Goal: Task Accomplishment & Management: Use online tool/utility

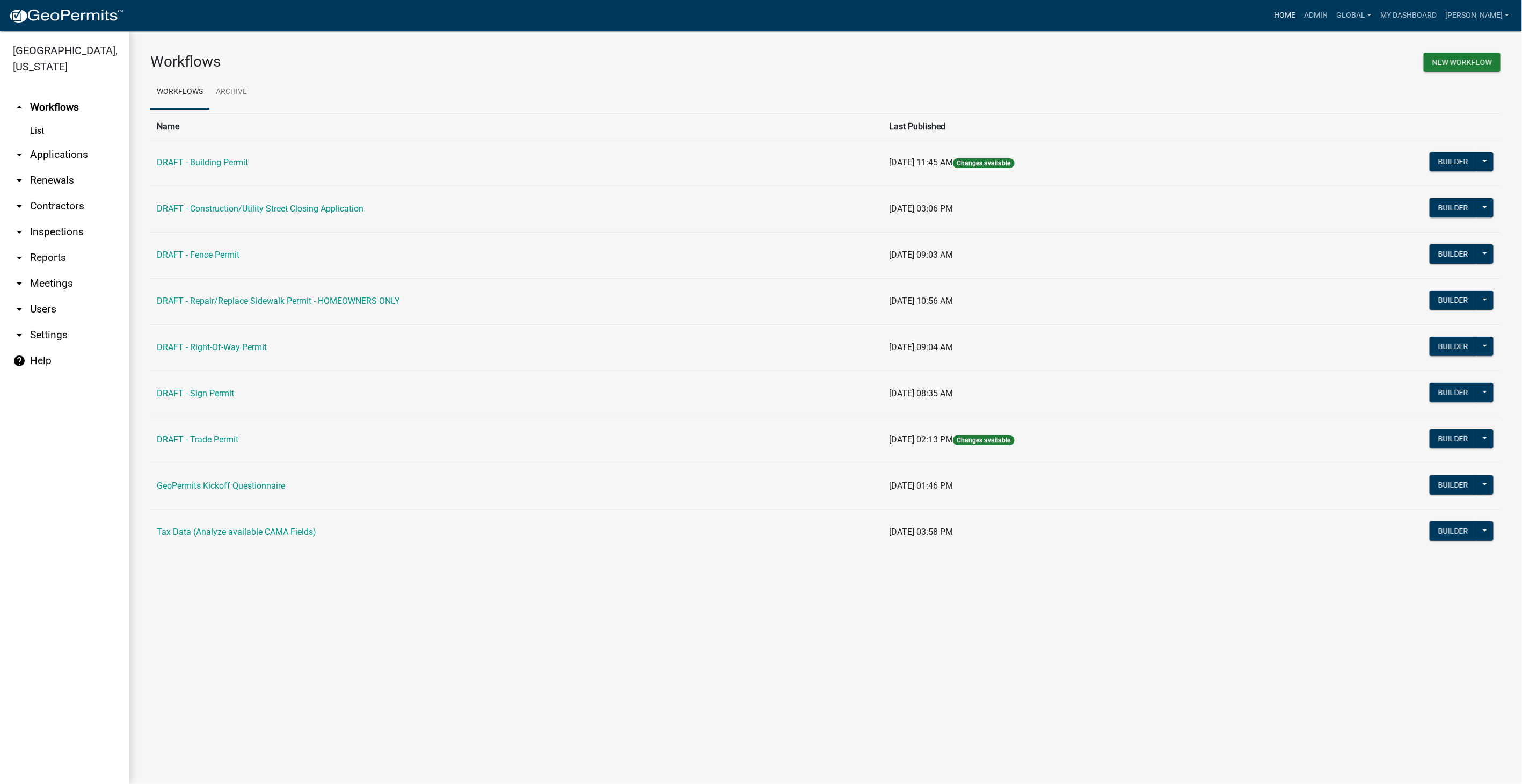
click at [1296, 14] on link "Home" at bounding box center [1285, 15] width 30 height 21
click at [42, 322] on link "arrow_drop_down Settings" at bounding box center [64, 335] width 129 height 26
select select "IA"
select select "Central Standard Time"
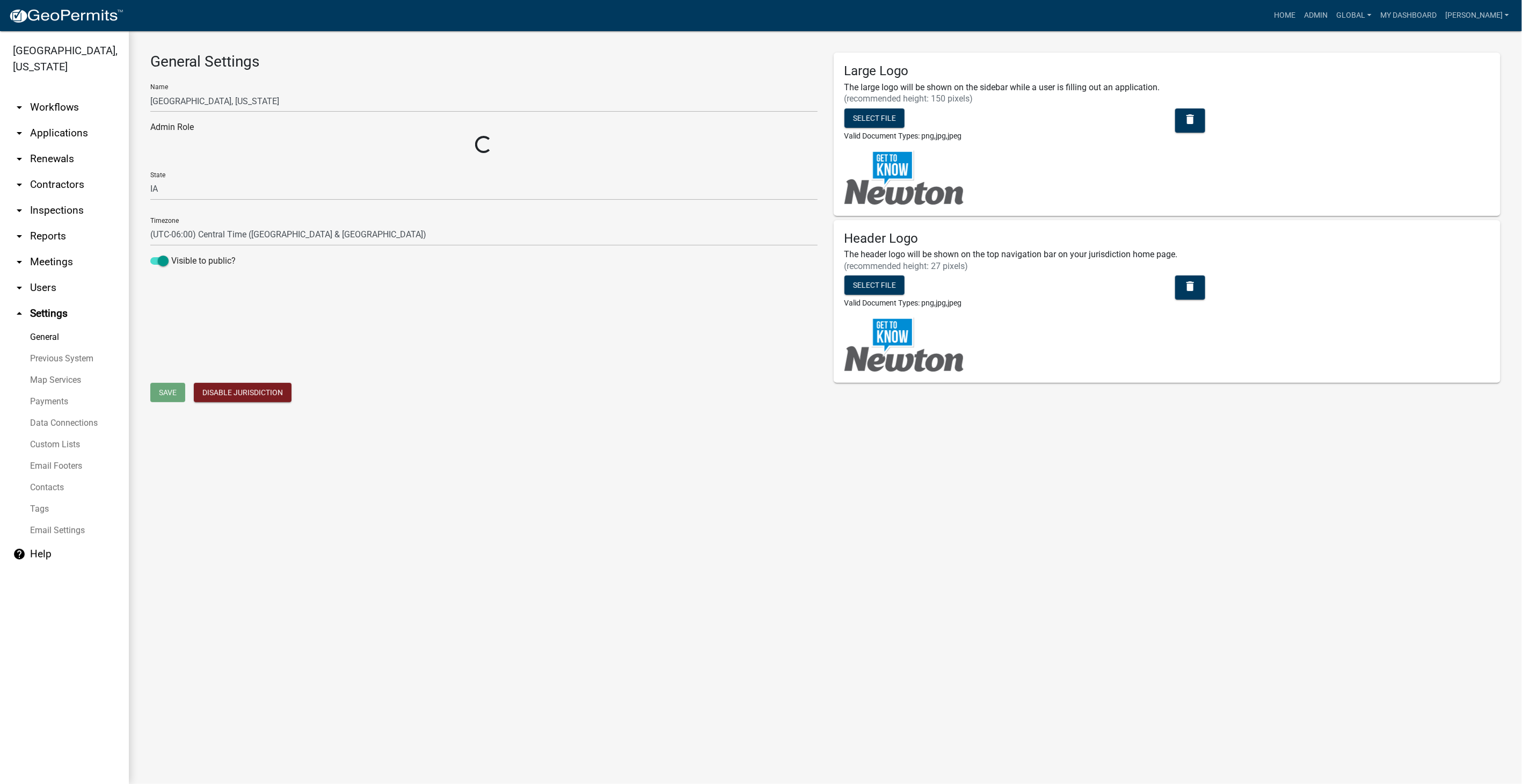
select select "5355c76e-d333-4ae7-ad4c-4a073e072dbd"
click at [53, 456] on link "Email Footers" at bounding box center [64, 466] width 129 height 21
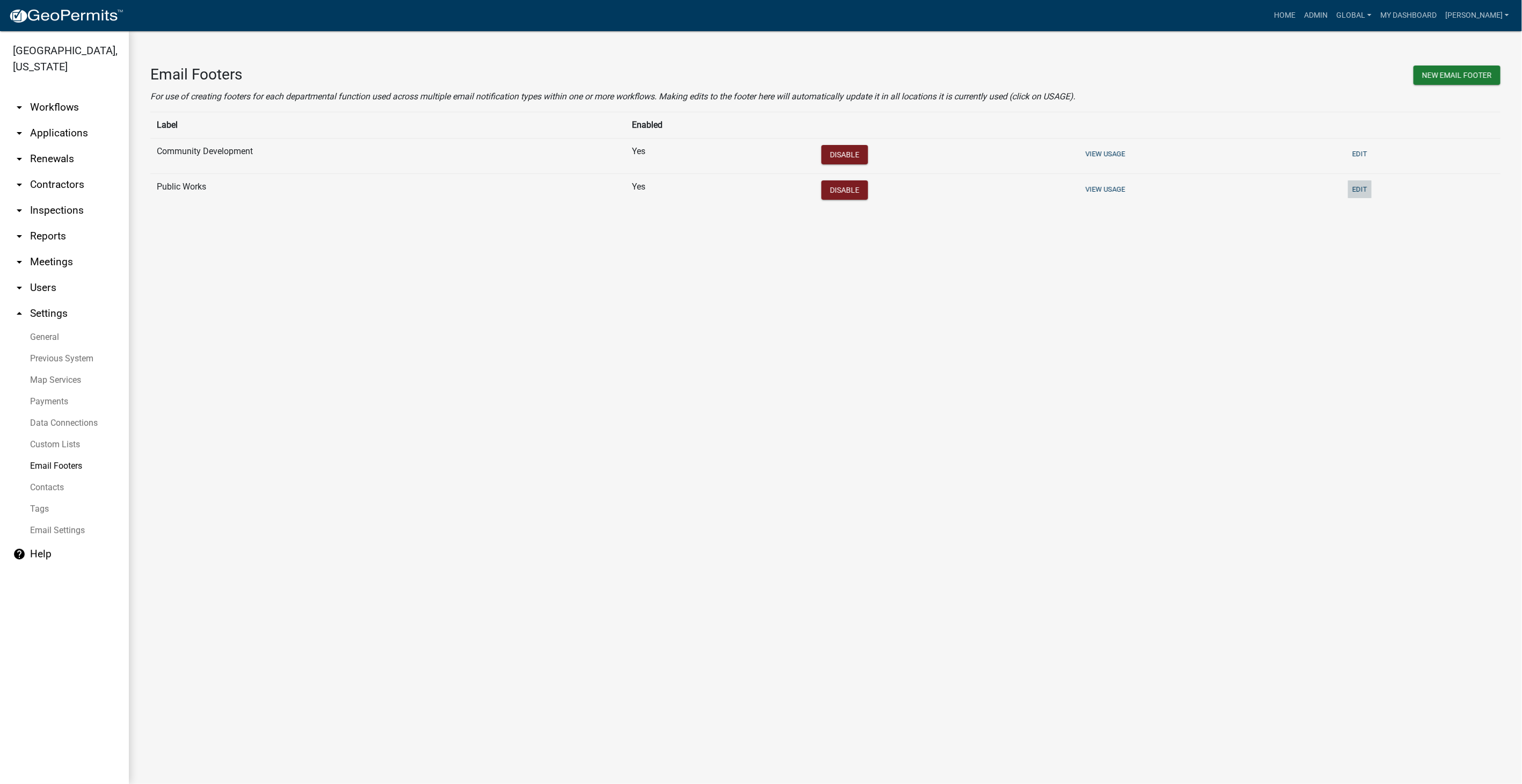
click at [1363, 186] on button "Edit" at bounding box center [1360, 189] width 24 height 18
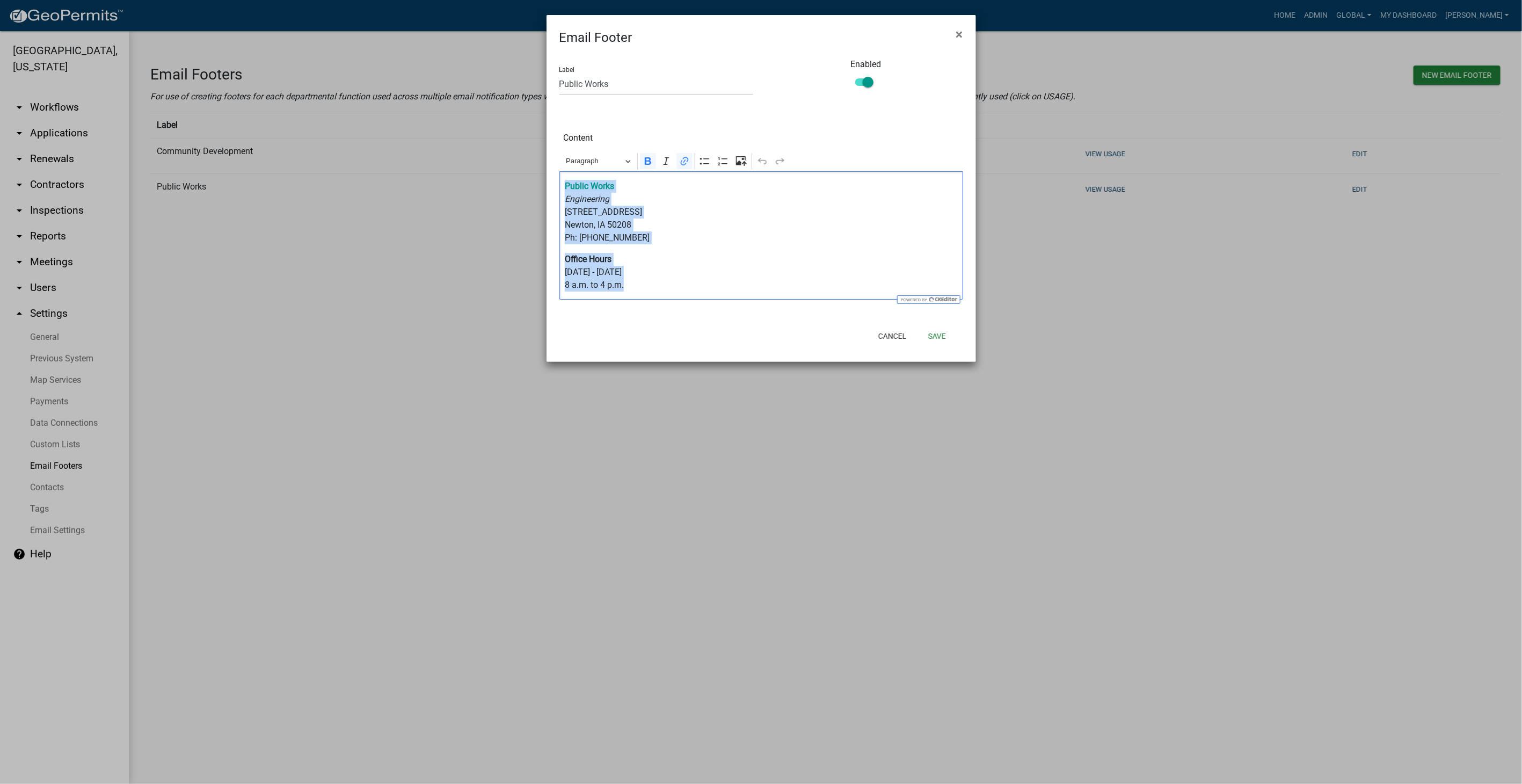
drag, startPoint x: 564, startPoint y: 186, endPoint x: 632, endPoint y: 287, distance: 121.8
click at [632, 287] on div "⁠⁠⁠⁠⁠⁠⁠ Public Works Engineering 303 W 4th St N, Suite 501 Newton, IA 50208 Ph:…" at bounding box center [761, 235] width 404 height 128
copy div "⁠⁠⁠⁠⁠⁠⁠ Public Works Engineering 303 W 4th St N, Suite 501 Newton, IA 50208 Ph:…"
click at [897, 334] on button "Cancel" at bounding box center [892, 336] width 45 height 19
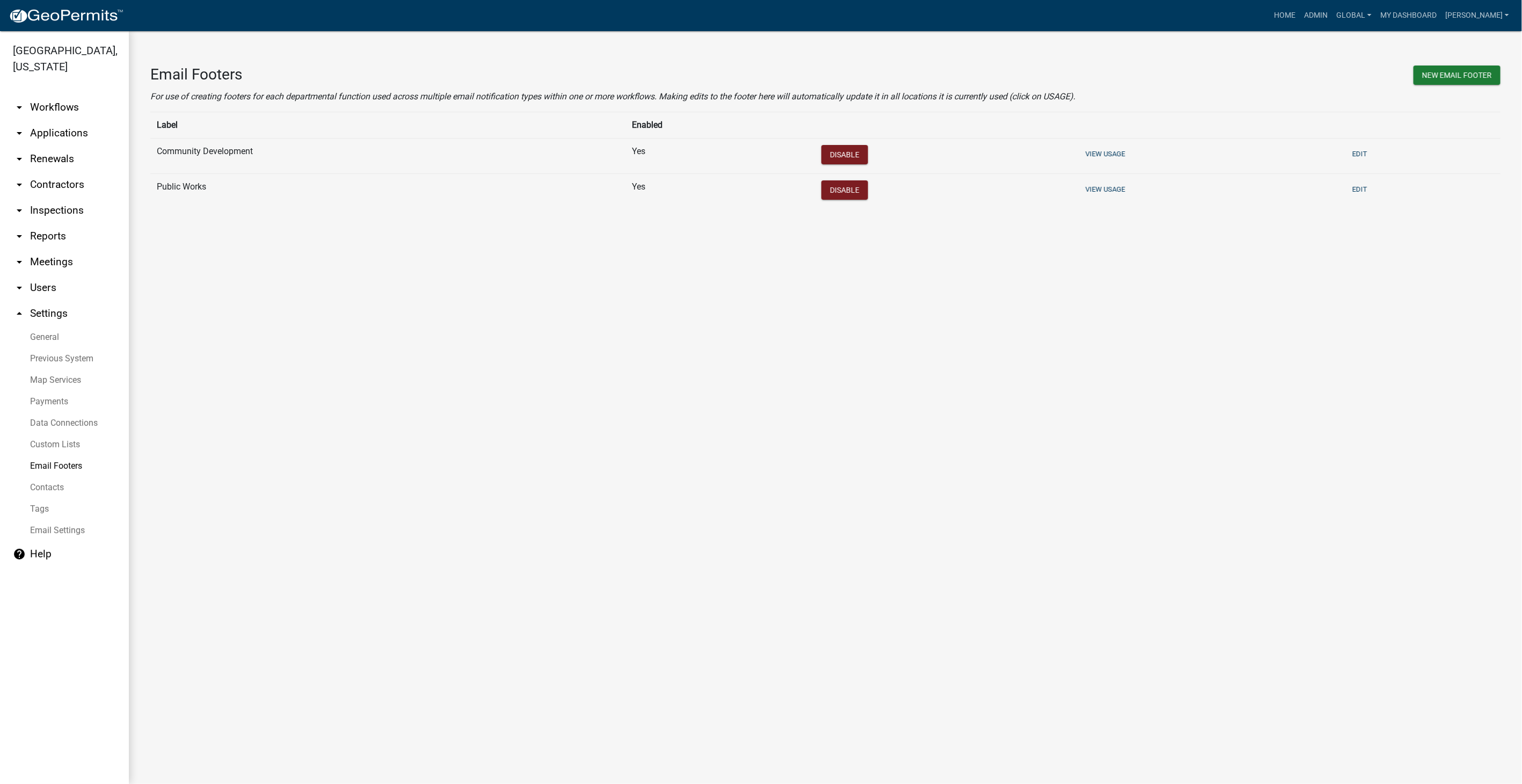
click at [49, 477] on link "Contacts" at bounding box center [64, 487] width 129 height 21
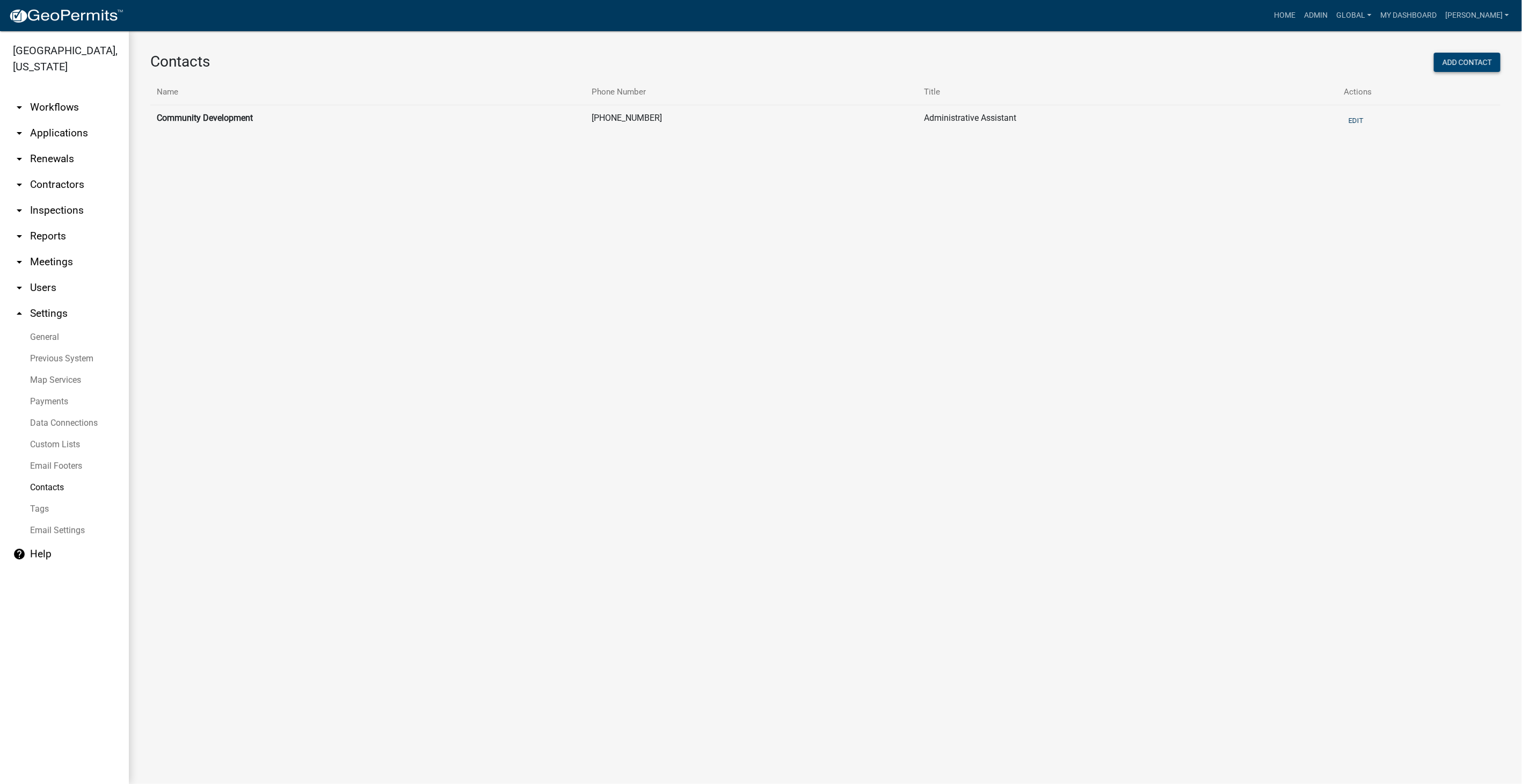
click at [1443, 67] on button "Add Contact" at bounding box center [1467, 62] width 67 height 19
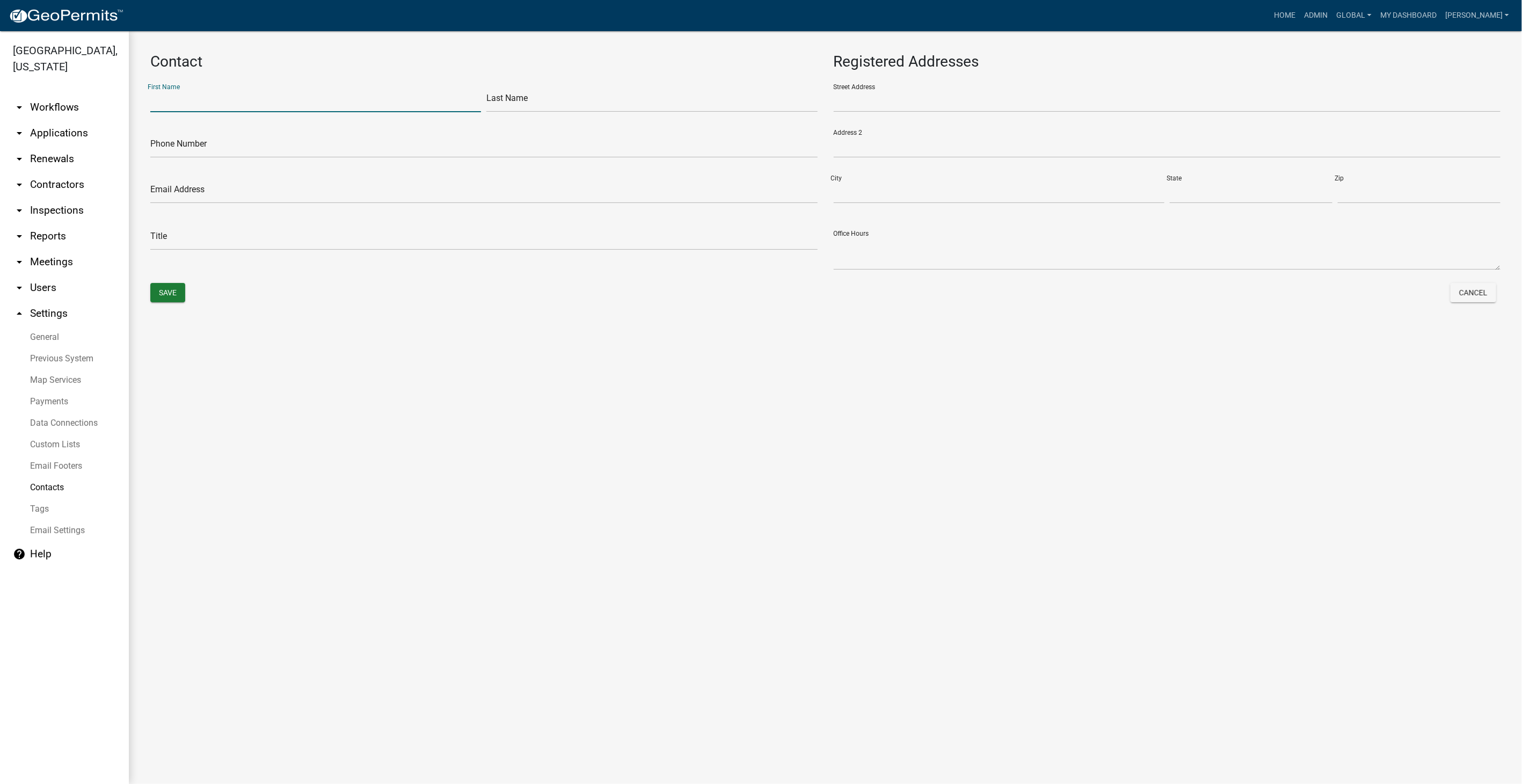
click at [175, 99] on input "text" at bounding box center [316, 101] width 331 height 22
type input "Public"
type input "Works"
click at [230, 145] on input "text" at bounding box center [483, 147] width 667 height 22
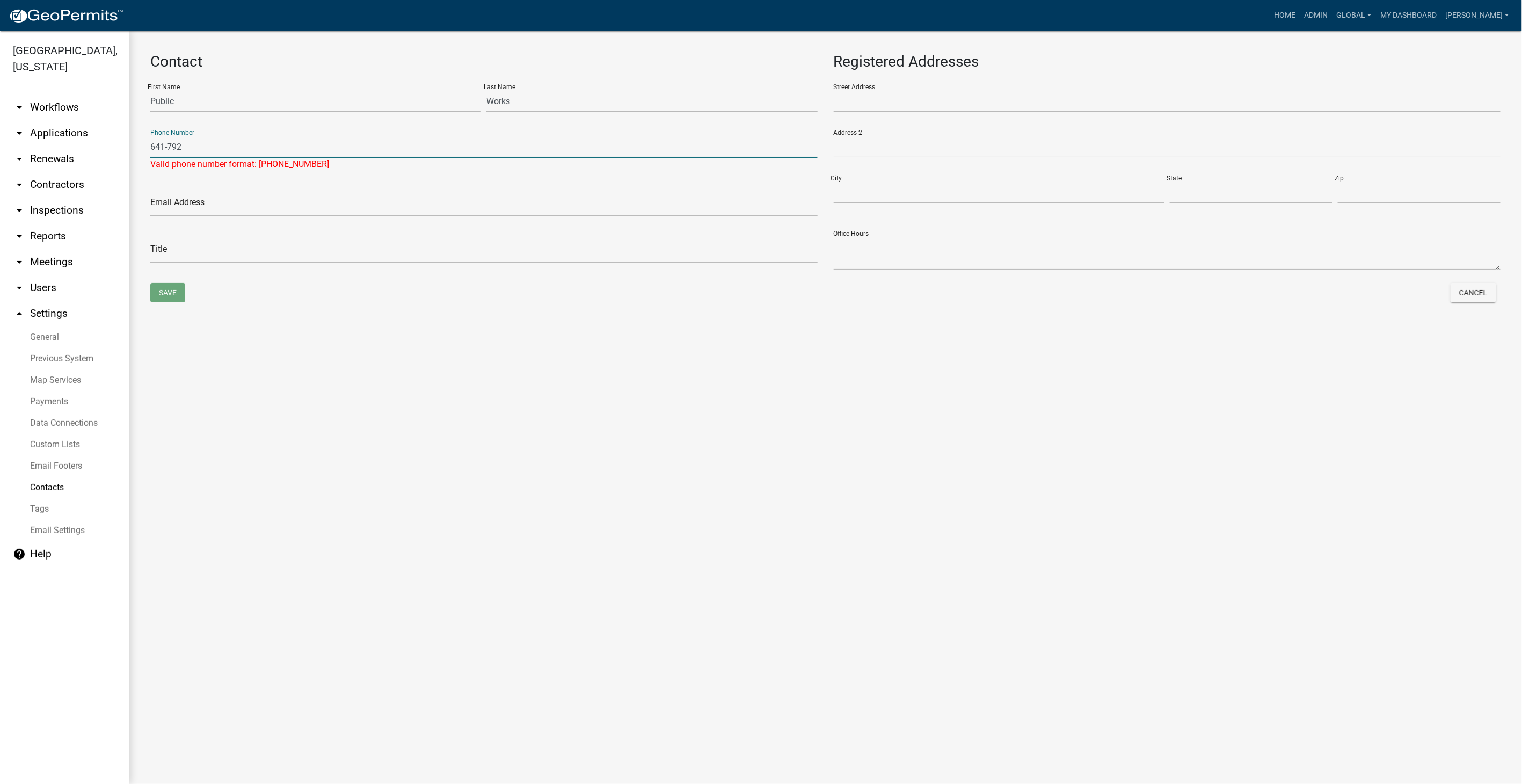
type input "641-792-6622"
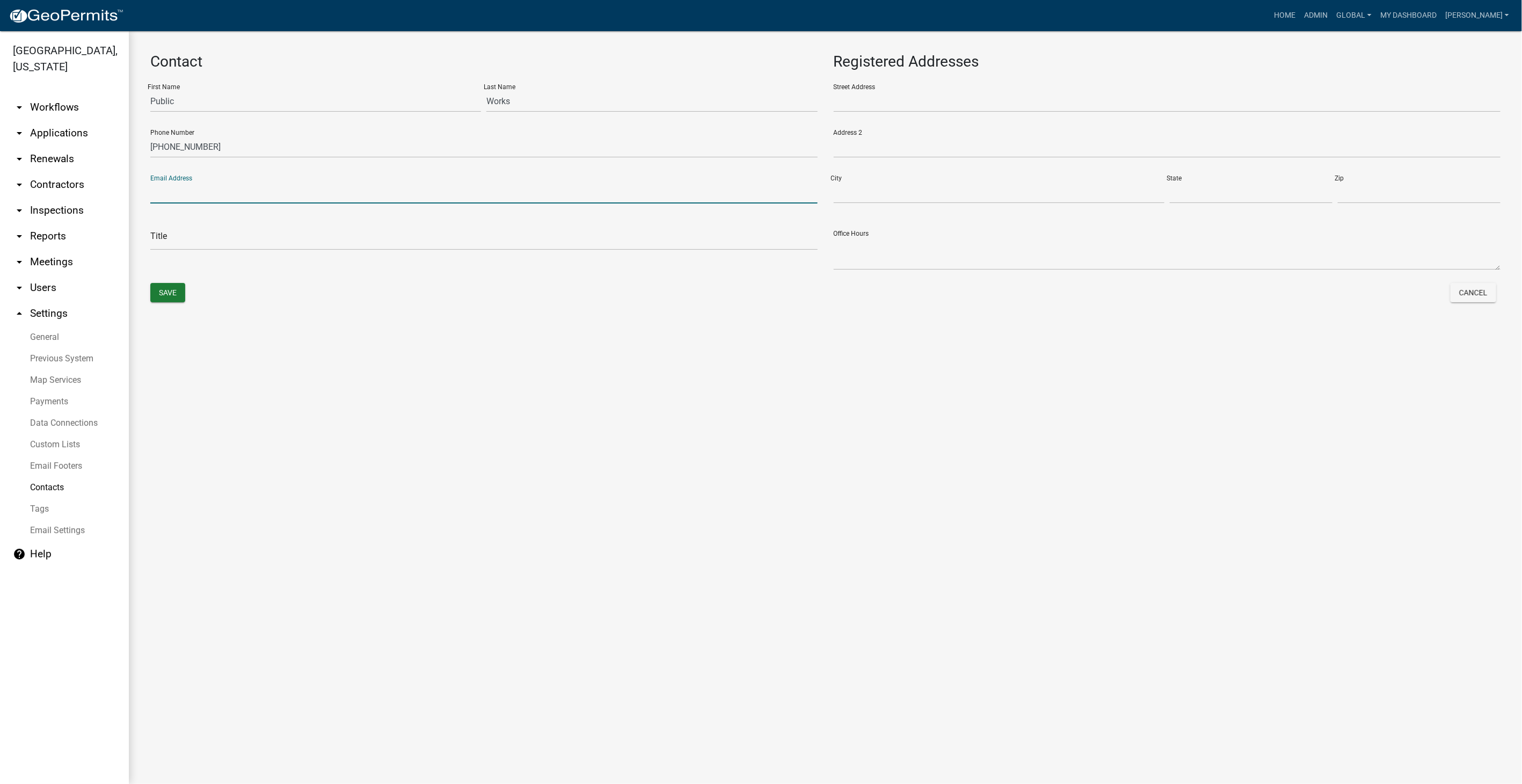
click at [194, 186] on input "text" at bounding box center [483, 192] width 667 height 22
click at [1480, 286] on button "Cancel" at bounding box center [1473, 292] width 45 height 19
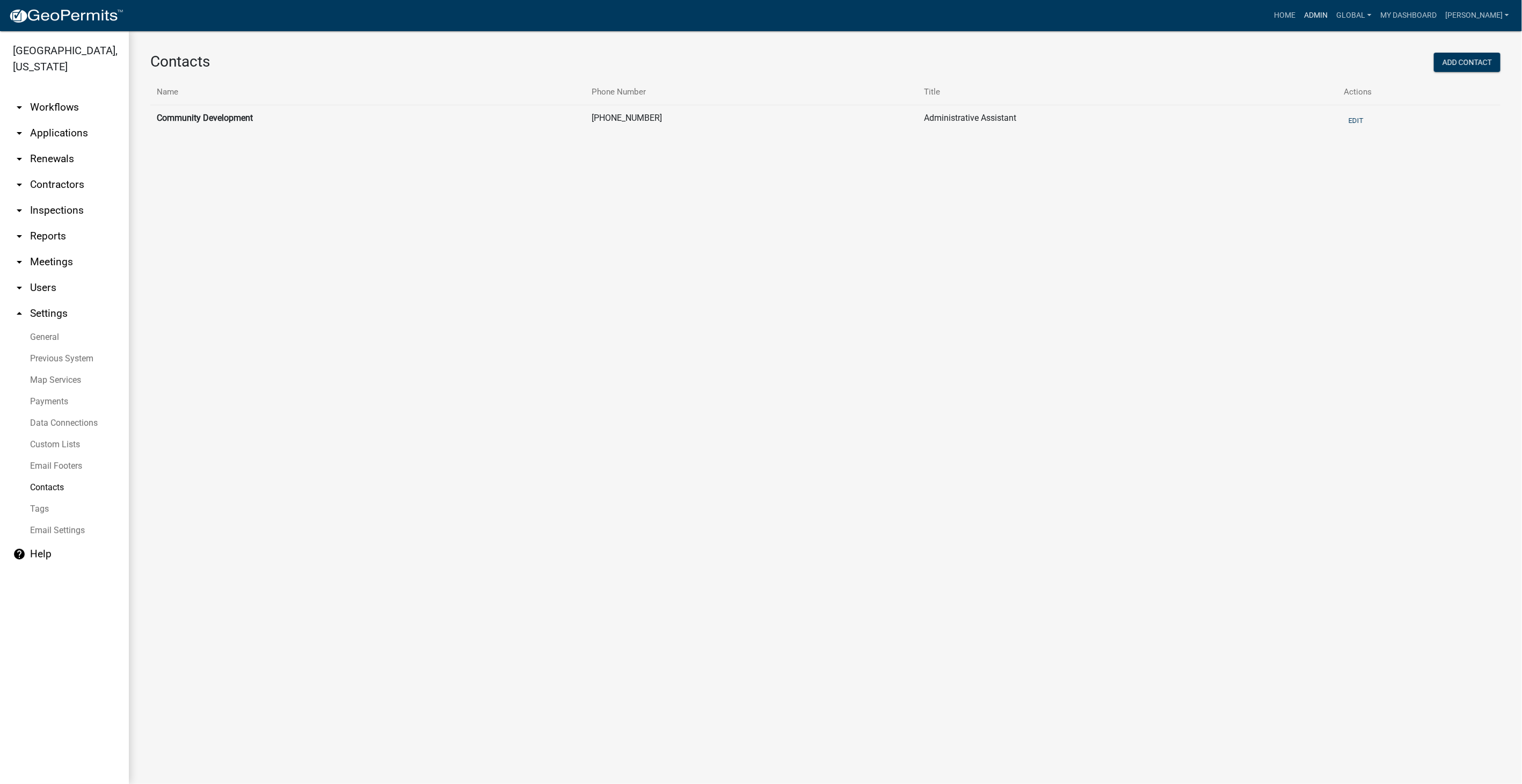
drag, startPoint x: 1337, startPoint y: 8, endPoint x: 1123, endPoint y: 8, distance: 214.0
click at [1332, 8] on link "Admin" at bounding box center [1316, 15] width 32 height 21
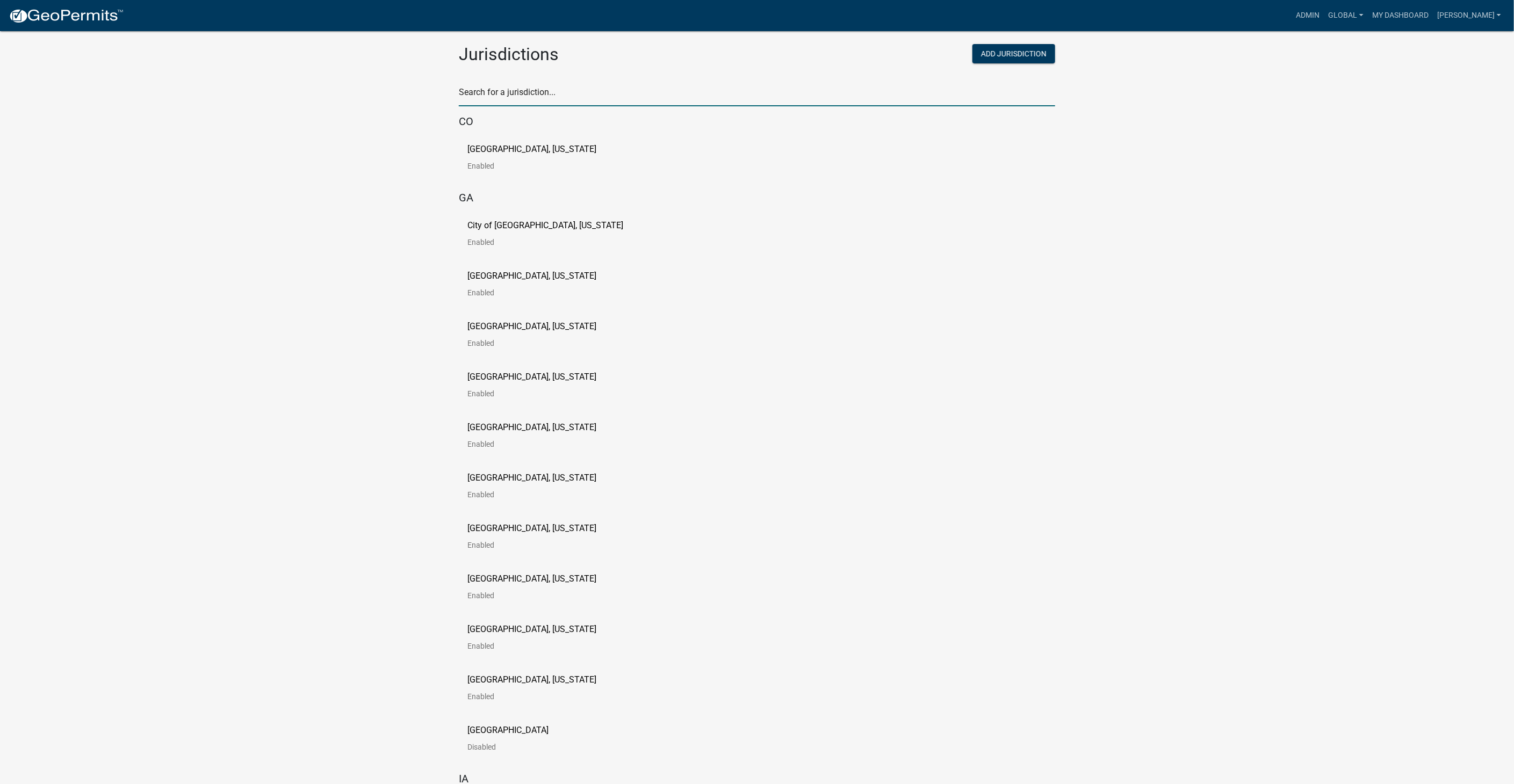
click at [494, 92] on input "text" at bounding box center [757, 95] width 596 height 22
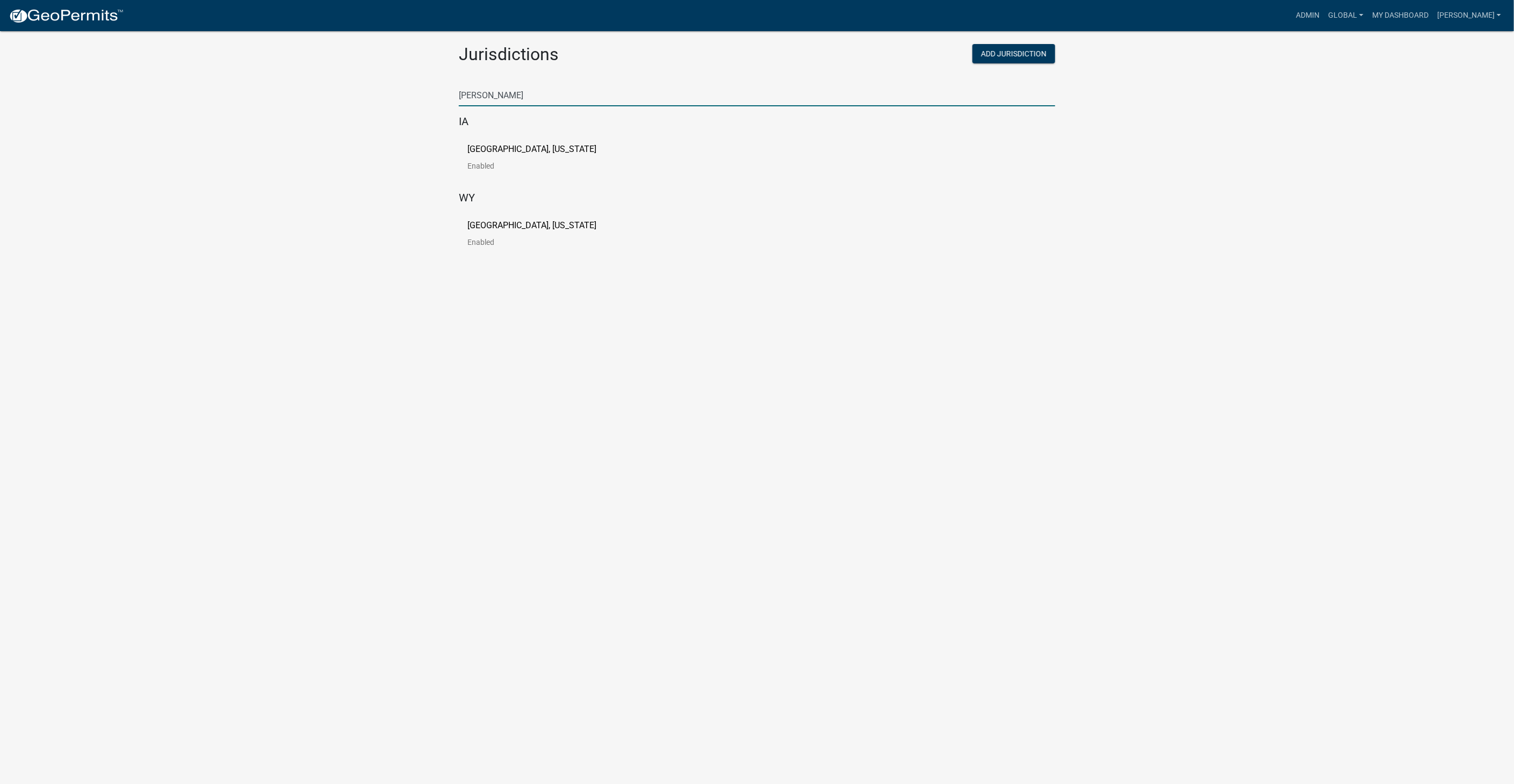
type input "buchana"
click at [478, 147] on p "[GEOGRAPHIC_DATA], [US_STATE]" at bounding box center [532, 149] width 129 height 9
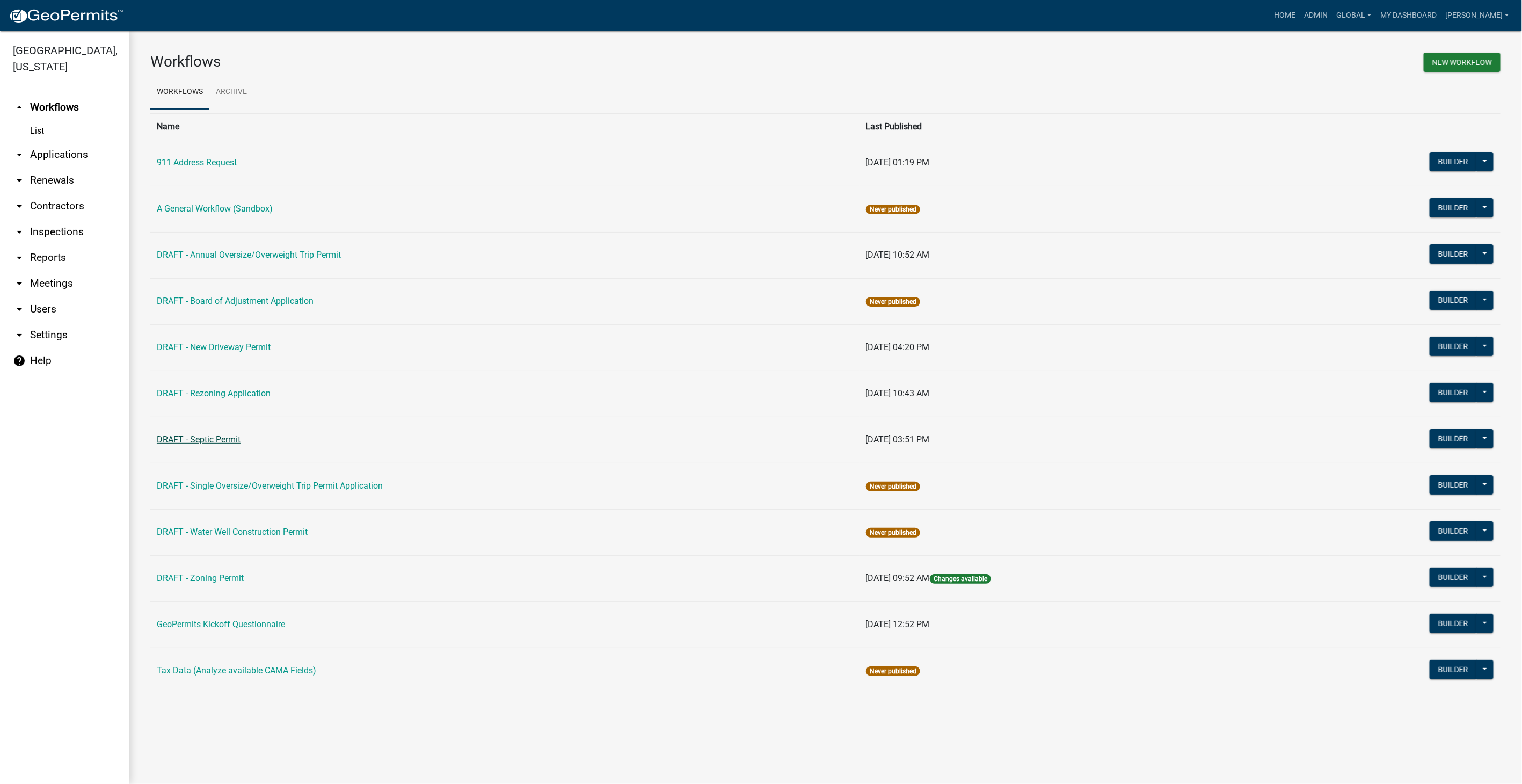
click at [202, 434] on link "DRAFT - Septic Permit" at bounding box center [199, 439] width 84 height 10
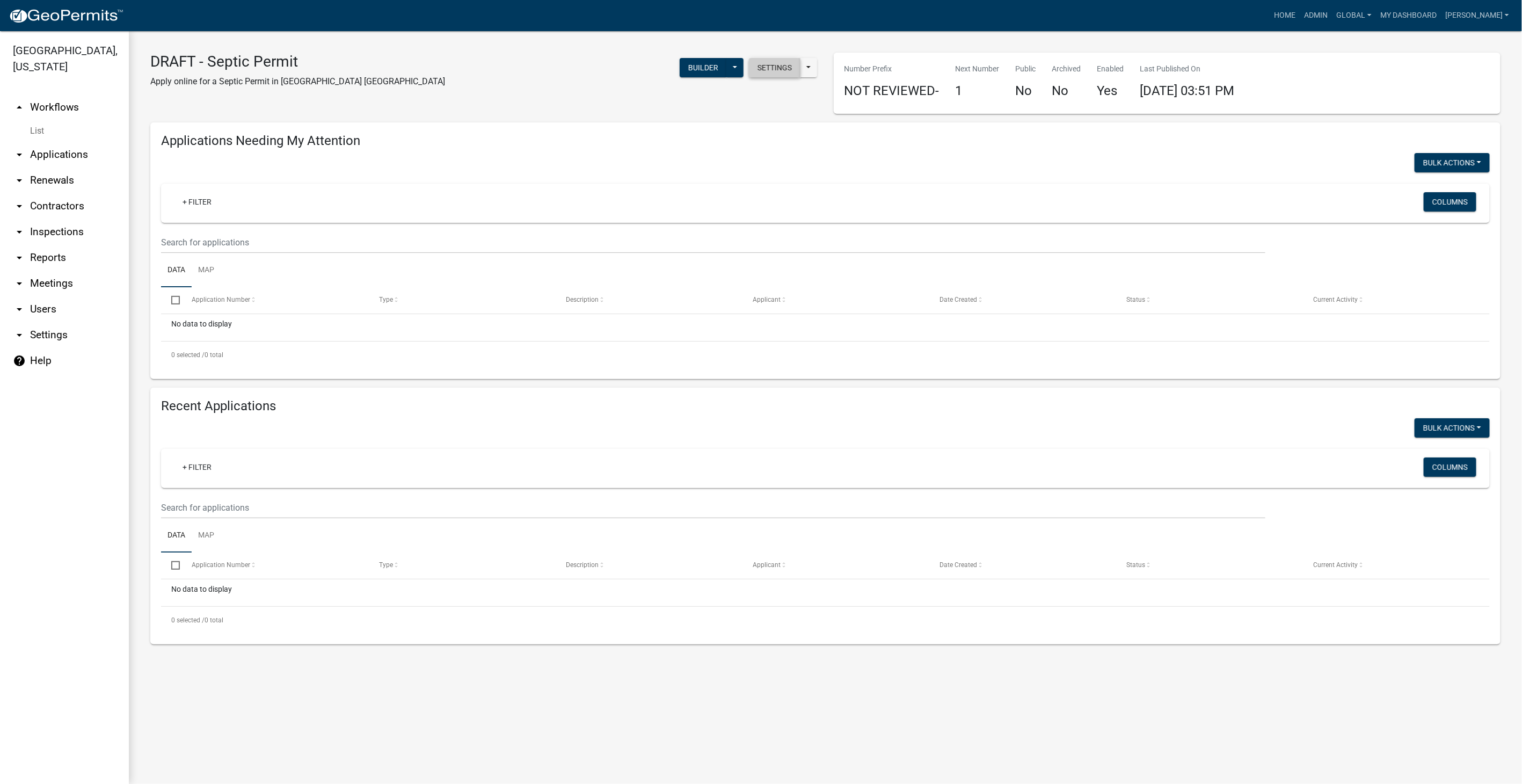
click at [782, 70] on button "Settings" at bounding box center [775, 67] width 51 height 19
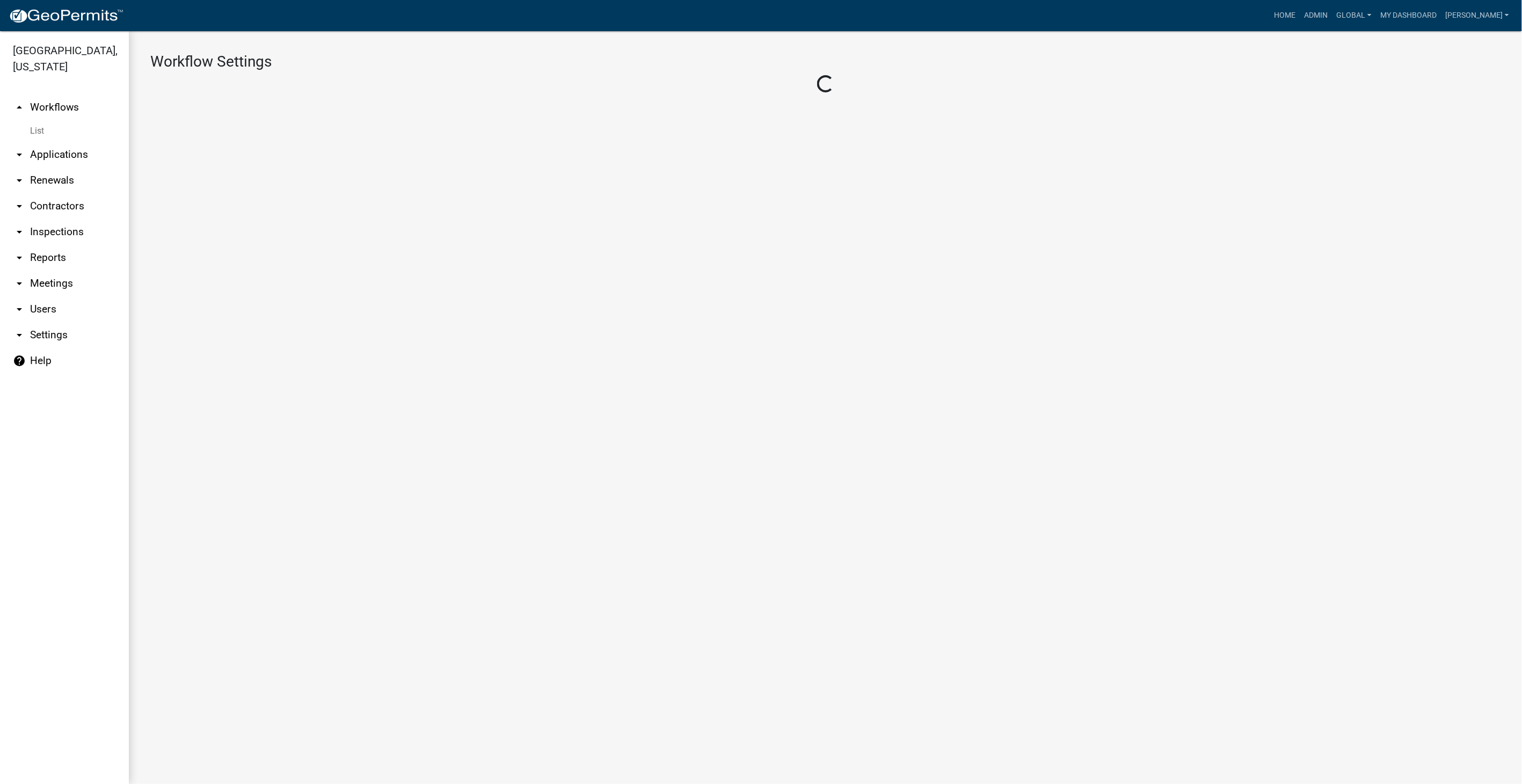
select select "1"
select select "bee96685-4fbd-4d1e-93f6-65d863a9b905"
select select "8e8c8011-0d91-47c3-972c-731b40738ef4"
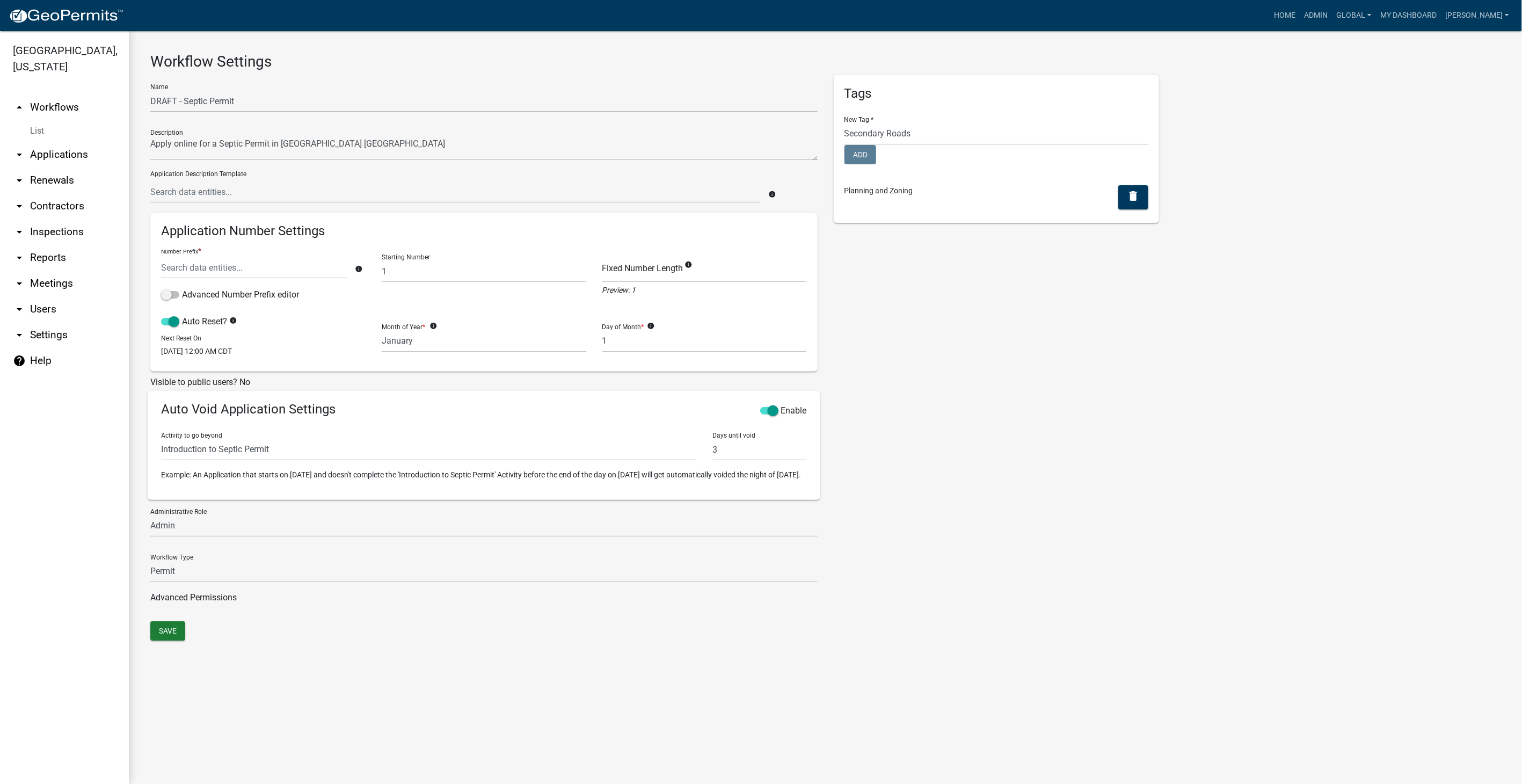
select select
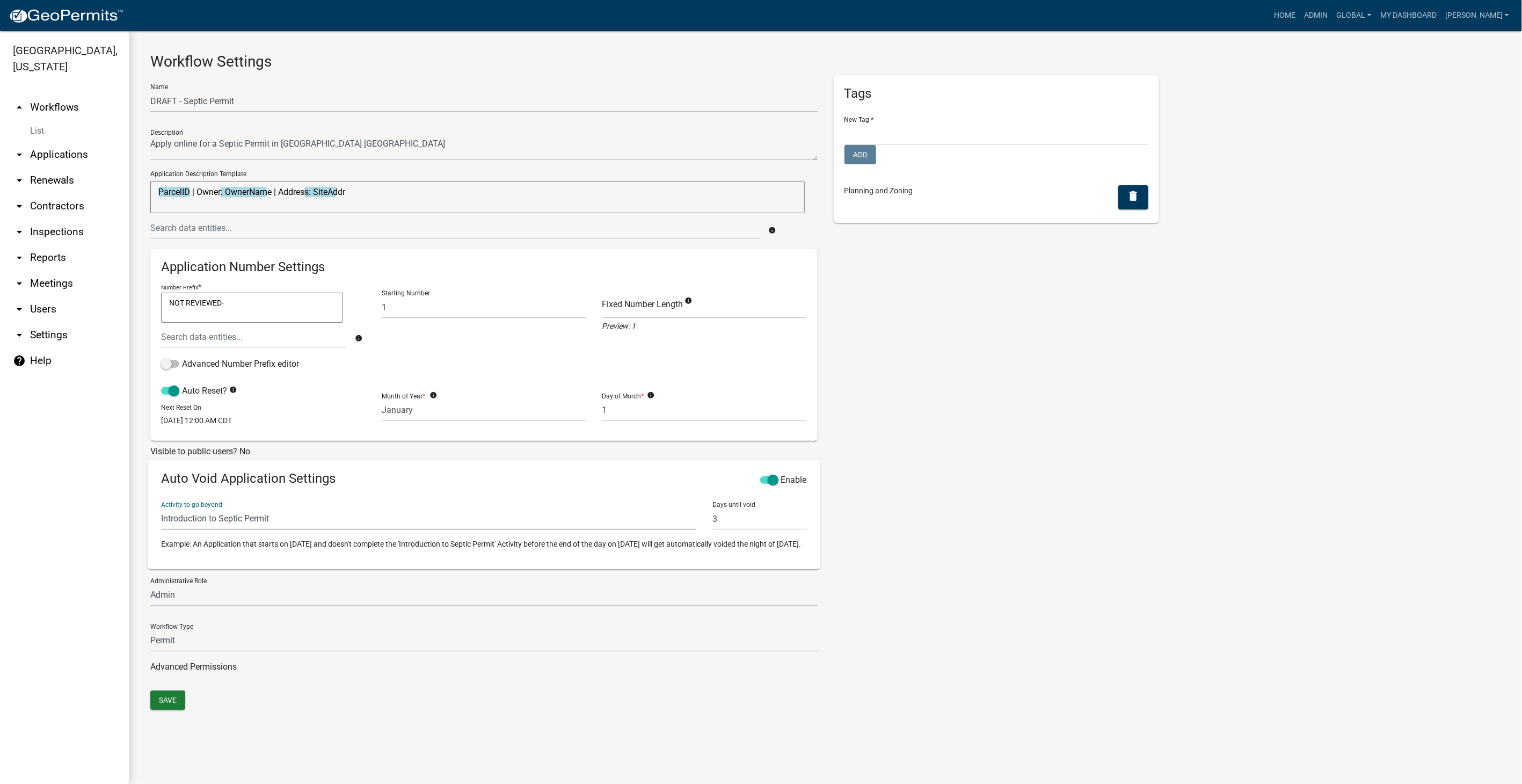
click at [282, 514] on select "Parcel search Require User Introduction to Septic Permit Initial Project Inform…" at bounding box center [429, 519] width 535 height 22
click at [929, 546] on div "Tags New Tag * Secondary Roads Add Planning and Zoning delete" at bounding box center [996, 382] width 342 height 615
click at [41, 129] on link "List" at bounding box center [64, 131] width 129 height 21
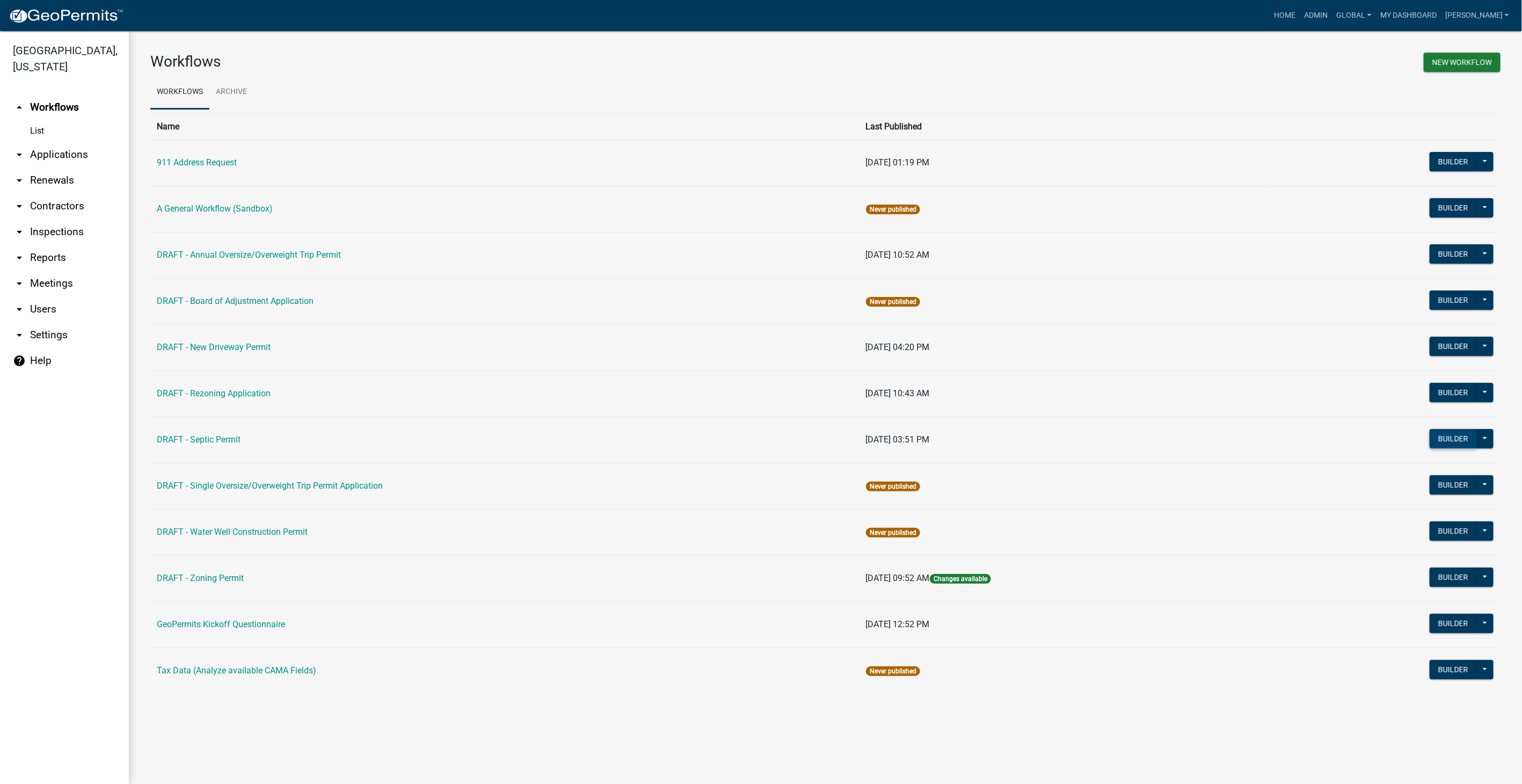
click at [1452, 433] on button "Builder" at bounding box center [1453, 438] width 47 height 19
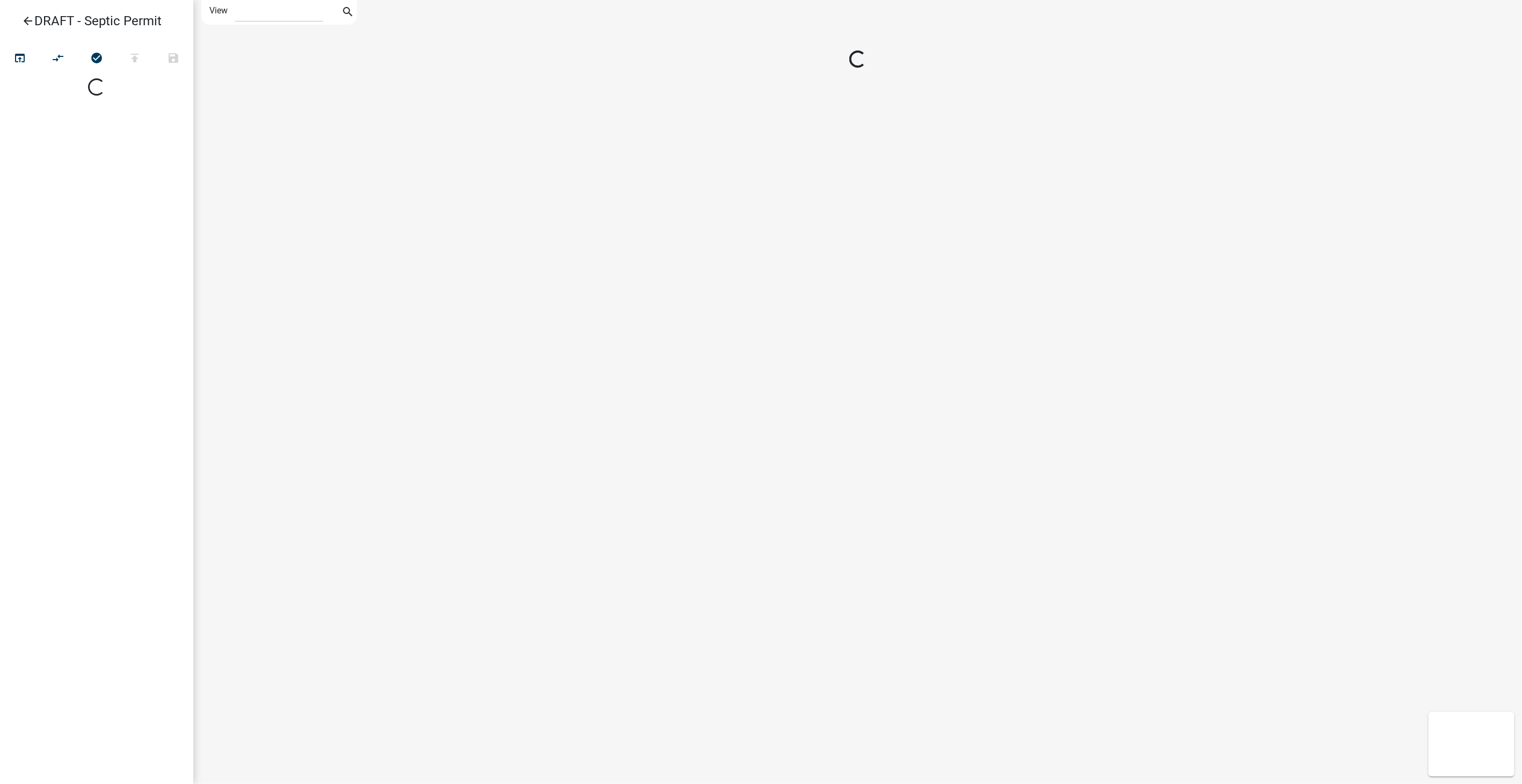
select select "1"
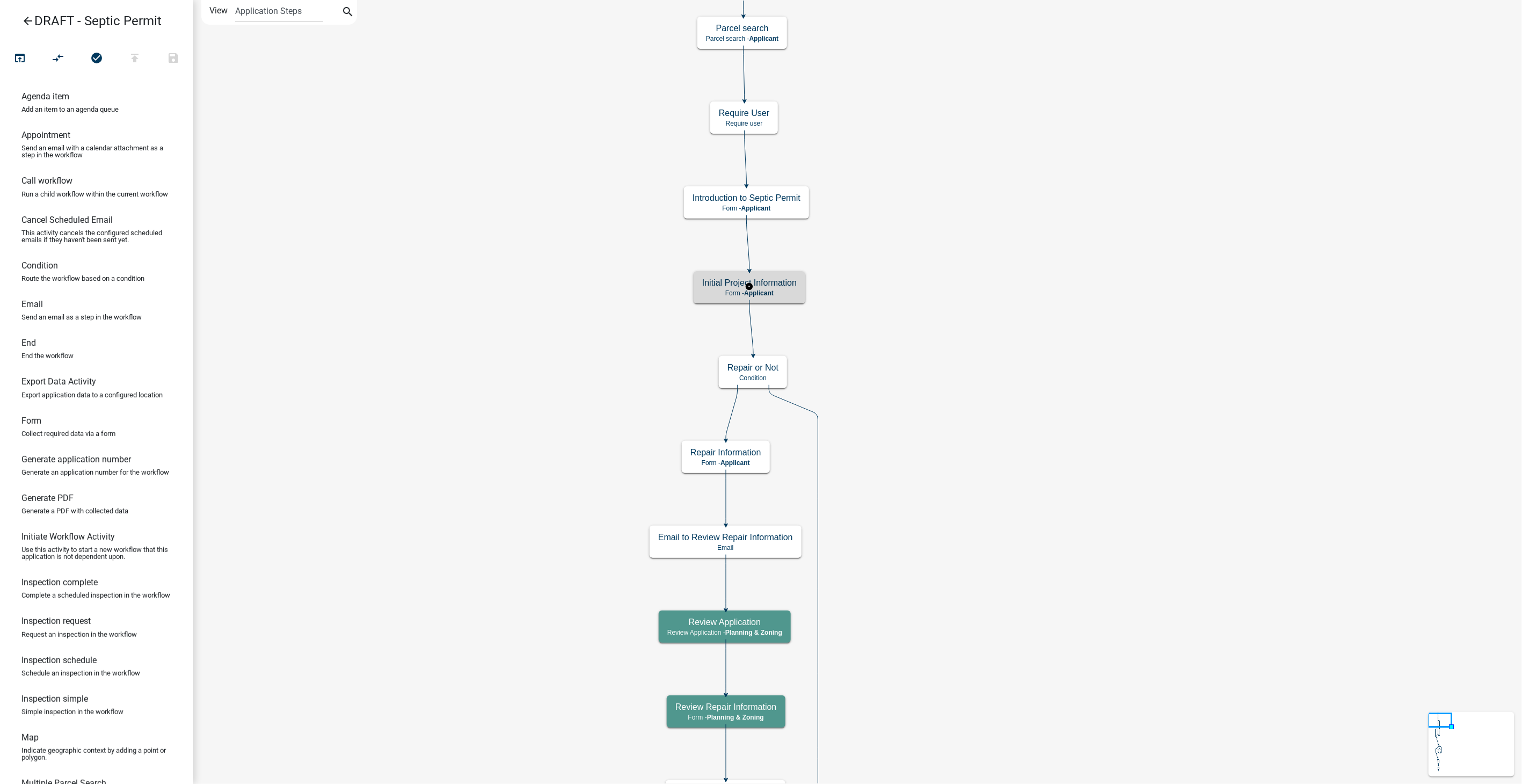
click at [779, 297] on div "Initial Project Information Form - Applicant" at bounding box center [749, 287] width 112 height 32
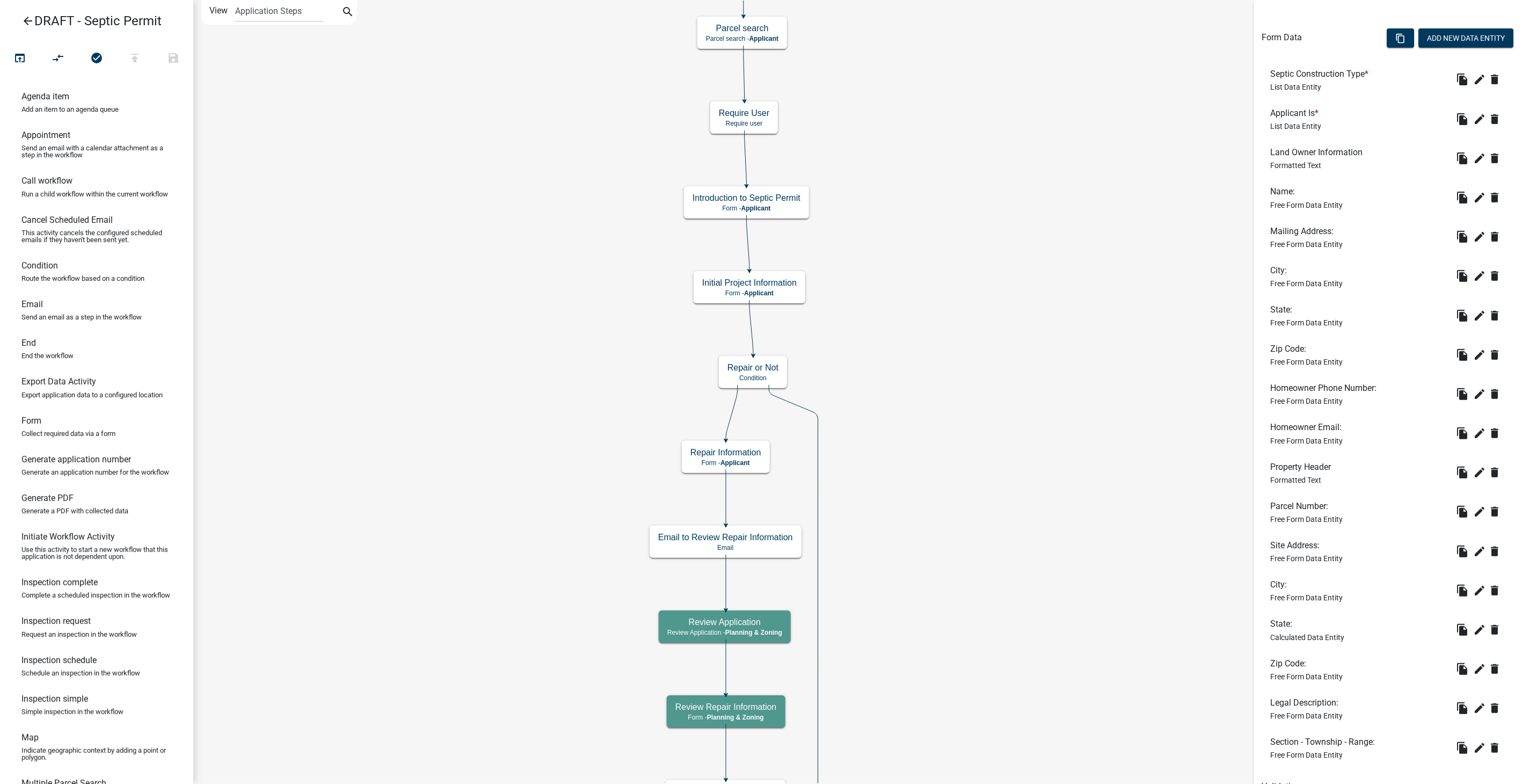
scroll to position [351, 0]
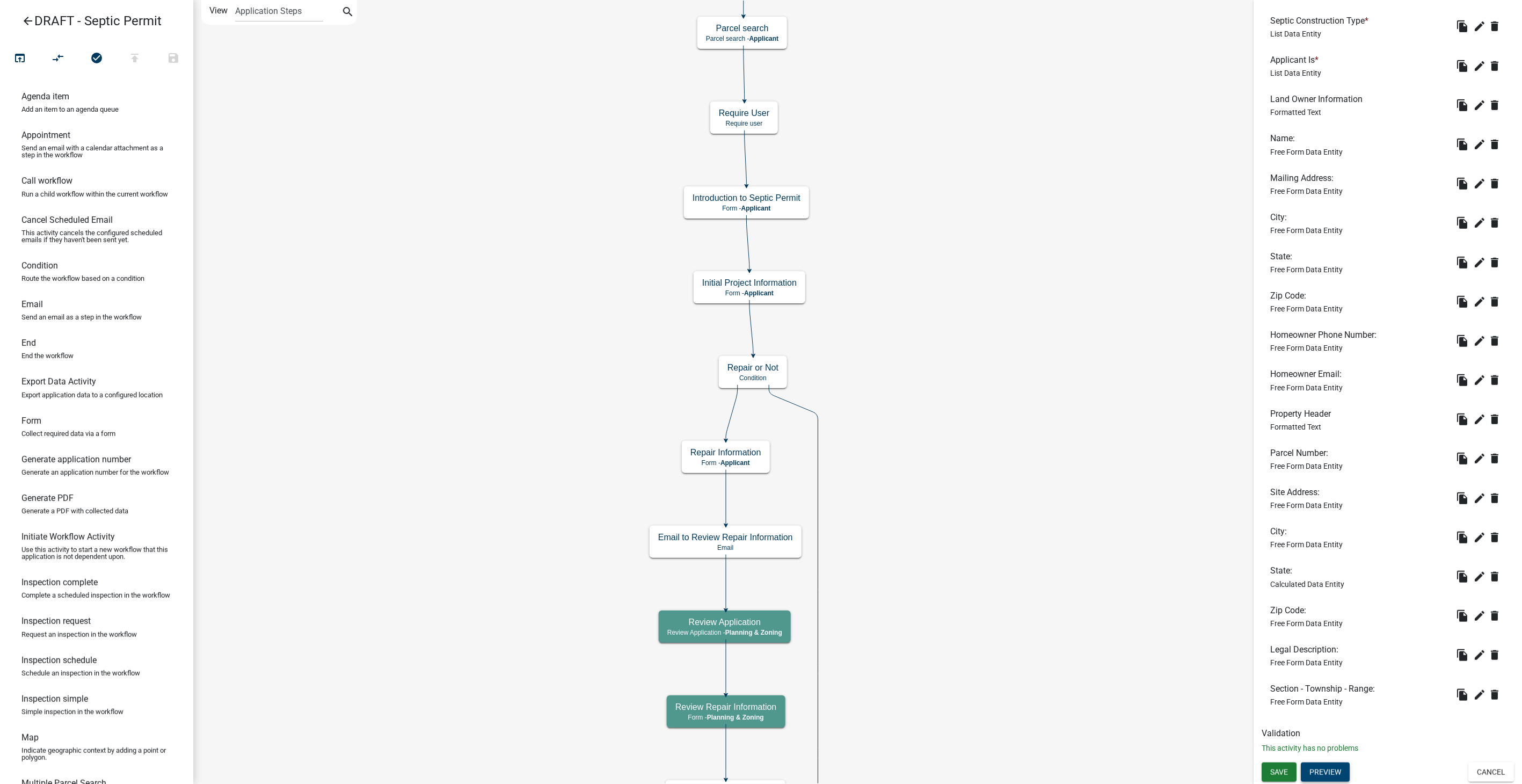
click at [1324, 768] on button "Preview" at bounding box center [1325, 772] width 49 height 19
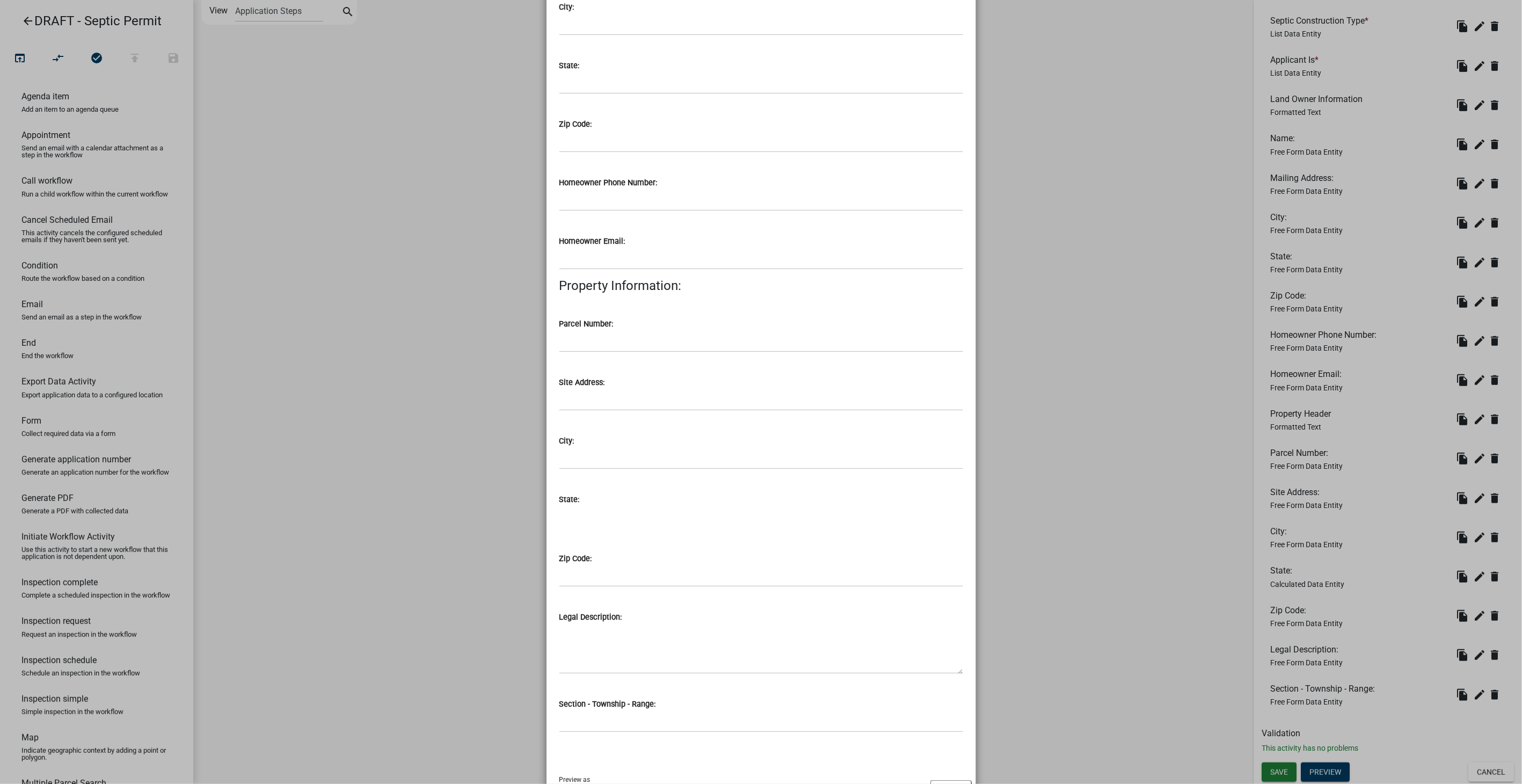
scroll to position [405, 0]
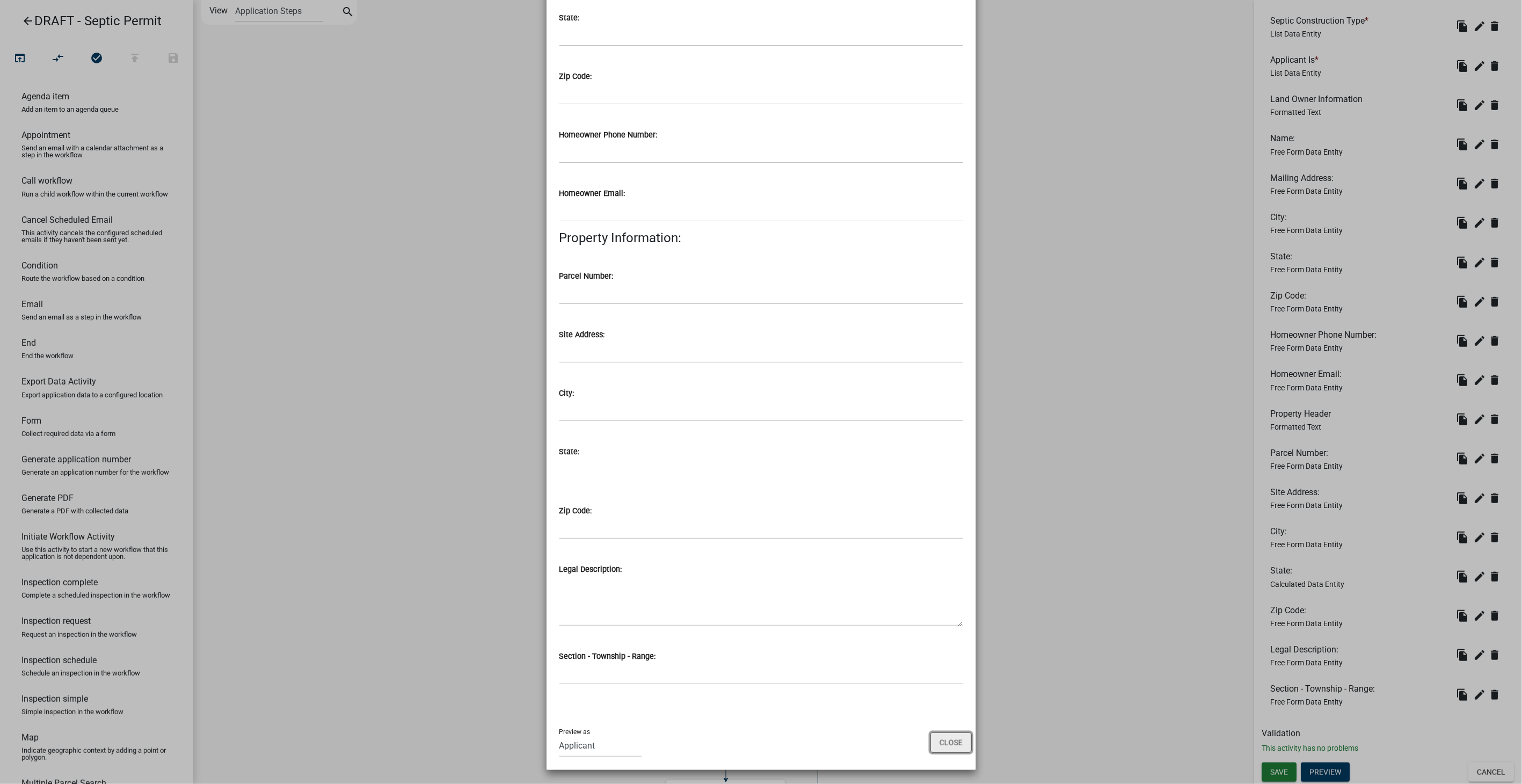
click at [948, 736] on button "Close" at bounding box center [951, 742] width 41 height 21
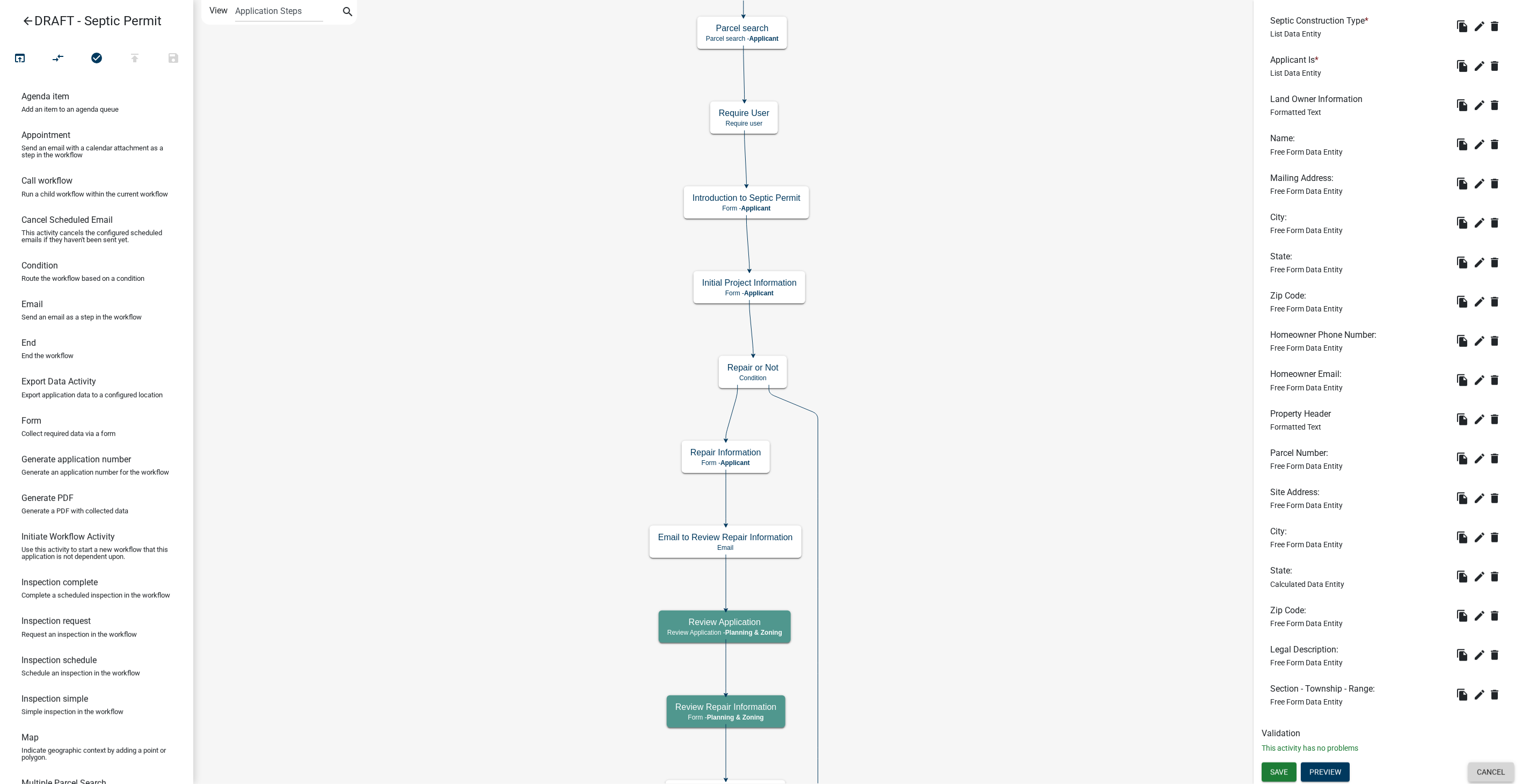
click at [1476, 772] on button "Cancel" at bounding box center [1491, 772] width 45 height 19
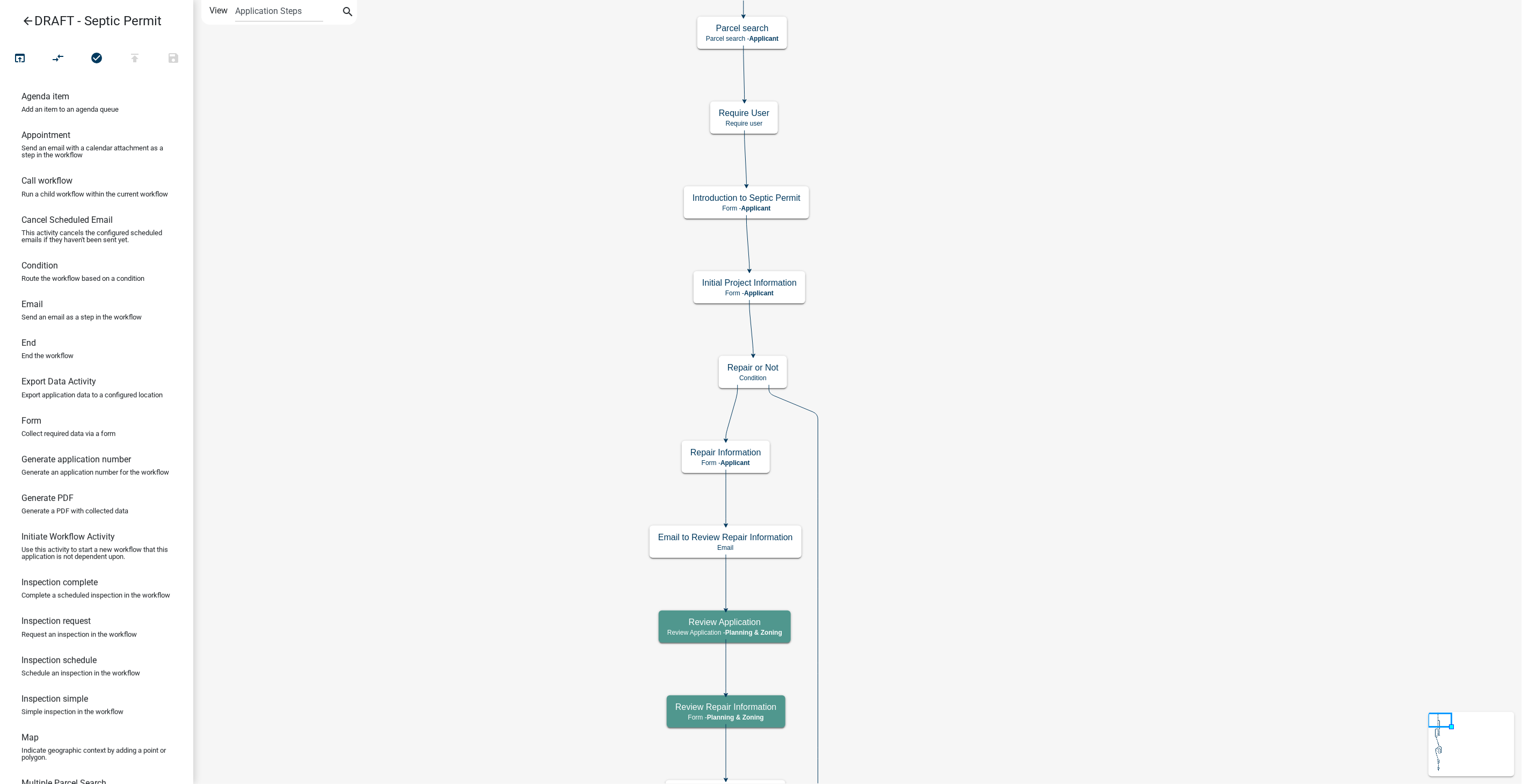
scroll to position [0, 0]
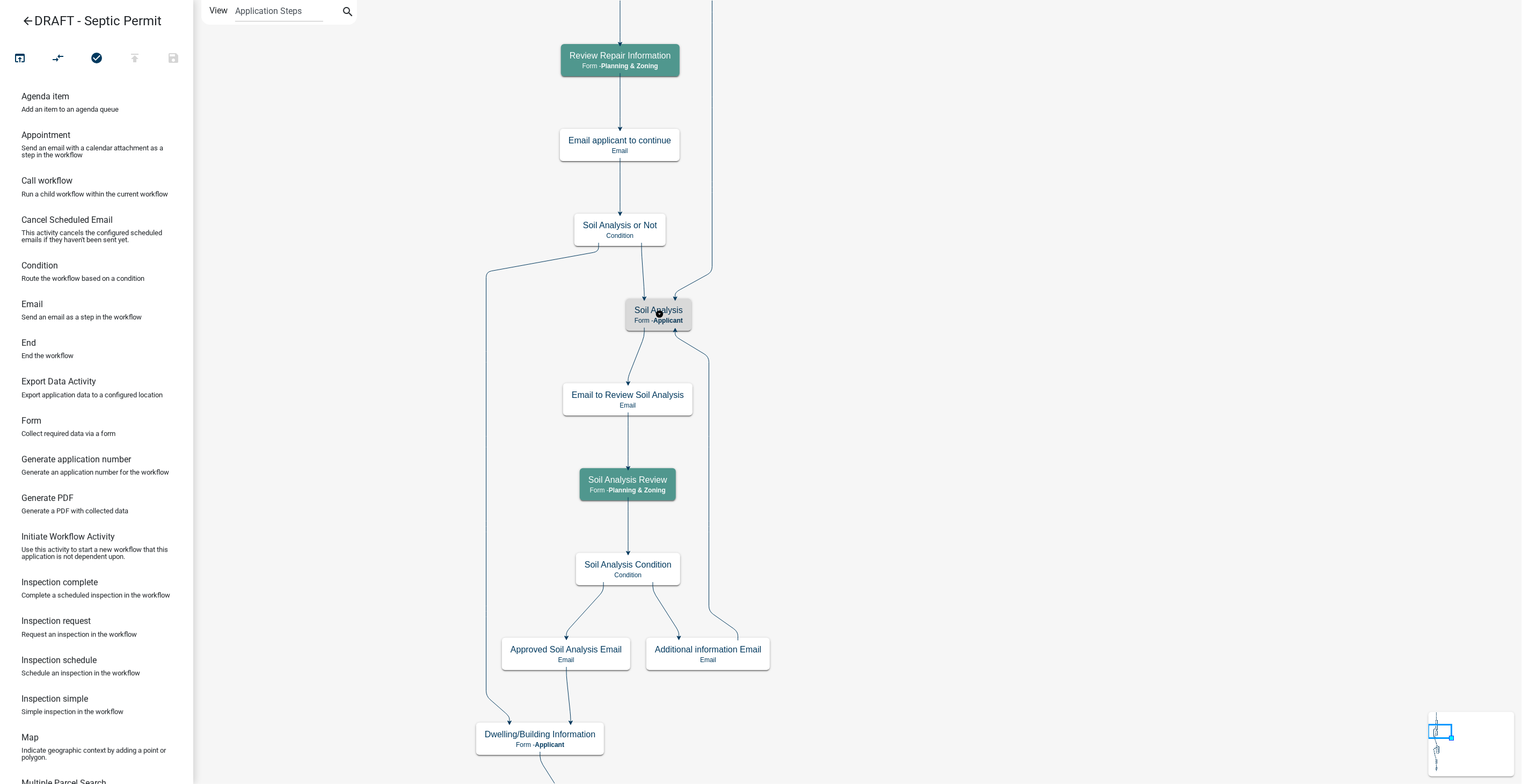
click at [668, 307] on h5 "Soil Analysis" at bounding box center [659, 310] width 48 height 10
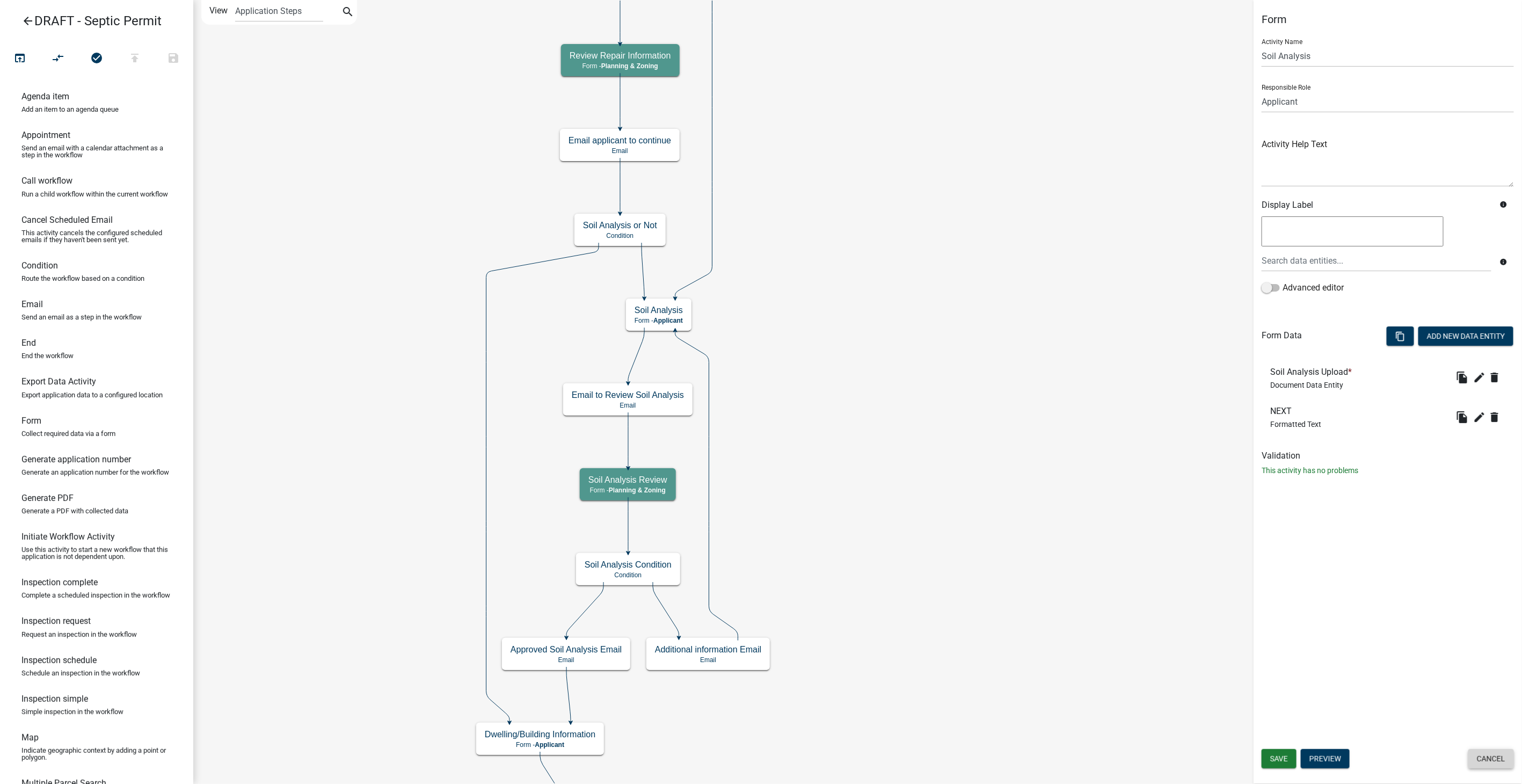
click at [1504, 760] on button "Cancel" at bounding box center [1491, 759] width 45 height 19
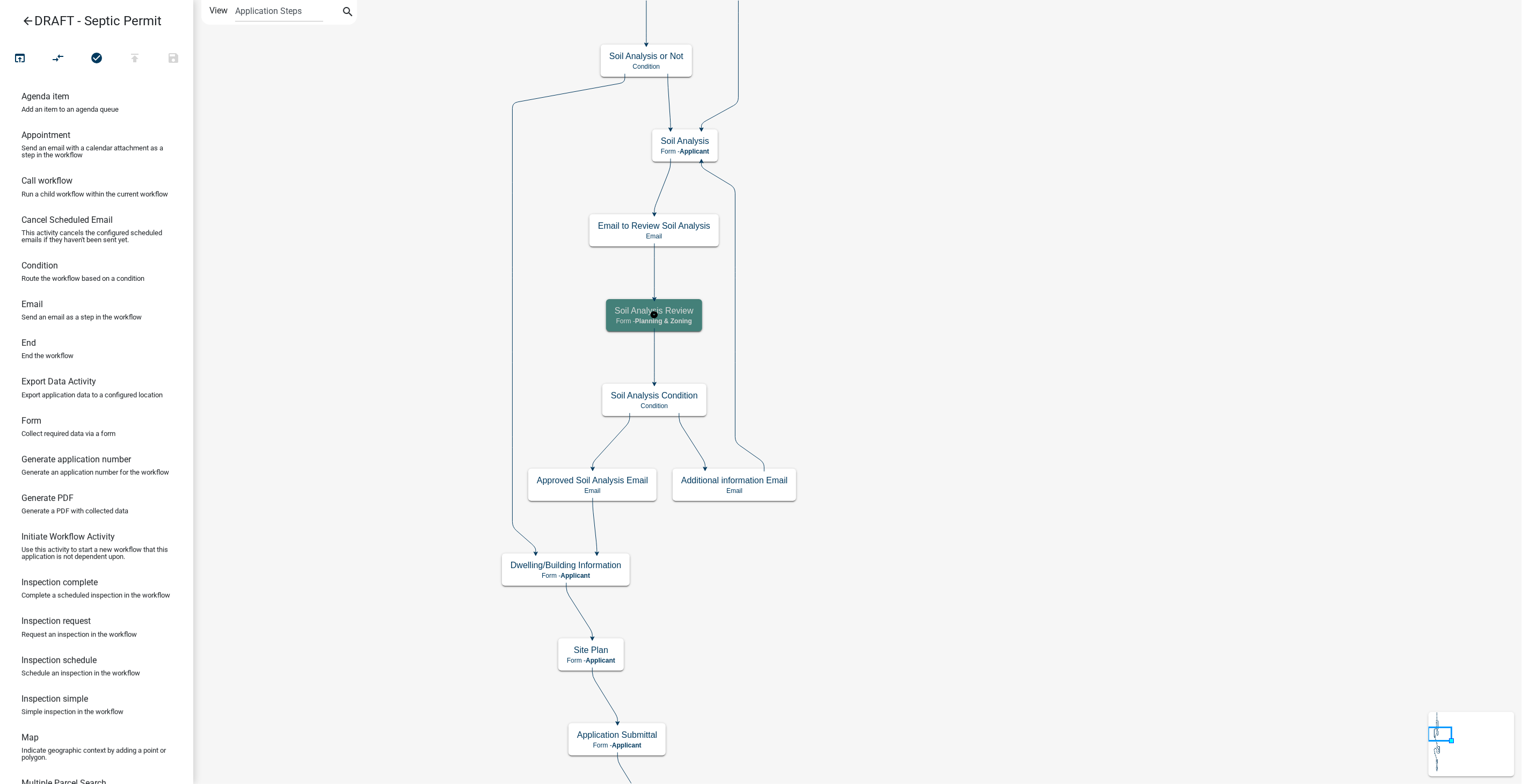
click at [661, 321] on span "Planning & Zoning" at bounding box center [664, 321] width 57 height 8
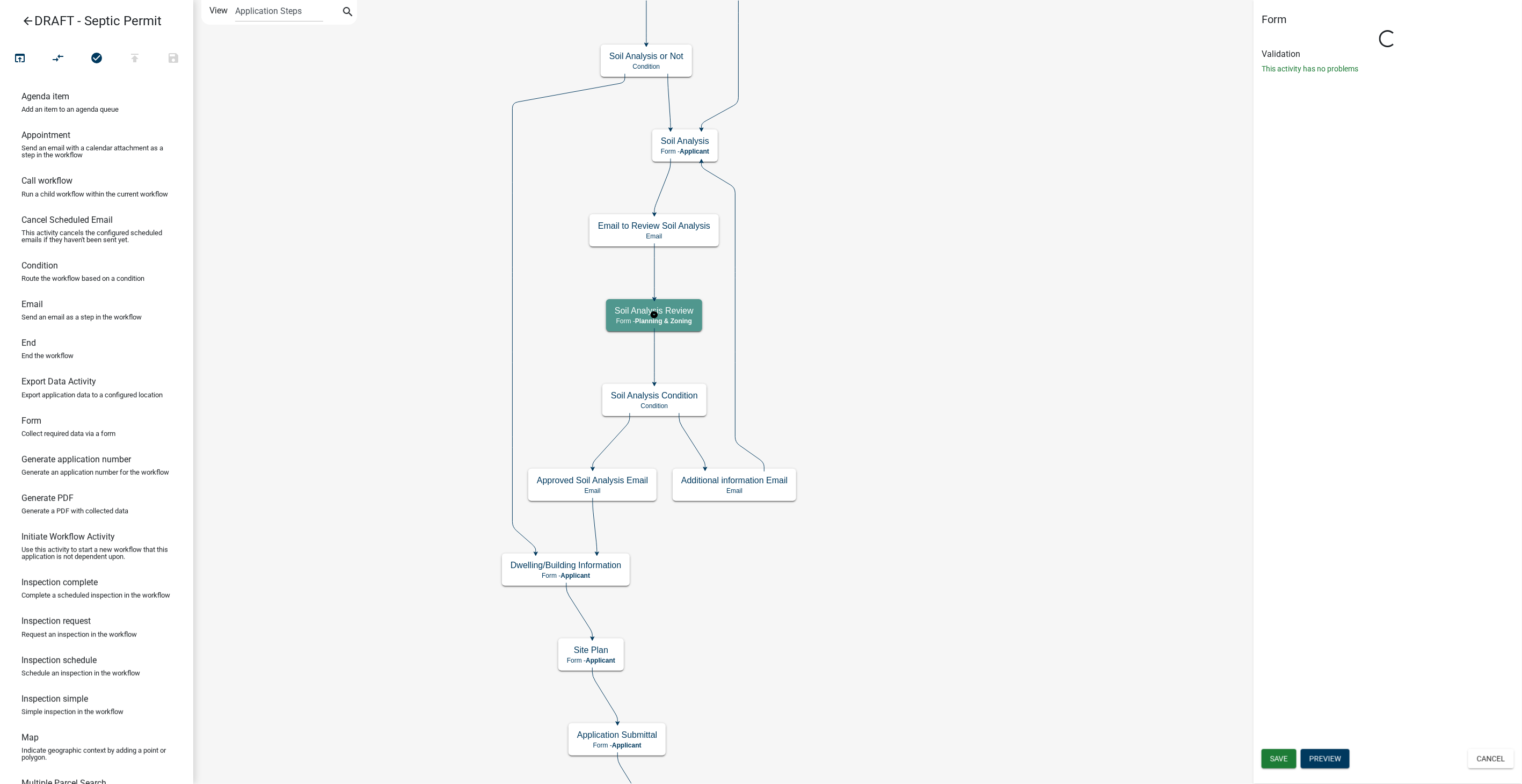
select select "3A482E95-251E-4A38-AB9D-AB9F785FB168"
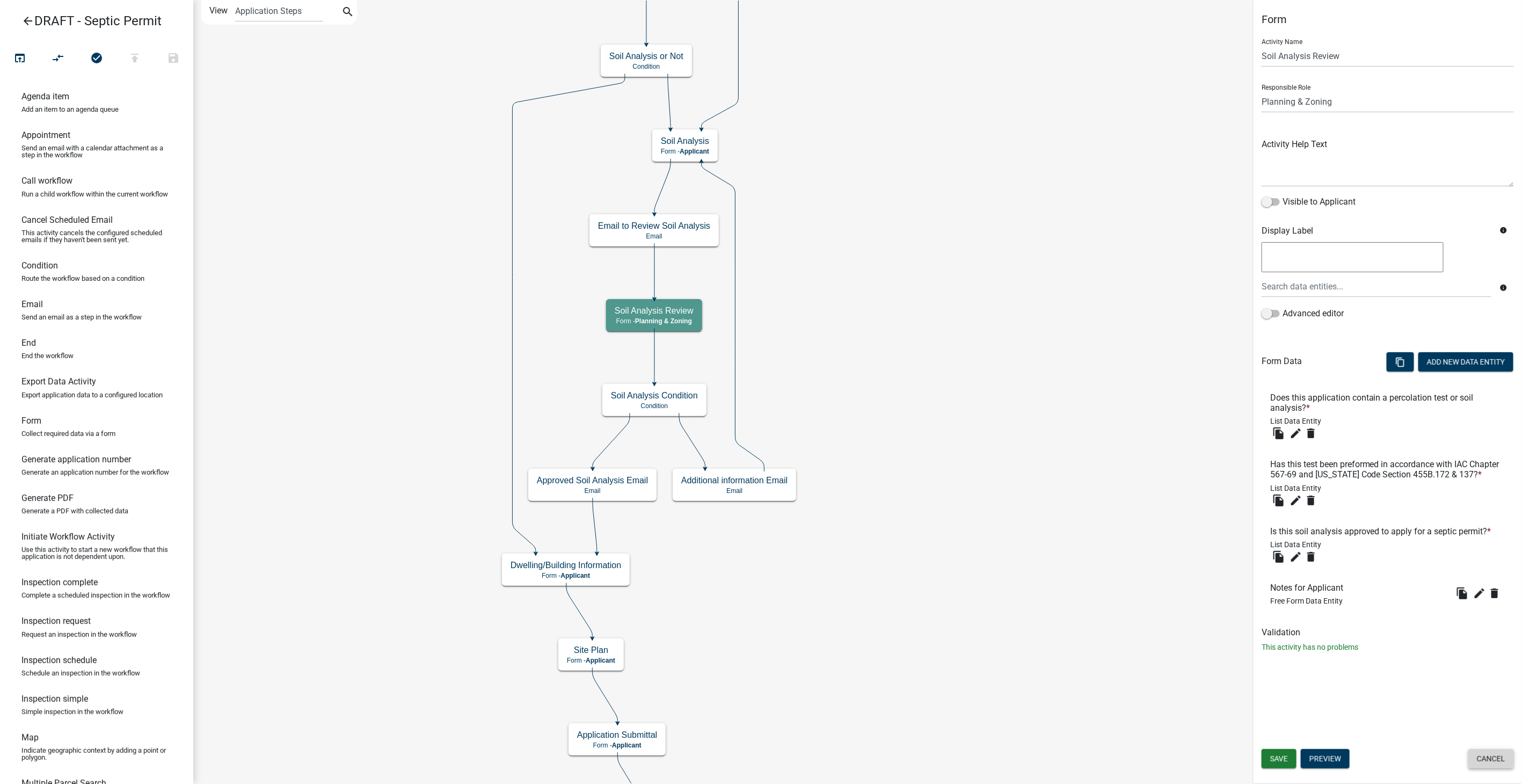
drag, startPoint x: 1500, startPoint y: 752, endPoint x: 709, endPoint y: 407, distance: 863.0
click at [1488, 737] on div "Form Activity Name Soil Analysis Review Responsible Role Applicant GIS Mapping …" at bounding box center [1388, 392] width 268 height 784
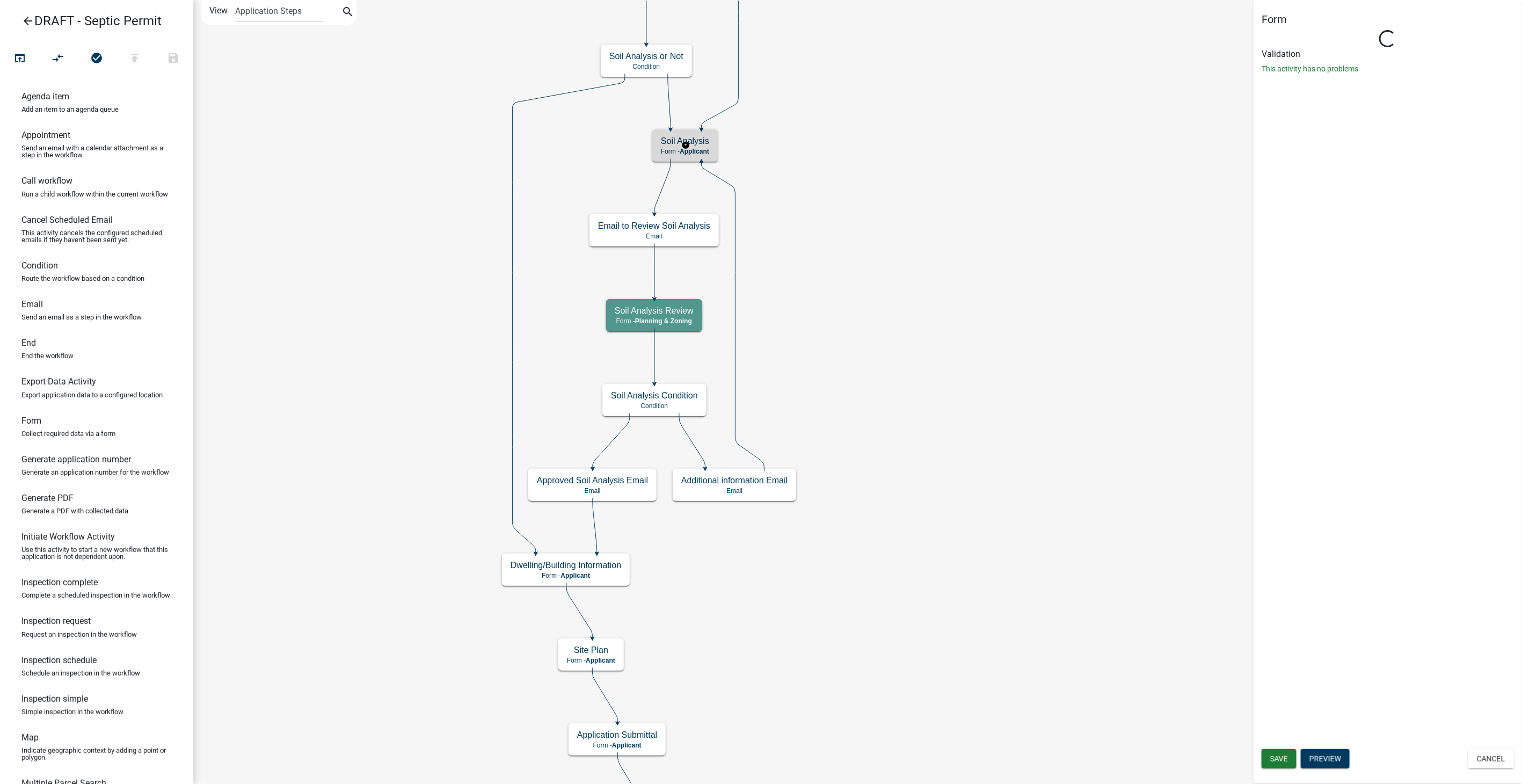
select select "3A482E95-251E-4A38-AB9D-AB9F785FB168"
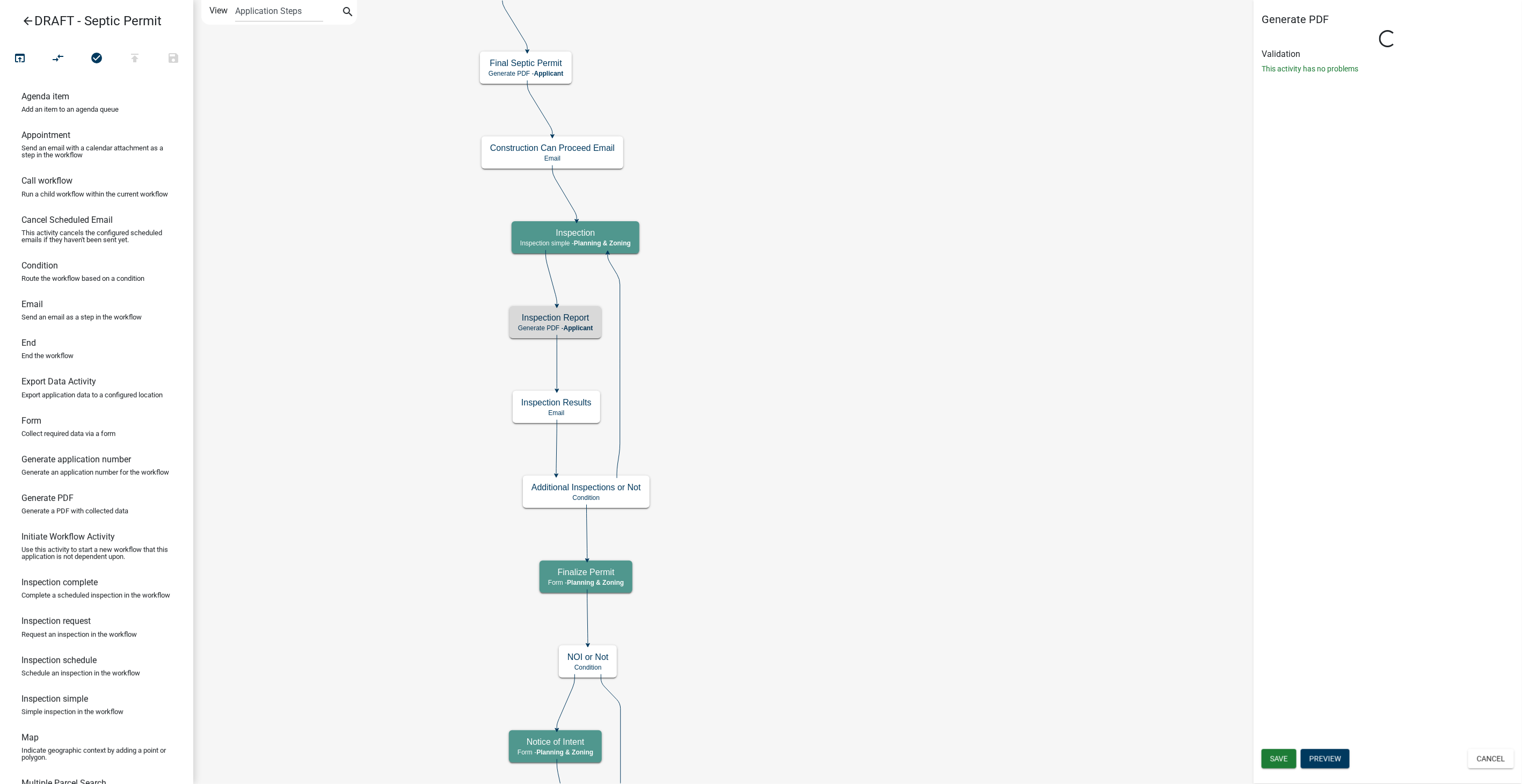
select select "3A482E95-251E-4A38-AB9D-AB9F785FB168"
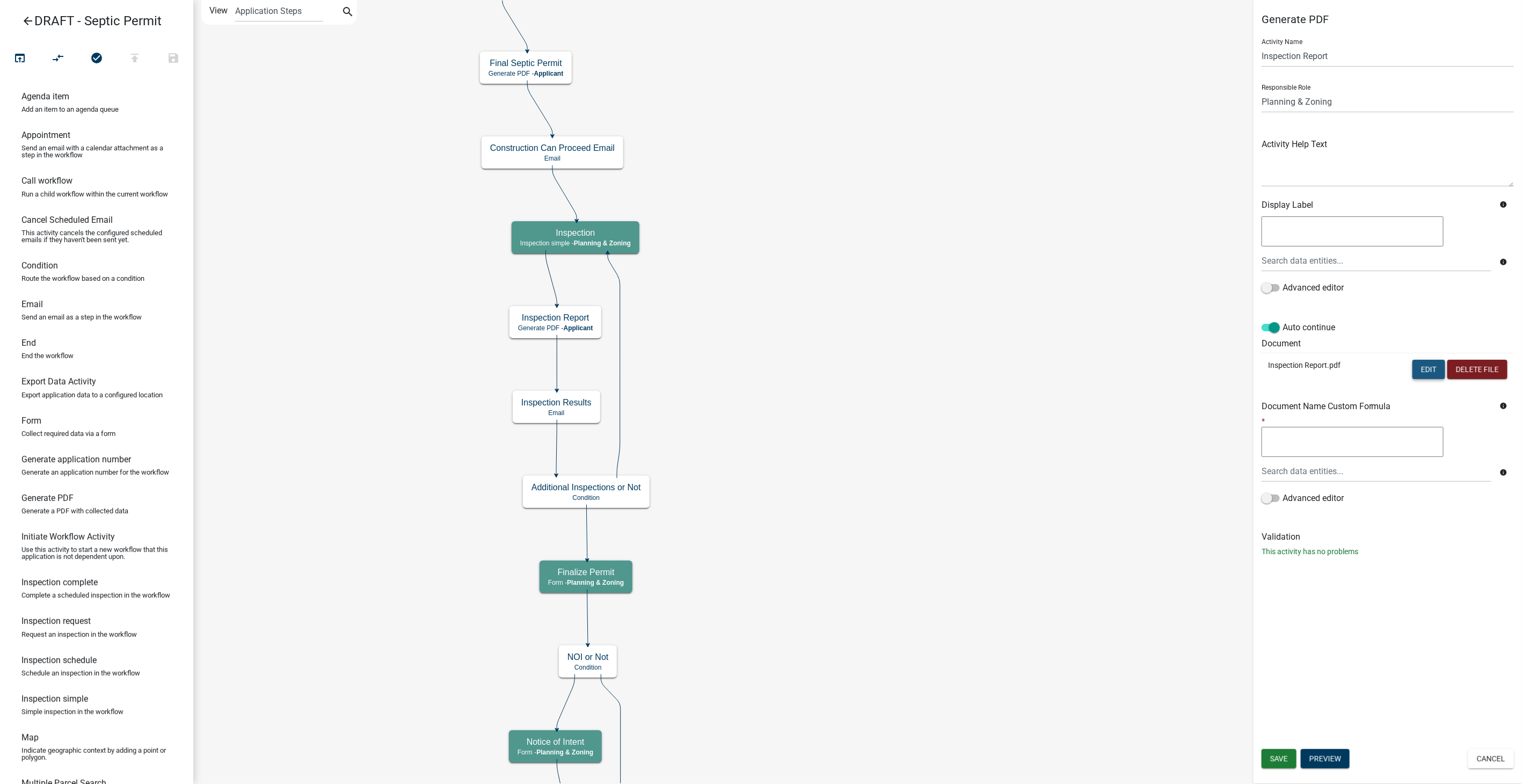
click at [1422, 367] on button "Edit" at bounding box center [1429, 369] width 32 height 19
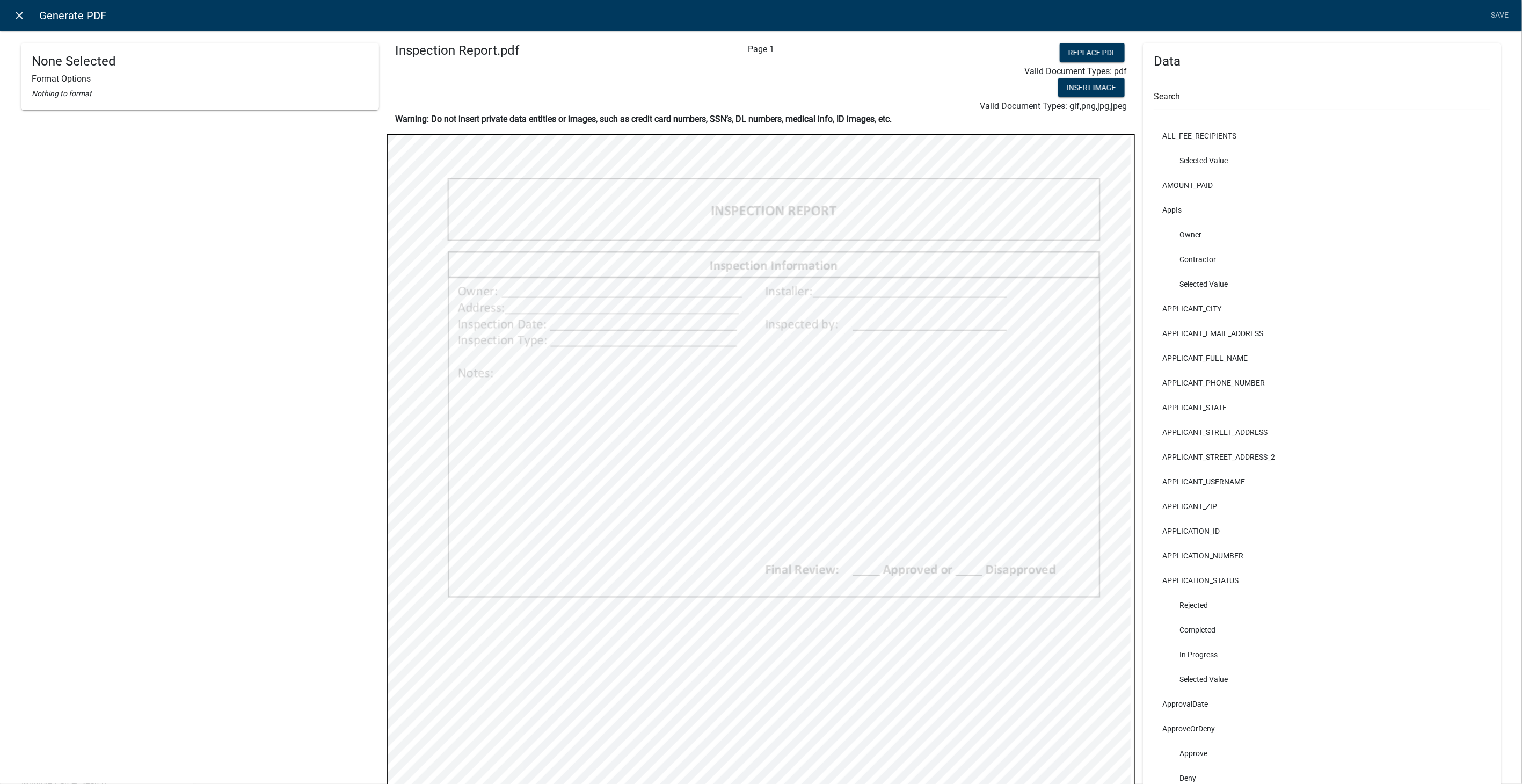
click at [18, 19] on icon "close" at bounding box center [20, 15] width 13 height 13
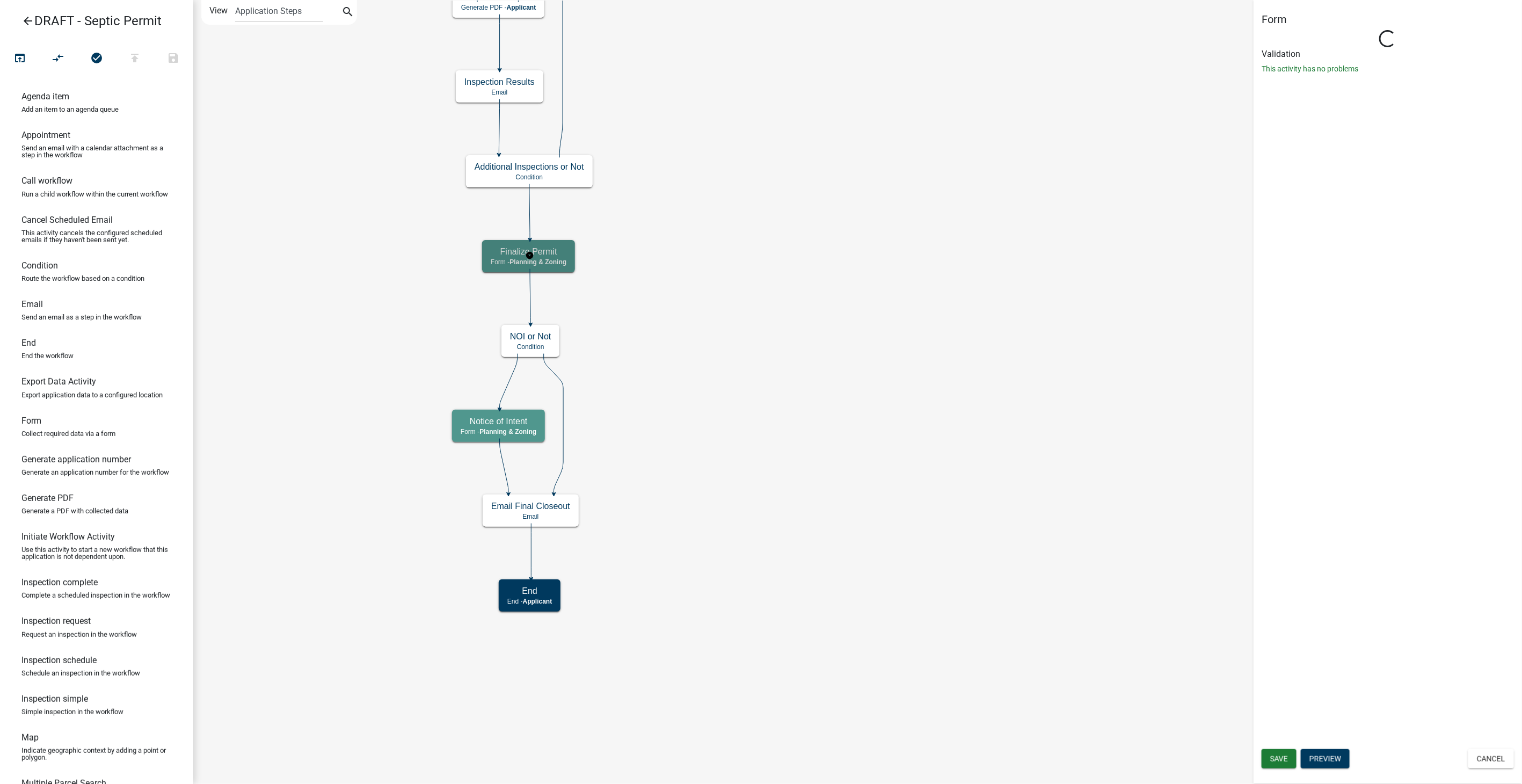
select select "3A482E95-251E-4A38-AB9D-AB9F785FB168"
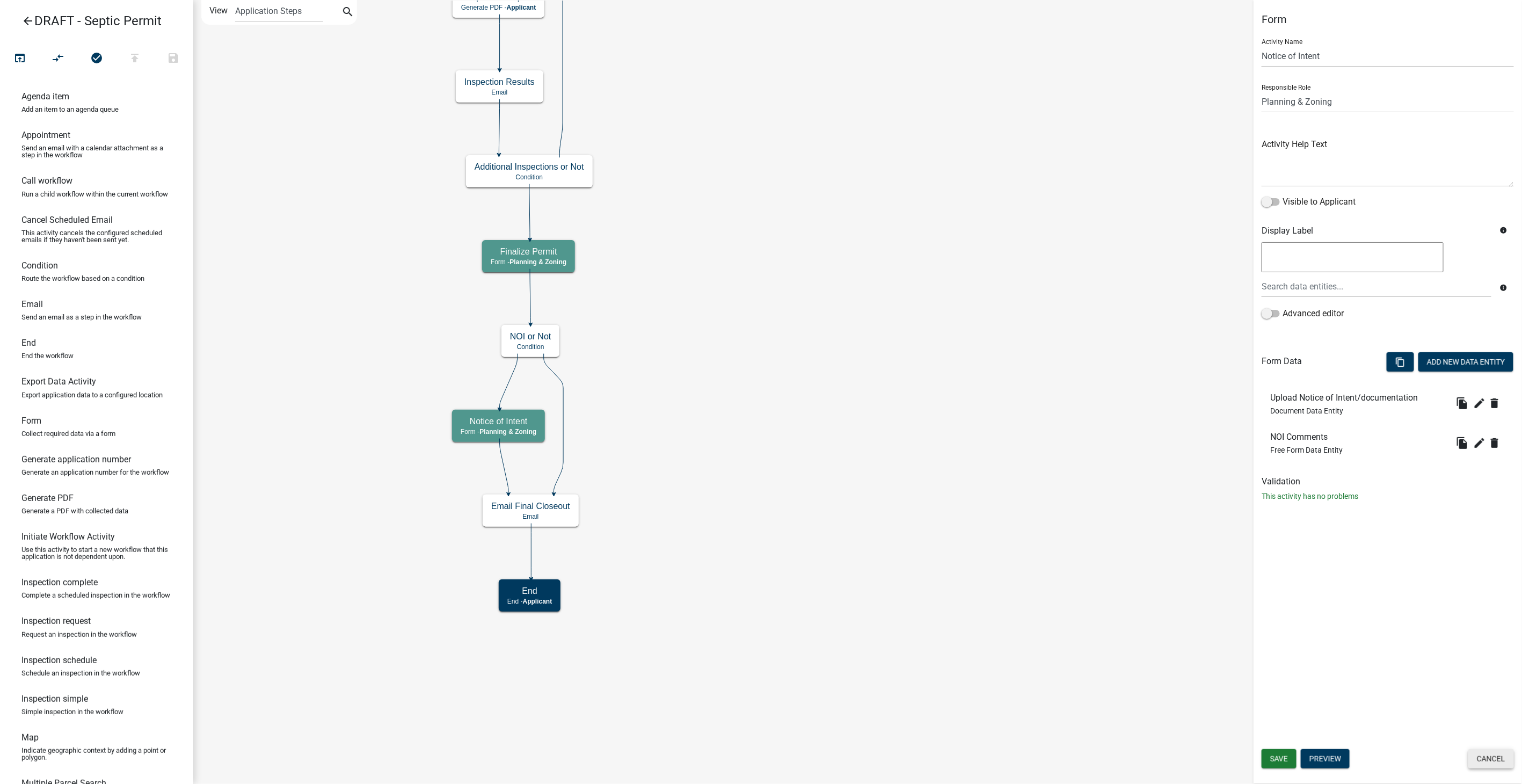
click at [1501, 764] on button "Cancel" at bounding box center [1491, 759] width 45 height 19
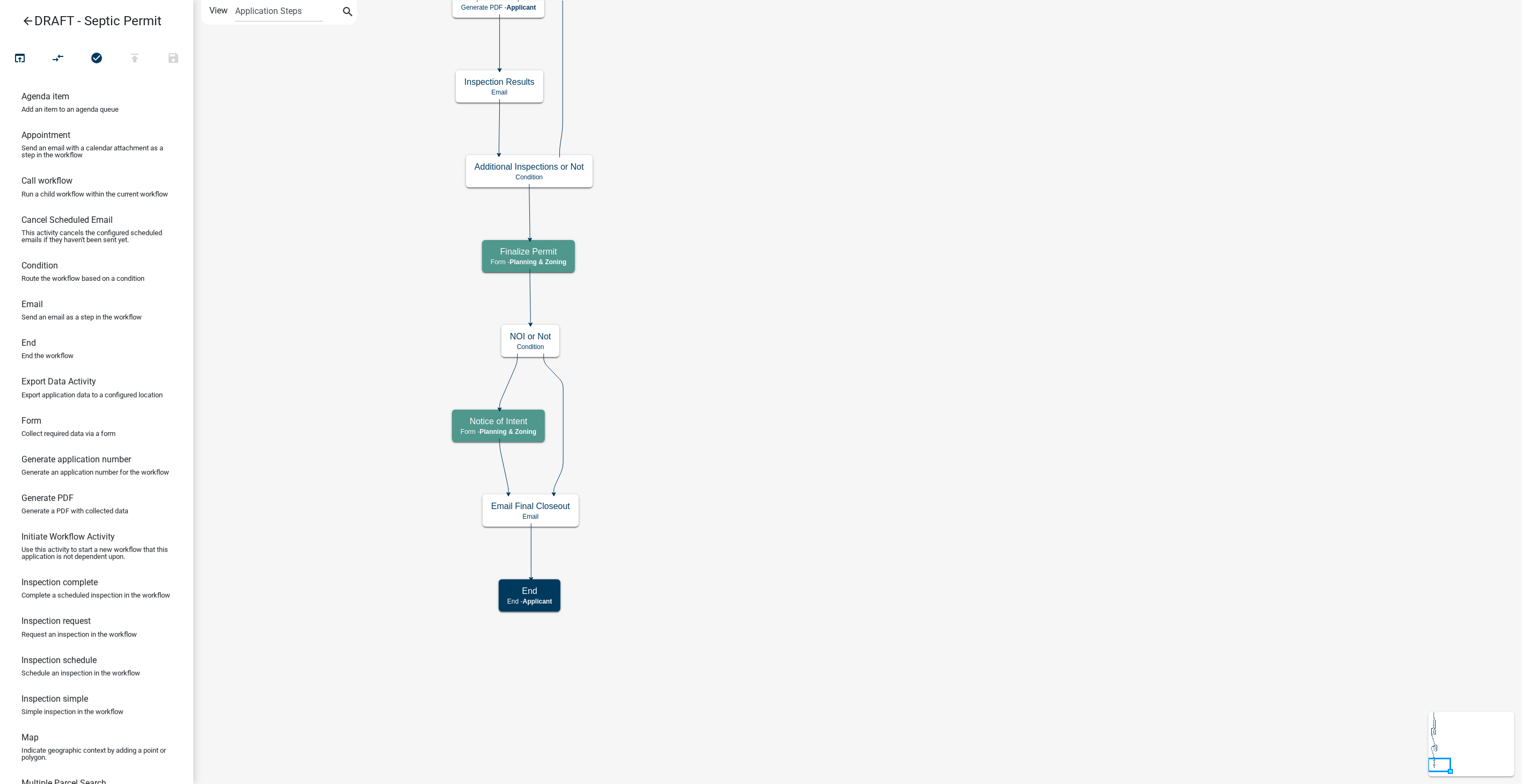
click at [29, 22] on icon "arrow_back" at bounding box center [28, 22] width 13 height 15
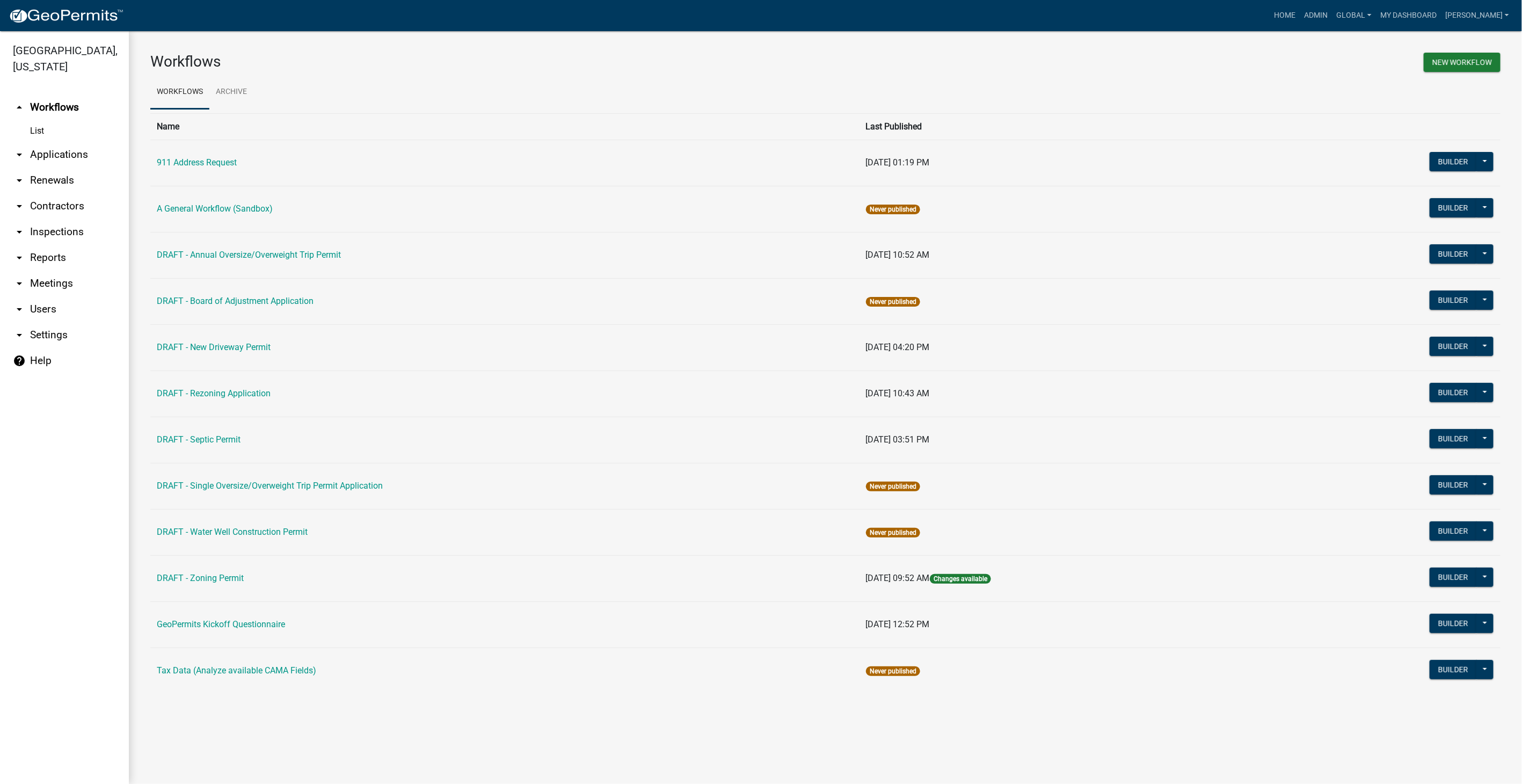
click at [42, 309] on link "arrow_drop_down Users" at bounding box center [64, 310] width 129 height 26
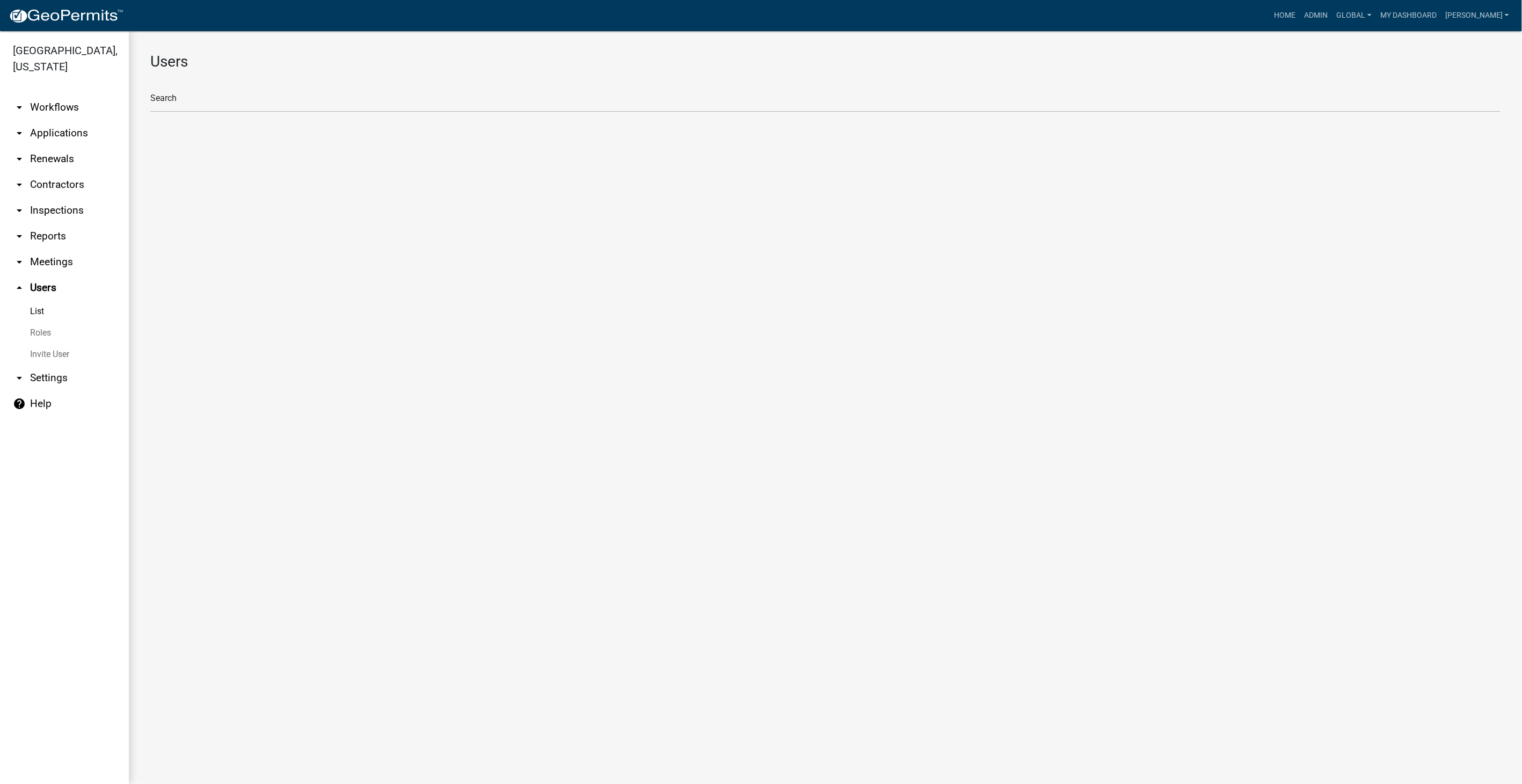
click at [43, 331] on link "Roles" at bounding box center [64, 333] width 129 height 21
click at [203, 139] on li "Planning & Zoning" at bounding box center [825, 144] width 1350 height 26
click at [203, 139] on div "Role Settings Loading... Save Cancel" at bounding box center [825, 93] width 1393 height 125
select select "7: light-green"
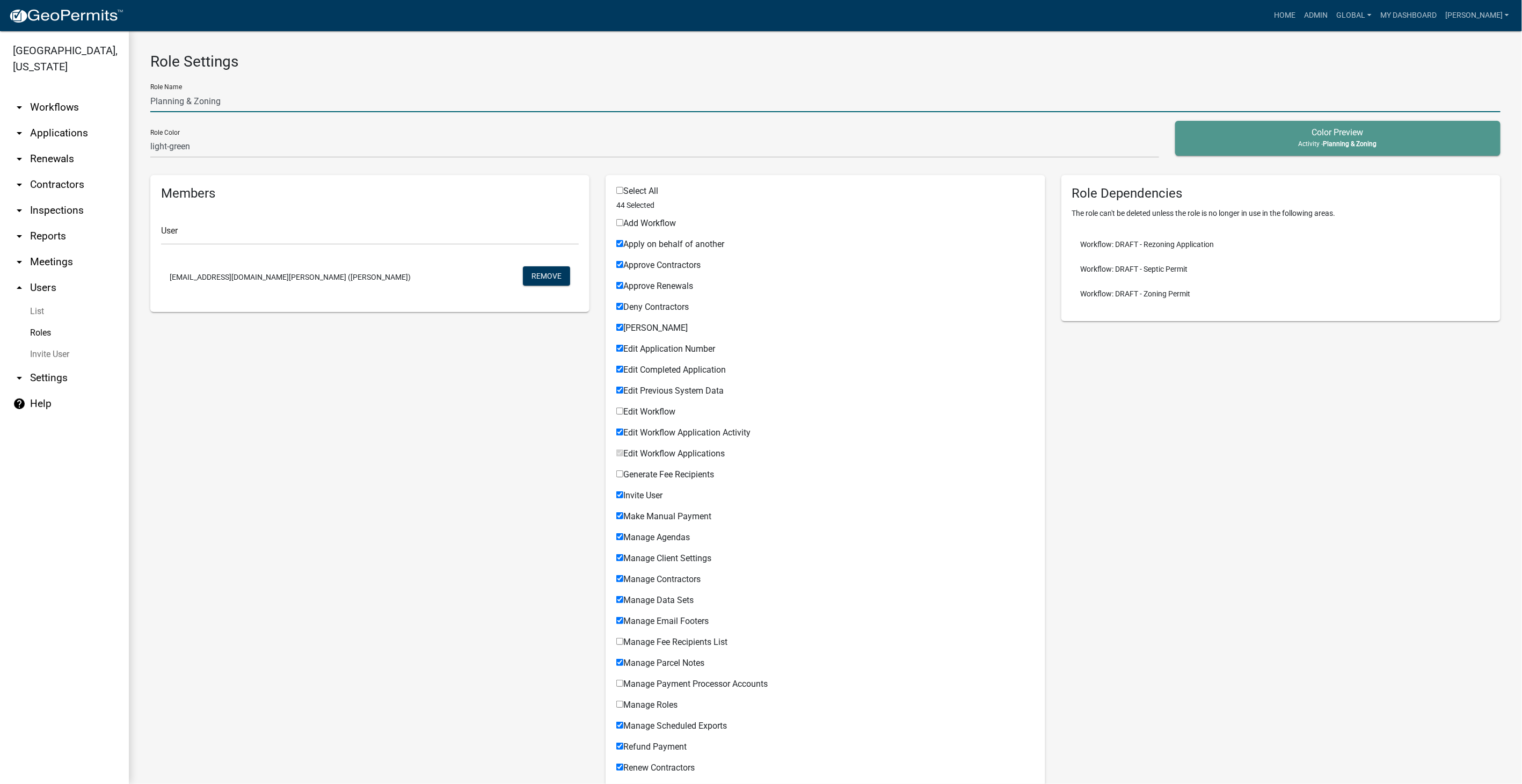
click at [230, 102] on input "Planning & Zoning" at bounding box center [825, 101] width 1350 height 22
type input "P"
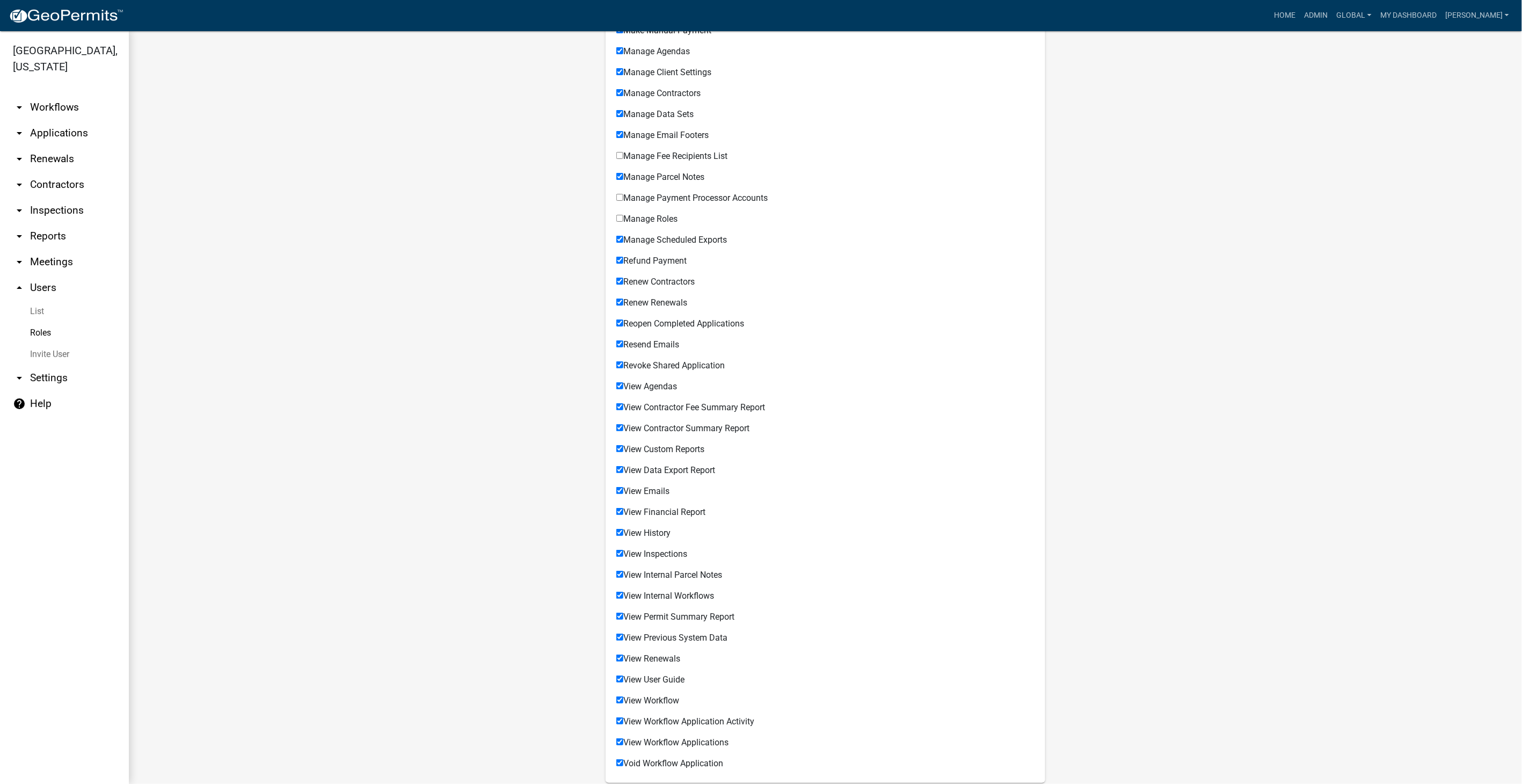
scroll to position [545, 0]
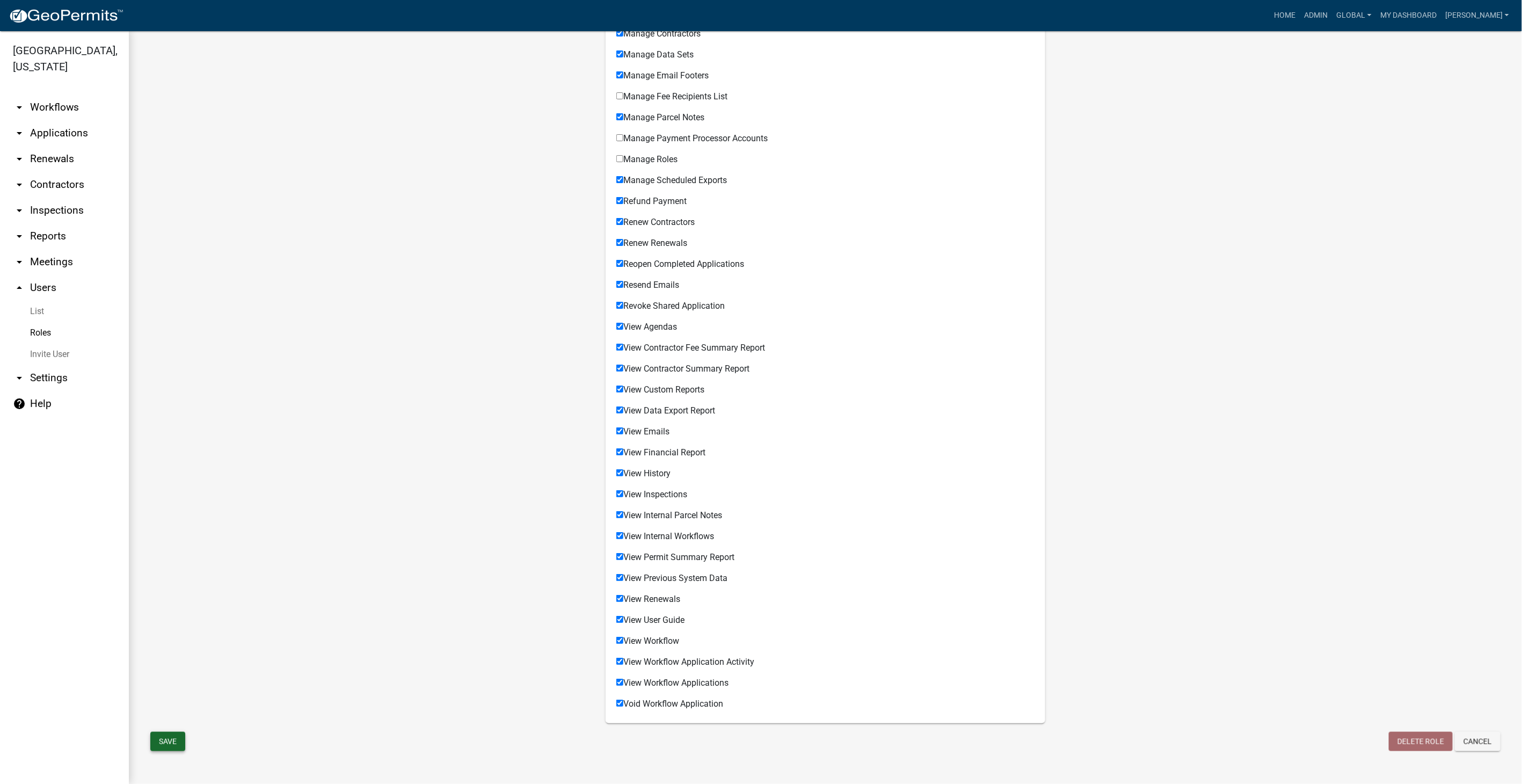
type input "Environmental Health, Zoning, and Flooplain"
click at [165, 734] on button "Save" at bounding box center [167, 741] width 35 height 19
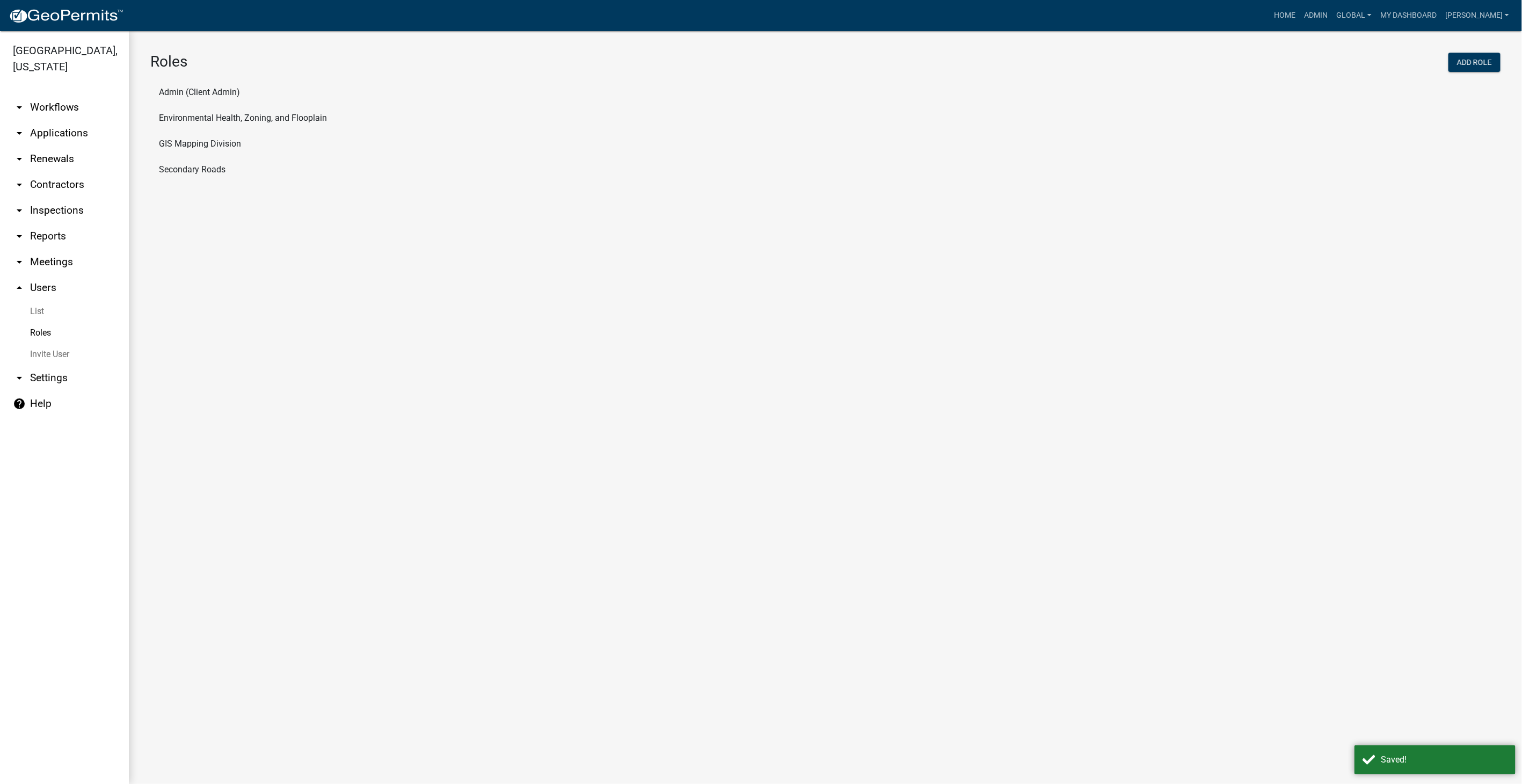
click at [71, 107] on link "arrow_drop_down Workflows" at bounding box center [64, 108] width 129 height 26
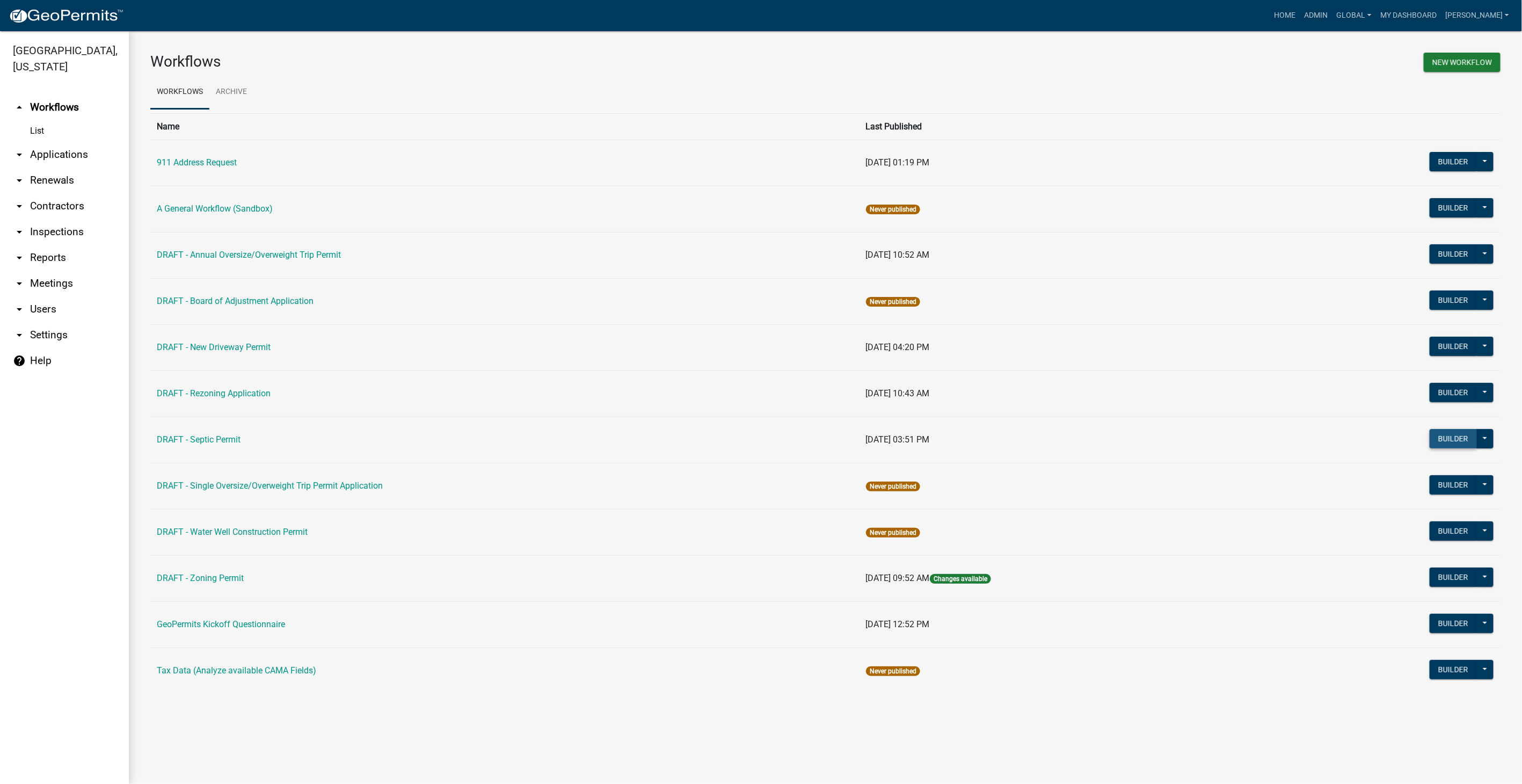
click at [1461, 438] on button "Builder" at bounding box center [1453, 438] width 47 height 19
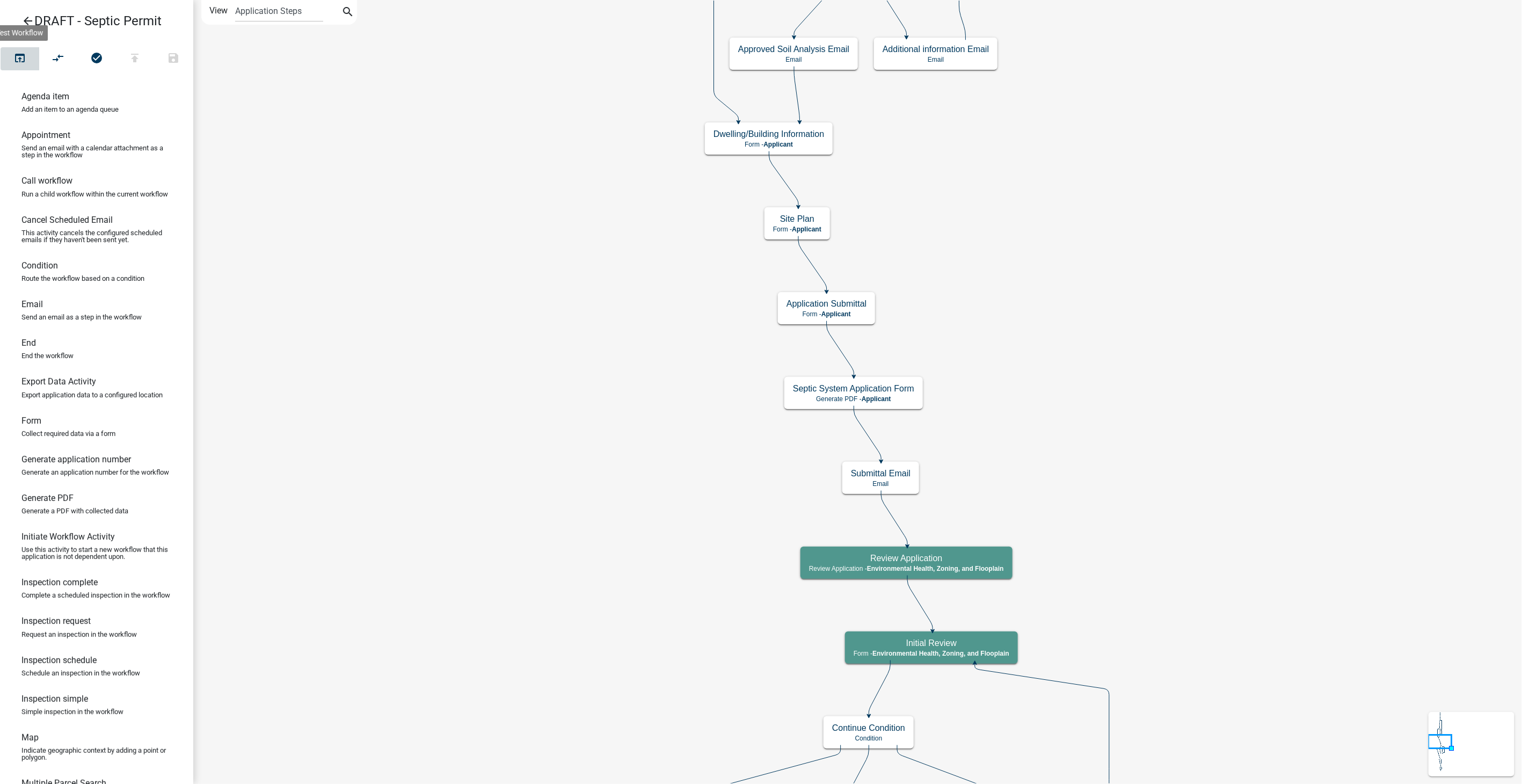
click at [21, 56] on icon "open_in_browser" at bounding box center [20, 58] width 13 height 15
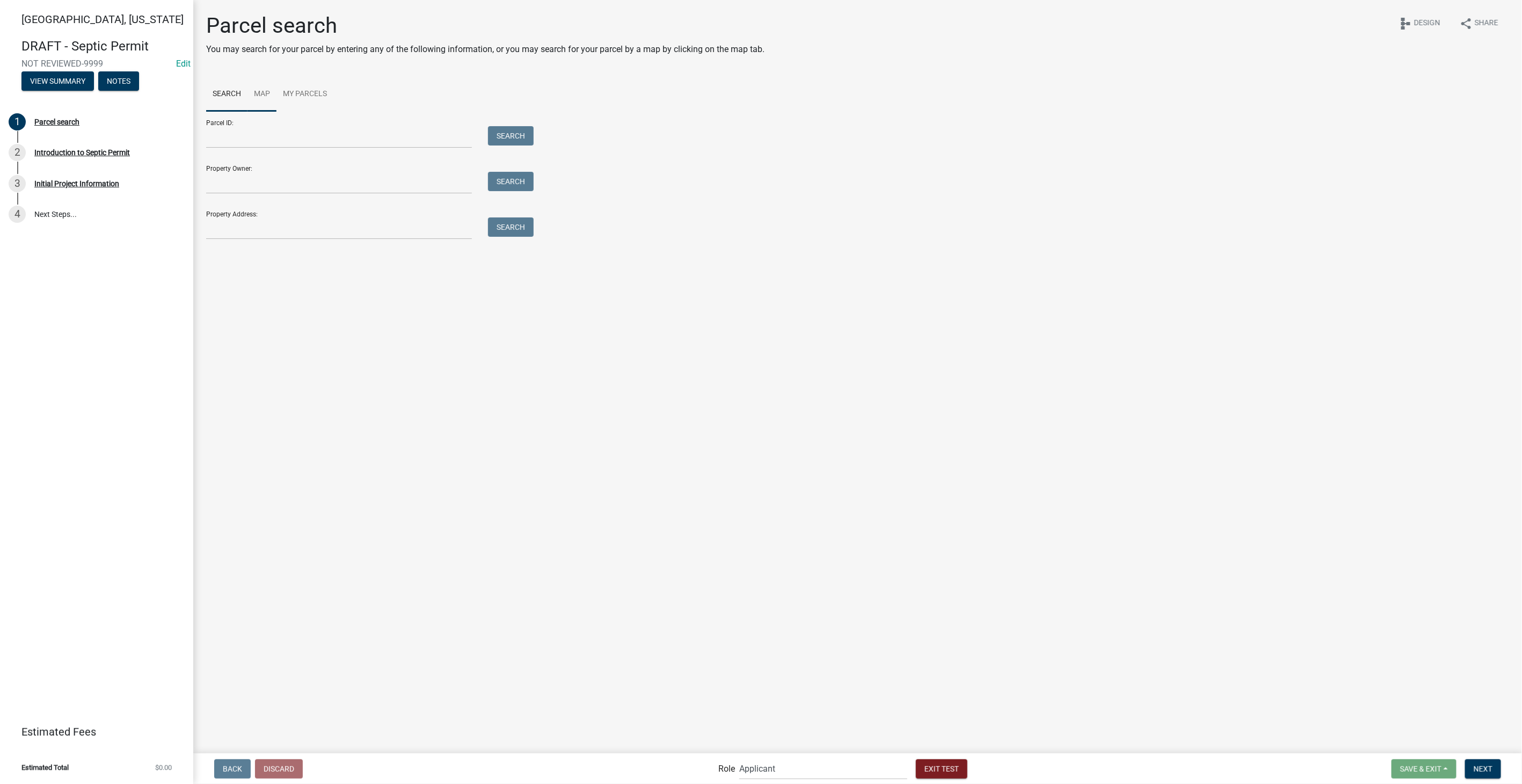
click at [261, 96] on link "Map" at bounding box center [262, 95] width 29 height 34
click at [233, 92] on link "Search" at bounding box center [227, 95] width 41 height 34
click at [278, 177] on input "Property Owner:" at bounding box center [339, 183] width 266 height 22
type input "smith"
click at [517, 173] on button "Search" at bounding box center [510, 181] width 45 height 19
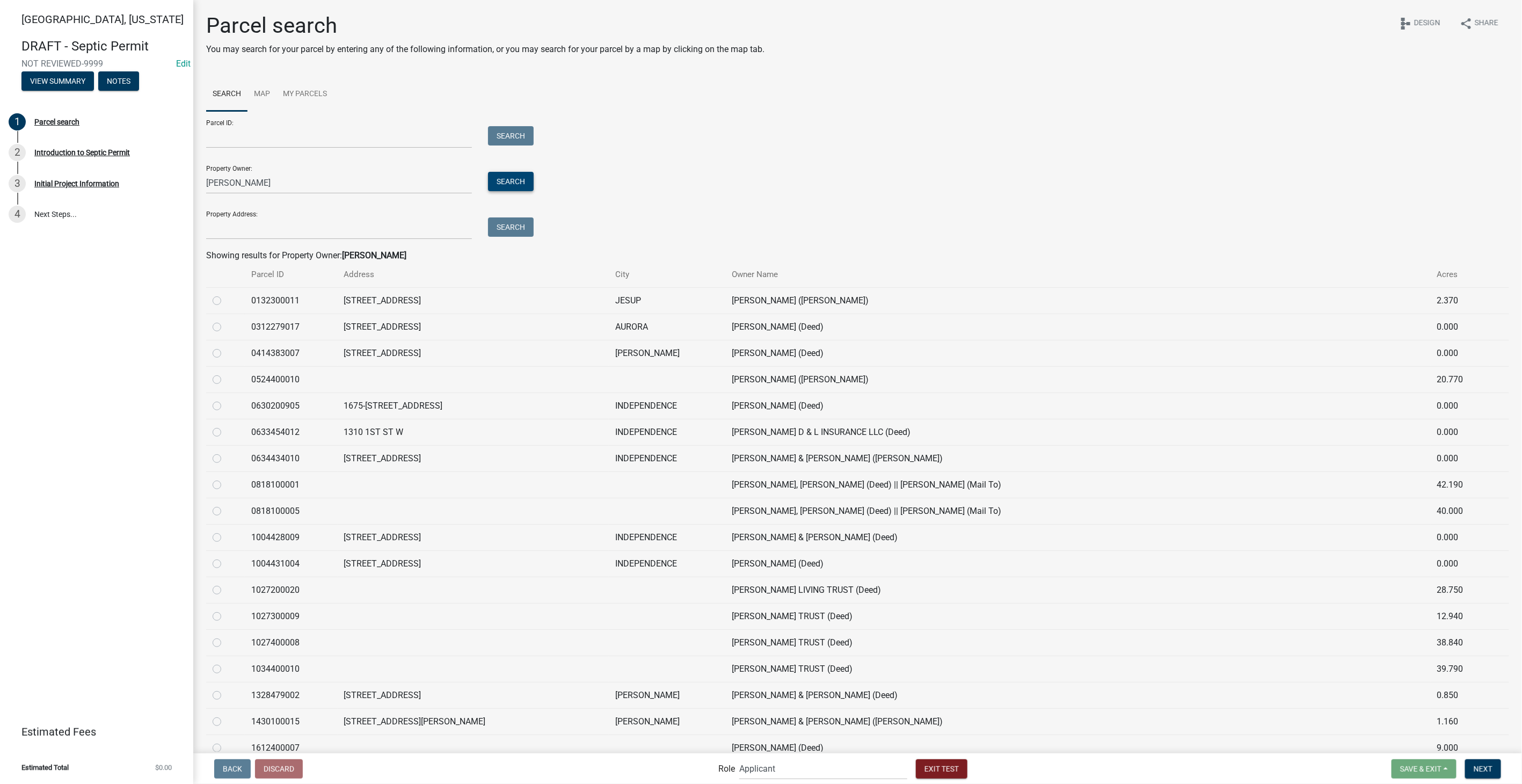
scroll to position [179, 0]
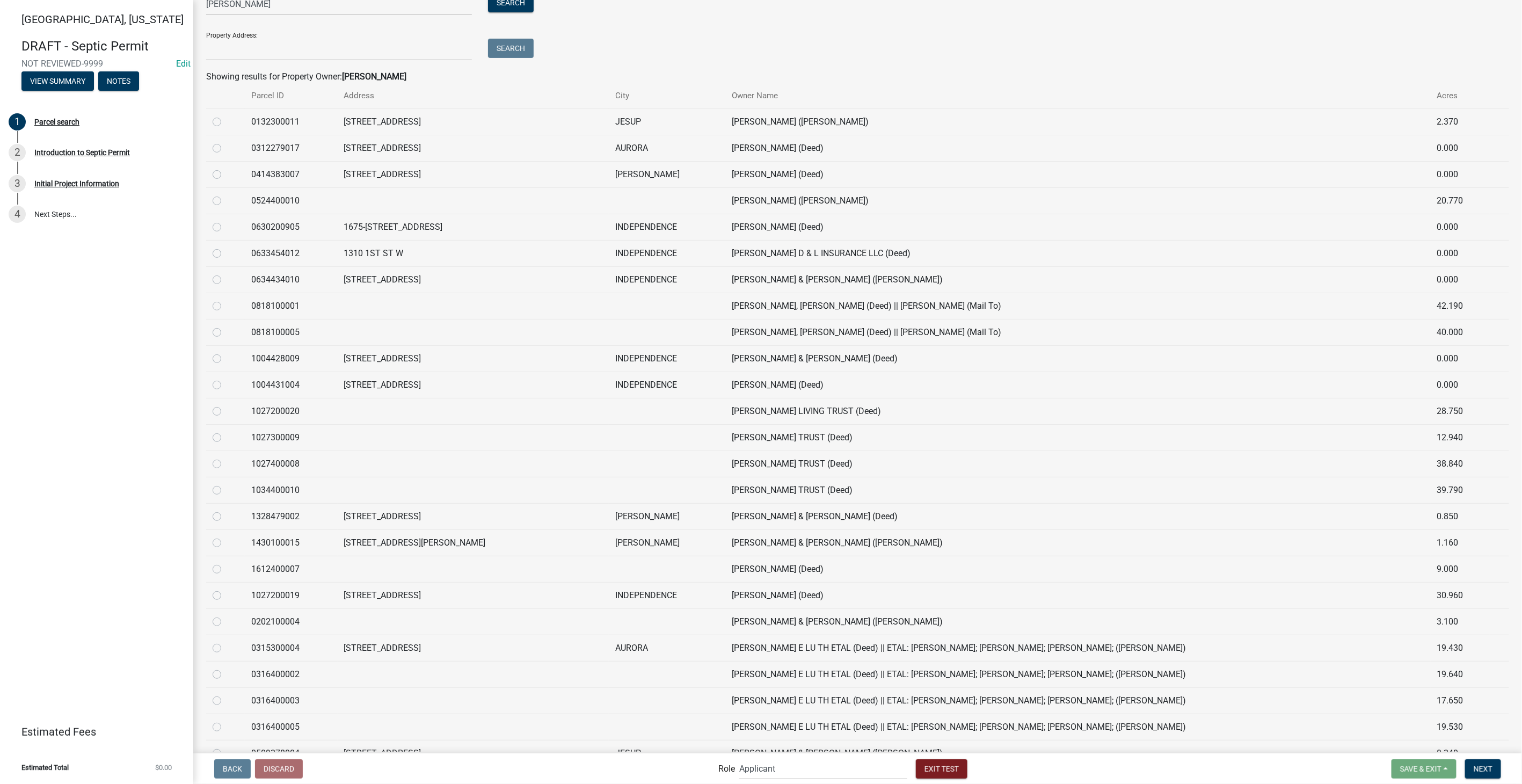
click at [226, 194] on label at bounding box center [226, 194] width 0 height 0
click at [226, 199] on input "radio" at bounding box center [229, 198] width 7 height 7
radio input "true"
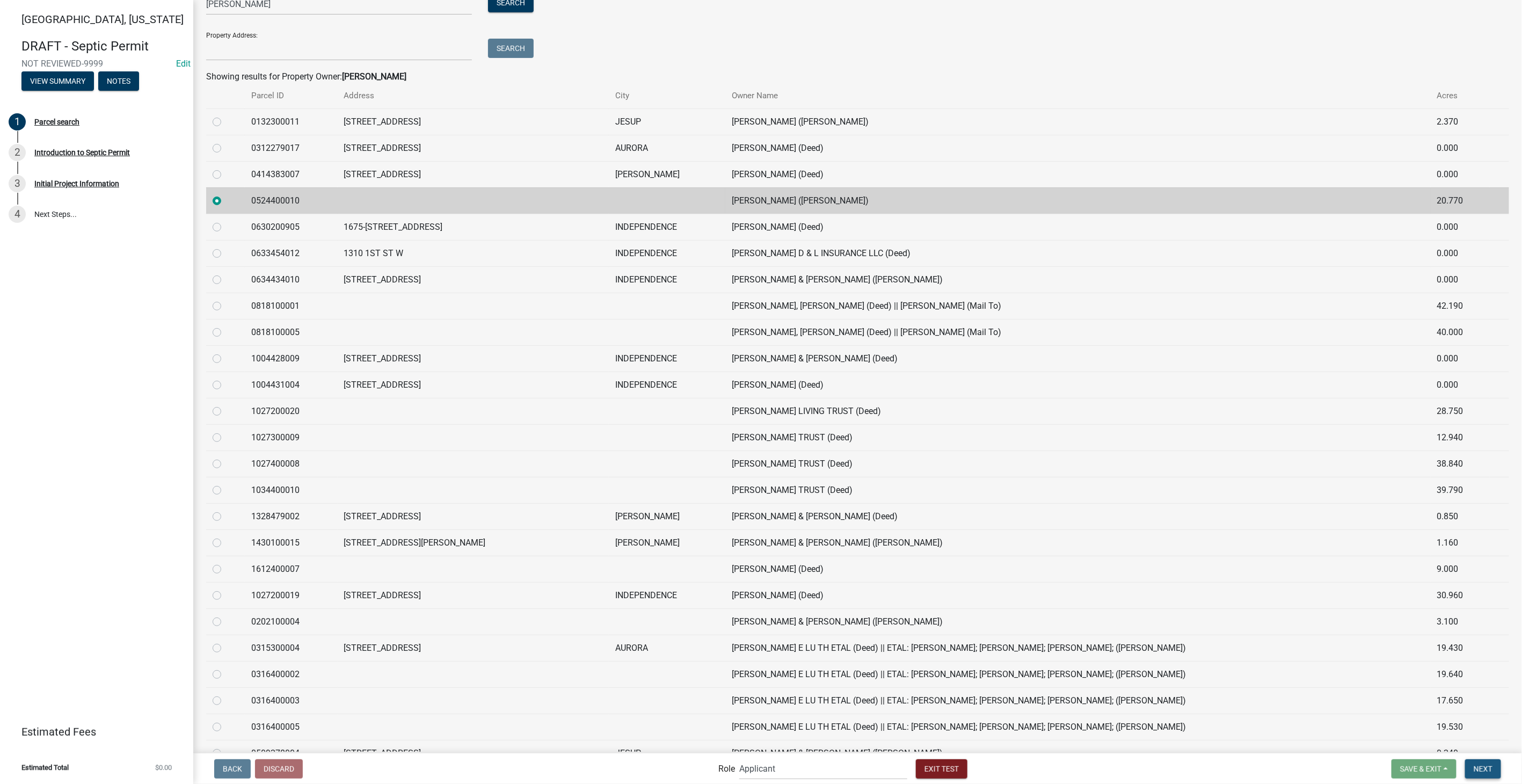
click at [1490, 773] on span "Next" at bounding box center [1483, 768] width 19 height 9
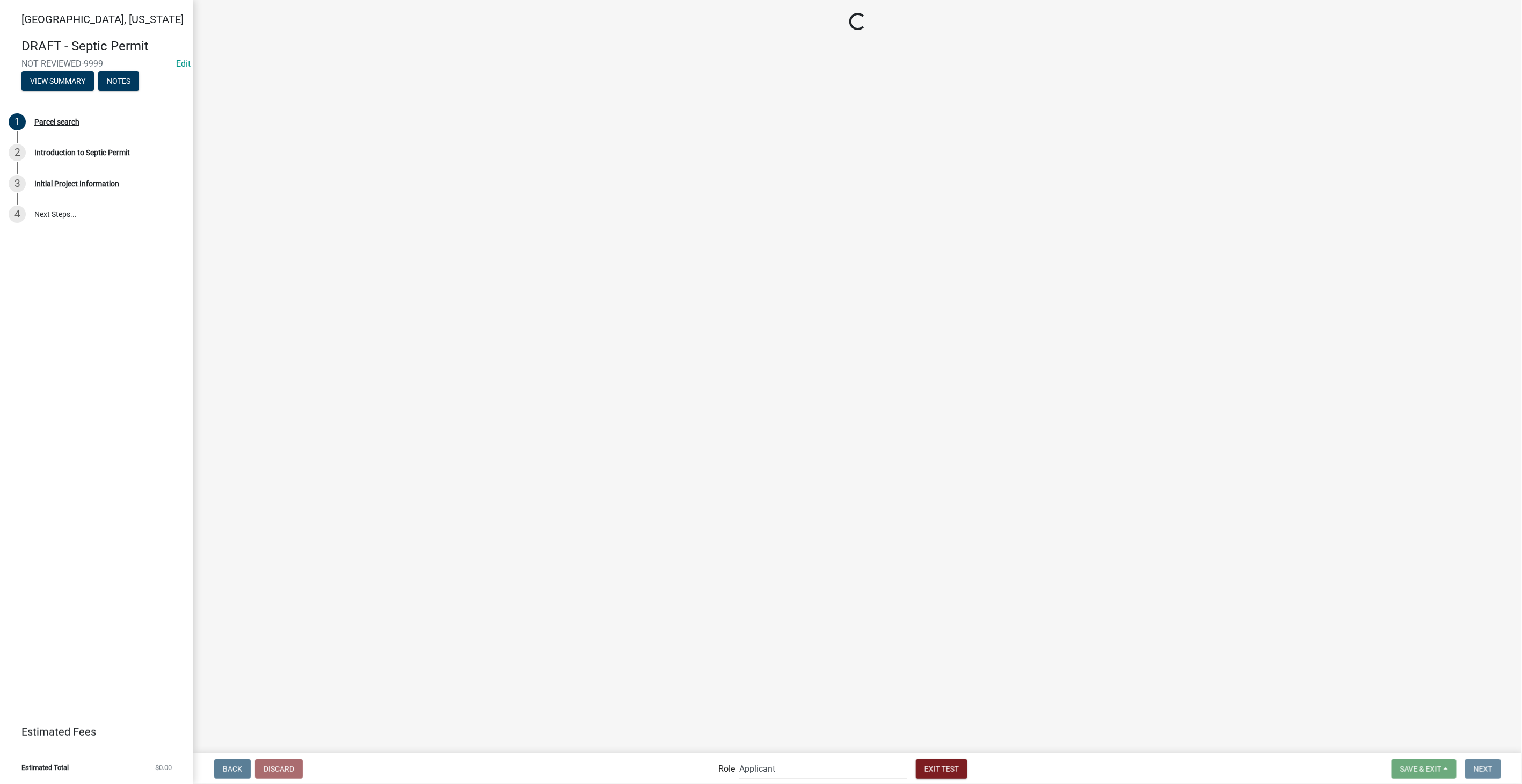
scroll to position [0, 0]
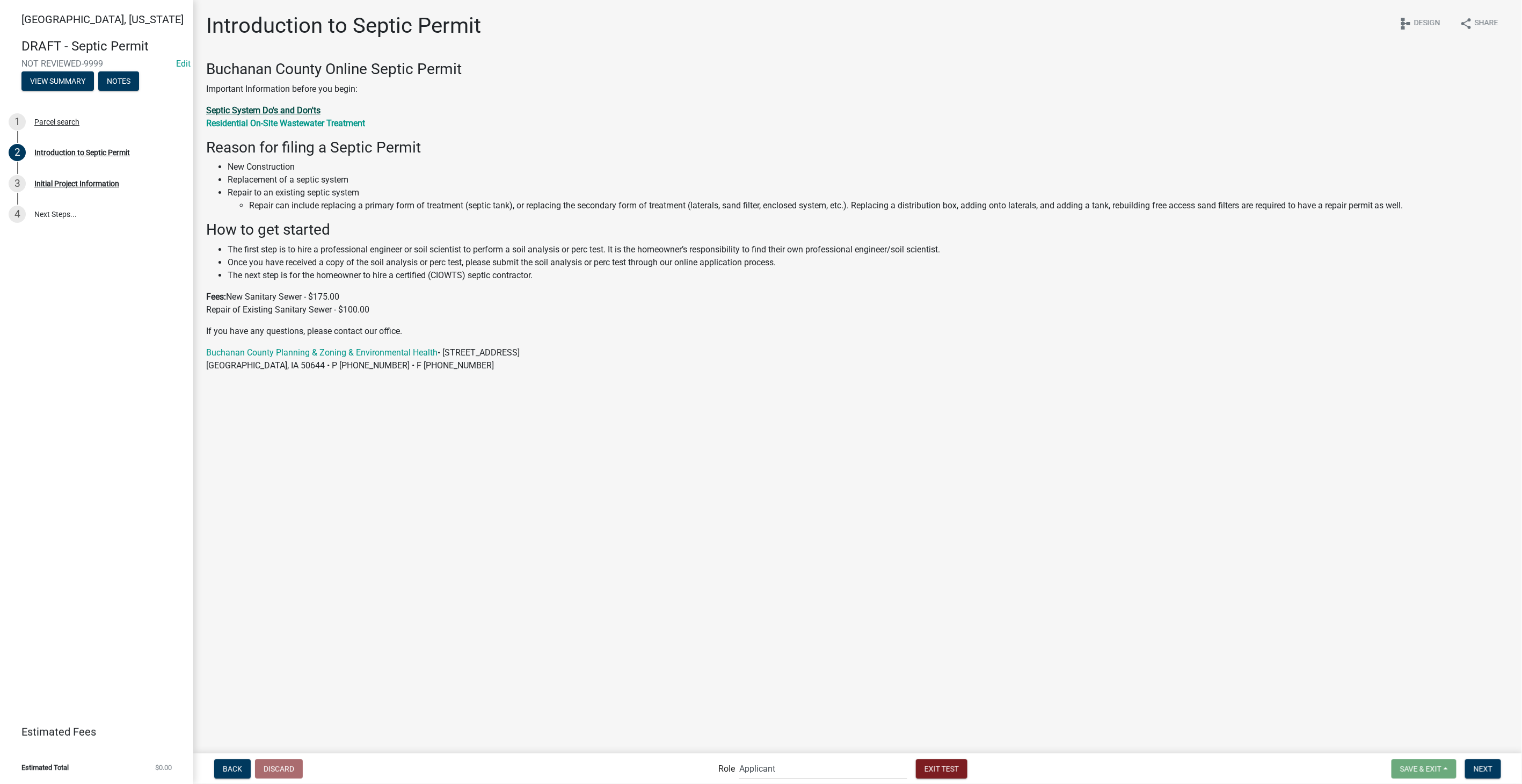
click at [303, 109] on strong "Septic System Do's and Don'ts" at bounding box center [264, 110] width 115 height 10
click at [276, 119] on strong "Residential On-Site Wastewater Treatment" at bounding box center [285, 123] width 159 height 10
drag, startPoint x: 261, startPoint y: 351, endPoint x: 427, endPoint y: 63, distance: 332.4
click at [261, 351] on link "Buchanan County Planning & Zoning & Environmental Health" at bounding box center [322, 352] width 232 height 10
click at [1484, 760] on button "Next" at bounding box center [1483, 769] width 36 height 19
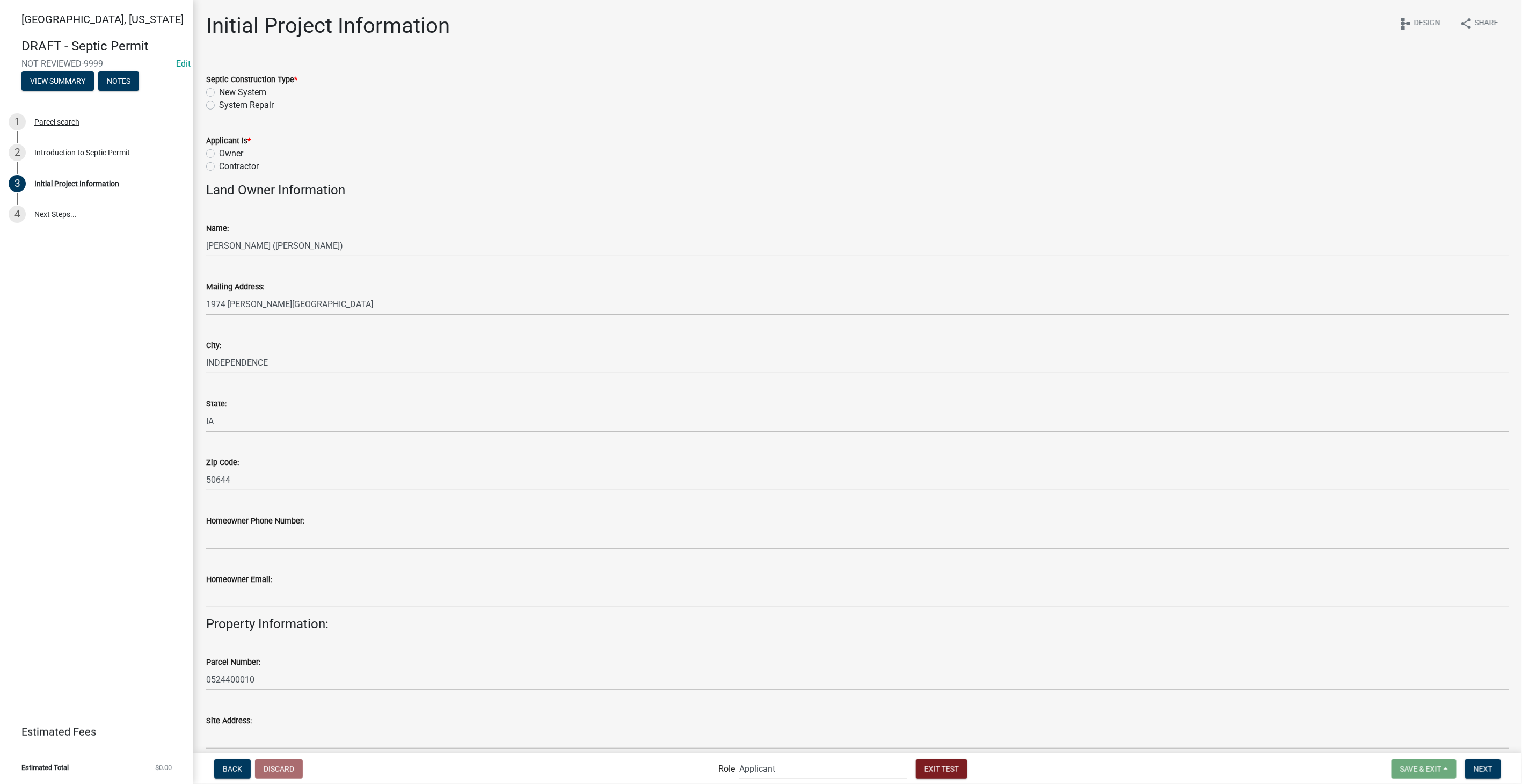
click at [219, 92] on label "New System" at bounding box center [243, 92] width 47 height 13
click at [219, 92] on input "New System" at bounding box center [223, 89] width 7 height 7
radio input "true"
click at [219, 157] on label "Owner" at bounding box center [231, 154] width 24 height 13
click at [219, 154] on input "Owner" at bounding box center [223, 151] width 7 height 7
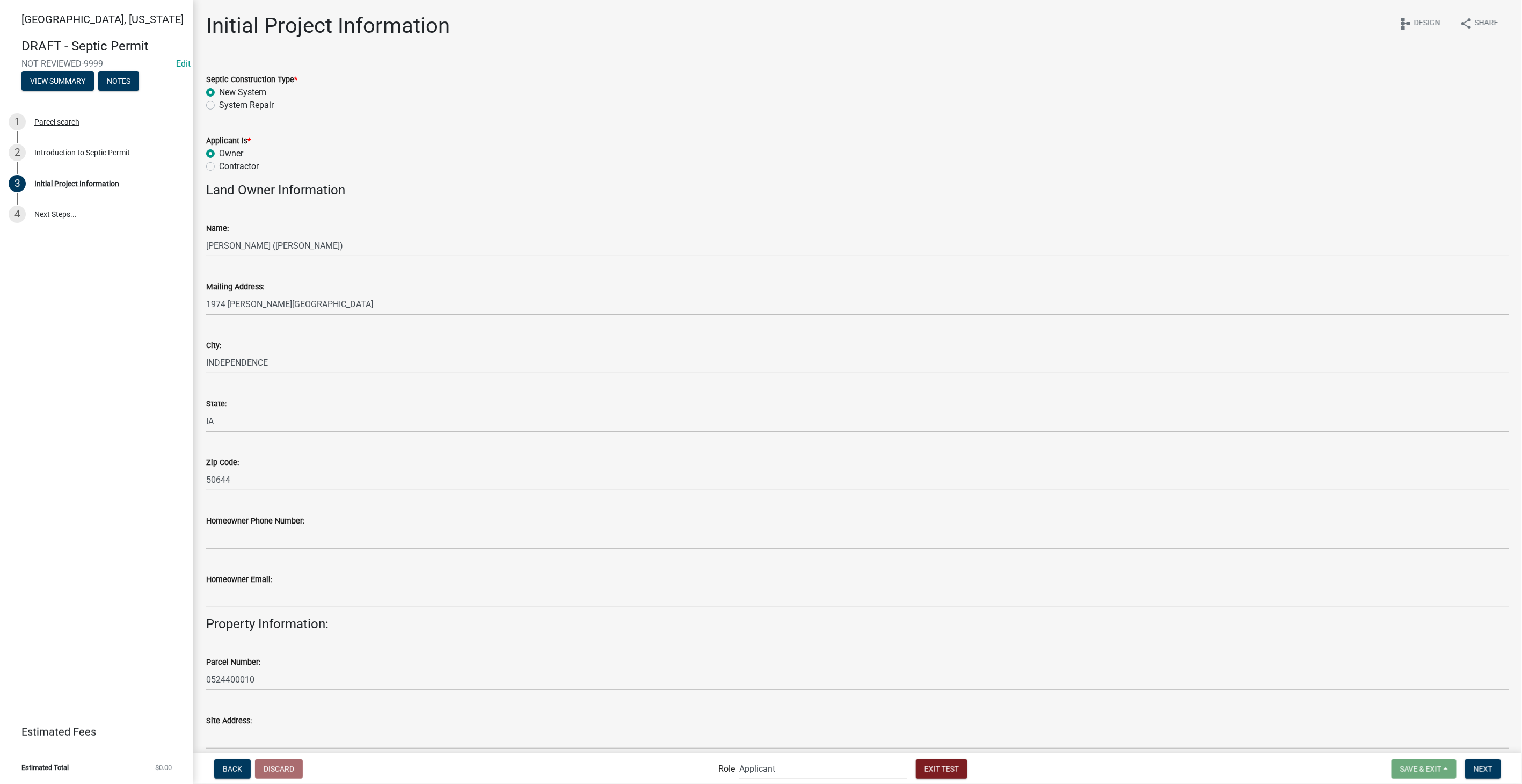
radio input "true"
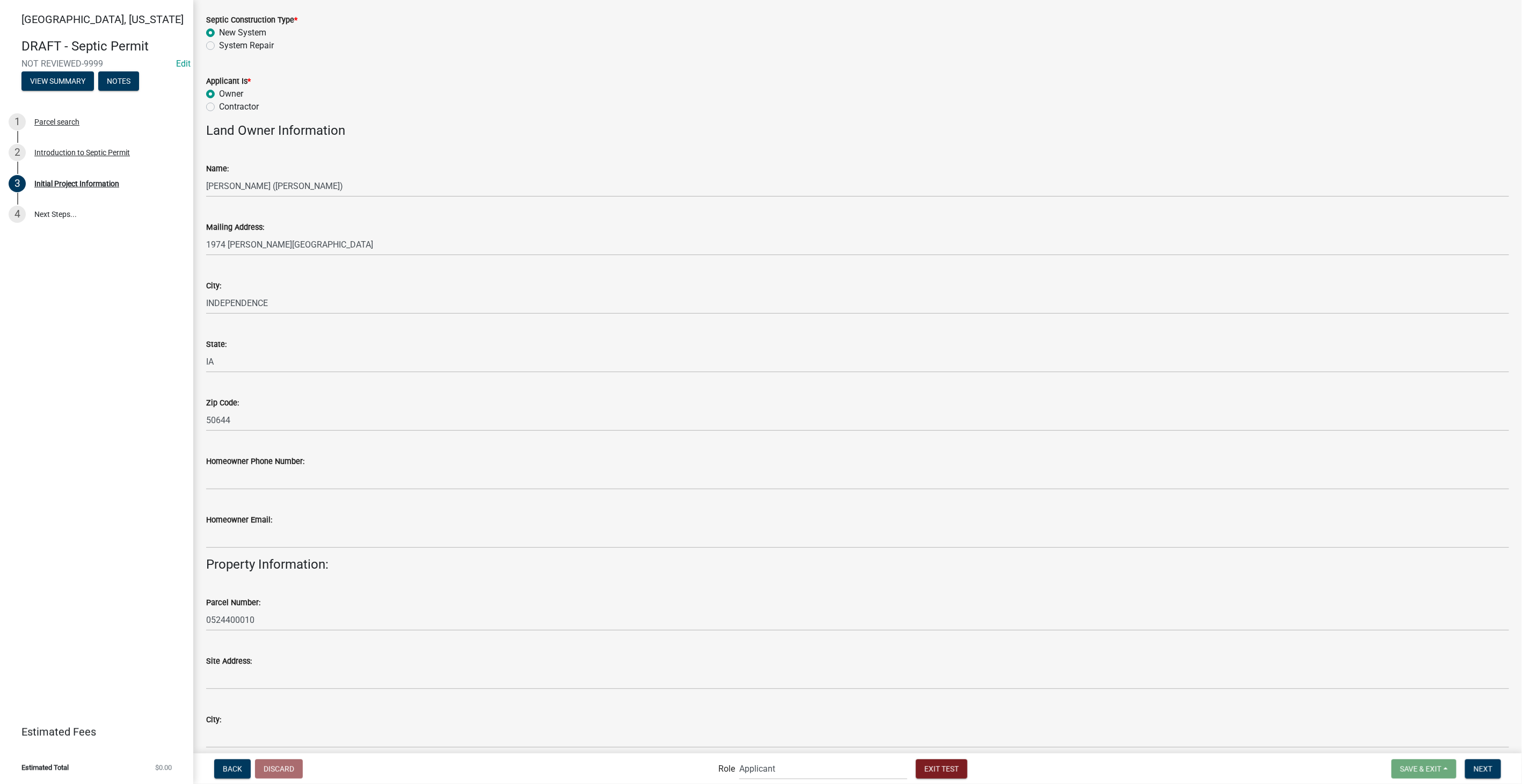
scroll to position [238, 0]
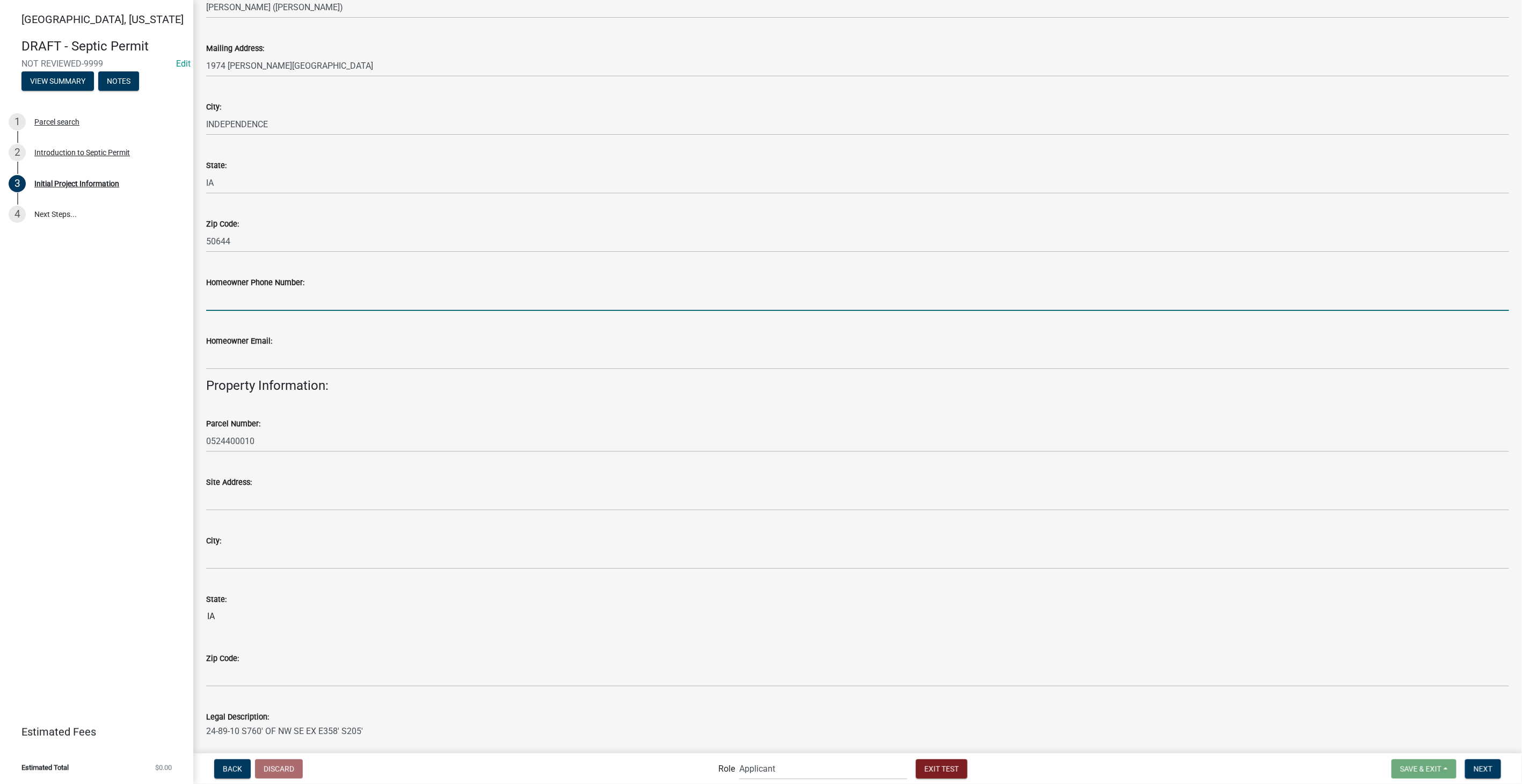
click at [238, 302] on input "Homeowner Phone Number:" at bounding box center [857, 300] width 1303 height 22
type input "8127861368"
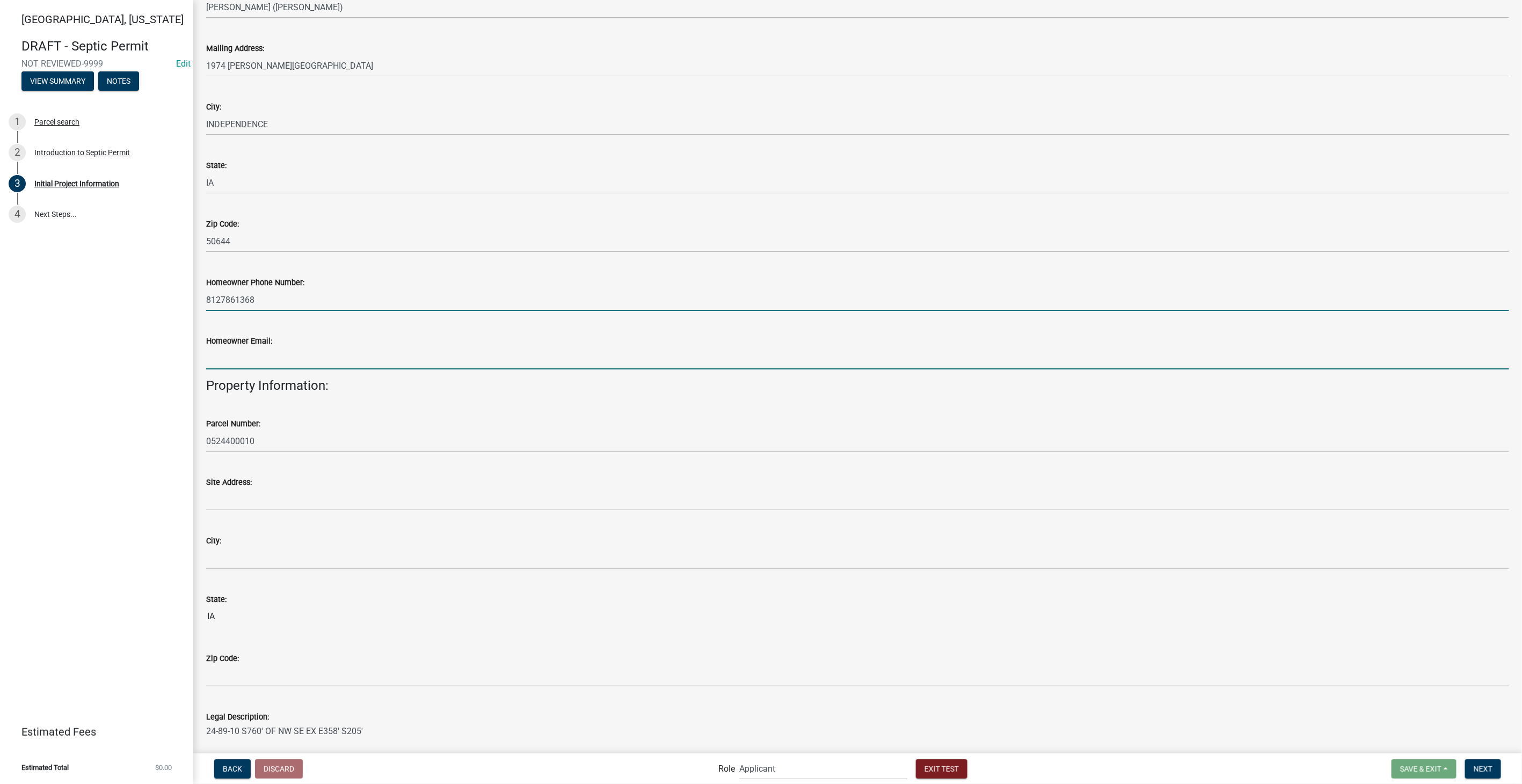
type input "sfranklin@schneidergis.com"
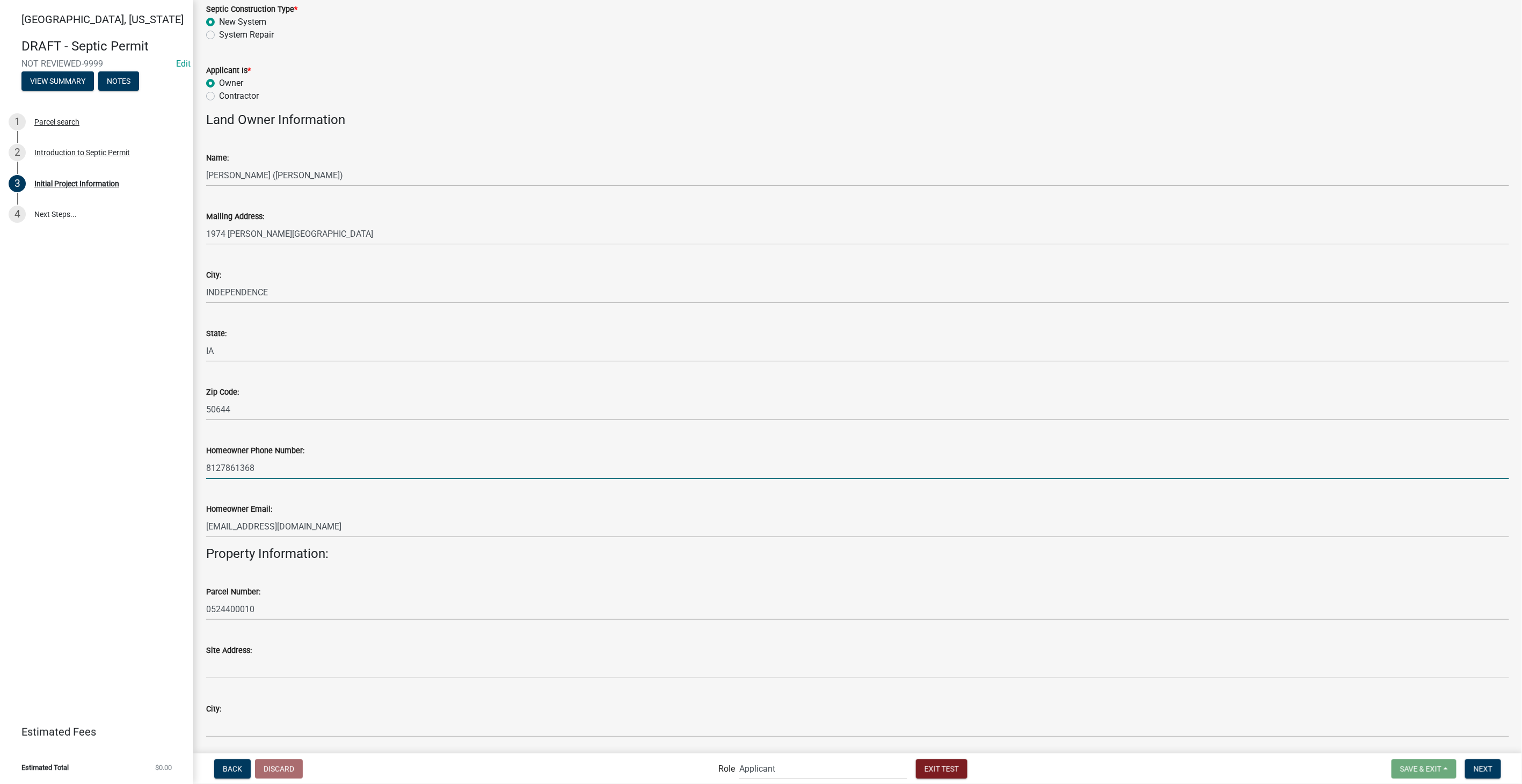
scroll to position [368, 0]
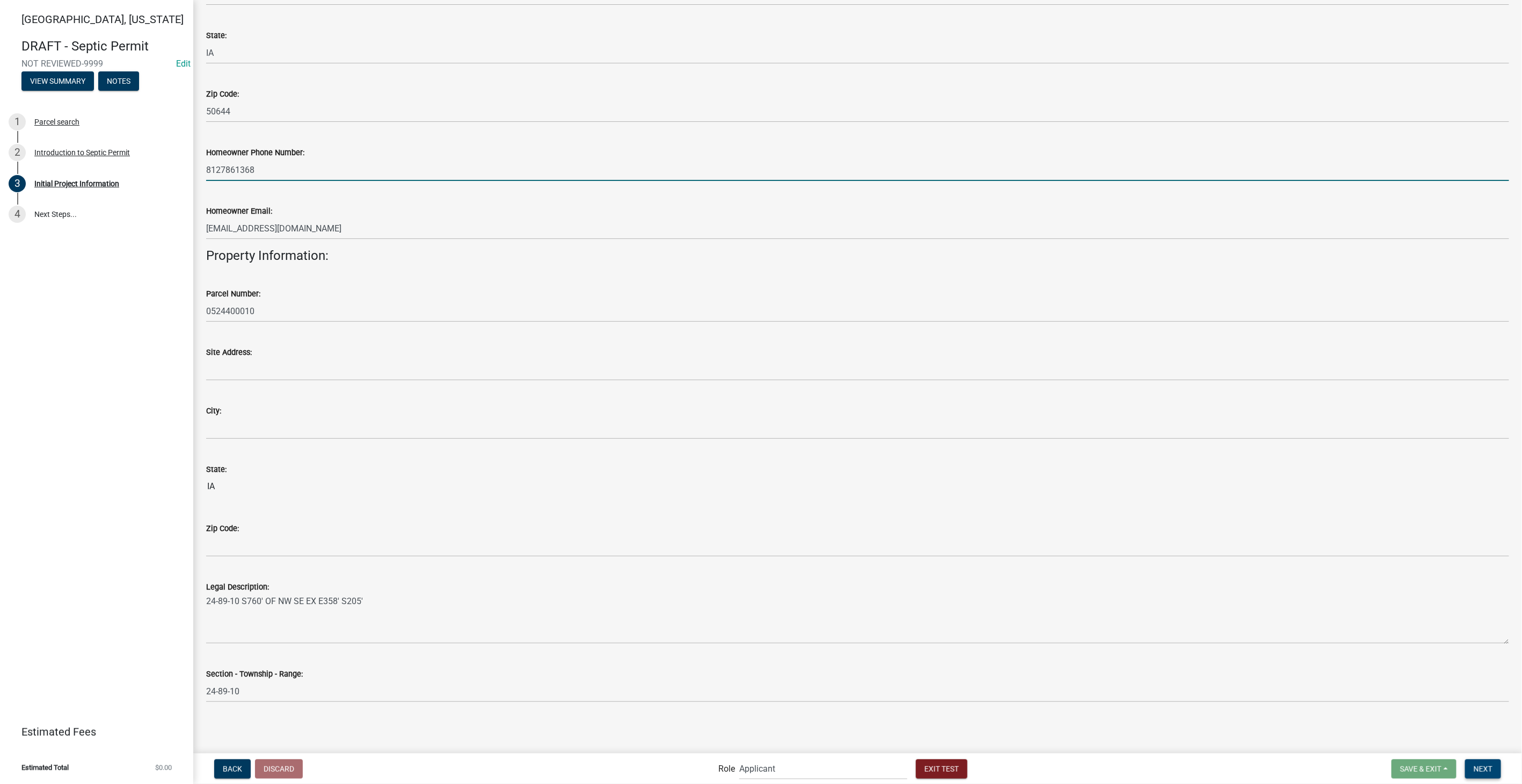
click at [1477, 767] on span "Next" at bounding box center [1483, 768] width 19 height 9
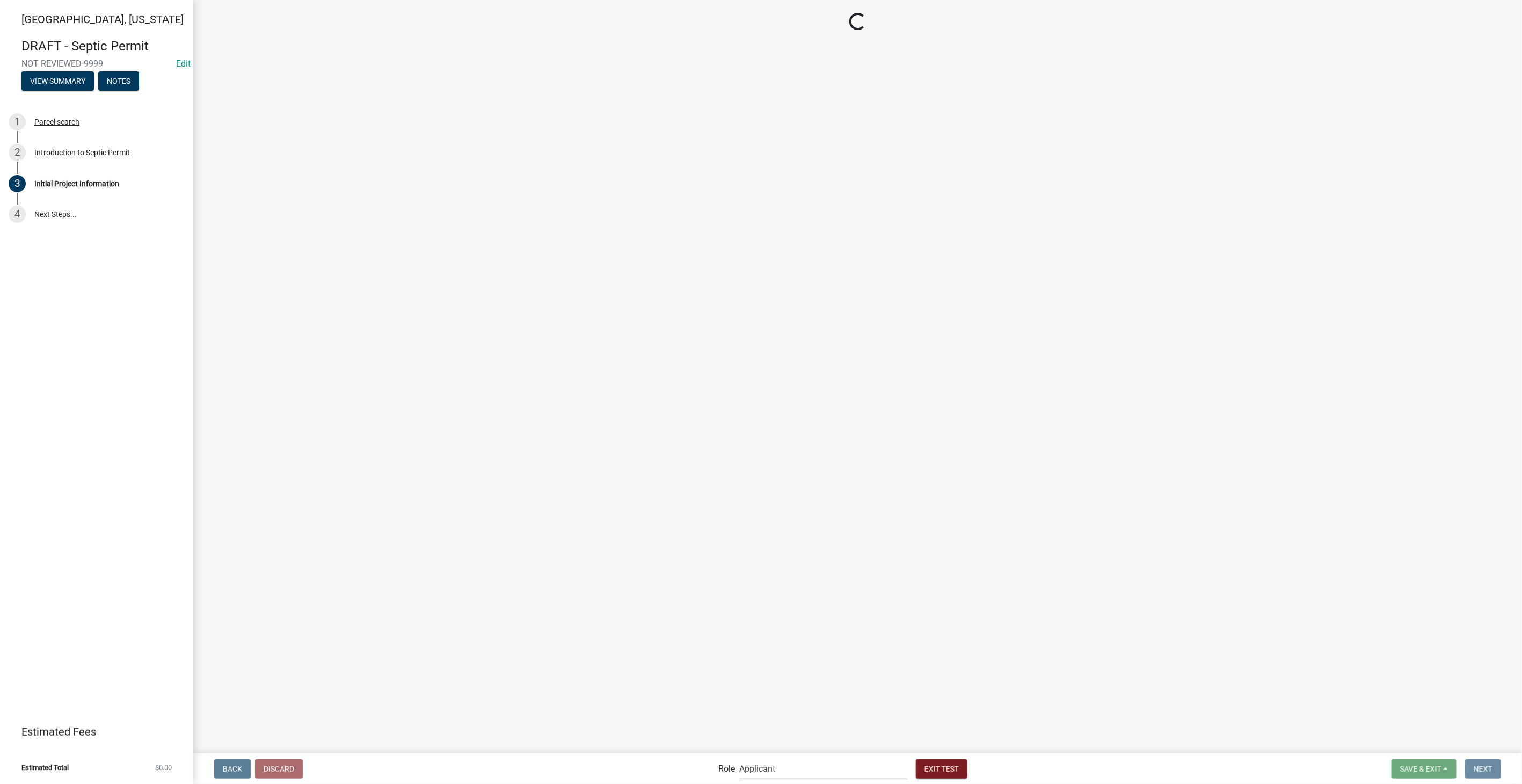
scroll to position [0, 0]
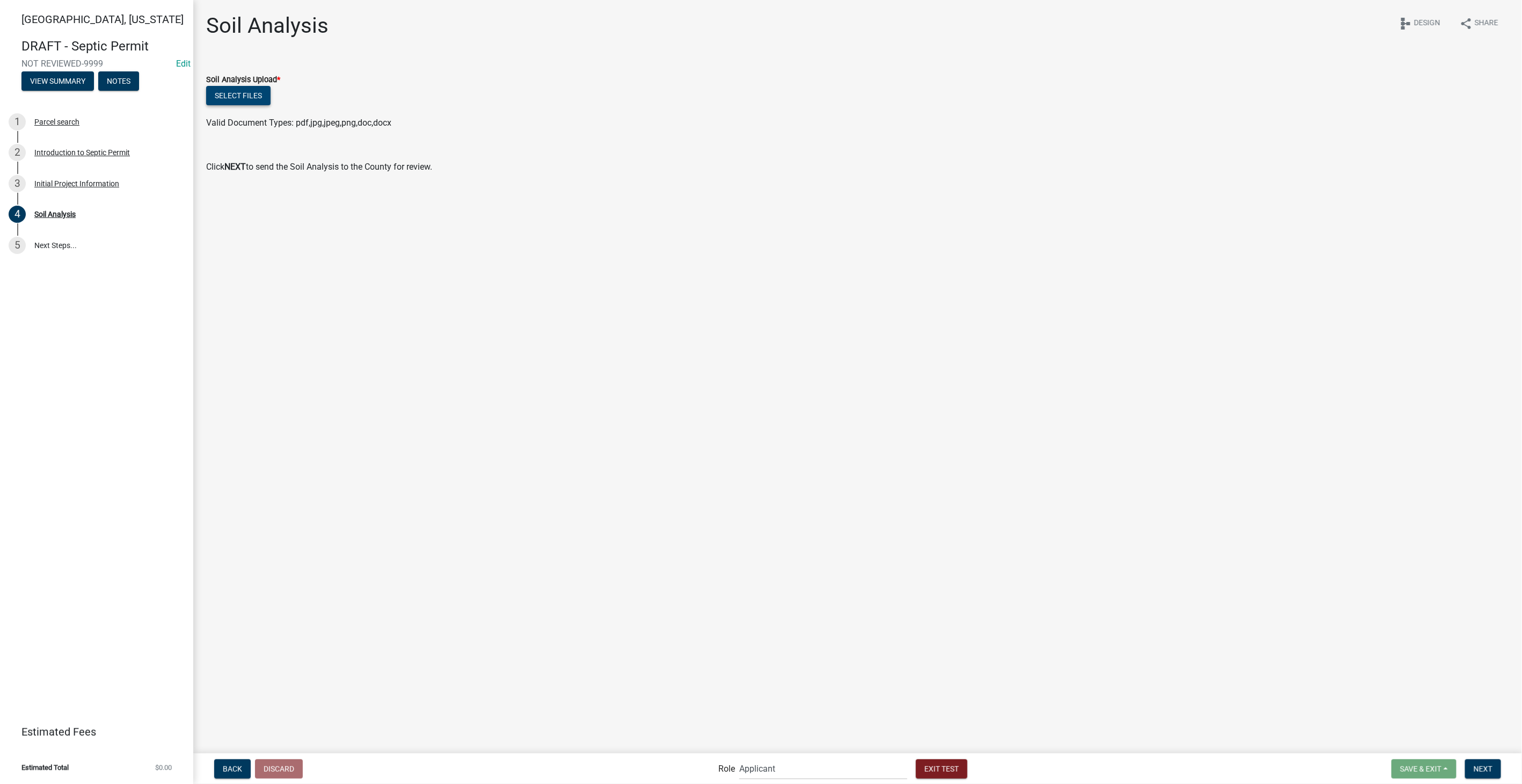
click at [255, 103] on button "Select files" at bounding box center [238, 95] width 64 height 19
click at [1484, 767] on span "Next" at bounding box center [1483, 768] width 19 height 9
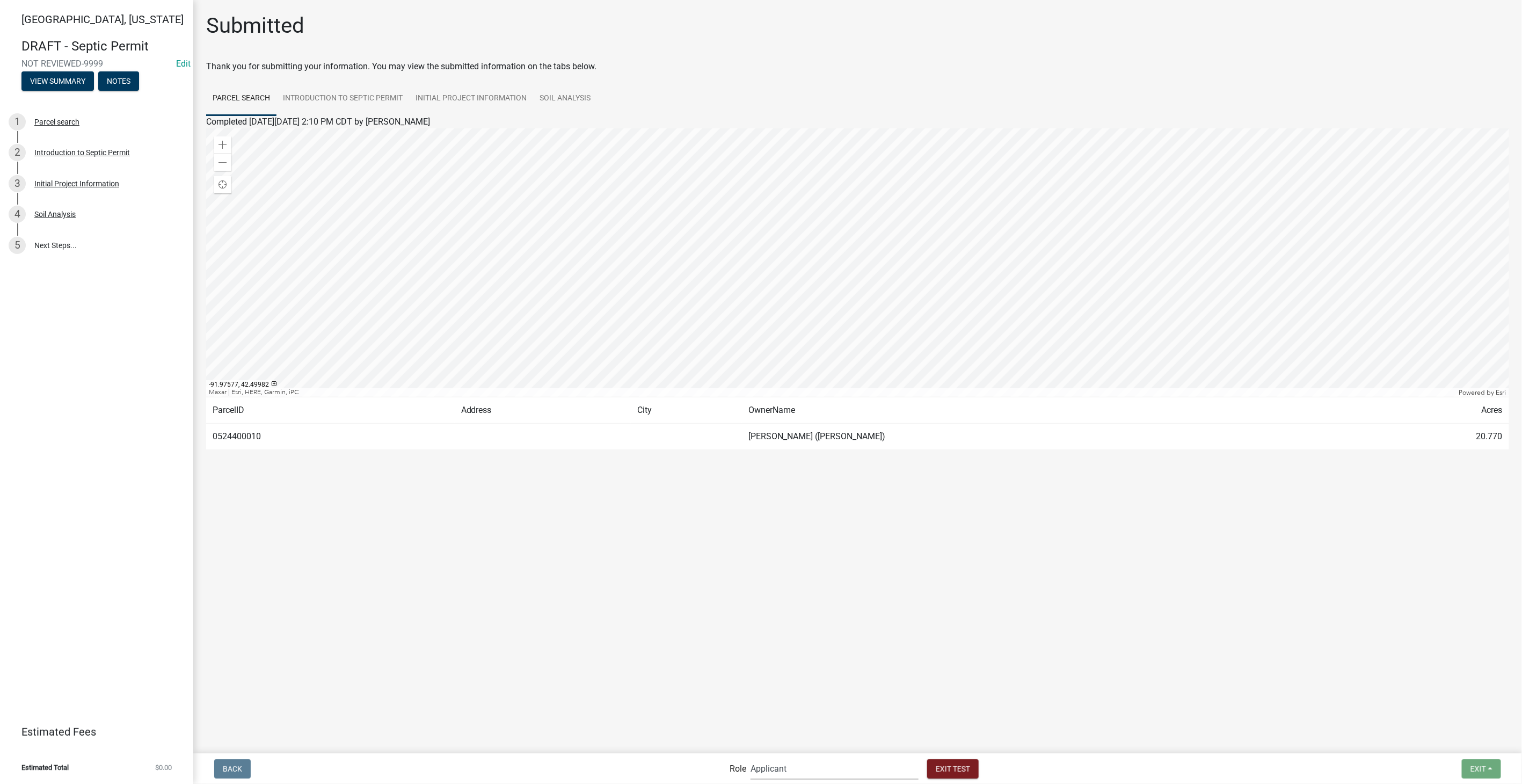
click at [814, 773] on select "Applicant Admin Environmental Health, Zoning, and Flooplain" at bounding box center [834, 768] width 168 height 22
select select "3a482e95-251e-4a38-ab9d-ab9f785fb168"
click at [750, 757] on select "Applicant Admin Environmental Health, Zoning, and Flooplain" at bounding box center [834, 768] width 168 height 22
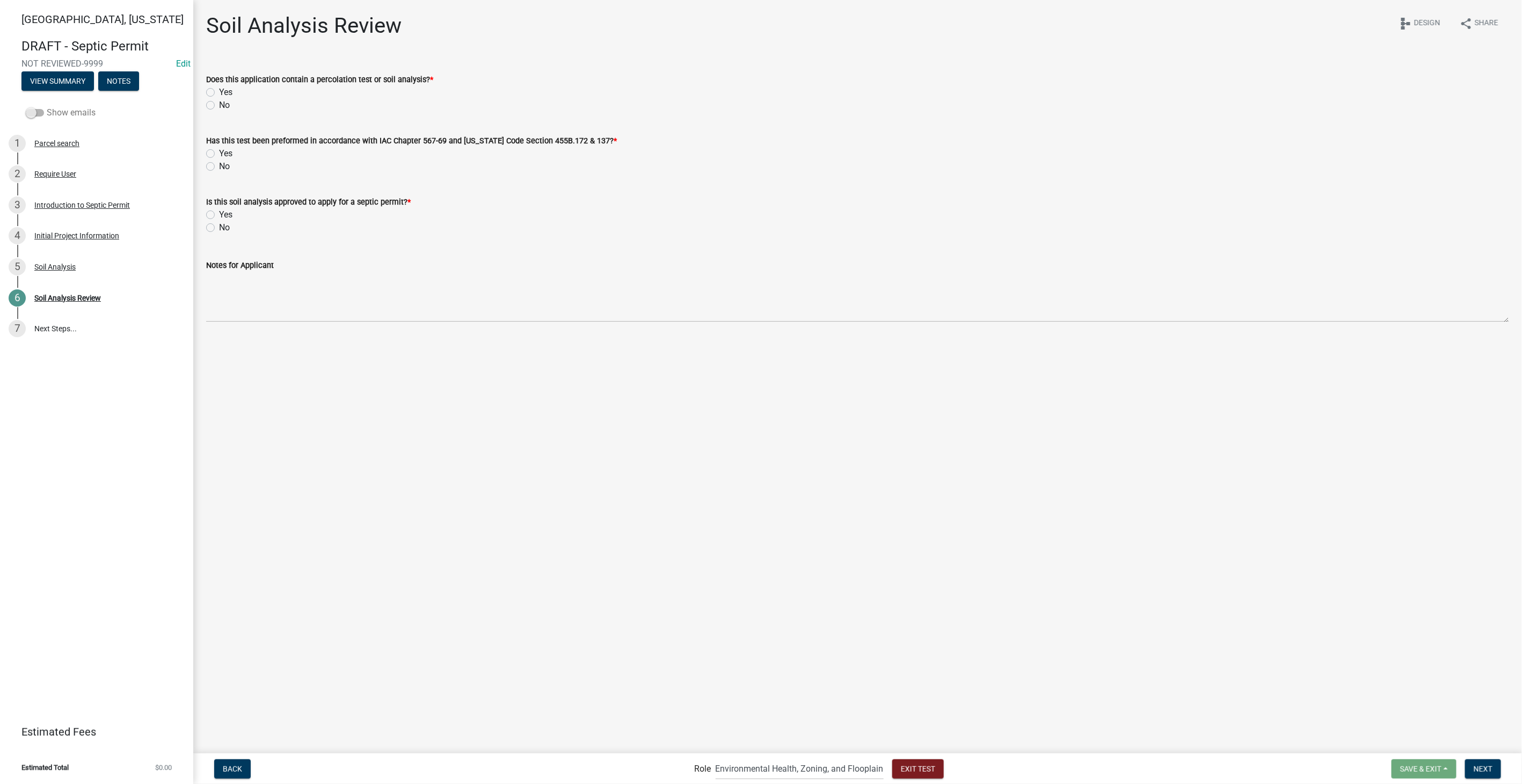
click at [32, 114] on span at bounding box center [35, 112] width 18 height 8
click at [47, 106] on input "Show emails" at bounding box center [47, 106] width 0 height 0
click at [69, 294] on div "Email to Review Soil Analysis" at bounding box center [82, 298] width 95 height 8
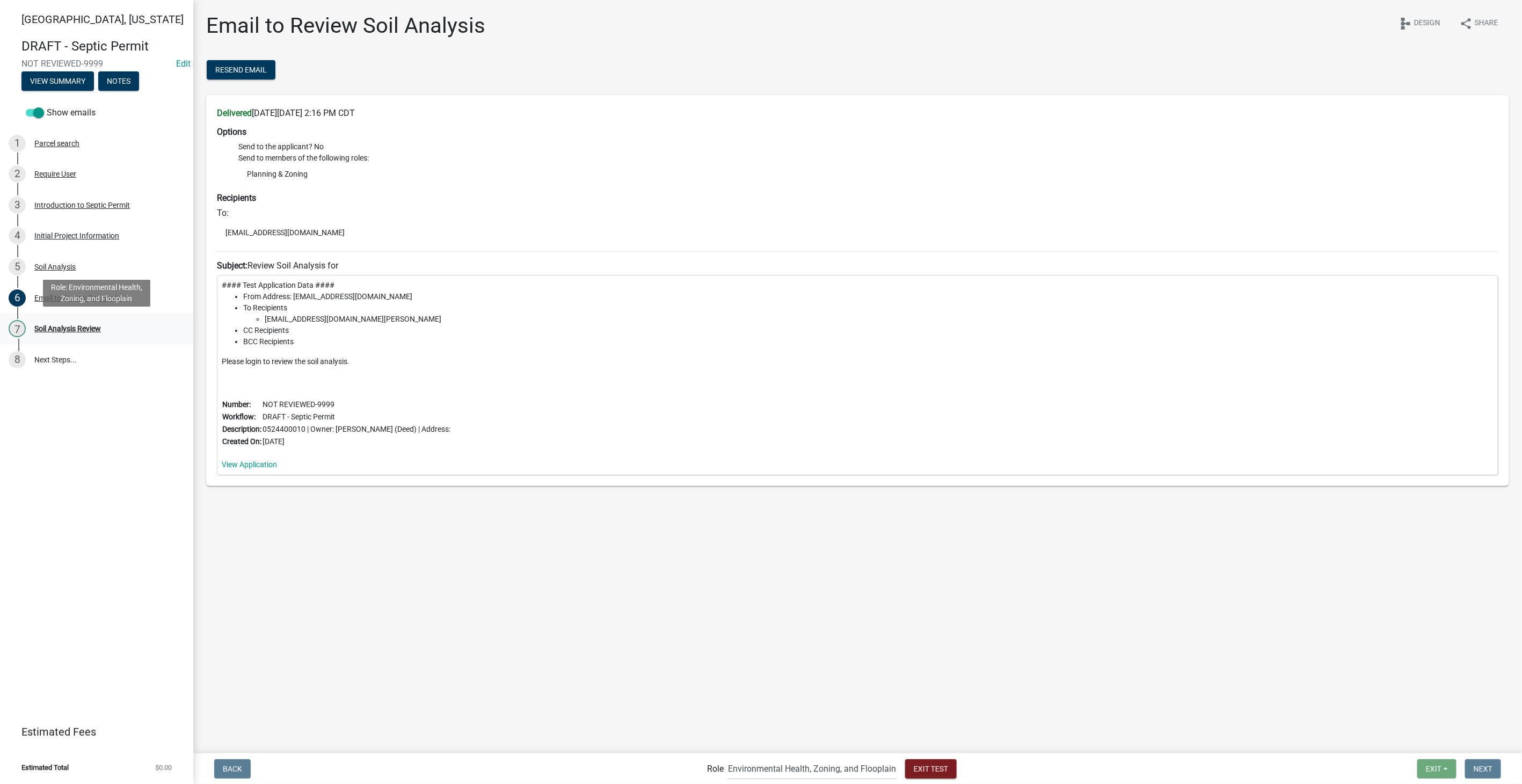
click at [64, 322] on div "7 Soil Analysis Review" at bounding box center [92, 328] width 167 height 17
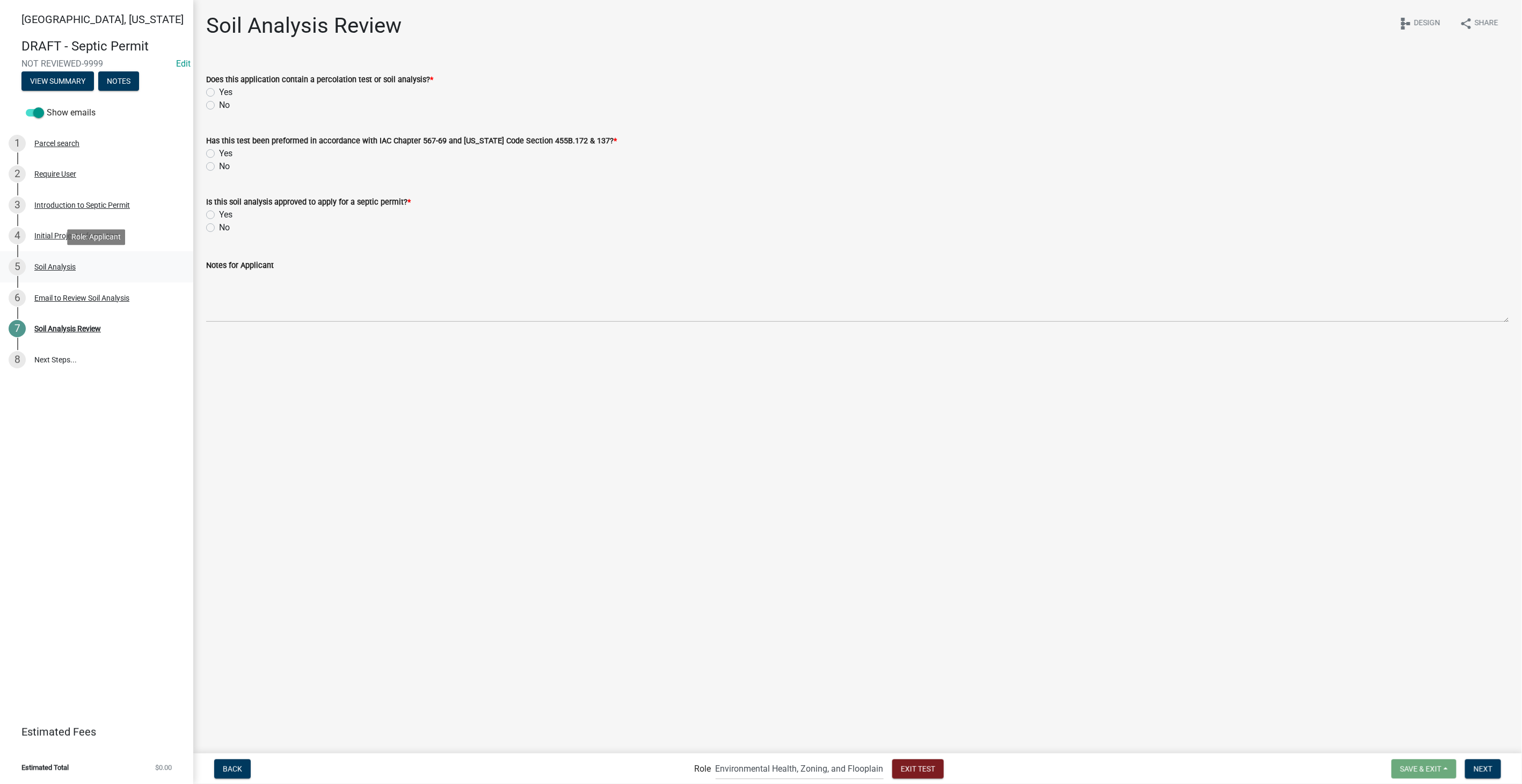
click at [55, 265] on div "Soil Analysis" at bounding box center [55, 266] width 41 height 8
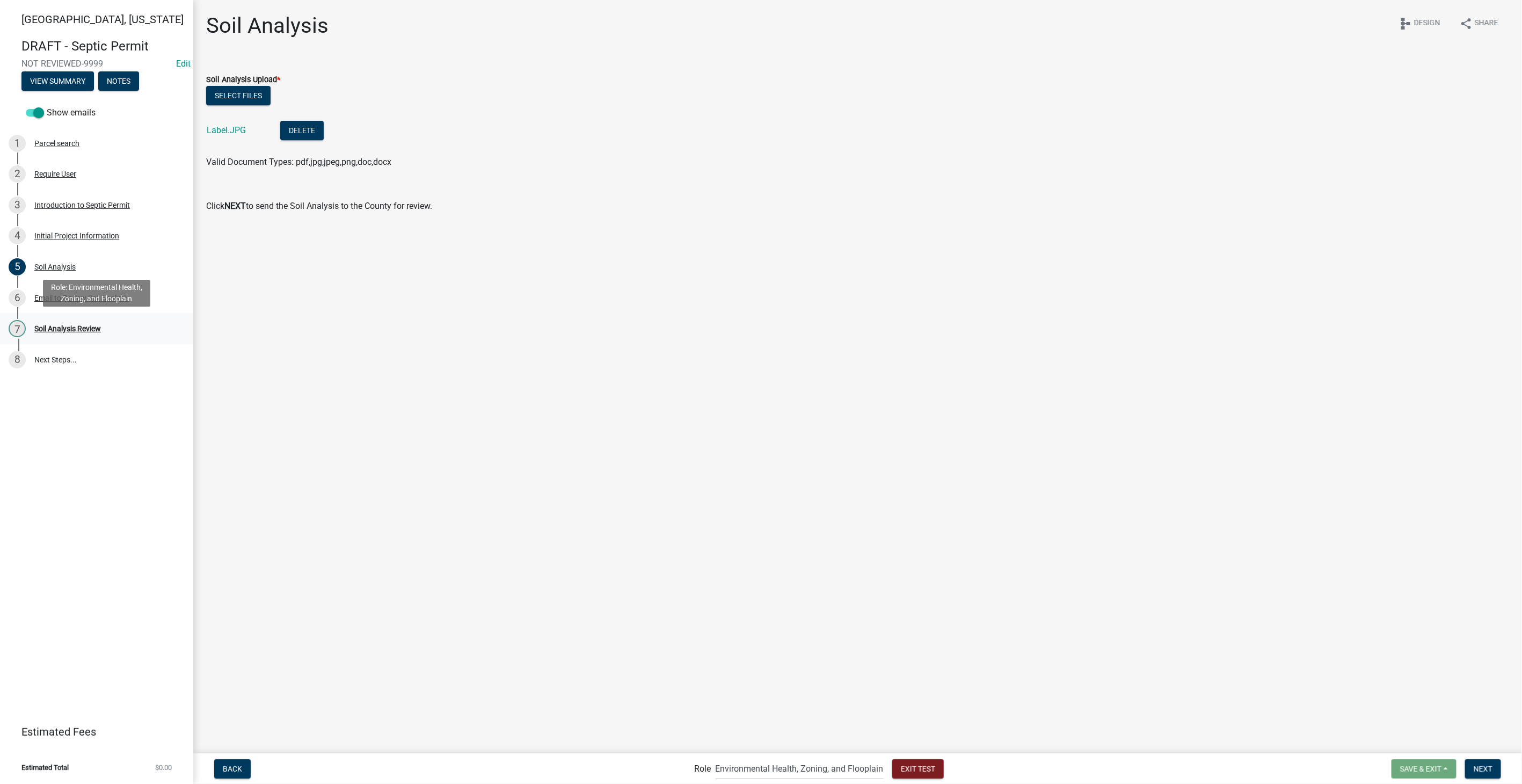
click at [66, 326] on div "Soil Analysis Review" at bounding box center [67, 328] width 67 height 8
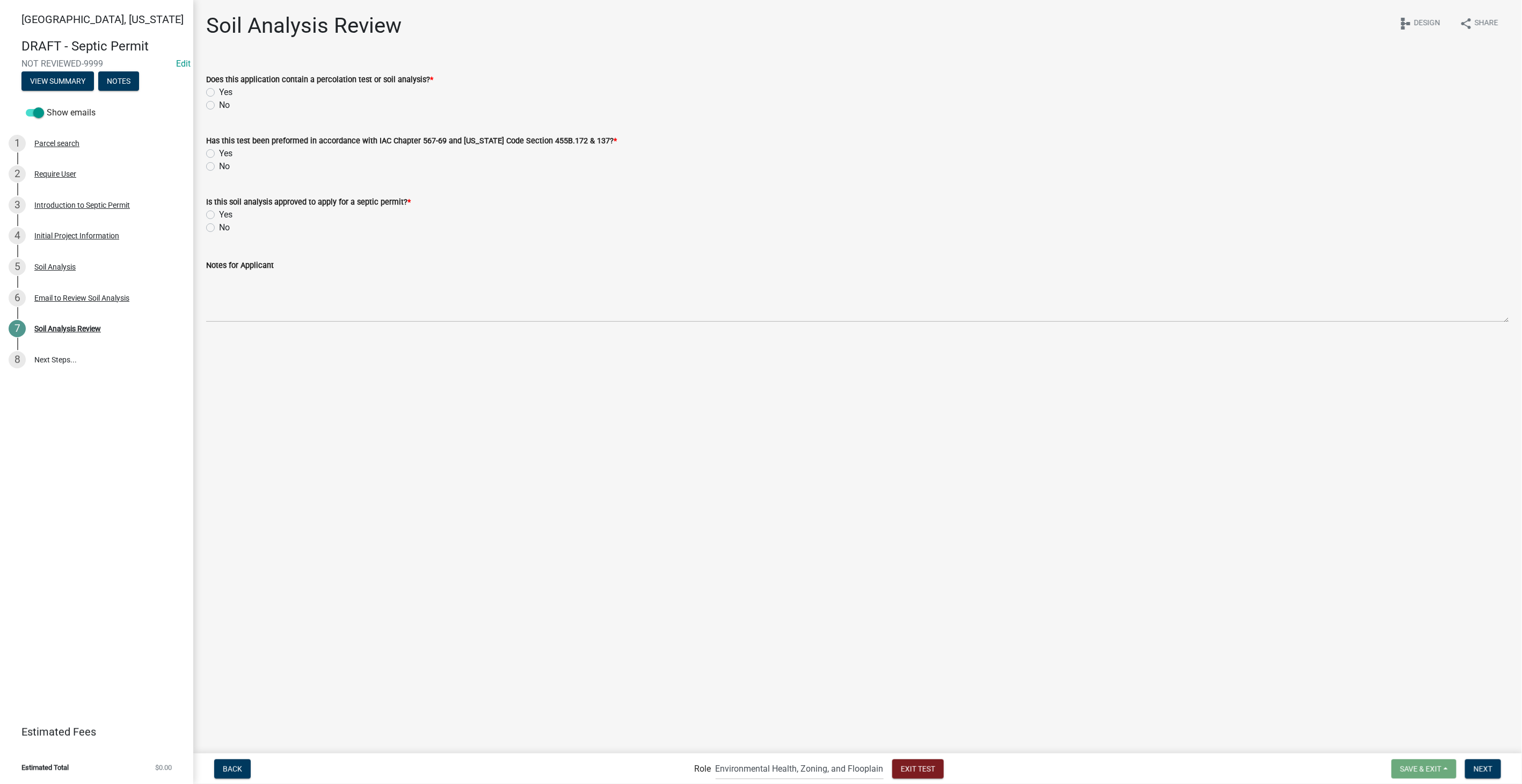
click at [219, 89] on label "Yes" at bounding box center [226, 92] width 14 height 13
click at [219, 89] on input "Yes" at bounding box center [223, 89] width 7 height 7
radio input "true"
click at [219, 150] on label "Yes" at bounding box center [226, 154] width 14 height 13
click at [219, 150] on input "Yes" at bounding box center [223, 151] width 7 height 7
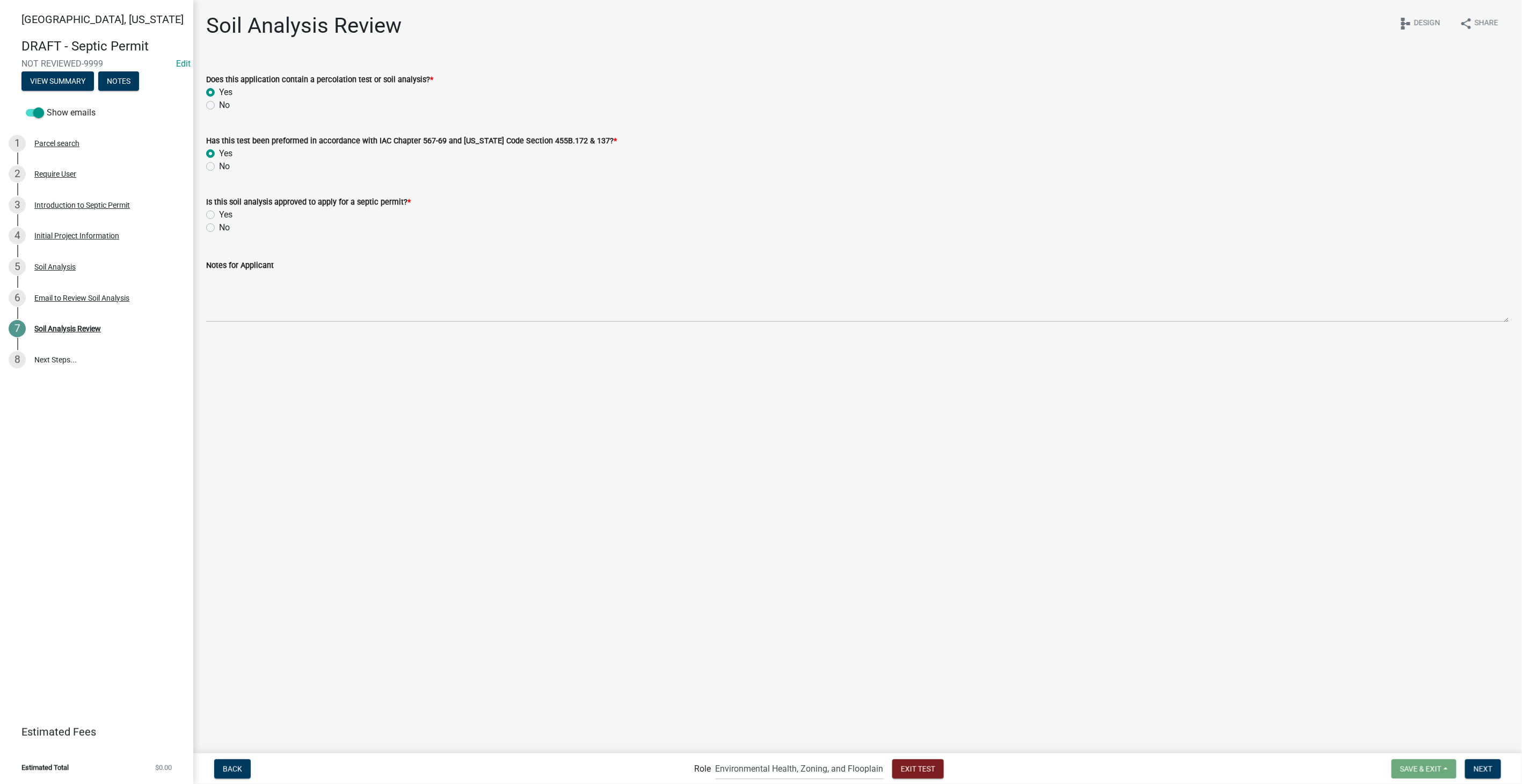
radio input "true"
click at [219, 214] on label "Yes" at bounding box center [226, 215] width 14 height 13
click at [219, 214] on input "Yes" at bounding box center [223, 212] width 7 height 7
radio input "true"
click at [245, 275] on textarea "Notes for Applicant" at bounding box center [857, 297] width 1303 height 50
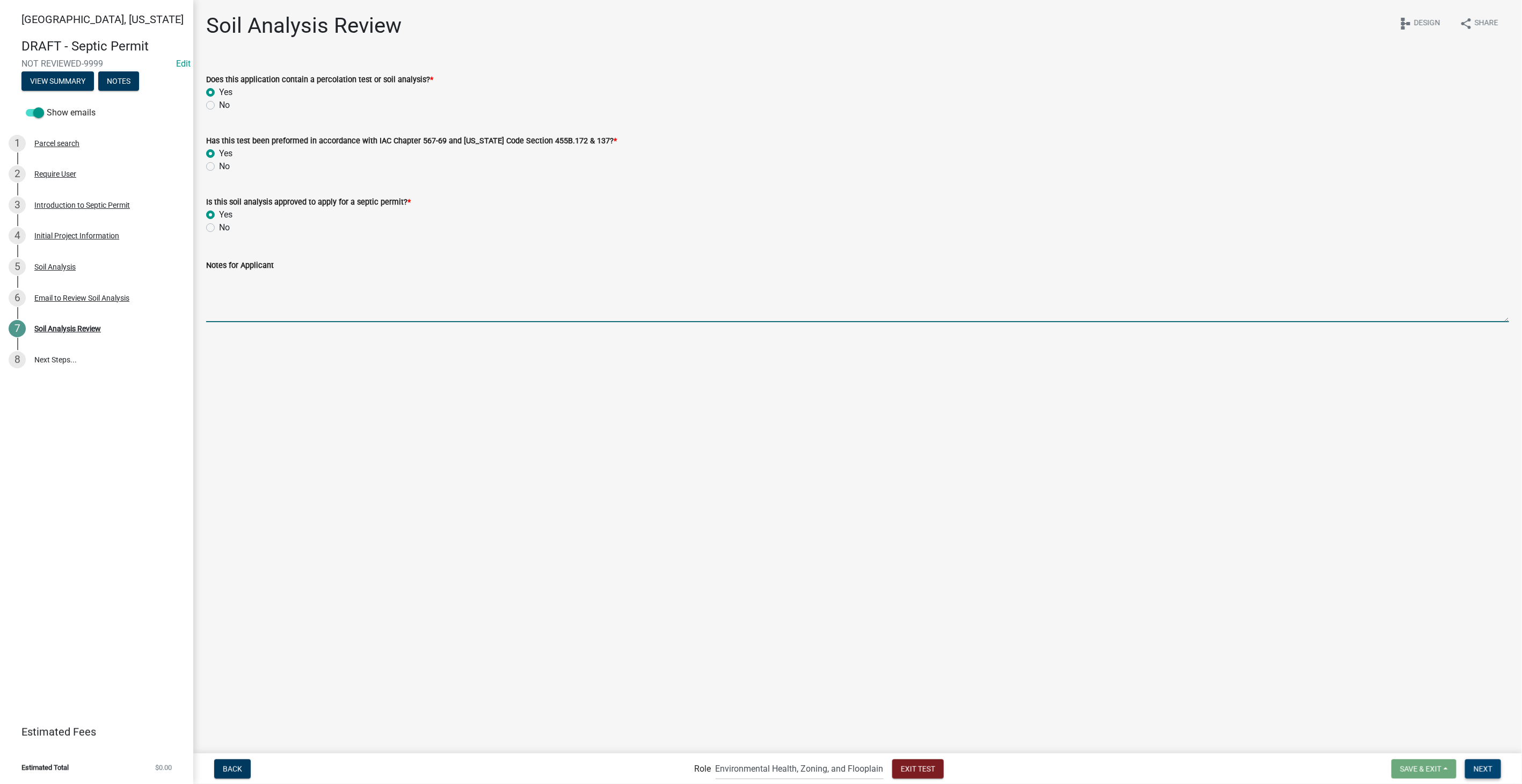
click at [1477, 768] on span "Next" at bounding box center [1483, 768] width 19 height 9
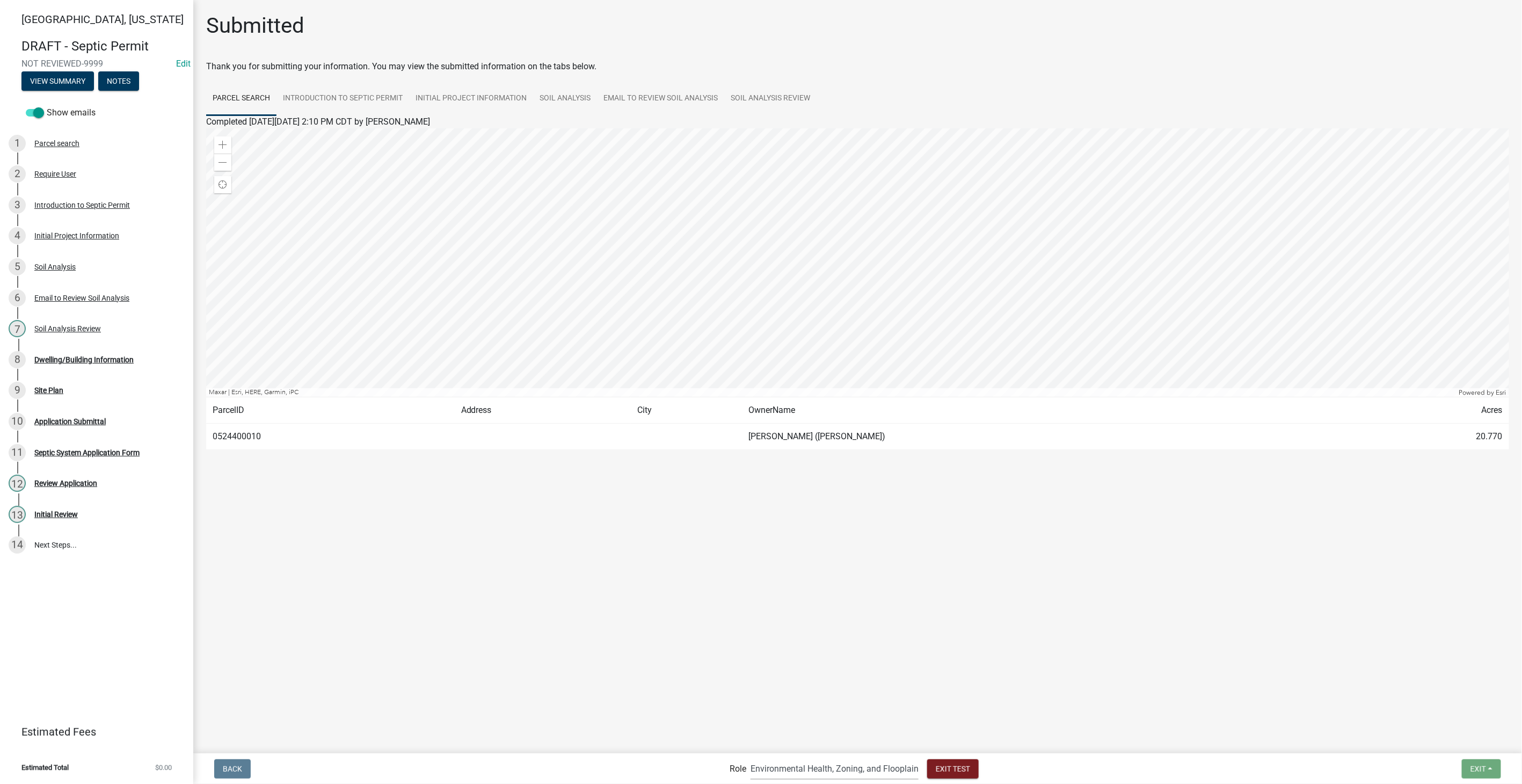
click at [808, 770] on select "Applicant Admin Environmental Health, Zoning, and Flooplain" at bounding box center [834, 768] width 168 height 22
select select "46f061d0-ca05-4526-87ad-bae6256f3e47"
click at [750, 757] on select "Applicant Admin Environmental Health, Zoning, and Flooplain" at bounding box center [834, 768] width 168 height 22
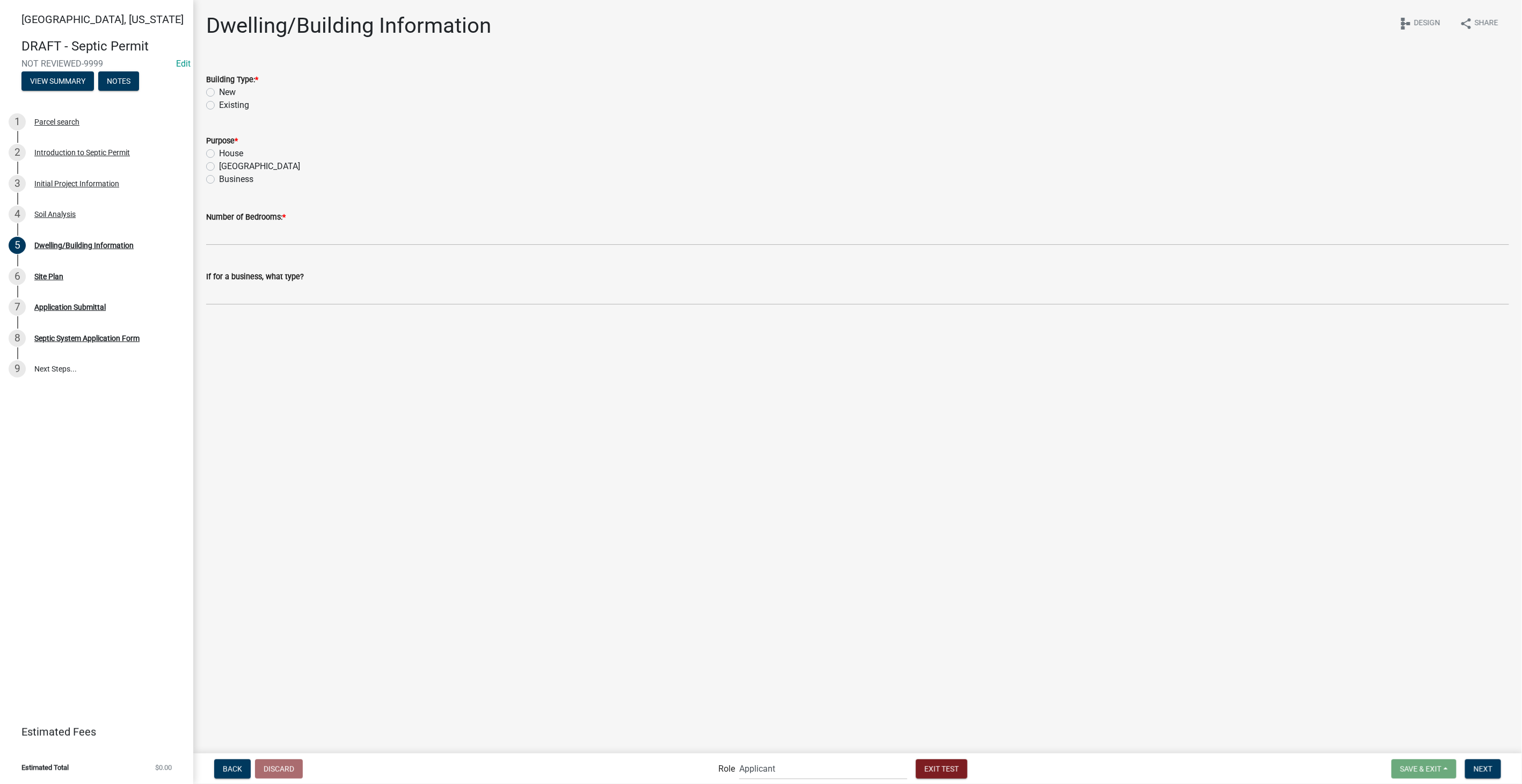
click at [219, 93] on label "New" at bounding box center [227, 92] width 17 height 13
click at [219, 93] on input "New" at bounding box center [223, 89] width 7 height 7
radio input "true"
click at [219, 154] on label "House" at bounding box center [231, 154] width 24 height 13
click at [219, 154] on input "House" at bounding box center [223, 151] width 7 height 7
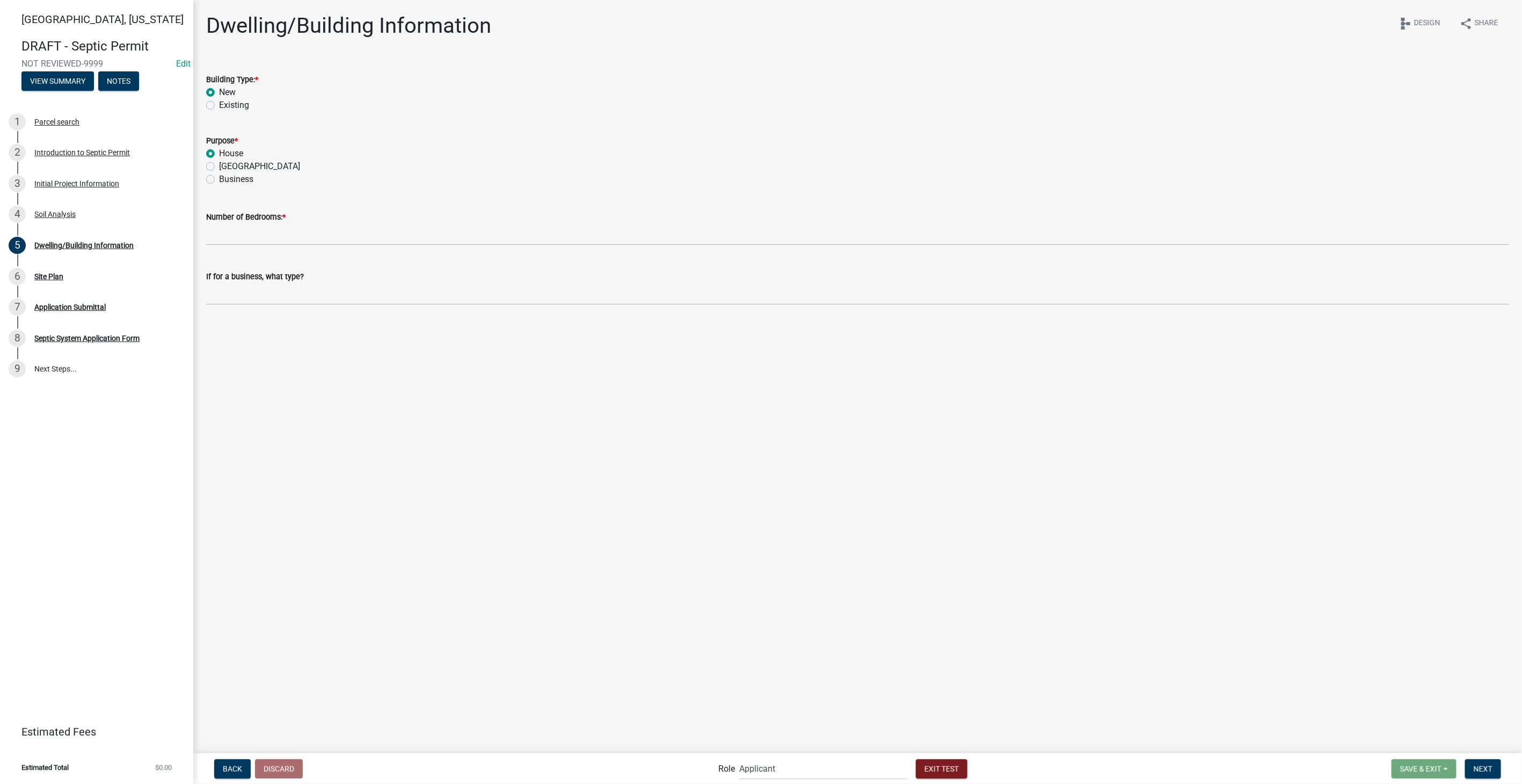
radio input "true"
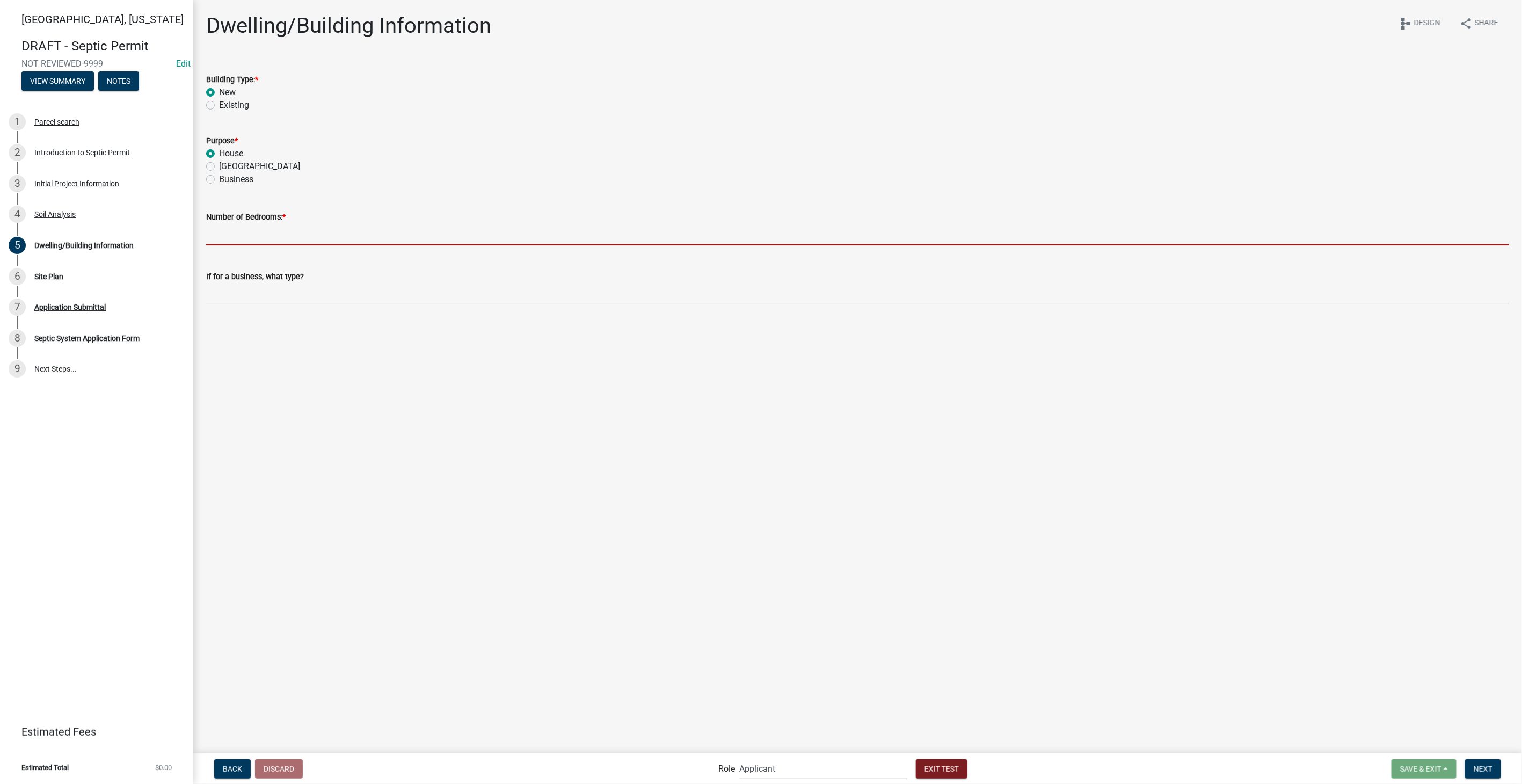
click at [224, 223] on input "text" at bounding box center [857, 234] width 1303 height 22
type input "3"
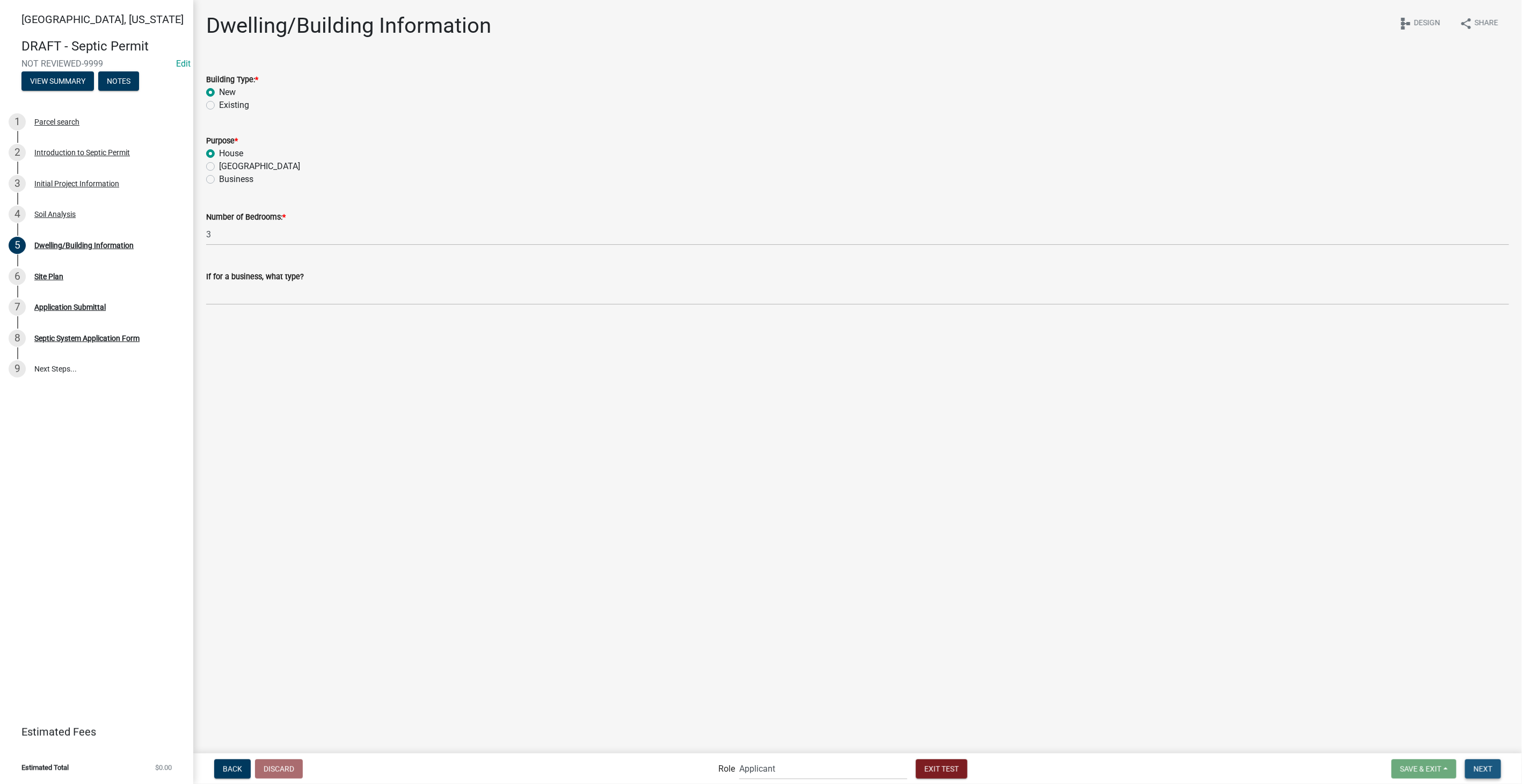
click at [1484, 762] on button "Next" at bounding box center [1483, 769] width 36 height 19
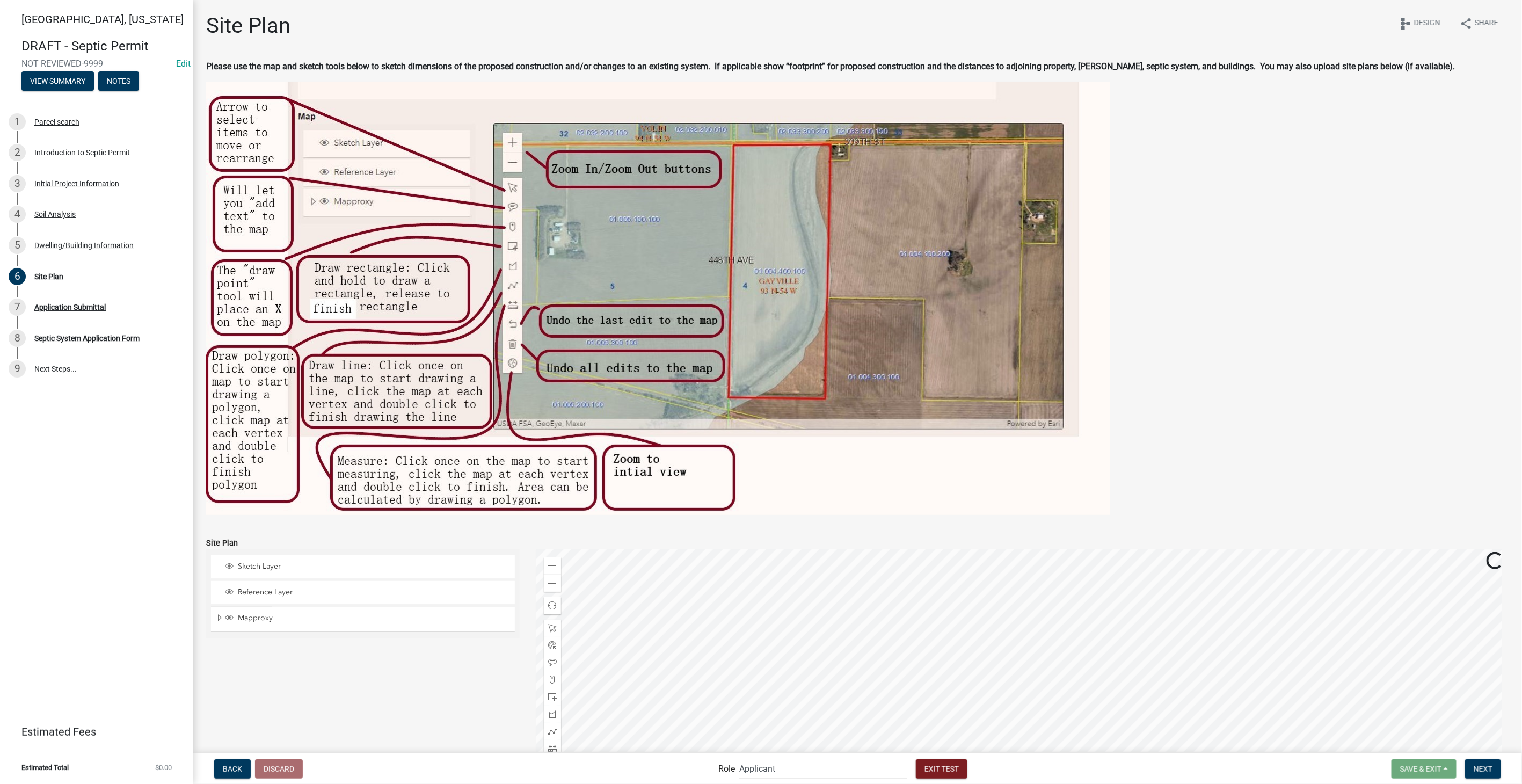
scroll to position [179, 0]
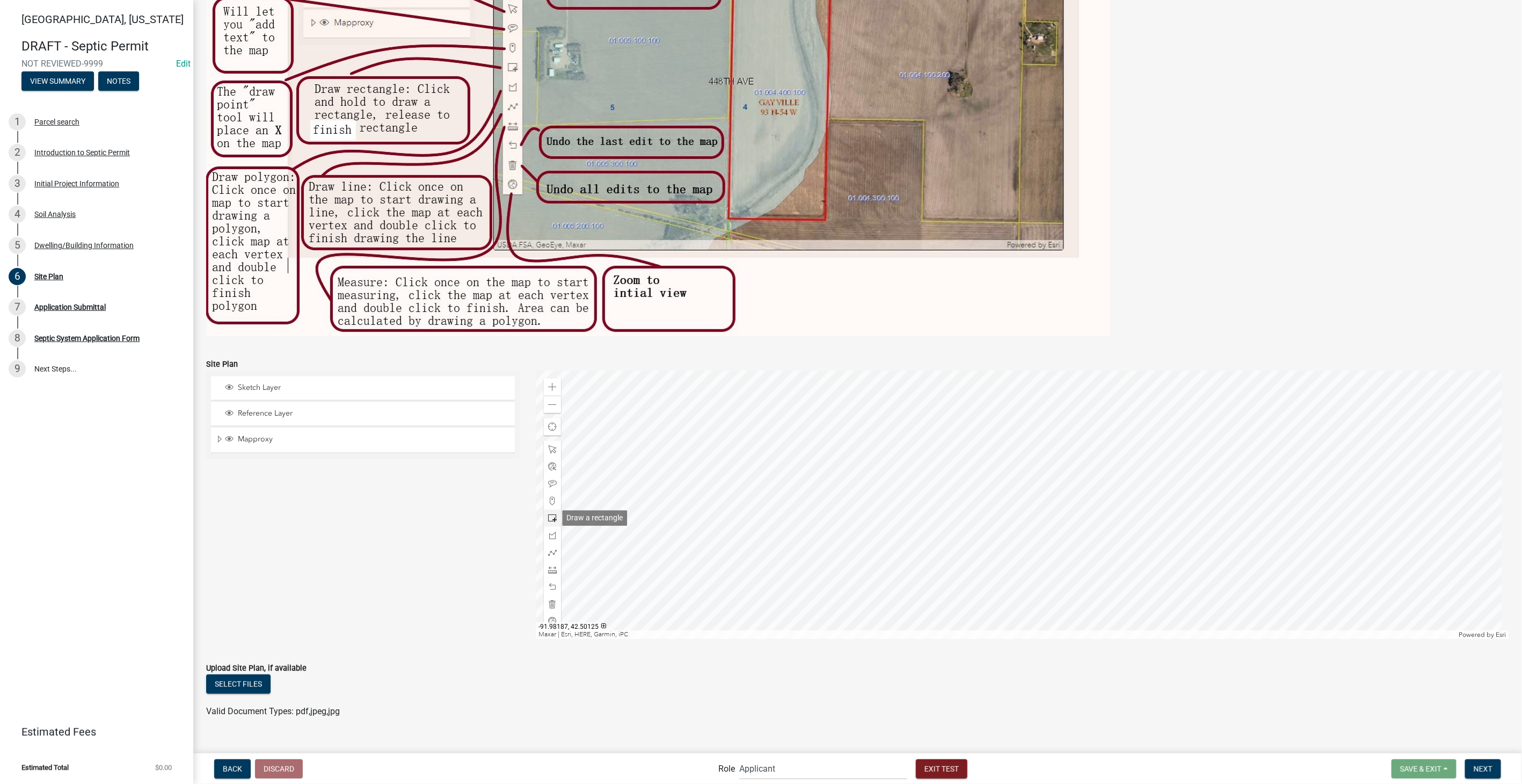
click at [549, 513] on div at bounding box center [552, 518] width 17 height 17
click at [552, 518] on span at bounding box center [552, 518] width 9 height 9
click at [551, 518] on span at bounding box center [552, 518] width 9 height 9
click at [964, 473] on div at bounding box center [1022, 505] width 973 height 268
click at [554, 551] on span at bounding box center [552, 552] width 9 height 9
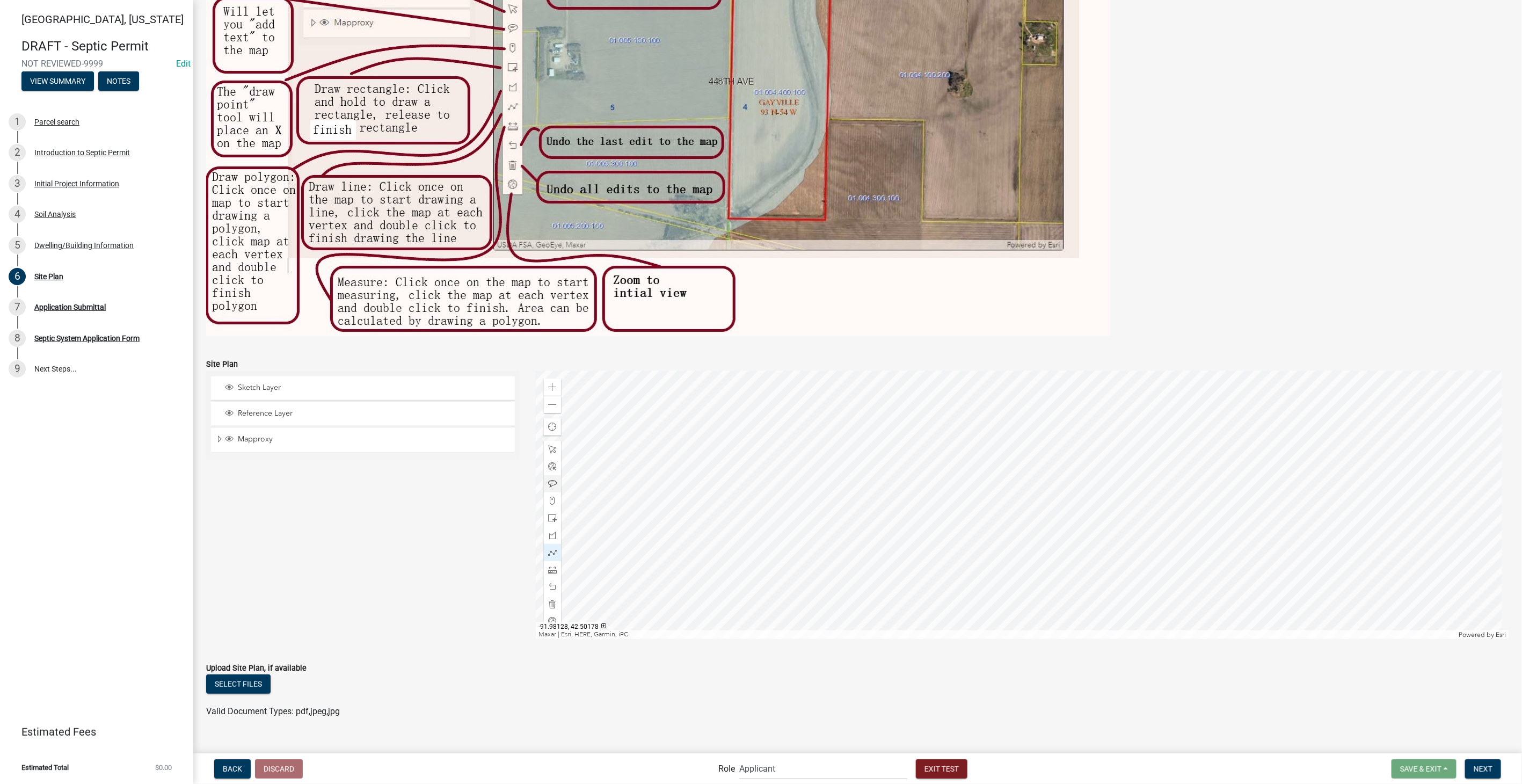
click at [549, 482] on span at bounding box center [552, 483] width 9 height 9
click at [952, 453] on div at bounding box center [1022, 505] width 973 height 268
click at [548, 549] on span at bounding box center [552, 552] width 9 height 9
click at [964, 466] on div at bounding box center [1022, 505] width 973 height 268
click at [993, 466] on div at bounding box center [1022, 505] width 973 height 268
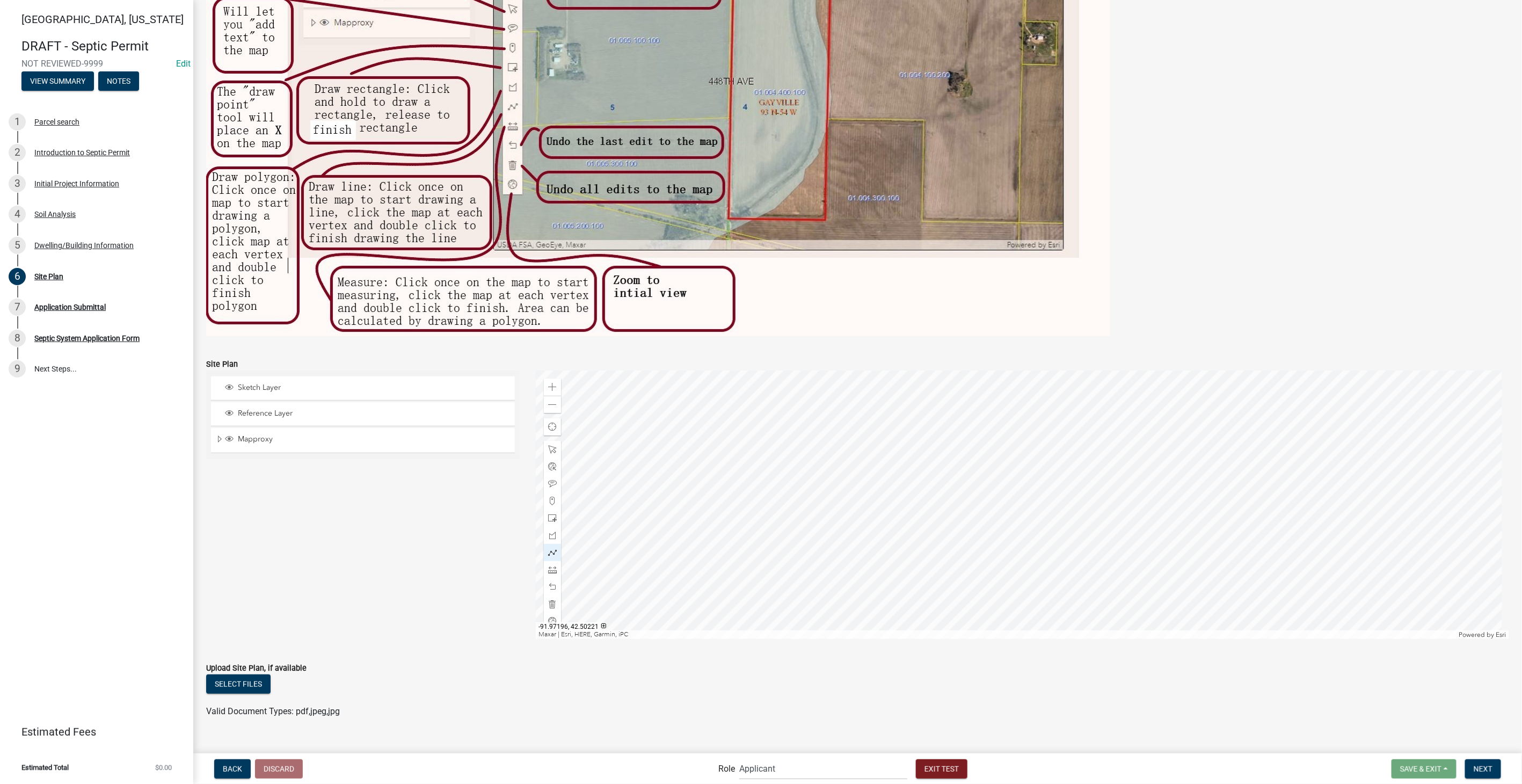
click at [993, 466] on div at bounding box center [1022, 505] width 973 height 268
click at [990, 466] on div at bounding box center [1022, 505] width 973 height 268
click at [995, 465] on div at bounding box center [1022, 505] width 973 height 268
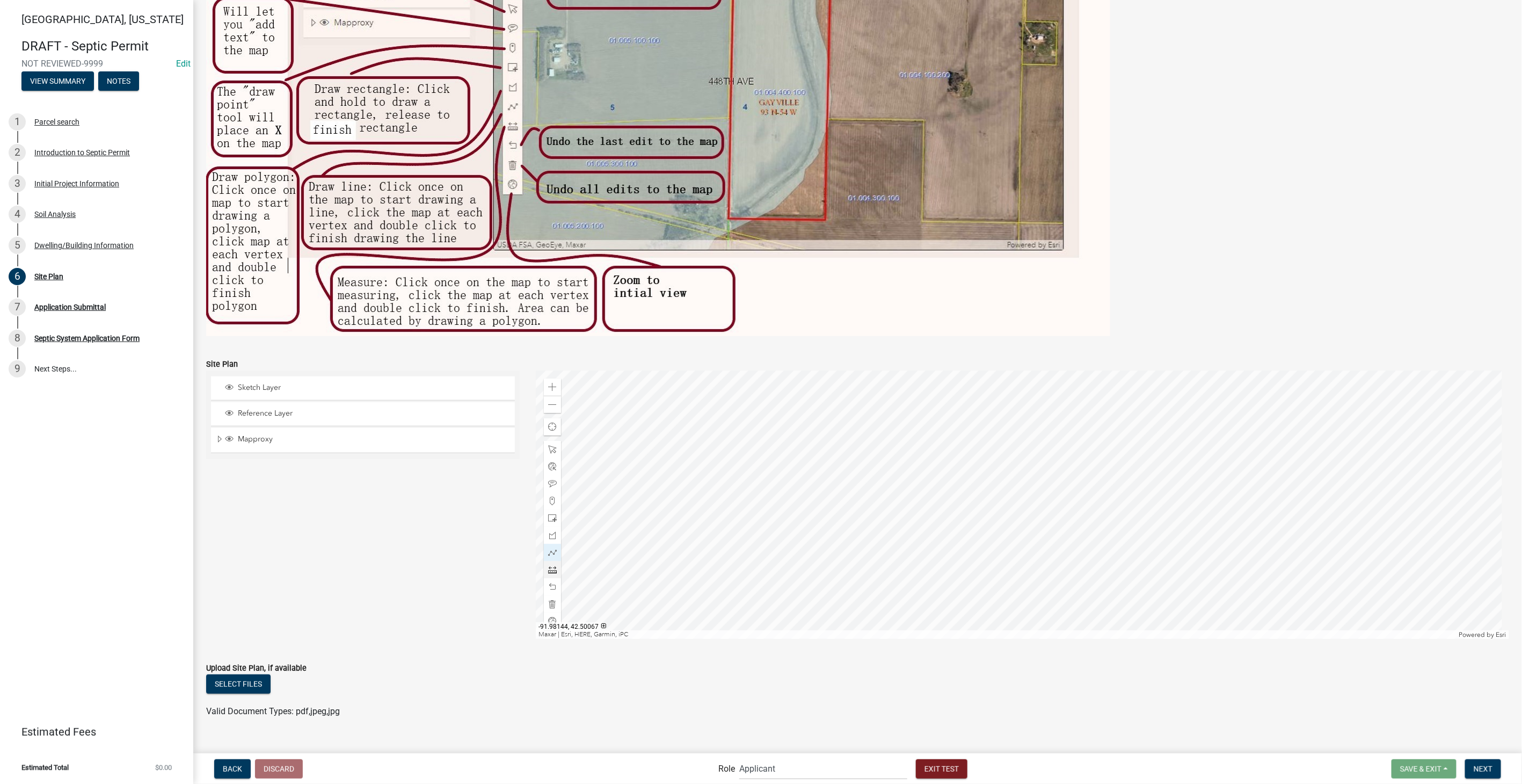
click at [553, 573] on span at bounding box center [552, 570] width 9 height 9
click at [963, 458] on div at bounding box center [1022, 505] width 973 height 268
click at [1017, 461] on div at bounding box center [1022, 505] width 973 height 268
click at [1488, 772] on span "Next" at bounding box center [1483, 768] width 19 height 9
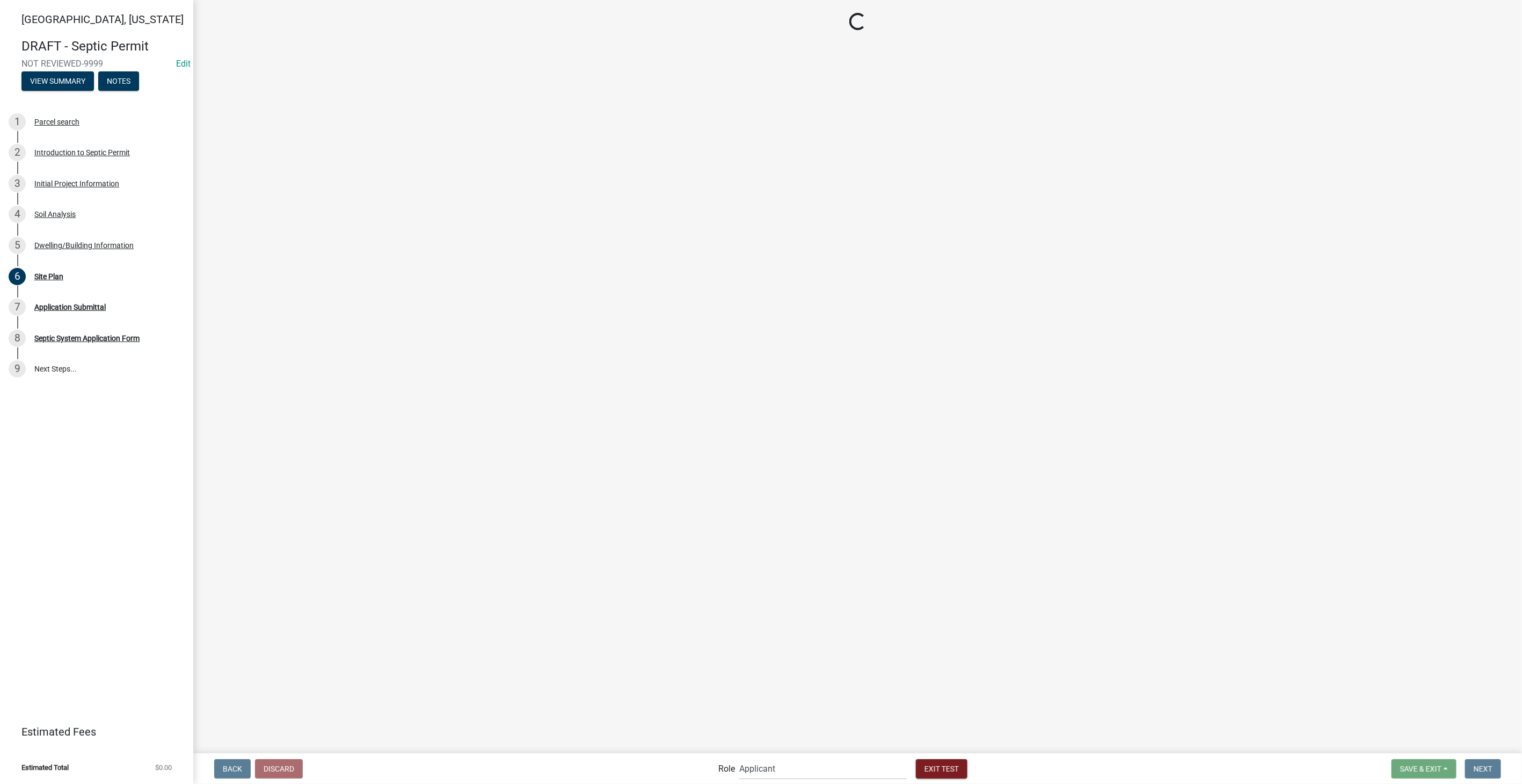
scroll to position [0, 0]
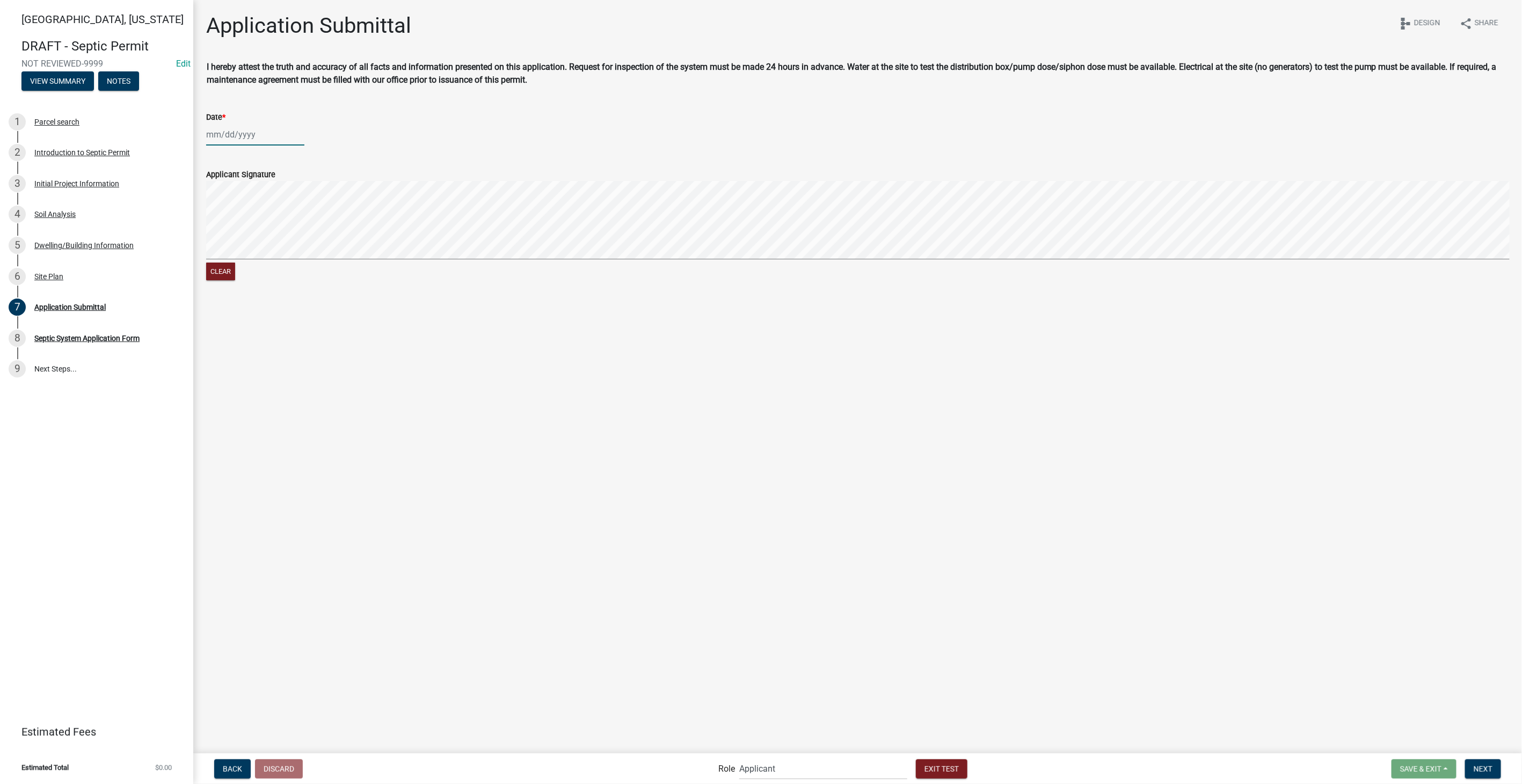
click at [222, 138] on div at bounding box center [255, 134] width 98 height 22
select select "8"
select select "2025"
click at [231, 222] on div "12" at bounding box center [234, 226] width 17 height 17
type input "08/12/2025"
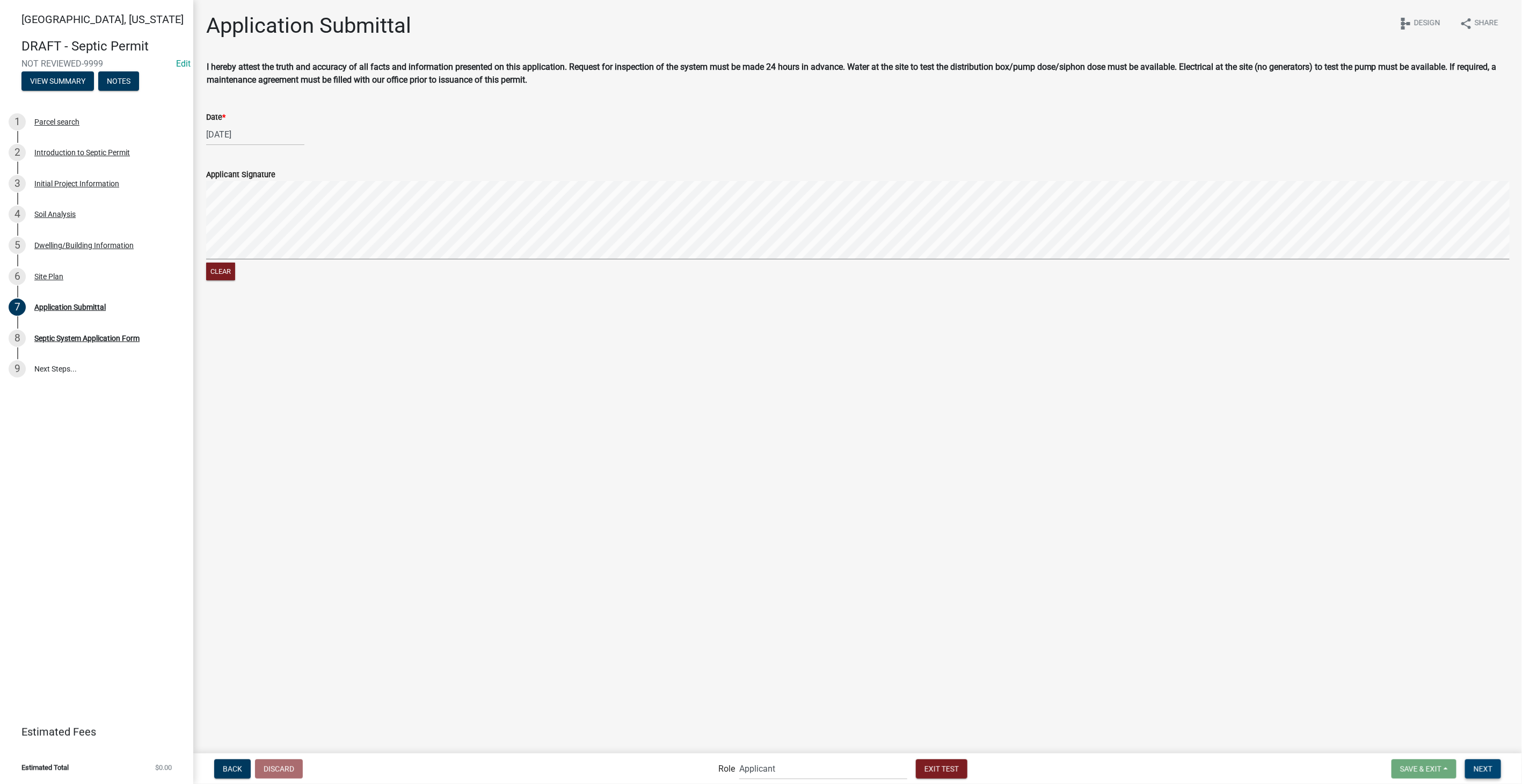
click at [1495, 767] on button "Next" at bounding box center [1483, 769] width 36 height 19
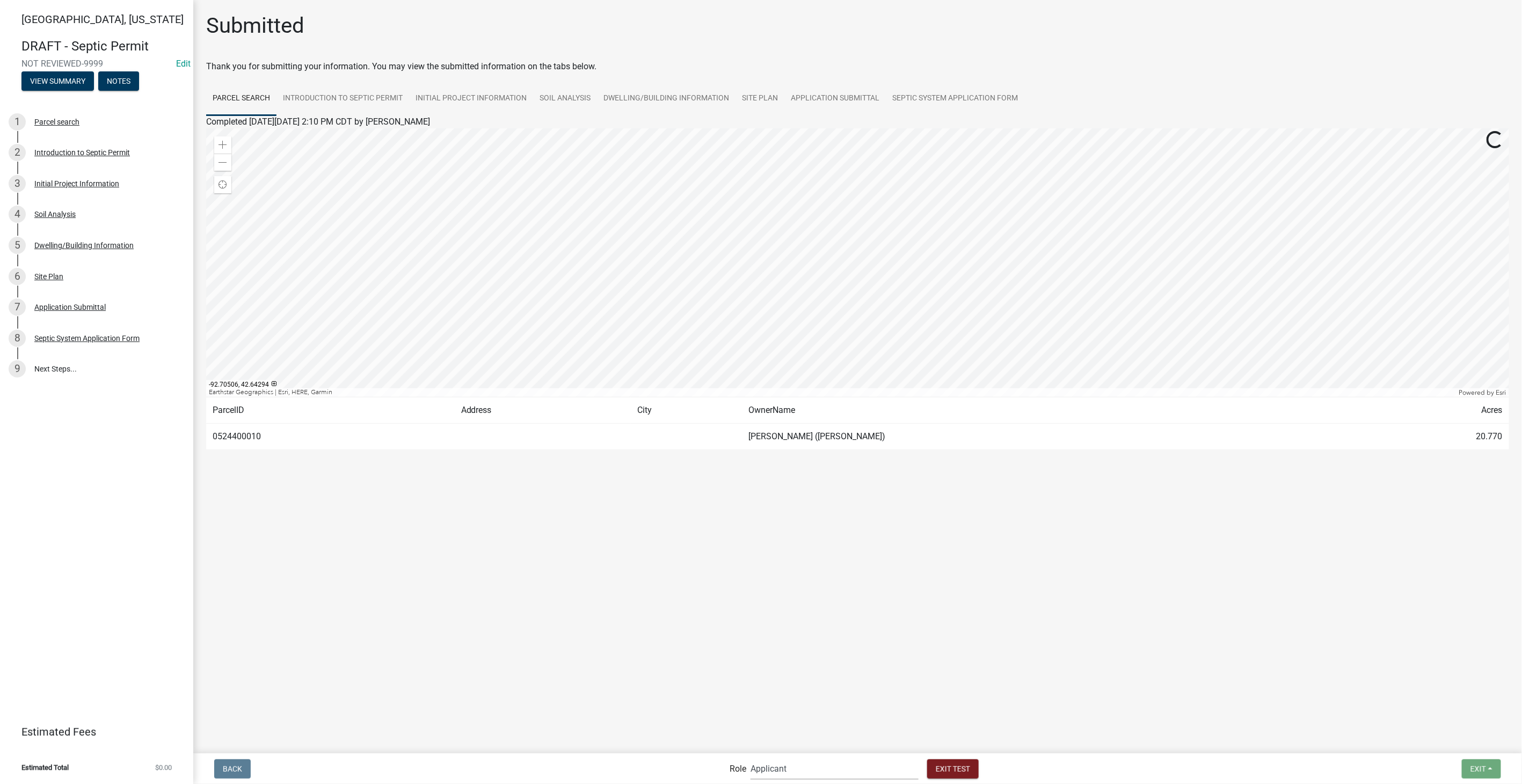
click at [801, 773] on select "Applicant Admin Environmental Health, Zoning, and Flooplain" at bounding box center [834, 768] width 168 height 22
select select "3a482e95-251e-4a38-ab9d-ab9f785fb168"
click at [750, 757] on select "Applicant Admin Environmental Health, Zoning, and Flooplain" at bounding box center [834, 768] width 168 height 22
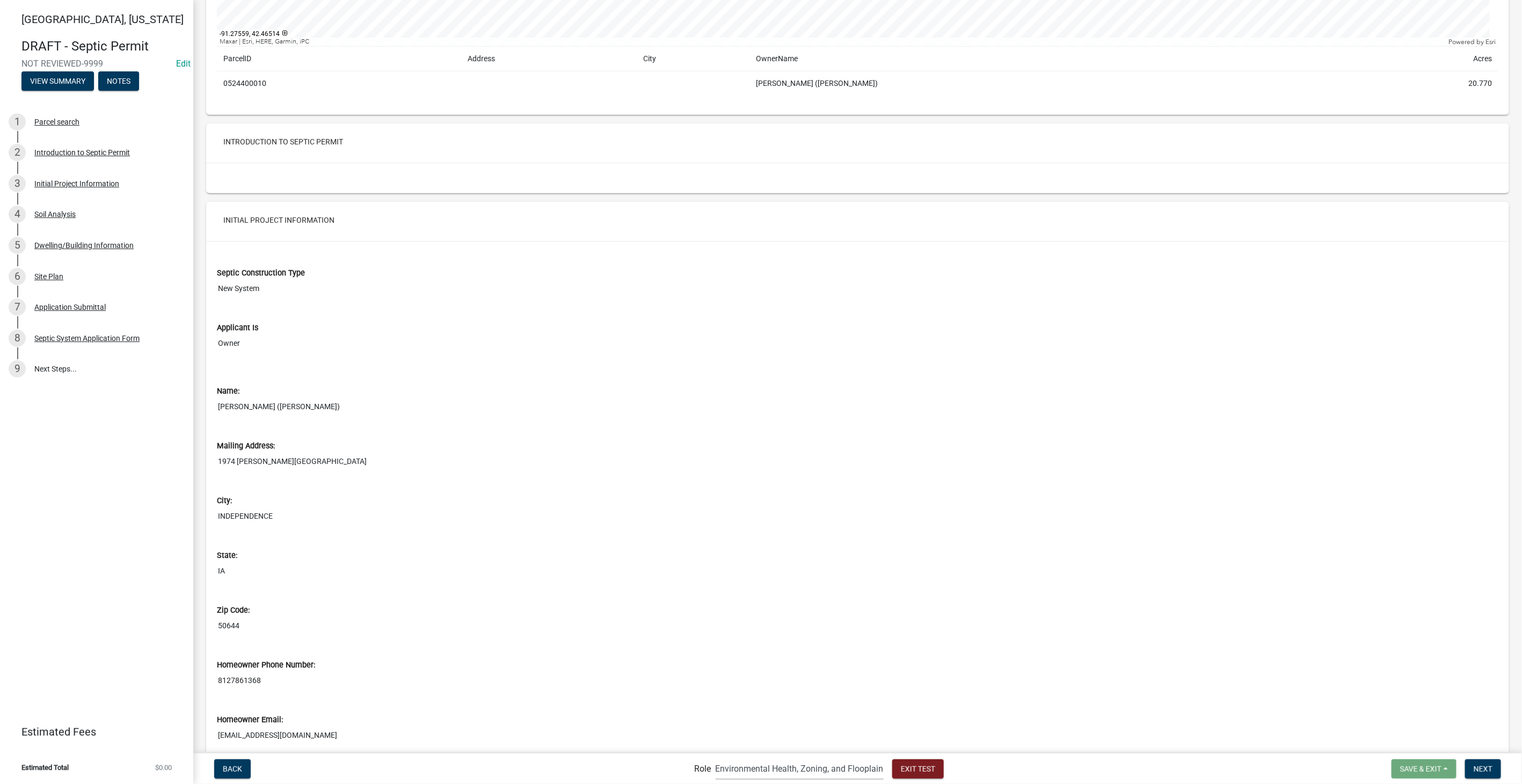
scroll to position [298, 0]
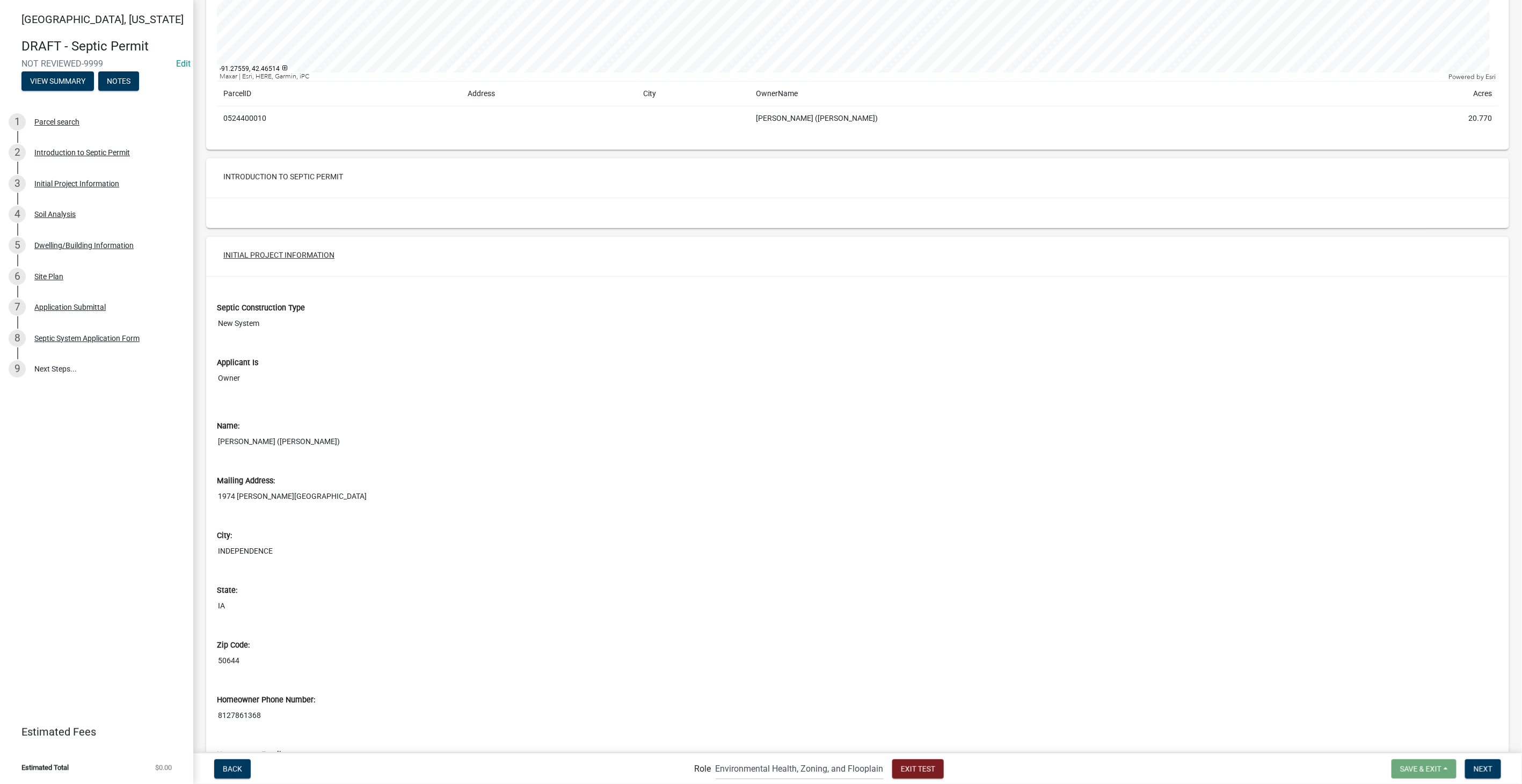
click at [264, 256] on button "Initial Project Information" at bounding box center [278, 255] width 128 height 19
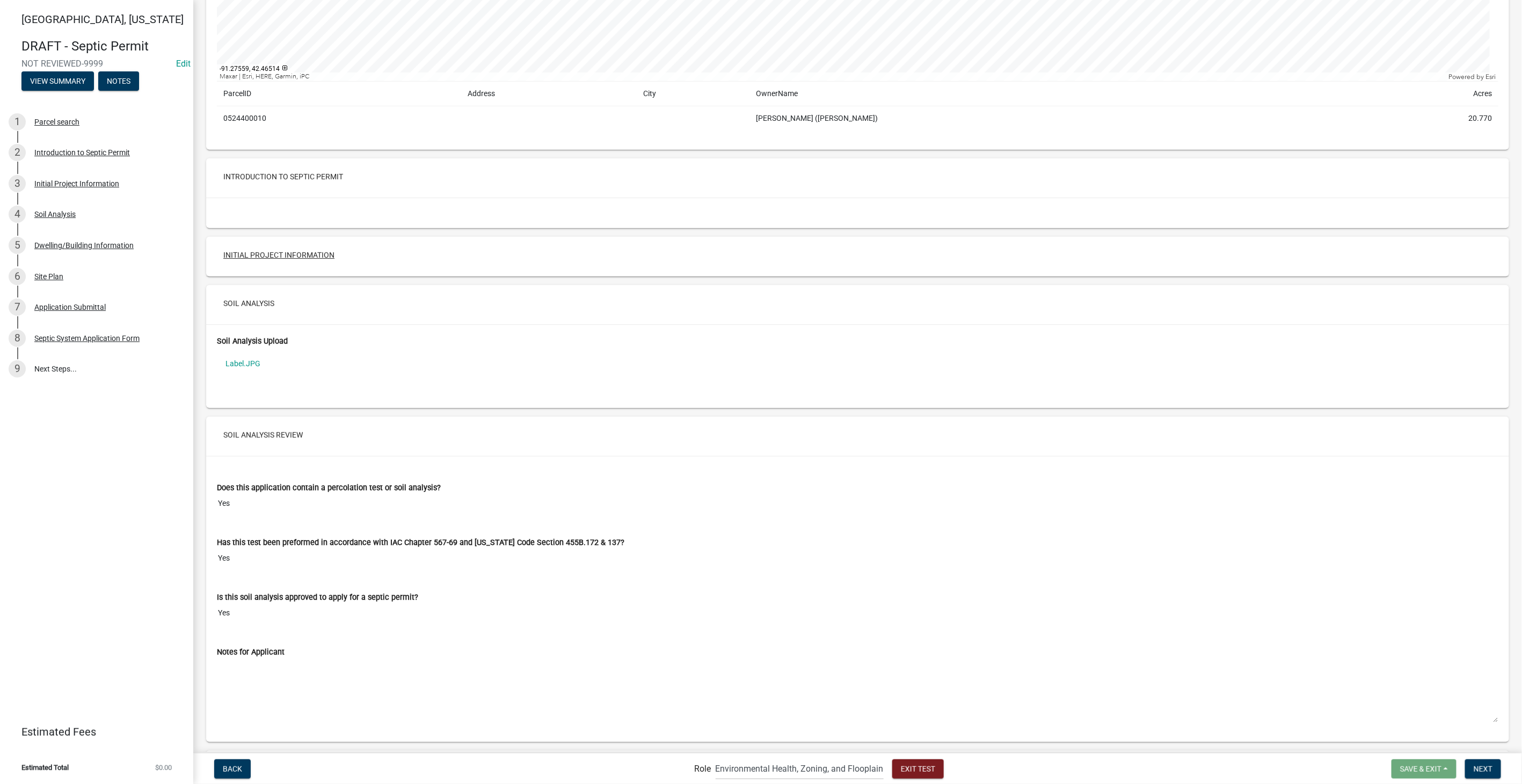
click at [259, 256] on button "Initial Project Information" at bounding box center [278, 255] width 128 height 19
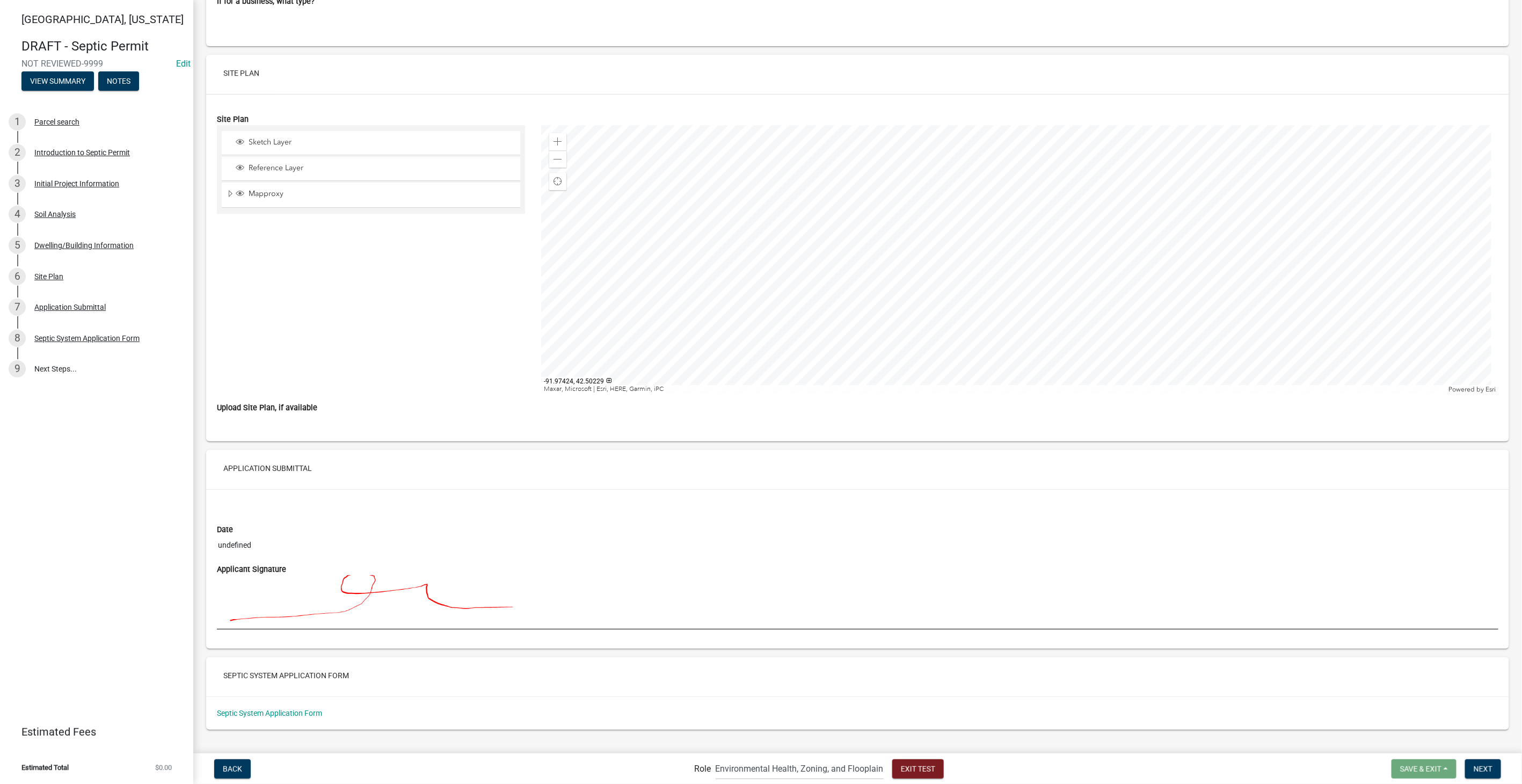
scroll to position [2253, 0]
click at [260, 698] on link "Septic System Application Form" at bounding box center [269, 702] width 105 height 9
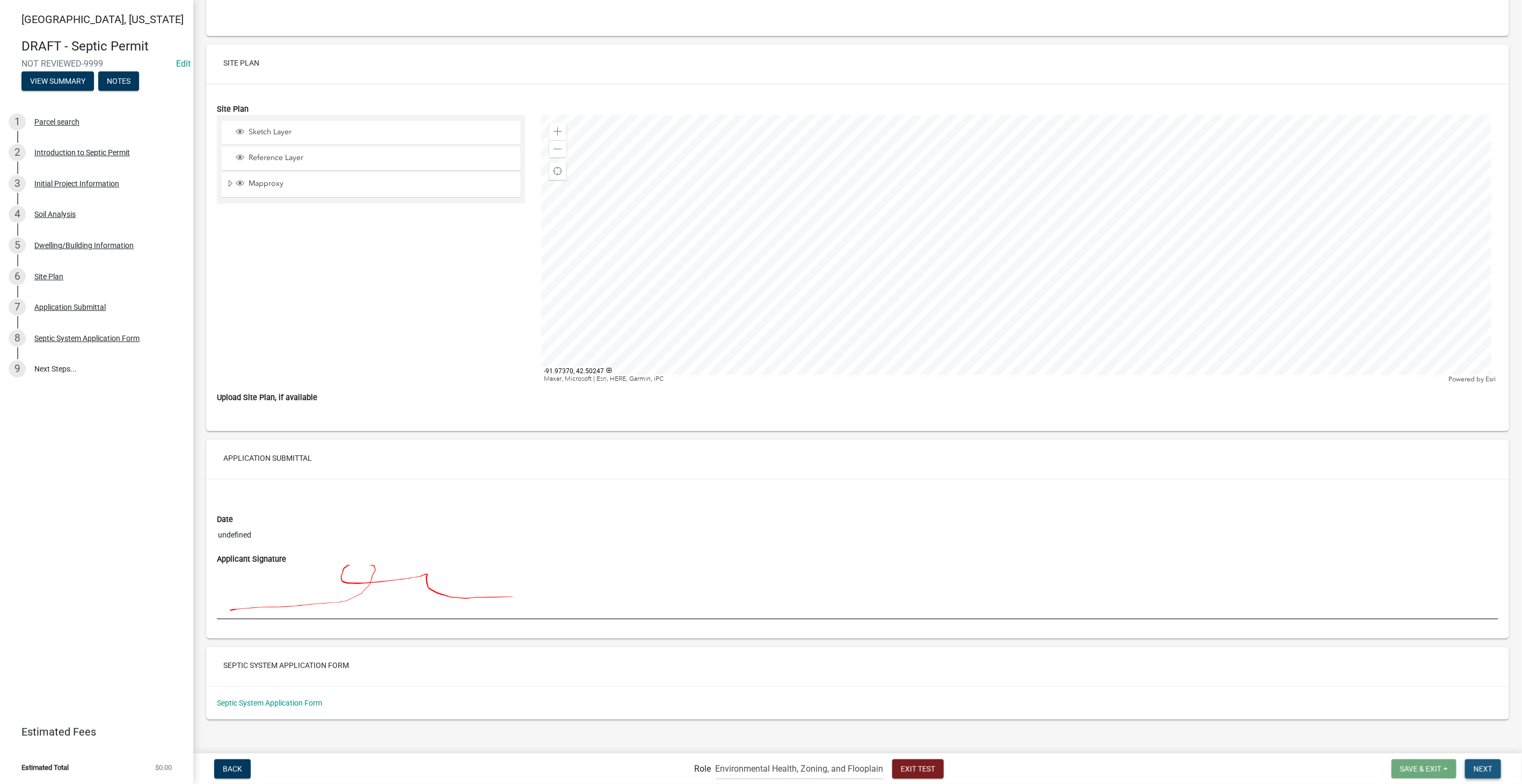
click at [1485, 773] on button "Next" at bounding box center [1483, 769] width 36 height 19
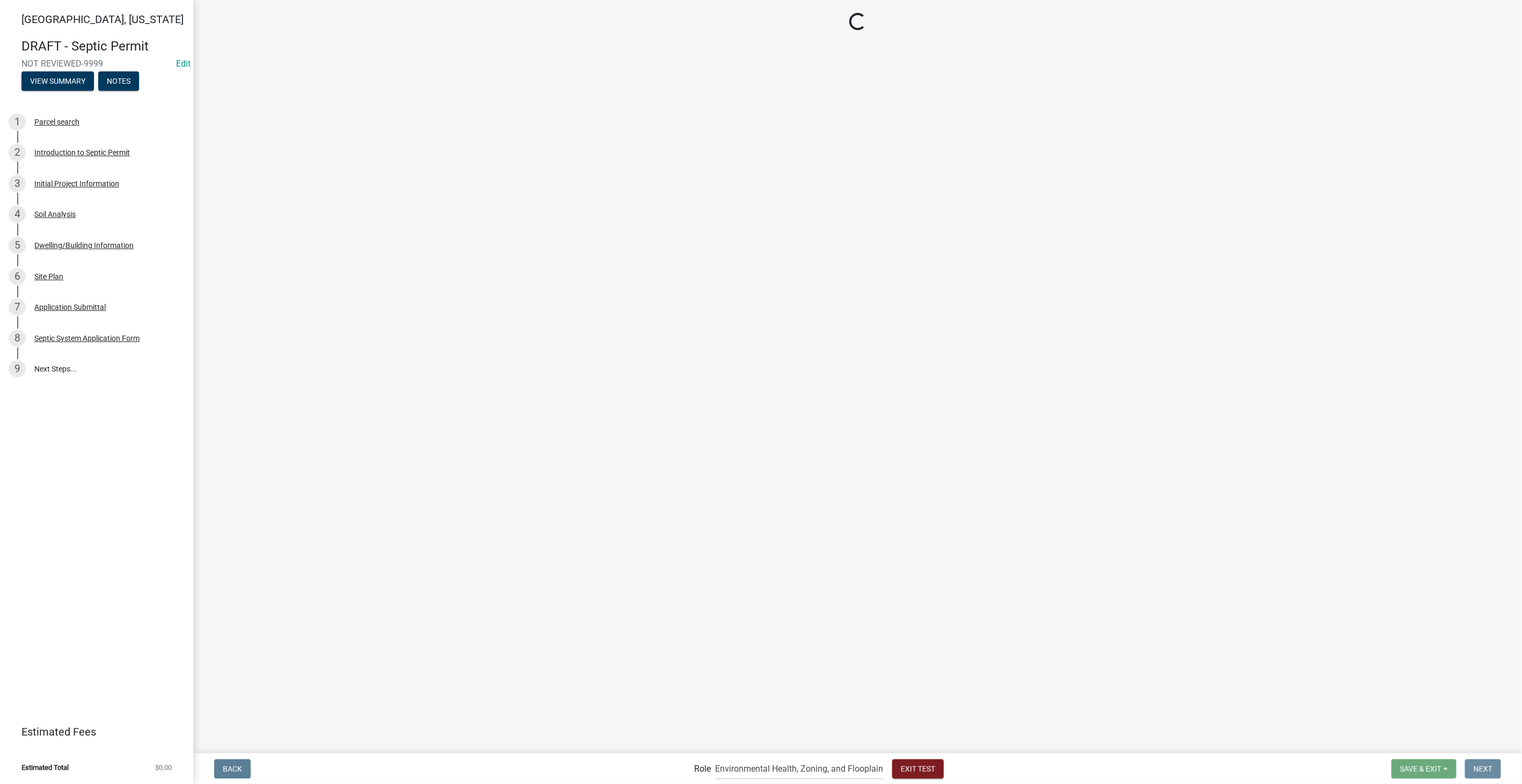
scroll to position [0, 0]
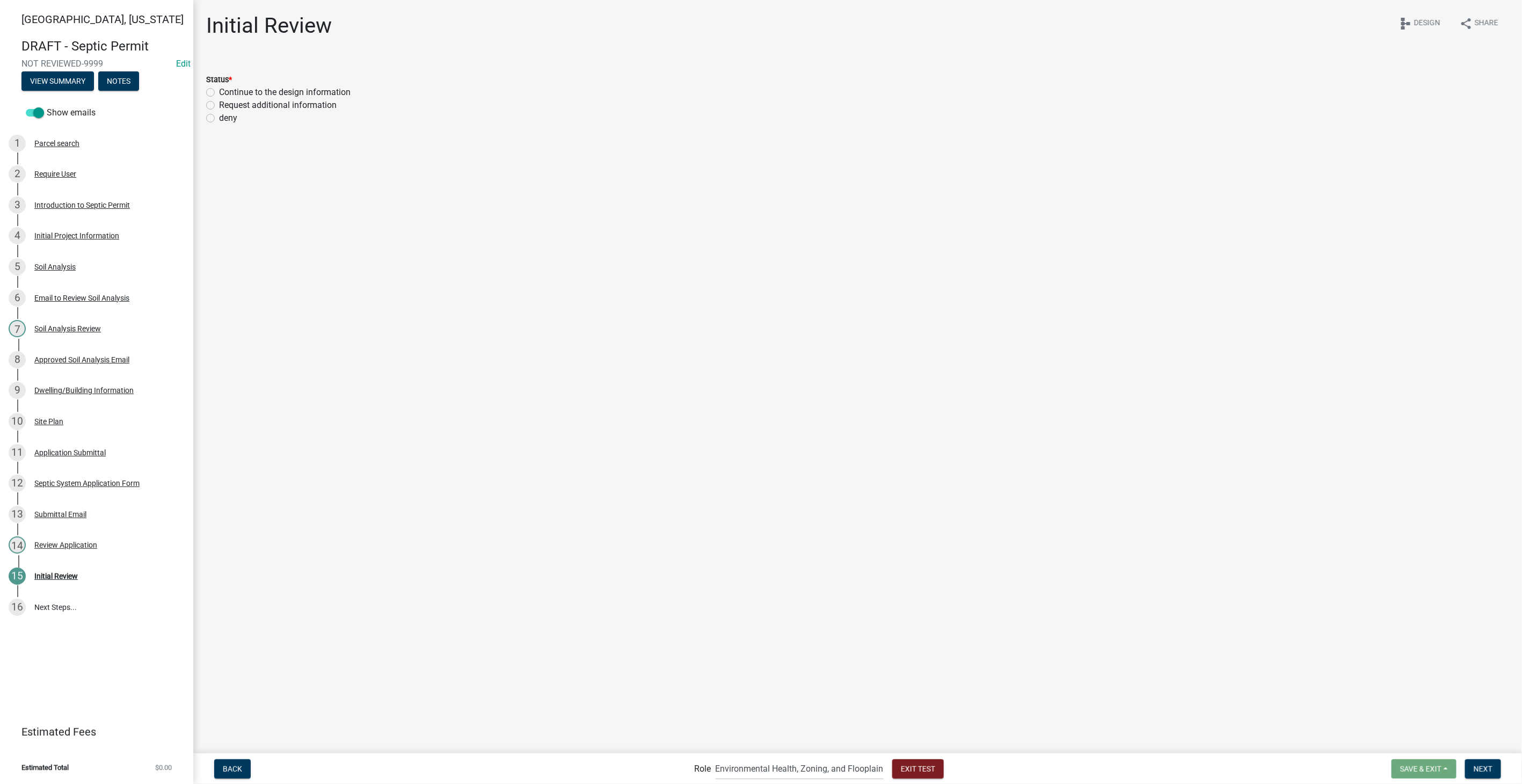
click at [219, 105] on label "Request additional information" at bounding box center [278, 105] width 118 height 13
click at [219, 105] on input "Request additional information" at bounding box center [223, 102] width 7 height 7
radio input "true"
click at [219, 89] on label "Continue to the design information" at bounding box center [285, 92] width 132 height 13
click at [219, 89] on input "Continue to the design information" at bounding box center [223, 89] width 7 height 7
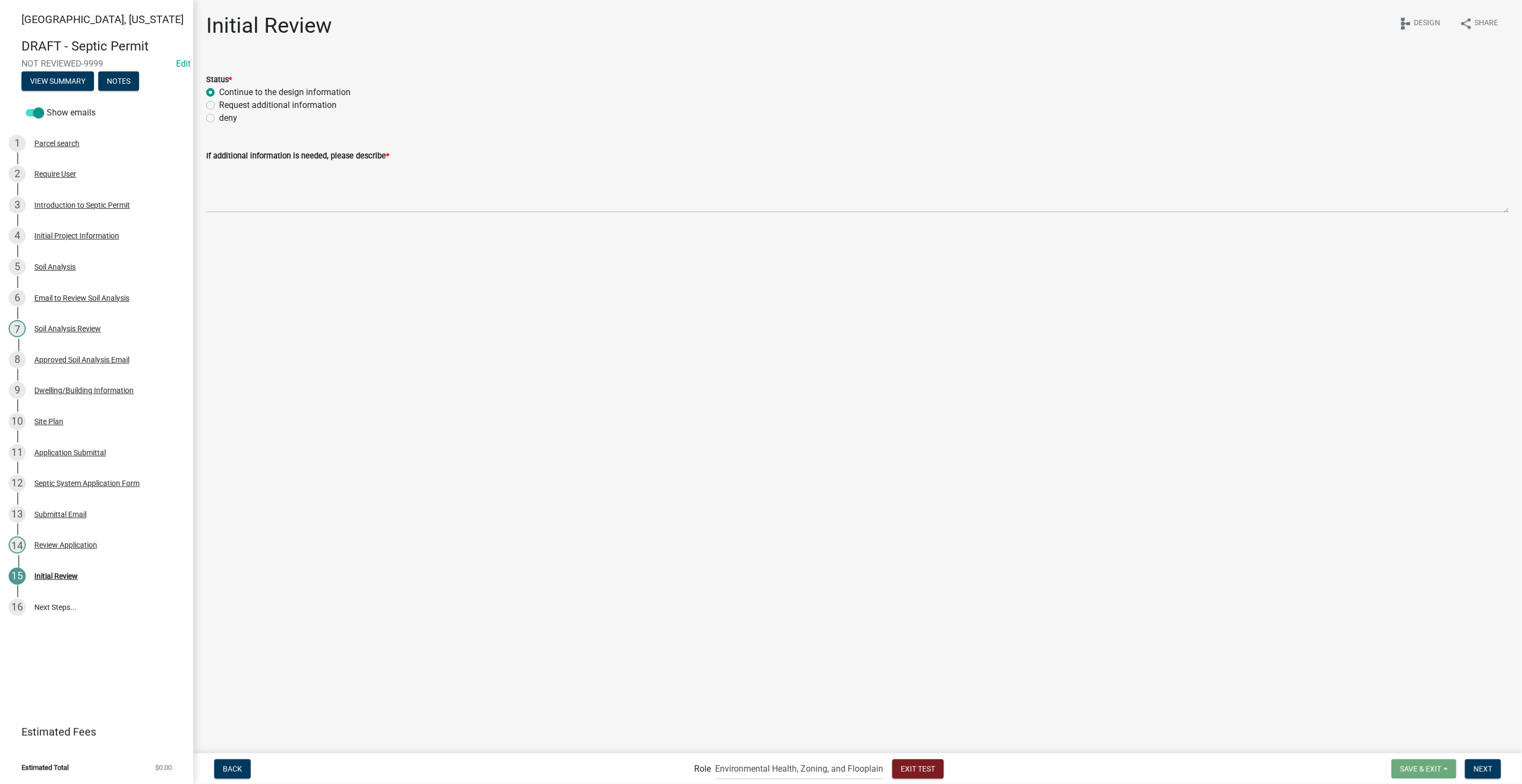
radio input "true"
click at [1485, 772] on span "Next" at bounding box center [1483, 768] width 19 height 9
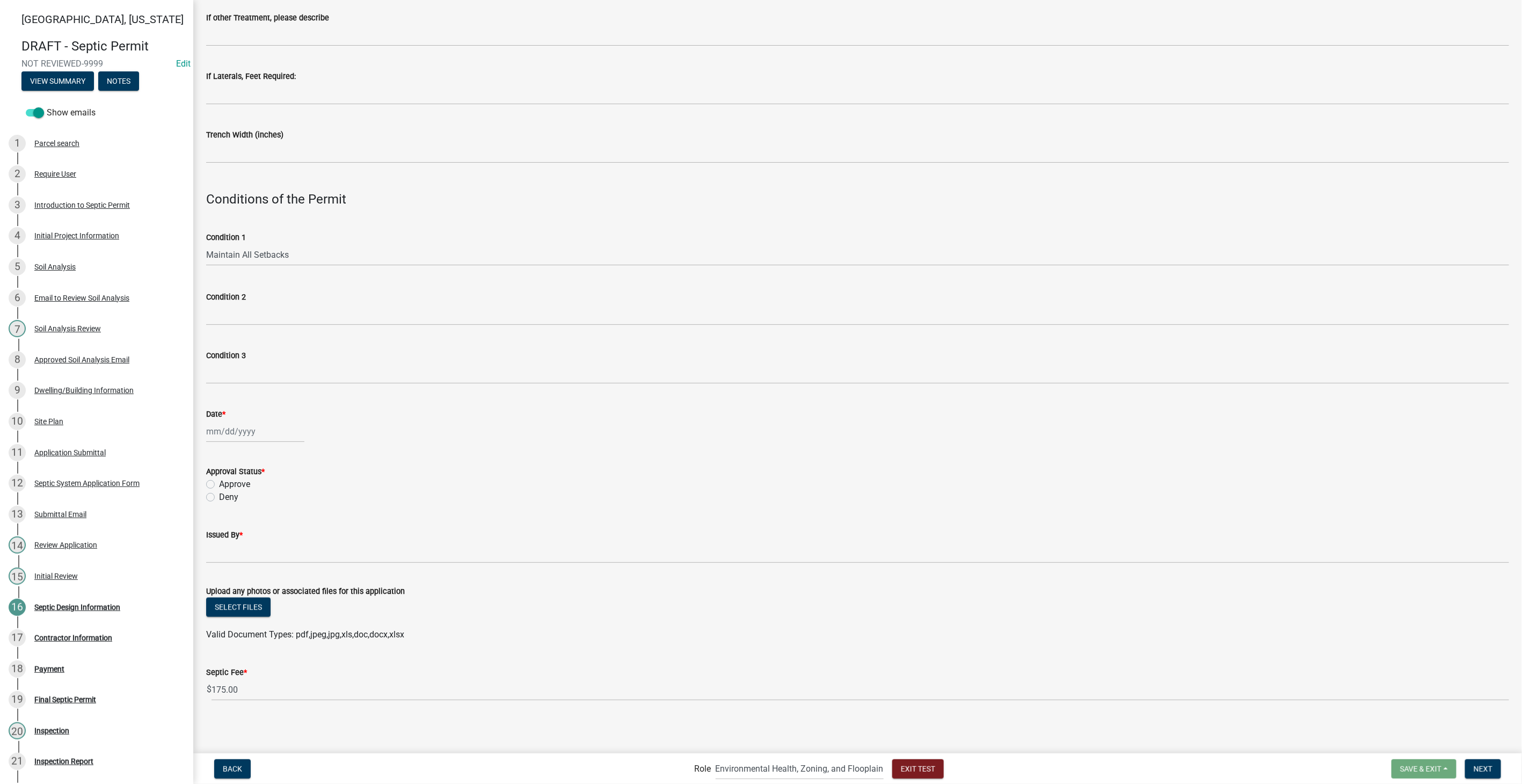
scroll to position [621, 0]
click at [252, 428] on div at bounding box center [255, 431] width 98 height 22
click at [235, 537] on label "Issued By *" at bounding box center [225, 535] width 37 height 8
click at [235, 541] on input "Issued By *" at bounding box center [857, 552] width 1303 height 22
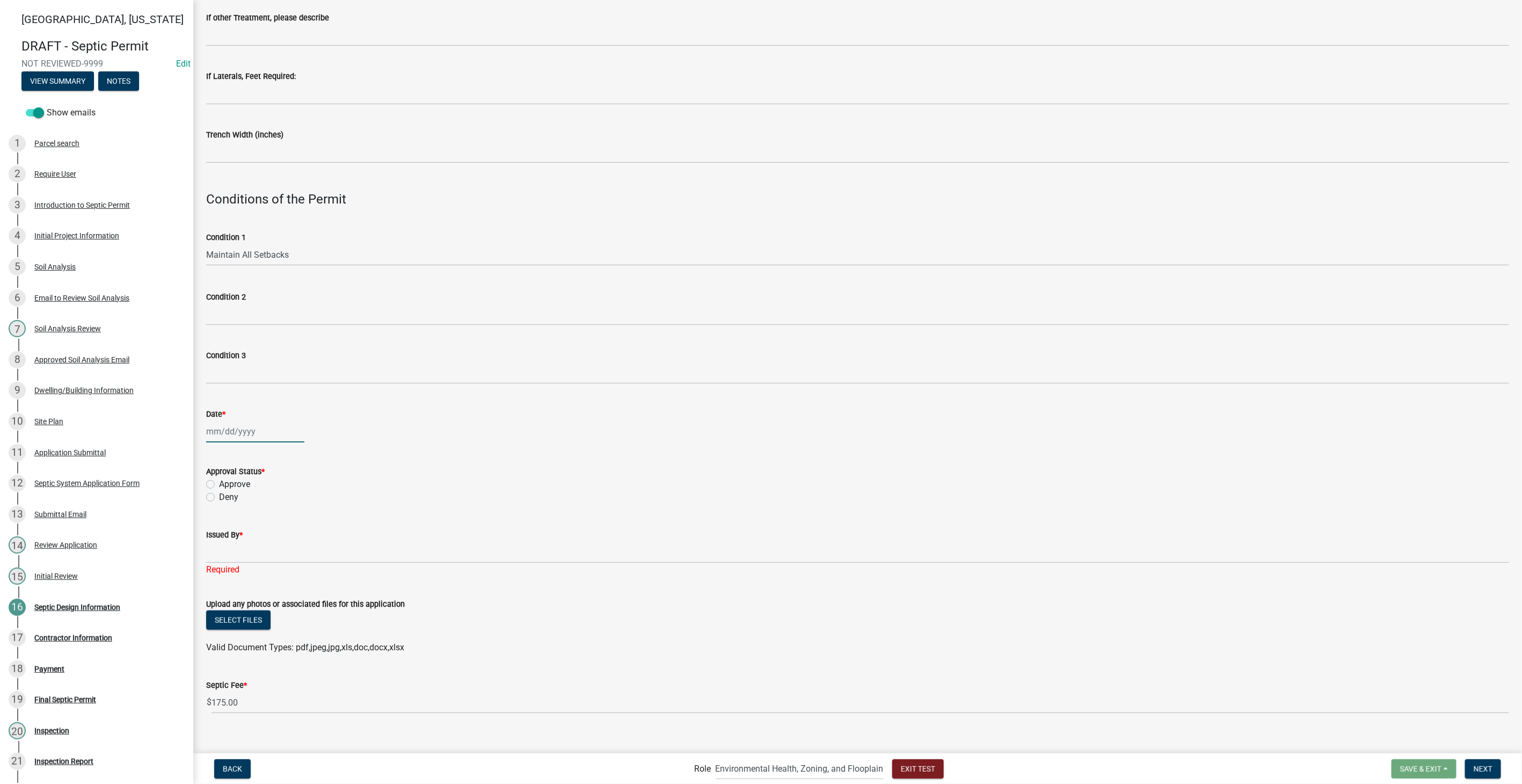
click at [229, 432] on div at bounding box center [255, 431] width 98 height 22
select select "8"
select select "2025"
click at [235, 536] on label "Issued By *" at bounding box center [225, 535] width 37 height 8
click at [235, 541] on input "Issued By *" at bounding box center [857, 552] width 1303 height 22
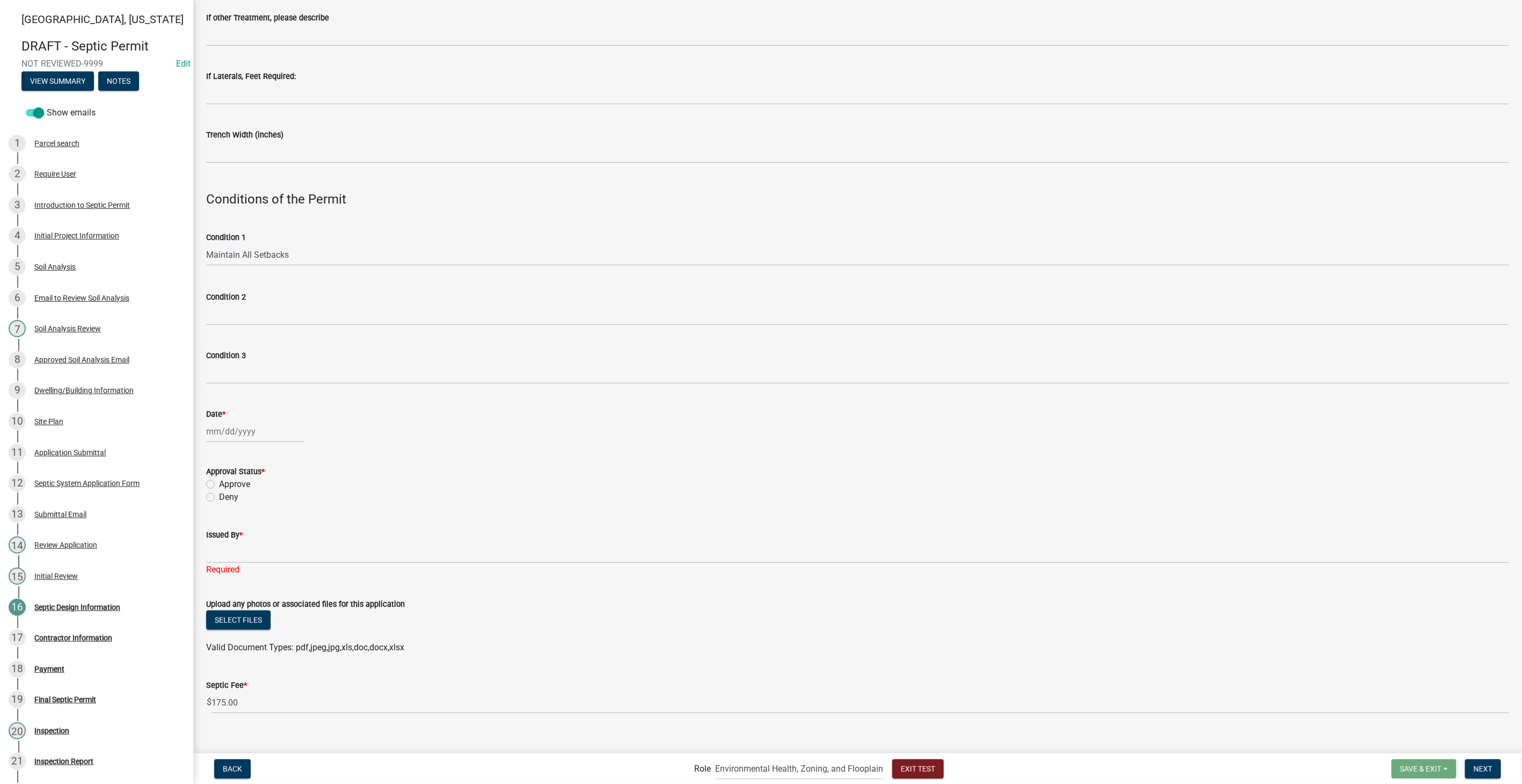
click at [219, 480] on label "Approve" at bounding box center [235, 484] width 31 height 13
click at [219, 480] on input "Approve" at bounding box center [223, 482] width 7 height 7
radio input "true"
click at [220, 432] on div at bounding box center [255, 431] width 98 height 22
select select "8"
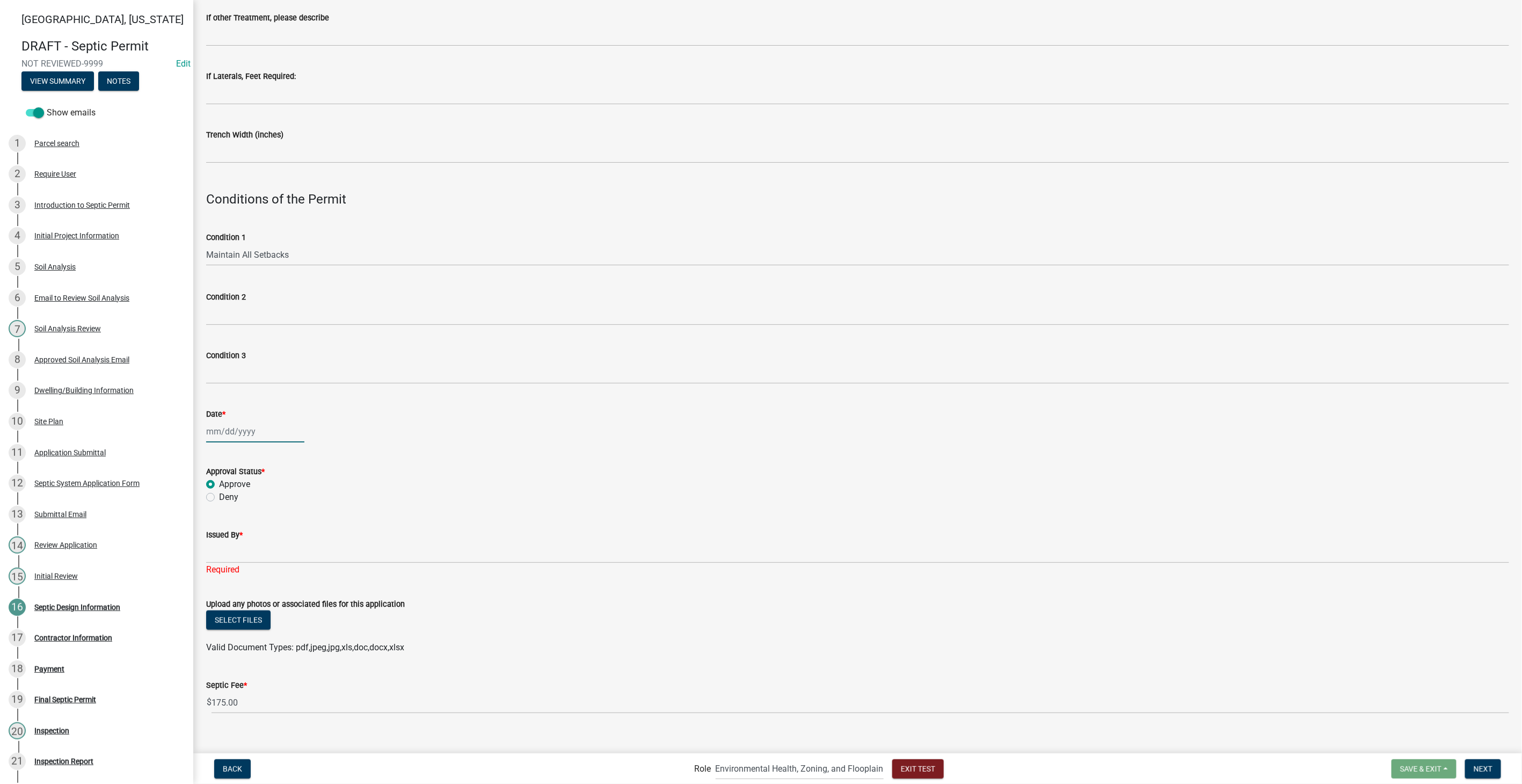
select select "2025"
click at [232, 521] on div "12" at bounding box center [234, 522] width 17 height 17
type input "08/12/2025"
click at [231, 554] on input "Issued By *" at bounding box center [857, 552] width 1303 height 22
type input "SF"
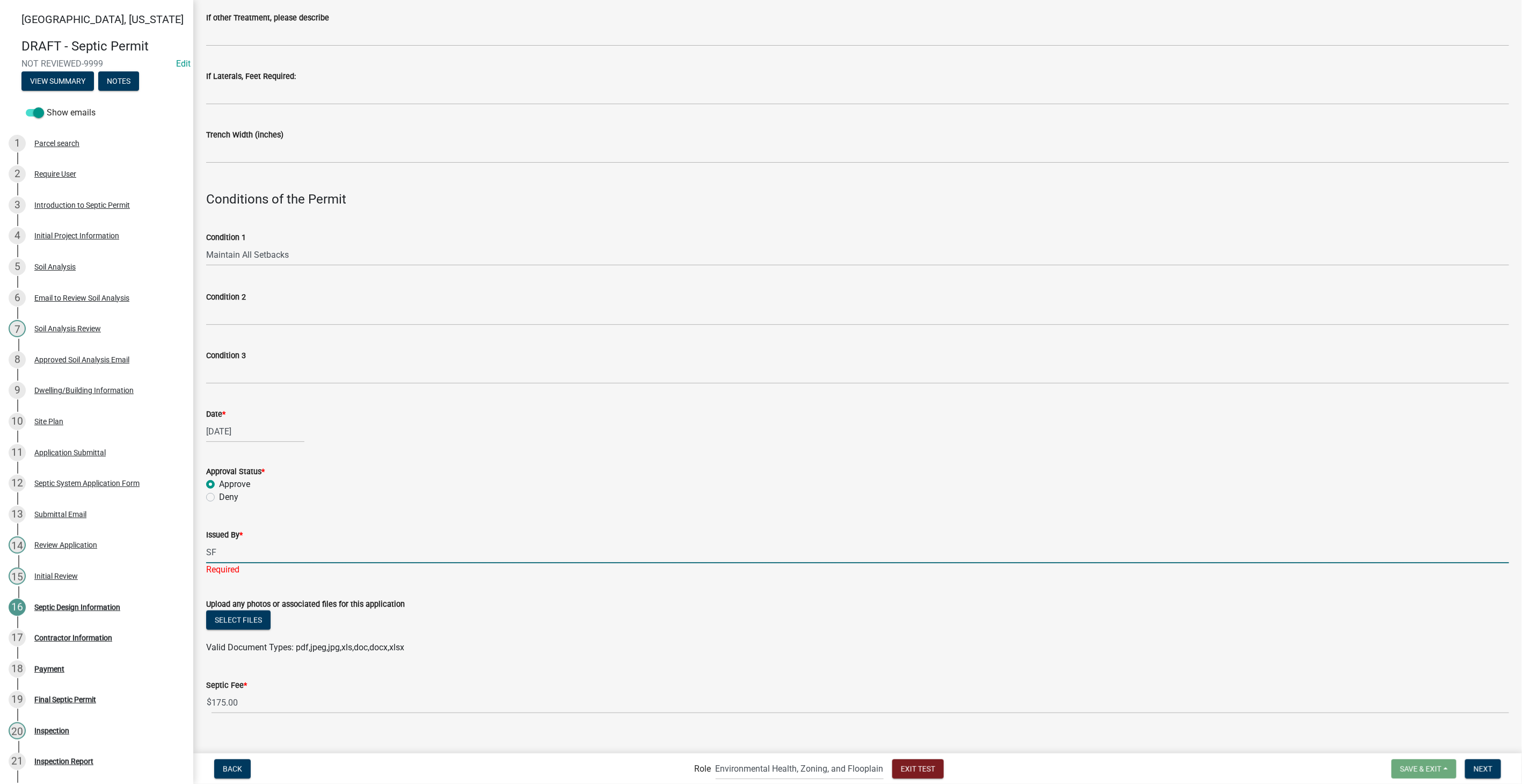
scroll to position [634, 0]
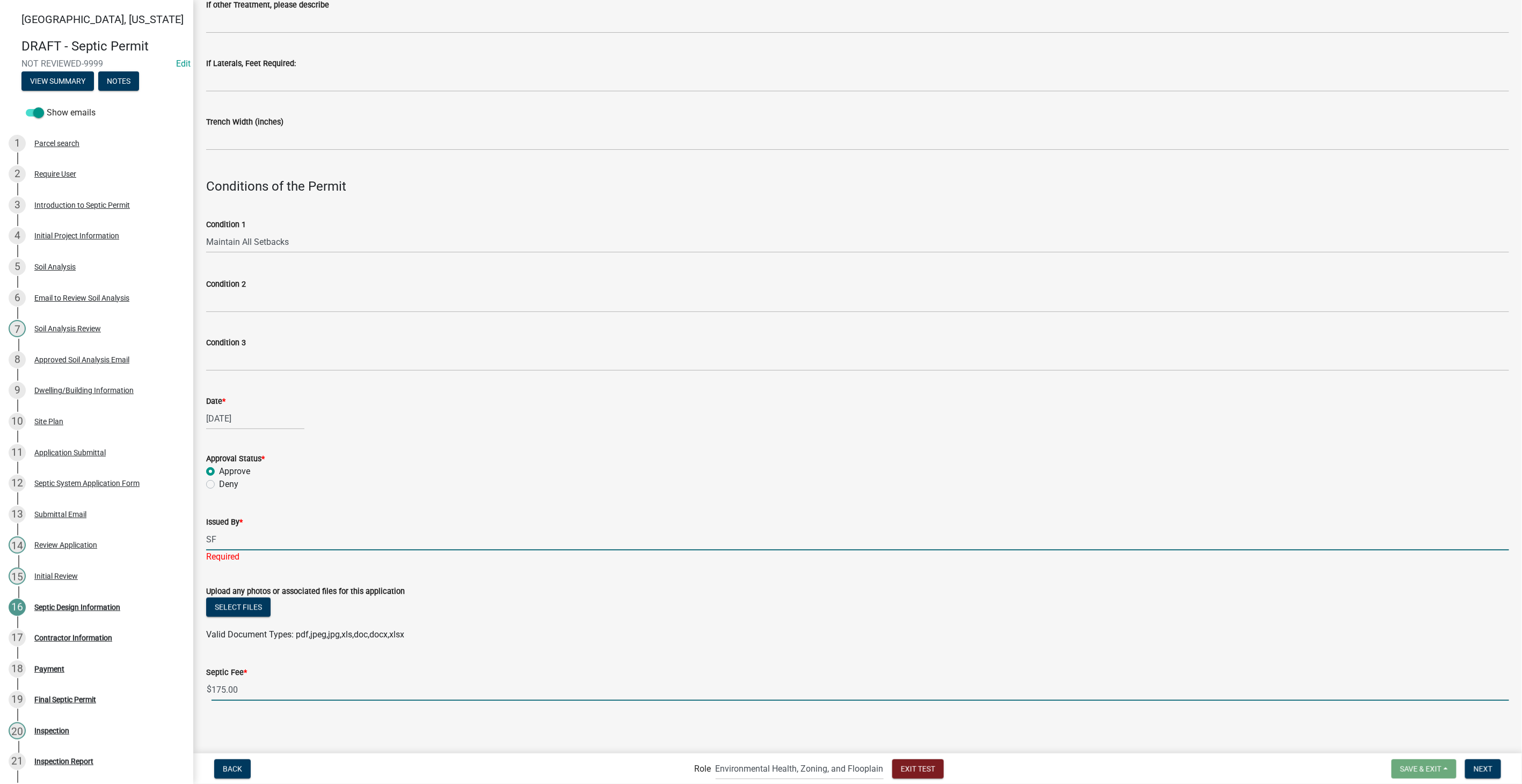
click at [241, 691] on input "175.00" at bounding box center [860, 689] width 1297 height 22
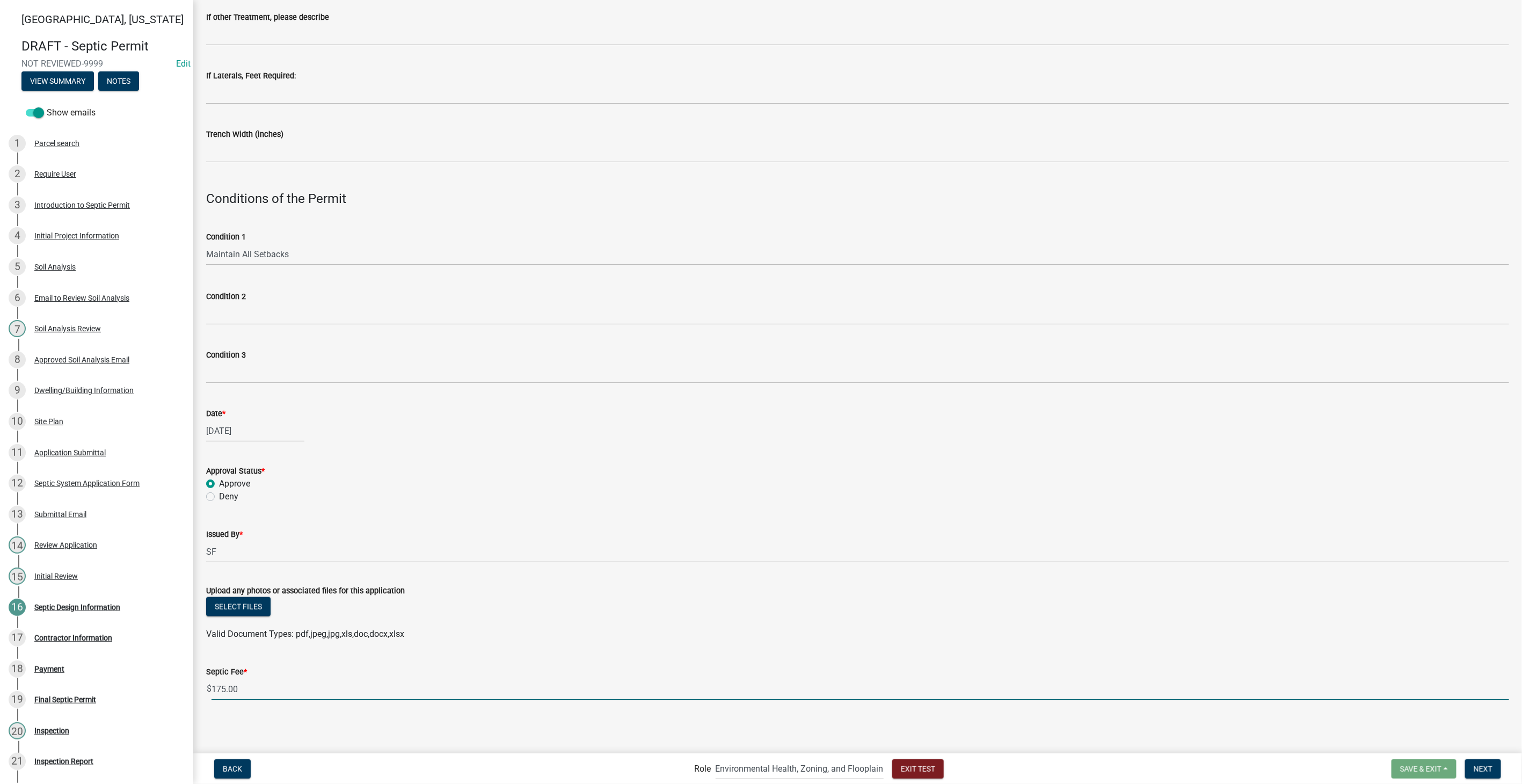
scroll to position [621, 0]
type input "1"
type input "0"
click at [1491, 767] on span "Next" at bounding box center [1483, 768] width 19 height 9
click at [243, 430] on div at bounding box center [255, 431] width 98 height 22
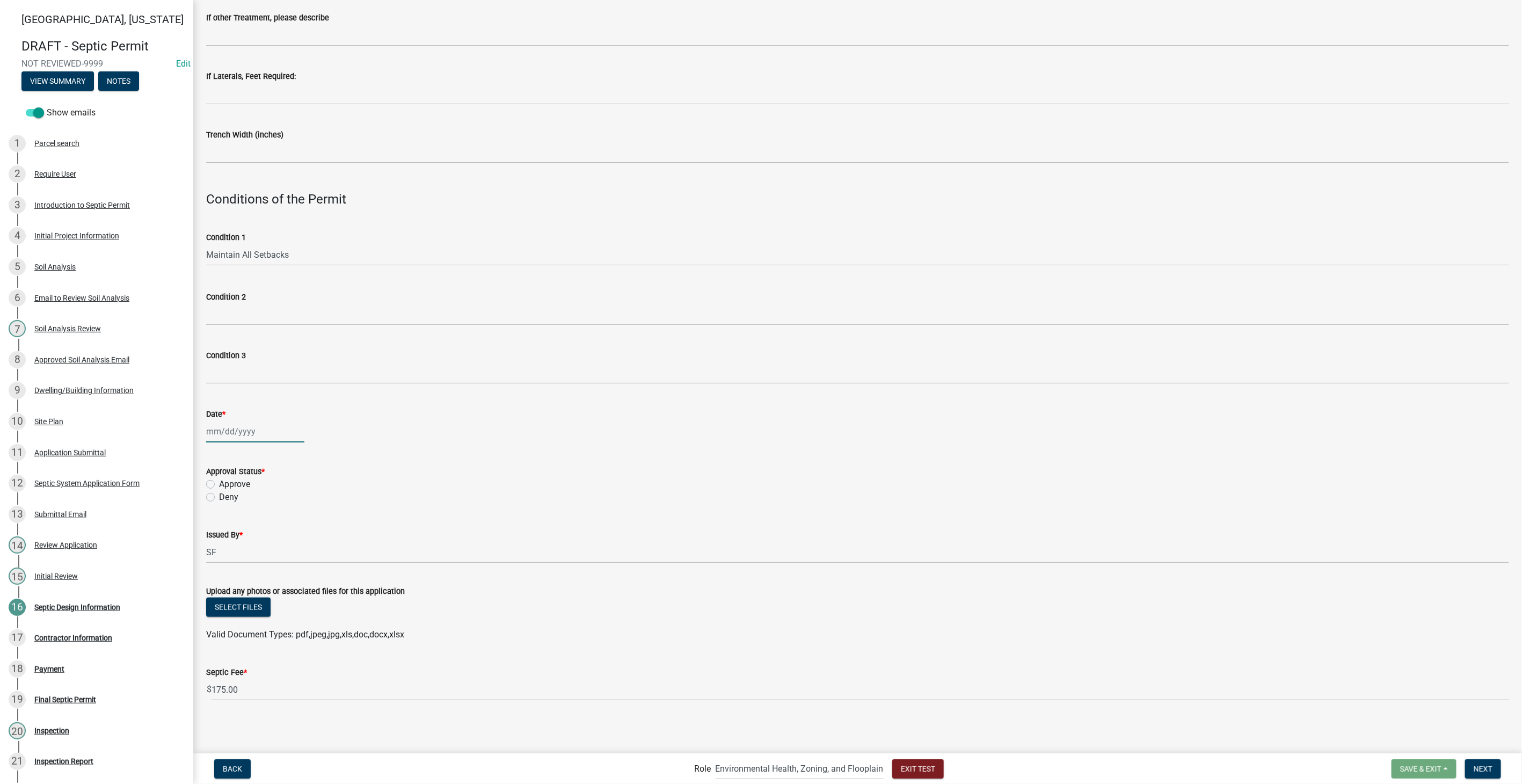
select select "8"
select select "2025"
click at [233, 516] on div "12" at bounding box center [234, 522] width 17 height 17
type input "08/12/2025"
click at [219, 484] on label "Approve" at bounding box center [235, 484] width 31 height 13
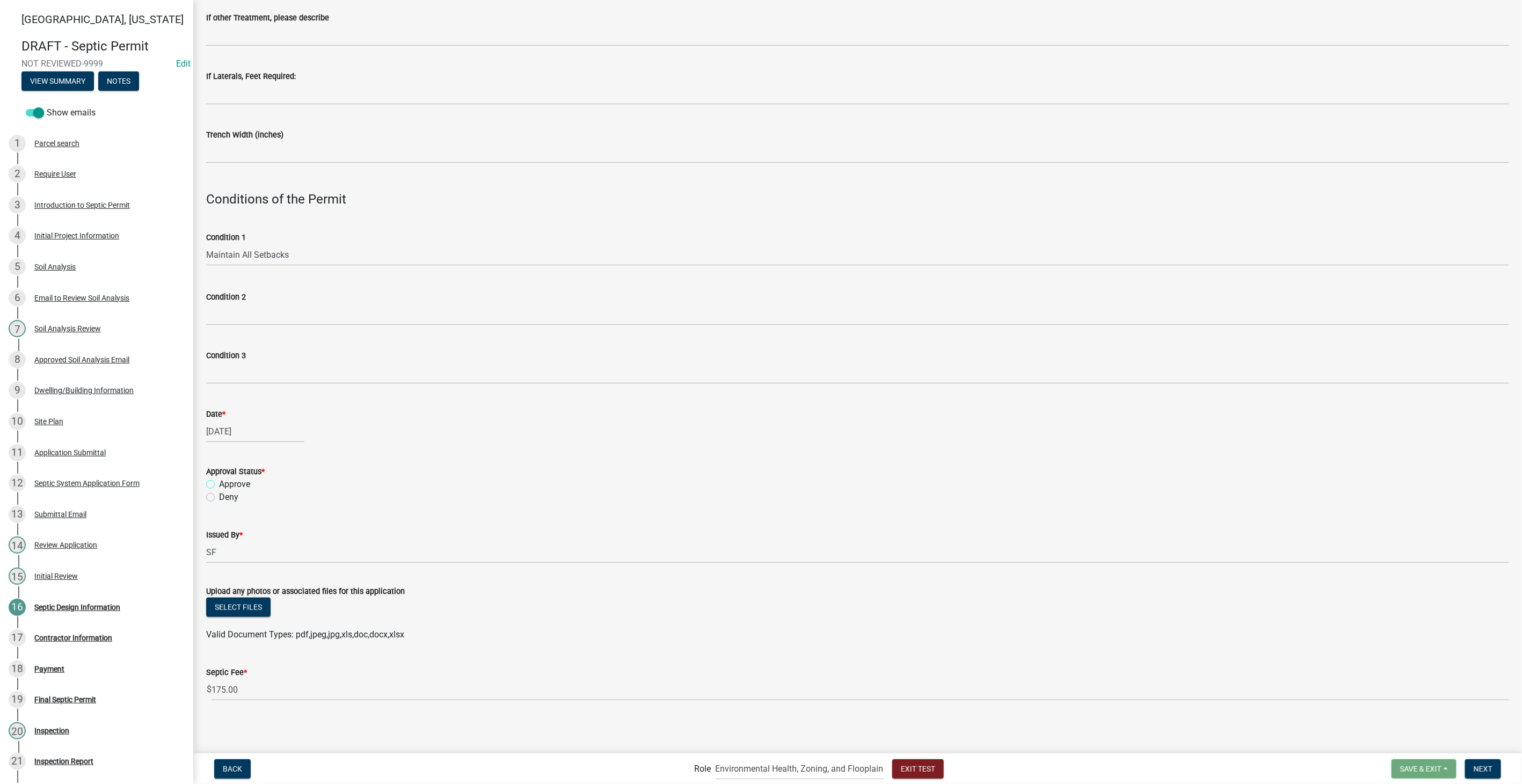
click at [219, 484] on input "Approve" at bounding box center [223, 482] width 7 height 7
radio input "true"
click at [1480, 768] on span "Next" at bounding box center [1483, 768] width 19 height 9
click at [219, 482] on label "Approve" at bounding box center [235, 484] width 31 height 13
click at [219, 482] on input "Approve" at bounding box center [223, 482] width 7 height 7
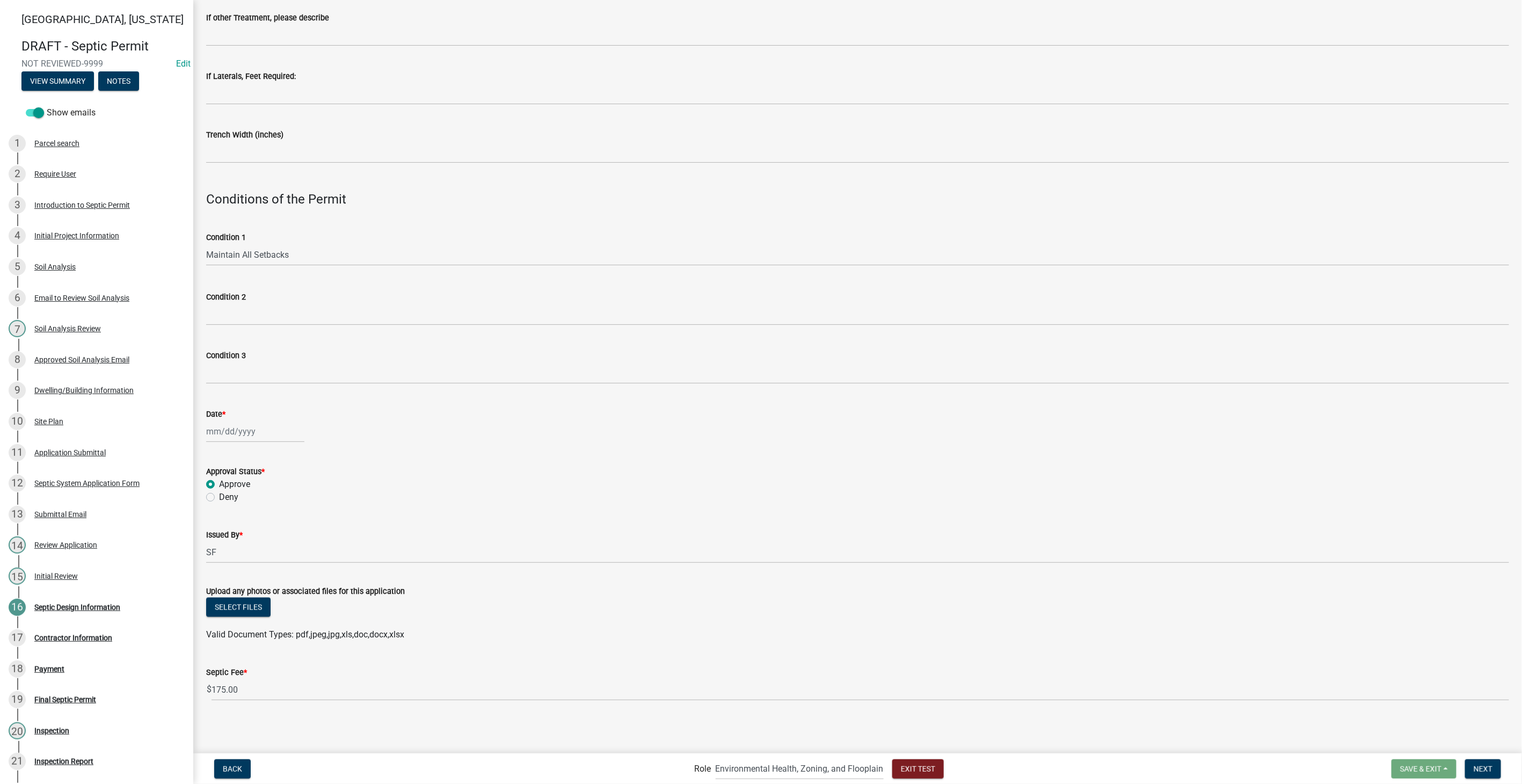
radio input "true"
click at [228, 428] on div at bounding box center [255, 431] width 98 height 22
select select "8"
select select "2025"
click at [233, 519] on div "12" at bounding box center [234, 522] width 17 height 17
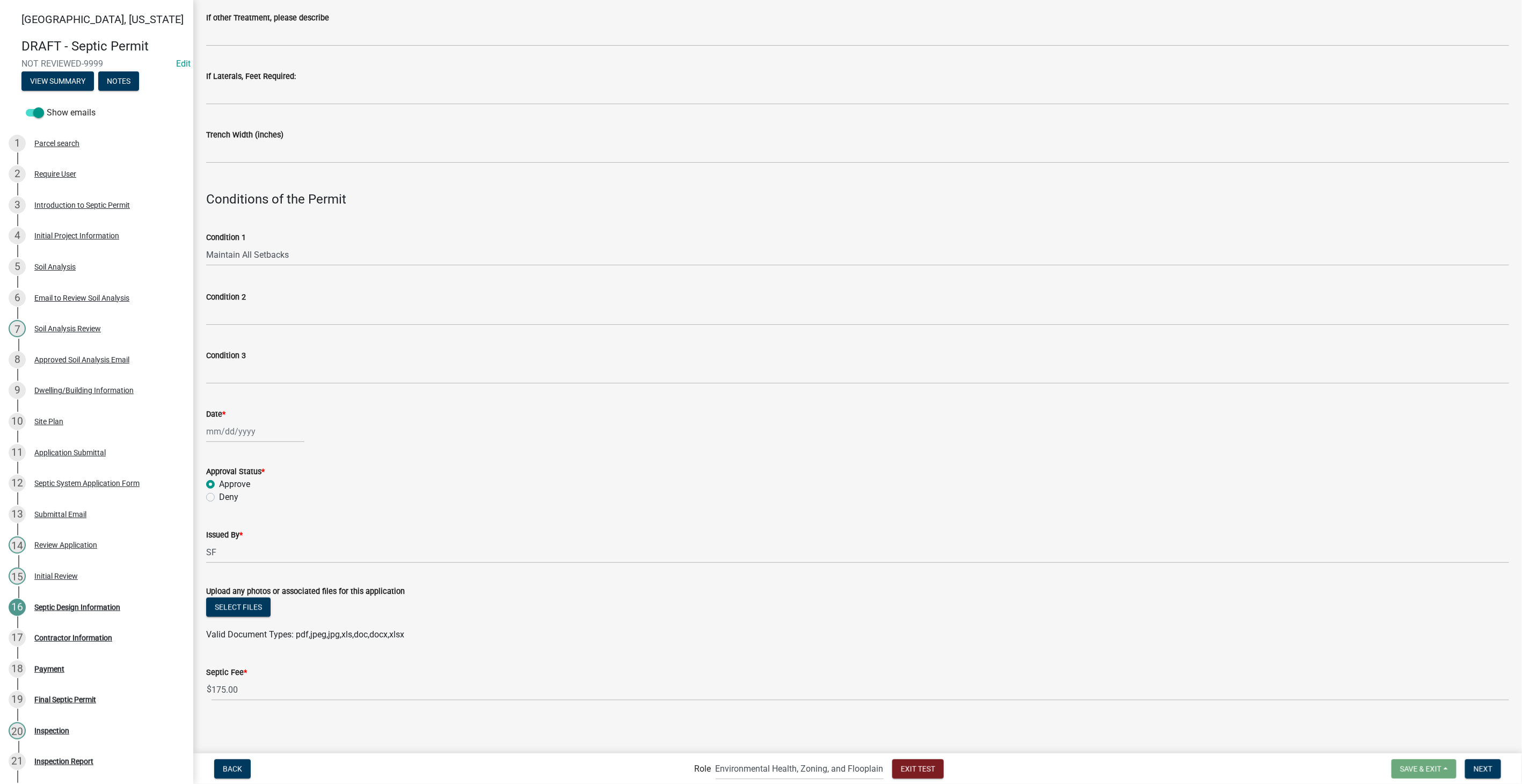
type input "08/12/2025"
click at [1495, 767] on button "Next" at bounding box center [1483, 769] width 36 height 19
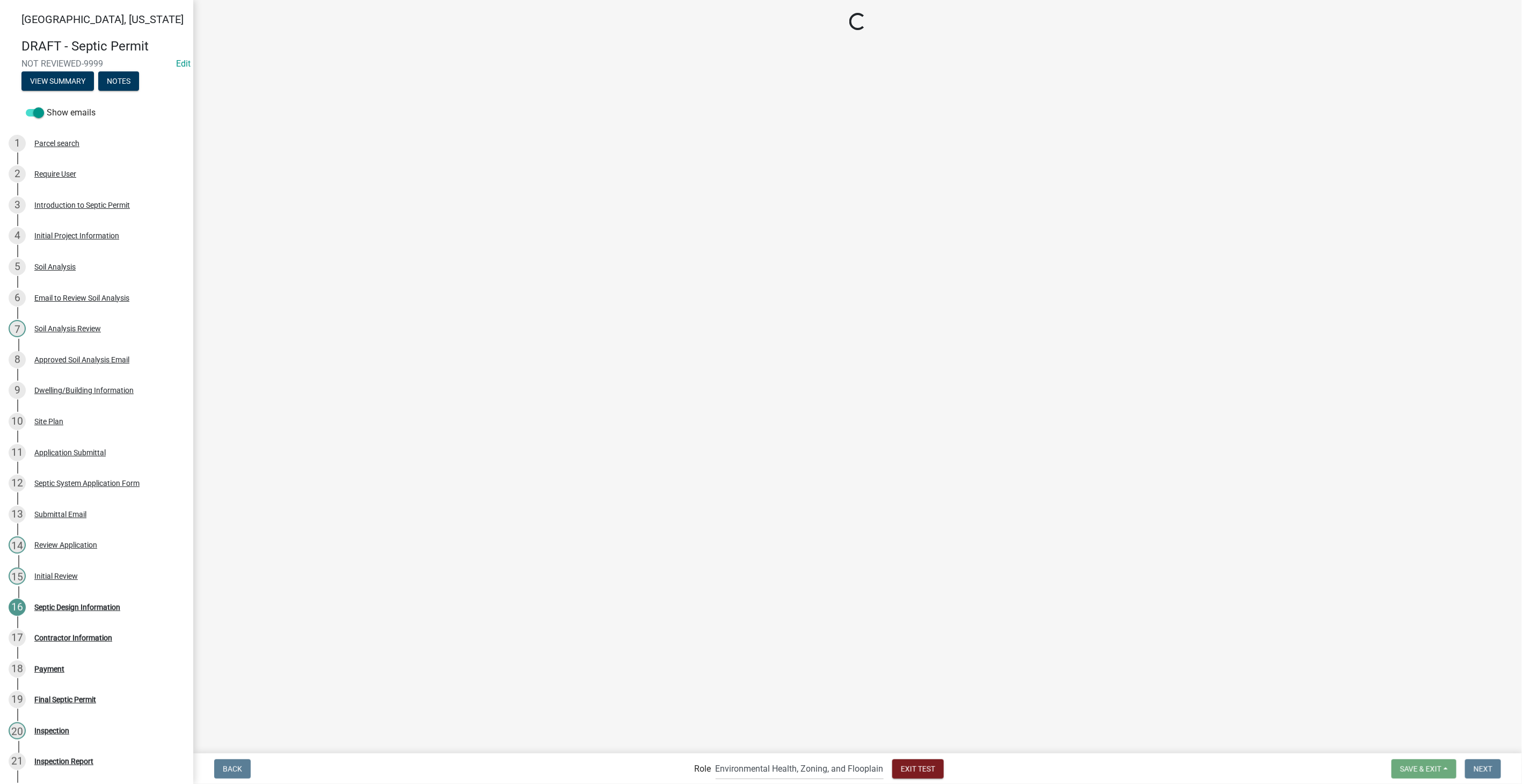
scroll to position [0, 0]
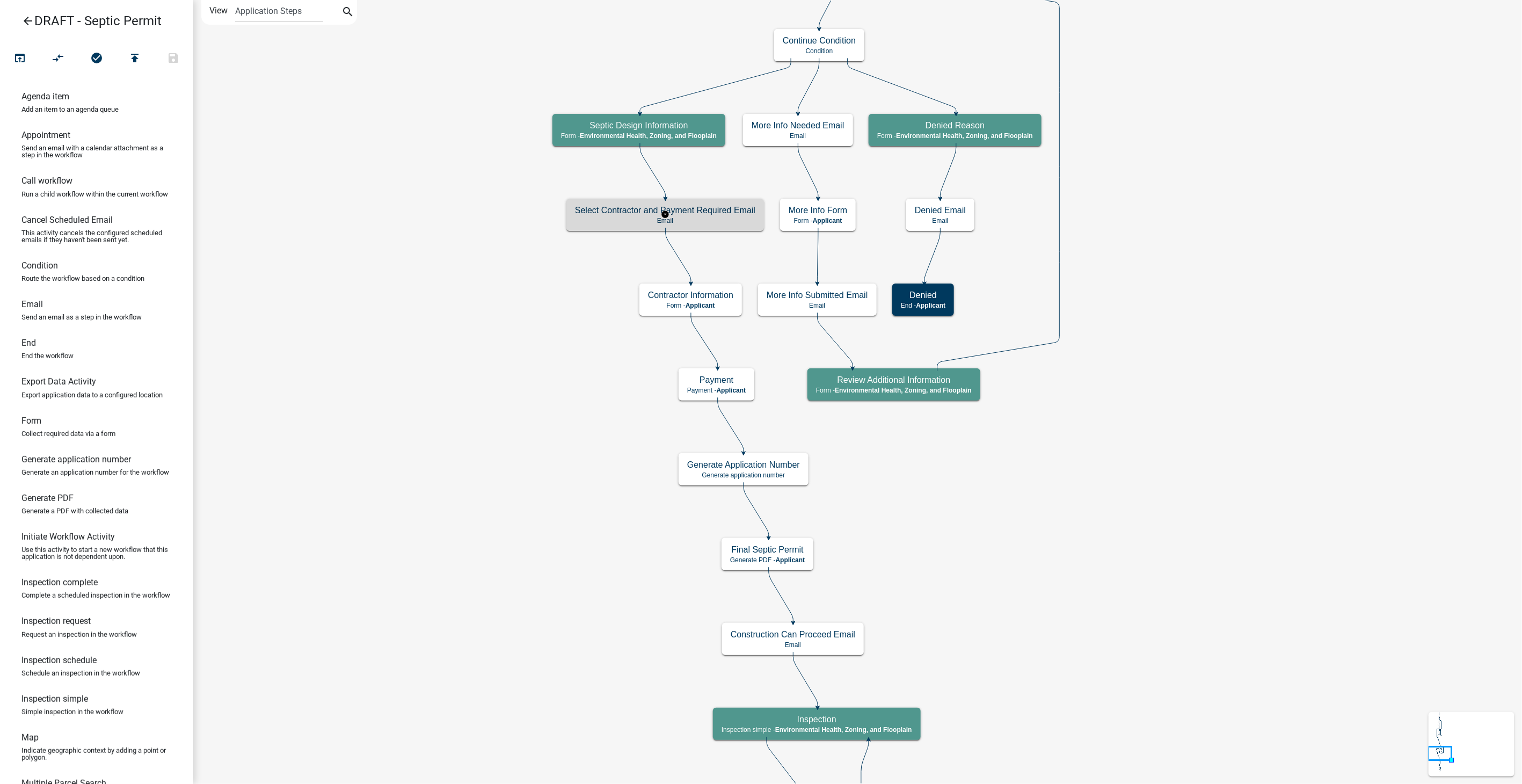
click at [688, 218] on p "Email" at bounding box center [665, 220] width 180 height 8
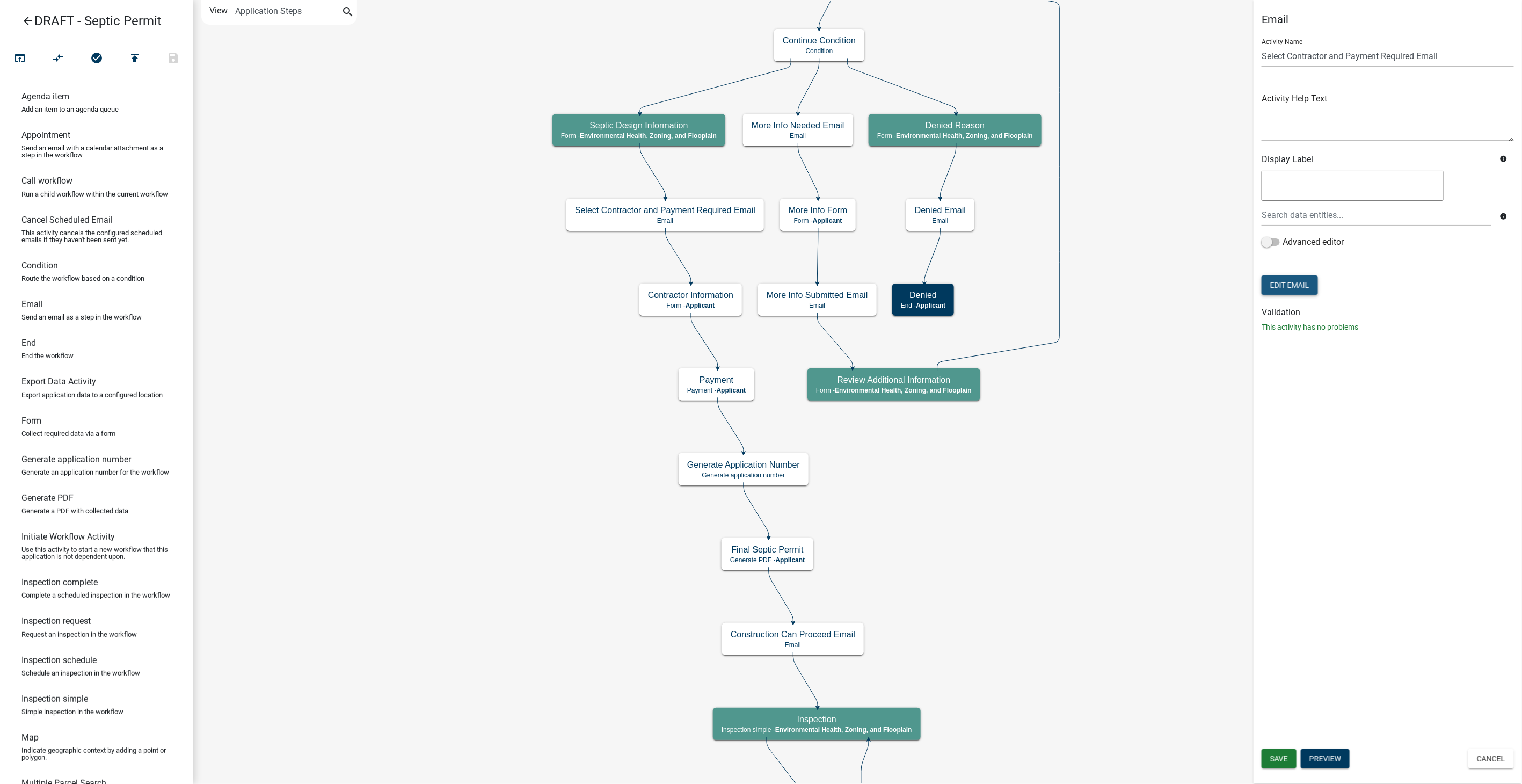
click at [1275, 279] on button "Edit Email" at bounding box center [1289, 285] width 56 height 19
select select "d25eac50-9e33-4320-bcec-5f827307f14a"
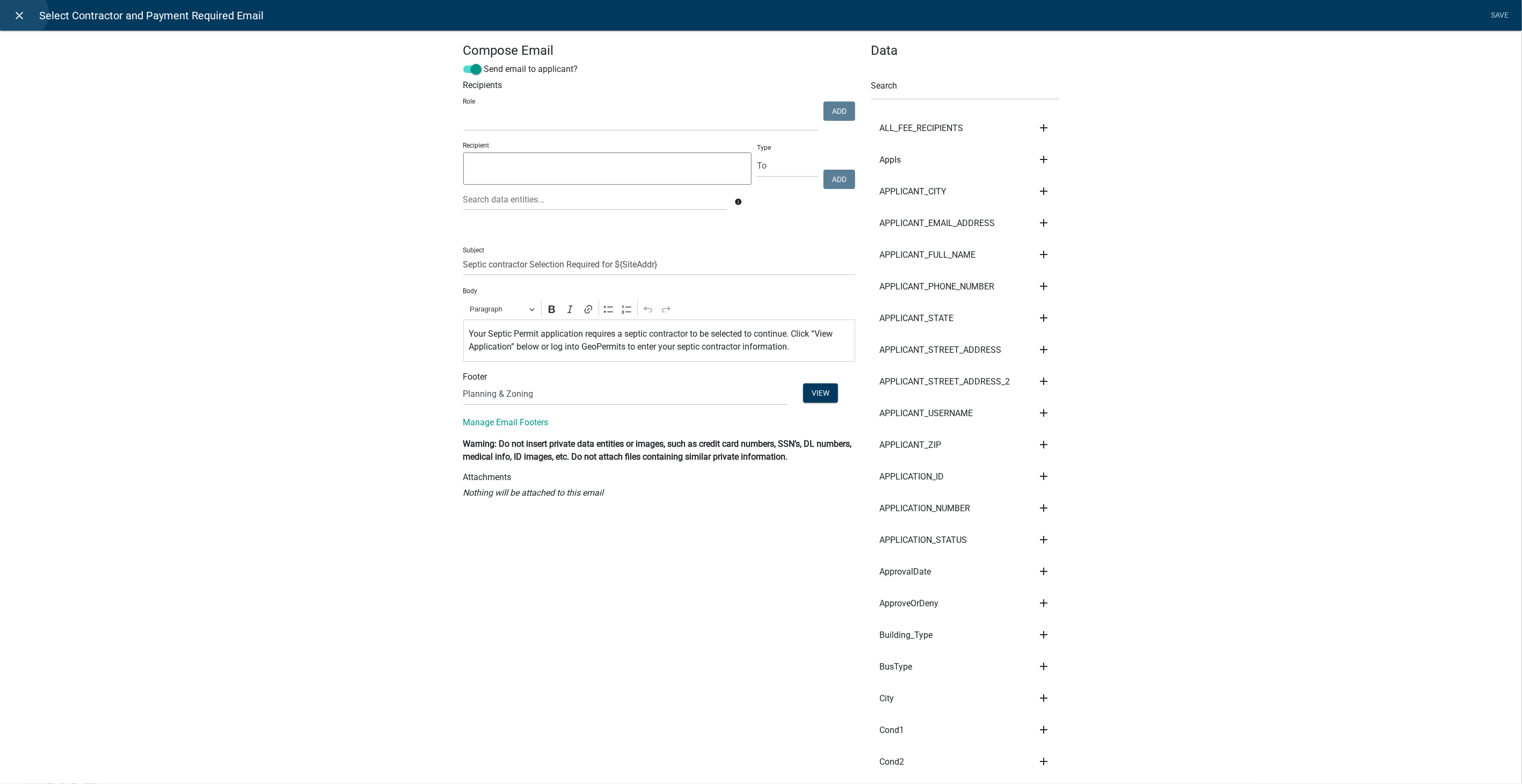
click at [21, 14] on icon "close" at bounding box center [20, 15] width 13 height 13
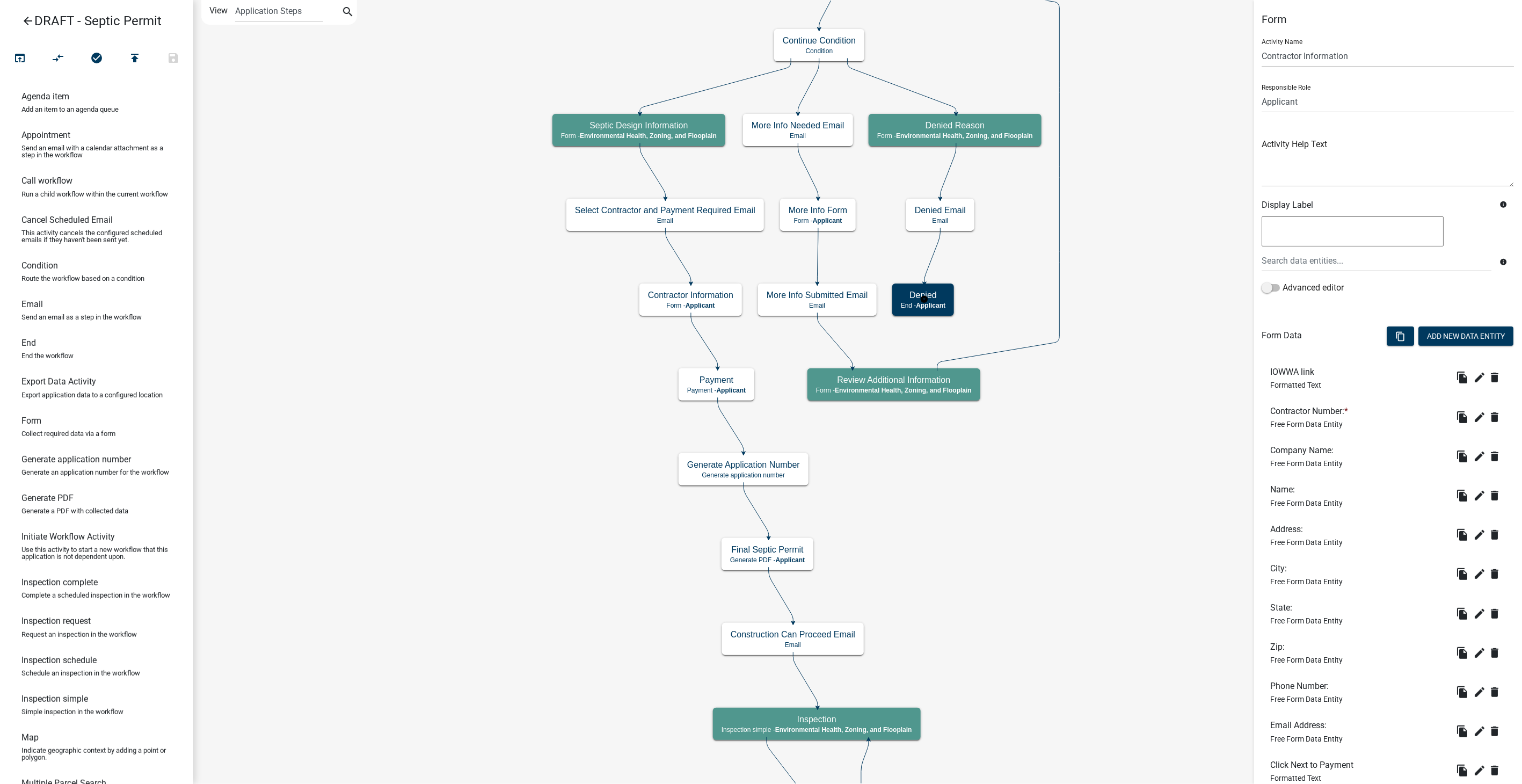
scroll to position [76, 0]
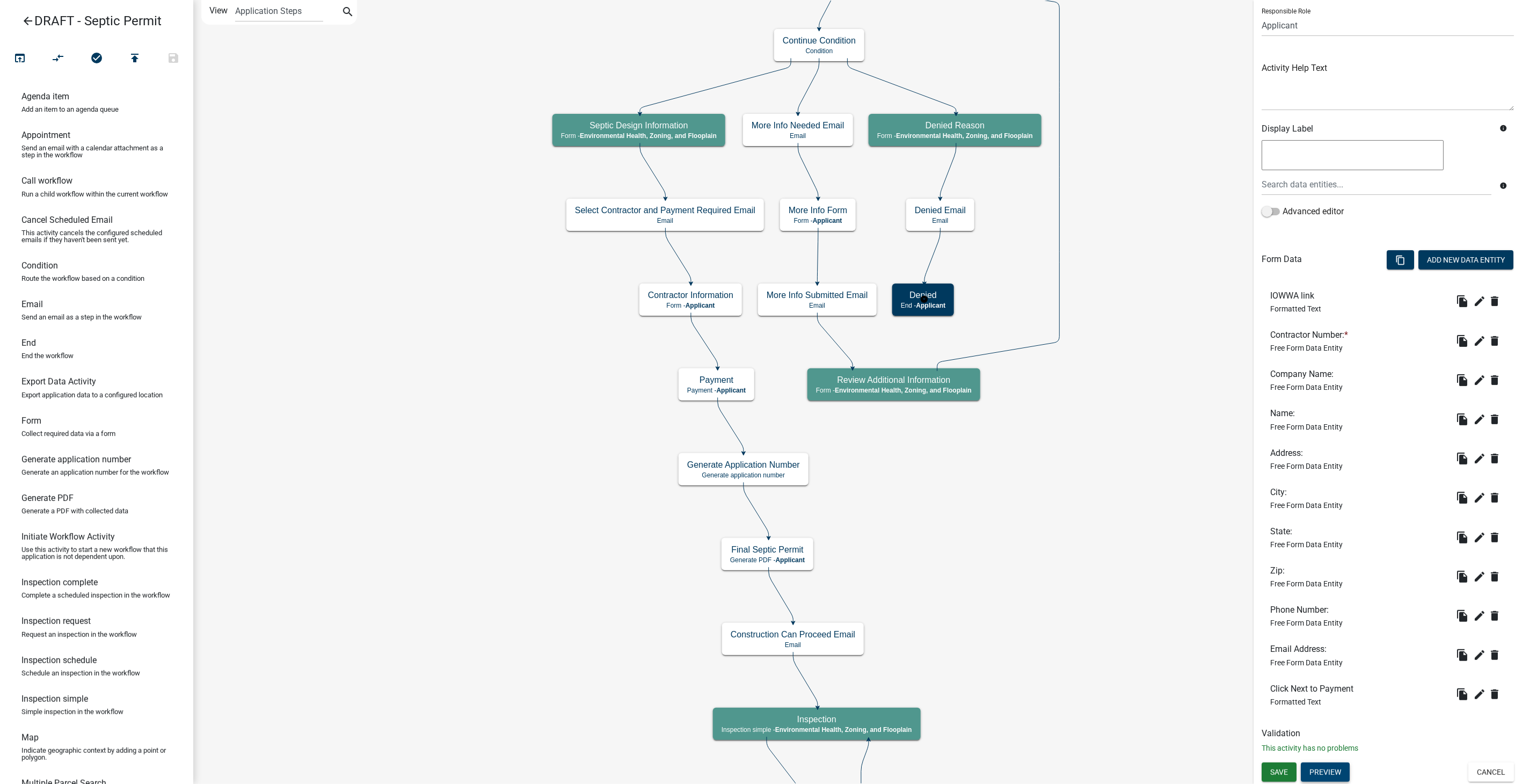
click at [1313, 774] on button "Preview" at bounding box center [1325, 772] width 49 height 19
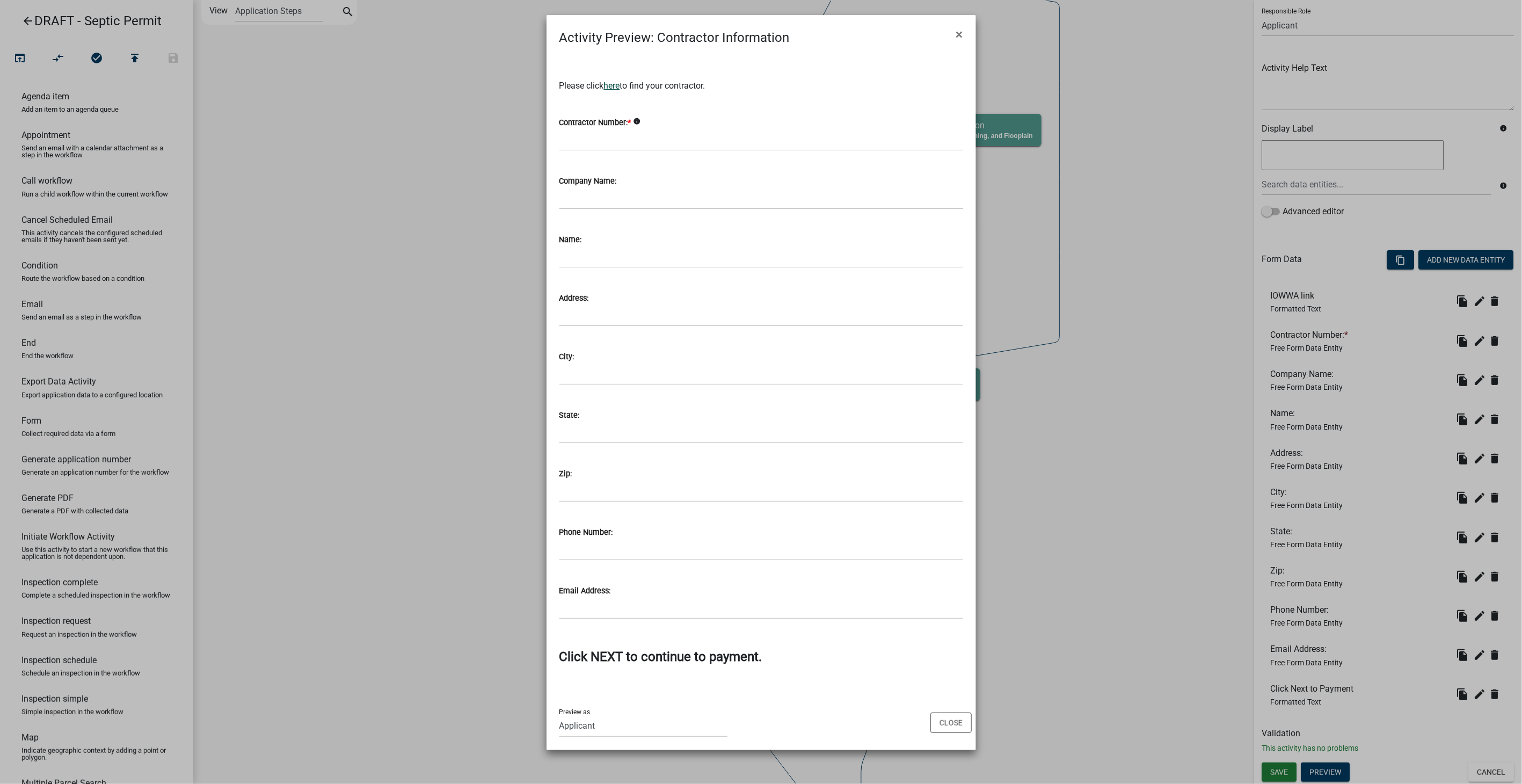
click at [614, 86] on link "here" at bounding box center [612, 85] width 16 height 10
click at [961, 722] on button "Close" at bounding box center [951, 723] width 41 height 21
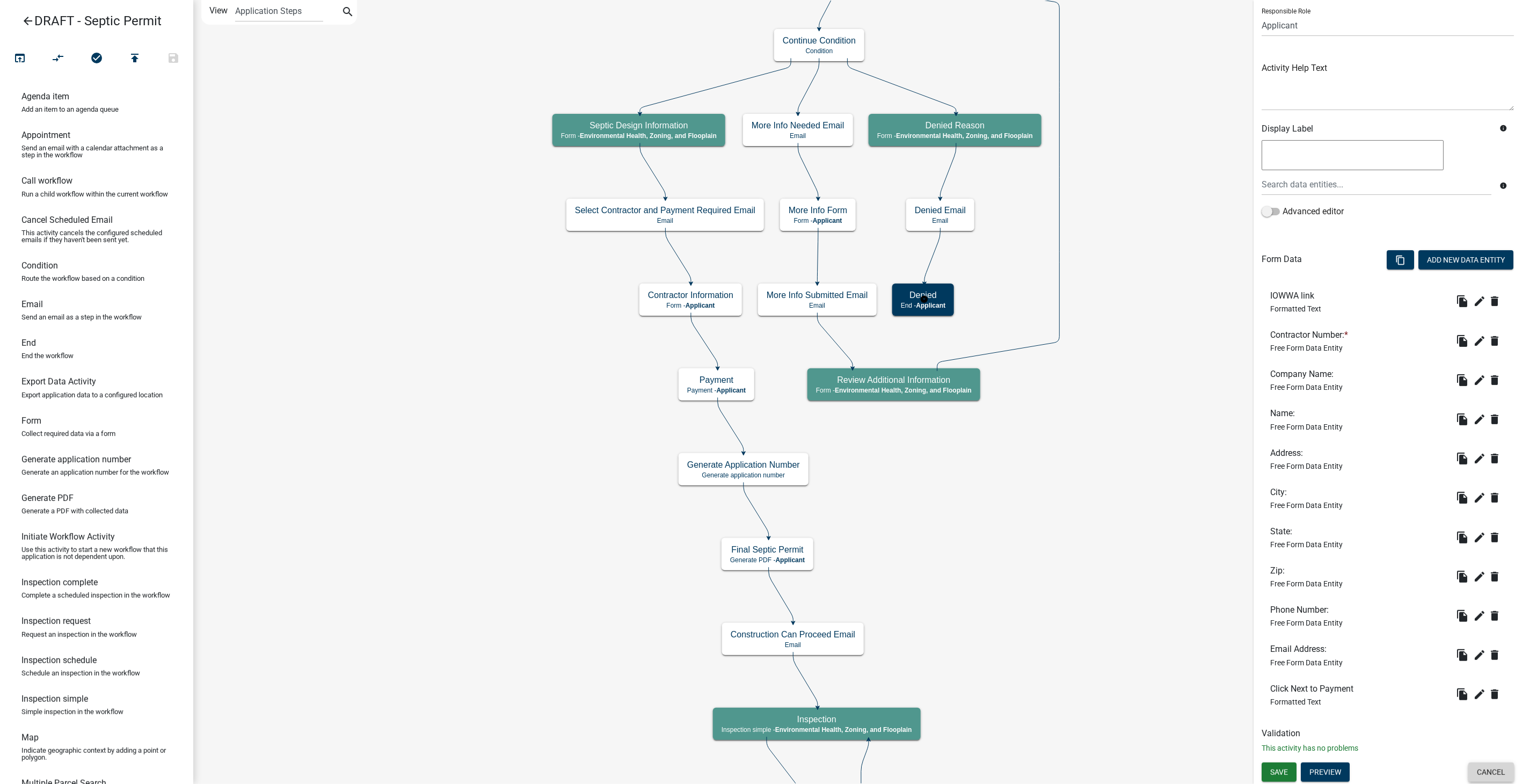
click at [1478, 767] on button "Cancel" at bounding box center [1491, 772] width 45 height 19
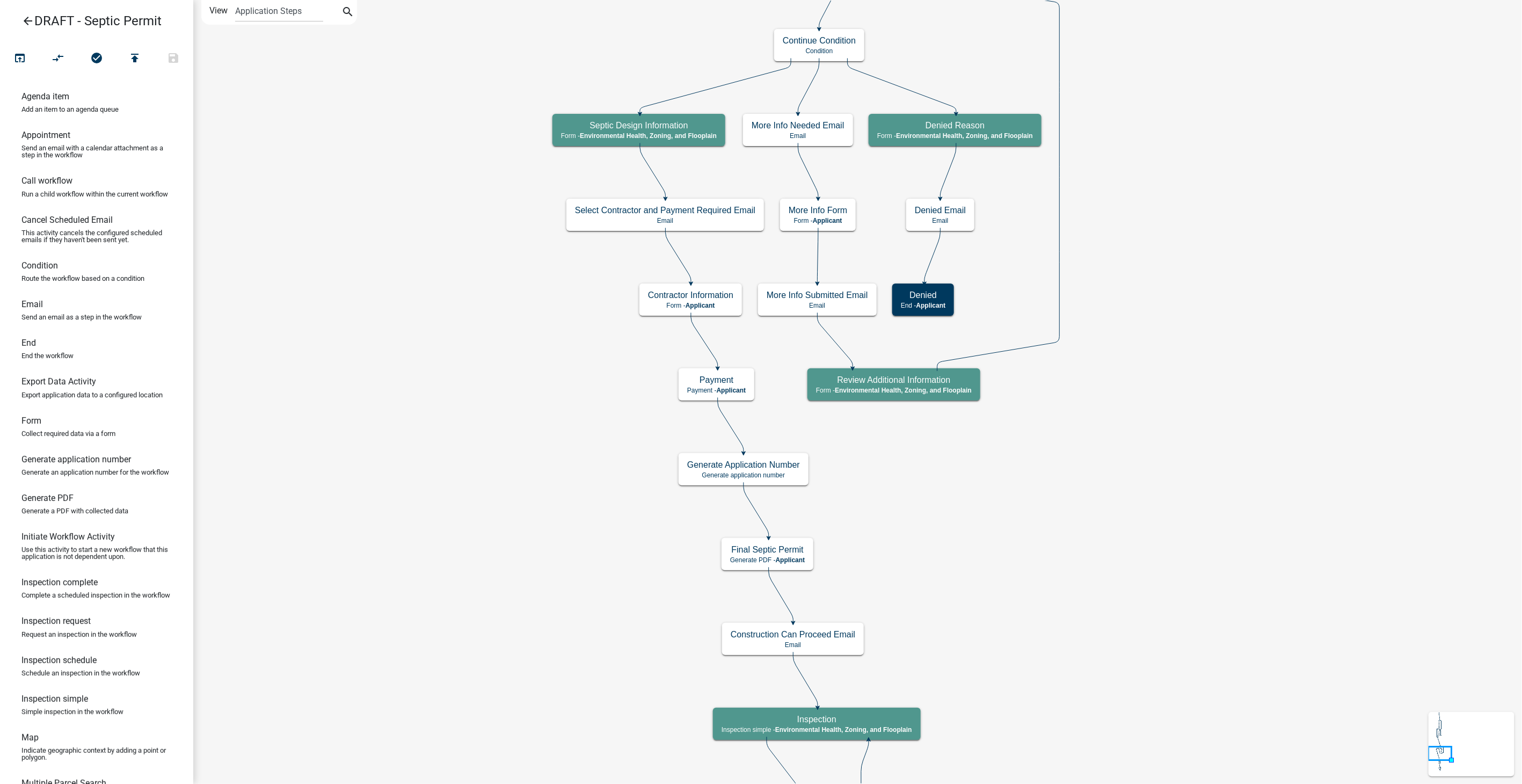
scroll to position [0, 0]
click at [701, 386] on p "Payment - Applicant" at bounding box center [716, 390] width 58 height 8
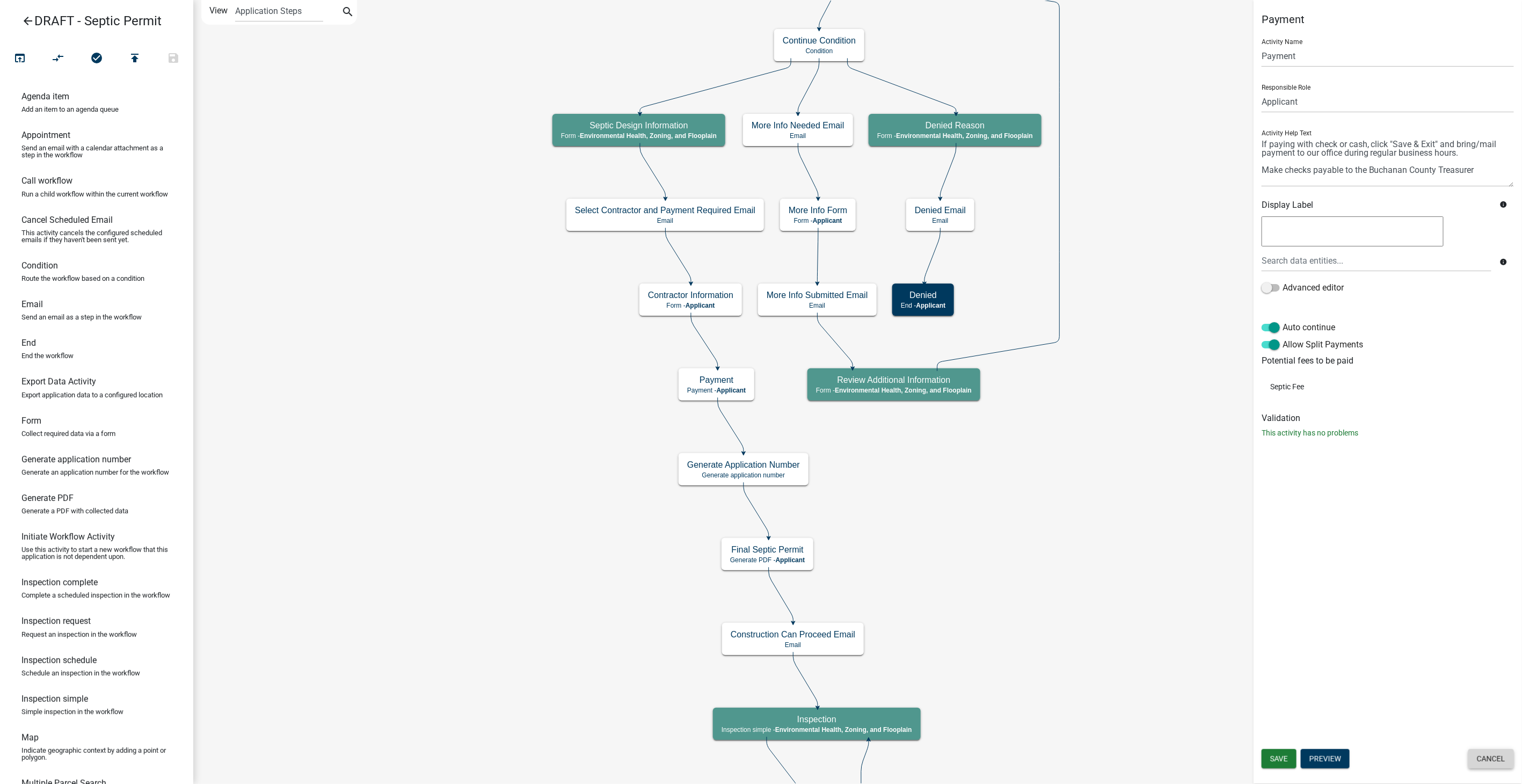
click at [1503, 763] on button "Cancel" at bounding box center [1491, 759] width 45 height 19
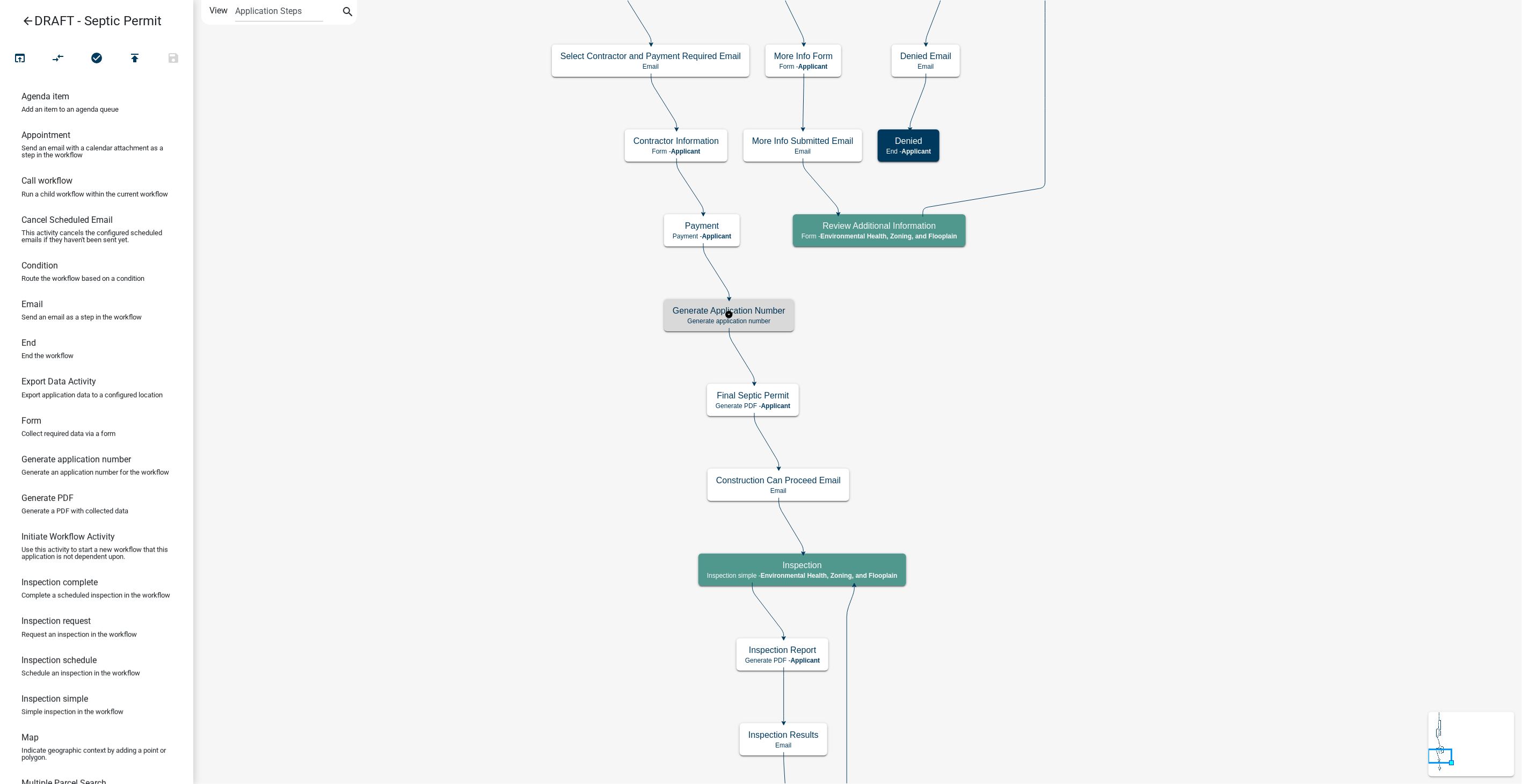
click at [760, 318] on p "Generate application number" at bounding box center [729, 321] width 113 height 8
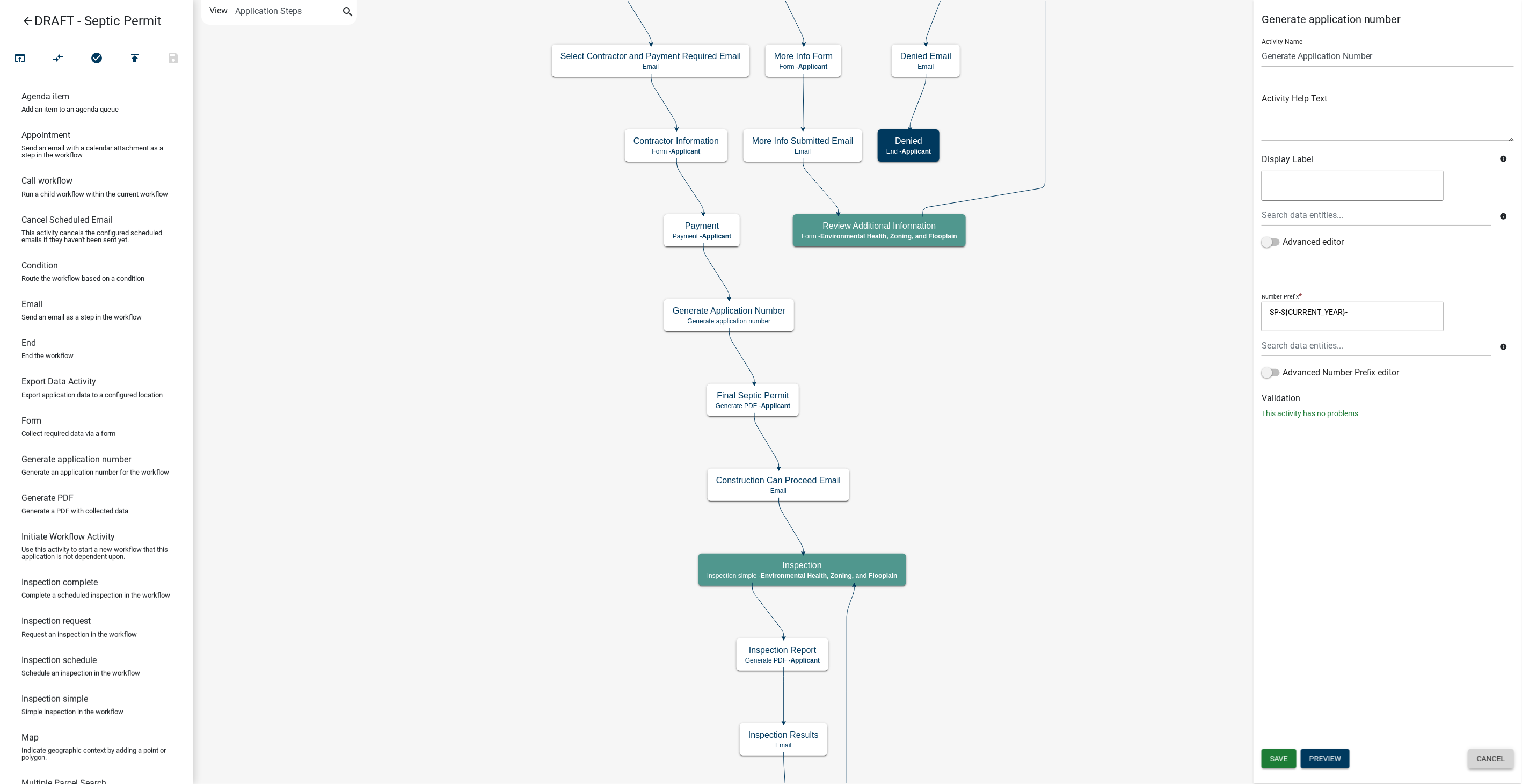
click at [1479, 757] on button "Cancel" at bounding box center [1491, 759] width 45 height 19
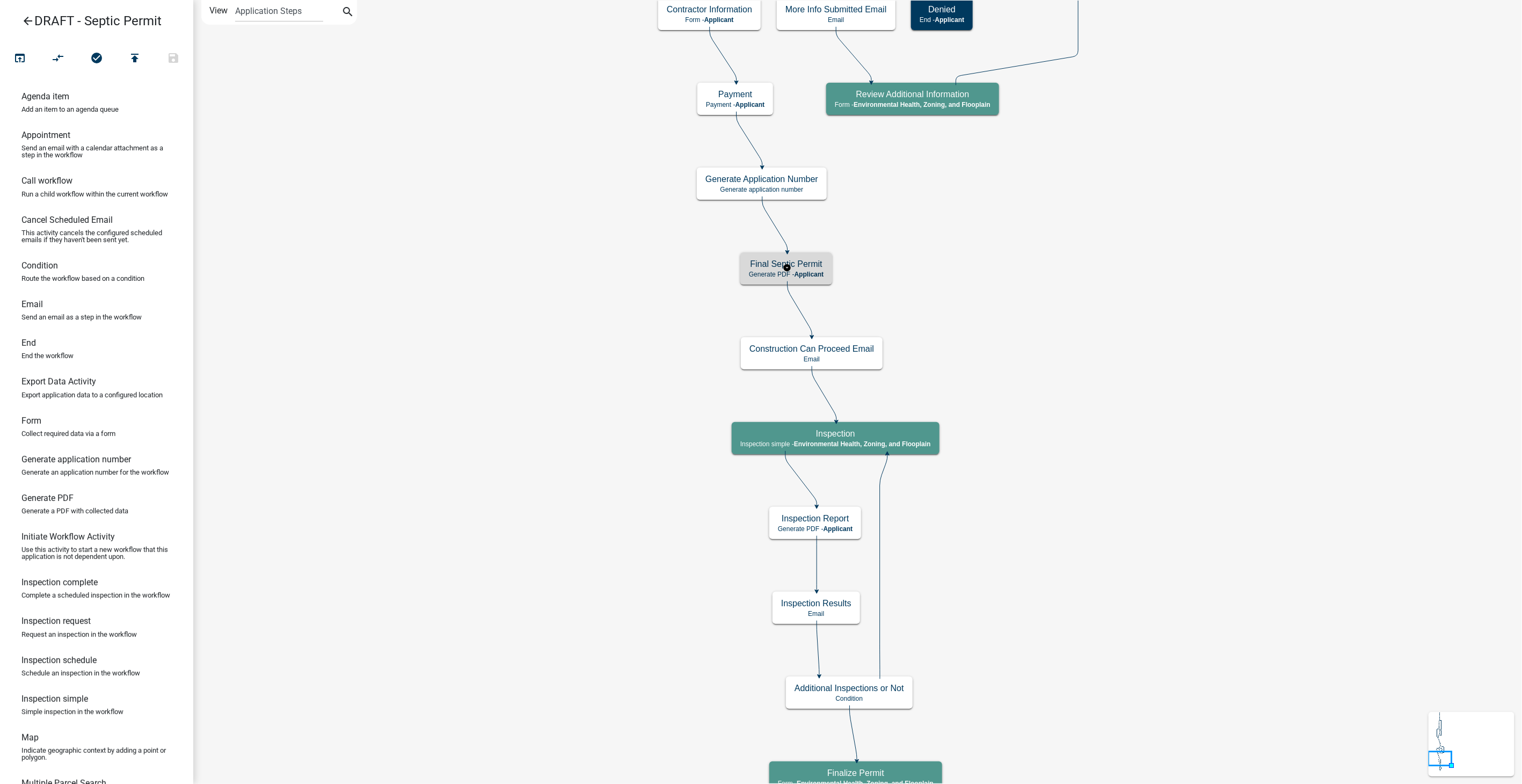
click at [807, 278] on div "Final Septic Permit Generate PDF - Applicant" at bounding box center [786, 268] width 92 height 32
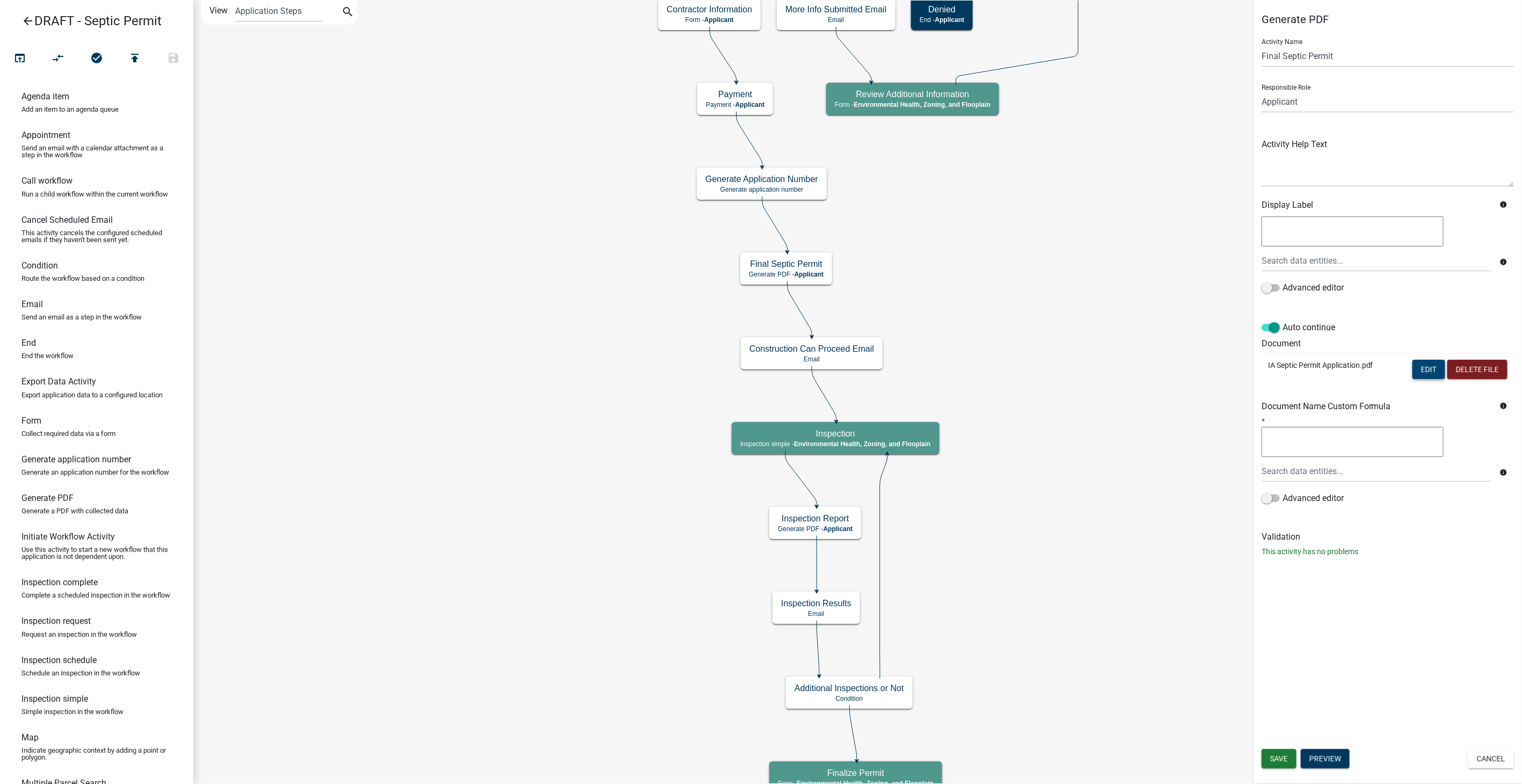
click at [1425, 369] on button "Edit" at bounding box center [1429, 369] width 32 height 19
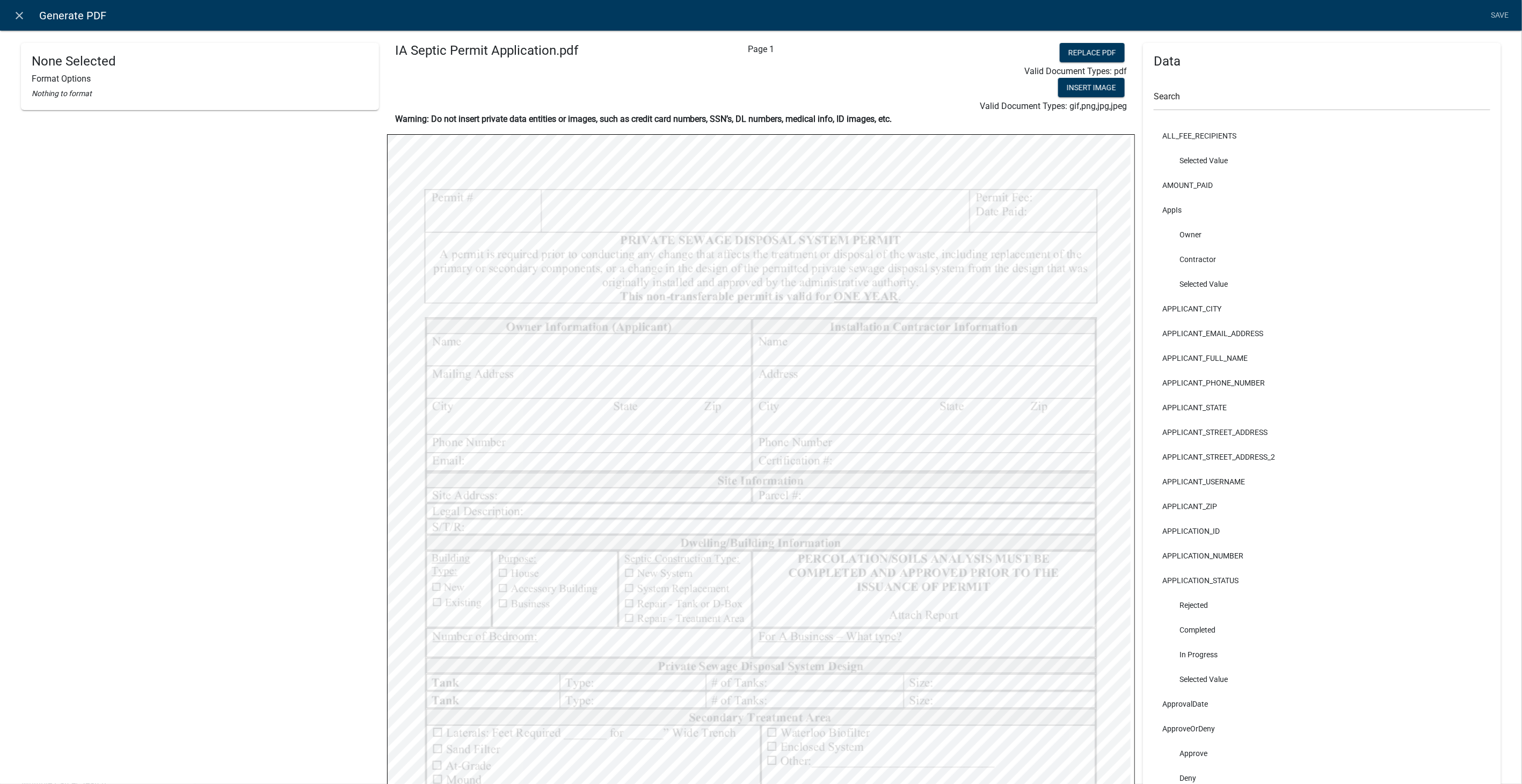
scroll to position [298, 0]
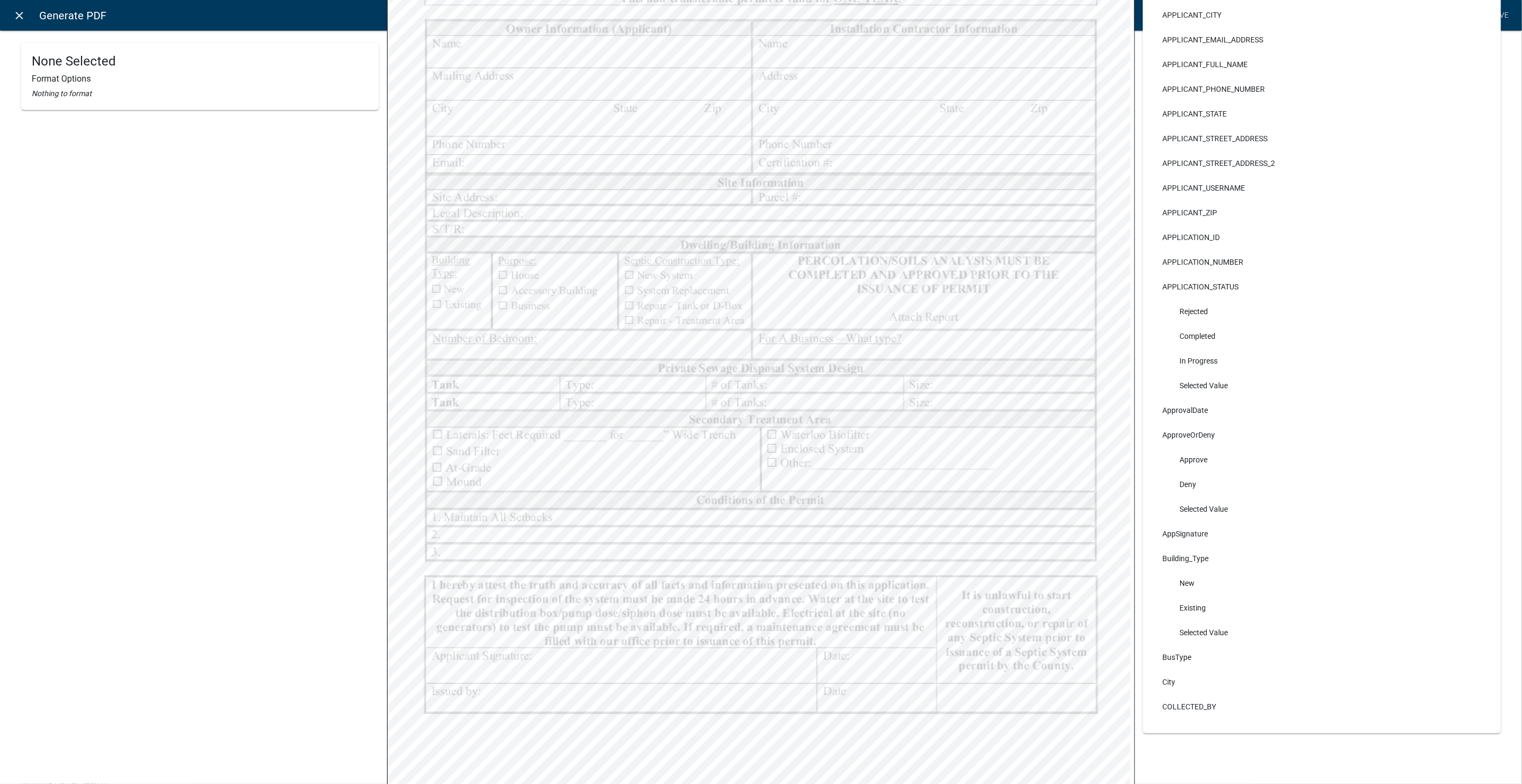
click at [18, 18] on icon "close" at bounding box center [20, 15] width 13 height 13
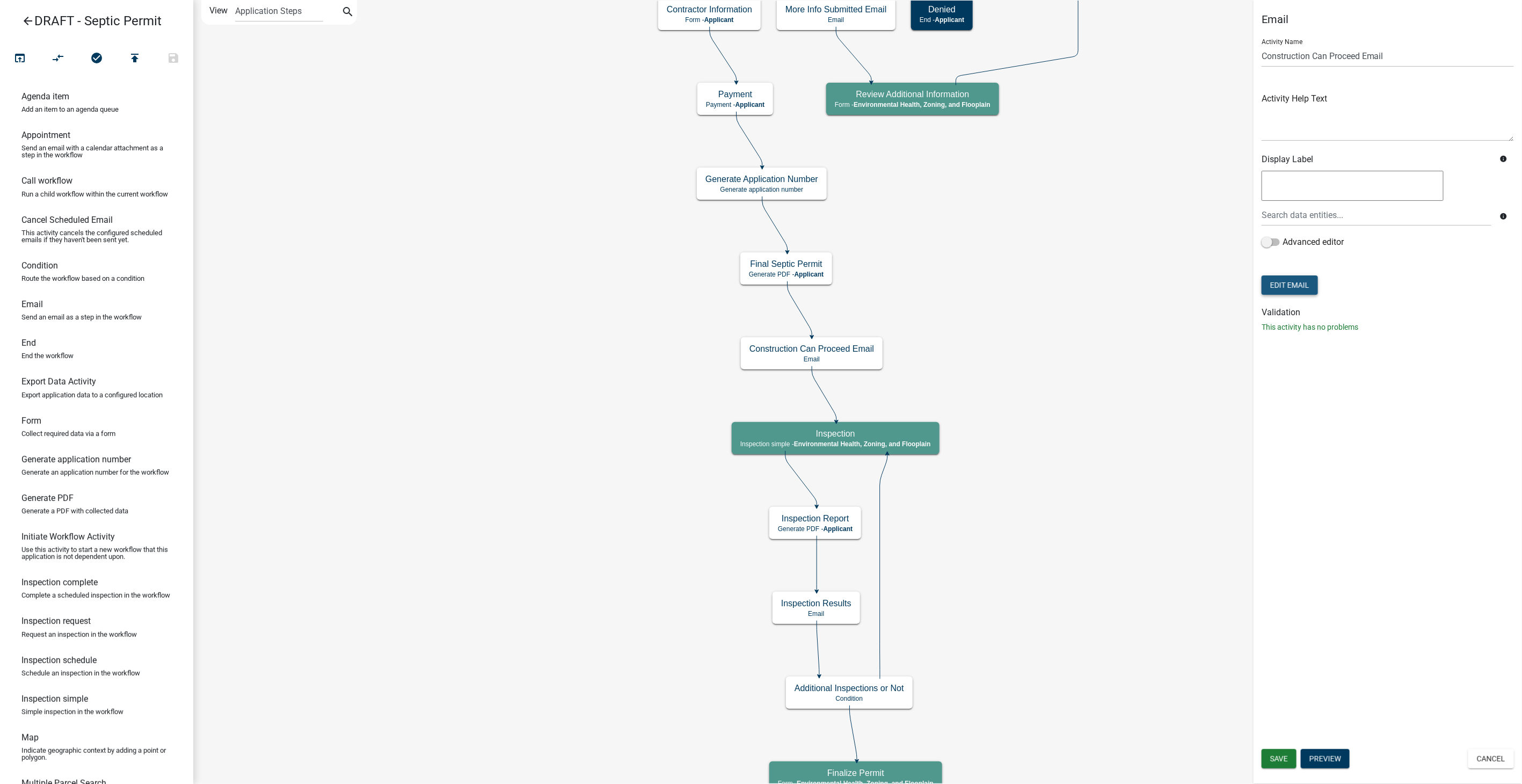
click at [1290, 288] on button "Edit Email" at bounding box center [1289, 285] width 56 height 19
select select "d25eac50-9e33-4320-bcec-5f827307f14a"
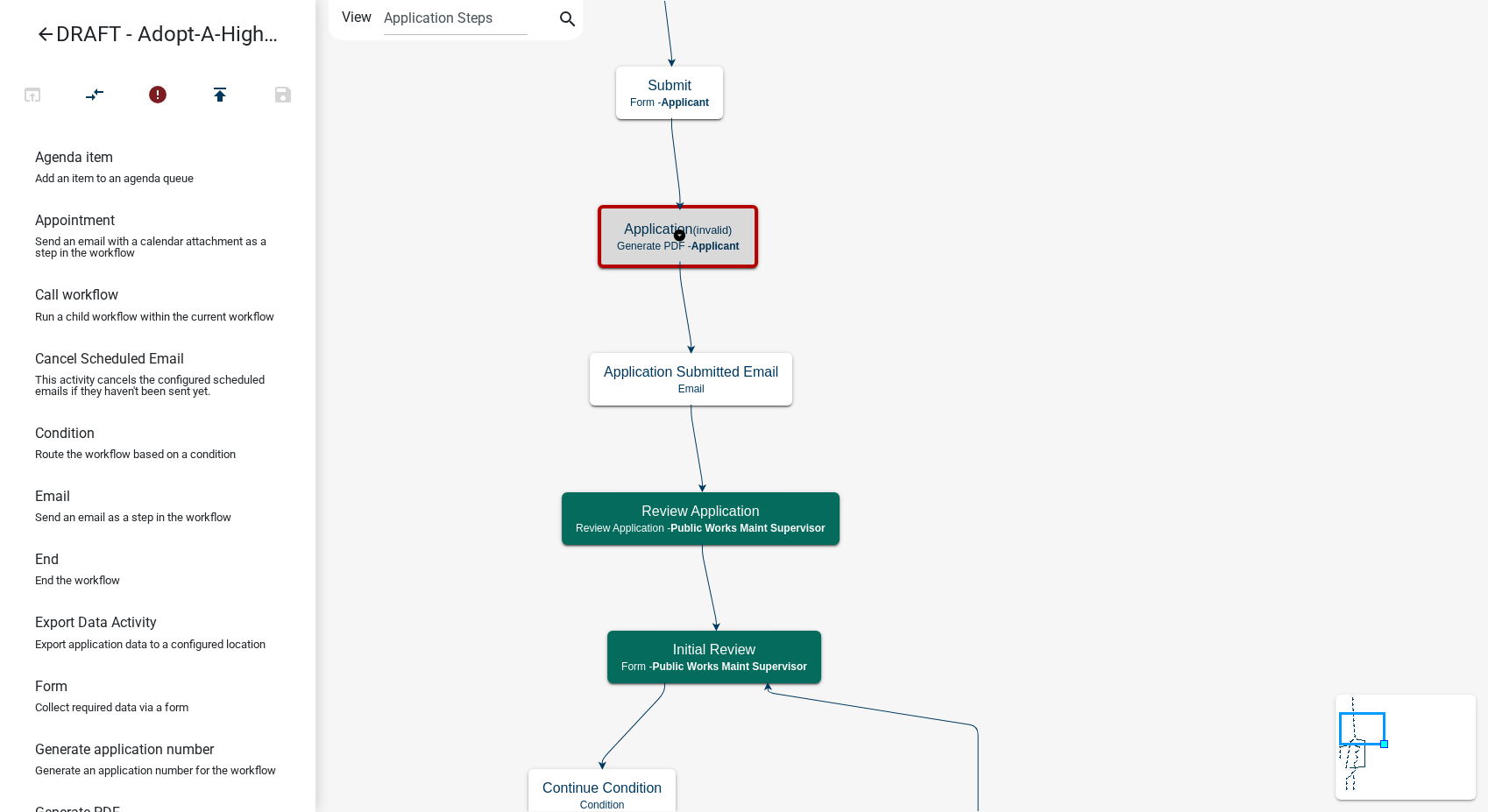
click at [693, 229] on h5 "Application (invalid)" at bounding box center [678, 229] width 122 height 16
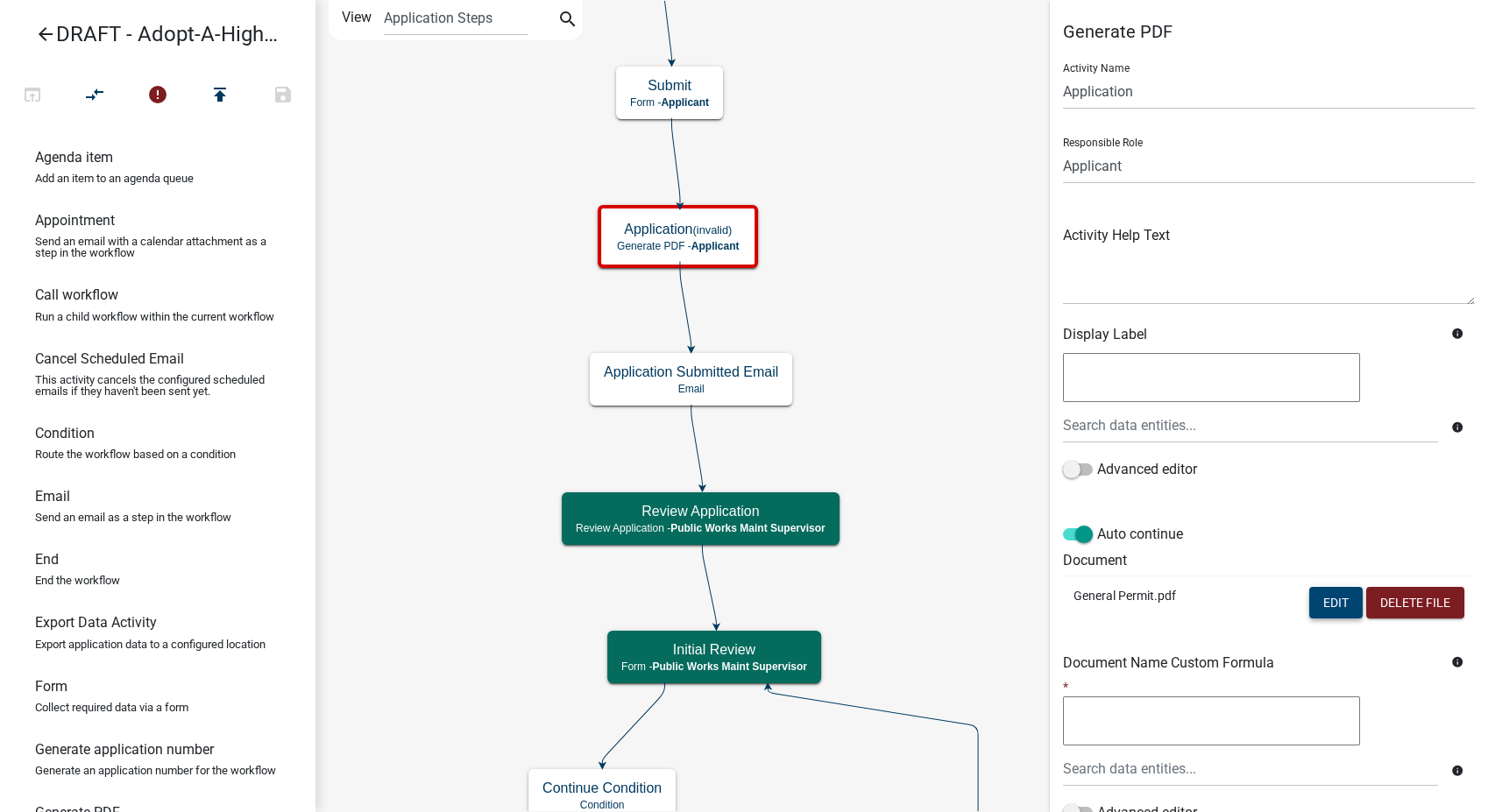
click at [1322, 603] on button "Edit" at bounding box center [1336, 603] width 53 height 32
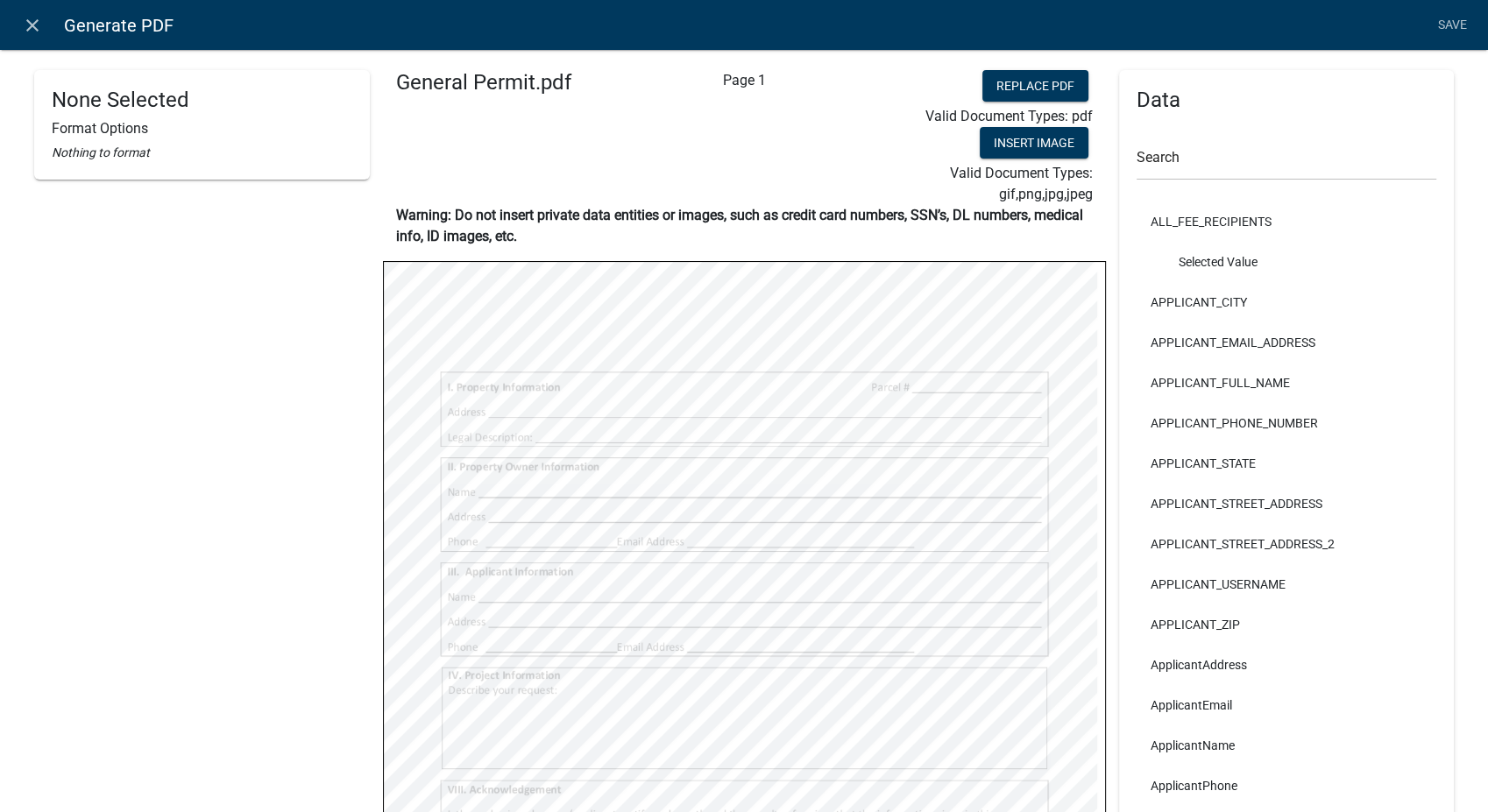
select select
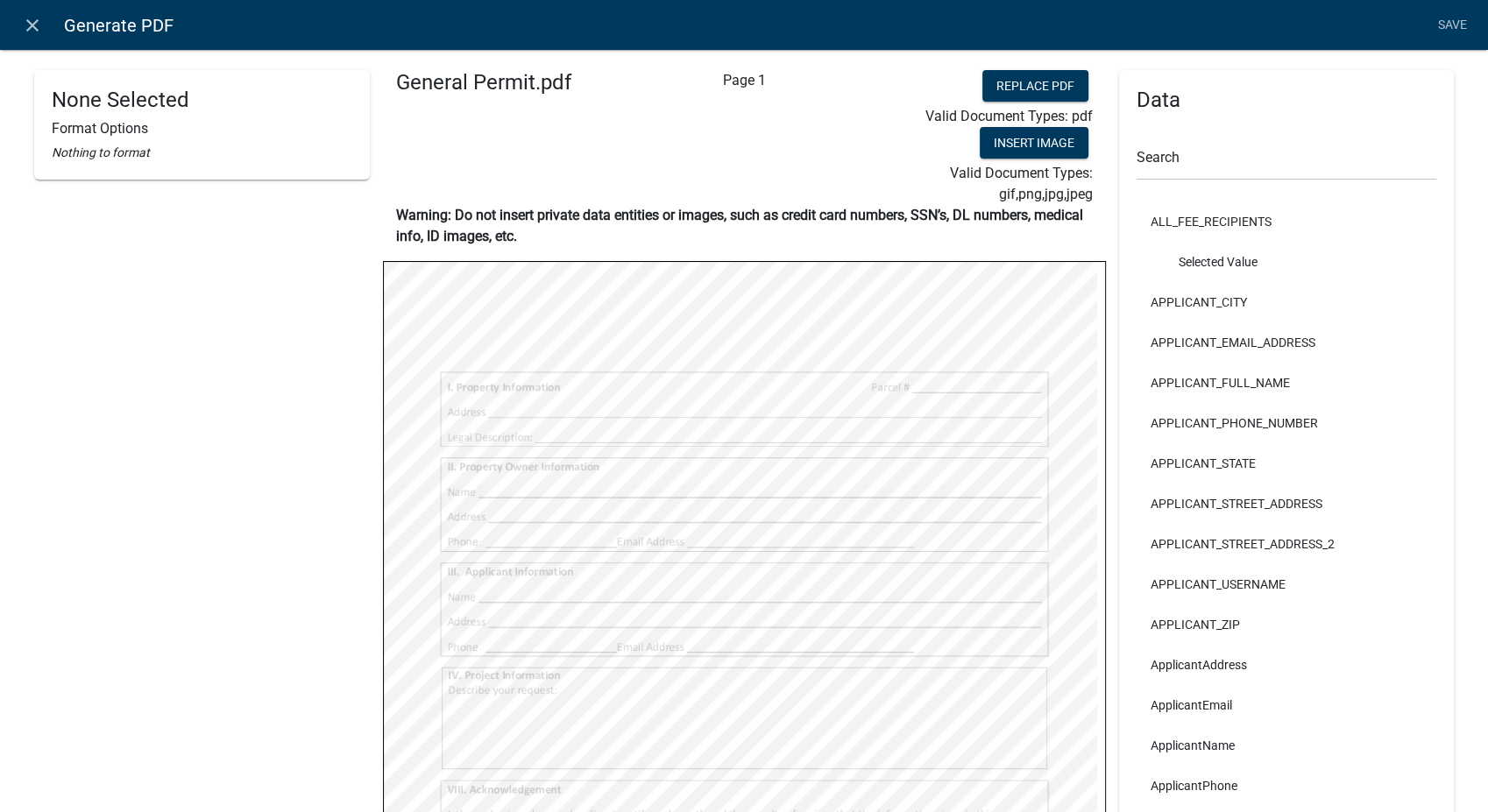
select select
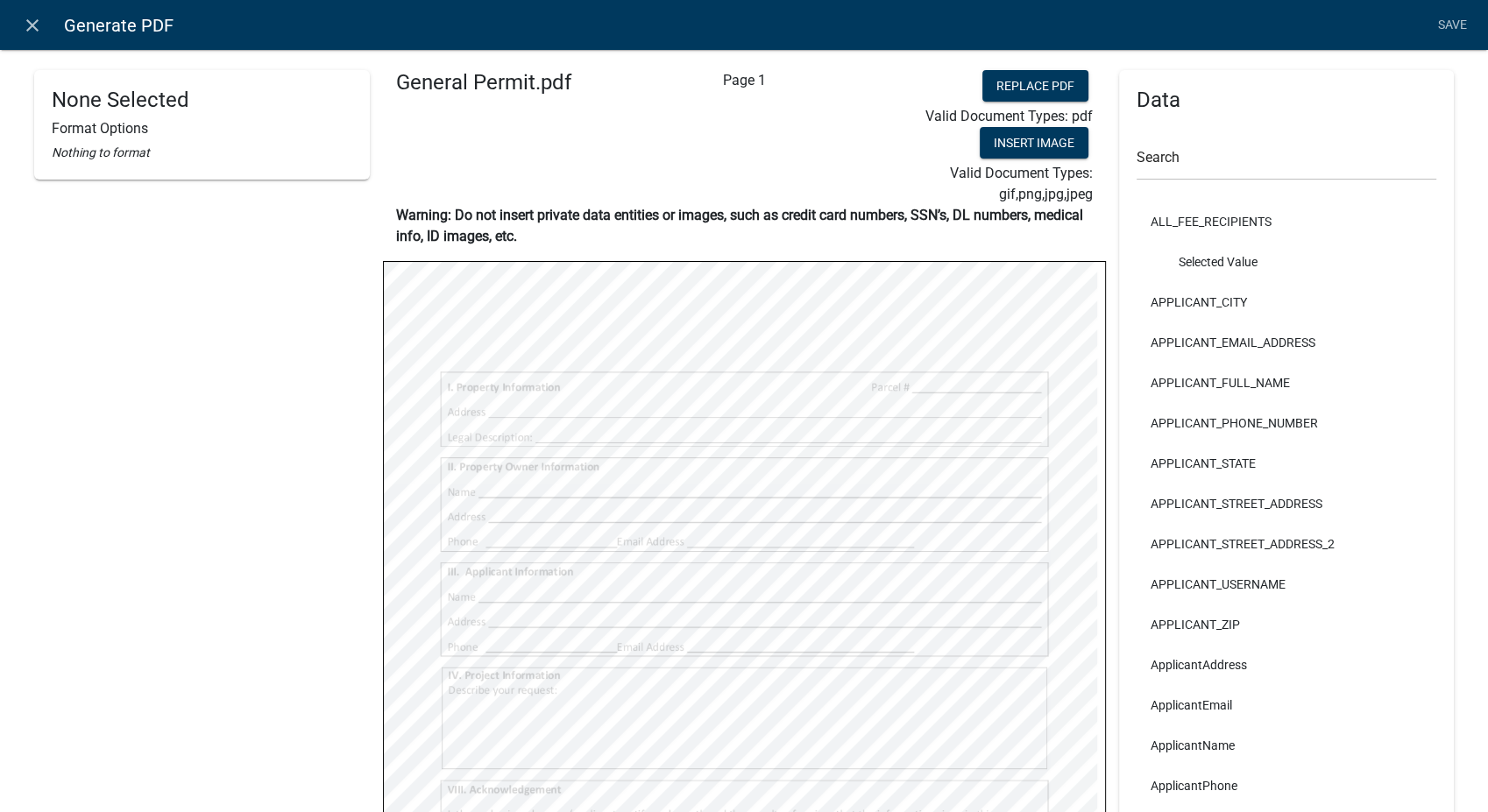
select select
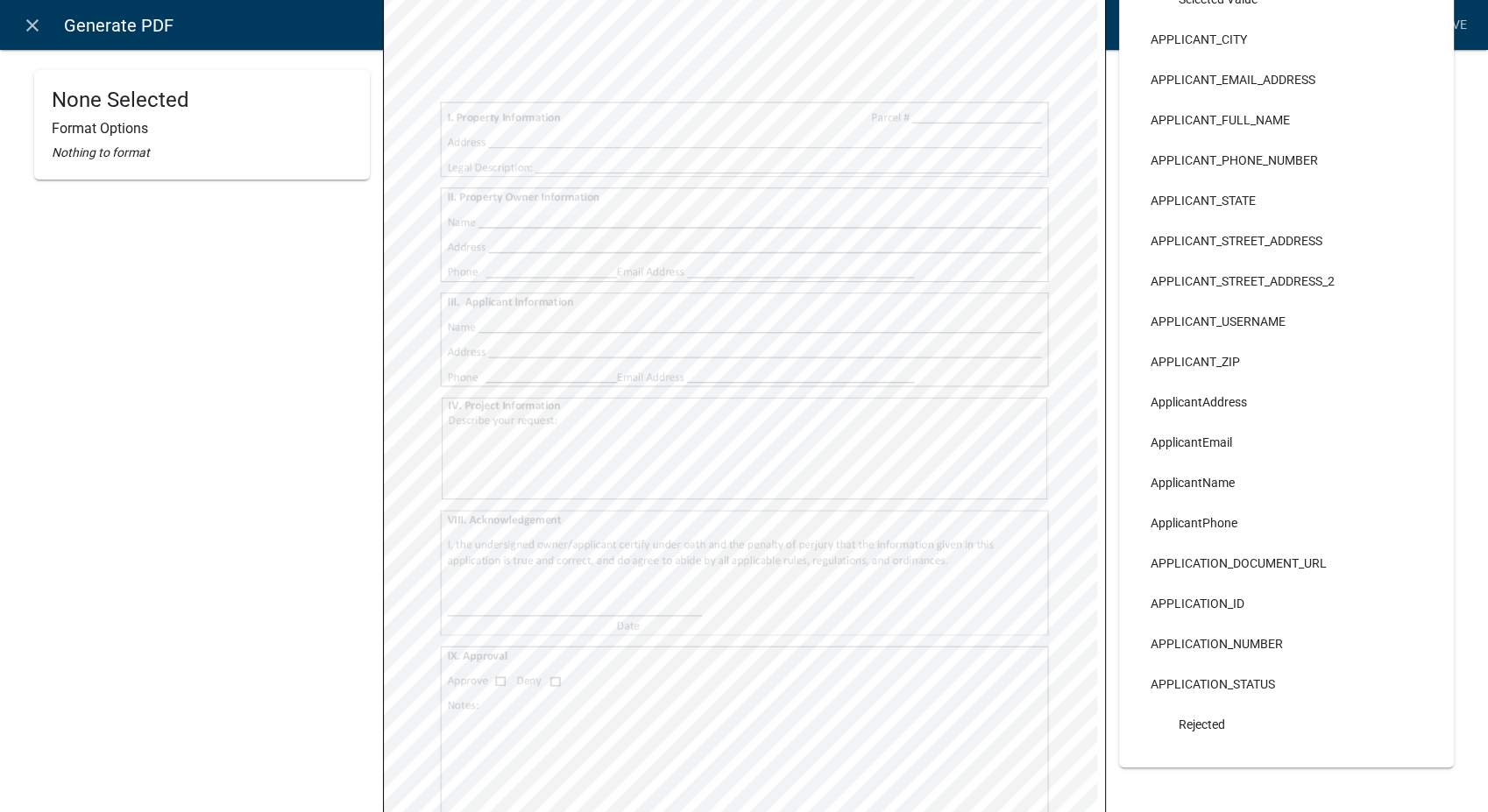
scroll to position [243, 0]
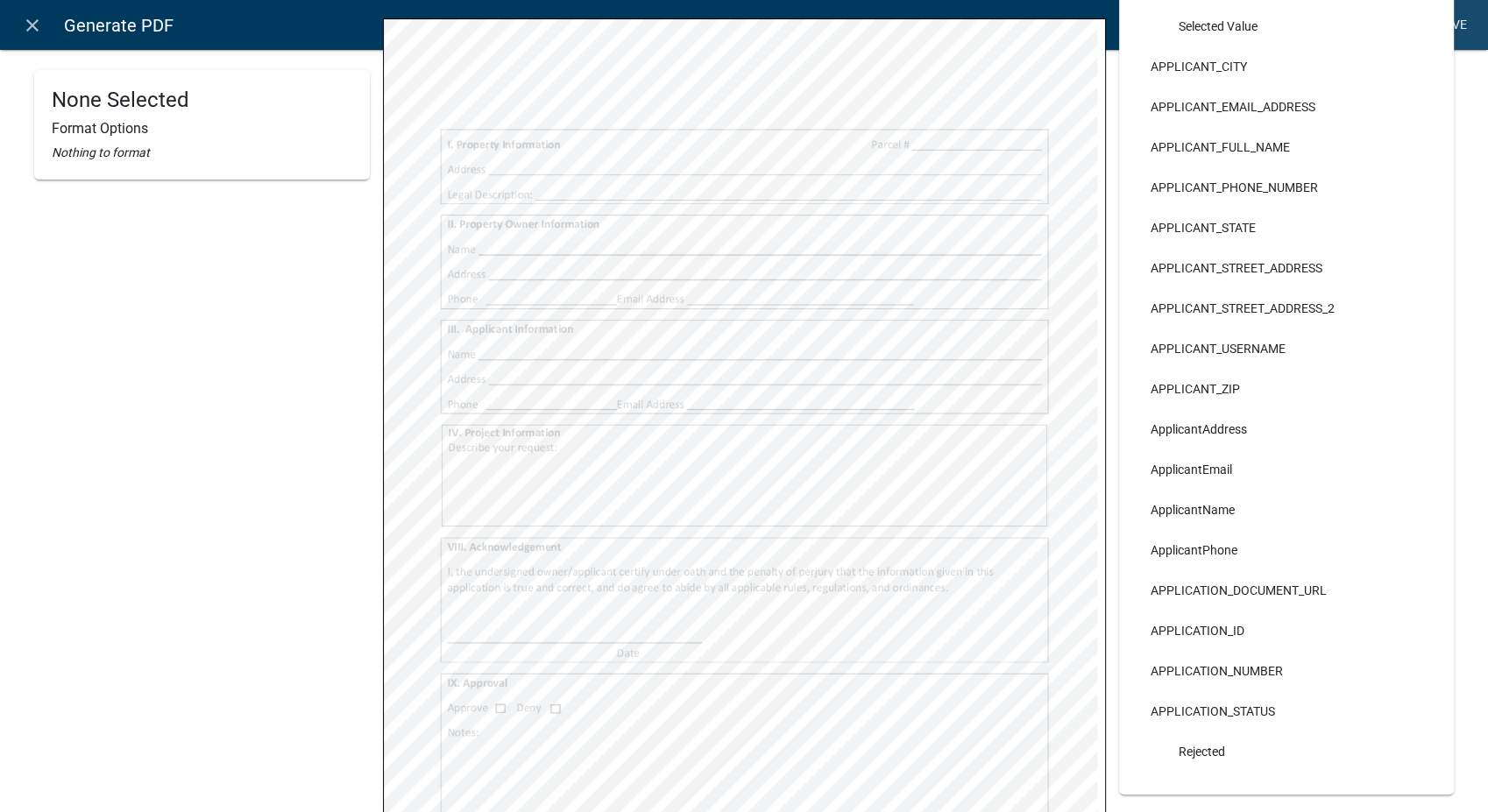
click at [1453, 31] on link "Save" at bounding box center [1451, 25] width 43 height 34
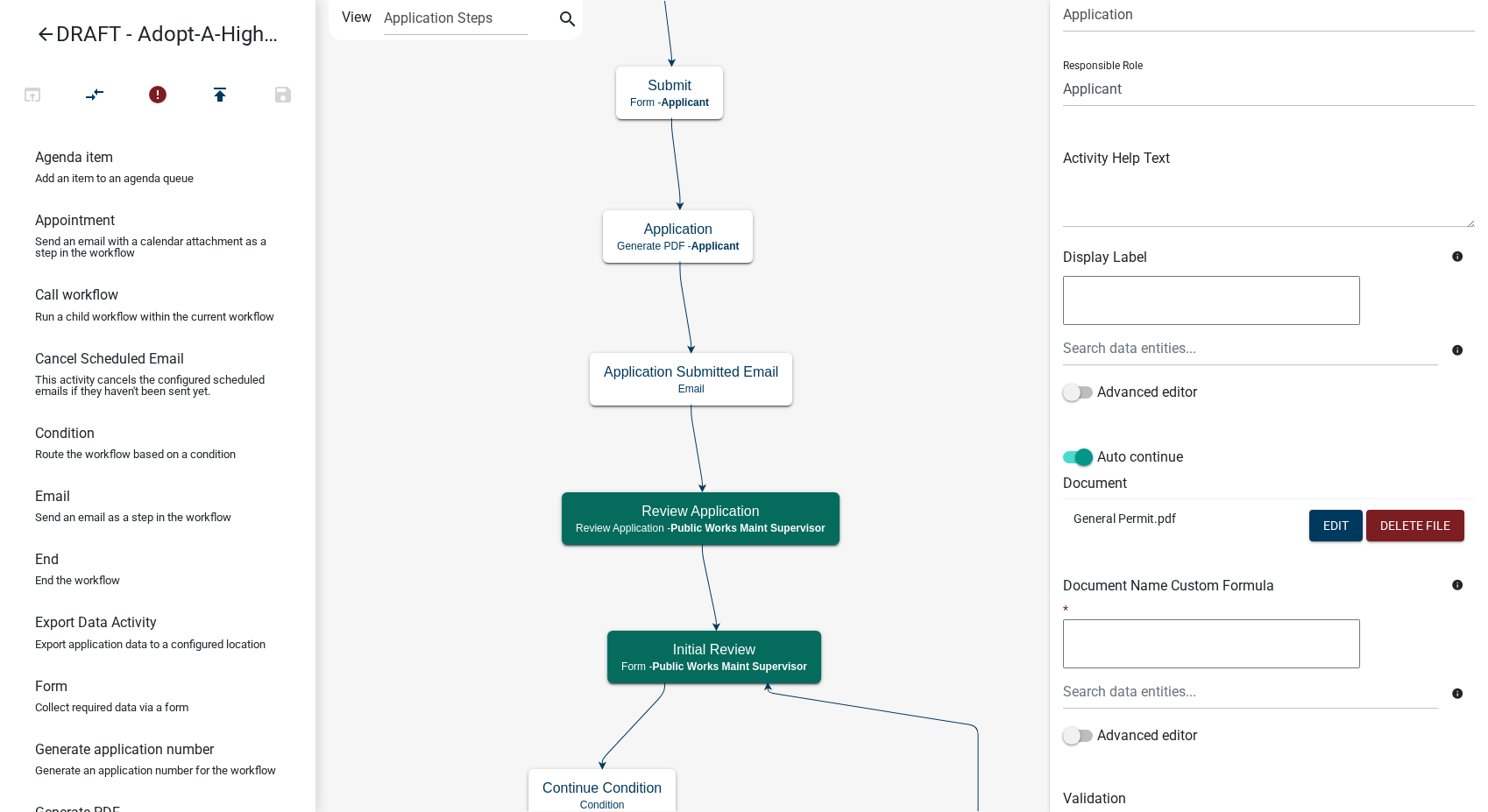
scroll to position [147, 0]
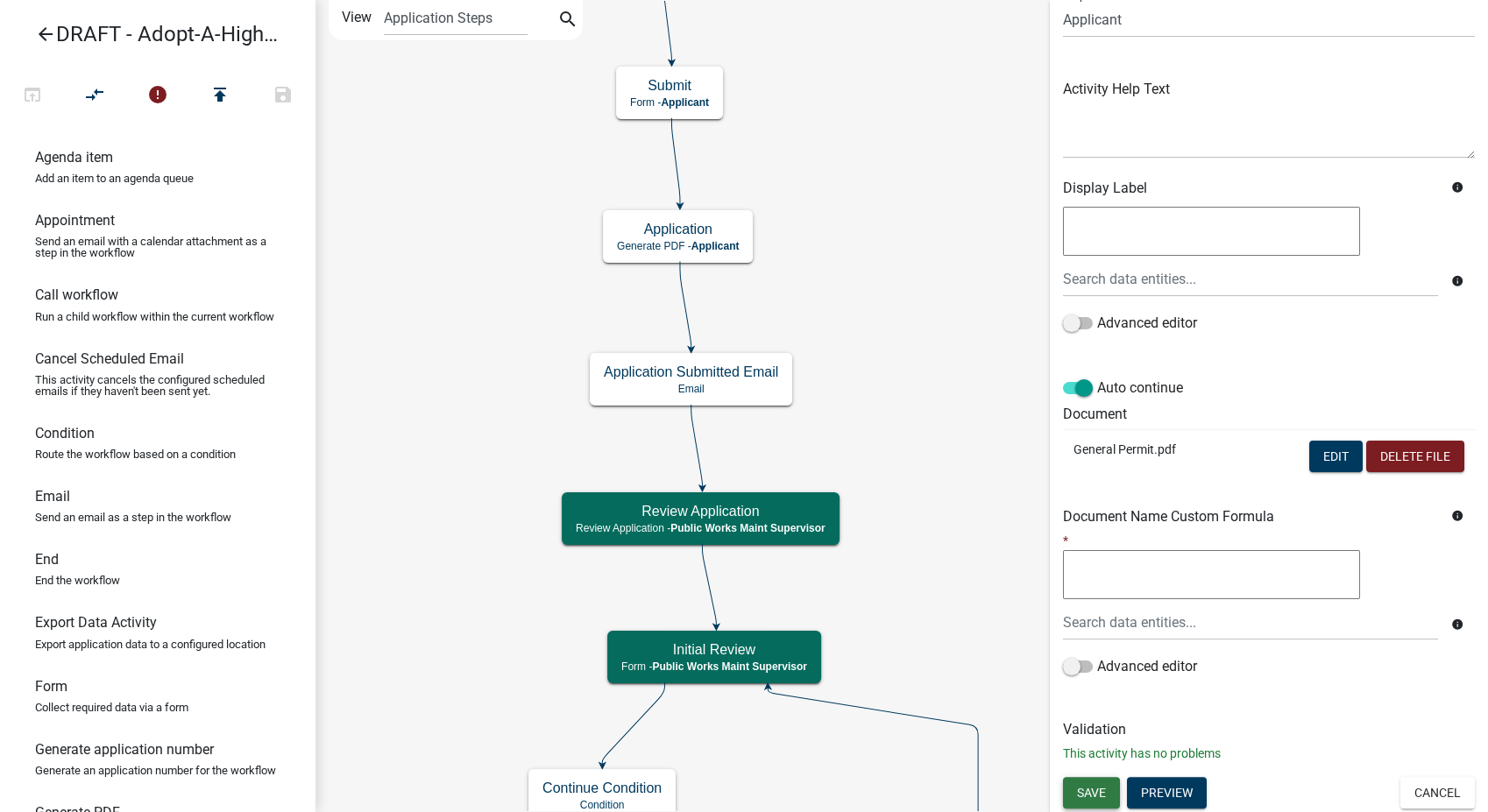
click at [1092, 785] on span "Save" at bounding box center [1092, 792] width 29 height 14
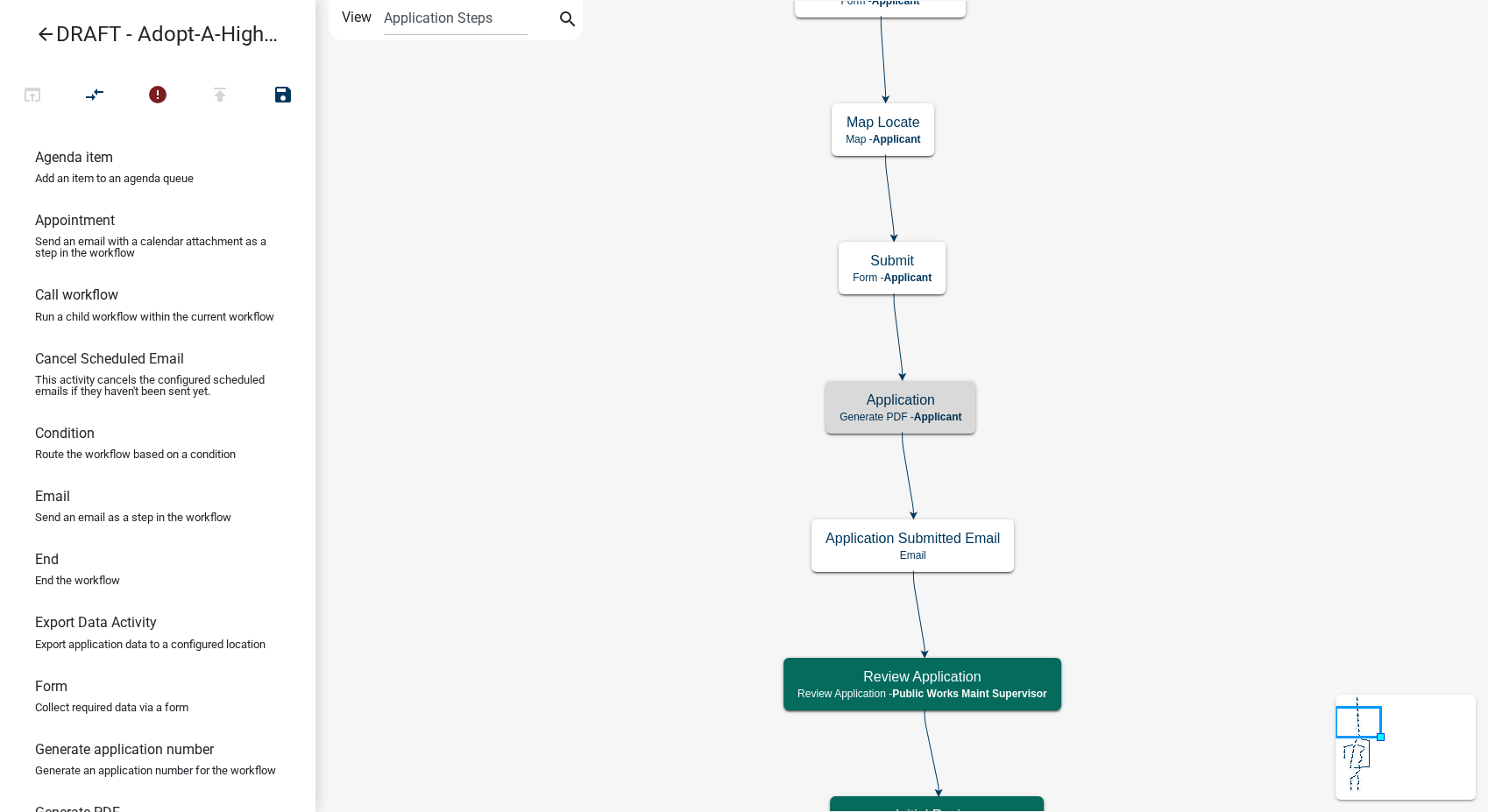
scroll to position [0, 0]
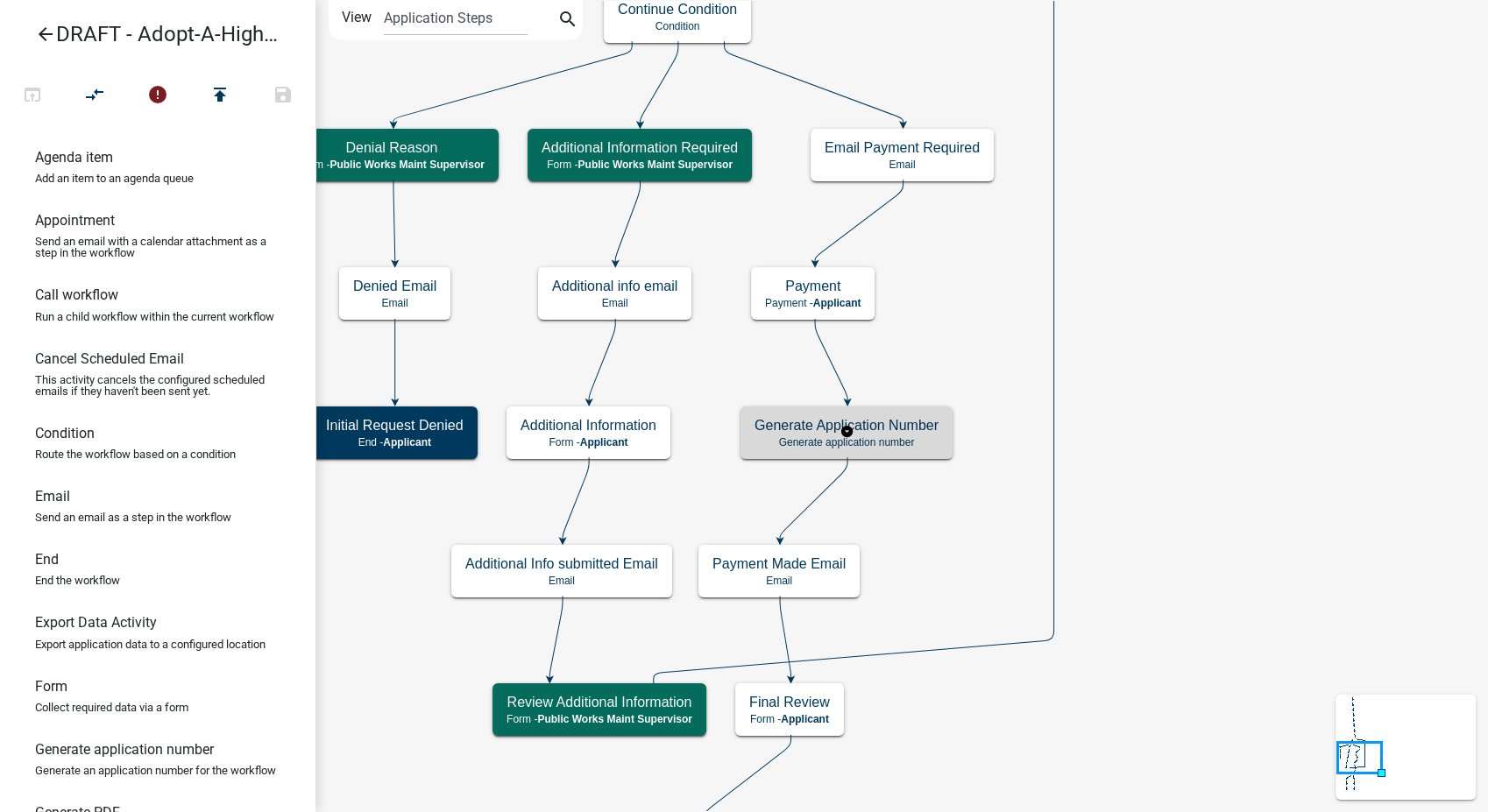
click at [896, 453] on div "Generate Application Number Generate application number" at bounding box center [847, 433] width 212 height 53
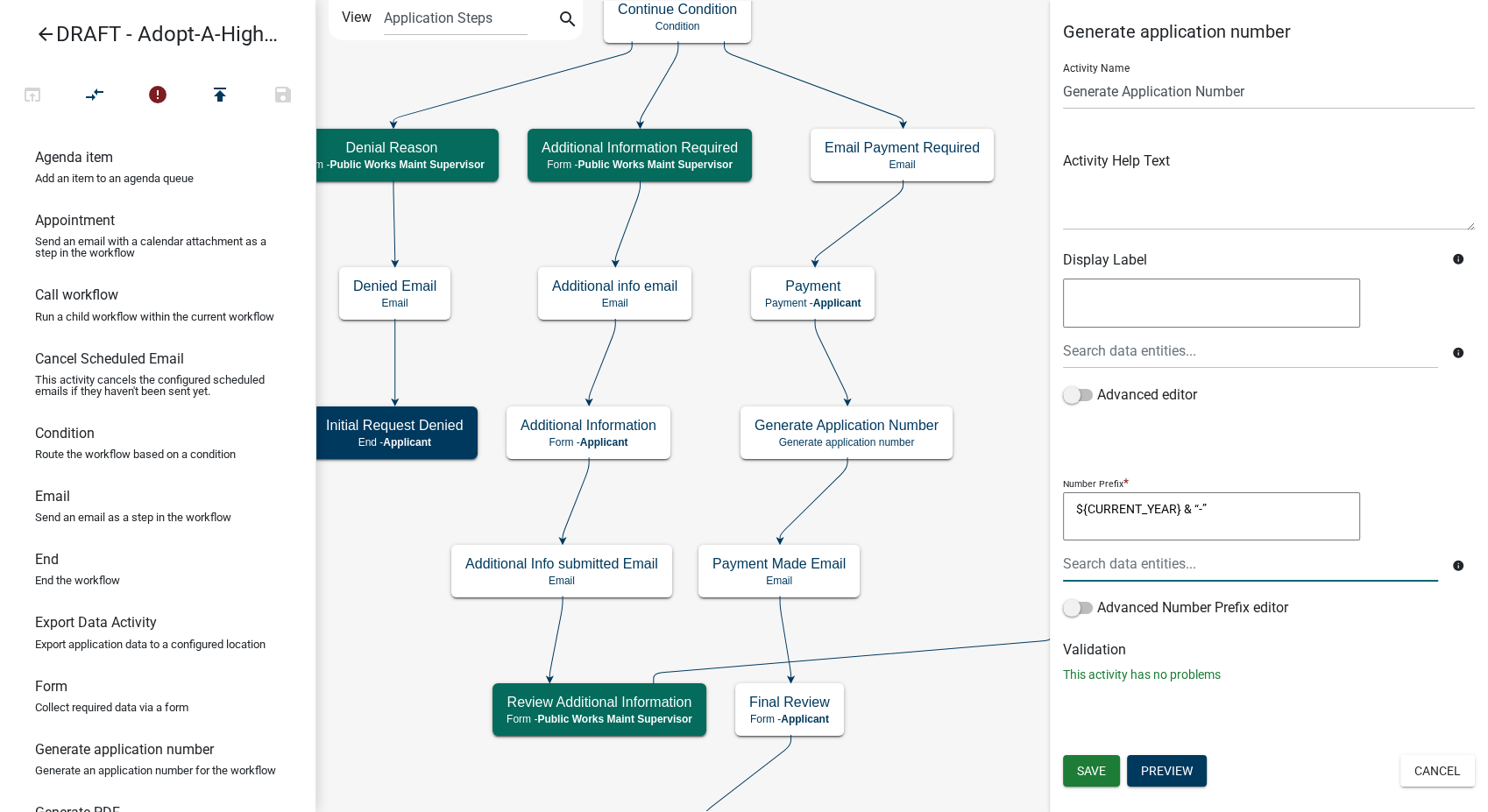
drag, startPoint x: 1207, startPoint y: 508, endPoint x: 1012, endPoint y: 513, distance: 195.1
click at [1012, 513] on main "Start Start - Applicant Application Information Form - Applicant Require User R…" at bounding box center [902, 406] width 1173 height 812
type textarea "AAH-"
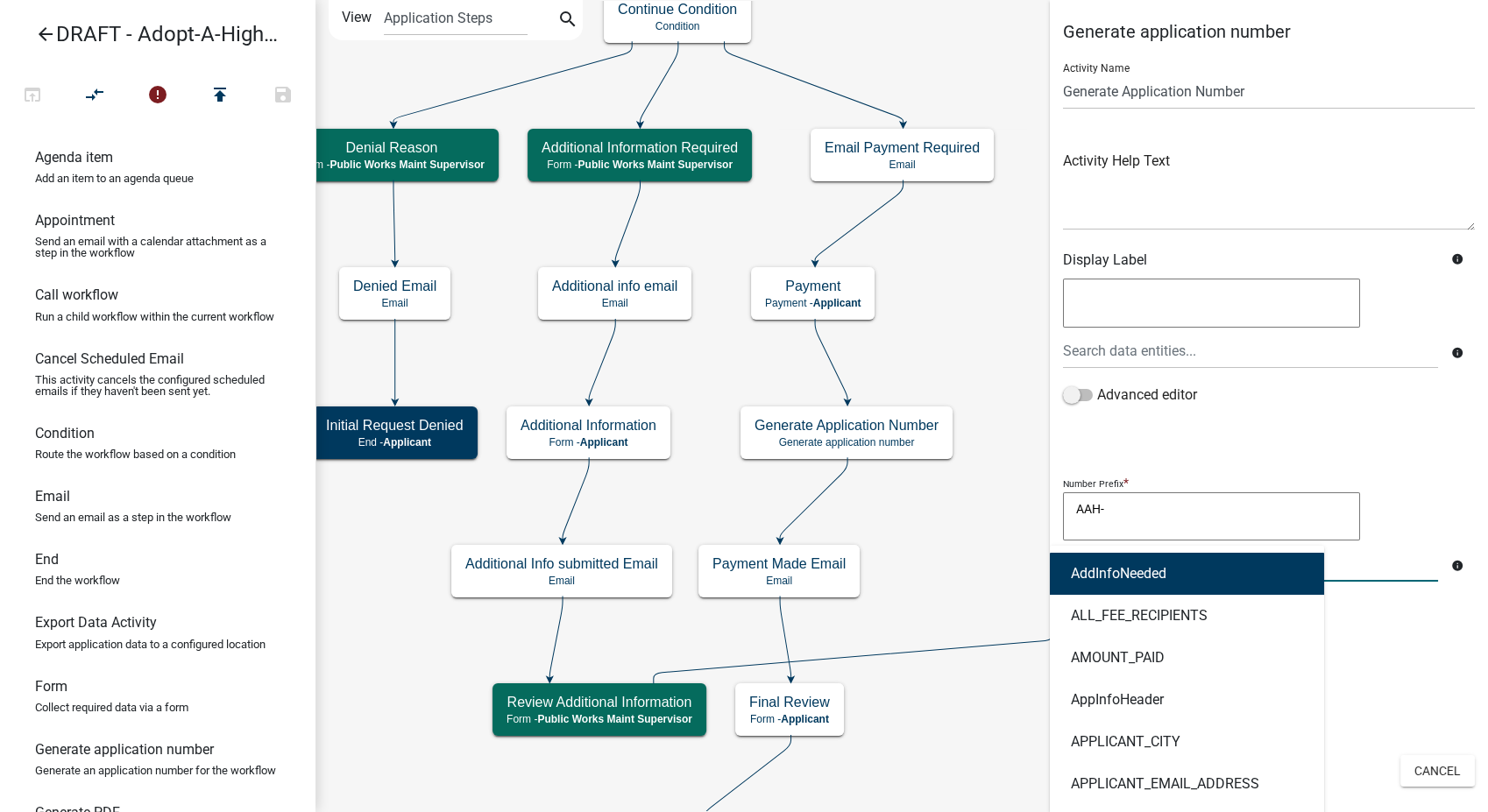
click at [1154, 570] on div "AddInfoNeeded ALL_FEE_RECIPIENTS AMOUNT_PAID AppInfoHeader APPLICANT_CITY APPLI…" at bounding box center [1251, 563] width 401 height 36
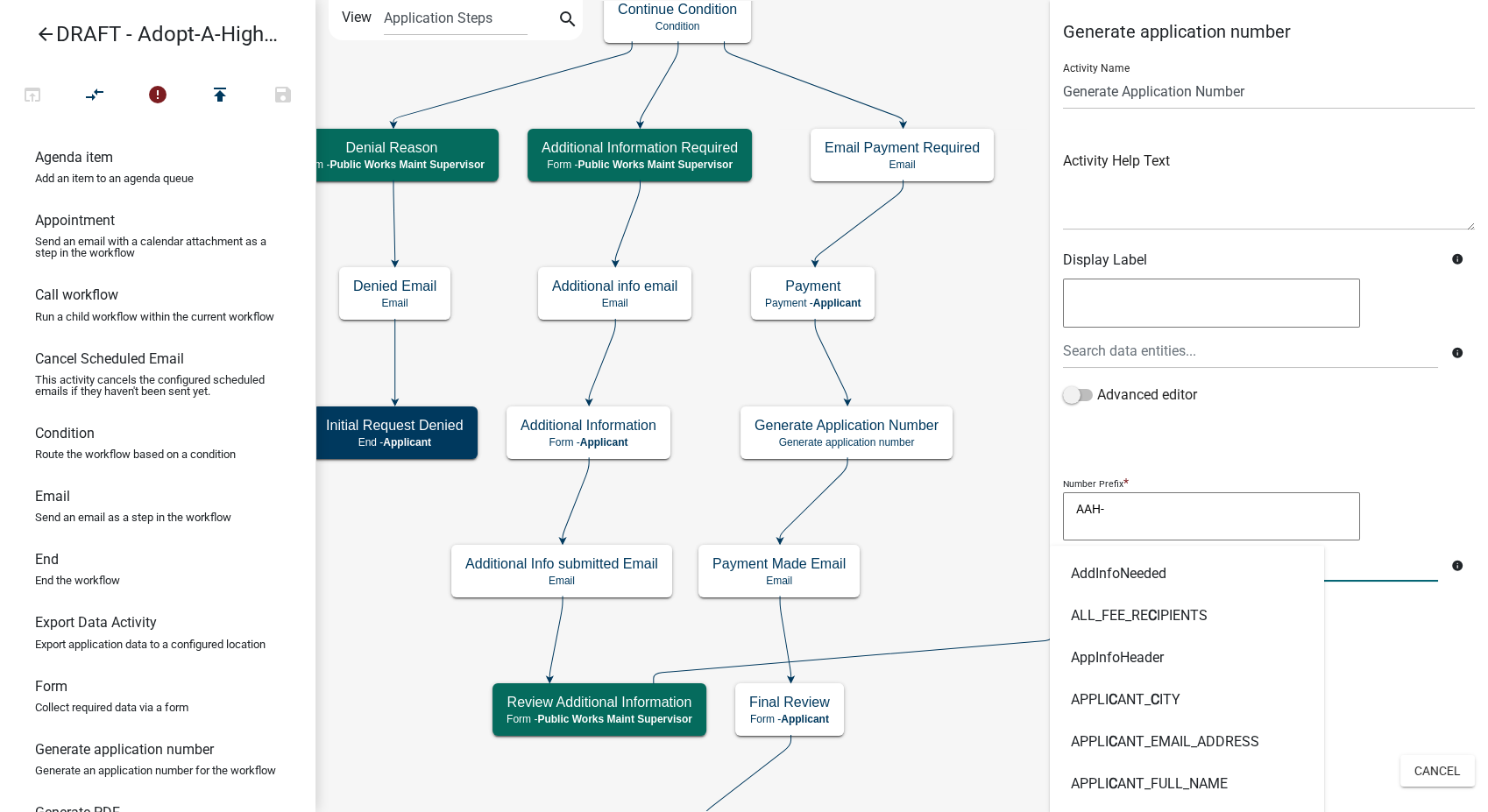
type input "Current"
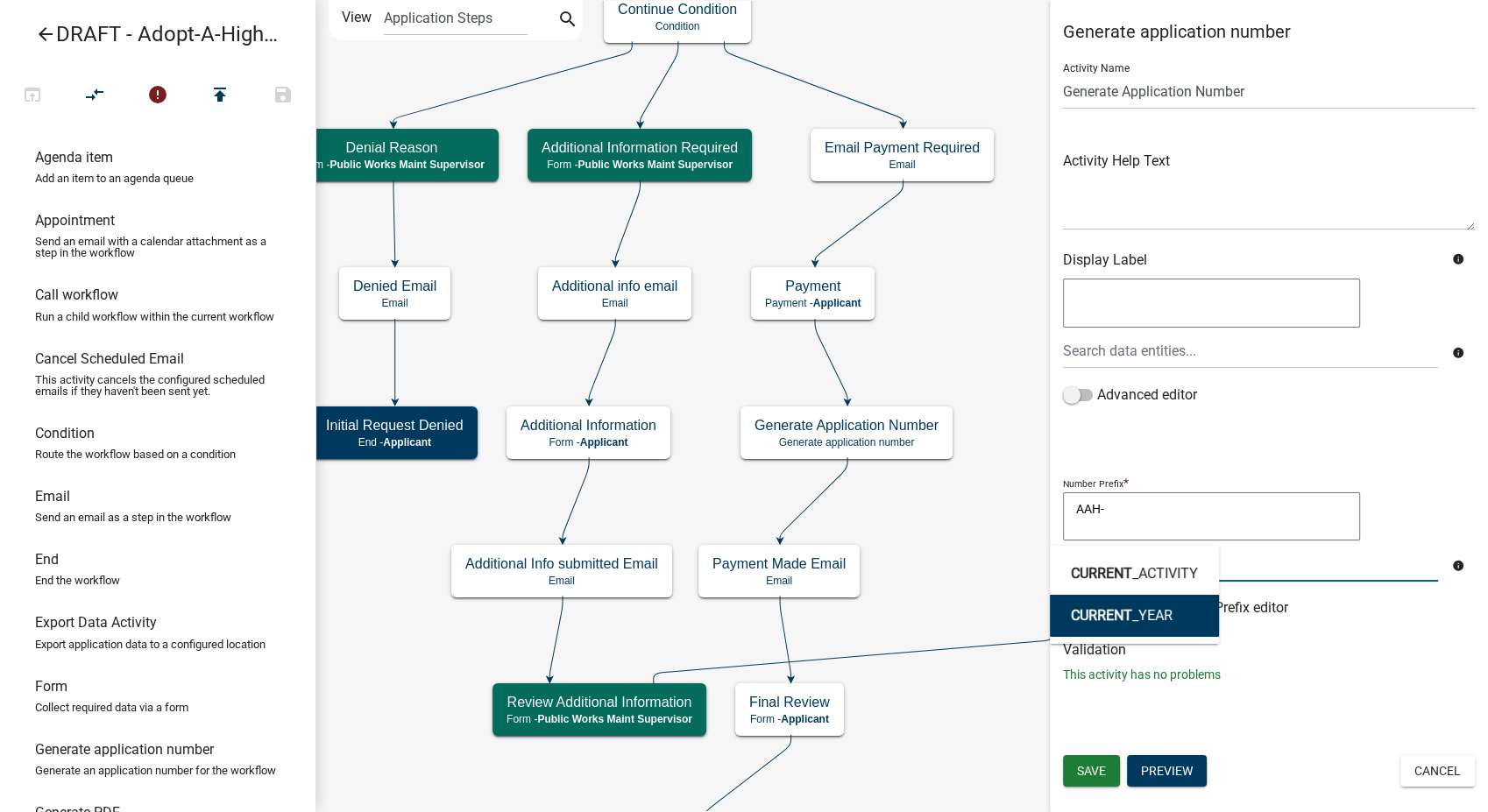
click at [1144, 609] on ngb-highlight "CURRENT _YEAR" at bounding box center [1121, 616] width 101 height 14
type textarea "AAH-CURRENT_YEAR"
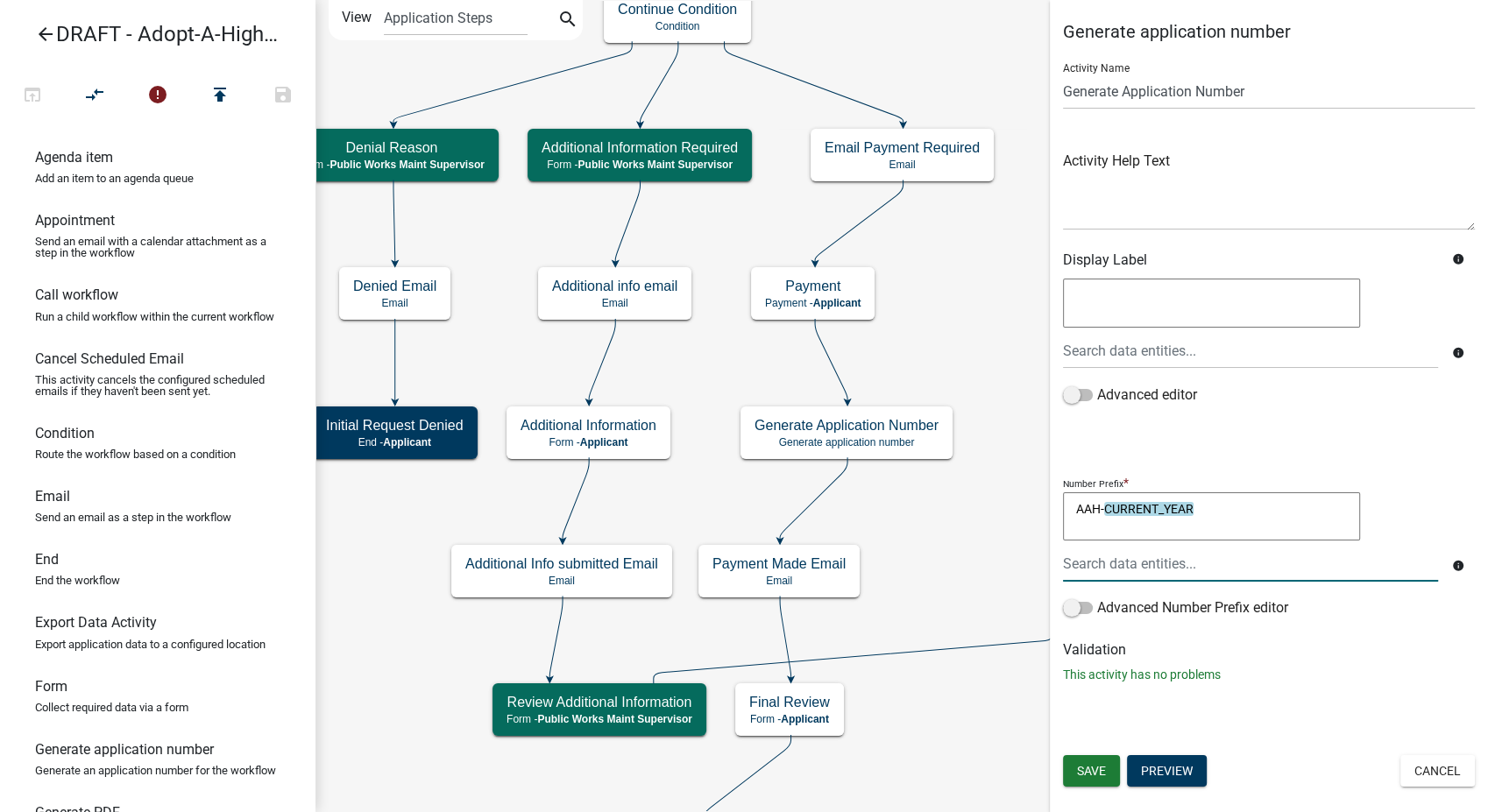
click at [1233, 500] on textarea "AAH-CURRENT_YEAR" at bounding box center [1211, 517] width 297 height 49
type textarea "AAH-CURRENT_YEAR-"
click at [1106, 768] on button "Save" at bounding box center [1091, 771] width 57 height 32
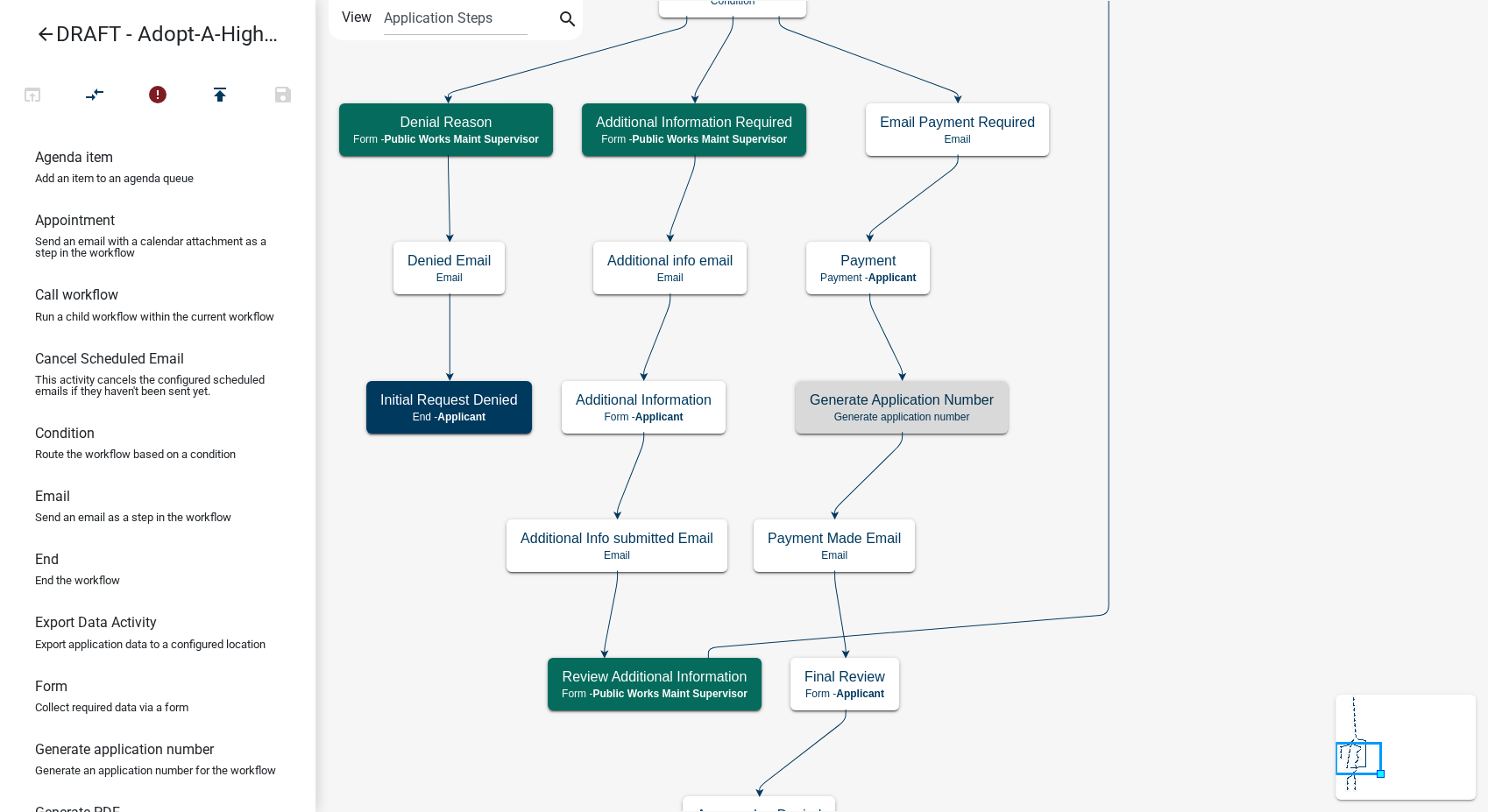
click at [870, 590] on icon "Start Start - Applicant Application Information Form - Applicant Require User R…" at bounding box center [902, 637] width 1171 height 1273
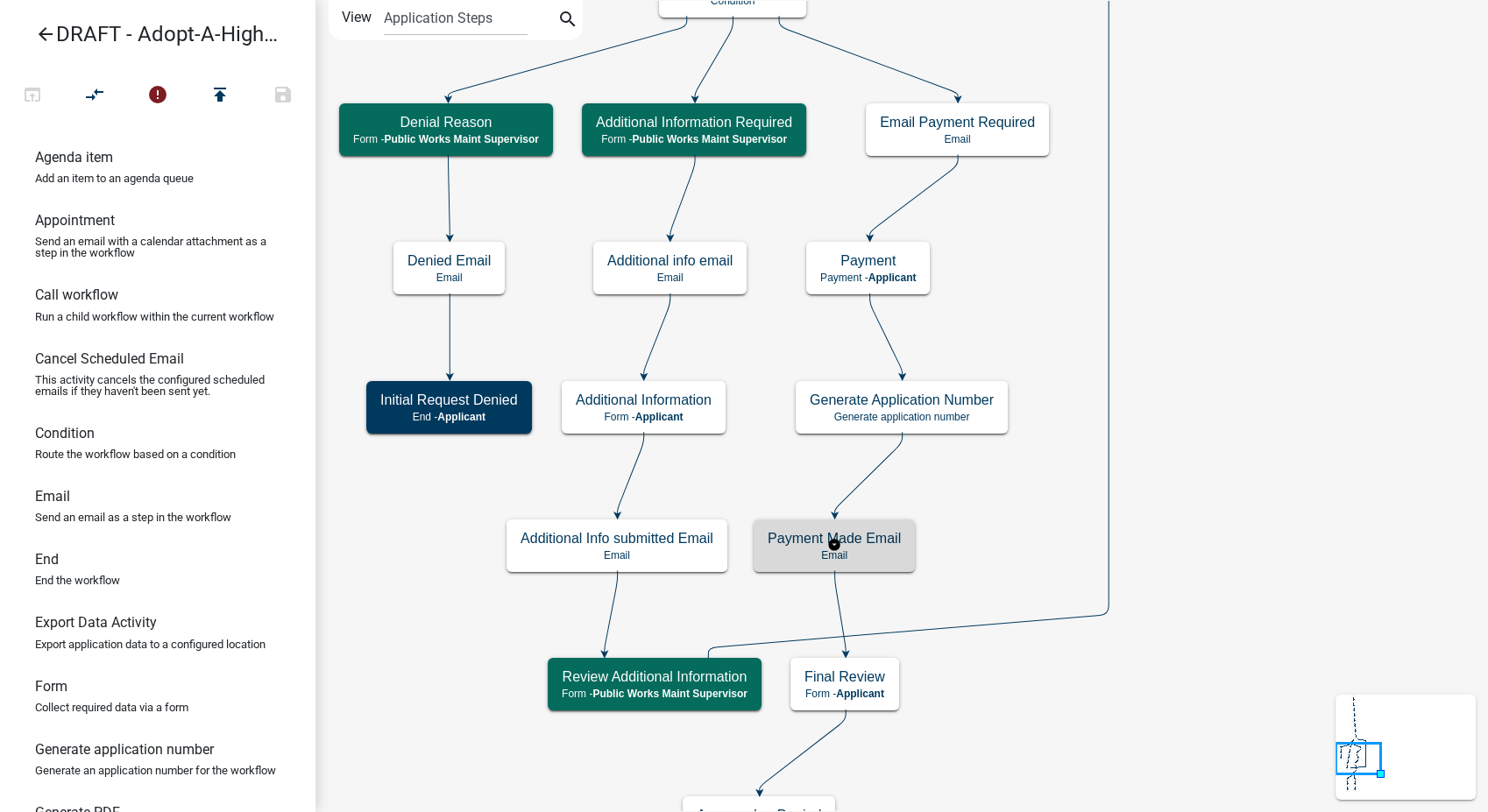
click at [868, 571] on div "Payment Made Email Email" at bounding box center [833, 546] width 161 height 53
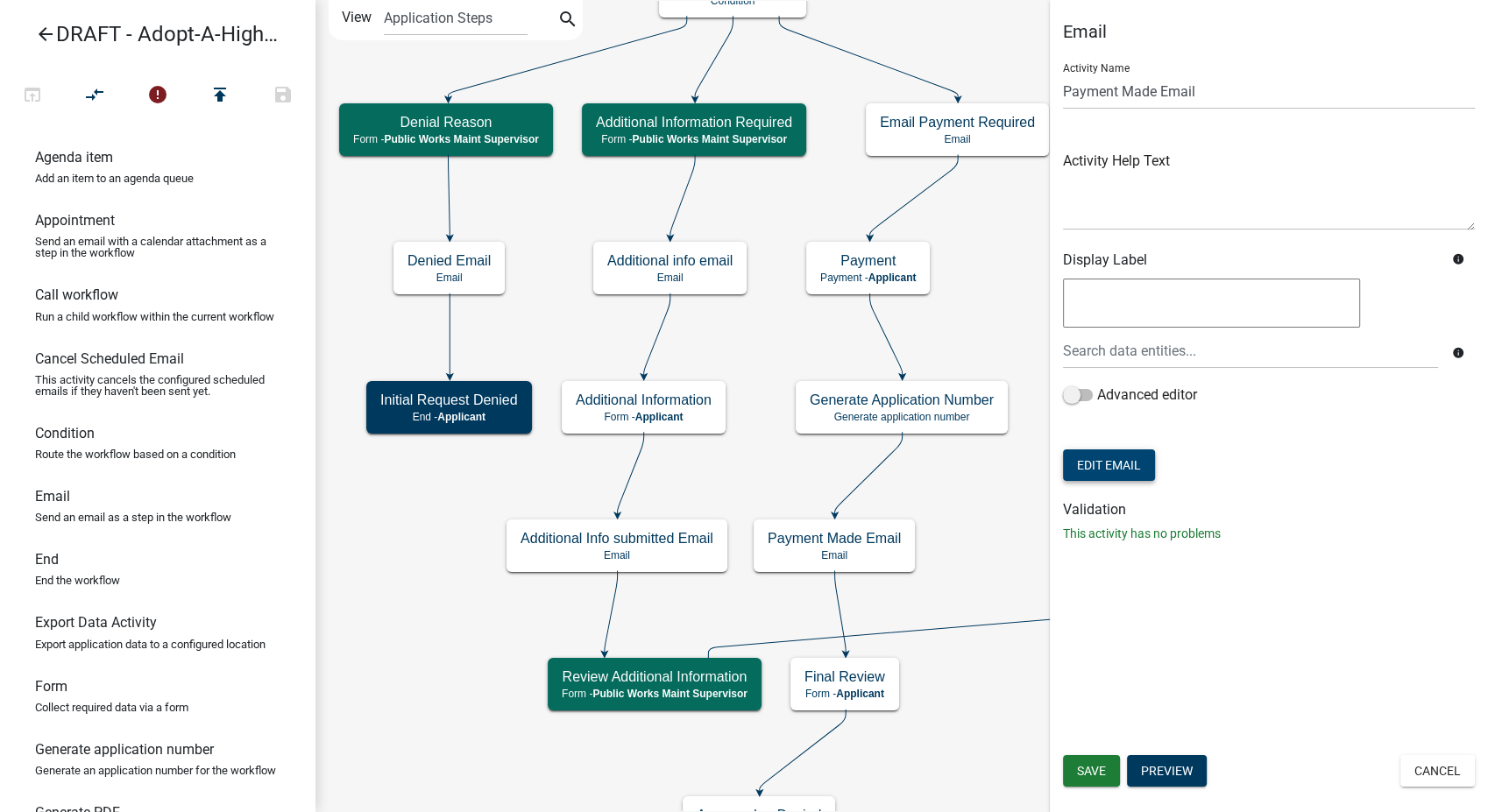
click at [1093, 466] on button "Edit Email" at bounding box center [1108, 465] width 92 height 32
select select
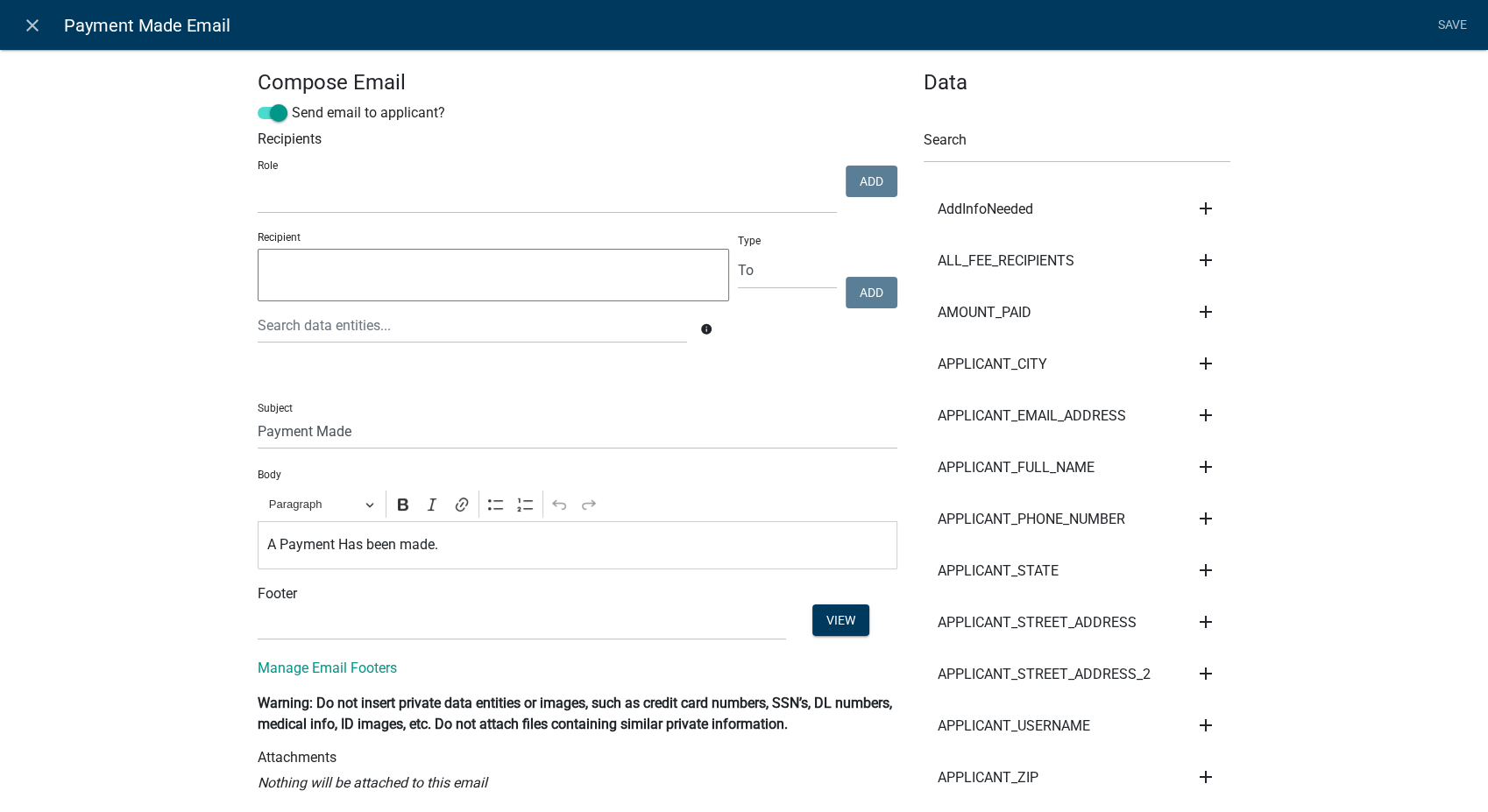
select select
click at [257, 431] on input "Payment Made" at bounding box center [577, 431] width 639 height 36
type input "Adopt-A-Highway Program Payment Made"
click at [23, 19] on icon "close" at bounding box center [33, 25] width 21 height 21
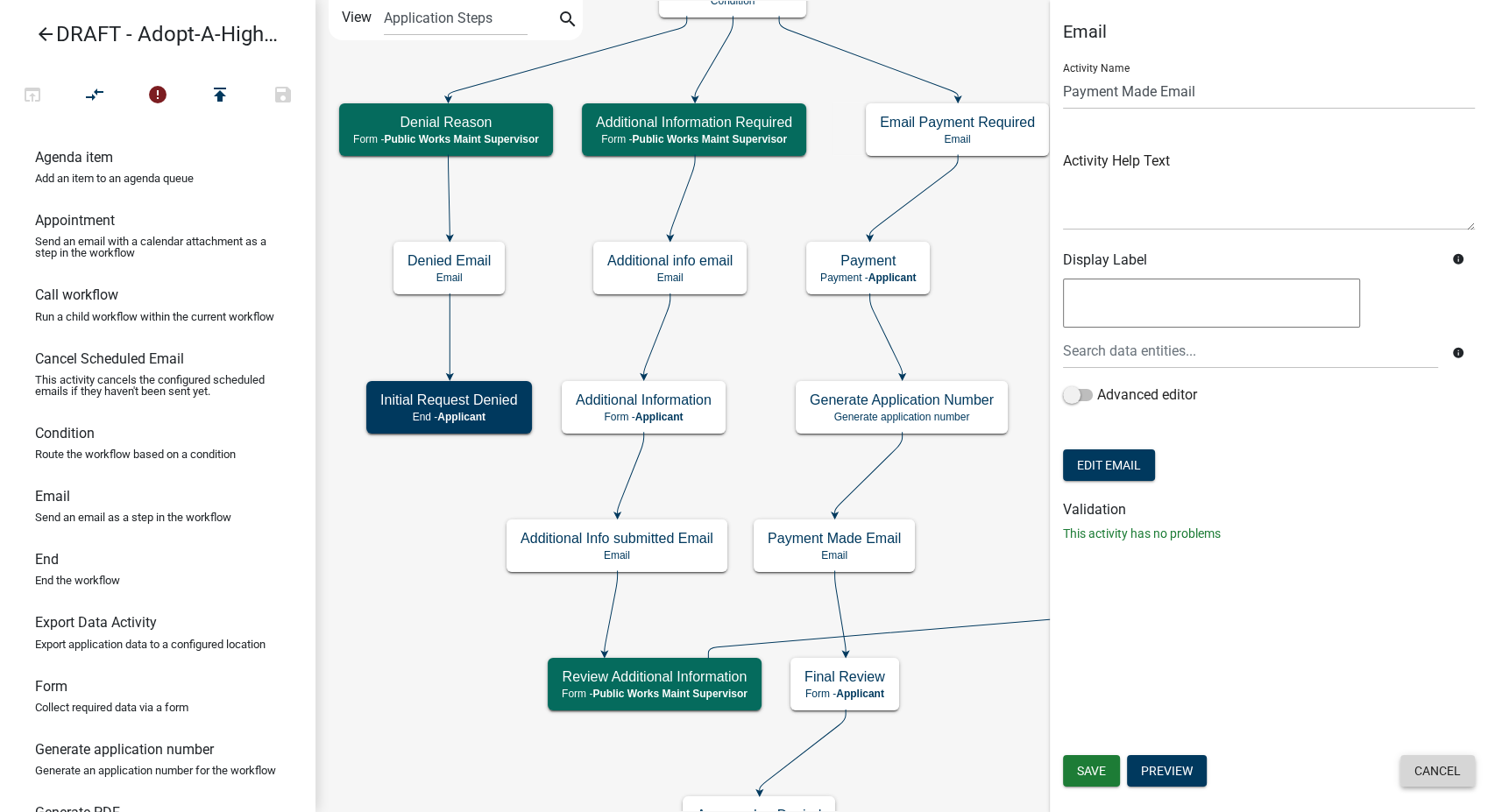
click at [1418, 771] on button "Cancel" at bounding box center [1437, 771] width 74 height 32
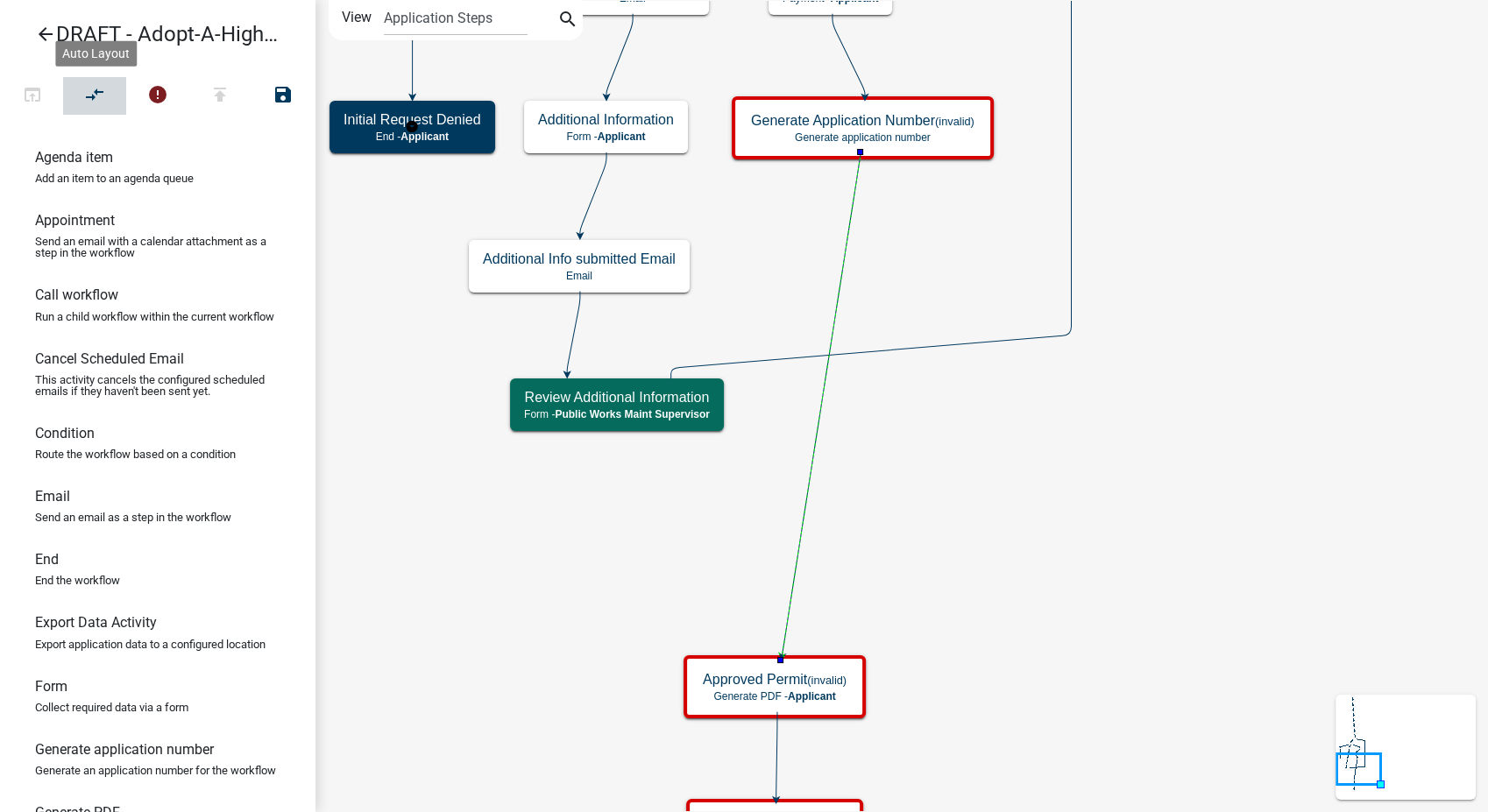
click at [86, 88] on icon "compare_arrows" at bounding box center [95, 95] width 21 height 24
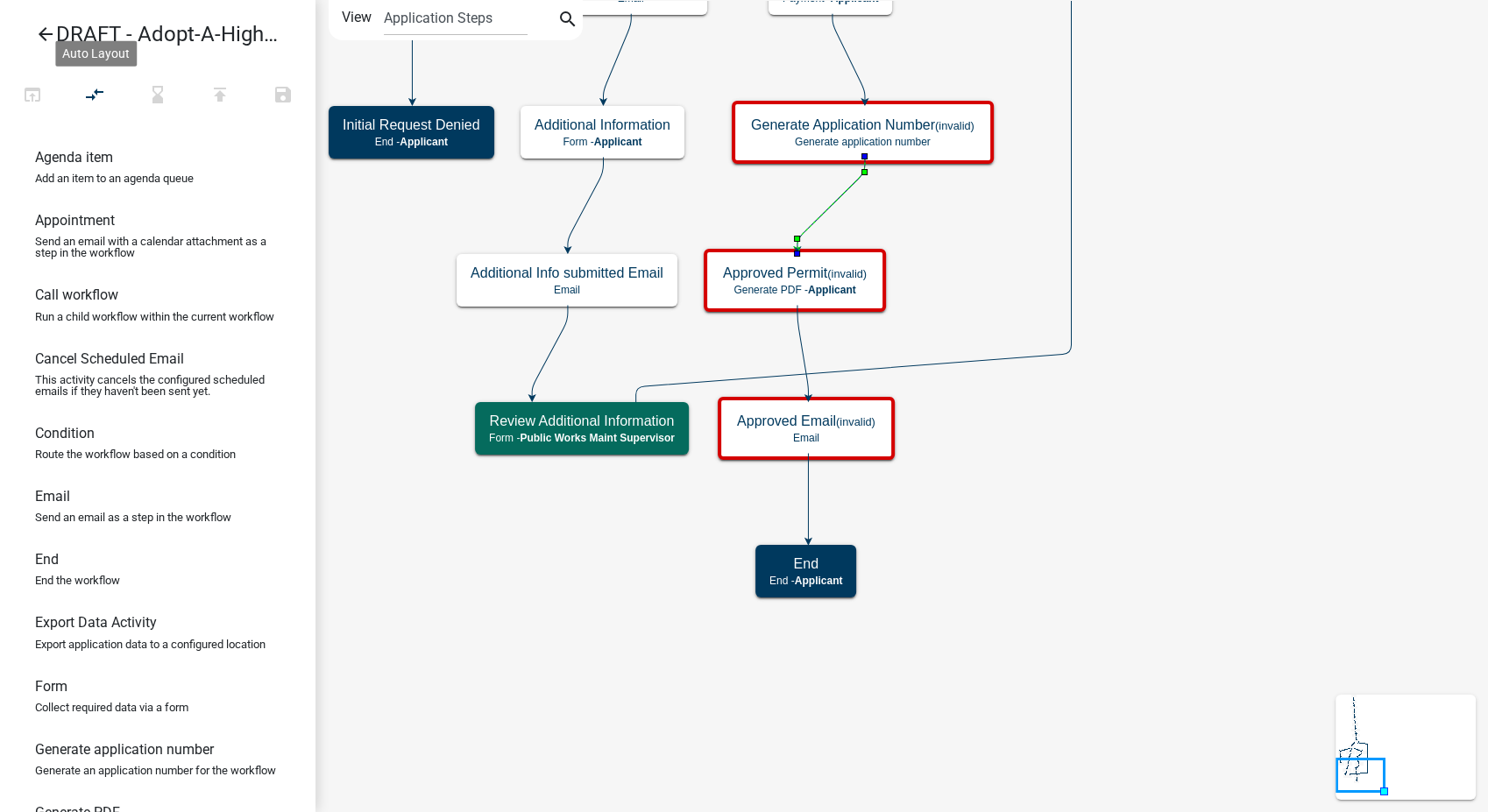
click at [1328, 257] on icon "Start Start - Applicant Application Information Form - Applicant Require User R…" at bounding box center [902, 406] width 1171 height 810
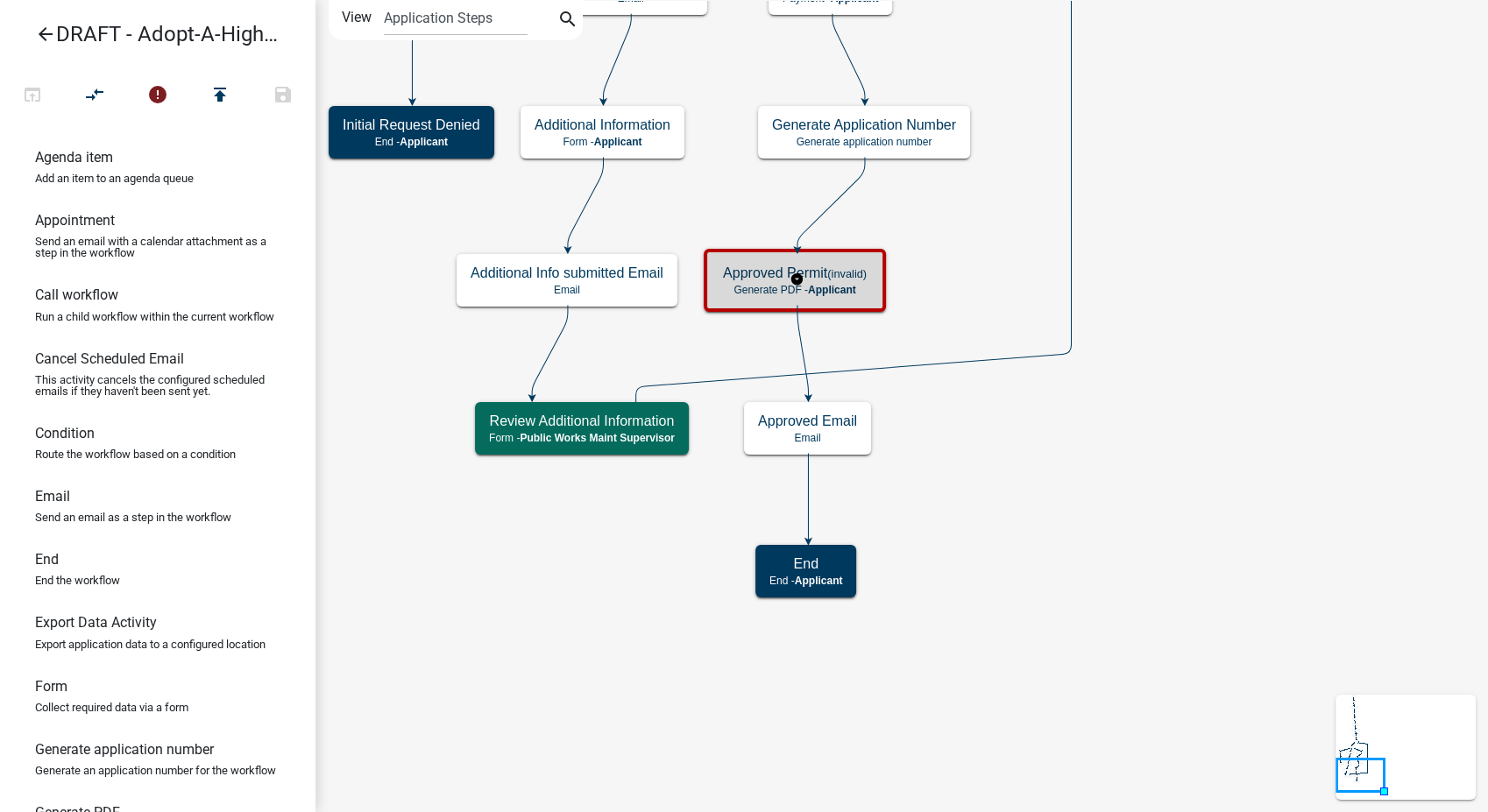
click at [839, 268] on small "(invalid)" at bounding box center [847, 274] width 40 height 14
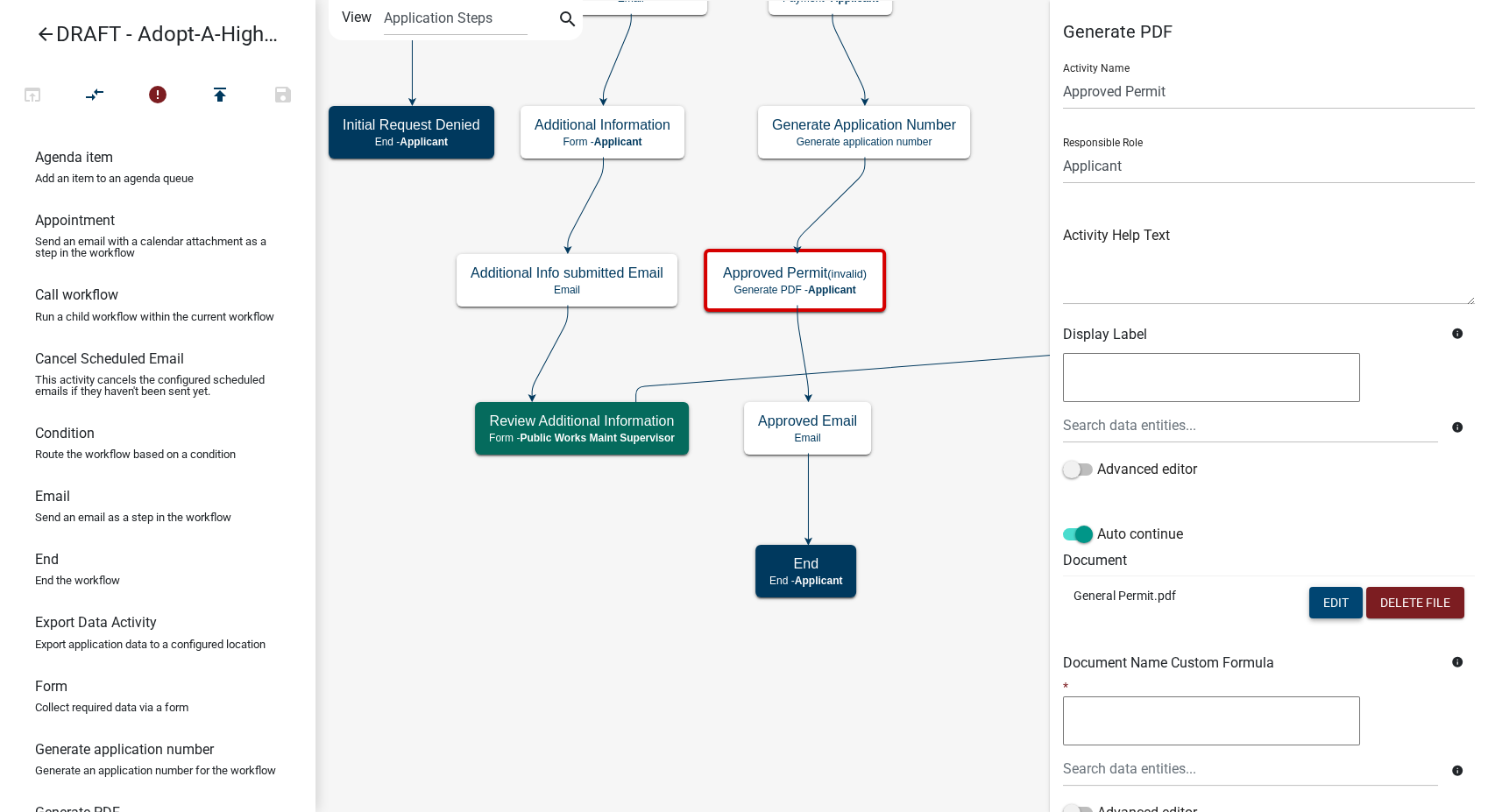
click at [1317, 601] on button "Edit" at bounding box center [1336, 603] width 53 height 32
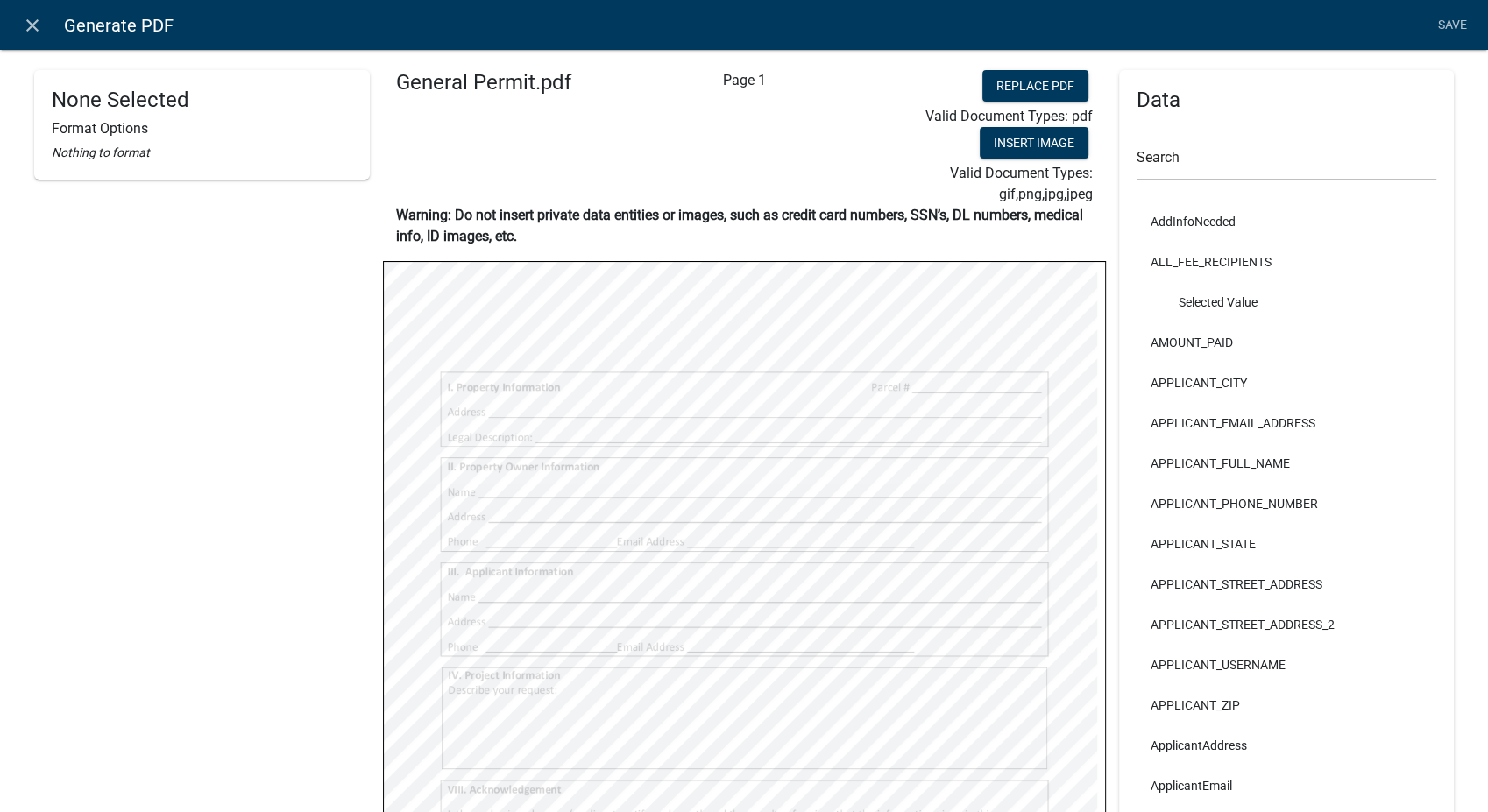
select select
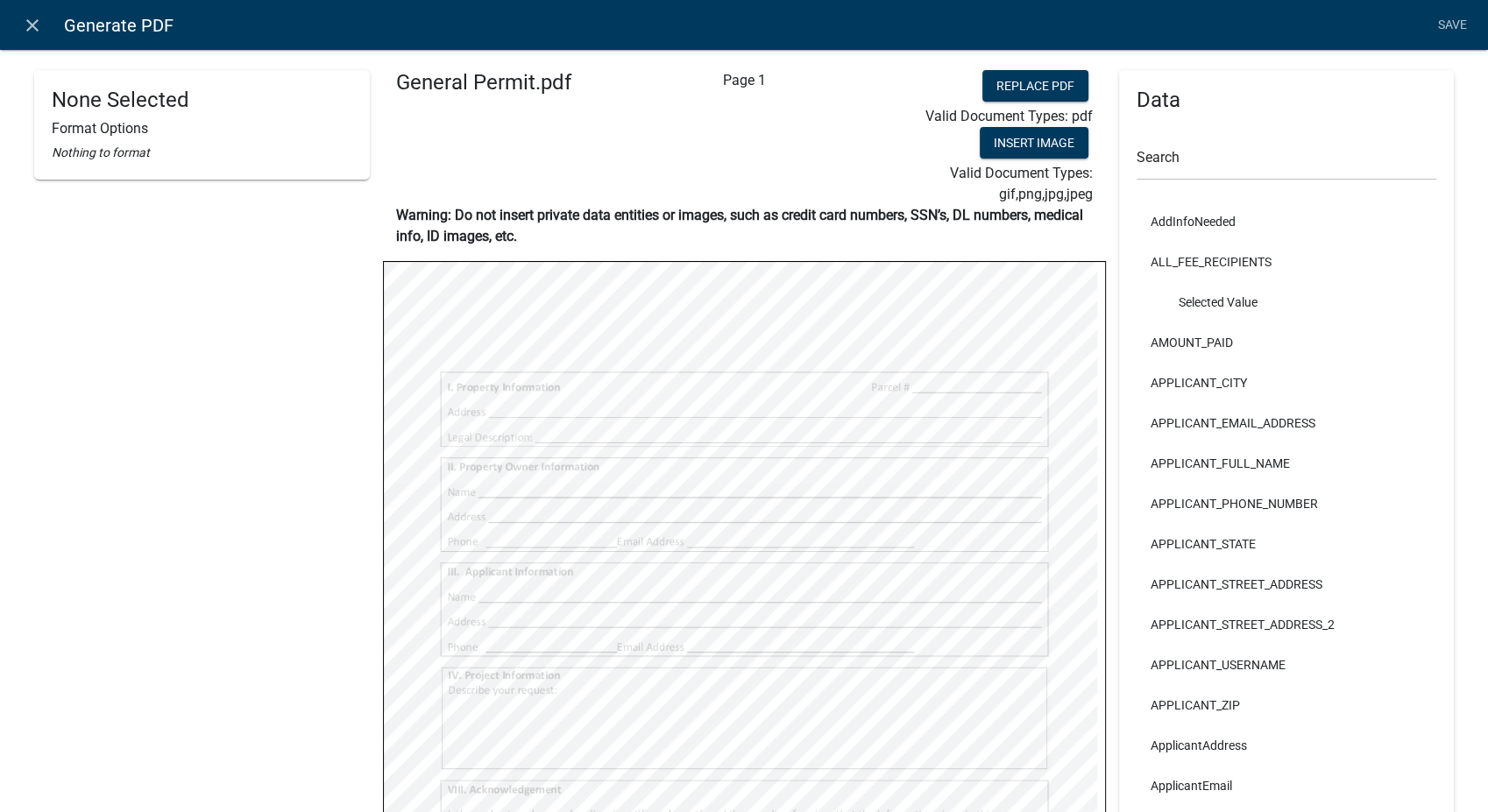
select select
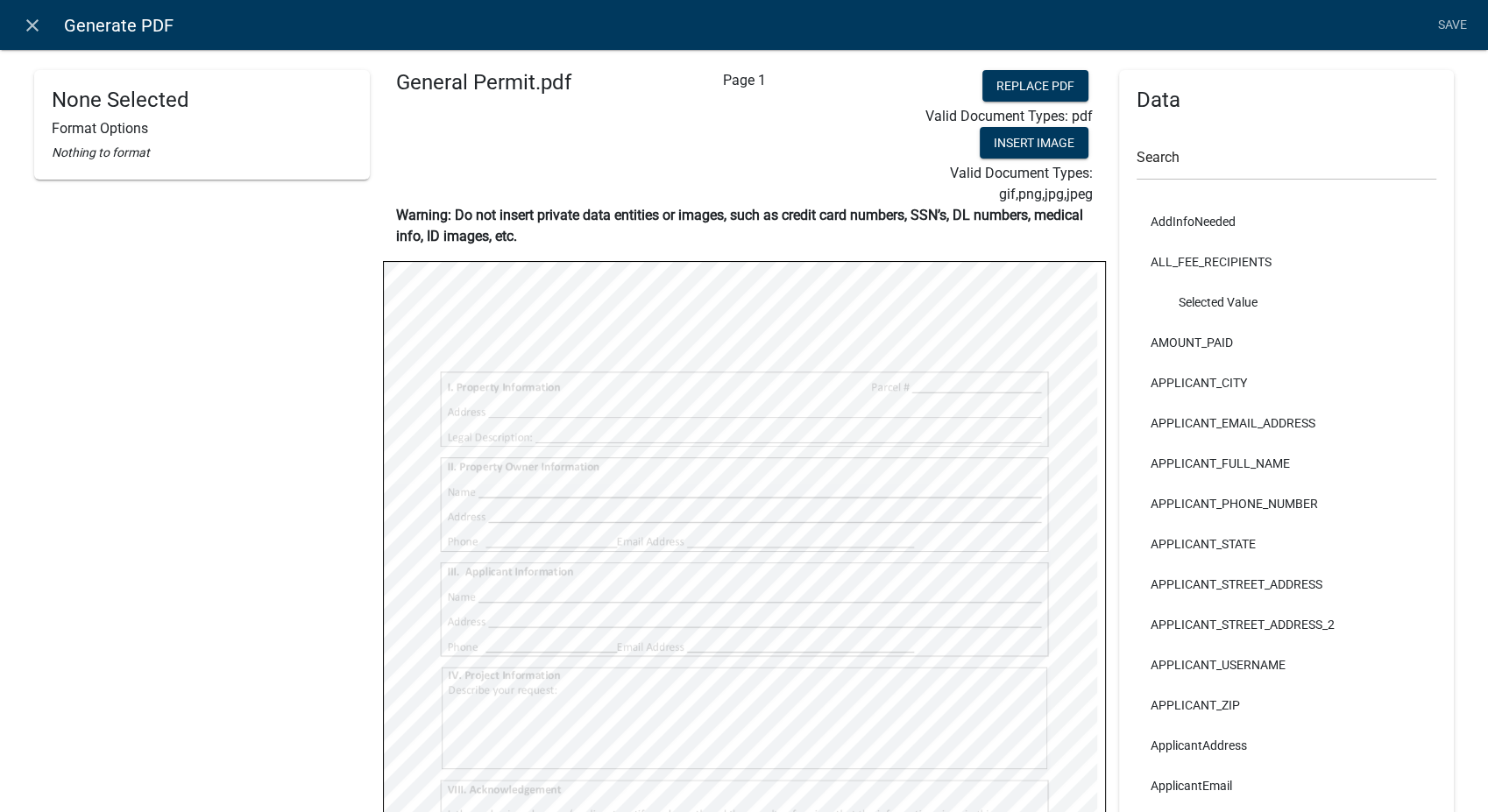
select select
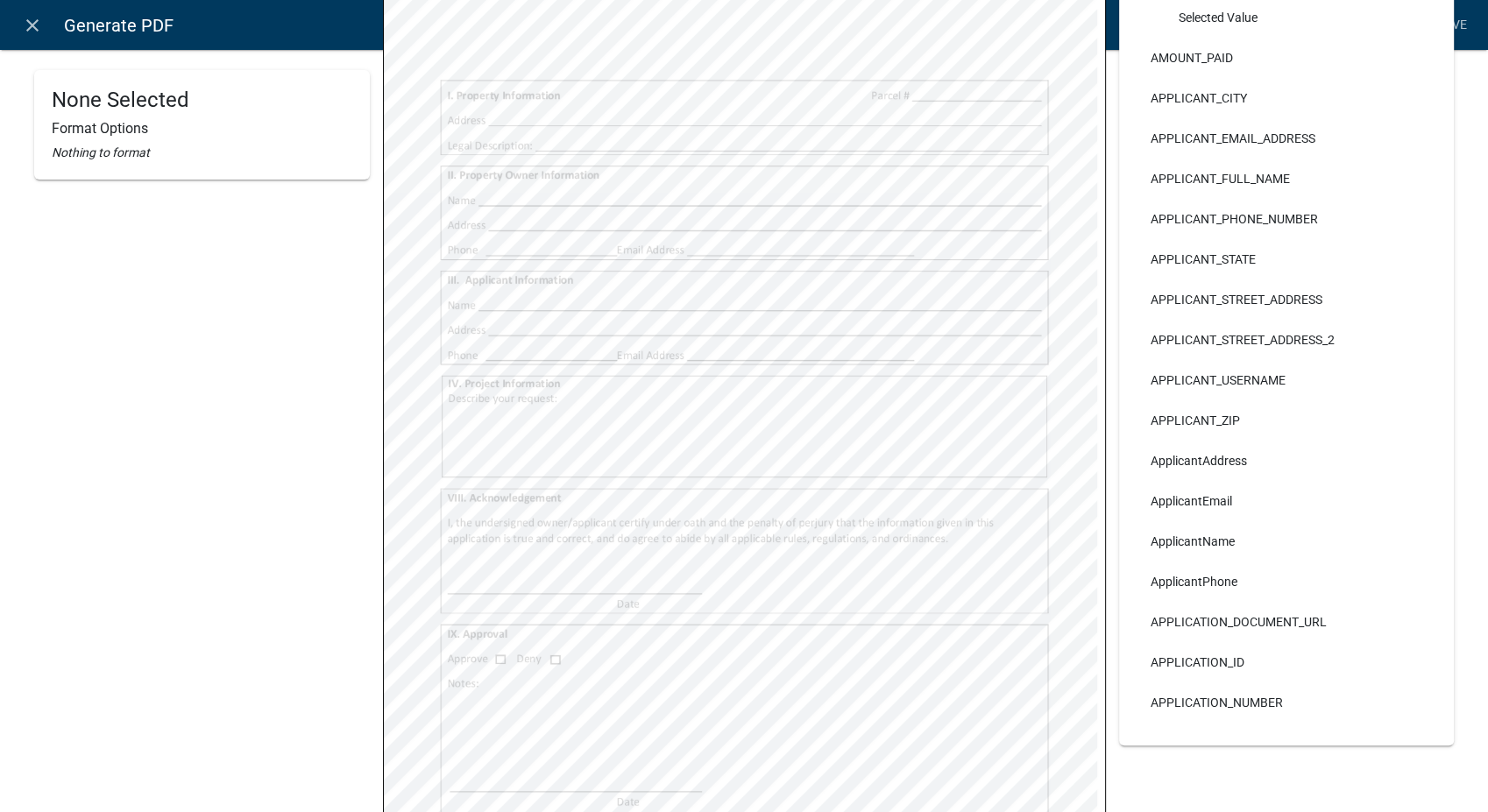
select select
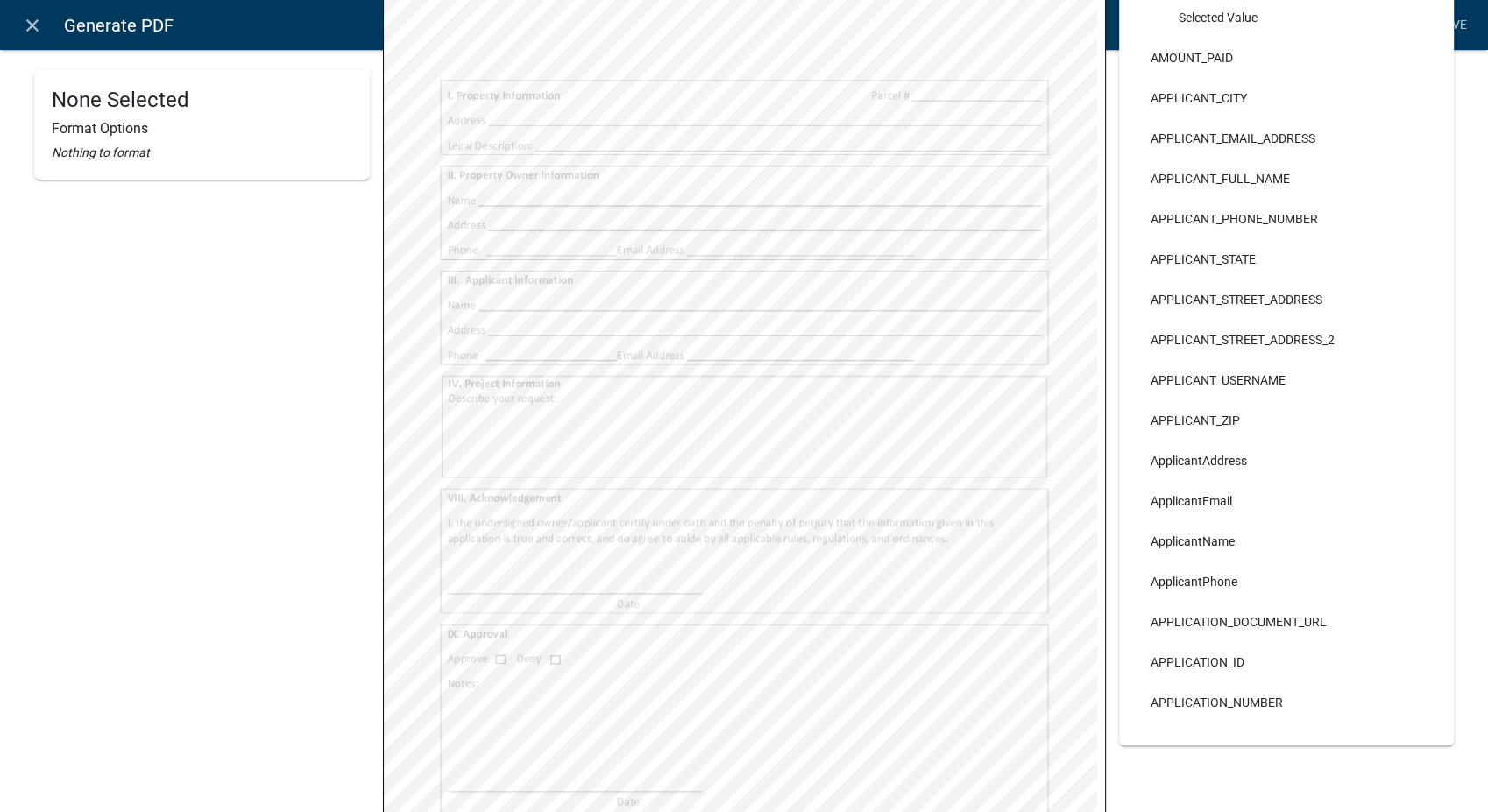
select select
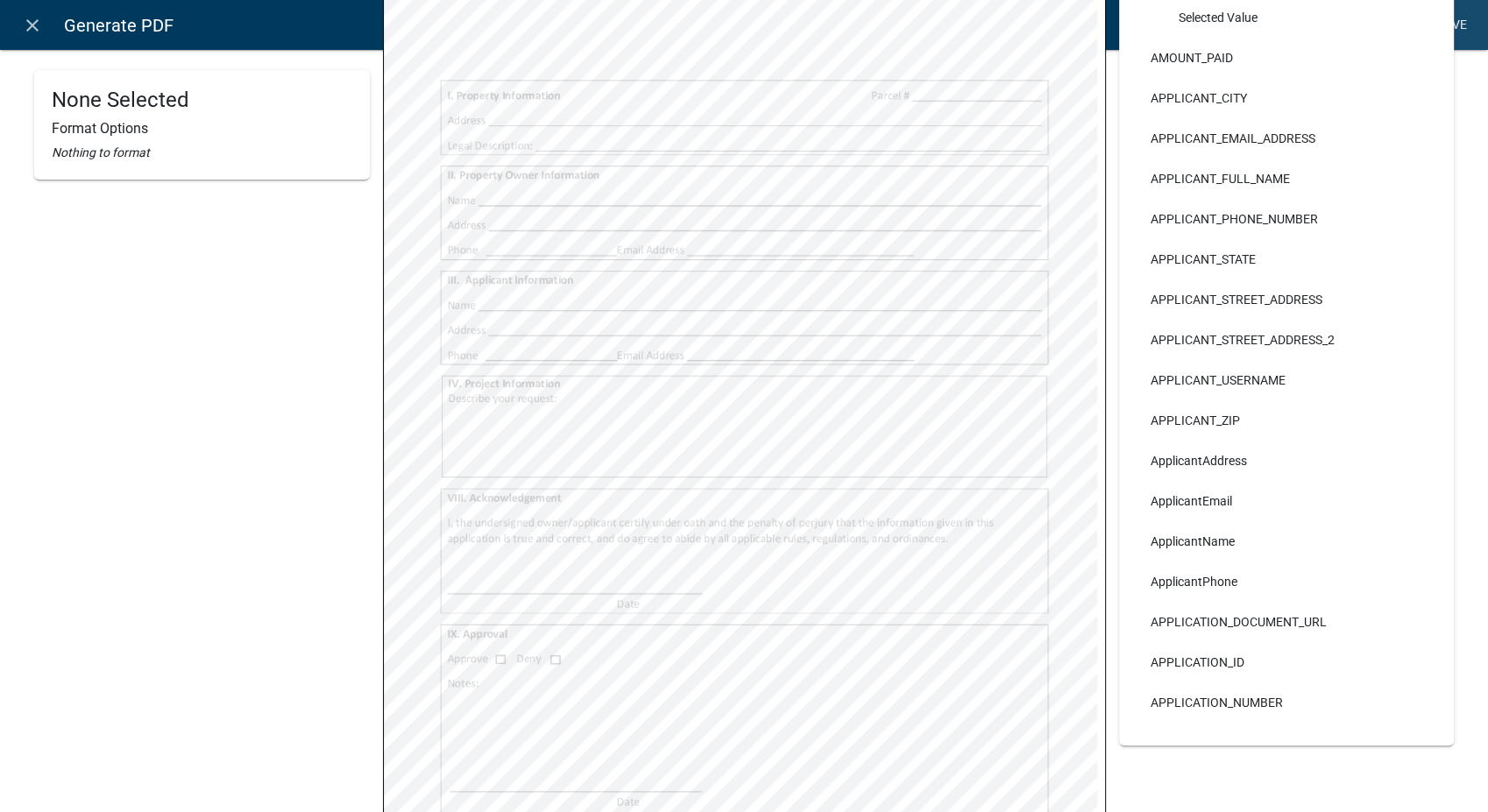
click at [1452, 21] on link "Save" at bounding box center [1451, 25] width 43 height 34
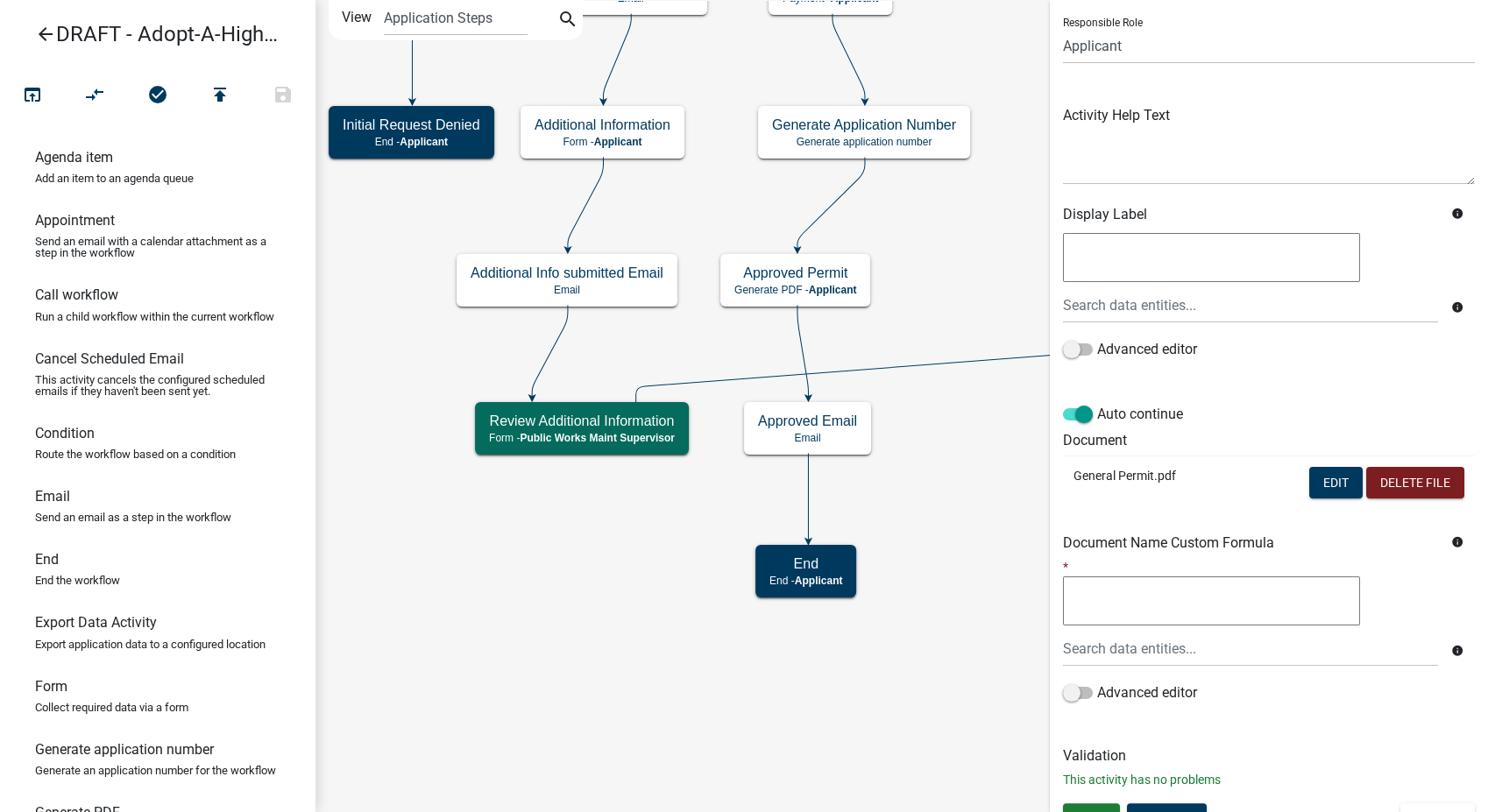
scroll to position [147, 0]
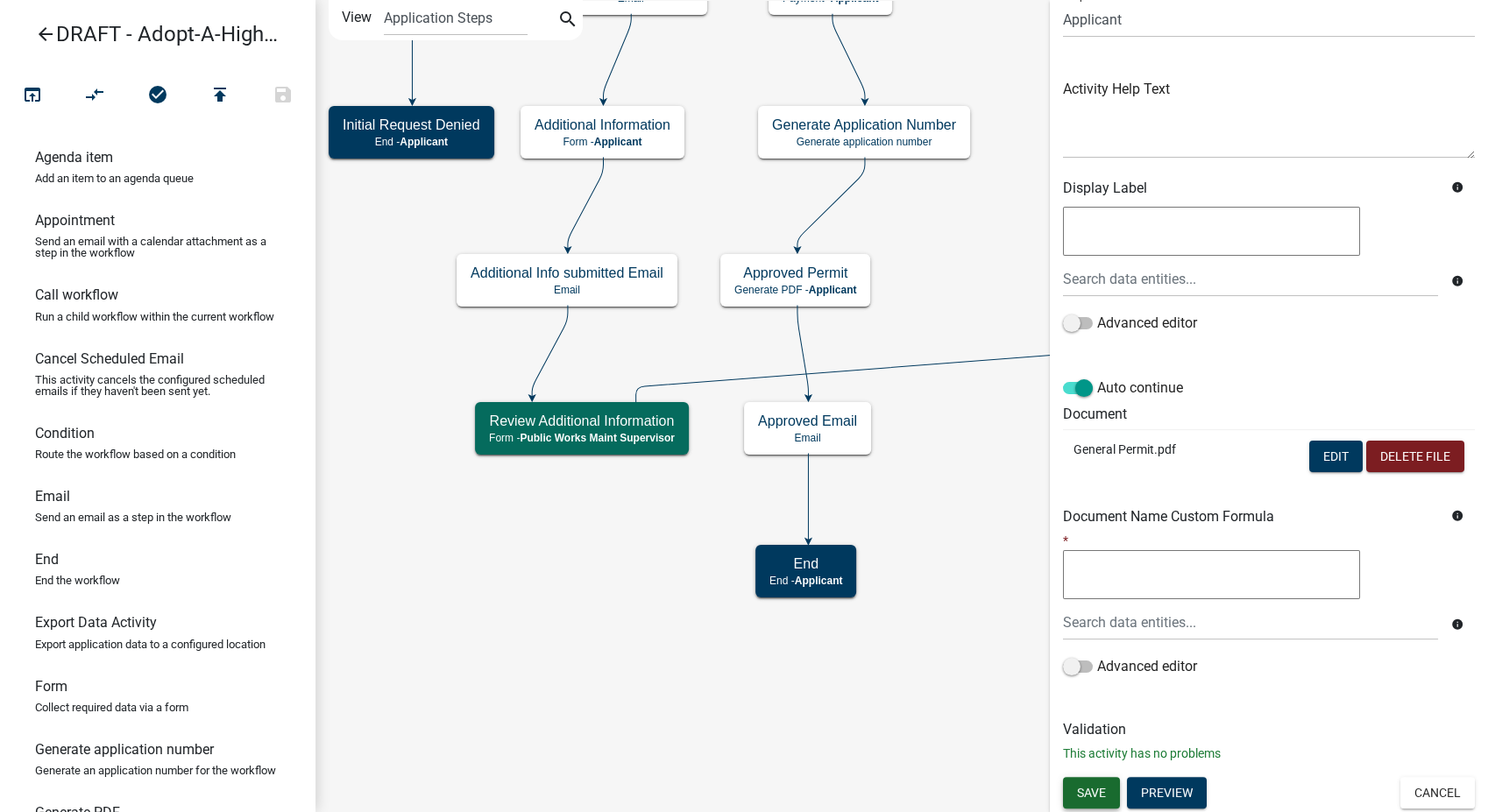
click at [1094, 794] on span "Save" at bounding box center [1092, 792] width 29 height 14
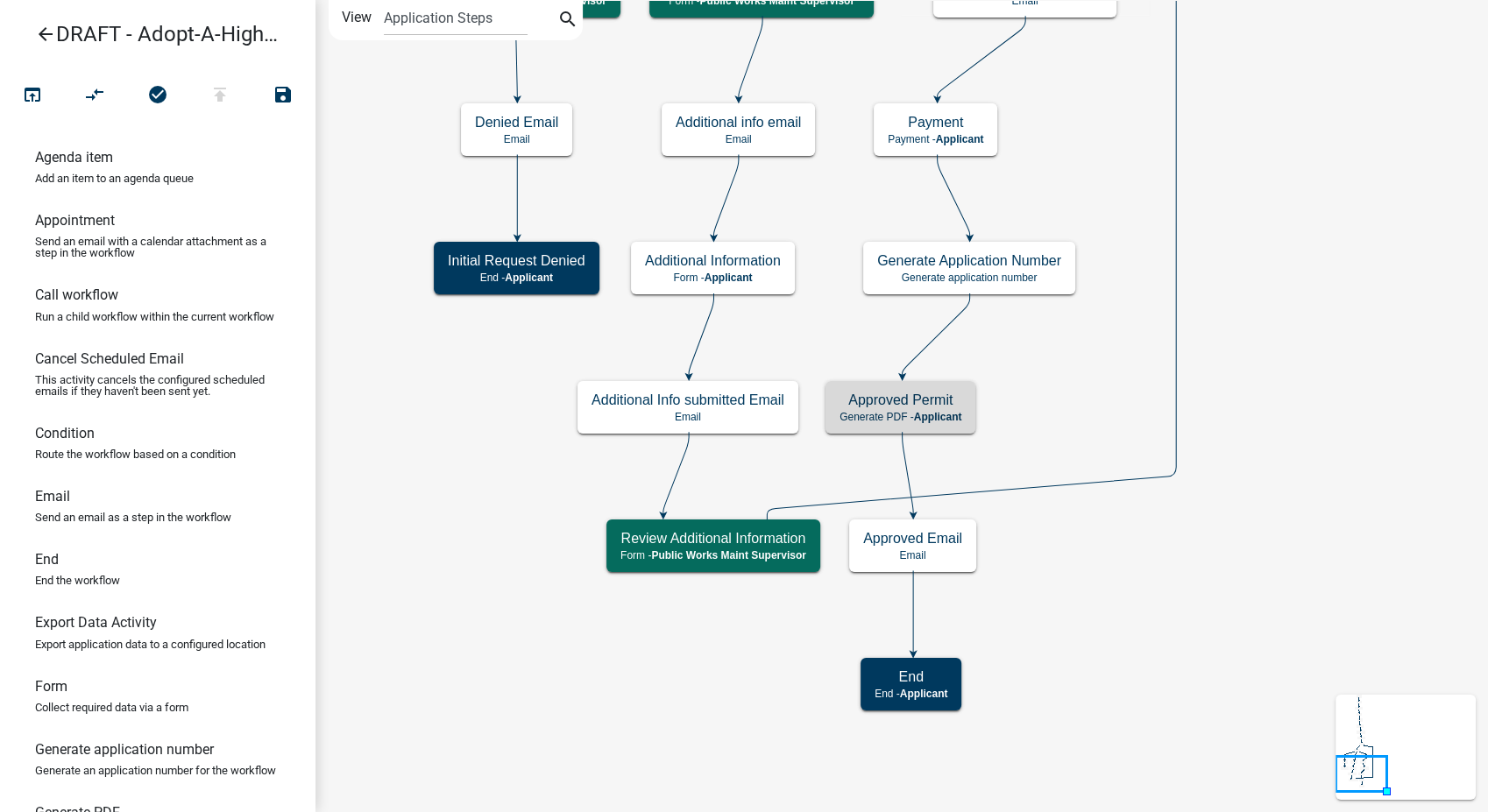
scroll to position [0, 0]
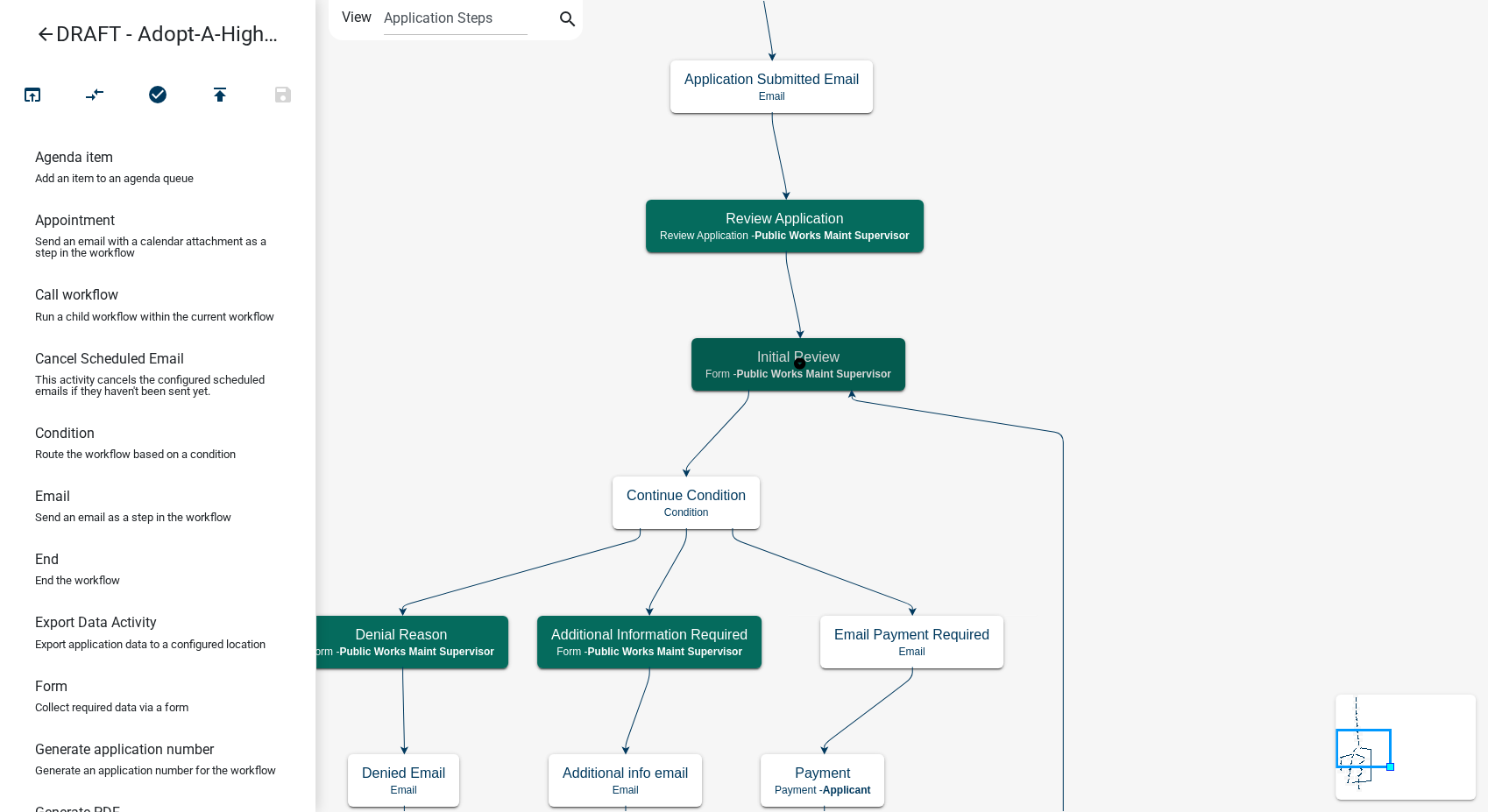
click at [790, 362] on h5 "Initial Review" at bounding box center [798, 357] width 186 height 16
select select "5829F18D-D337-4370-9C9E-156141E84EDE"
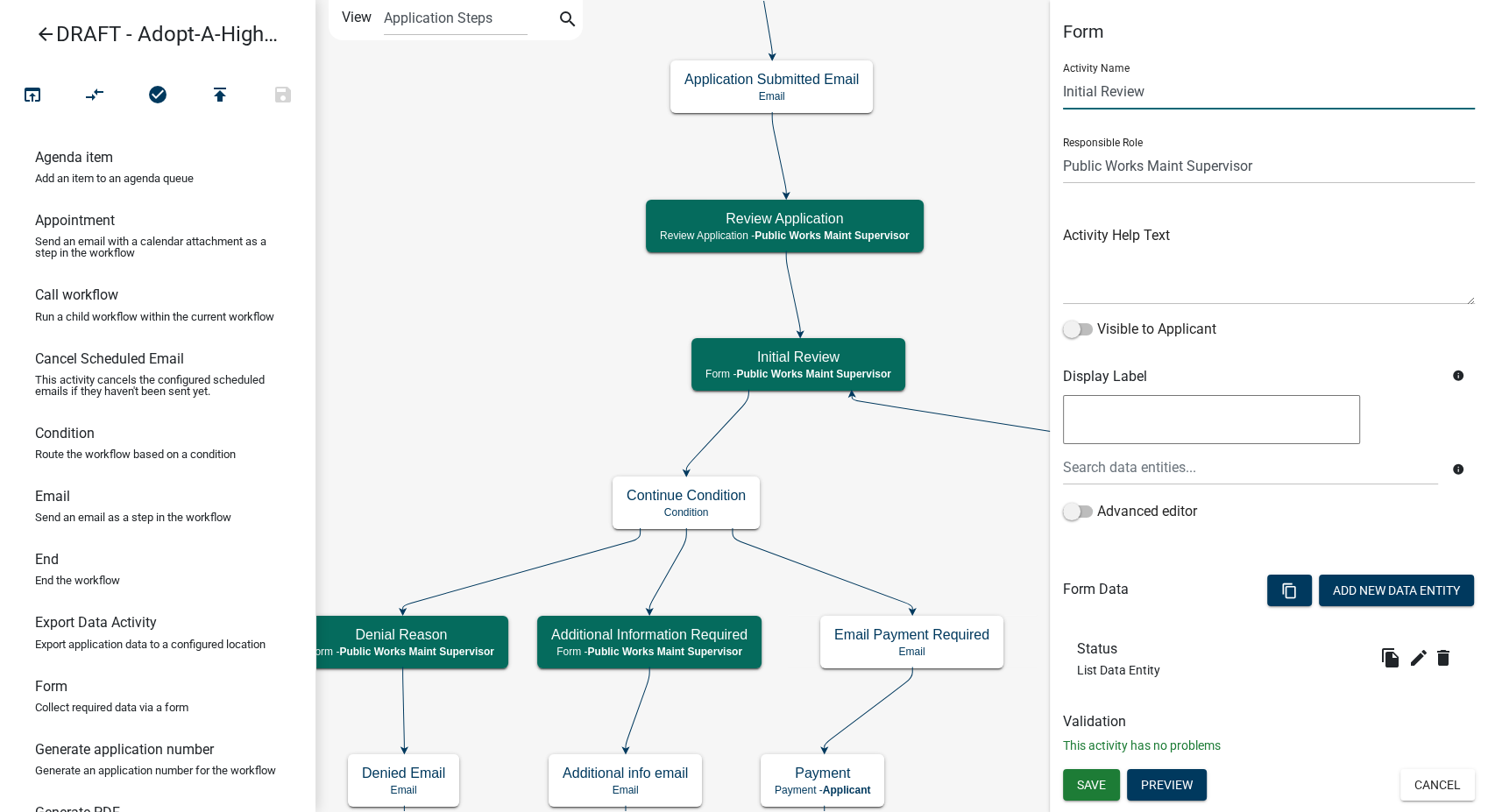
click at [1098, 92] on input "Initial Review" at bounding box center [1268, 91] width 412 height 36
type input "Review"
click at [1107, 785] on button "Save" at bounding box center [1091, 785] width 57 height 32
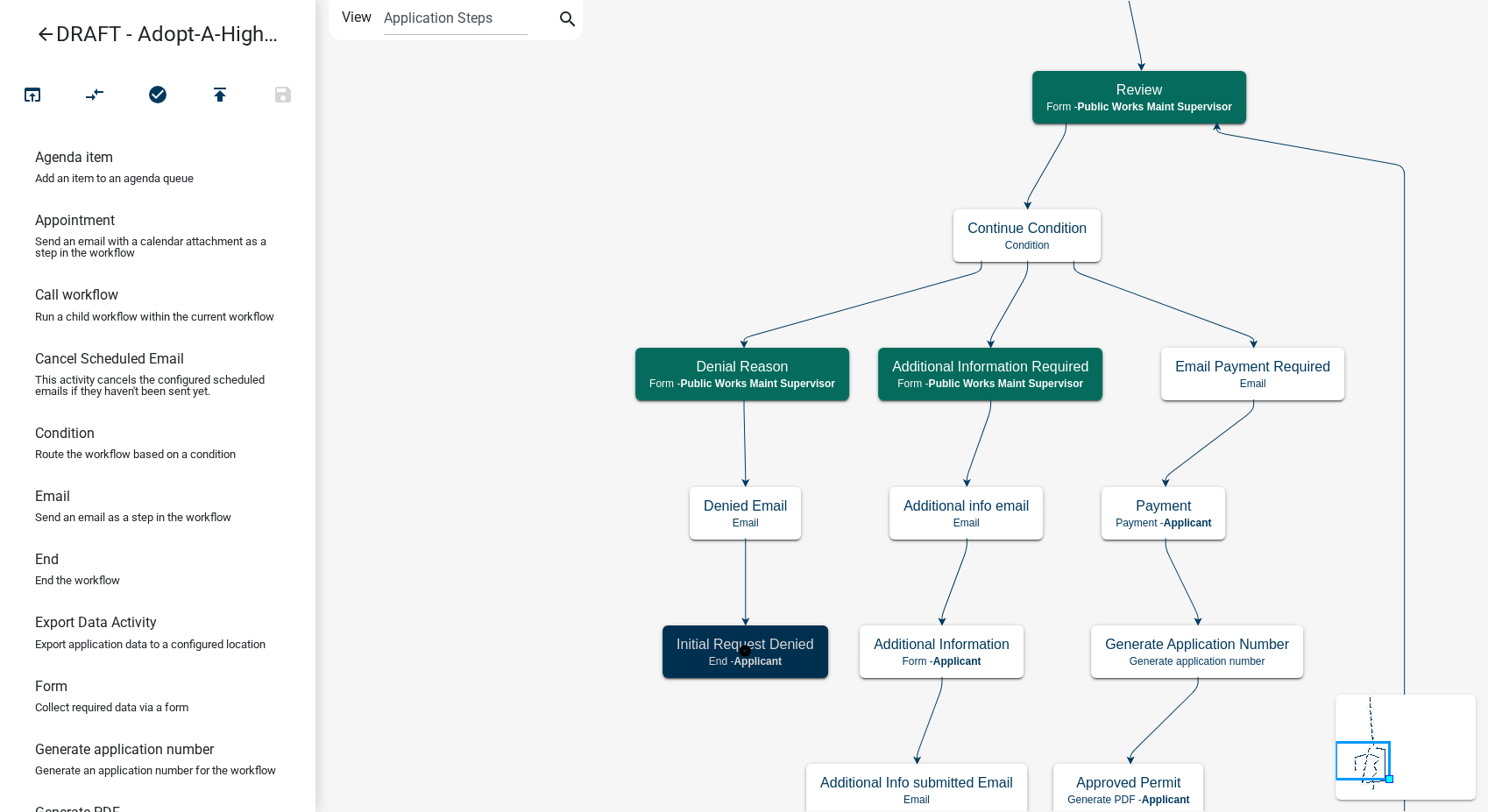
click at [725, 637] on h5 "Initial Request Denied" at bounding box center [744, 644] width 138 height 16
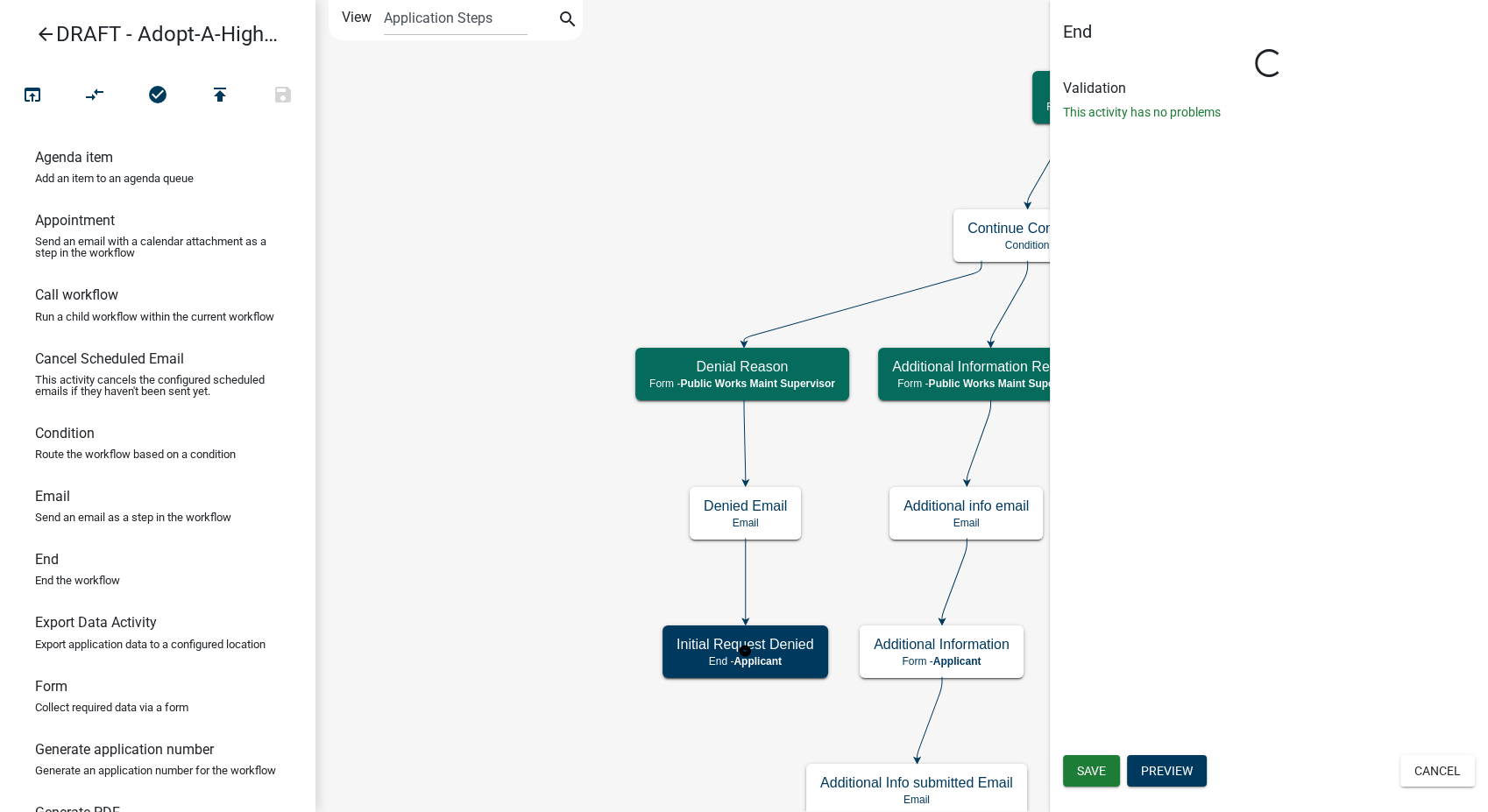
select select "Rejected"
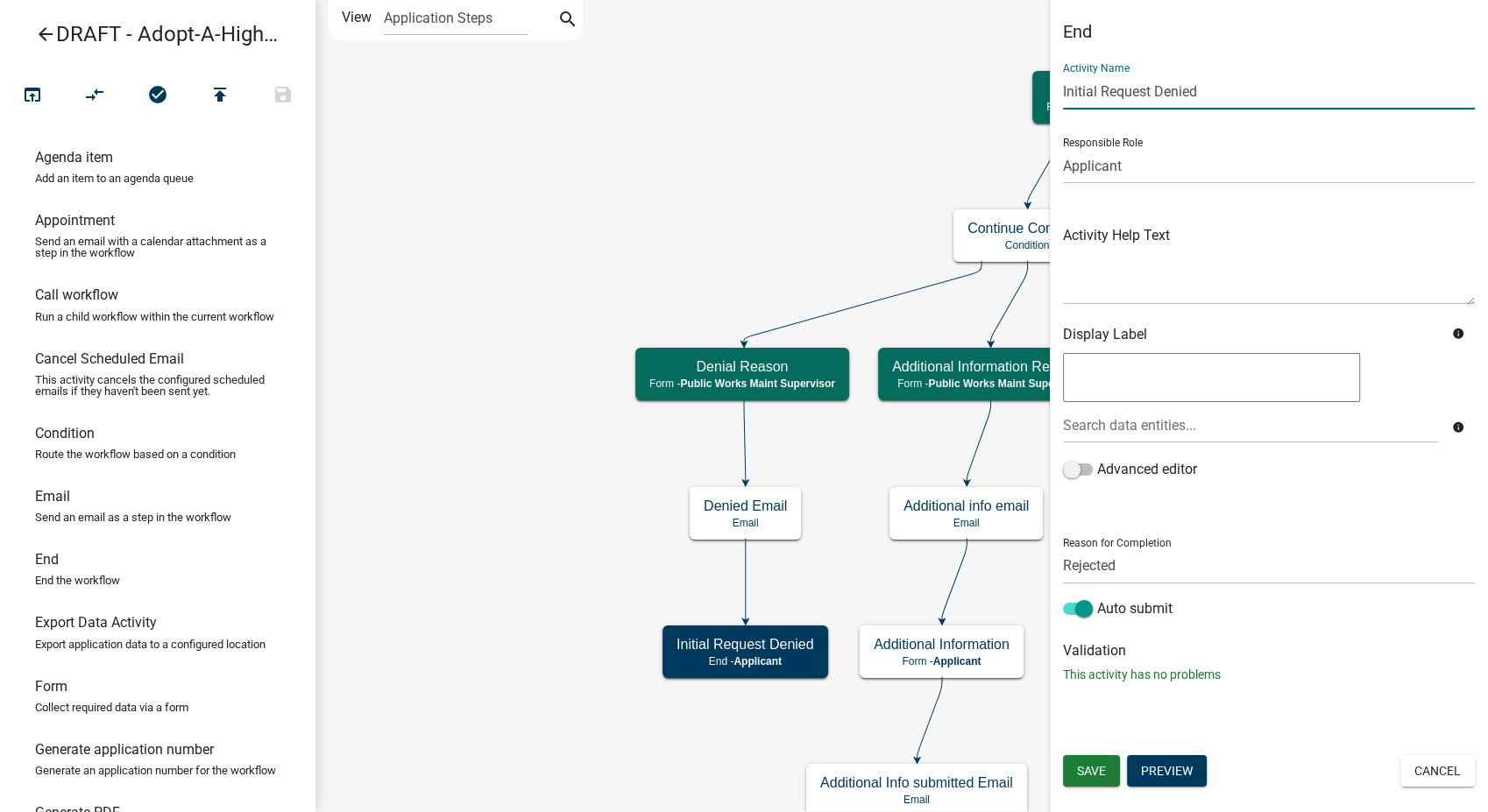
click at [1101, 84] on input "Initial Request Denied" at bounding box center [1268, 91] width 412 height 36
type input "Request Denied"
click at [1113, 773] on button "Save" at bounding box center [1091, 771] width 57 height 32
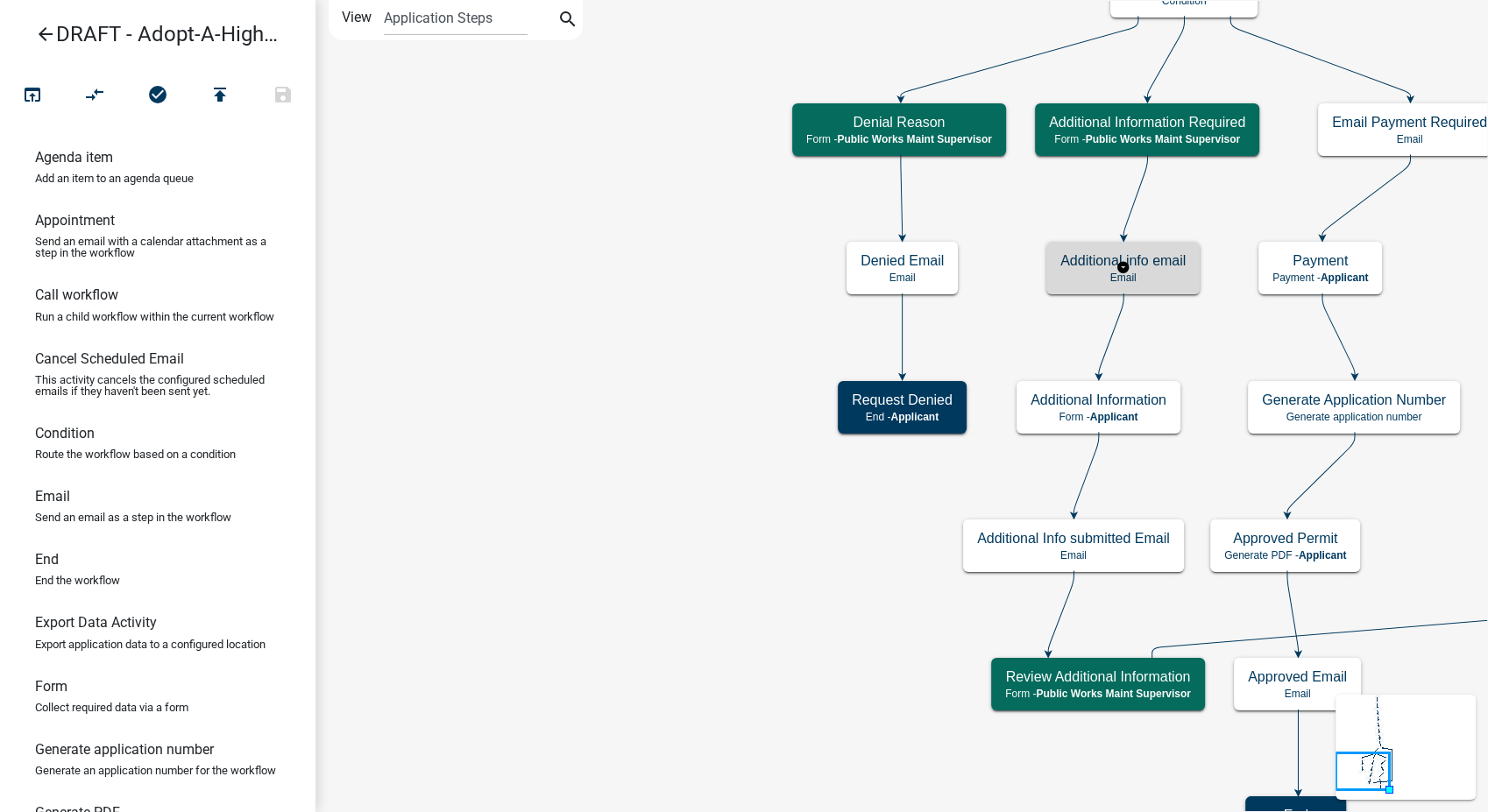
click at [1158, 274] on p "Email" at bounding box center [1123, 278] width 125 height 13
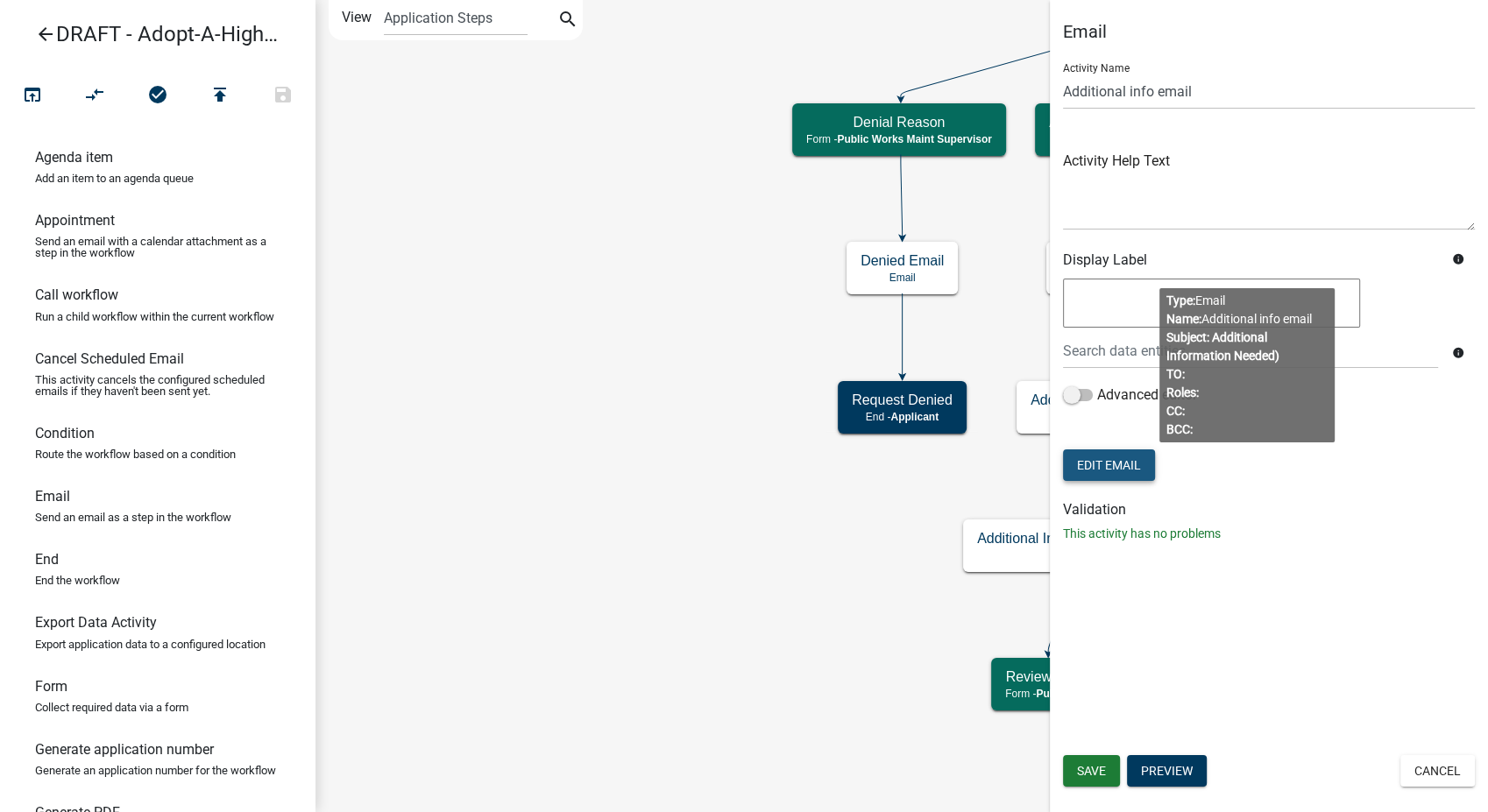
click at [1115, 464] on button "Edit Email" at bounding box center [1108, 465] width 92 height 32
select select
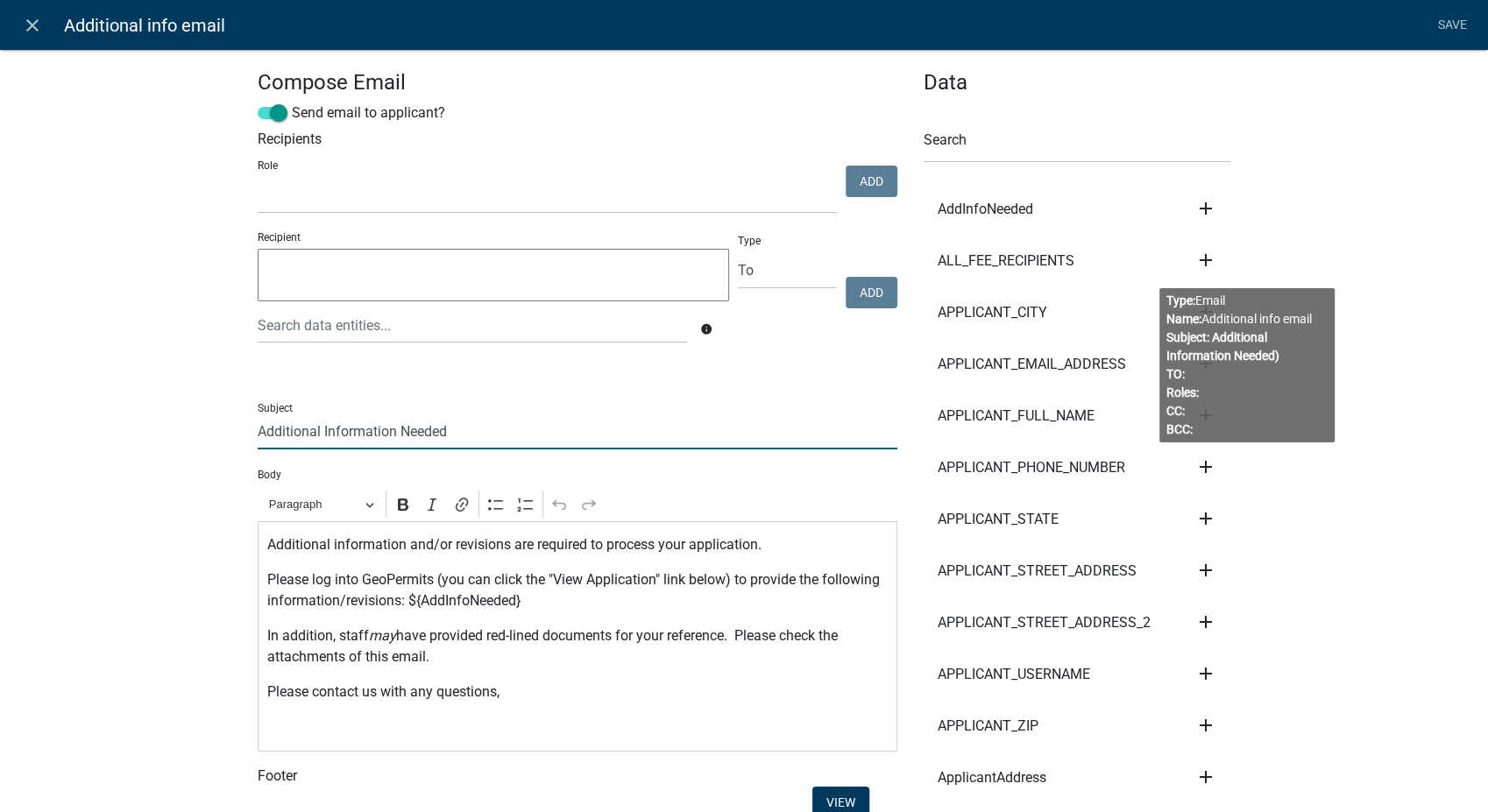
click at [257, 436] on input "Additional Information Needed" at bounding box center [577, 431] width 639 height 36
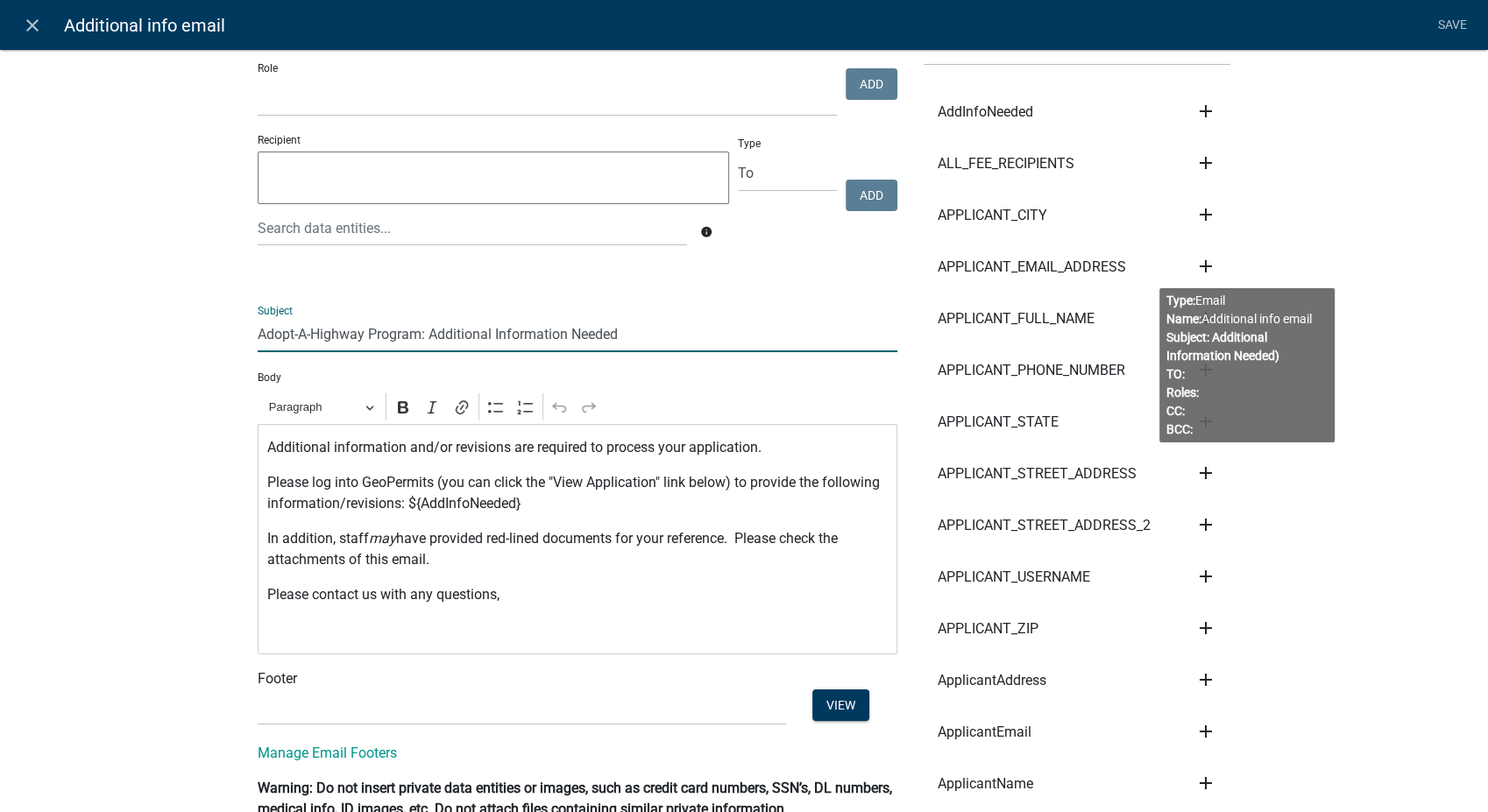
type input "Adopt-A-Highway Program: Additional Information Needed"
click at [276, 636] on p "Editor editing area: main. Press Alt+0 for help." at bounding box center [578, 630] width 621 height 21
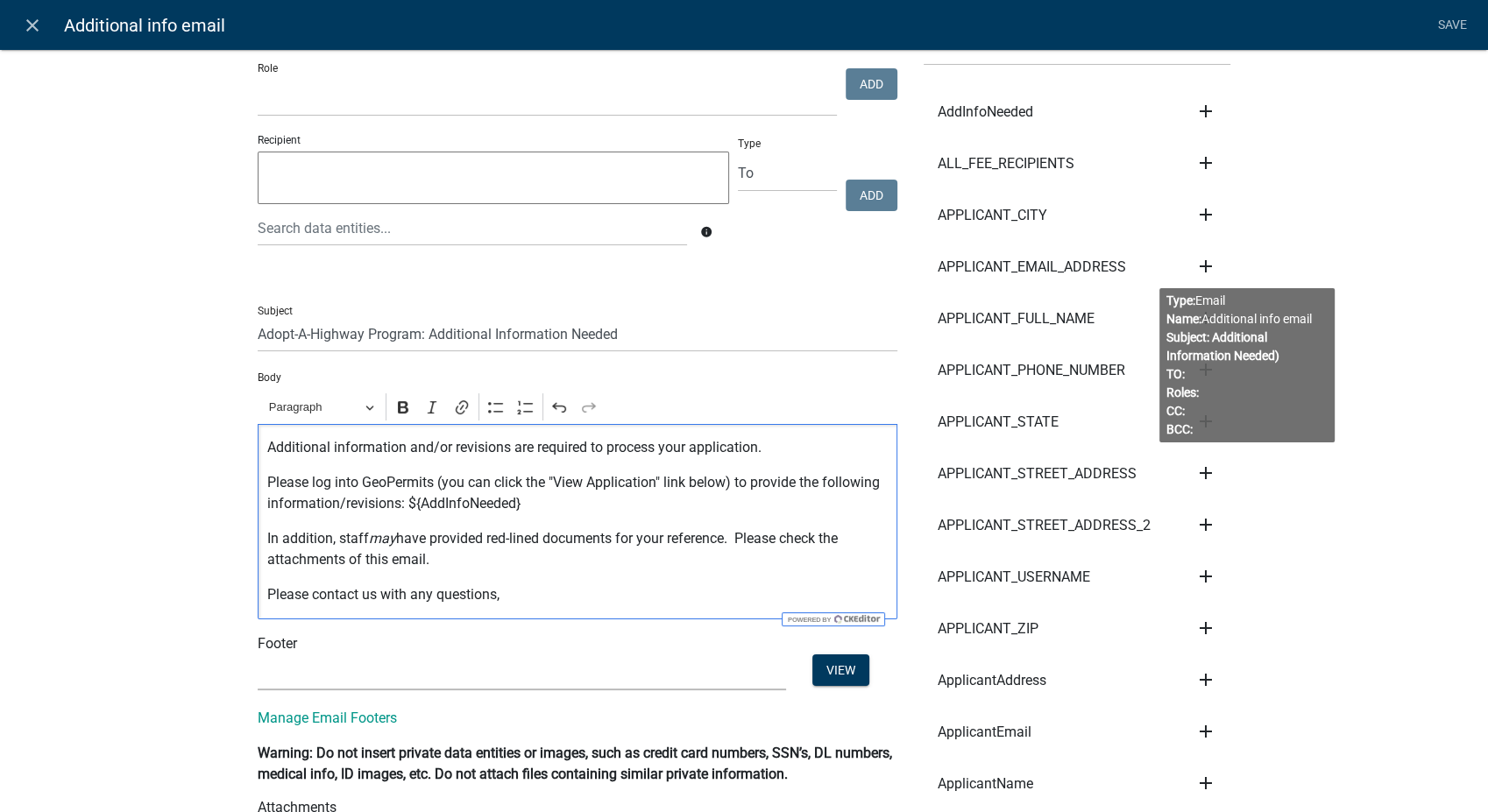
click at [275, 672] on select "(None) PWD Footer" at bounding box center [522, 672] width 528 height 36
select select "9db3d9a5-71f4-4018-8ece-b55317a70838"
click at [257, 655] on select "(None) PWD Footer" at bounding box center [522, 672] width 528 height 36
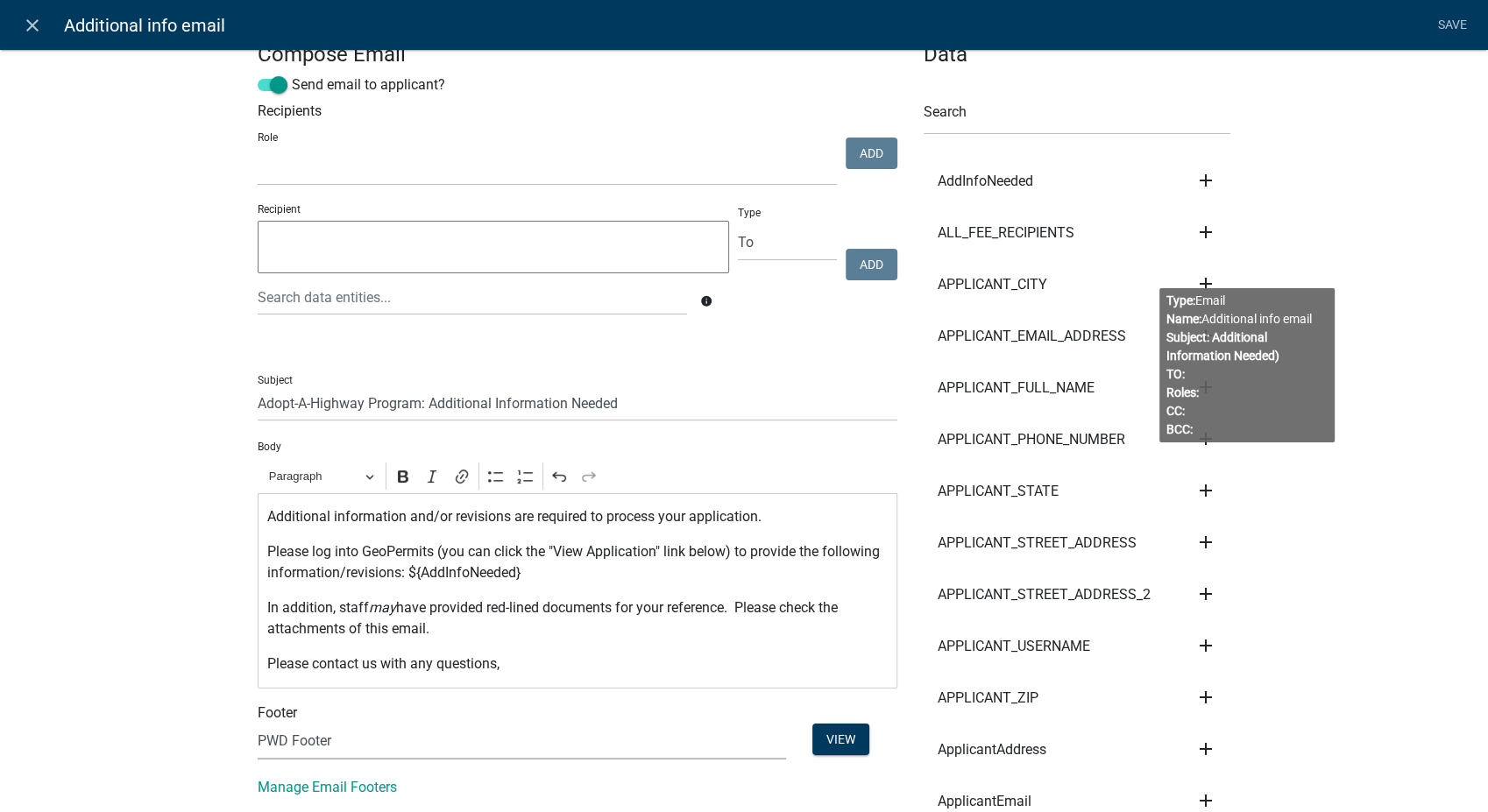
scroll to position [0, 0]
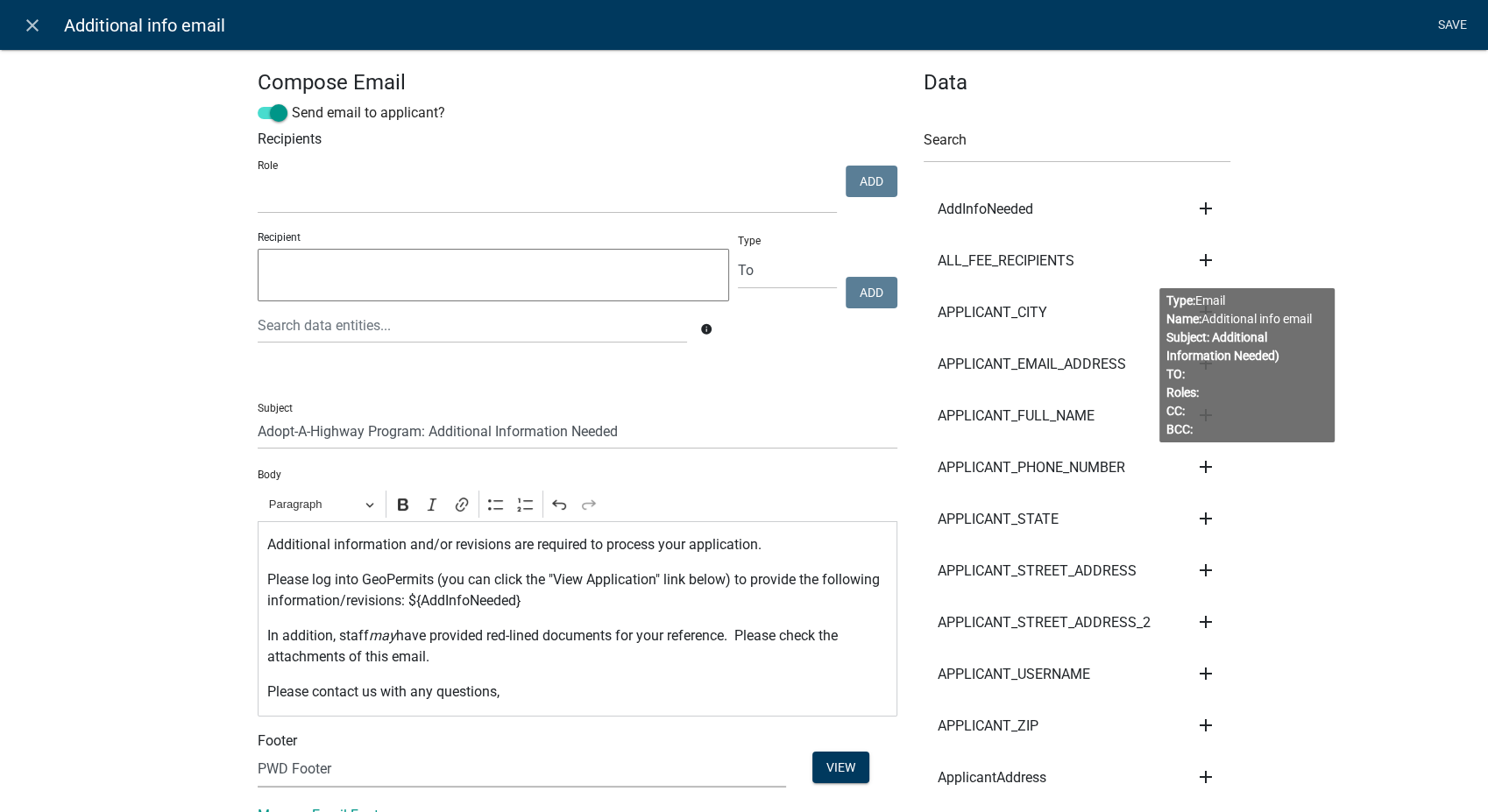
click at [1444, 27] on link "Save" at bounding box center [1451, 25] width 43 height 34
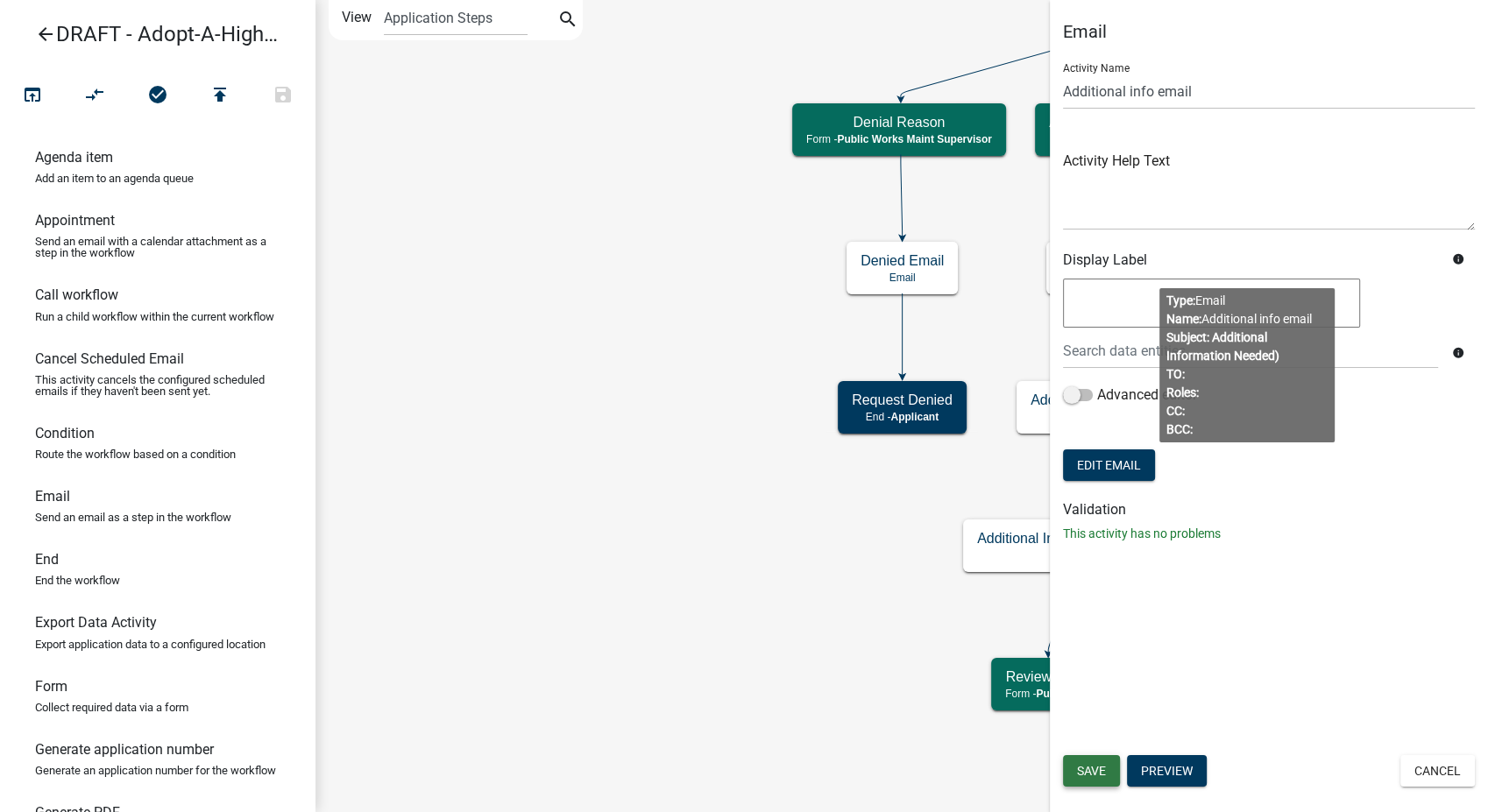
click at [1083, 779] on button "Save" at bounding box center [1091, 771] width 57 height 32
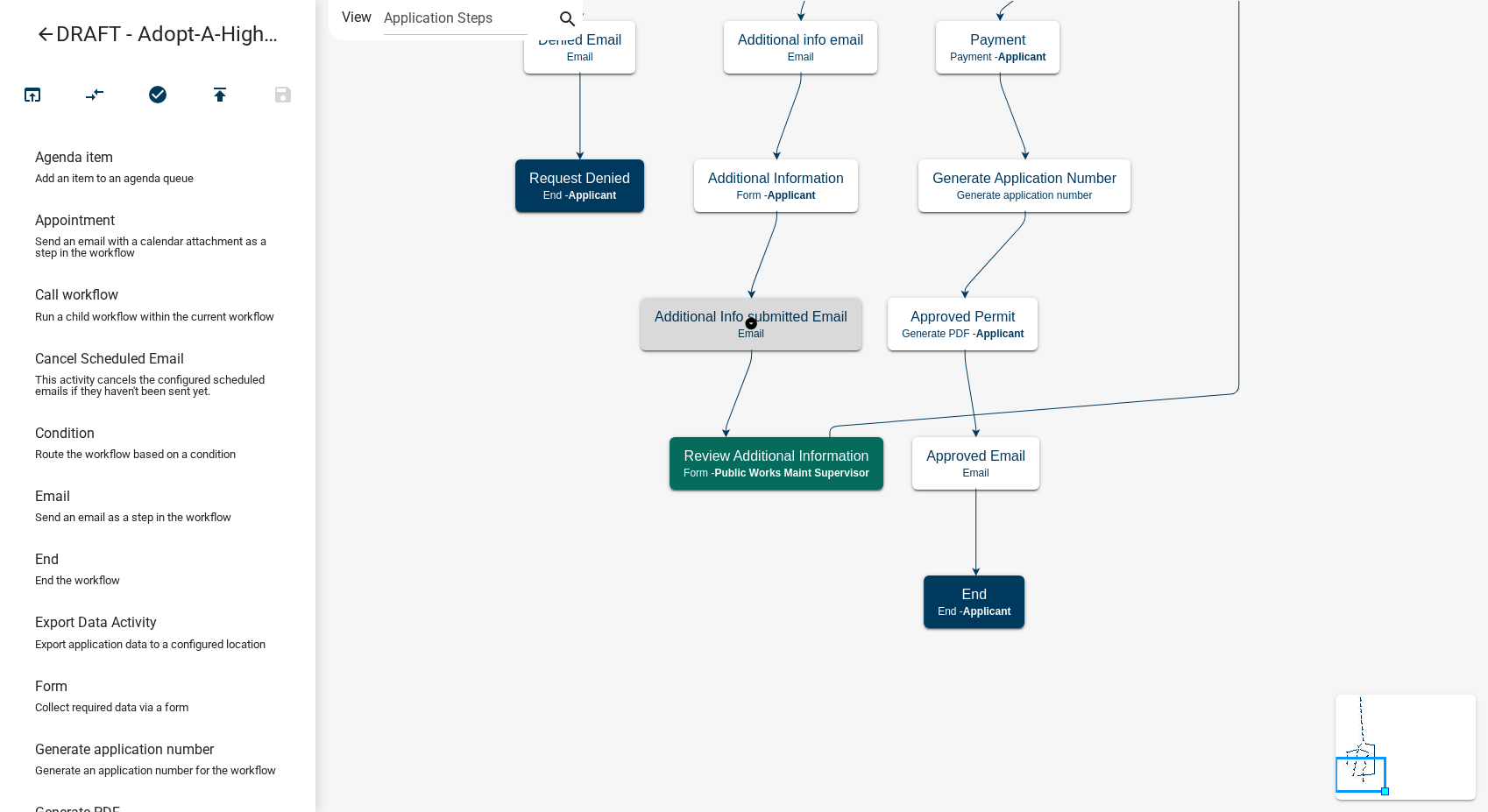
click at [829, 338] on p "Email" at bounding box center [751, 334] width 193 height 13
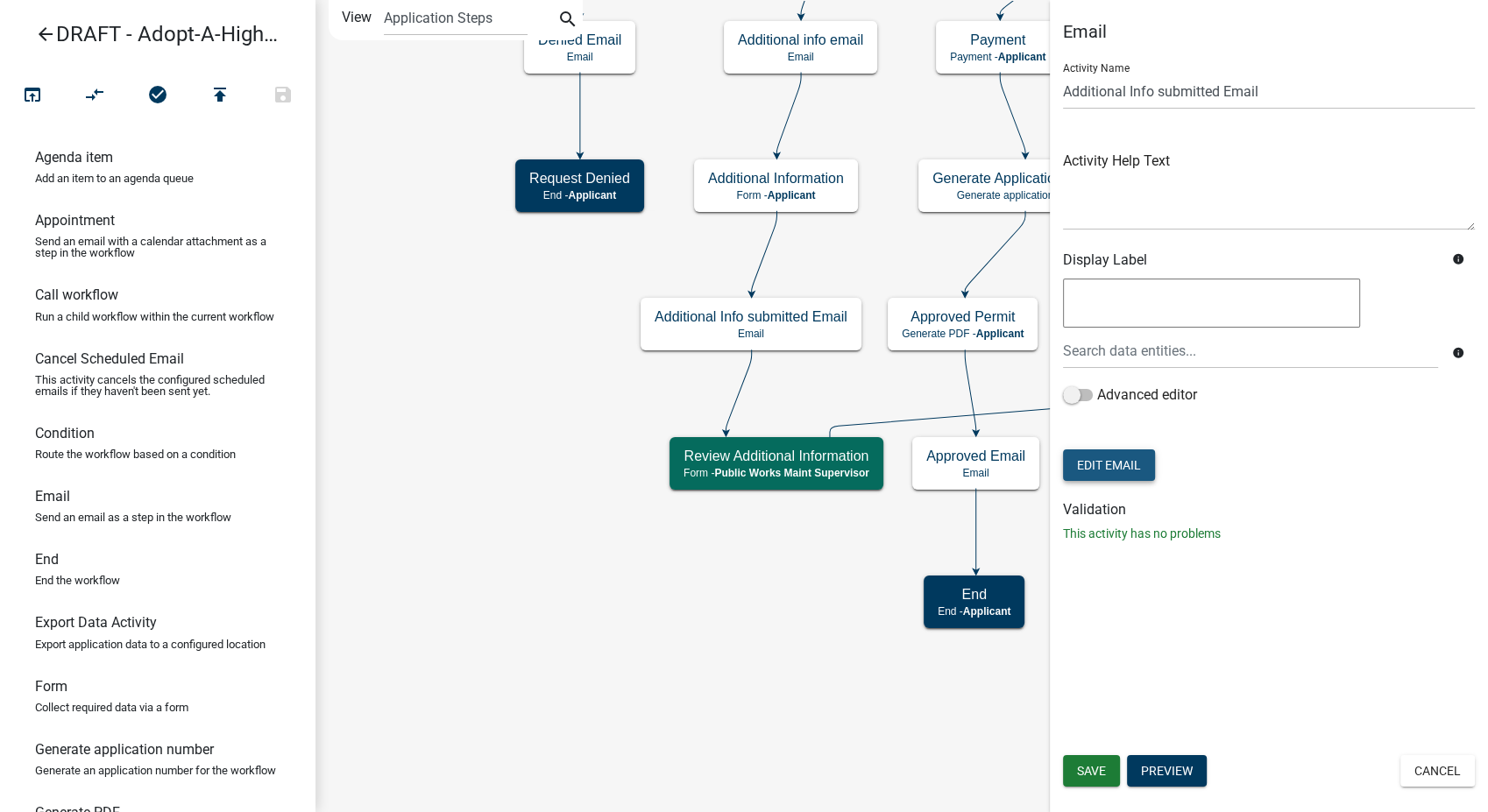
click at [1117, 471] on button "Edit Email" at bounding box center [1108, 465] width 92 height 32
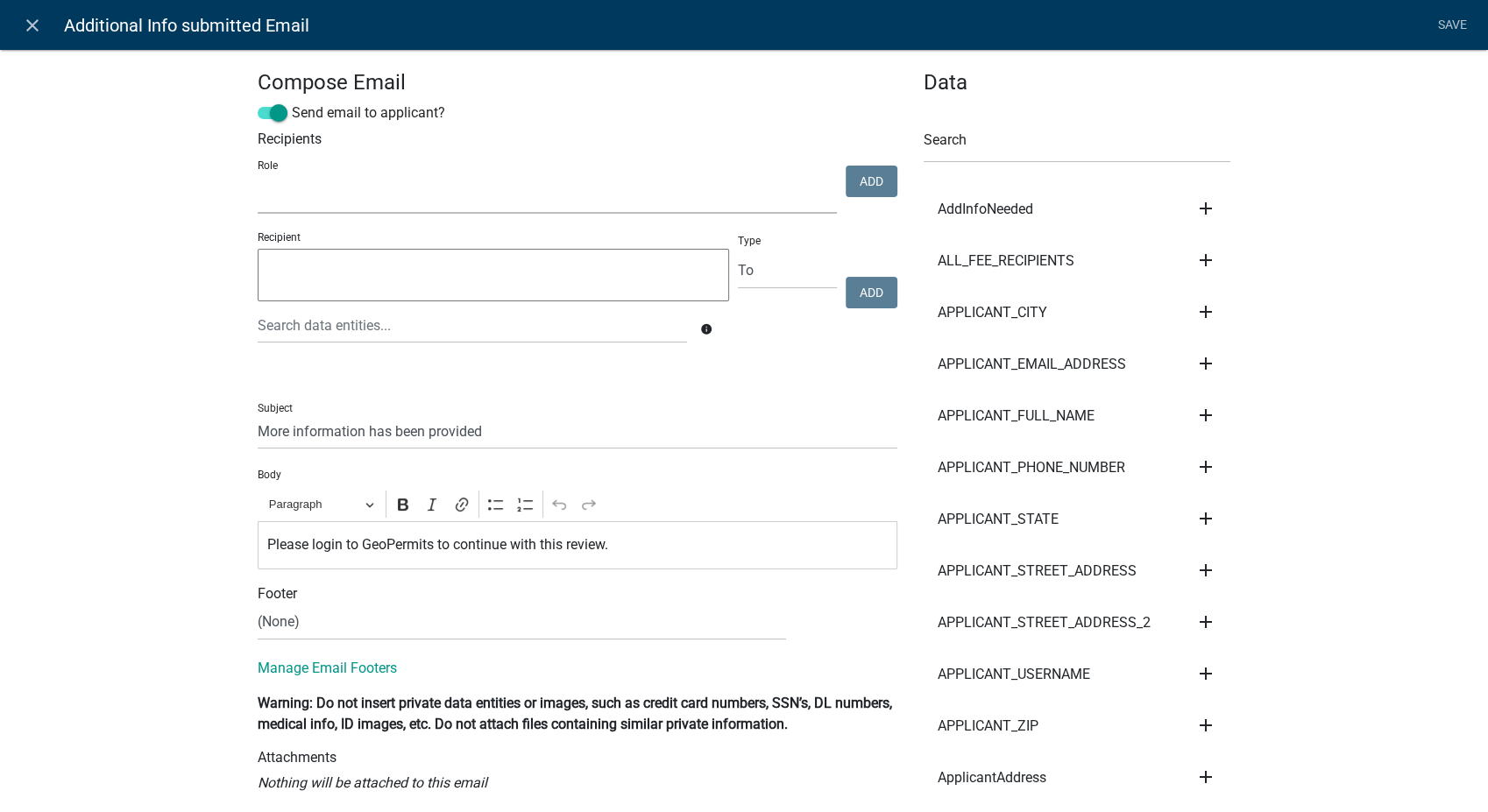
click at [307, 210] on select "Feedlot Officer GIS Coordinator - IT Public Works Maint Supervisor Planning and…" at bounding box center [547, 195] width 580 height 36
select select "5829f18d-d337-4370-9c9e-156141e84ede"
click at [257, 177] on select "Feedlot Officer GIS Coordinator - IT Public Works Maint Supervisor Planning and…" at bounding box center [547, 195] width 580 height 36
click at [848, 179] on button "Add" at bounding box center [872, 181] width 52 height 32
select select
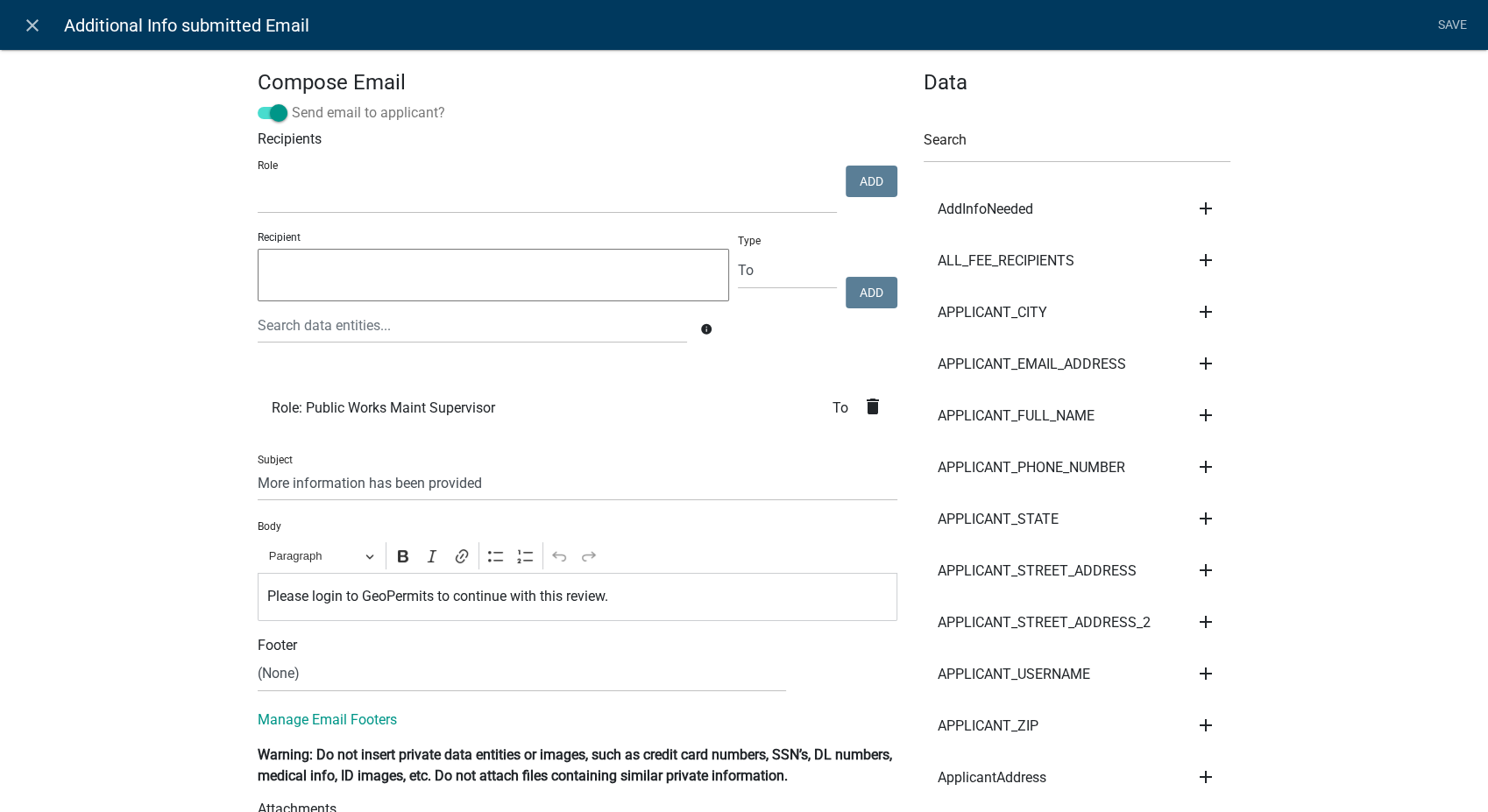
click at [273, 107] on span at bounding box center [272, 113] width 30 height 13
click at [292, 102] on input "Send email to applicant?" at bounding box center [292, 102] width 0 height 0
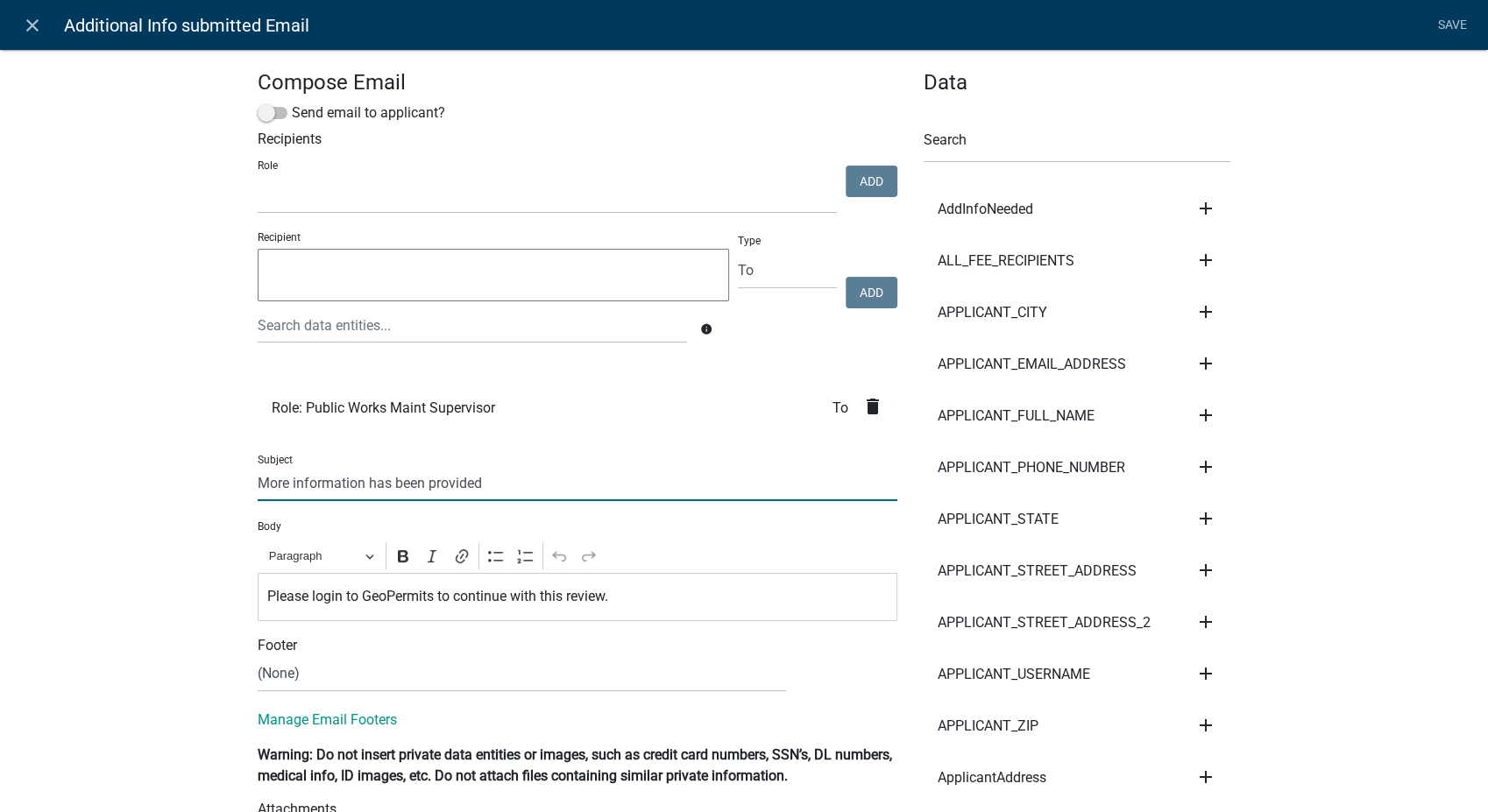
click at [257, 488] on input "More information has been provided" at bounding box center [577, 482] width 639 height 36
type input "Adopt-A-Highway Program: More information has been provided"
click at [1437, 19] on link "Save" at bounding box center [1451, 25] width 43 height 34
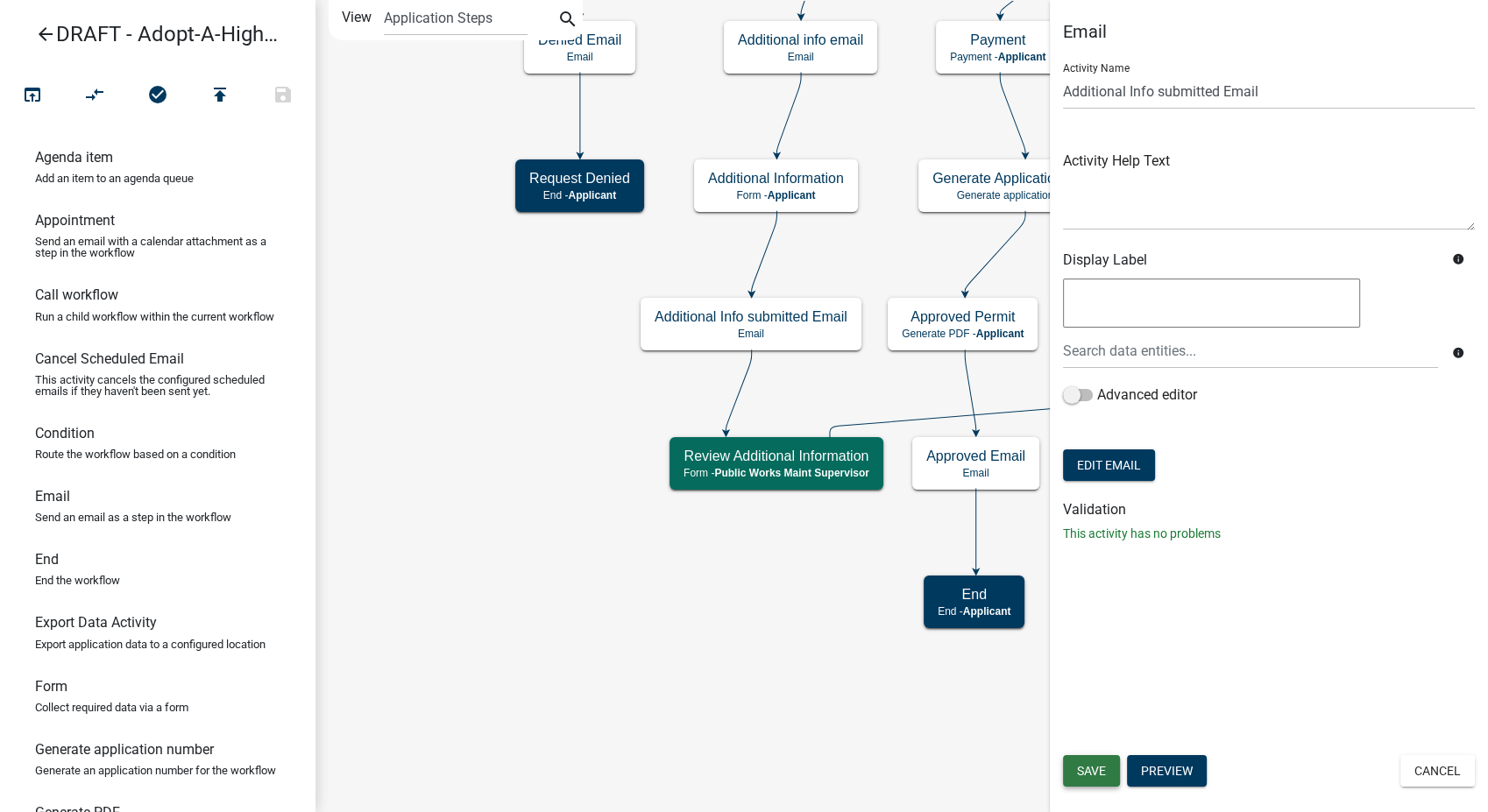
click at [1108, 777] on button "Save" at bounding box center [1091, 771] width 57 height 32
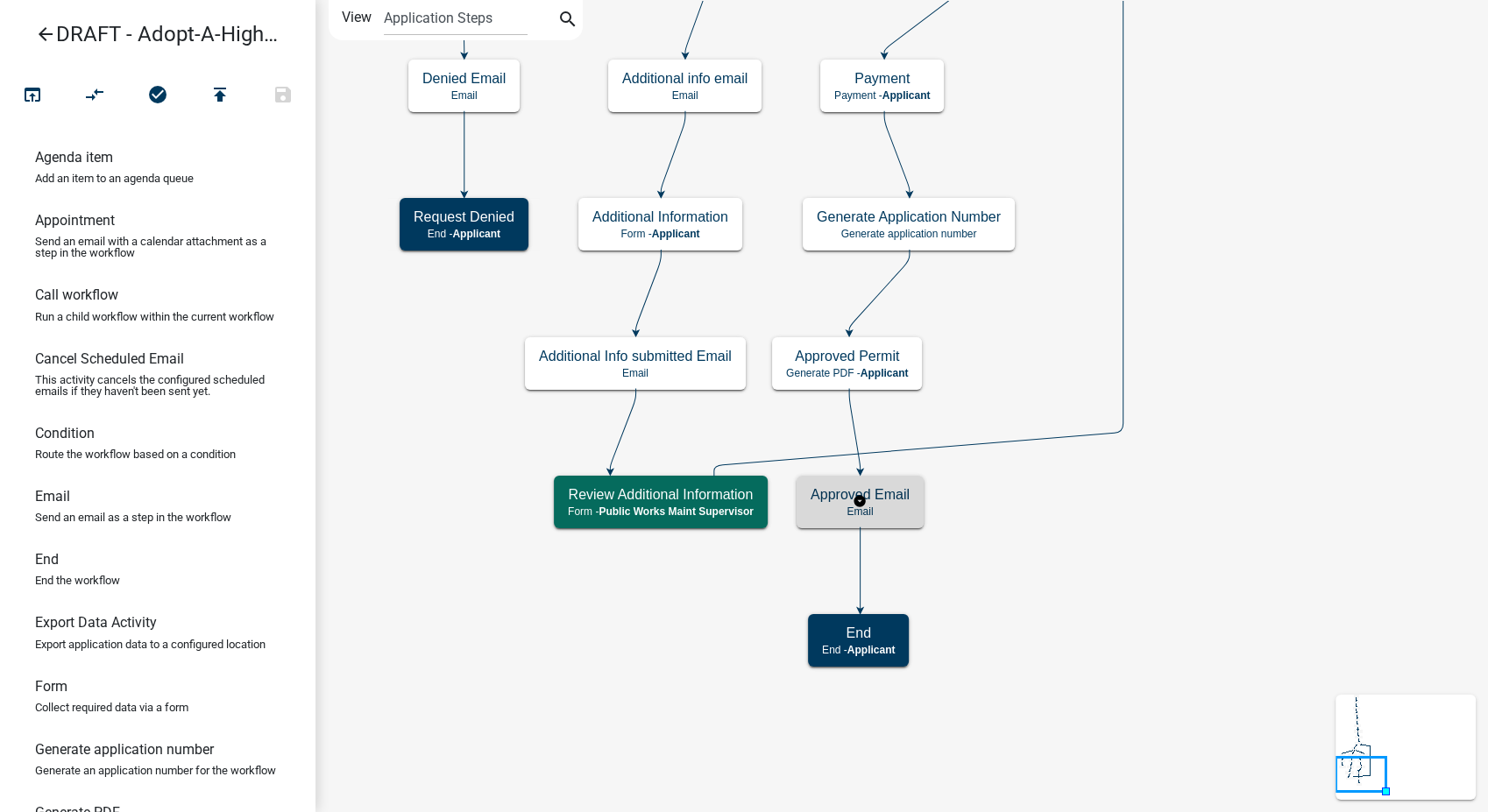
click at [914, 508] on div "Approved Email Email" at bounding box center [860, 501] width 127 height 53
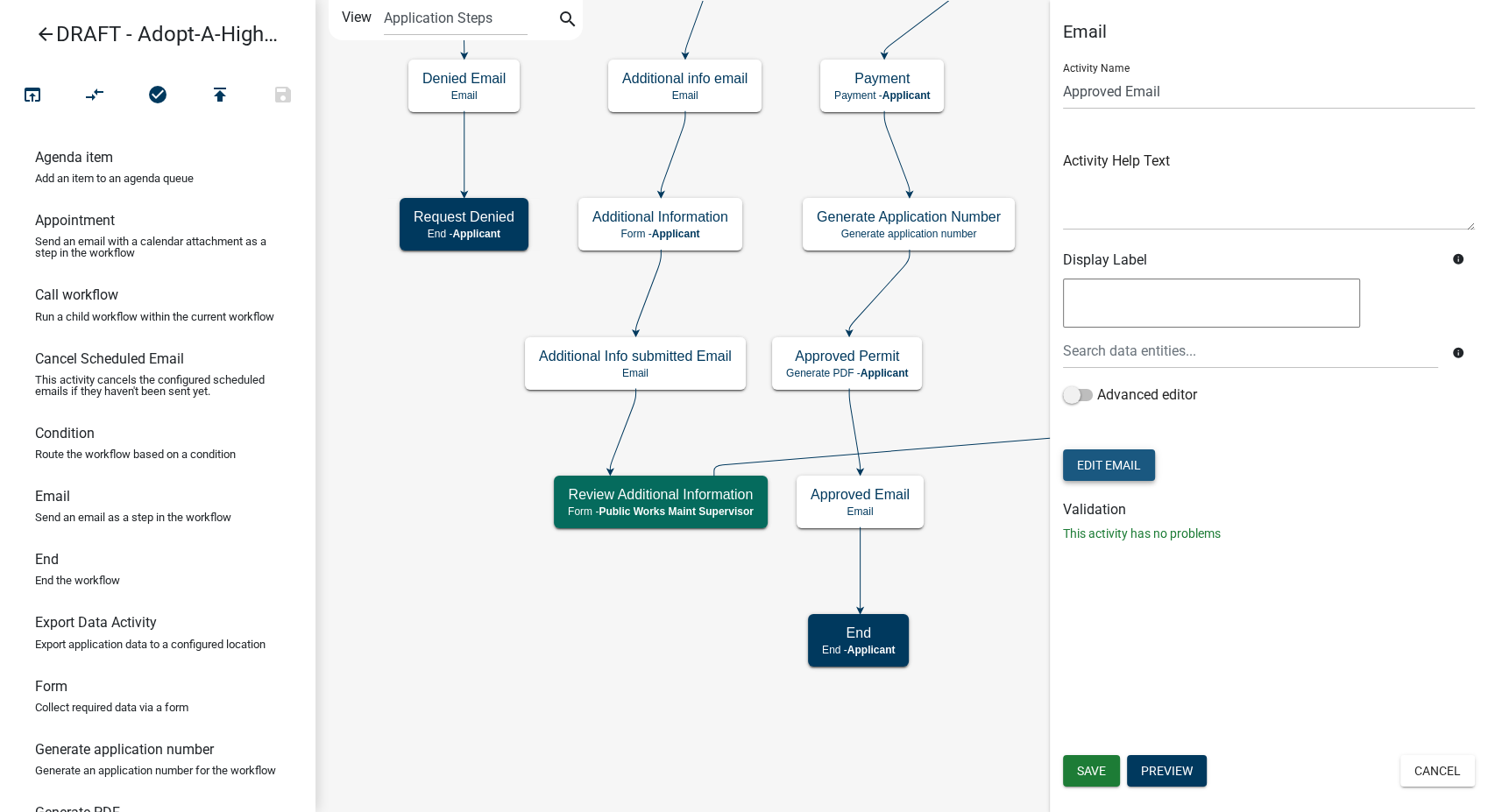
click at [1124, 463] on button "Edit Email" at bounding box center [1108, 465] width 92 height 32
select select
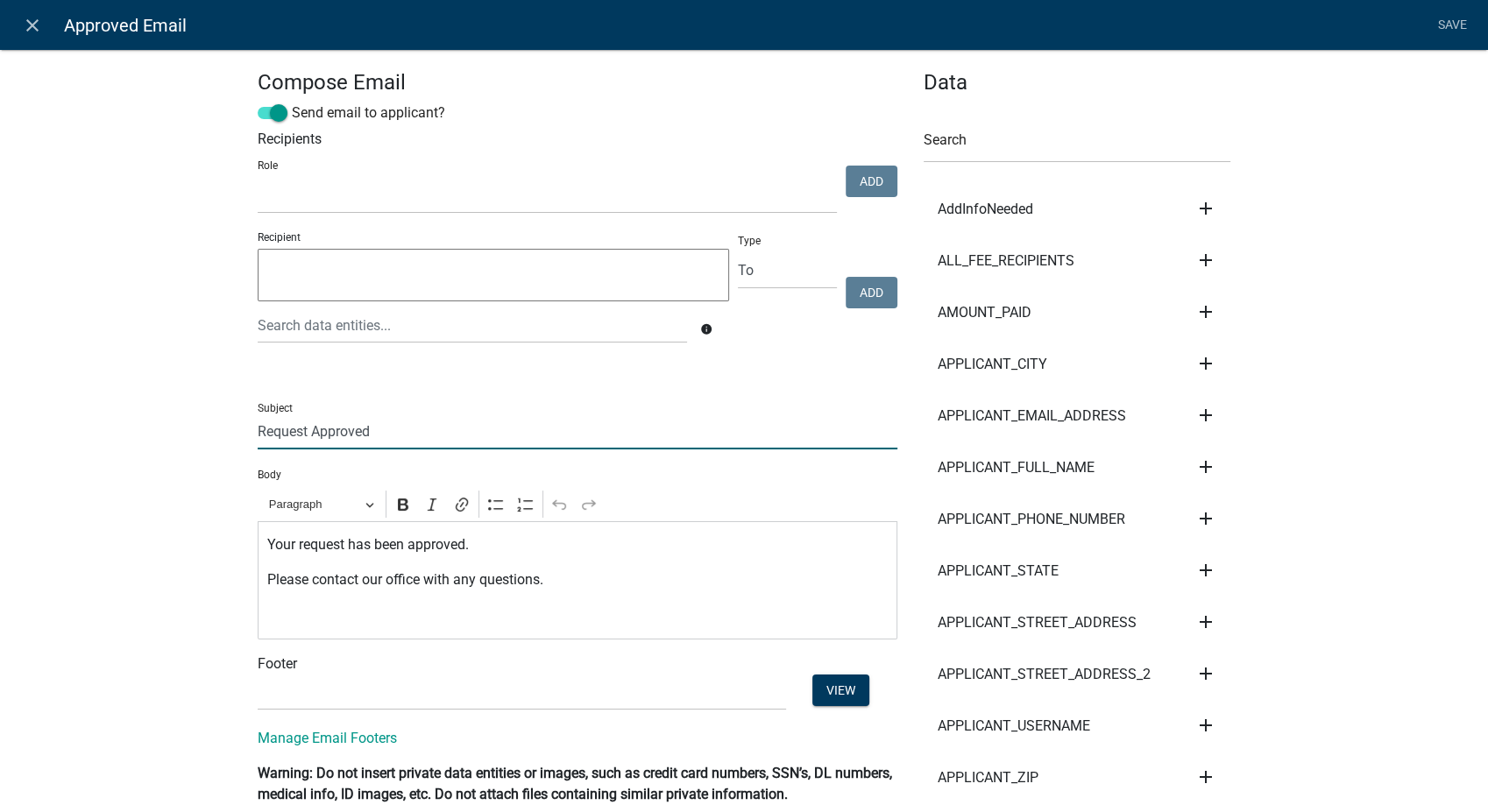
click at [257, 427] on input "Request Approved" at bounding box center [577, 431] width 639 height 36
type input "Adopt-A-Highway Program: Request Approved"
click at [277, 633] on div "Your request has been approved. Please contact our office with any questions." at bounding box center [577, 581] width 639 height 119
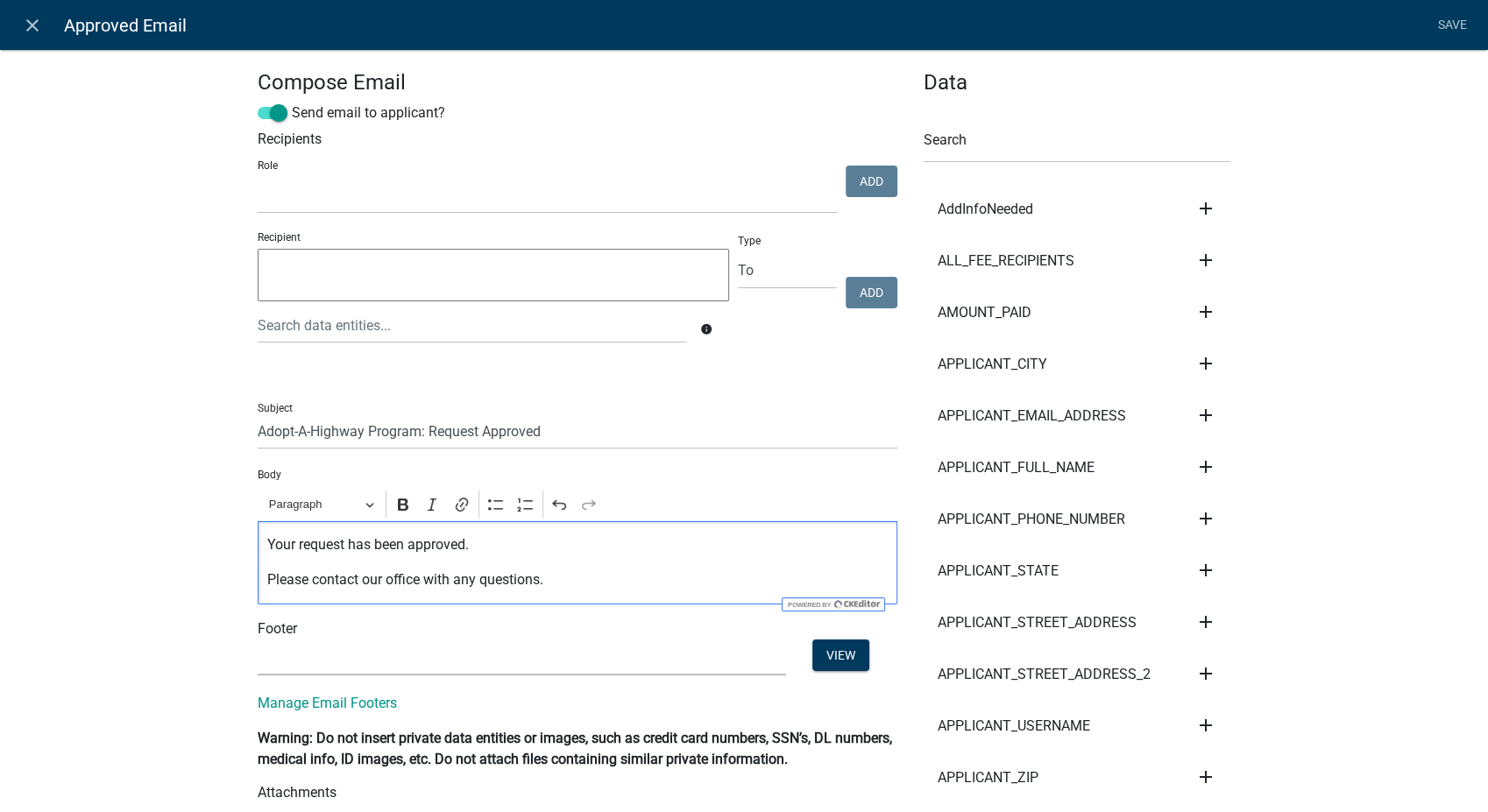
click at [276, 656] on select "(None) PWD Footer" at bounding box center [522, 657] width 528 height 36
select select "9db3d9a5-71f4-4018-8ece-b55317a70838"
click at [257, 639] on select "(None) PWD Footer" at bounding box center [522, 657] width 528 height 36
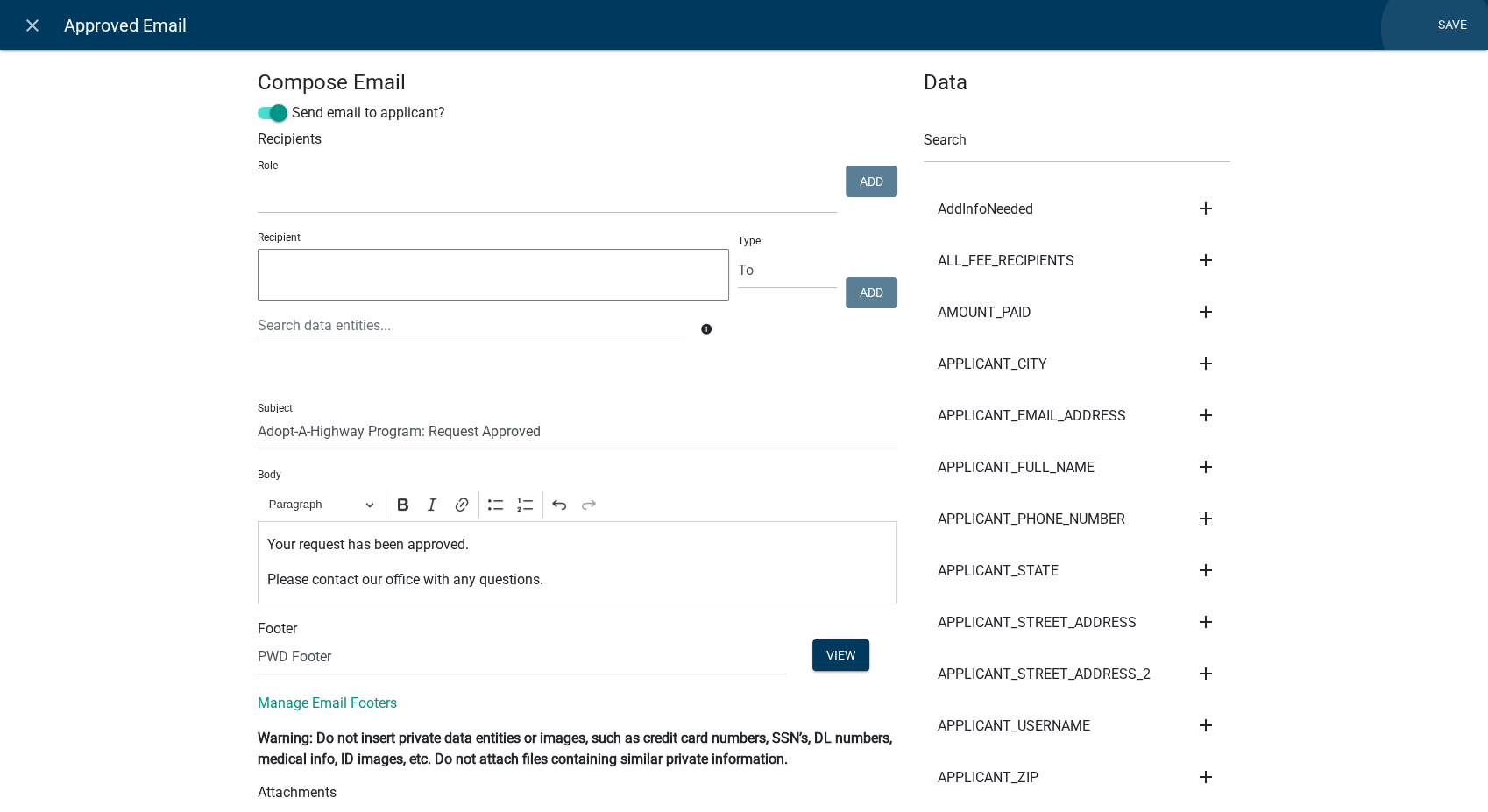
click at [1436, 29] on link "Save" at bounding box center [1451, 25] width 43 height 34
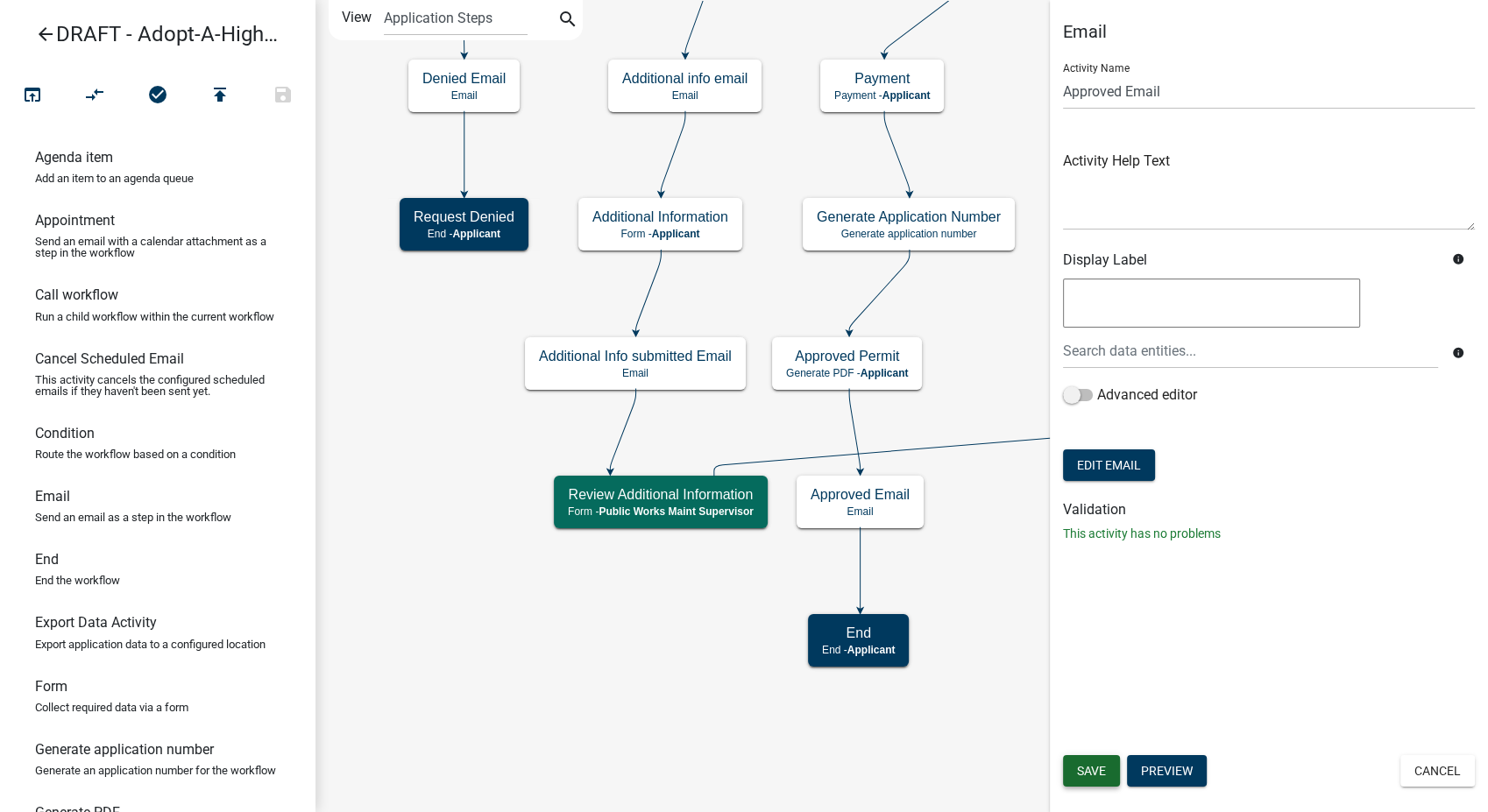
click at [1096, 767] on span "Save" at bounding box center [1092, 771] width 29 height 14
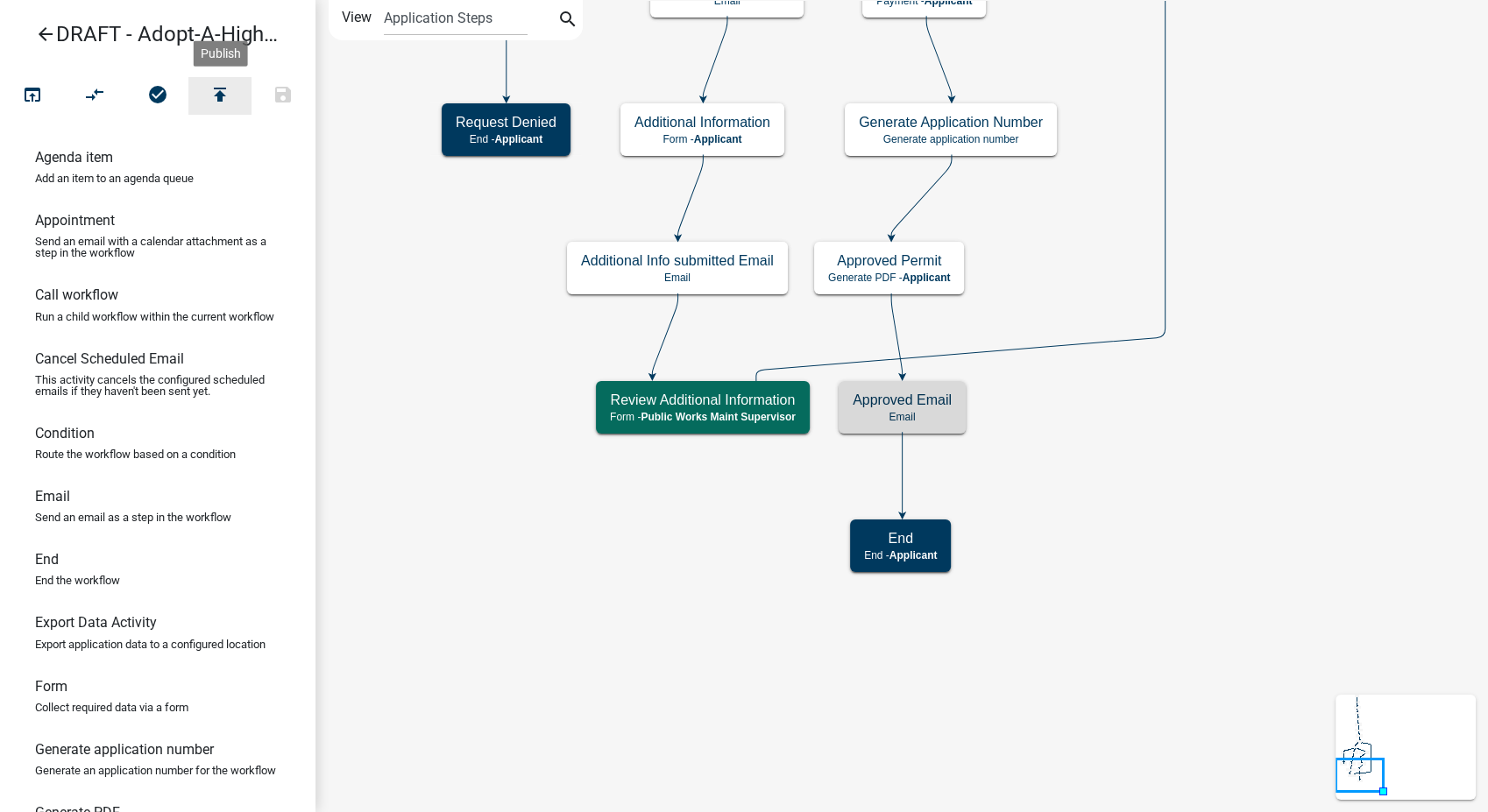
click at [223, 92] on icon "publish" at bounding box center [220, 95] width 21 height 24
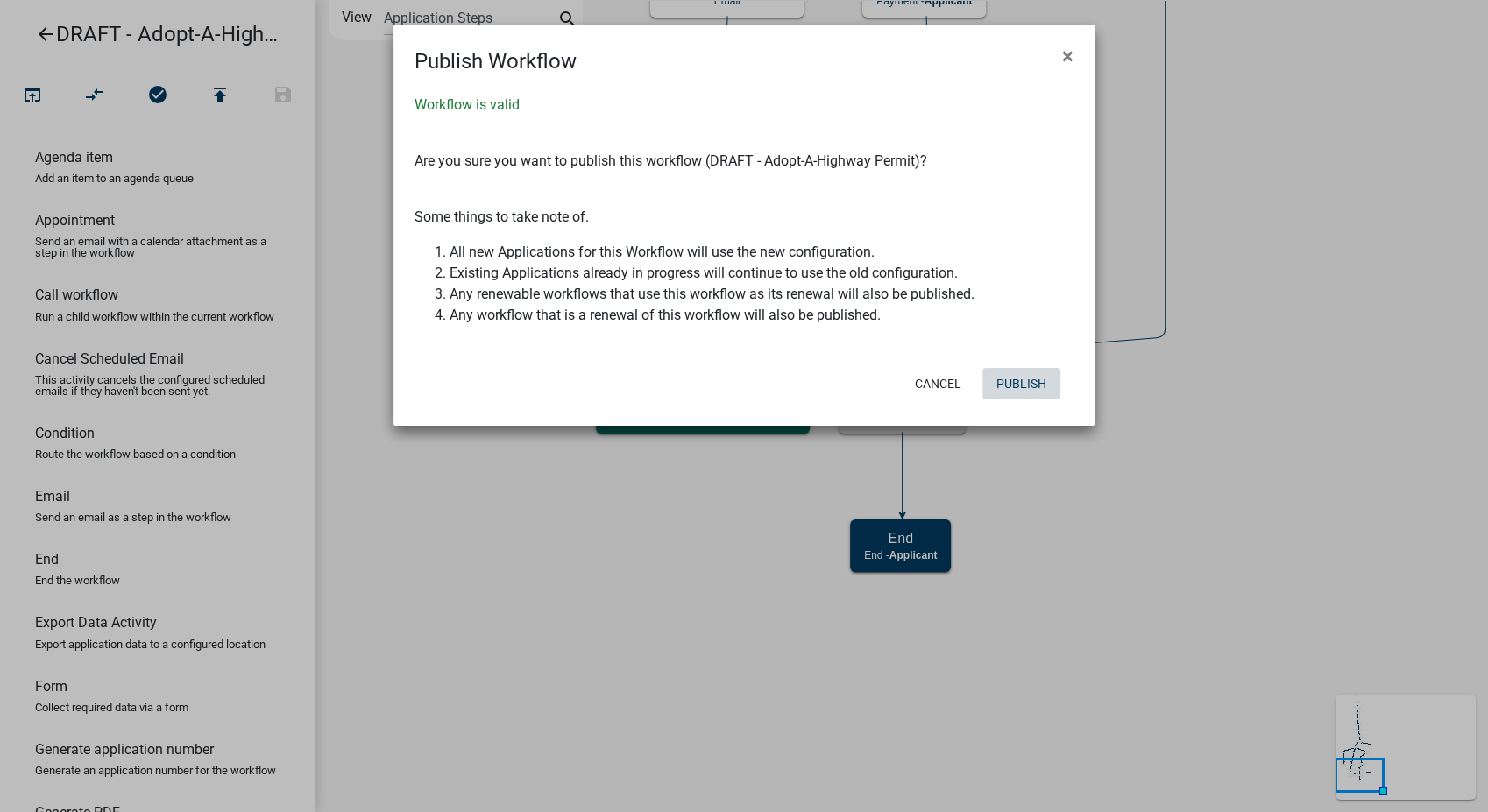
click at [1016, 383] on button "Publish" at bounding box center [1021, 384] width 78 height 32
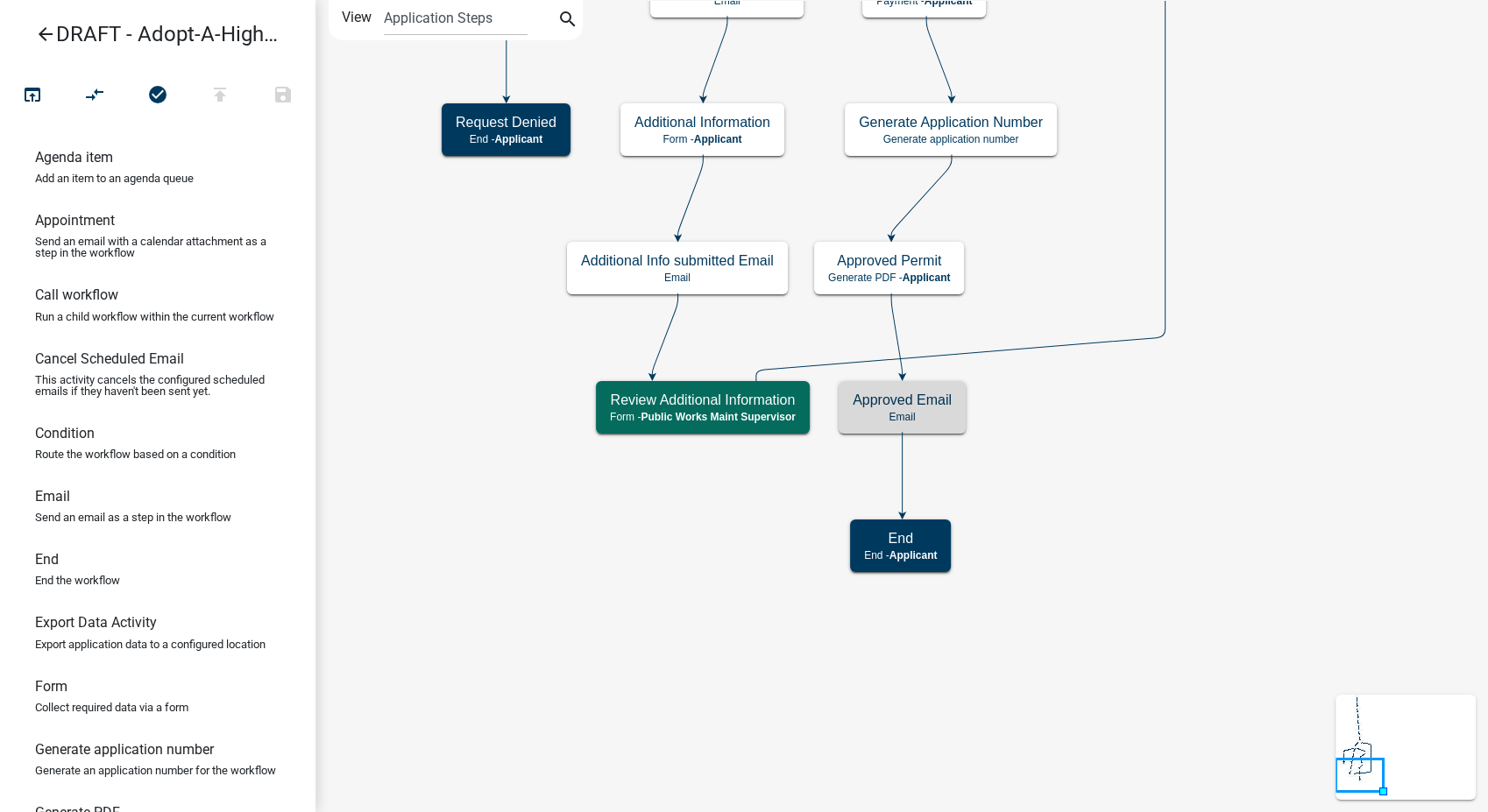
click at [41, 31] on icon "arrow_back" at bounding box center [45, 36] width 21 height 24
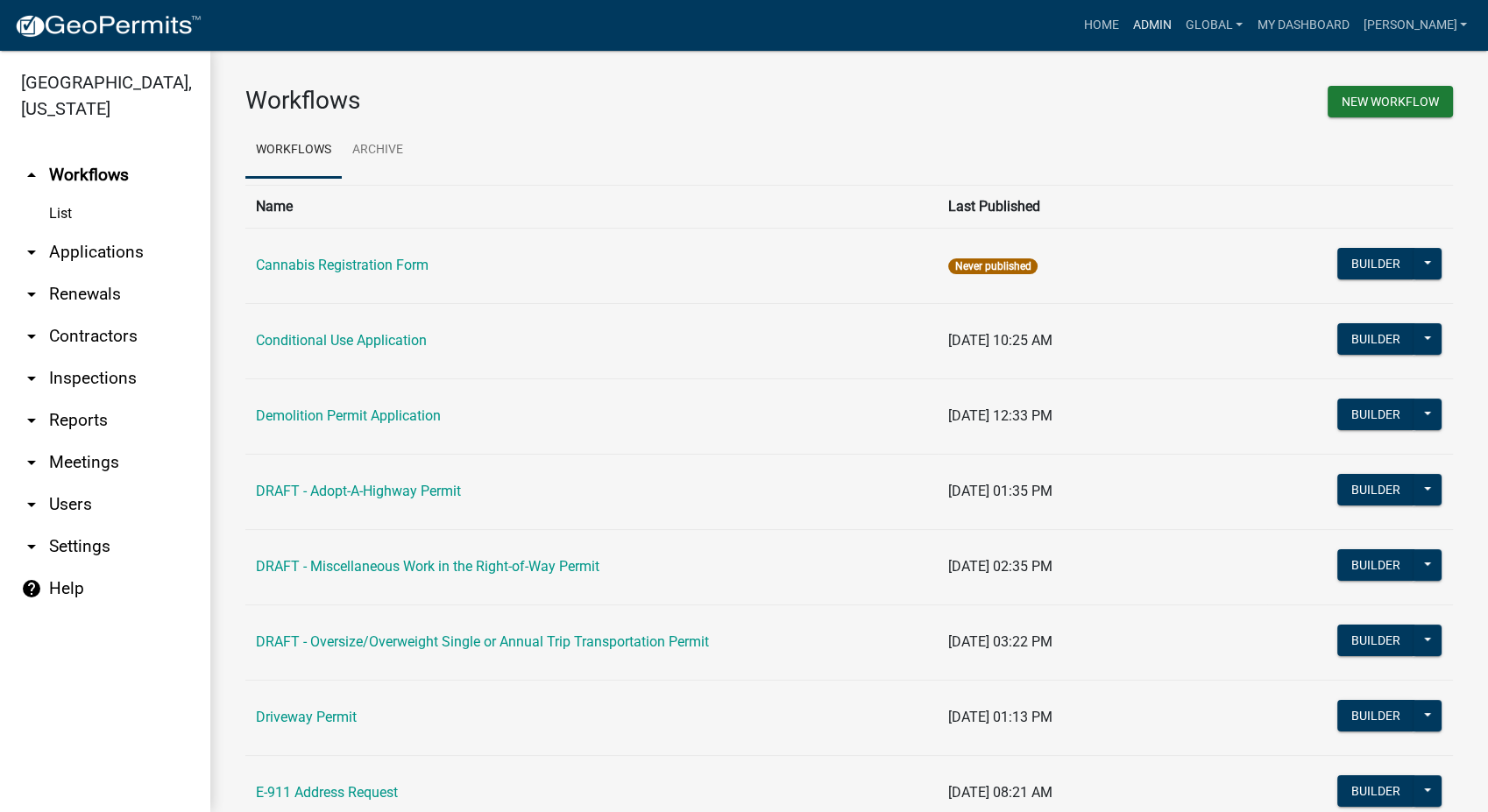
click at [1178, 25] on link "Admin" at bounding box center [1152, 25] width 53 height 34
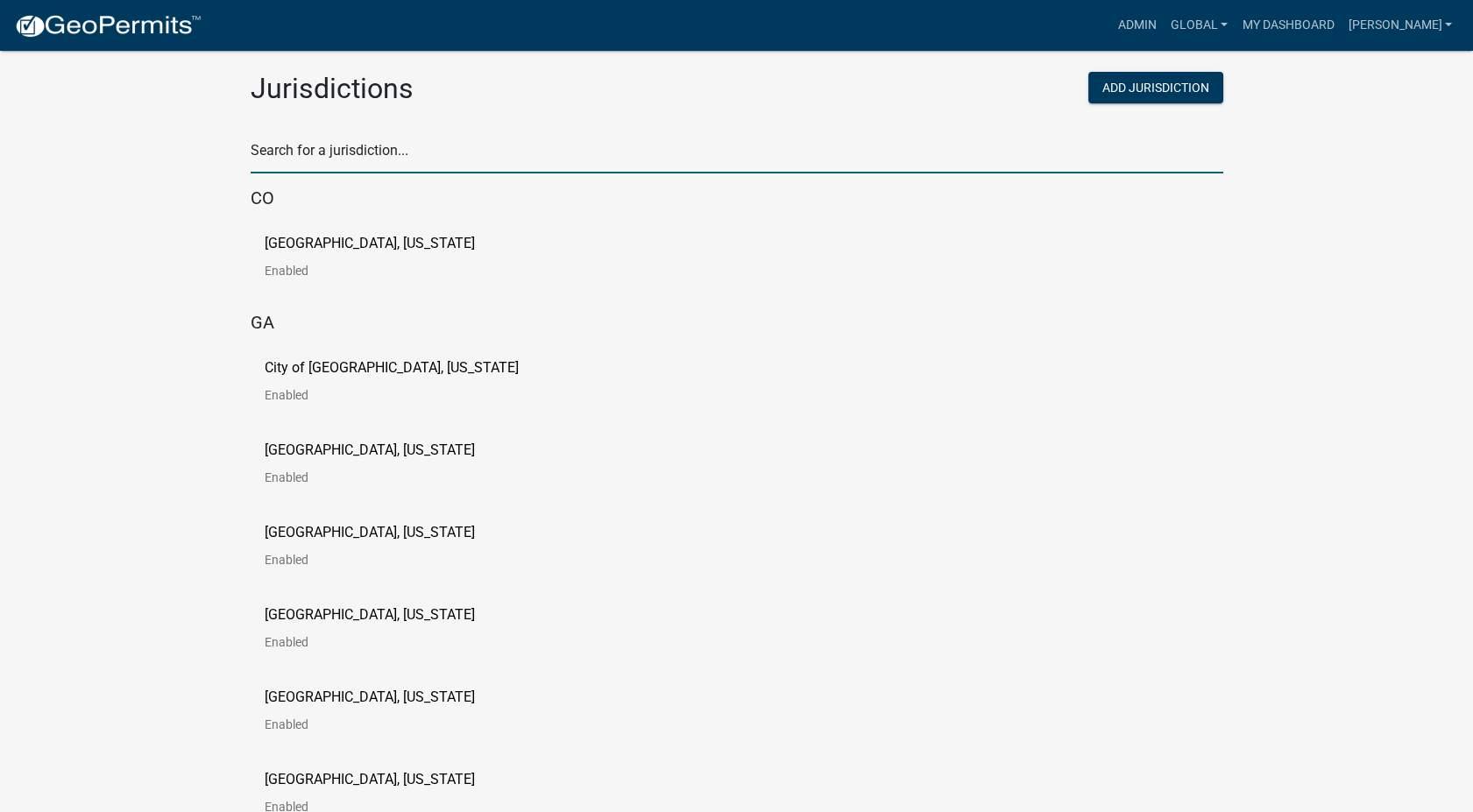
click at [423, 158] on input "text" at bounding box center [737, 155] width 973 height 36
type input "newton"
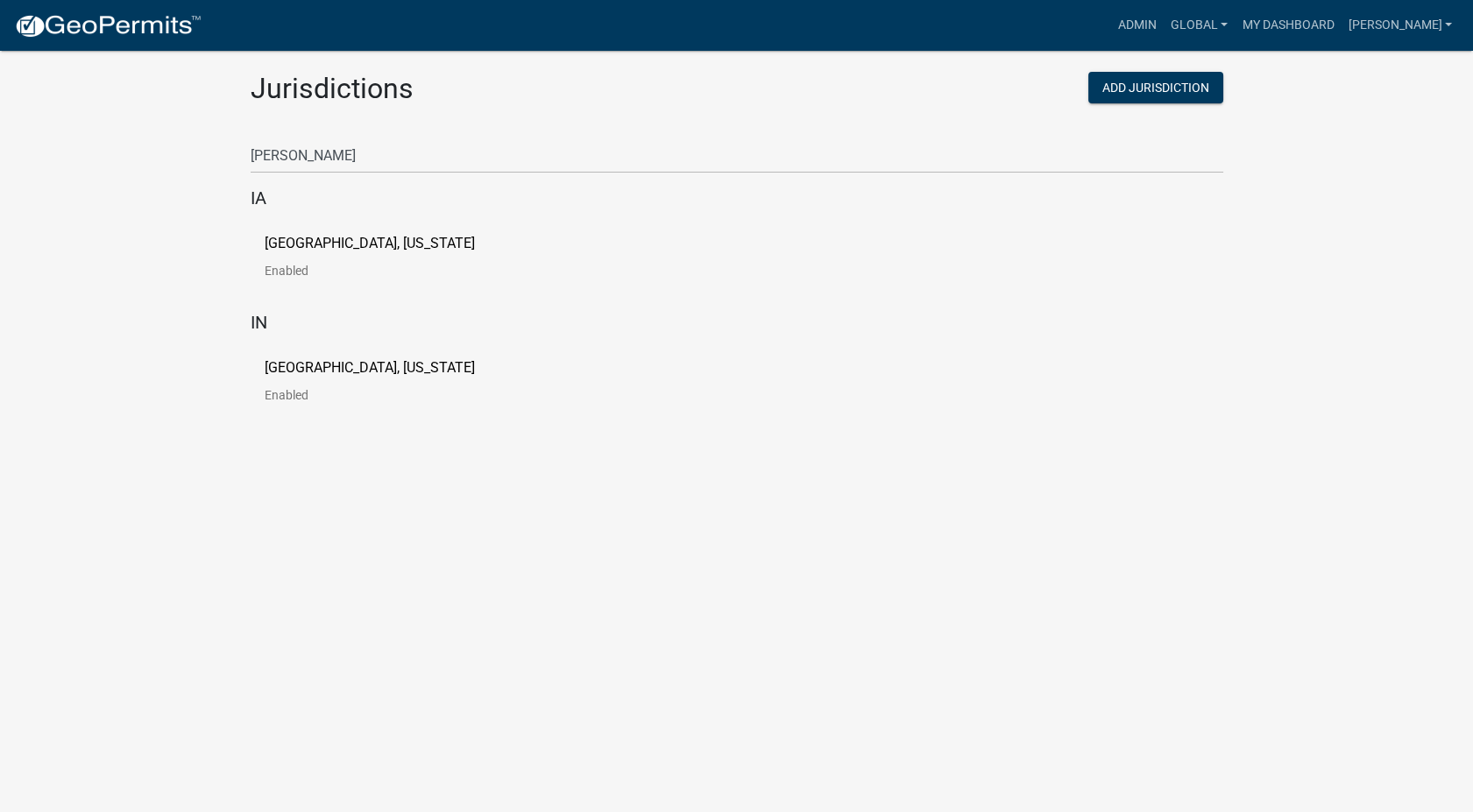
click at [363, 248] on p "City of Newton, Iowa" at bounding box center [369, 243] width 210 height 14
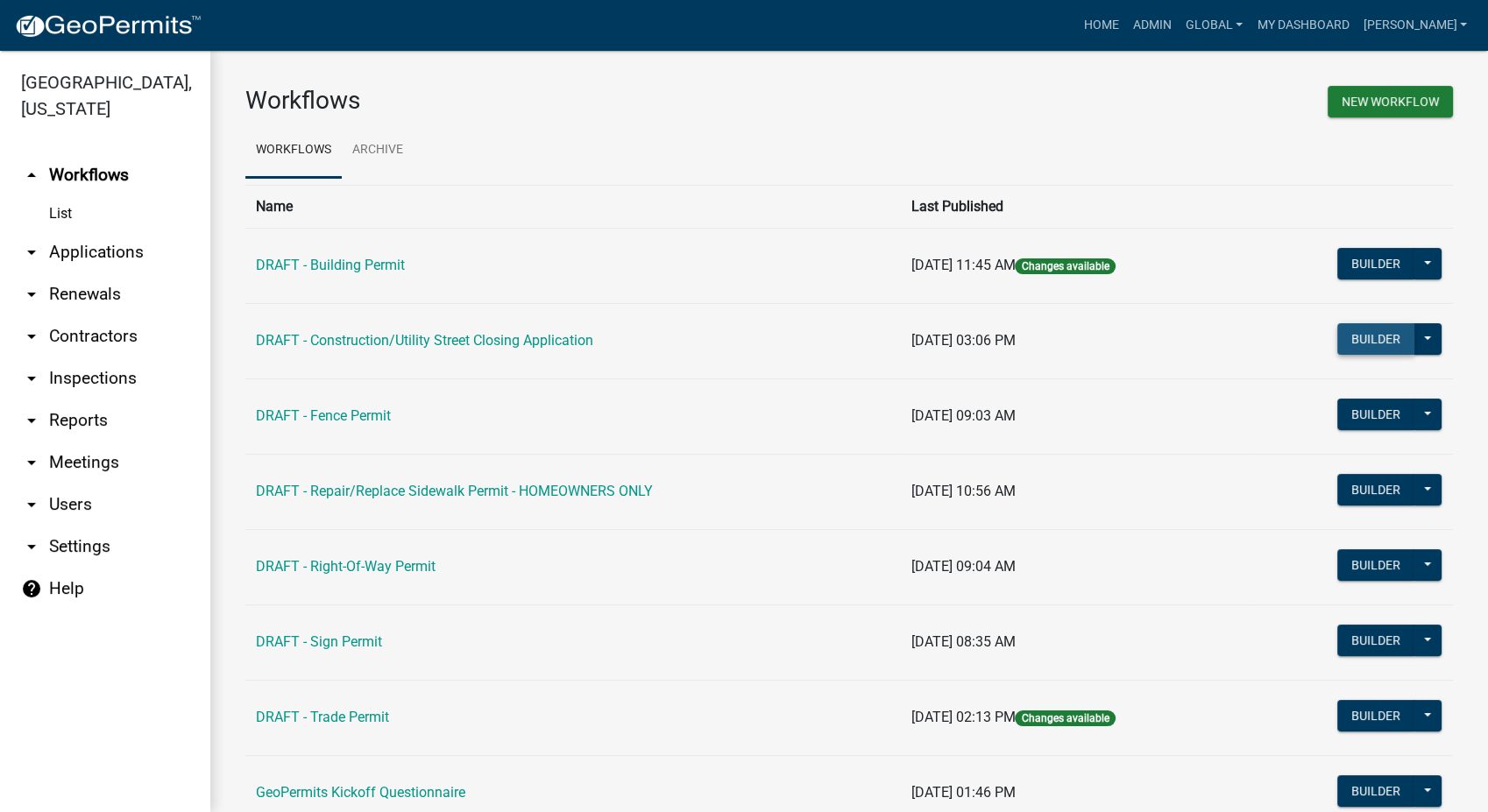
click at [1375, 336] on button "Builder" at bounding box center [1376, 338] width 77 height 32
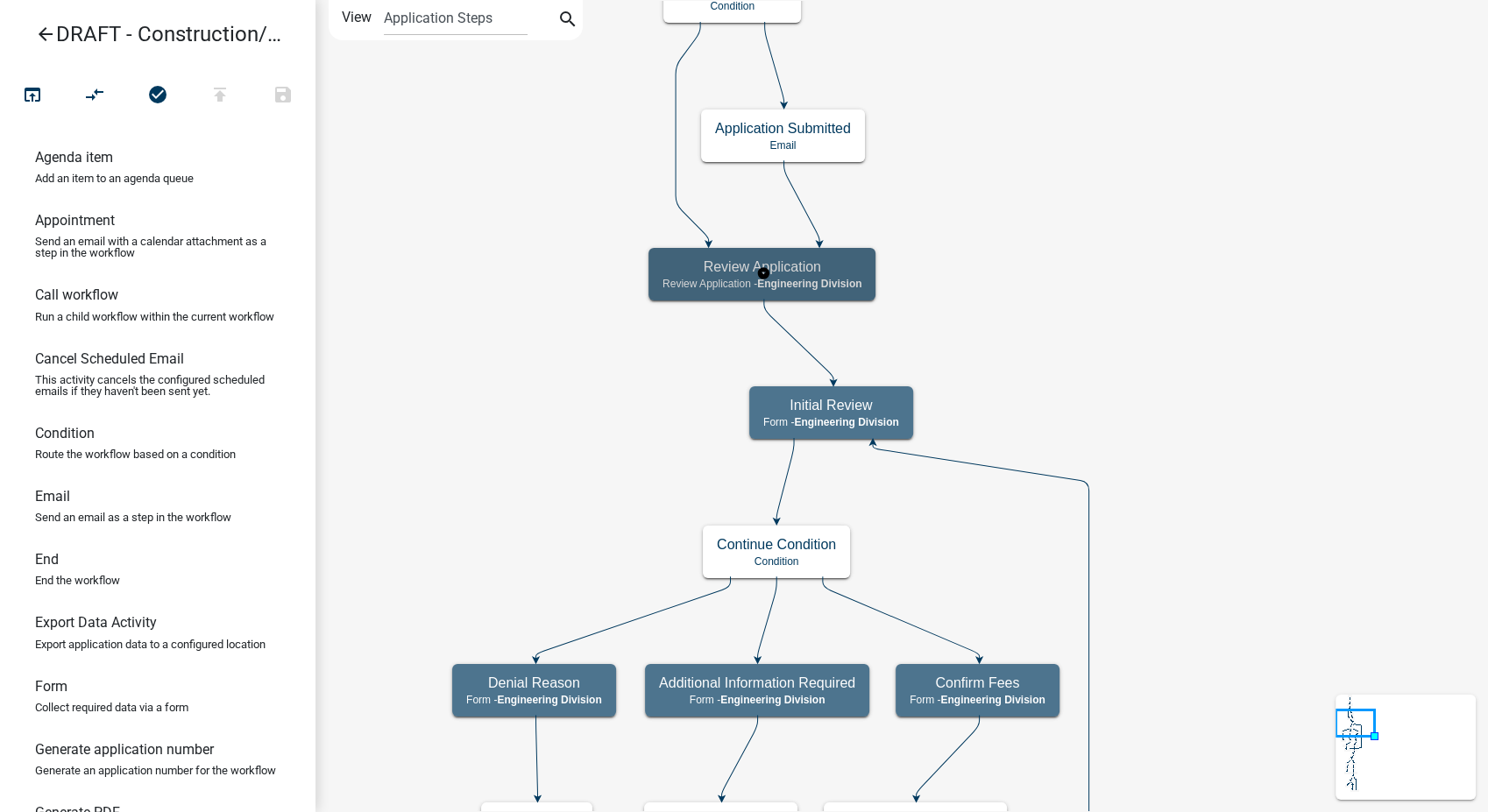
click at [861, 262] on h5 "Review Application" at bounding box center [762, 266] width 199 height 16
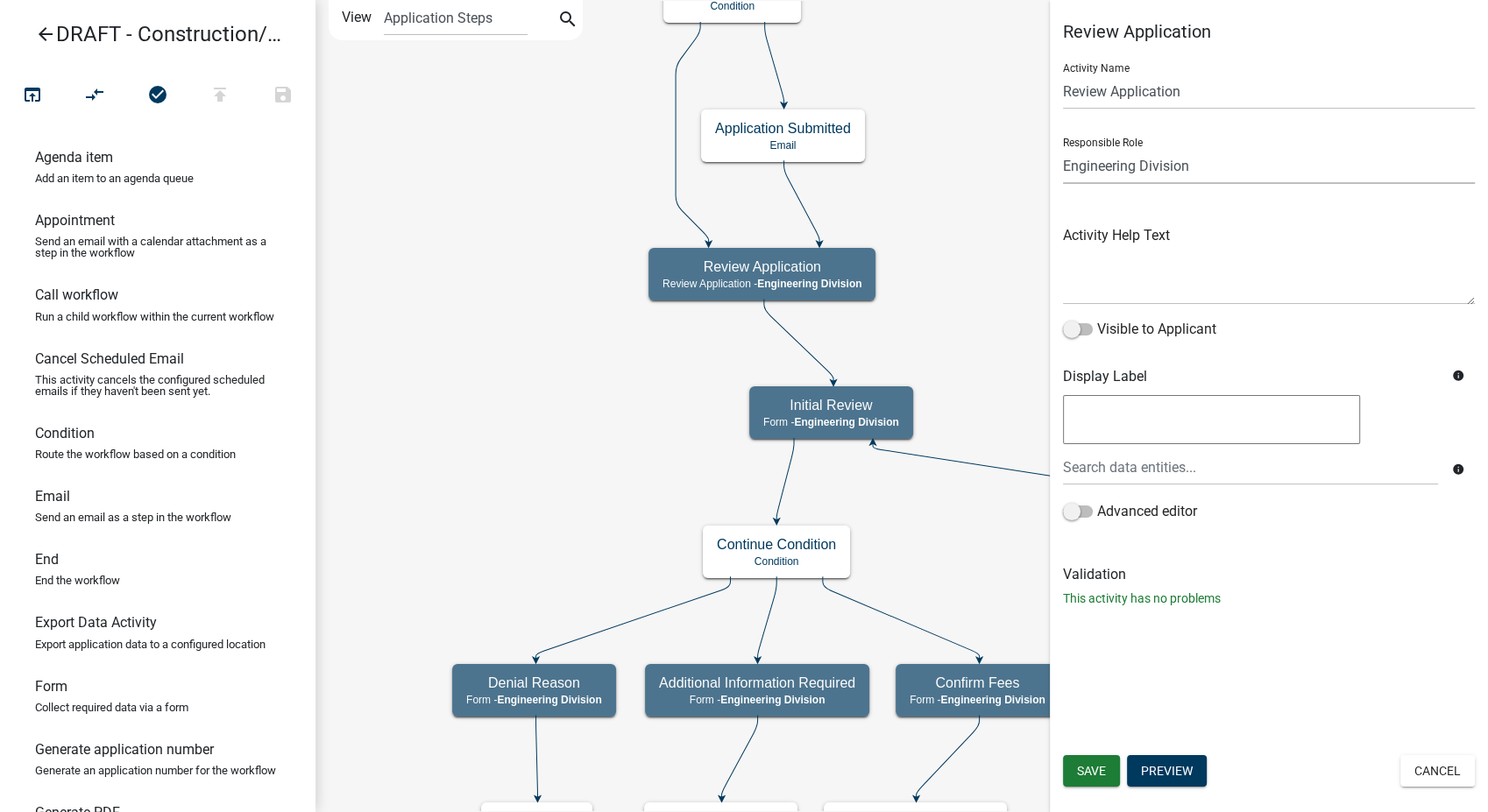
click at [1232, 172] on select "Applicant PWD Director Permit Technician Fire Department Admin City Planner Eng…" at bounding box center [1268, 166] width 412 height 36
select select "6F1DAB81-19C3-45C3-A7B8-0AC3B0BBD312"
click at [1063, 149] on select "Applicant PWD Director Permit Technician Fire Department Admin City Planner Eng…" at bounding box center [1268, 166] width 412 height 36
click at [1089, 764] on span "Save" at bounding box center [1092, 771] width 29 height 14
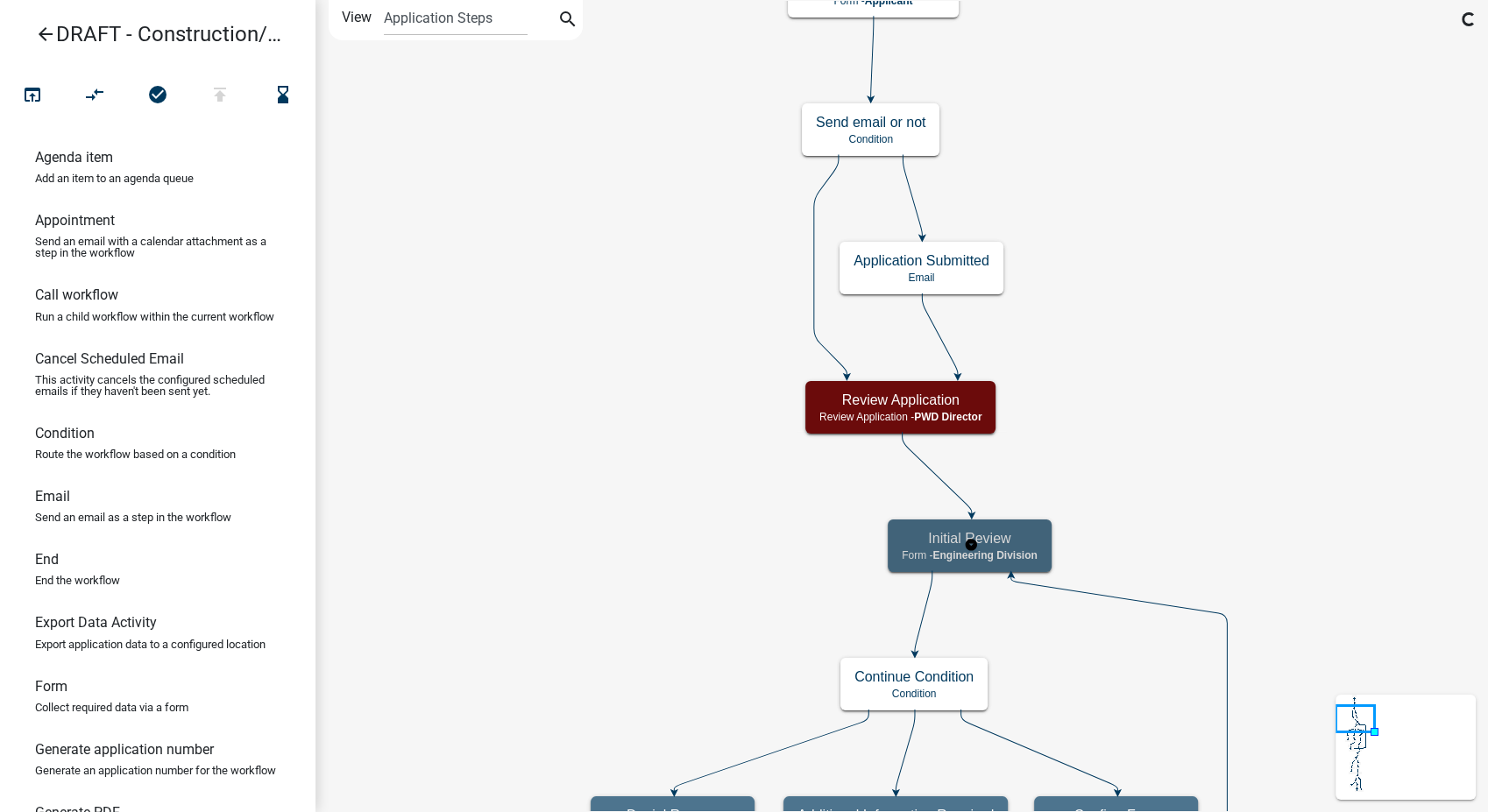
click at [1019, 545] on h5 "Initial Review" at bounding box center [969, 538] width 136 height 16
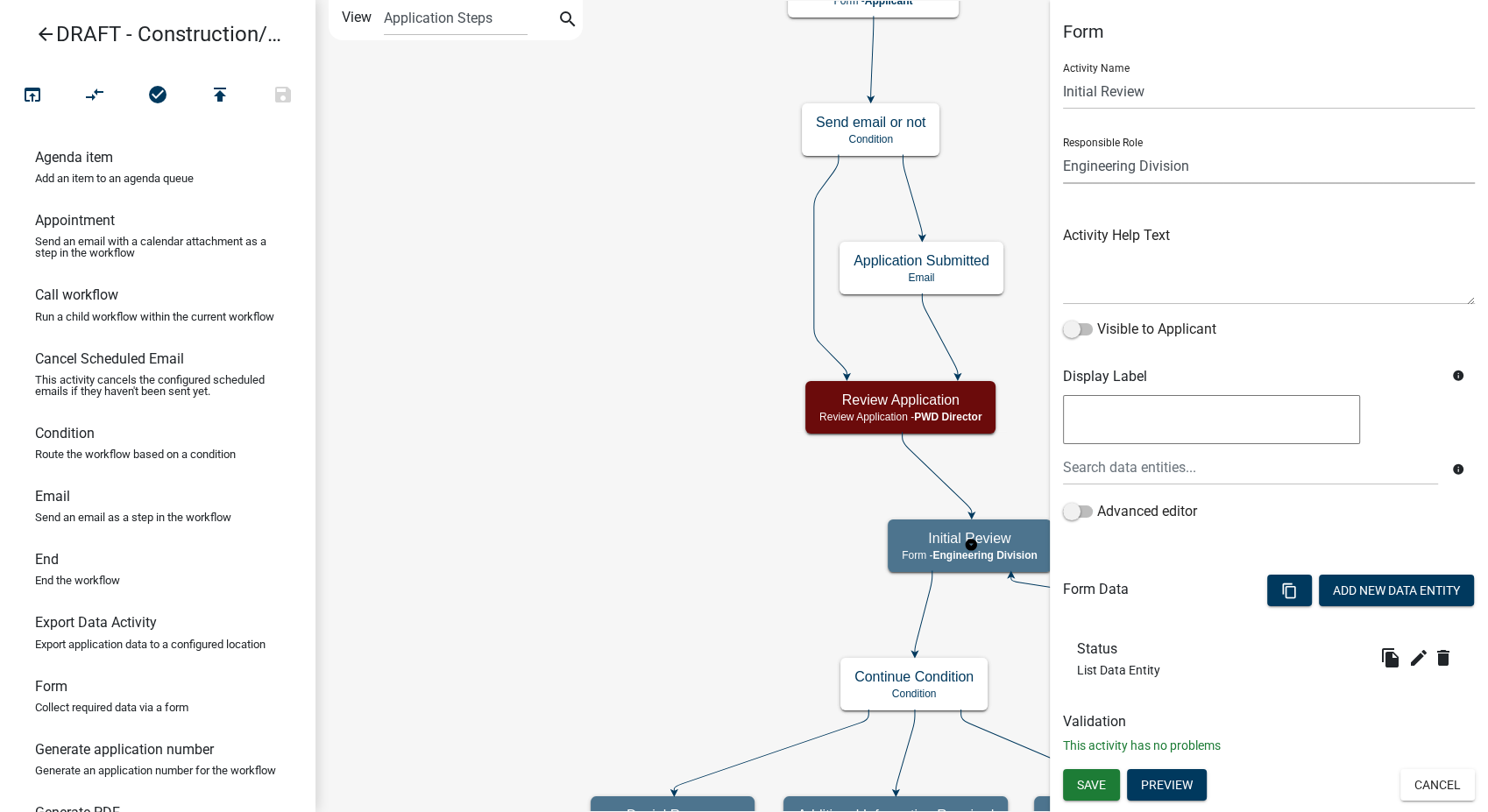
click at [1212, 158] on select "Applicant PWD Director Permit Technician Fire Department Admin City Planner Eng…" at bounding box center [1268, 166] width 412 height 36
select select "6F1DAB81-19C3-45C3-A7B8-0AC3B0BBD312"
click at [1063, 149] on select "Applicant PWD Director Permit Technician Fire Department Admin City Planner Eng…" at bounding box center [1268, 166] width 412 height 36
click at [1089, 781] on span "Save" at bounding box center [1092, 785] width 29 height 14
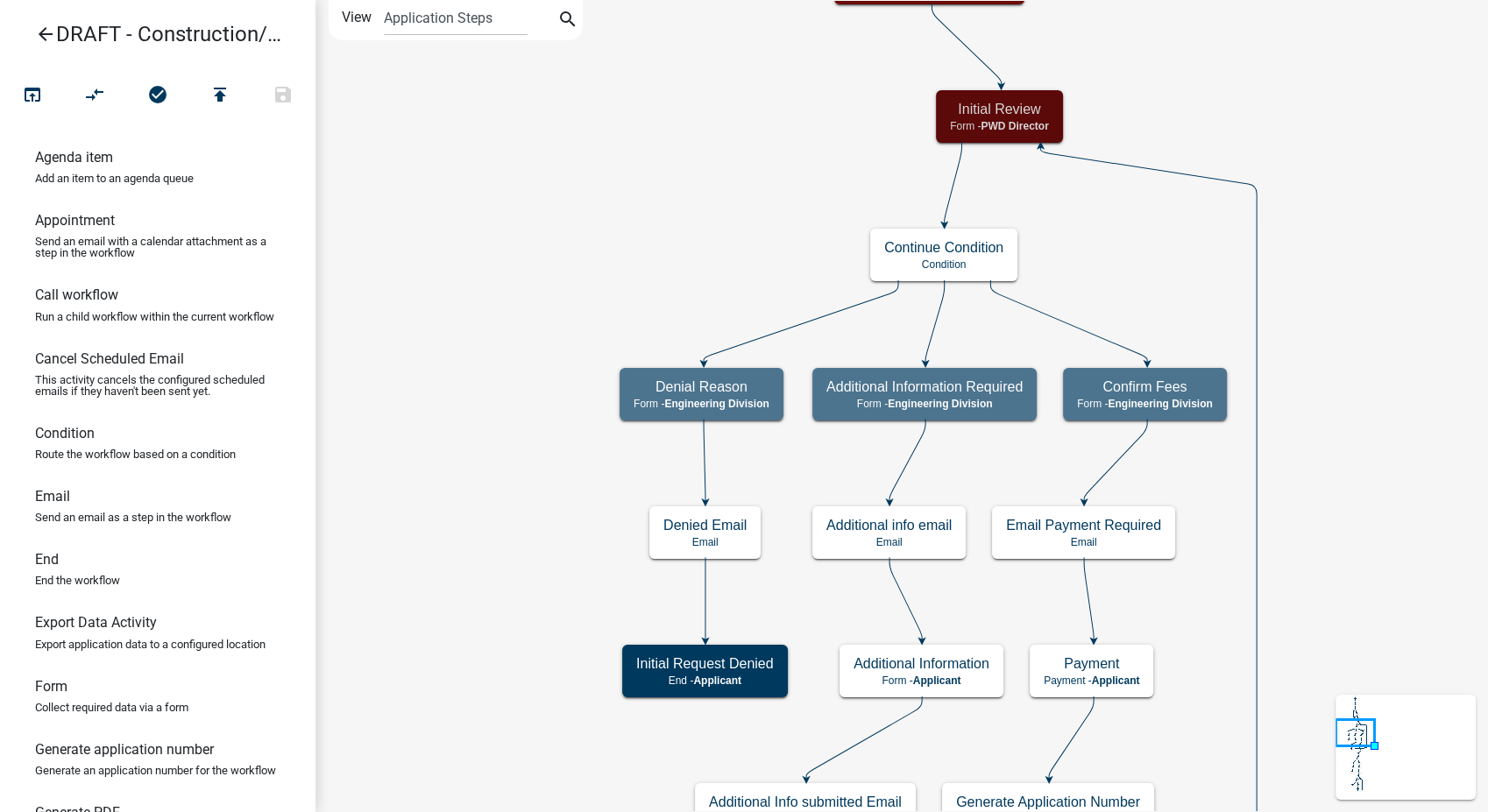
click at [44, 28] on icon "arrow_back" at bounding box center [45, 36] width 21 height 24
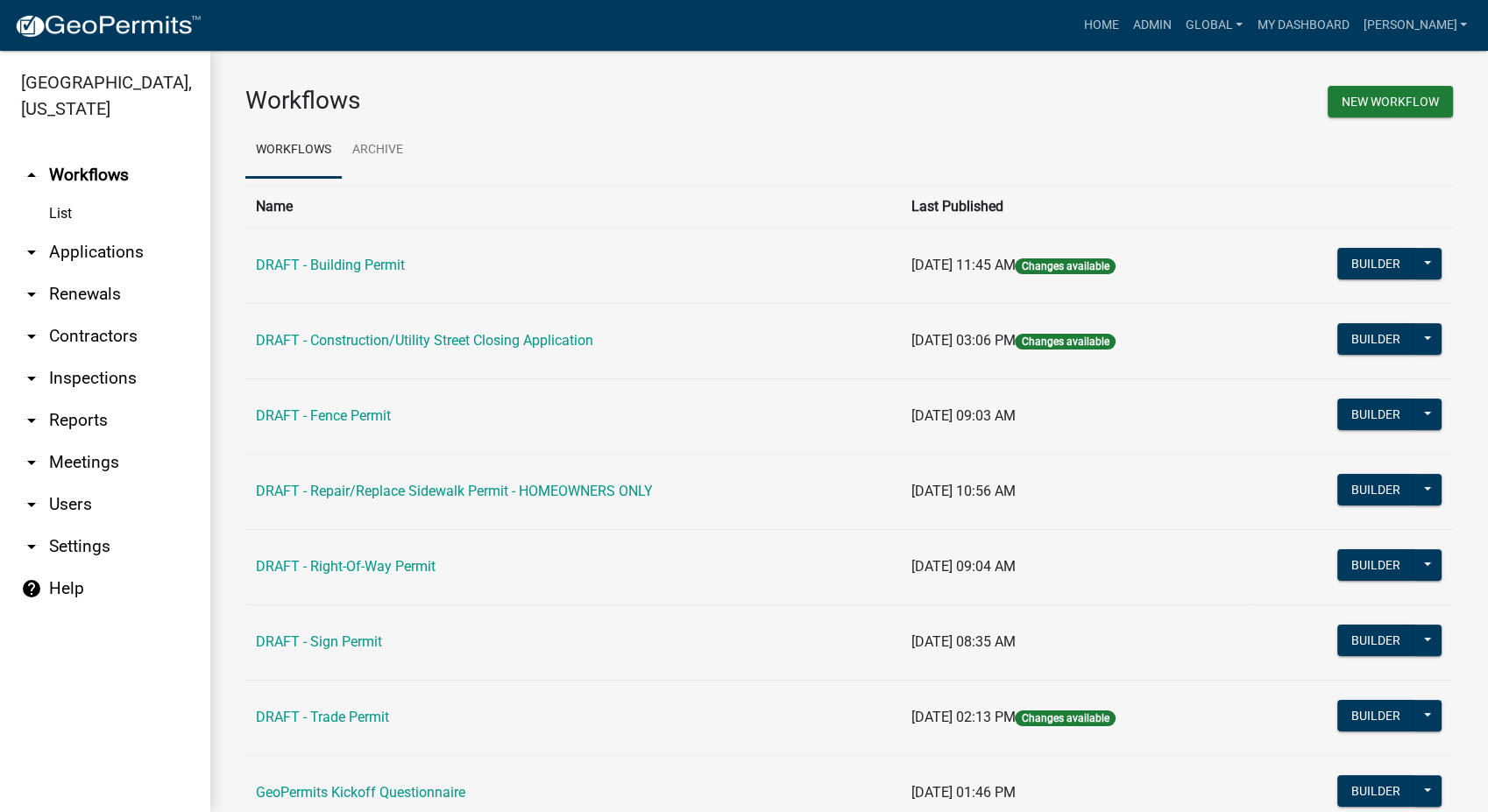
click at [58, 484] on link "arrow_drop_down Users" at bounding box center [105, 505] width 210 height 42
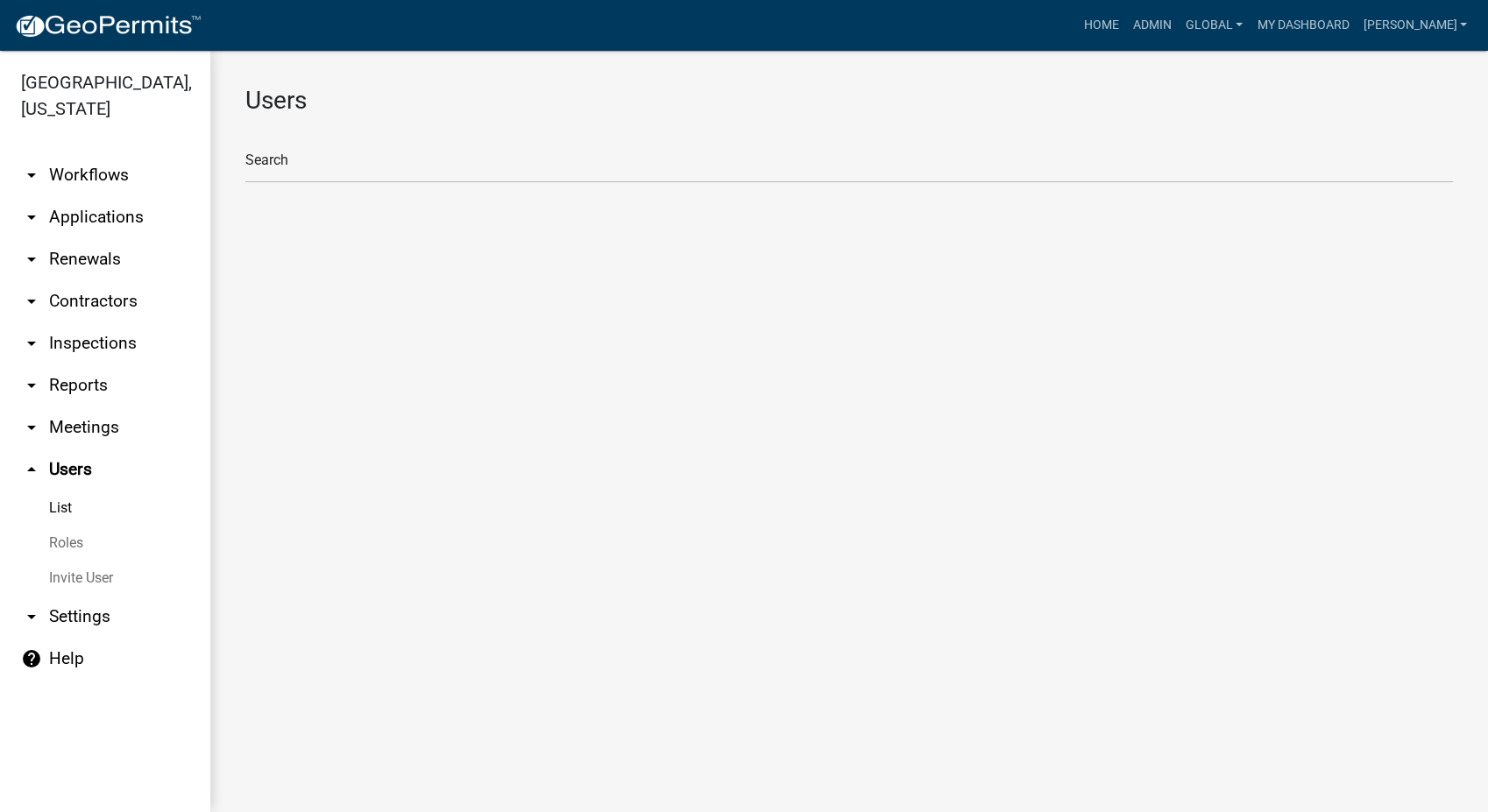
click at [57, 526] on link "Roles" at bounding box center [105, 543] width 210 height 35
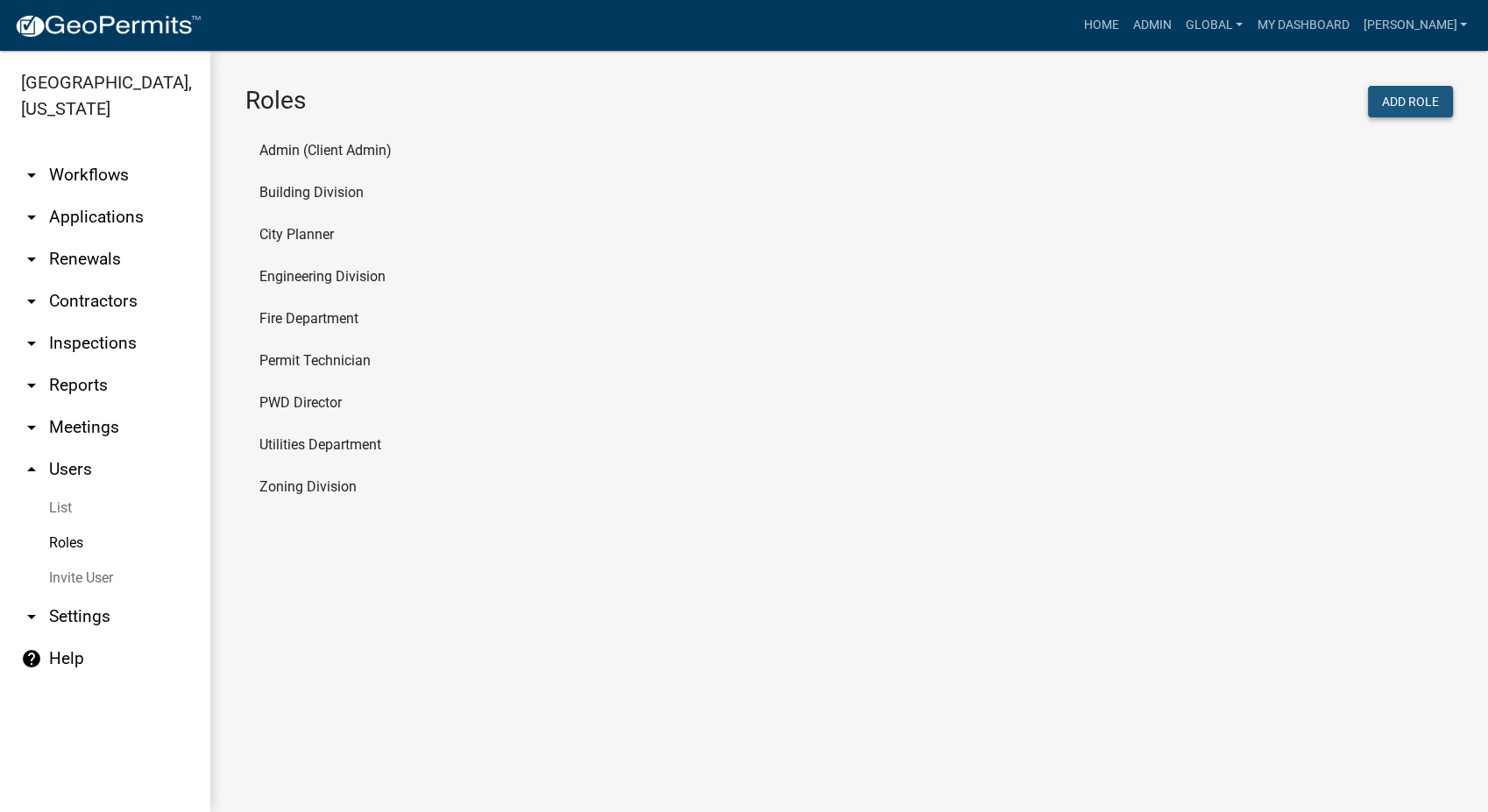
click at [1395, 100] on button "Add Role" at bounding box center [1410, 101] width 85 height 32
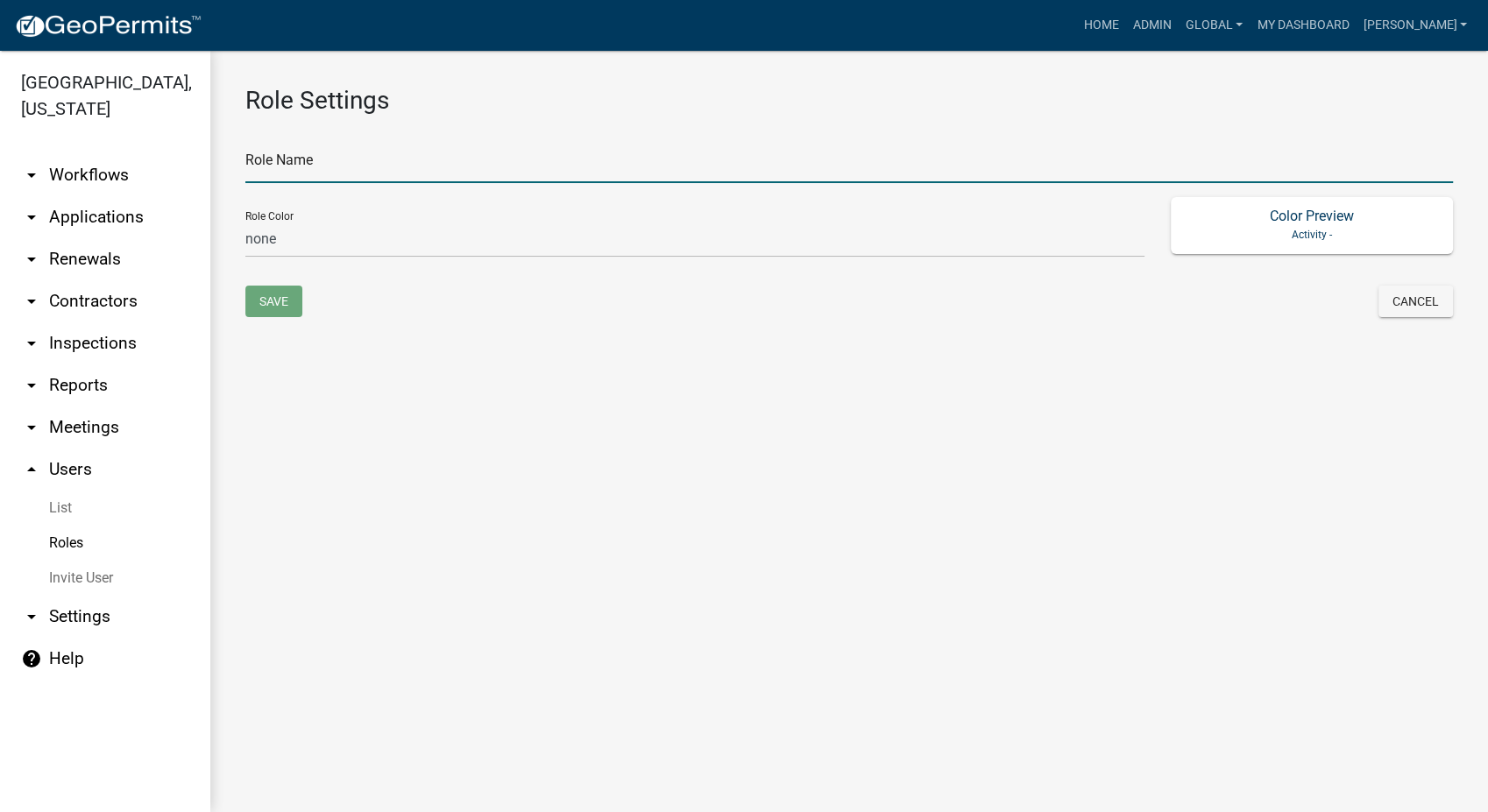
click at [282, 168] on input "text" at bounding box center [849, 165] width 1207 height 36
type input "Street Closure Reviewers"
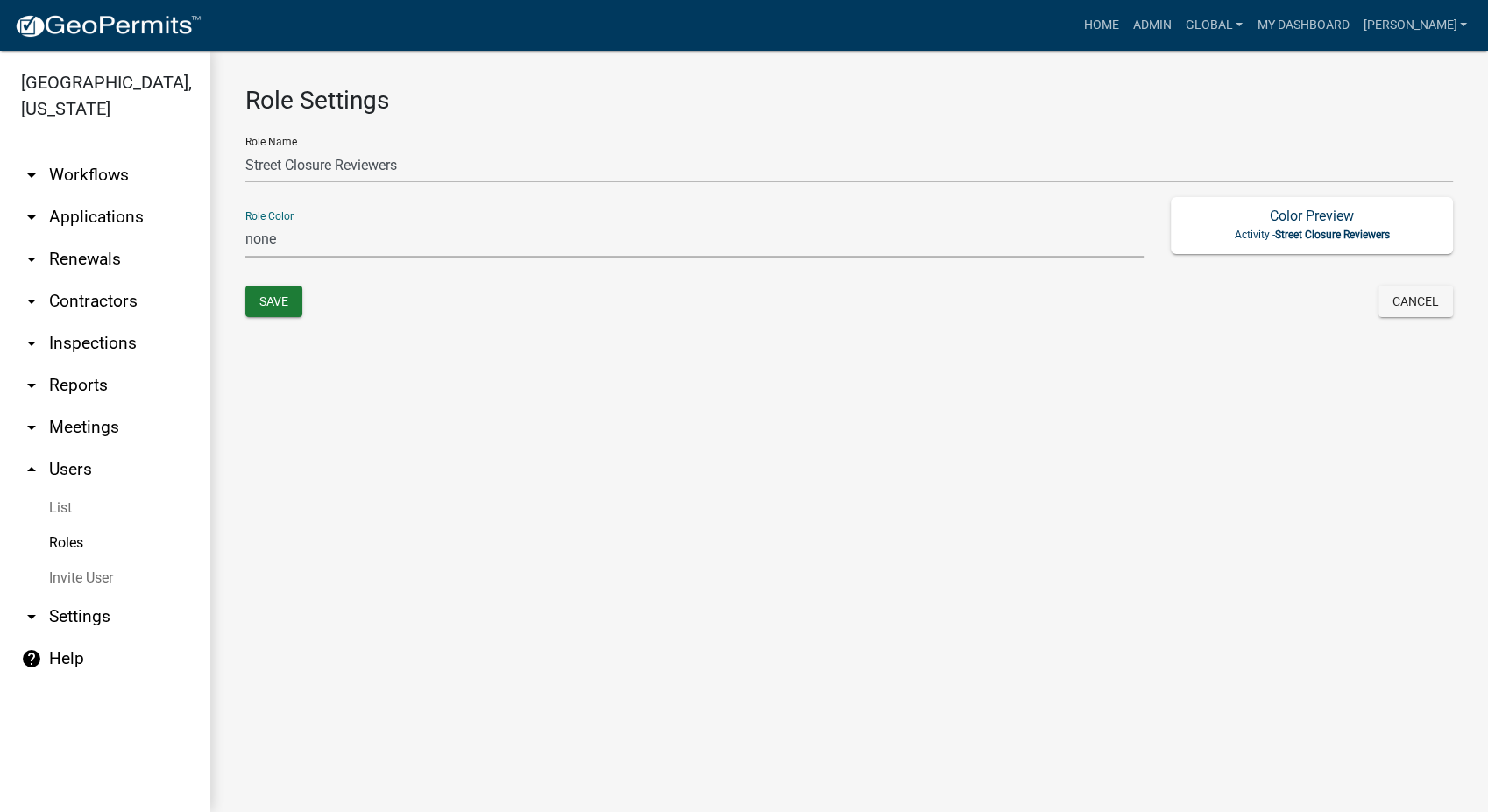
click at [298, 244] on select "none green yellow orange red purple light-blue light-green light-yellow" at bounding box center [694, 239] width 899 height 36
click at [245, 222] on select "none green yellow orange red purple light-blue light-green light-yellow" at bounding box center [694, 239] width 899 height 36
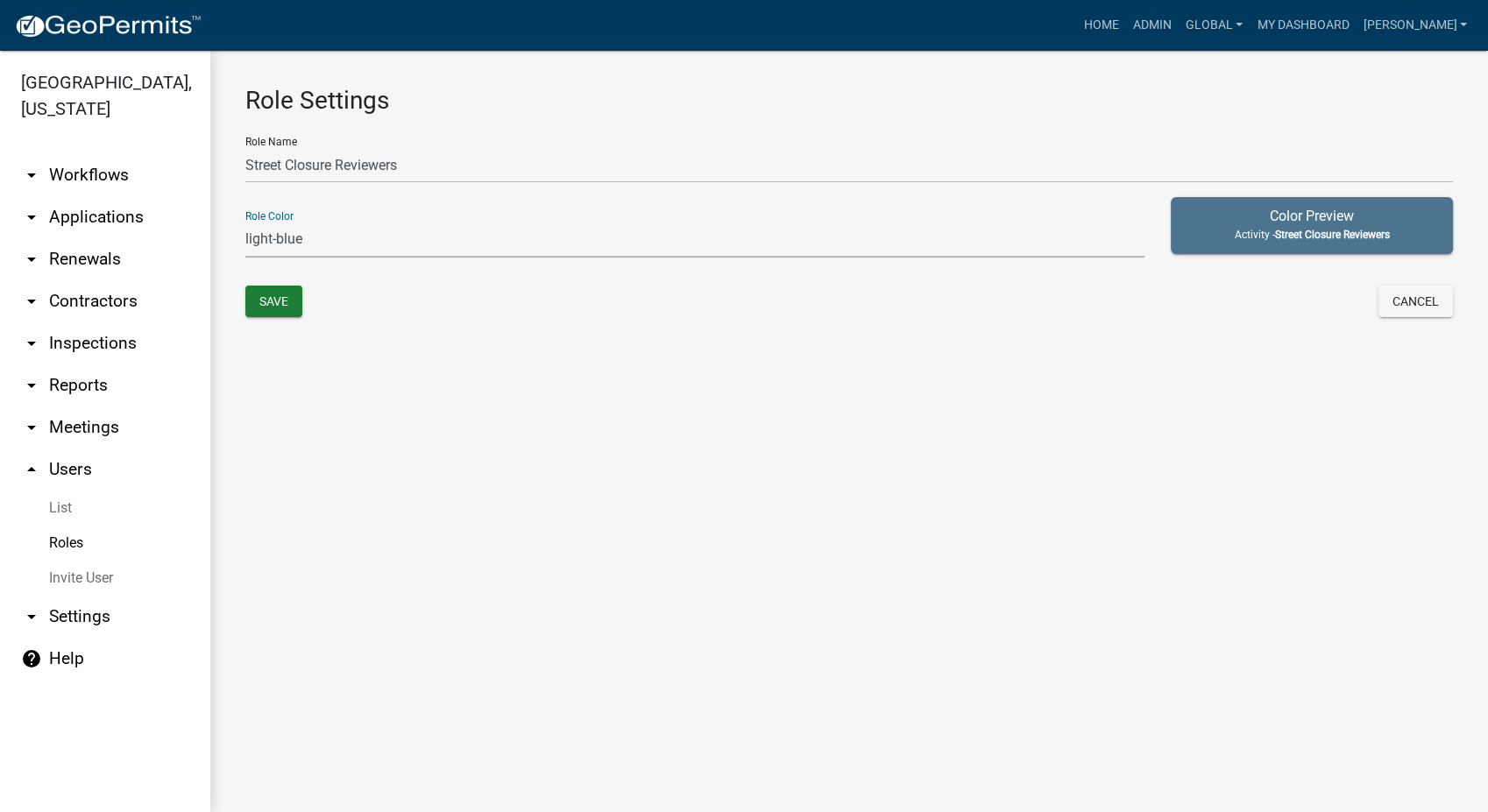
click at [334, 249] on select "none green yellow orange red purple light-blue light-green light-yellow" at bounding box center [694, 239] width 899 height 36
select select "3: orange"
click at [245, 222] on select "none green yellow orange red purple light-blue light-green light-yellow" at bounding box center [694, 239] width 899 height 36
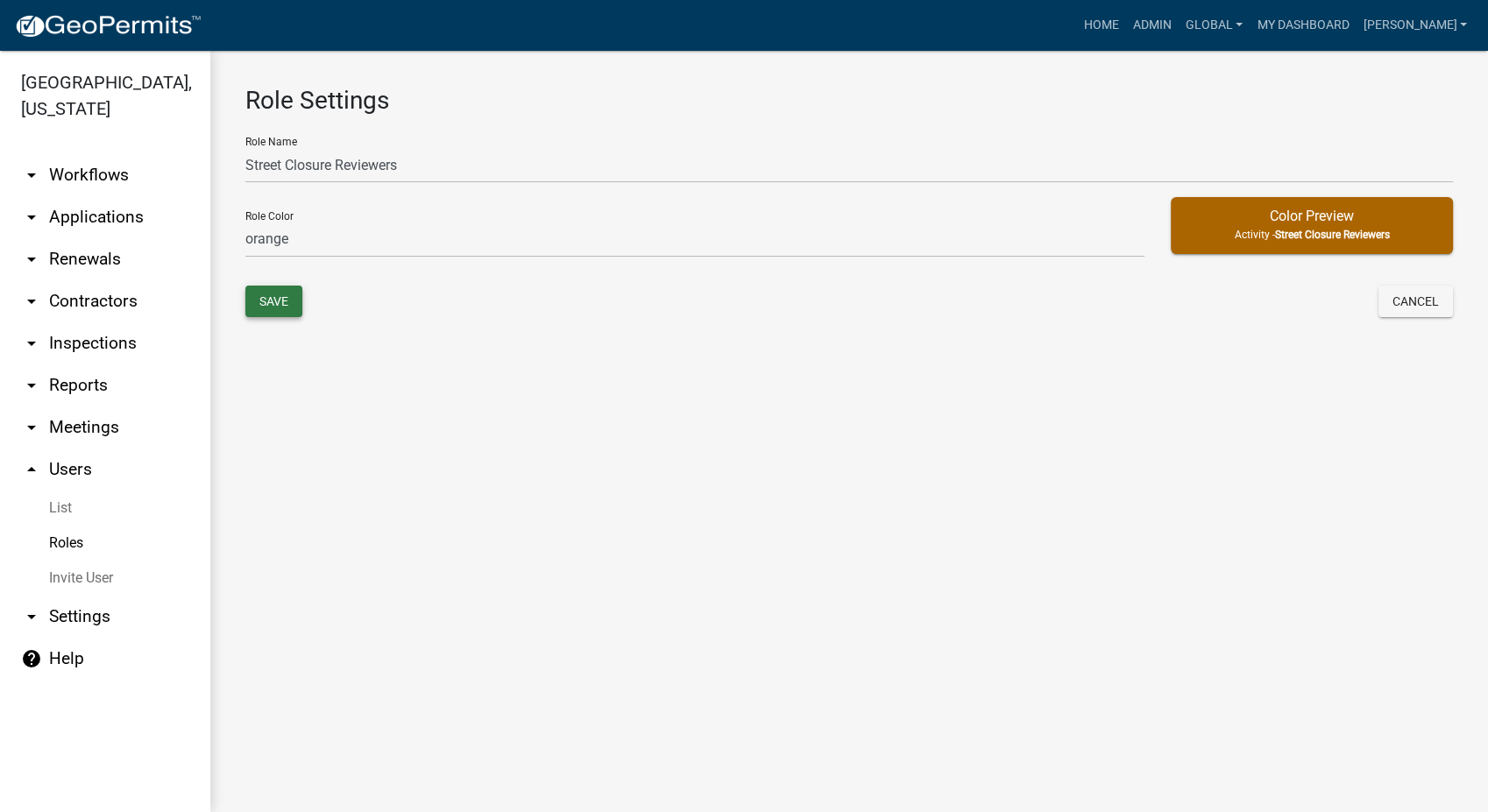
click at [281, 308] on button "Save" at bounding box center [273, 301] width 57 height 32
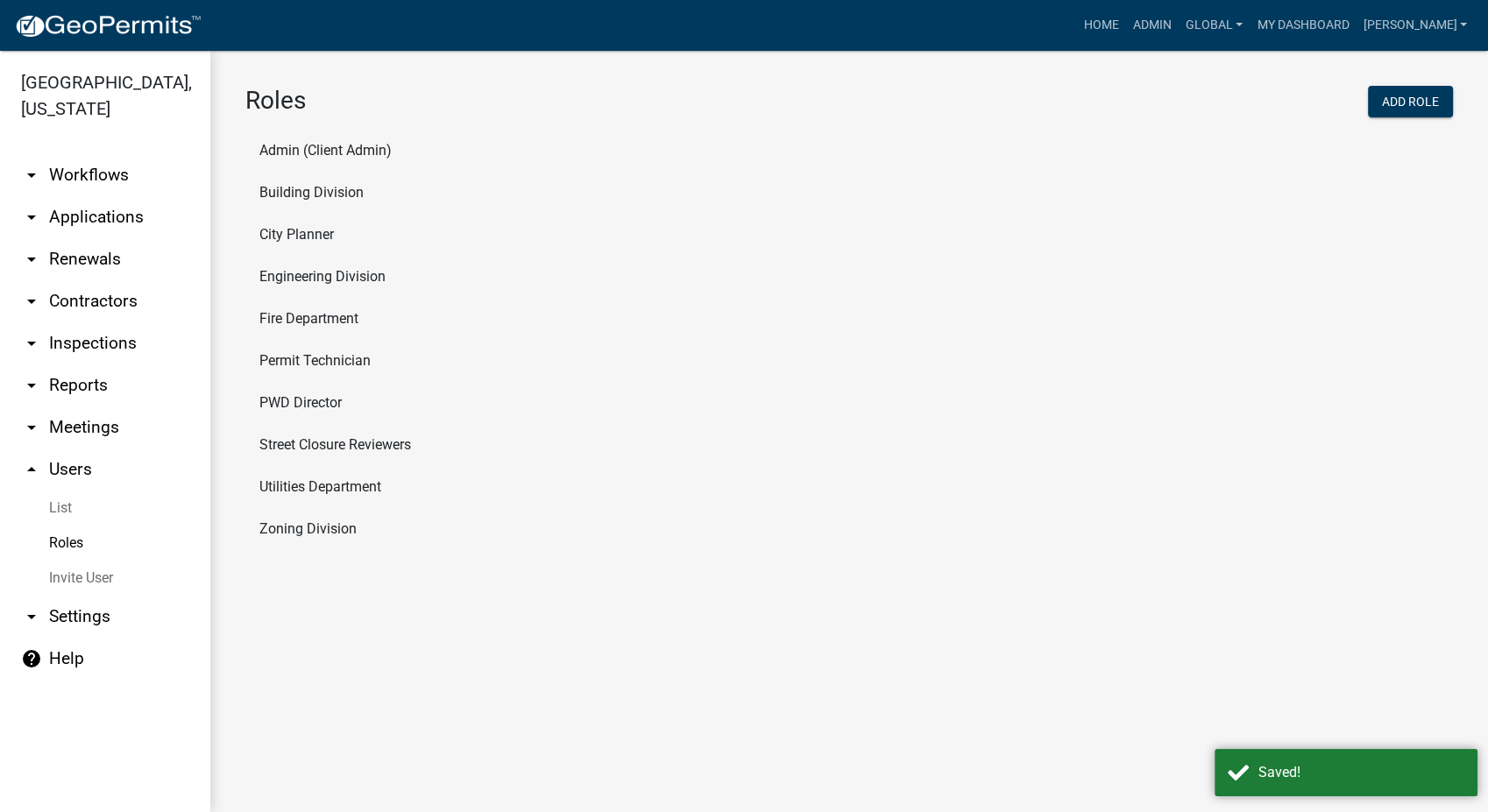
click at [322, 439] on li "Street Closure Reviewers" at bounding box center [849, 446] width 1207 height 42
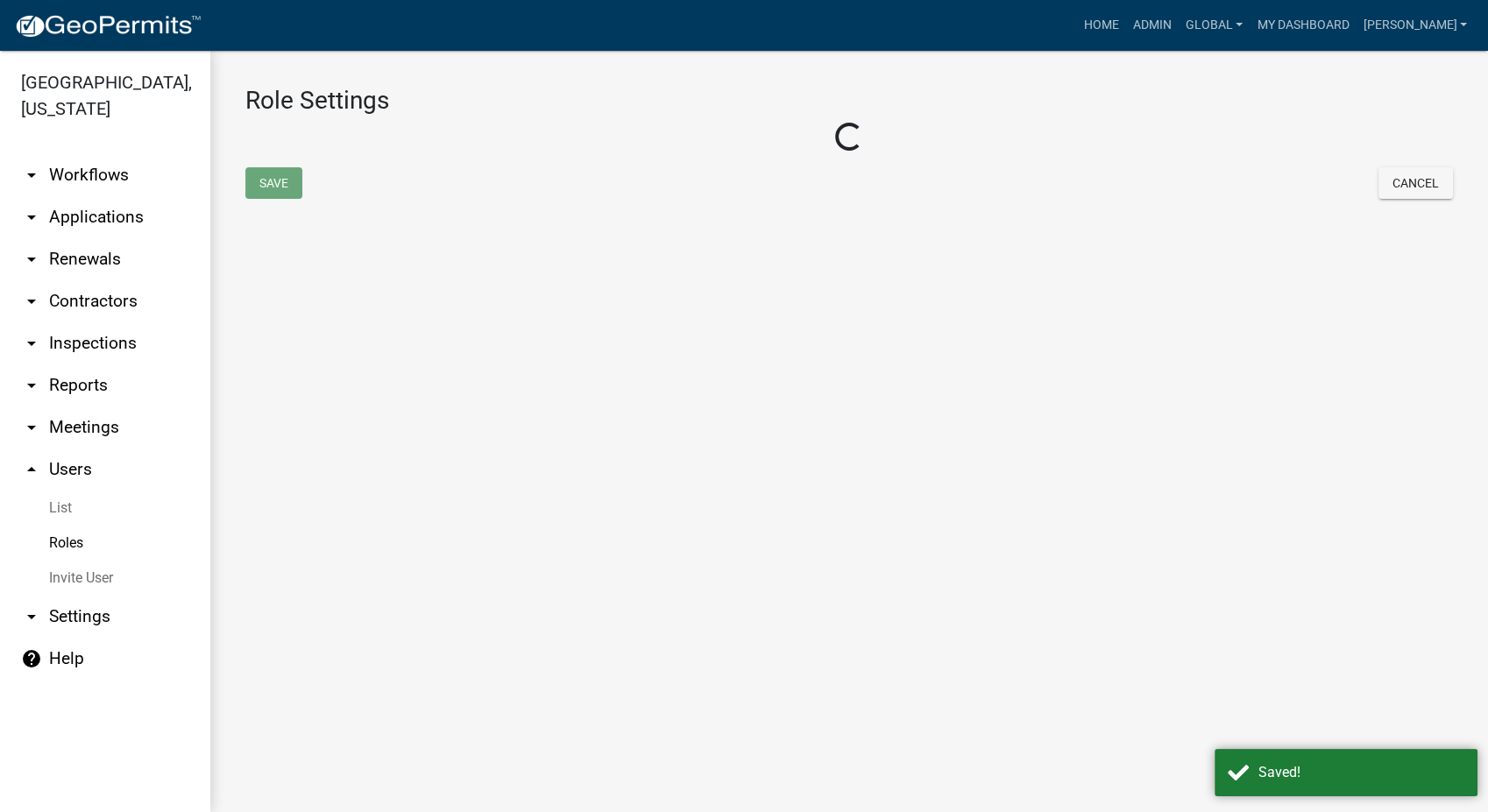
select select "3: orange"
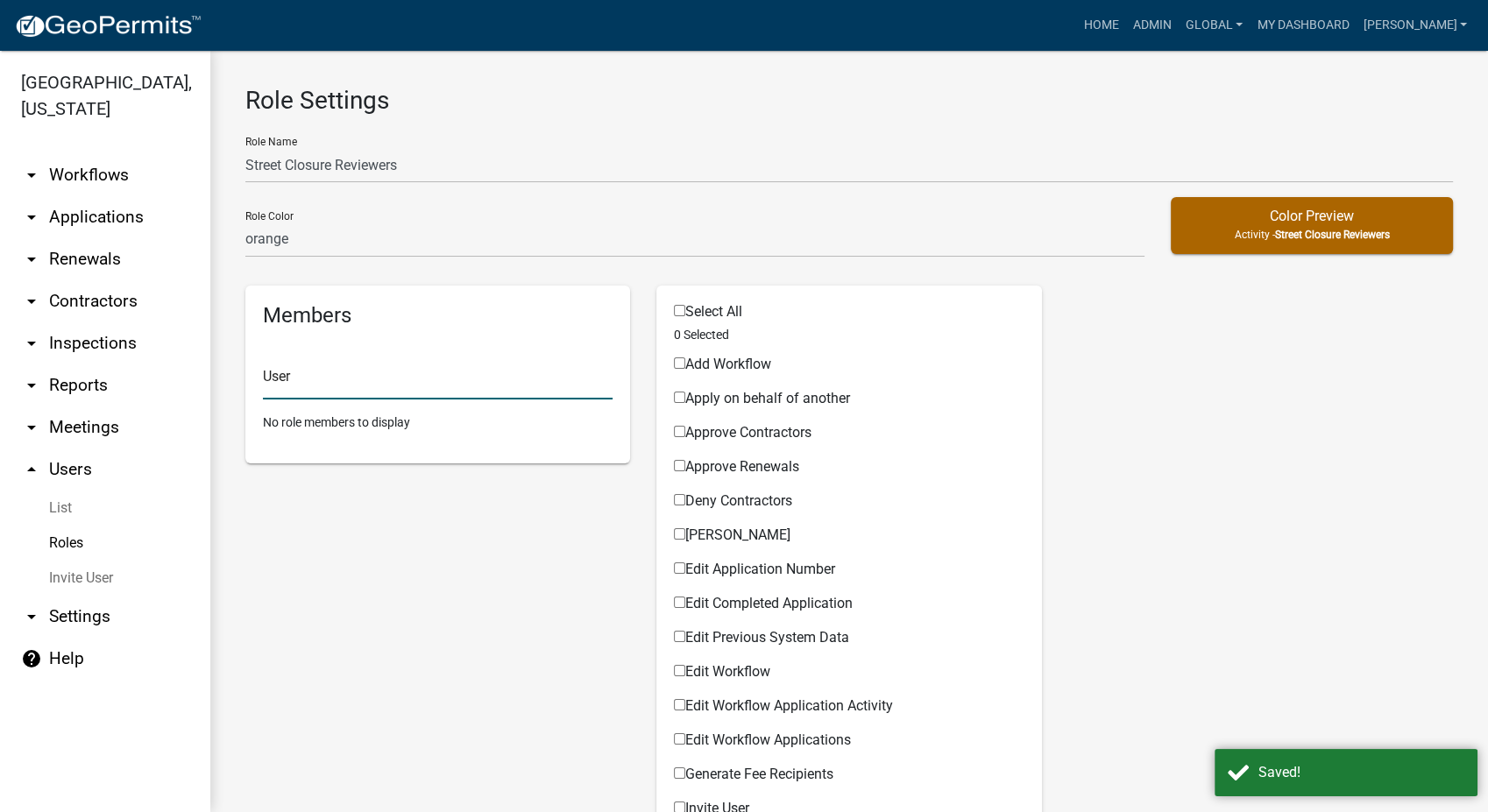
click at [311, 382] on input "text" at bounding box center [438, 381] width 350 height 36
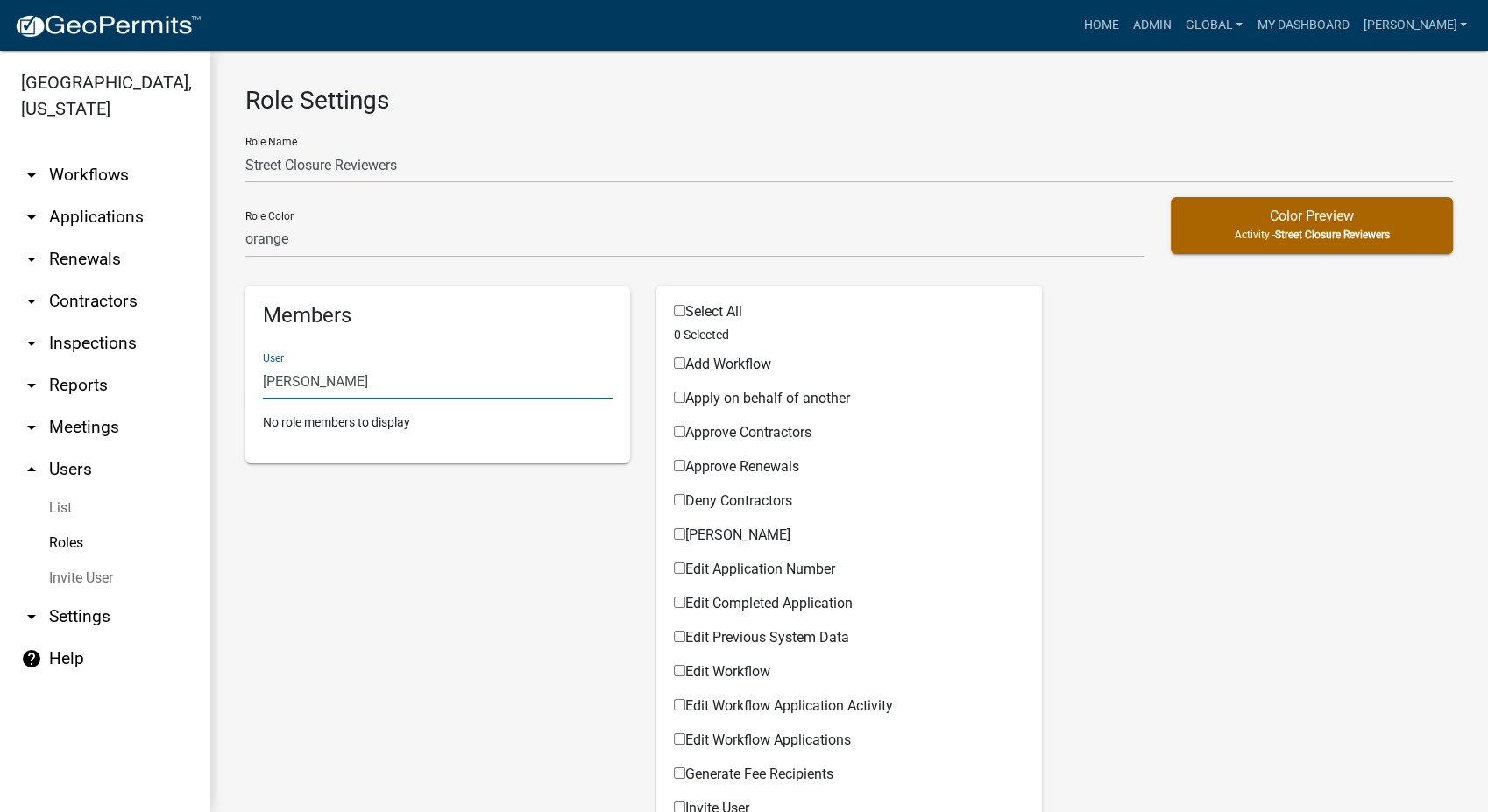
type input "Joe Grife"
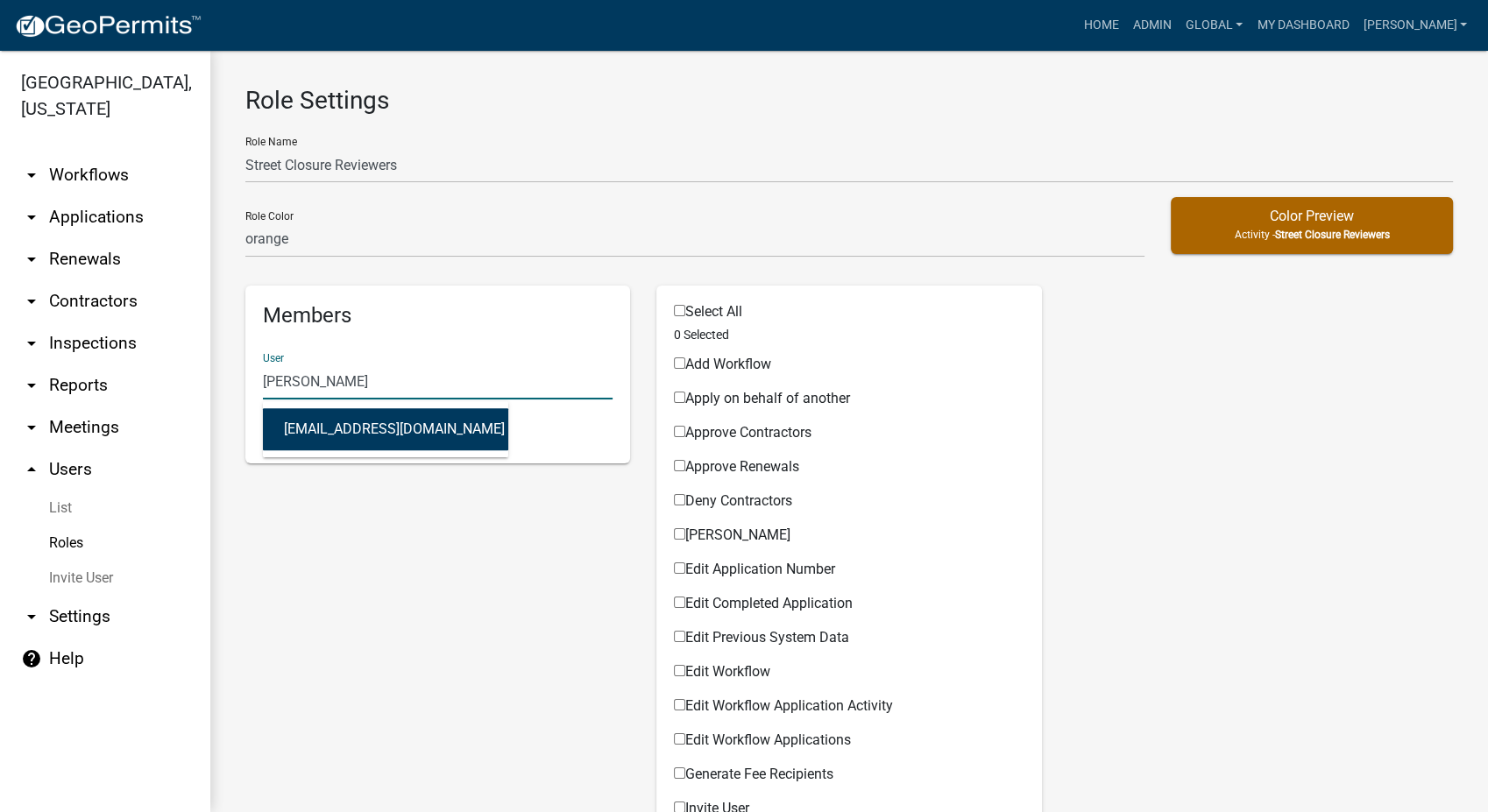
click at [348, 442] on button "joeg@newtongov.org (Joe Grife)" at bounding box center [386, 429] width 245 height 42
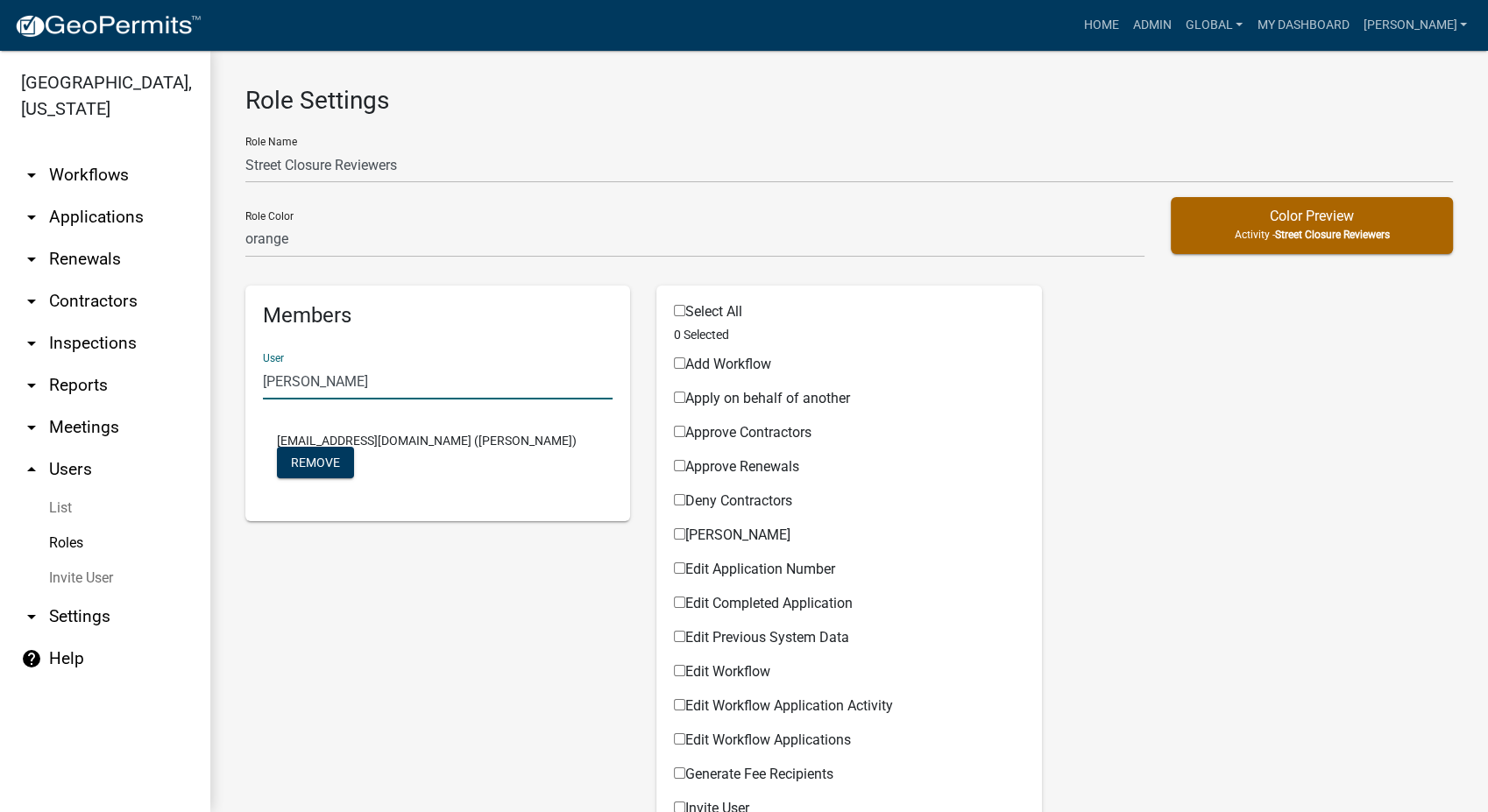
type input "Brandon Schakel"
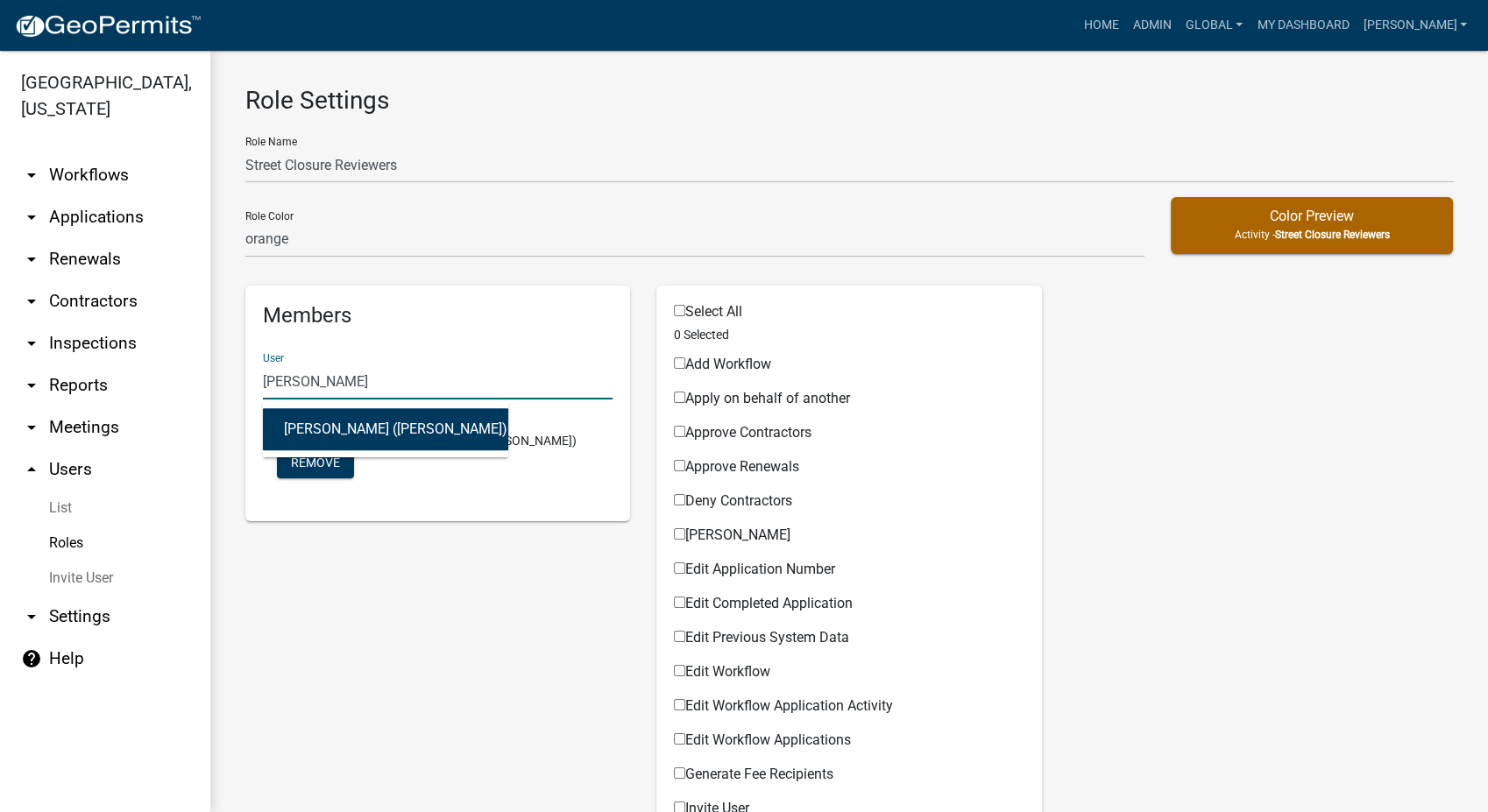
click at [415, 427] on button "BrandonS (Brandon Schakel)" at bounding box center [386, 429] width 245 height 42
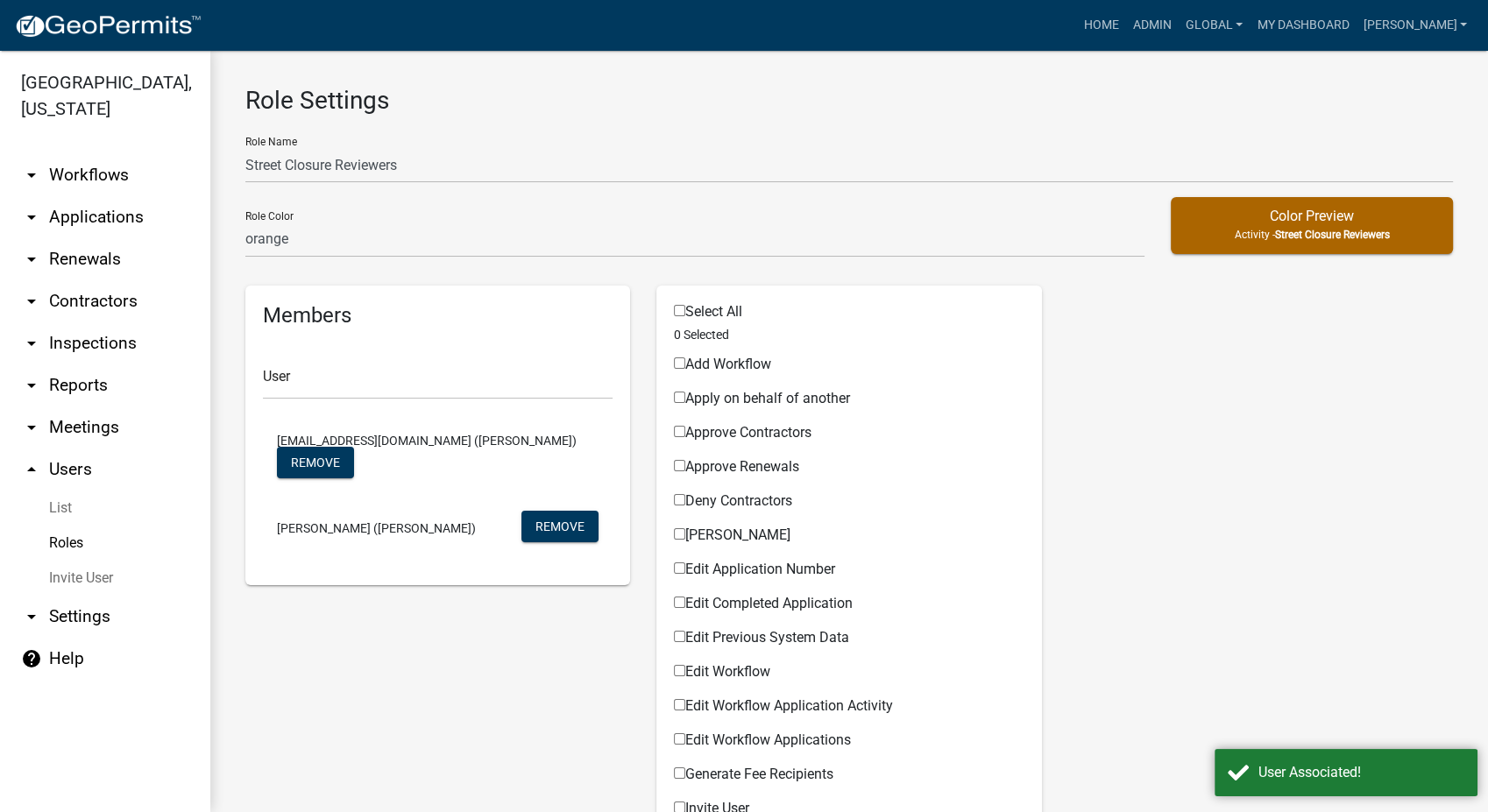
click at [674, 393] on input "Apply on behalf of another" at bounding box center [680, 397] width 12 height 12
checkbox input "true"
click at [674, 432] on input "Approve Contractors" at bounding box center [680, 432] width 12 height 12
checkbox input "true"
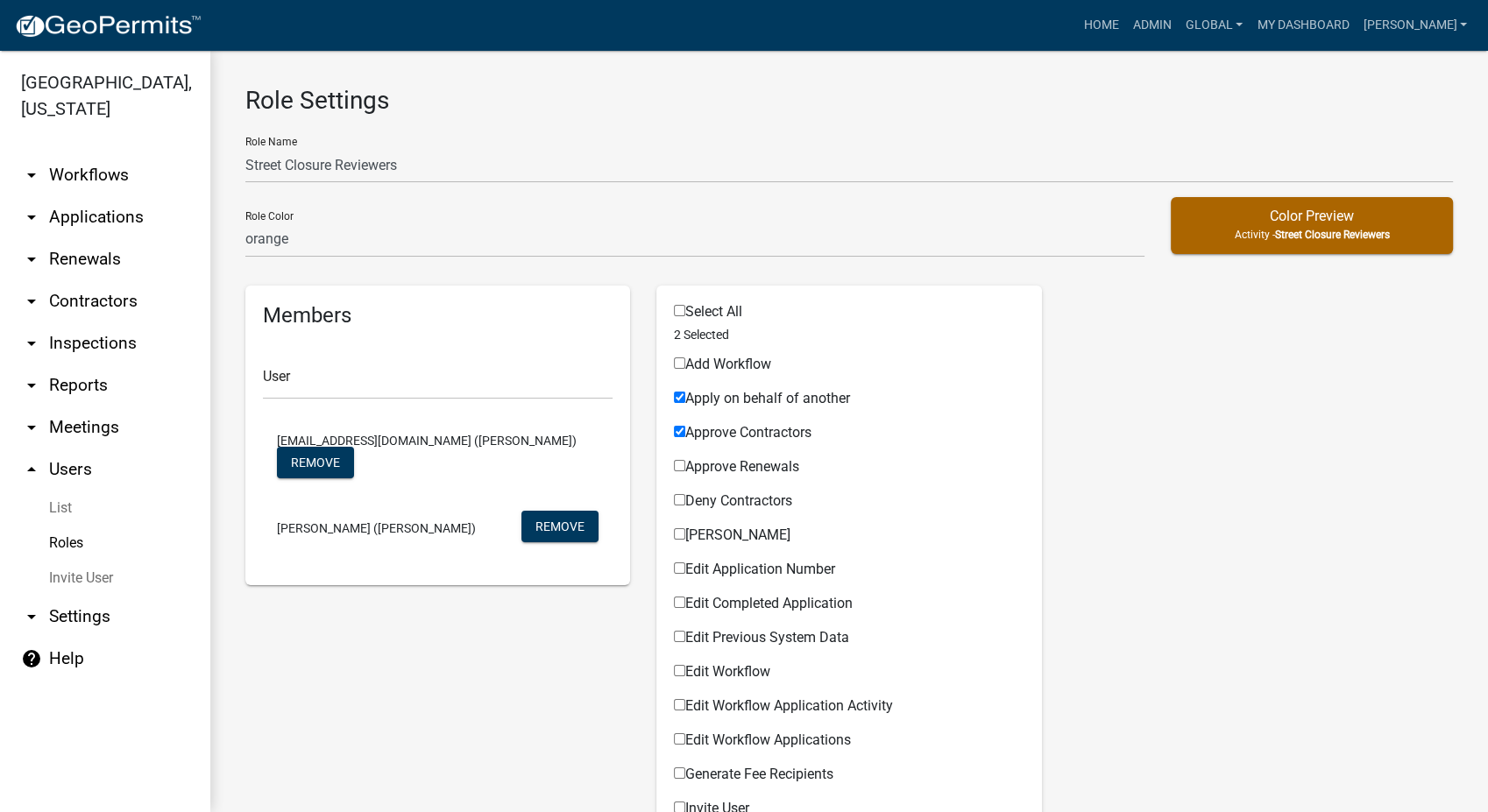
click at [674, 464] on input "Approve Renewals" at bounding box center [680, 466] width 12 height 12
checkbox input "true"
click at [674, 506] on label "Deny Contractors" at bounding box center [733, 501] width 119 height 14
click at [674, 505] on input "Deny Contractors" at bounding box center [680, 500] width 12 height 12
checkbox input "true"
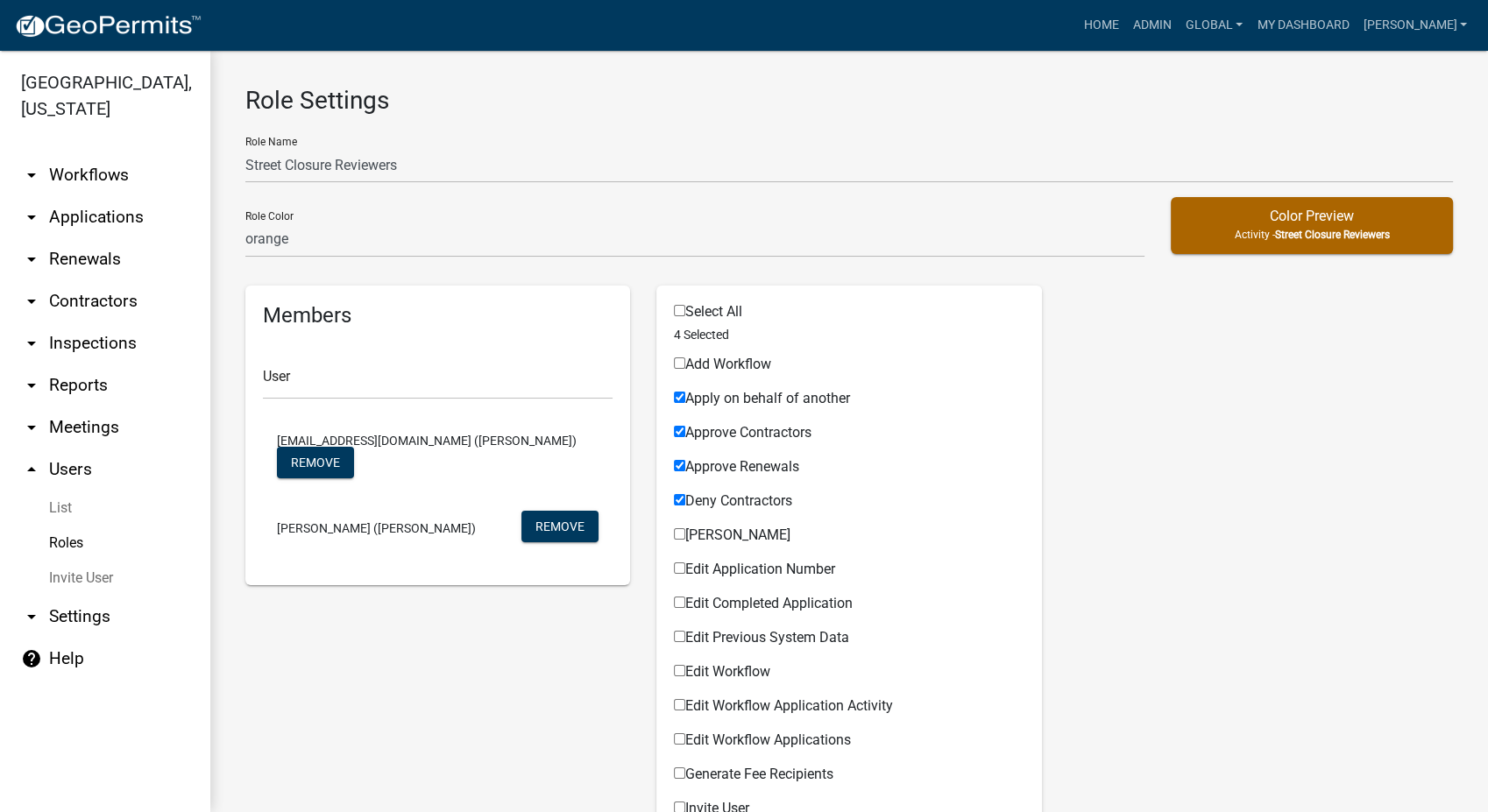
click at [674, 531] on input "Deny Renewals" at bounding box center [680, 534] width 12 height 12
checkbox input "true"
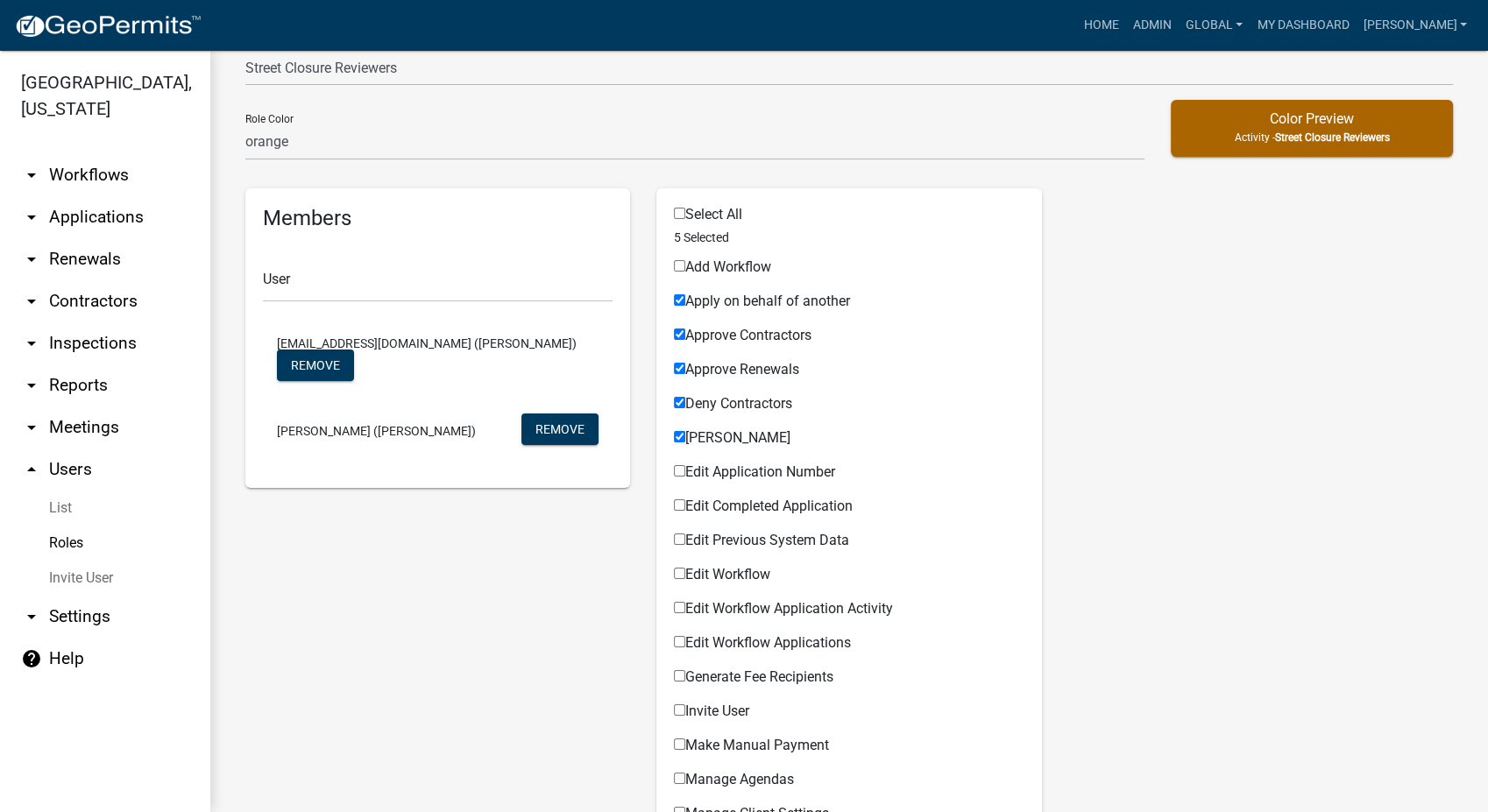
click at [679, 361] on div "Approve Renewals Permissible Items" at bounding box center [849, 366] width 350 height 34
click at [674, 368] on input "Approve Renewals" at bounding box center [680, 368] width 12 height 12
click at [674, 365] on input "Approve Renewals" at bounding box center [680, 368] width 12 height 12
checkbox input "true"
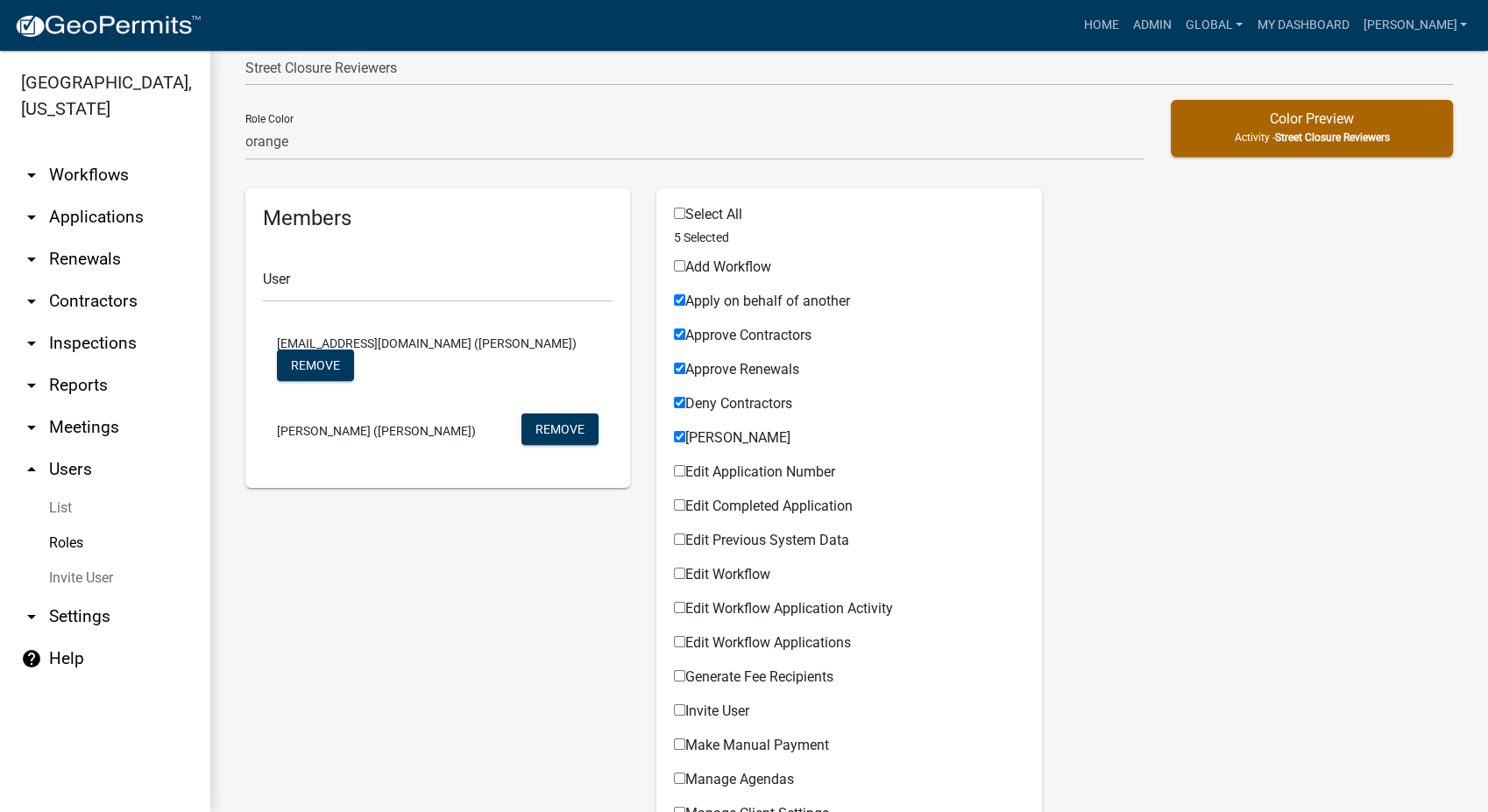
click at [674, 500] on input "Edit Completed Application" at bounding box center [680, 505] width 12 height 12
checkbox input "true"
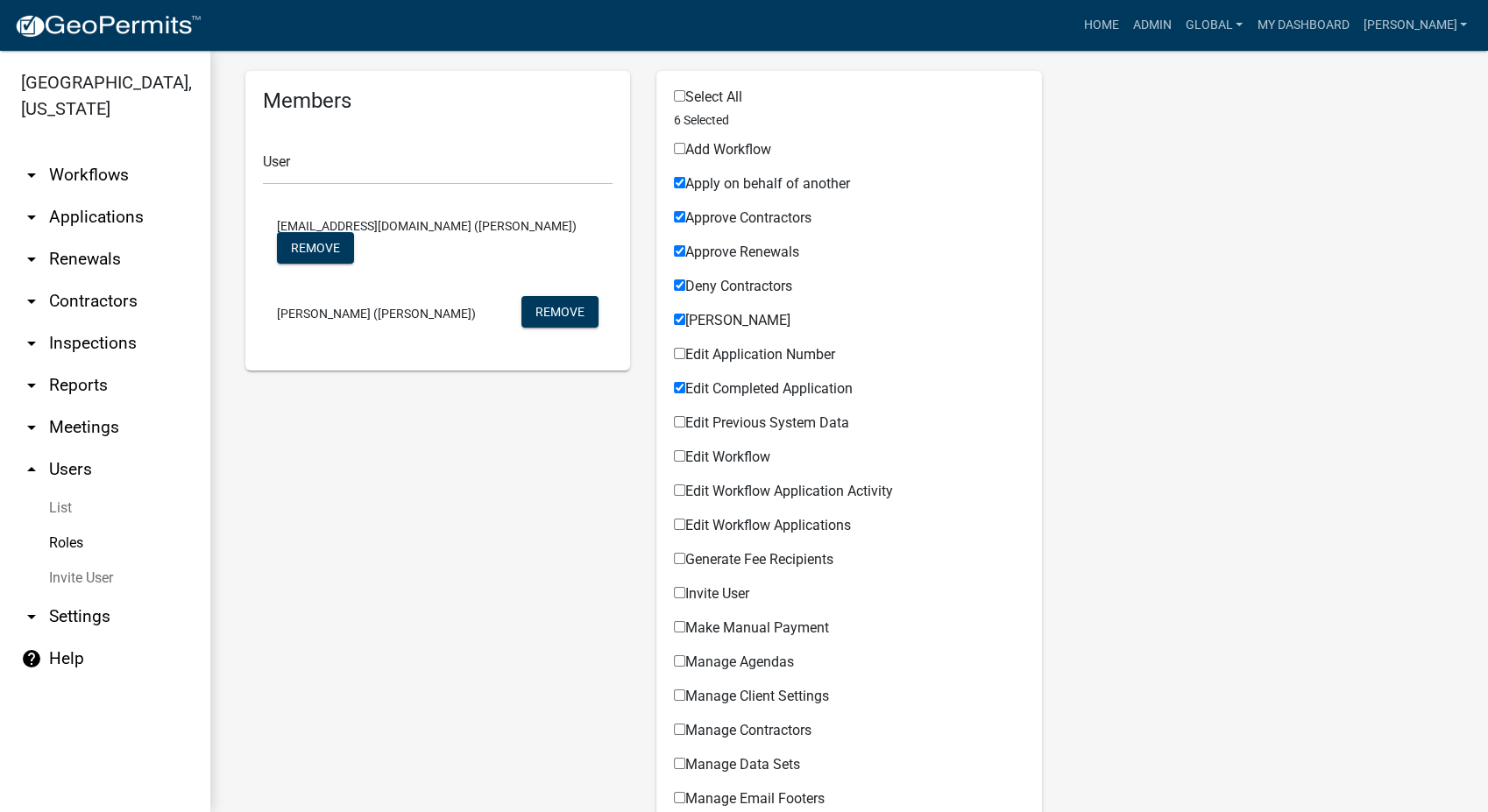
scroll to position [292, 0]
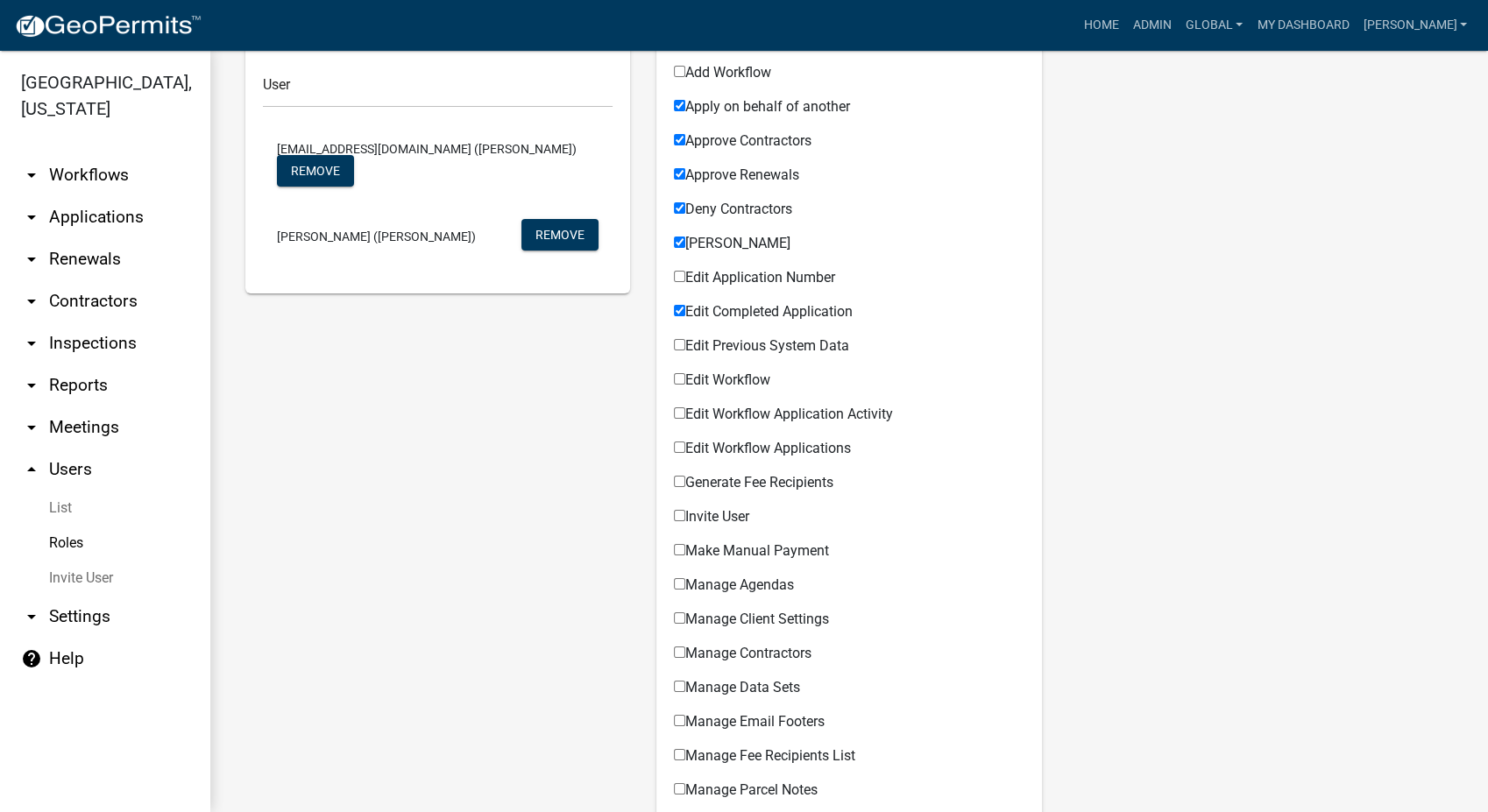
click at [674, 413] on input "Edit Workflow Application Activity" at bounding box center [680, 414] width 12 height 12
checkbox input "true"
click at [675, 444] on input "Edit Workflow Applications" at bounding box center [680, 447] width 12 height 12
checkbox input "true"
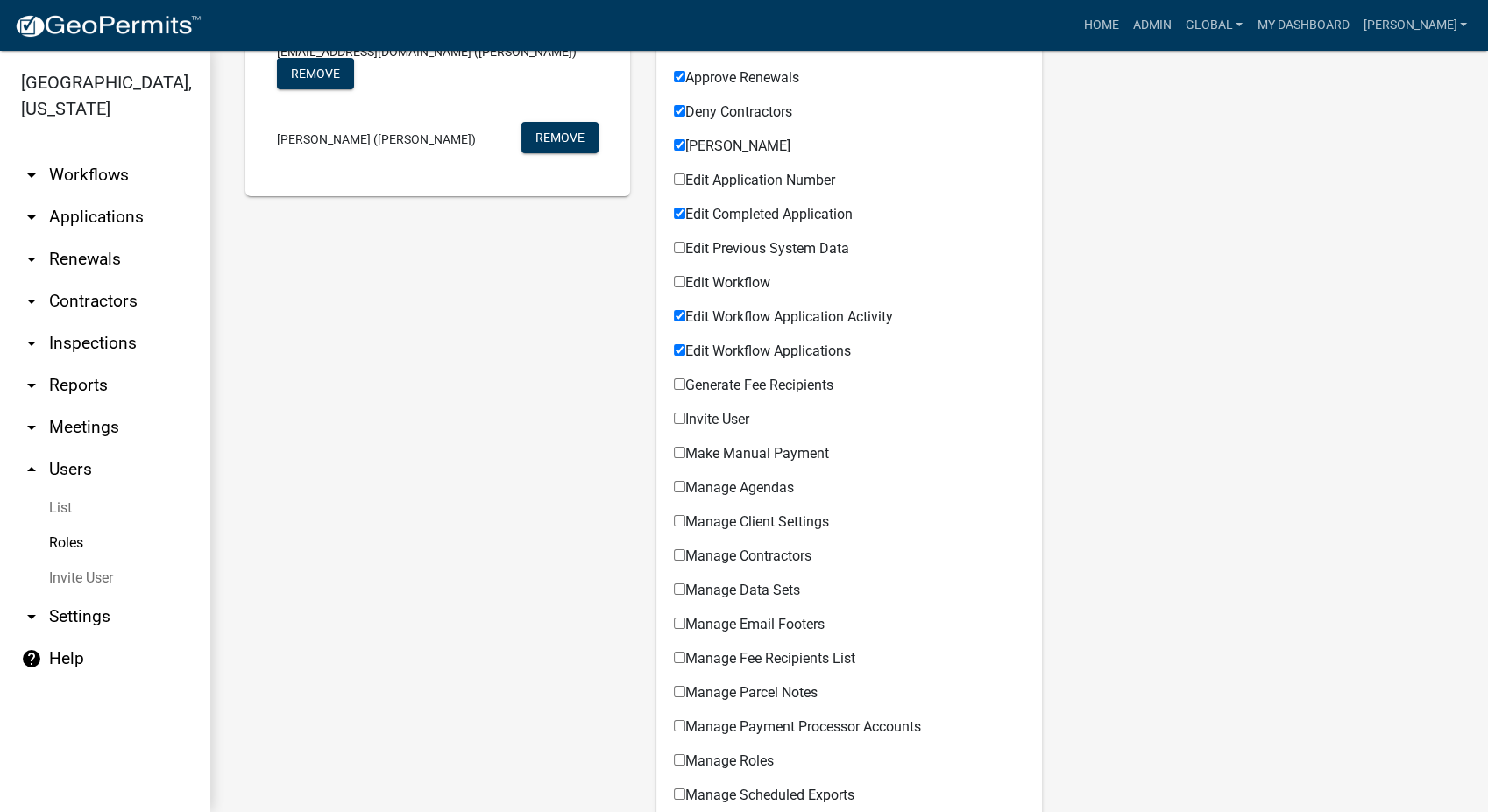
click at [674, 455] on input "Make Manual Payment" at bounding box center [680, 452] width 12 height 12
checkbox input "true"
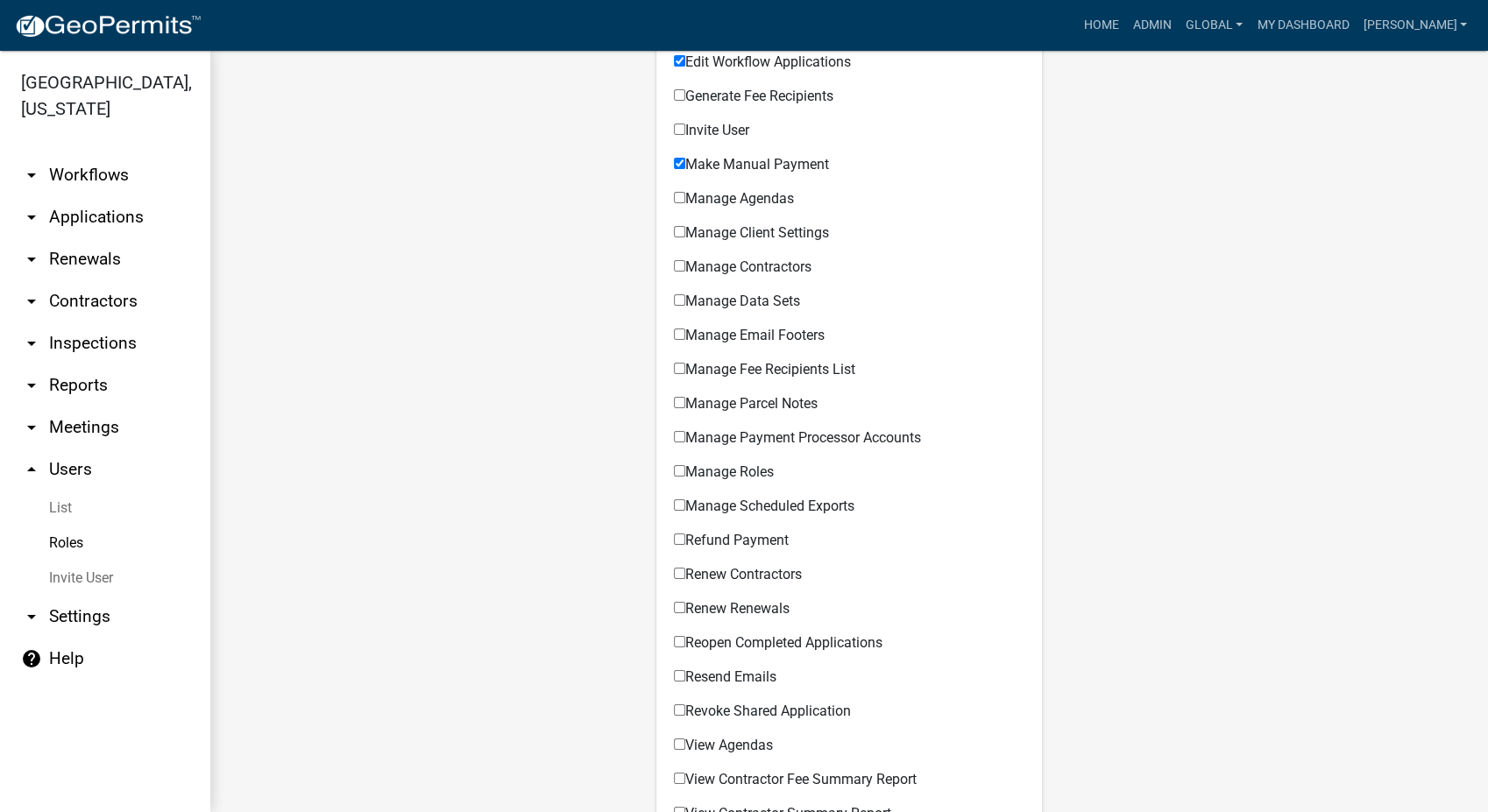
scroll to position [681, 0]
click at [674, 395] on input "Manage Parcel Notes" at bounding box center [680, 400] width 12 height 12
checkbox input "true"
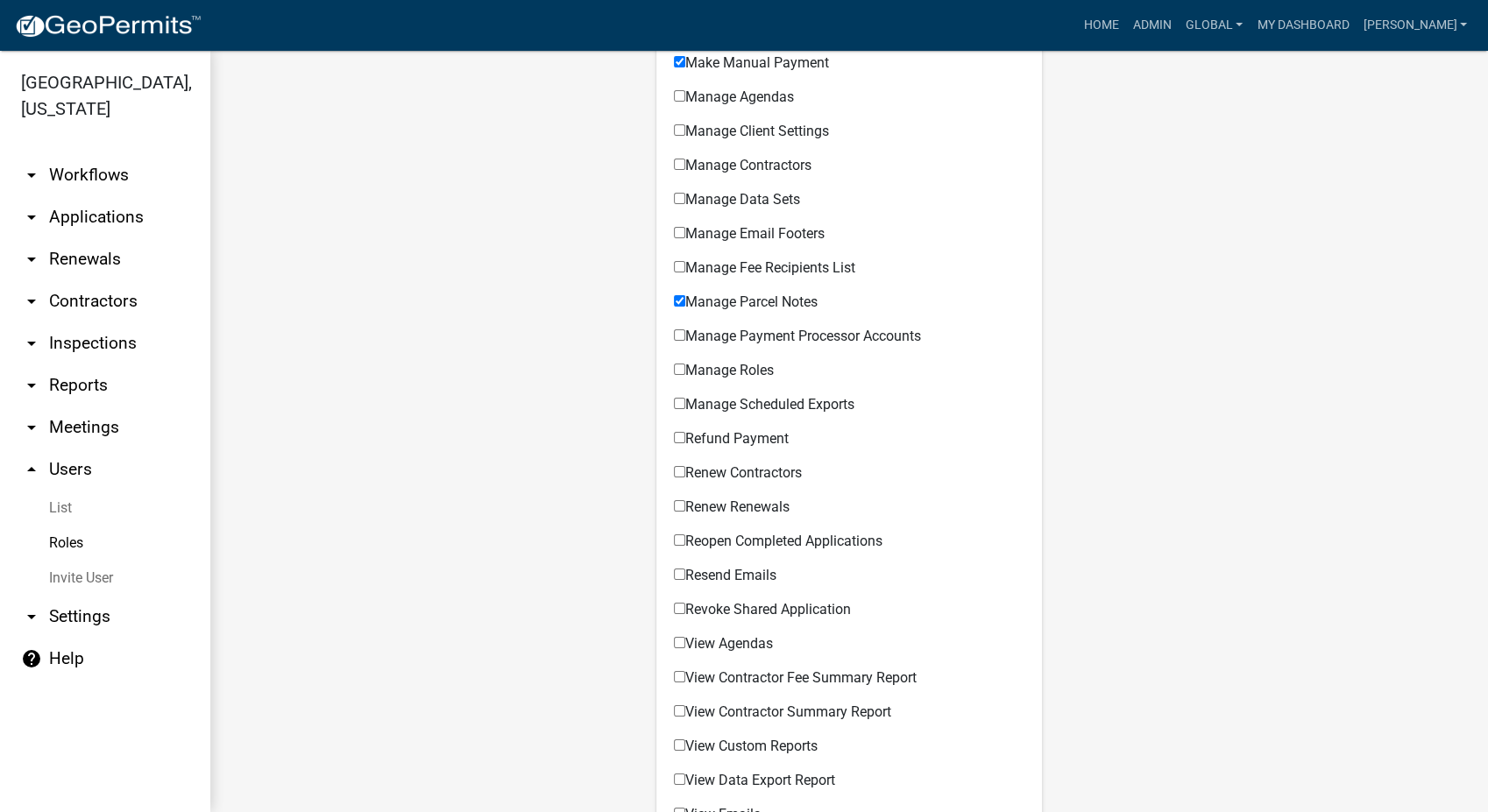
scroll to position [877, 0]
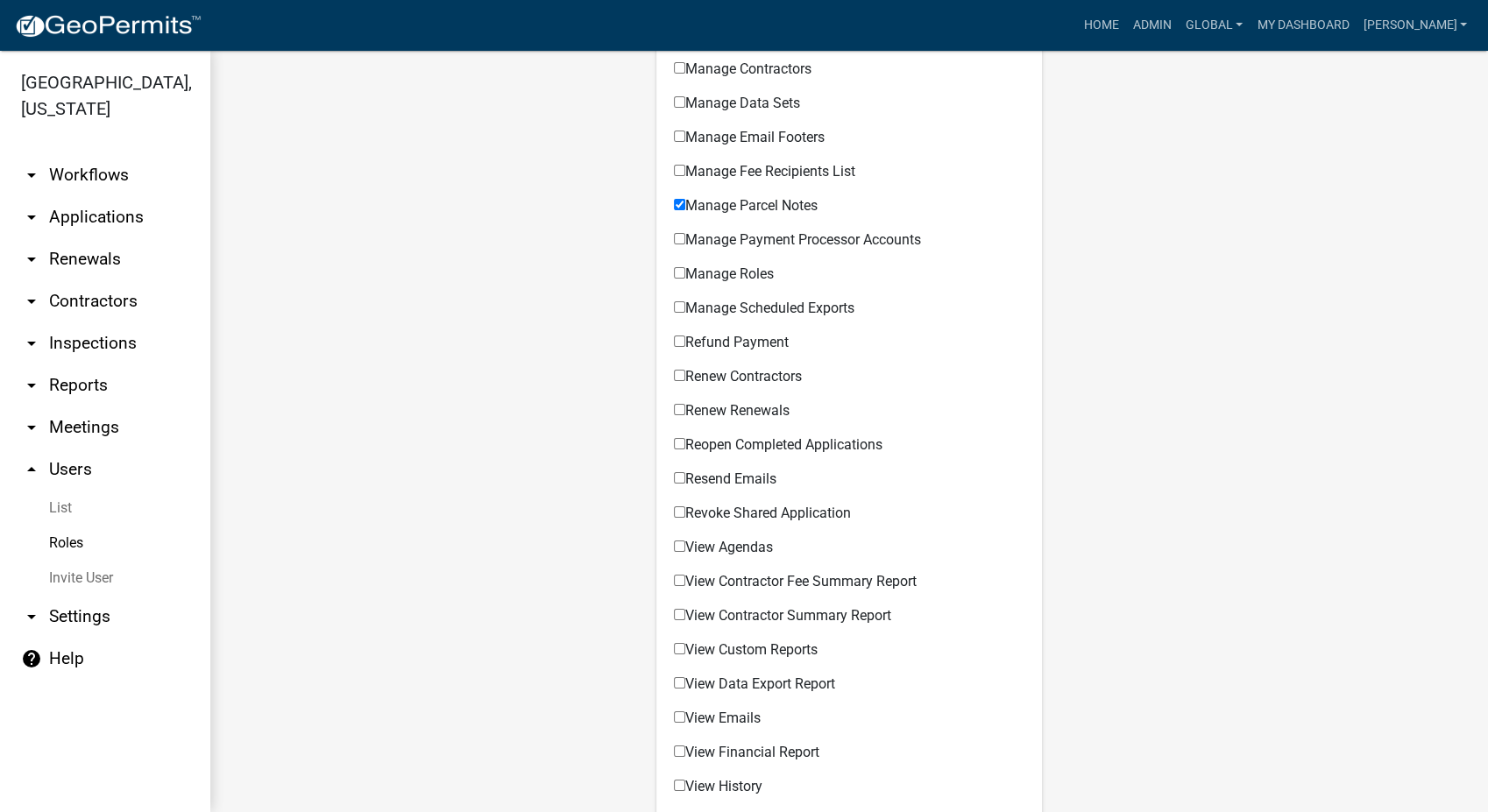
click at [674, 339] on input "Refund Payment" at bounding box center [680, 341] width 12 height 12
checkbox input "true"
click at [675, 446] on input "Reopen Completed Applications" at bounding box center [680, 444] width 12 height 12
checkbox input "true"
click at [674, 376] on input "Renew Contractors" at bounding box center [680, 375] width 12 height 12
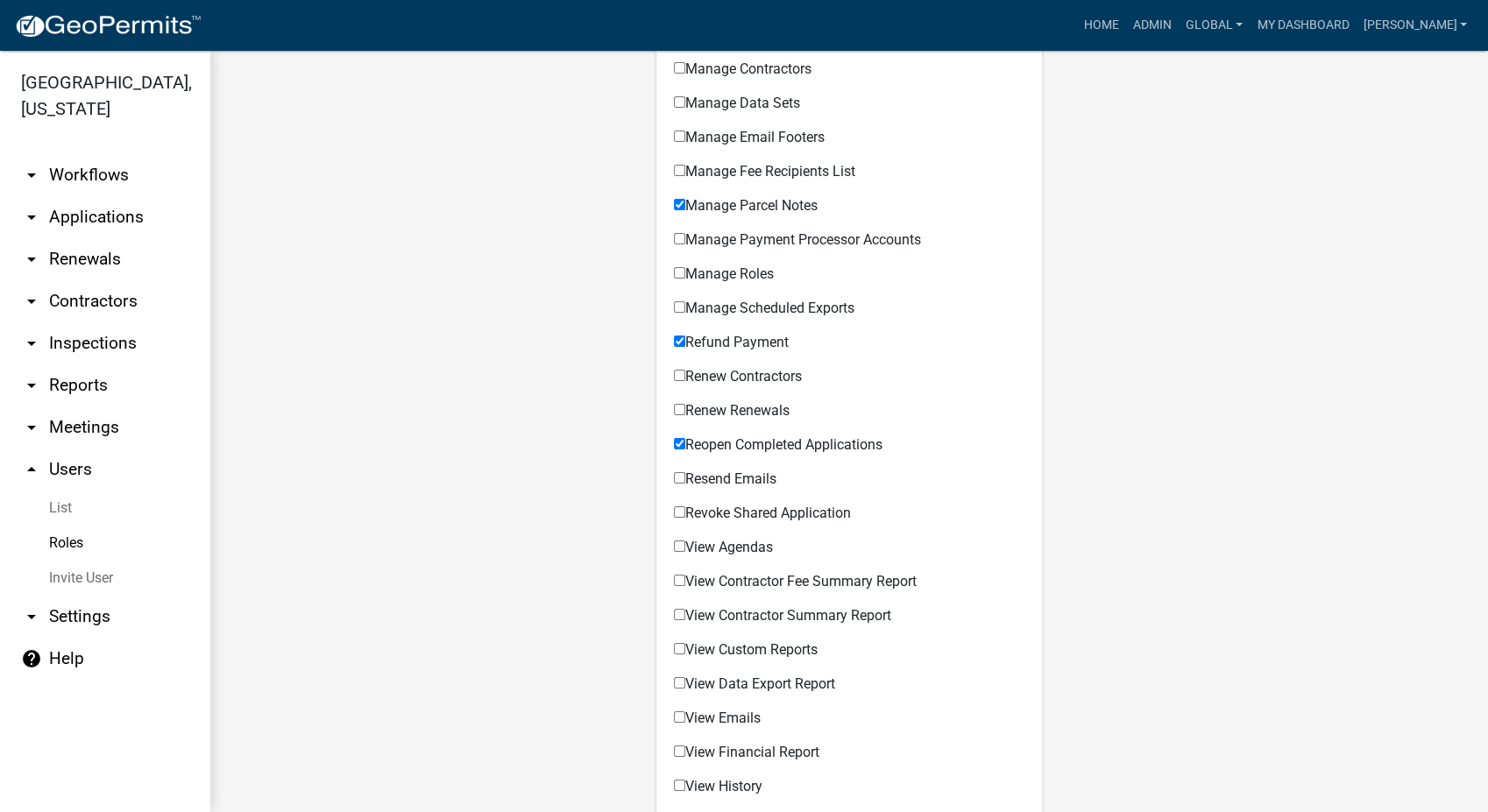
checkbox input "true"
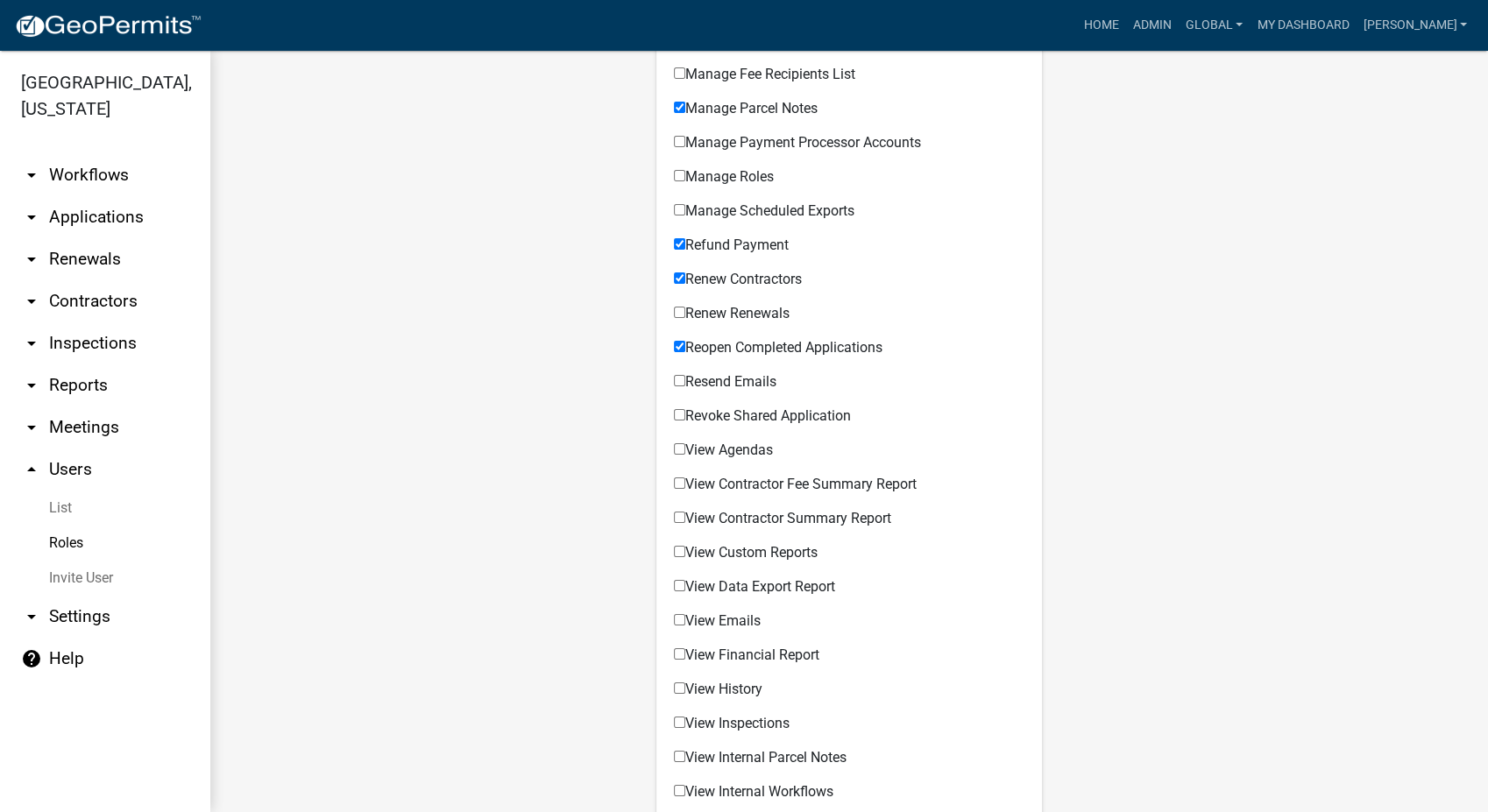
click at [674, 311] on input "Renew Renewals" at bounding box center [680, 312] width 12 height 12
checkbox input "true"
click at [674, 380] on input "Resend Emails" at bounding box center [680, 381] width 12 height 12
checkbox input "true"
click at [677, 484] on input "View Contractor Fee Summary Report" at bounding box center [680, 483] width 12 height 12
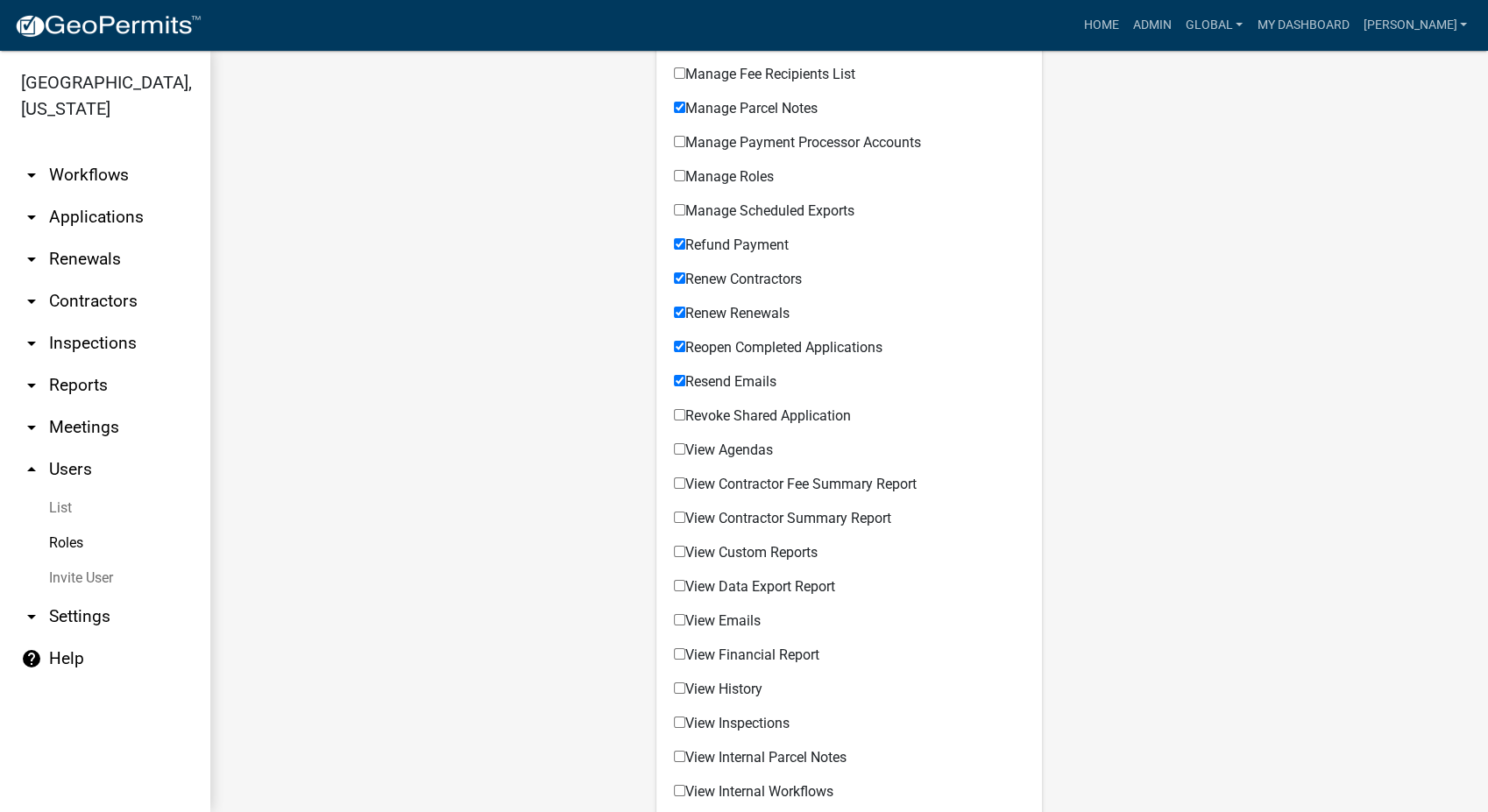
checkbox input "true"
click at [674, 513] on input "View Contractor Summary Report" at bounding box center [680, 518] width 12 height 12
checkbox input "true"
click at [678, 413] on input "Revoke Shared Application" at bounding box center [680, 415] width 12 height 12
checkbox input "true"
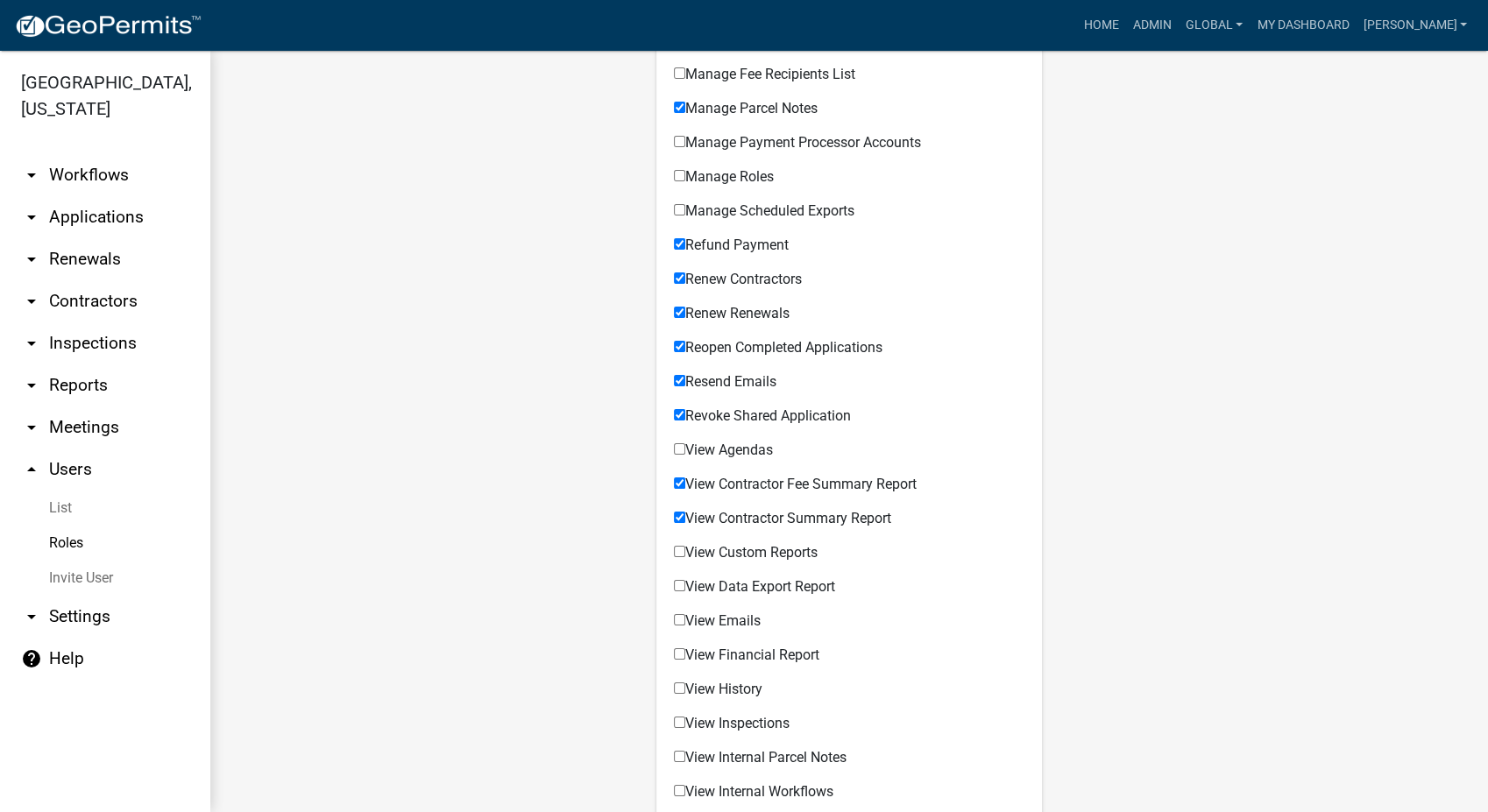
click at [674, 553] on input "View Custom Reports" at bounding box center [680, 552] width 12 height 12
checkbox input "true"
click at [674, 586] on input "View Data Export Report" at bounding box center [680, 586] width 12 height 12
checkbox input "true"
click at [674, 622] on input "View Emails" at bounding box center [680, 620] width 12 height 12
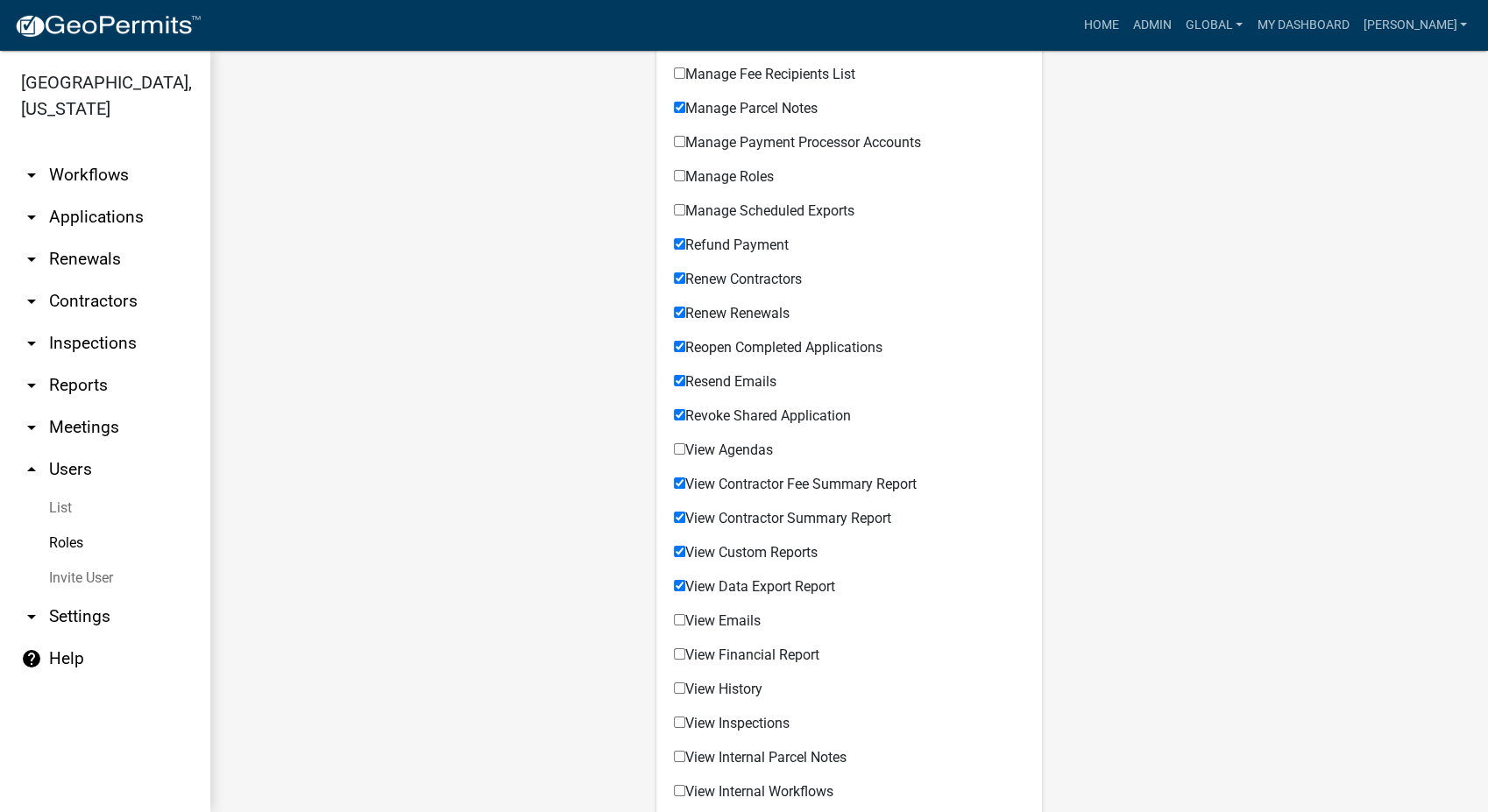
checkbox input "true"
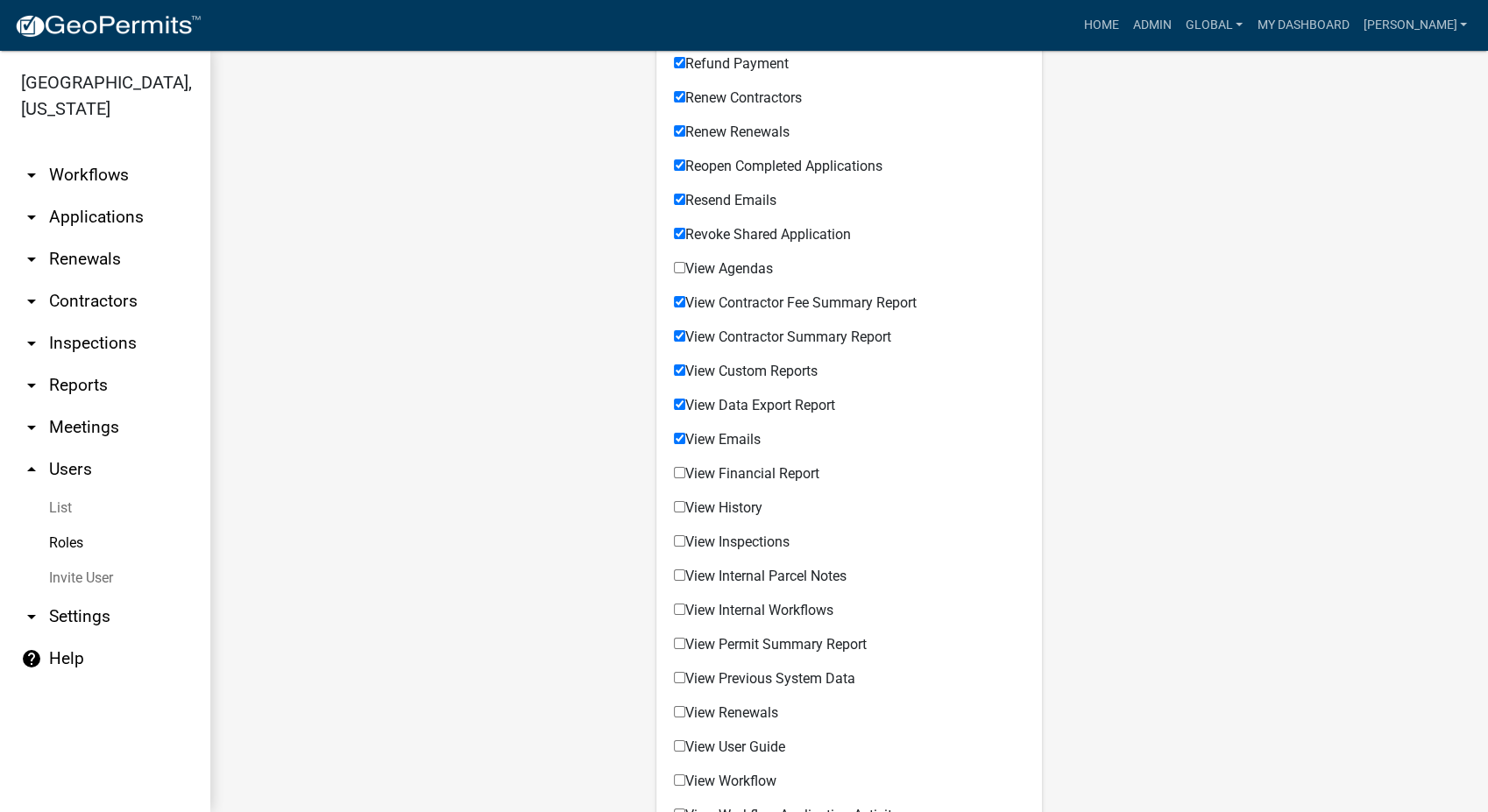
scroll to position [1168, 0]
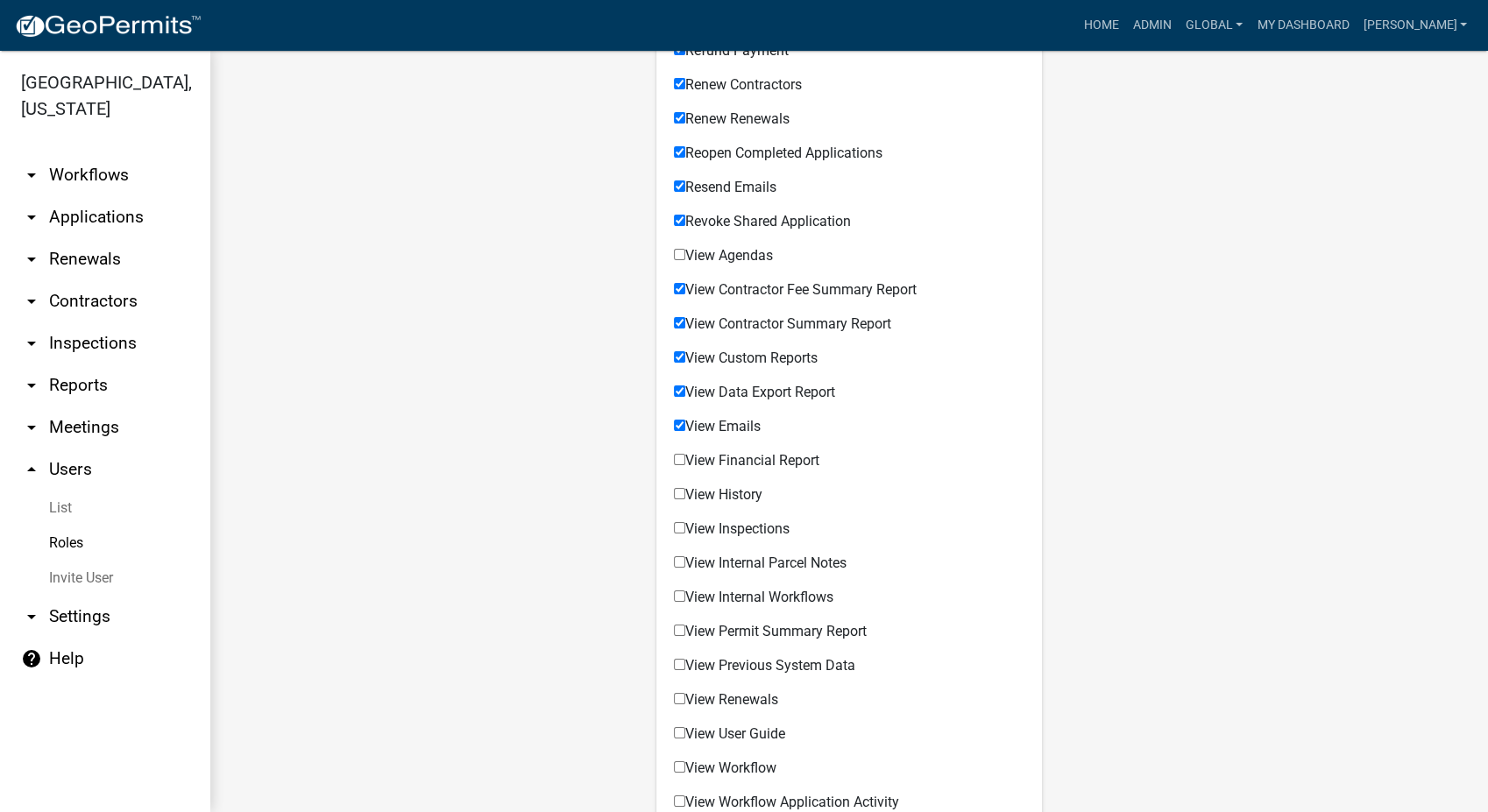
click at [674, 458] on input "View Financial Report" at bounding box center [680, 460] width 12 height 12
checkbox input "true"
click at [674, 497] on input "View History" at bounding box center [680, 494] width 12 height 12
checkbox input "true"
click at [678, 527] on input "View Inspections" at bounding box center [680, 528] width 12 height 12
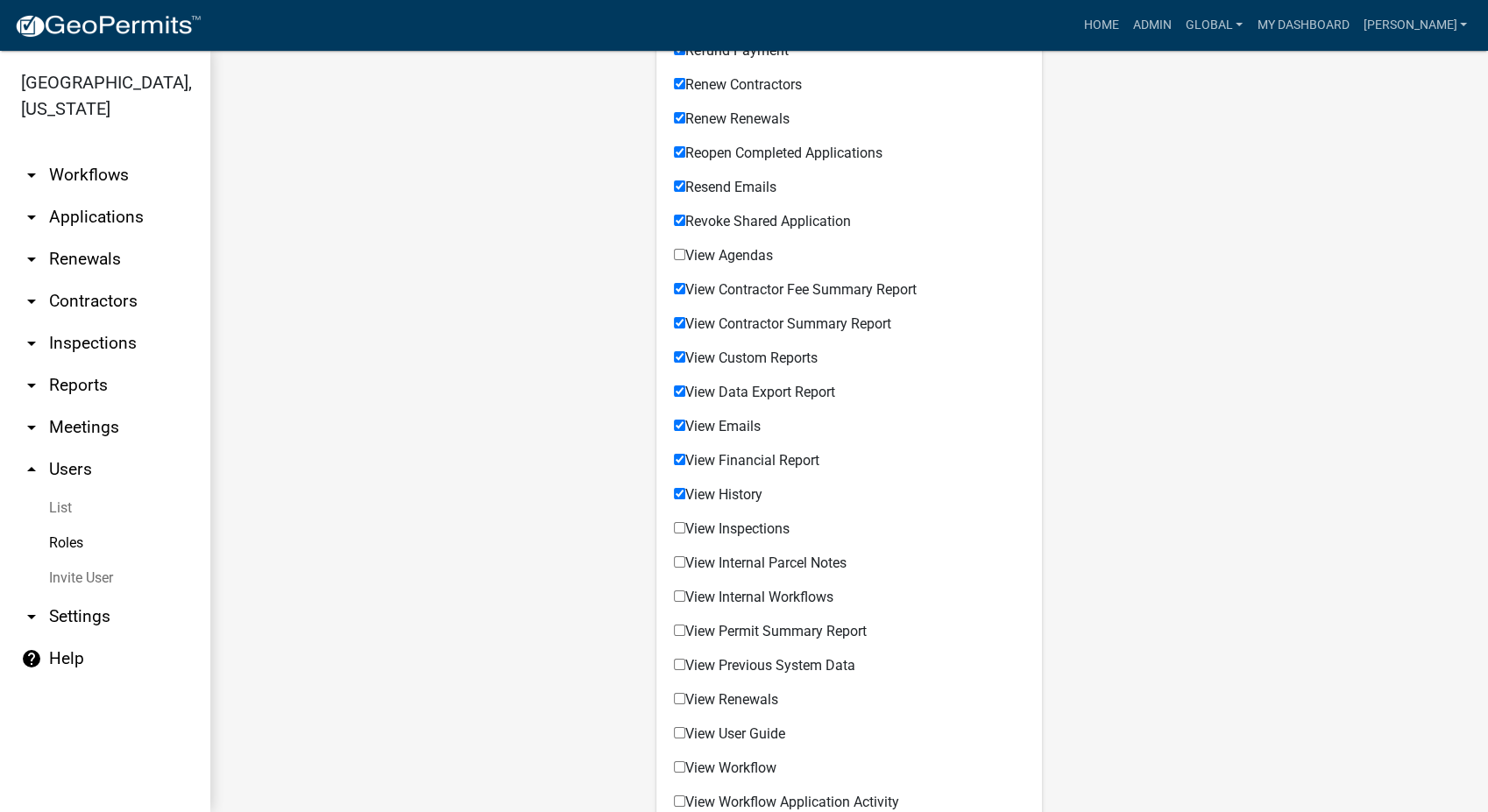
checkbox input "true"
click at [674, 564] on input "View Internal Parcel Notes" at bounding box center [680, 562] width 12 height 12
checkbox input "true"
click at [674, 599] on input "View Internal Workflows" at bounding box center [680, 596] width 12 height 12
checkbox input "true"
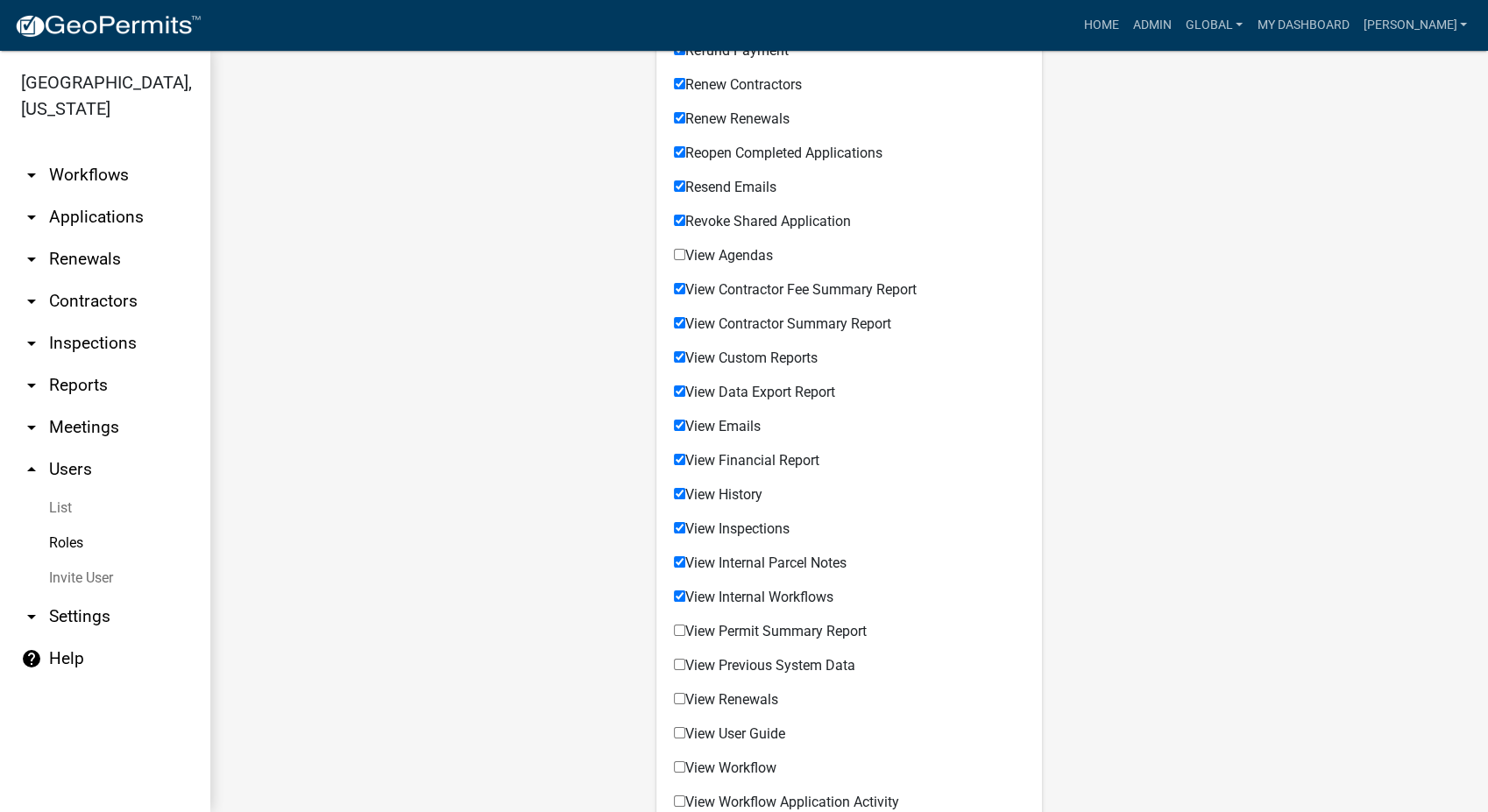
click at [674, 635] on input "View Permit Summary Report" at bounding box center [680, 631] width 12 height 12
checkbox input "true"
click at [674, 659] on input "View Previous System Data" at bounding box center [680, 664] width 12 height 12
checkbox input "true"
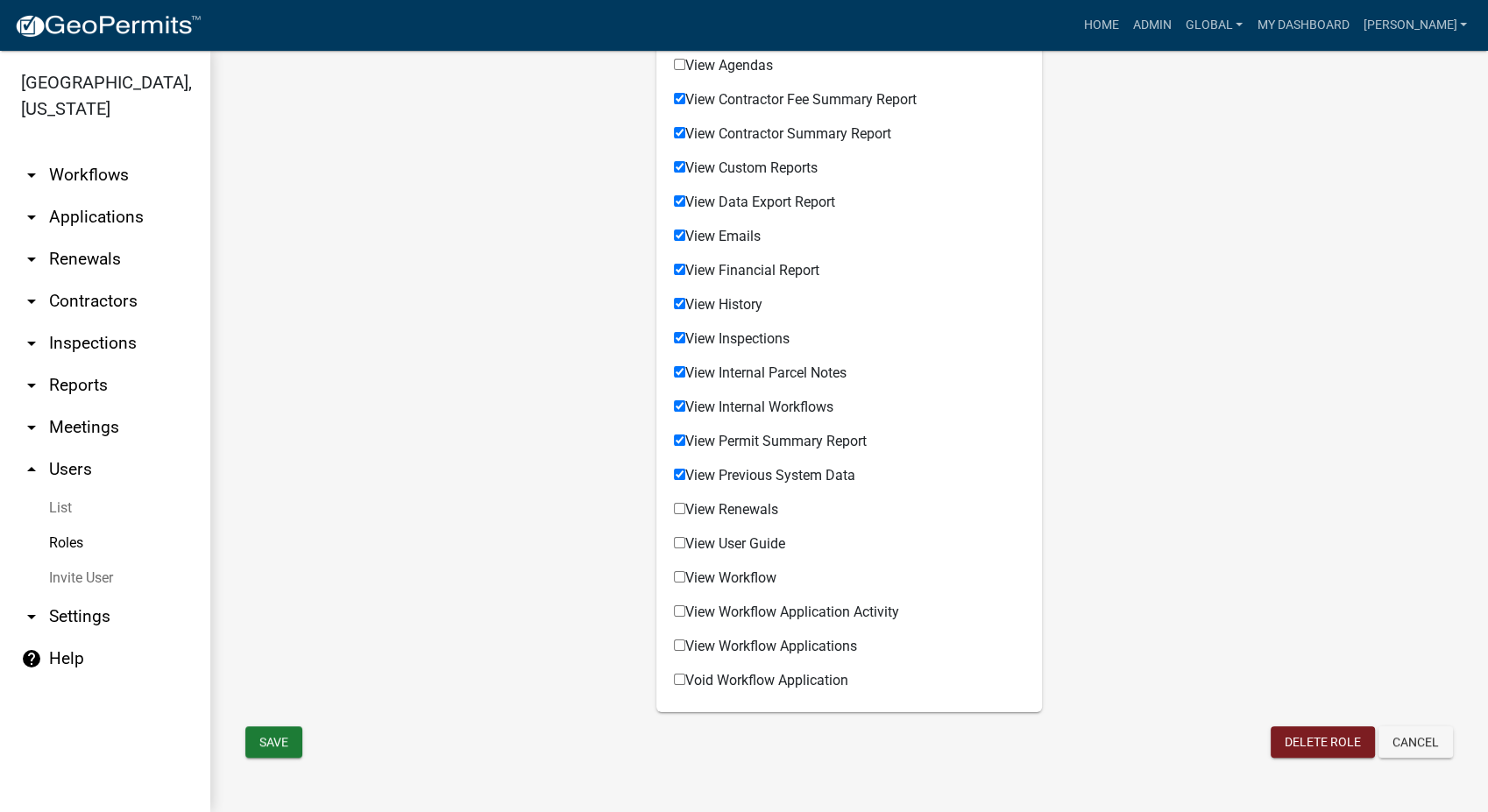
click at [675, 676] on input "Void Workflow Application" at bounding box center [680, 680] width 12 height 12
checkbox input "true"
click at [674, 640] on input "View Workflow Applications" at bounding box center [680, 645] width 12 height 12
checkbox input "true"
click at [674, 602] on div "View Workflow Application Activity Permissible Items" at bounding box center [849, 609] width 350 height 34
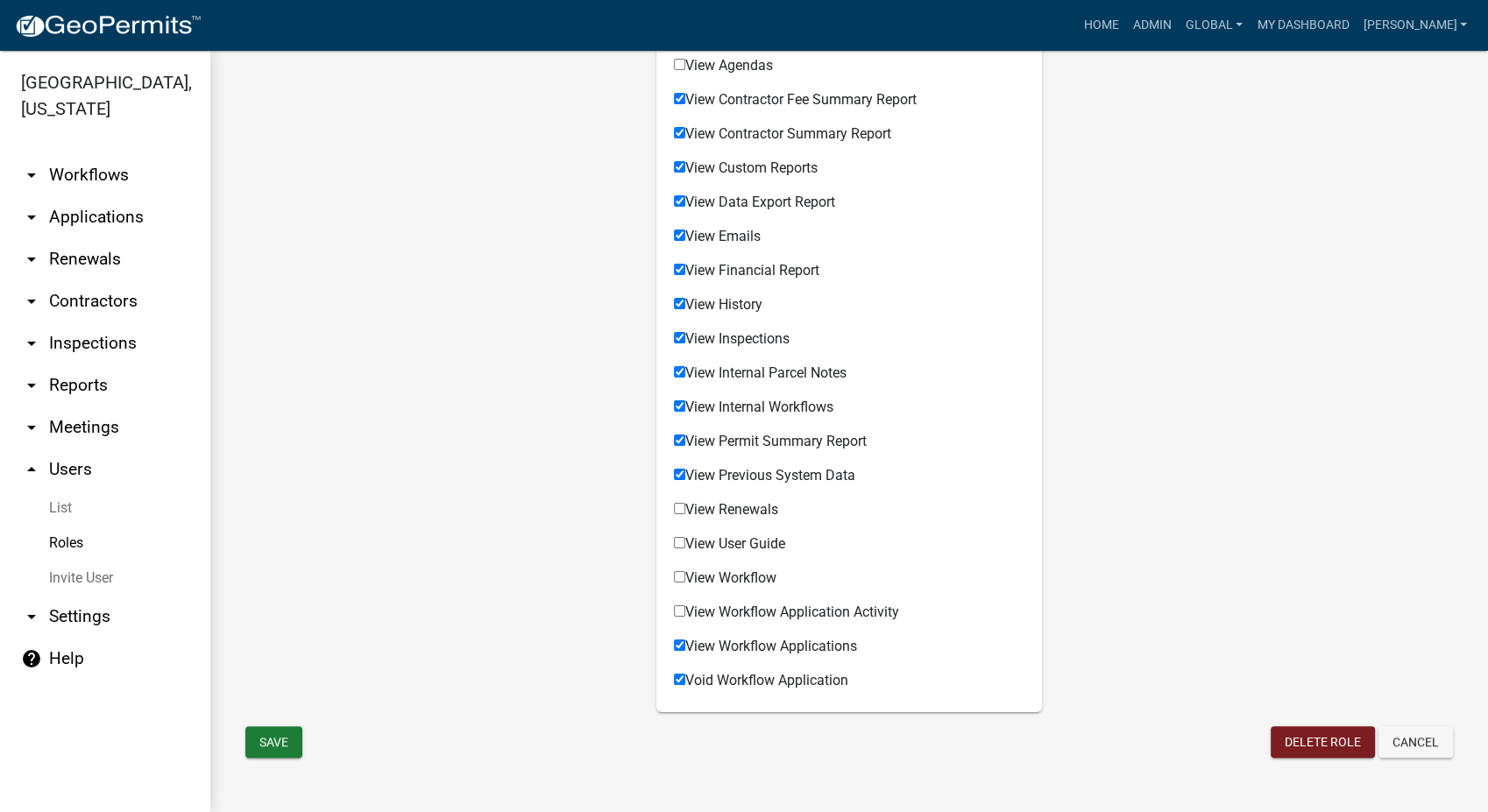
click at [677, 609] on input "View Workflow Application Activity" at bounding box center [680, 611] width 12 height 12
checkbox input "true"
click at [674, 572] on input "View Workflow" at bounding box center [680, 577] width 12 height 12
checkbox input "true"
click at [674, 541] on input "View User Guide" at bounding box center [680, 543] width 12 height 12
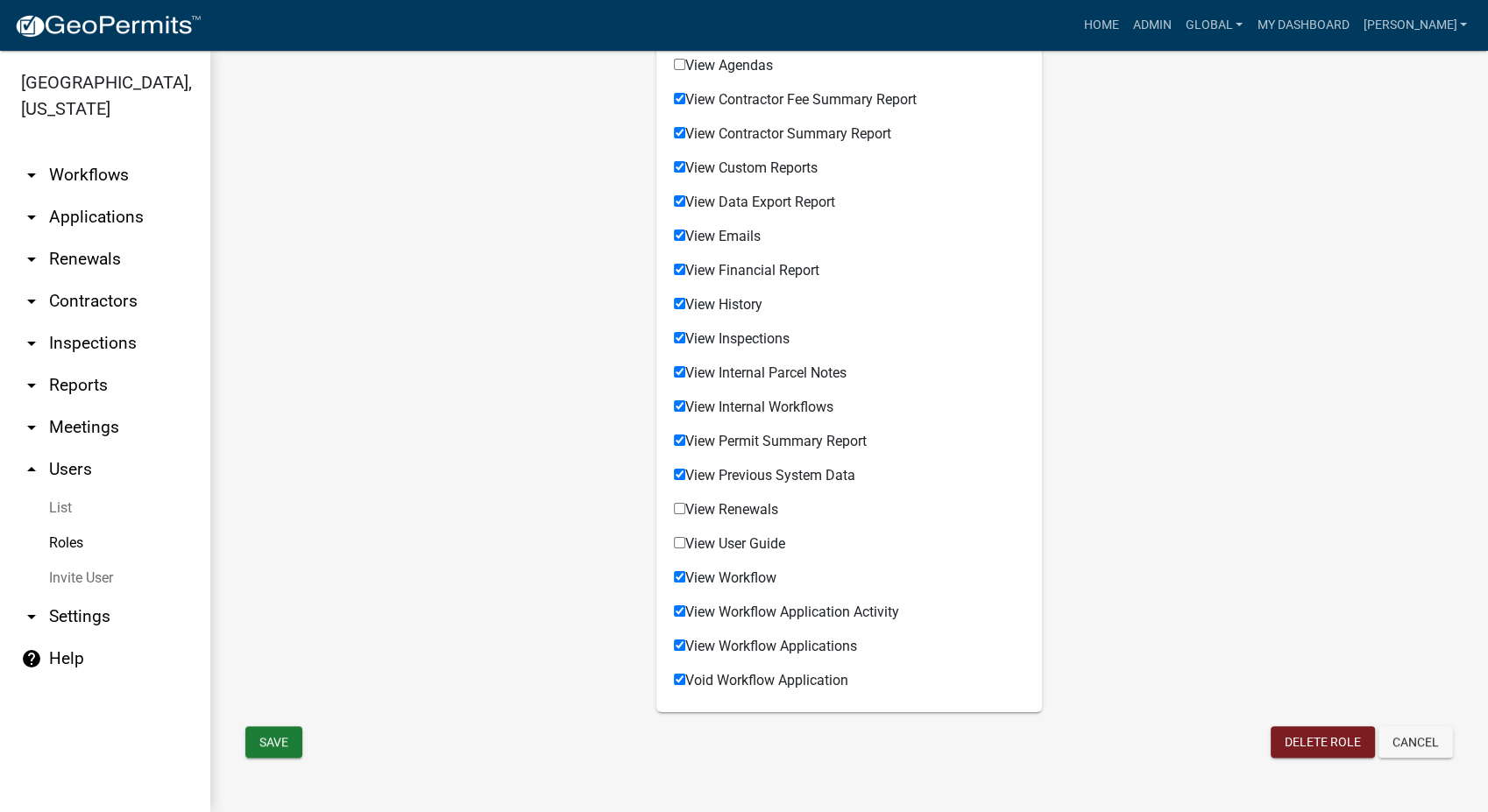
checkbox input "true"
click at [674, 507] on input "View Renewals" at bounding box center [680, 509] width 12 height 12
checkbox input "true"
click at [275, 734] on button "Save" at bounding box center [273, 742] width 57 height 32
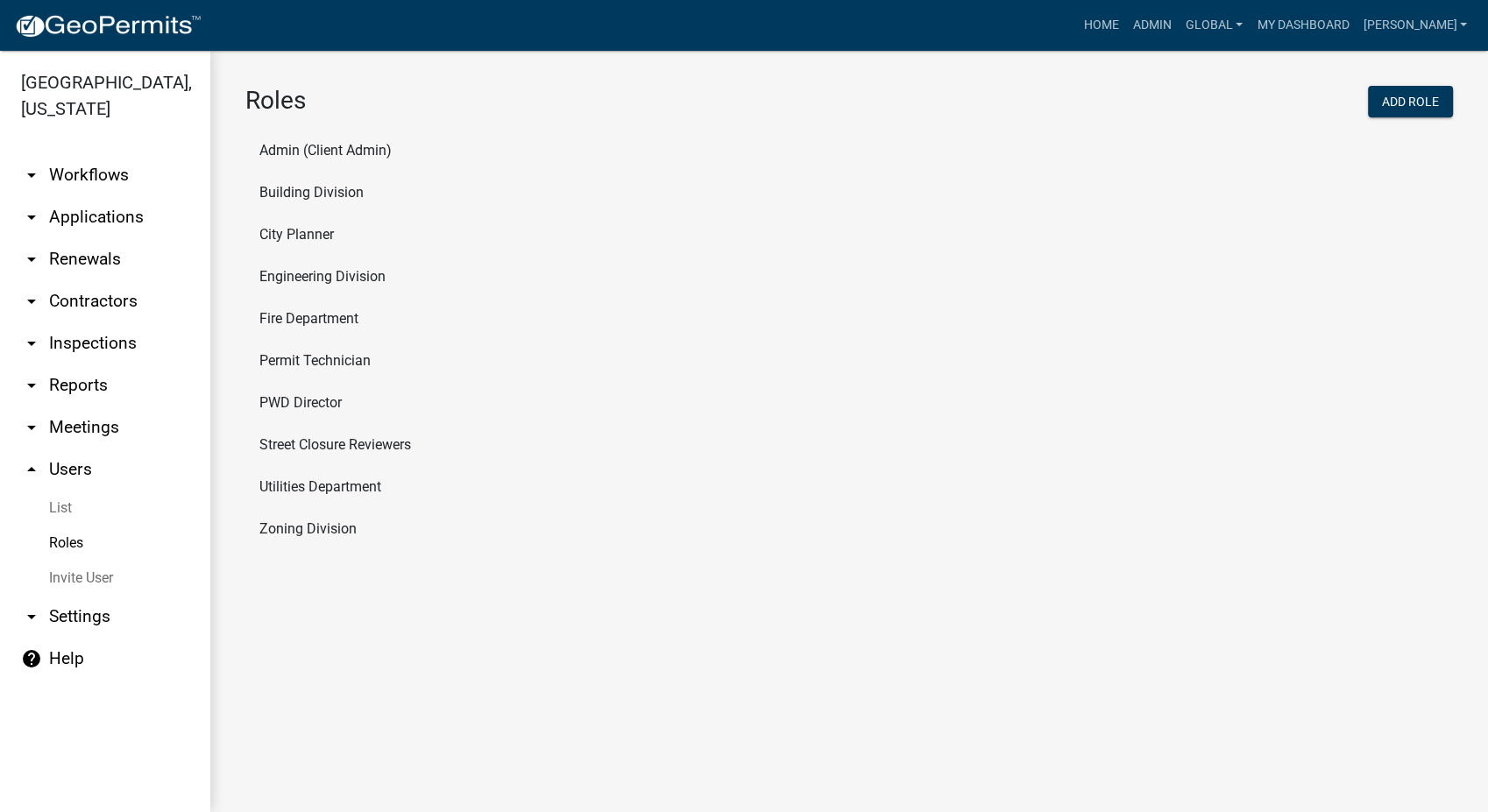
click at [74, 154] on link "arrow_drop_down Workflows" at bounding box center [105, 176] width 210 height 42
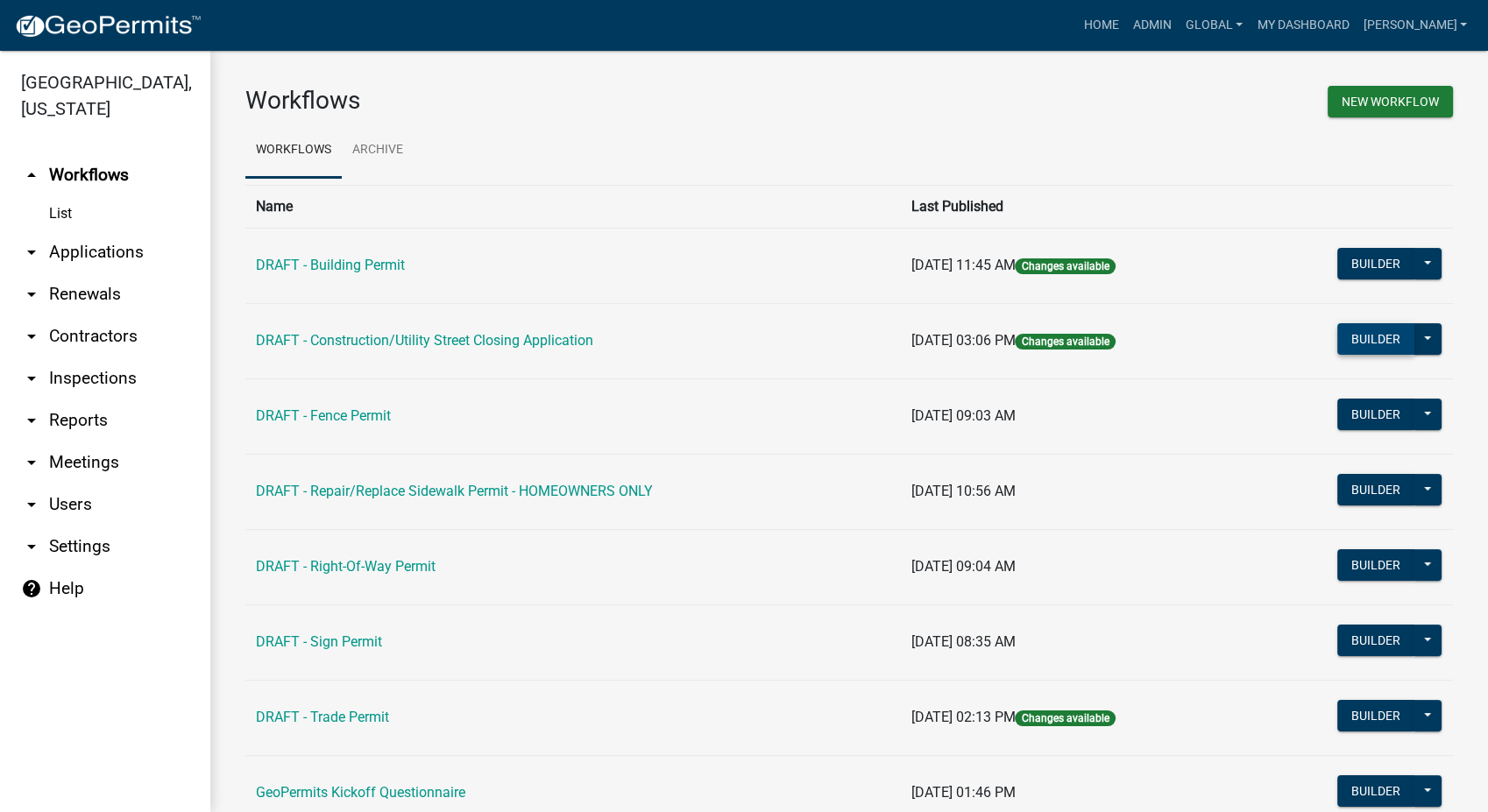
click at [1353, 323] on button "Builder" at bounding box center [1376, 338] width 77 height 32
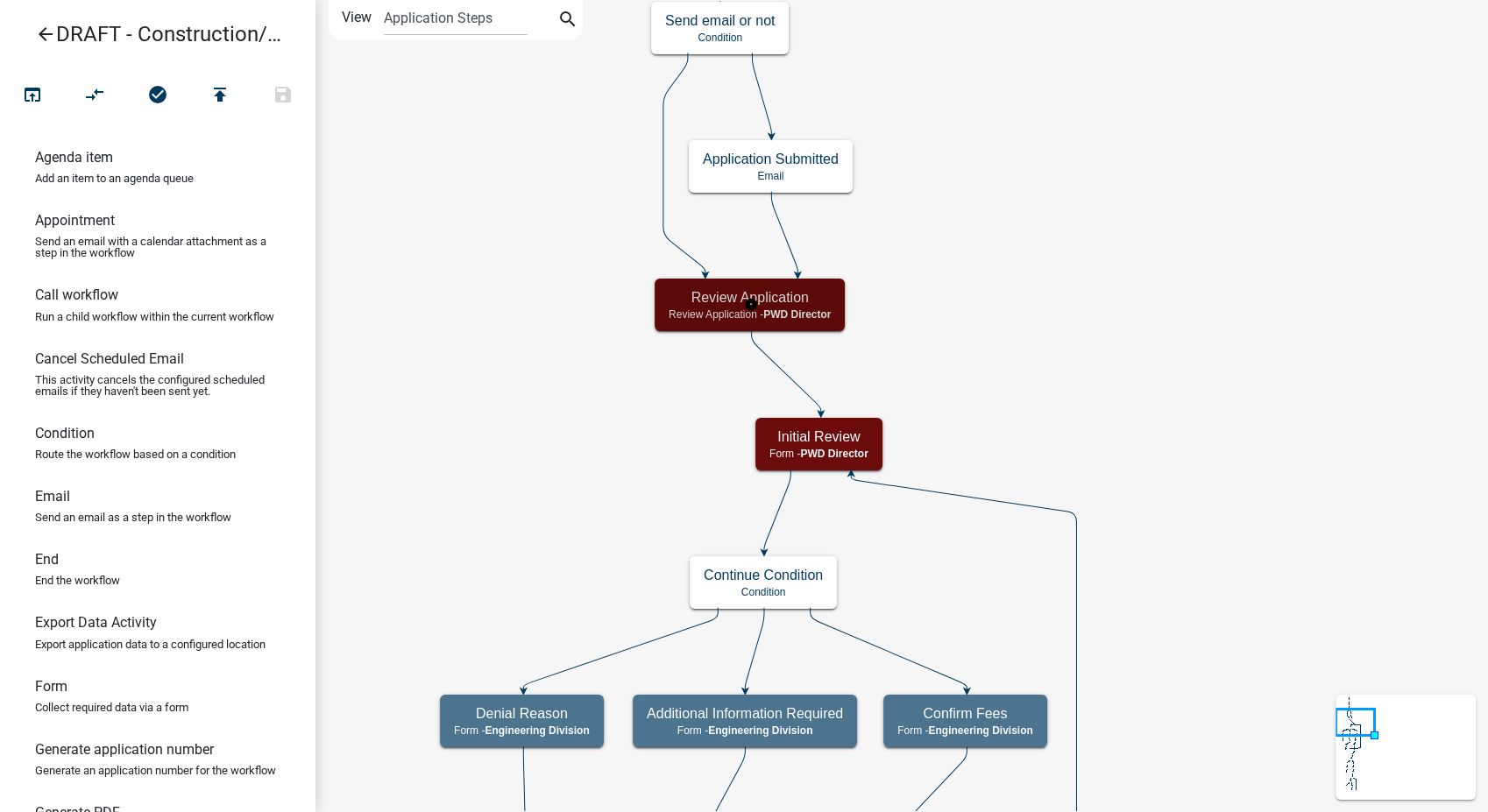
click at [691, 289] on h5 "Review Application" at bounding box center [749, 297] width 162 height 16
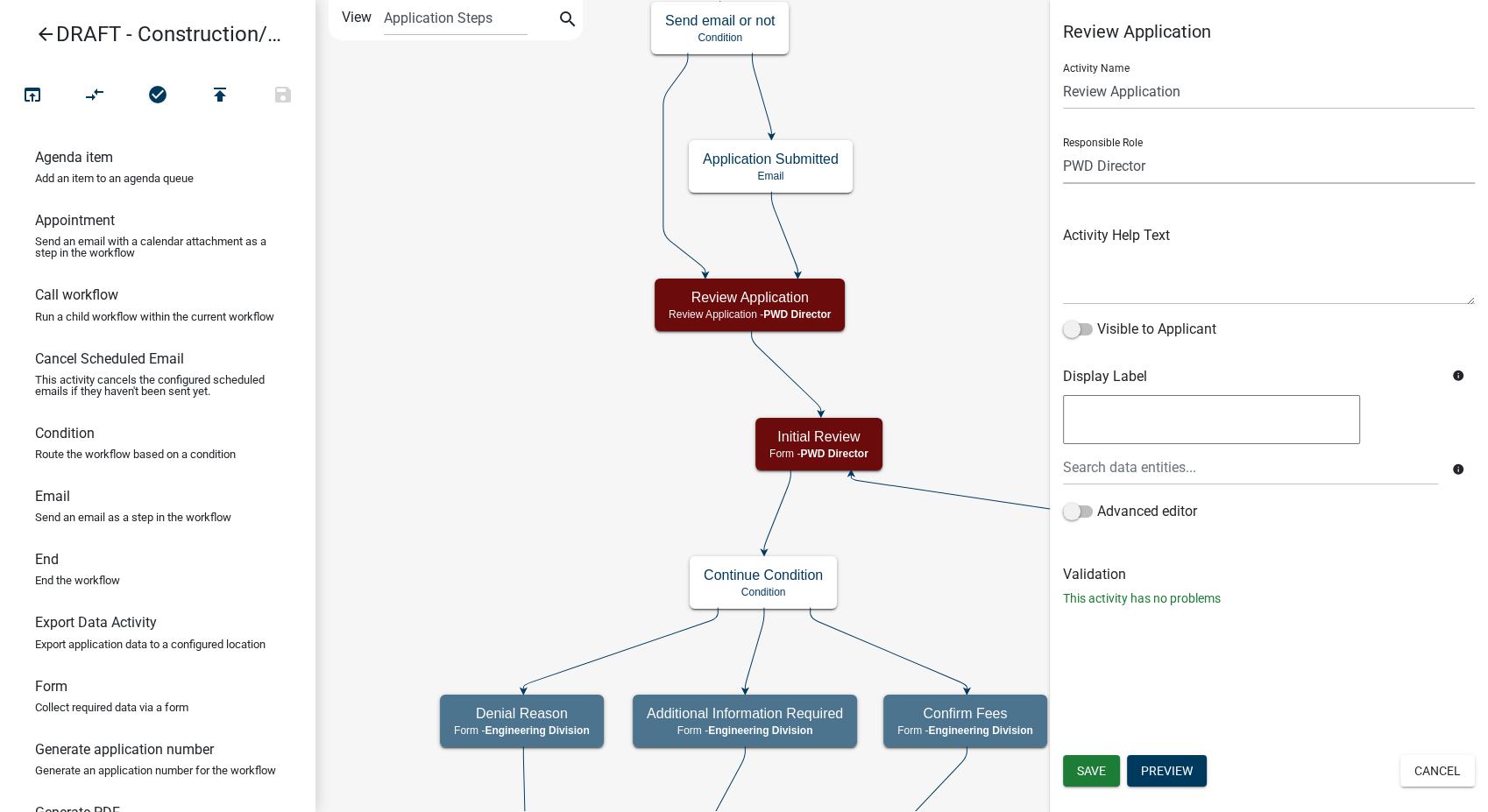
click at [1186, 150] on select "Applicant PWD Director Permit Technician Fire Department Admin City Planner Eng…" at bounding box center [1268, 166] width 412 height 36
select select "855090EB-C4A8-4C8C-A5DC-9F2083B40E6B"
click at [1063, 149] on select "Applicant PWD Director Permit Technician Fire Department Admin City Planner Eng…" at bounding box center [1268, 166] width 412 height 36
click at [1104, 777] on span "Save" at bounding box center [1092, 771] width 29 height 14
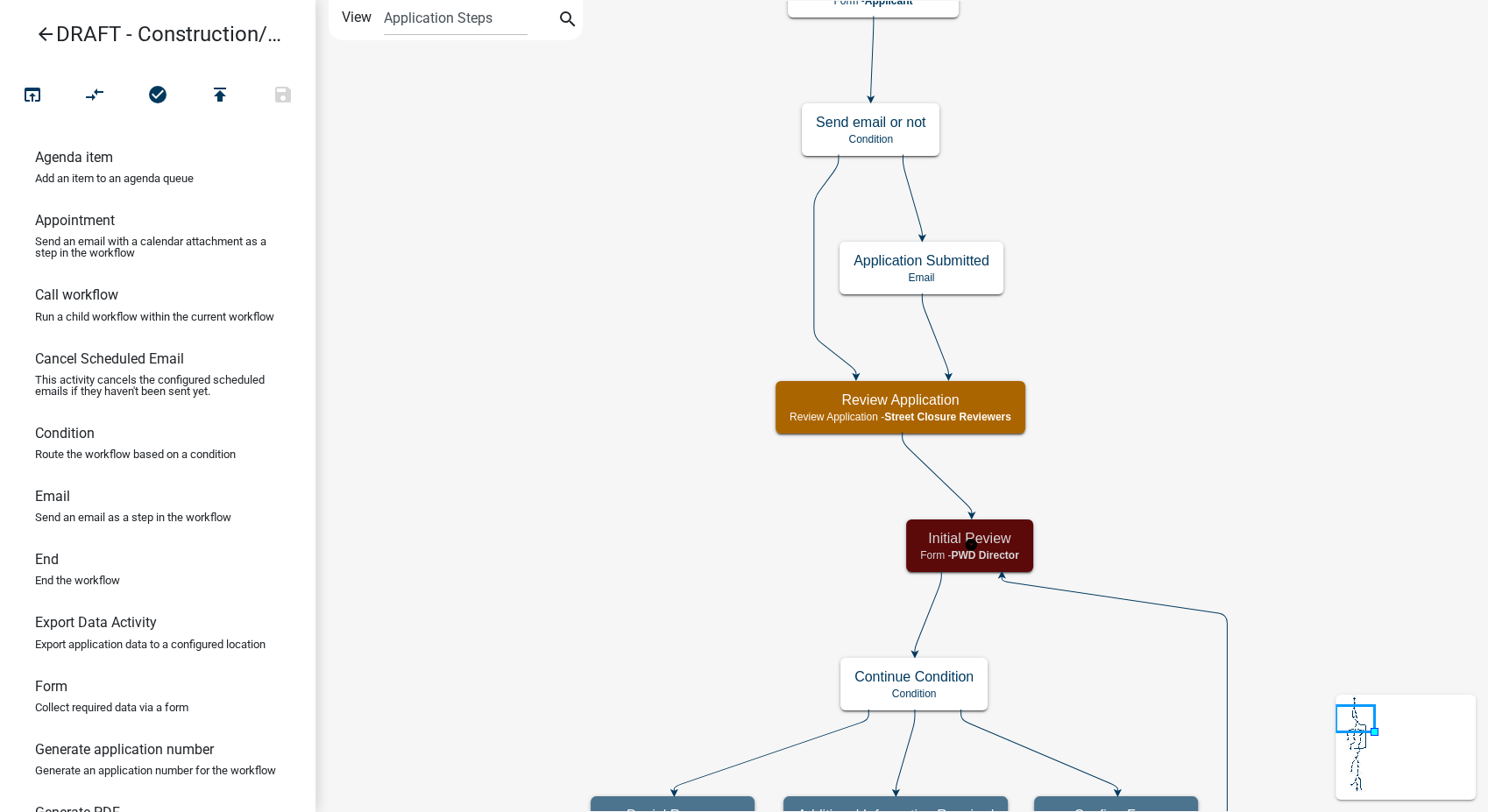
click at [1007, 544] on h5 "Initial Review" at bounding box center [969, 538] width 99 height 16
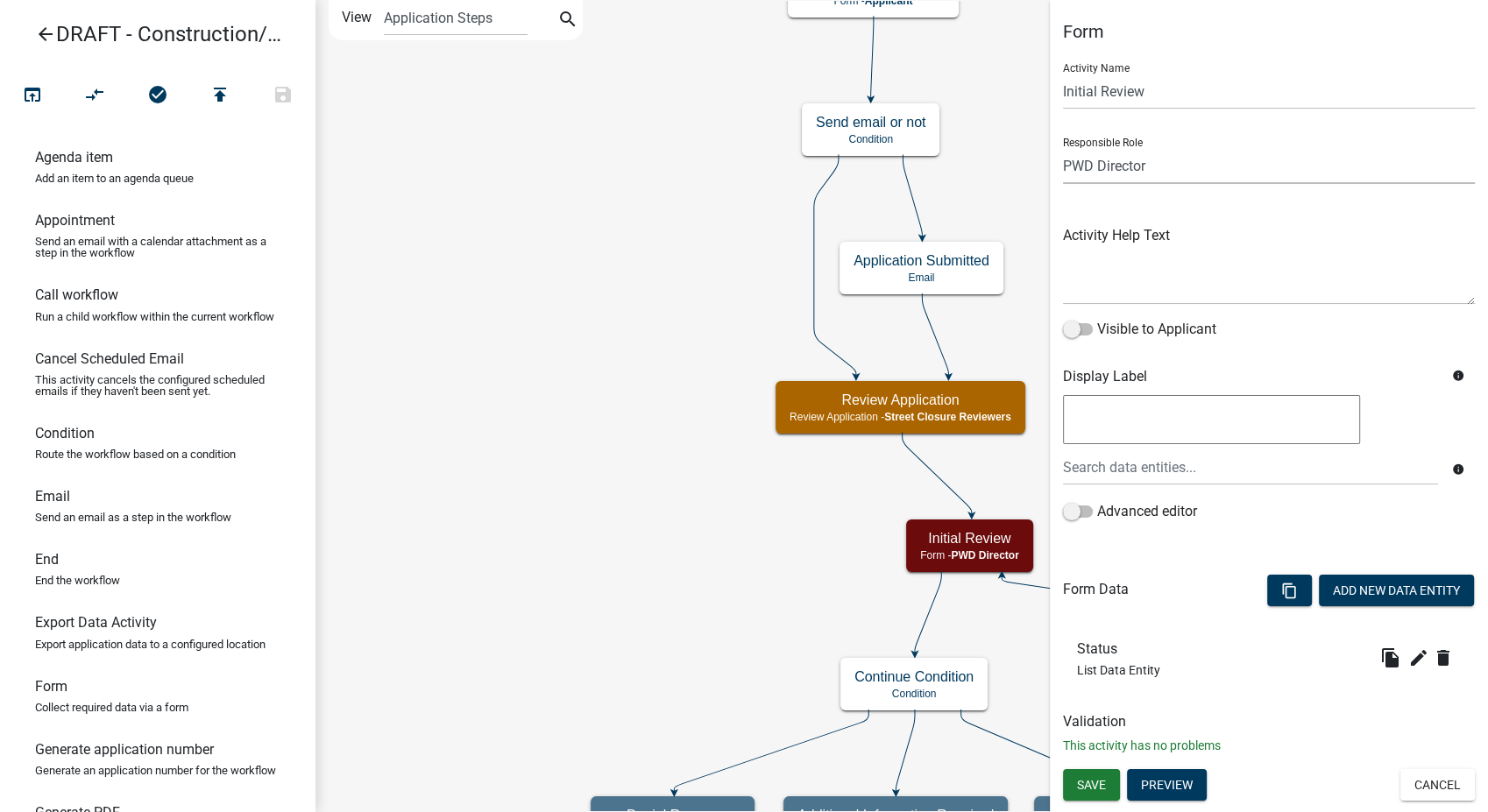
click at [1159, 161] on select "Applicant PWD Director Permit Technician Fire Department Admin City Planner Eng…" at bounding box center [1268, 166] width 412 height 36
select select "855090EB-C4A8-4C8C-A5DC-9F2083B40E6B"
click at [1063, 149] on select "Applicant PWD Director Permit Technician Fire Department Admin City Planner Eng…" at bounding box center [1268, 166] width 412 height 36
click at [1081, 778] on span "Save" at bounding box center [1092, 785] width 29 height 14
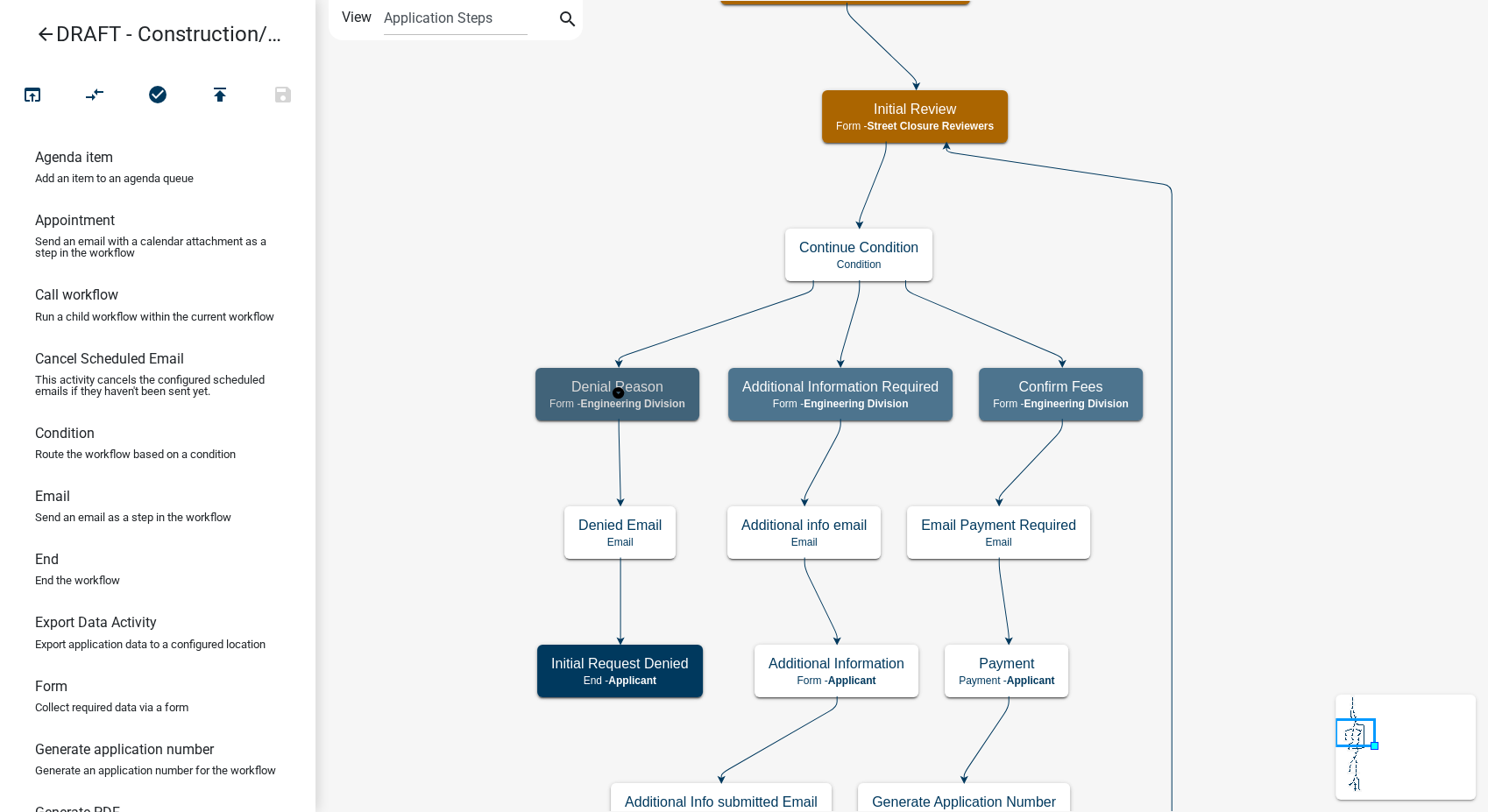
click at [683, 392] on h5 "Denial Reason" at bounding box center [617, 387] width 136 height 16
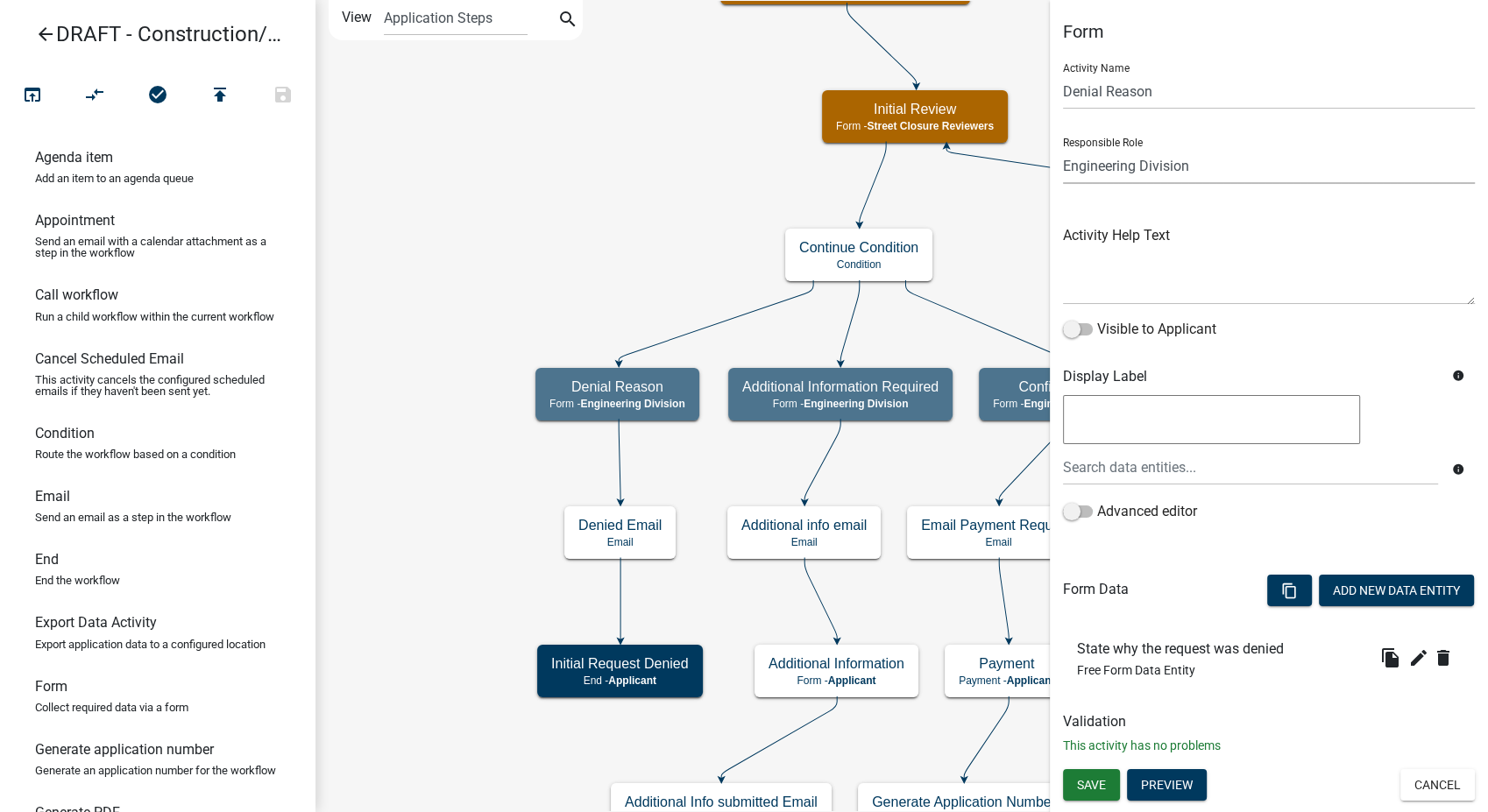
click at [1217, 157] on select "Applicant PWD Director Permit Technician Fire Department Admin City Planner Eng…" at bounding box center [1268, 166] width 412 height 36
select select "855090EB-C4A8-4C8C-A5DC-9F2083B40E6B"
click at [1063, 149] on select "Applicant PWD Director Permit Technician Fire Department Admin City Planner Eng…" at bounding box center [1268, 166] width 412 height 36
click at [1077, 778] on span "Save" at bounding box center [1092, 785] width 29 height 14
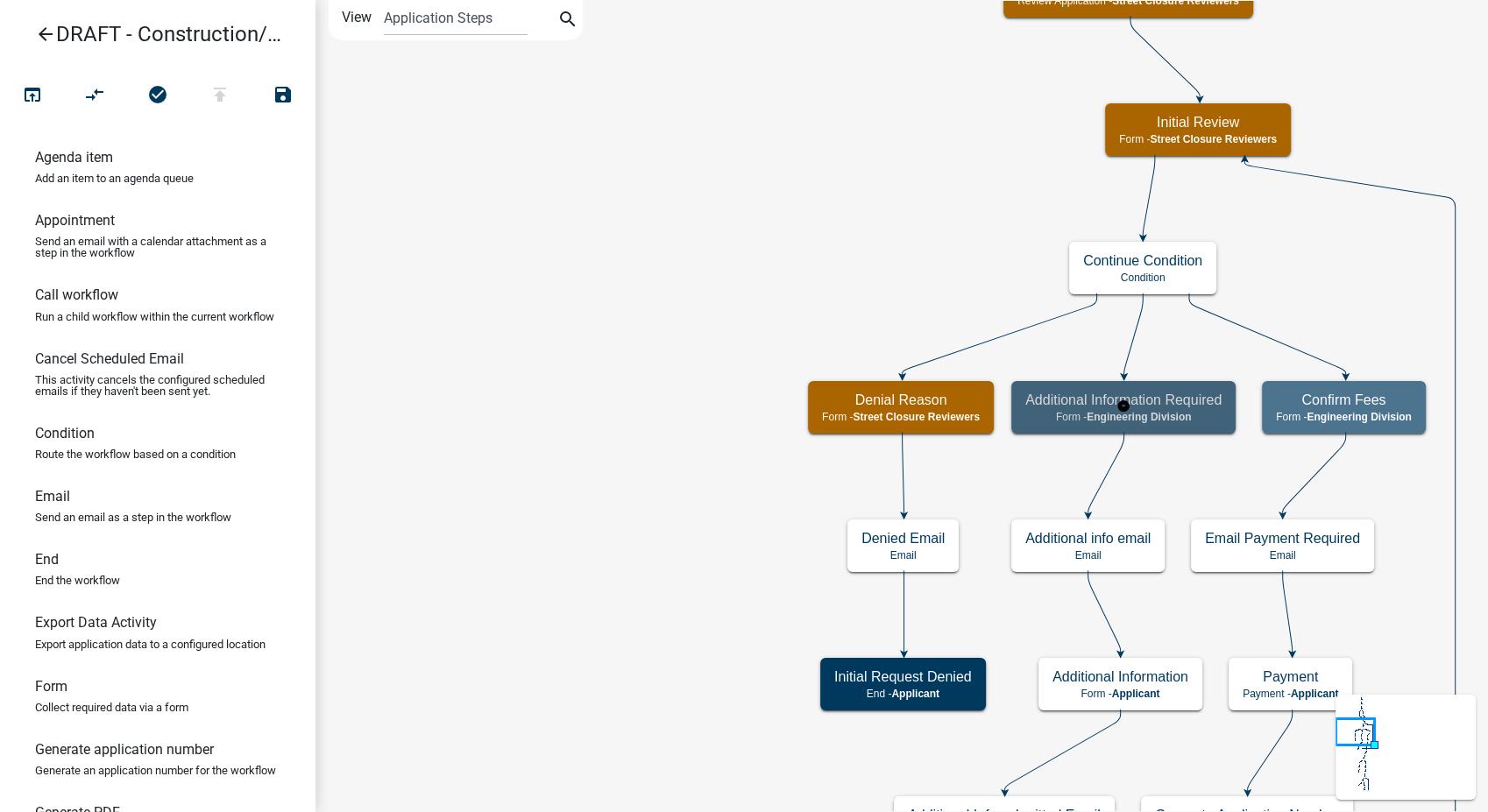
click at [1061, 394] on h5 "Additional Information Required" at bounding box center [1123, 399] width 197 height 16
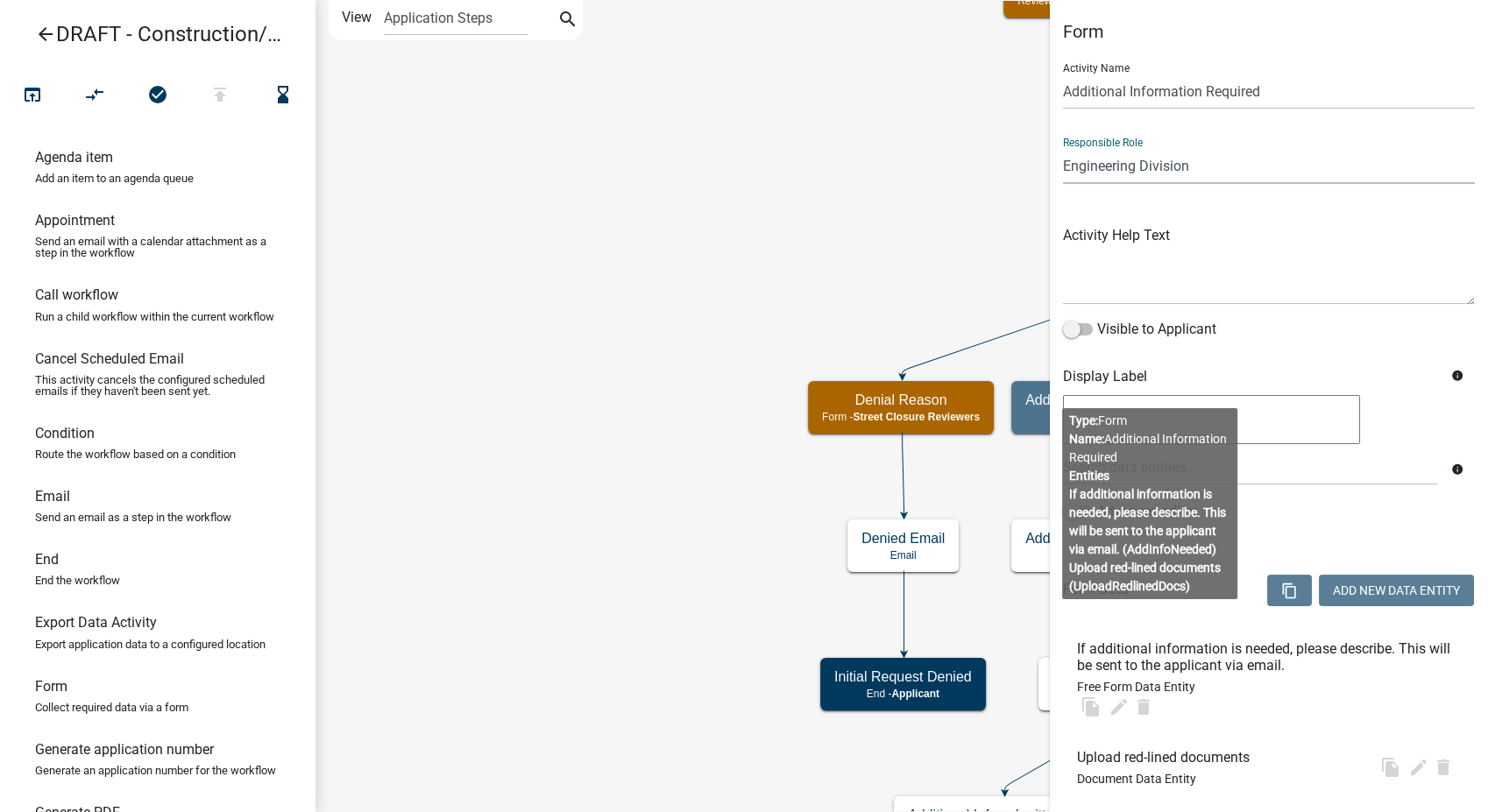
click at [1209, 162] on select "Applicant PWD Director Permit Technician Fire Department Admin City Planner Eng…" at bounding box center [1268, 166] width 412 height 36
select select "855090EB-C4A8-4C8C-A5DC-9F2083B40E6B"
click at [1063, 149] on select "Applicant PWD Director Permit Technician Fire Department Admin City Planner Eng…" at bounding box center [1268, 166] width 412 height 36
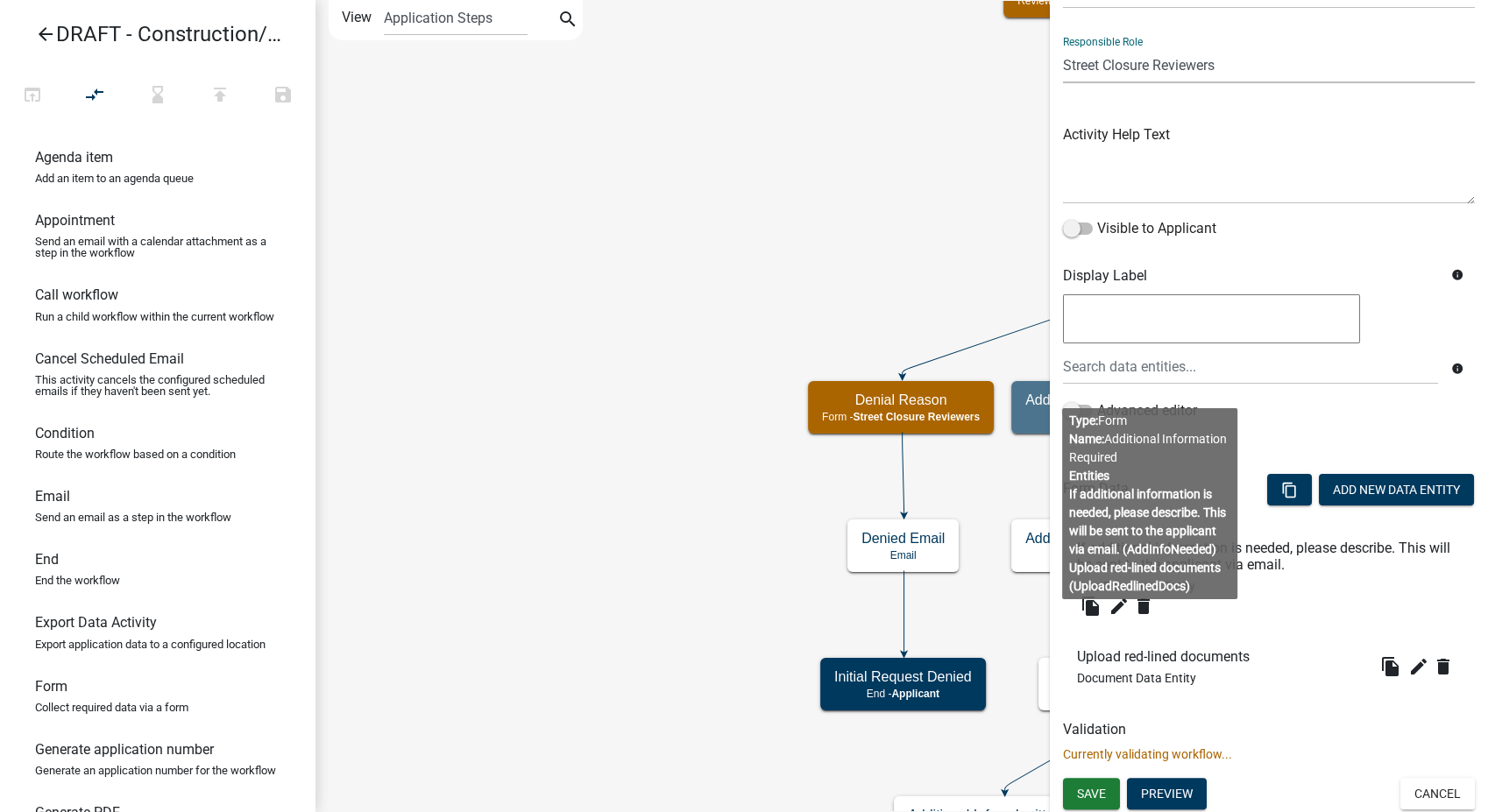
scroll to position [101, 0]
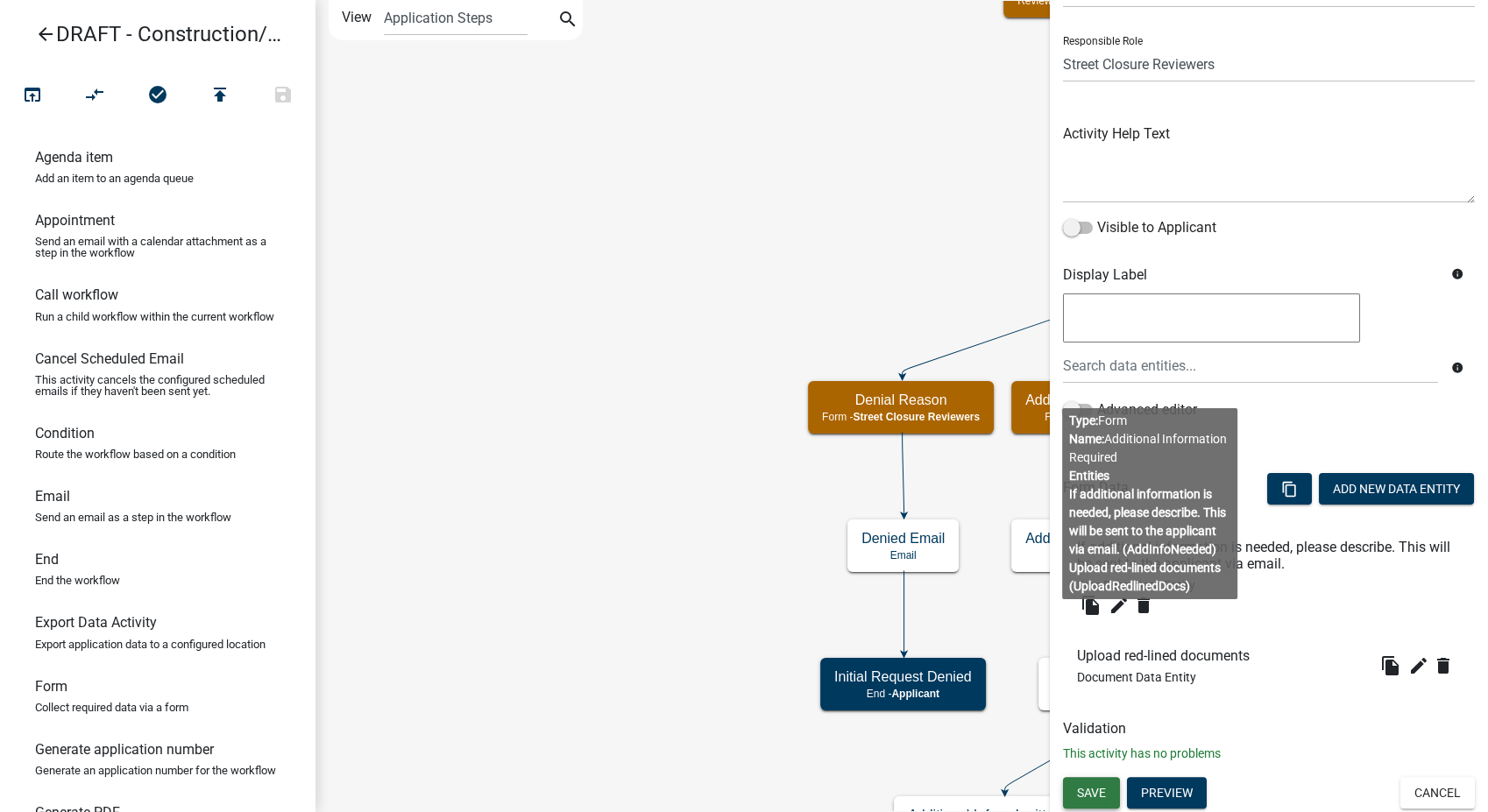
click at [1097, 794] on span "Save" at bounding box center [1092, 792] width 29 height 14
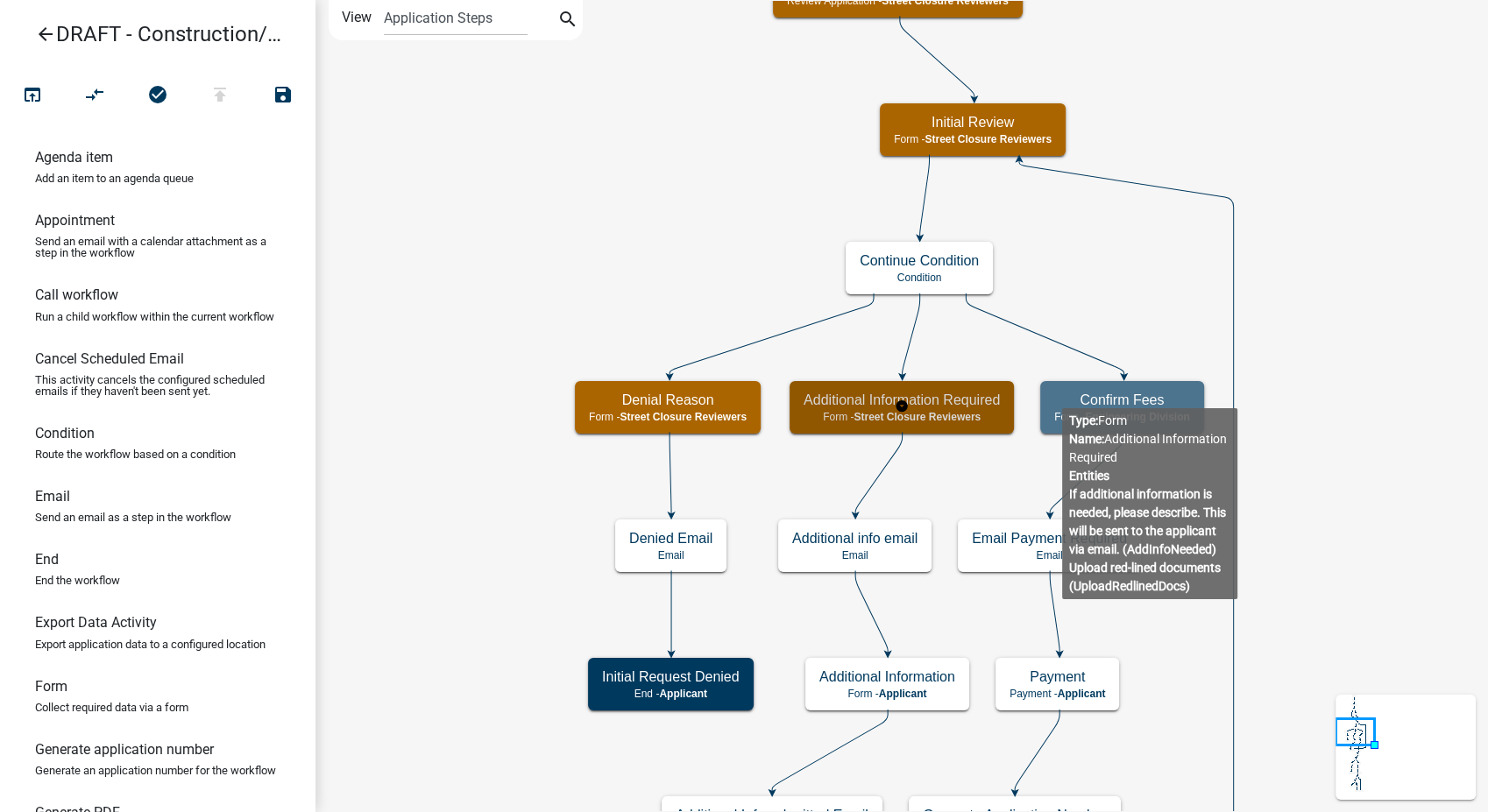
scroll to position [0, 0]
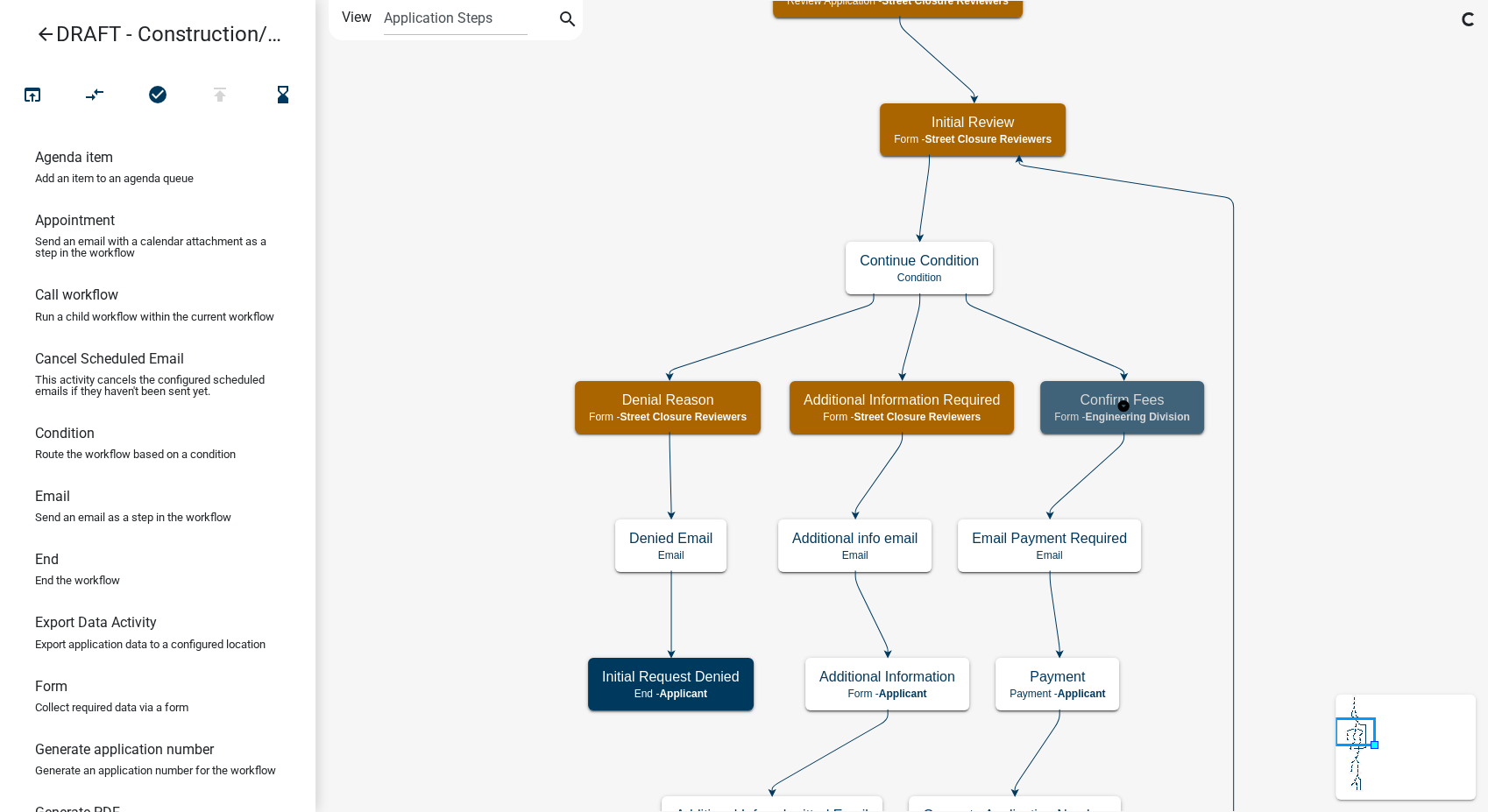
click at [1190, 408] on h5 "Confirm Fees" at bounding box center [1122, 399] width 136 height 16
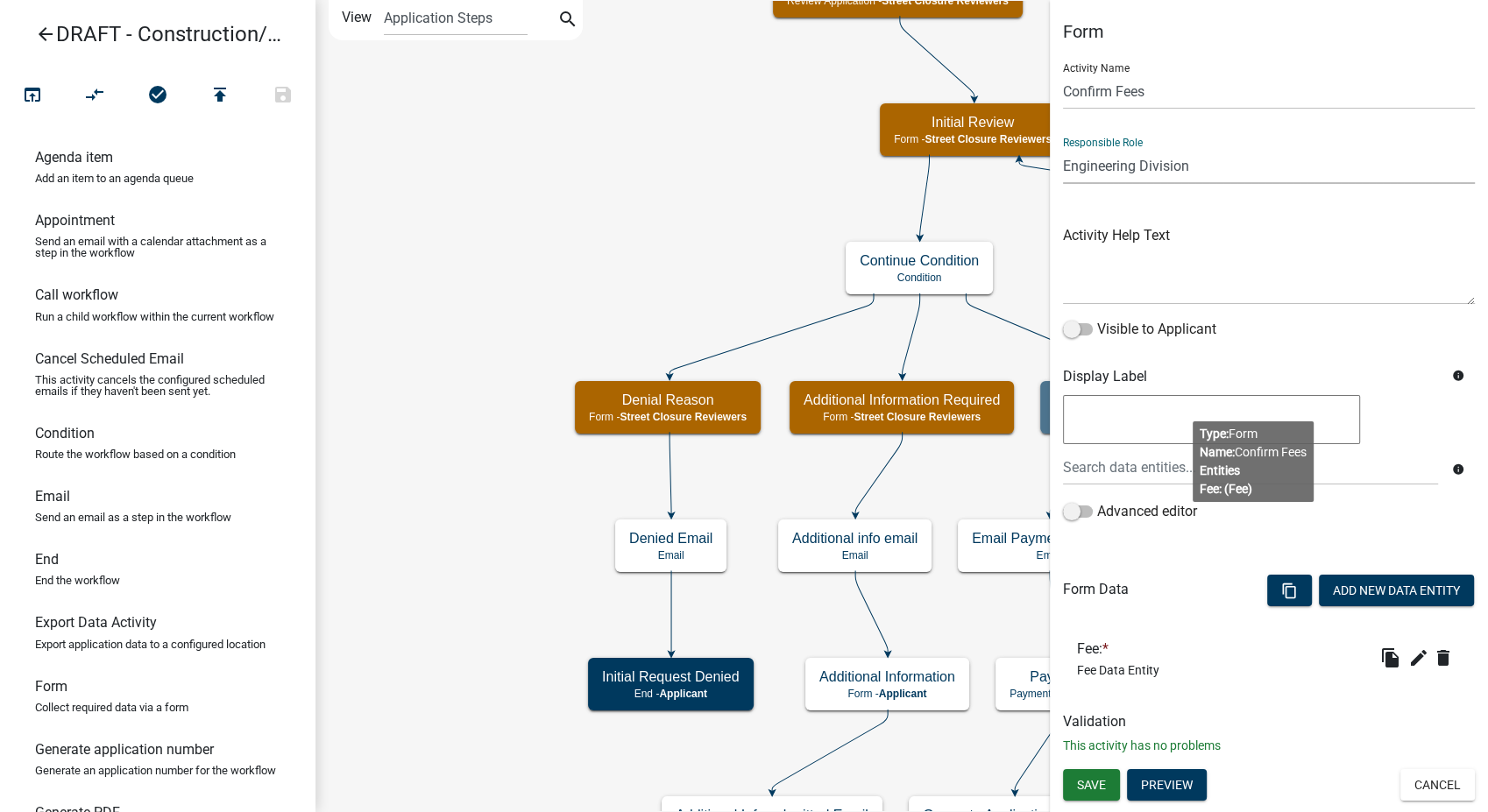
click at [1202, 167] on select "Applicant PWD Director Permit Technician Fire Department Admin City Planner Eng…" at bounding box center [1268, 166] width 412 height 36
select select "855090EB-C4A8-4C8C-A5DC-9F2083B40E6B"
click at [1063, 149] on select "Applicant PWD Director Permit Technician Fire Department Admin City Planner Eng…" at bounding box center [1268, 166] width 412 height 36
click at [1084, 789] on span "Save" at bounding box center [1092, 785] width 29 height 14
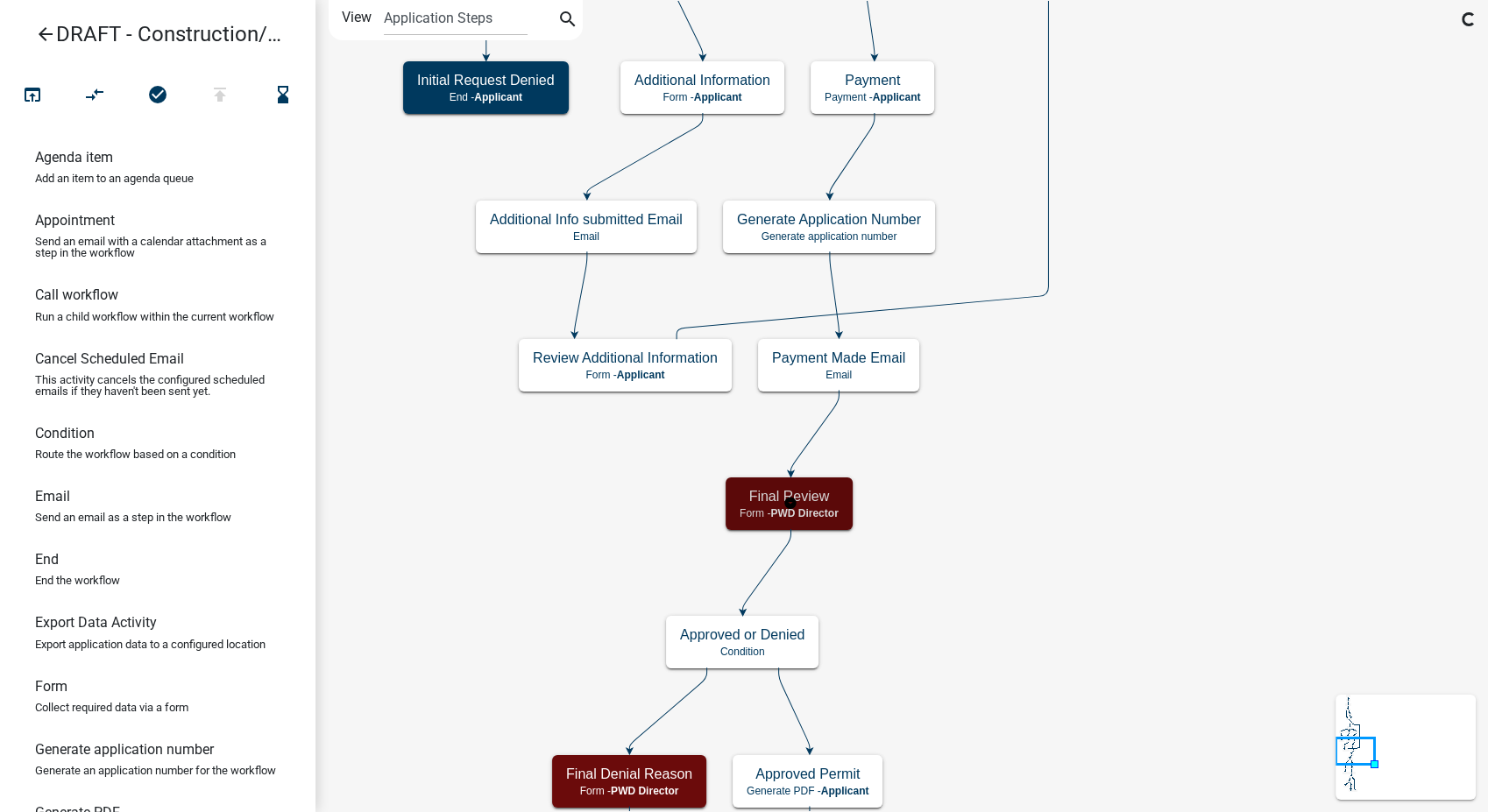
click at [811, 507] on span "PWD Director" at bounding box center [804, 513] width 68 height 13
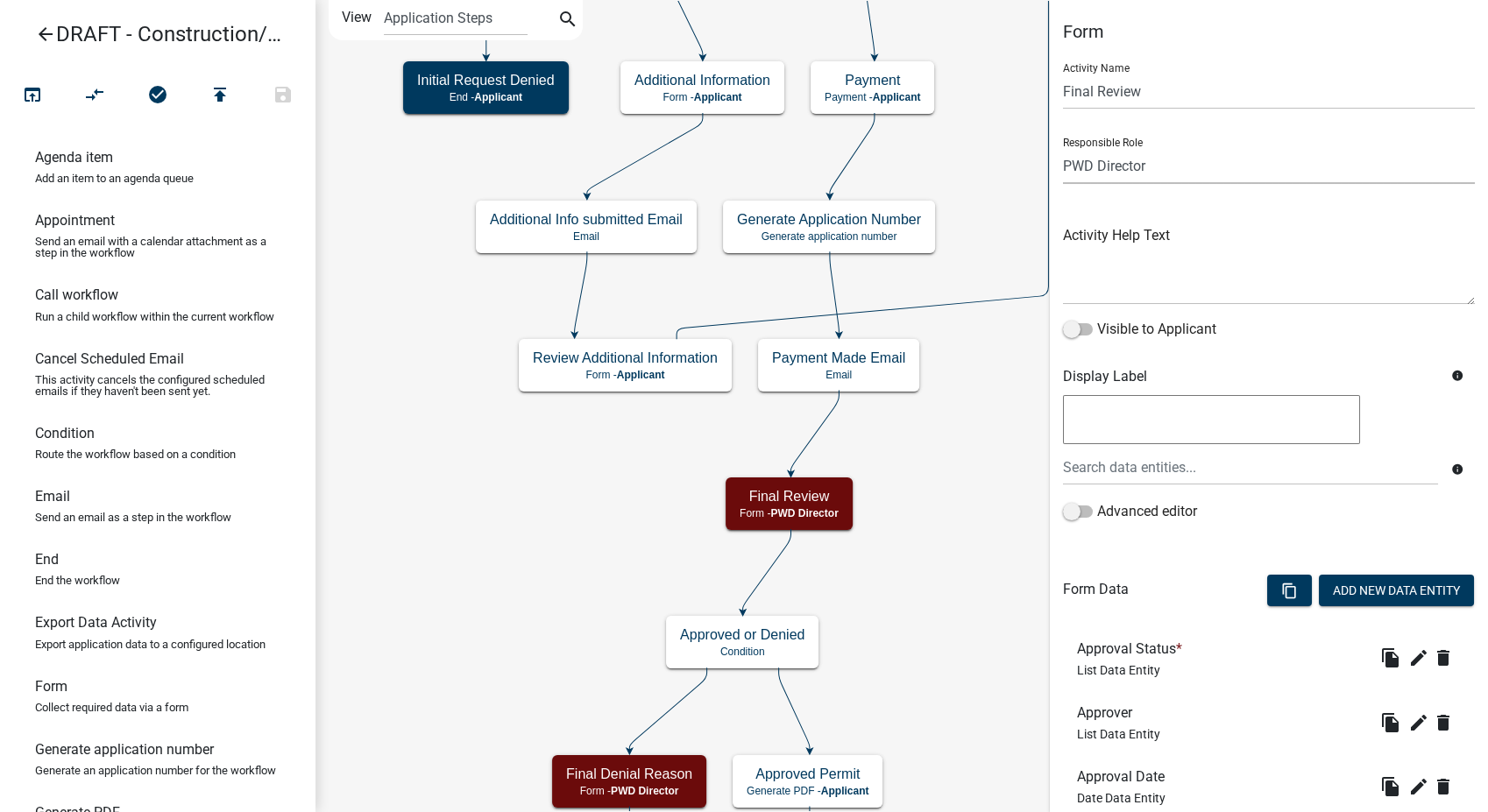
click at [1191, 171] on select "Applicant PWD Director Permit Technician Fire Department Admin City Planner Eng…" at bounding box center [1268, 166] width 412 height 36
select select "855090EB-C4A8-4C8C-A5DC-9F2083B40E6B"
click at [1063, 149] on select "Applicant PWD Director Permit Technician Fire Department Admin City Planner Eng…" at bounding box center [1268, 166] width 412 height 36
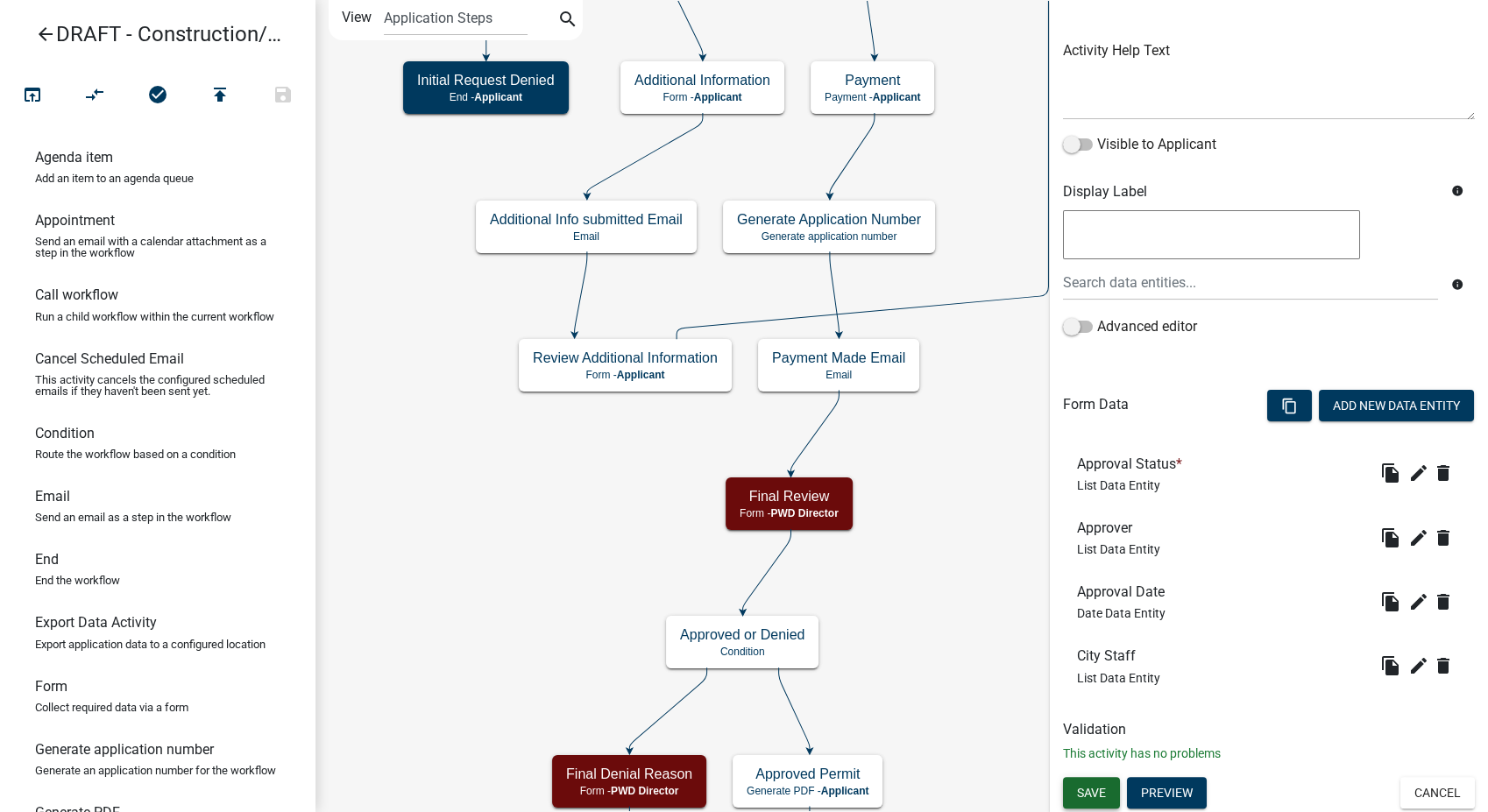
click at [1095, 782] on button "Save" at bounding box center [1091, 793] width 57 height 32
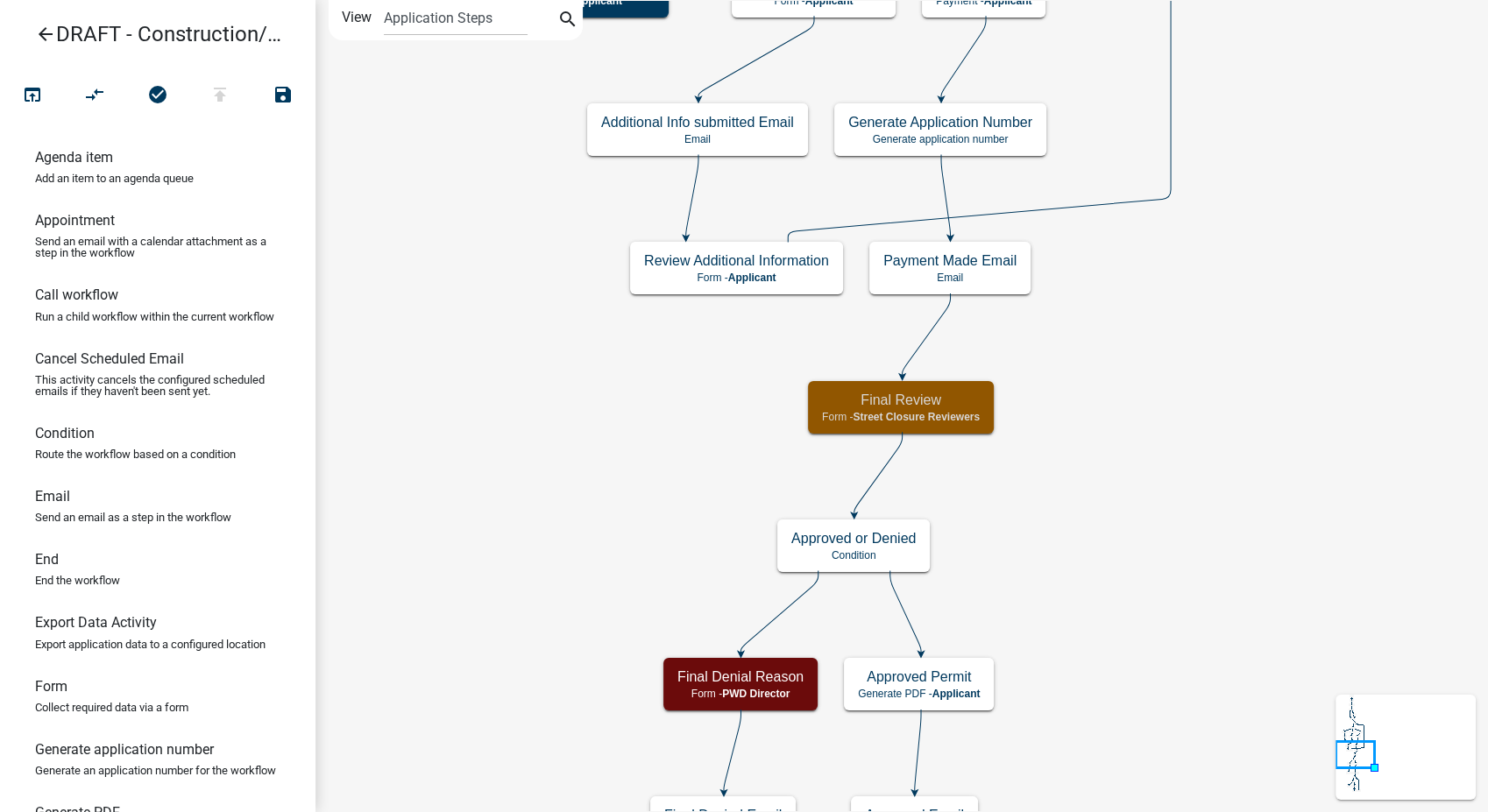
scroll to position [0, 0]
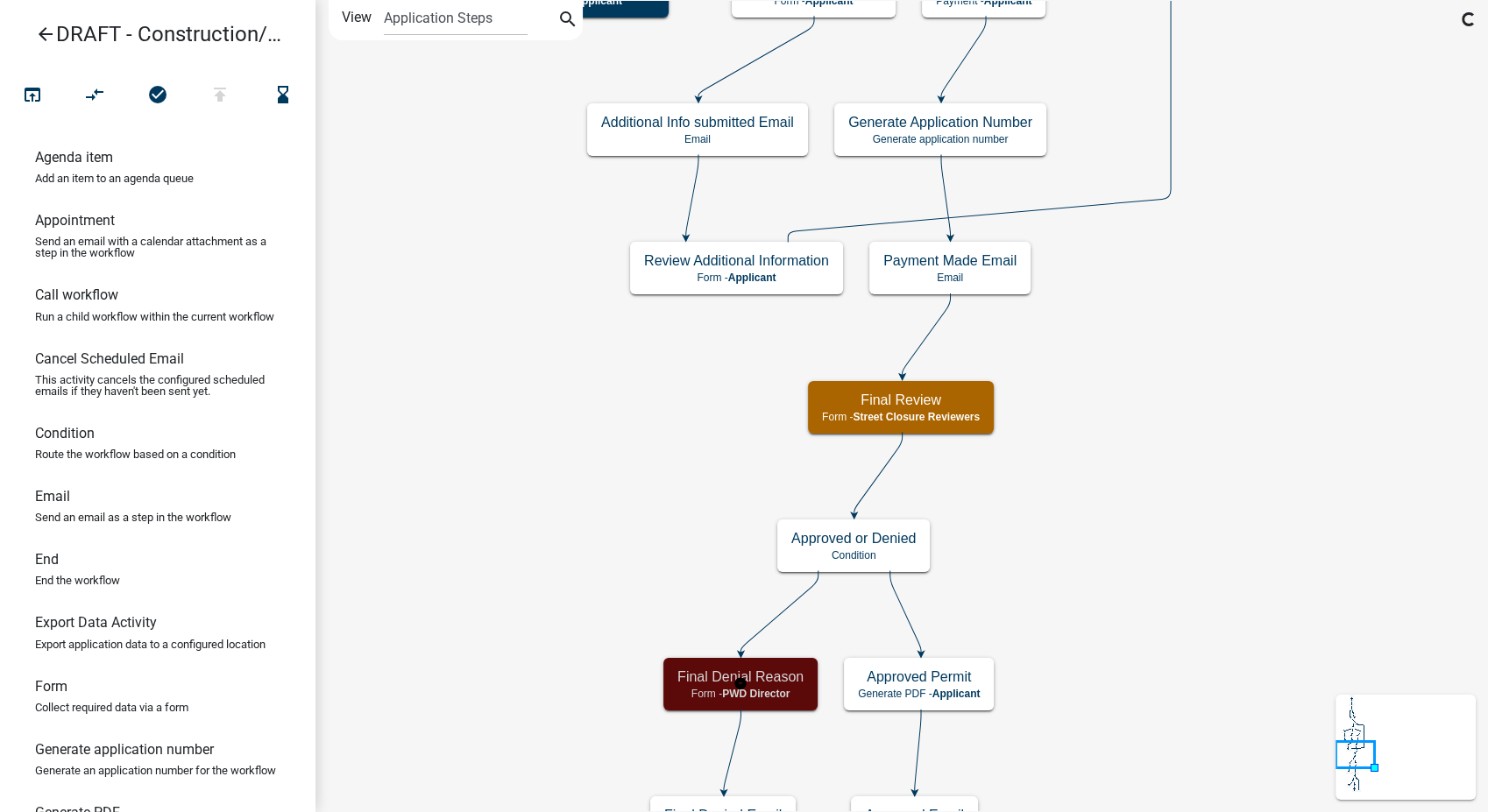
click at [785, 686] on div "Final Denial Reason Form - PWD Director" at bounding box center [741, 684] width 154 height 53
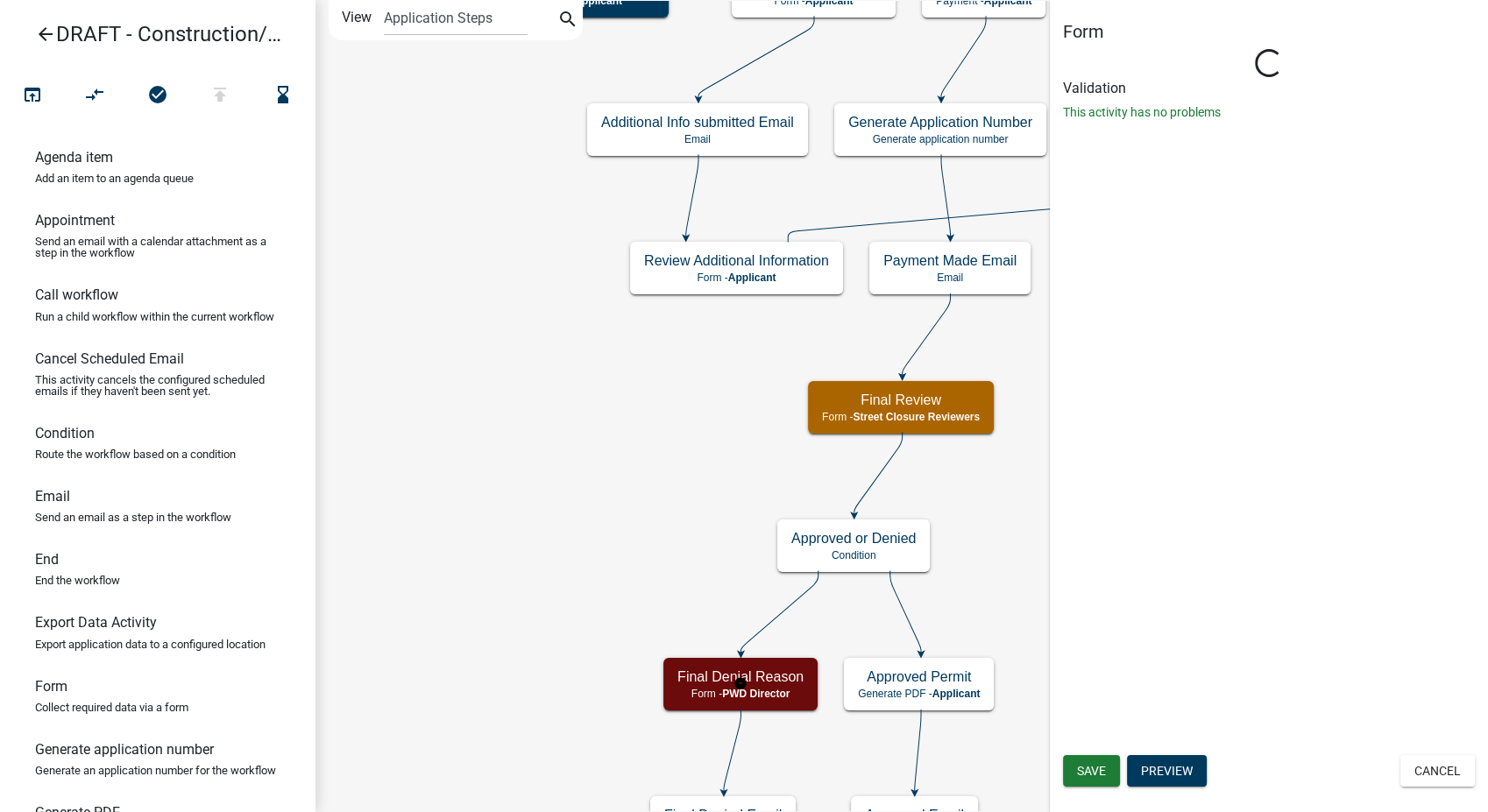
select select "6F1DAB81-19C3-45C3-A7B8-0AC3B0BBD312"
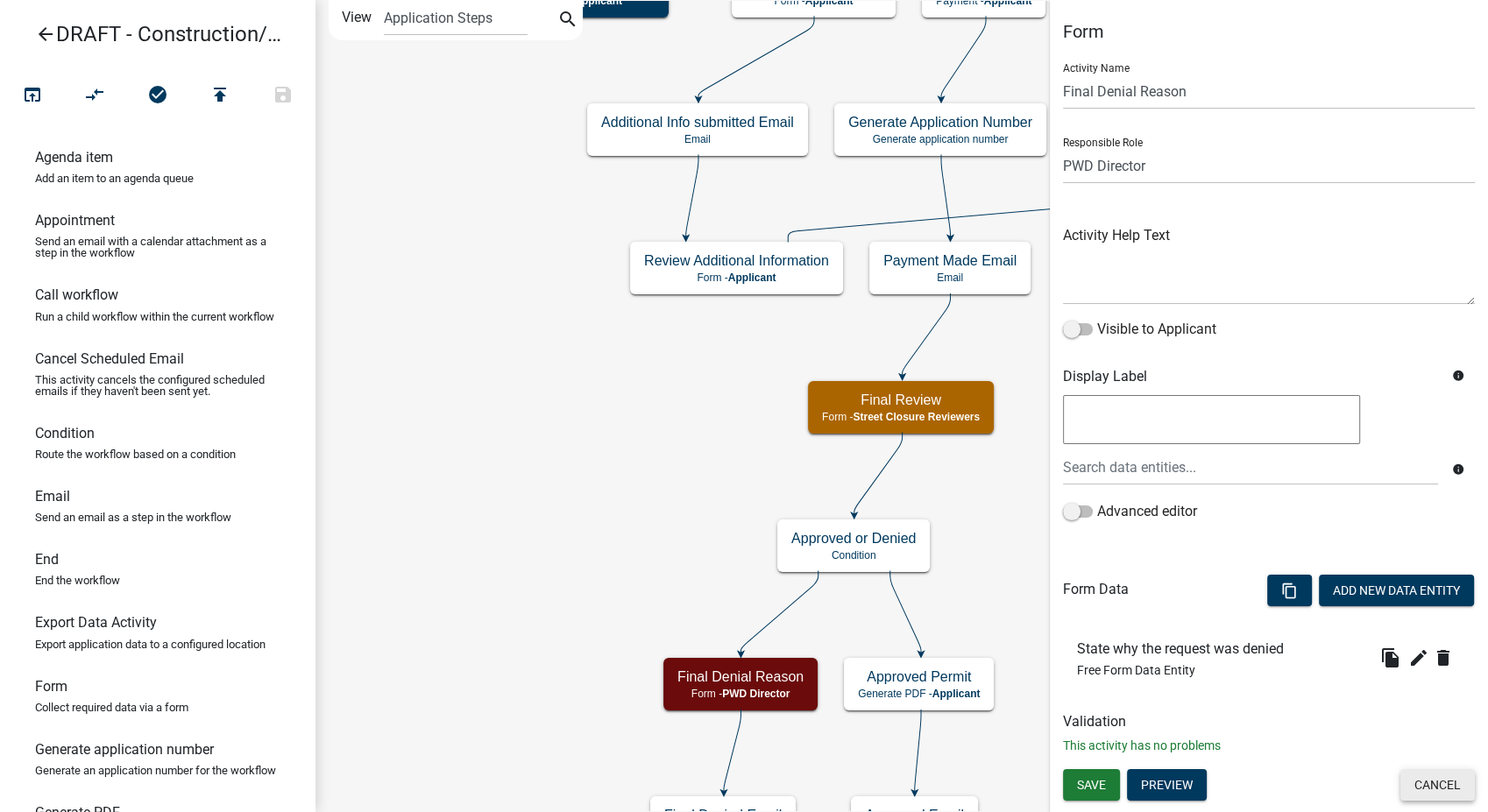
click at [1447, 796] on button "Cancel" at bounding box center [1437, 785] width 74 height 32
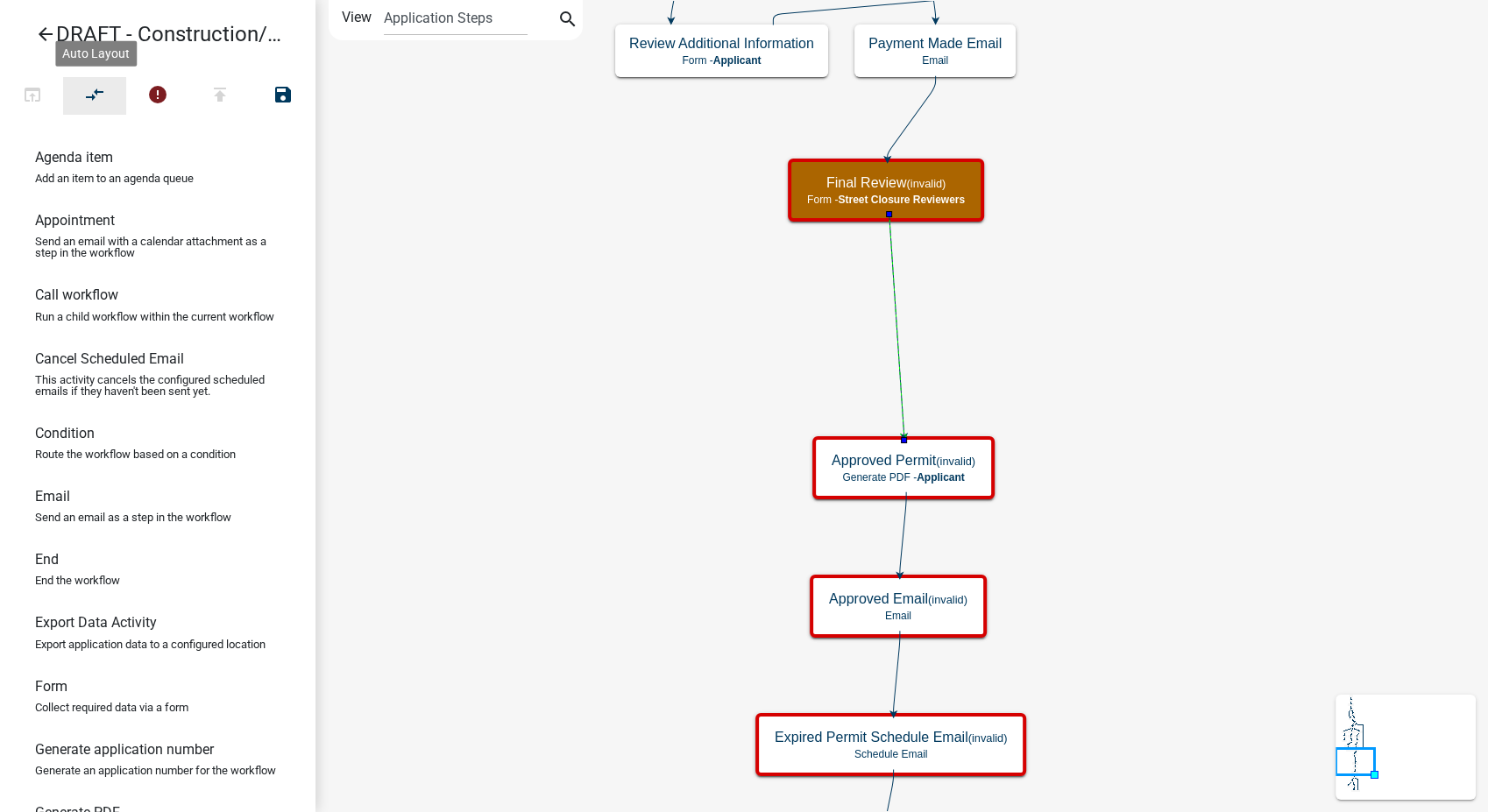
click at [100, 86] on icon "compare_arrows" at bounding box center [95, 95] width 21 height 24
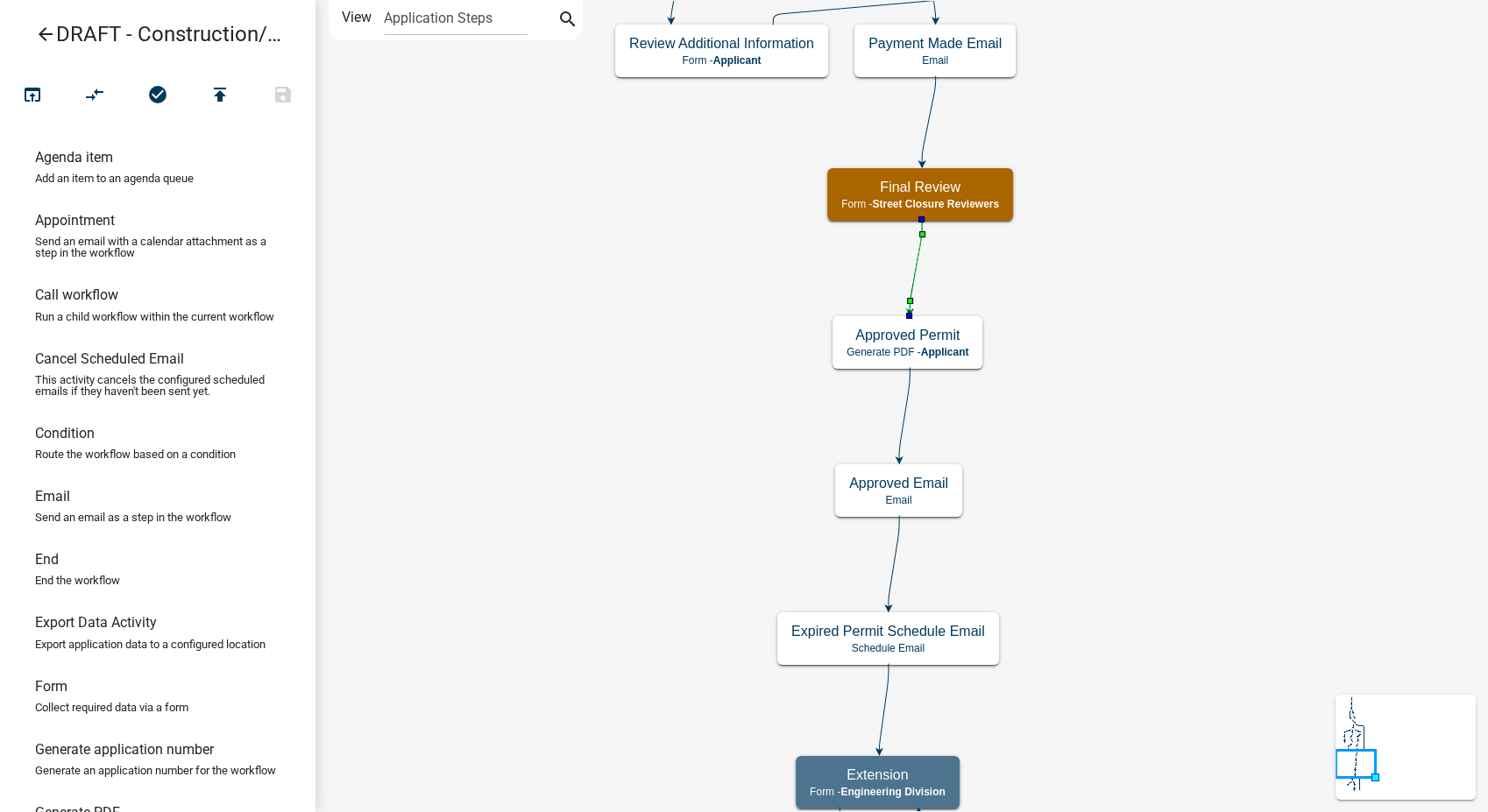
click at [1093, 264] on icon "Start Start - Applicant Application Information Form - Applicant Require User R…" at bounding box center [902, 619] width 1171 height 1237
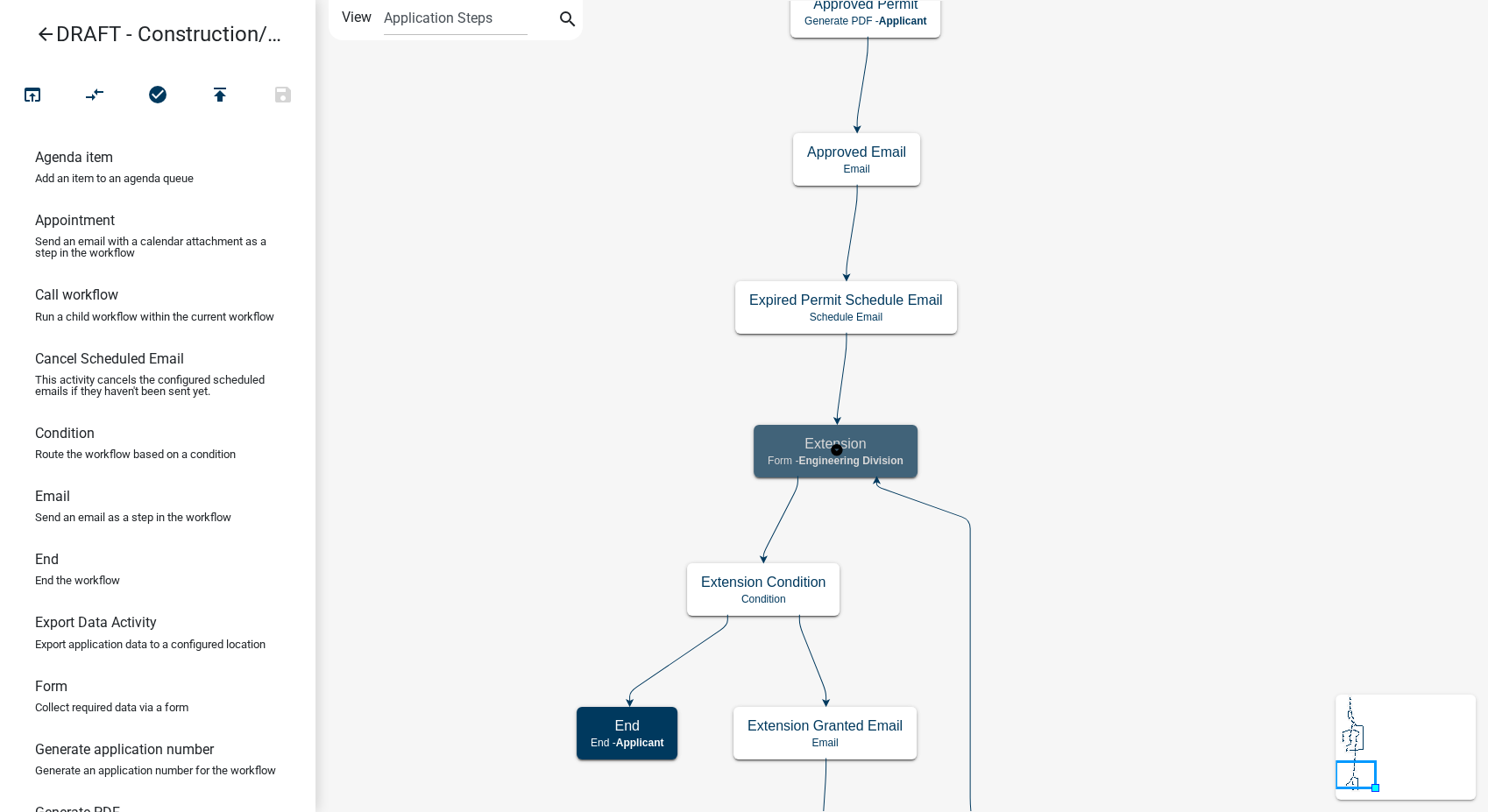
click at [904, 472] on div "Extension Form - Engineering Division" at bounding box center [835, 451] width 164 height 53
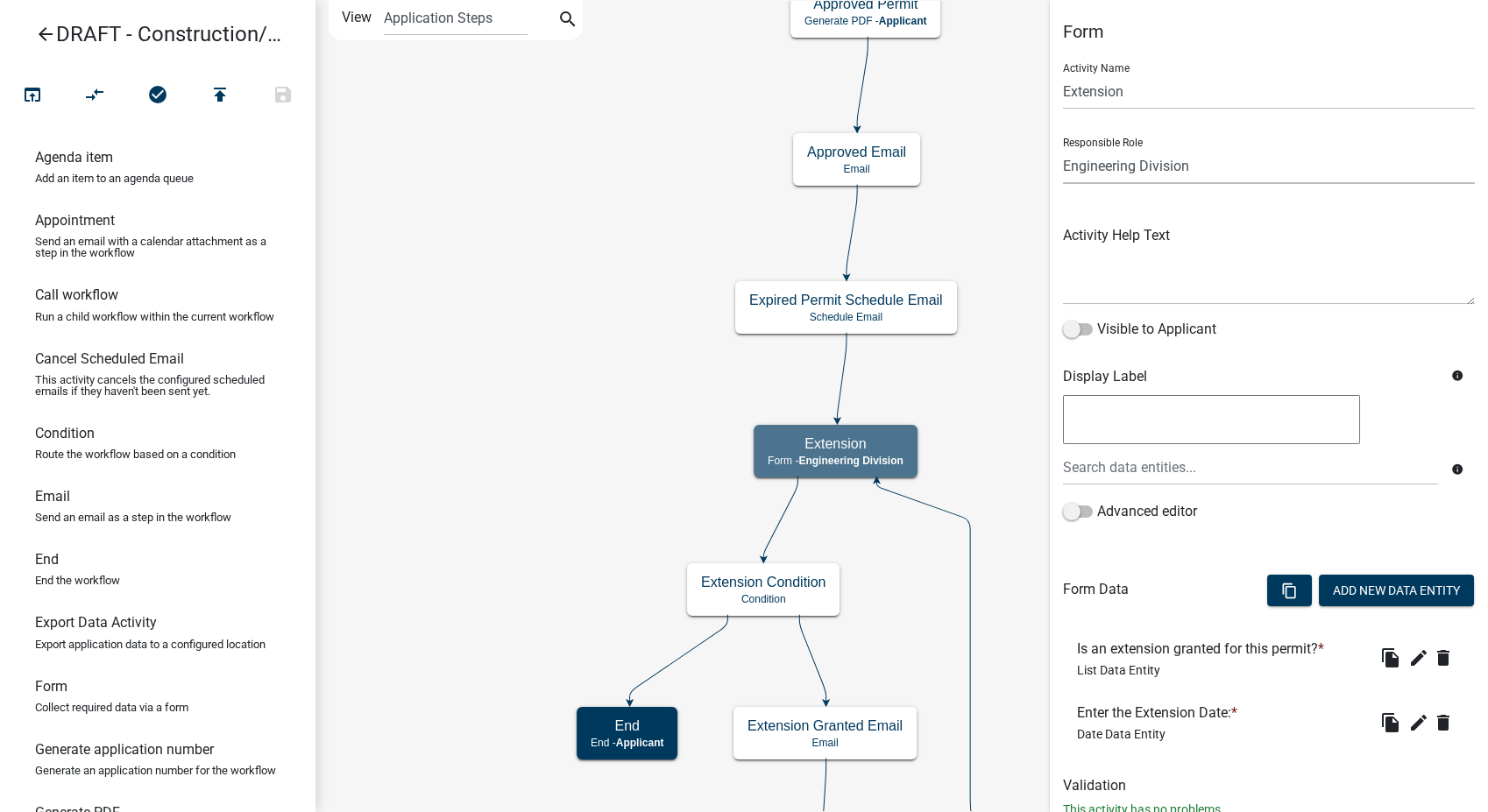
click at [1217, 168] on select "Applicant PWD Director Permit Technician Fire Department Admin City Planner Eng…" at bounding box center [1268, 166] width 412 height 36
select select "855090EB-C4A8-4C8C-A5DC-9F2083B40E6B"
click at [1063, 149] on select "Applicant PWD Director Permit Technician Fire Department Admin City Planner Eng…" at bounding box center [1268, 166] width 412 height 36
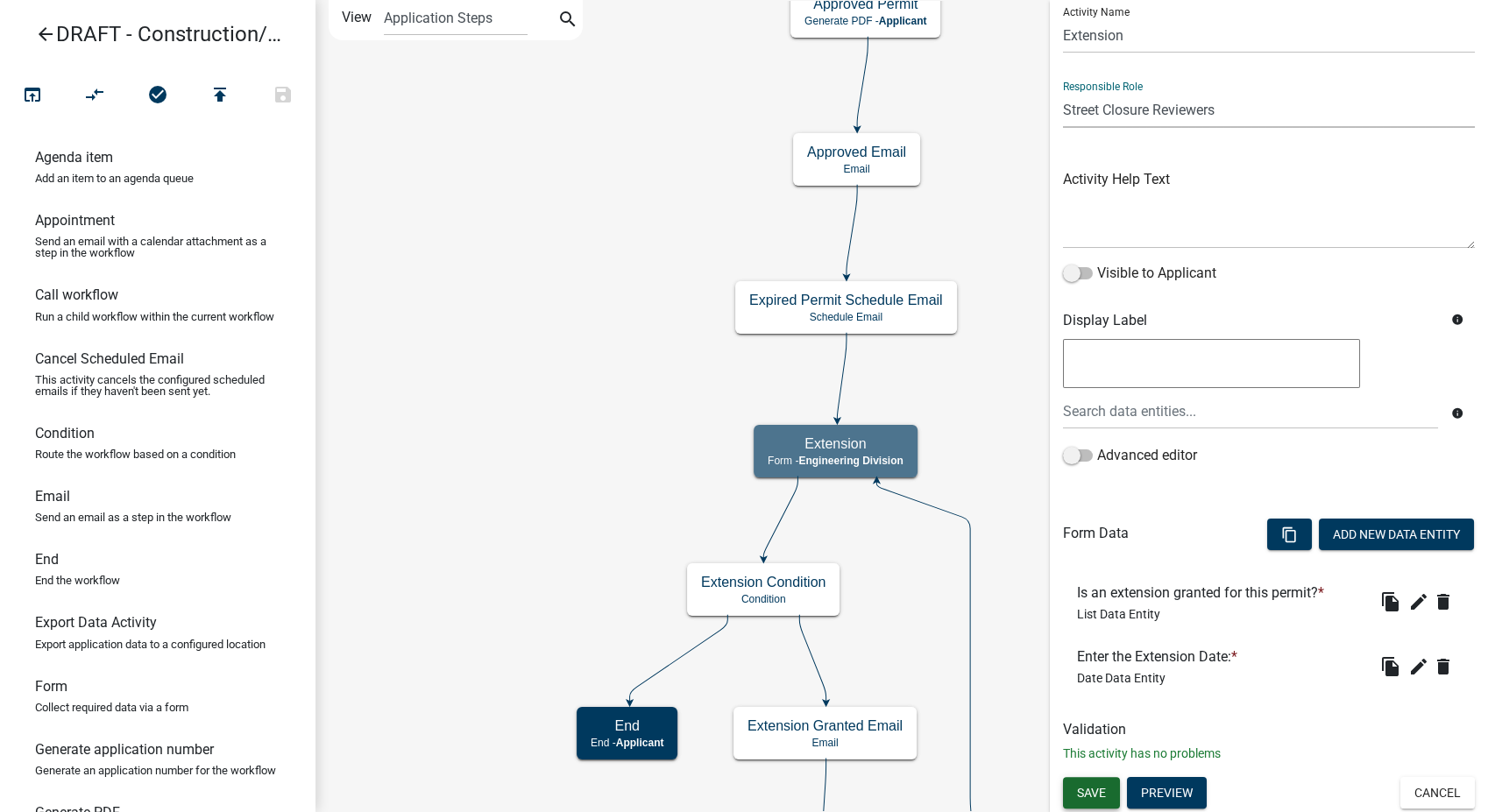
click at [1091, 786] on span "Save" at bounding box center [1092, 793] width 29 height 14
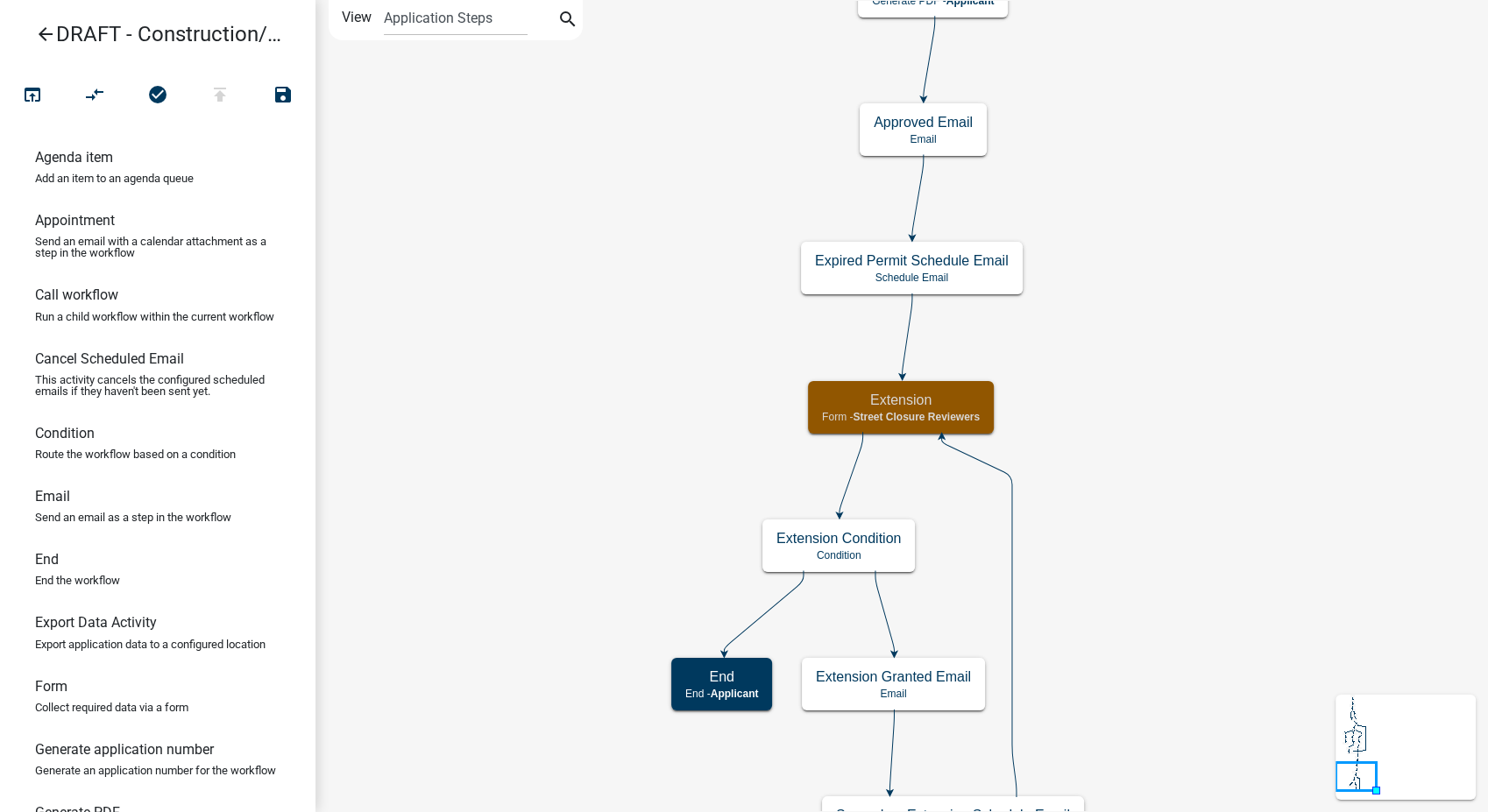
scroll to position [0, 0]
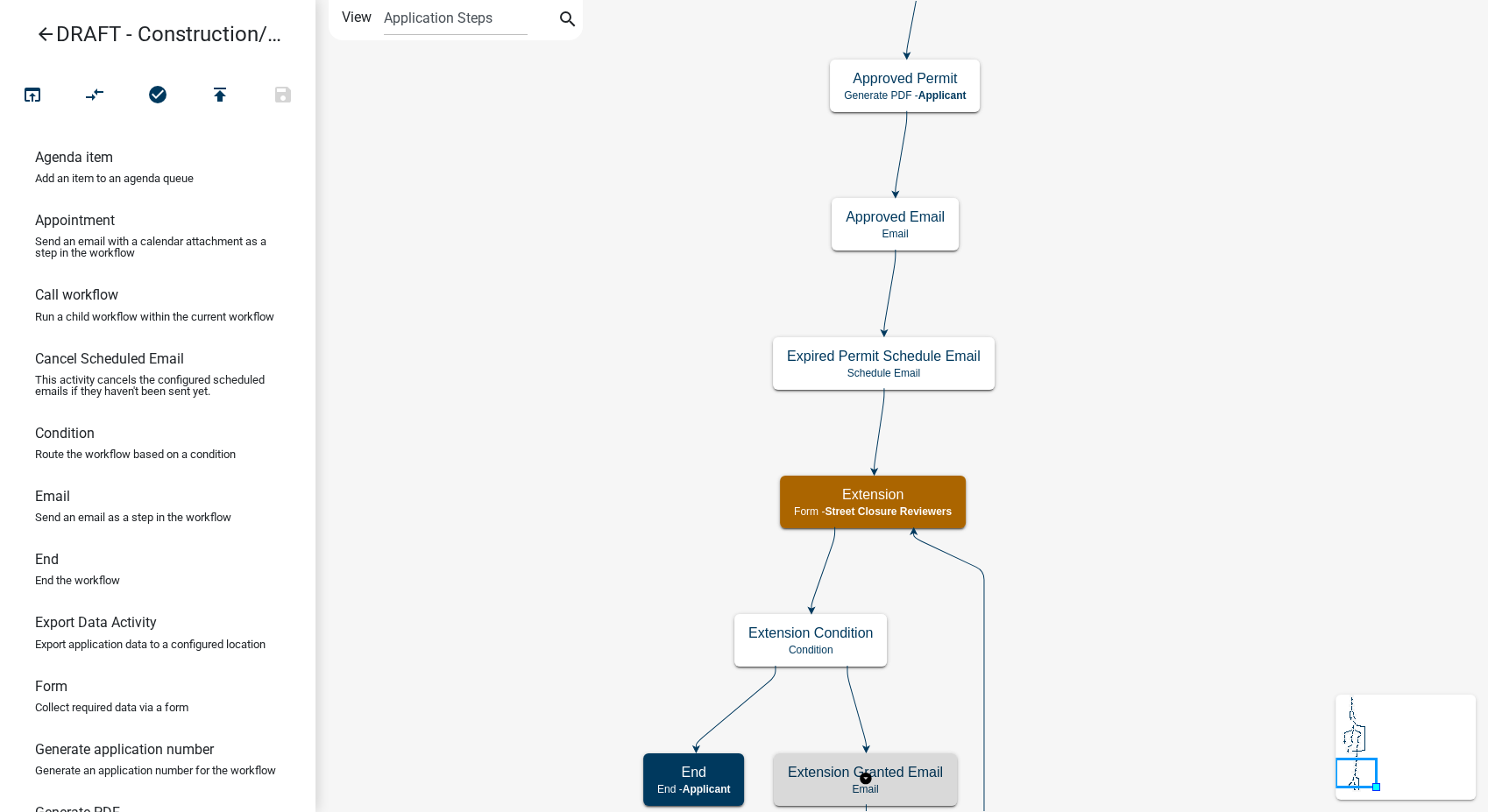
click at [916, 774] on h5 "Extension Granted Email" at bounding box center [865, 771] width 155 height 16
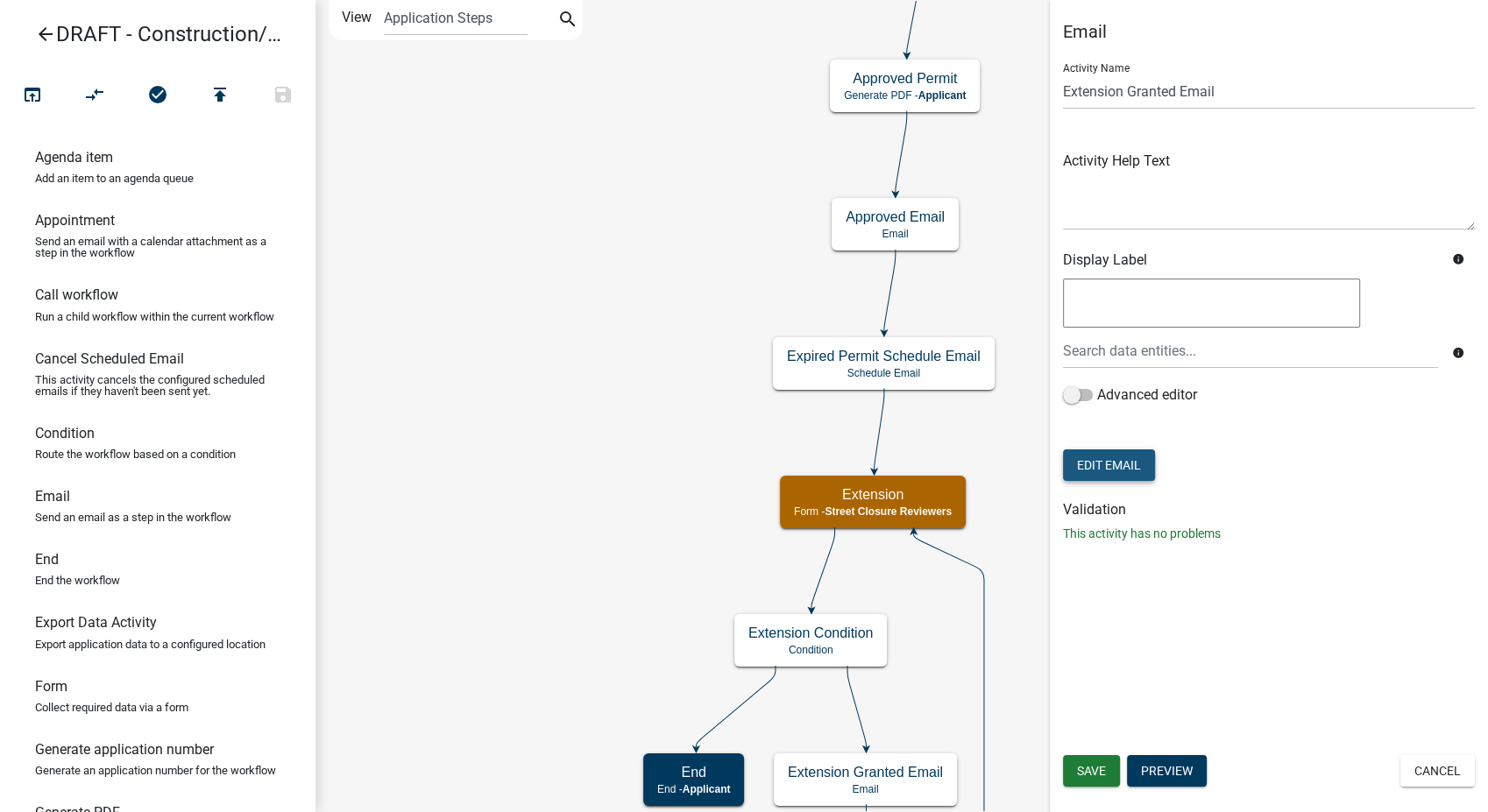
click at [1108, 464] on button "Edit Email" at bounding box center [1108, 465] width 92 height 32
select select "61e258e5-db64-4740-999e-677e1390fc72"
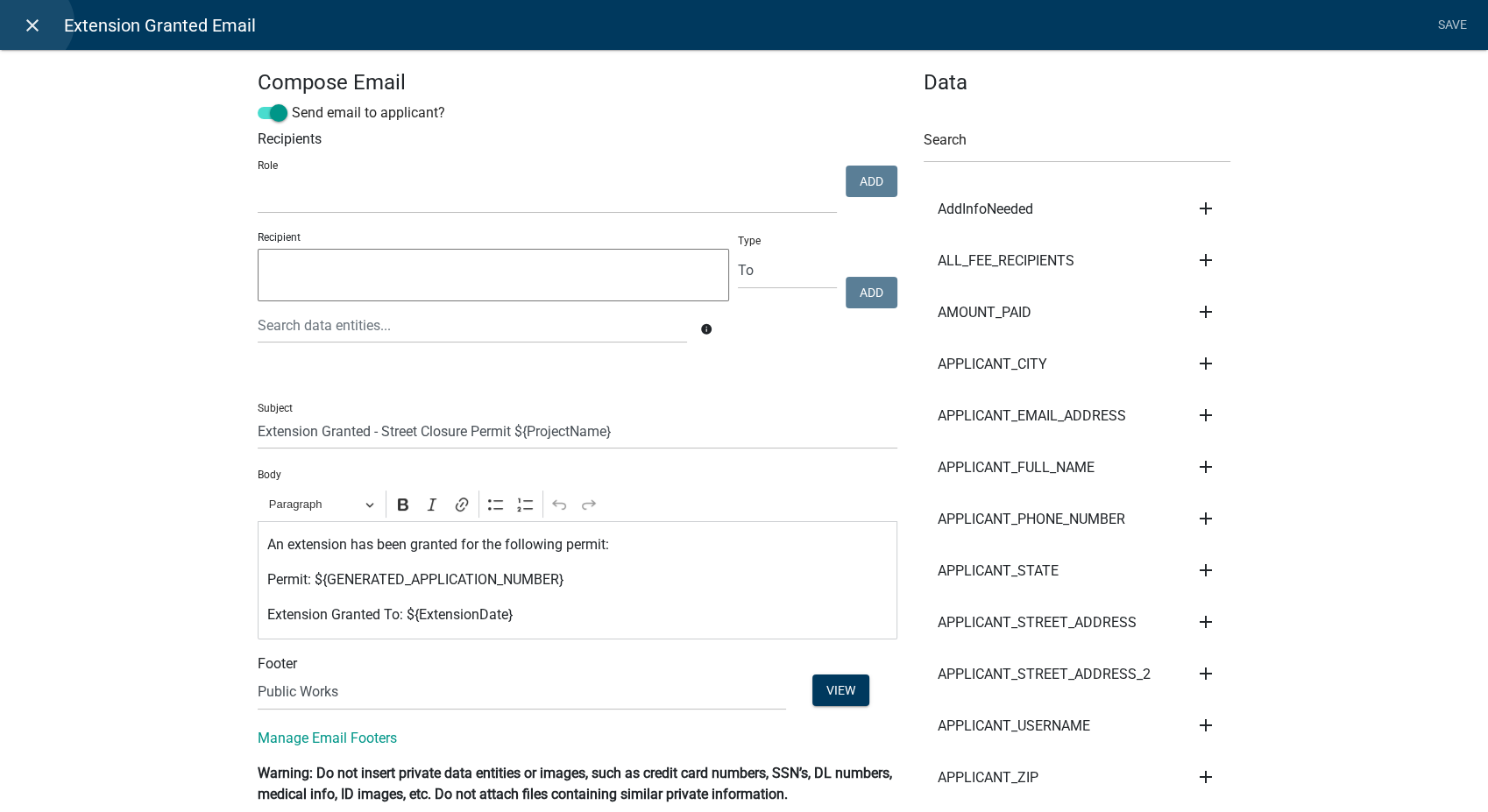
click at [30, 23] on icon "close" at bounding box center [33, 25] width 21 height 21
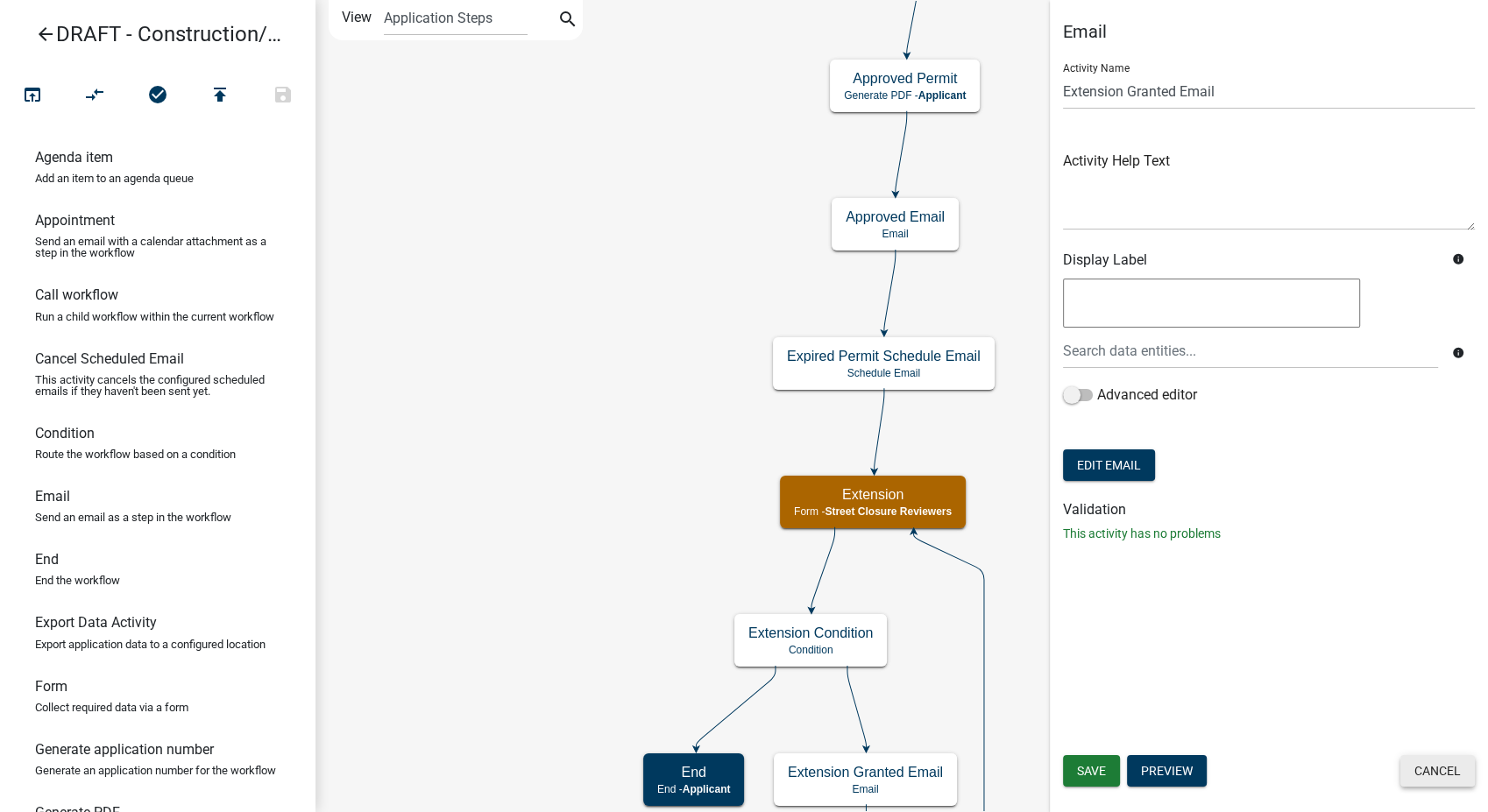
click at [1434, 774] on button "Cancel" at bounding box center [1437, 771] width 74 height 32
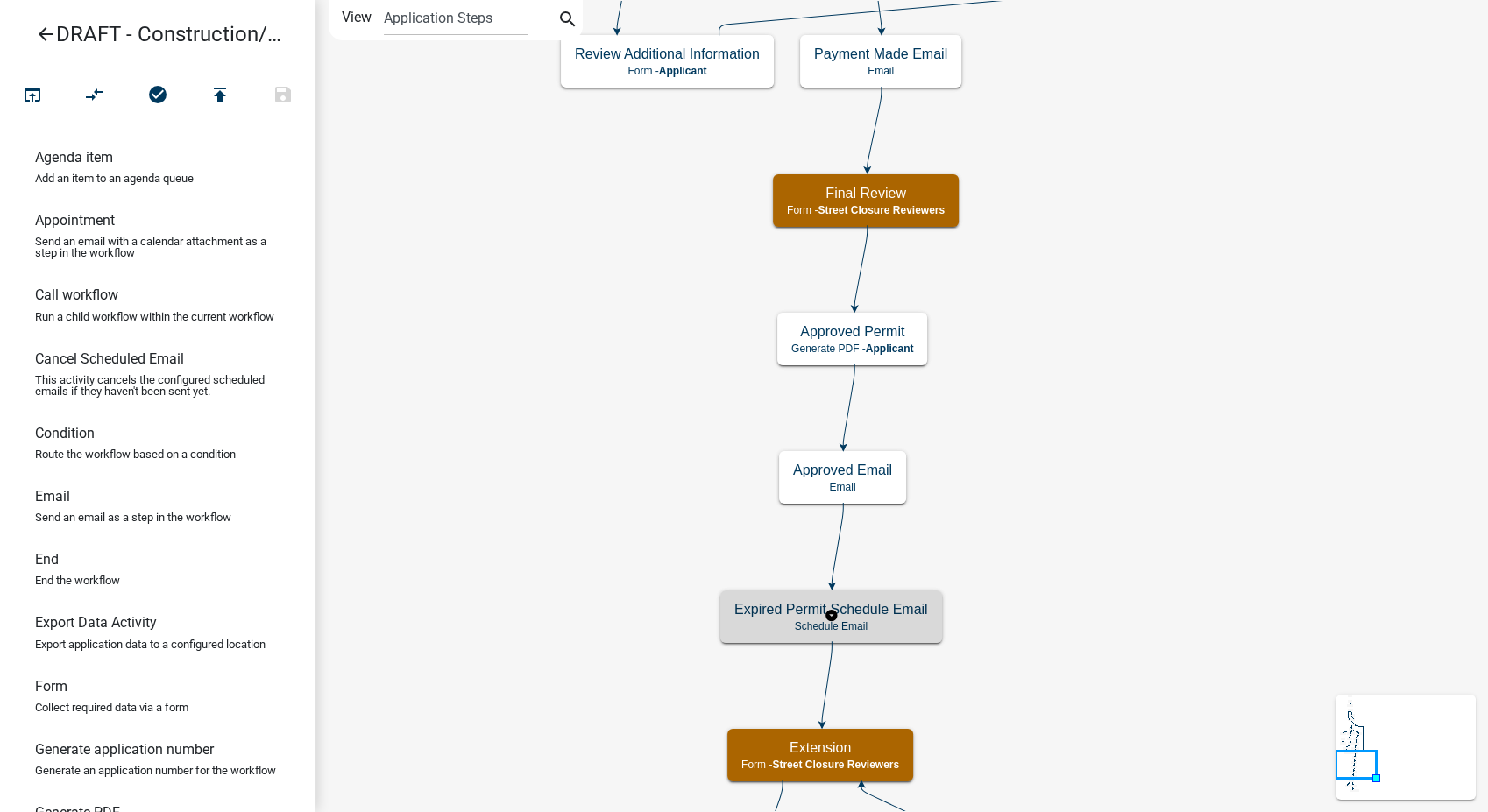
click at [887, 610] on h5 "Expired Permit Schedule Email" at bounding box center [830, 609] width 194 height 16
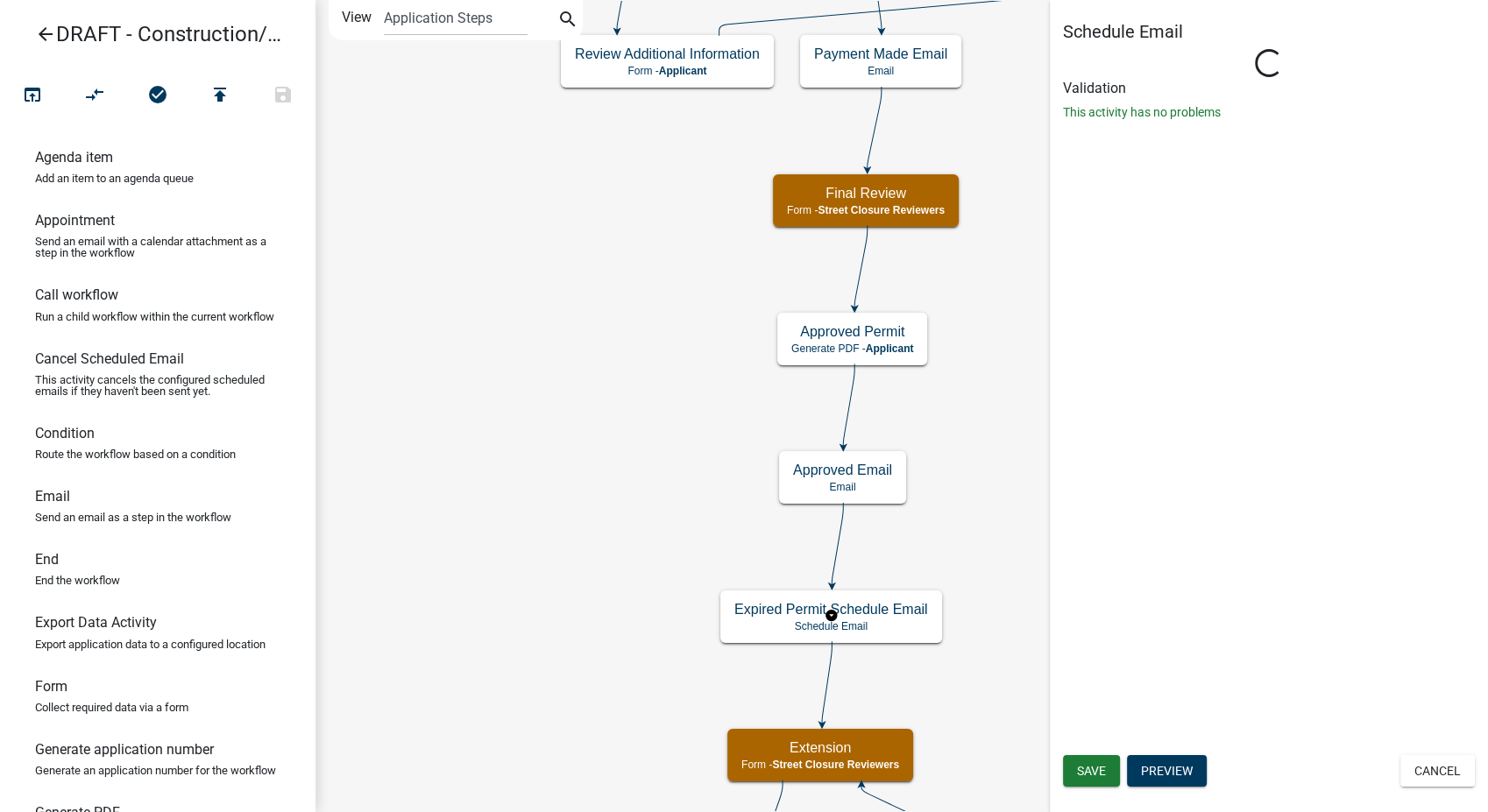
select select "10: 10:00 AM"
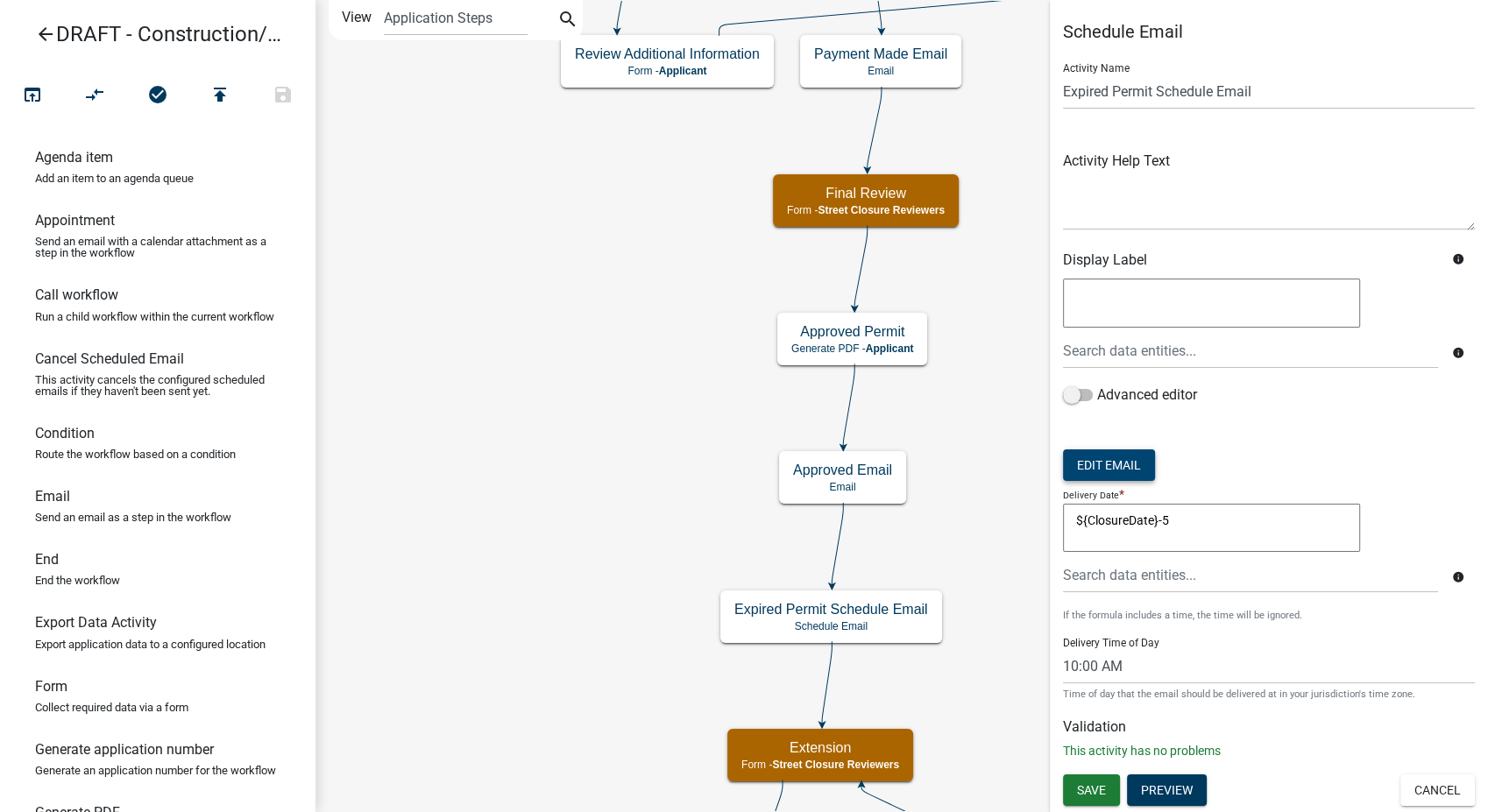
click at [1108, 467] on button "Edit Email" at bounding box center [1108, 465] width 92 height 32
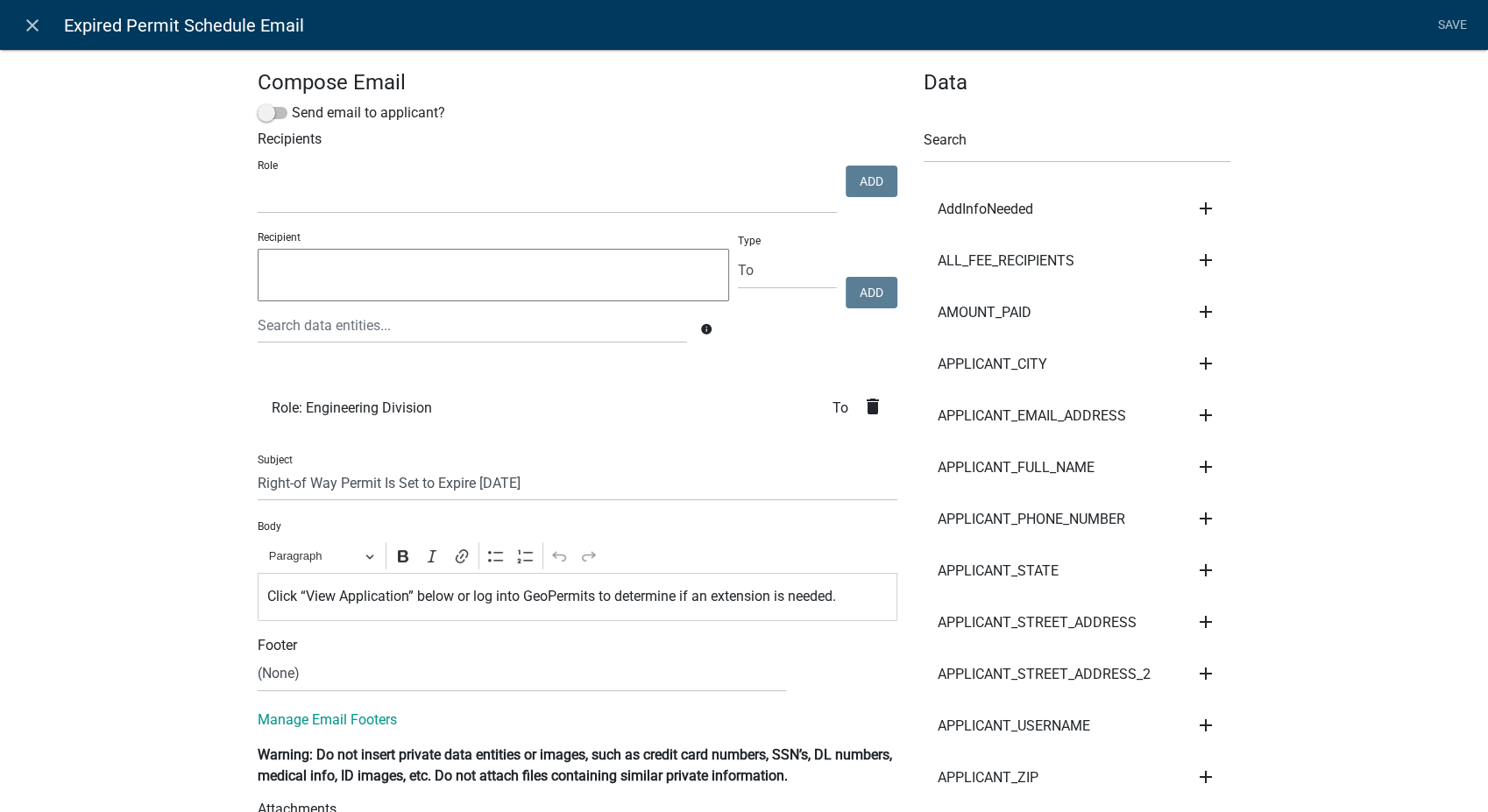
click at [863, 402] on icon "delete" at bounding box center [873, 407] width 21 height 21
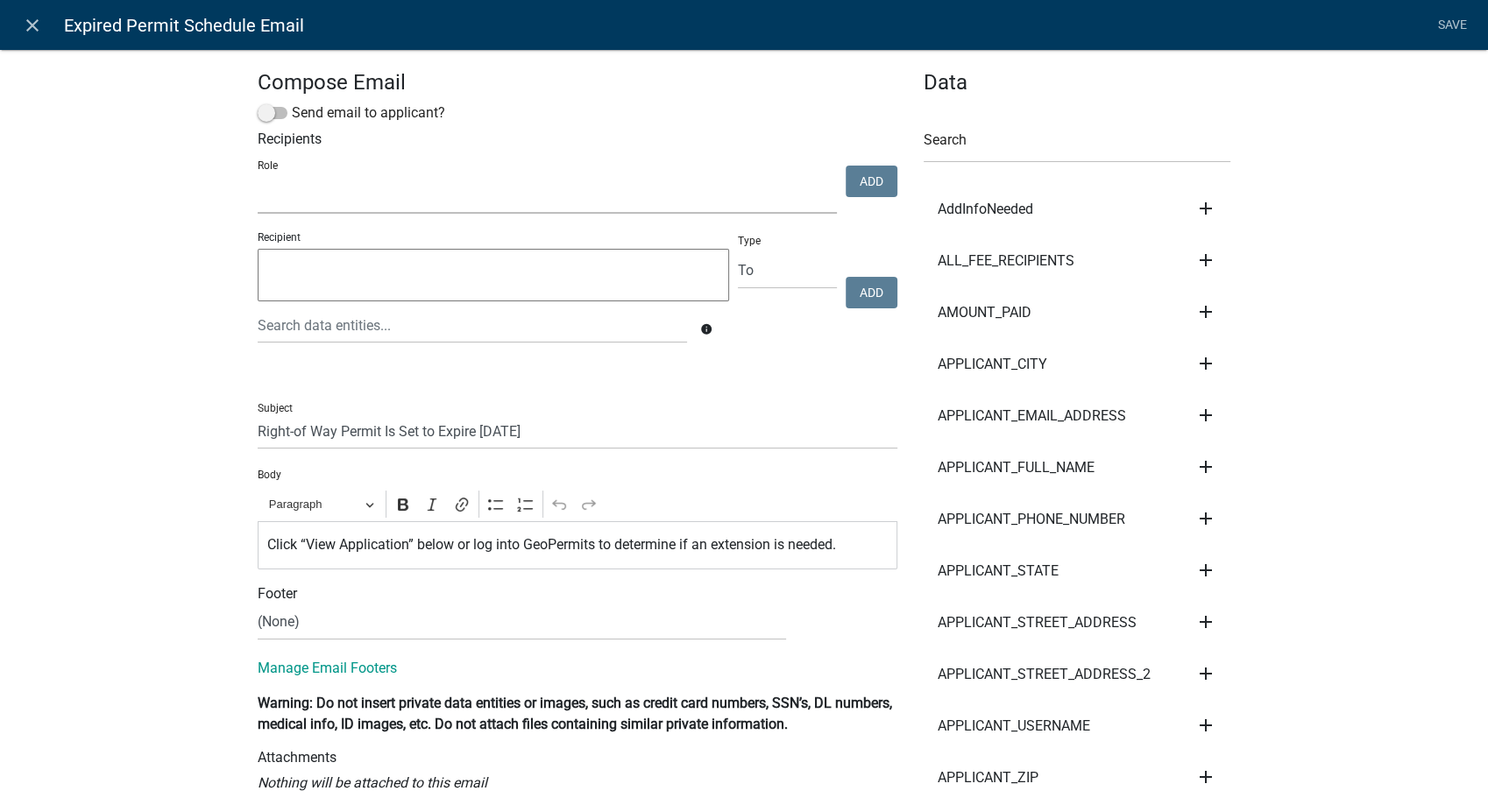
click at [295, 194] on select "PWD Director Permit Technician Fire Department Admin City Planner Engineering D…" at bounding box center [547, 195] width 580 height 36
select select "855090eb-c4a8-4c8c-a5dc-9f2083b40e6b"
click at [257, 177] on select "PWD Director Permit Technician Fire Department Admin City Planner Engineering D…" at bounding box center [547, 195] width 580 height 36
click at [858, 179] on button "Add" at bounding box center [872, 181] width 52 height 32
select select
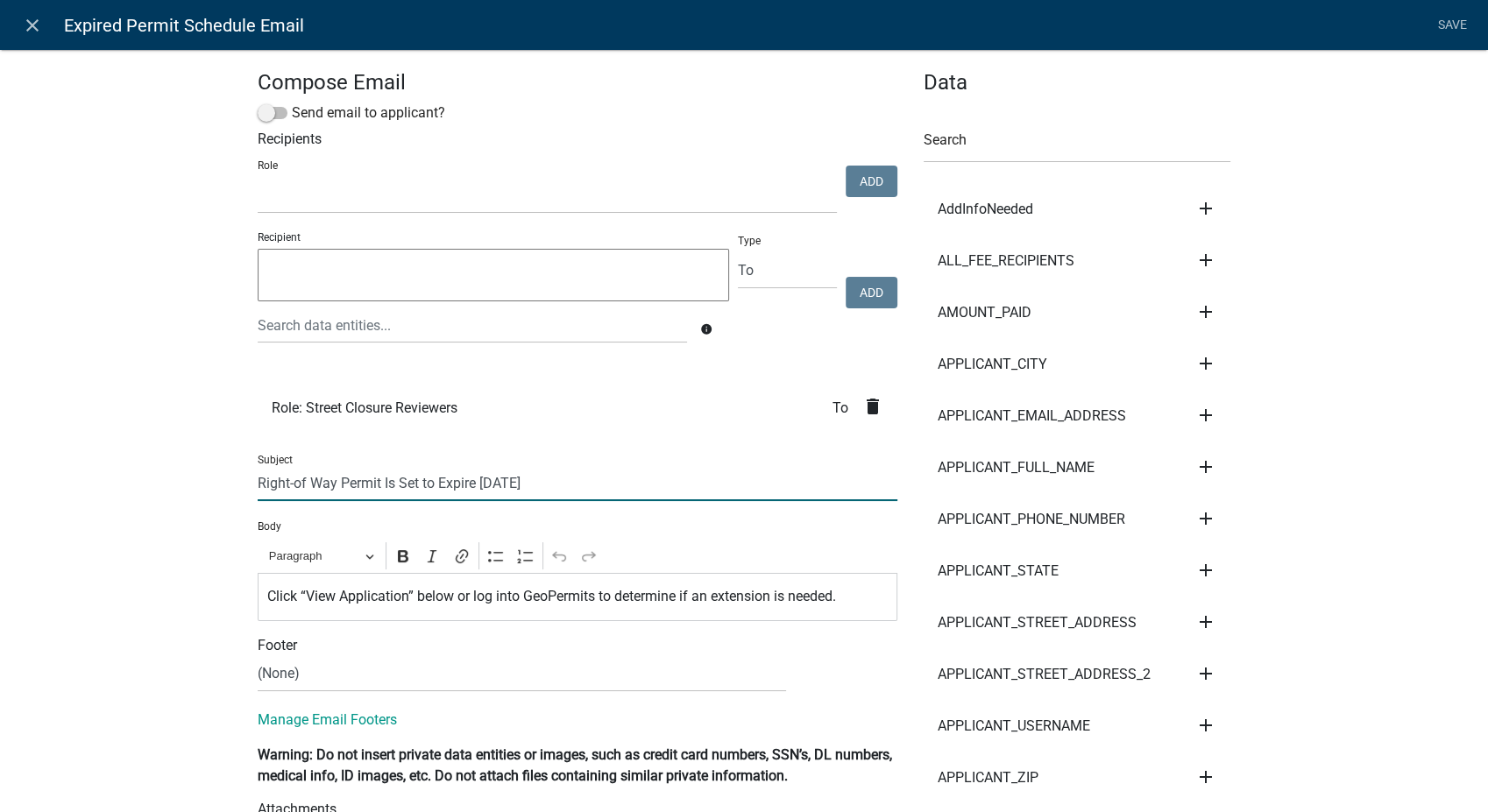
click at [325, 483] on input "Right-of Way Permit Is Set to Expire in 5 Days" at bounding box center [577, 482] width 639 height 36
type input "Street Closure Permit Is Set to Expire in 5 Days"
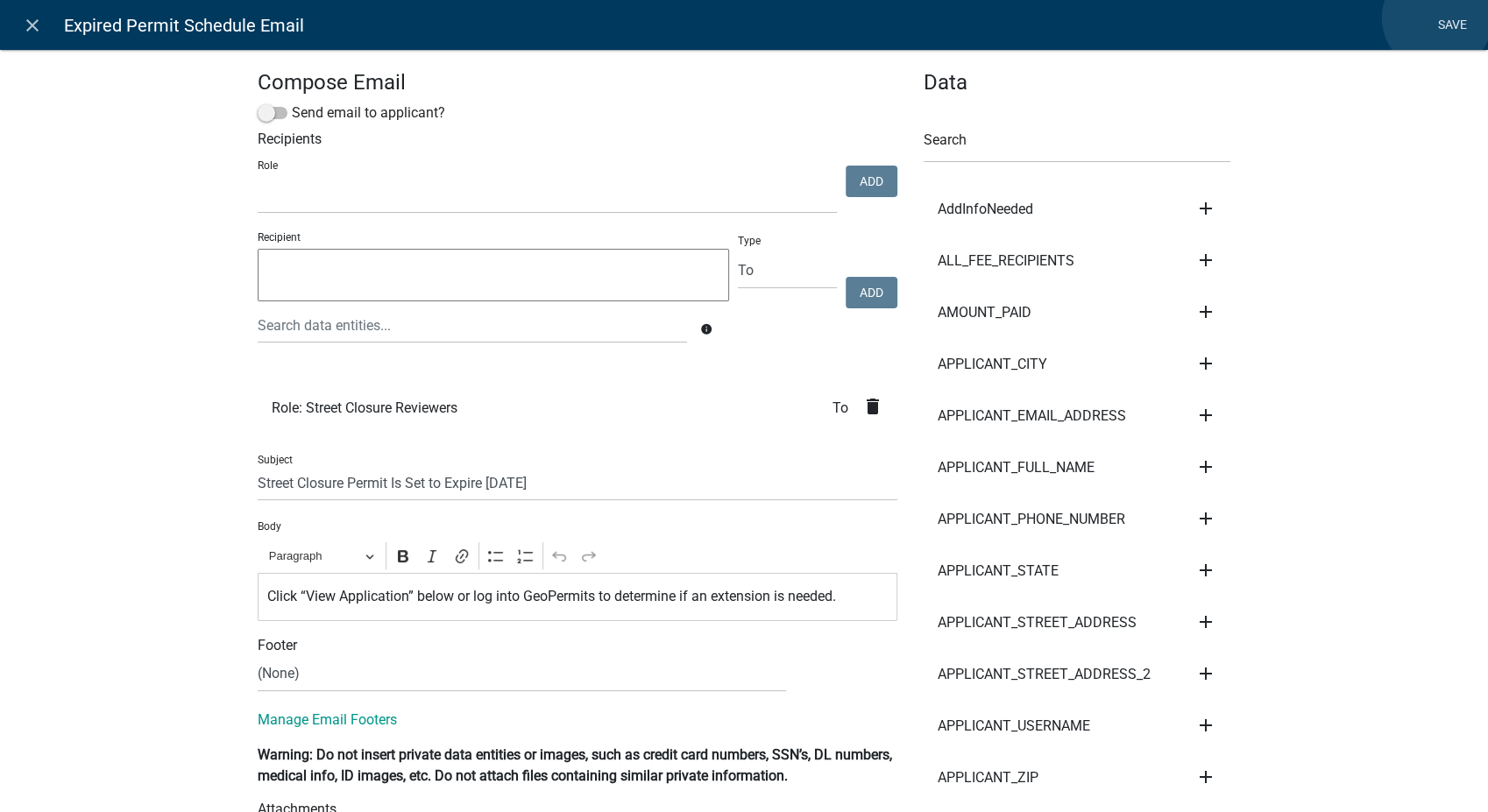
click at [1437, 17] on link "Save" at bounding box center [1451, 25] width 43 height 34
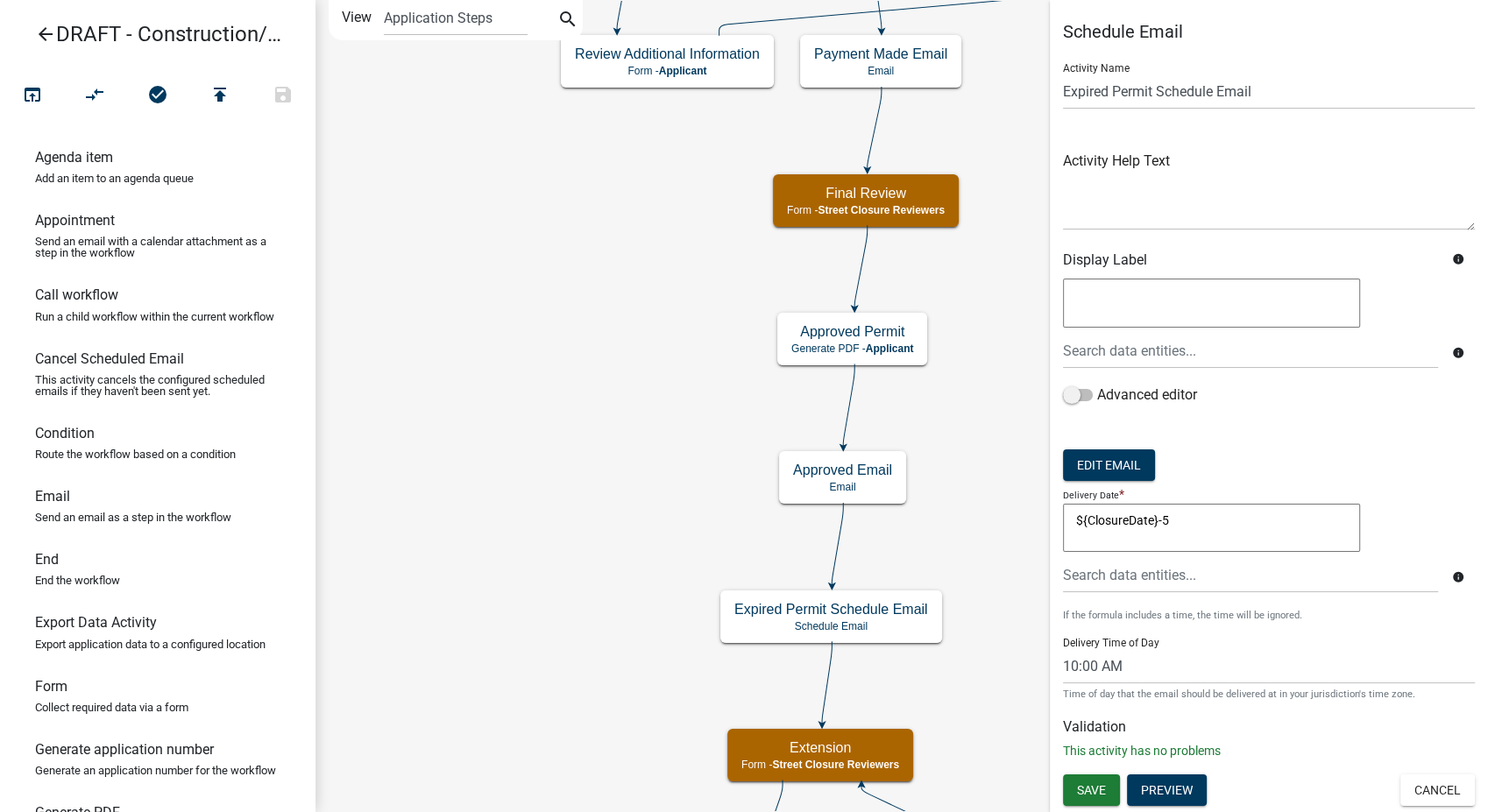
click at [1214, 522] on textarea "${ClosureDate}-5" at bounding box center [1211, 528] width 297 height 49
type textarea "ClosureDate-5"
click at [1080, 795] on span "Save" at bounding box center [1092, 790] width 29 height 14
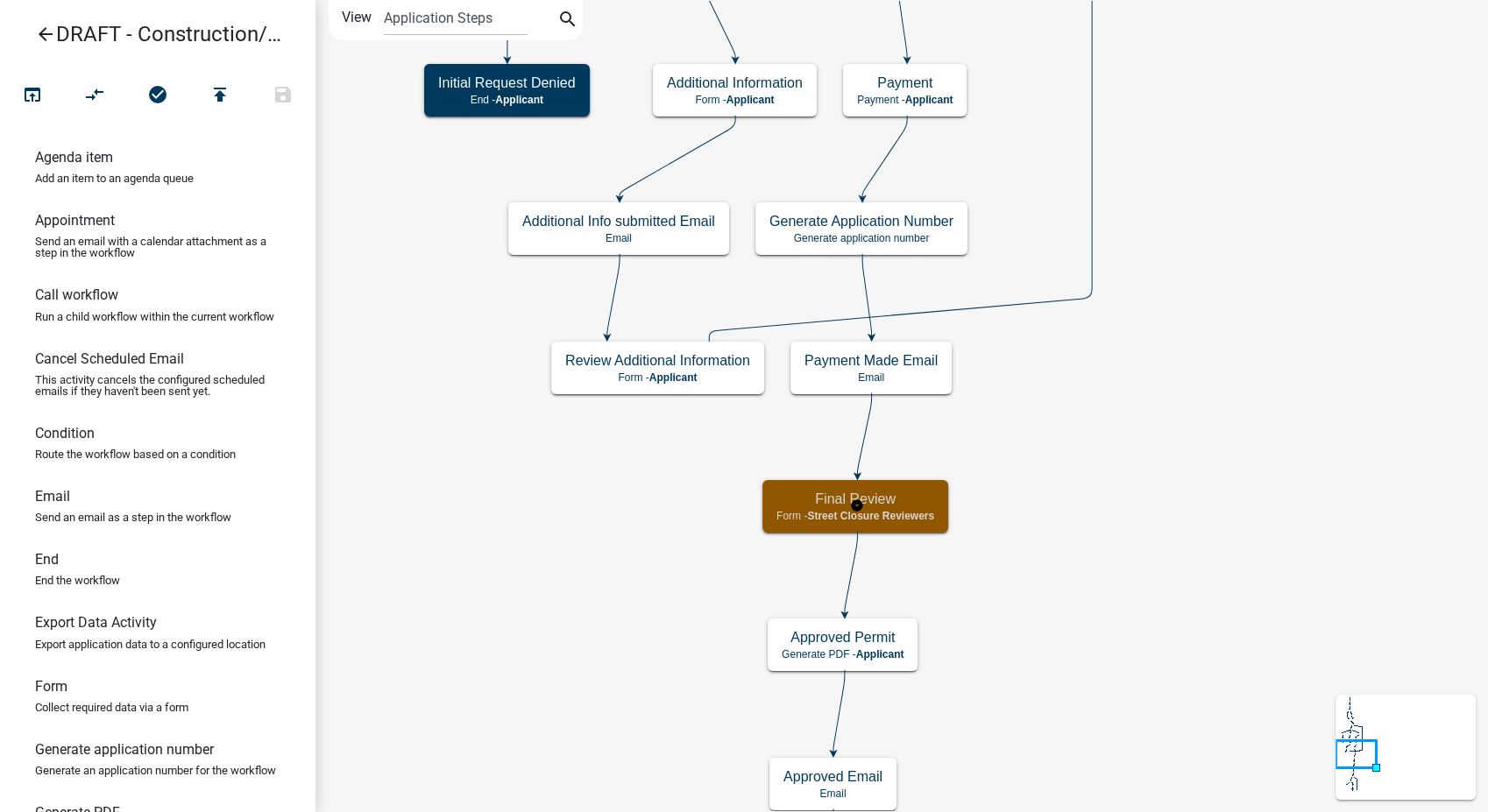
click at [895, 491] on h5 "Final Review" at bounding box center [855, 499] width 158 height 16
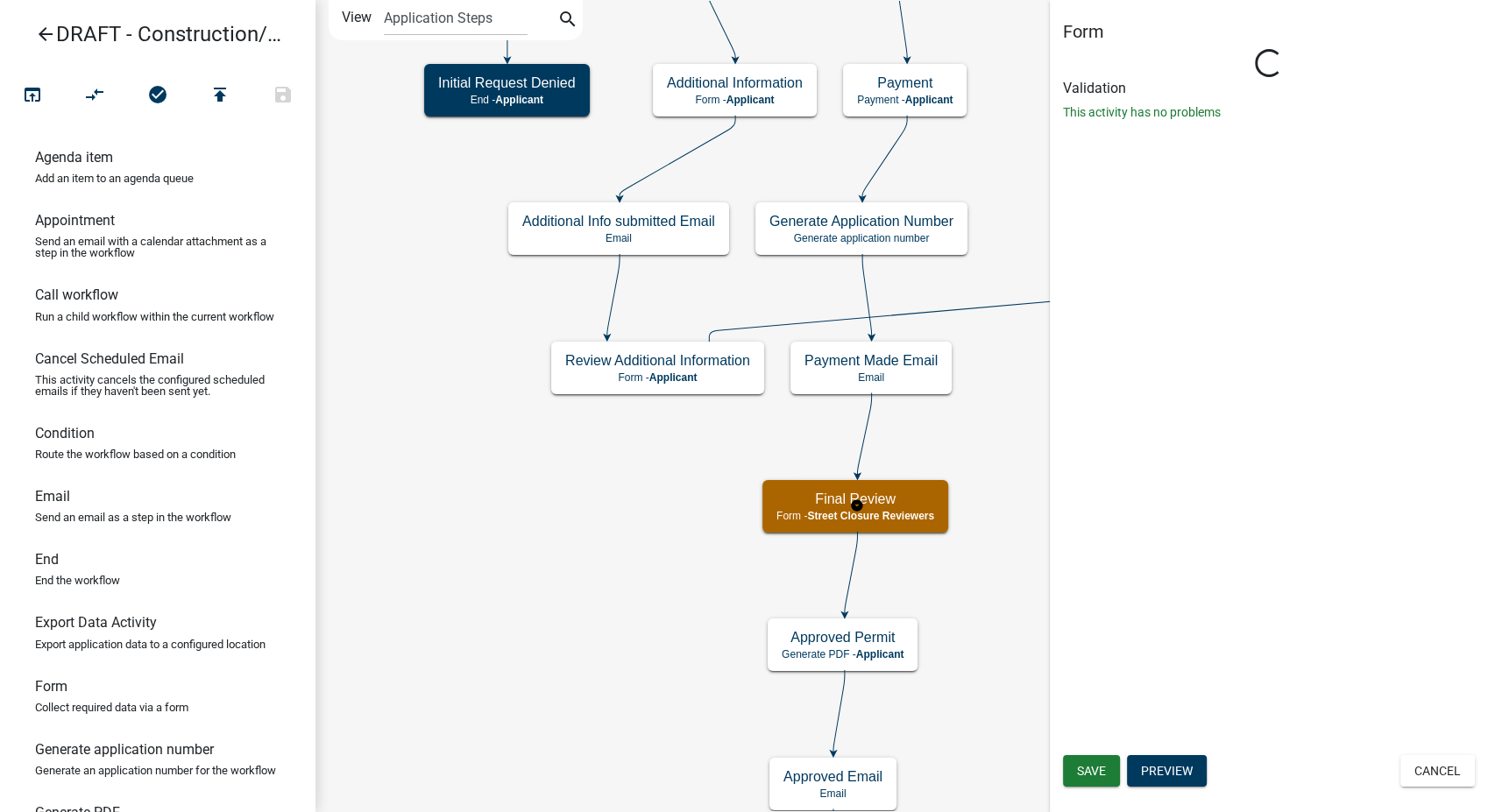
select select "855090EB-C4A8-4C8C-A5DC-9F2083B40E6B"
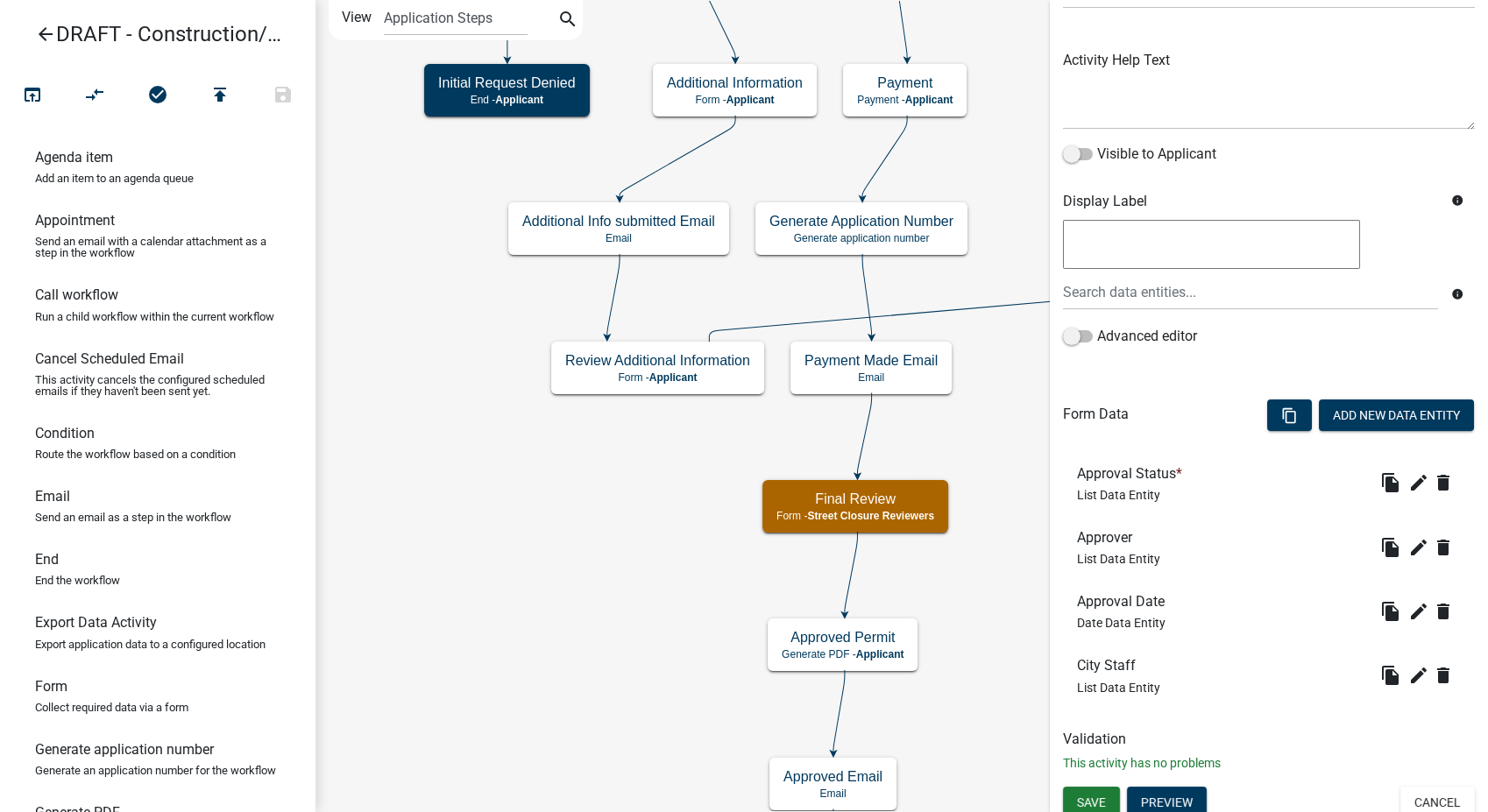
scroll to position [185, 0]
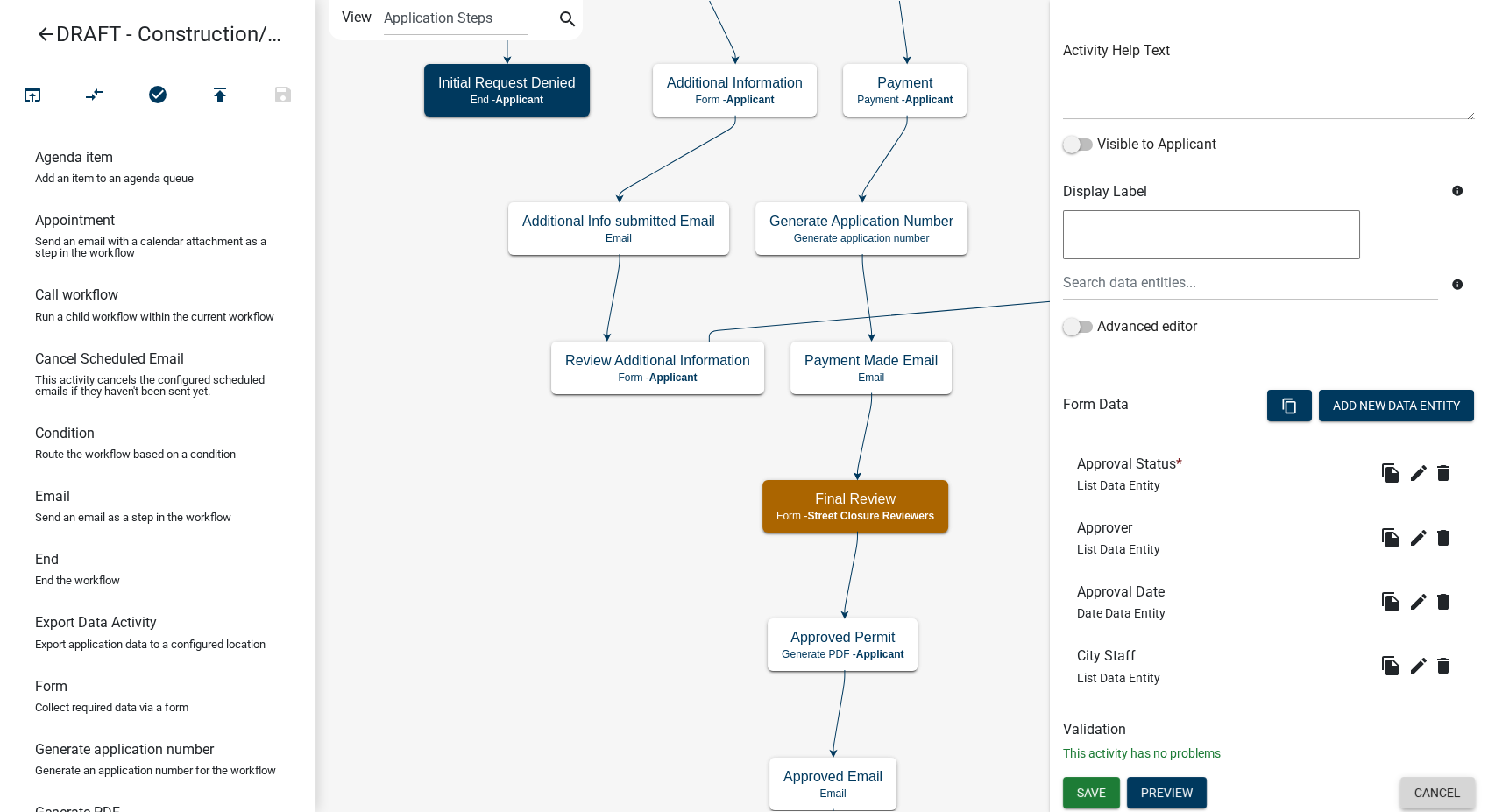
click at [1410, 798] on button "Cancel" at bounding box center [1437, 793] width 74 height 32
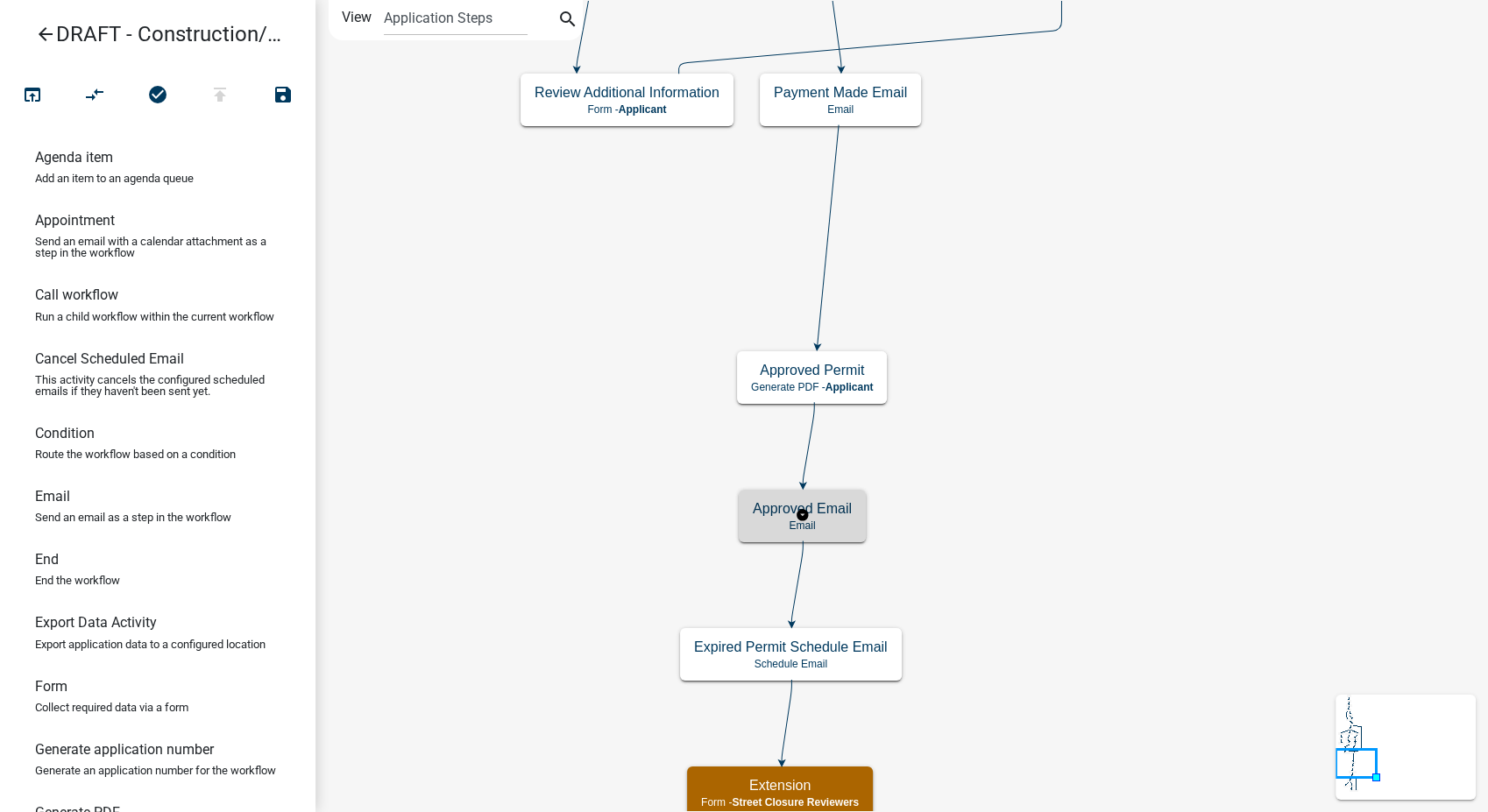
click at [846, 529] on p "Email" at bounding box center [802, 526] width 99 height 13
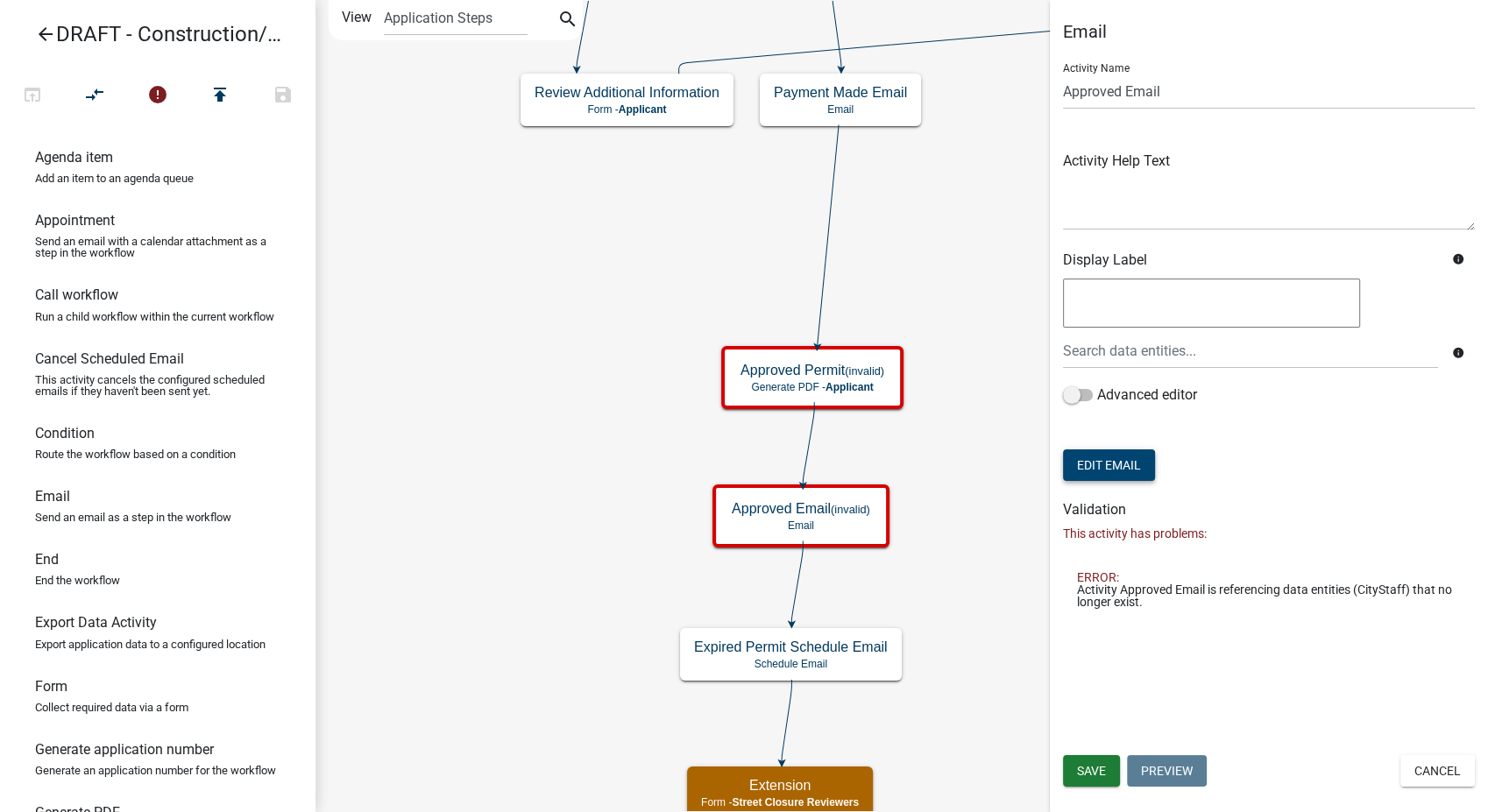
click at [1118, 465] on button "Edit Email" at bounding box center [1108, 465] width 92 height 32
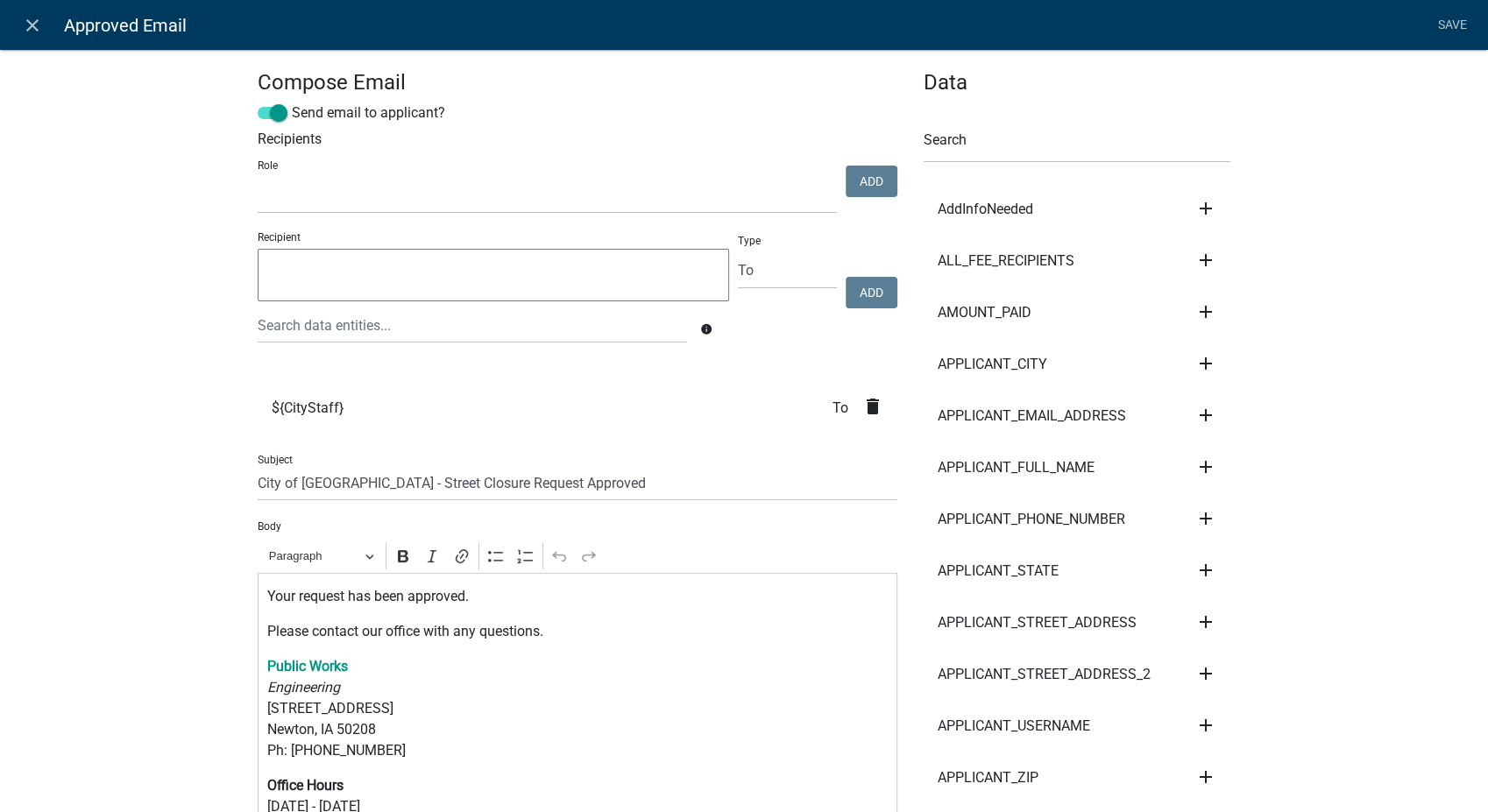
select select
click at [865, 409] on icon "delete" at bounding box center [873, 407] width 21 height 21
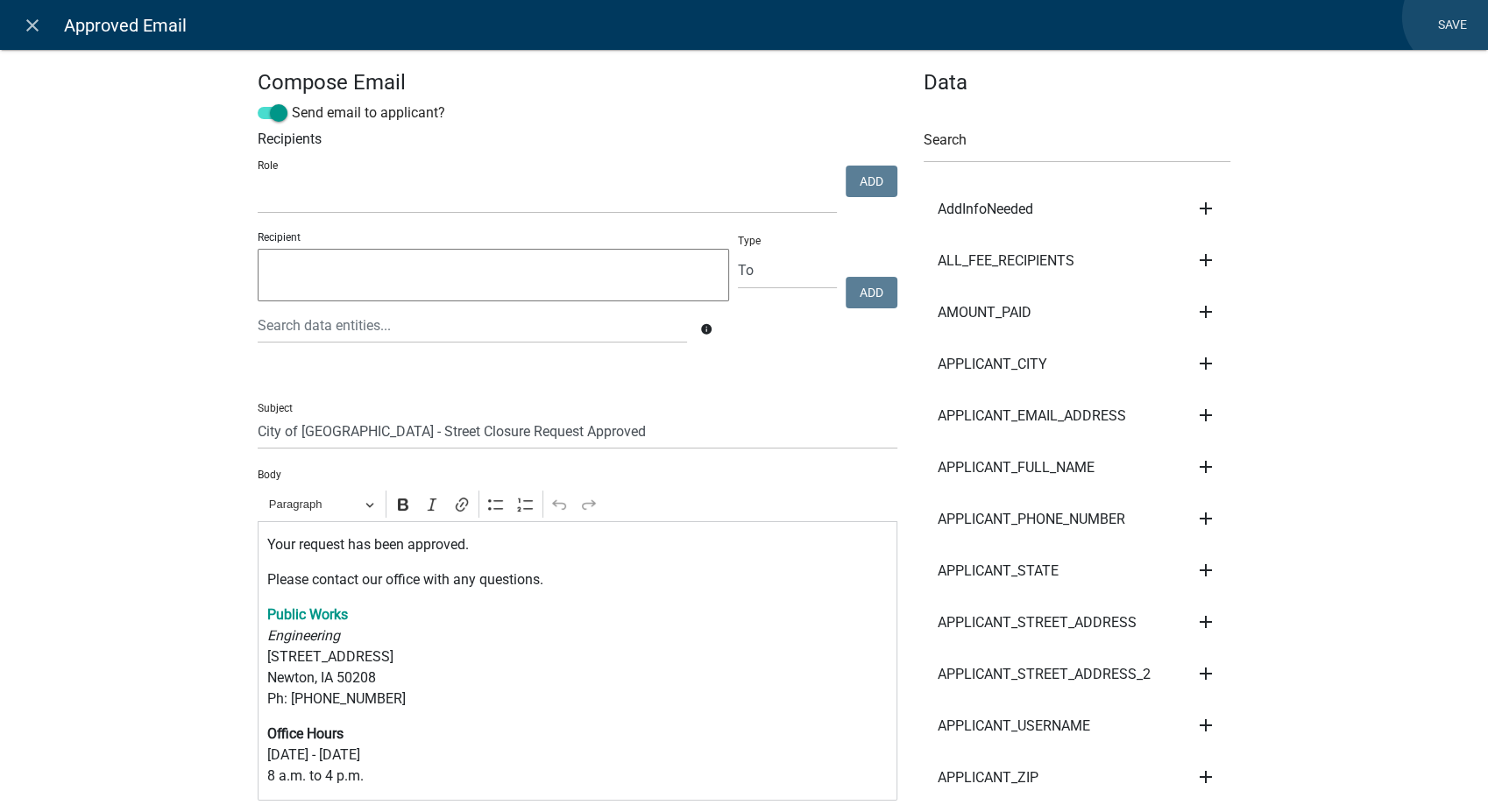
click at [1457, 16] on link "Save" at bounding box center [1451, 25] width 43 height 34
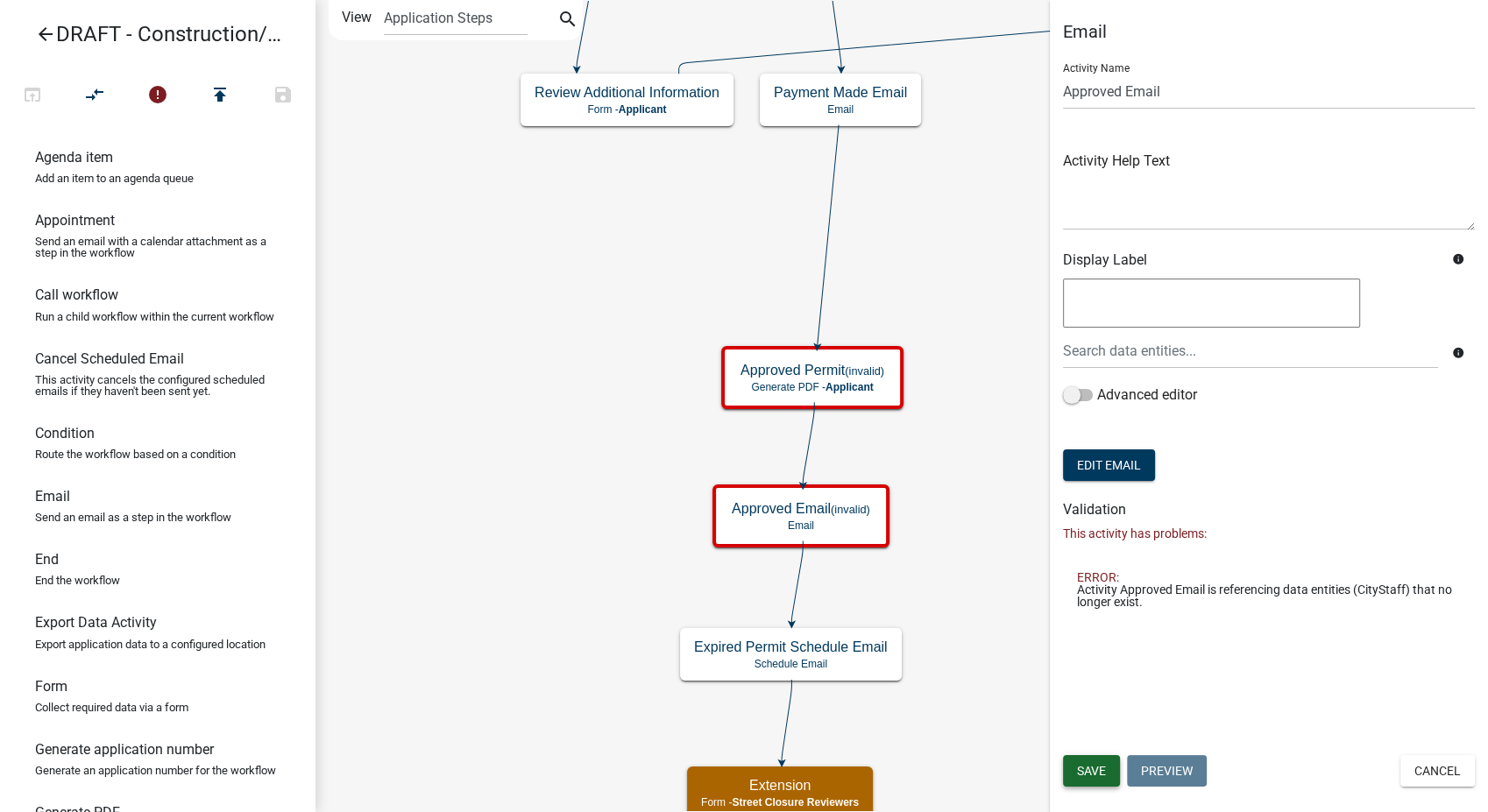
click at [1089, 761] on button "Save" at bounding box center [1091, 771] width 57 height 32
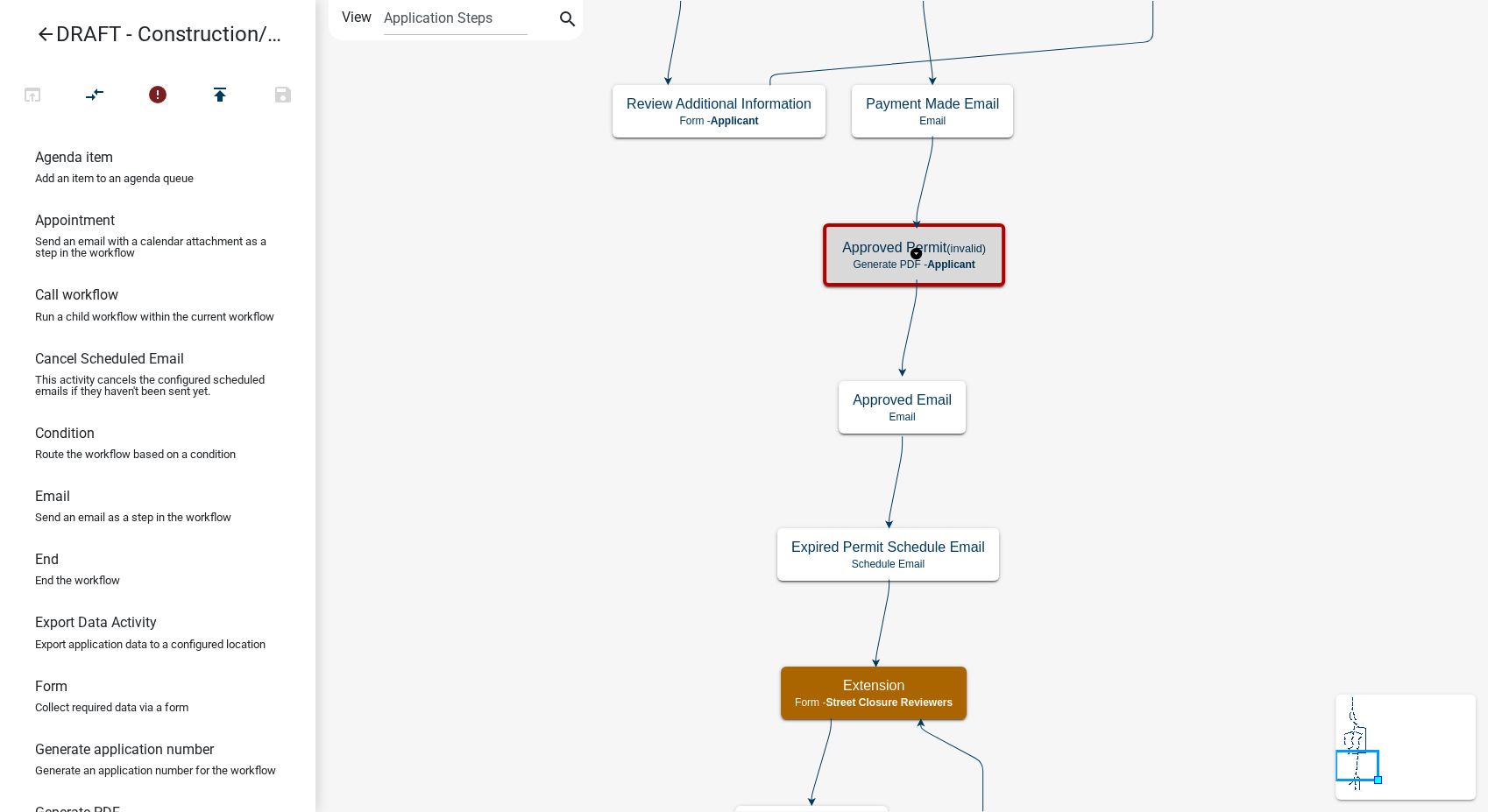
click at [963, 264] on span "Applicant" at bounding box center [951, 264] width 48 height 13
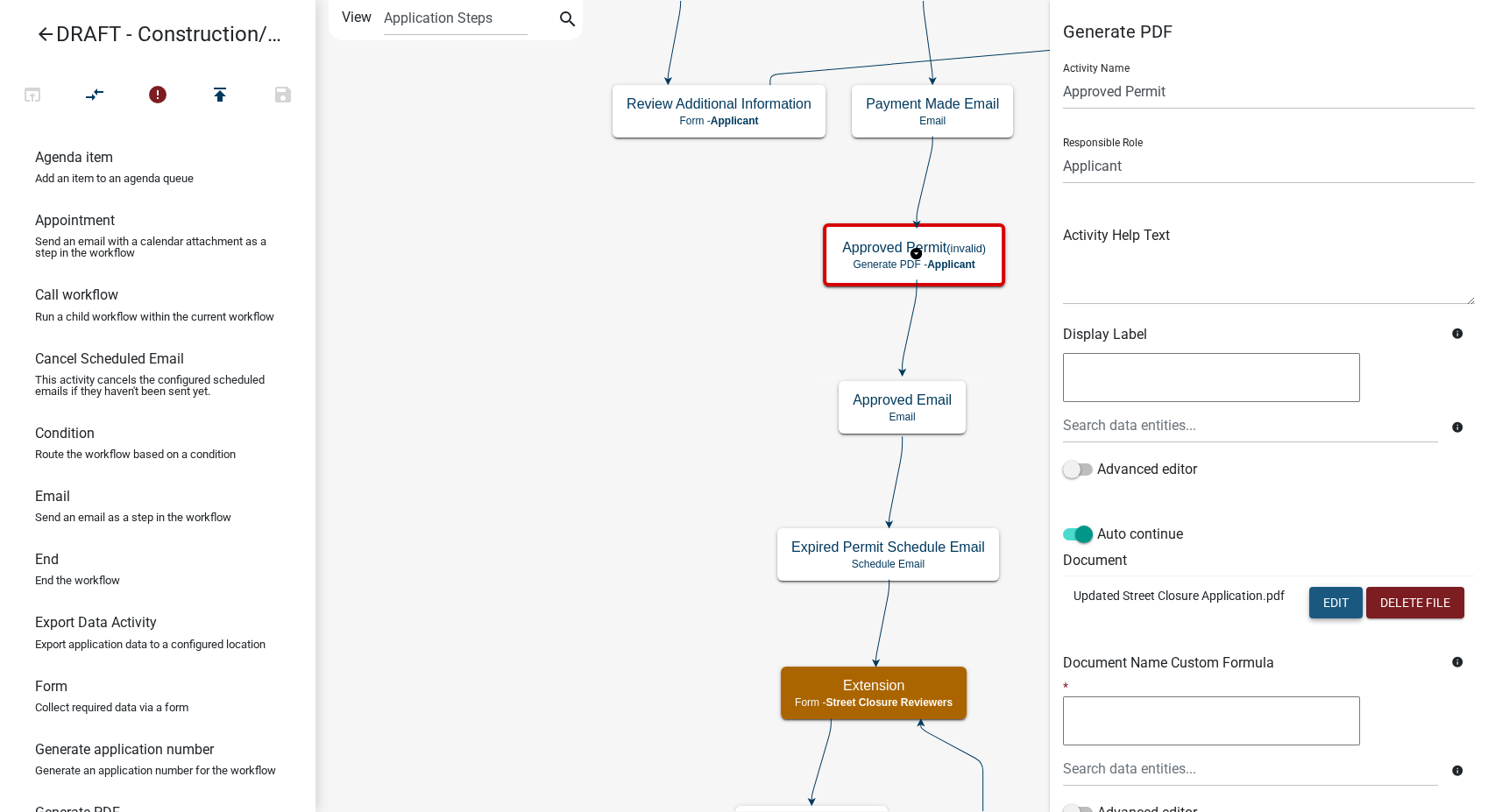
click at [1322, 616] on button "Edit" at bounding box center [1336, 603] width 53 height 32
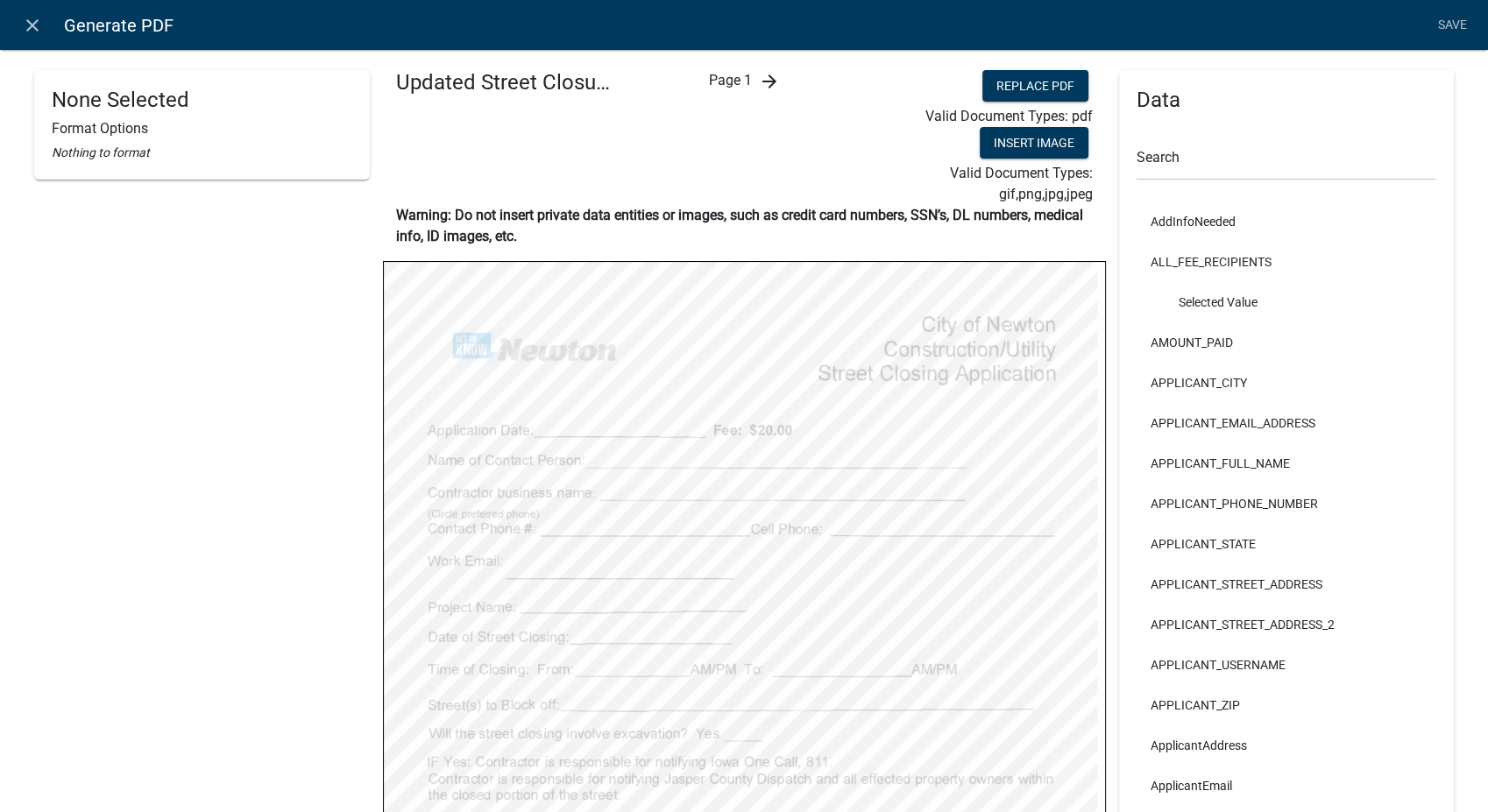
scroll to position [437, 0]
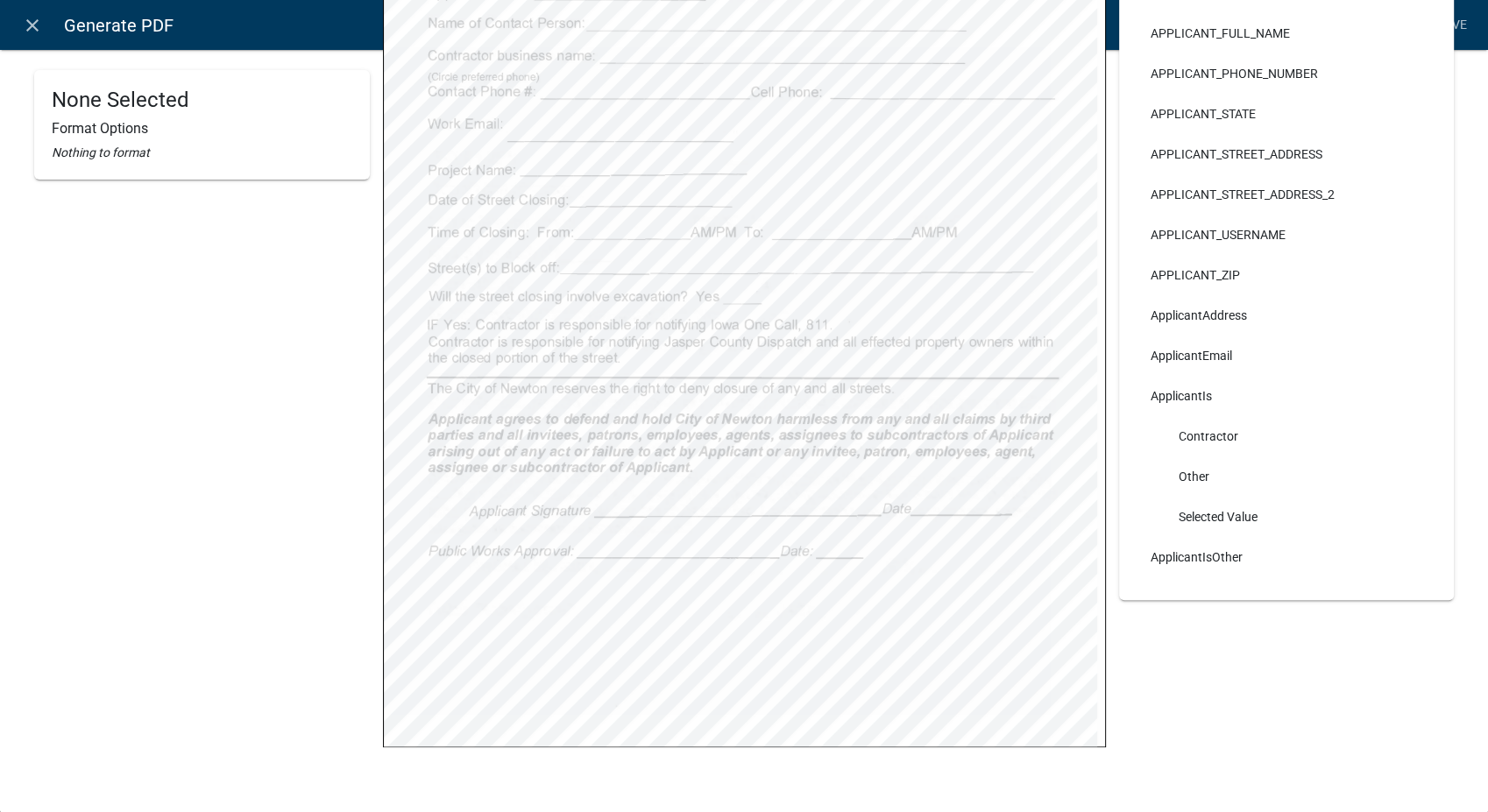
select select
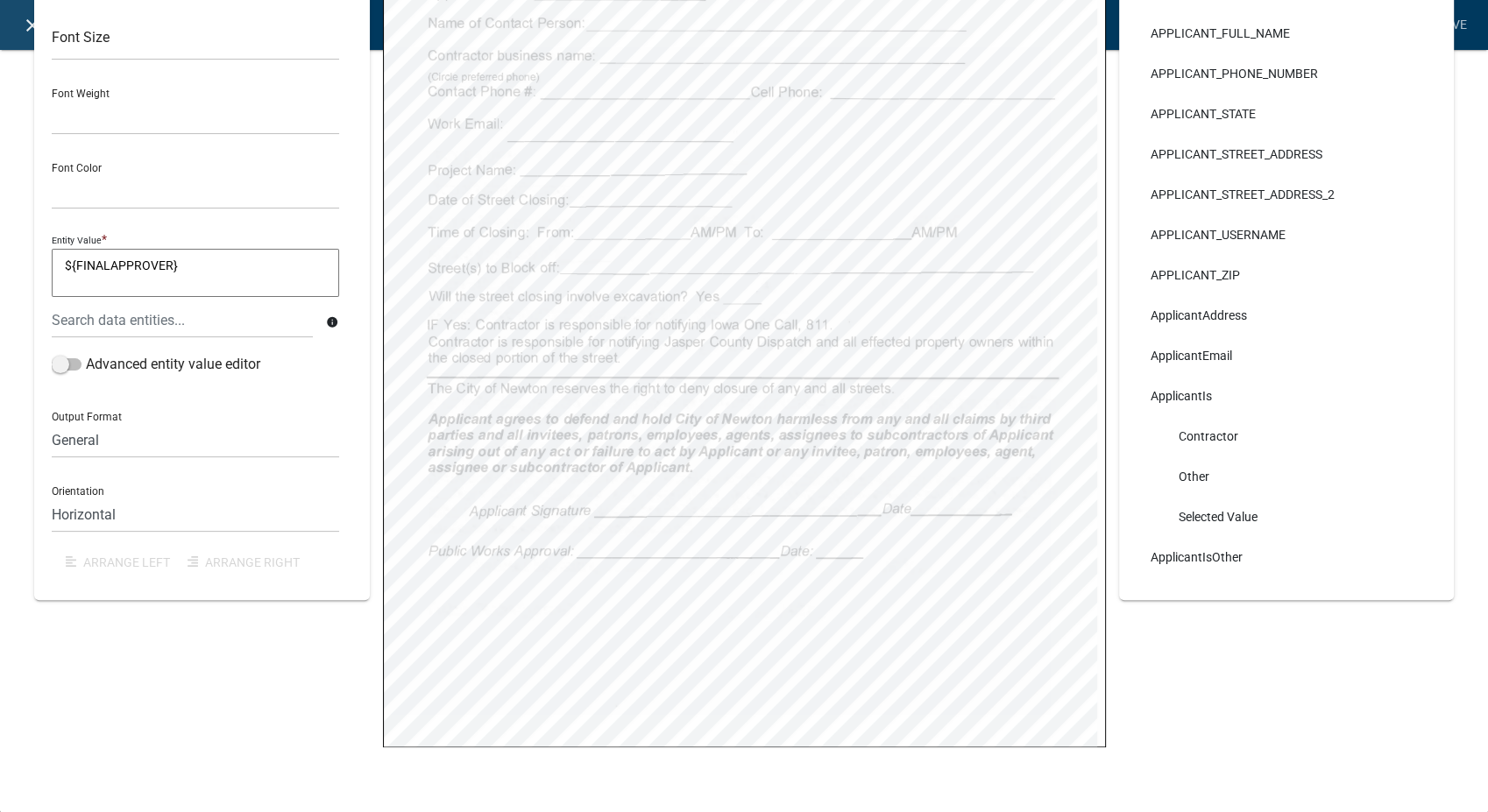
click at [30, 30] on icon "close" at bounding box center [33, 25] width 21 height 21
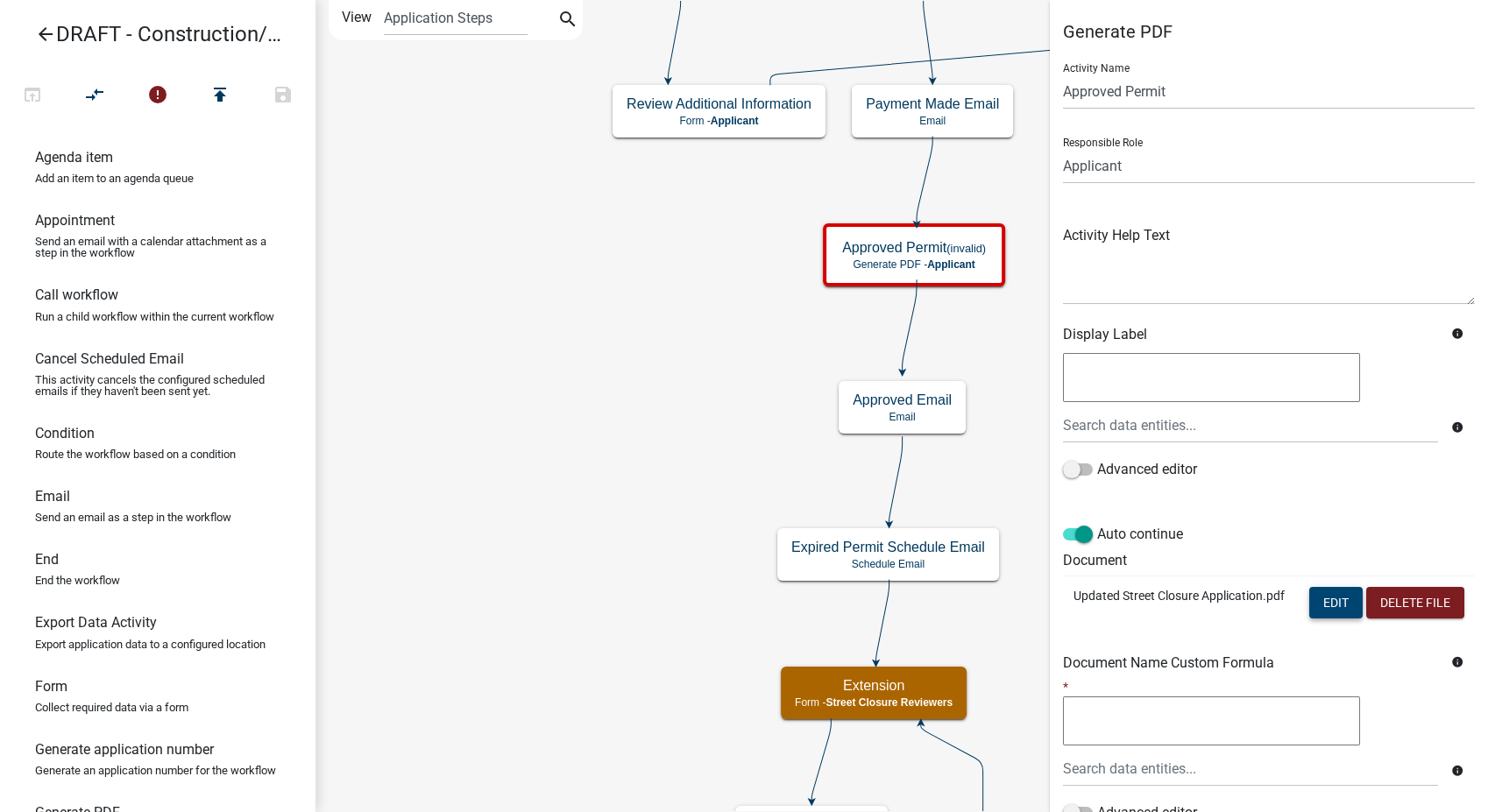
click at [1339, 602] on button "Edit" at bounding box center [1336, 603] width 53 height 32
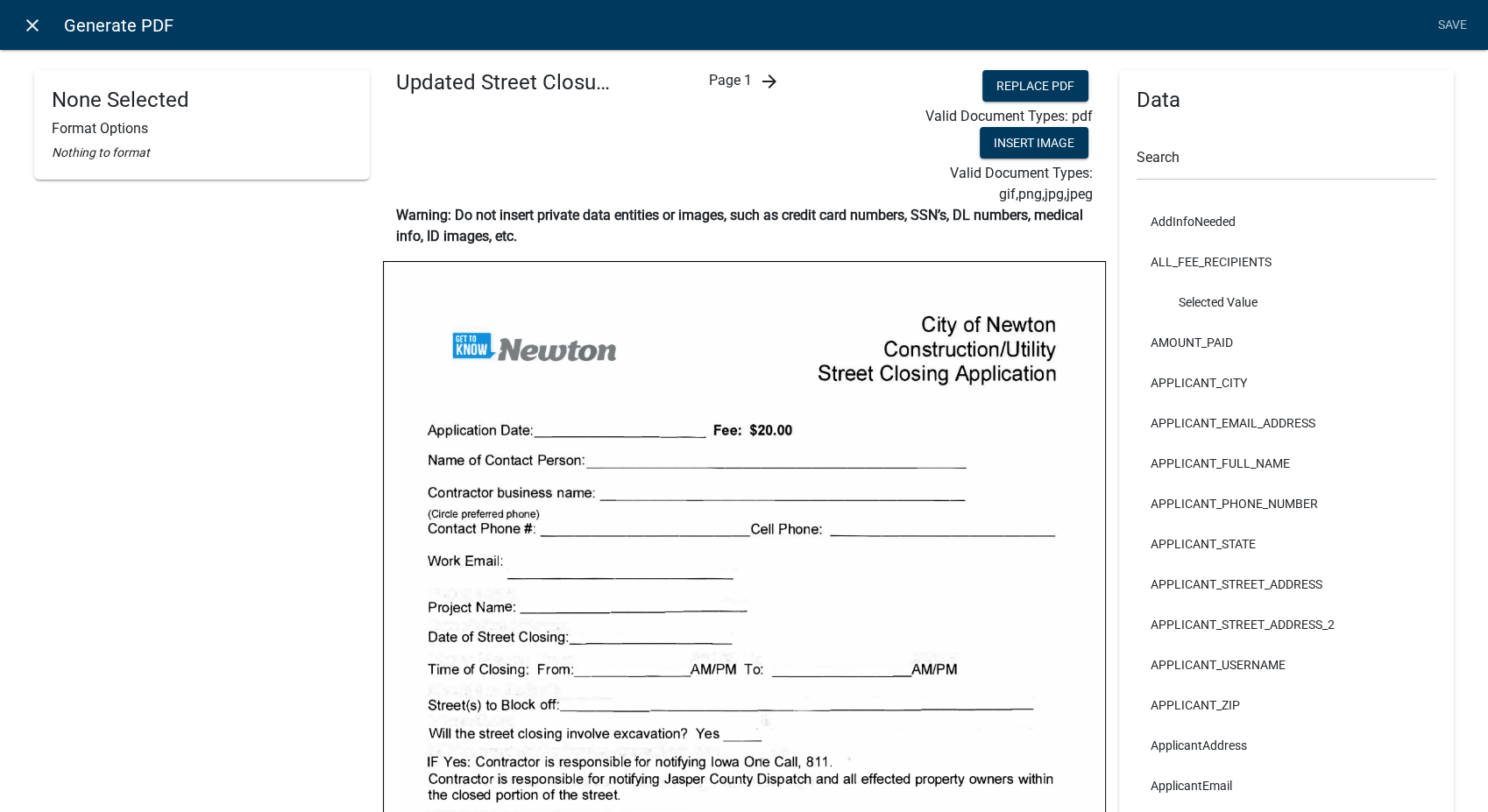
click at [36, 19] on icon "close" at bounding box center [33, 25] width 21 height 21
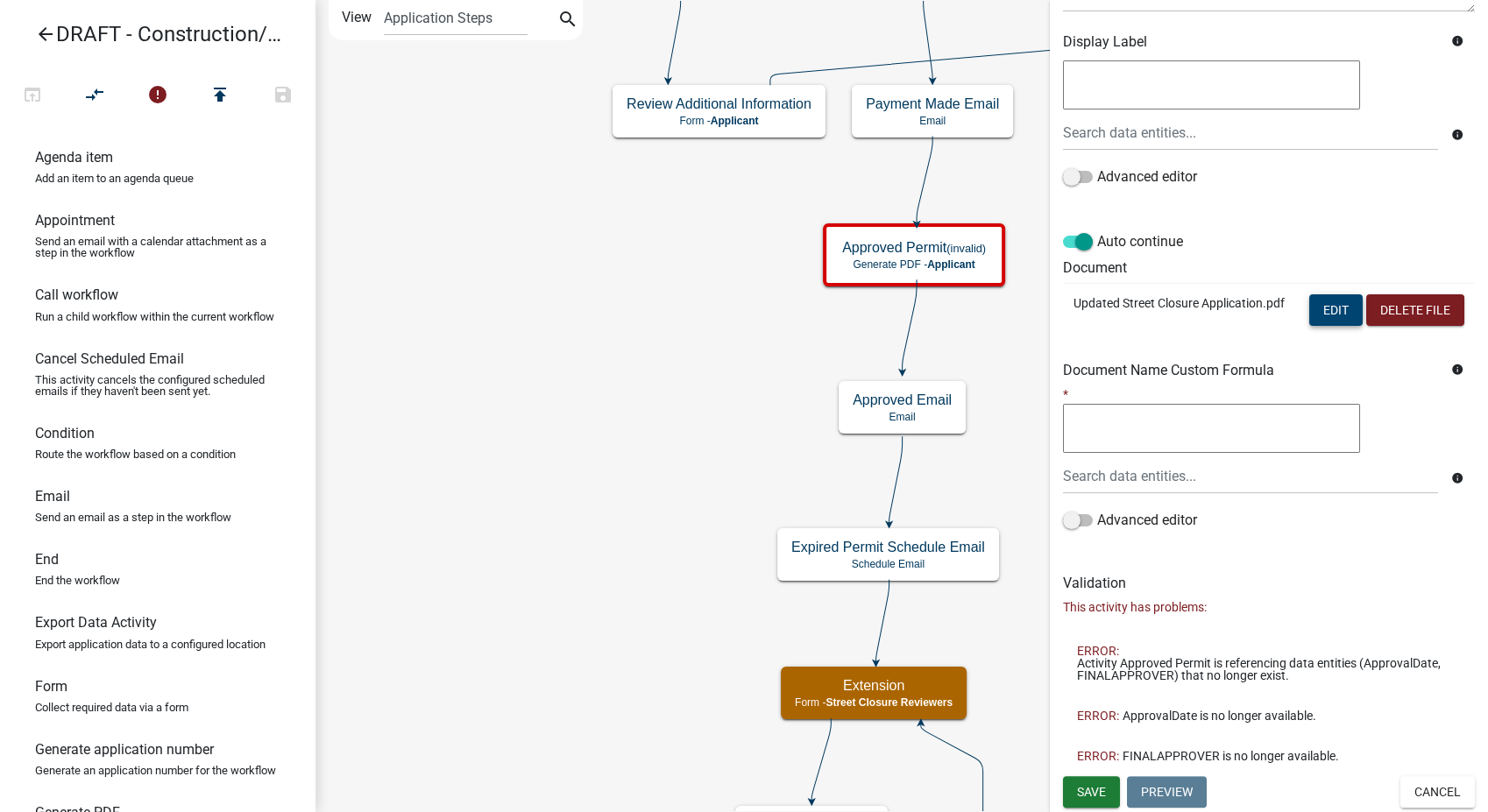
scroll to position [328, 0]
click at [1409, 789] on button "Cancel" at bounding box center [1437, 792] width 74 height 32
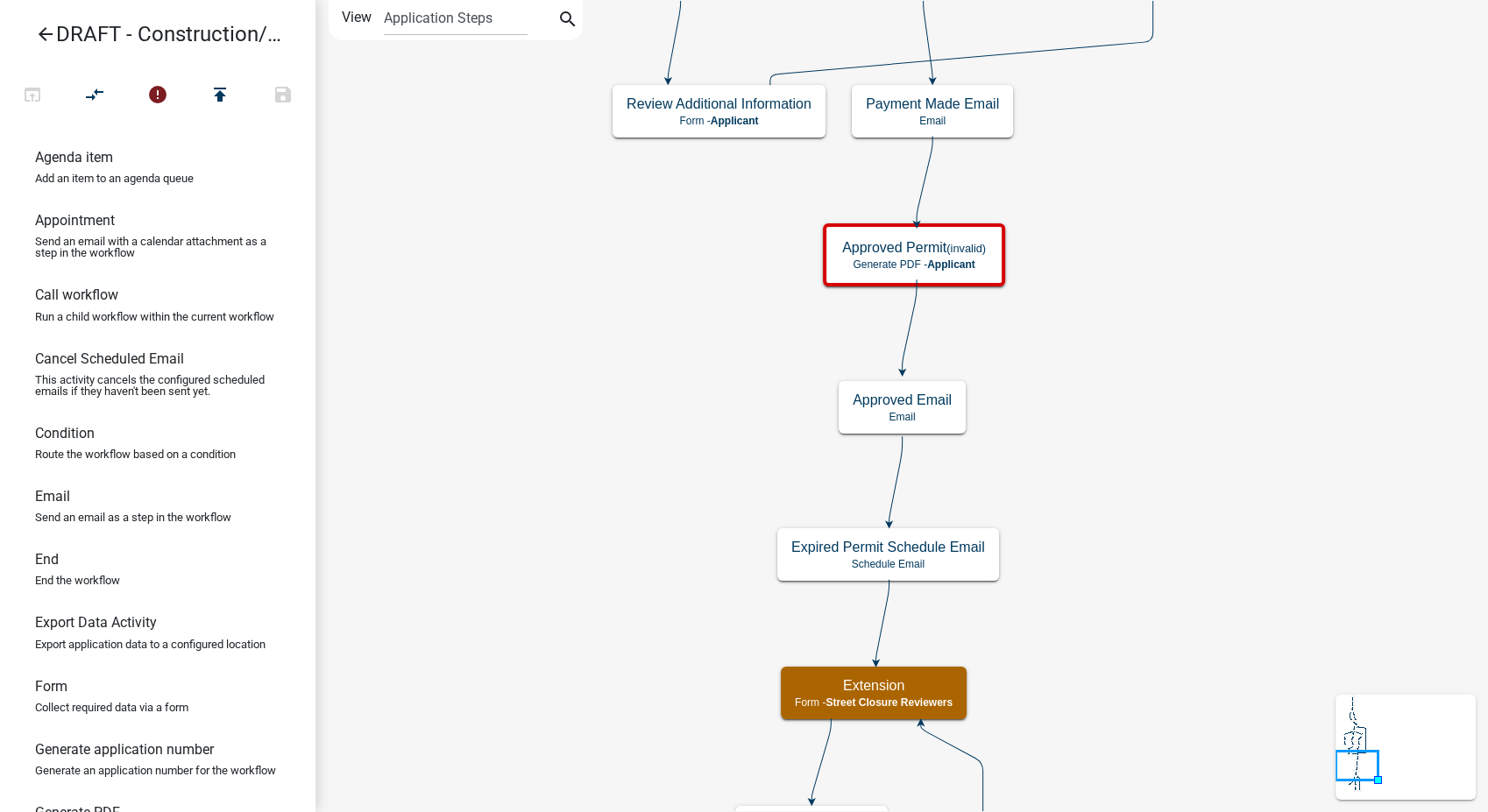
scroll to position [0, 0]
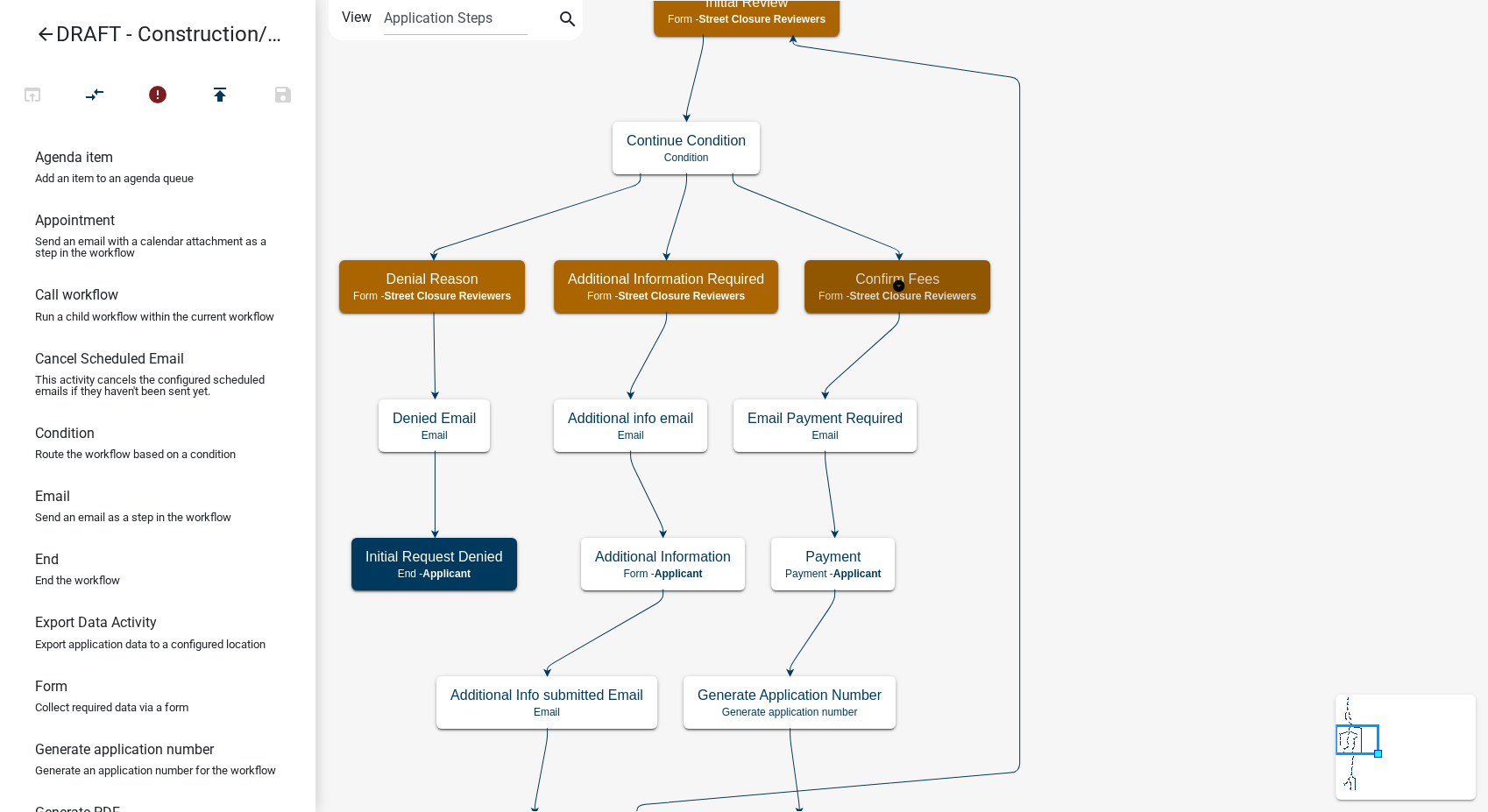
click at [941, 275] on h5 "Confirm Fees" at bounding box center [898, 279] width 158 height 16
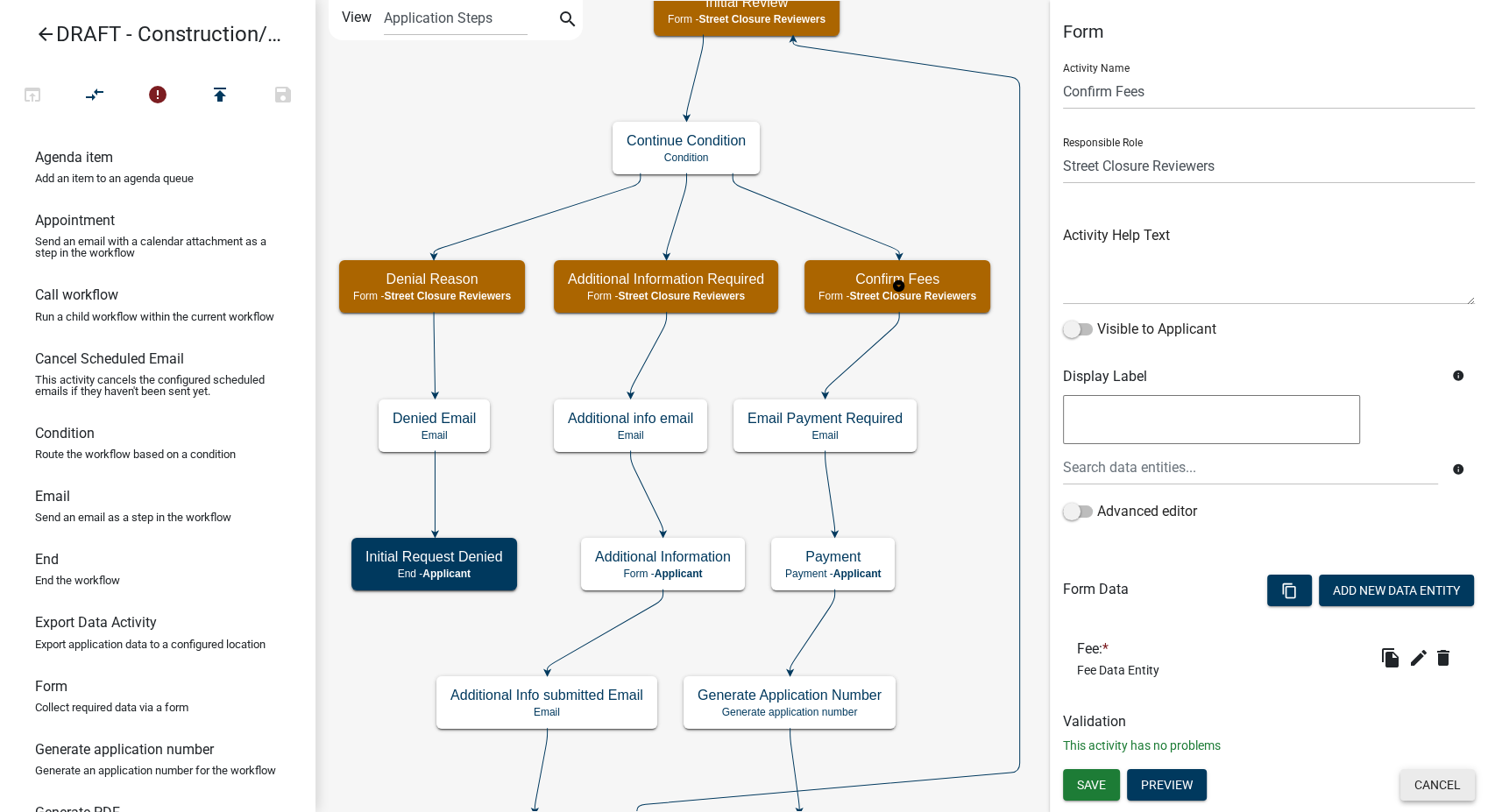
click at [1434, 778] on button "Cancel" at bounding box center [1437, 785] width 74 height 32
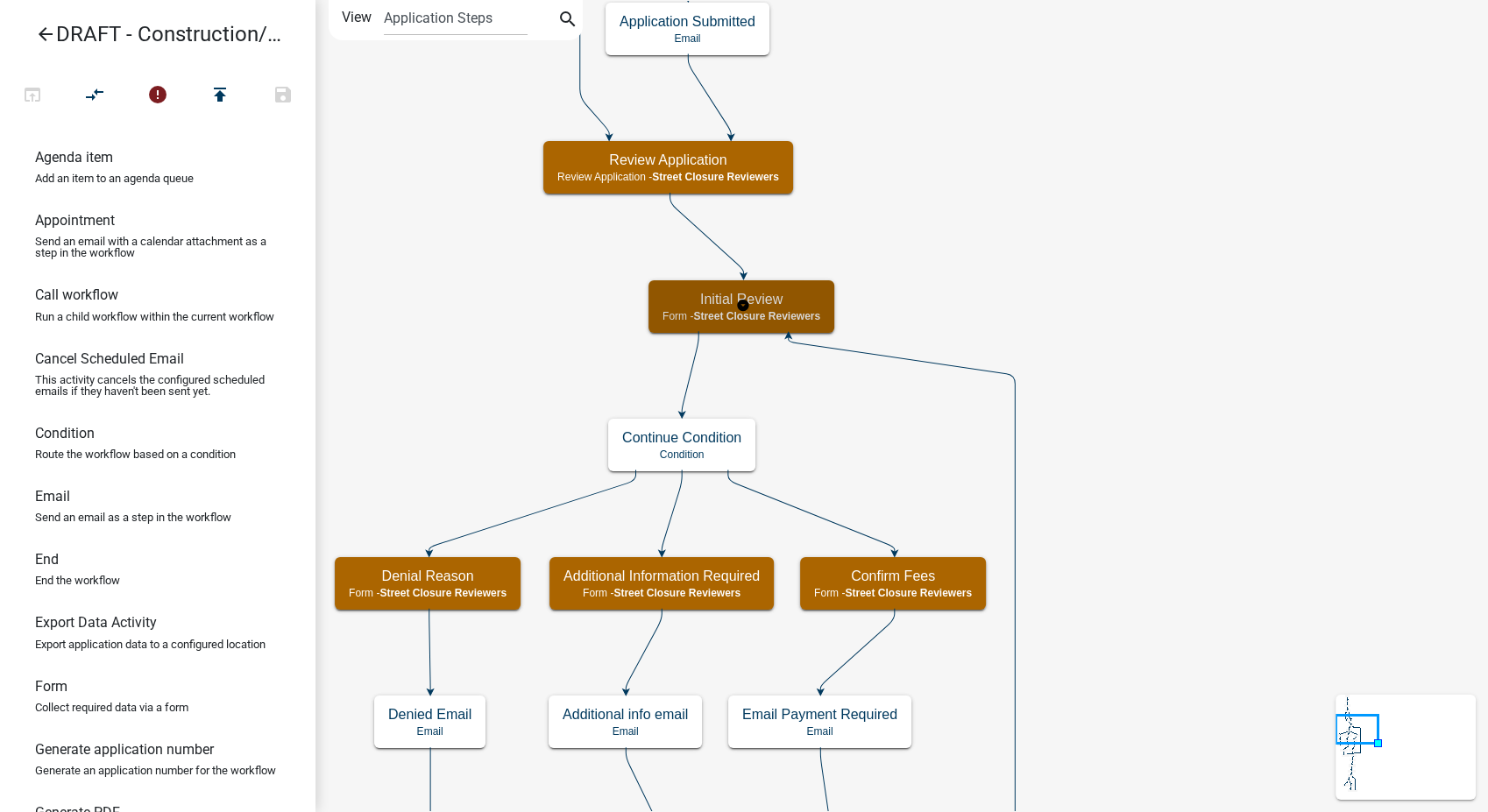
click at [754, 309] on div "Initial Review Form - Street Closure Reviewers" at bounding box center [741, 307] width 186 height 53
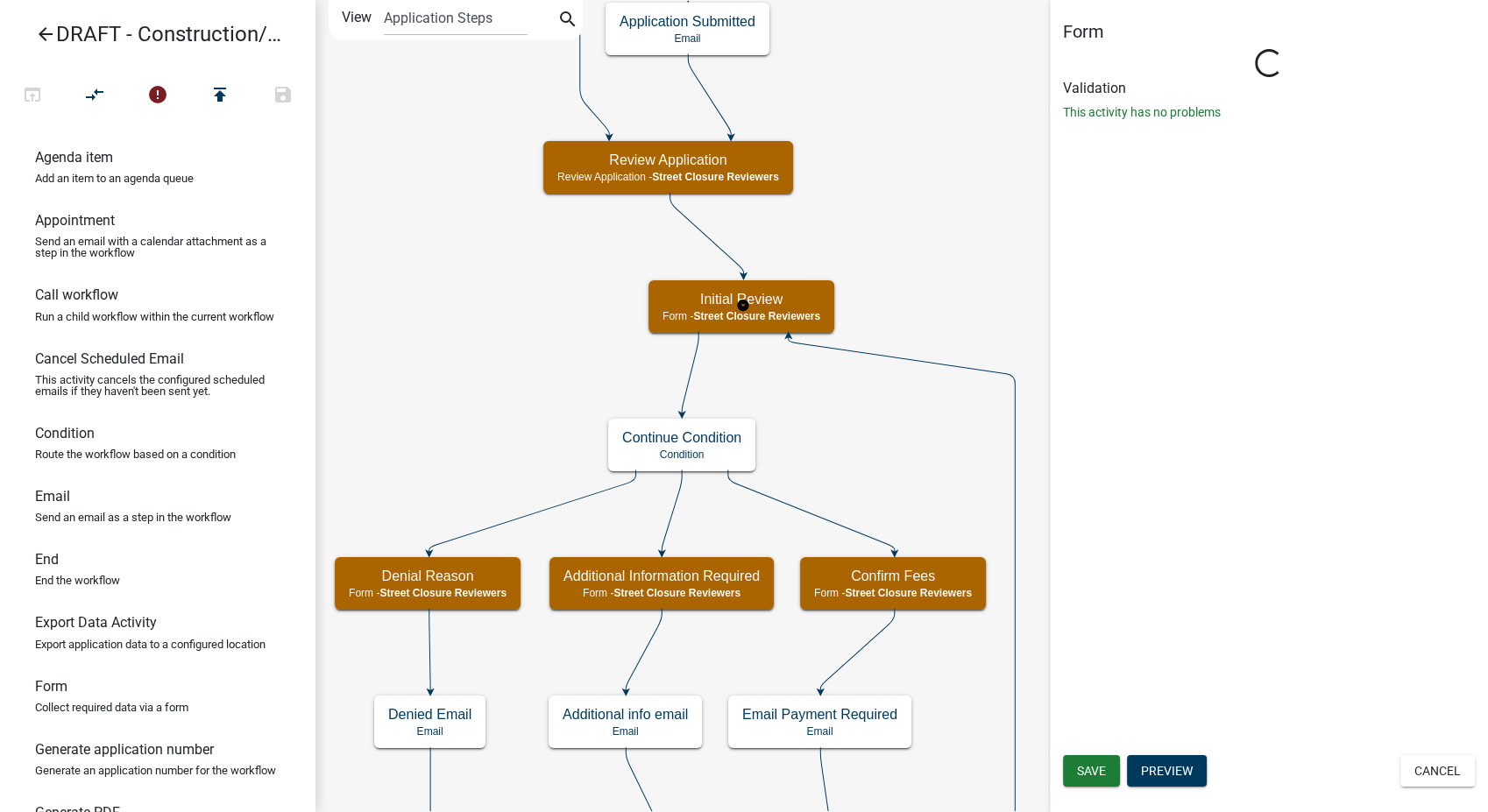
select select "855090EB-C4A8-4C8C-A5DC-9F2083B40E6B"
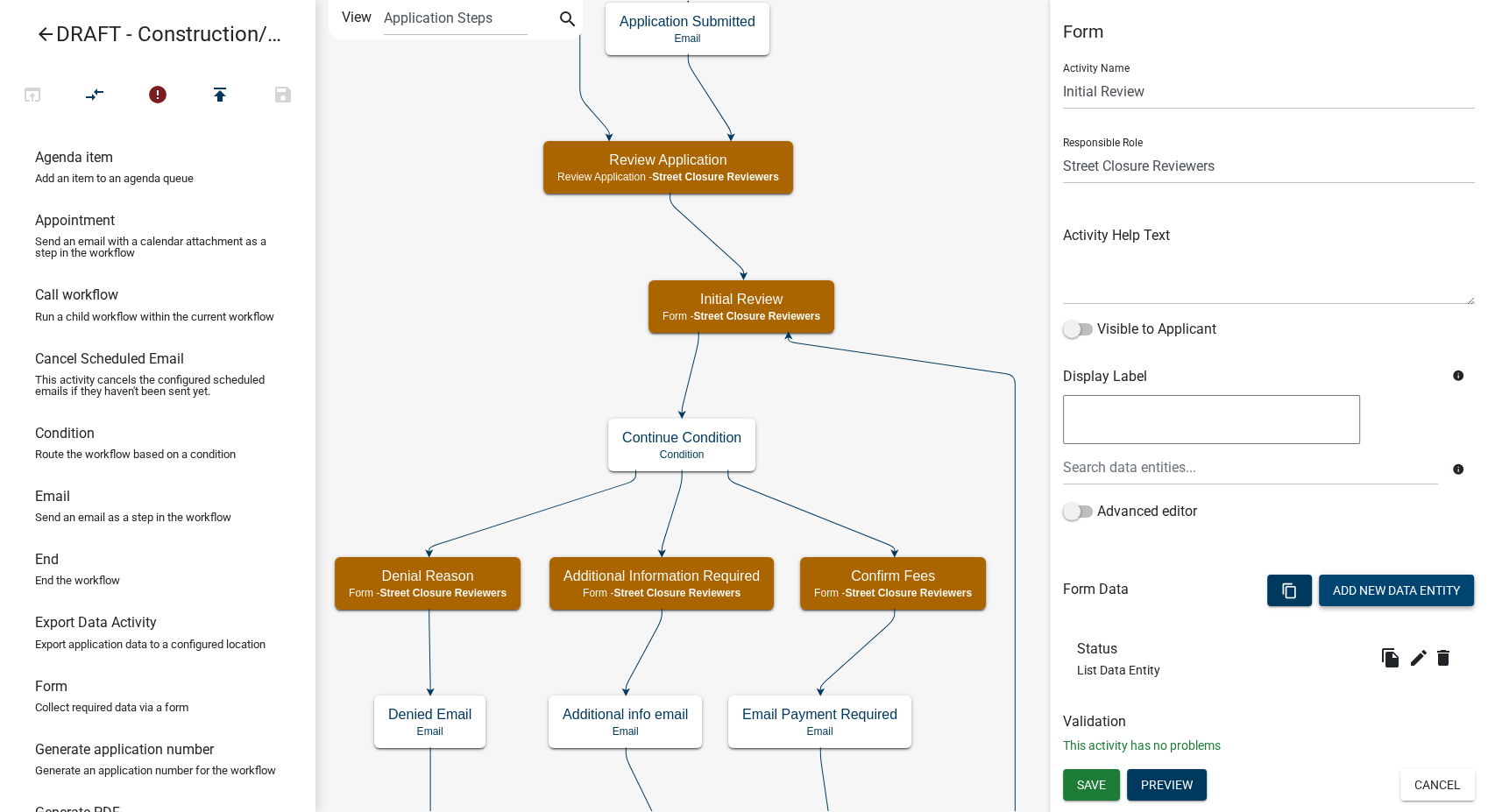
click at [1358, 599] on button "Add New Data Entity" at bounding box center [1396, 590] width 155 height 32
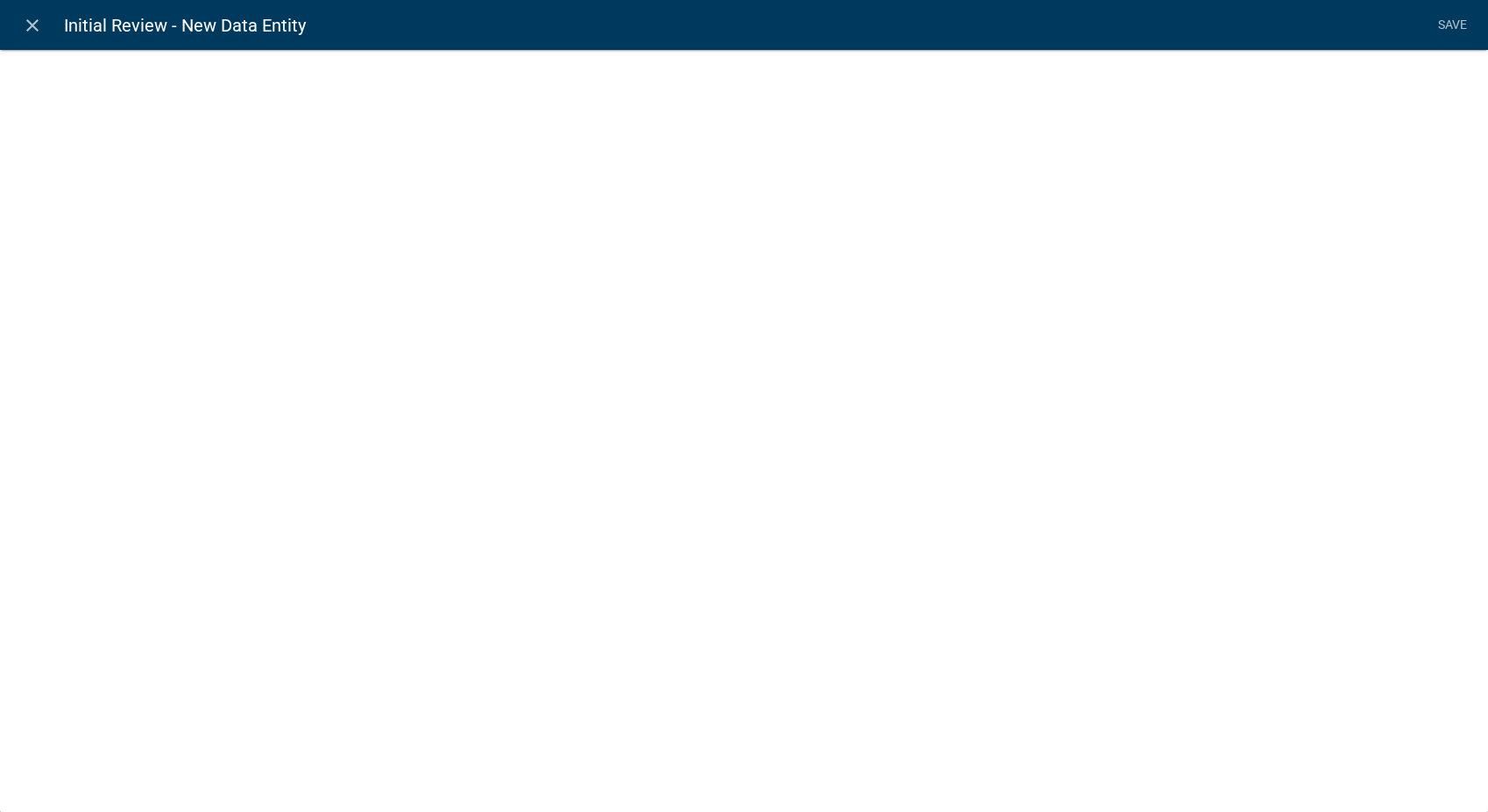
select select
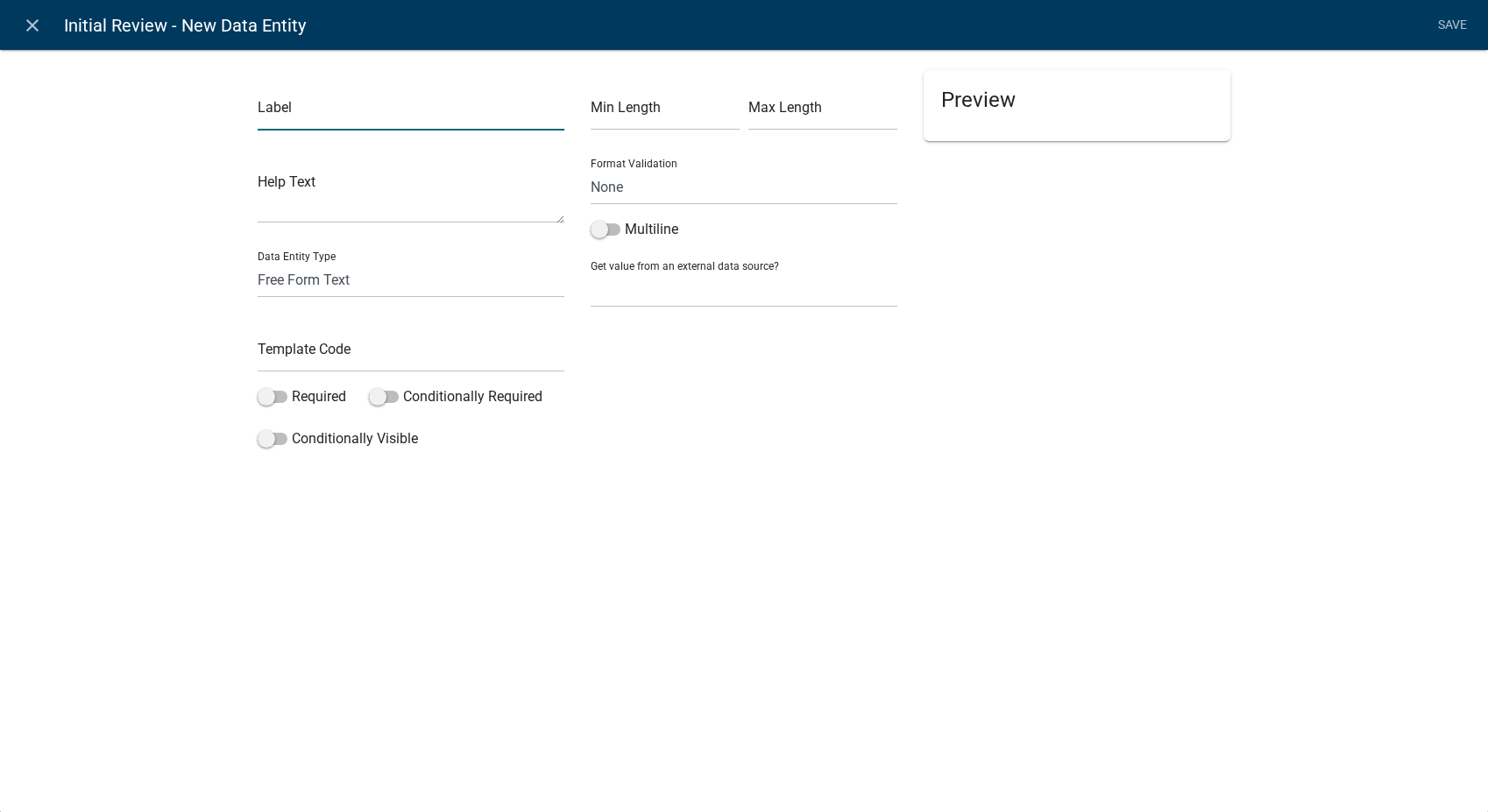
click at [376, 121] on input "text" at bounding box center [411, 112] width 307 height 36
type input "Review Date"
click at [321, 286] on select "Free Form Text Document Display Entity Value Fee Numeric Data Date Map Sketch D…" at bounding box center [411, 280] width 307 height 36
select select "today"
click at [257, 262] on select "Free Form Text Document Display Entity Value Fee Numeric Data Date Map Sketch D…" at bounding box center [411, 280] width 307 height 36
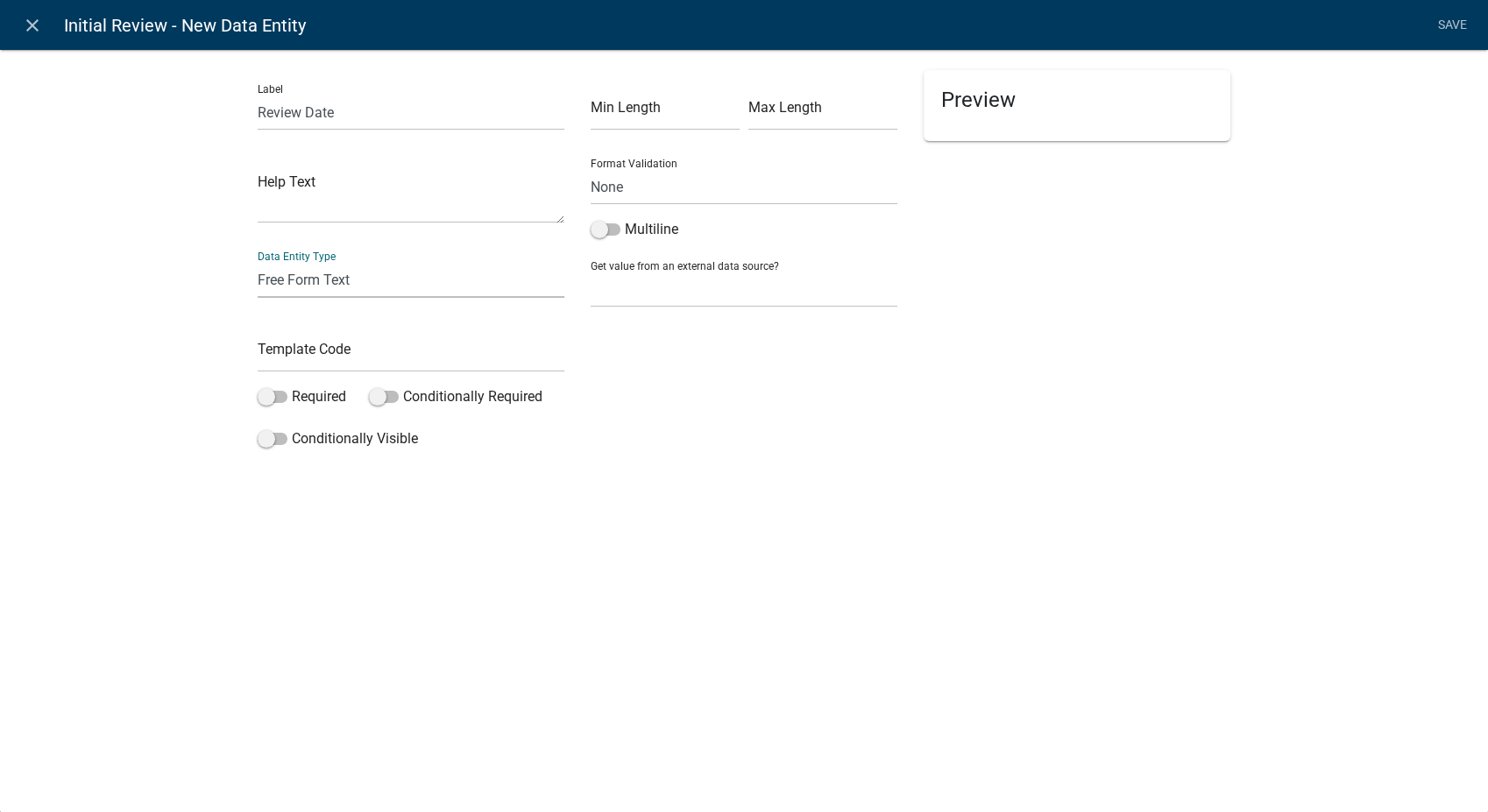
select select "today"
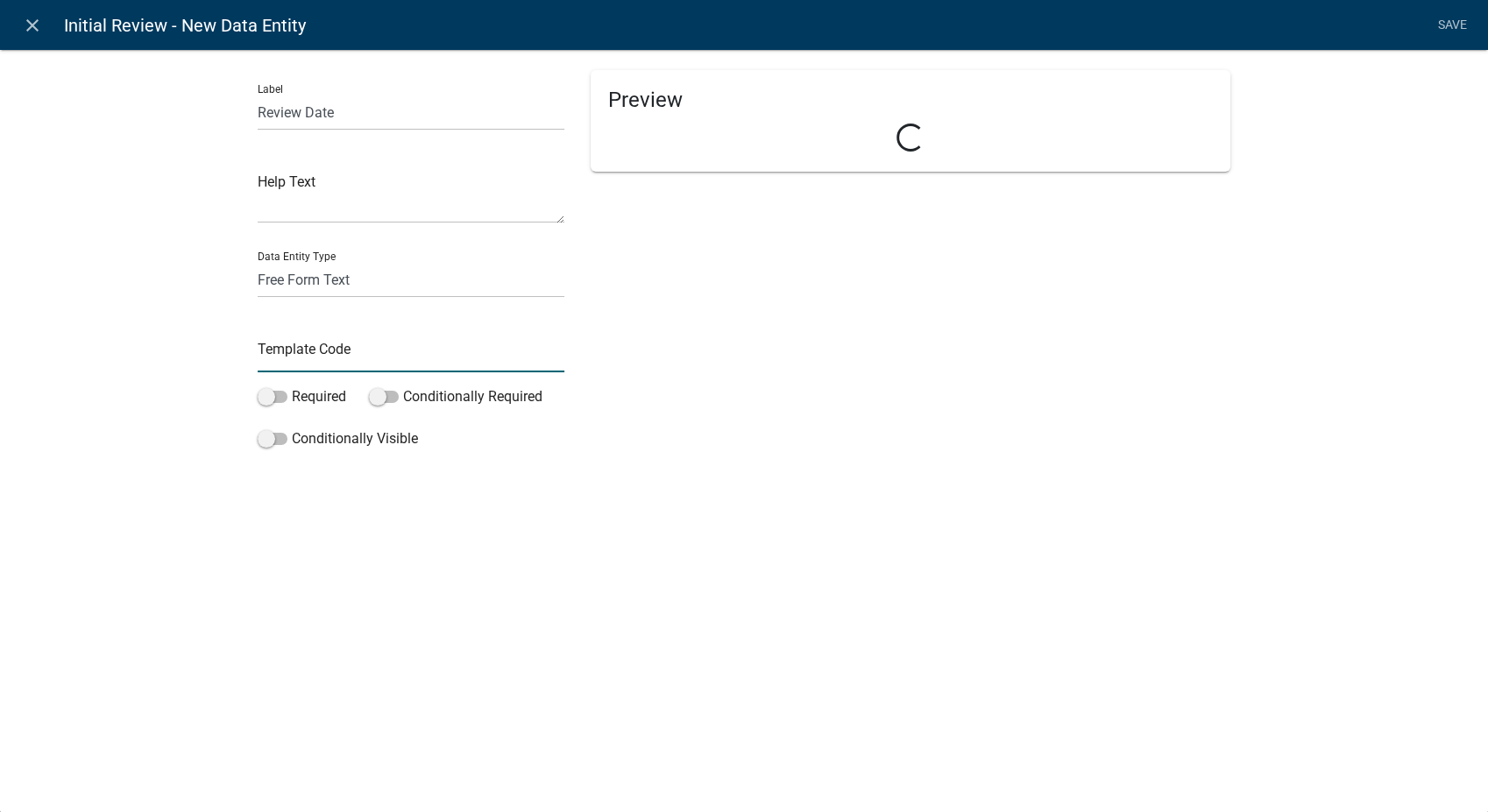
click at [292, 362] on input "text" at bounding box center [411, 354] width 307 height 36
type input "ReviewDate"
click at [1229, 419] on div "Preview" at bounding box center [910, 263] width 666 height 387
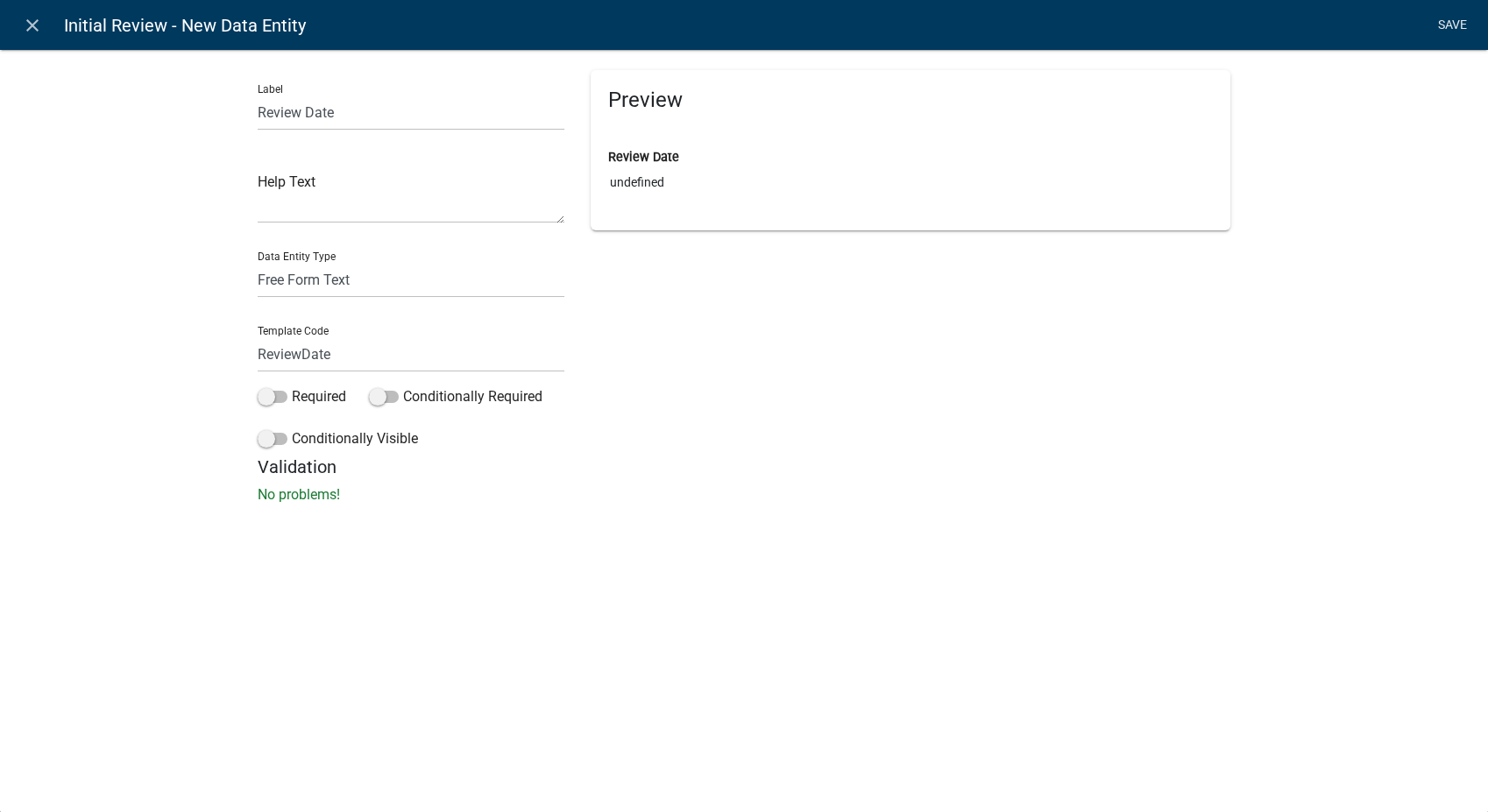
click at [1448, 23] on link "Save" at bounding box center [1451, 25] width 43 height 34
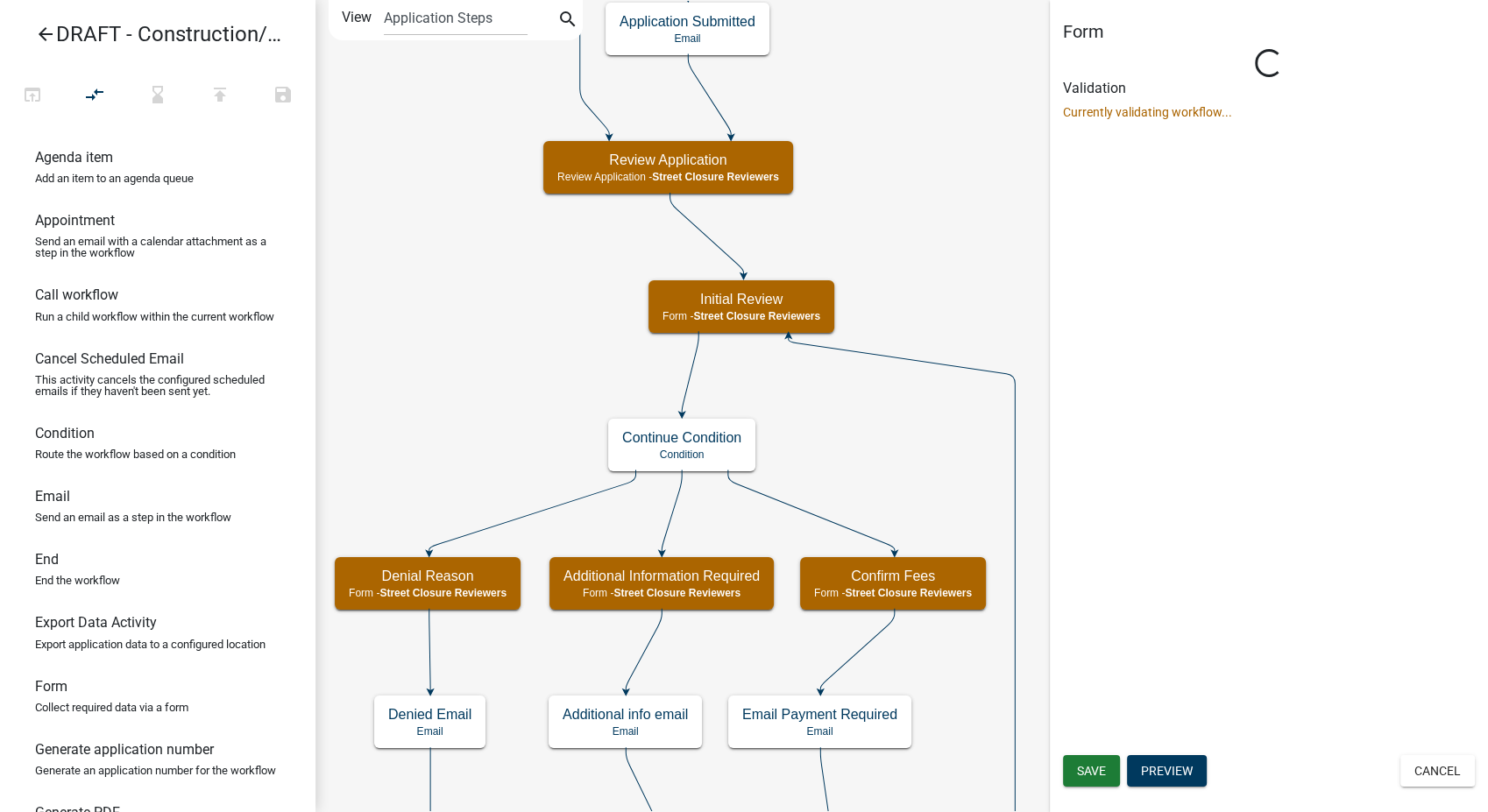
select select "855090EB-C4A8-4C8C-A5DC-9F2083B40E6B"
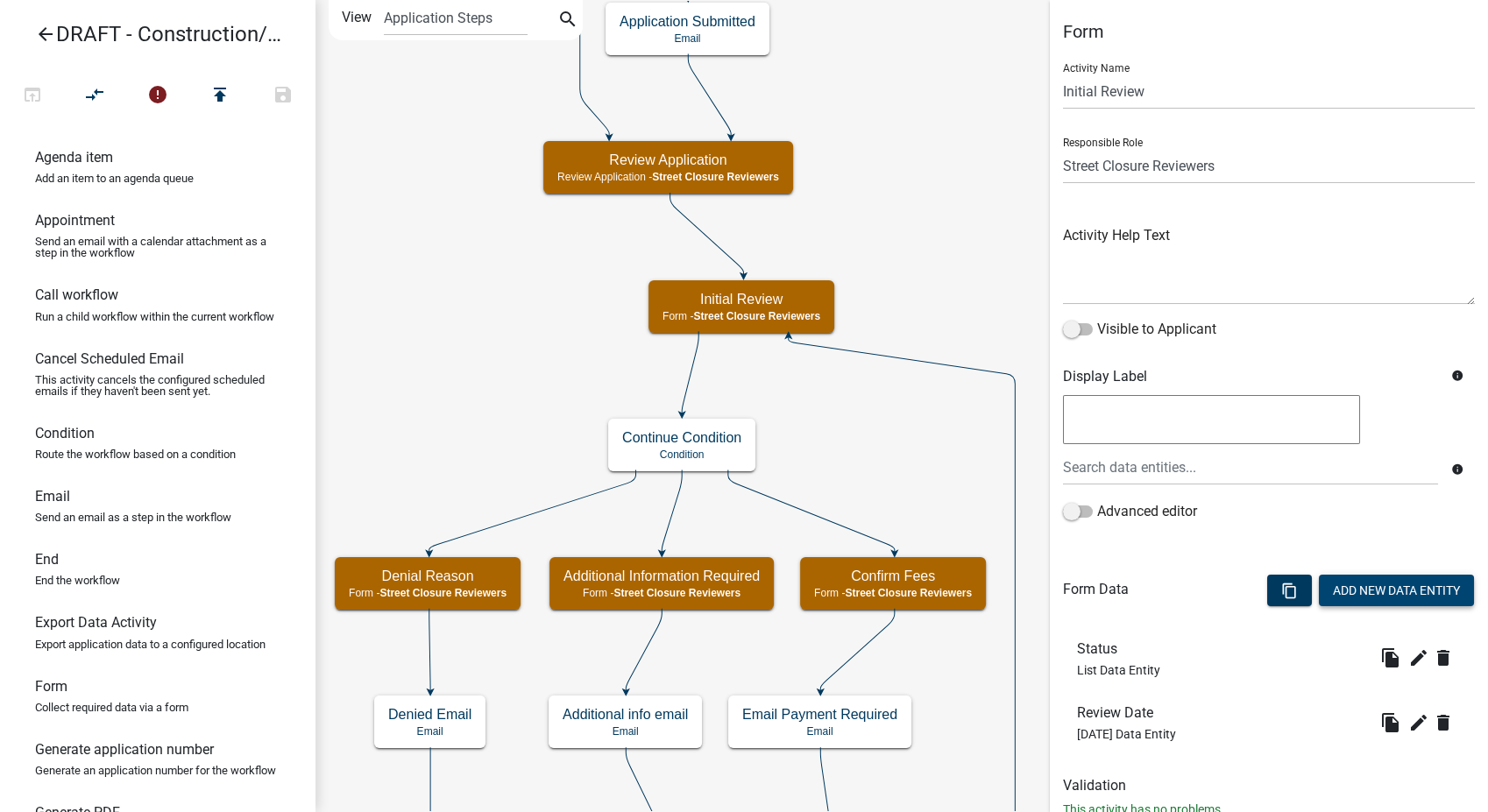
click at [1352, 583] on button "Add New Data Entity" at bounding box center [1396, 590] width 155 height 32
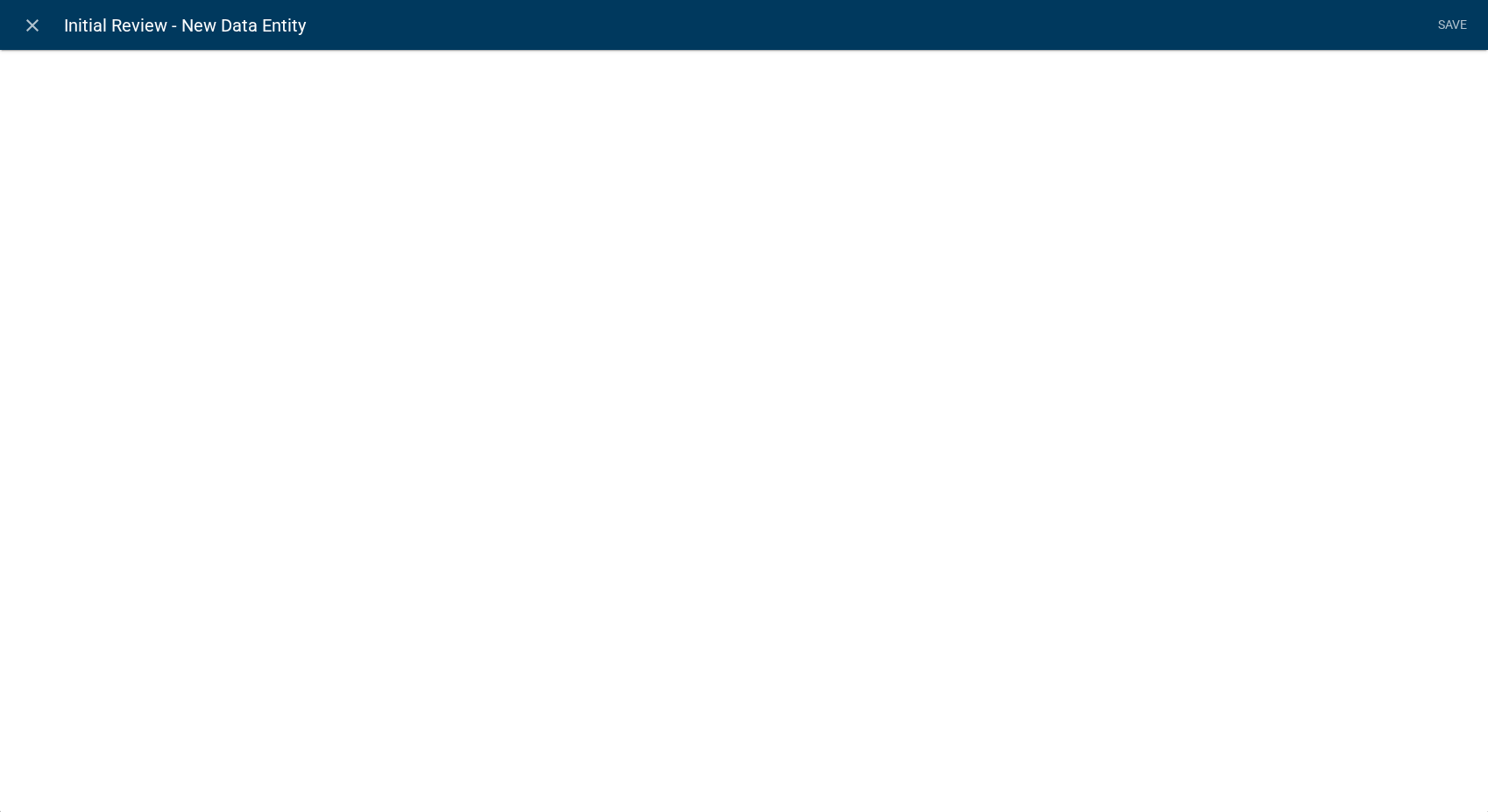
select select
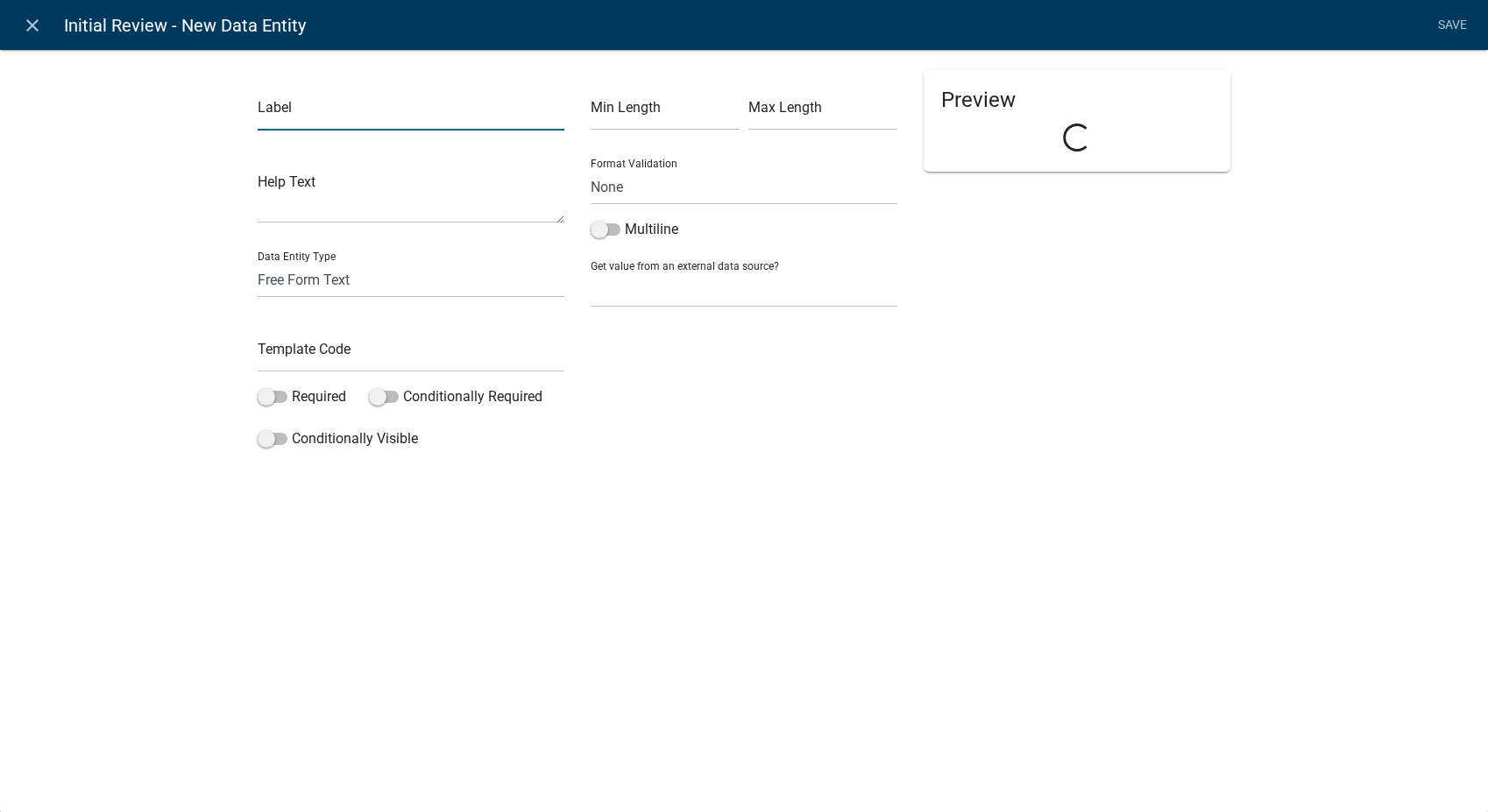
click at [311, 102] on input "text" at bounding box center [411, 112] width 307 height 36
type input "Reviewer Name:"
click at [305, 355] on input "text" at bounding box center [411, 354] width 307 height 36
type input "ReviewerName"
click at [435, 273] on select "Free Form Text Document Display Entity Value Fee Numeric Data Date Map Sketch D…" at bounding box center [411, 280] width 307 height 36
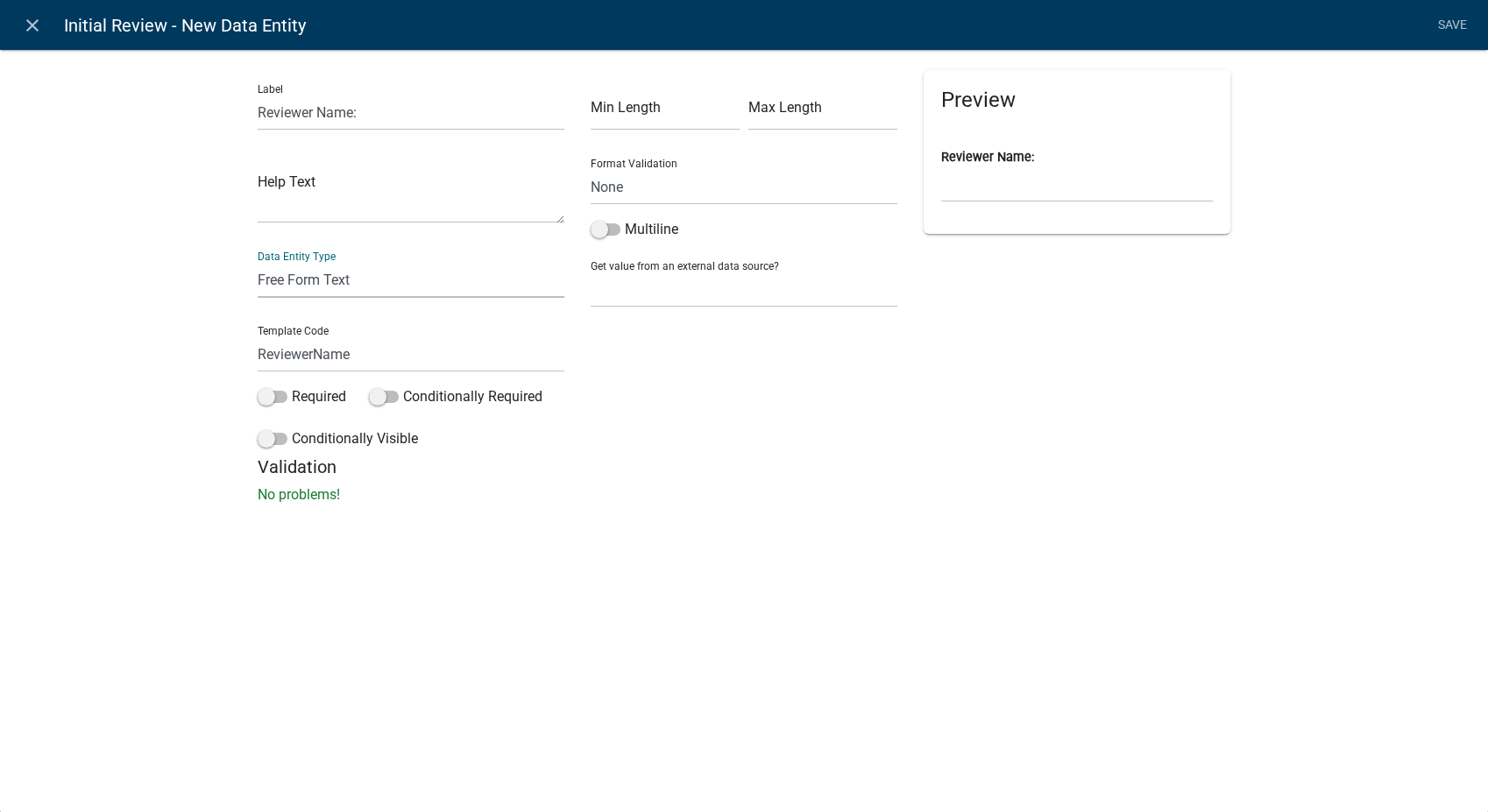
select select "list-data"
click at [257, 262] on select "Free Form Text Document Display Entity Value Fee Numeric Data Date Map Sketch D…" at bounding box center [411, 280] width 307 height 36
select select "list-data"
select select
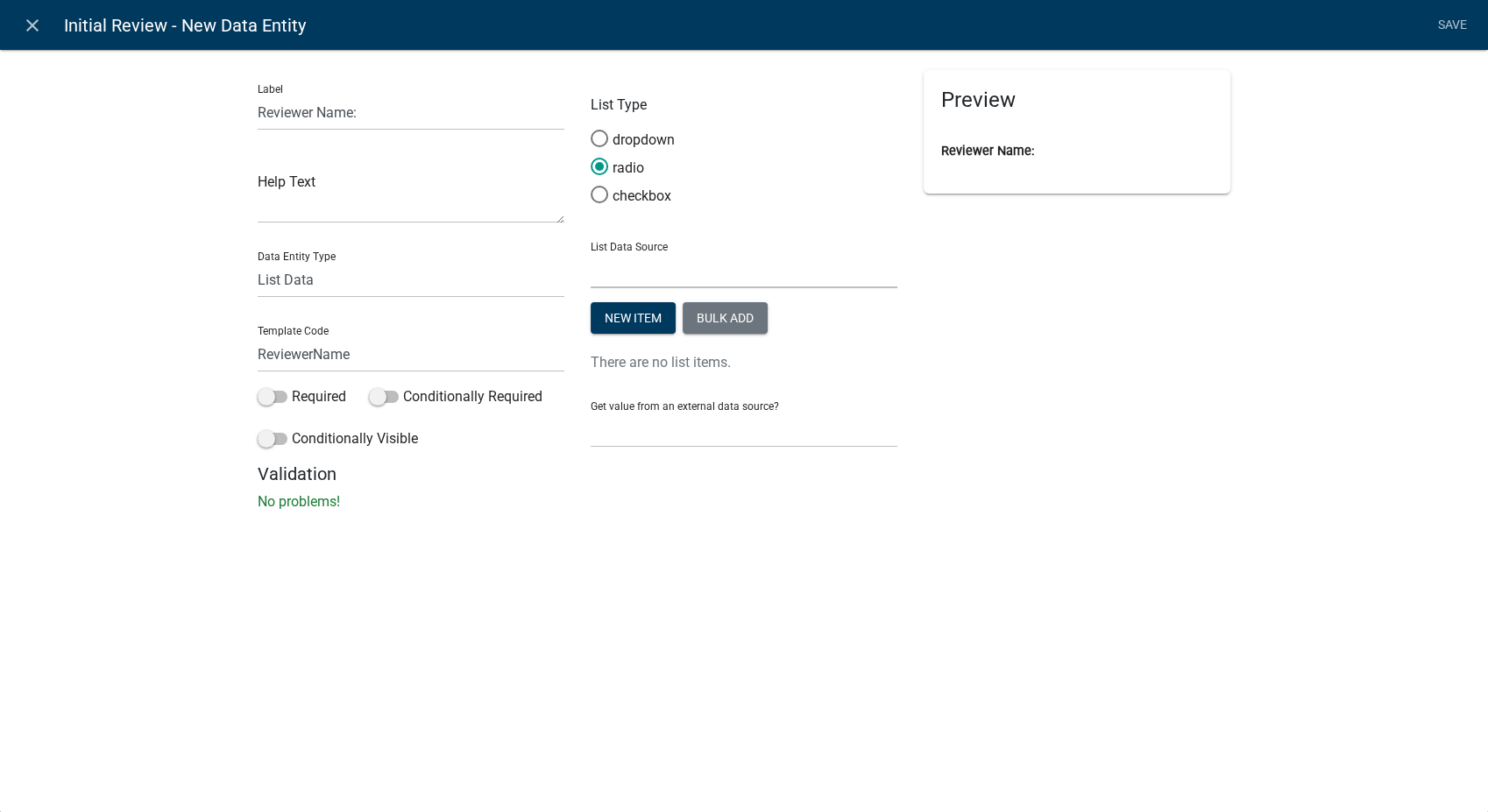
click at [734, 270] on select "State List City Planners List City Staff Engineer's Office Fire Department Revi…" at bounding box center [744, 270] width 307 height 36
drag, startPoint x: 1045, startPoint y: 441, endPoint x: 877, endPoint y: 441, distance: 168.0
click at [1045, 441] on div "Preview Reviewer Name:" at bounding box center [1076, 267] width 333 height 393
click at [725, 437] on select "None Applicant Data" at bounding box center [744, 429] width 307 height 36
click at [445, 474] on h5 "Validation" at bounding box center [744, 474] width 973 height 21
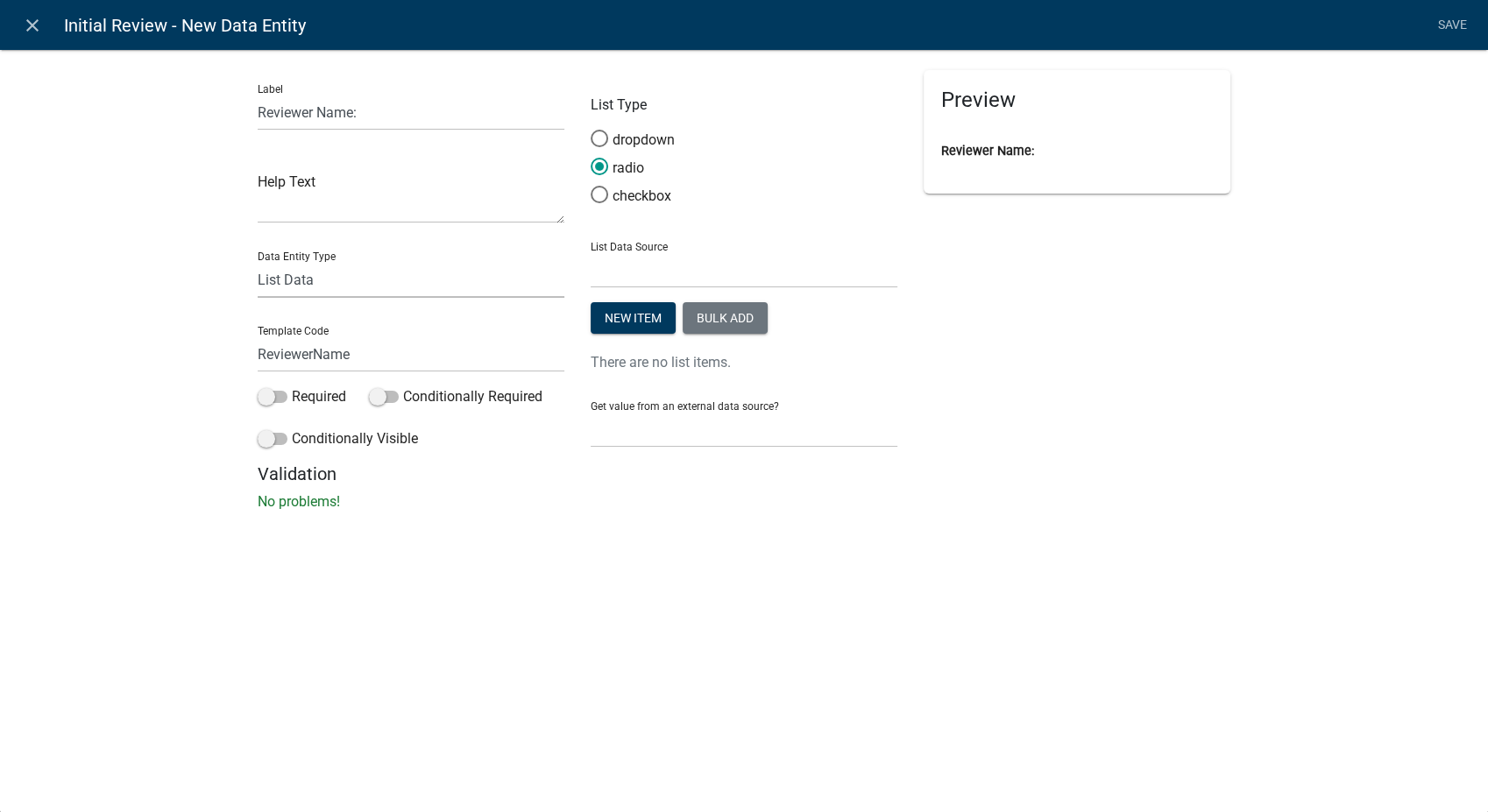
click at [328, 282] on select "Free Form Text Document Display Entity Value Fee Numeric Data Date Map Sketch D…" at bounding box center [411, 280] width 307 height 36
select select "free-form-text"
click at [257, 262] on select "Free Form Text Document Display Entity Value Fee Numeric Data Date Map Sketch D…" at bounding box center [411, 280] width 307 height 36
select select
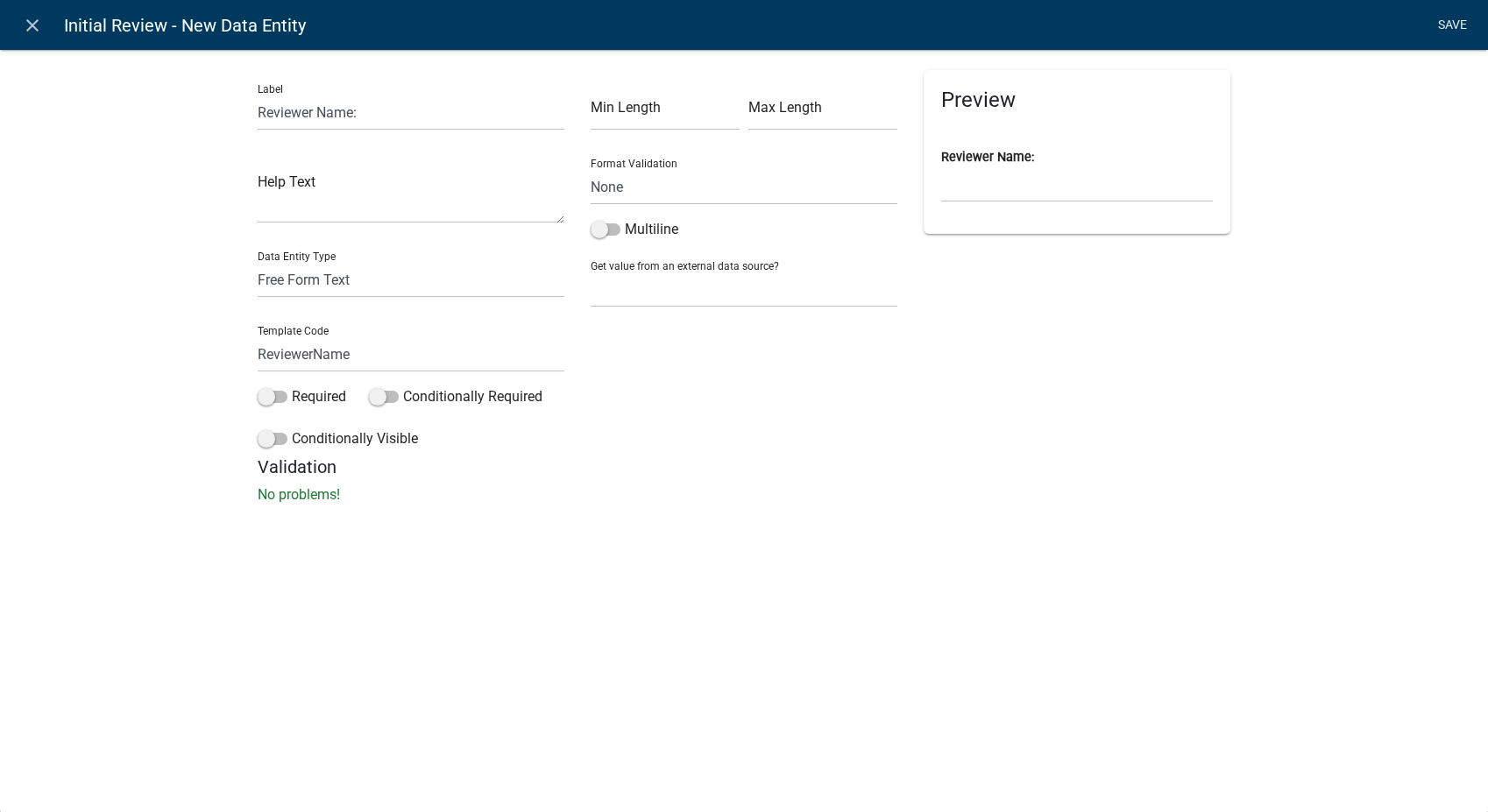
click at [1462, 20] on link "Save" at bounding box center [1451, 25] width 43 height 34
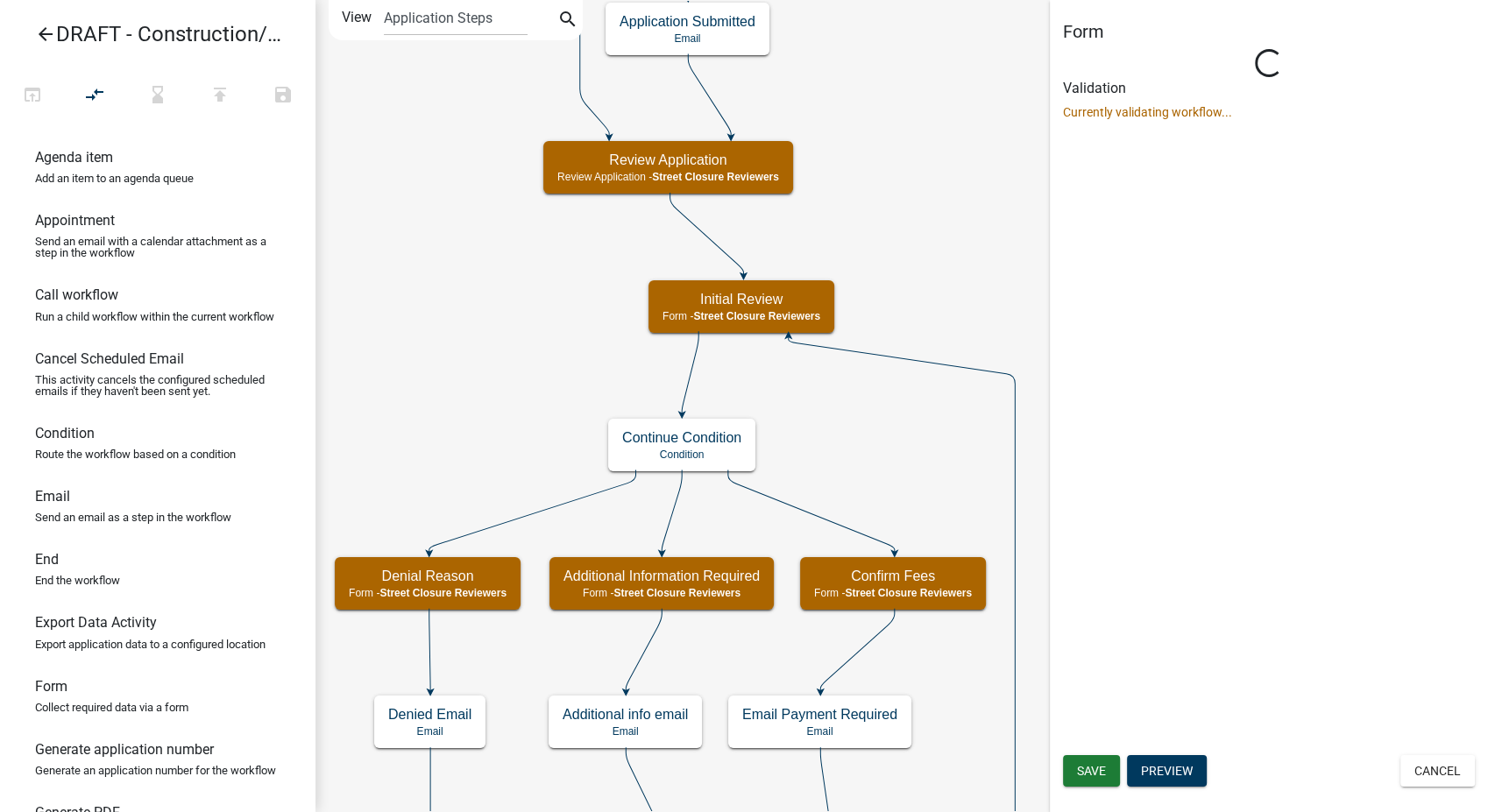
select select "855090EB-C4A8-4C8C-A5DC-9F2083B40E6B"
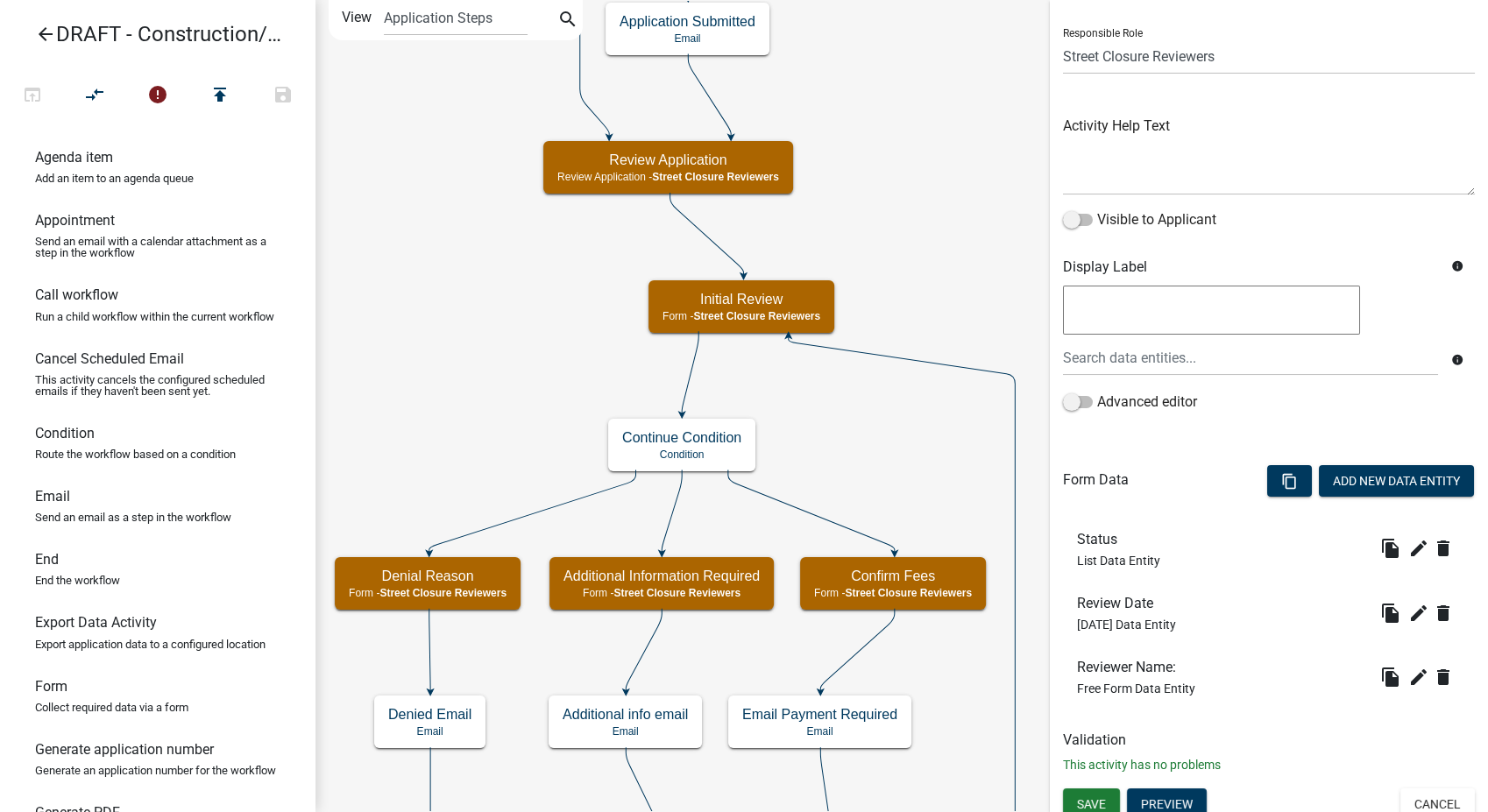
scroll to position [120, 0]
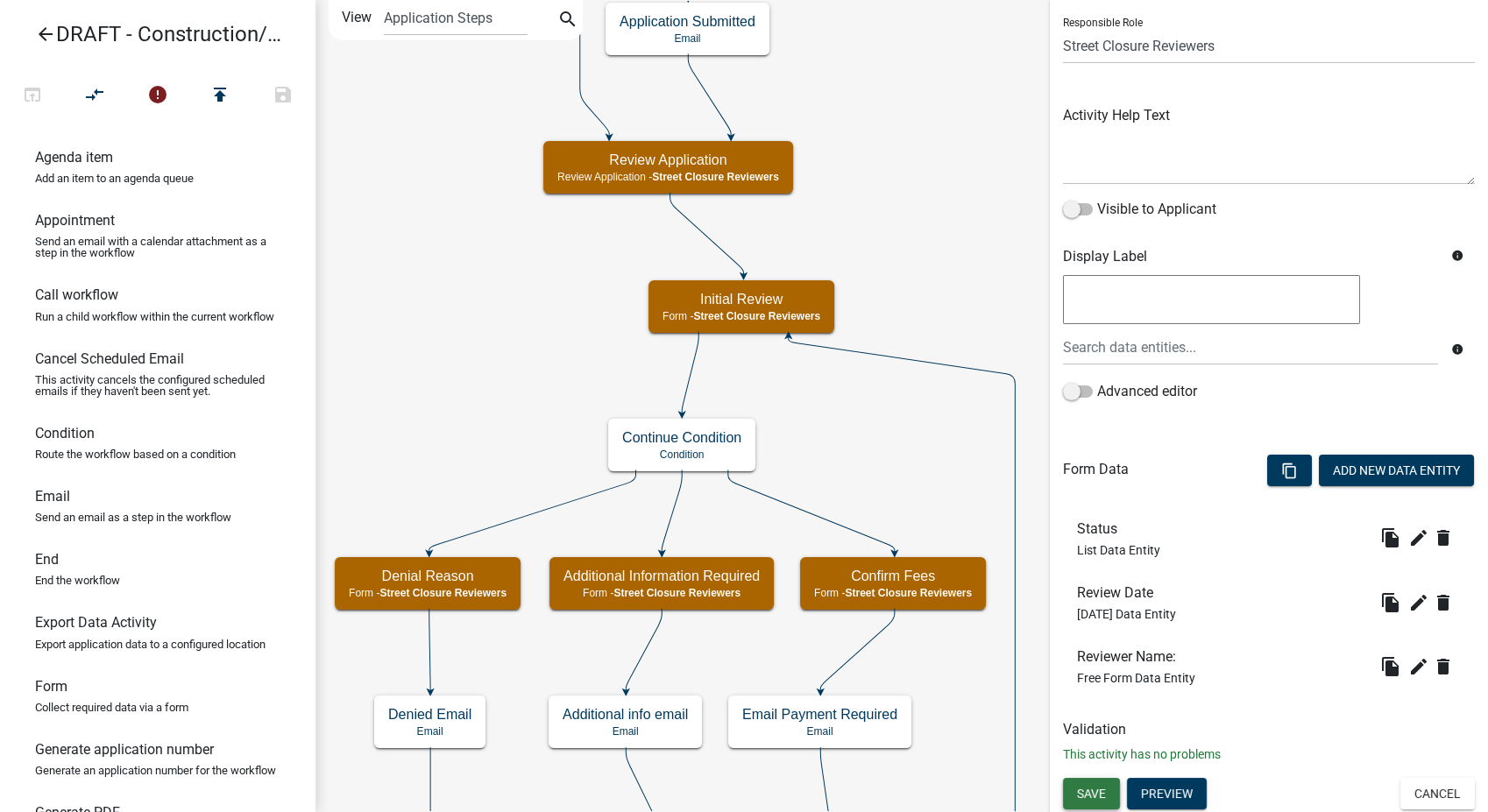
click at [1094, 800] on button "Save" at bounding box center [1091, 794] width 57 height 32
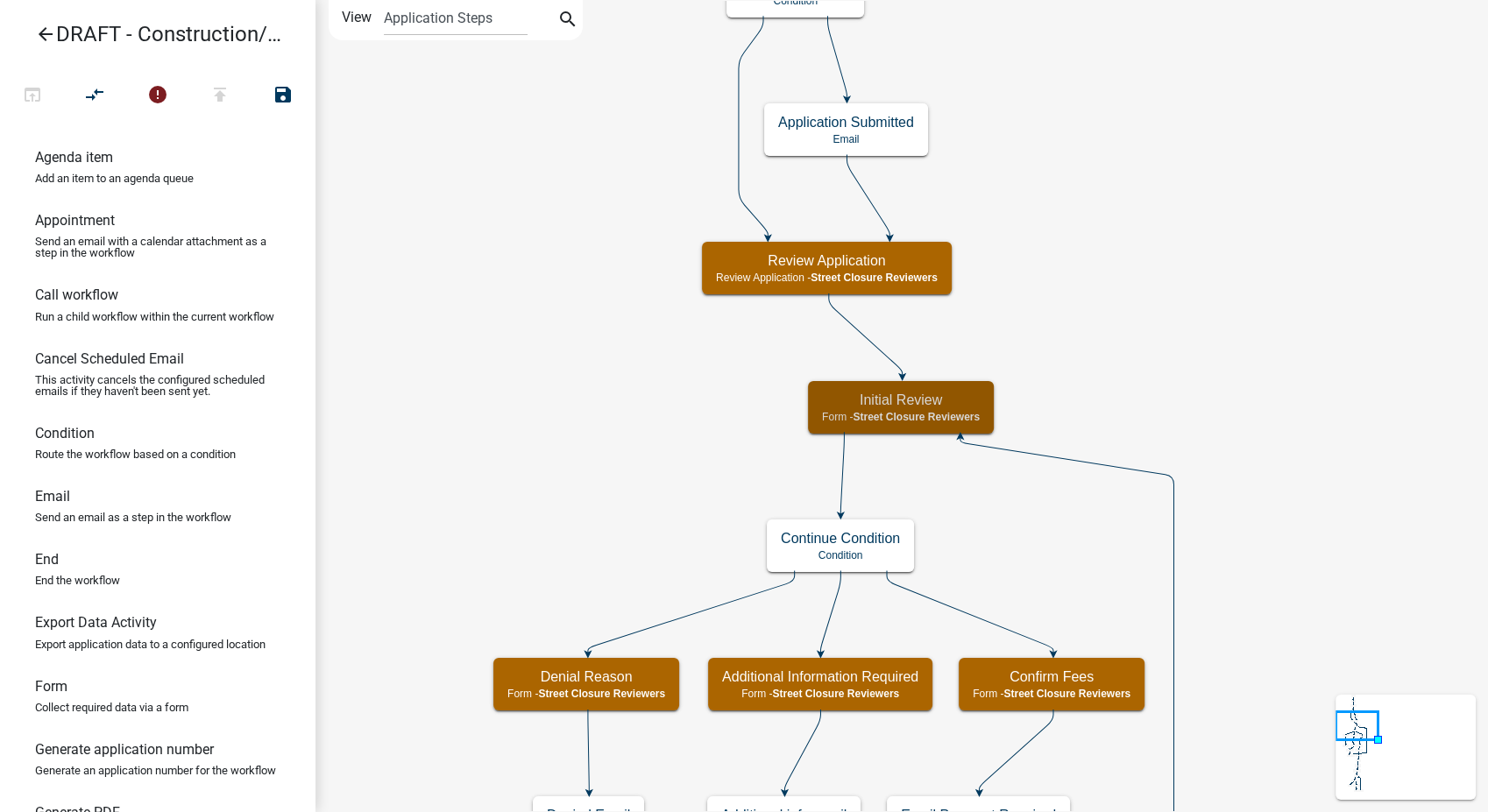
scroll to position [0, 0]
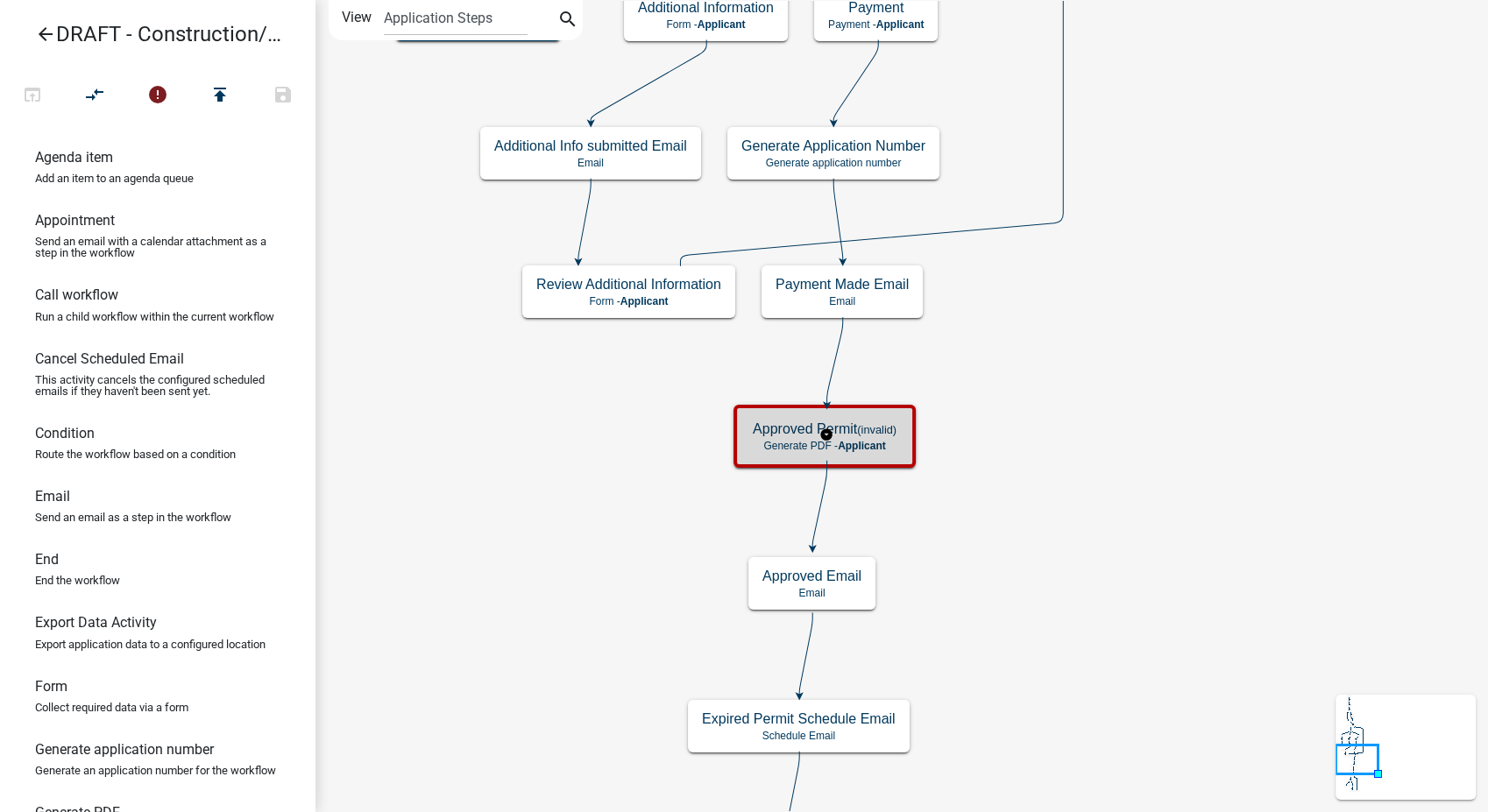
click at [855, 447] on span "Applicant" at bounding box center [862, 446] width 48 height 13
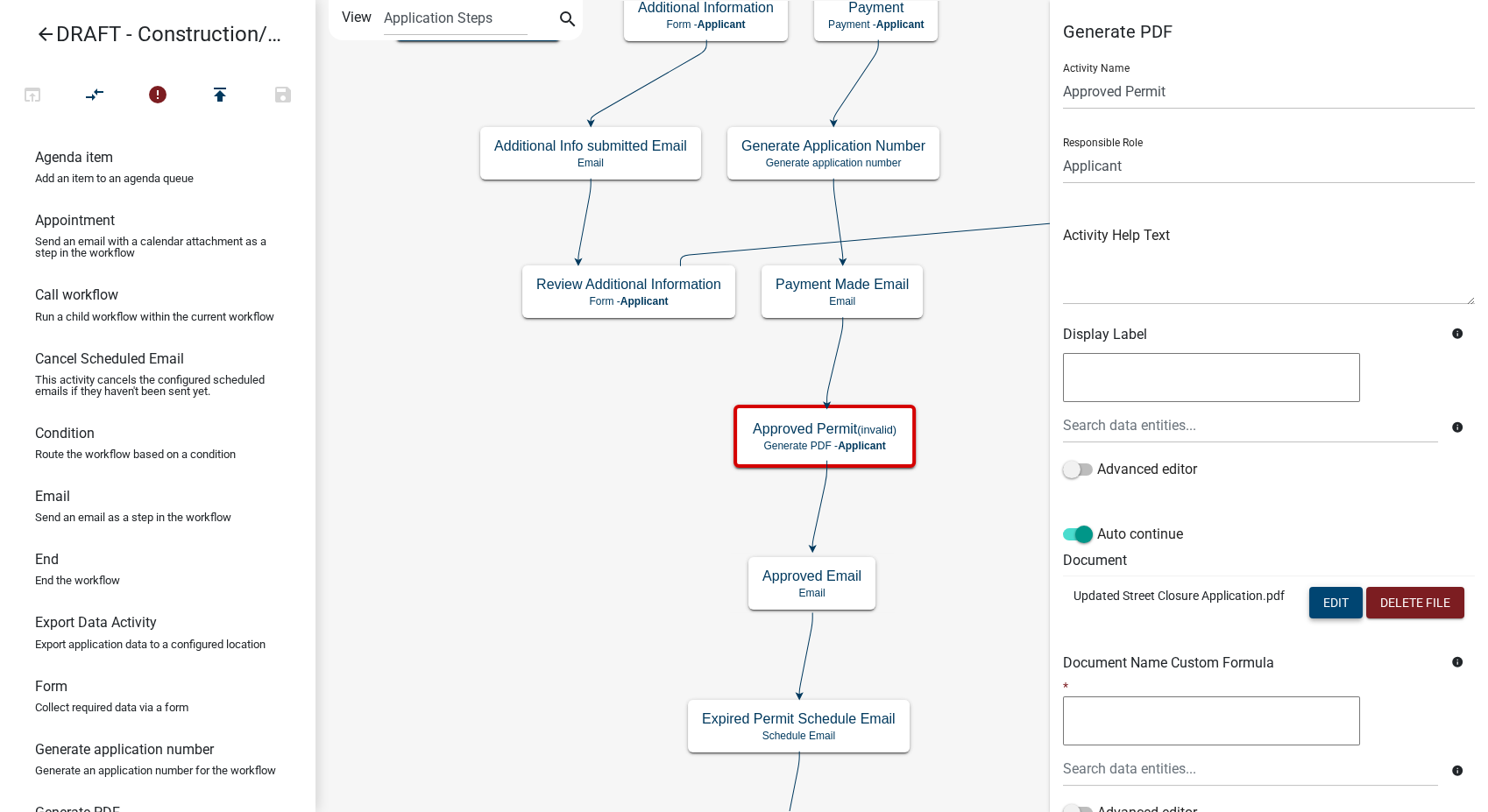
click at [1329, 598] on button "Edit" at bounding box center [1336, 603] width 53 height 32
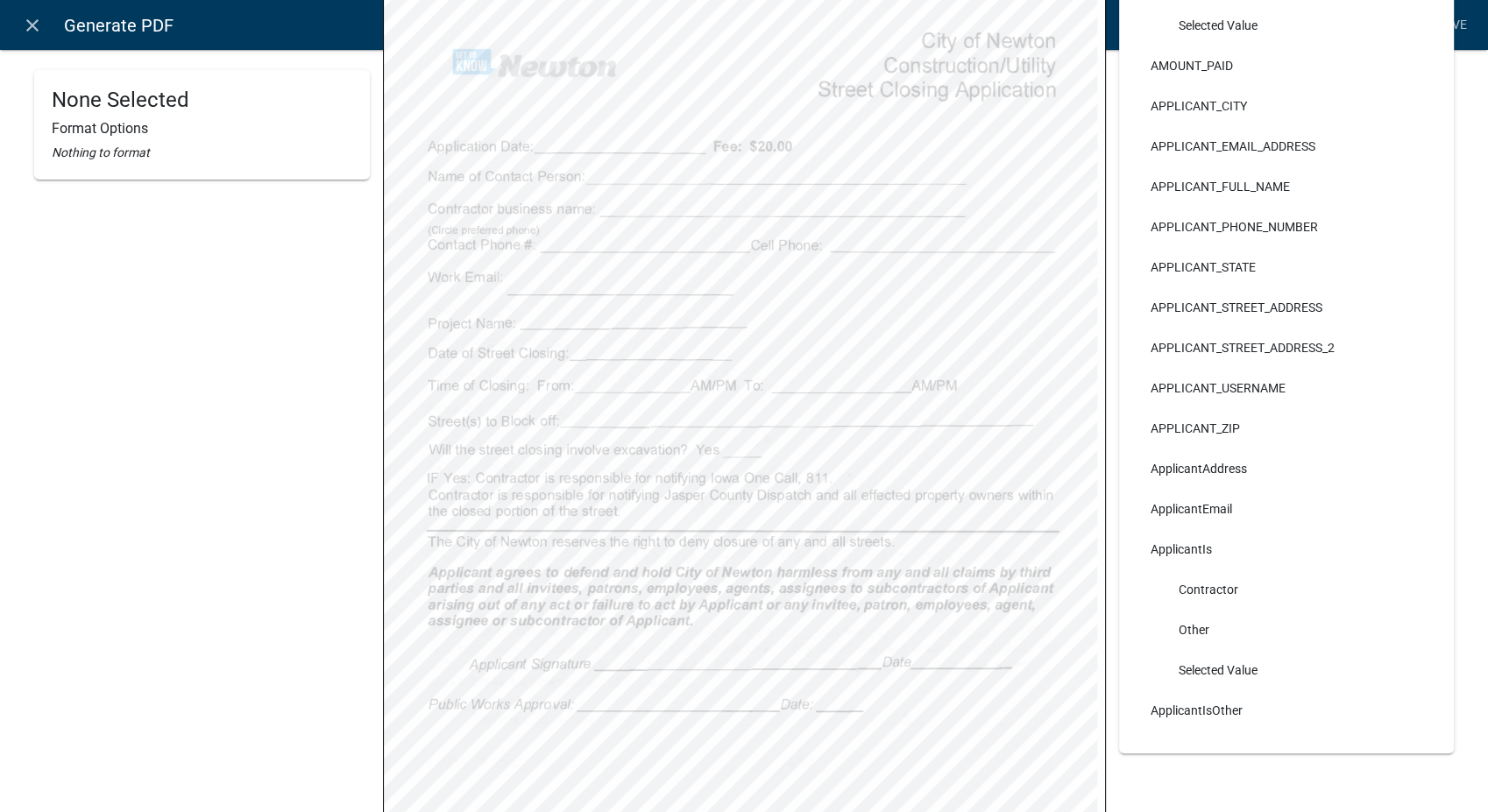
scroll to position [292, 0]
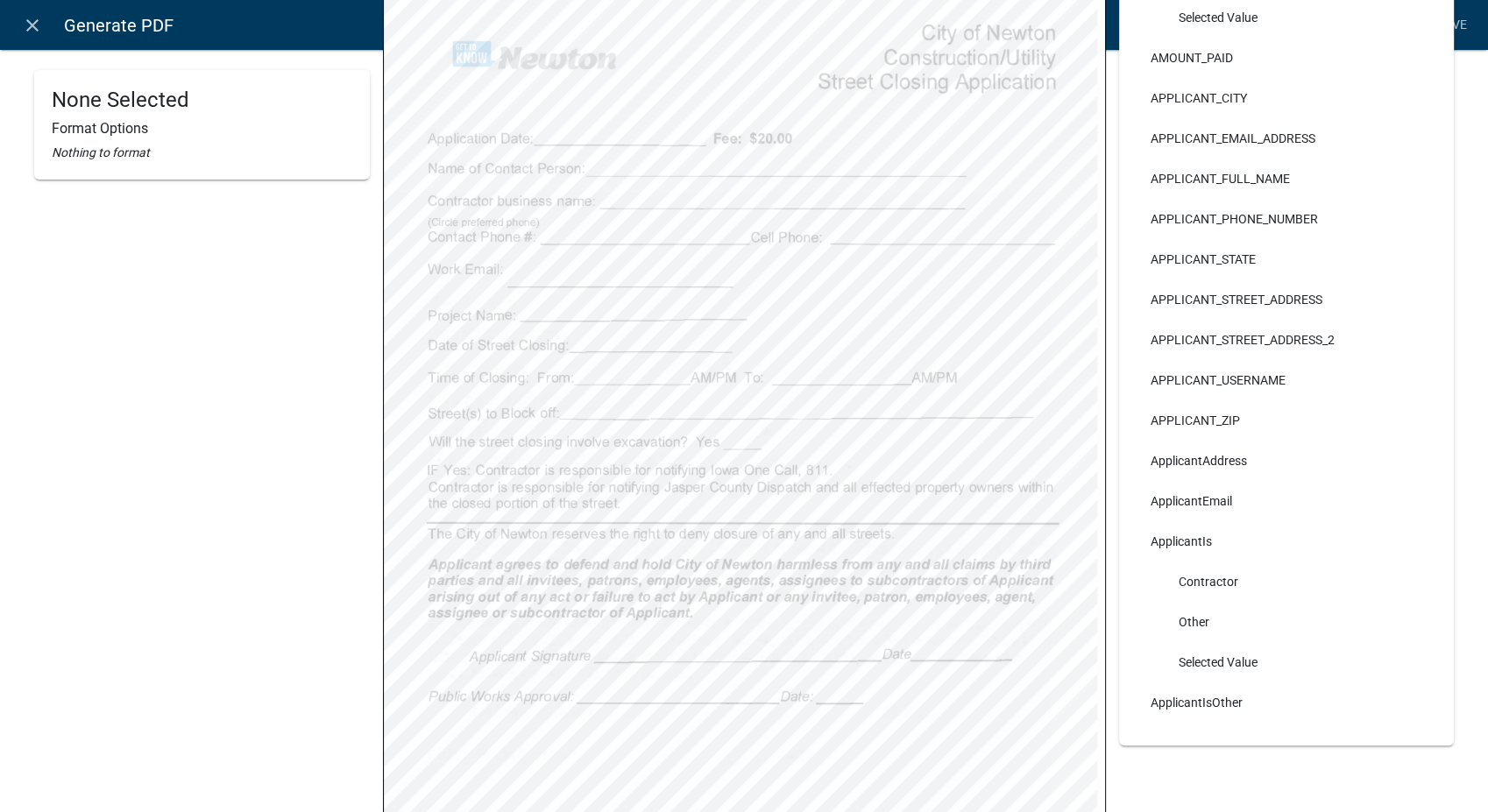
select select
select select "4"
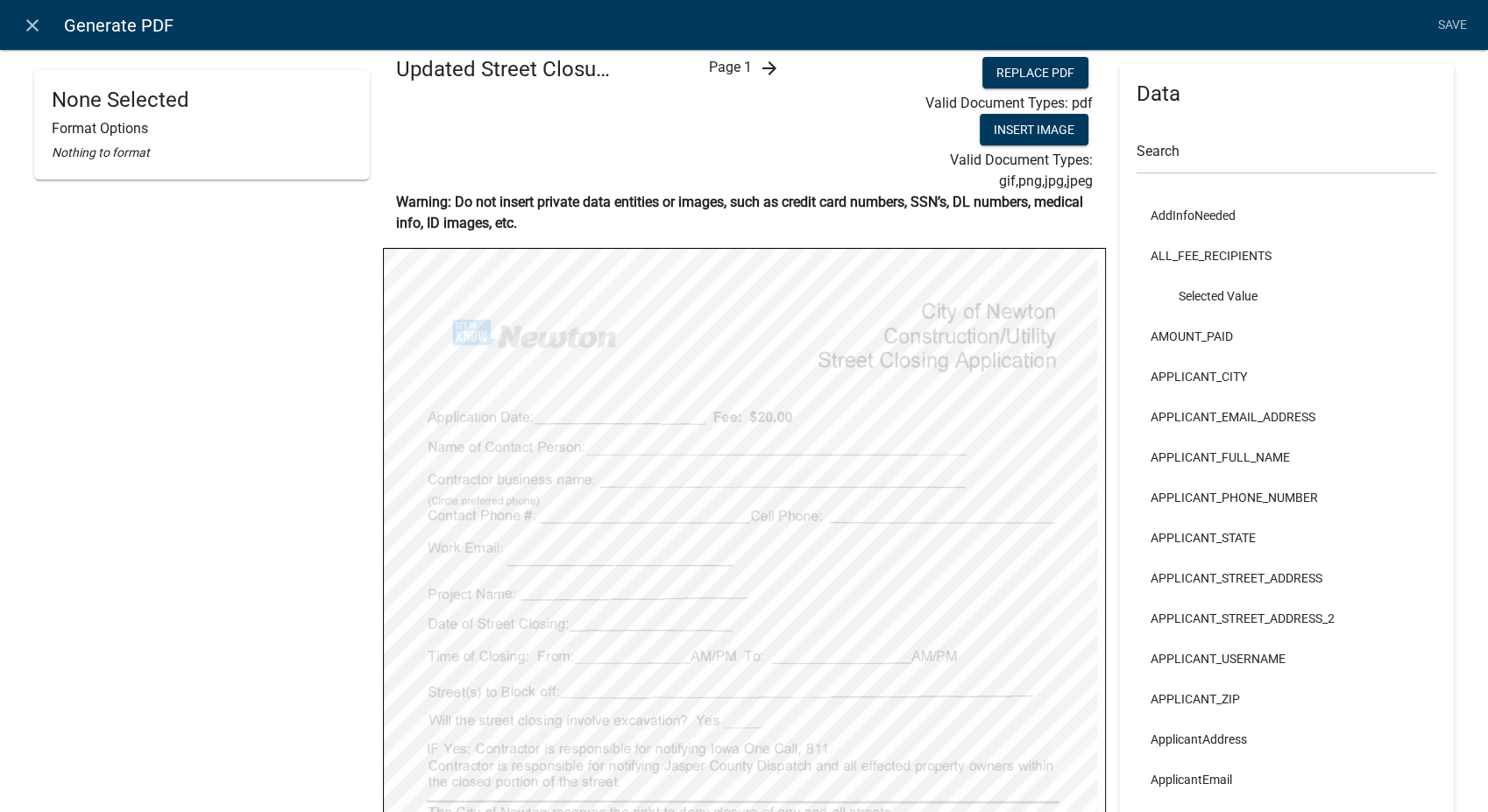
scroll to position [0, 0]
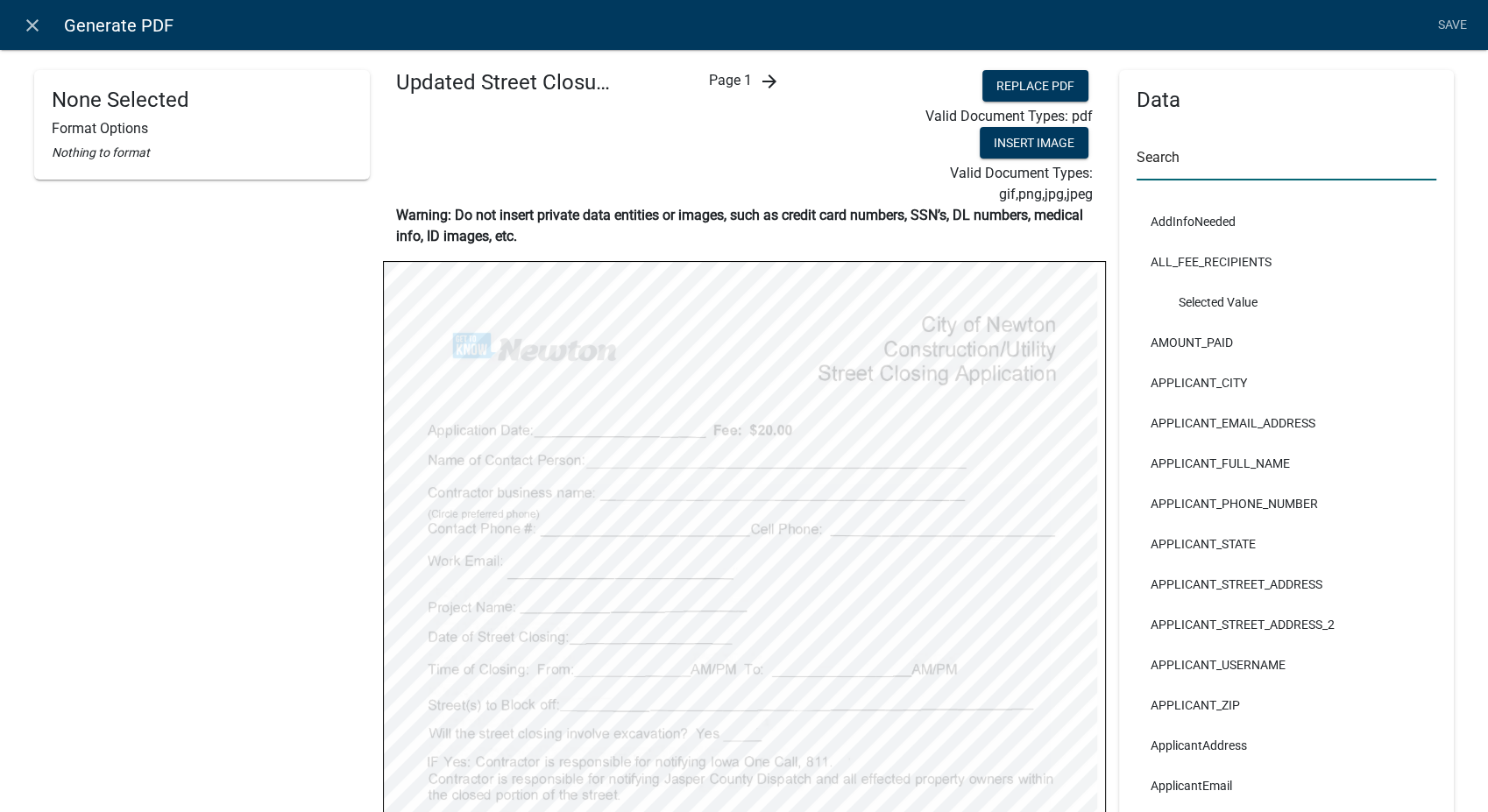
click at [1209, 149] on input "text" at bounding box center [1287, 162] width 301 height 36
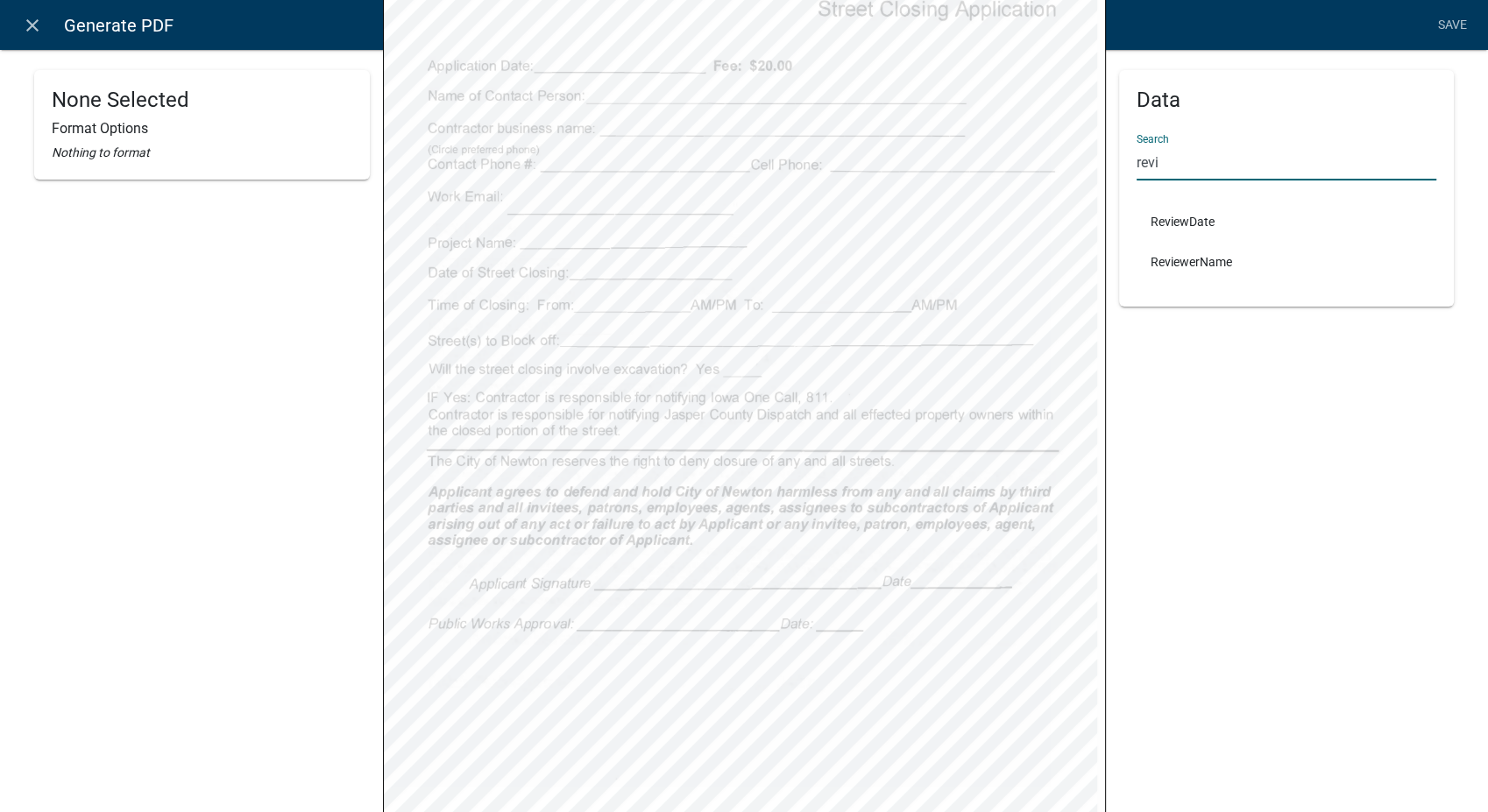
scroll to position [389, 0]
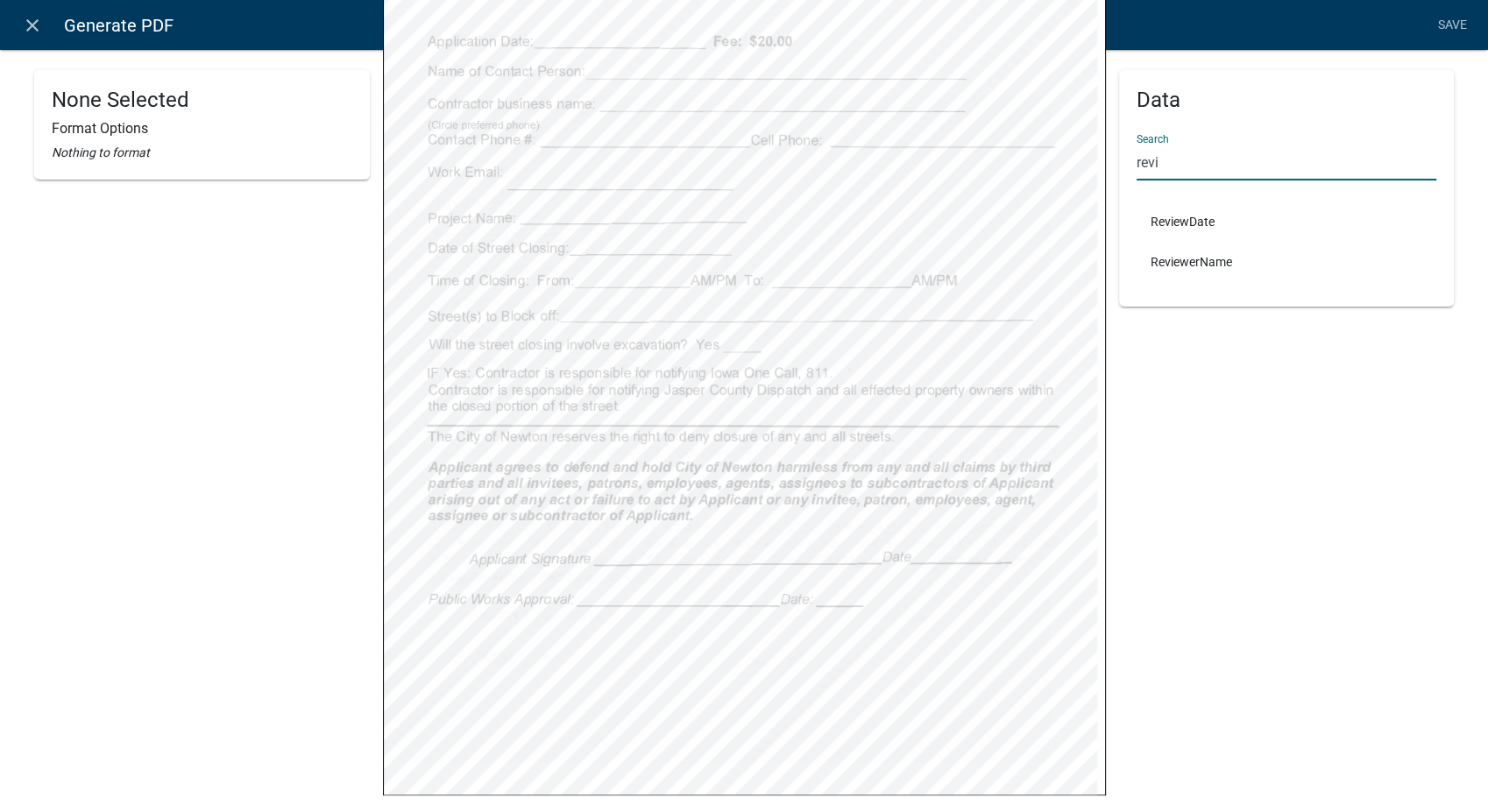
type input "revi"
select select
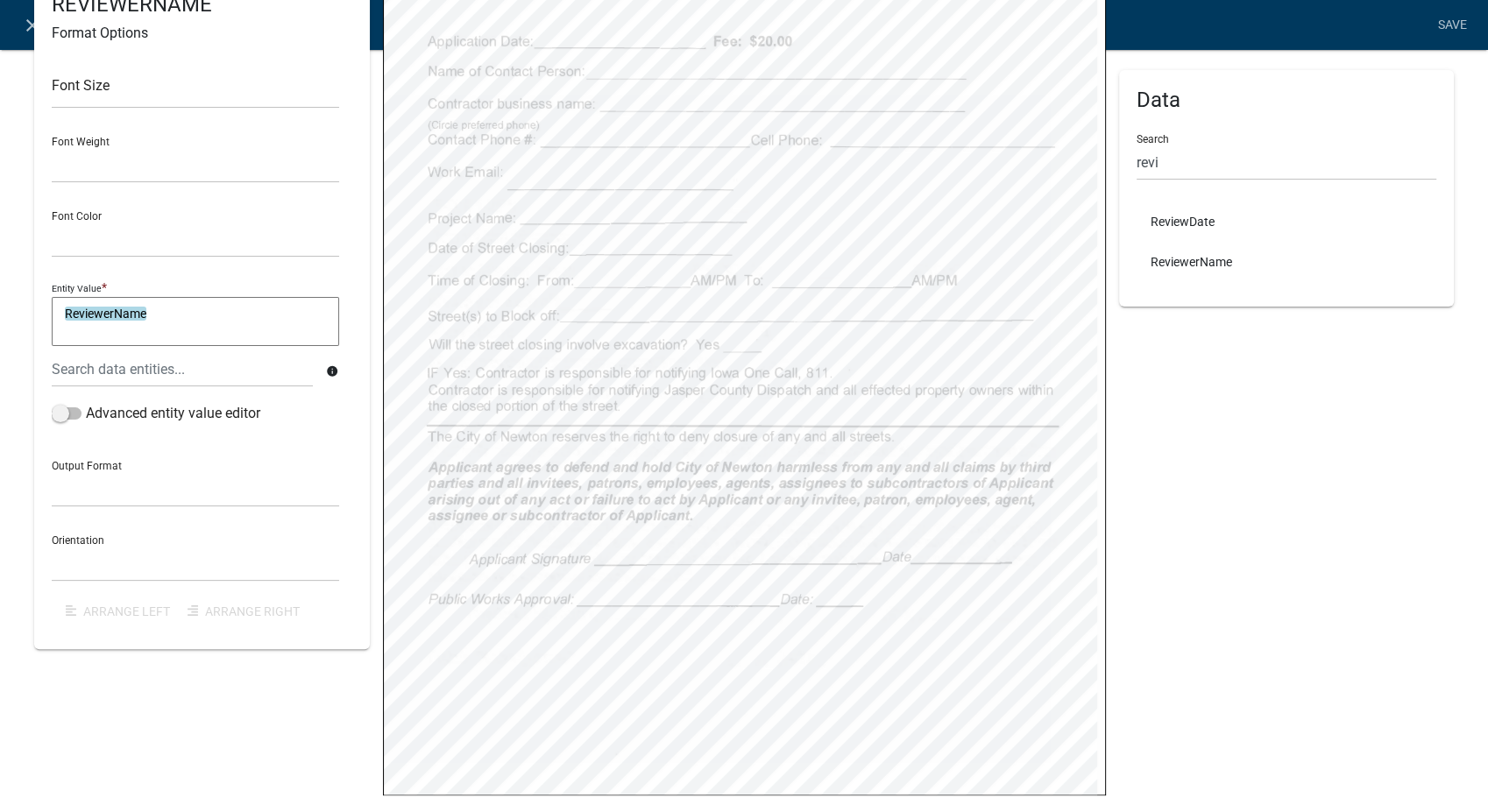
select select
click at [70, 489] on select "General Text Number Decimal Date Date & Time" at bounding box center [196, 488] width 287 height 36
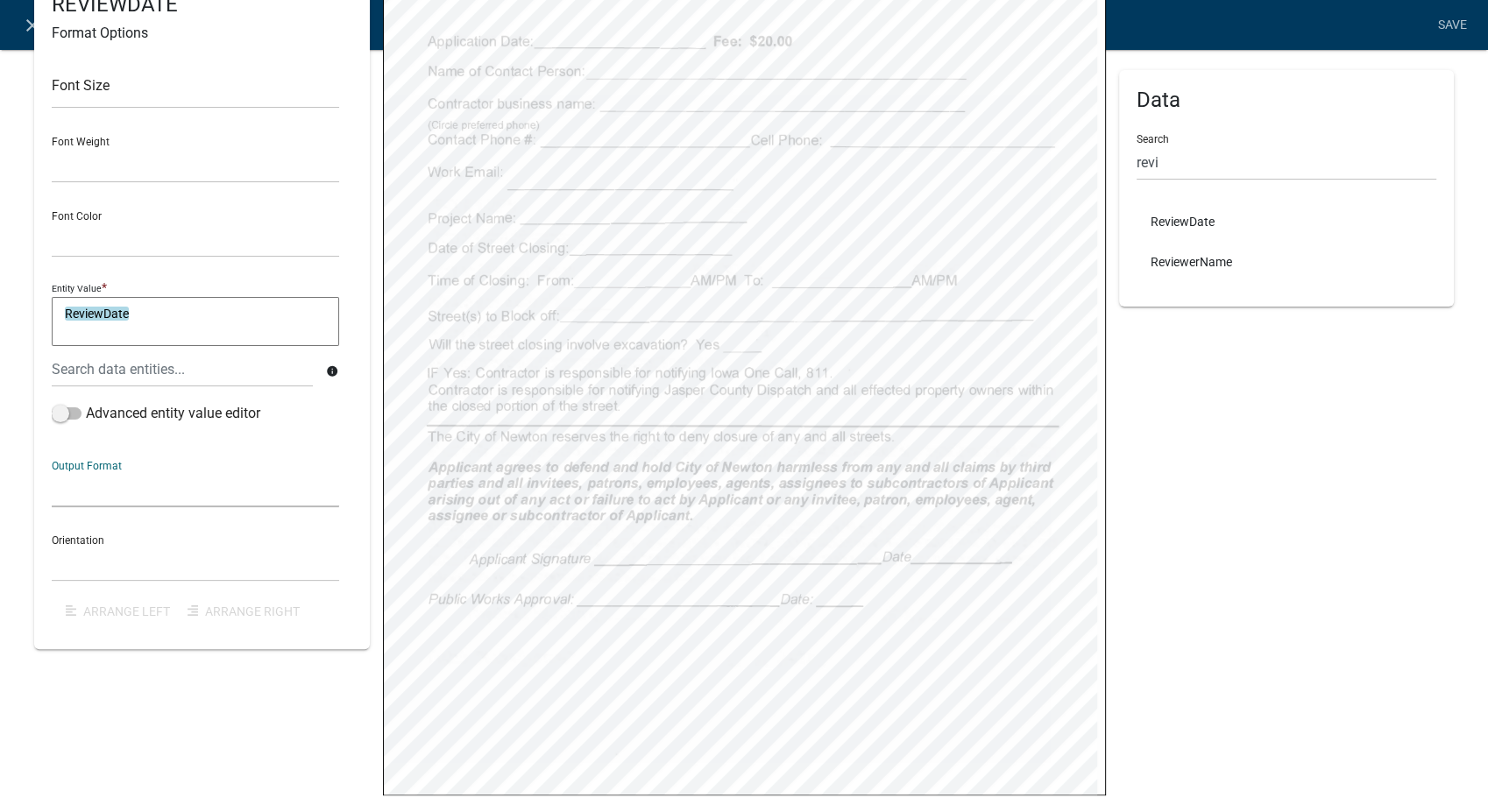
select select "4"
click at [52, 471] on select "General Text Number Decimal Date Date & Time" at bounding box center [196, 488] width 287 height 36
drag, startPoint x: 85, startPoint y: 565, endPoint x: 84, endPoint y: 577, distance: 12.0
click at [85, 565] on select "Horizontal Vertical" at bounding box center [196, 562] width 287 height 36
select select "1"
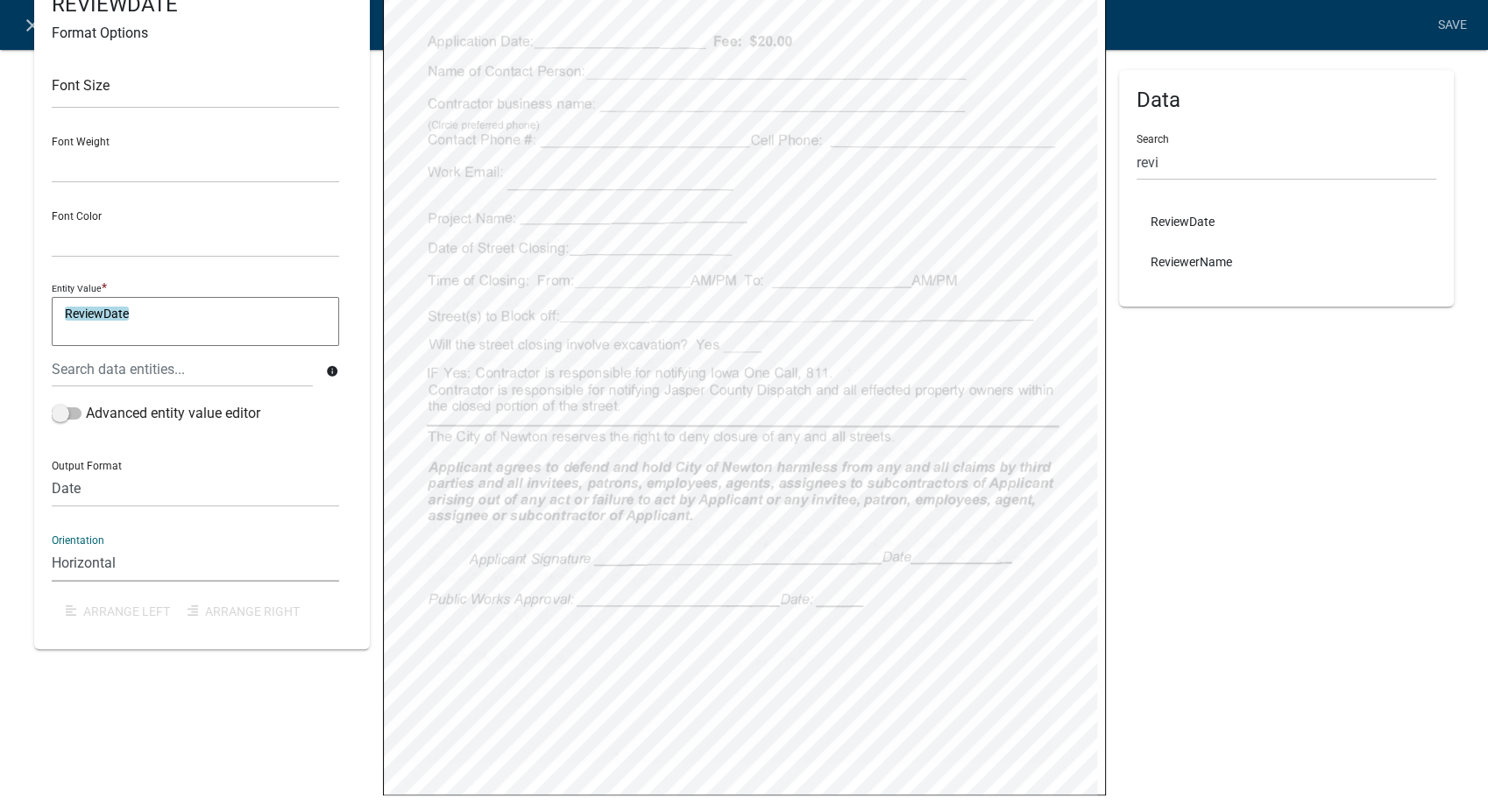
click at [52, 545] on select "Horizontal Vertical" at bounding box center [196, 562] width 287 height 36
select select
select select "4"
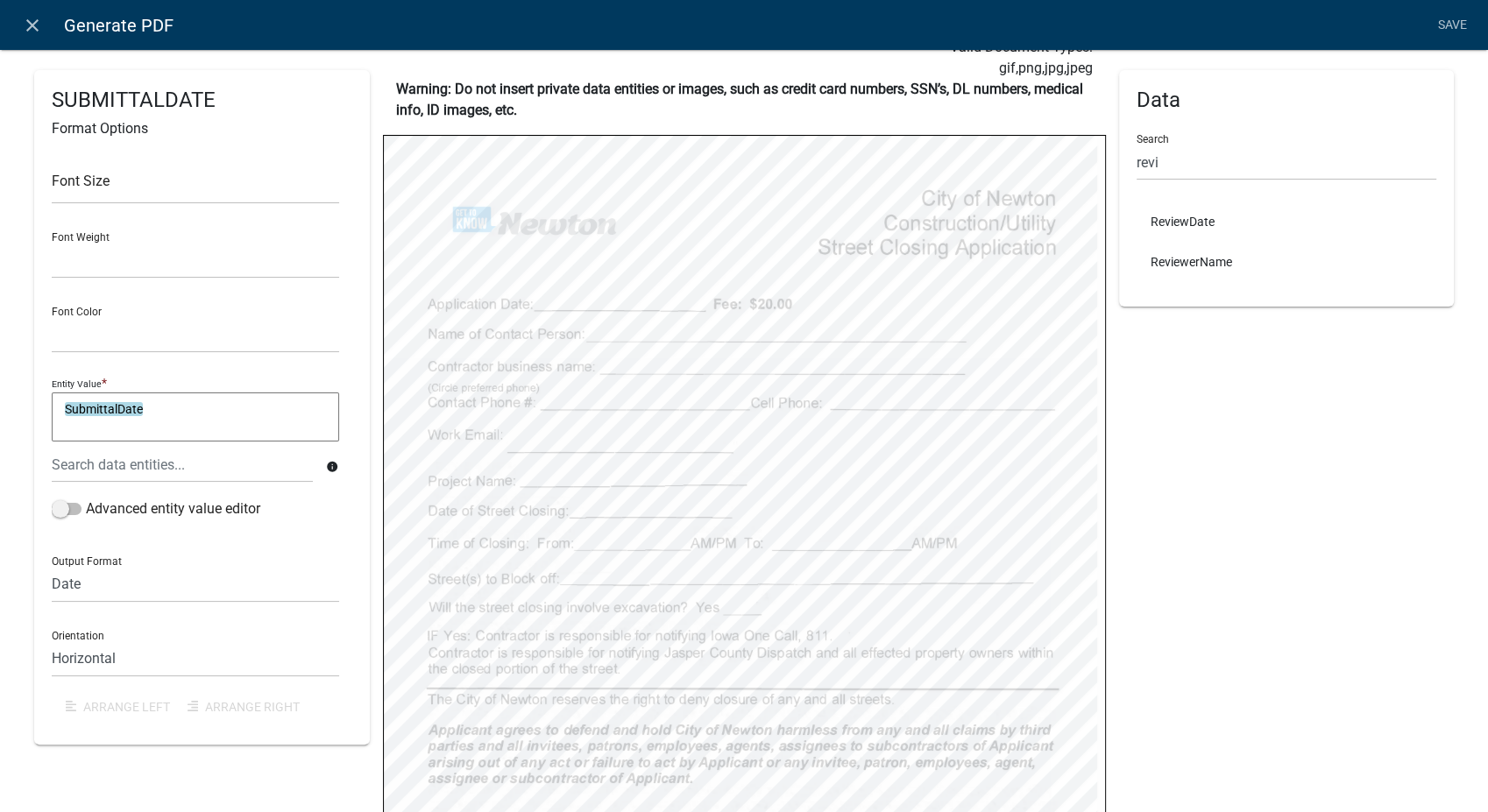
scroll to position [97, 0]
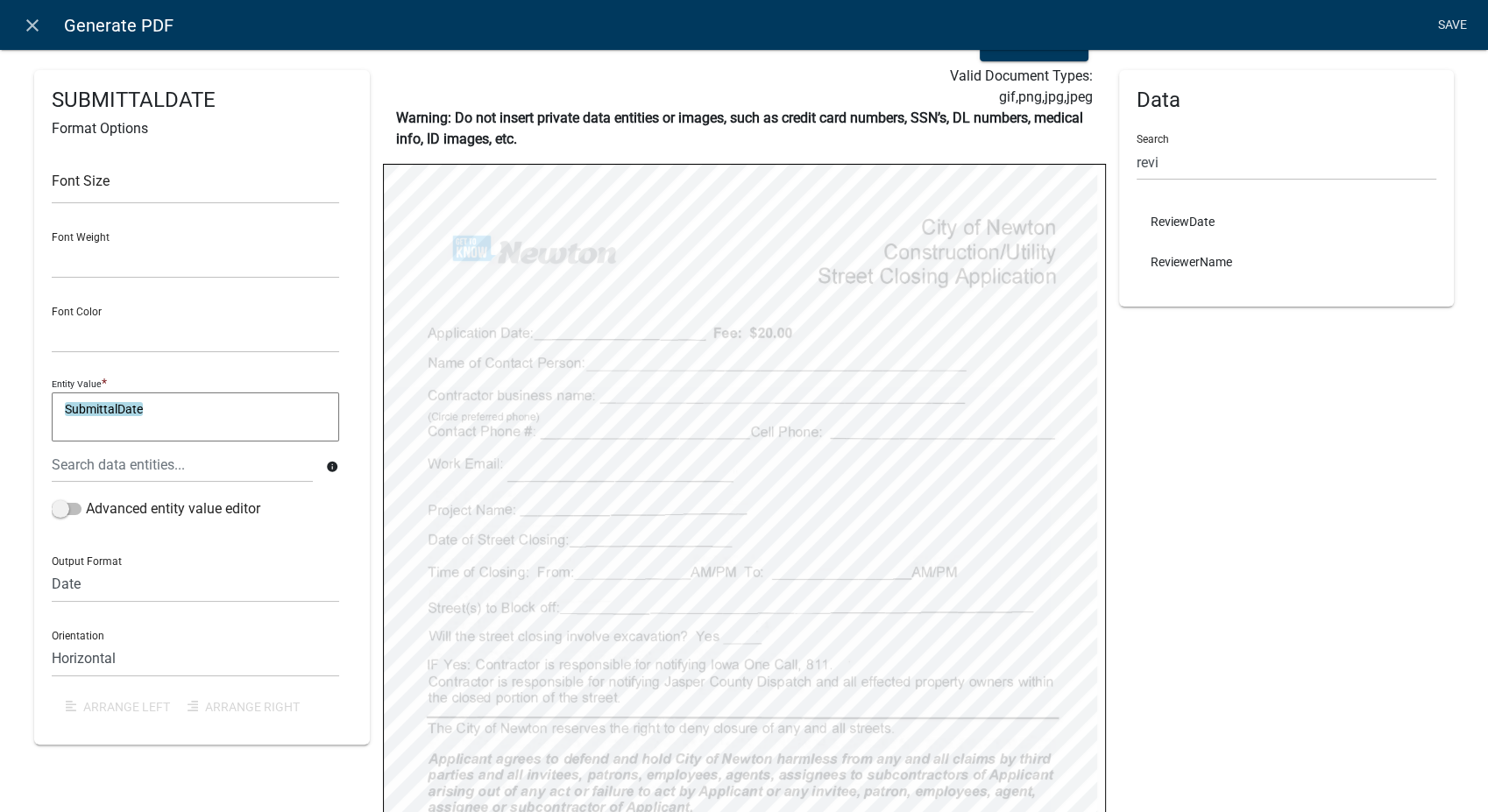
click at [1457, 24] on link "Save" at bounding box center [1451, 25] width 43 height 34
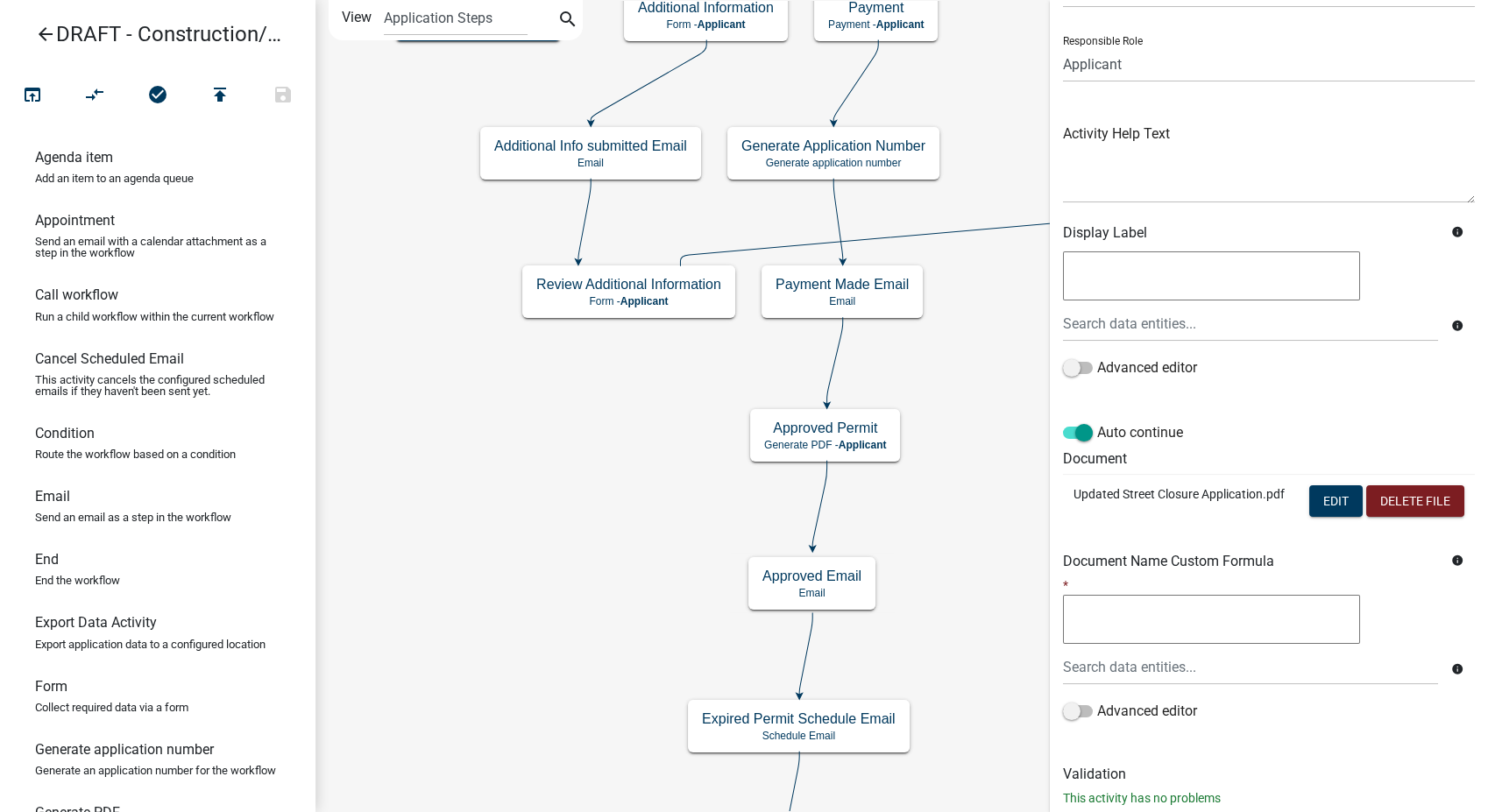
scroll to position [182, 0]
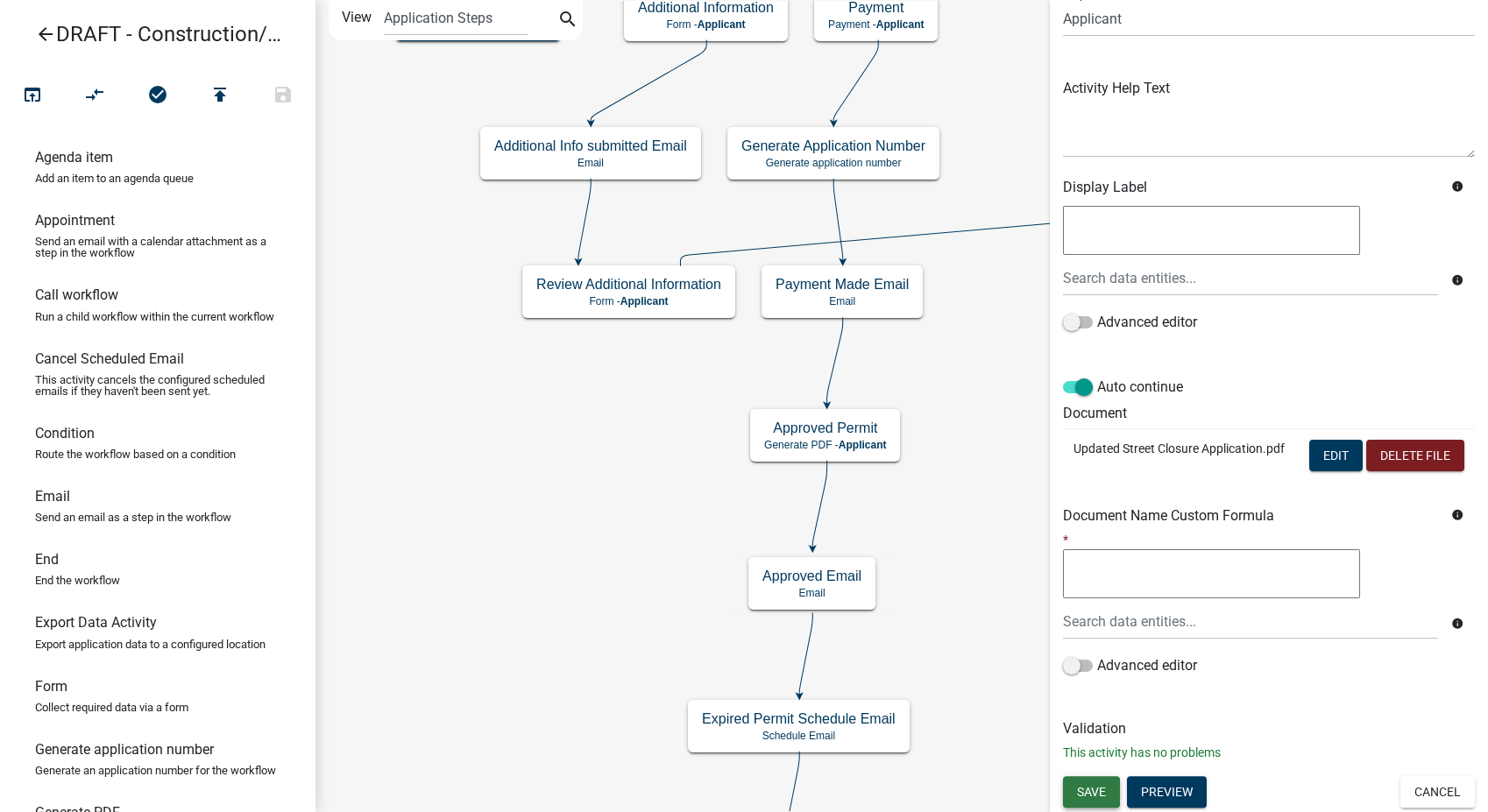
click at [1089, 799] on button "Save" at bounding box center [1091, 792] width 57 height 32
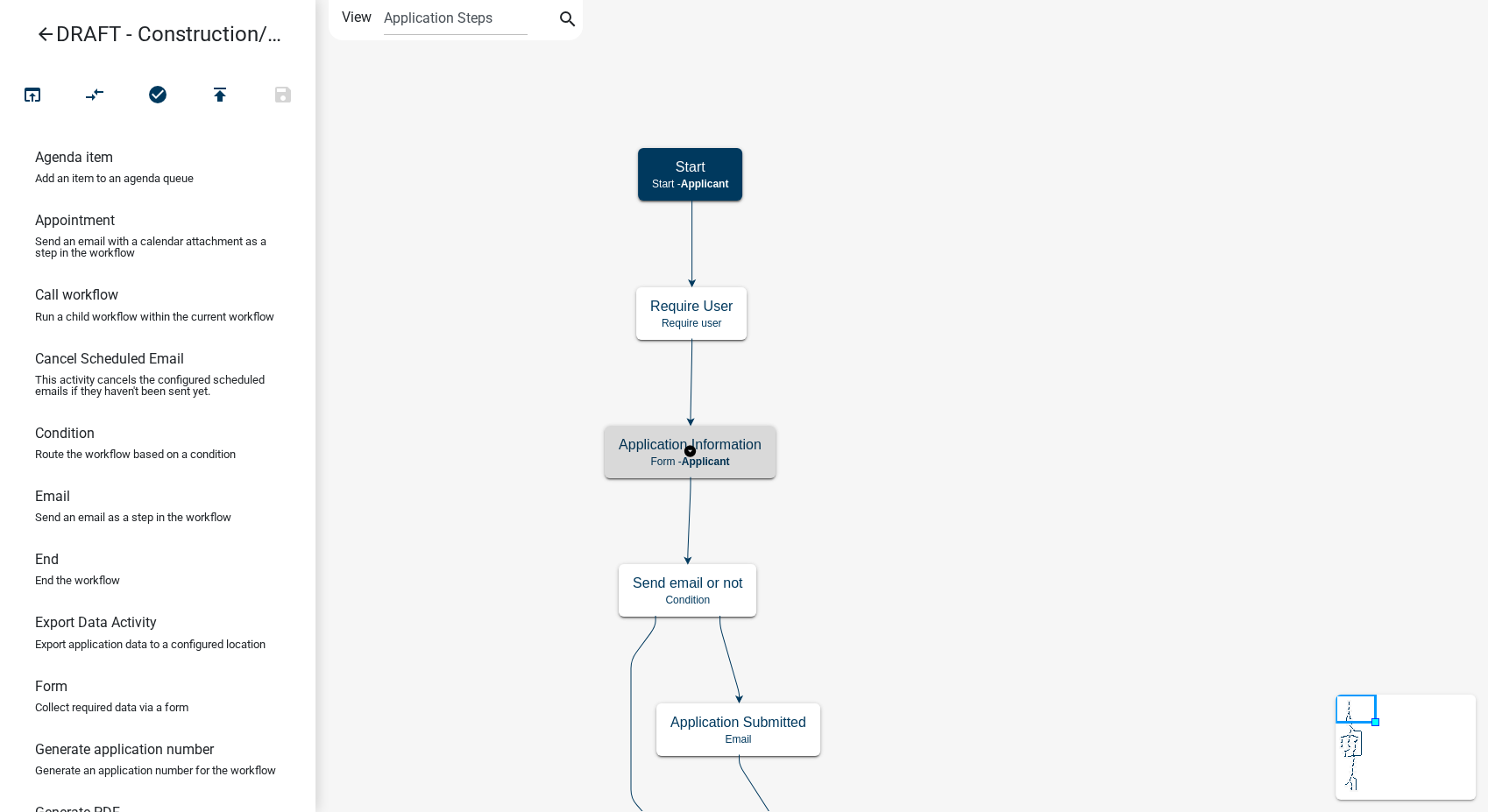
click at [749, 442] on h5 "Application Information" at bounding box center [690, 445] width 143 height 16
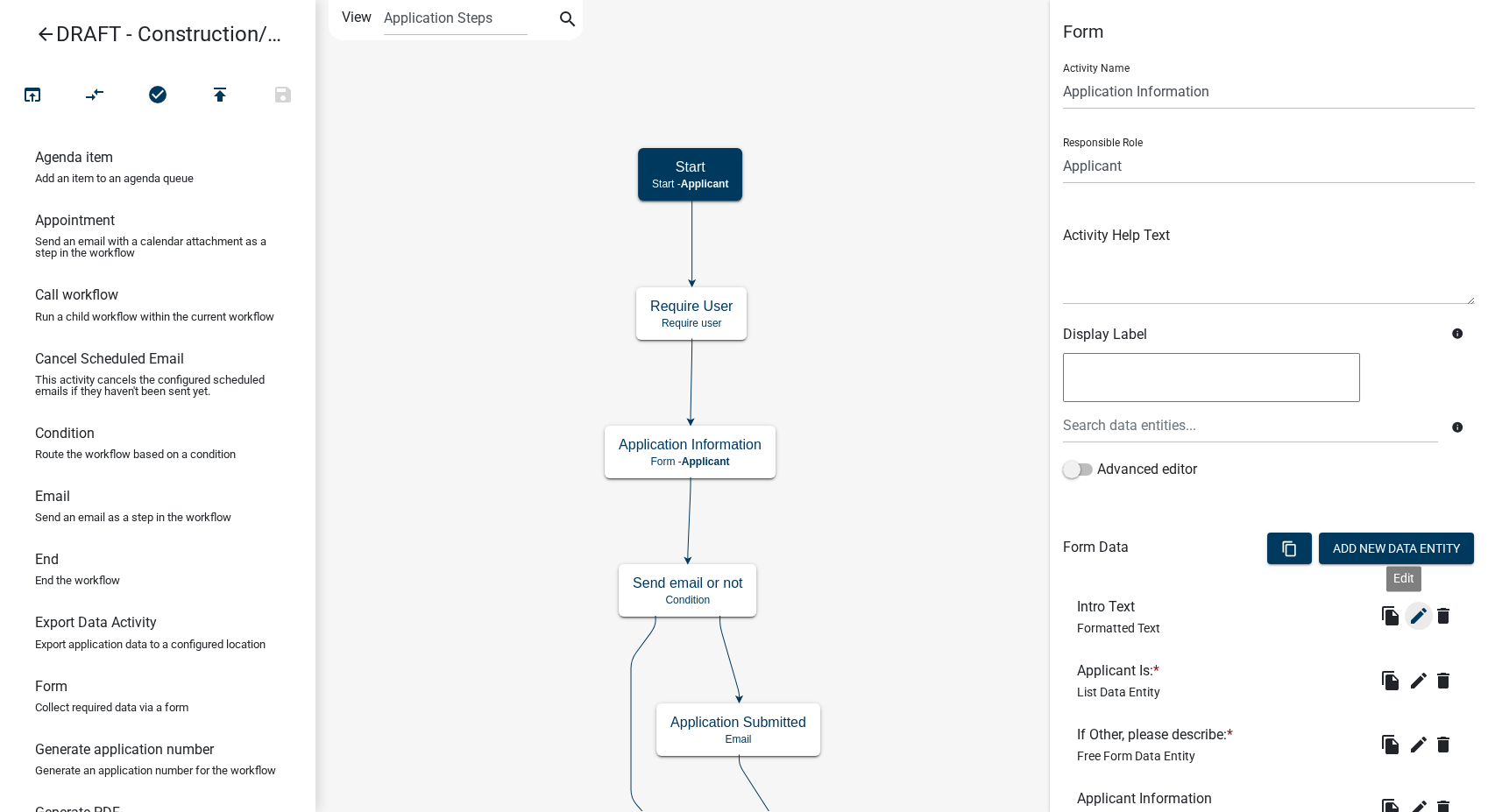
click at [1408, 617] on icon "edit" at bounding box center [1419, 616] width 21 height 21
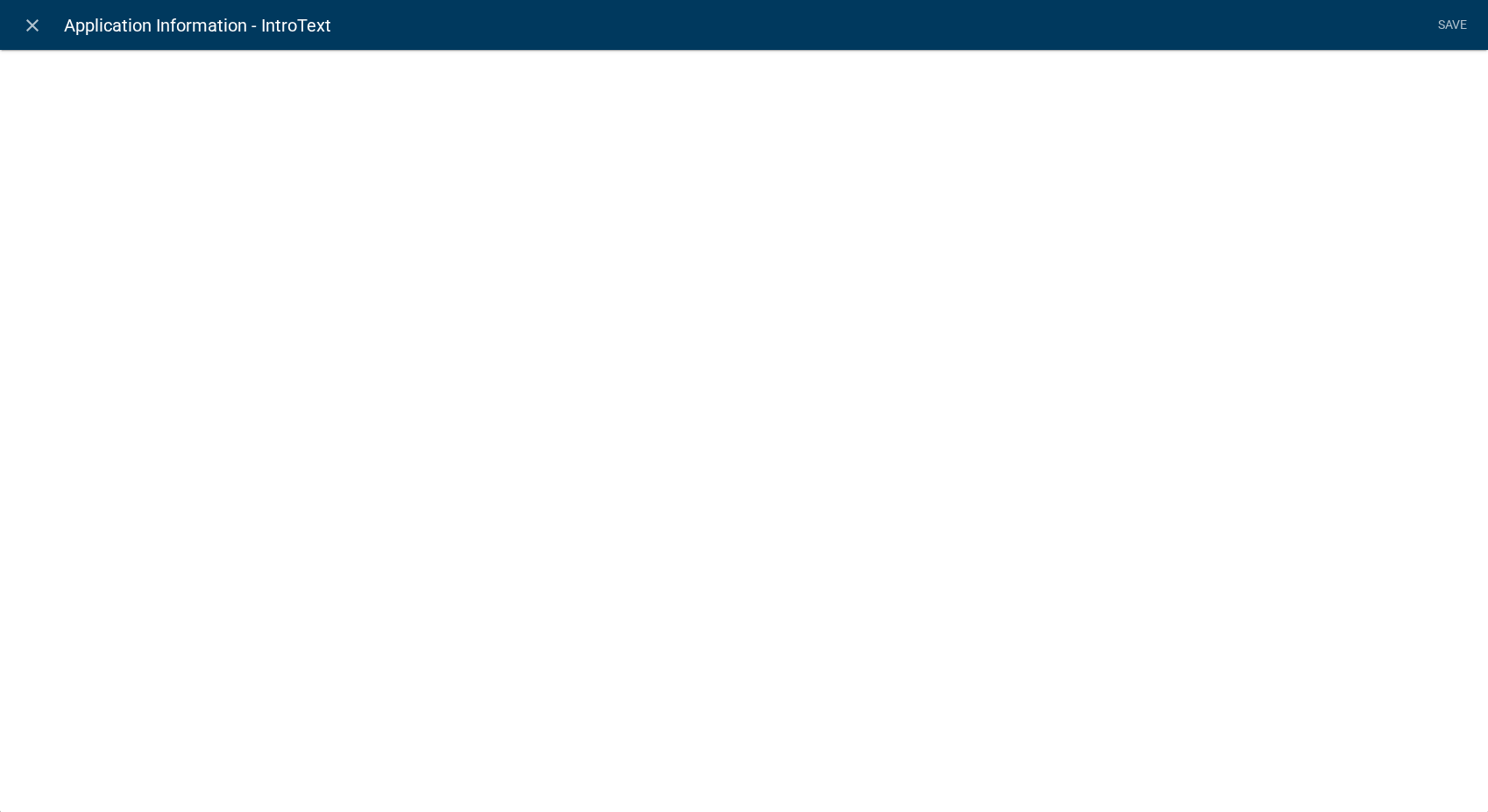
select select "rich-text"
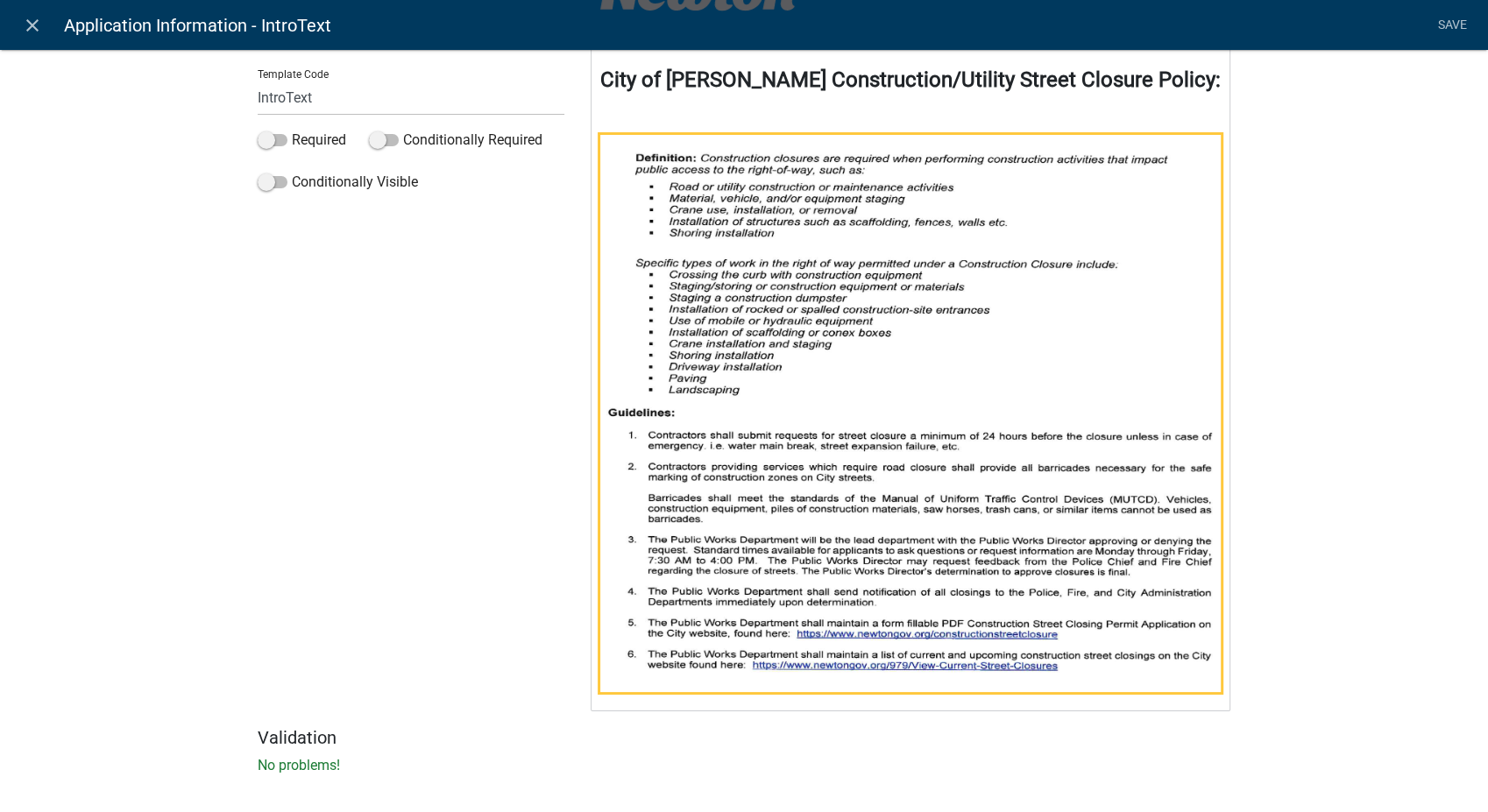
scroll to position [273, 0]
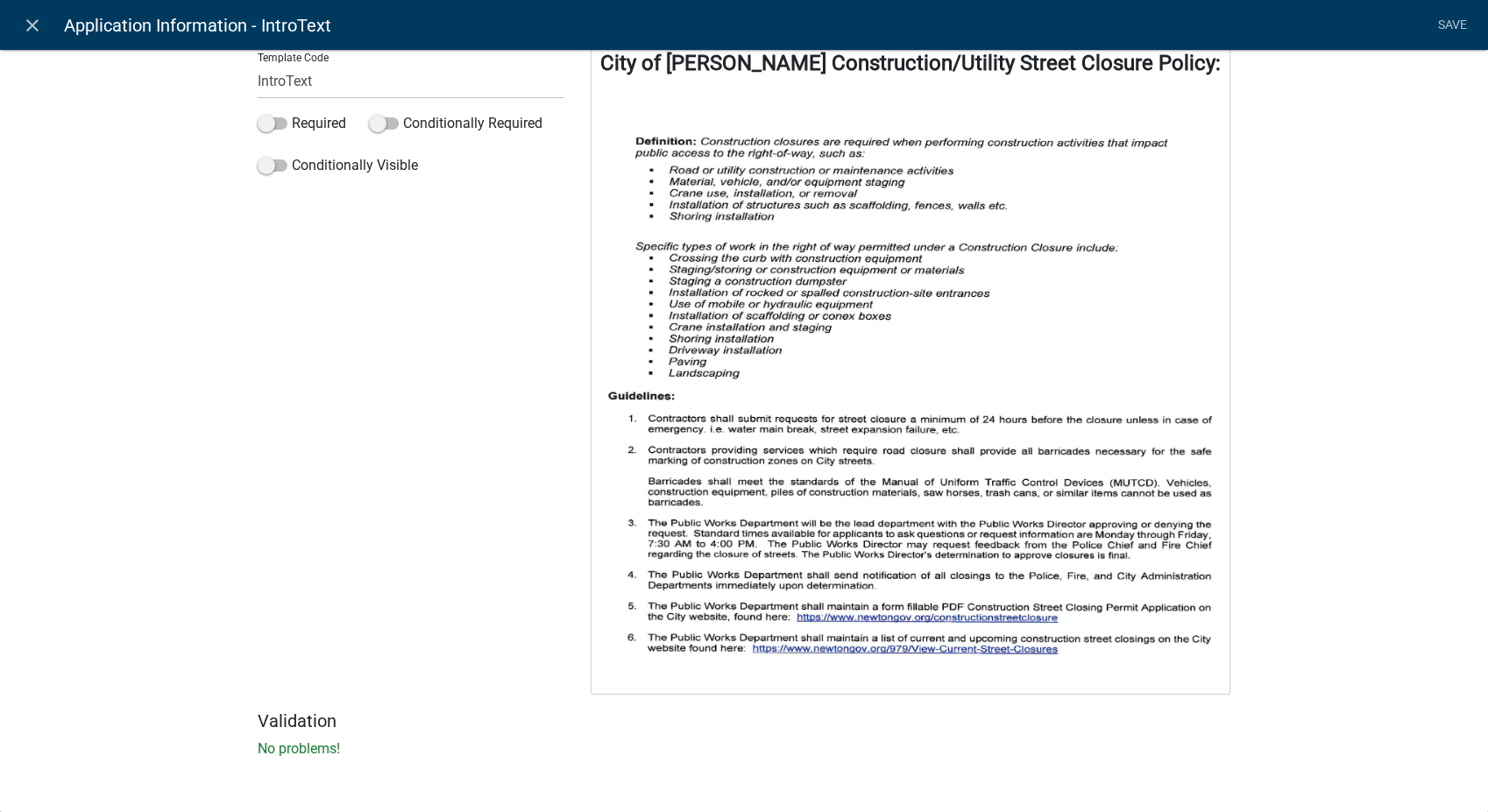
click at [628, 684] on div "⁠⁠⁠⁠⁠⁠⁠ City of Newton Construction/Utility Street Closure Policy:" at bounding box center [909, 292] width 639 height 803
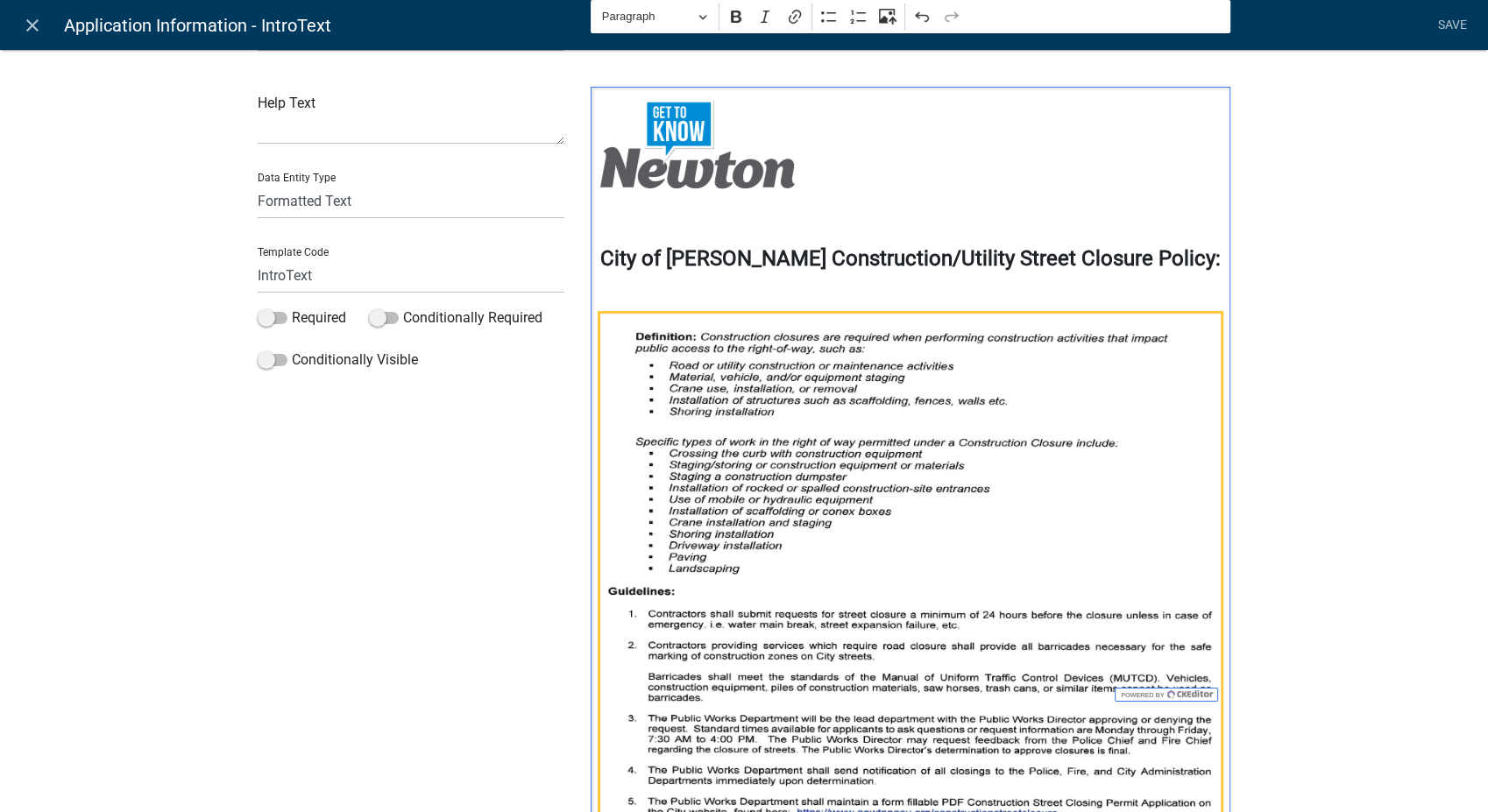
scroll to position [309, 0]
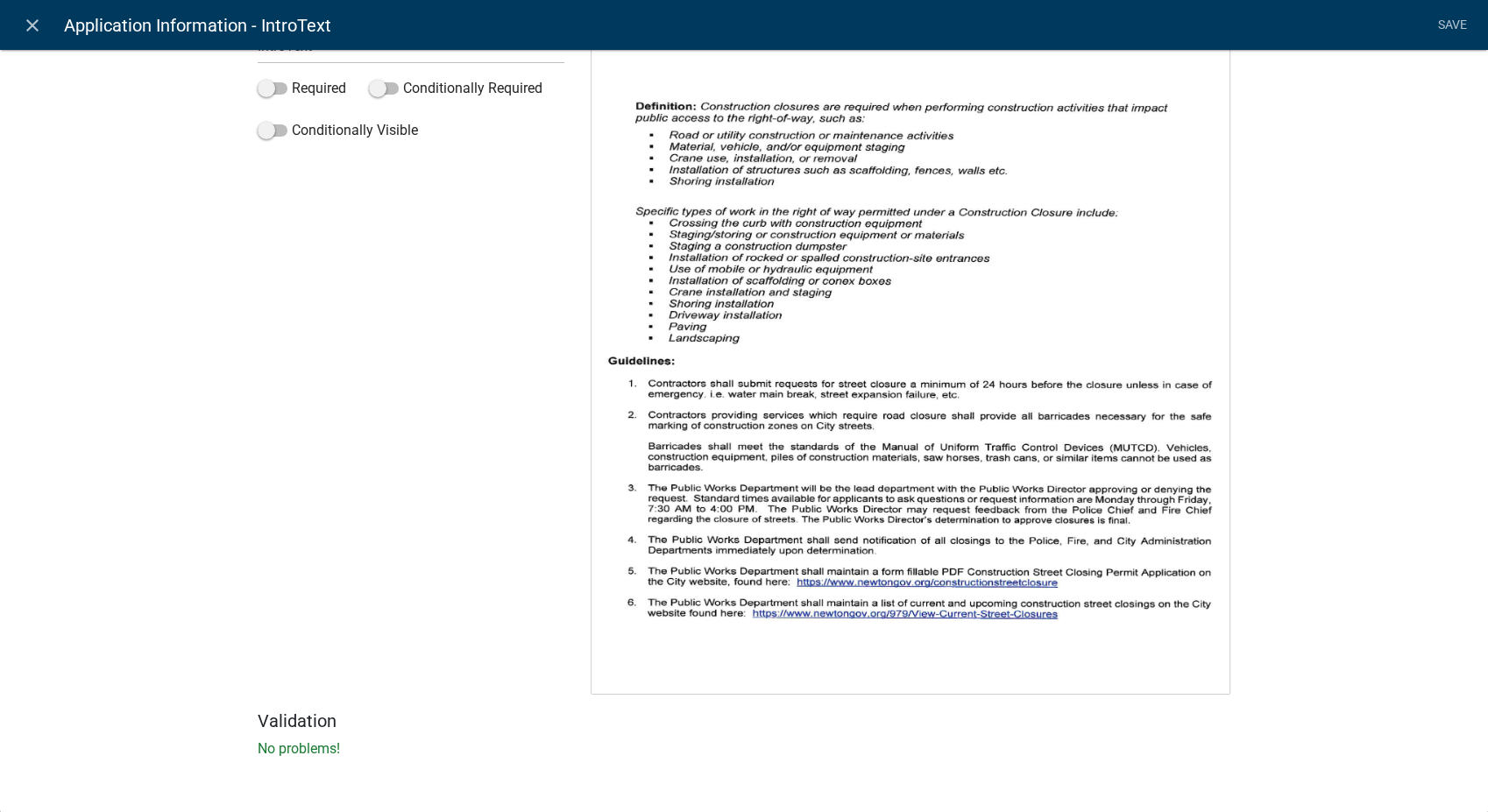
drag, startPoint x: 624, startPoint y: 645, endPoint x: 619, endPoint y: 656, distance: 12.1
click at [624, 645] on p "Editor editing area: main. Press Alt+0 for help." at bounding box center [910, 365] width 621 height 563
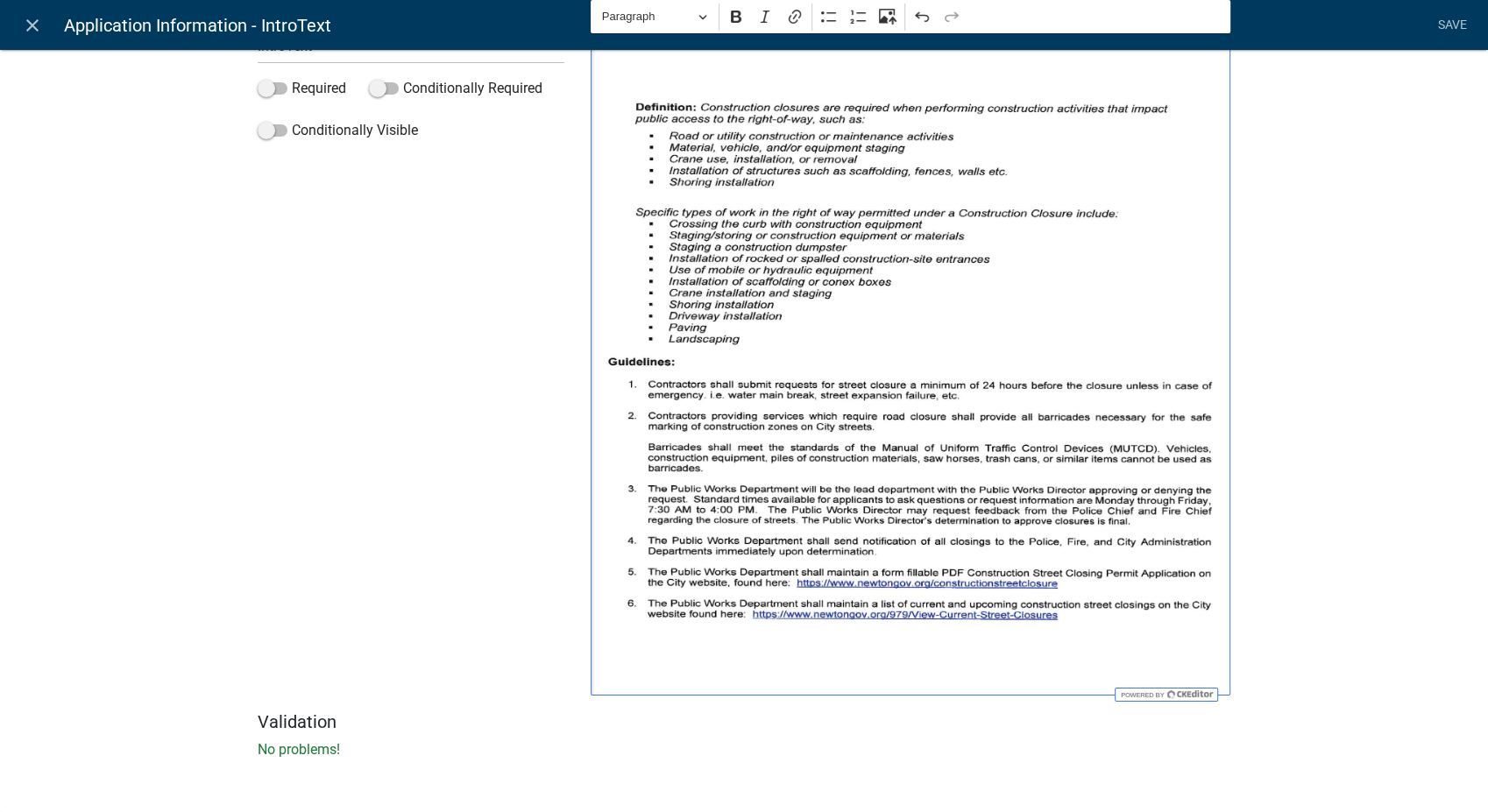
click at [619, 656] on div "City of Newton Construction/Utility Street Closure Policy: ⁠⁠⁠⁠⁠⁠⁠" at bounding box center [909, 277] width 639 height 839
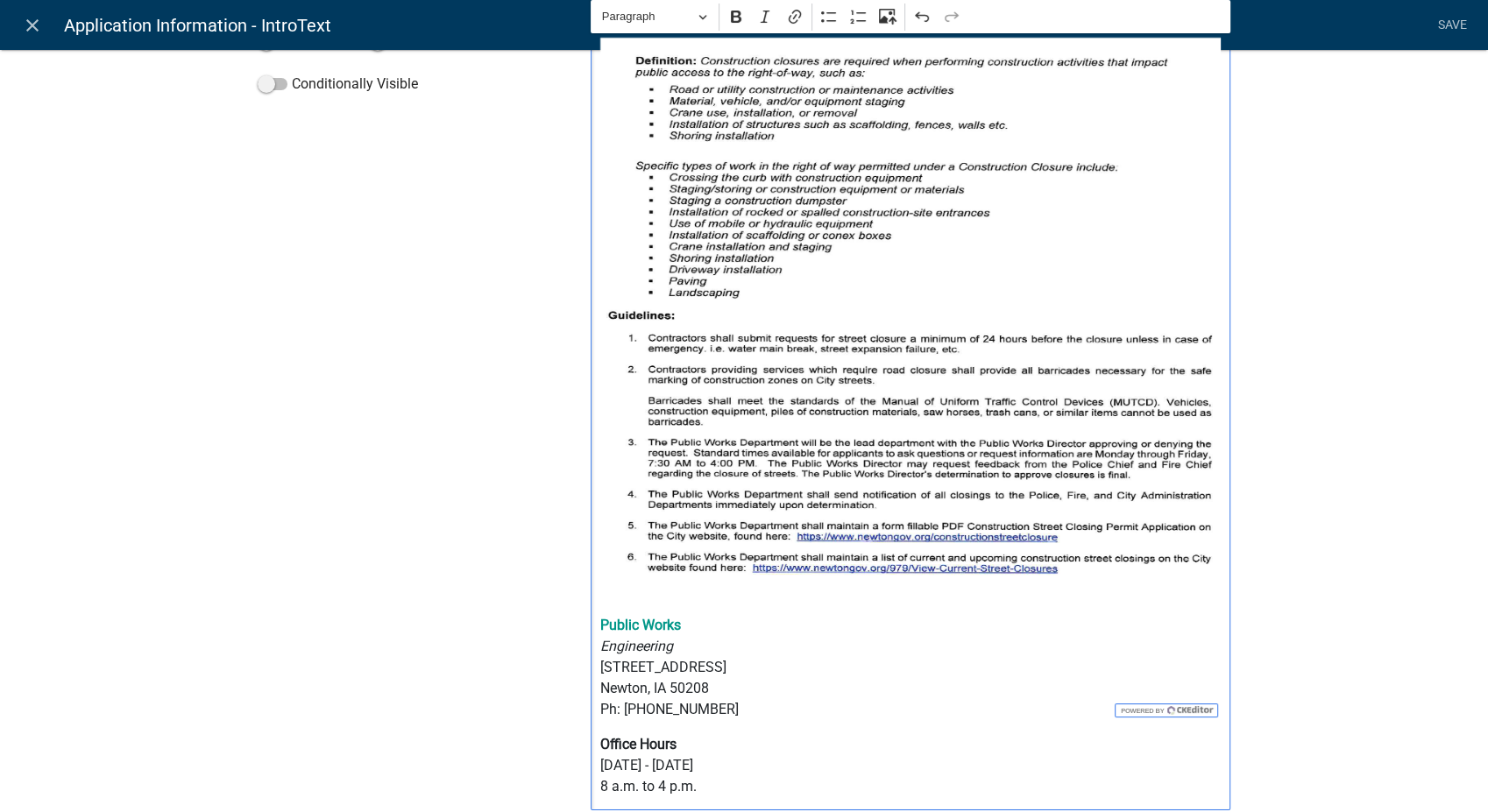
scroll to position [470, 0]
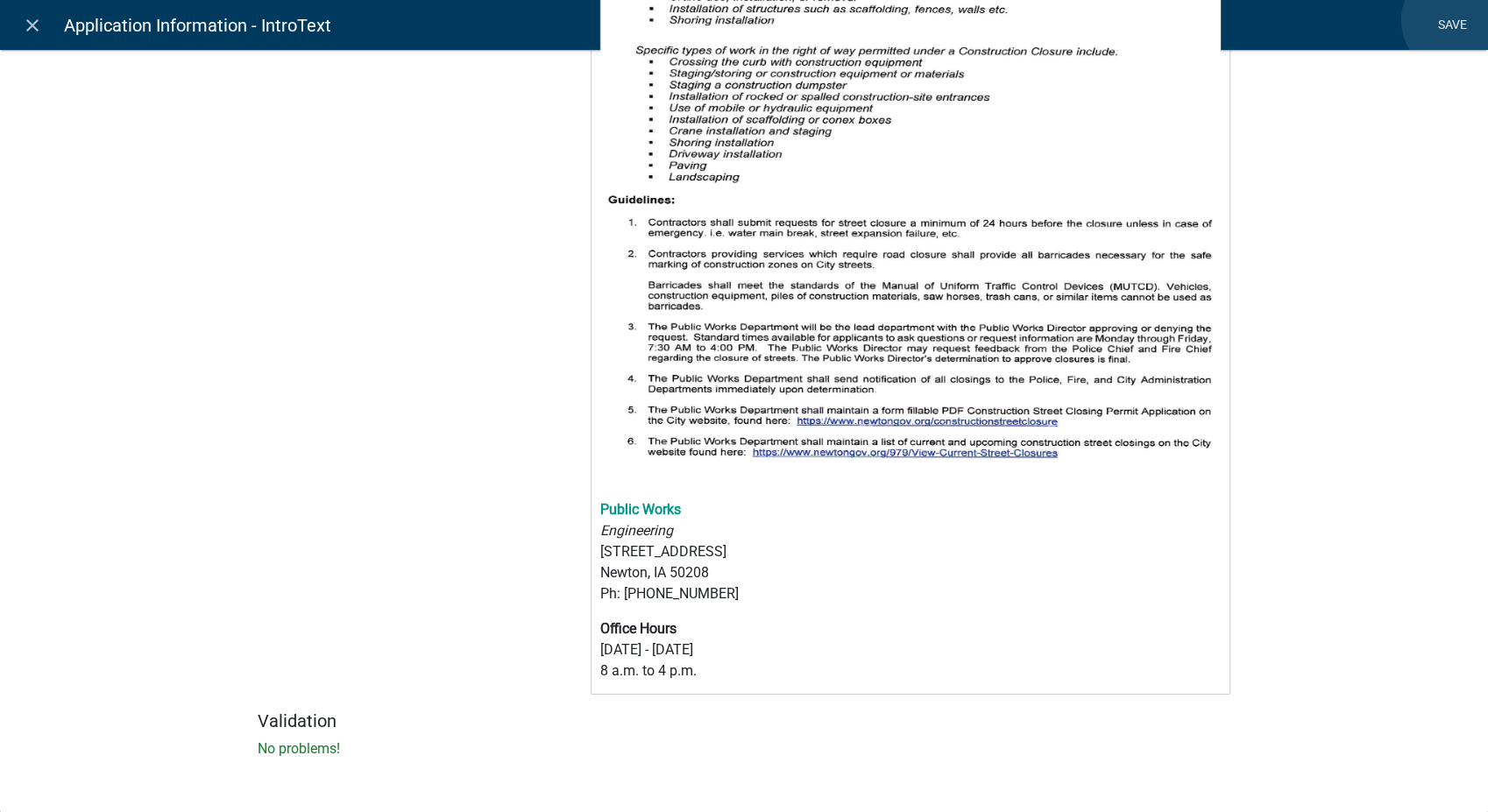
click at [1456, 20] on link "Save" at bounding box center [1451, 25] width 43 height 34
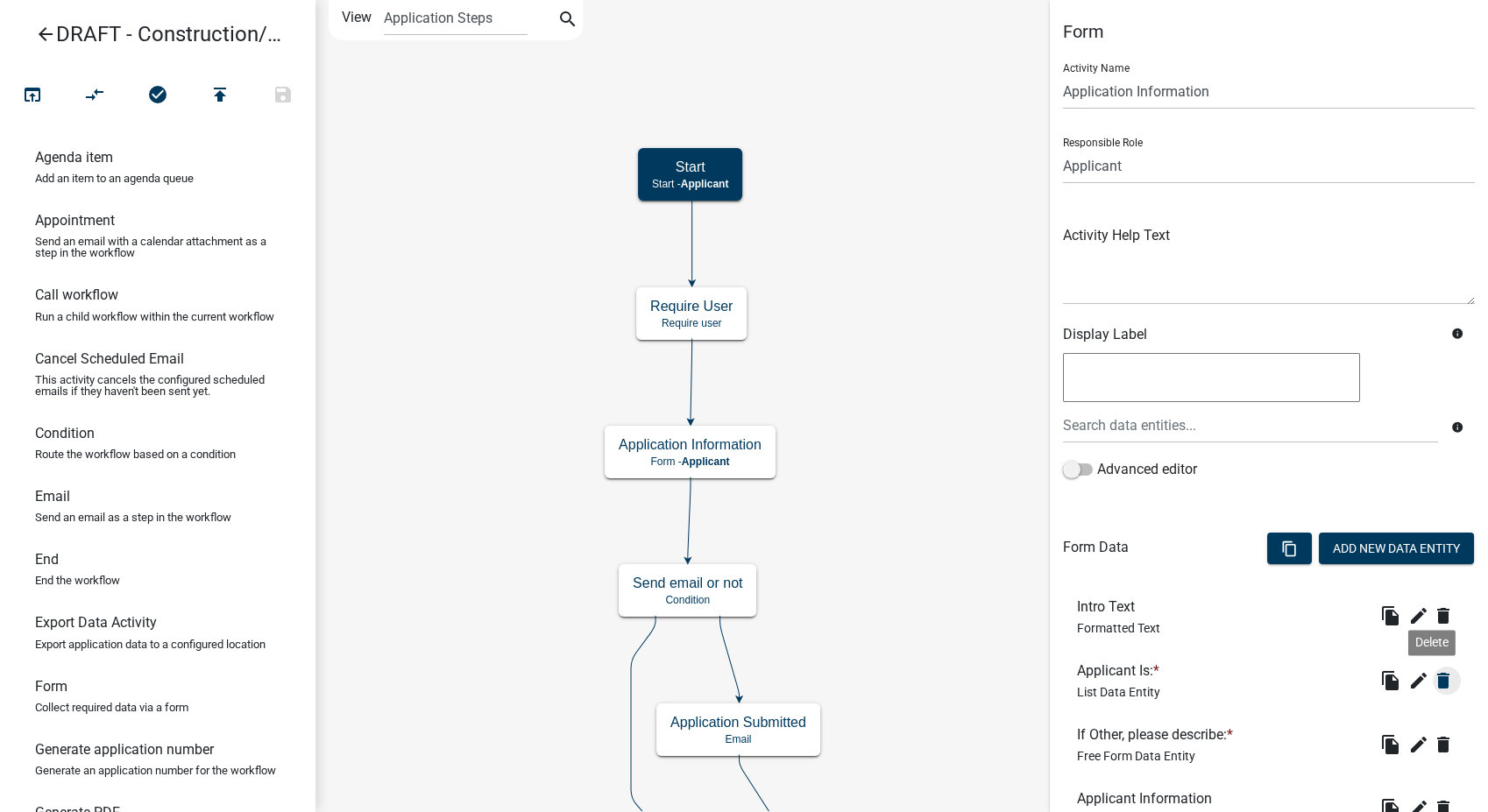
click at [1433, 679] on icon "delete" at bounding box center [1444, 681] width 21 height 21
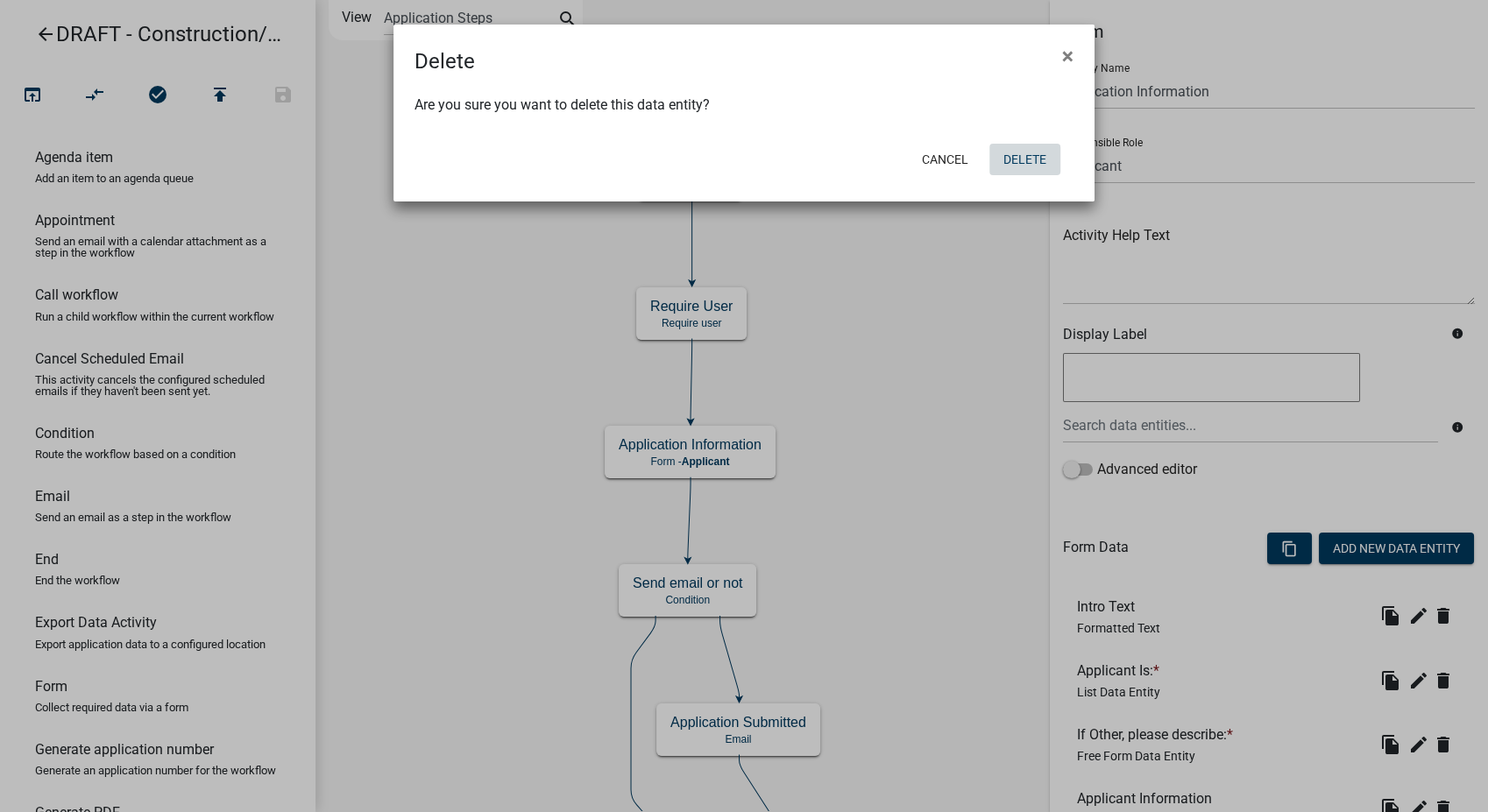
click at [1034, 156] on button "Delete" at bounding box center [1025, 159] width 71 height 32
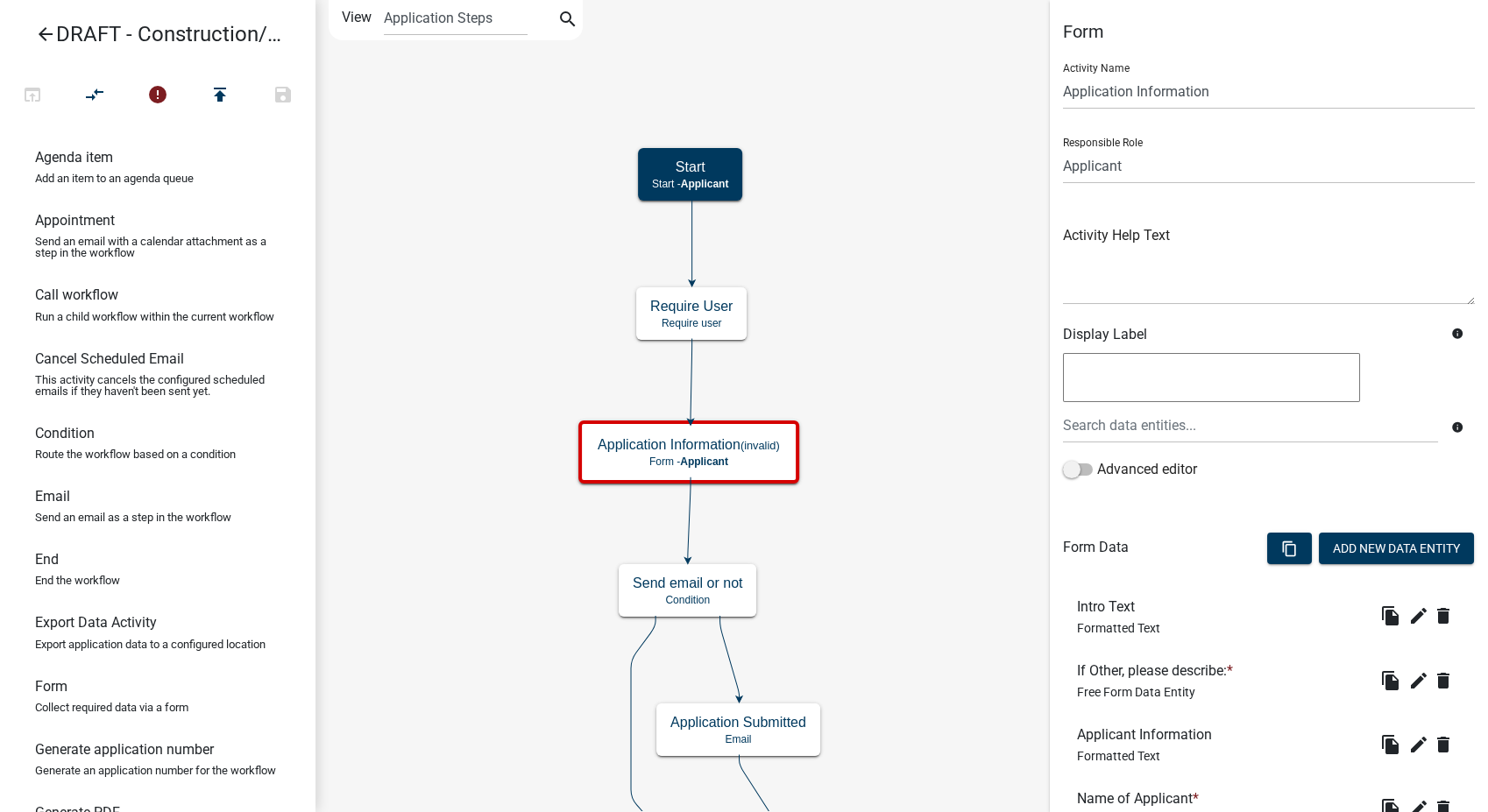
scroll to position [195, 0]
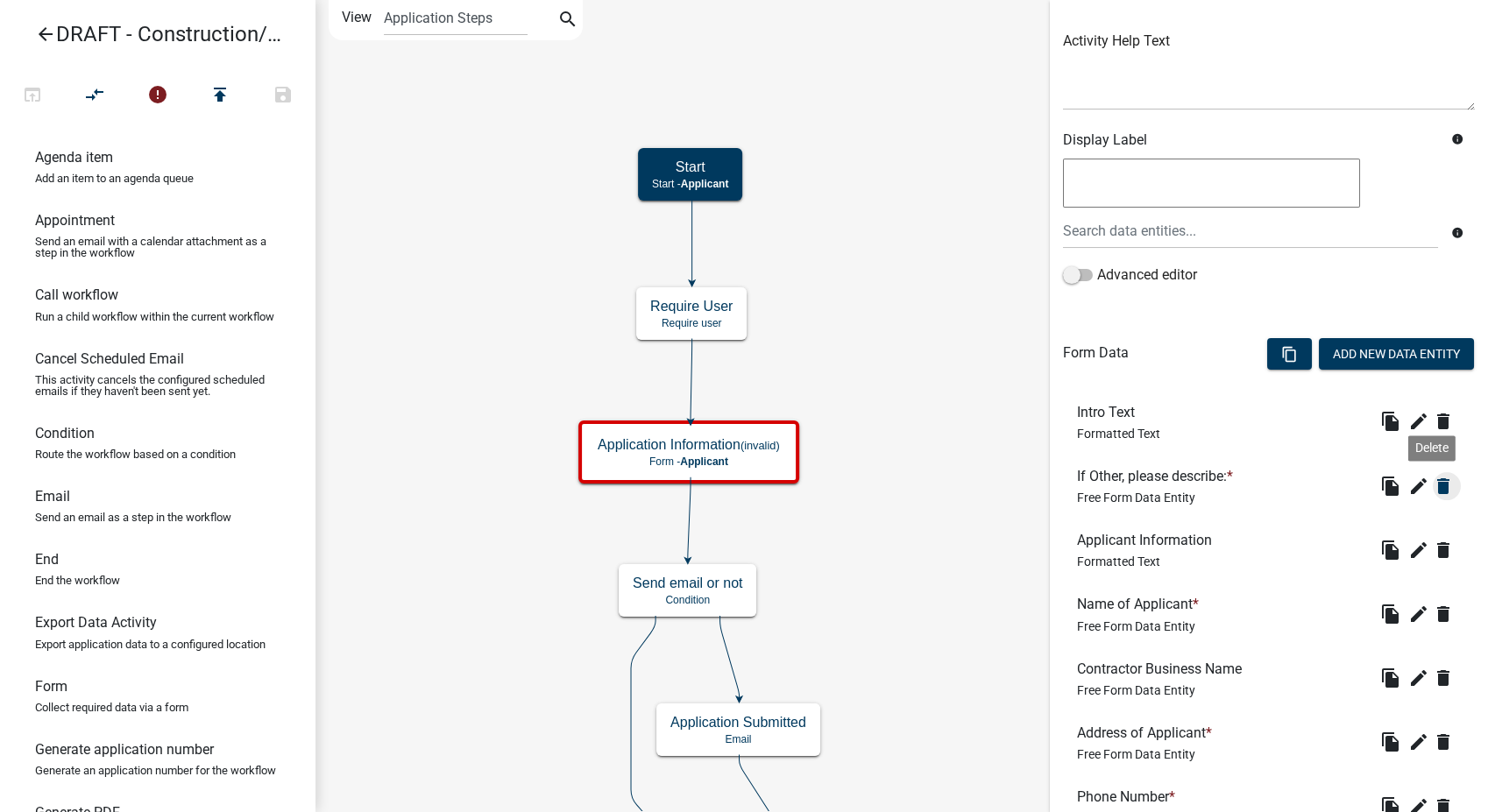
click at [1433, 480] on icon "delete" at bounding box center [1444, 486] width 21 height 21
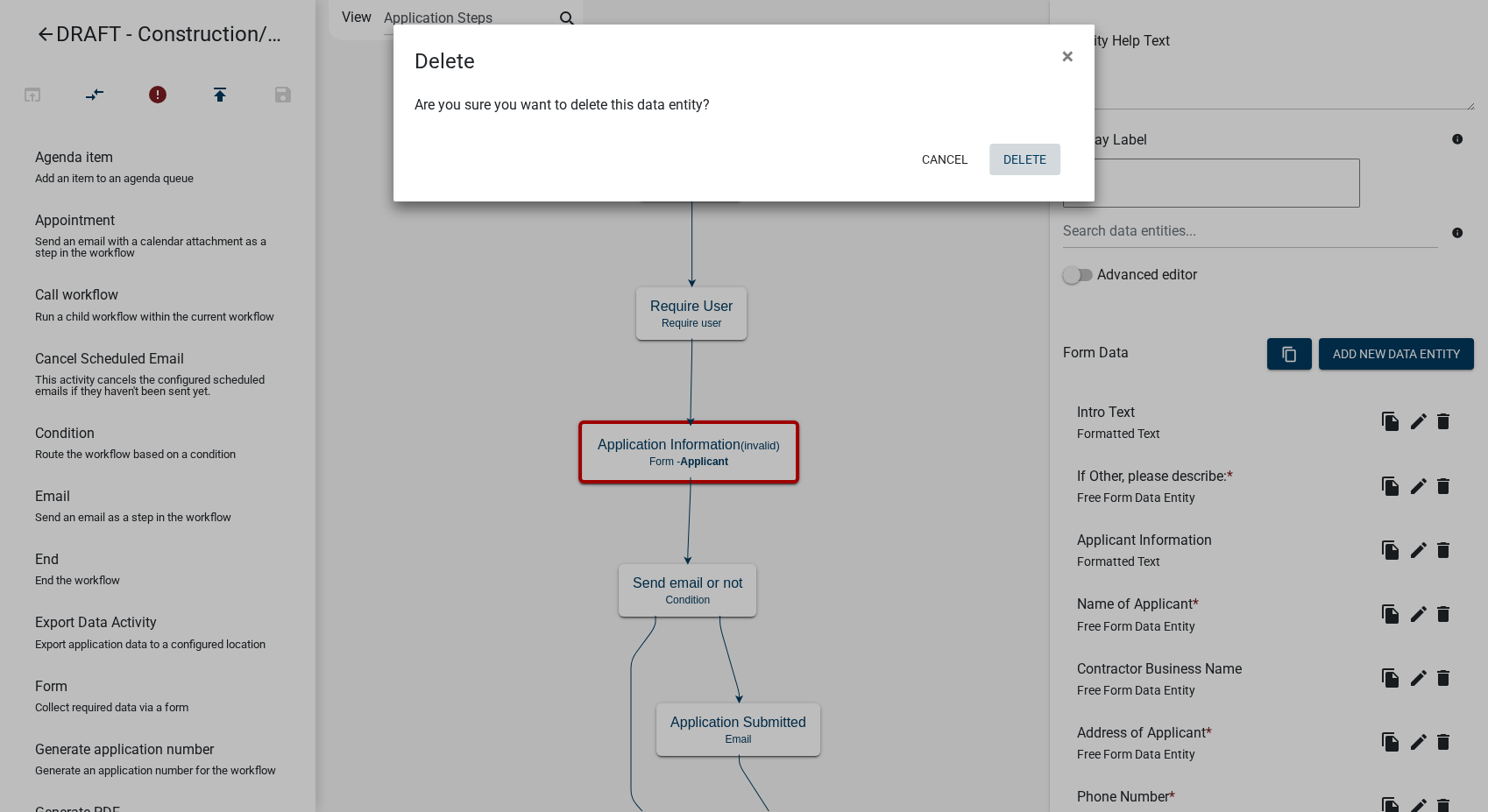
click at [1022, 156] on button "Delete" at bounding box center [1025, 159] width 71 height 32
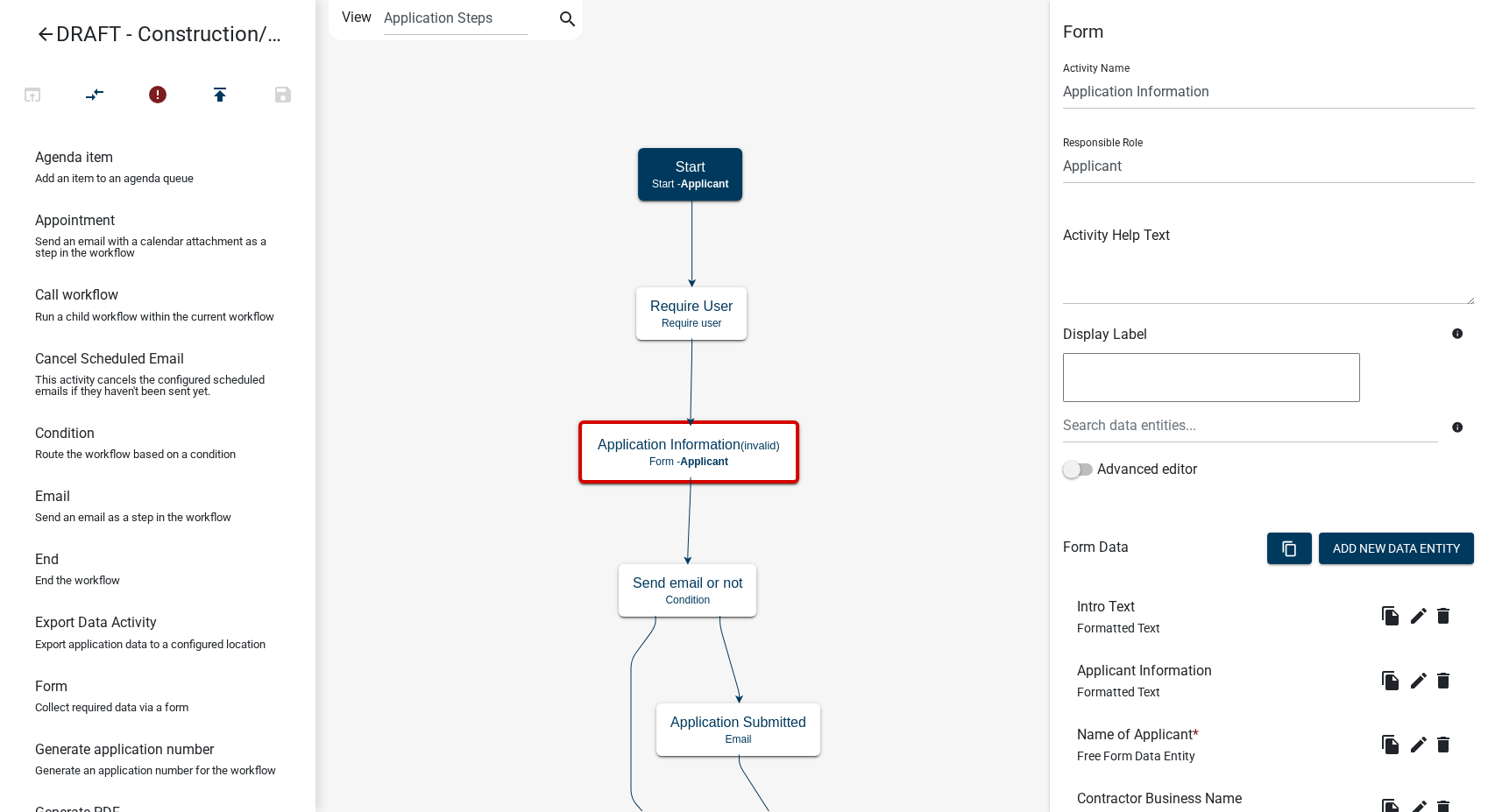
scroll to position [389, 0]
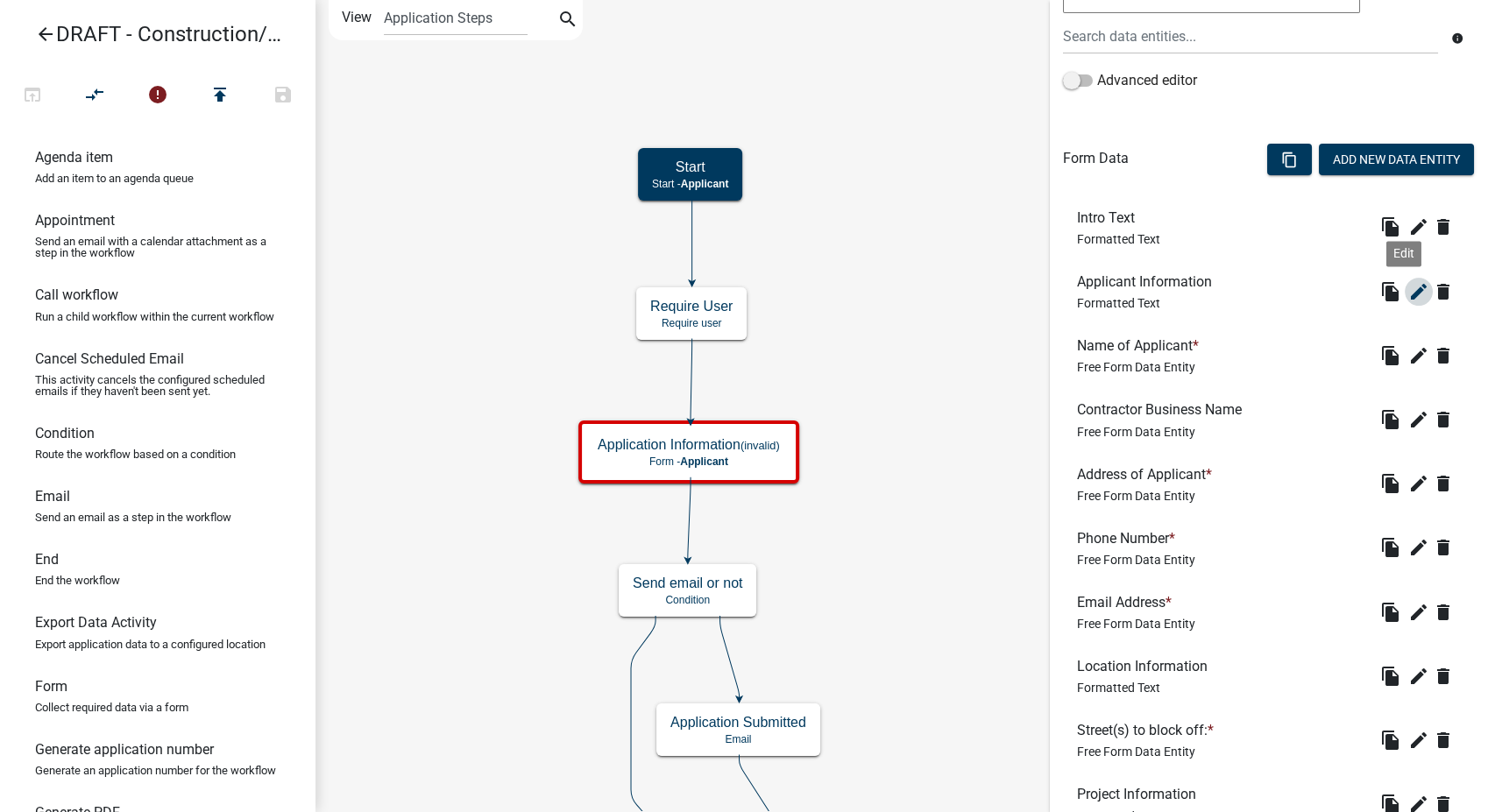
click at [1408, 292] on icon "edit" at bounding box center [1419, 292] width 21 height 21
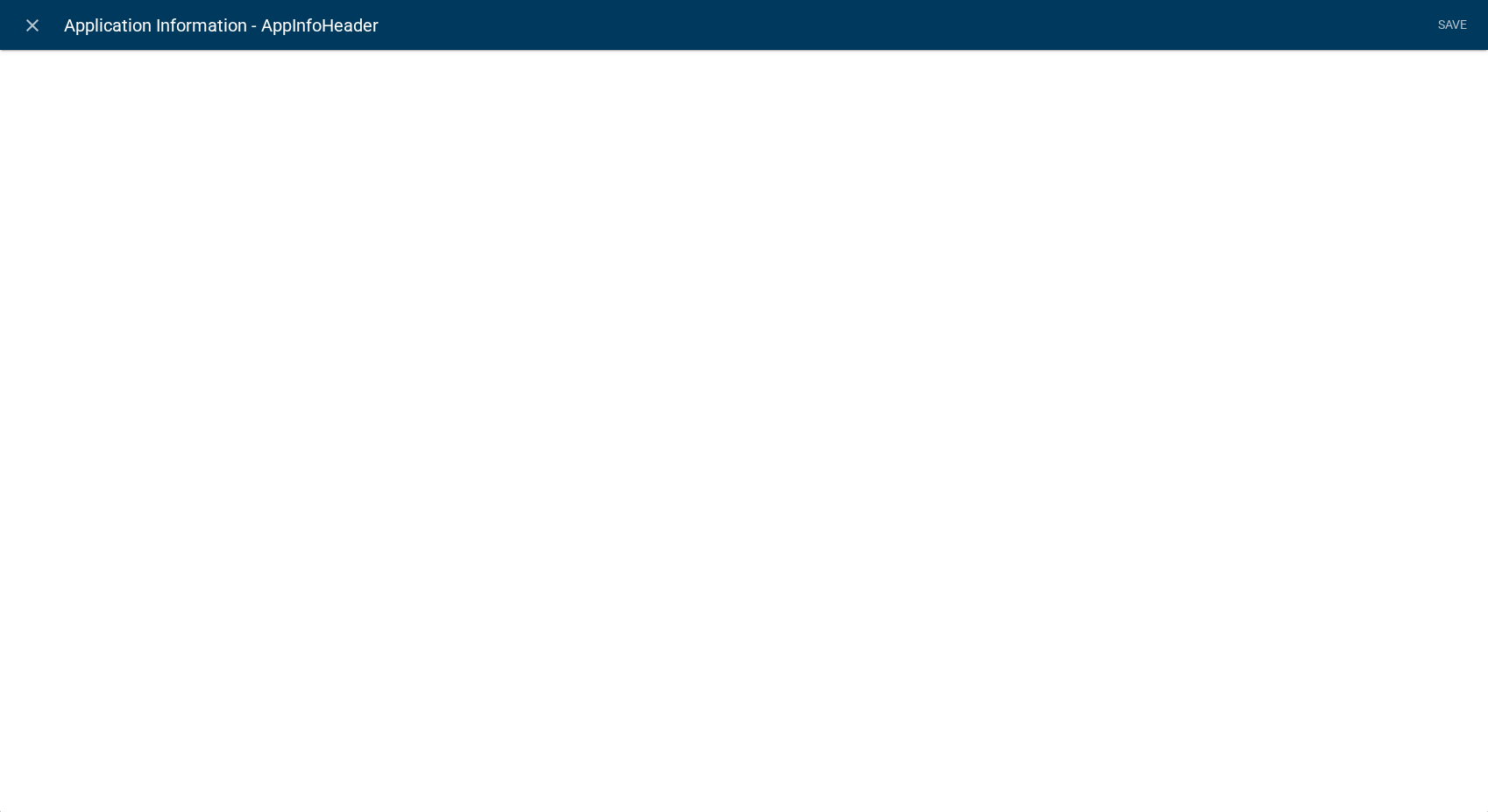
select select "rich-text"
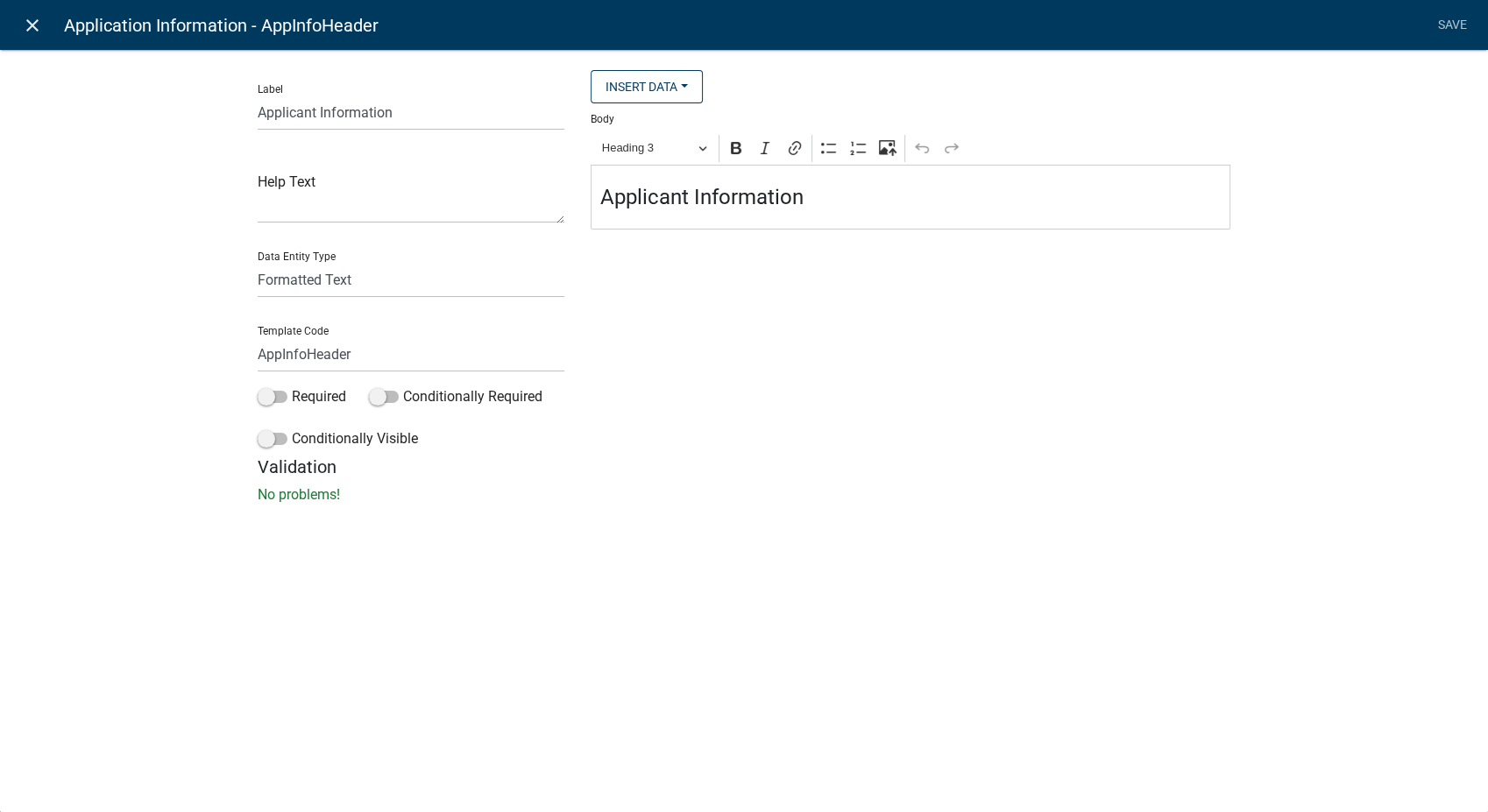
click at [33, 24] on icon "close" at bounding box center [33, 25] width 21 height 21
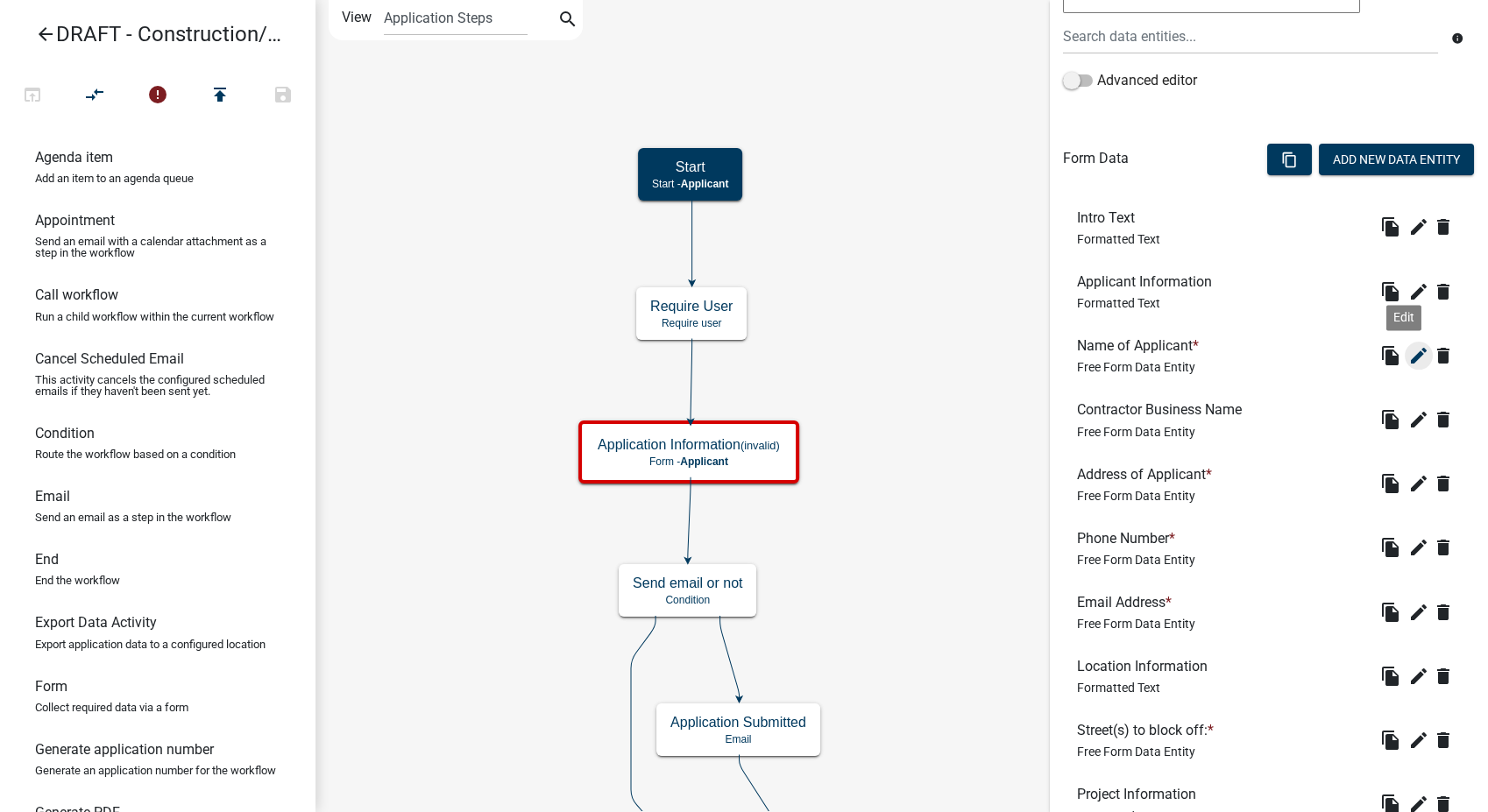
click at [1408, 355] on icon "edit" at bounding box center [1419, 356] width 21 height 21
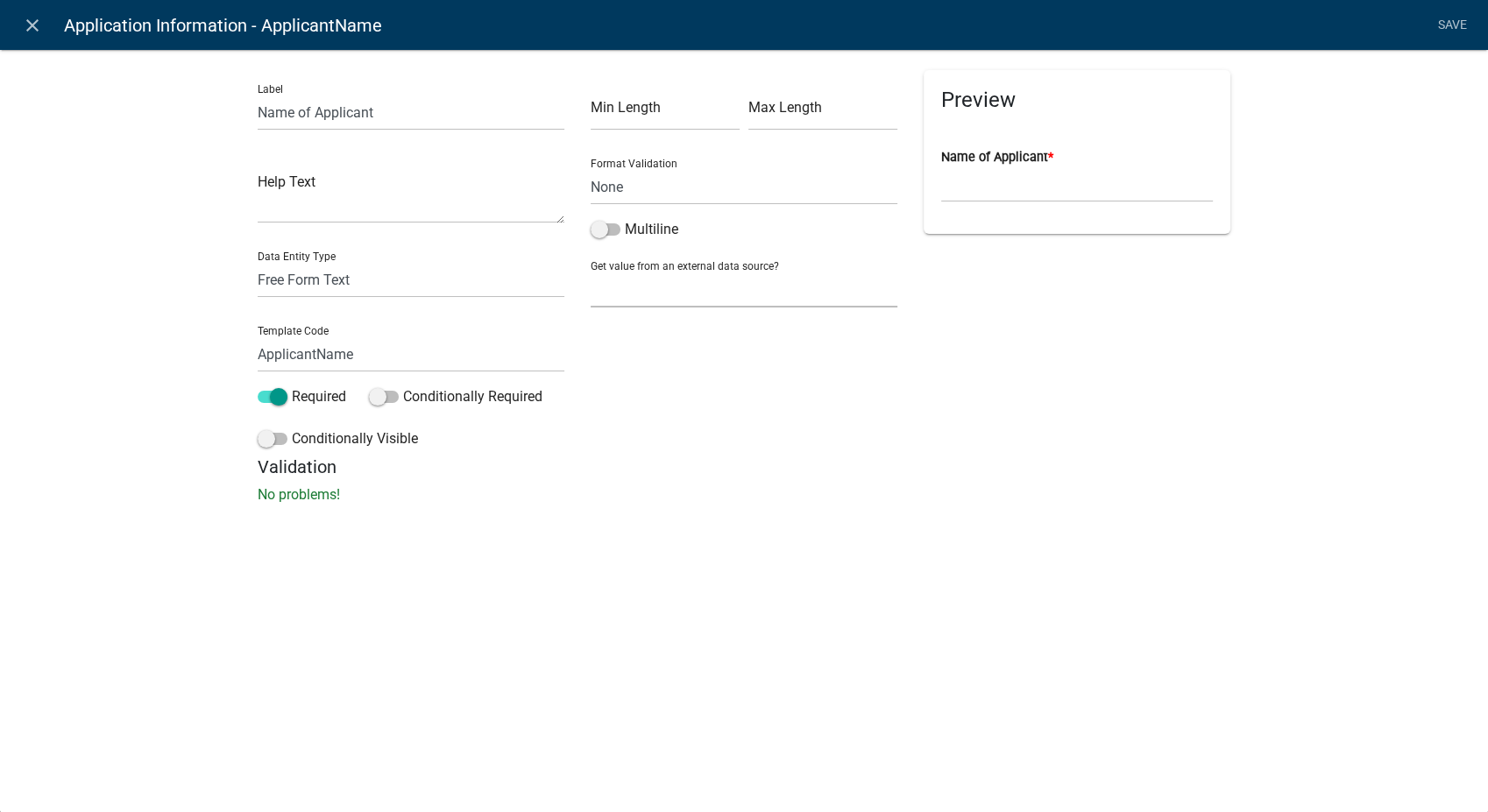
click at [692, 292] on select "None Applicant Data" at bounding box center [744, 289] width 307 height 36
select select "1: Object"
click at [590, 272] on select "None Applicant Data" at bounding box center [744, 289] width 307 height 36
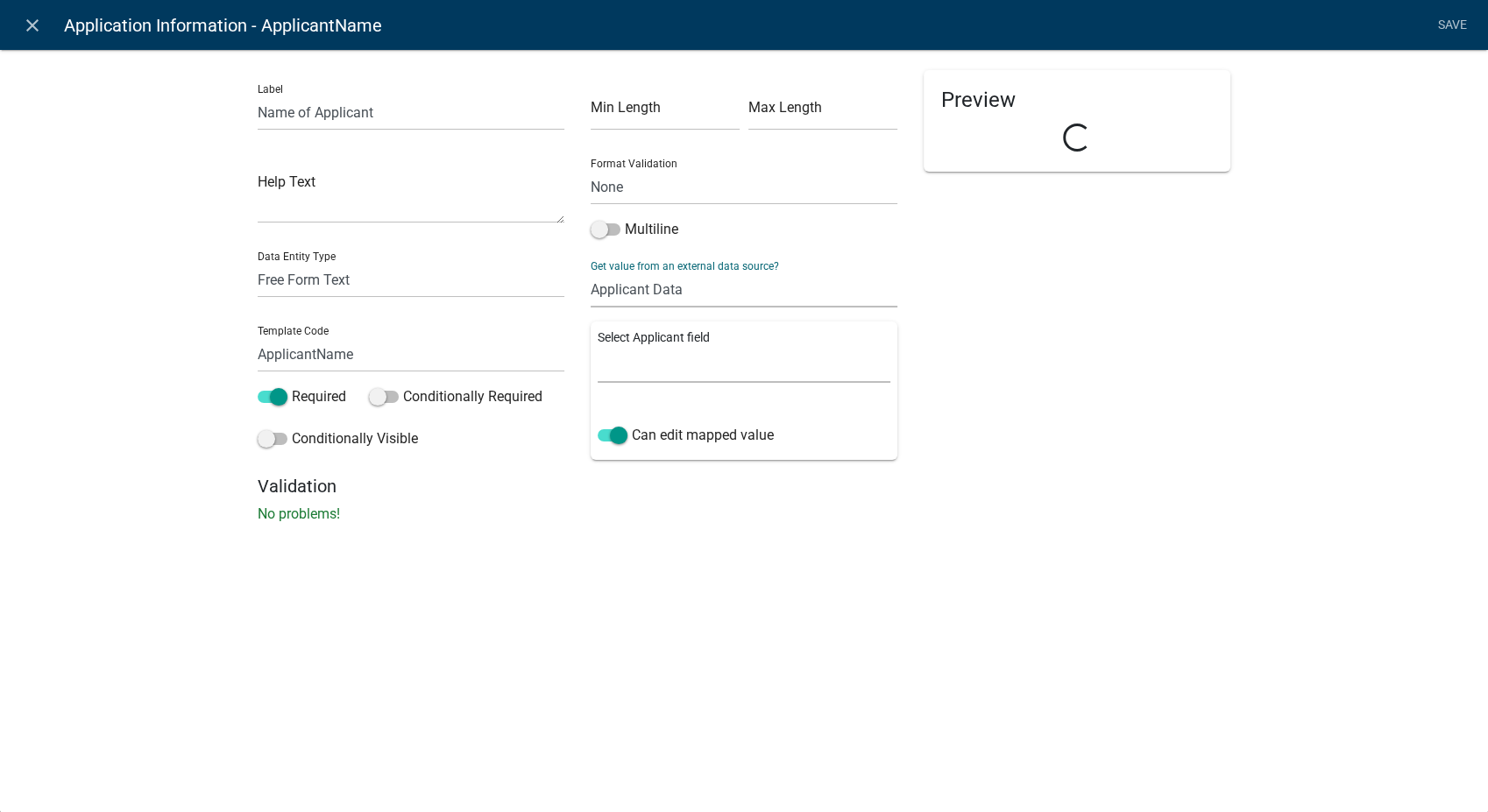
click at [656, 368] on select "Full Name Username Email Address Street Address Street Address 2 City State Zip…" at bounding box center [744, 365] width 292 height 36
select select "0: Object"
click at [598, 347] on select "Full Name Username Email Address Street Address Street Address 2 City State Zip…" at bounding box center [744, 365] width 292 height 36
click at [1459, 21] on link "Save" at bounding box center [1451, 25] width 43 height 34
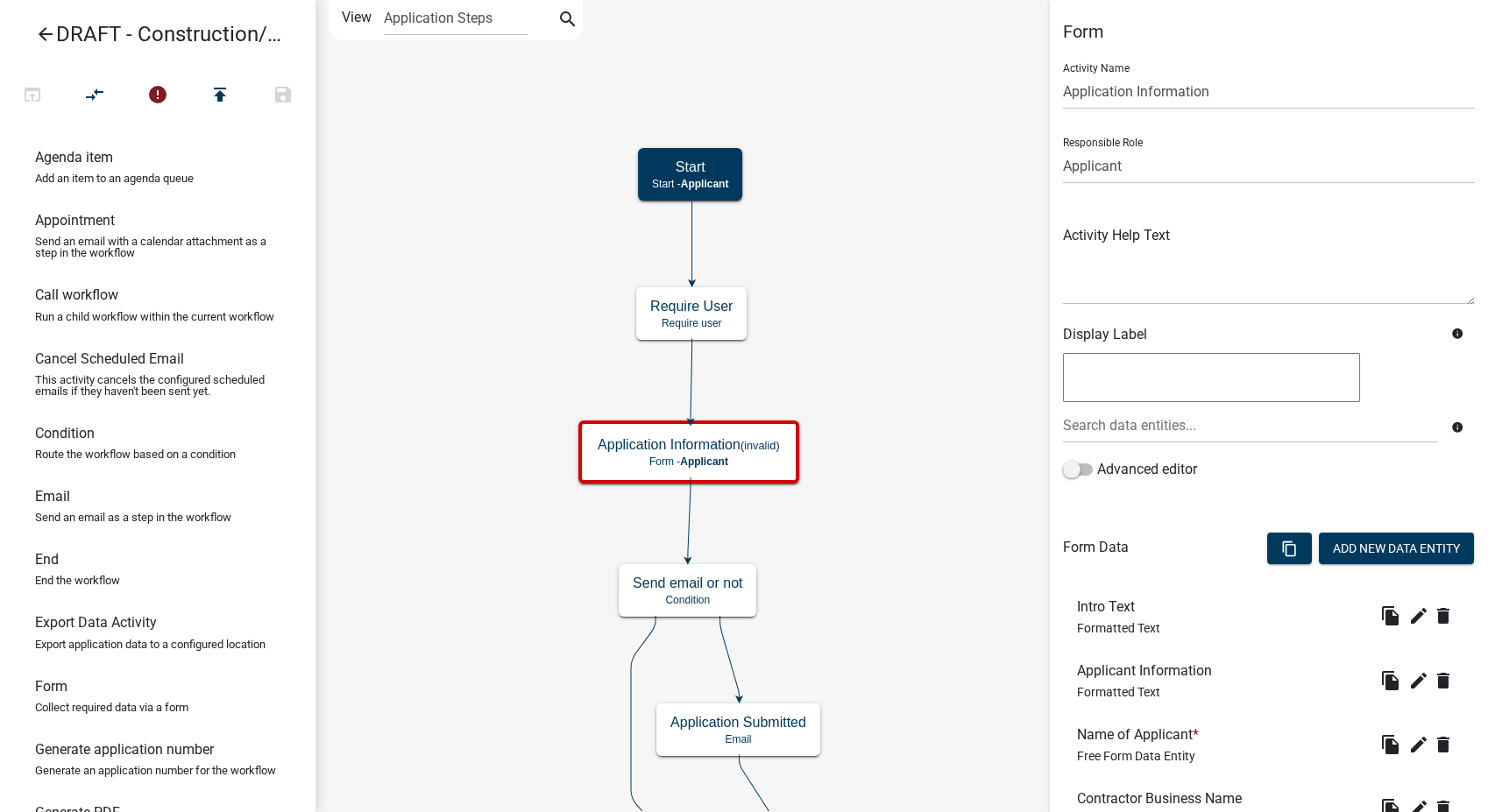
scroll to position [292, 0]
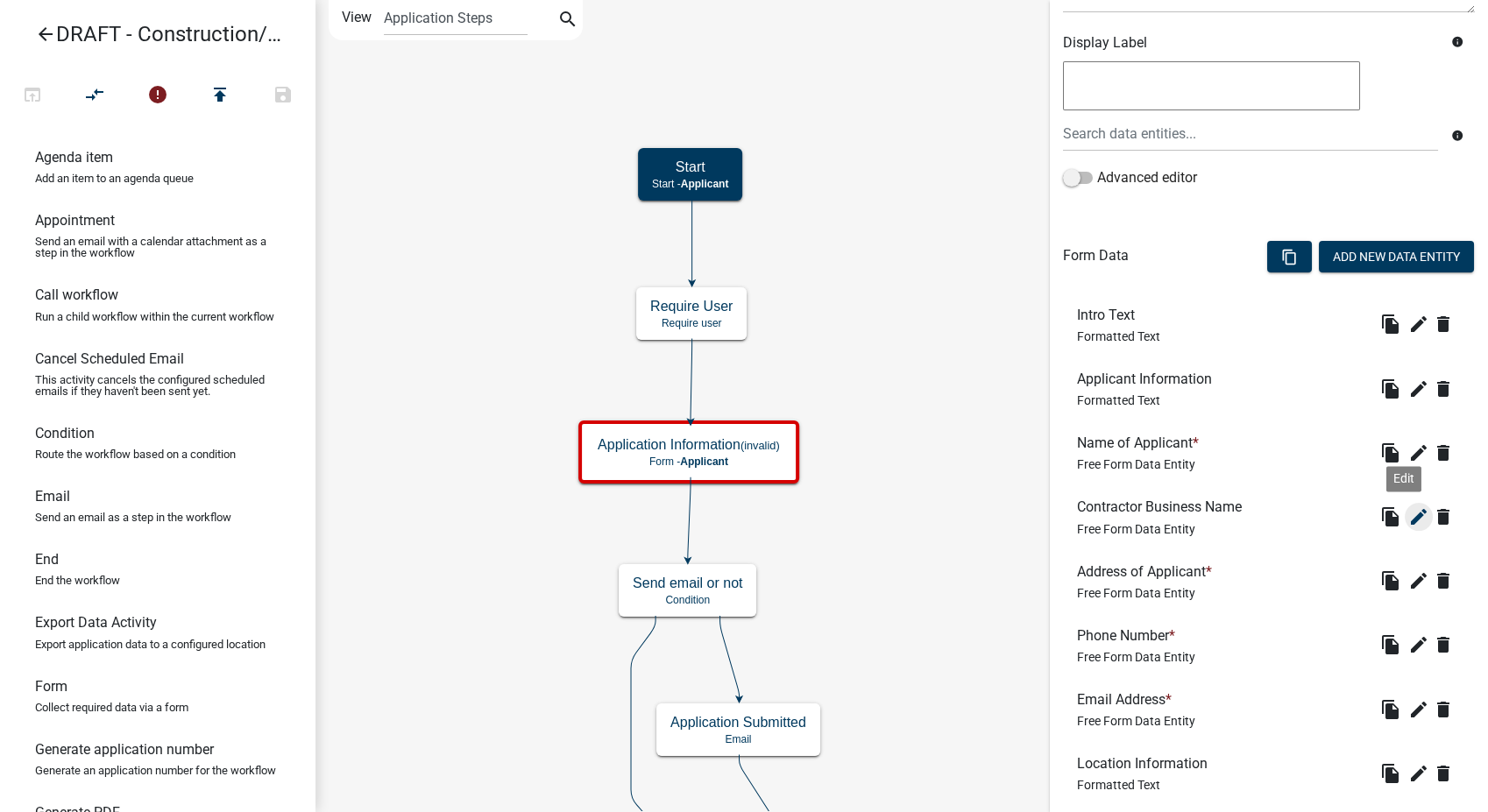
click at [1408, 515] on icon "edit" at bounding box center [1419, 517] width 21 height 21
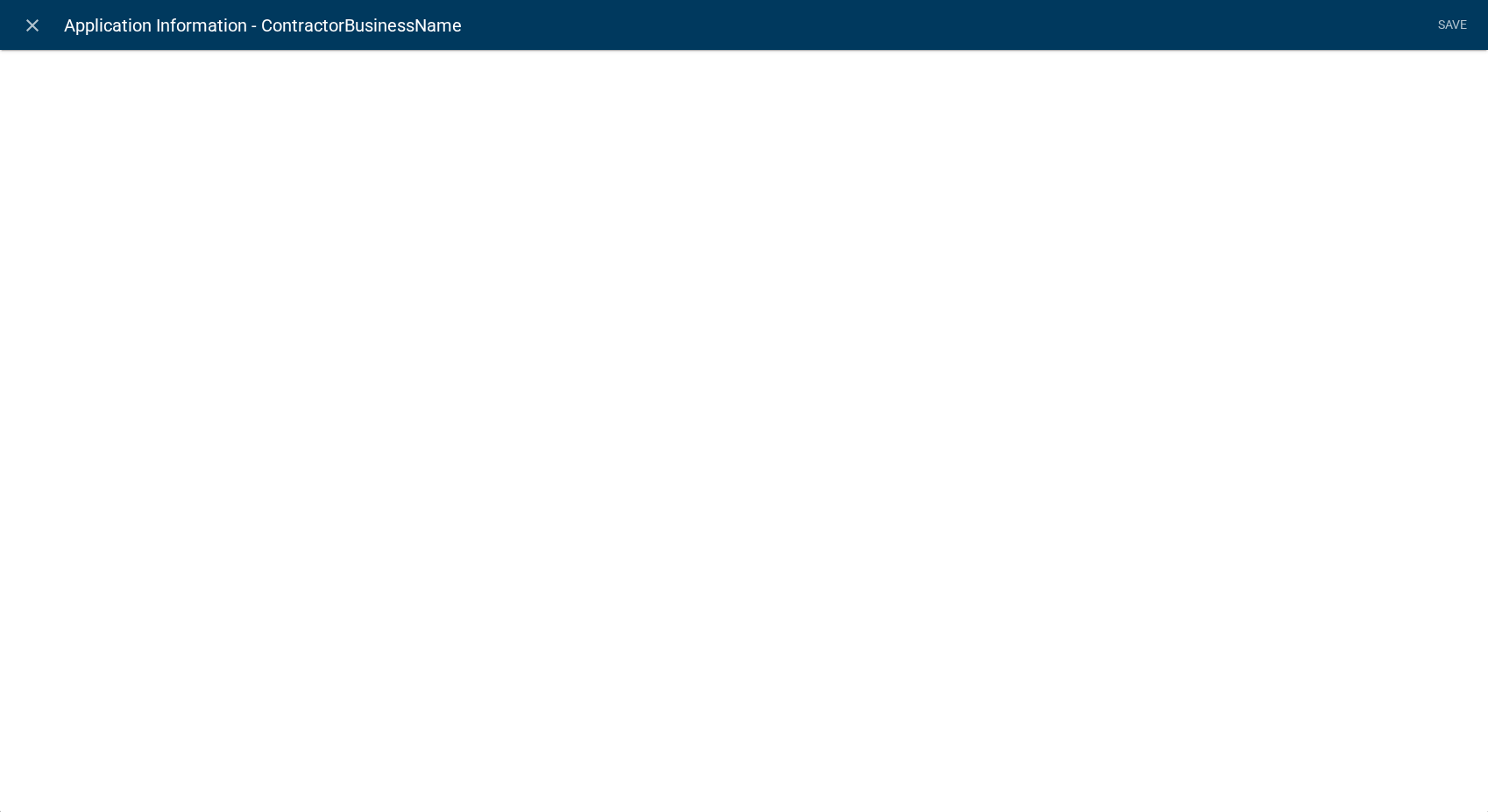
select select
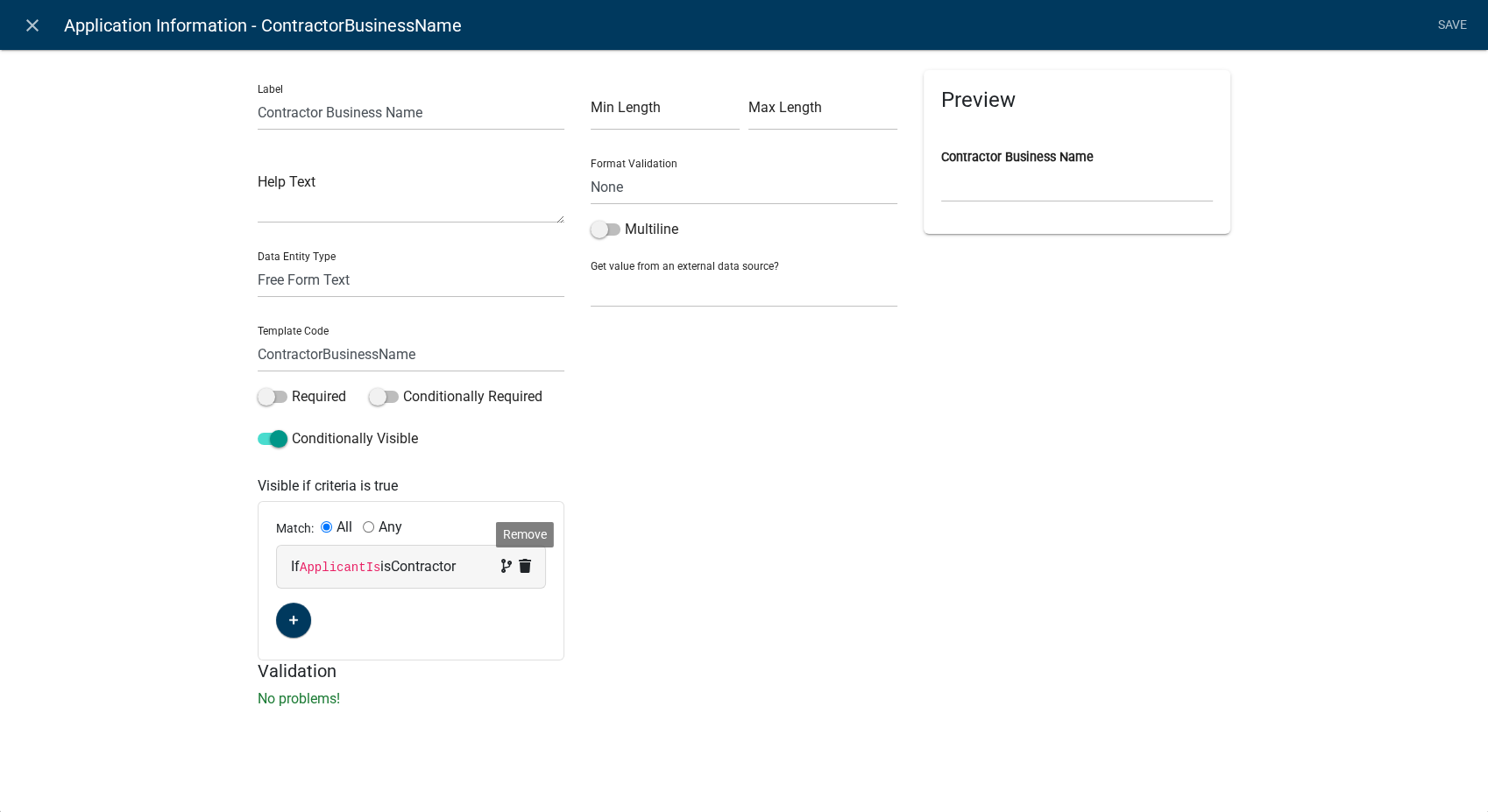
click at [522, 564] on icon at bounding box center [525, 566] width 13 height 14
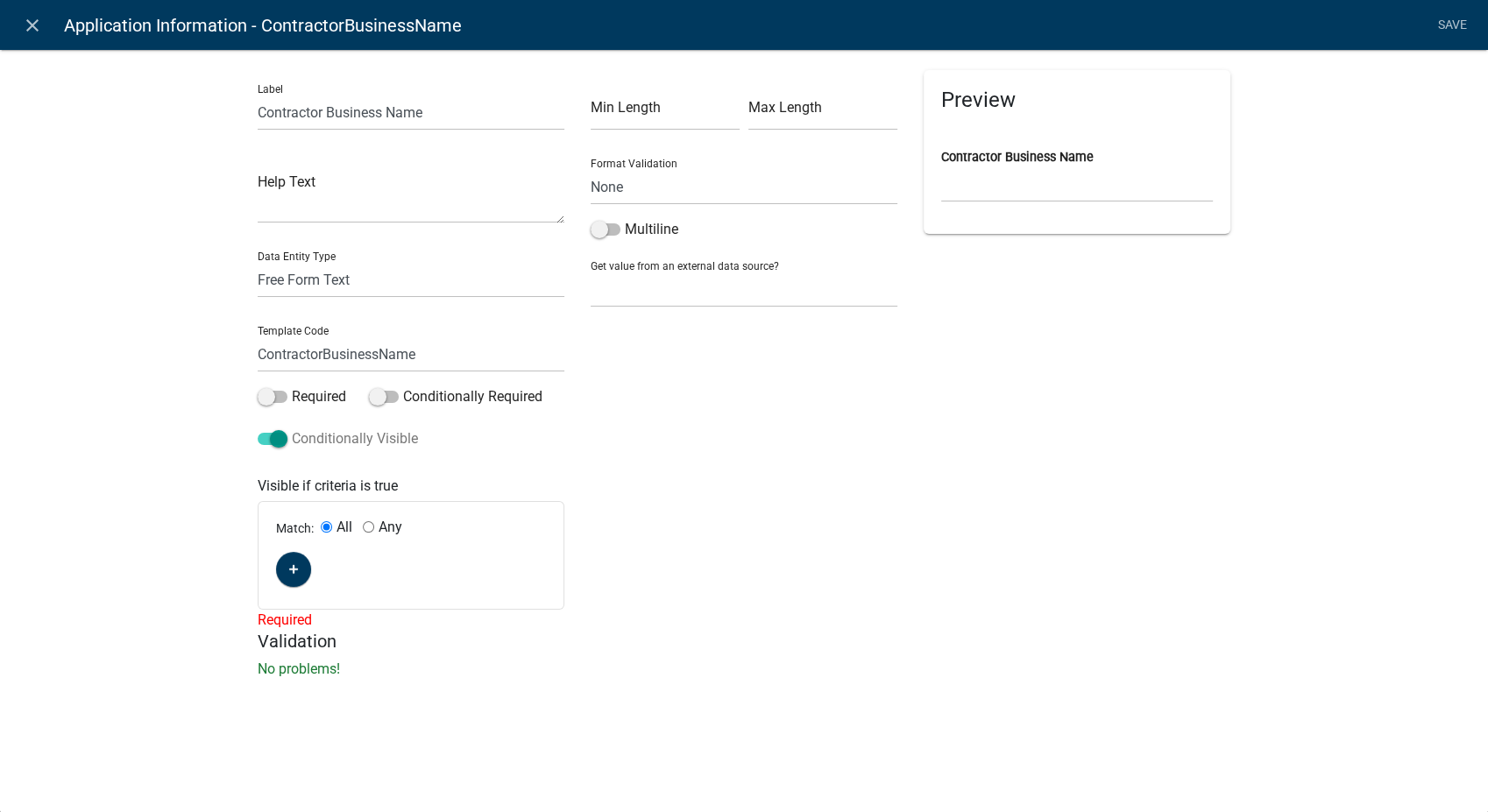
click at [279, 447] on label "Conditionally Visible" at bounding box center [338, 439] width 160 height 21
click at [292, 428] on input "Conditionally Visible" at bounding box center [292, 428] width 0 height 0
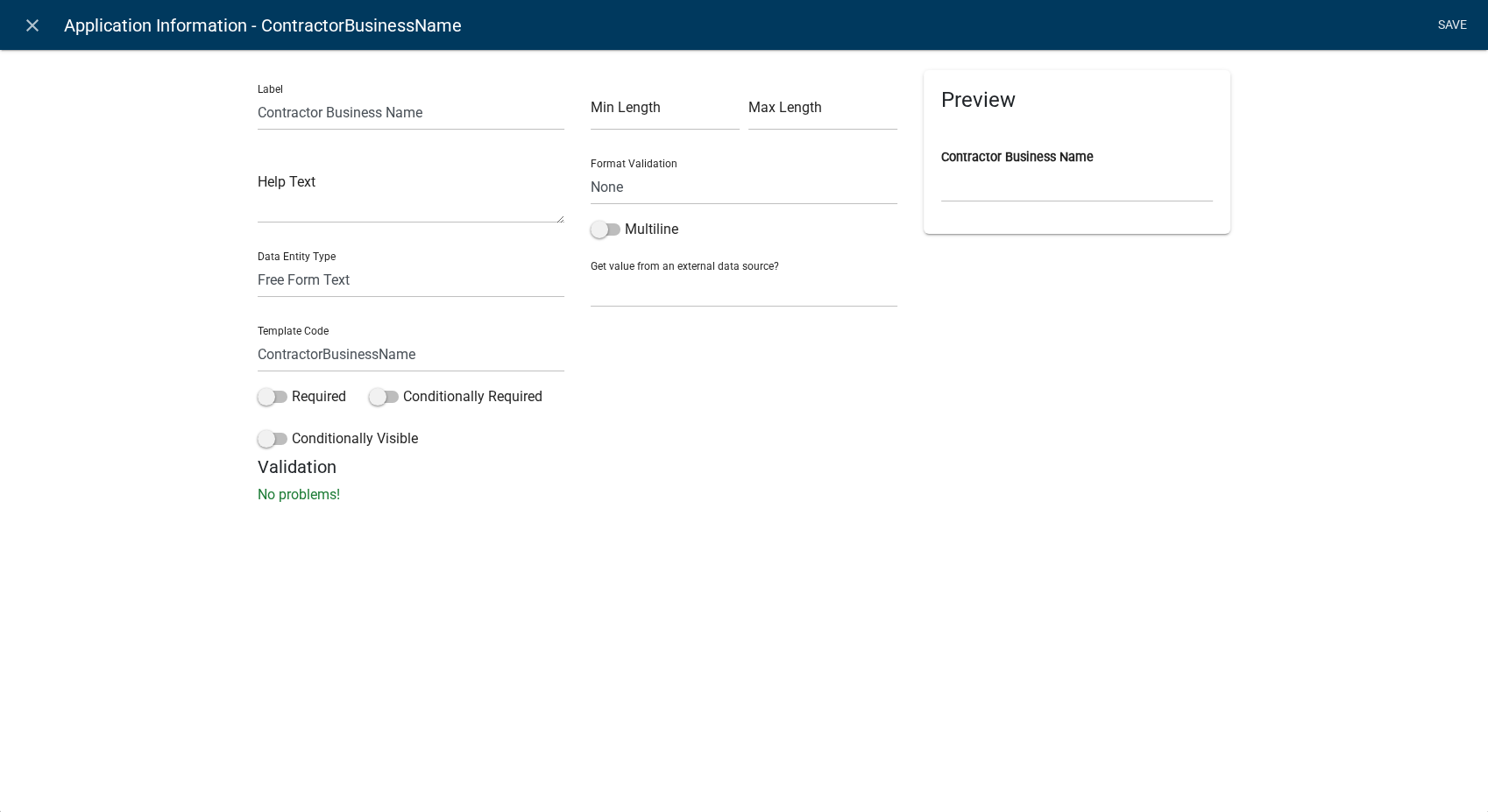
click at [1457, 24] on link "Save" at bounding box center [1451, 25] width 43 height 34
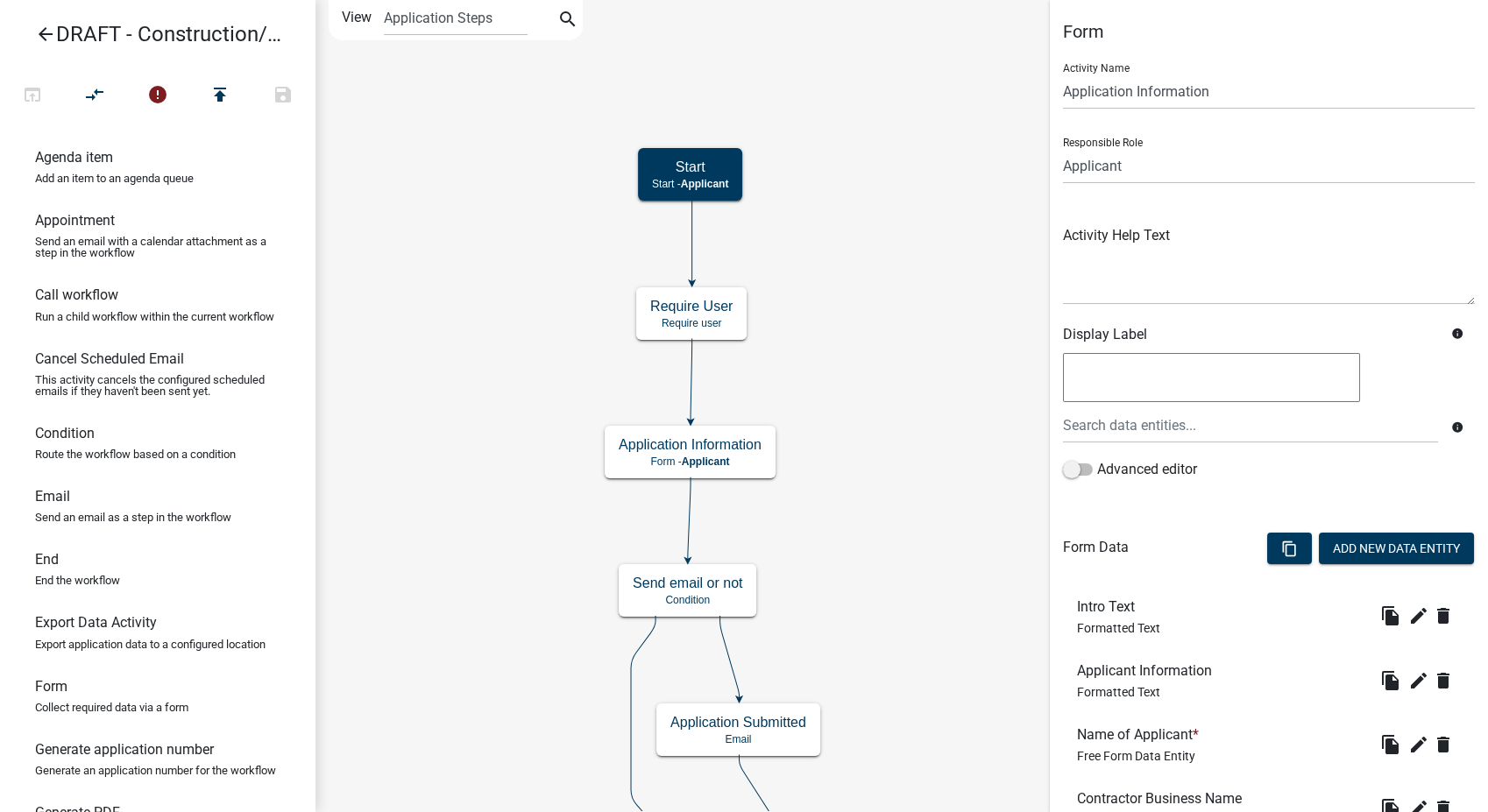
scroll to position [486, 0]
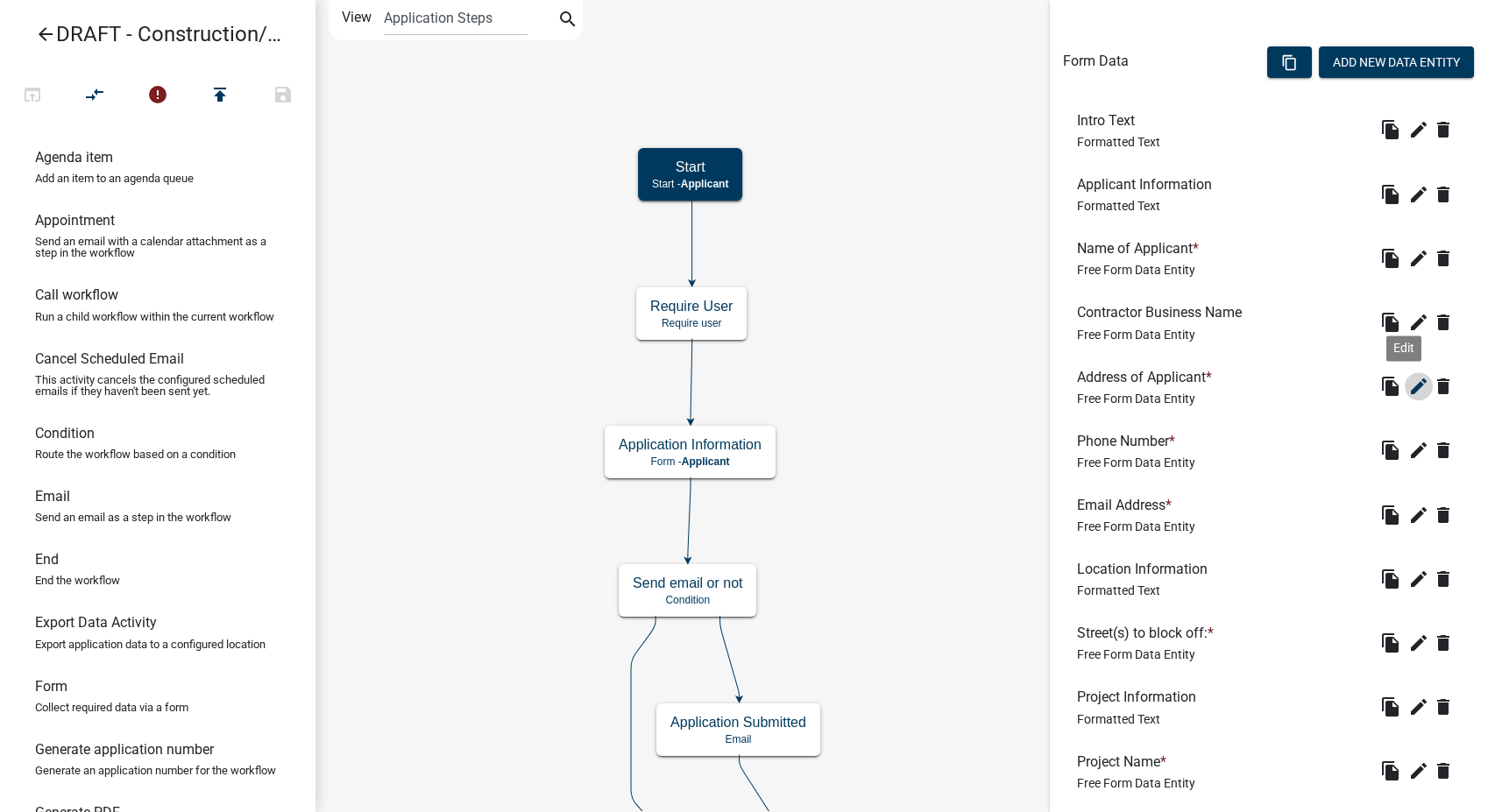
click at [1408, 387] on icon "edit" at bounding box center [1419, 387] width 21 height 21
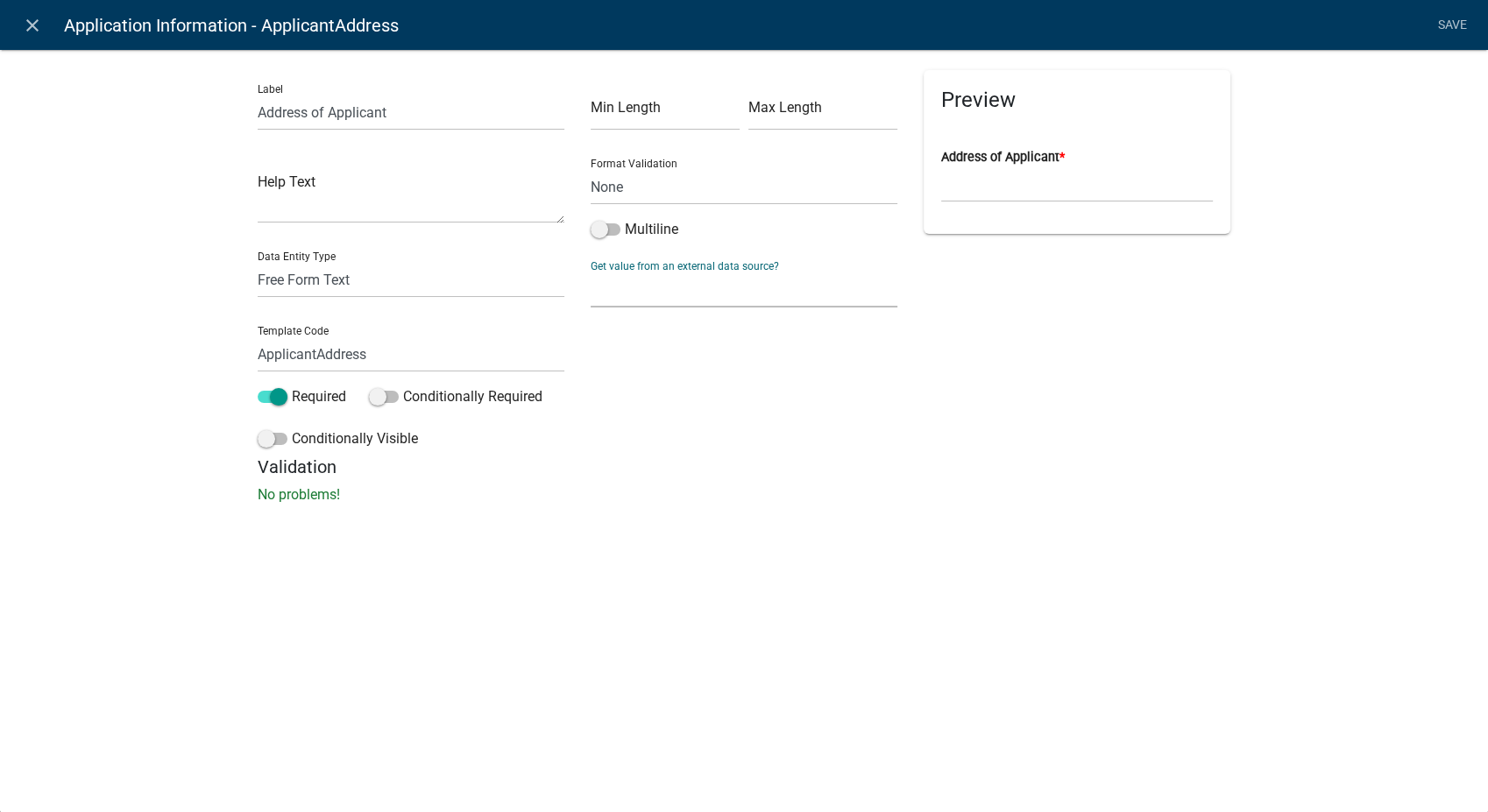
click at [683, 300] on select "None Applicant Data" at bounding box center [744, 289] width 307 height 36
select select "1: Object"
click at [590, 272] on select "None Applicant Data" at bounding box center [744, 289] width 307 height 36
click at [666, 364] on select "Full Name Username Email Address Street Address Street Address 2 City State Zip…" at bounding box center [744, 365] width 292 height 36
select select "3: Object"
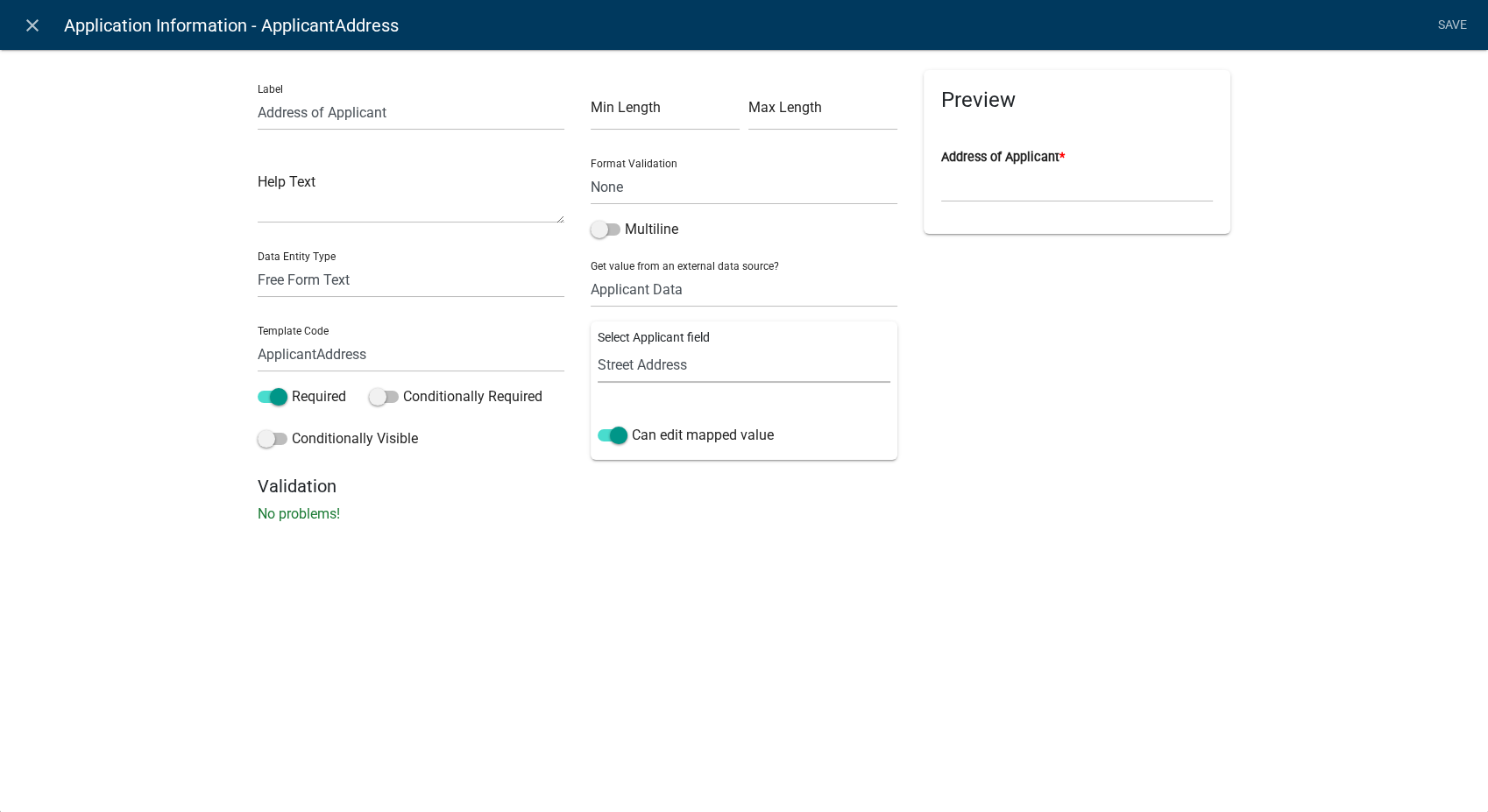
click at [598, 347] on select "Full Name Username Email Address Street Address Street Address 2 City State Zip…" at bounding box center [744, 365] width 292 height 36
click at [1444, 28] on link "Save" at bounding box center [1451, 25] width 43 height 34
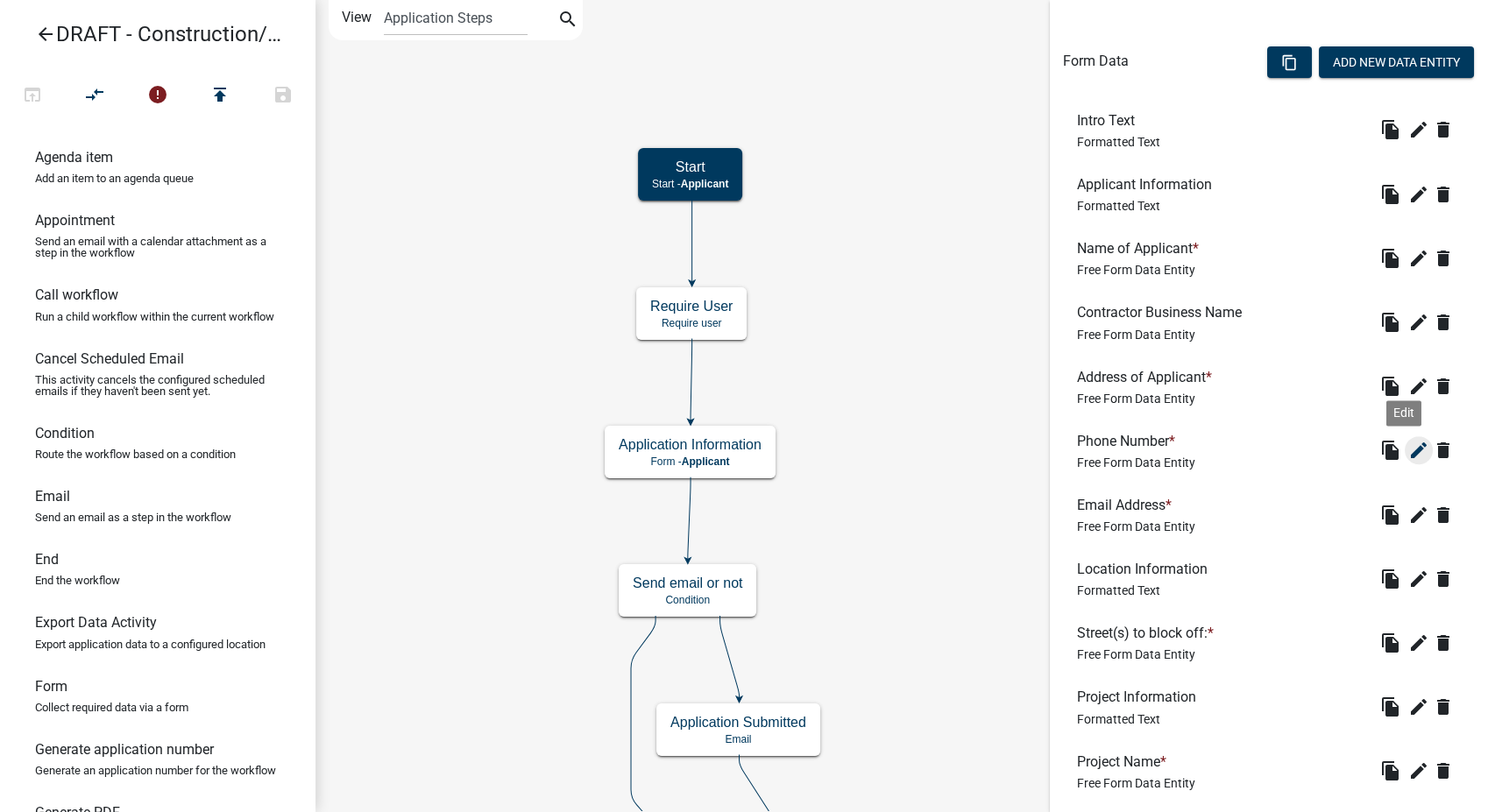
click at [1408, 447] on icon "edit" at bounding box center [1419, 450] width 21 height 21
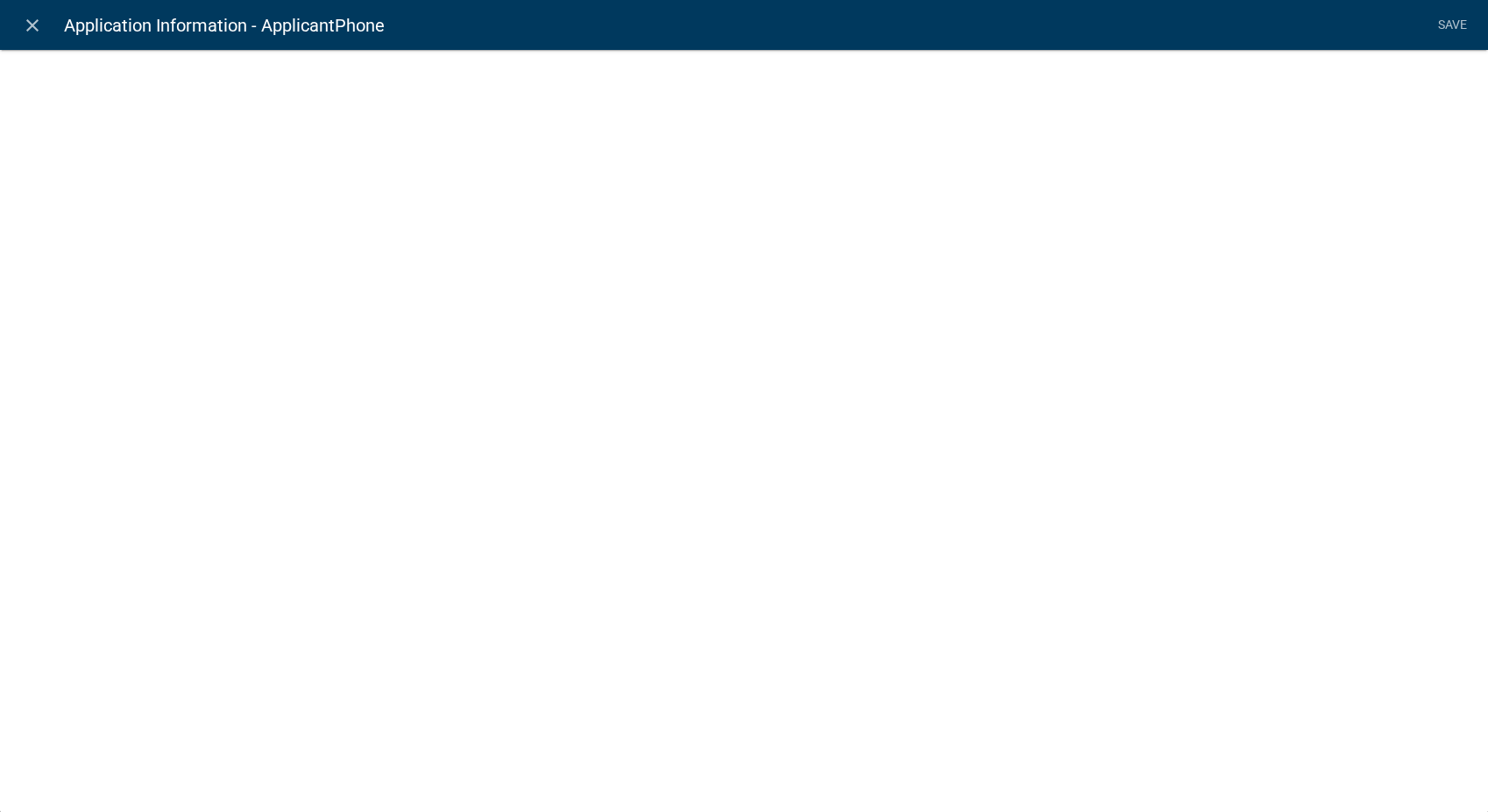
select select "1"
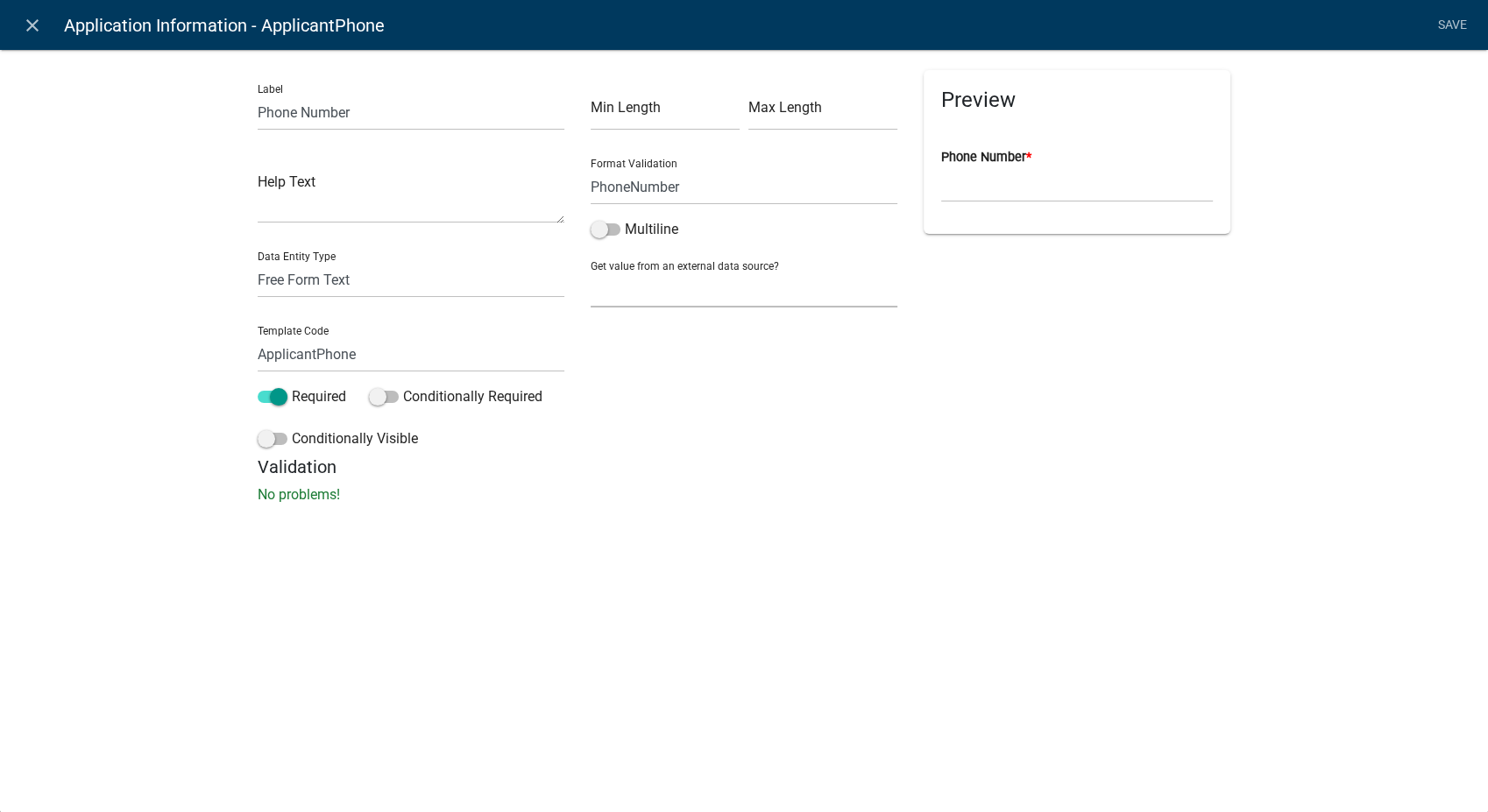
drag, startPoint x: 617, startPoint y: 292, endPoint x: 617, endPoint y: 305, distance: 13.0
click at [617, 292] on select "None Applicant Data" at bounding box center [744, 289] width 307 height 36
select select "1: Object"
click at [590, 272] on select "None Applicant Data" at bounding box center [744, 289] width 307 height 36
click at [629, 365] on select "Full Name Username Email Address Street Address Street Address 2 City State Zip…" at bounding box center [744, 365] width 292 height 36
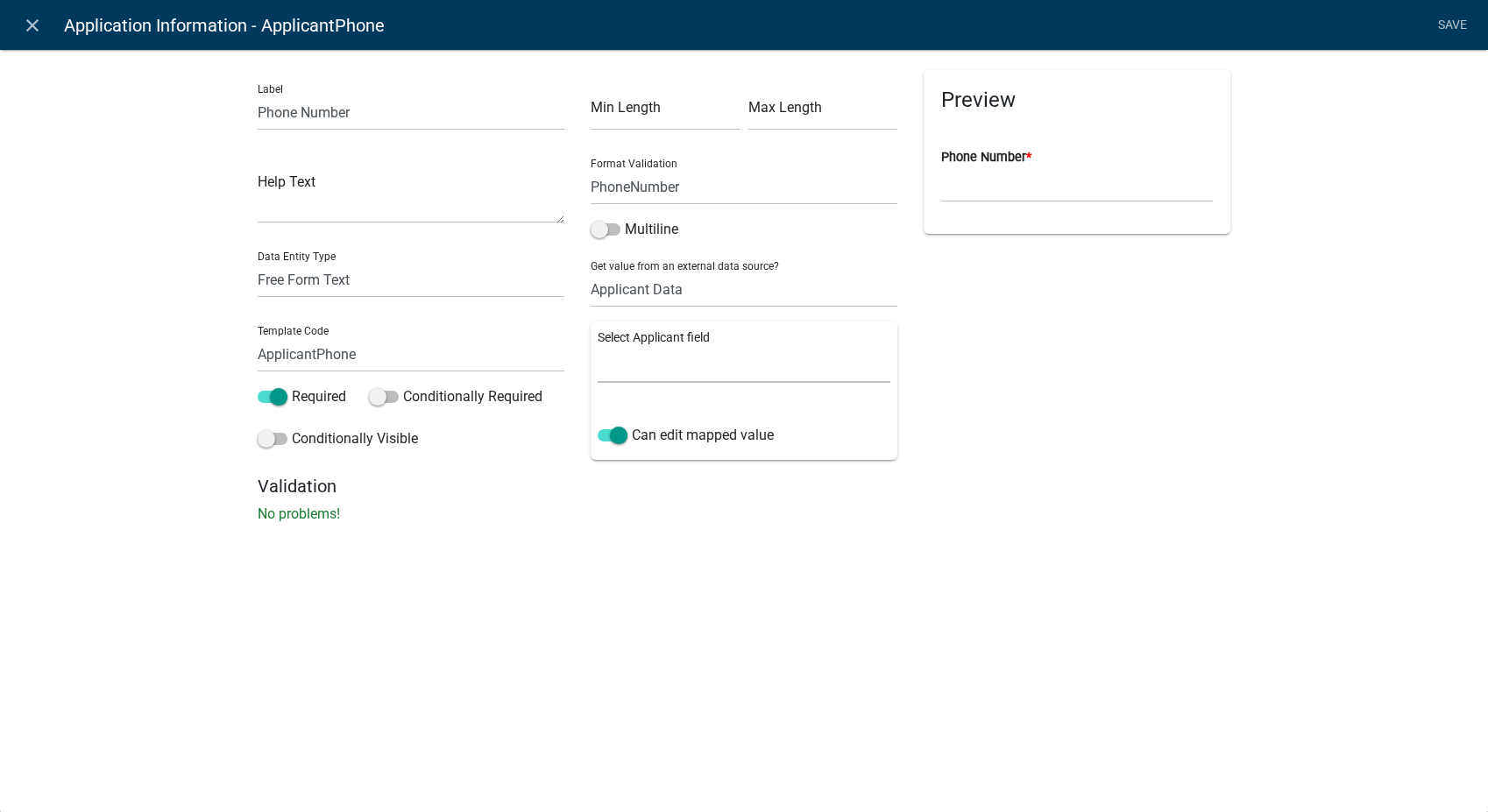
select select "8: Object"
click at [598, 347] on select "Full Name Username Email Address Street Address Street Address 2 City State Zip…" at bounding box center [744, 365] width 292 height 36
click at [1449, 14] on link "Save" at bounding box center [1451, 25] width 43 height 34
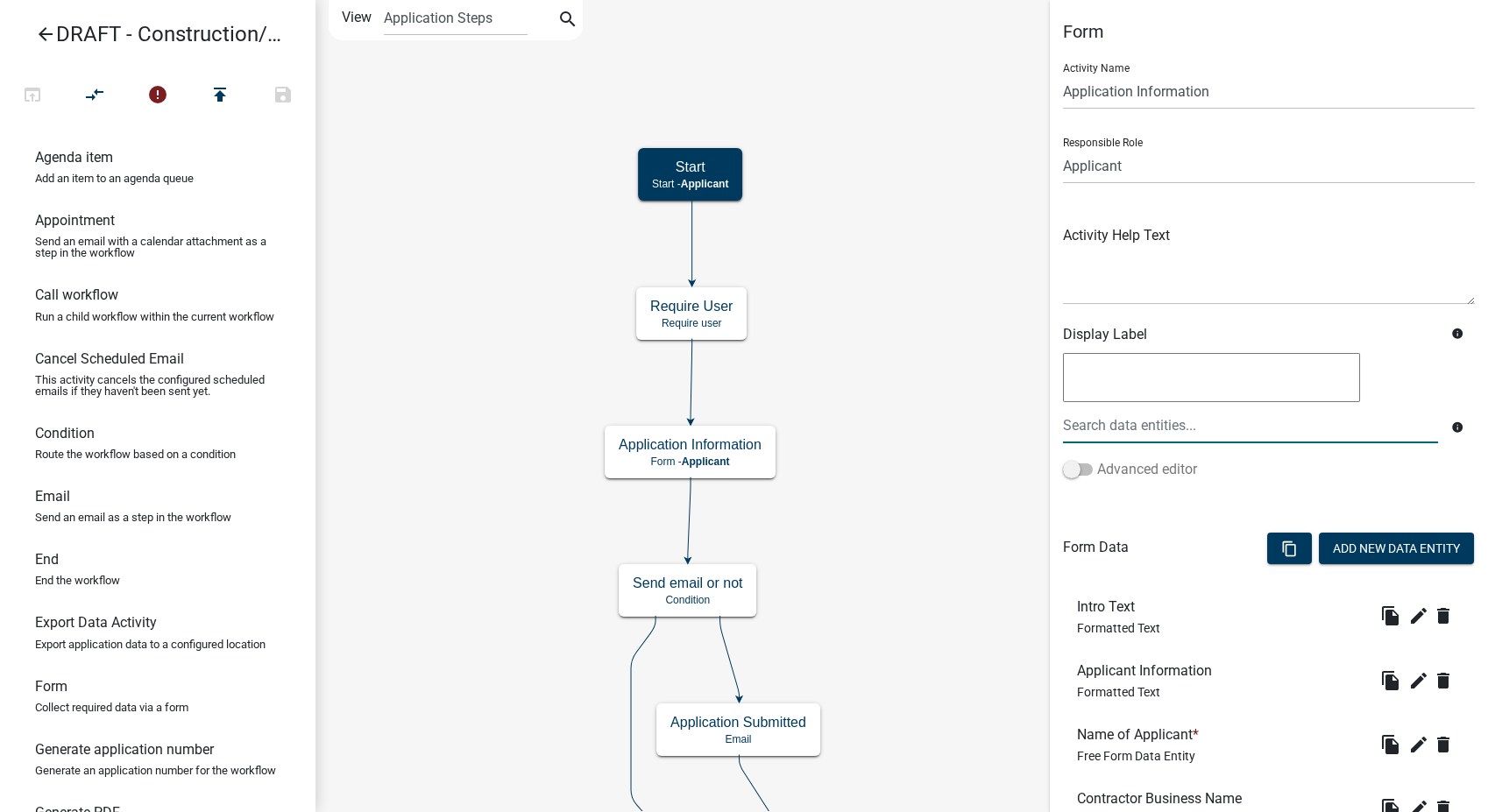
scroll to position [681, 0]
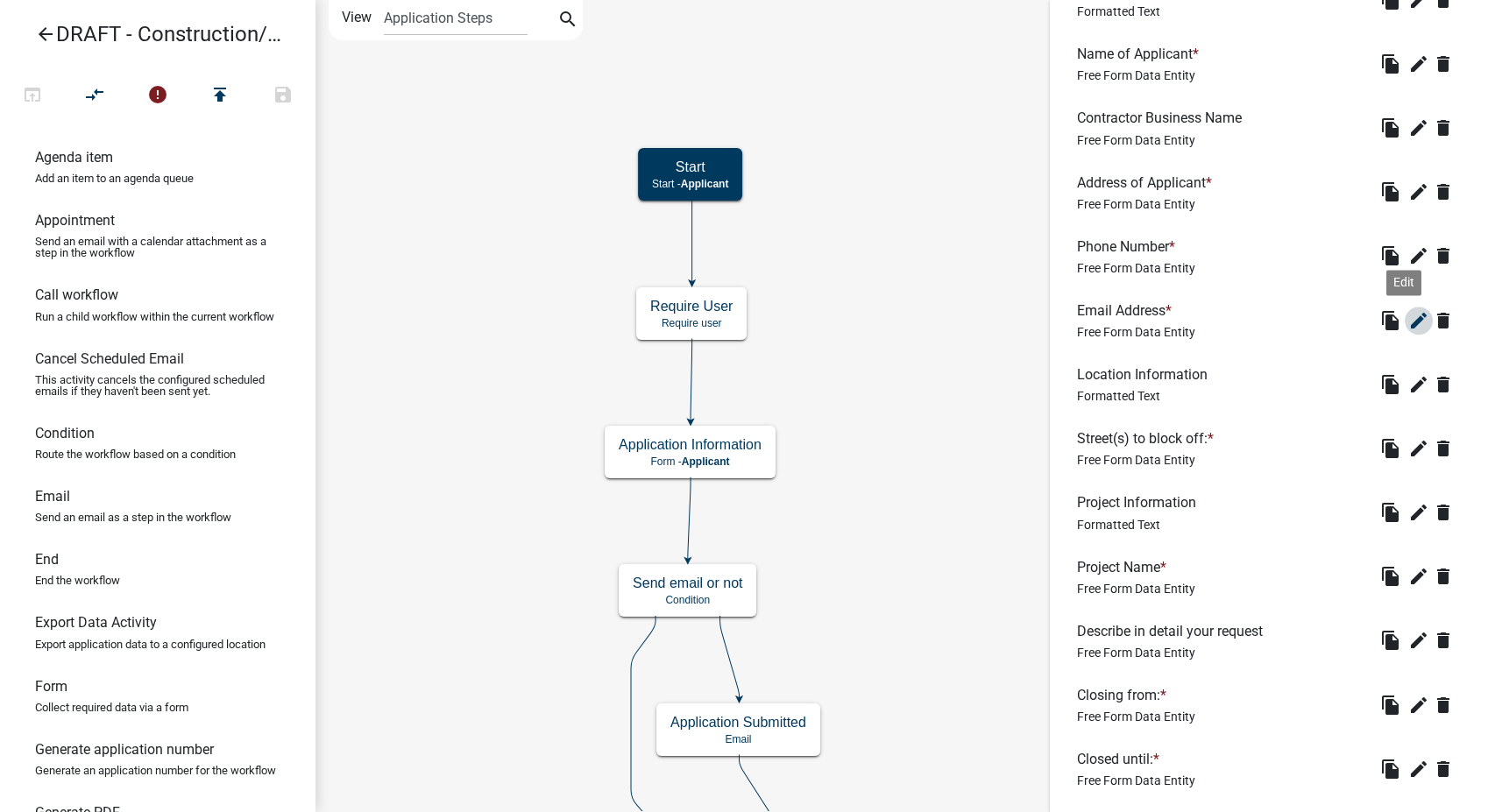
click at [1408, 321] on icon "edit" at bounding box center [1419, 321] width 21 height 21
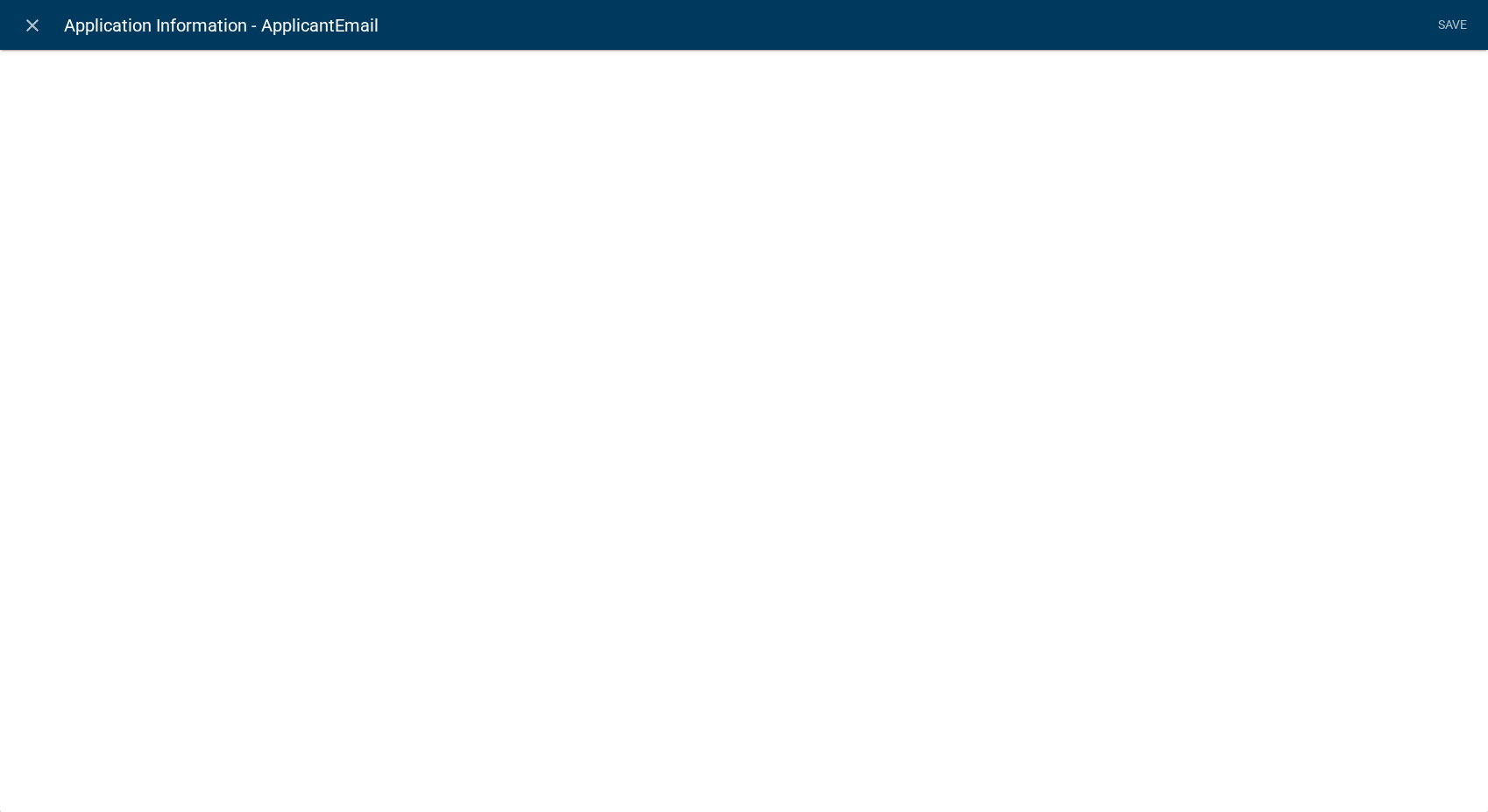
select select "0"
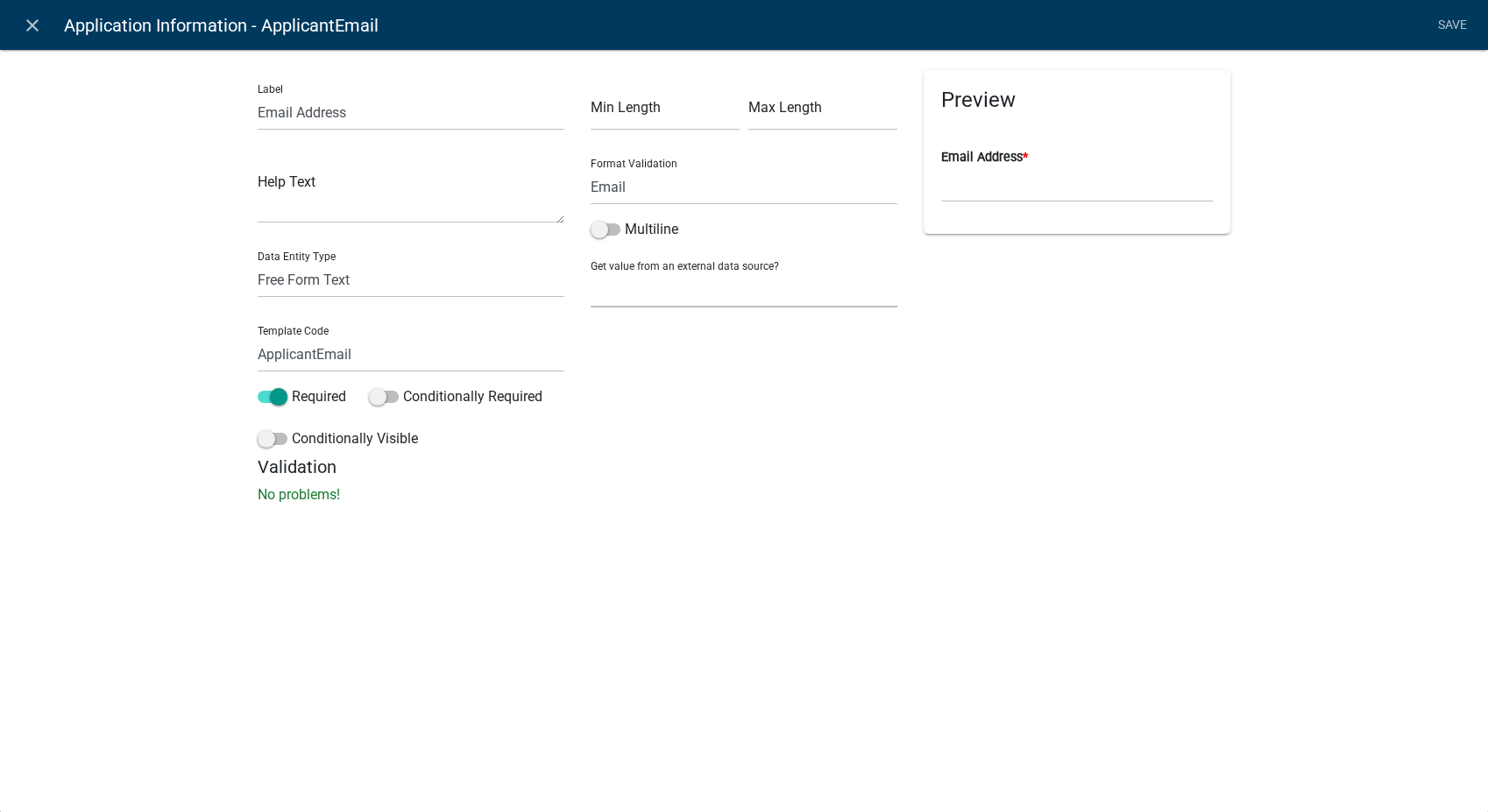
click at [613, 283] on select "None Applicant Data" at bounding box center [744, 289] width 307 height 36
select select "1: Object"
click at [590, 272] on select "None Applicant Data" at bounding box center [744, 289] width 307 height 36
drag, startPoint x: 631, startPoint y: 368, endPoint x: 633, endPoint y: 385, distance: 17.1
click at [631, 368] on select "Full Name Username Email Address Street Address Street Address 2 City State Zip…" at bounding box center [744, 365] width 292 height 36
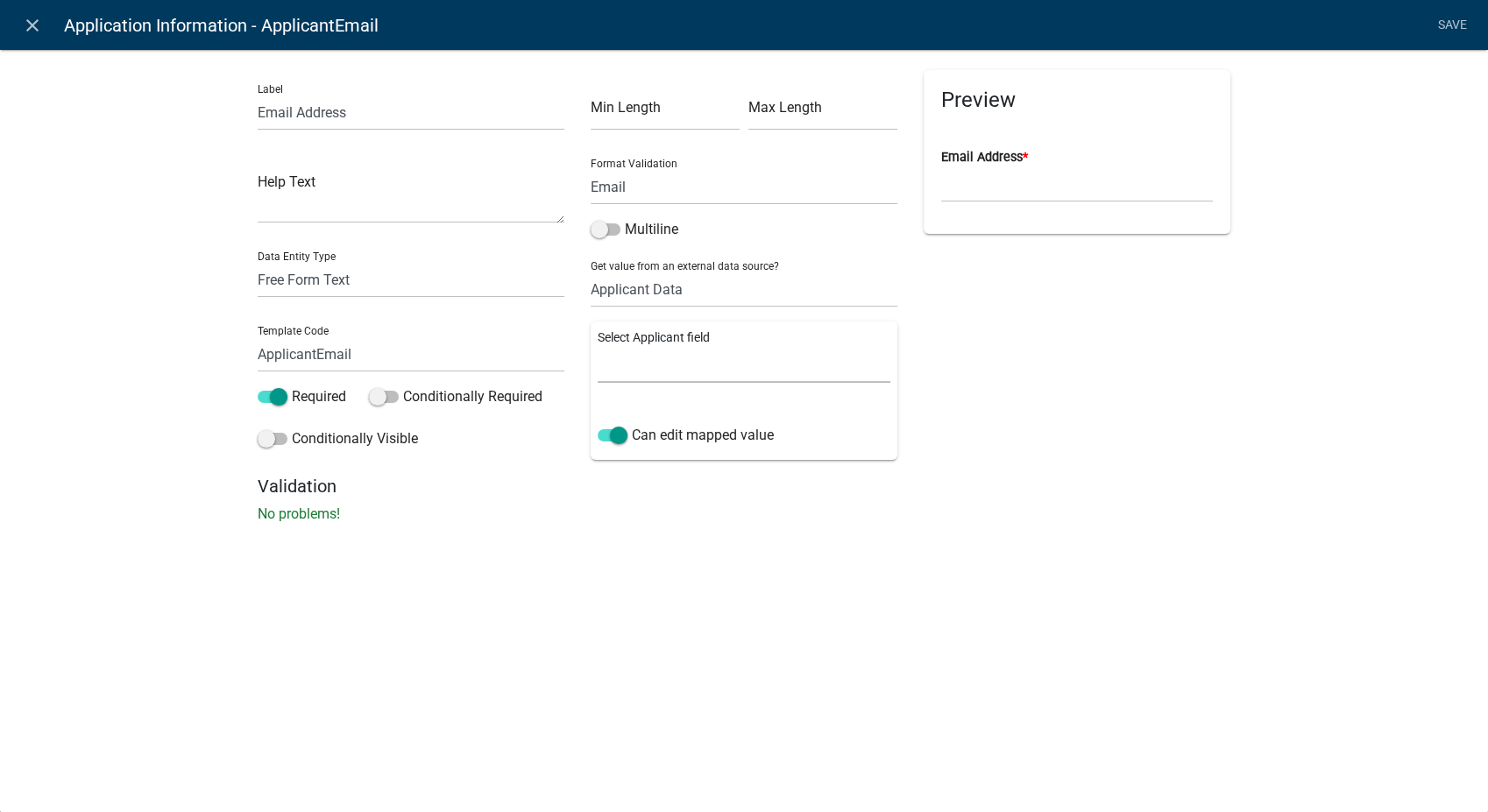
select select "2: Object"
click at [598, 347] on select "Full Name Username Email Address Street Address Street Address 2 City State Zip…" at bounding box center [744, 365] width 292 height 36
click at [1463, 17] on link "Save" at bounding box center [1451, 25] width 43 height 34
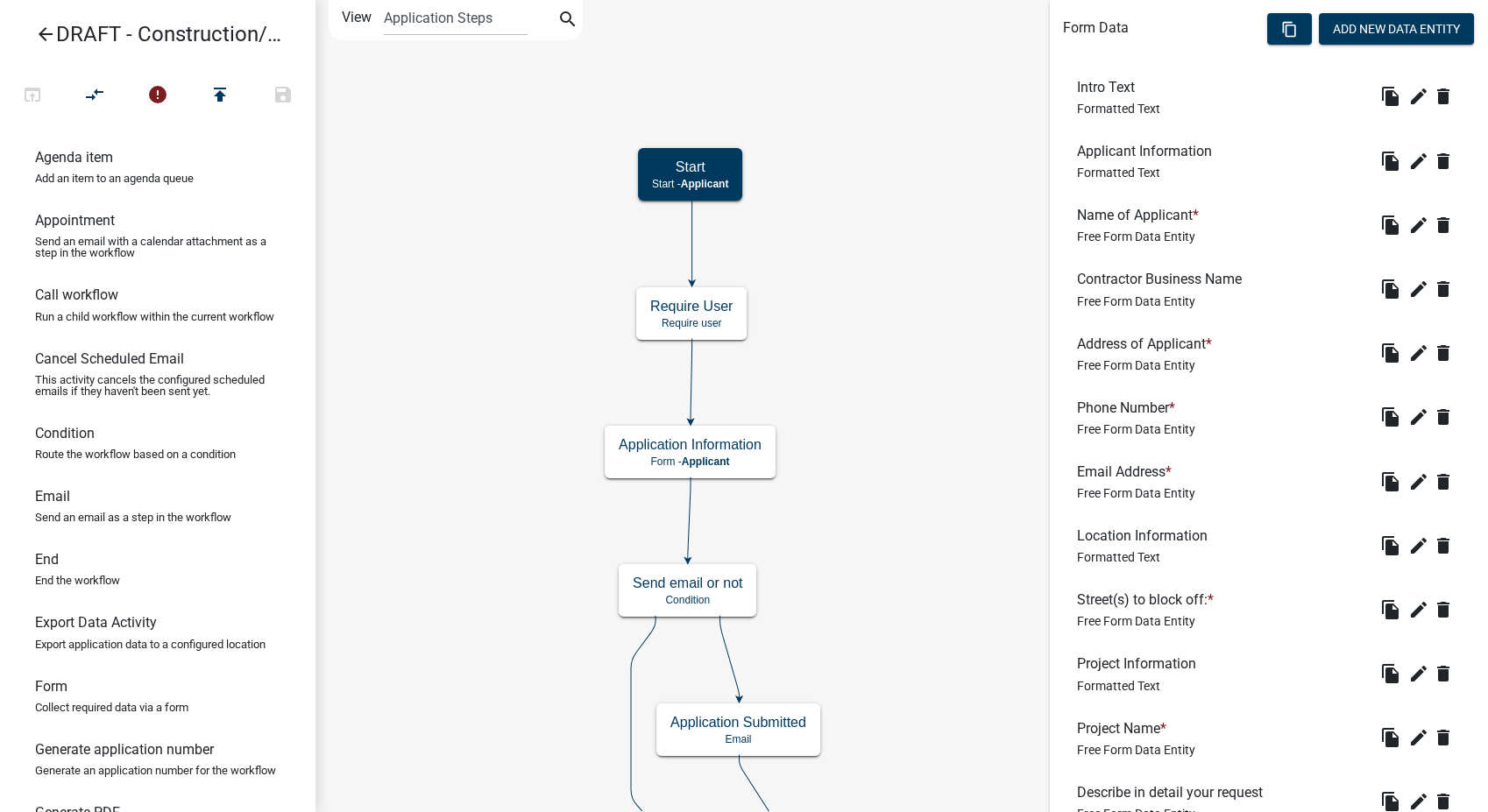
scroll to position [583, 0]
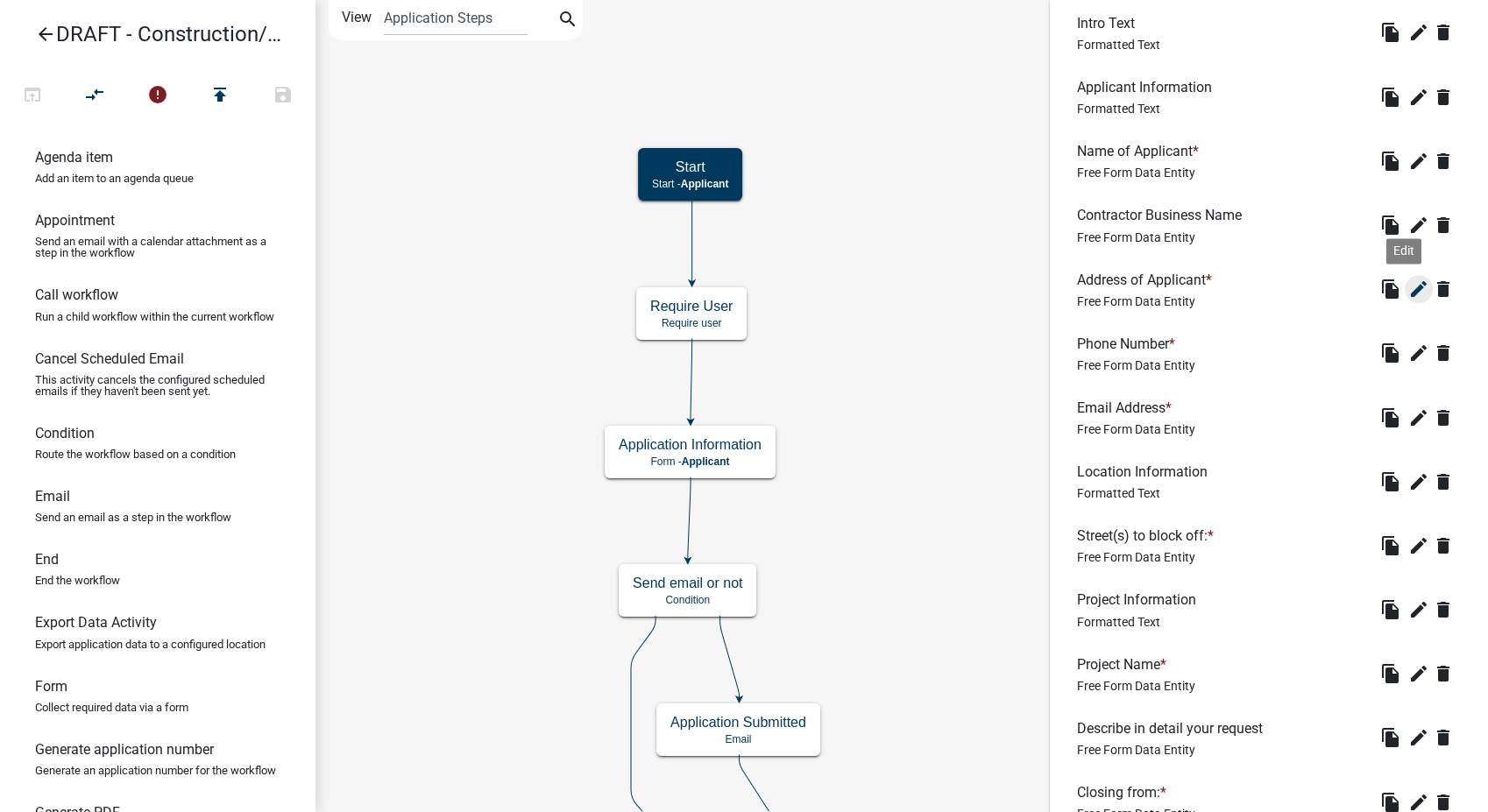
click at [1408, 286] on icon "edit" at bounding box center [1419, 289] width 21 height 21
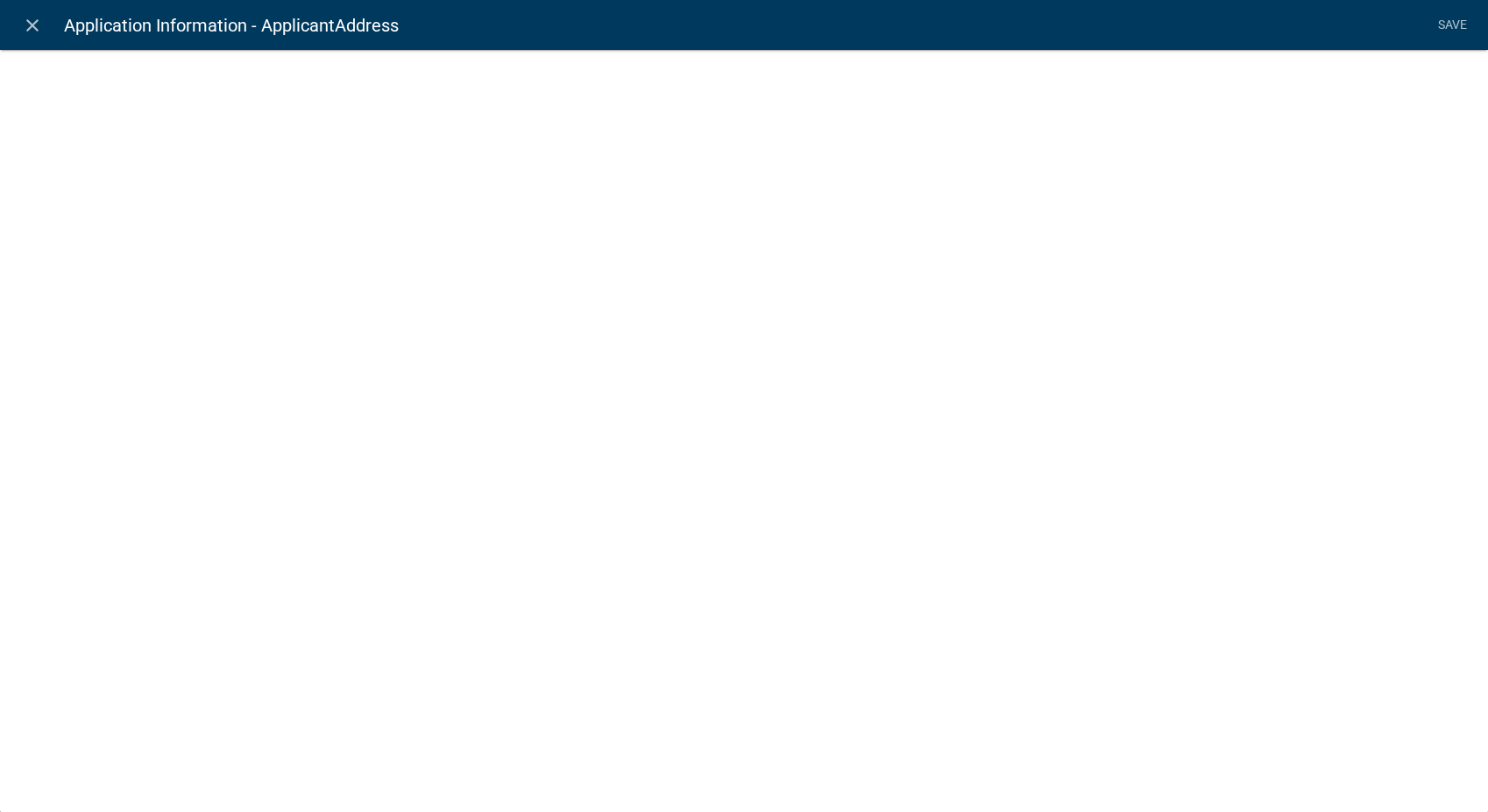
select select "1: Object"
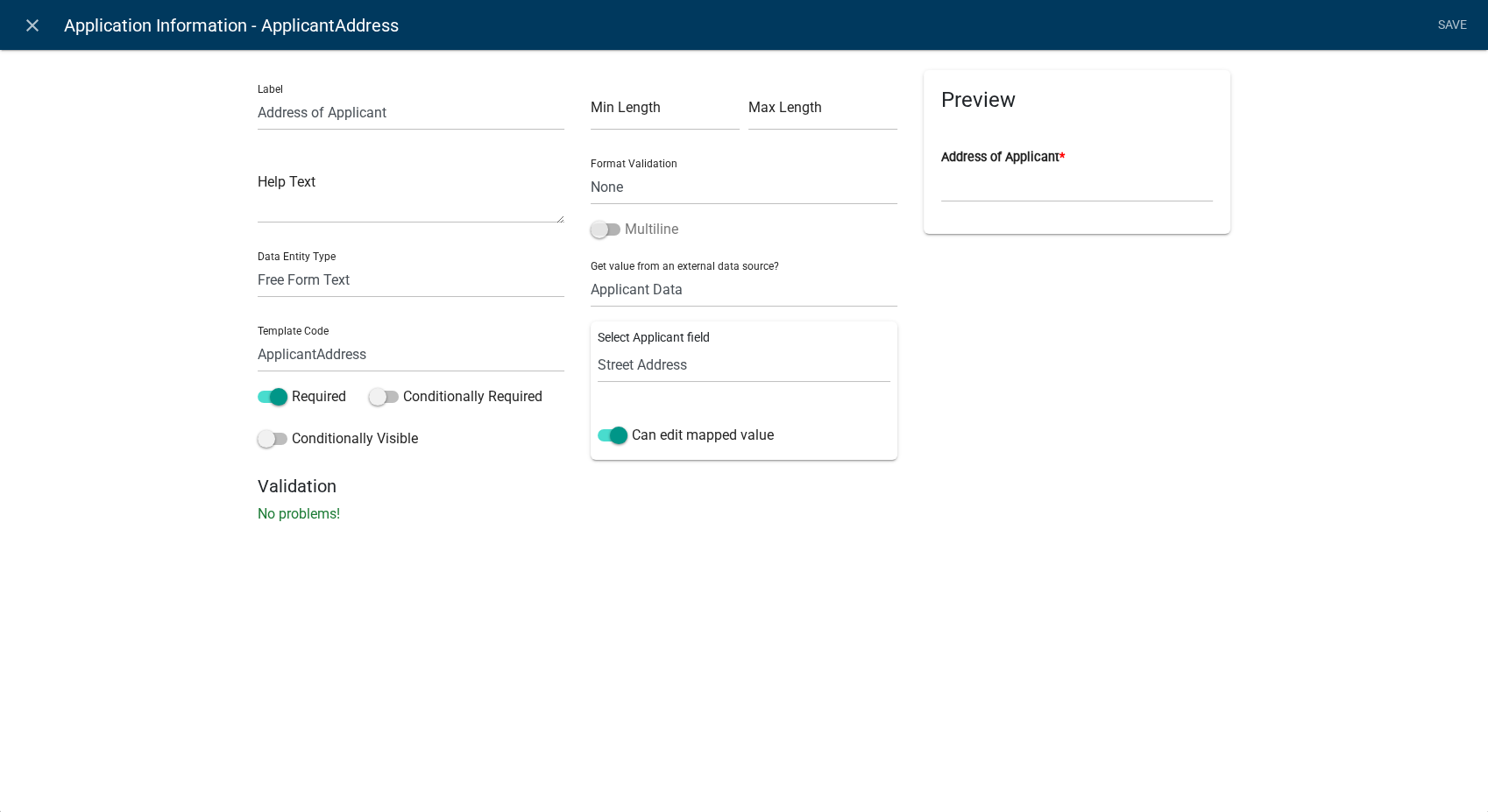
click at [593, 228] on span at bounding box center [605, 230] width 30 height 13
click at [625, 219] on input "Multiline" at bounding box center [625, 219] width 0 height 0
click at [717, 369] on select "Full Name Username Email Address Street Address Street Address 2 City State Zip…" at bounding box center [744, 365] width 292 height 36
click at [717, 368] on select "Full Name Username Email Address Street Address Street Address 2 City State Zip…" at bounding box center [744, 365] width 292 height 36
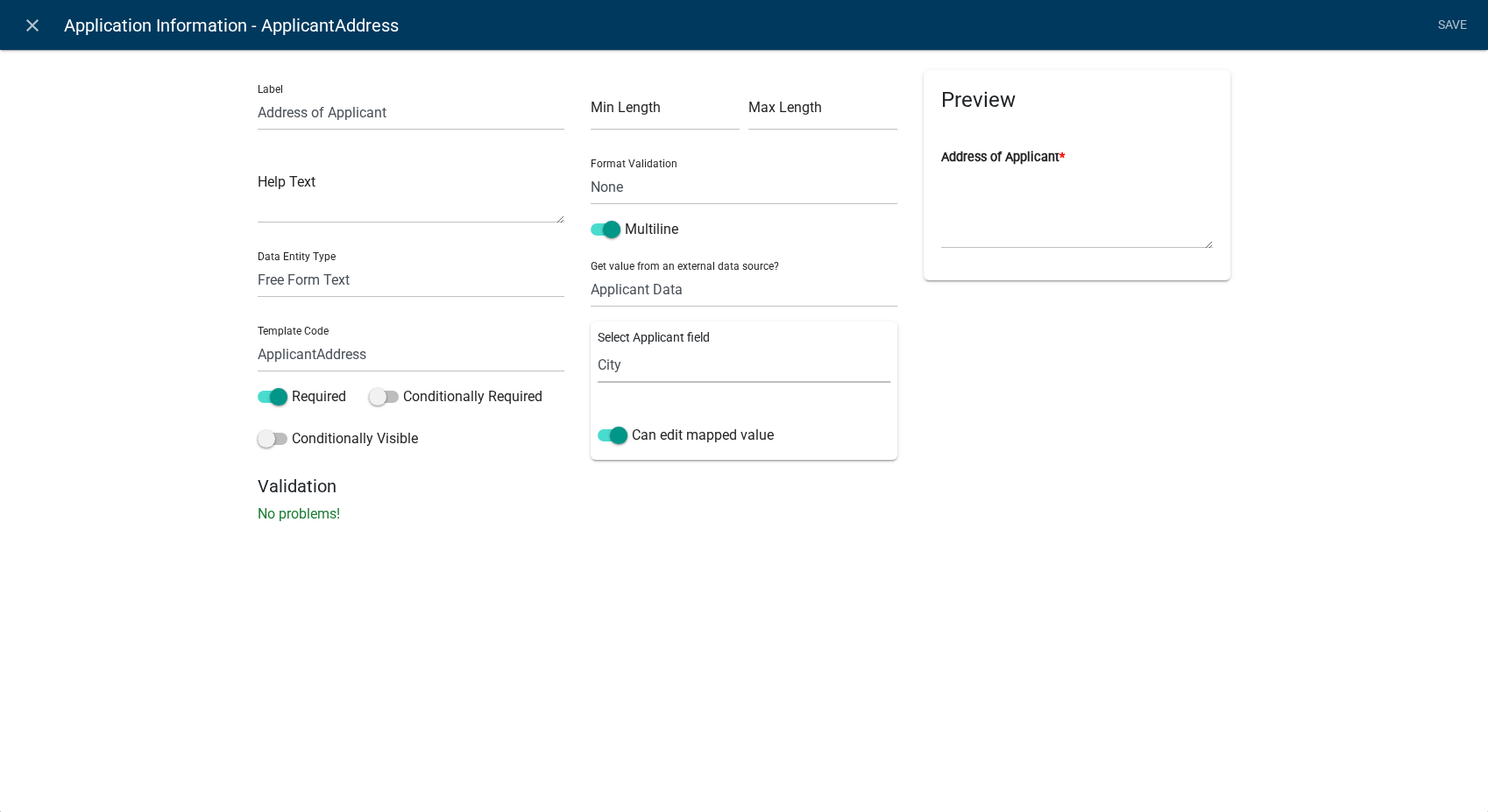
click at [598, 347] on select "Full Name Username Email Address Street Address Street Address 2 City State Zip…" at bounding box center [744, 365] width 292 height 36
click at [670, 361] on select "Full Name Username Email Address Street Address Street Address 2 City State Zip…" at bounding box center [744, 365] width 292 height 36
select select "3: Object"
click at [598, 347] on select "Full Name Username Email Address Street Address Street Address 2 City State Zip…" at bounding box center [744, 365] width 292 height 36
click at [616, 234] on span at bounding box center [605, 230] width 30 height 13
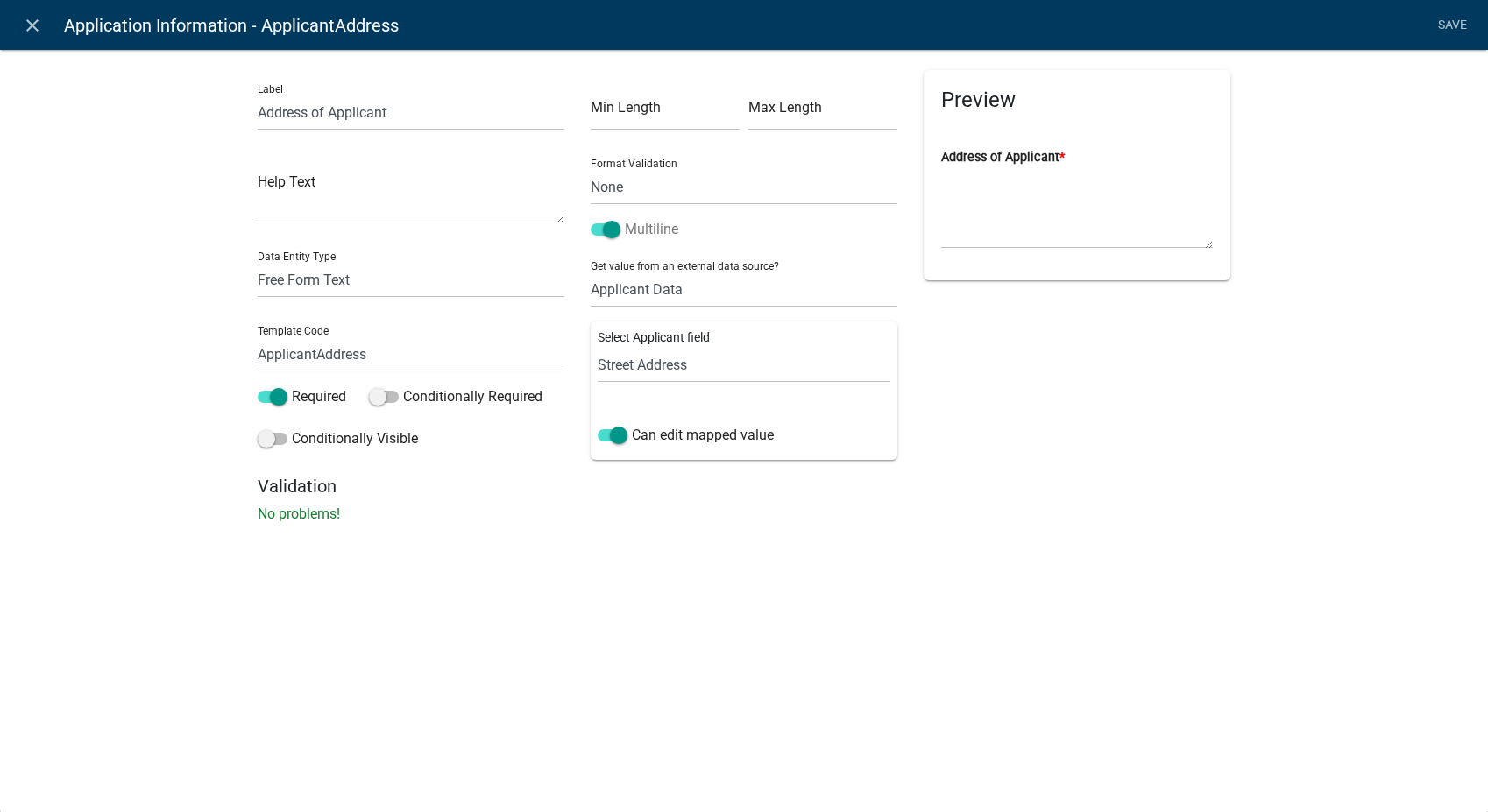
click at [625, 219] on input "Multiline" at bounding box center [625, 219] width 0 height 0
click at [1457, 24] on link "Save" at bounding box center [1451, 25] width 43 height 34
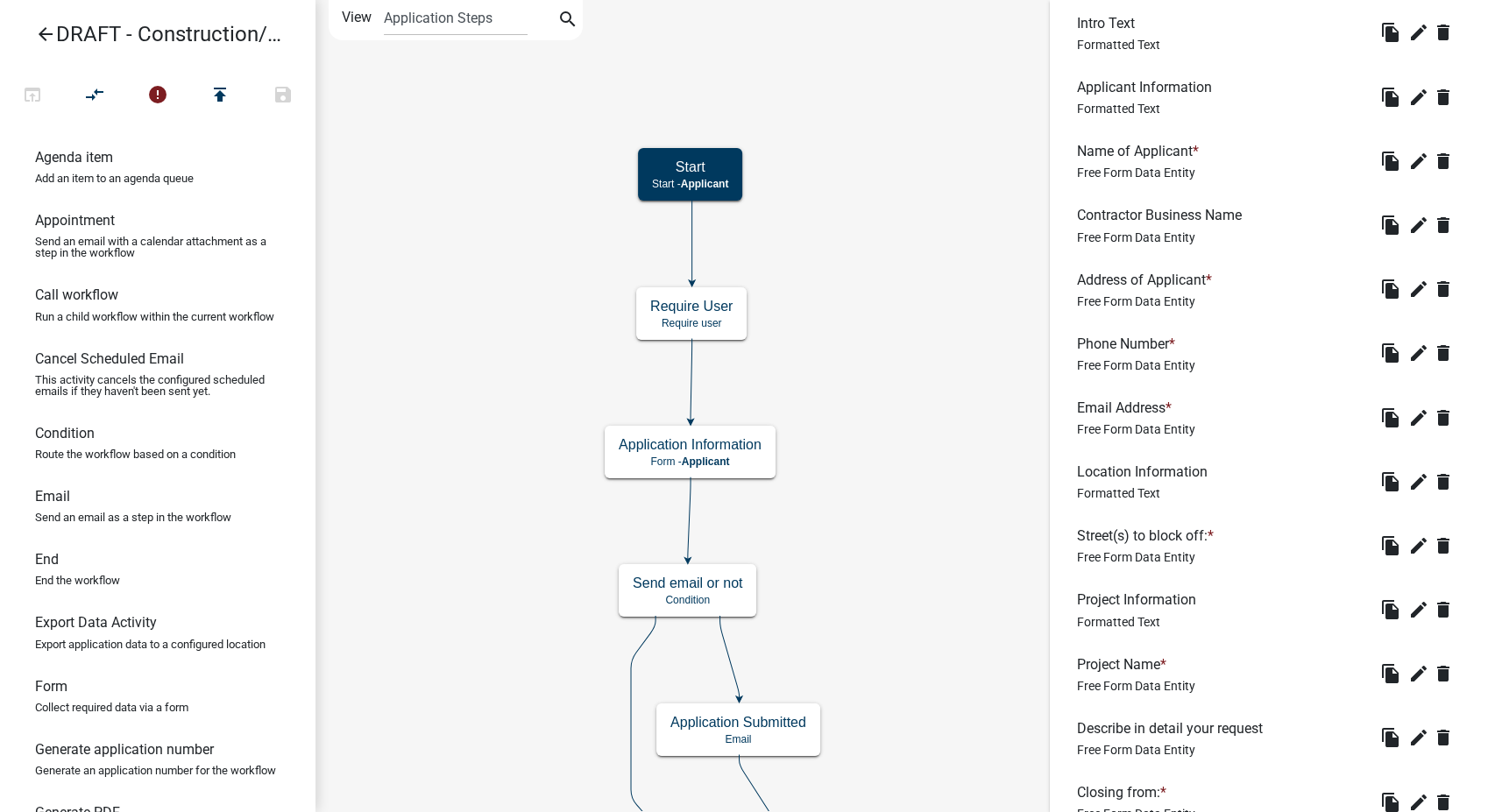
scroll to position [195, 0]
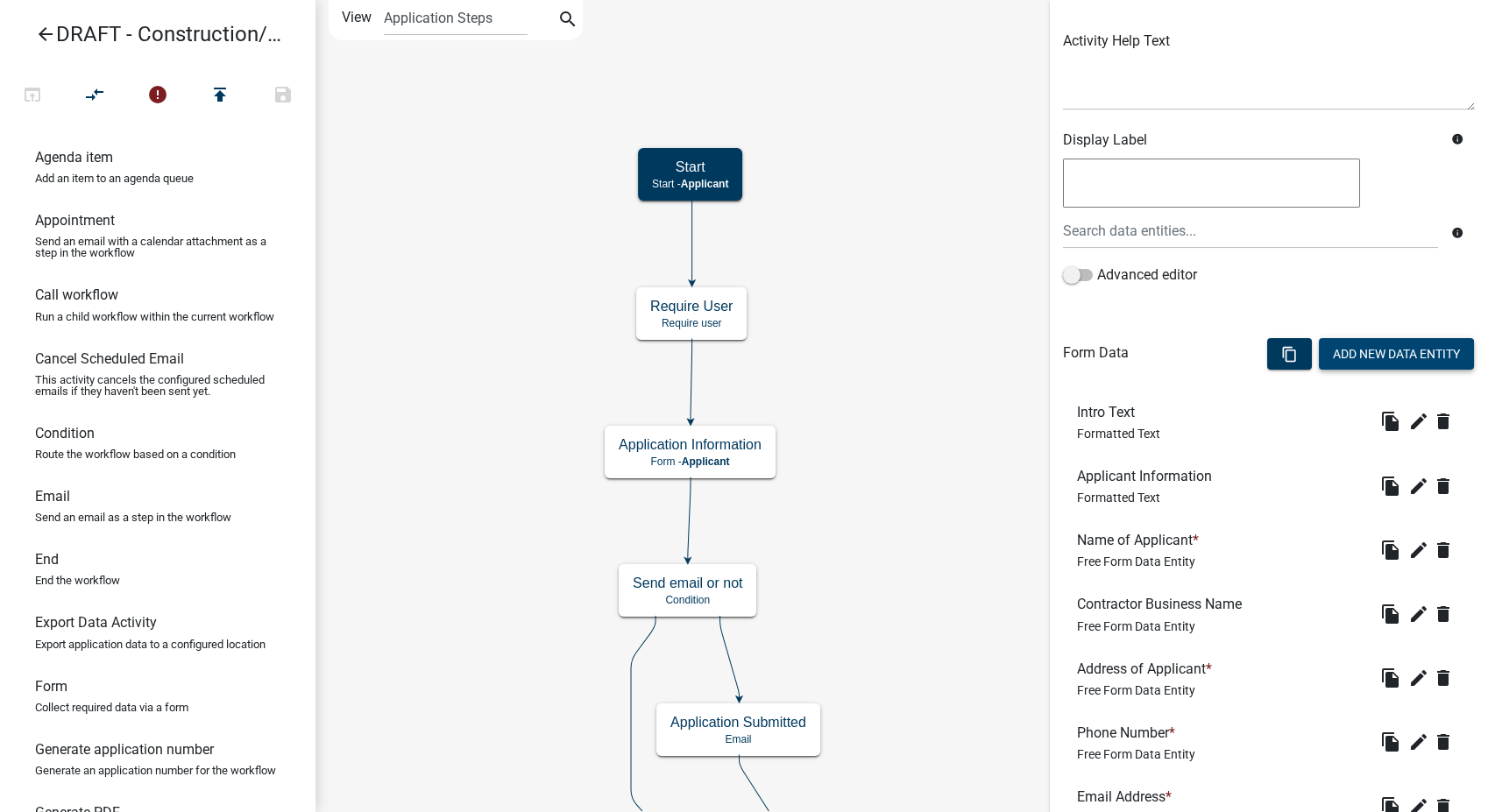
click at [1381, 350] on button "Add New Data Entity" at bounding box center [1396, 354] width 155 height 32
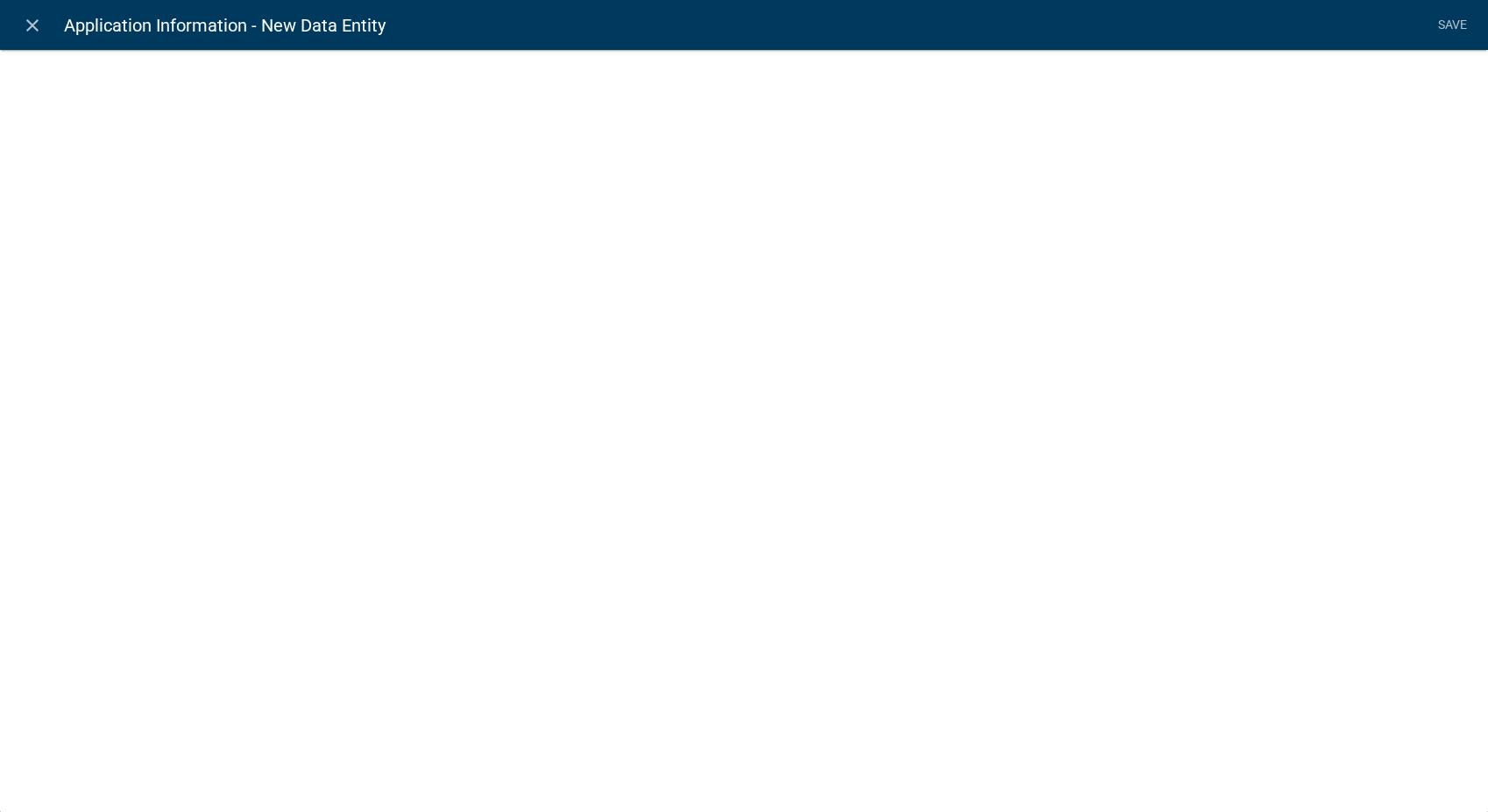
select select
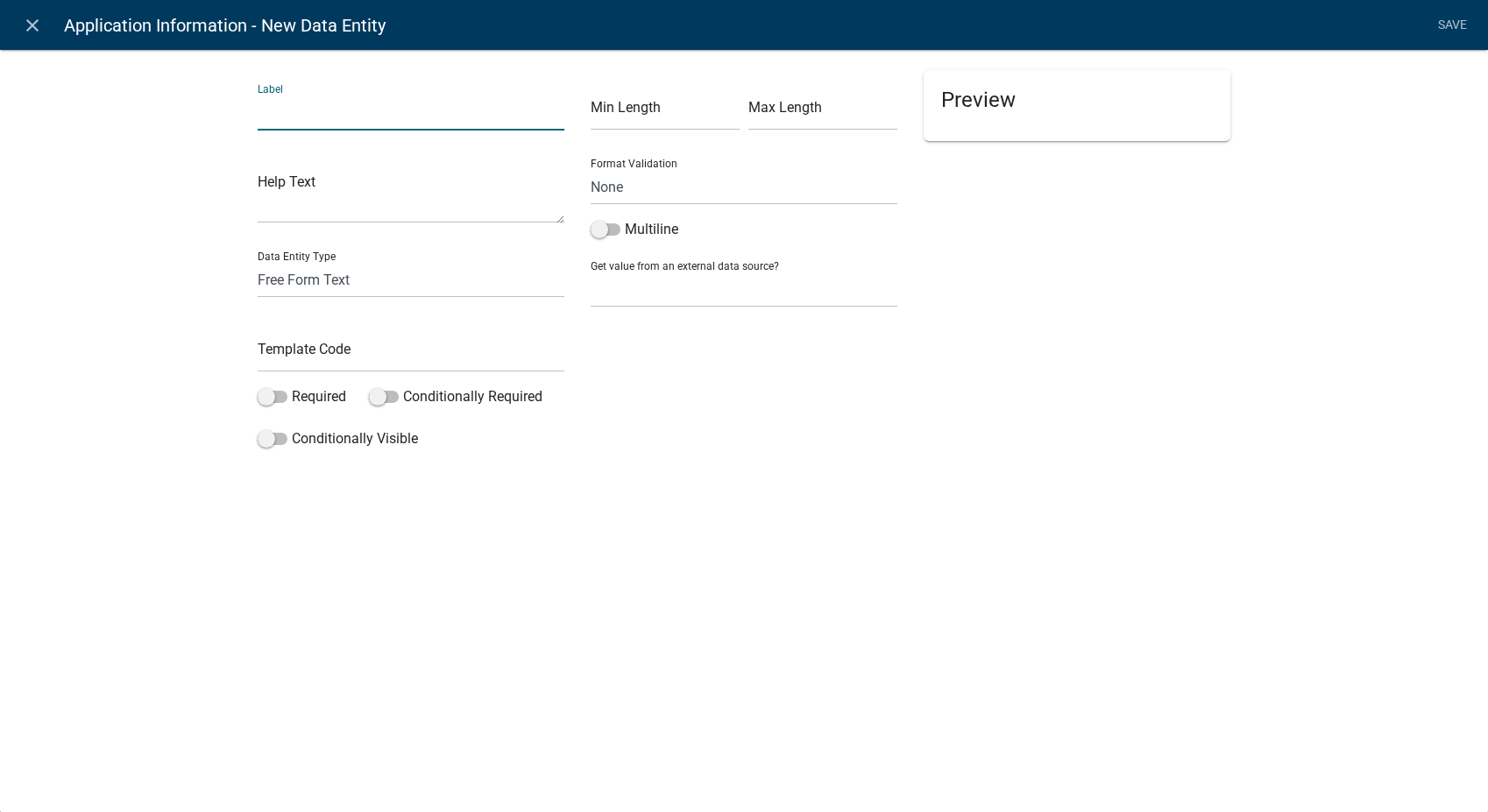
click at [301, 118] on input "text" at bounding box center [411, 112] width 307 height 36
type input "City"
click at [284, 344] on input "text" at bounding box center [411, 354] width 307 height 36
type input "AppCity"
click at [613, 283] on select "None Applicant Data" at bounding box center [744, 289] width 307 height 36
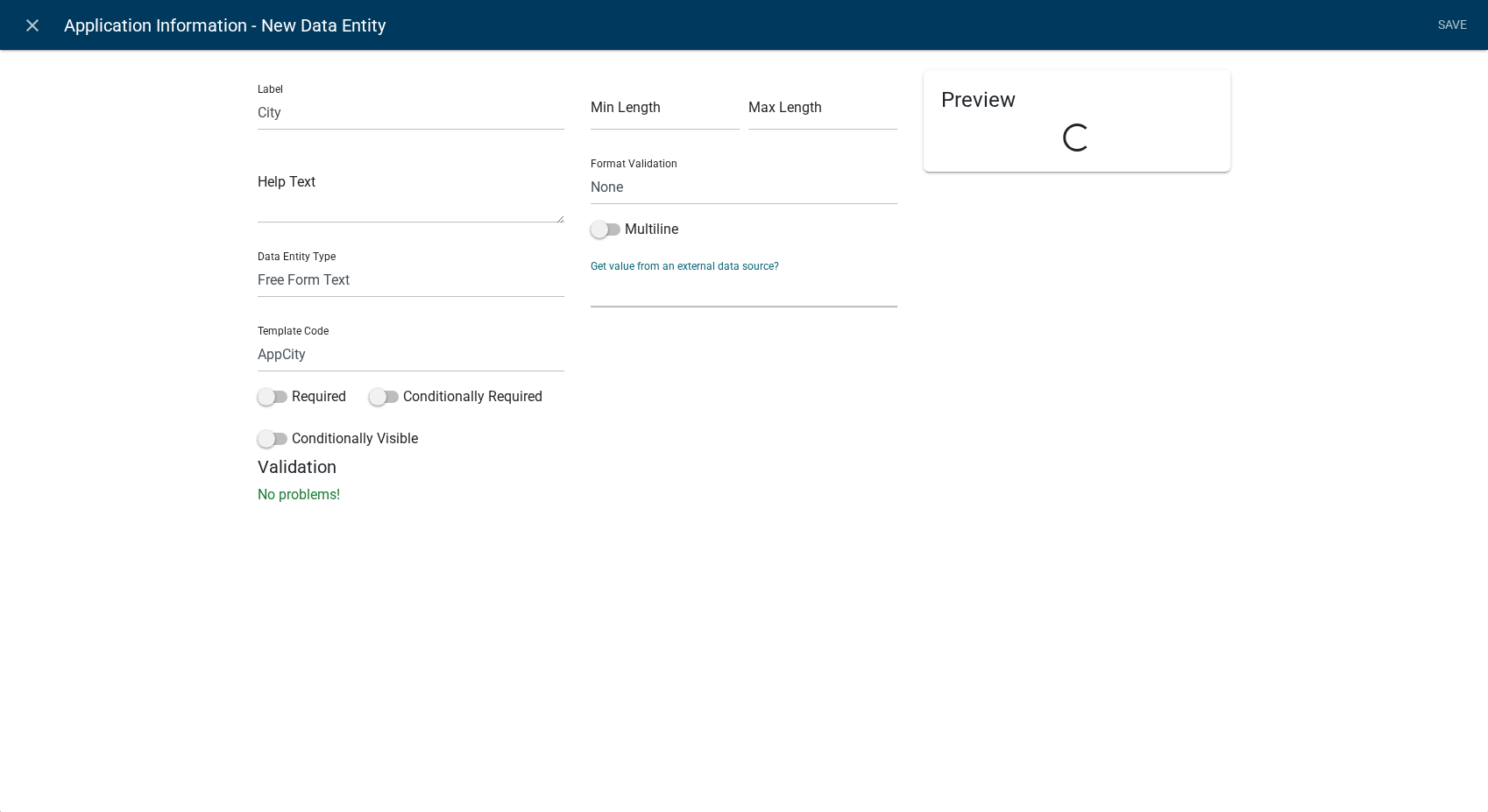
select select "1: Object"
click at [590, 272] on select "None Applicant Data" at bounding box center [744, 289] width 307 height 36
click at [636, 369] on select "Full Name Username Email Address Street Address Street Address 2 City State Zip…" at bounding box center [744, 365] width 292 height 36
select select "5: Object"
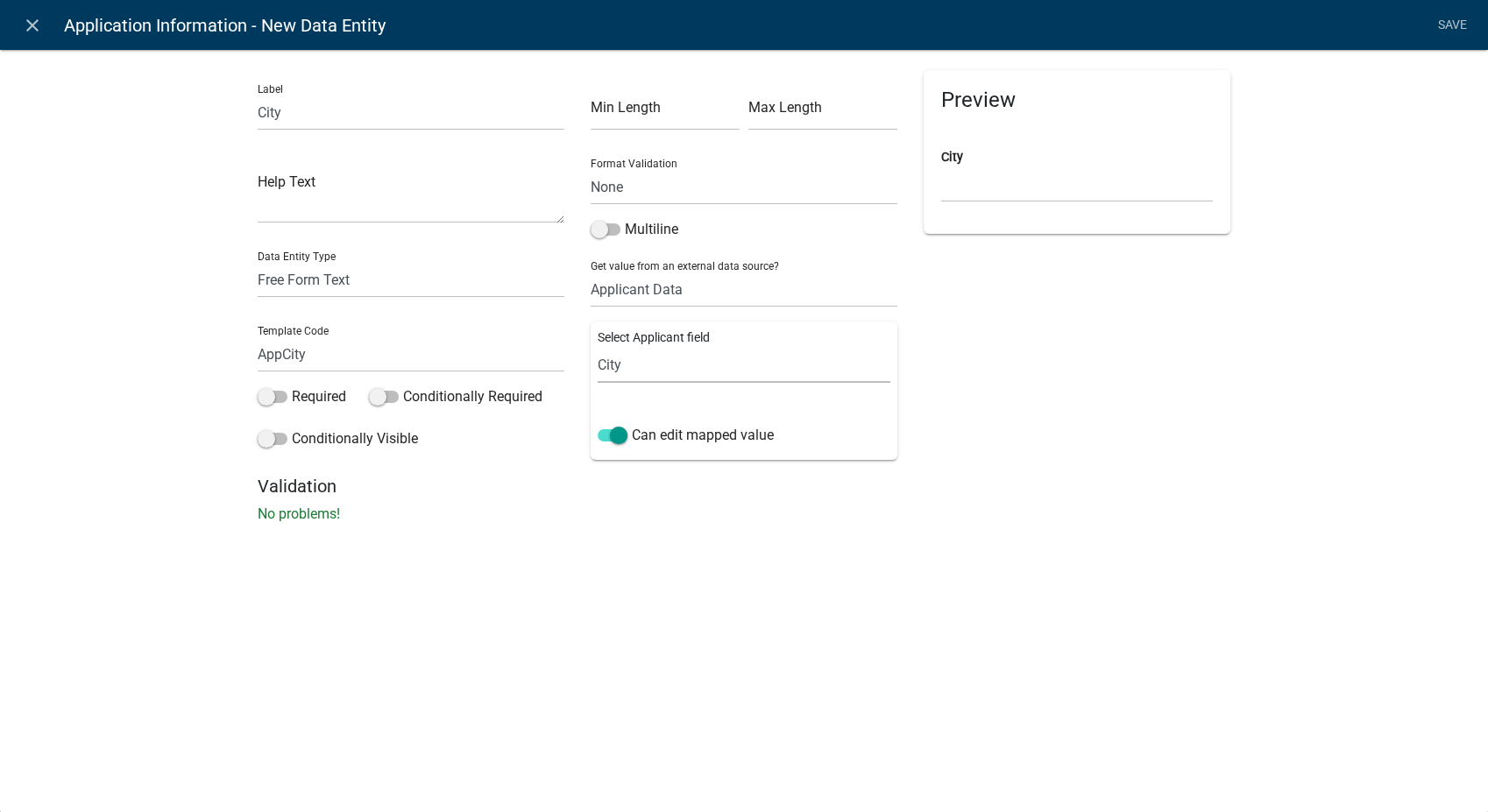
click at [598, 347] on select "Full Name Username Email Address Street Address Street Address 2 City State Zip…" at bounding box center [744, 365] width 292 height 36
click at [1444, 14] on link "Save" at bounding box center [1451, 25] width 43 height 34
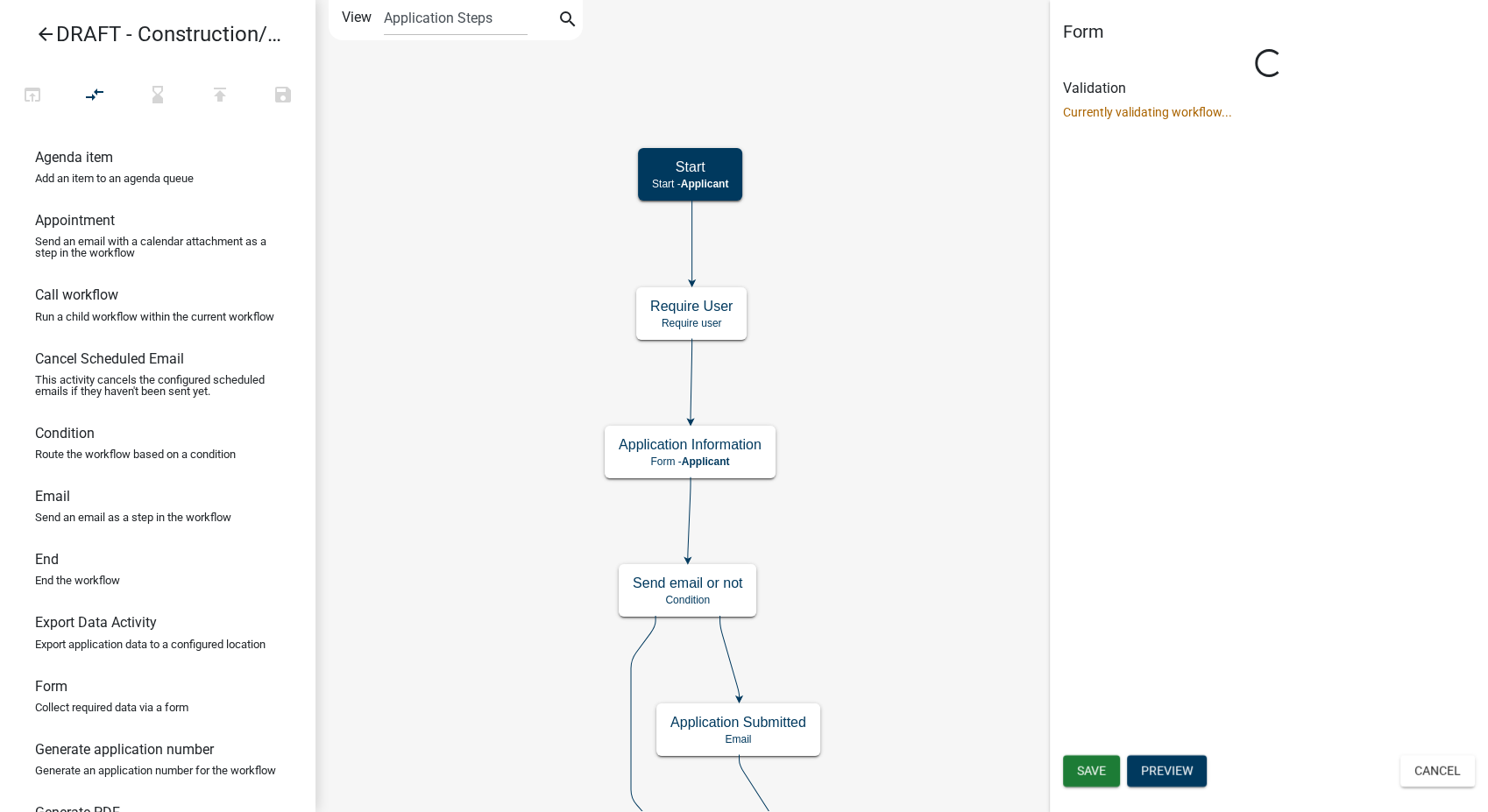
scroll to position [0, 0]
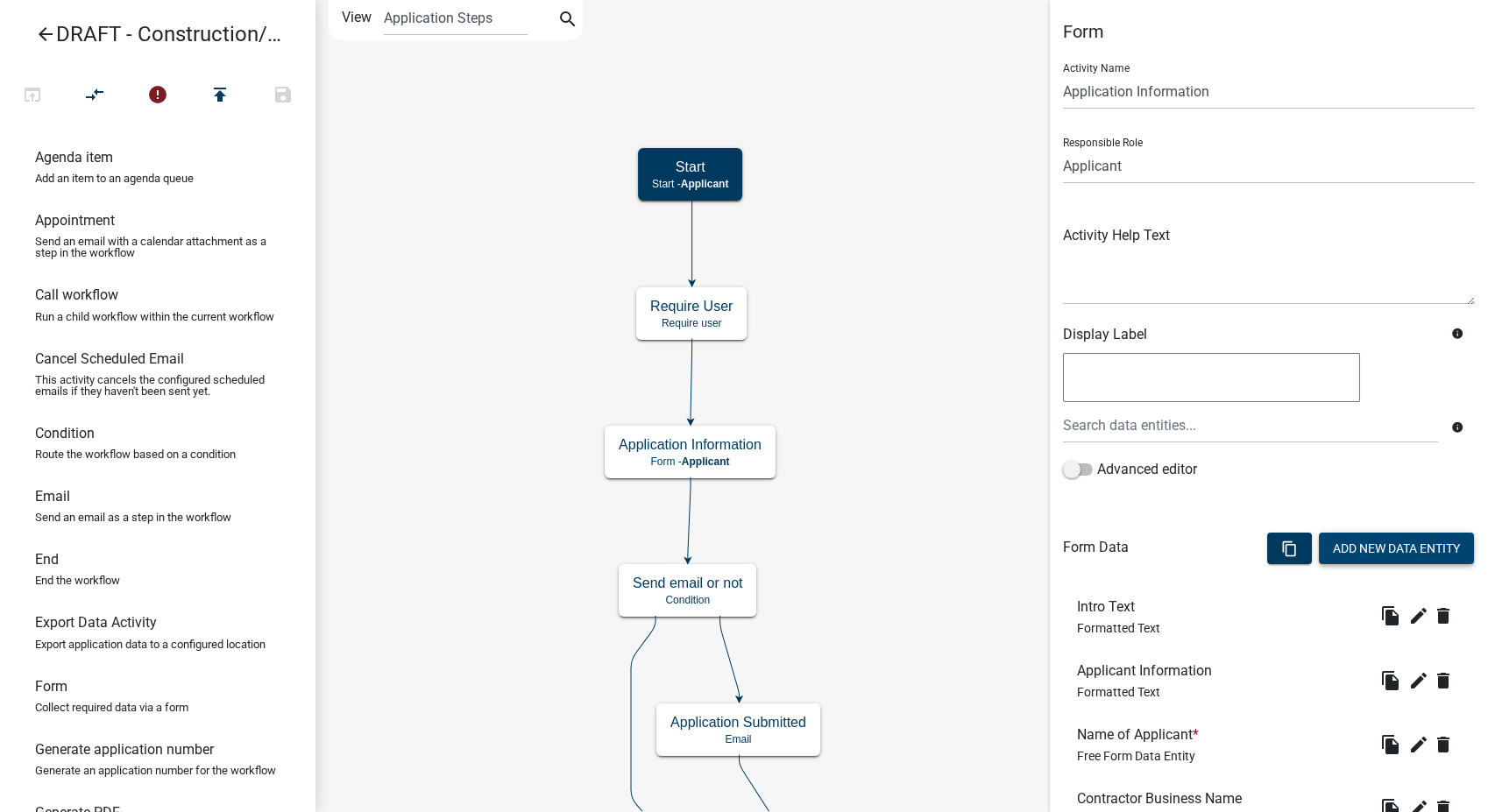
click at [1333, 550] on button "Add New Data Entity" at bounding box center [1396, 548] width 155 height 32
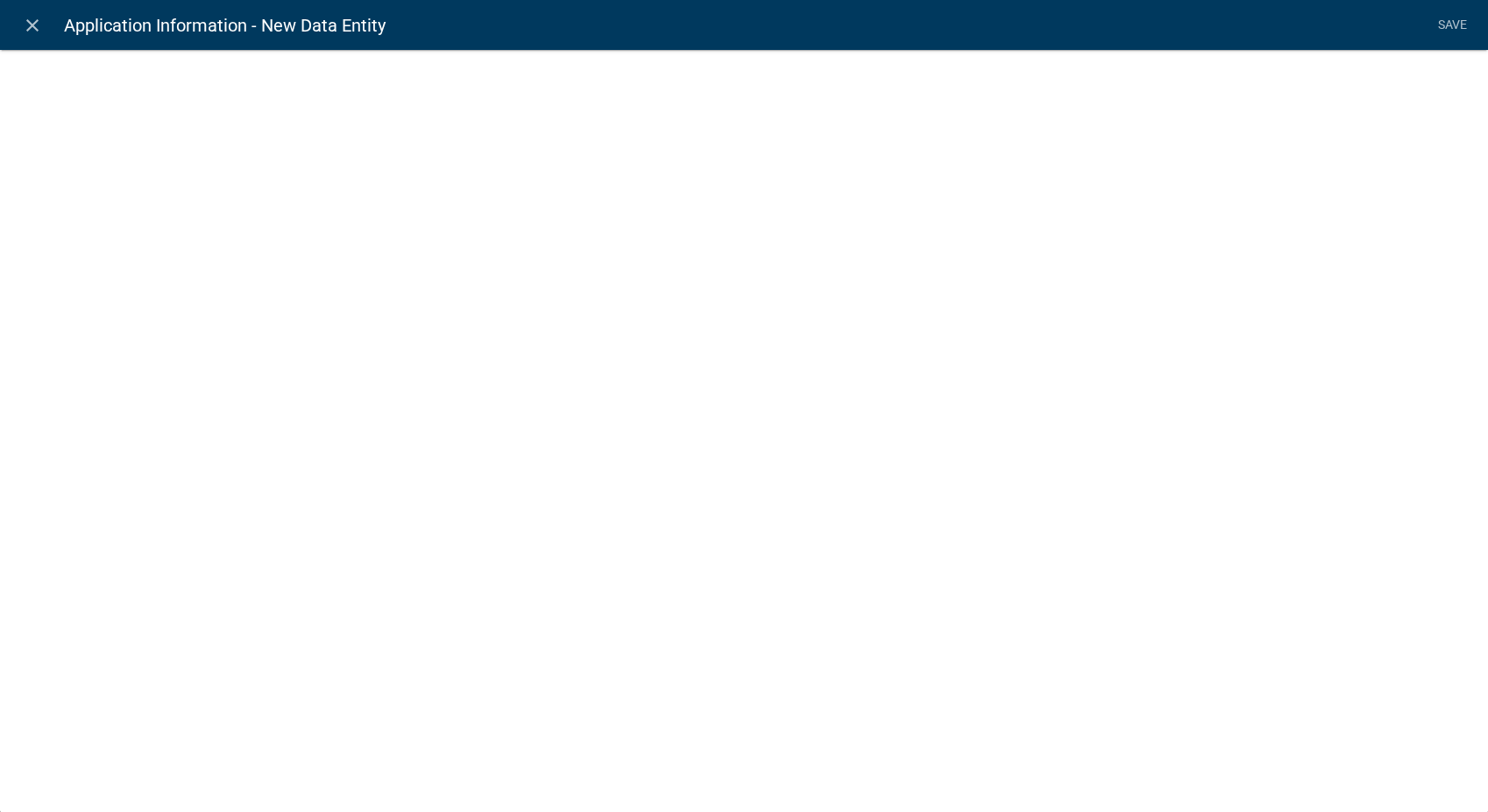
select select
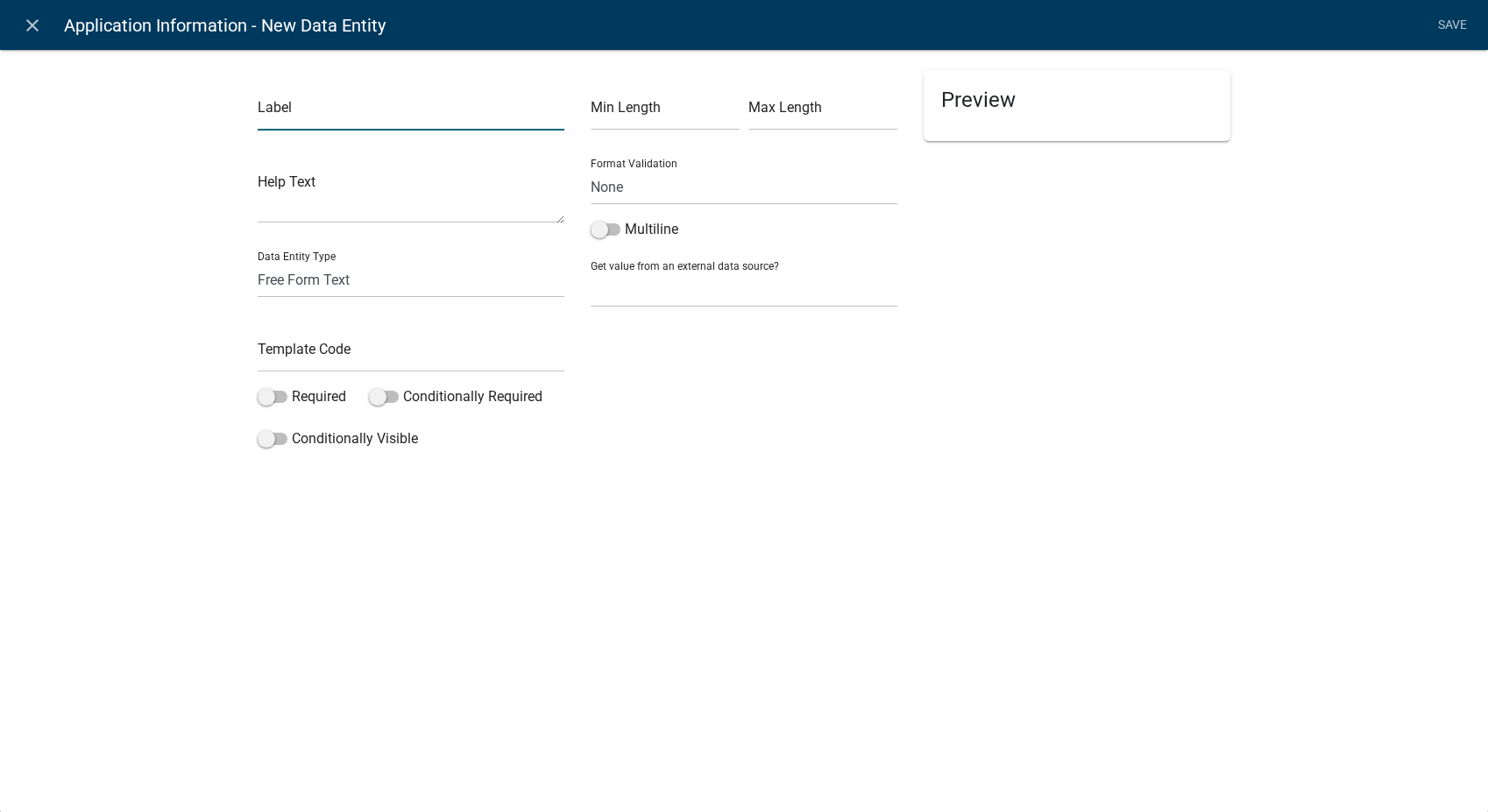
drag, startPoint x: 362, startPoint y: 123, endPoint x: 353, endPoint y: 109, distance: 16.6
click at [353, 109] on input "text" at bounding box center [411, 112] width 307 height 36
type input "State"
click at [274, 348] on input "text" at bounding box center [411, 354] width 307 height 36
type input "AppState"
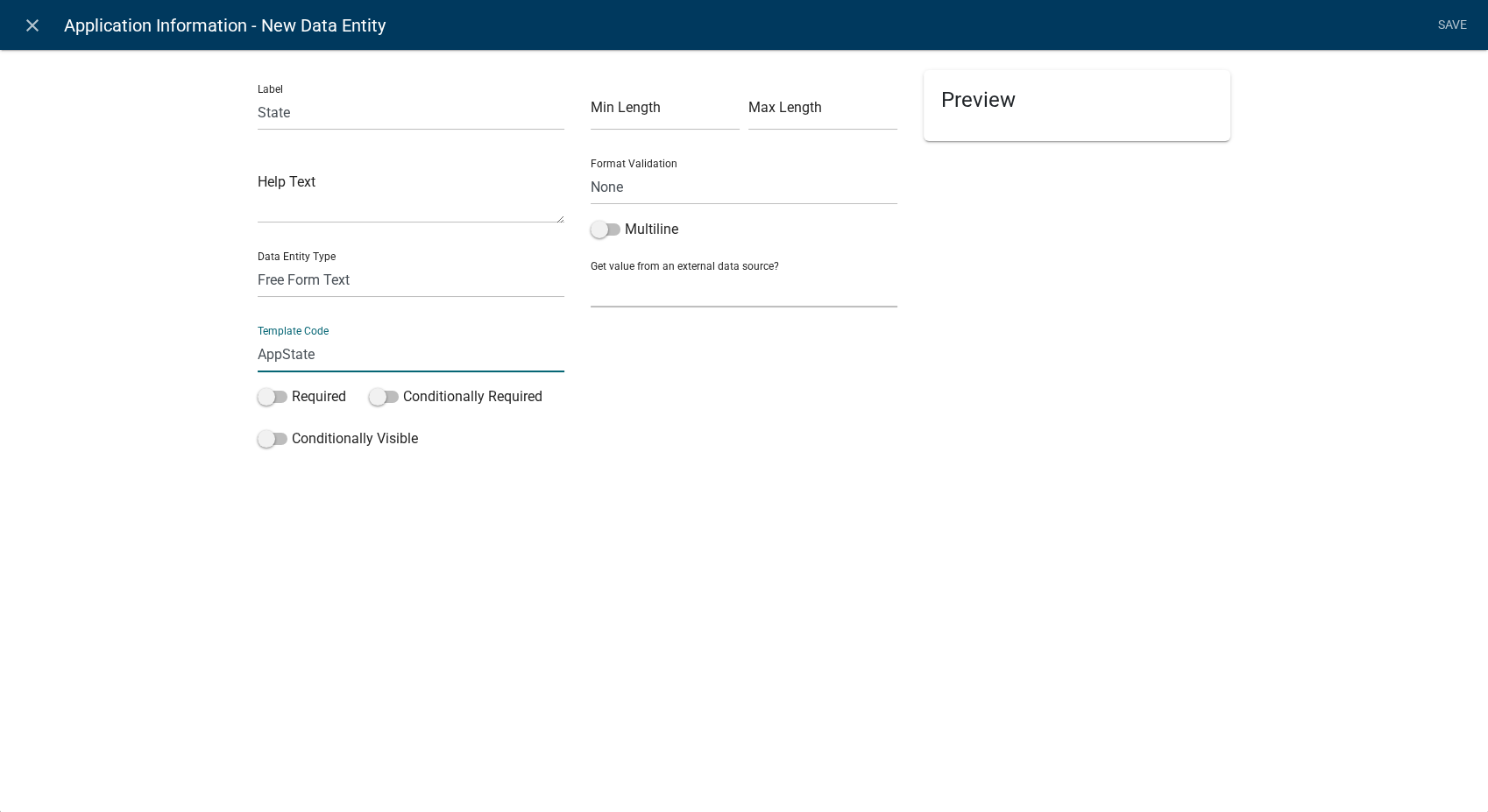
drag, startPoint x: 634, startPoint y: 292, endPoint x: 637, endPoint y: 310, distance: 18.2
click at [634, 292] on select "None Applicant Data" at bounding box center [744, 289] width 307 height 36
select select "1: Object"
click at [590, 272] on select "None Applicant Data" at bounding box center [744, 289] width 307 height 36
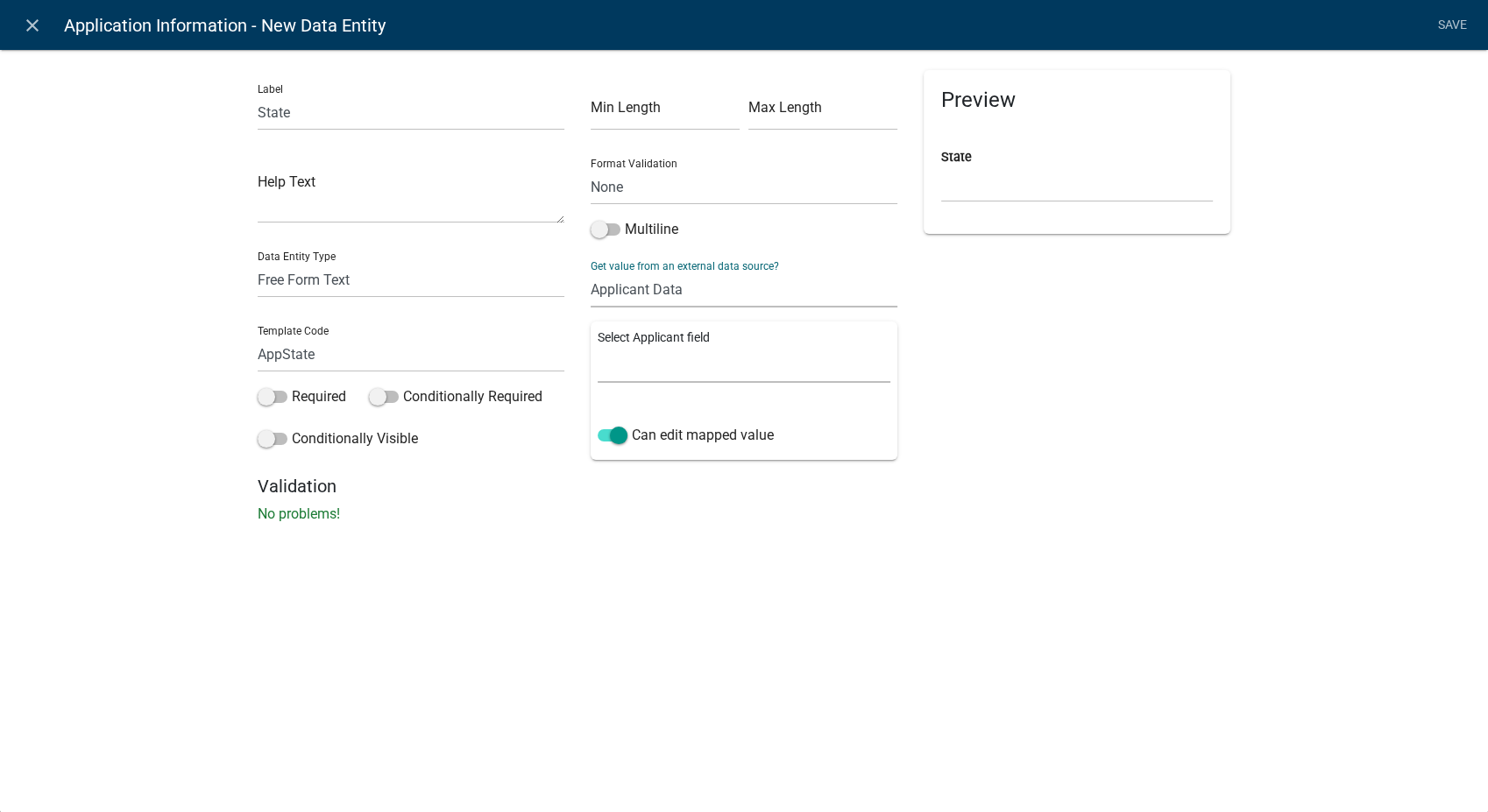
click at [631, 375] on select "Full Name Username Email Address Street Address Street Address 2 City State Zip…" at bounding box center [744, 365] width 292 height 36
select select "6: Object"
click at [598, 347] on select "Full Name Username Email Address Street Address Street Address 2 City State Zip…" at bounding box center [744, 365] width 292 height 36
click at [1445, 20] on link "Save" at bounding box center [1451, 25] width 43 height 34
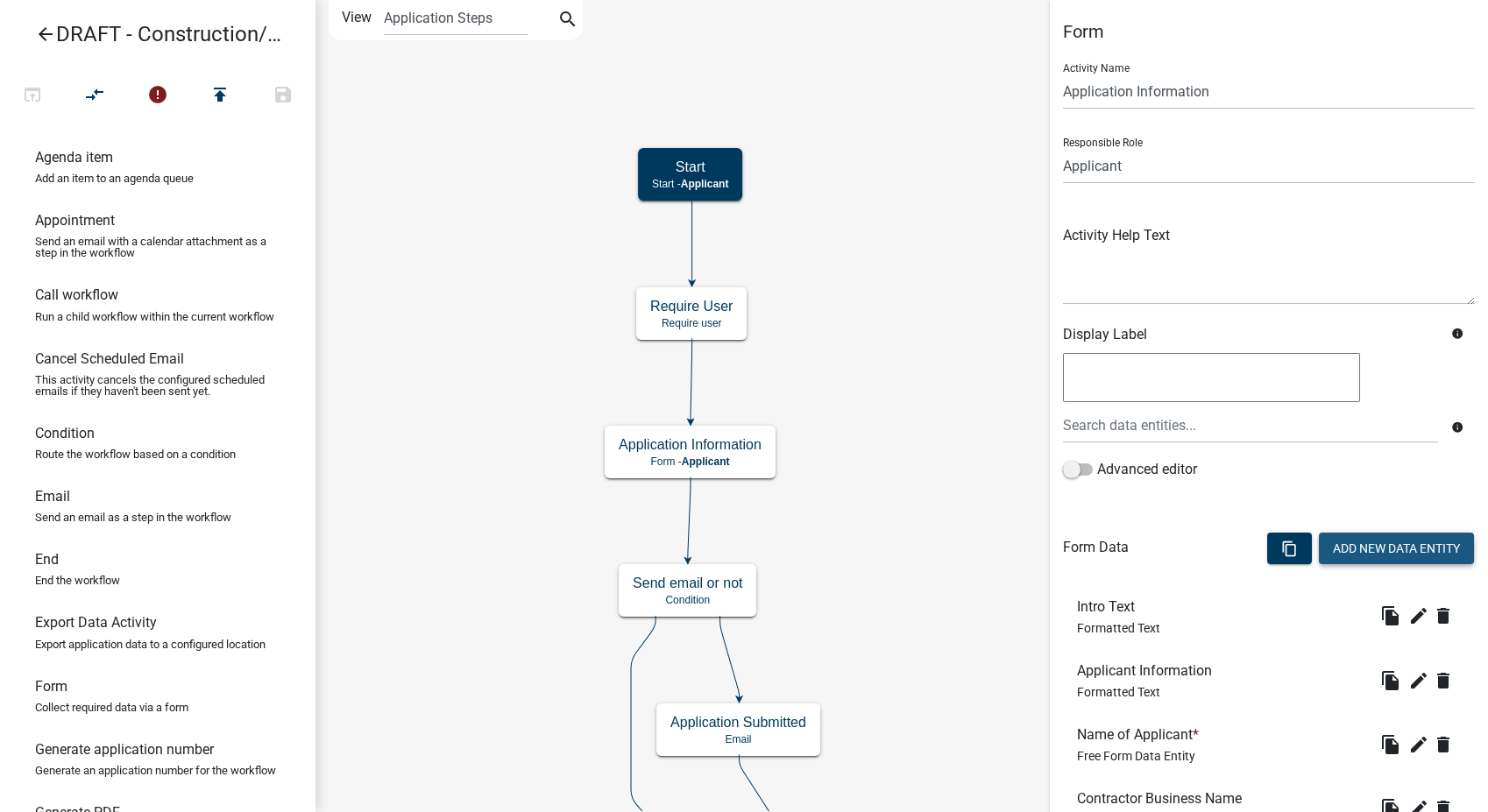
click at [1337, 545] on button "Add New Data Entity" at bounding box center [1396, 548] width 155 height 32
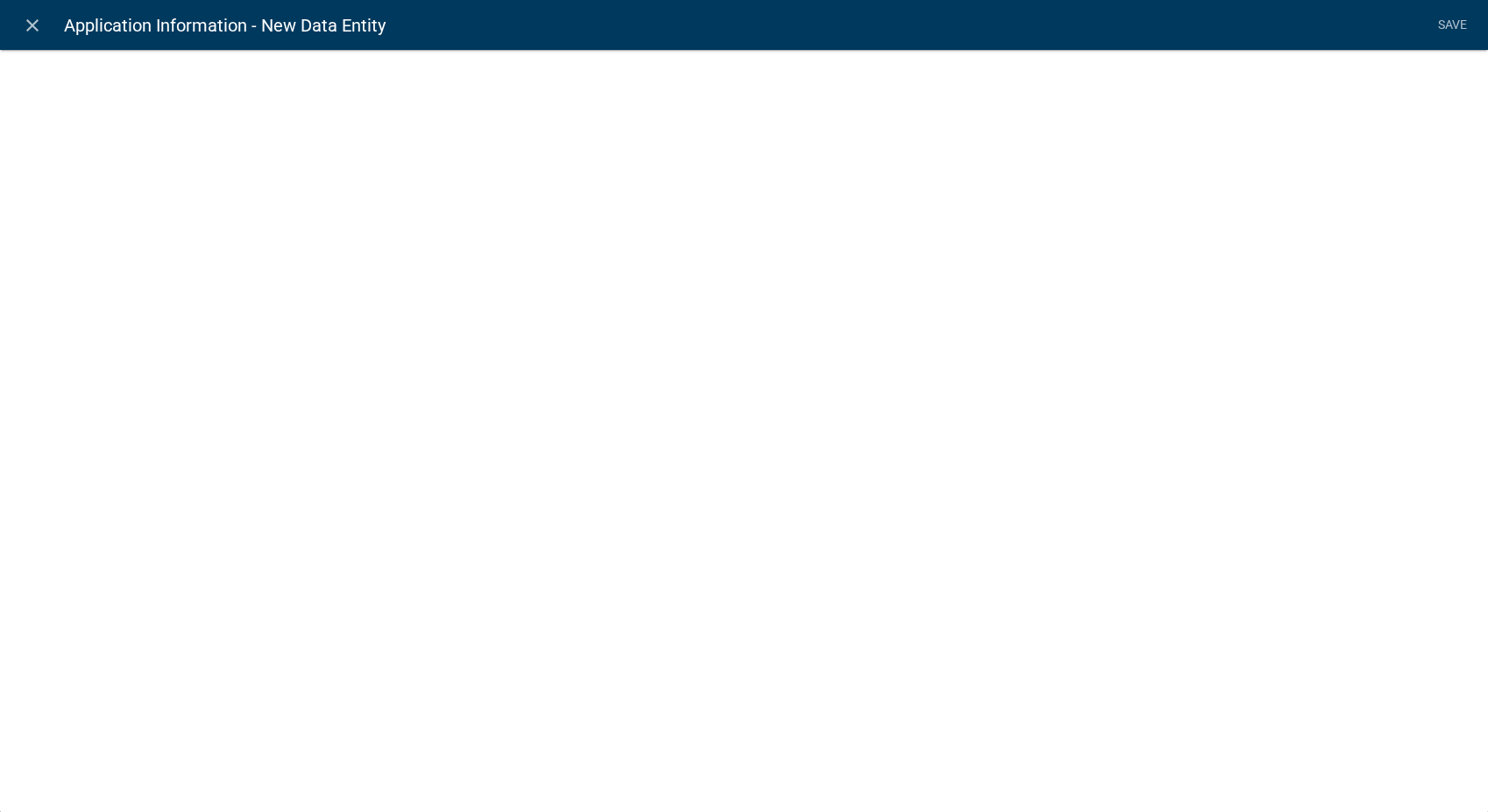
select select
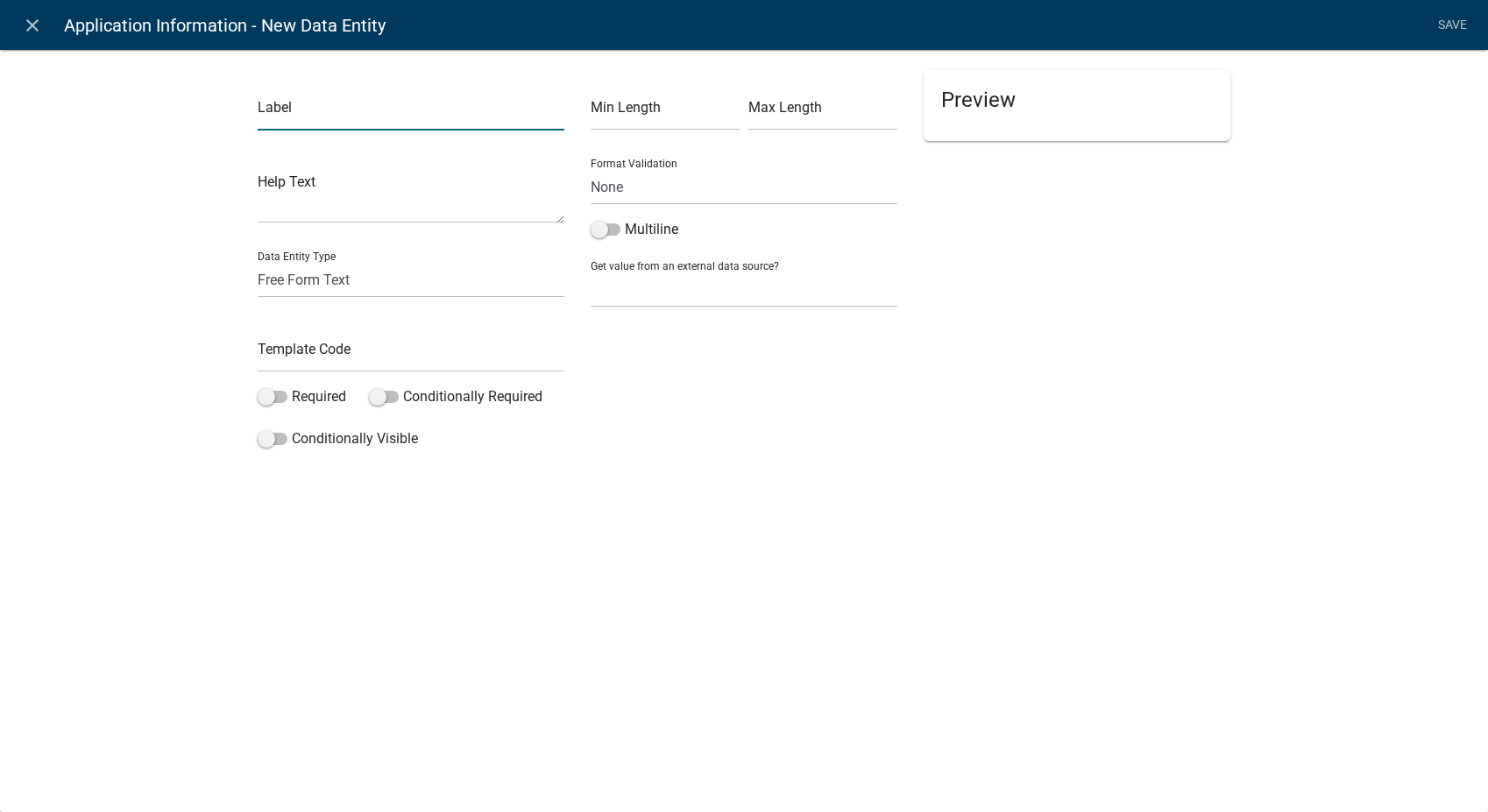
click at [406, 116] on input "text" at bounding box center [411, 112] width 307 height 36
type input "Zip"
click at [311, 359] on input "text" at bounding box center [411, 354] width 307 height 36
type input "AppZip"
click at [944, 395] on div "Preview" at bounding box center [1076, 263] width 333 height 387
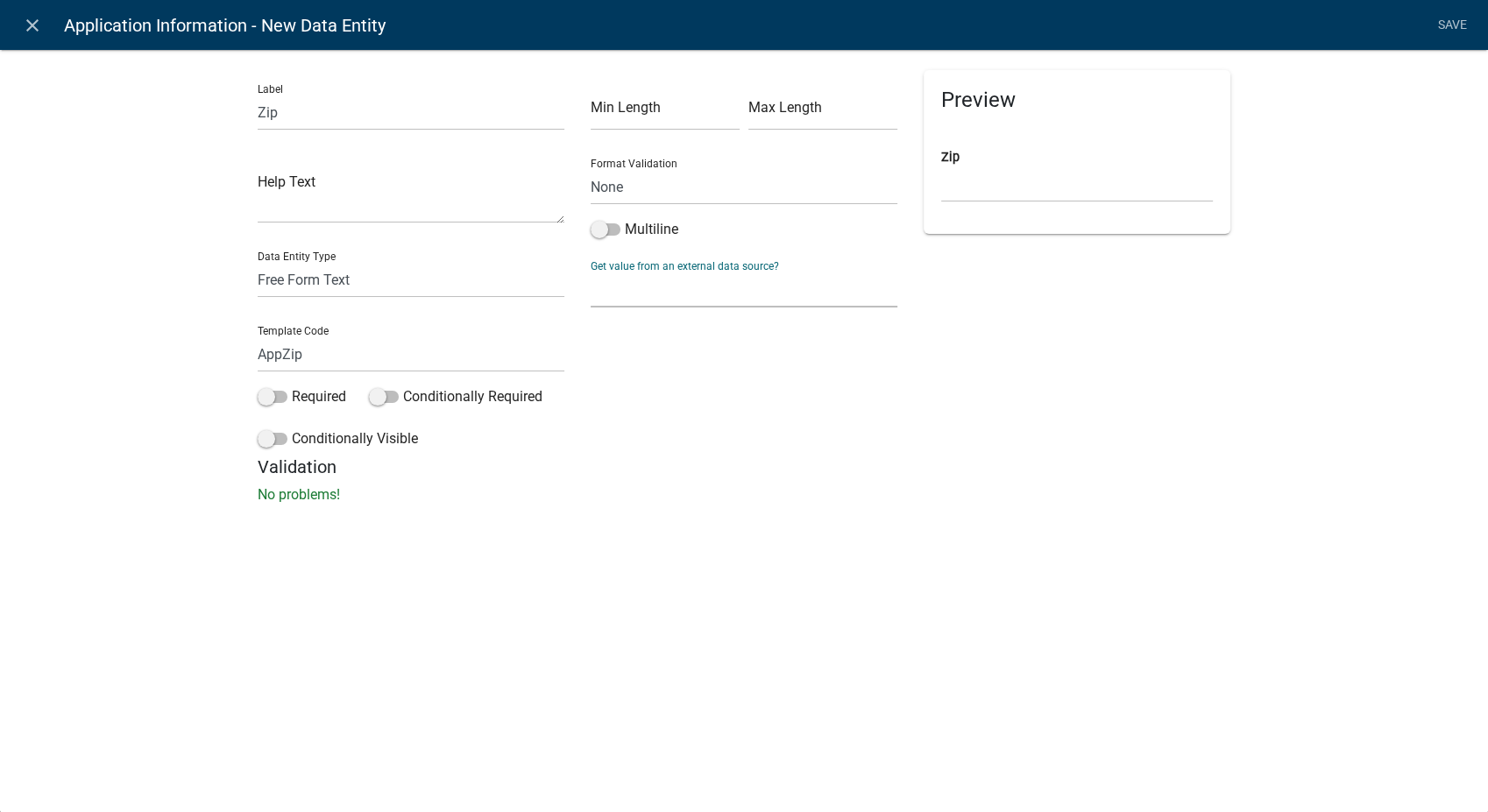
click at [663, 287] on select "None Applicant Data" at bounding box center [744, 289] width 307 height 36
select select "1: Object"
click at [590, 272] on select "None Applicant Data" at bounding box center [744, 289] width 307 height 36
click at [649, 358] on select "Full Name Username Email Address Street Address Street Address 2 City State Zip…" at bounding box center [744, 365] width 292 height 36
select select "7: Object"
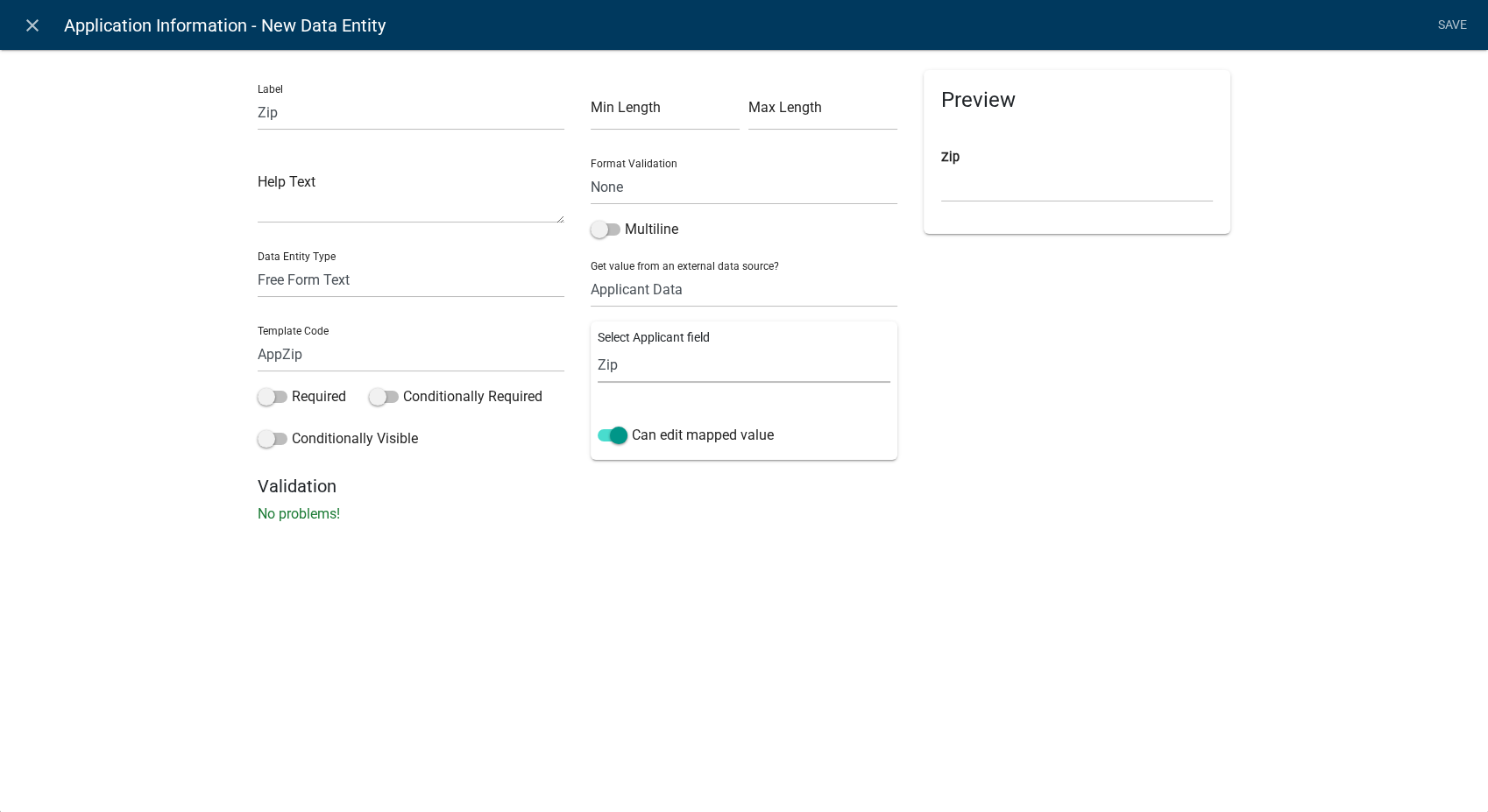
click at [598, 347] on select "Full Name Username Email Address Street Address Street Address 2 City State Zip…" at bounding box center [744, 365] width 292 height 36
click at [1444, 24] on link "Save" at bounding box center [1451, 25] width 43 height 34
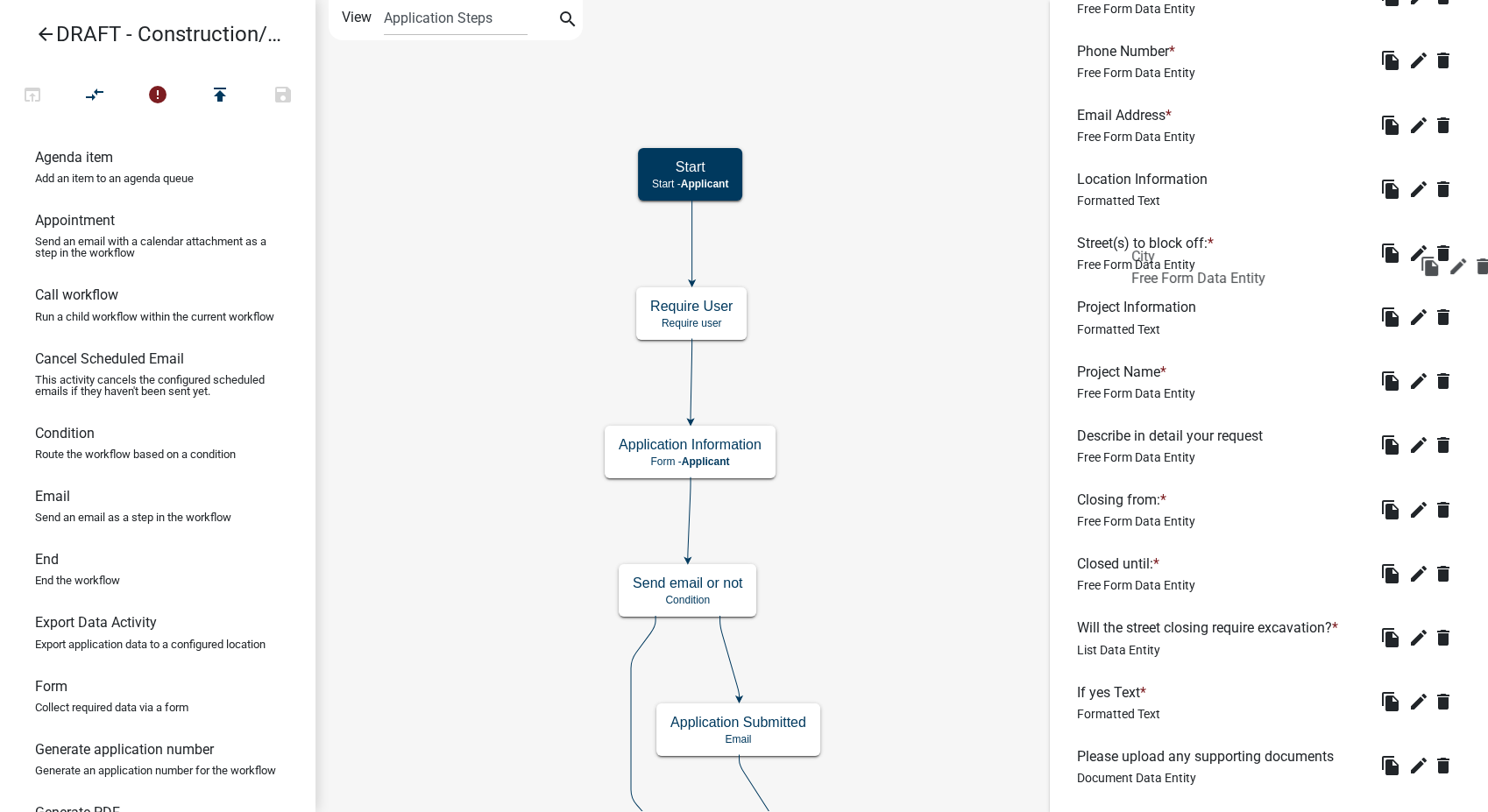
scroll to position [681, 0]
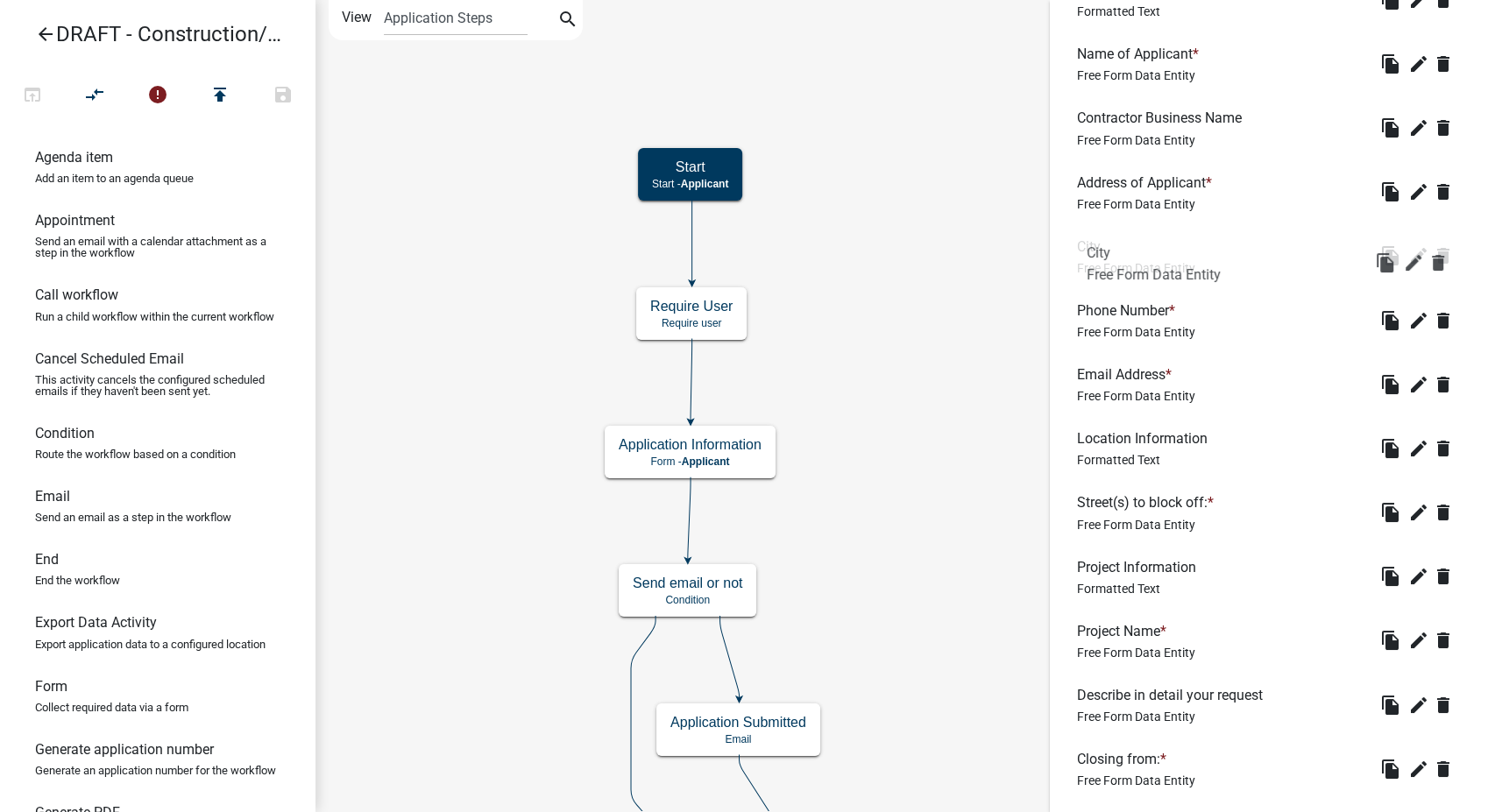
drag, startPoint x: 1089, startPoint y: 515, endPoint x: 1101, endPoint y: 235, distance: 280.3
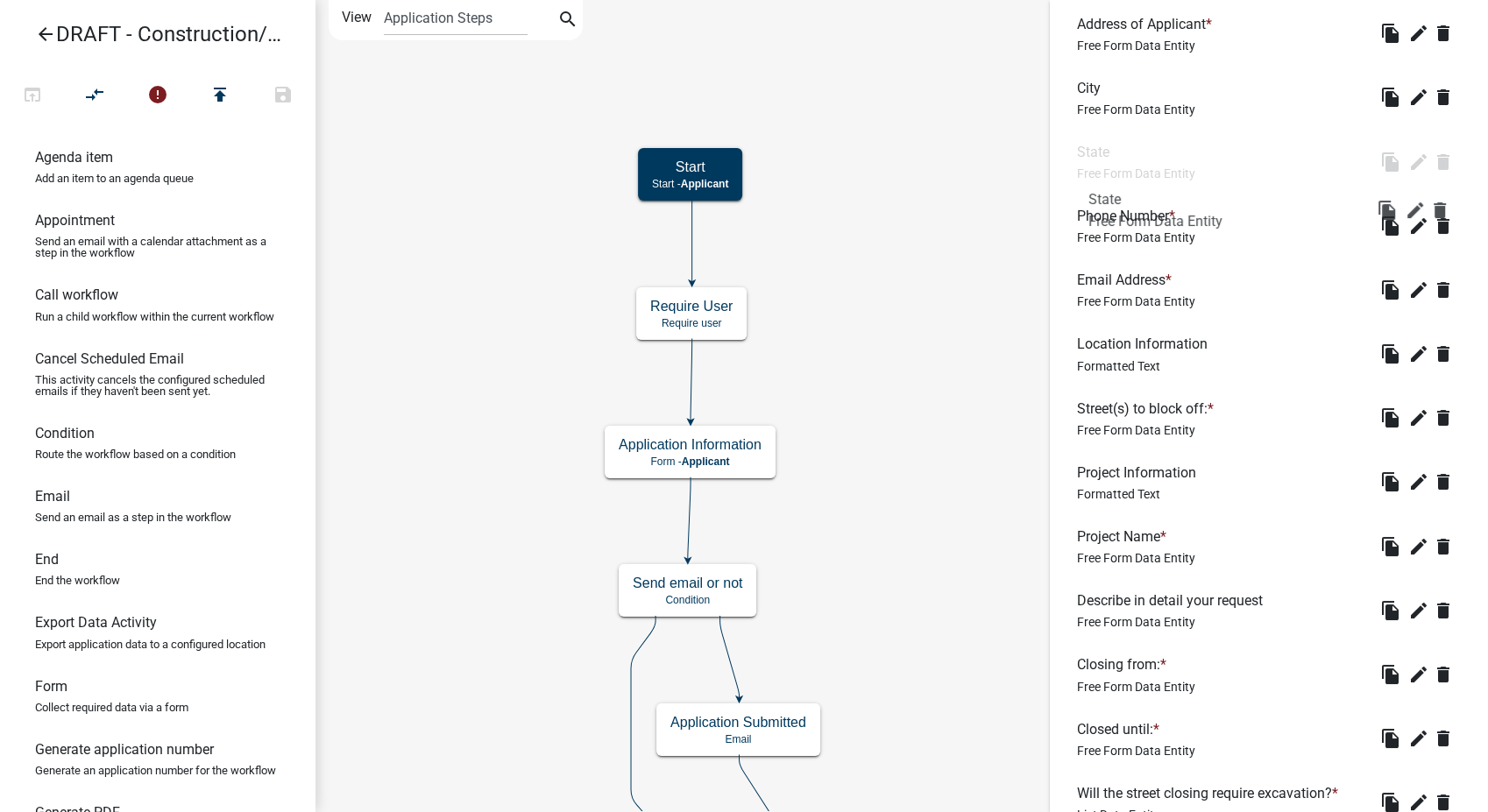
scroll to position [778, 0]
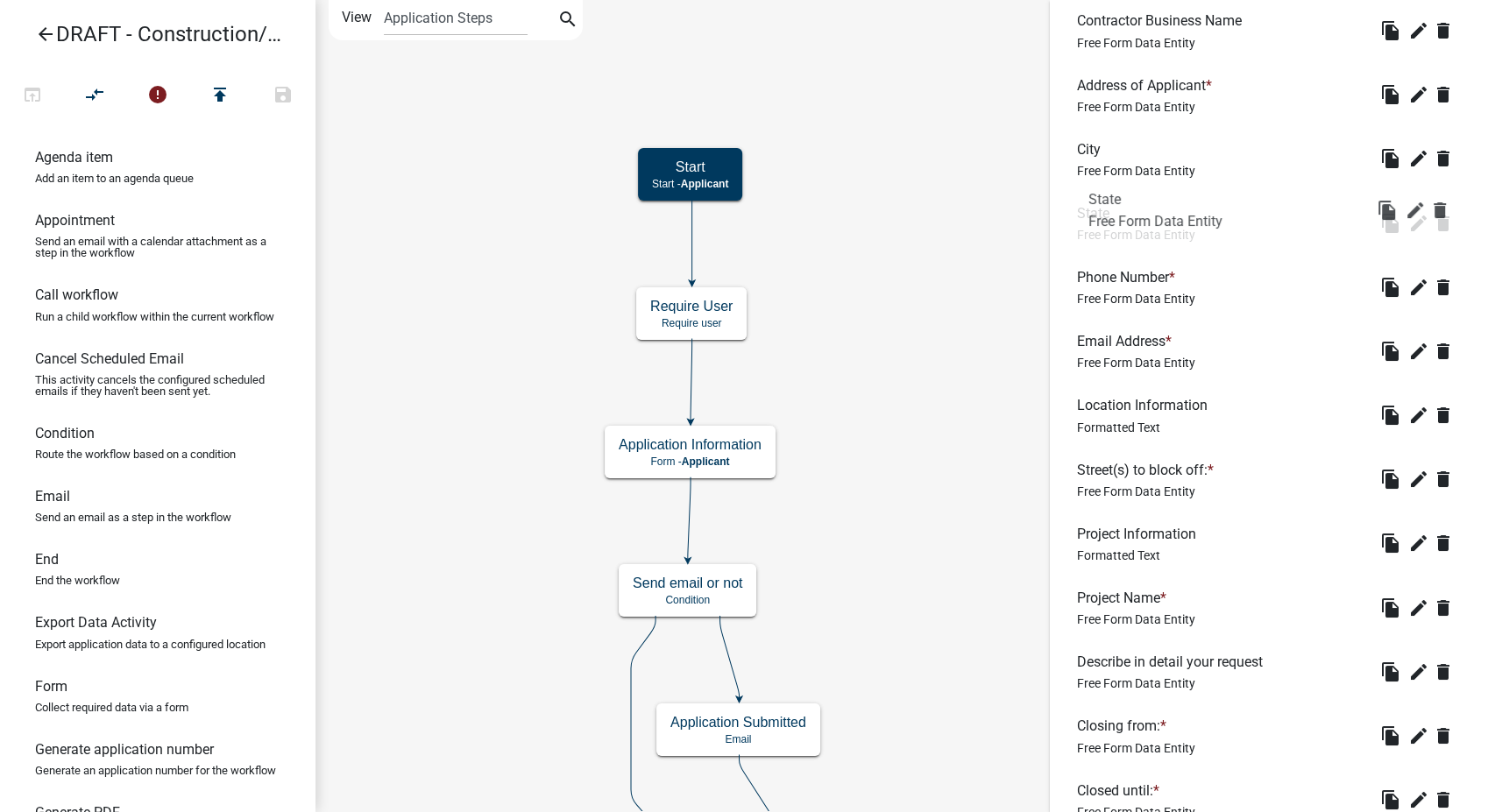
drag, startPoint x: 1094, startPoint y: 745, endPoint x: 1107, endPoint y: 203, distance: 542.2
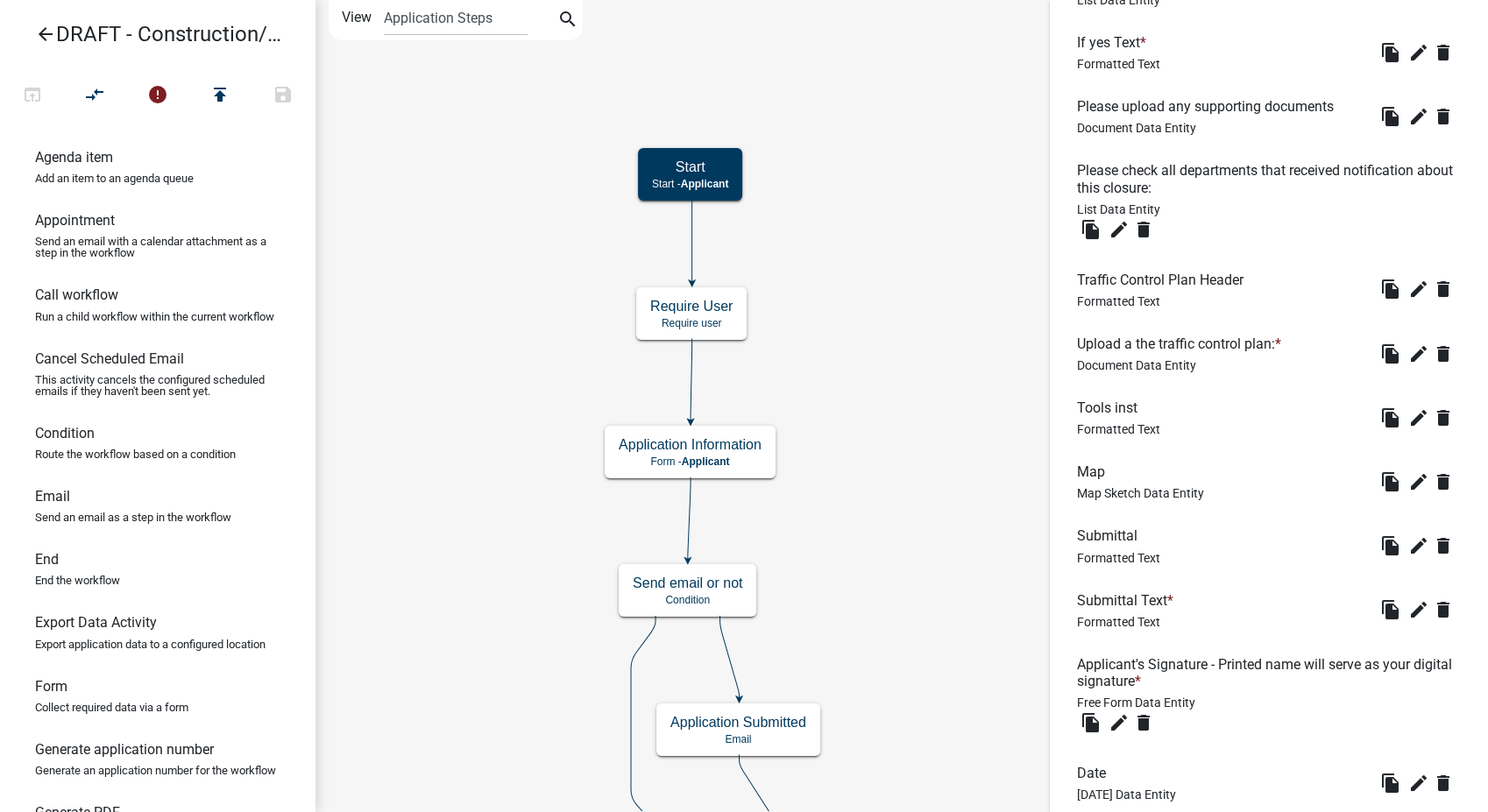
scroll to position [2010, 0]
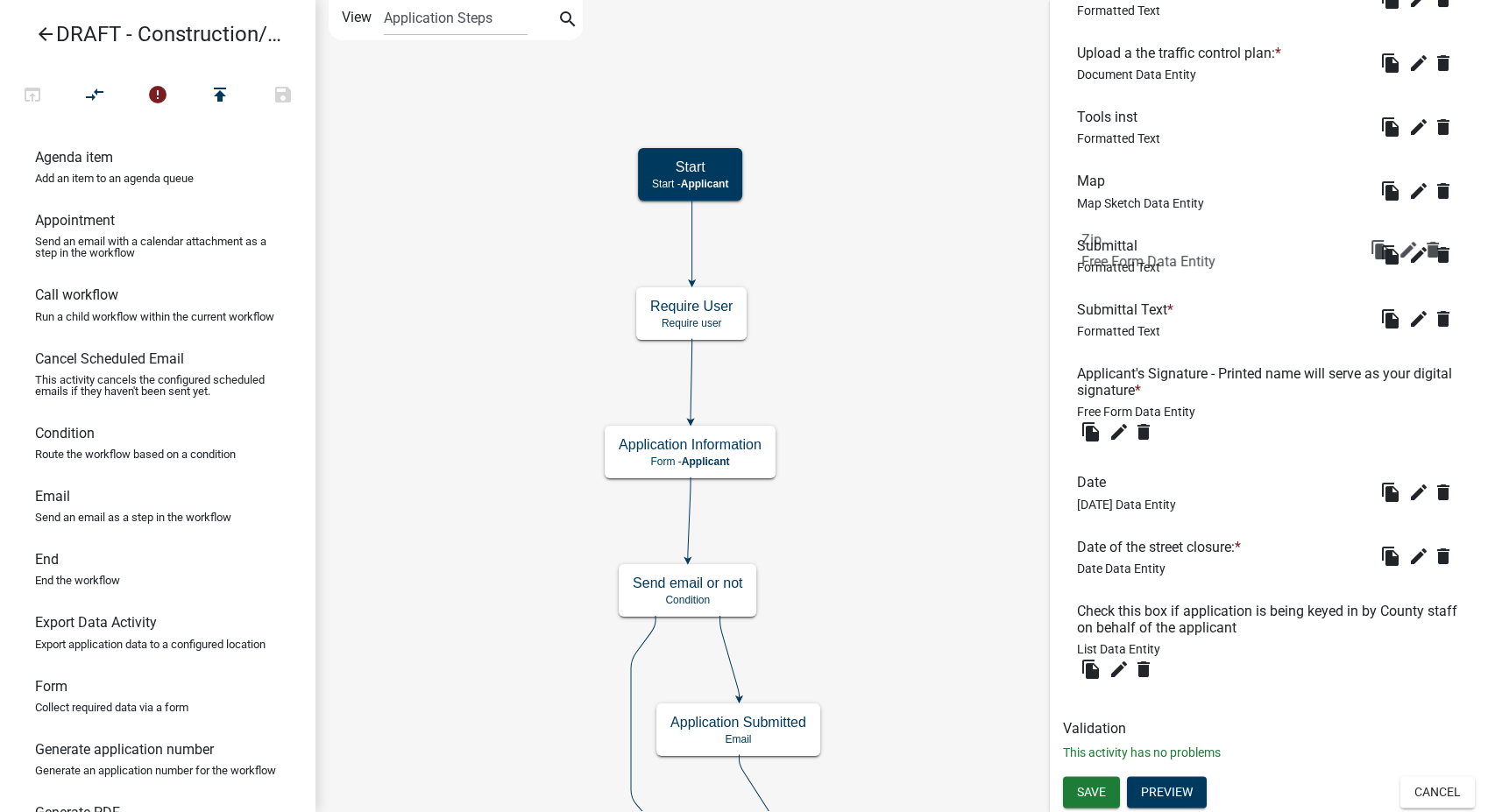
drag, startPoint x: 1087, startPoint y: 651, endPoint x: 1094, endPoint y: 204, distance: 447.1
click at [1085, 802] on button "Save" at bounding box center [1091, 792] width 57 height 32
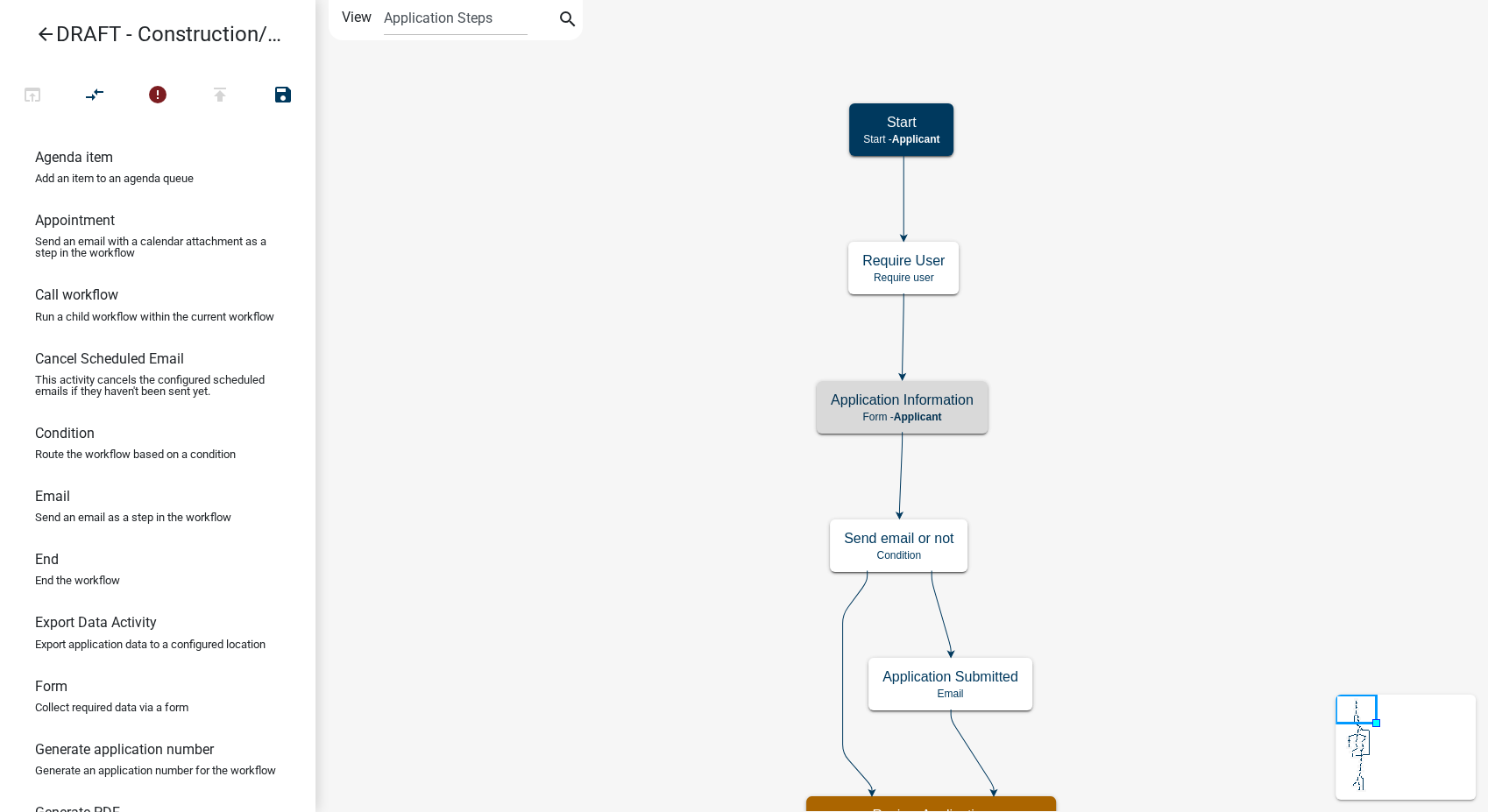
scroll to position [0, 0]
click at [948, 424] on div "Application Information Form - Applicant" at bounding box center [902, 407] width 171 height 53
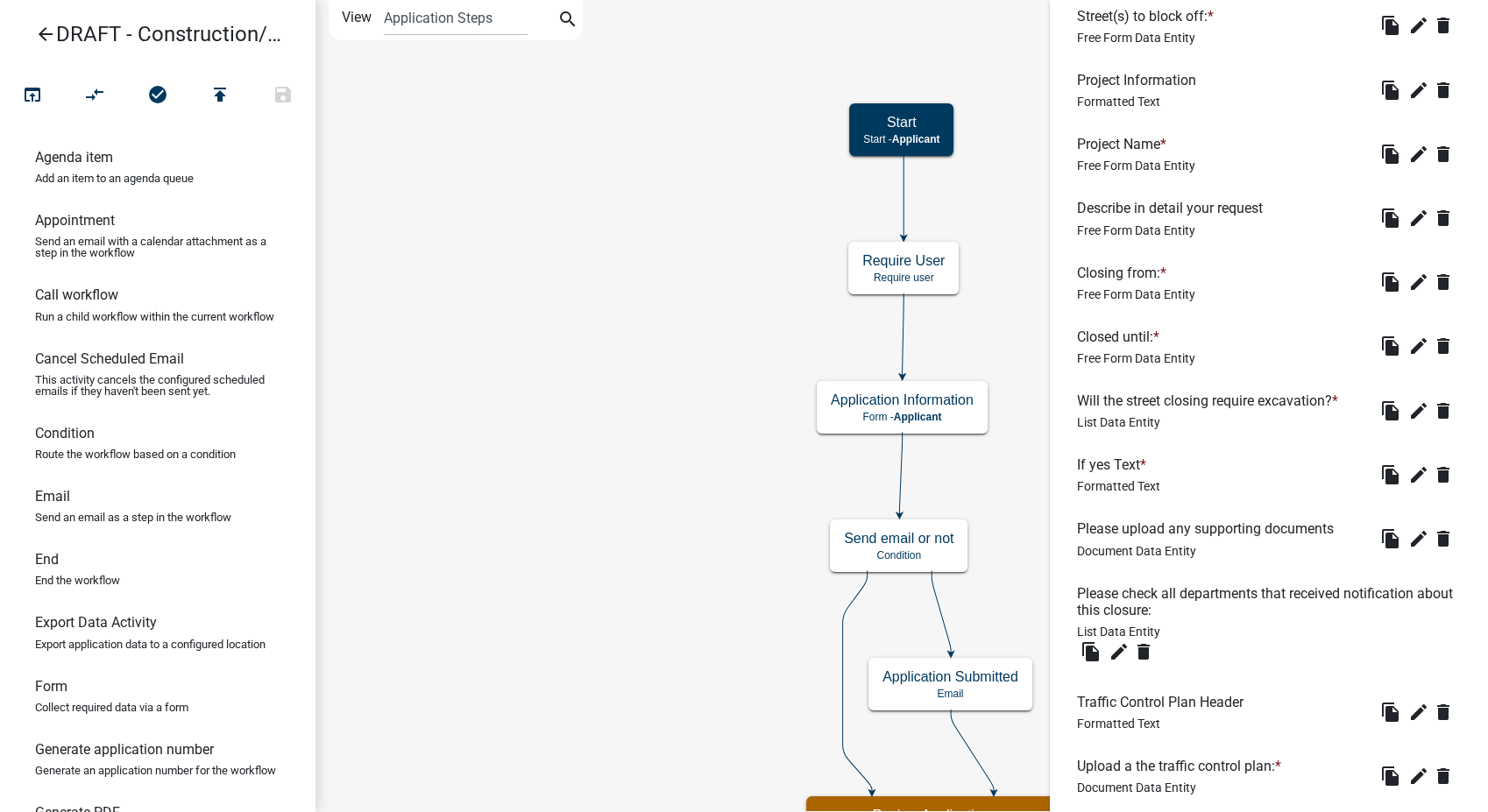
scroll to position [1363, 0]
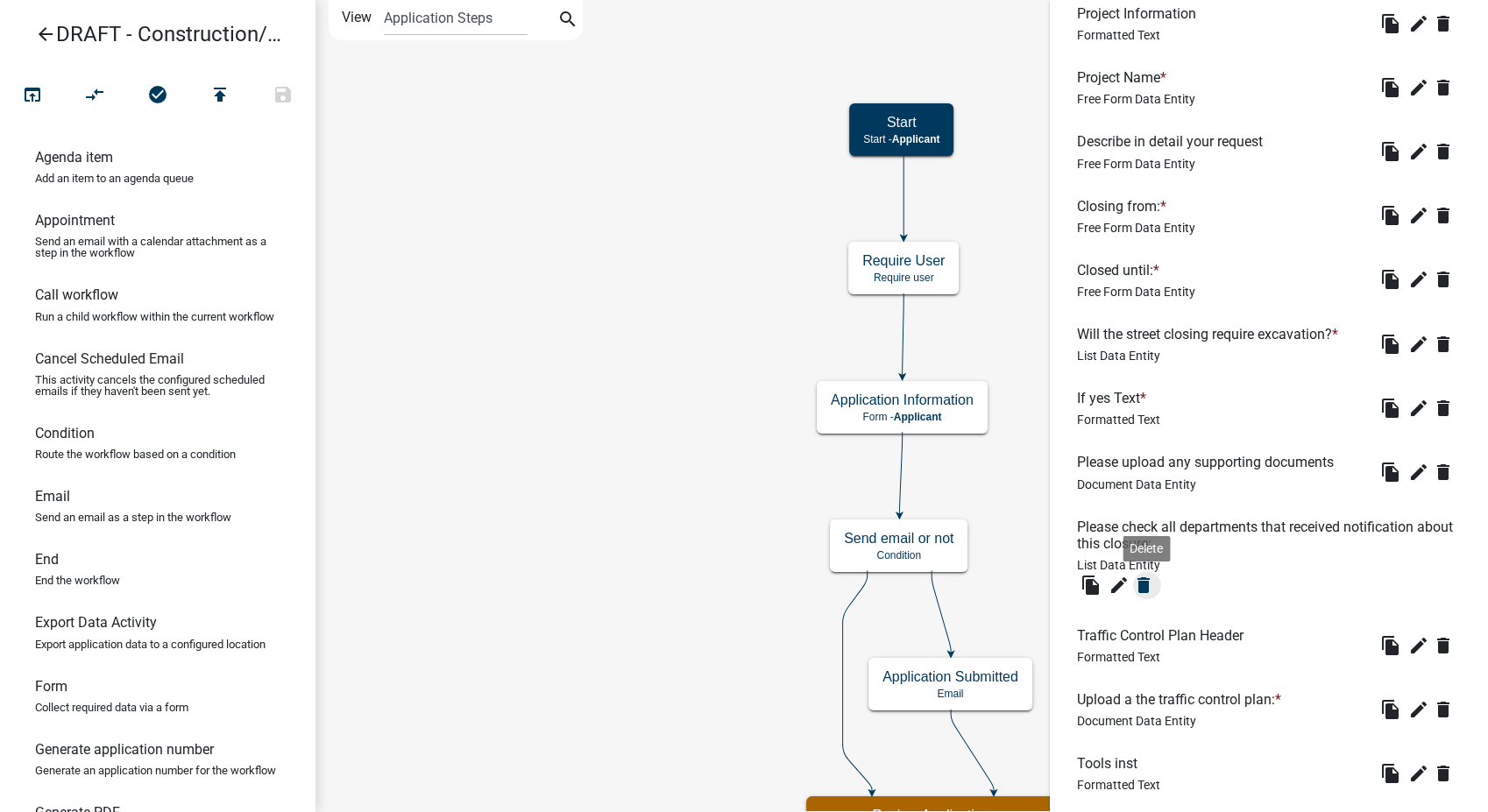
click at [1144, 584] on icon "delete" at bounding box center [1144, 585] width 21 height 21
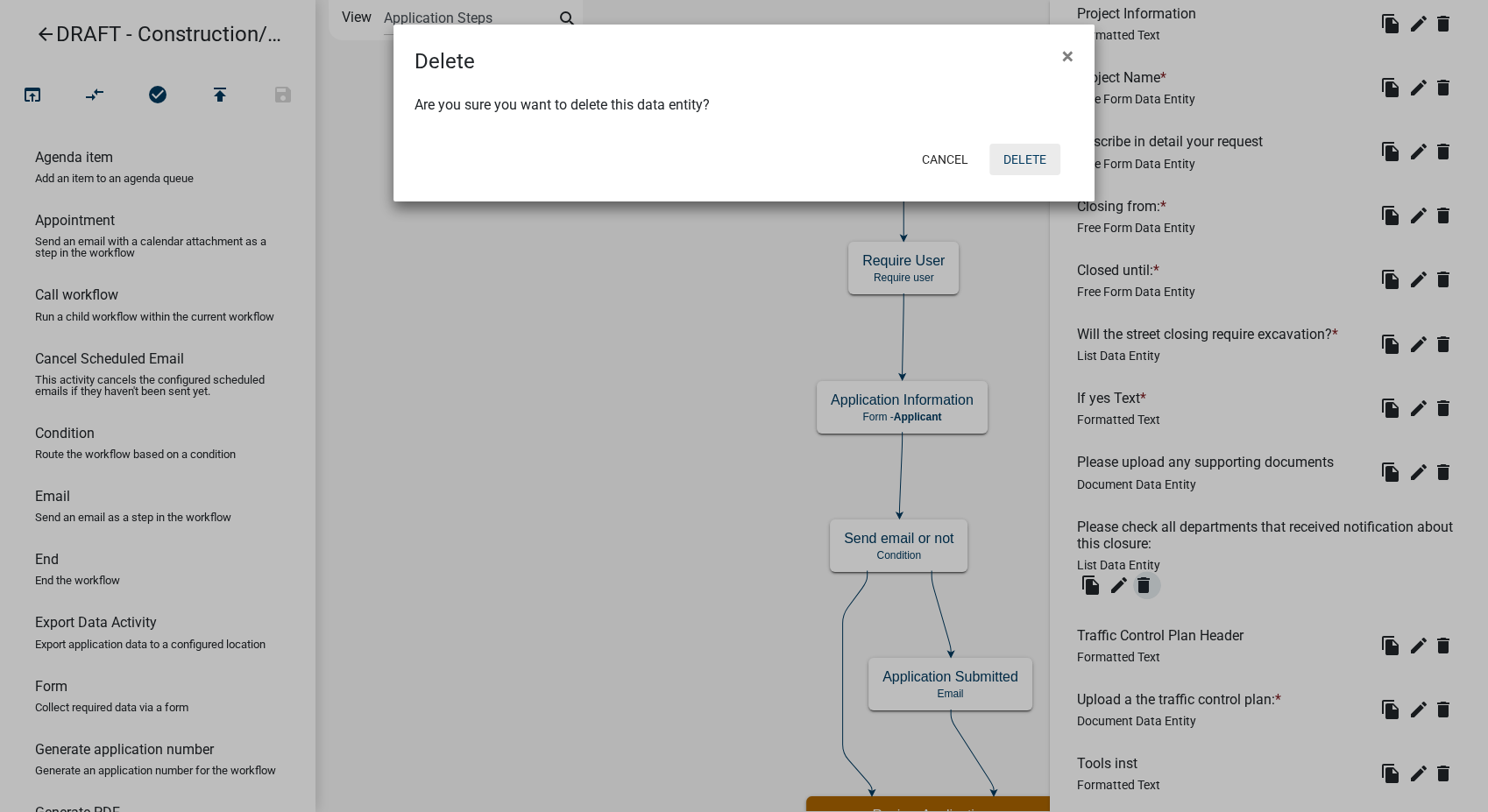
click at [1024, 164] on button "Delete" at bounding box center [1025, 159] width 71 height 32
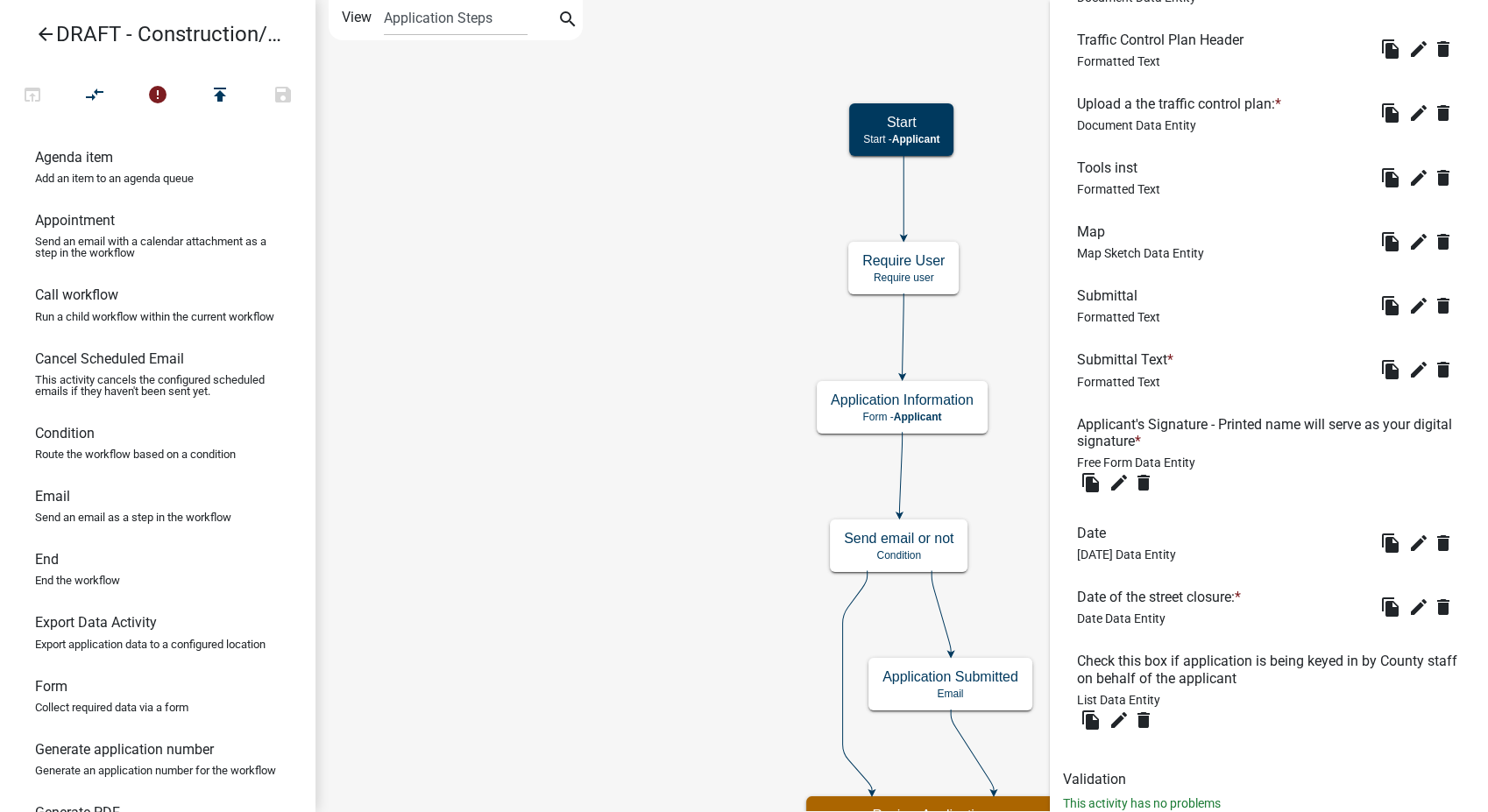
scroll to position [1900, 0]
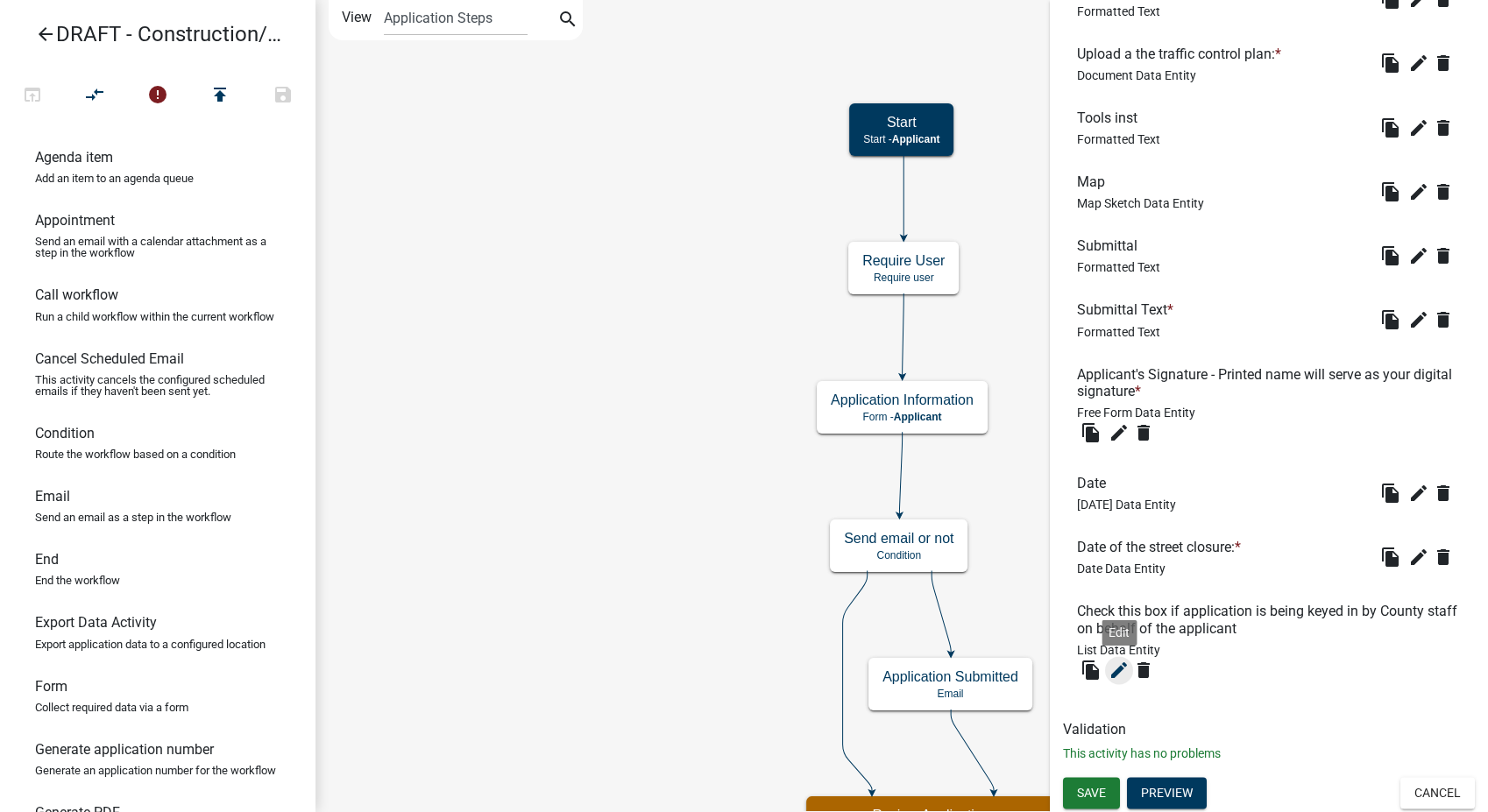
click at [1118, 671] on icon "edit" at bounding box center [1119, 670] width 21 height 21
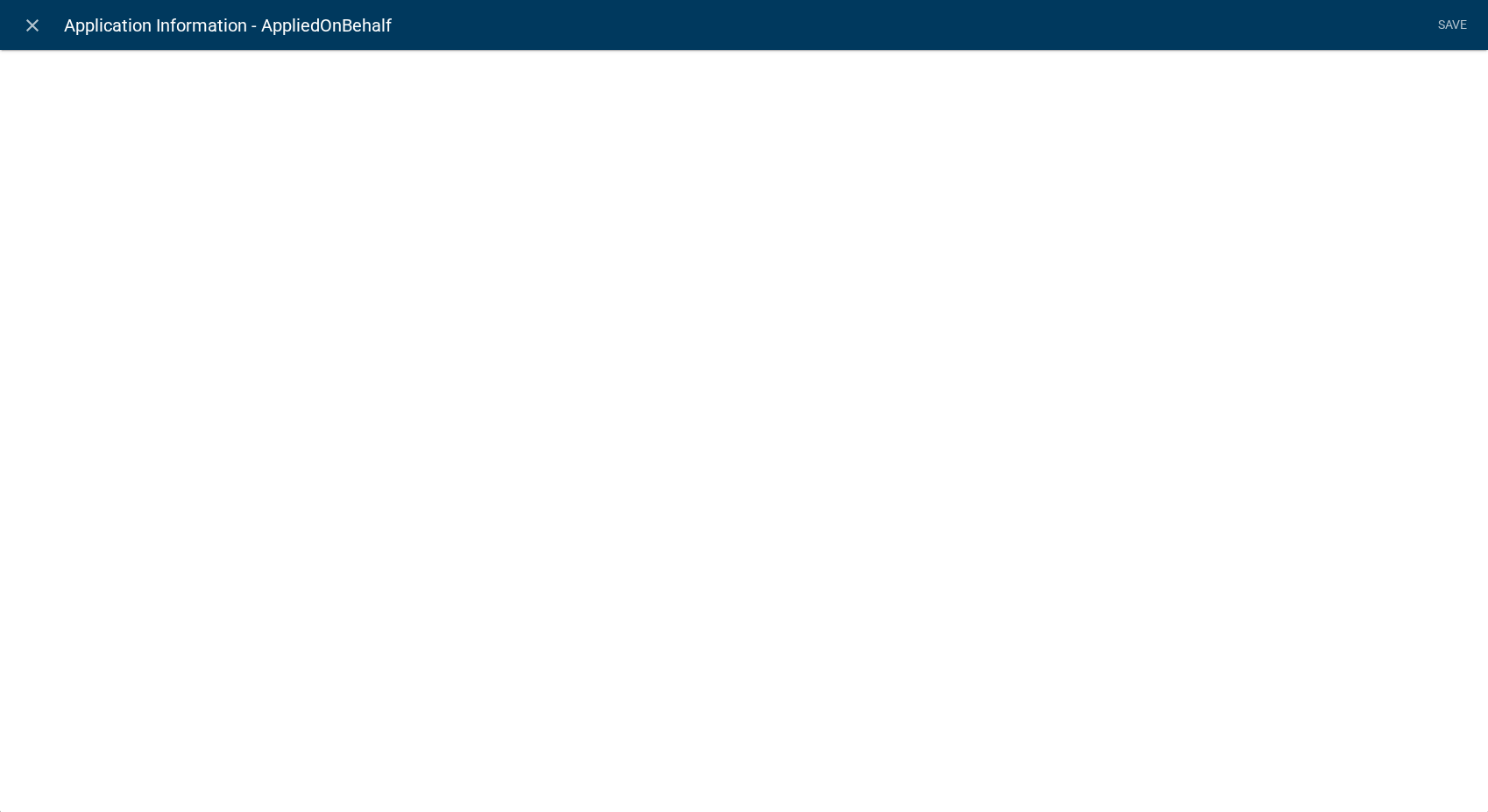
select select "list-data"
select select
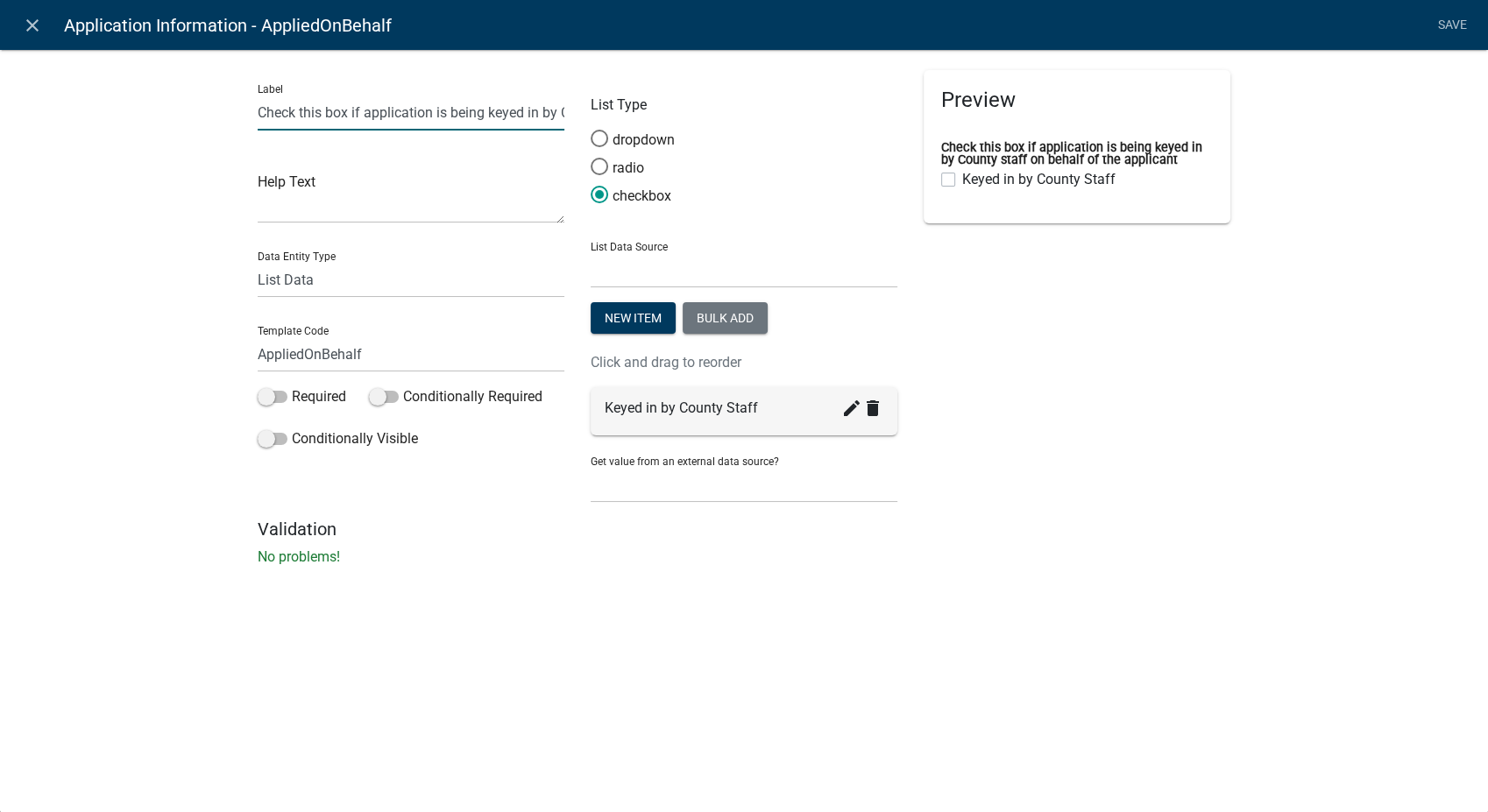
click at [519, 113] on input "Check this box if application is being keyed in by County staff on behalf of th…" at bounding box center [411, 112] width 307 height 36
click at [852, 410] on icon "create" at bounding box center [852, 409] width 21 height 21
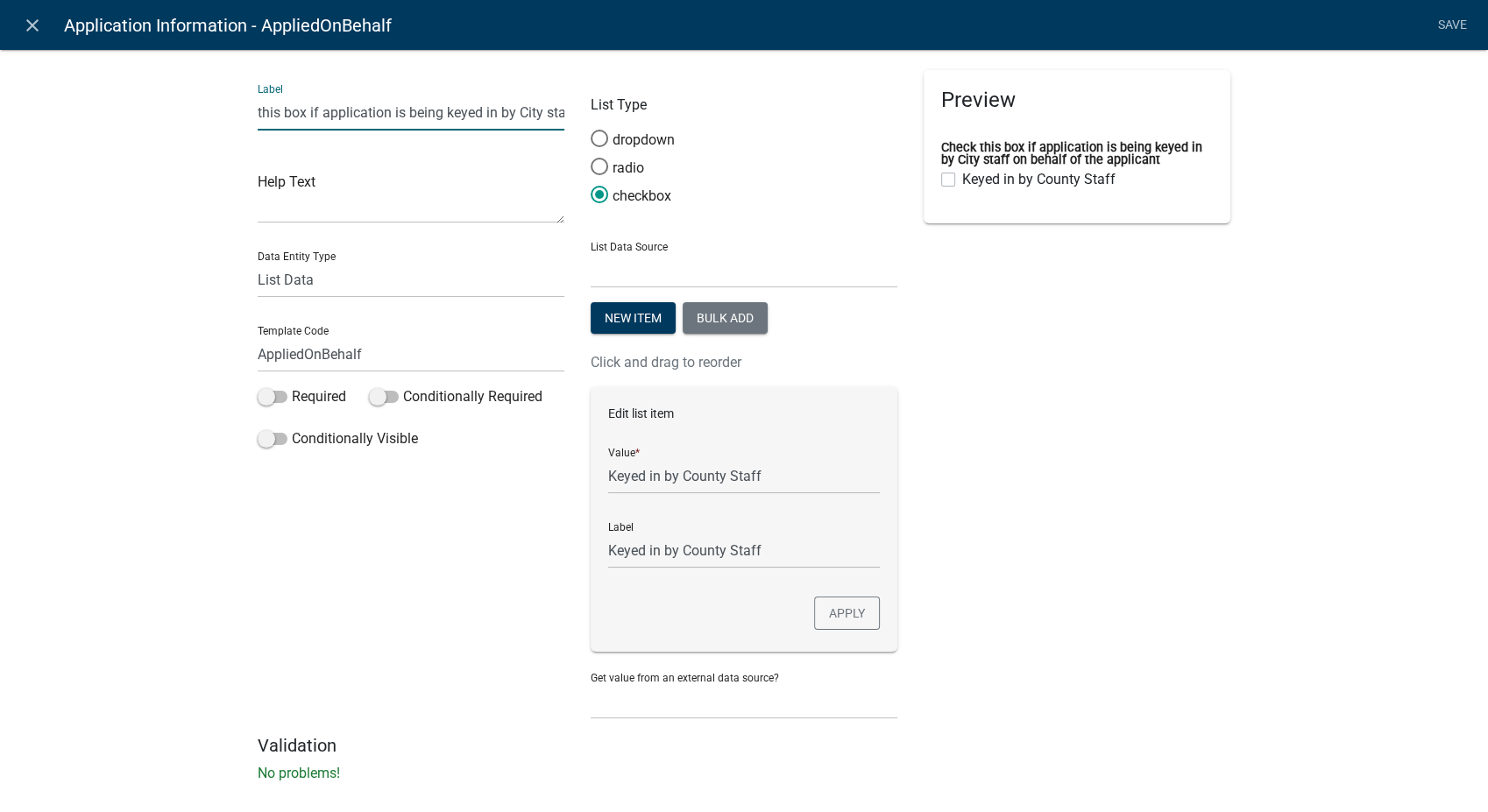
type input "Check this box if application is being keyed in by City staff on behalf of the …"
click at [716, 479] on input "Keyed in by County Staff" at bounding box center [744, 475] width 272 height 36
type input "Keyed in by City Staff"
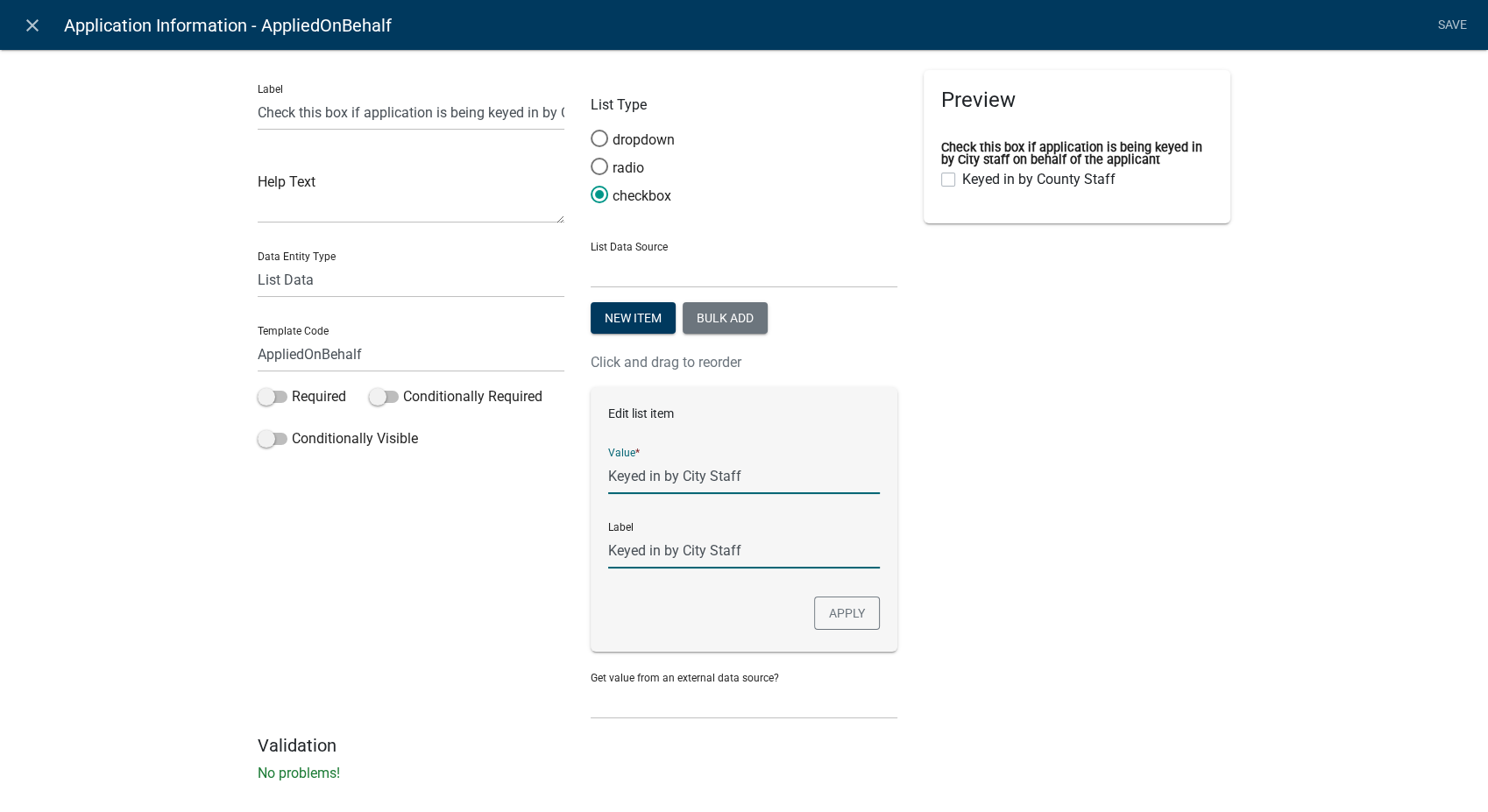
click at [782, 558] on input "Keyed in by City Staff" at bounding box center [744, 550] width 272 height 36
click at [815, 619] on button "Apply" at bounding box center [847, 613] width 66 height 34
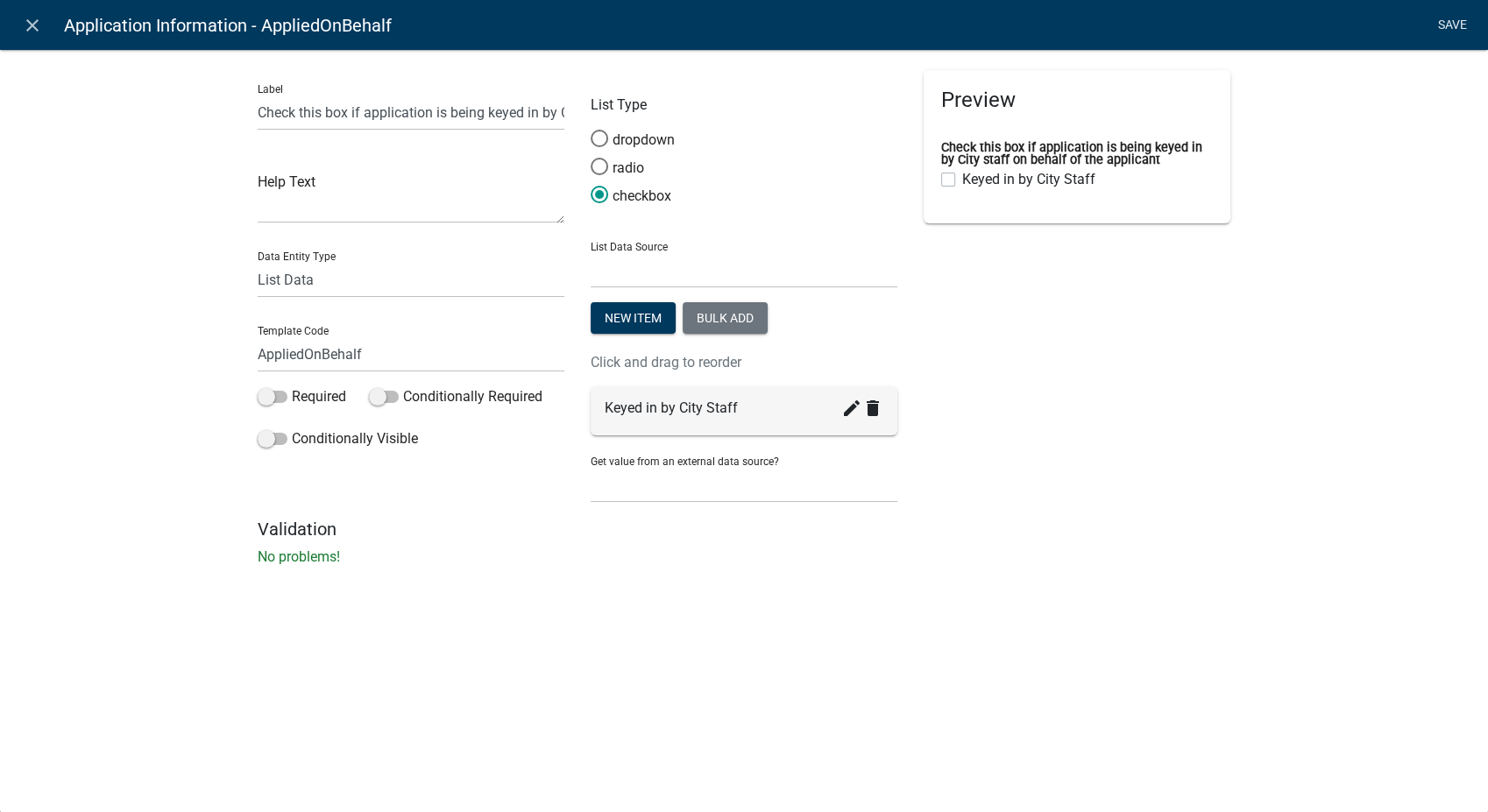
click at [1438, 15] on link "Save" at bounding box center [1451, 25] width 43 height 34
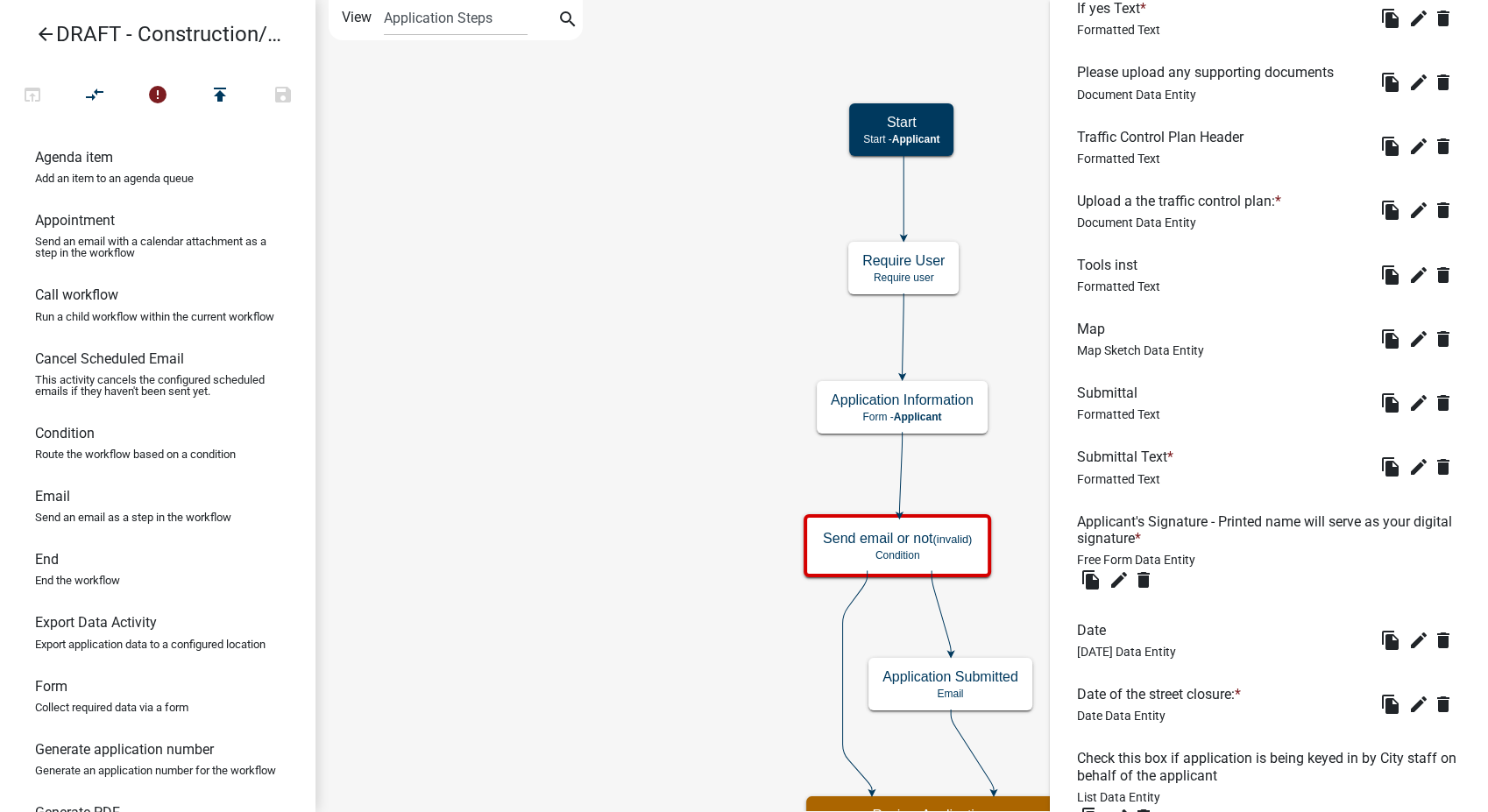
scroll to position [1900, 0]
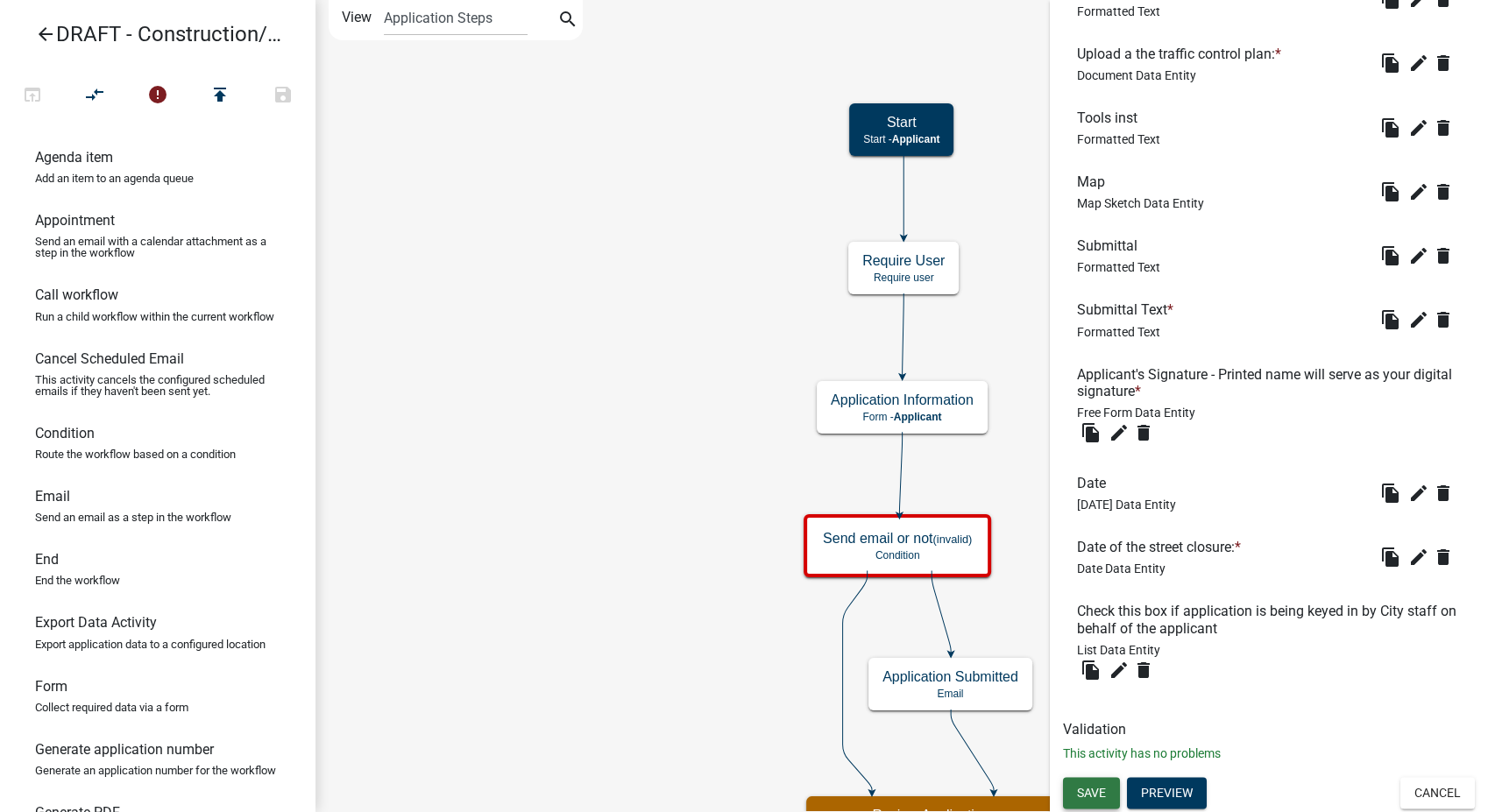
click at [1083, 785] on span "Save" at bounding box center [1092, 792] width 29 height 14
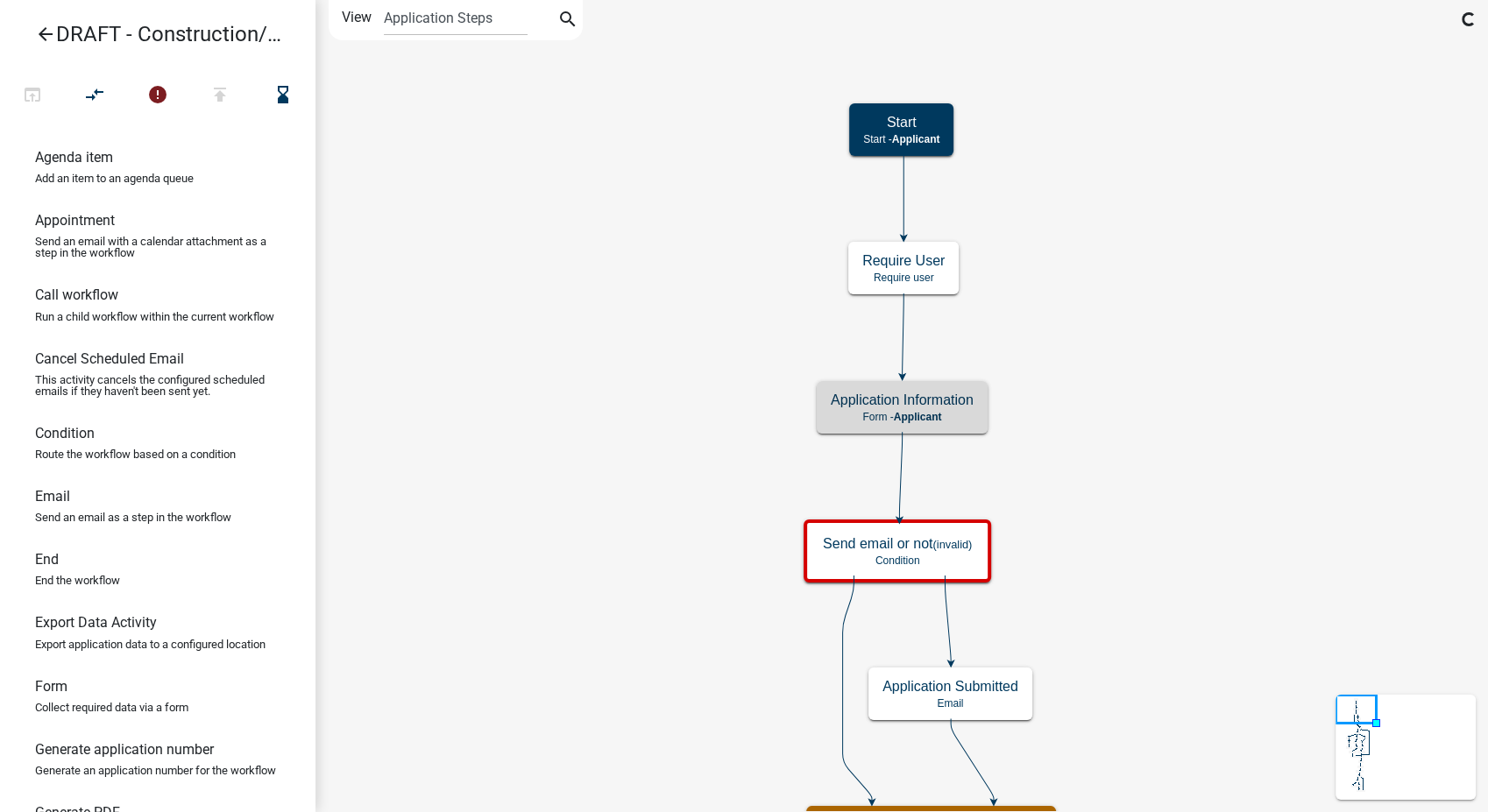
scroll to position [0, 0]
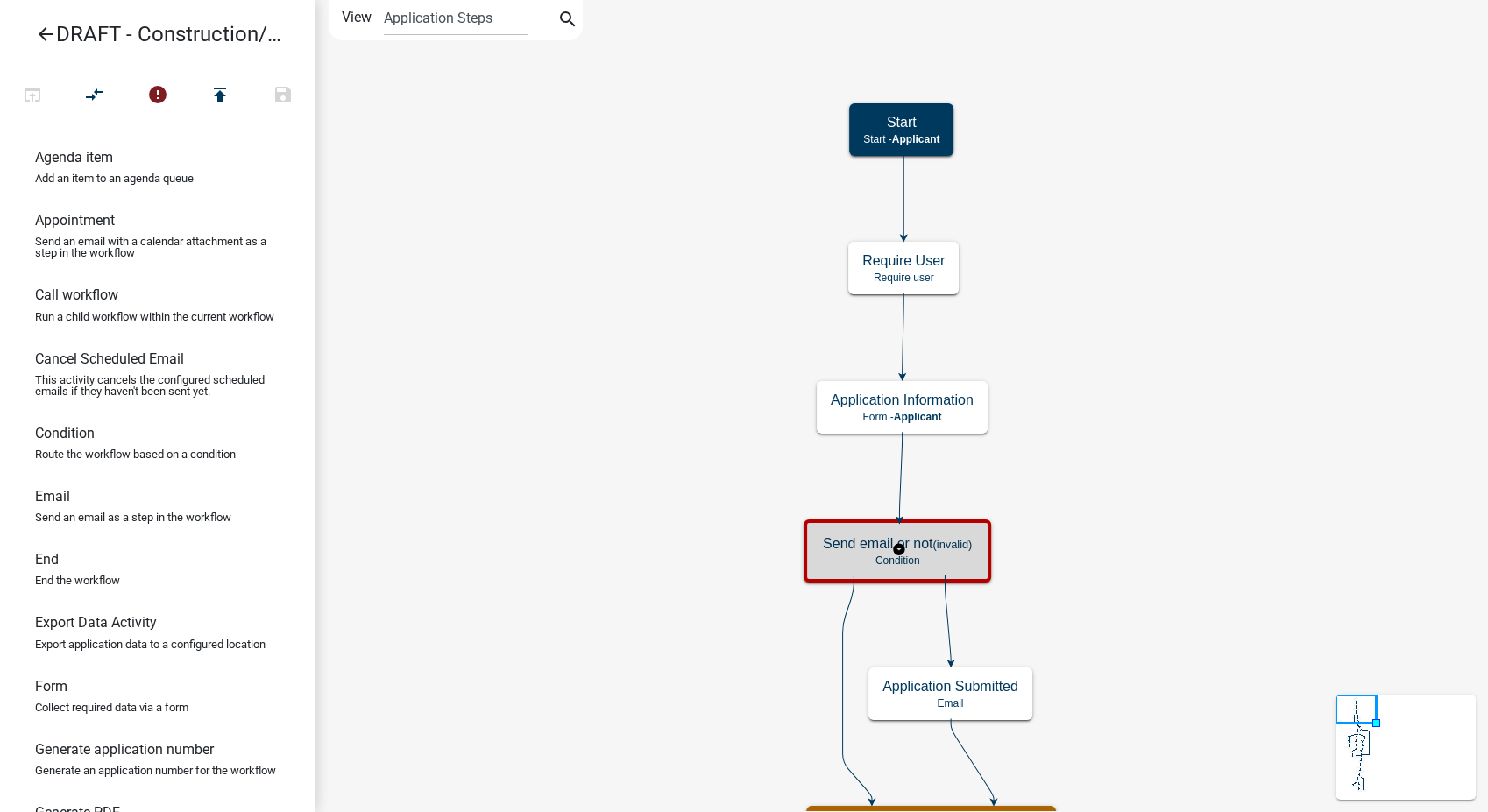
click at [921, 561] on p "Condition" at bounding box center [897, 560] width 149 height 13
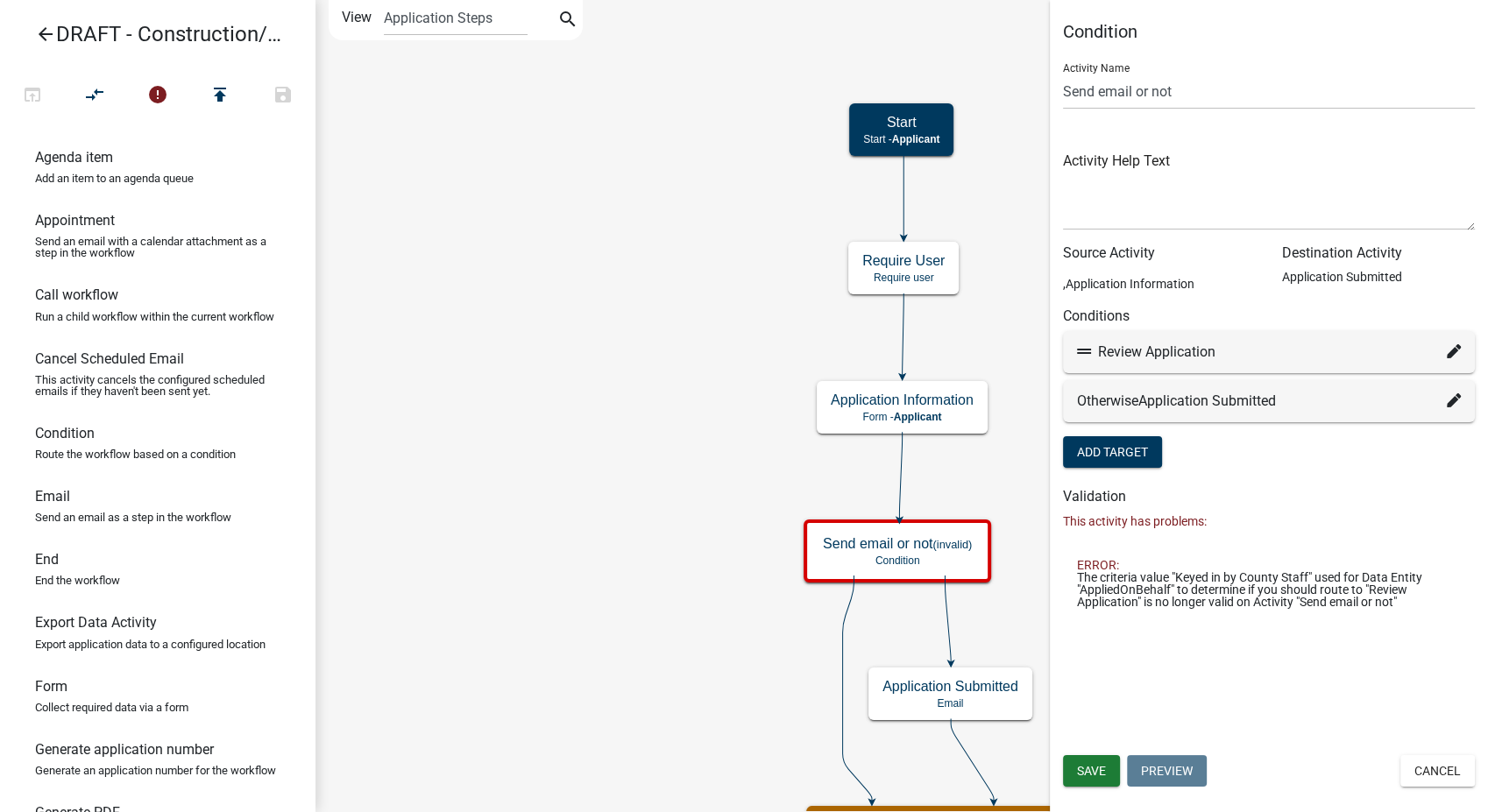
click at [1455, 349] on icon at bounding box center [1453, 351] width 14 height 14
select select "20: f1a11da6-c602-47e4-ab8b-085a14624e76"
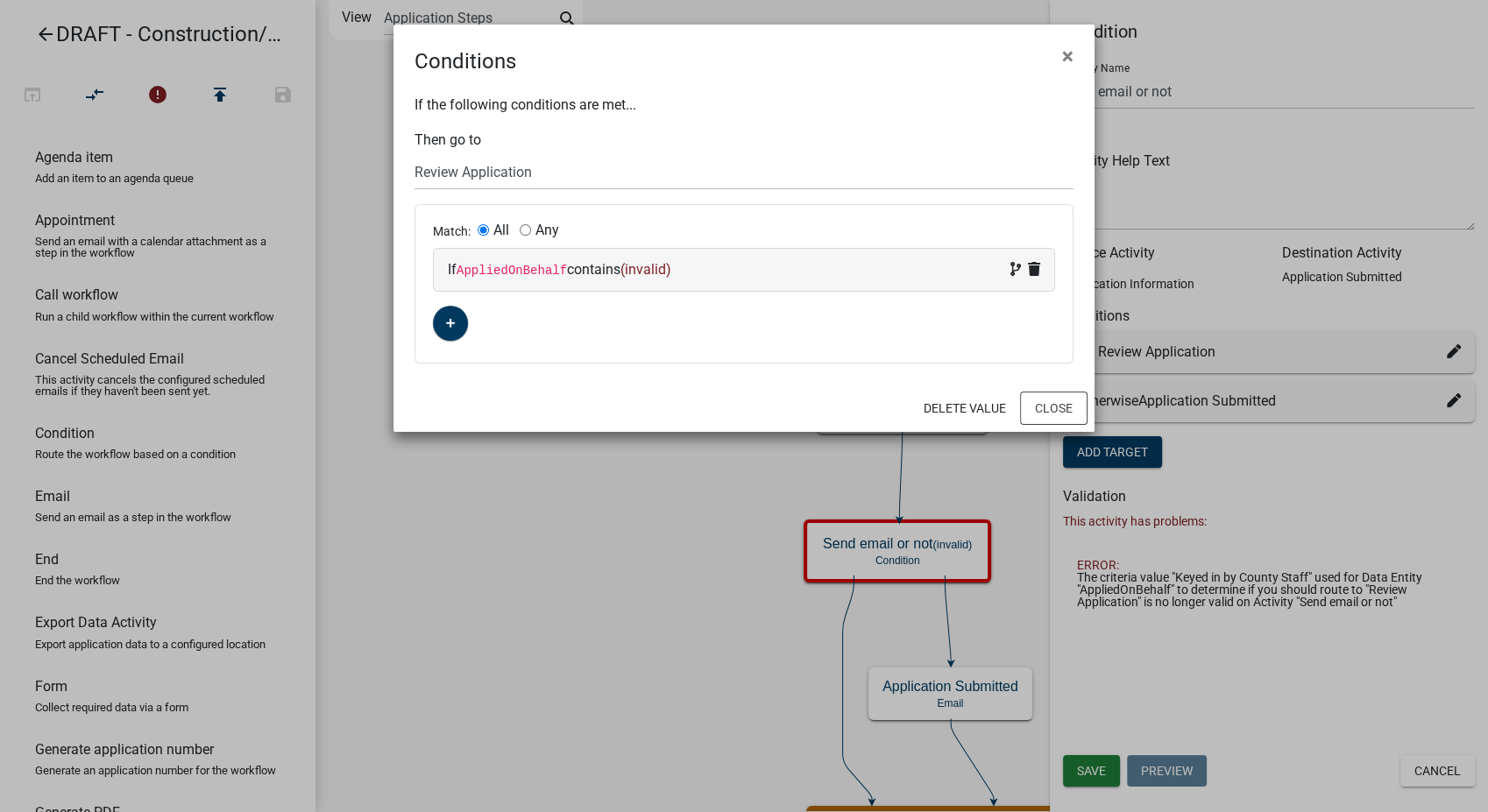
click at [699, 278] on div "If AppliedOnBehalf contains (invalid)" at bounding box center [744, 270] width 592 height 21
select select "20: AppliedOnBehalf"
select select "2: ~"
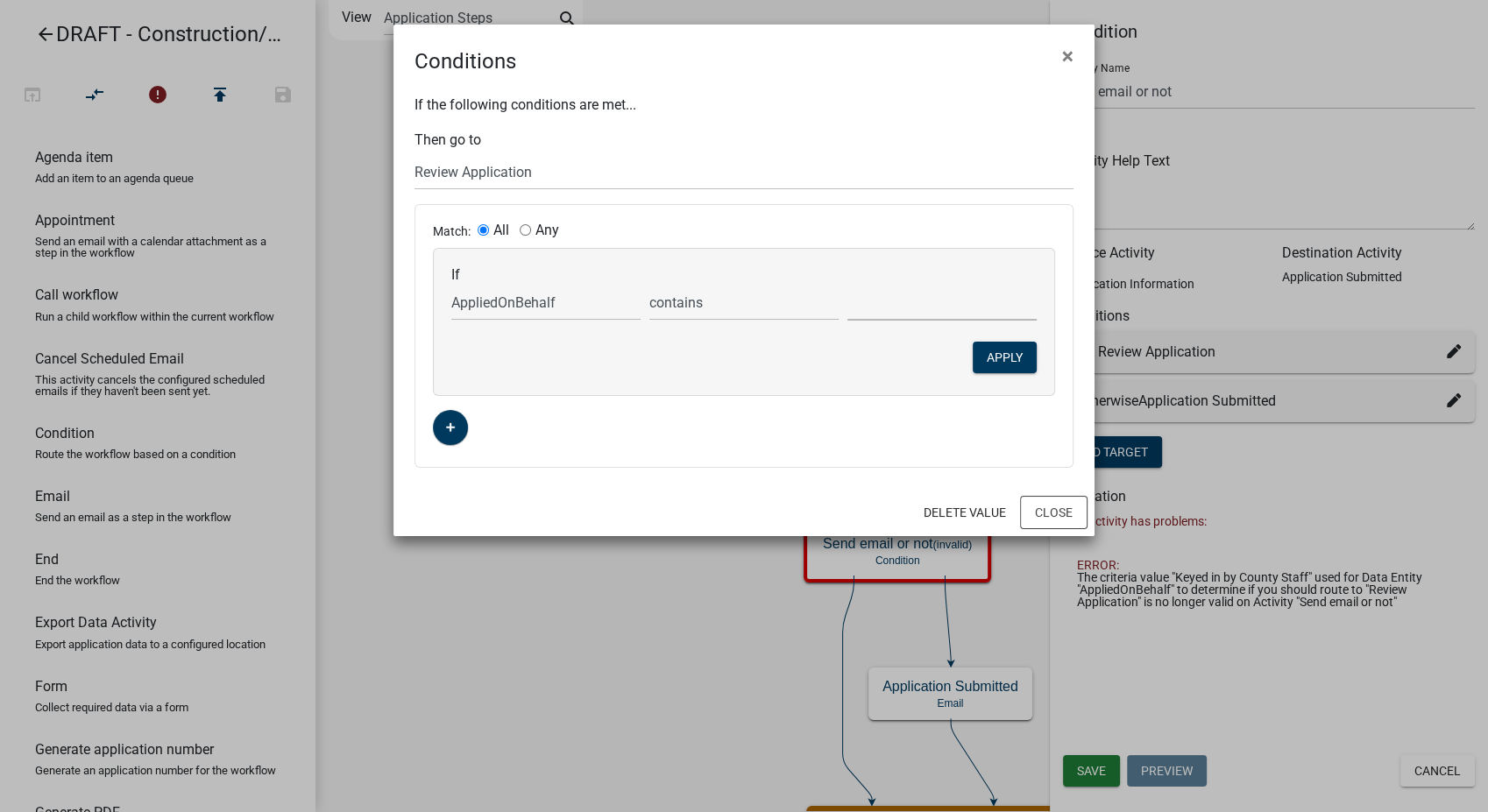
click at [899, 311] on select "Keyed in by City Staff" at bounding box center [942, 302] width 189 height 36
select select "0: Keyed in by City Staff"
click at [848, 284] on select "Keyed in by City Staff" at bounding box center [942, 302] width 189 height 36
click at [993, 358] on button "Apply" at bounding box center [1005, 357] width 64 height 32
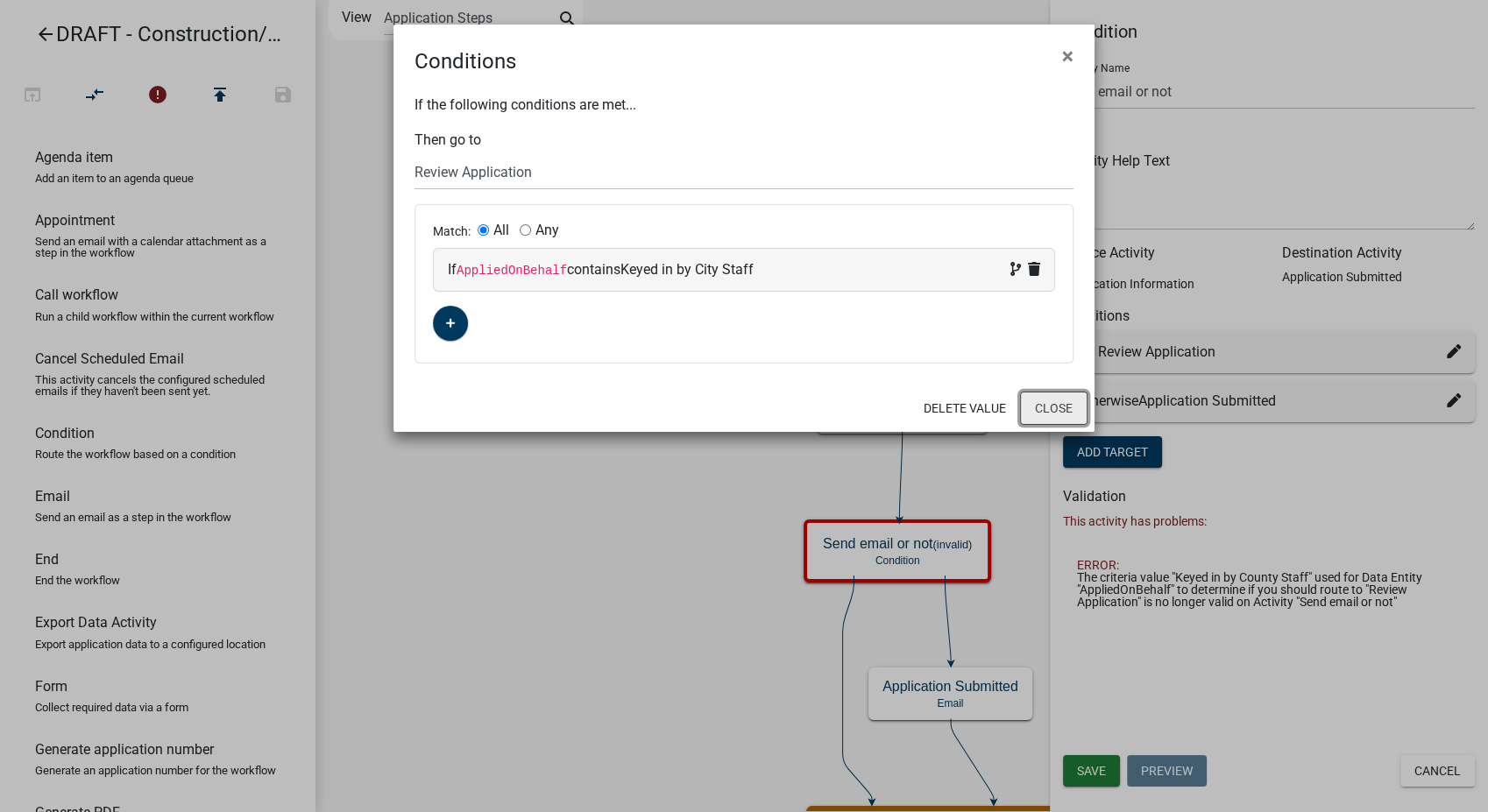
click at [1061, 410] on button "Close" at bounding box center [1054, 408] width 68 height 34
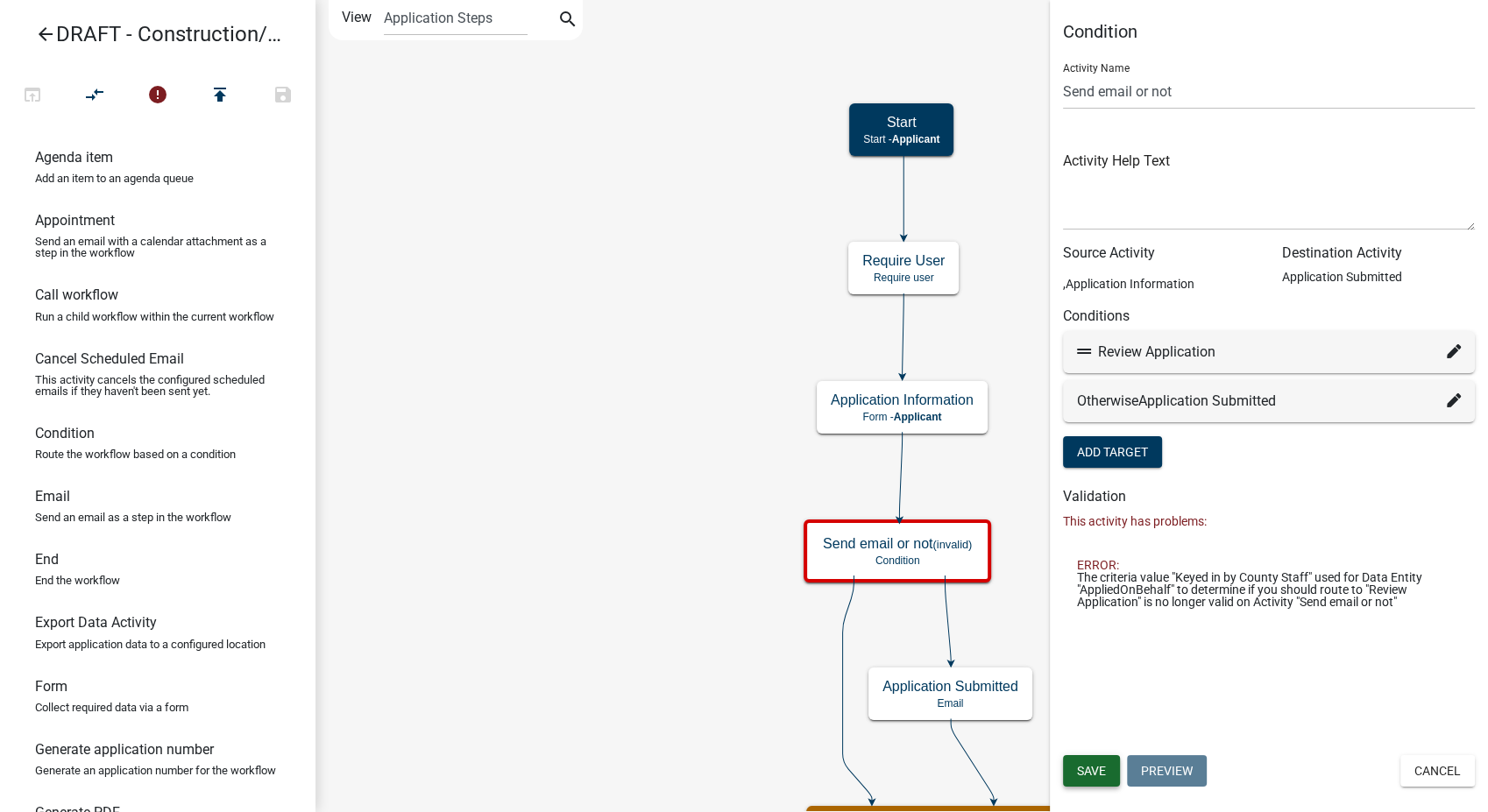
click at [1087, 764] on span "Save" at bounding box center [1092, 771] width 29 height 14
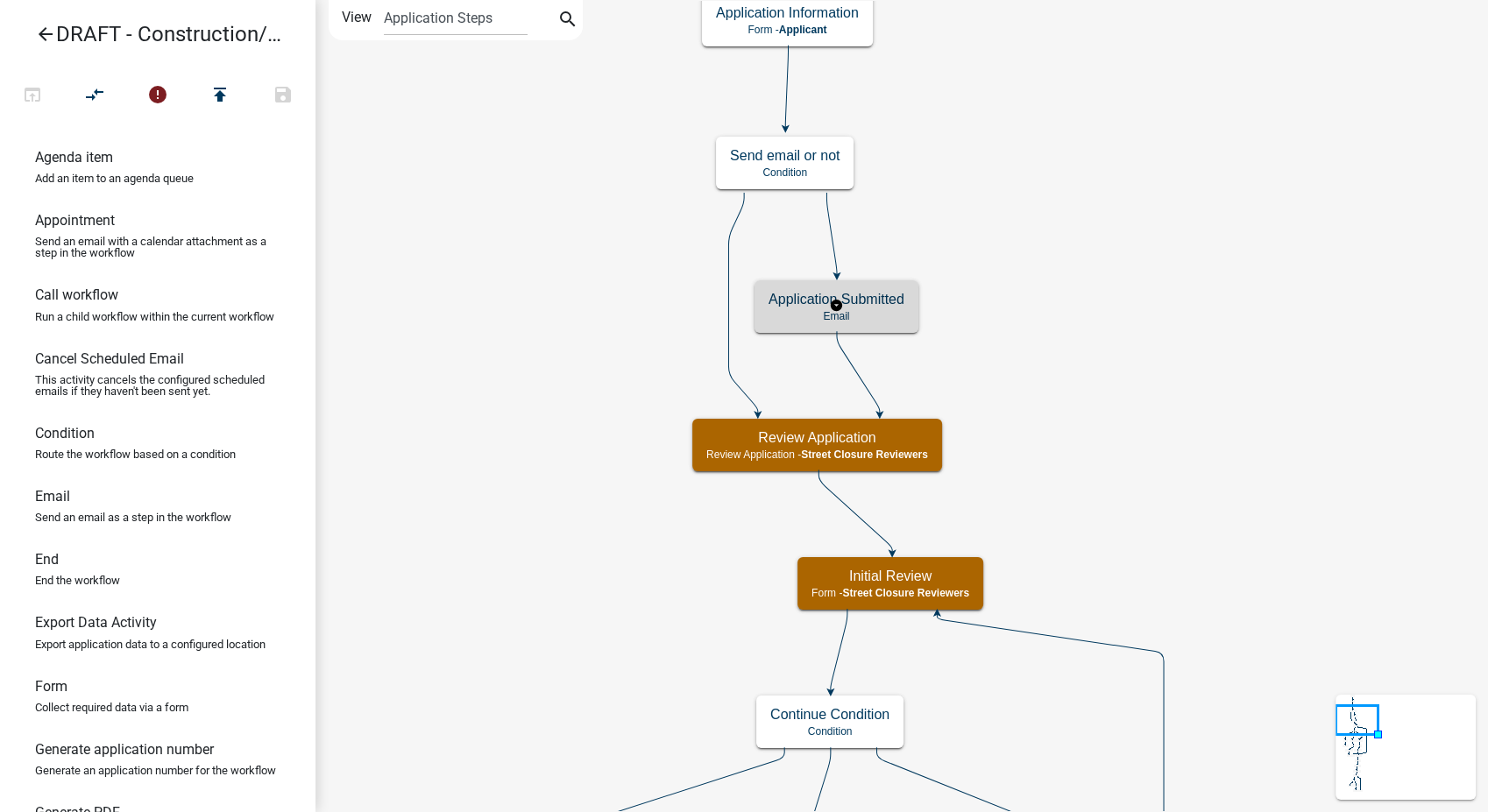
click at [888, 291] on h5 "Application Submitted" at bounding box center [836, 299] width 136 height 16
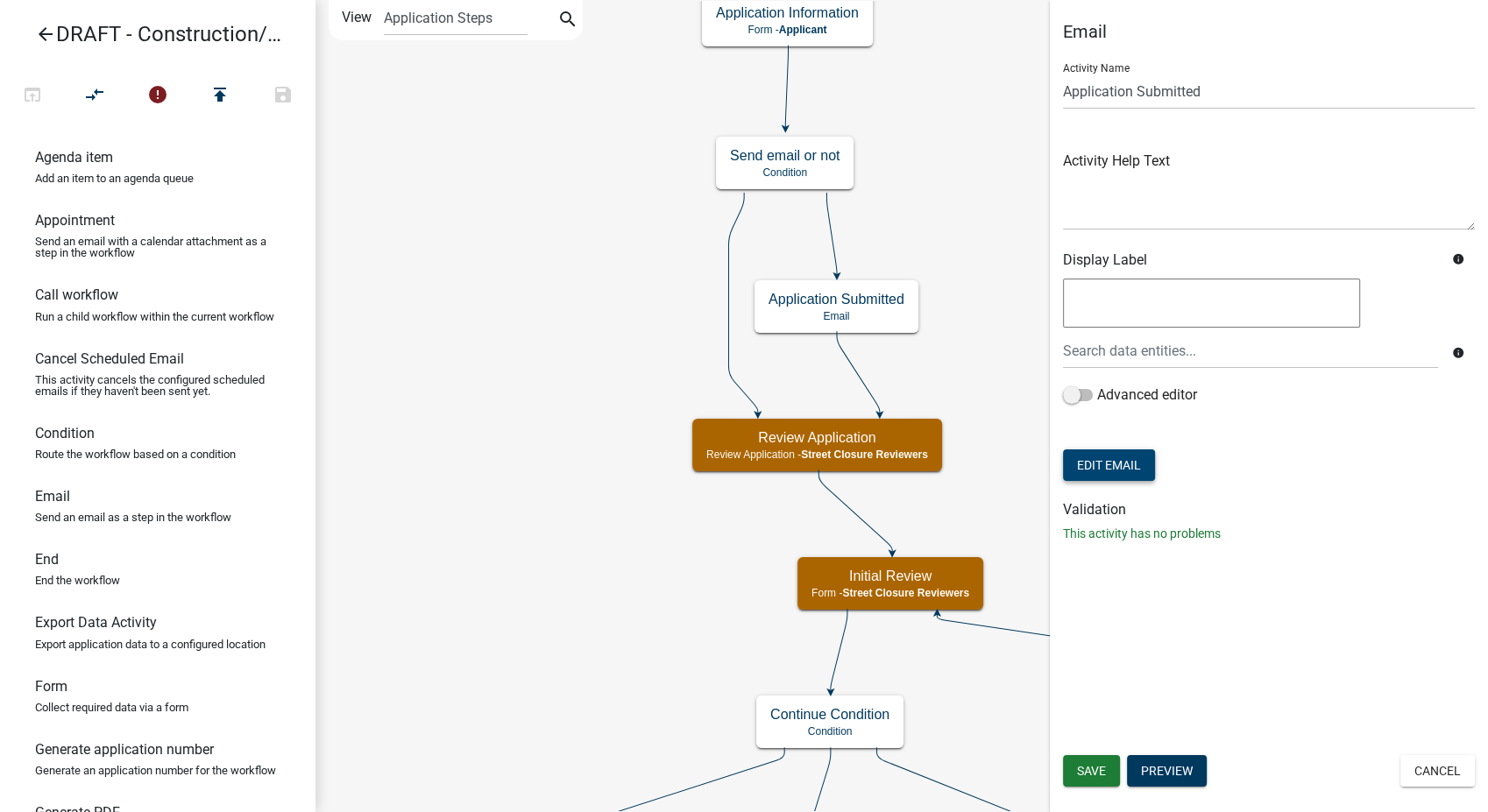
click at [1095, 459] on button "Edit Email" at bounding box center [1108, 465] width 92 height 32
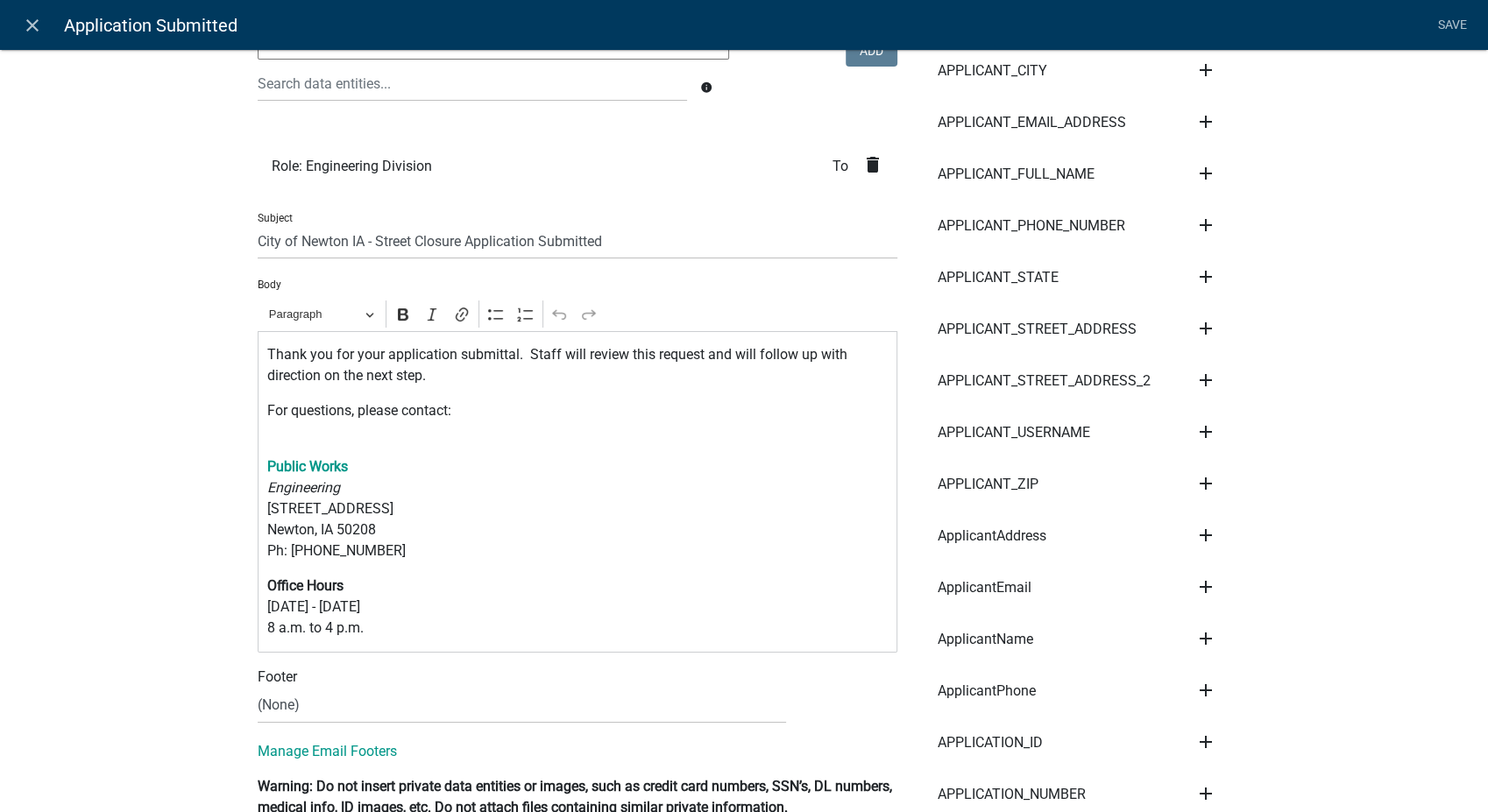
scroll to position [292, 0]
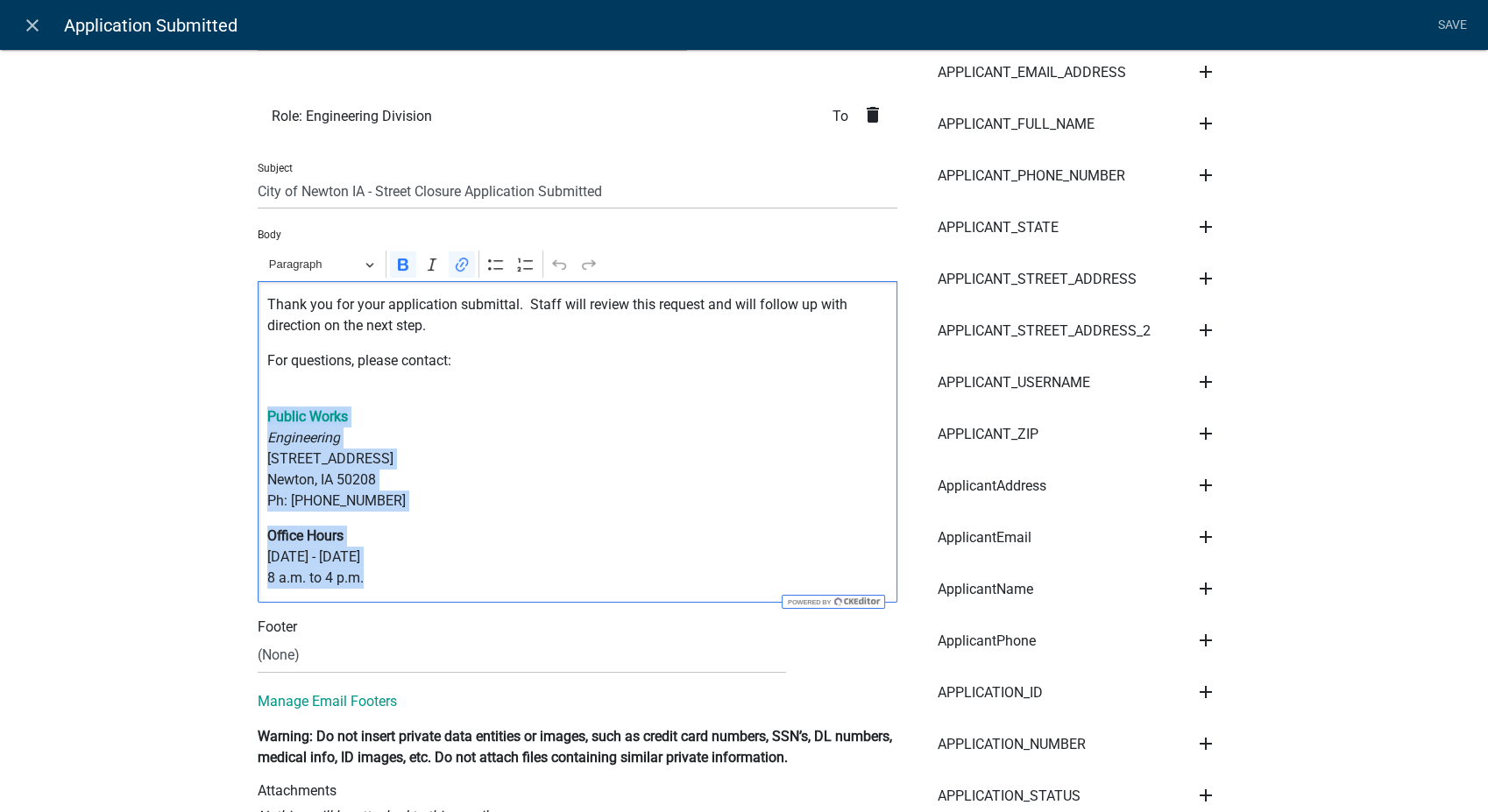
drag, startPoint x: 369, startPoint y: 576, endPoint x: 245, endPoint y: 412, distance: 205.6
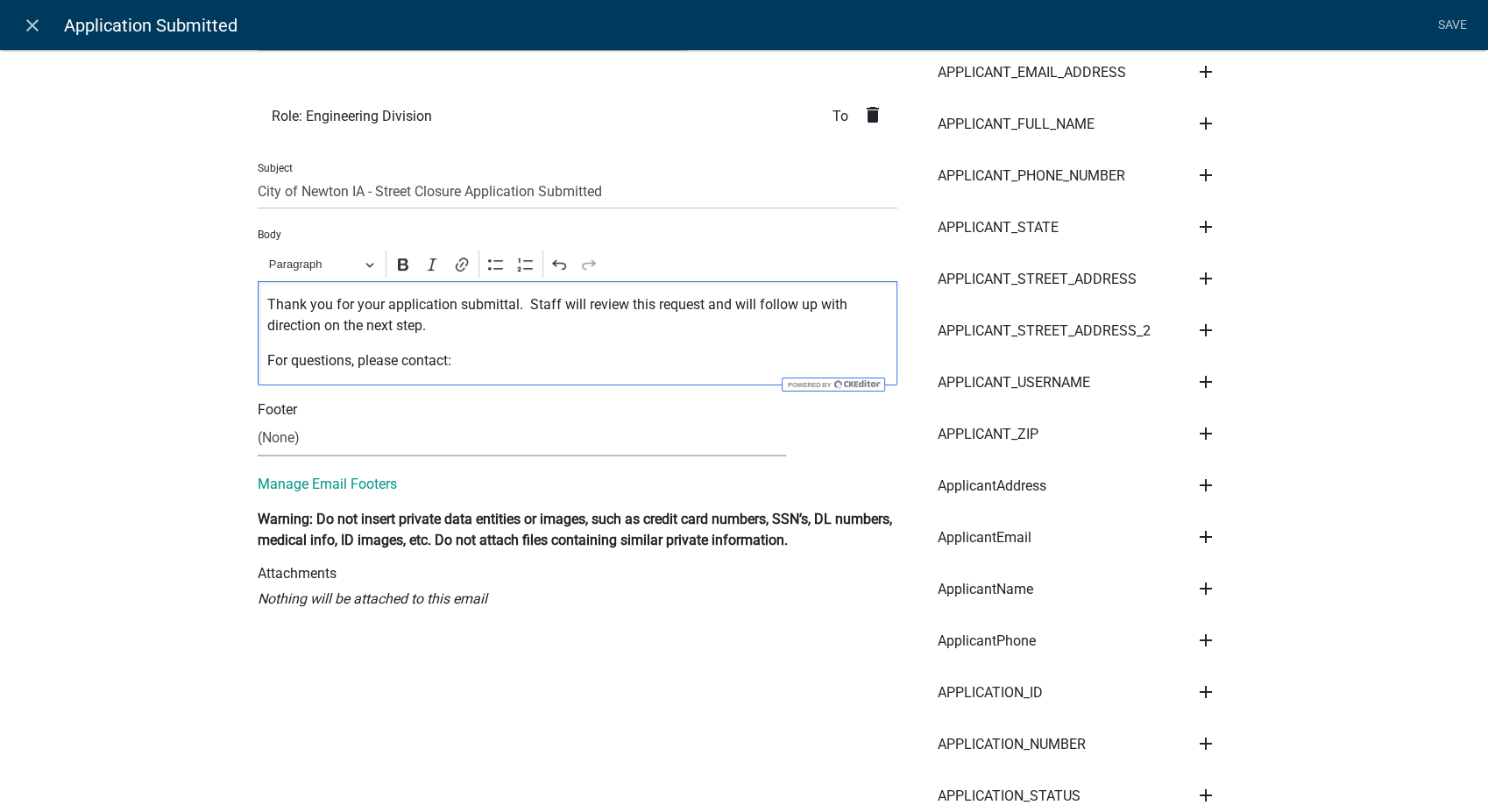
click at [302, 442] on select "(None) Community Development Public Works" at bounding box center [522, 438] width 528 height 36
select select "61e258e5-db64-4740-999e-677e1390fc72"
click at [257, 420] on select "(None) Community Development Public Works" at bounding box center [522, 438] width 528 height 36
click at [827, 441] on button "View" at bounding box center [840, 436] width 57 height 32
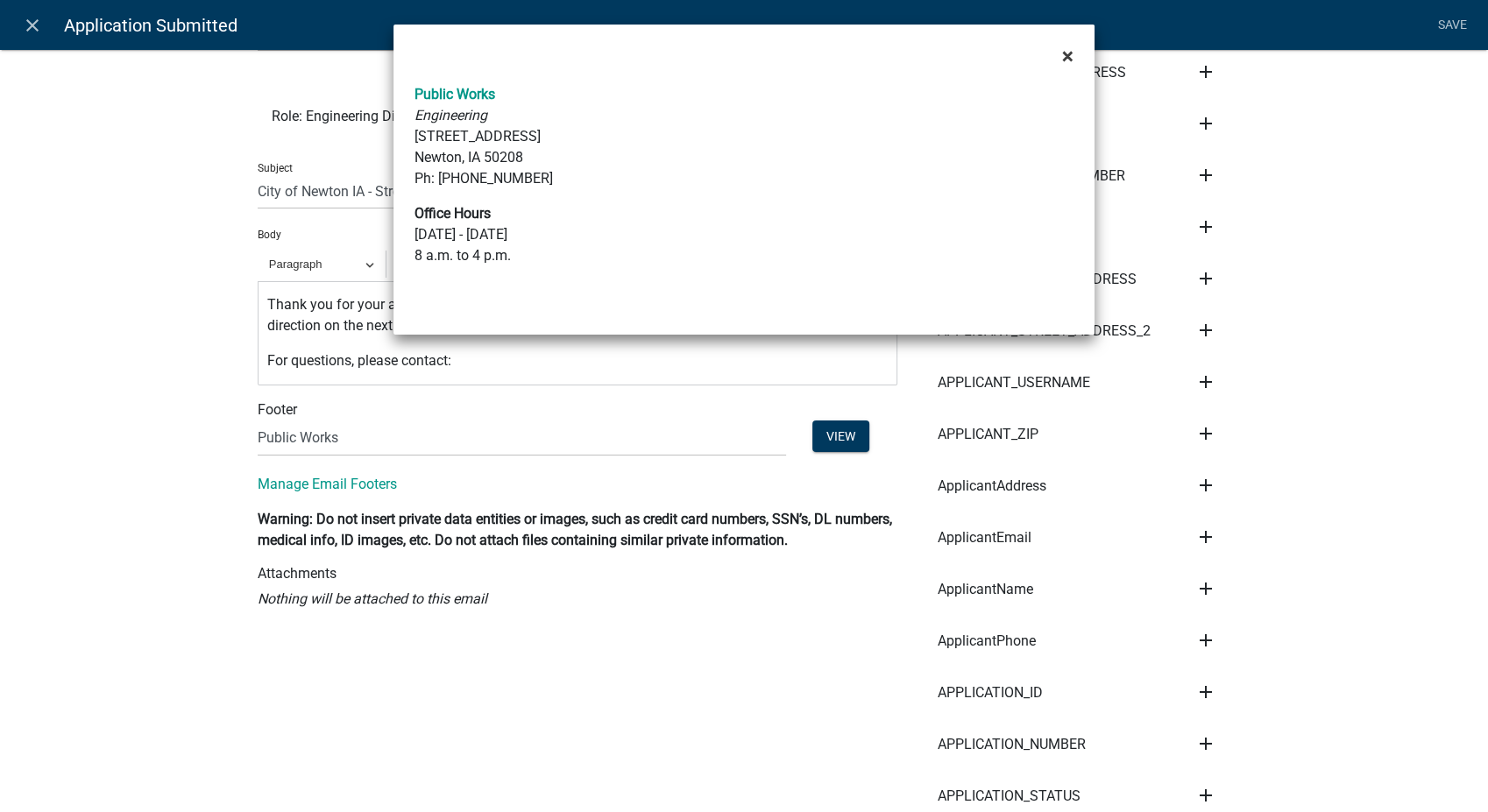
click at [1065, 60] on span "×" at bounding box center [1068, 55] width 12 height 24
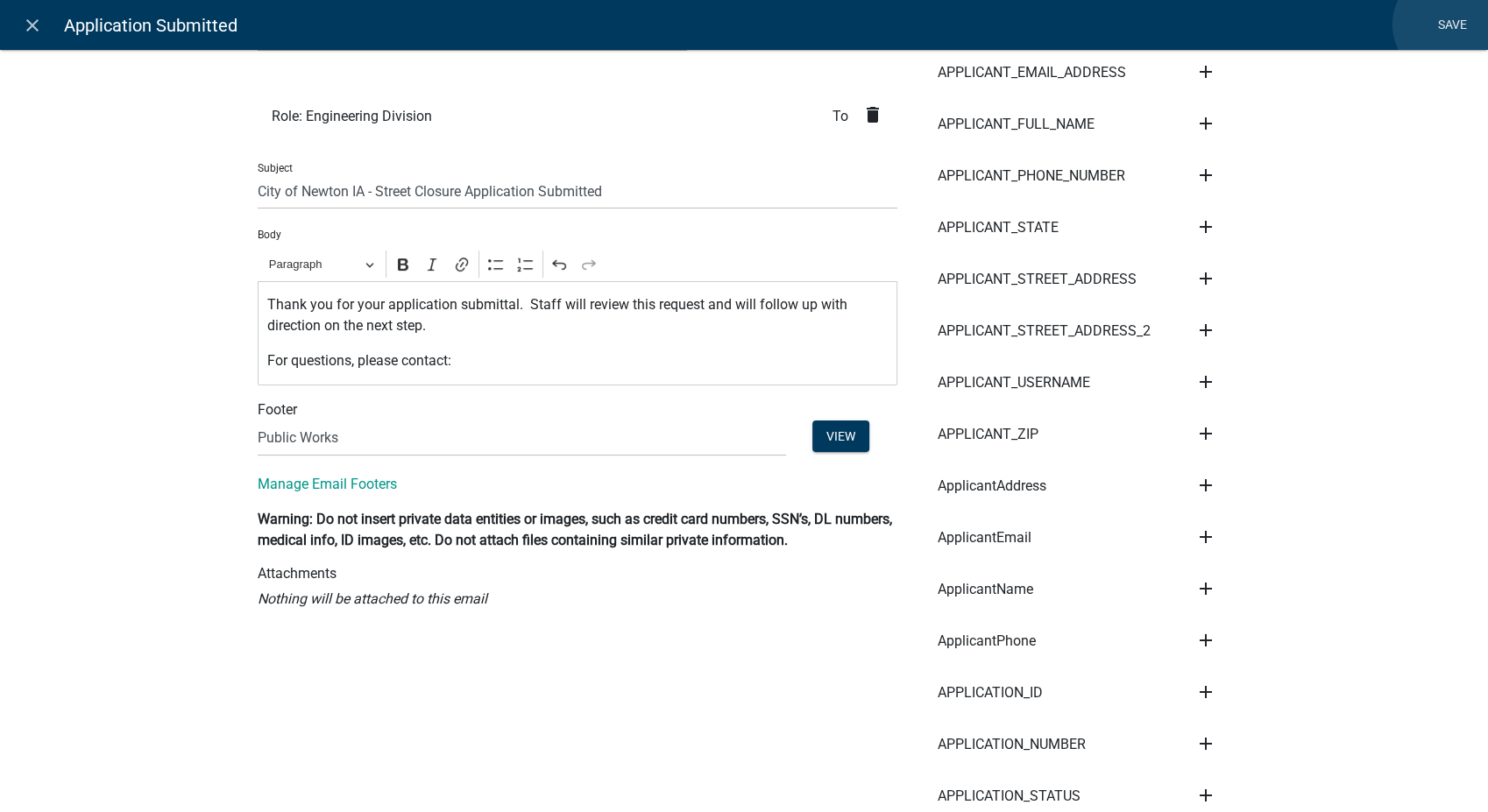
click at [1447, 24] on link "Save" at bounding box center [1451, 25] width 43 height 34
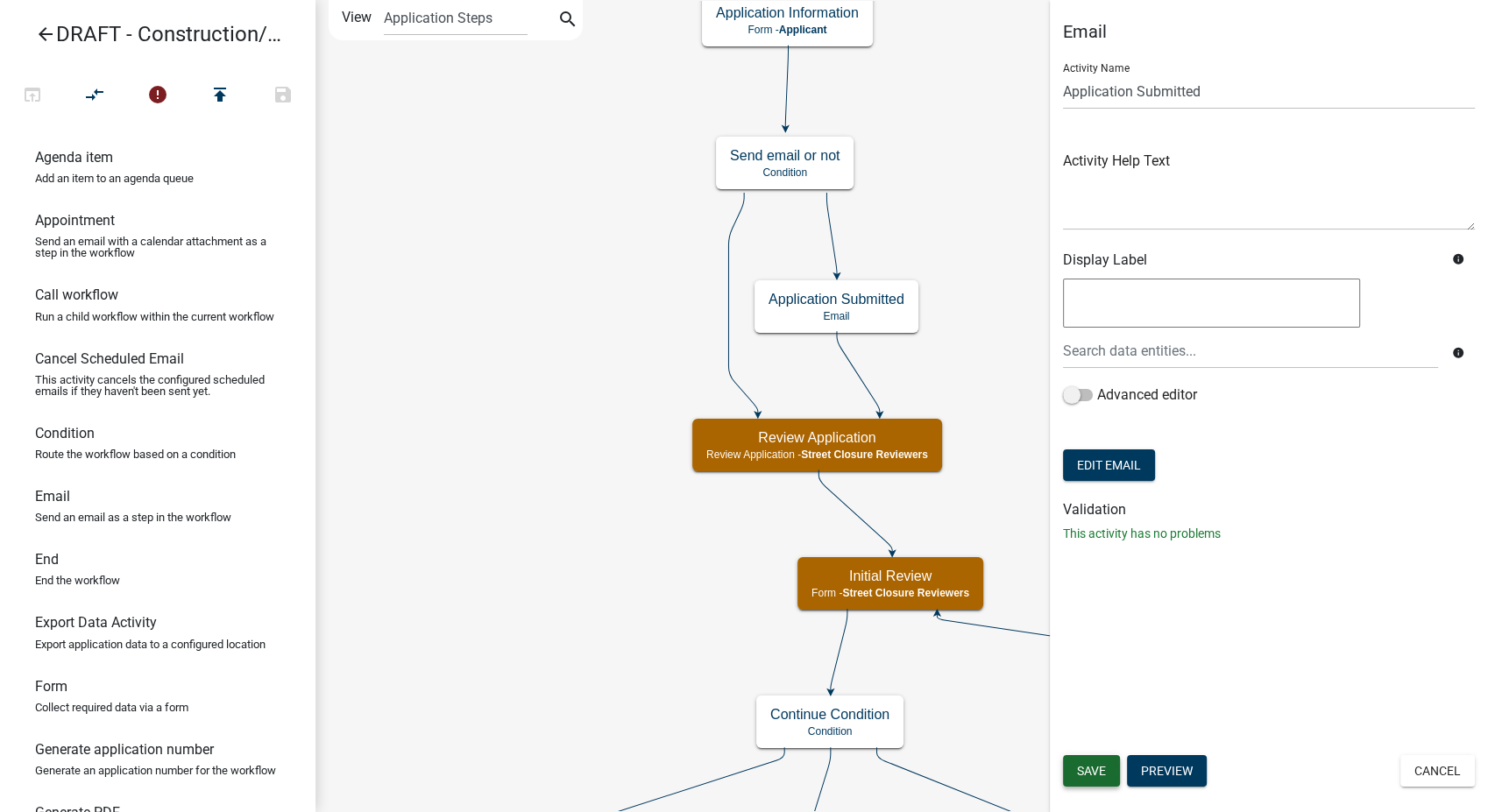
click at [1089, 766] on span "Save" at bounding box center [1092, 771] width 29 height 14
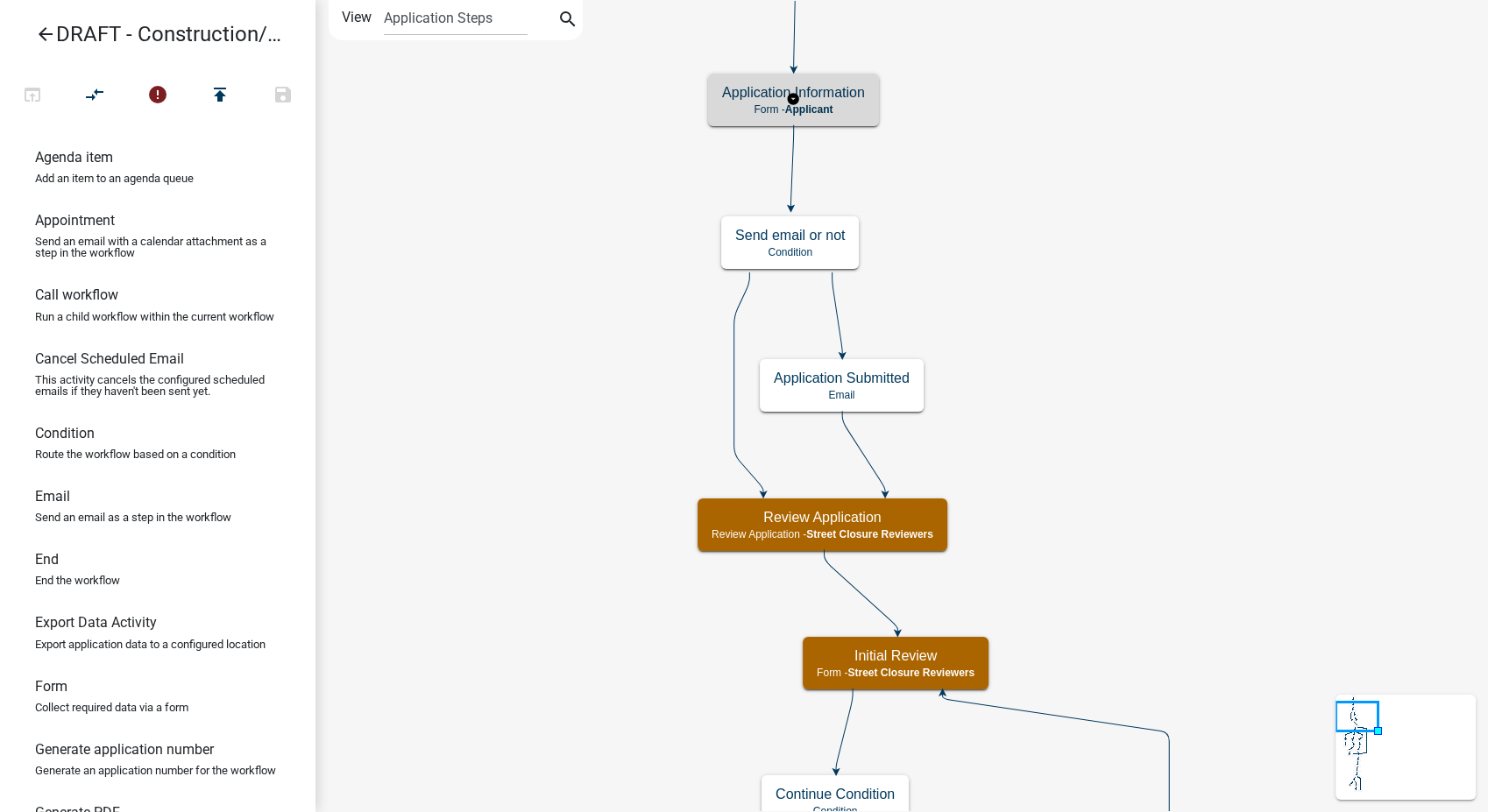
click at [829, 95] on h5 "Application Information" at bounding box center [794, 92] width 143 height 16
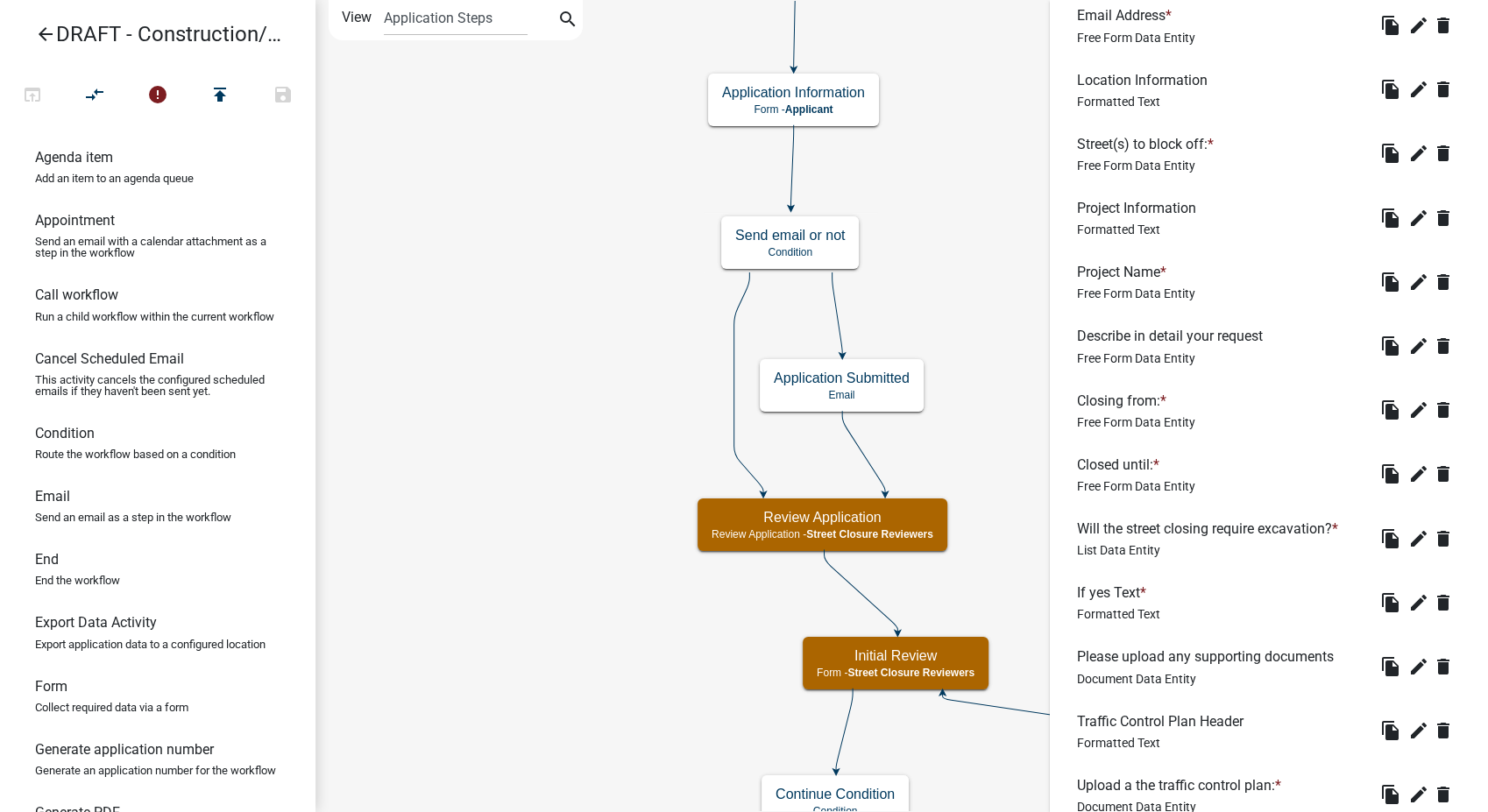
scroll to position [1460, 0]
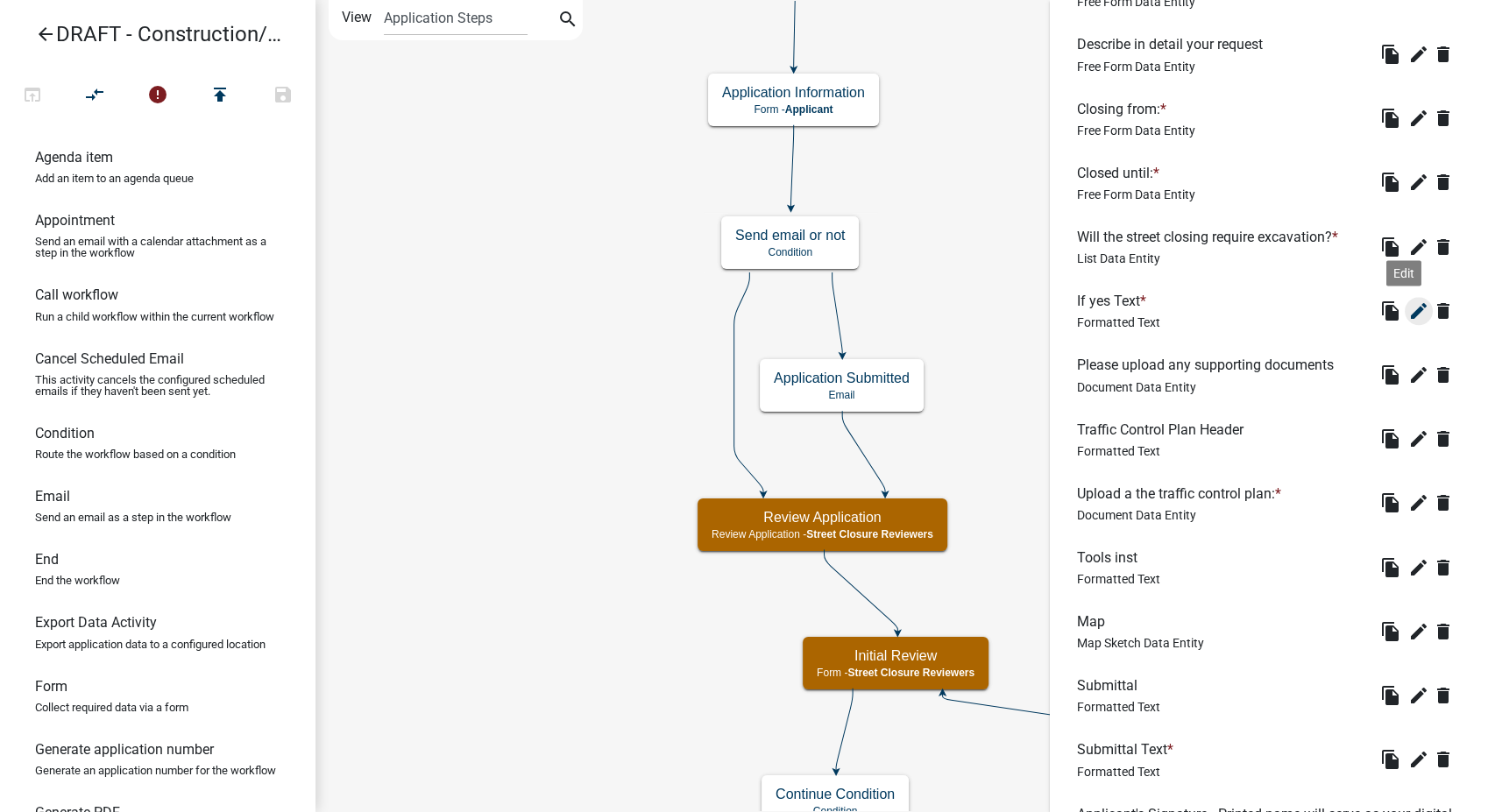
click at [1408, 317] on icon "edit" at bounding box center [1419, 311] width 21 height 21
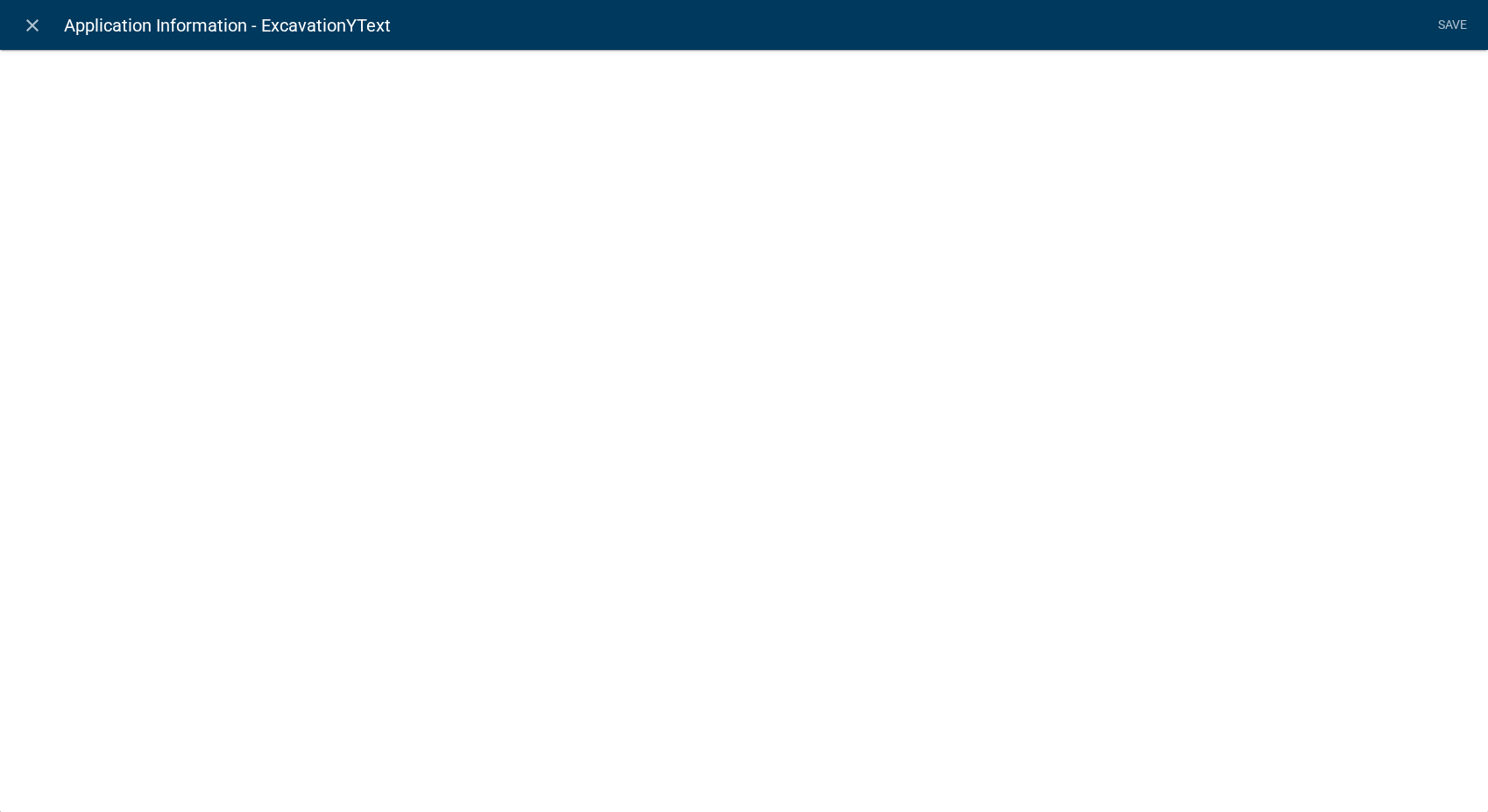
select select "rich-text"
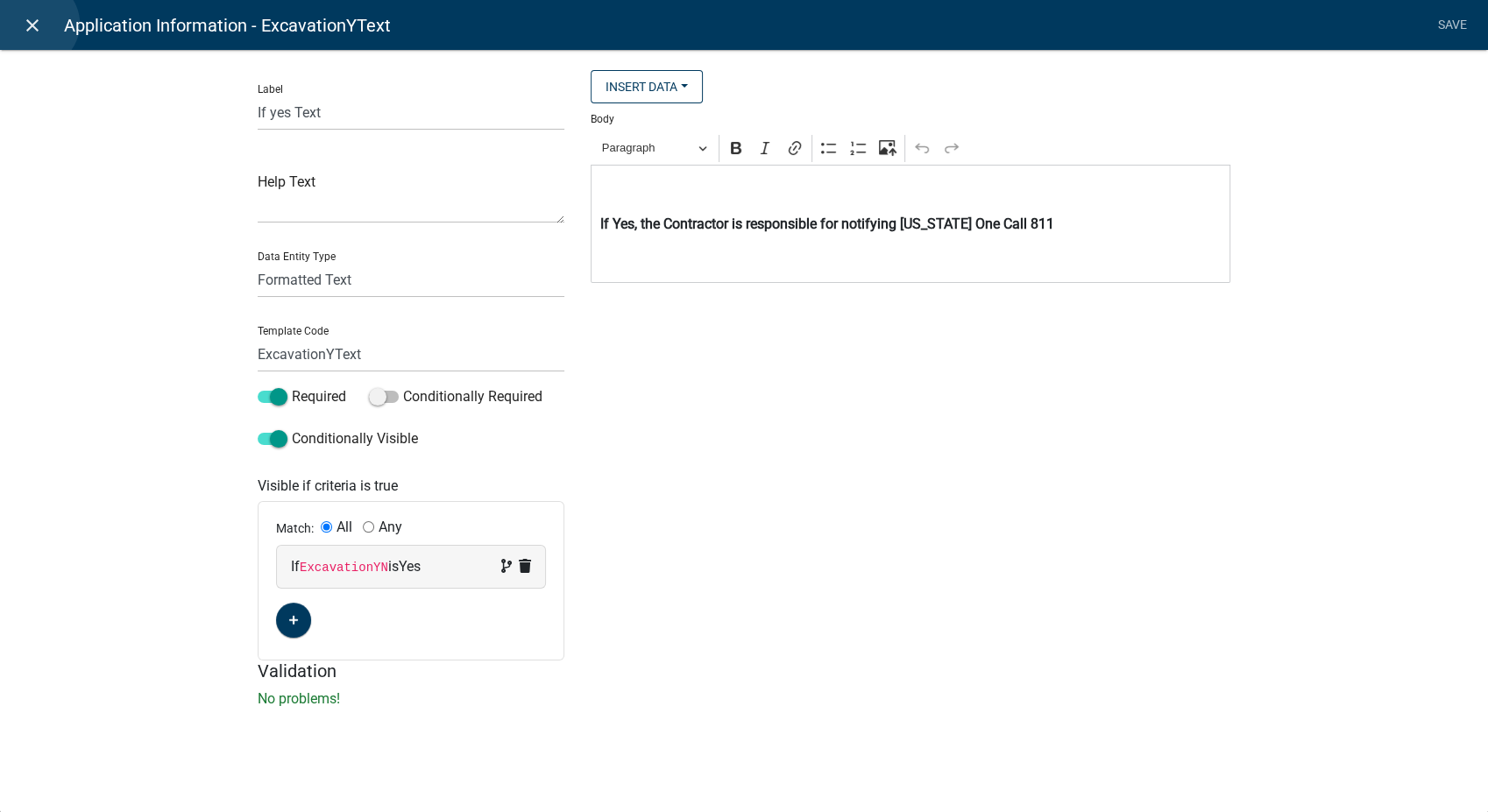
click at [35, 24] on icon "close" at bounding box center [33, 25] width 21 height 21
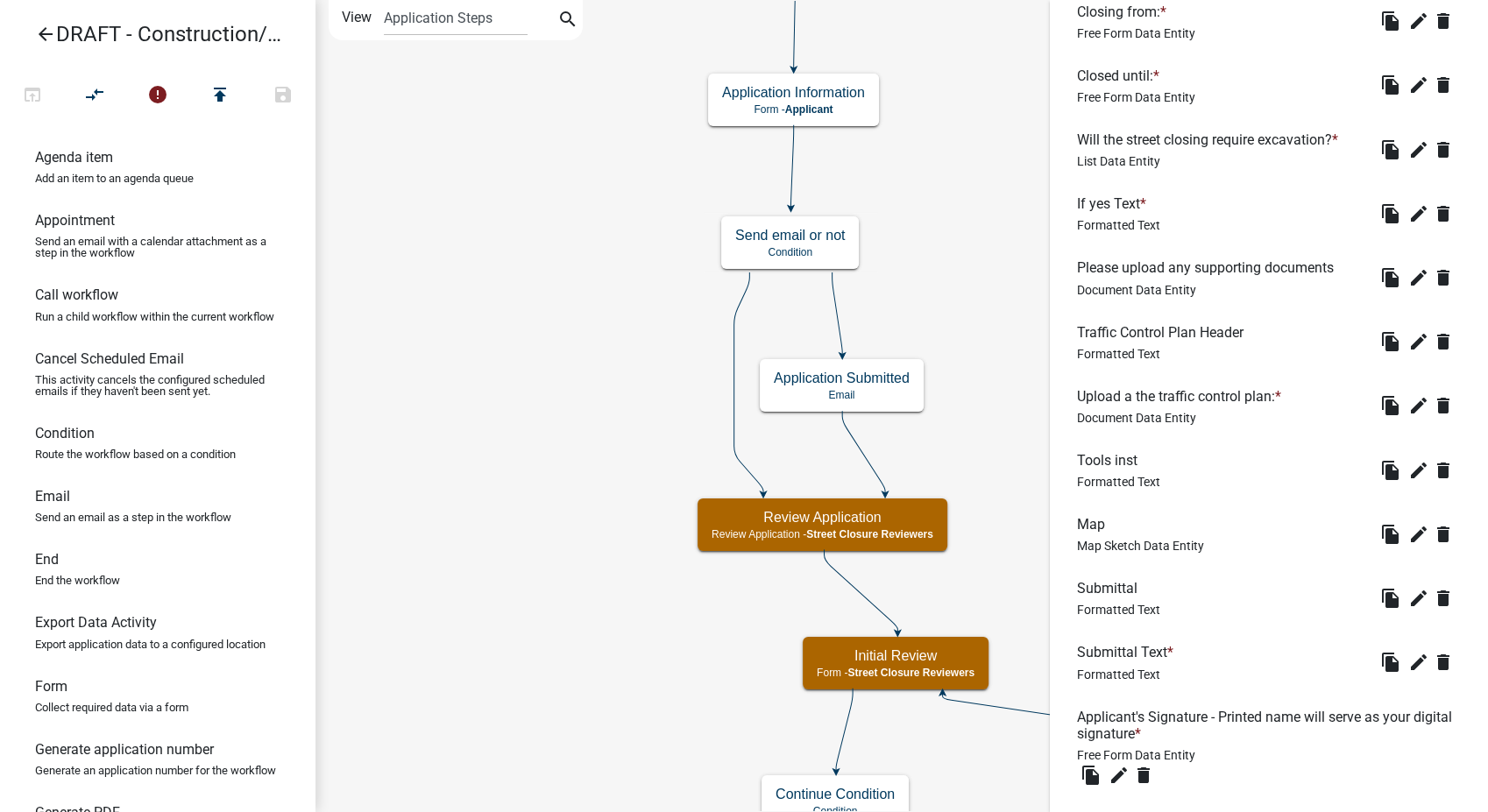
scroll to position [1655, 0]
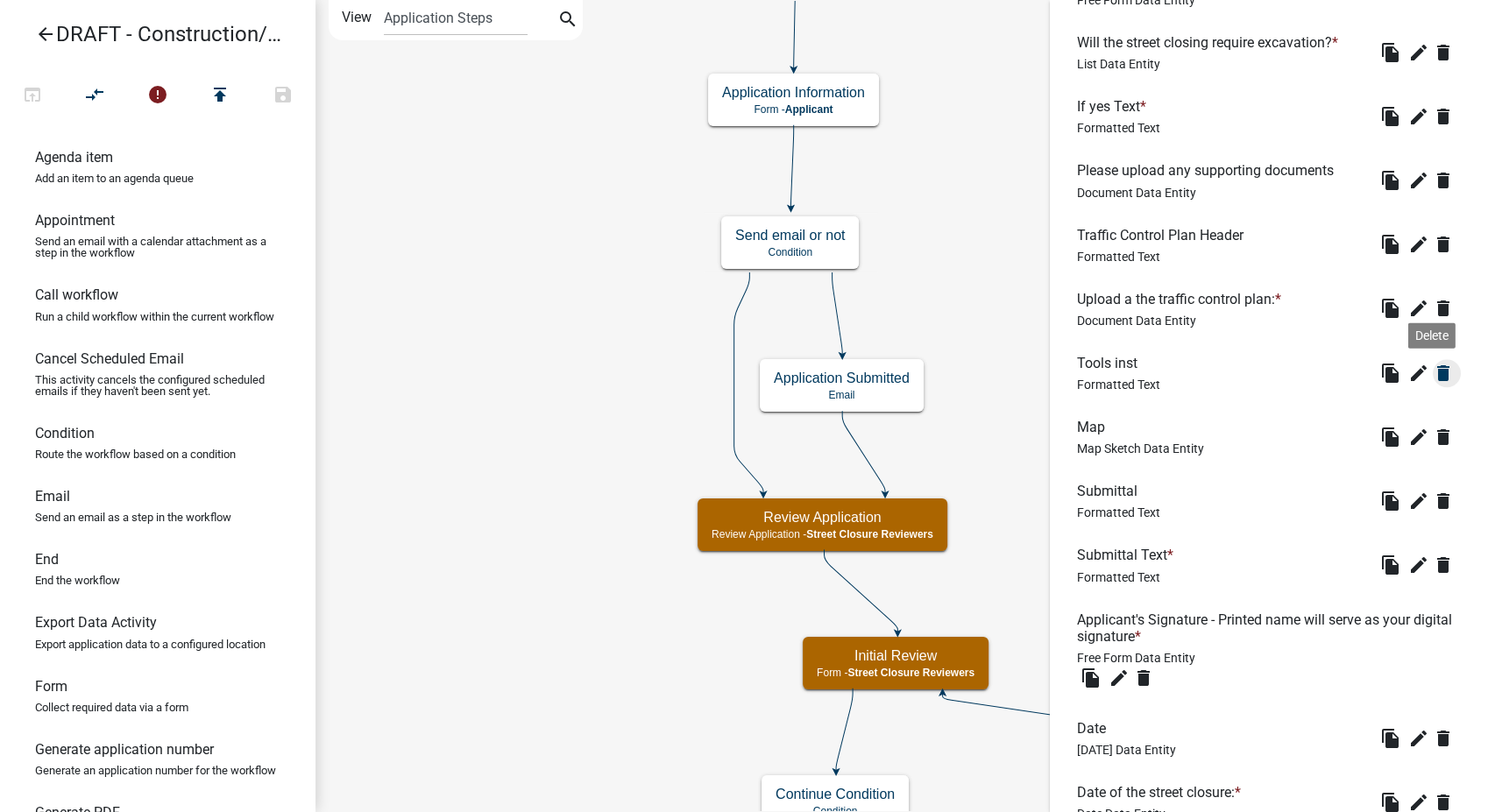
click at [1433, 365] on icon "delete" at bounding box center [1444, 373] width 21 height 21
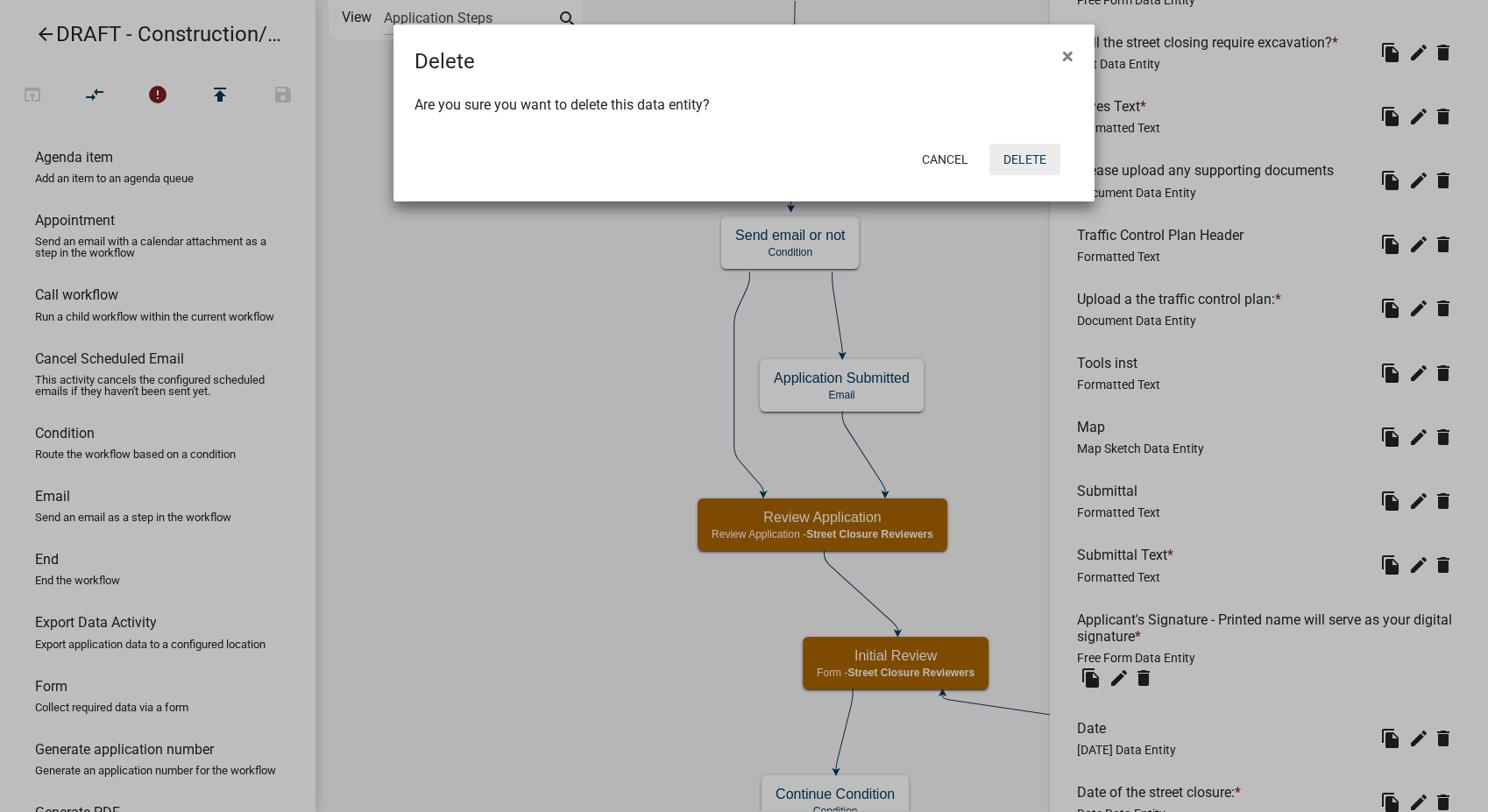
click at [1019, 159] on button "Delete" at bounding box center [1025, 159] width 71 height 32
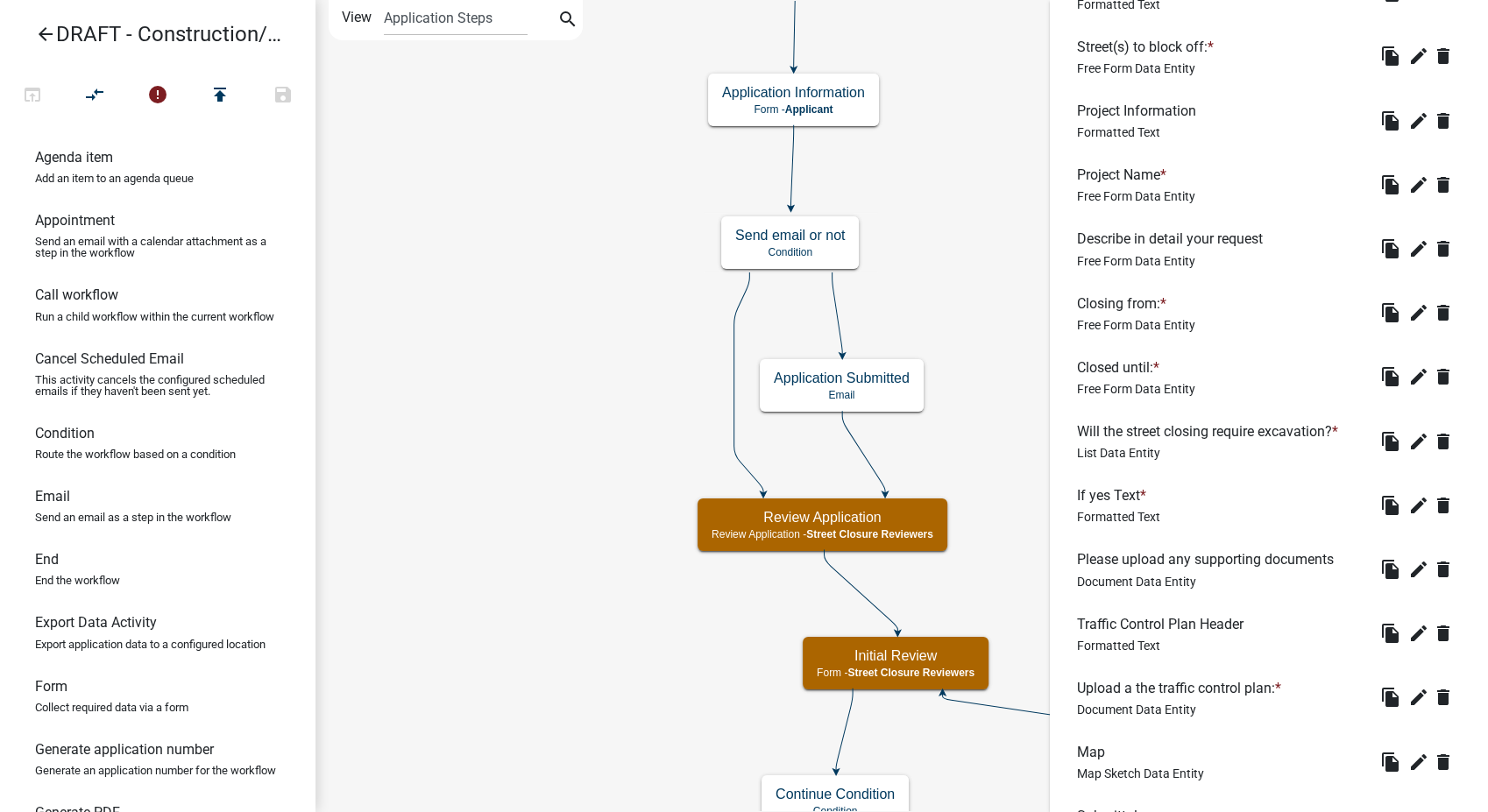
scroll to position [1837, 0]
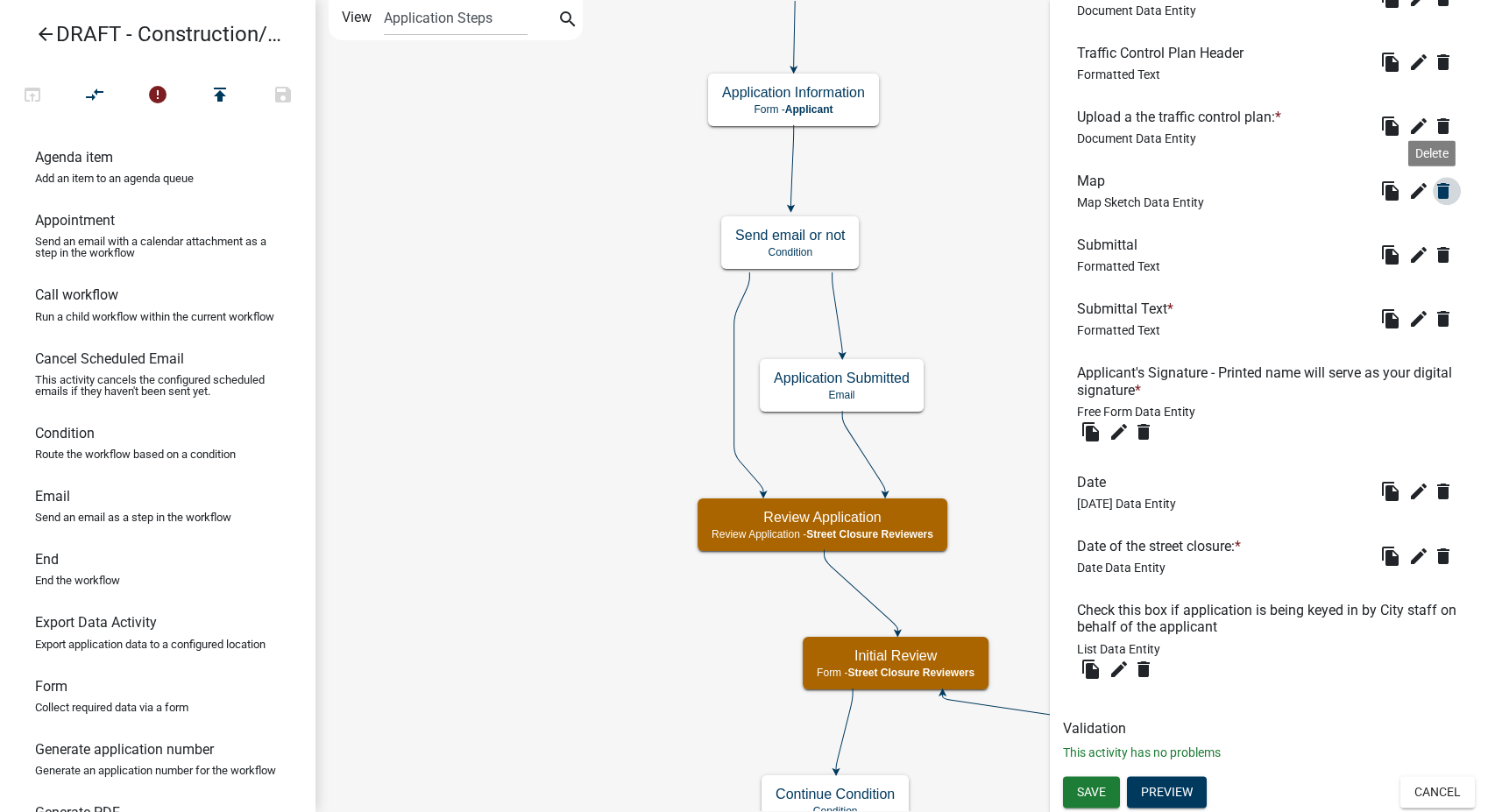
click at [1433, 187] on icon "delete" at bounding box center [1444, 191] width 21 height 21
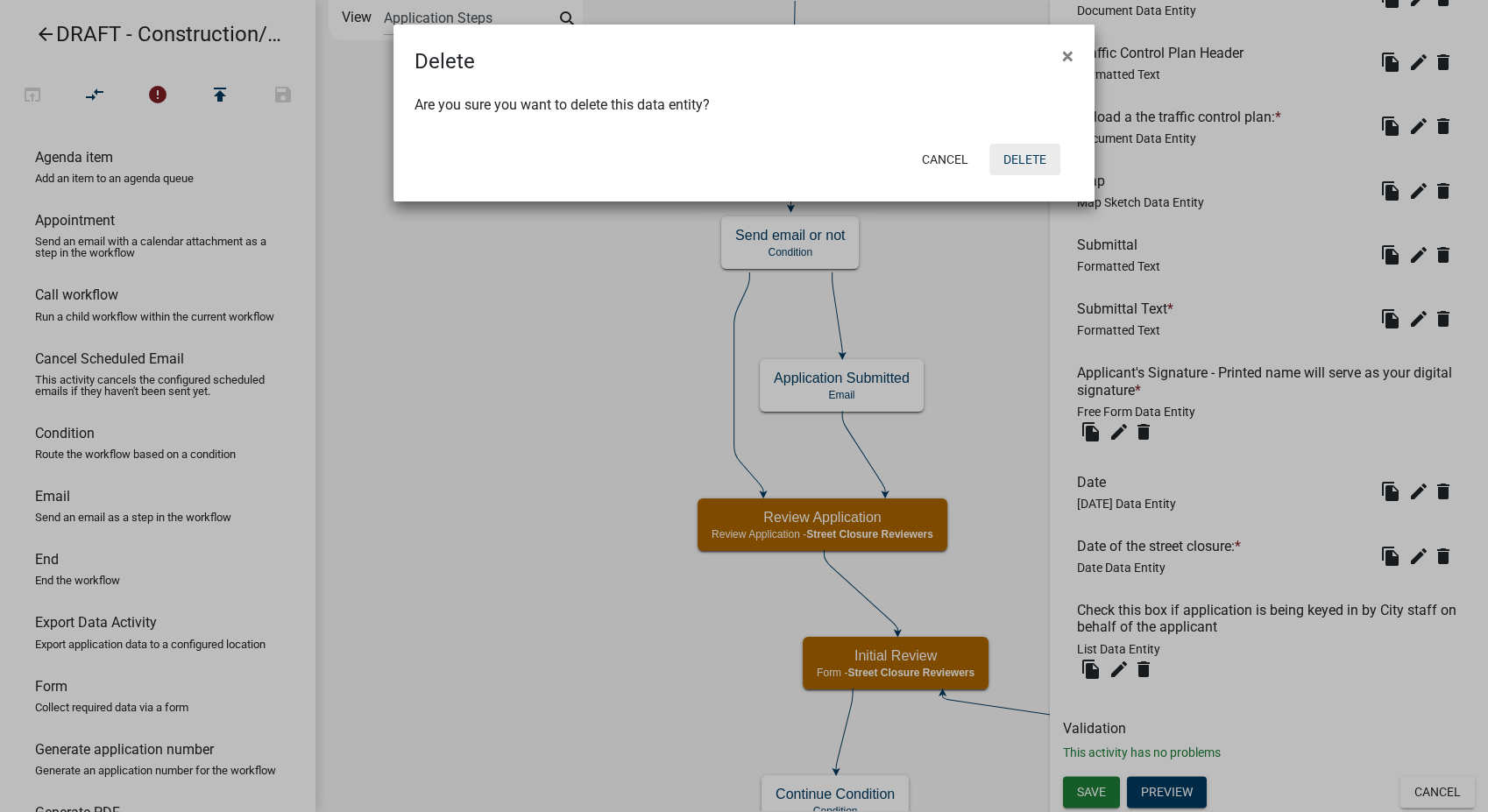
click at [1002, 156] on button "Delete" at bounding box center [1025, 159] width 71 height 32
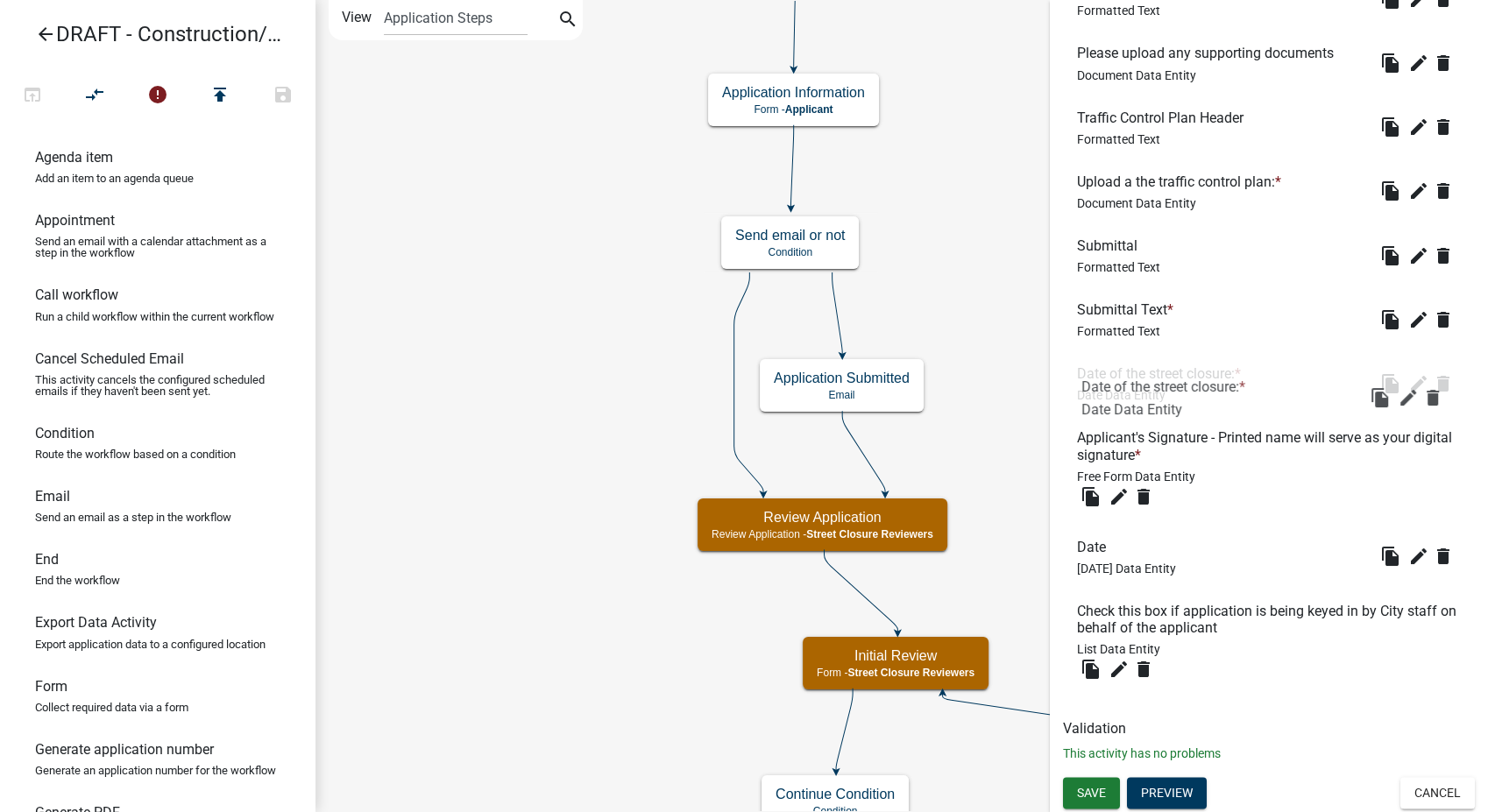
scroll to position [1479, 0]
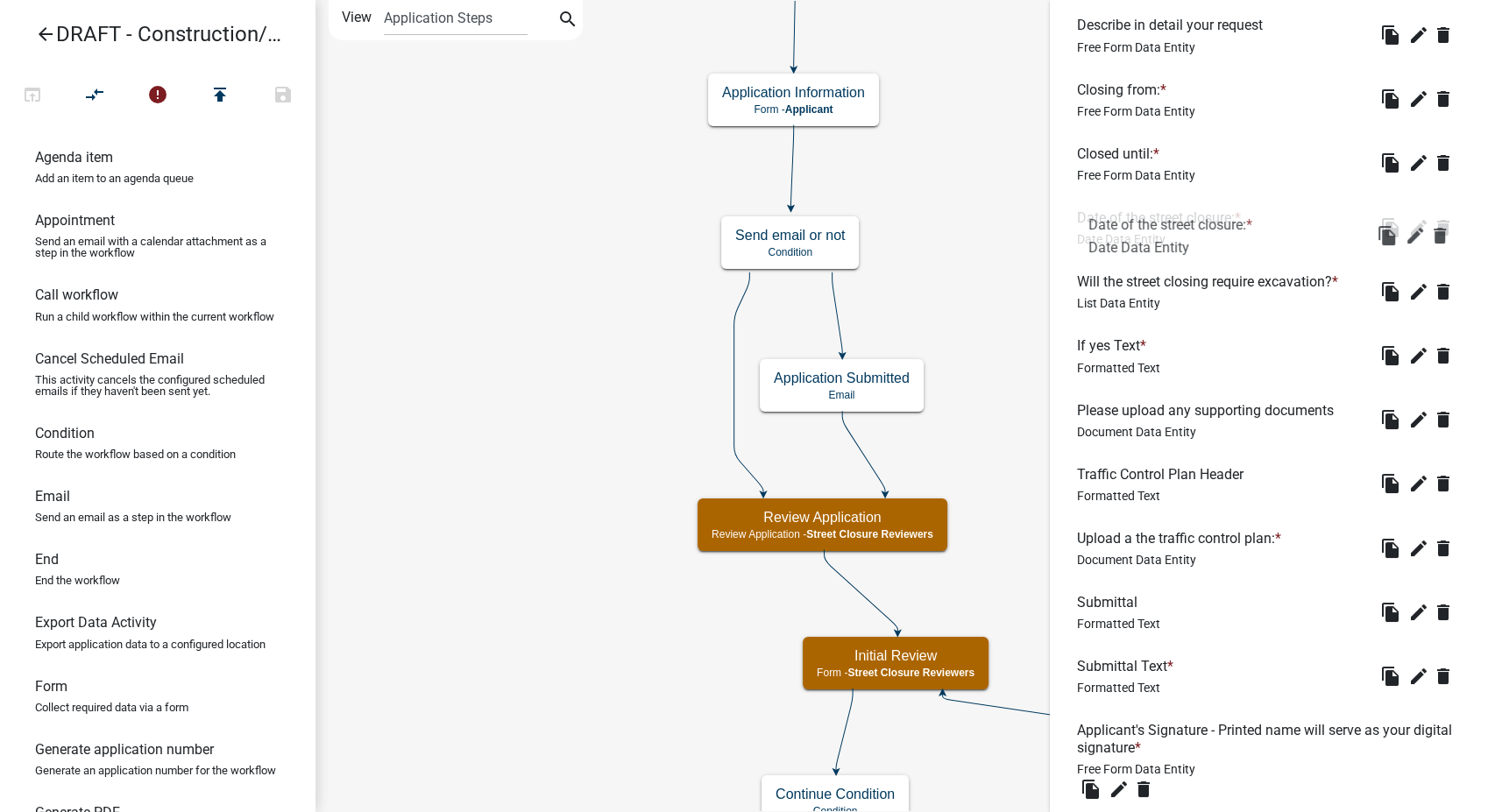
drag, startPoint x: 1131, startPoint y: 549, endPoint x: 1143, endPoint y: 189, distance: 360.2
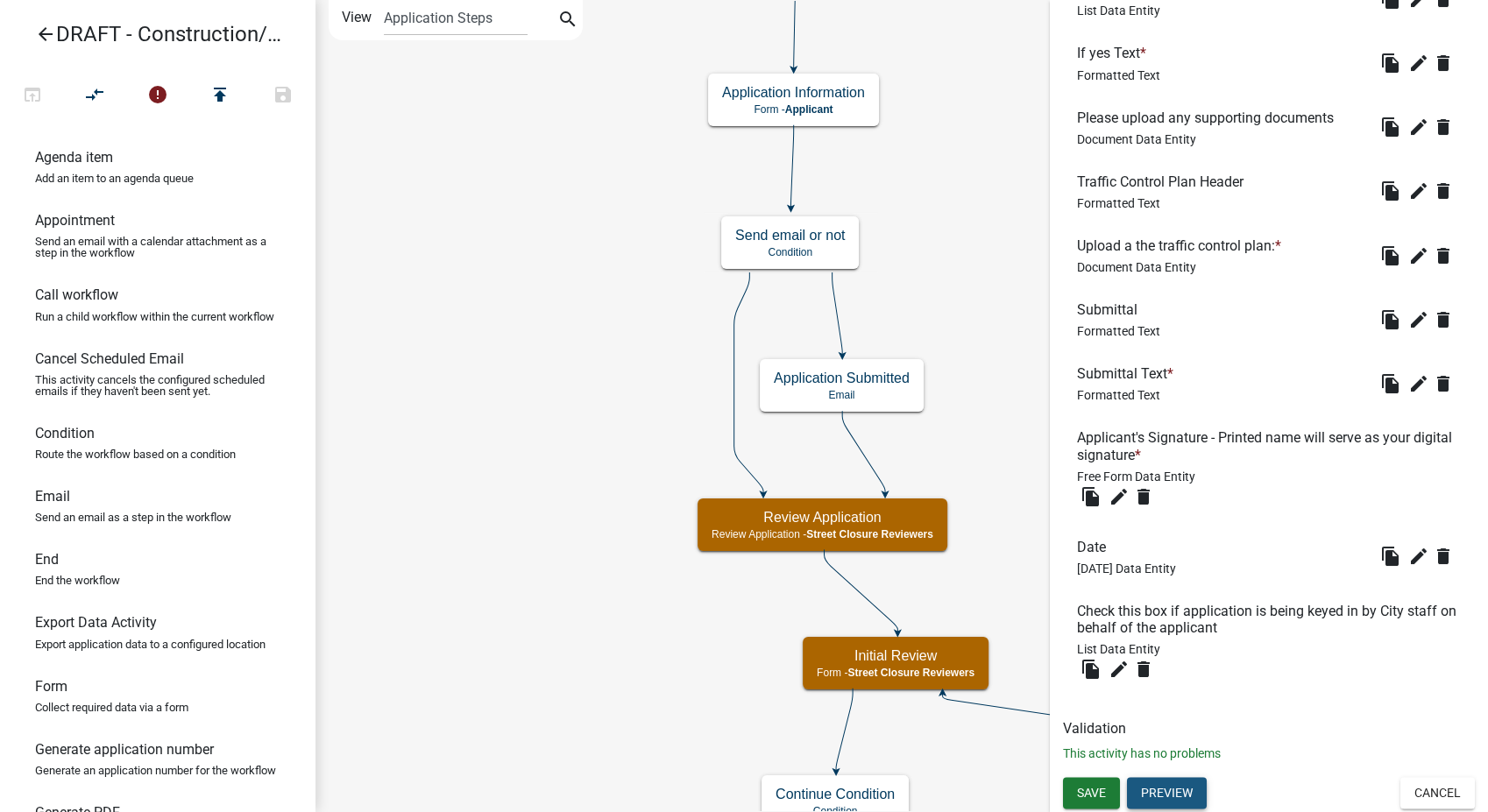
click at [1158, 792] on button "Preview" at bounding box center [1167, 793] width 80 height 32
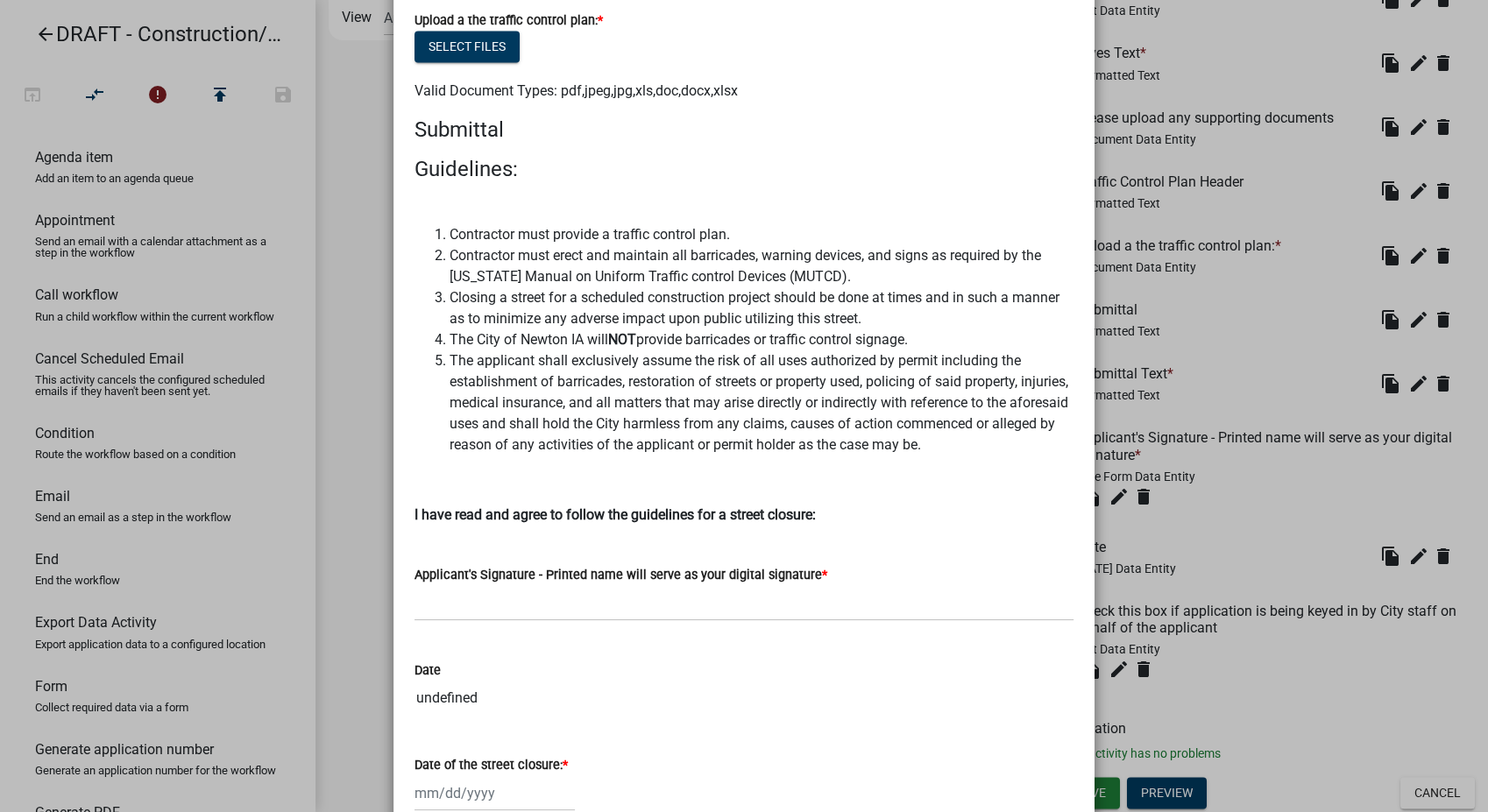
scroll to position [3066, 0]
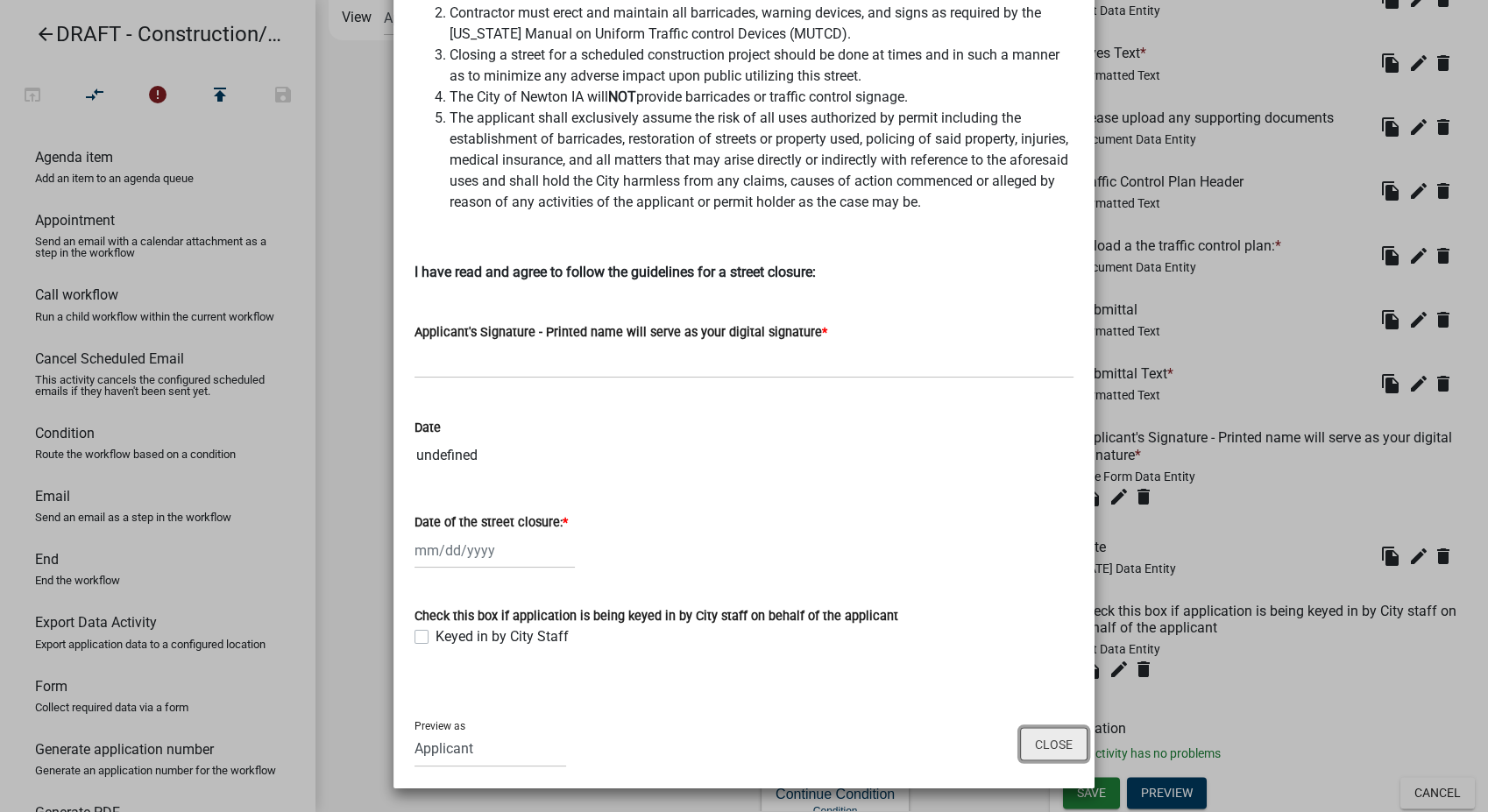
click at [1034, 737] on button "Close" at bounding box center [1054, 744] width 68 height 34
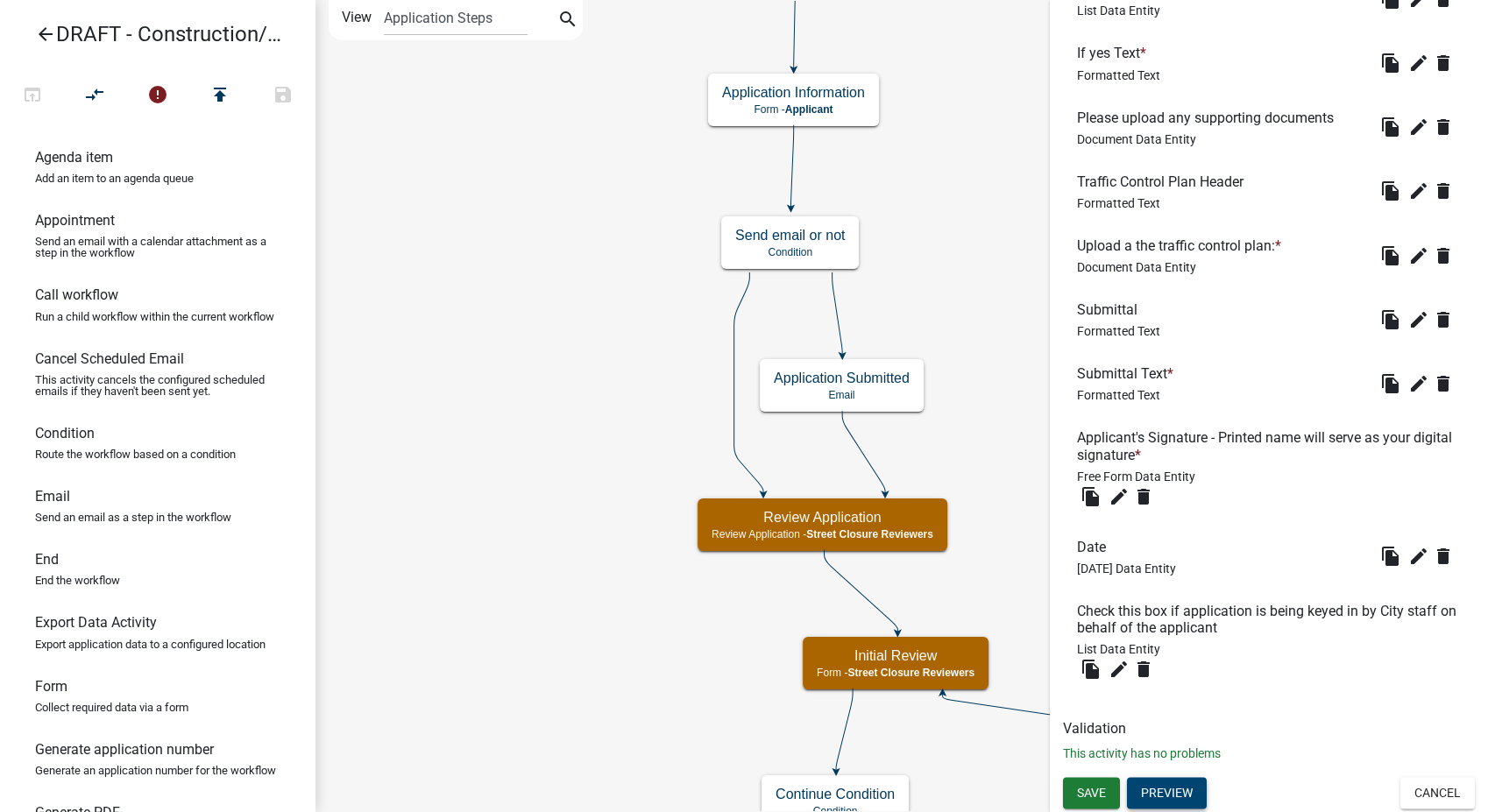
scroll to position [1772, 0]
click at [1098, 790] on span "Save" at bounding box center [1092, 792] width 29 height 14
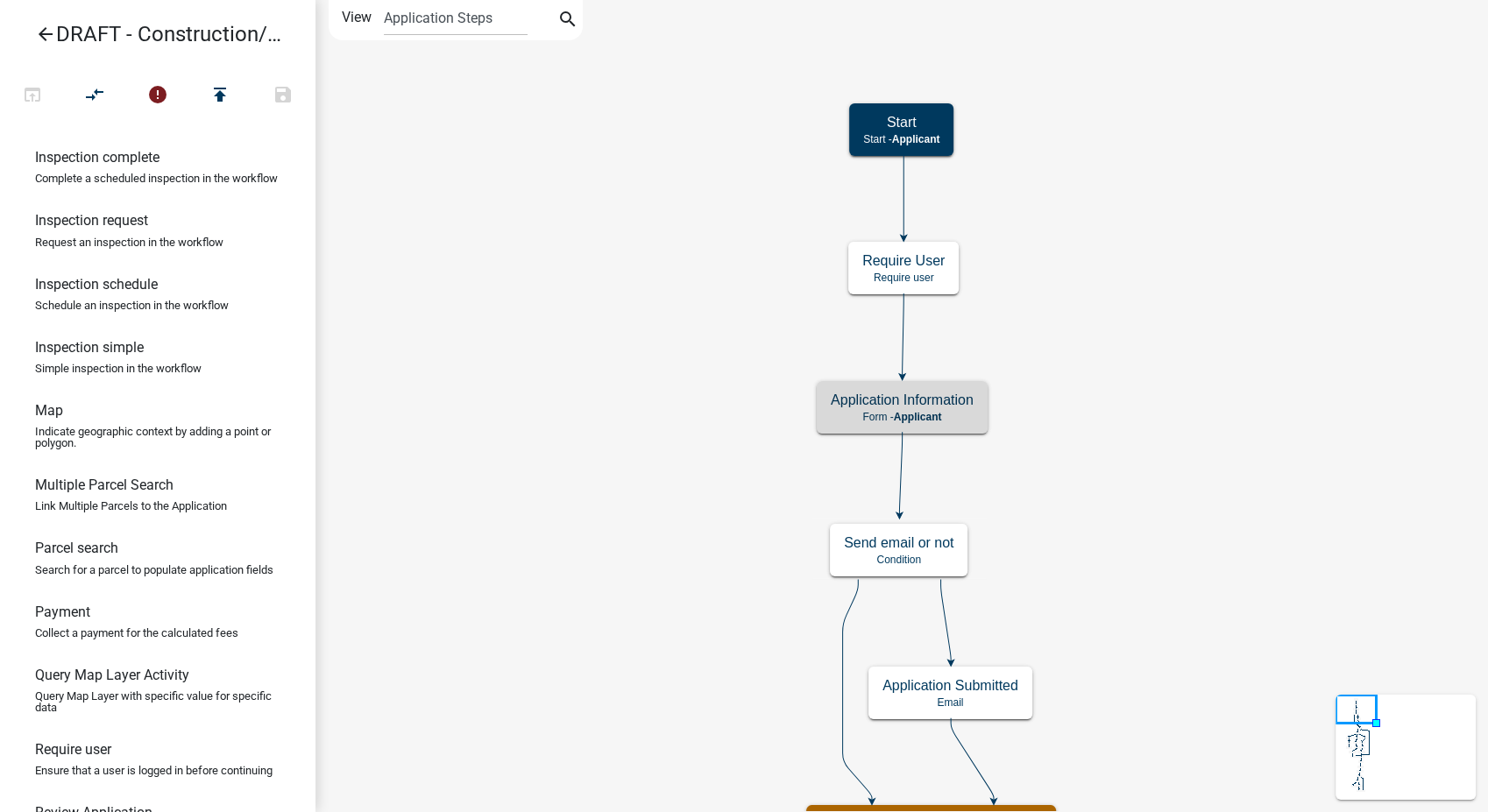
scroll to position [877, 0]
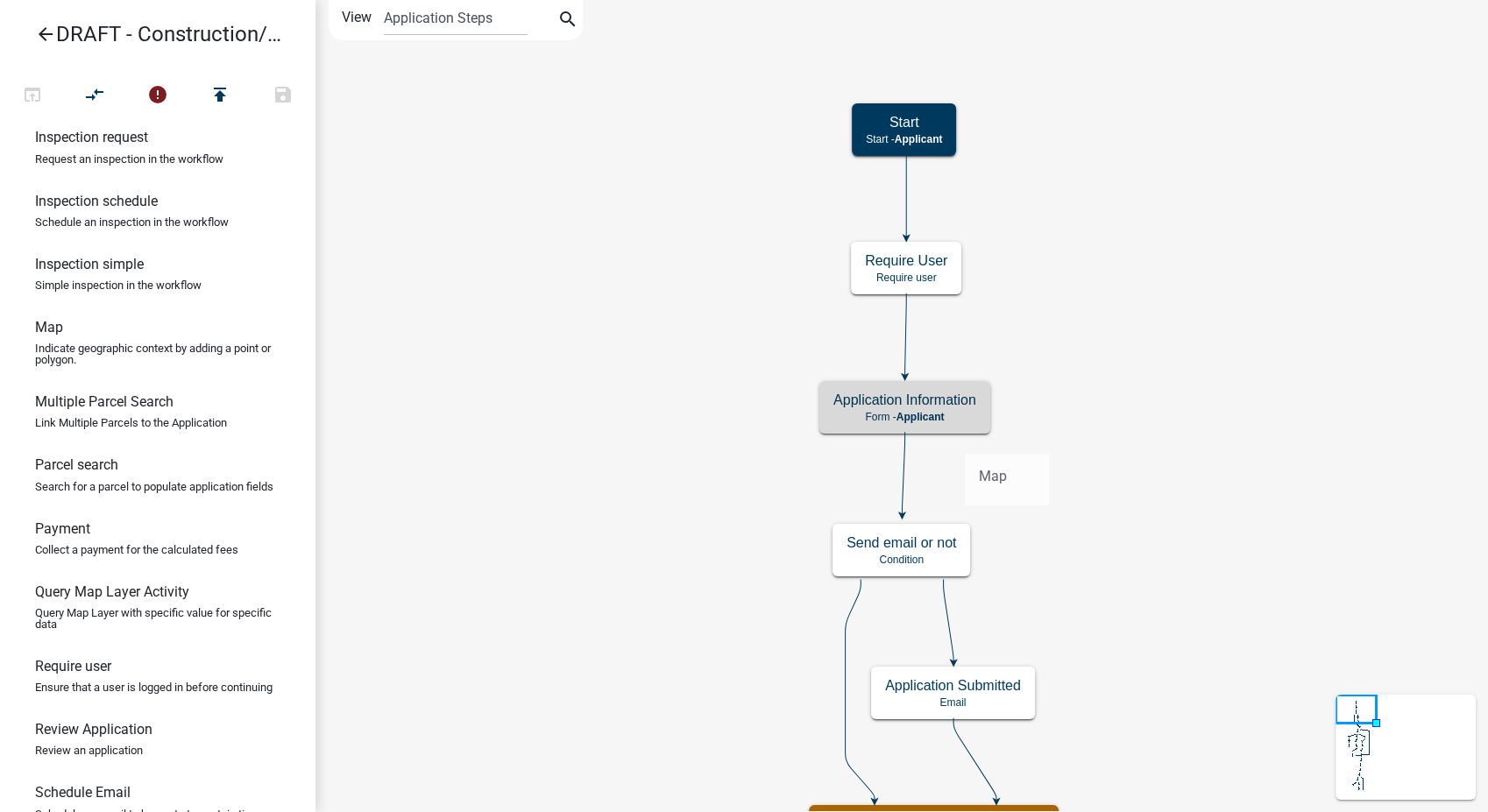
drag, startPoint x: 65, startPoint y: 407, endPoint x: 964, endPoint y: 439, distance: 899.6
click at [964, 439] on div "arrow_back DRAFT - Construction/Utility Street Closing Application open_in_brow…" at bounding box center [744, 406] width 1488 height 812
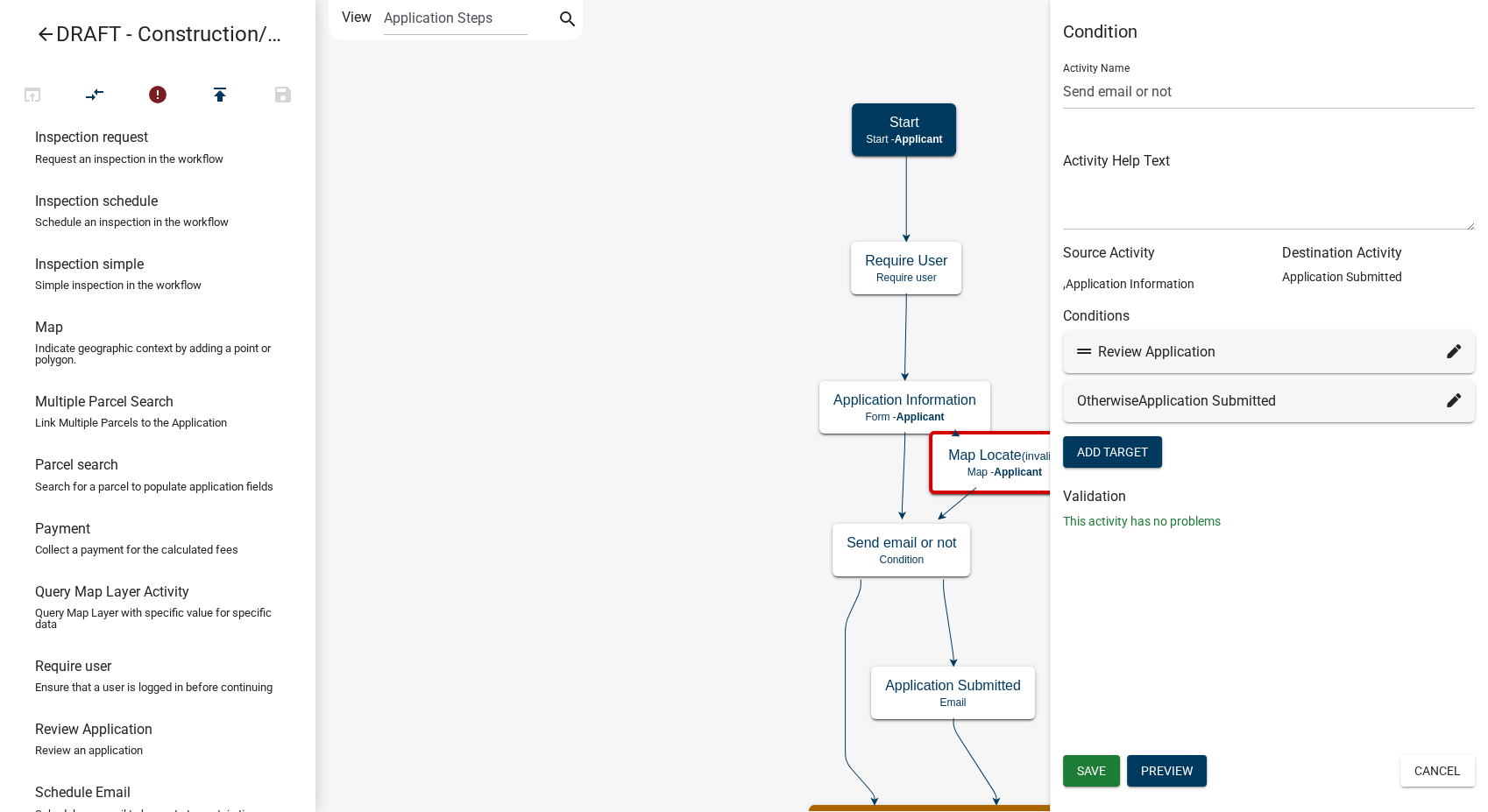
click at [904, 494] on icon at bounding box center [903, 473] width 3 height 82
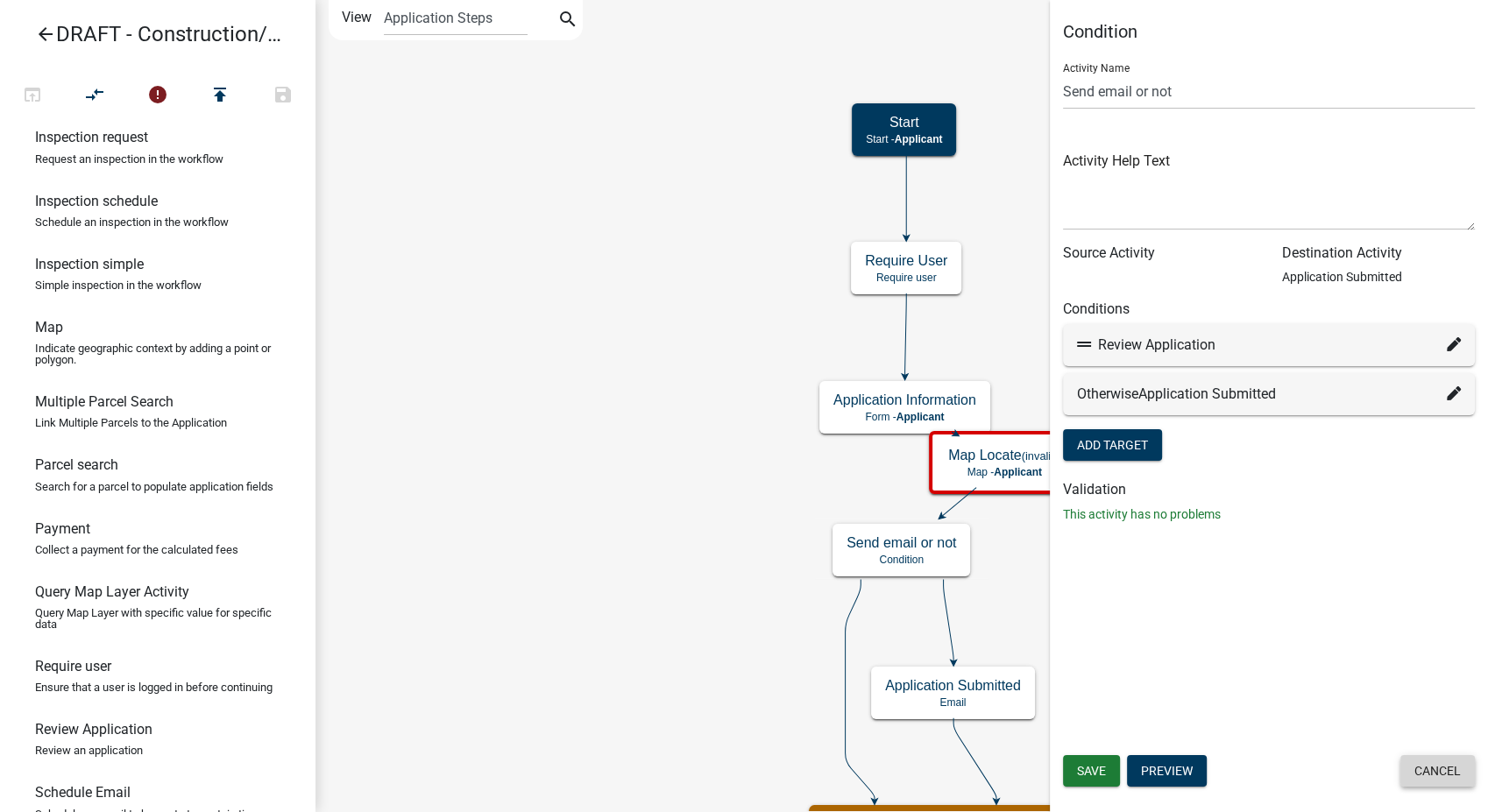
click at [1410, 773] on button "Cancel" at bounding box center [1437, 771] width 74 height 32
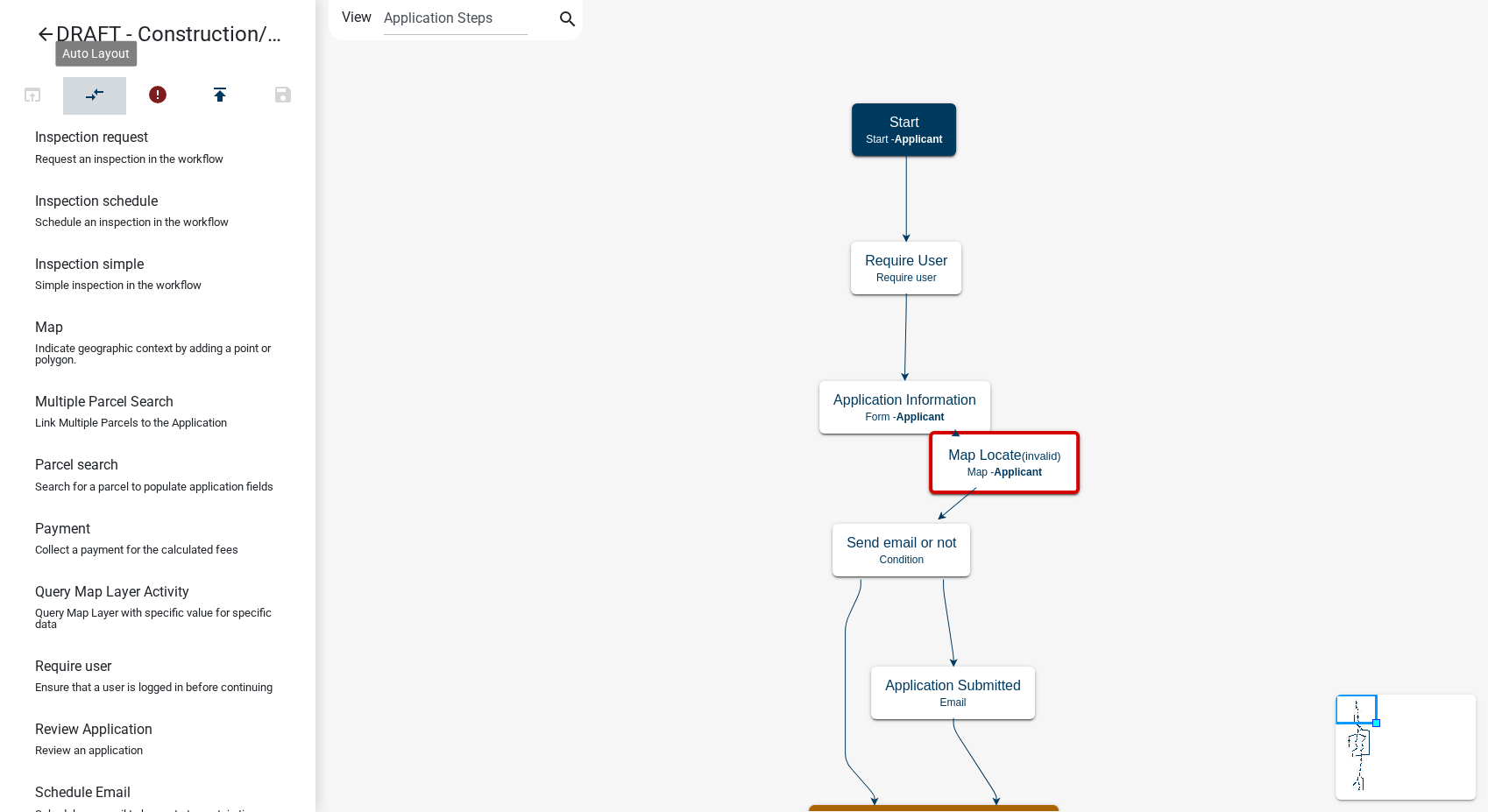
click at [77, 89] on button "compare_arrows" at bounding box center [94, 95] width 63 height 38
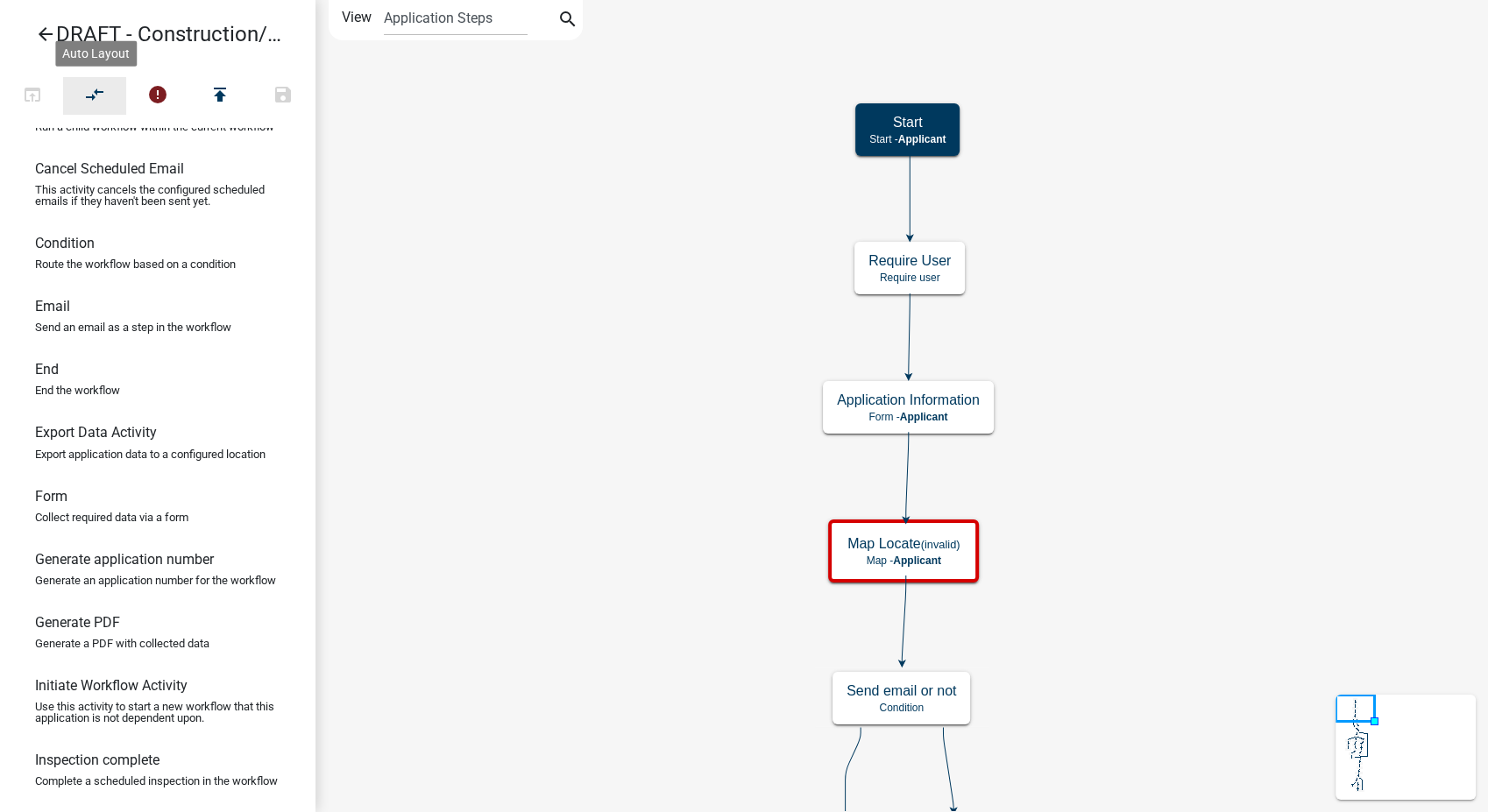
scroll to position [0, 0]
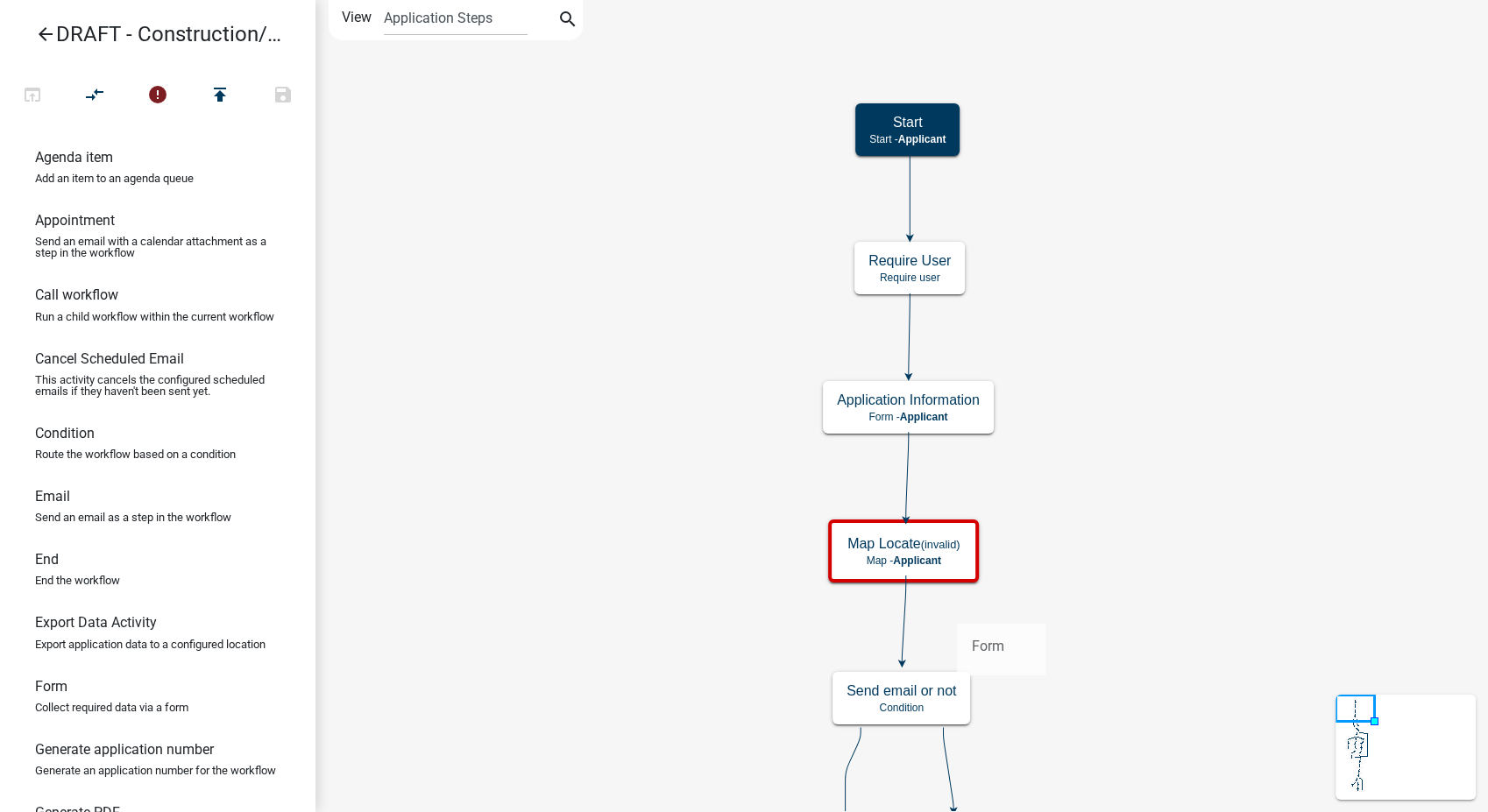
drag, startPoint x: 63, startPoint y: 727, endPoint x: 957, endPoint y: 609, distance: 901.8
click at [957, 609] on div "arrow_back DRAFT - Construction/Utility Street Closing Application open_in_brow…" at bounding box center [744, 406] width 1488 height 812
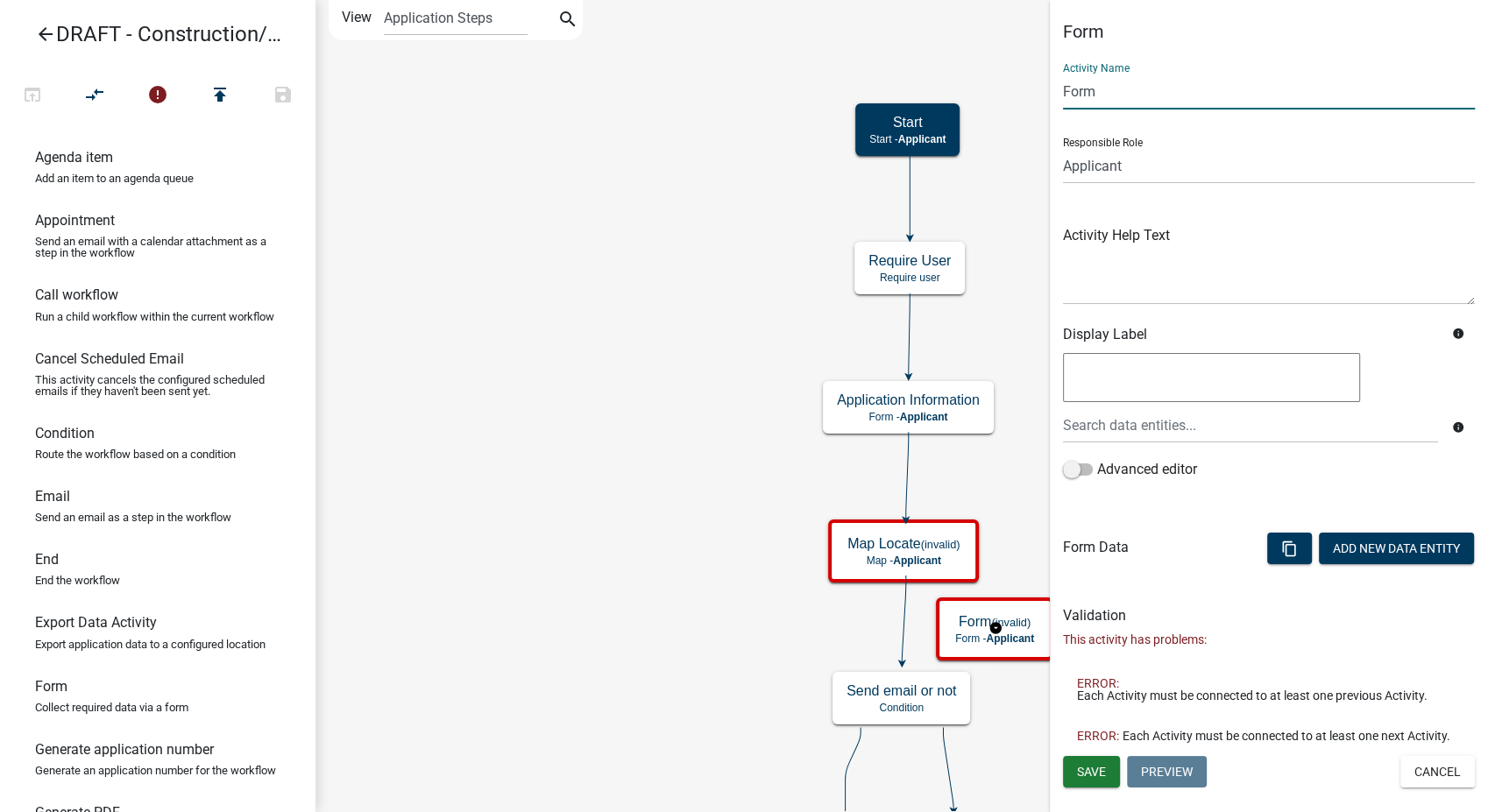
click at [1118, 100] on input "Form" at bounding box center [1268, 91] width 412 height 36
type input "F"
type input "Submittal"
click at [1098, 765] on span "Save" at bounding box center [1092, 771] width 29 height 14
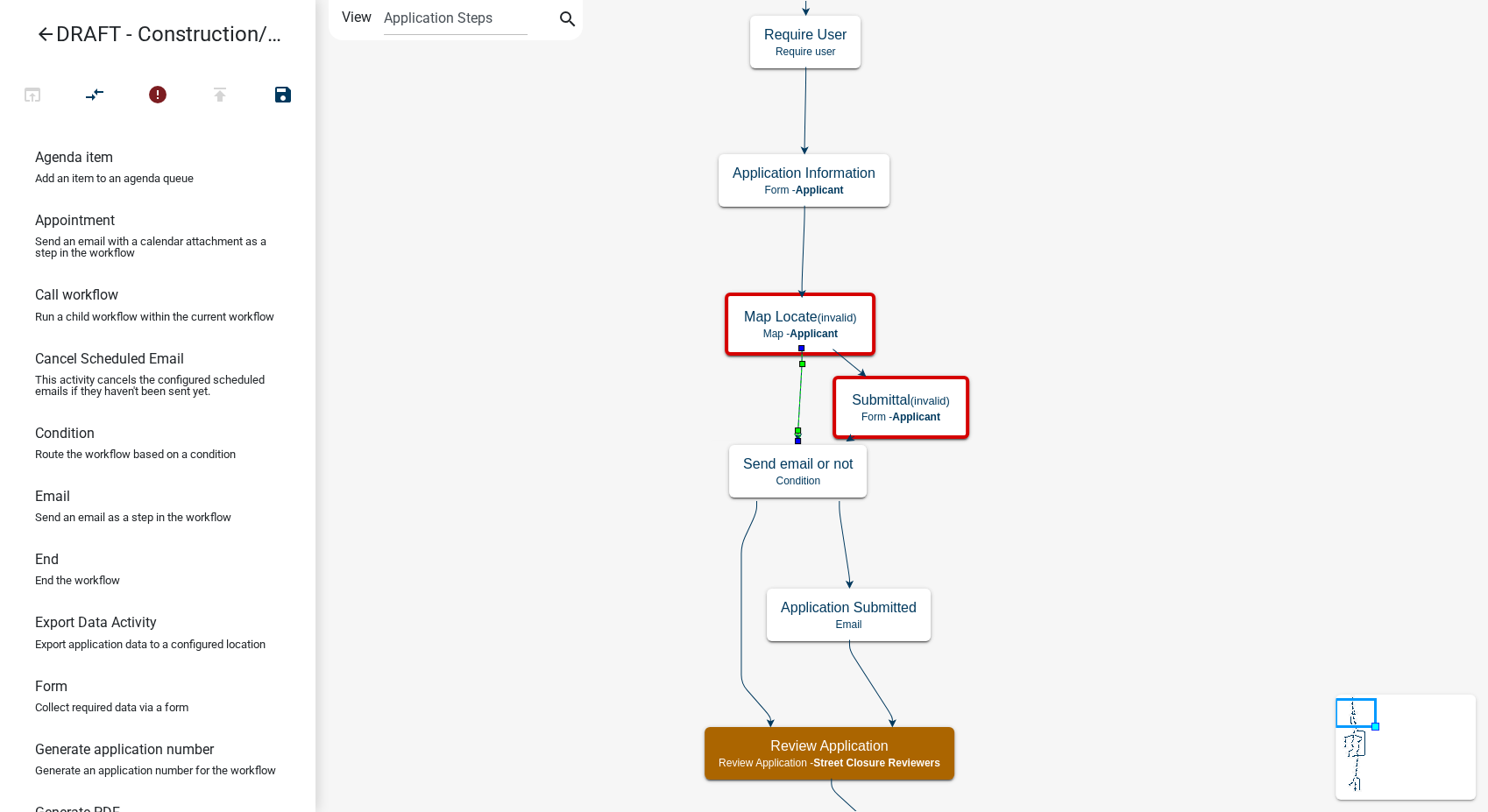
click at [798, 409] on icon at bounding box center [800, 392] width 4 height 87
click at [97, 99] on icon "compare_arrows" at bounding box center [95, 95] width 21 height 24
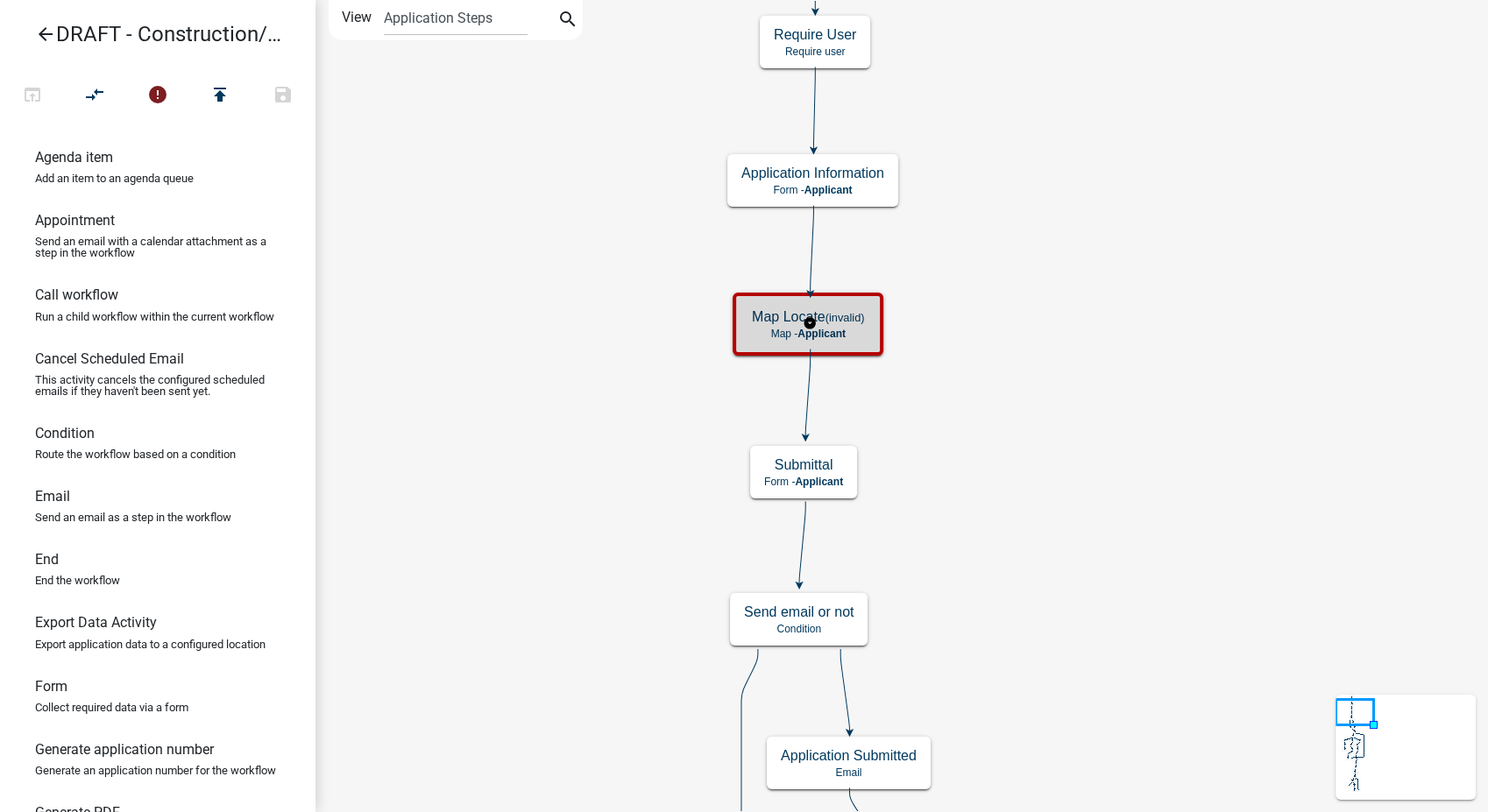
click at [869, 331] on div "Map Locate (invalid) Map - Applicant" at bounding box center [807, 324] width 140 height 53
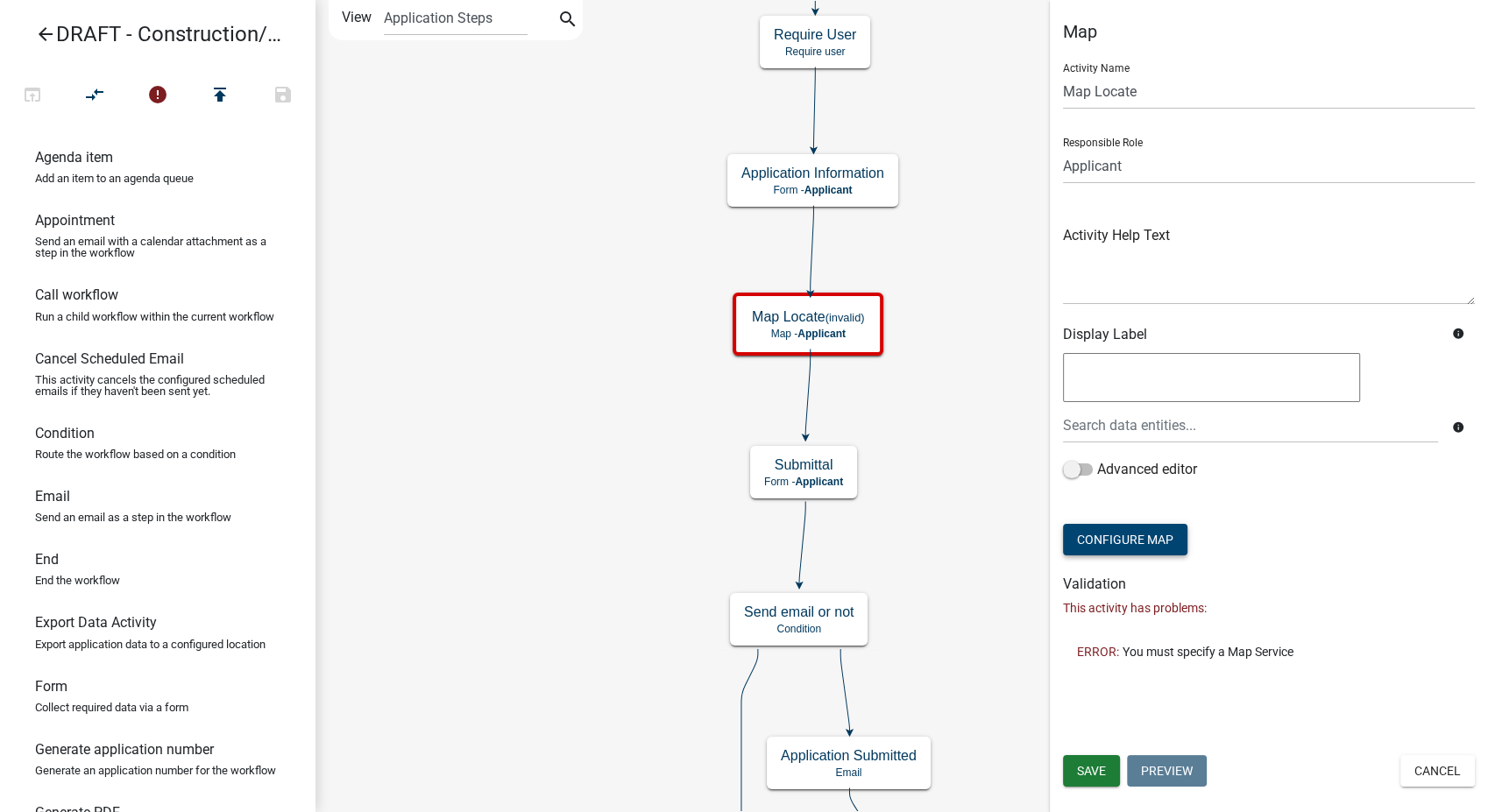
click at [1121, 544] on button "Configure Map" at bounding box center [1124, 539] width 124 height 32
select select
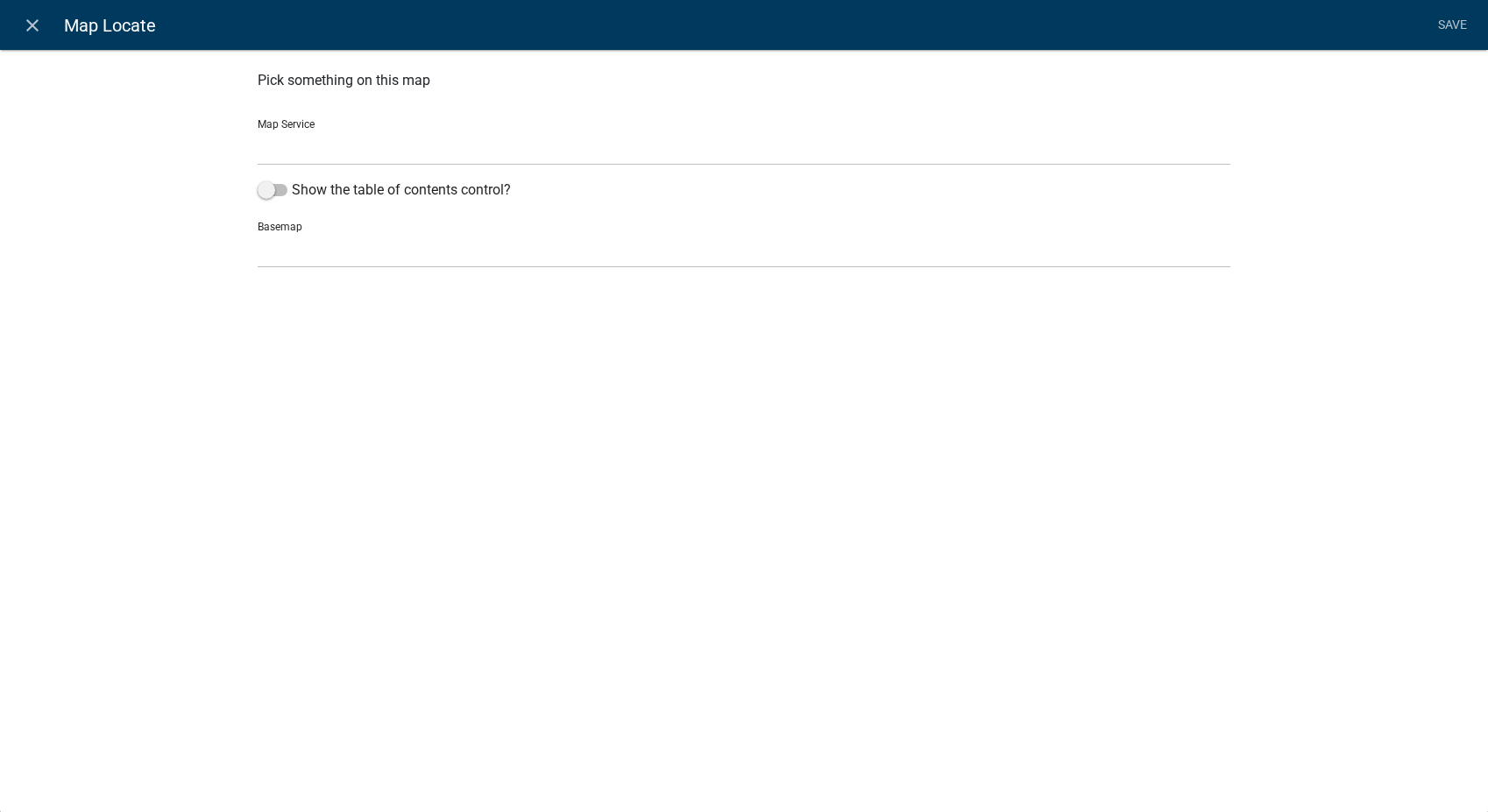
click at [411, 149] on select "Parcel Data Source (http://permits-map-01:6080/arcgis/rest/services/PermittingS…" at bounding box center [744, 147] width 973 height 36
select select "0: Object"
click at [257, 129] on select "Parcel Data Source (http://permits-map-01:6080/arcgis/rest/services/PermittingS…" at bounding box center [744, 147] width 973 height 36
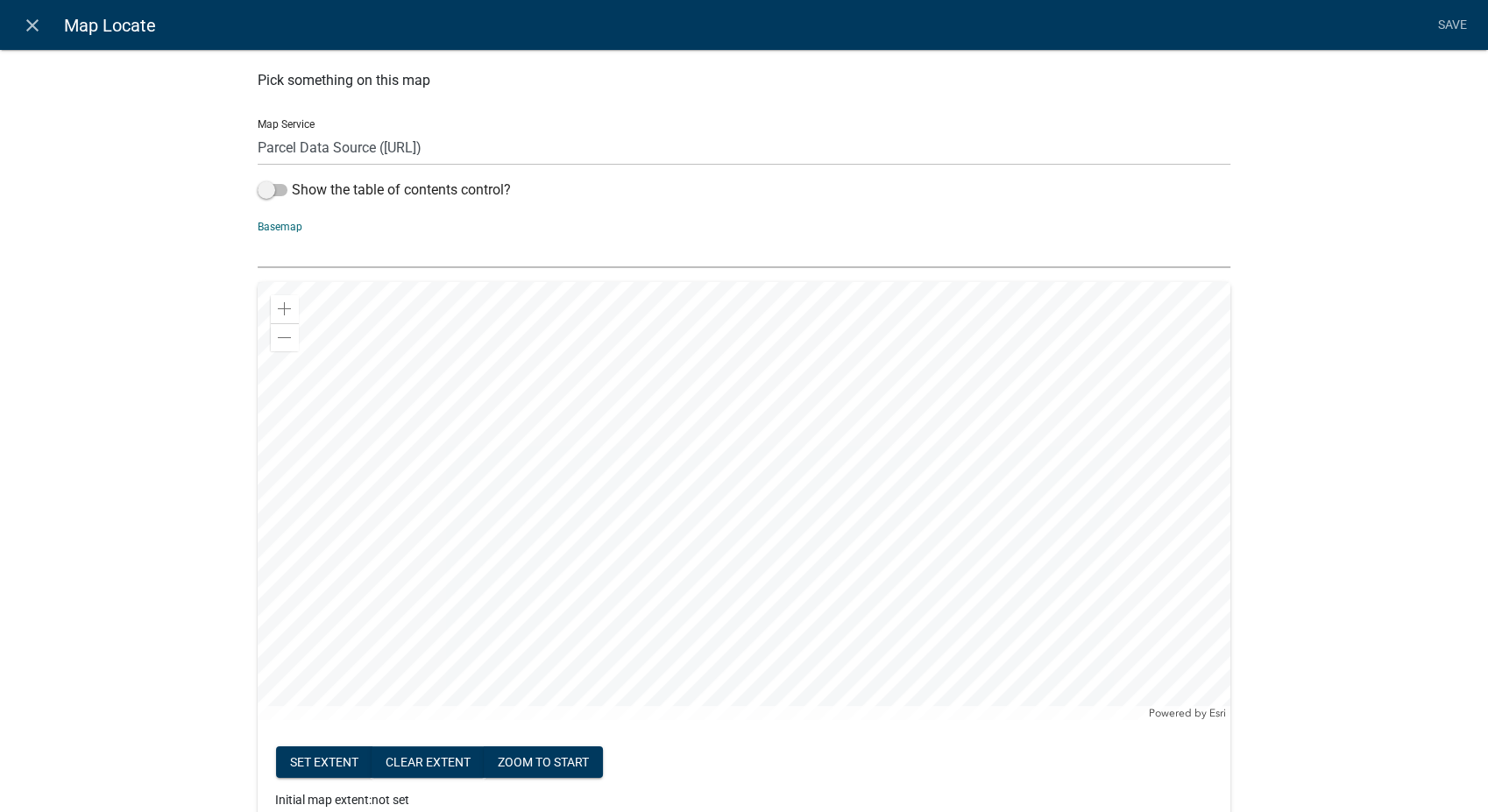
click at [290, 250] on select "no basemap topo satellite hybrid gray terrain osm topo-vector streets-relief-ve…" at bounding box center [744, 250] width 973 height 36
click at [257, 232] on select "no basemap topo satellite hybrid gray terrain osm topo-vector streets-relief-ve…" at bounding box center [744, 250] width 973 height 36
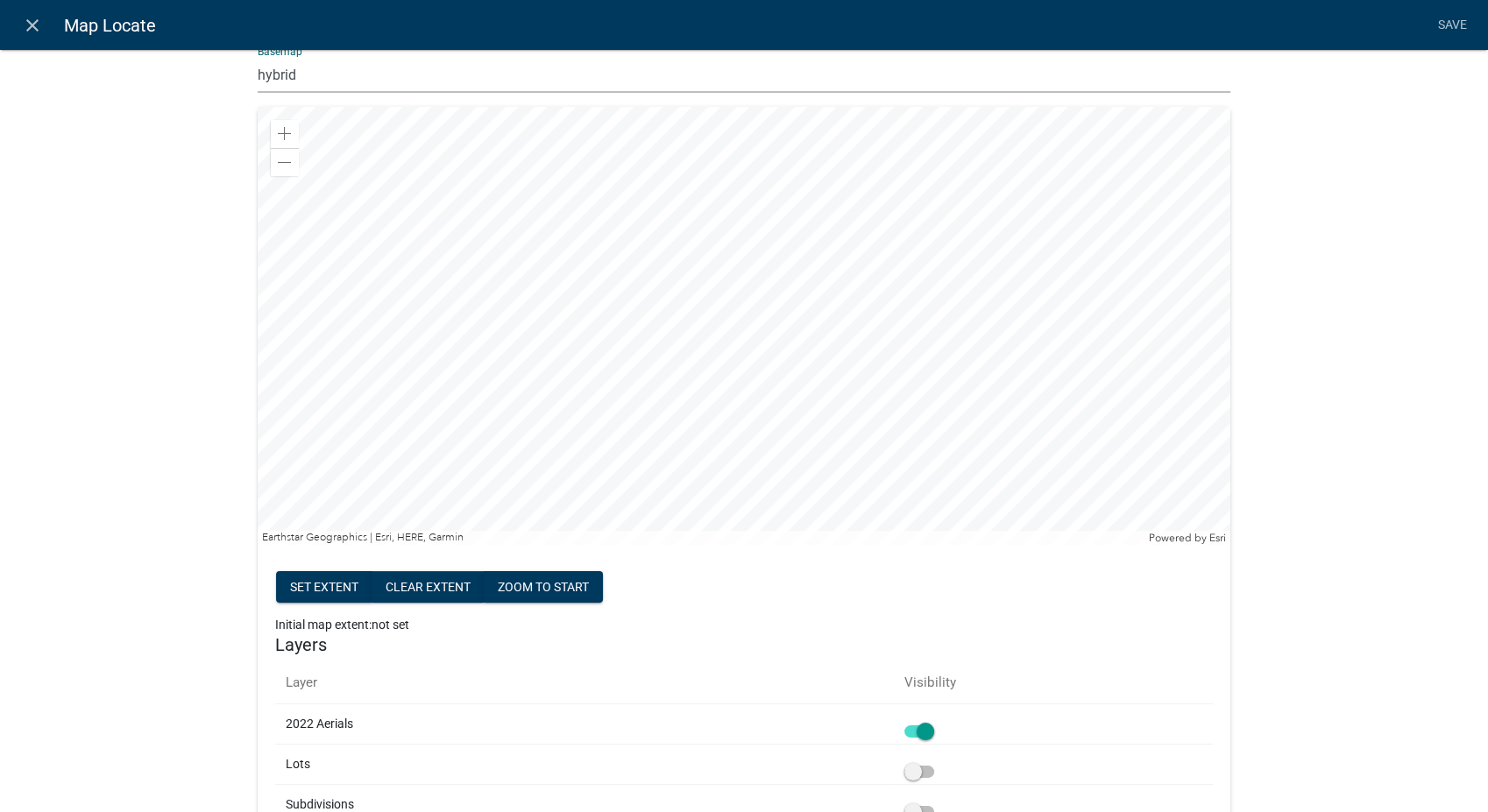
scroll to position [195, 0]
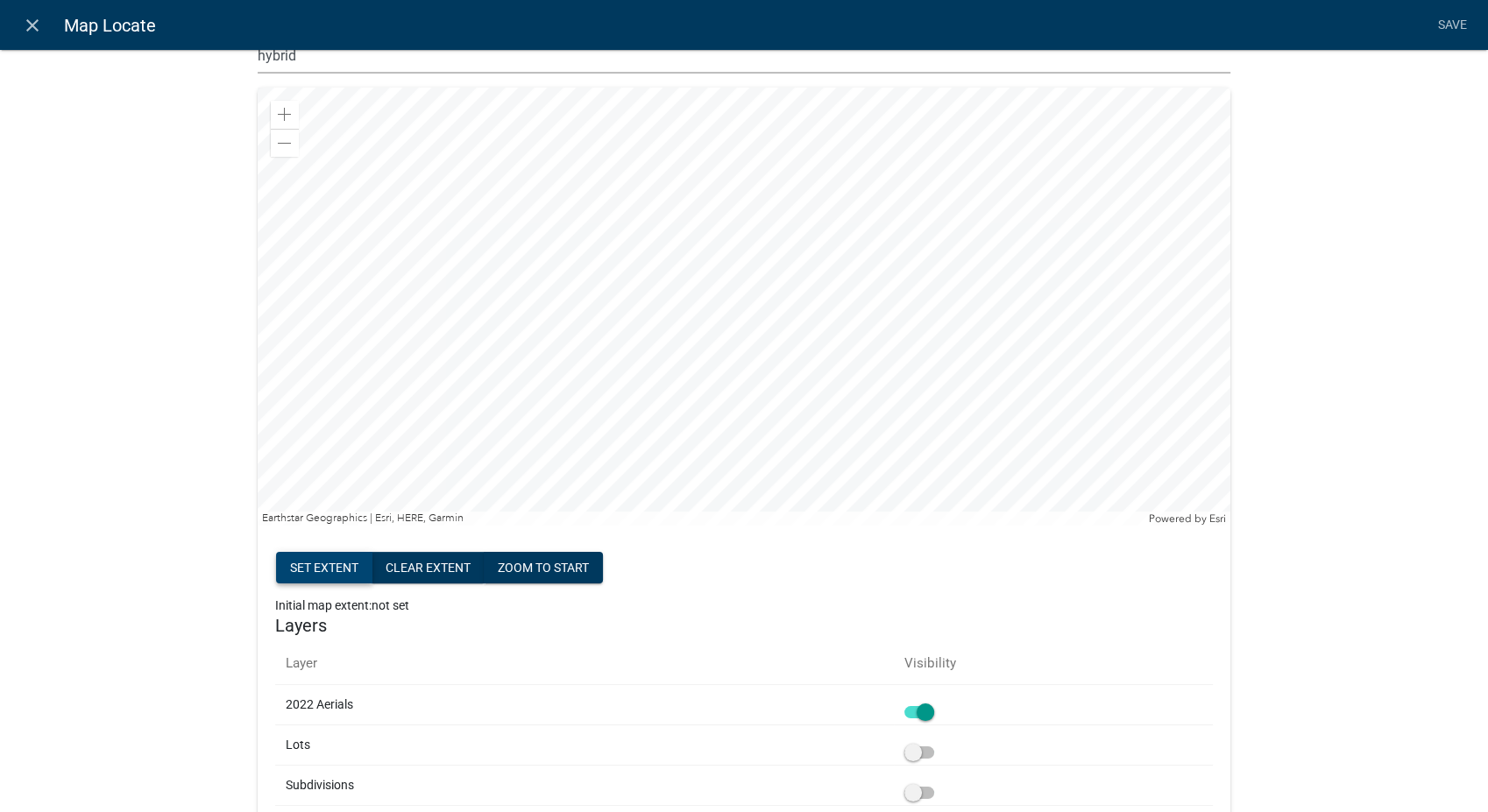
click at [295, 562] on button "Set extent" at bounding box center [324, 567] width 96 height 32
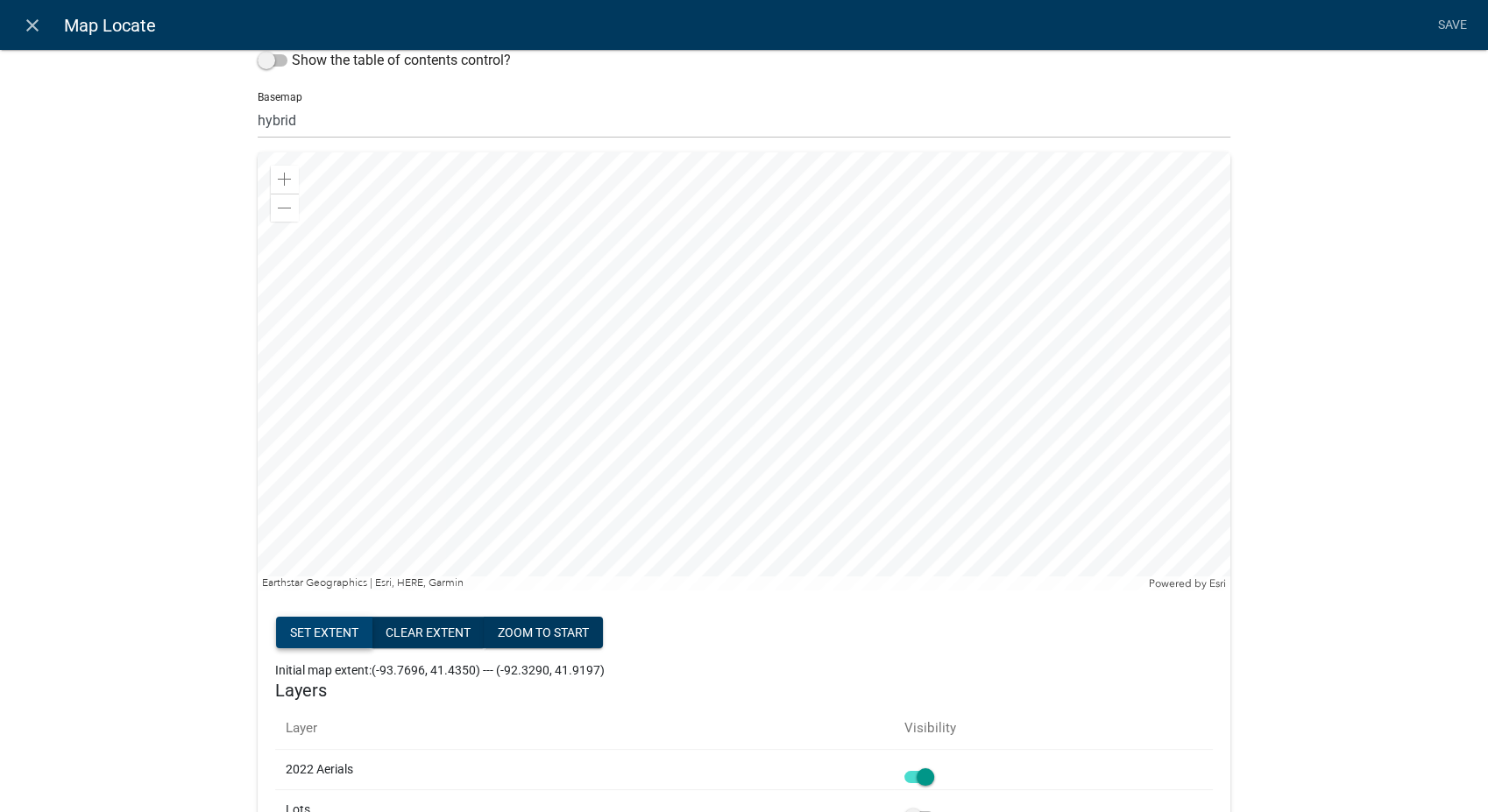
scroll to position [0, 0]
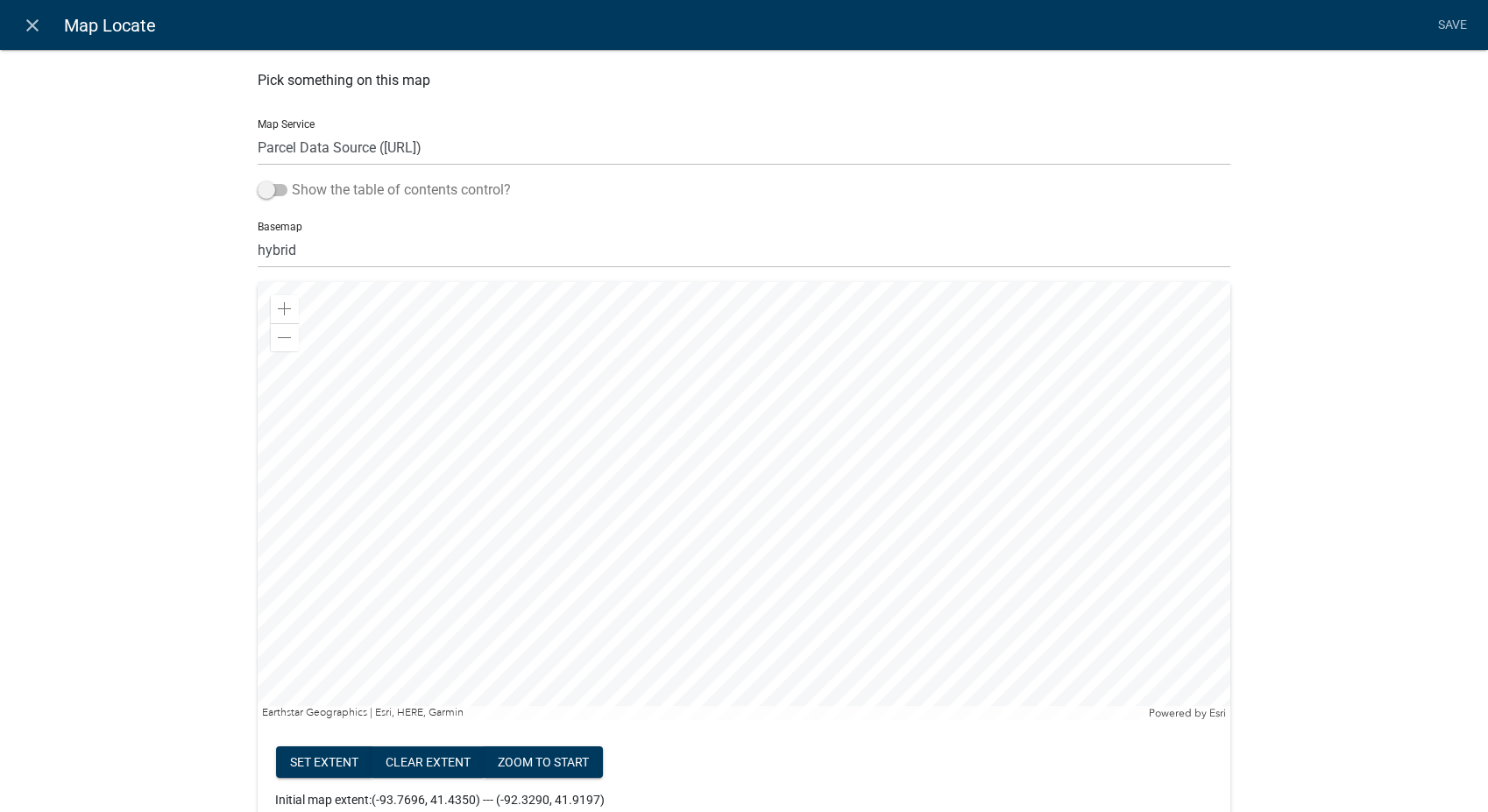
click at [257, 187] on span at bounding box center [272, 190] width 30 height 13
click at [292, 179] on input "Show the table of contents control?" at bounding box center [292, 179] width 0 height 0
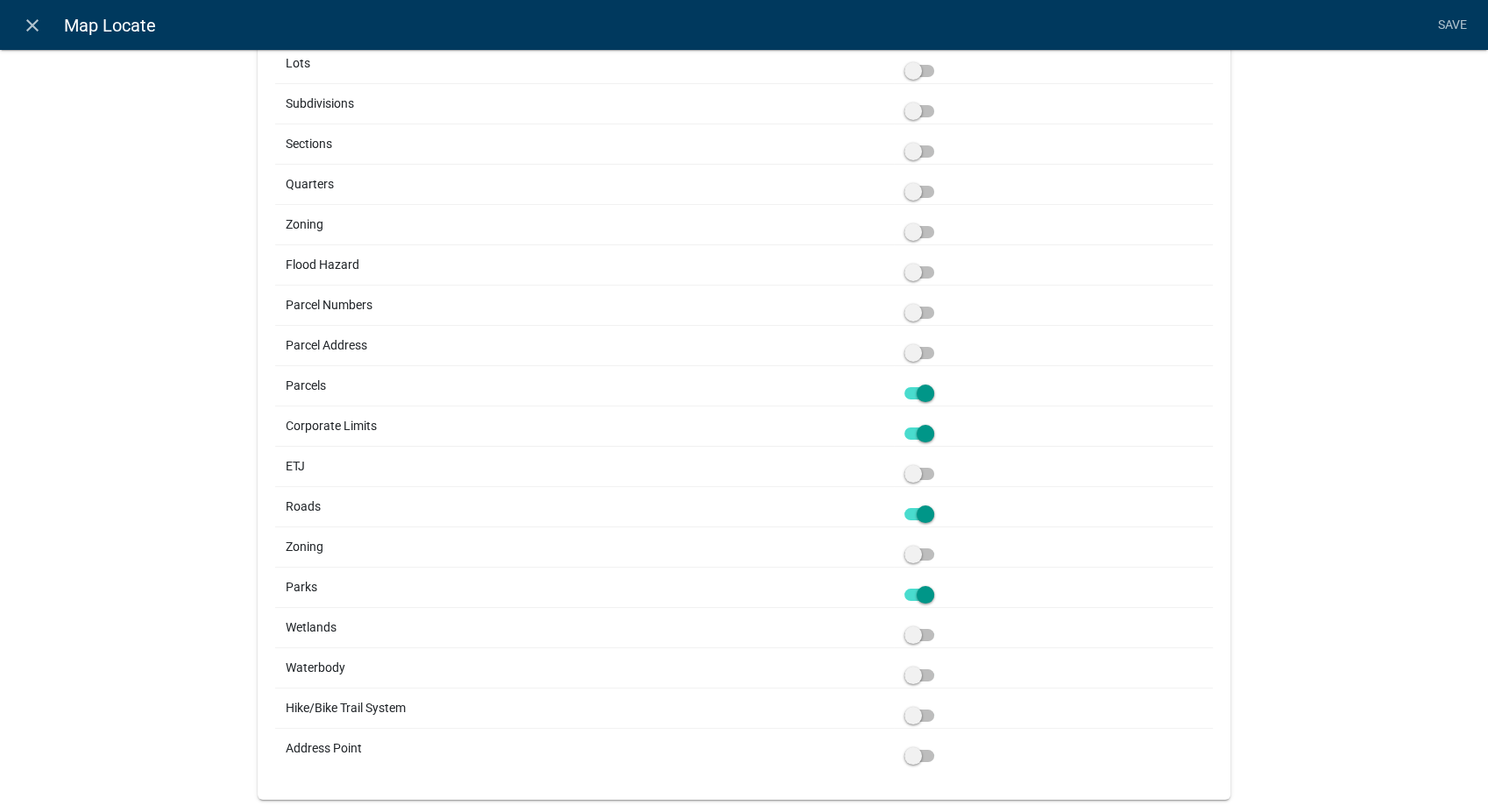
scroll to position [914, 0]
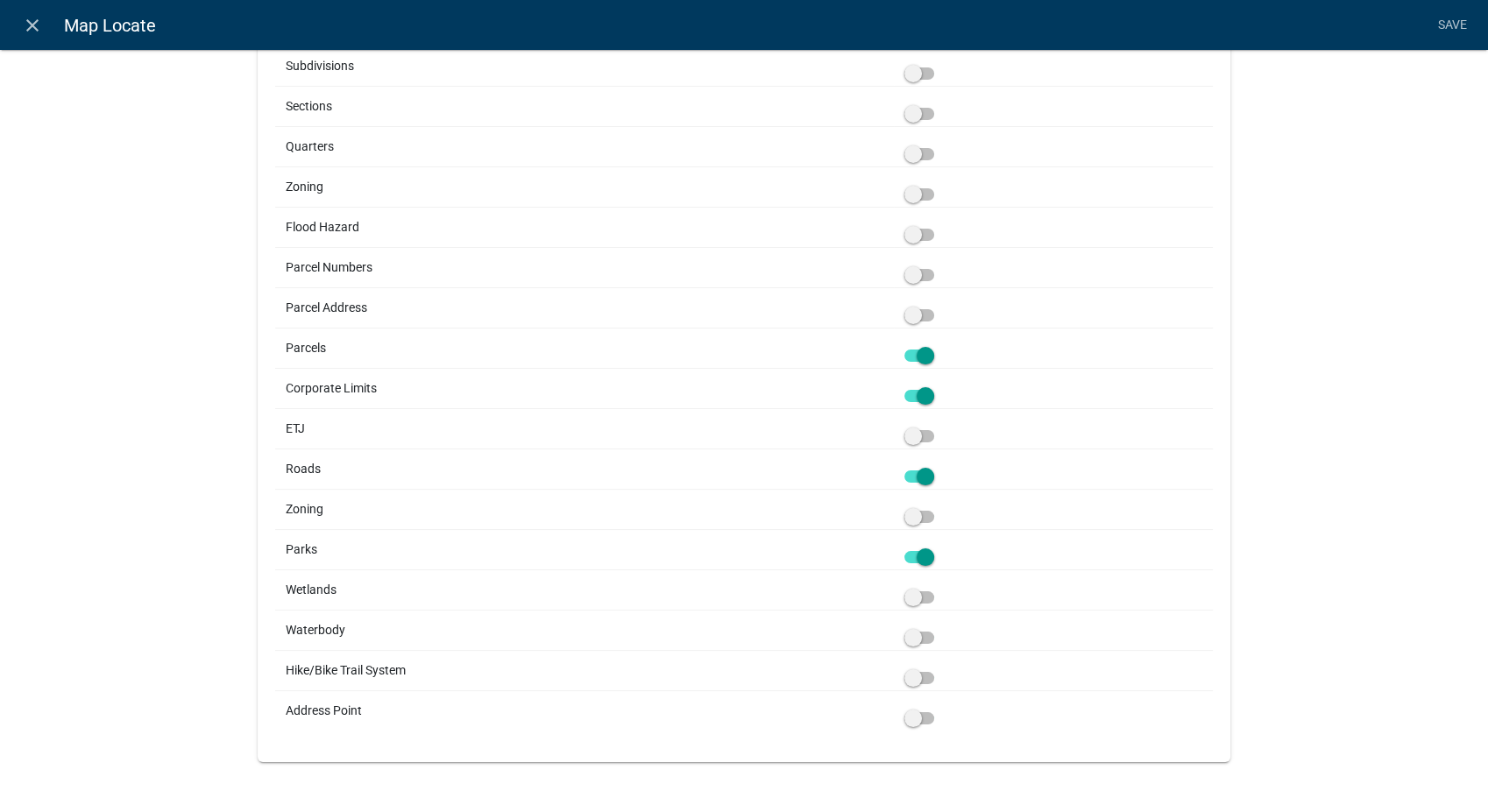
click at [921, 635] on span at bounding box center [919, 637] width 30 height 13
click at [938, 628] on input "checkbox" at bounding box center [938, 628] width 0 height 0
click at [1453, 17] on link "Save" at bounding box center [1451, 25] width 43 height 34
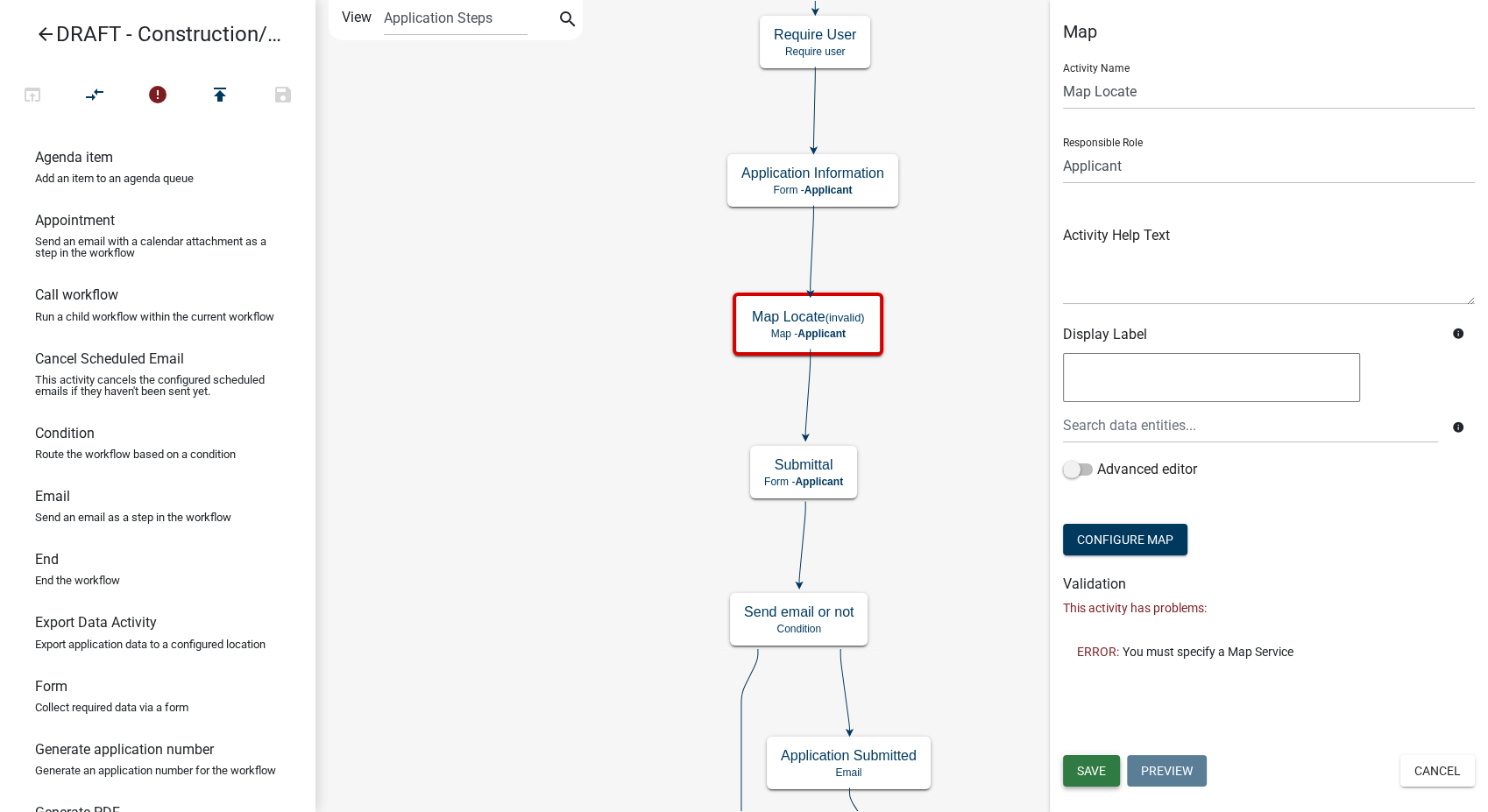
click at [1098, 771] on span "Save" at bounding box center [1092, 771] width 29 height 14
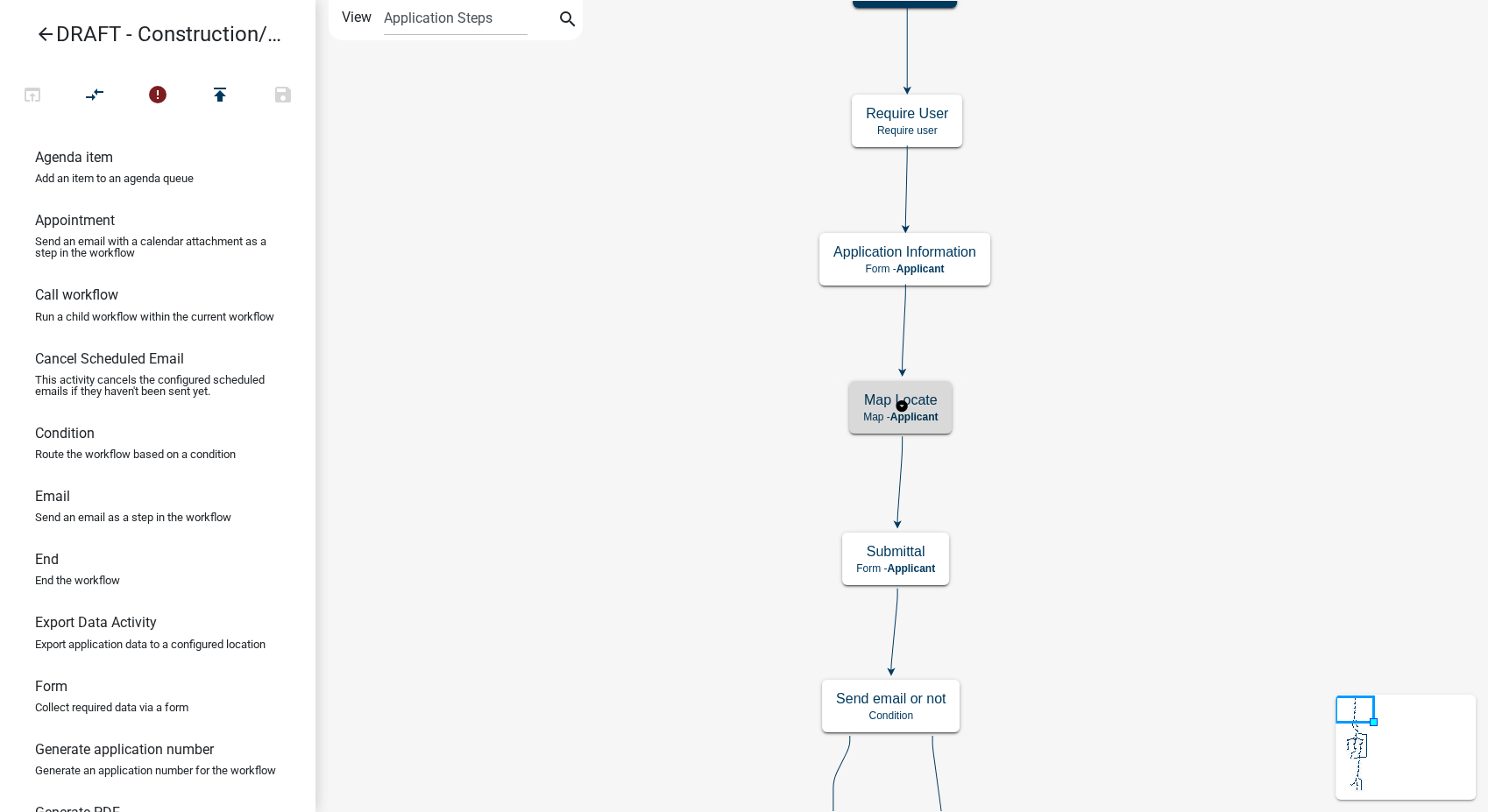
click at [938, 414] on span "Applicant" at bounding box center [914, 417] width 48 height 13
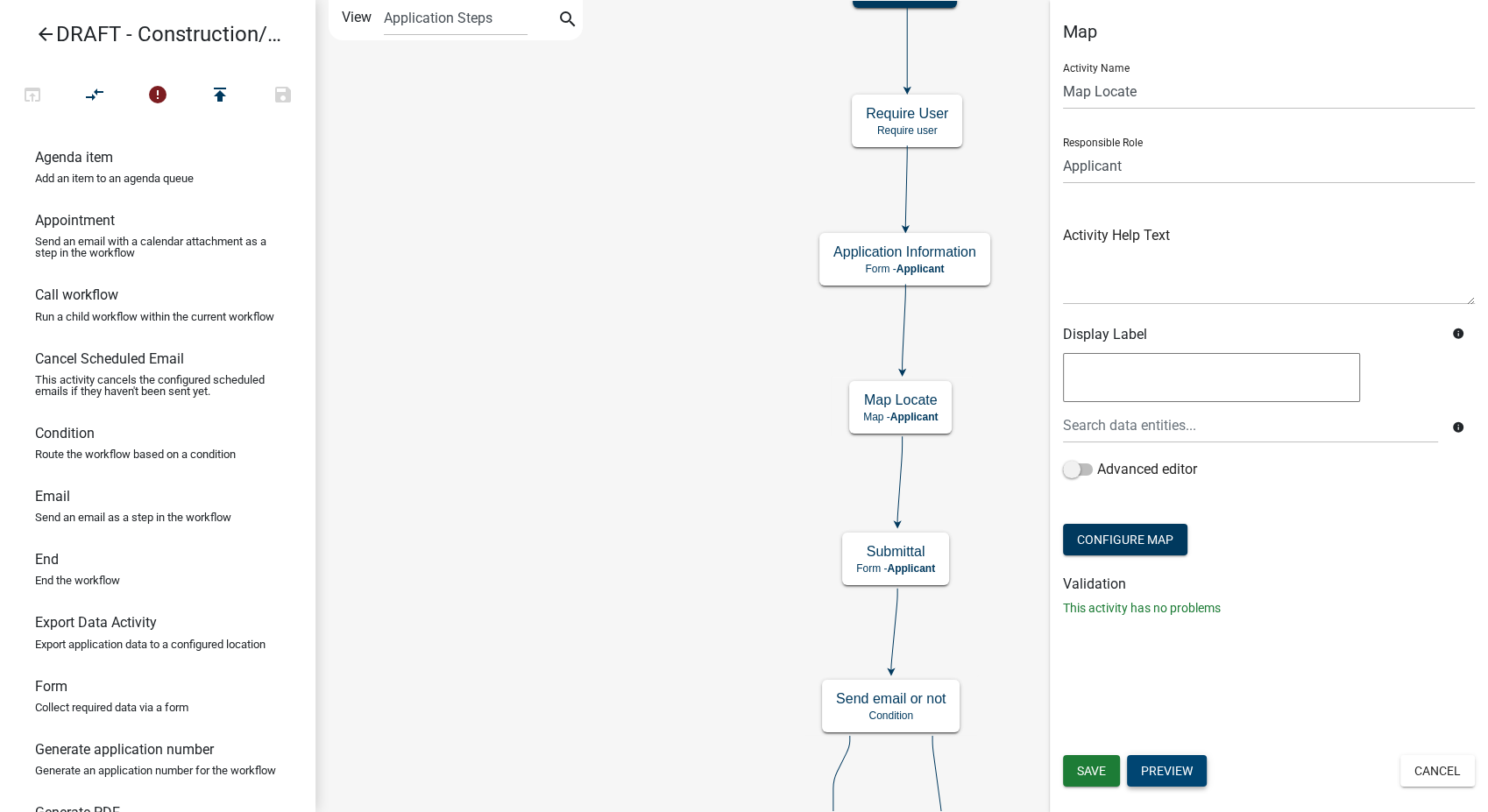
click at [1160, 771] on button "Preview" at bounding box center [1167, 771] width 80 height 32
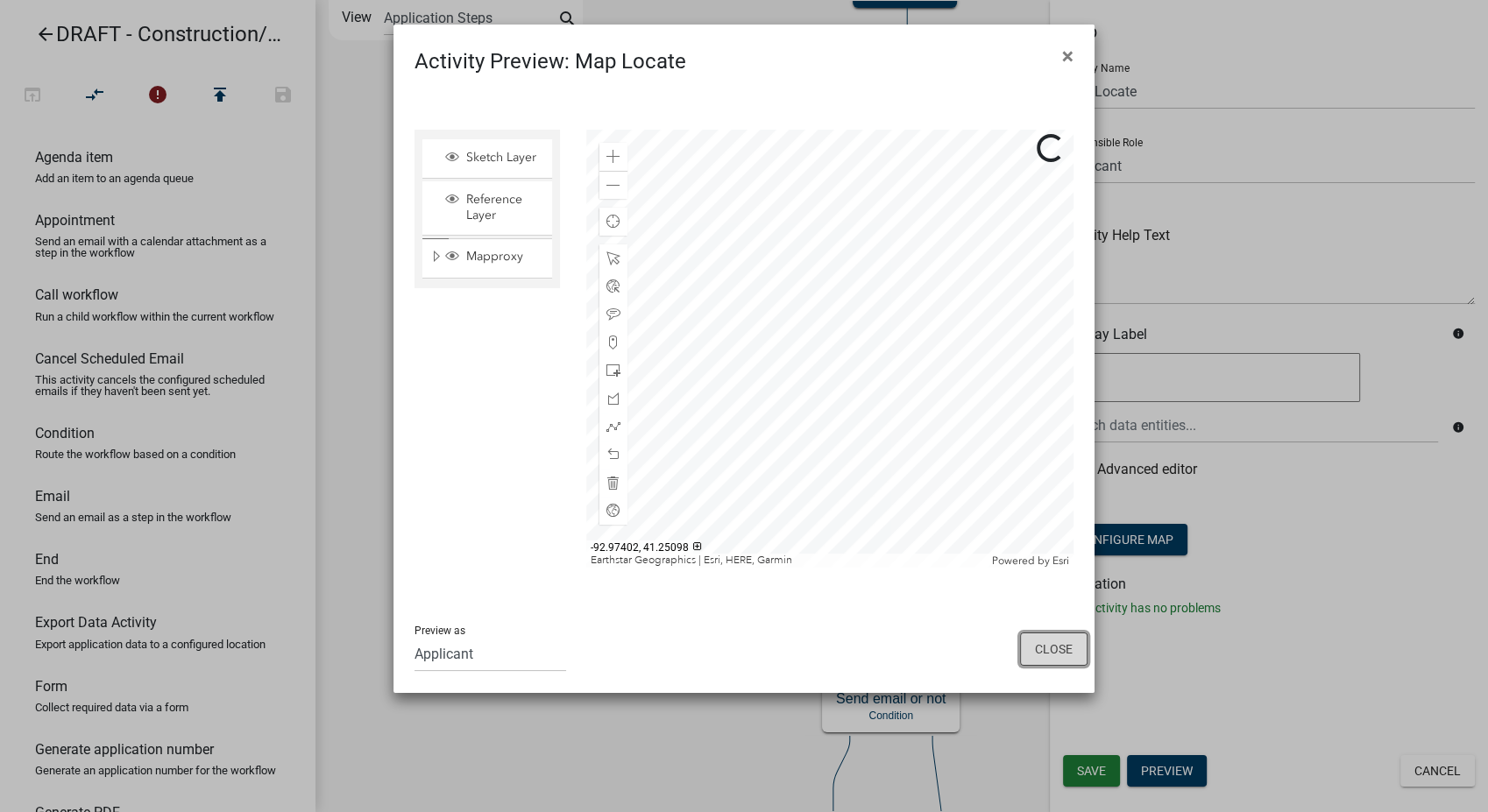
click at [1045, 655] on button "Close" at bounding box center [1054, 649] width 68 height 34
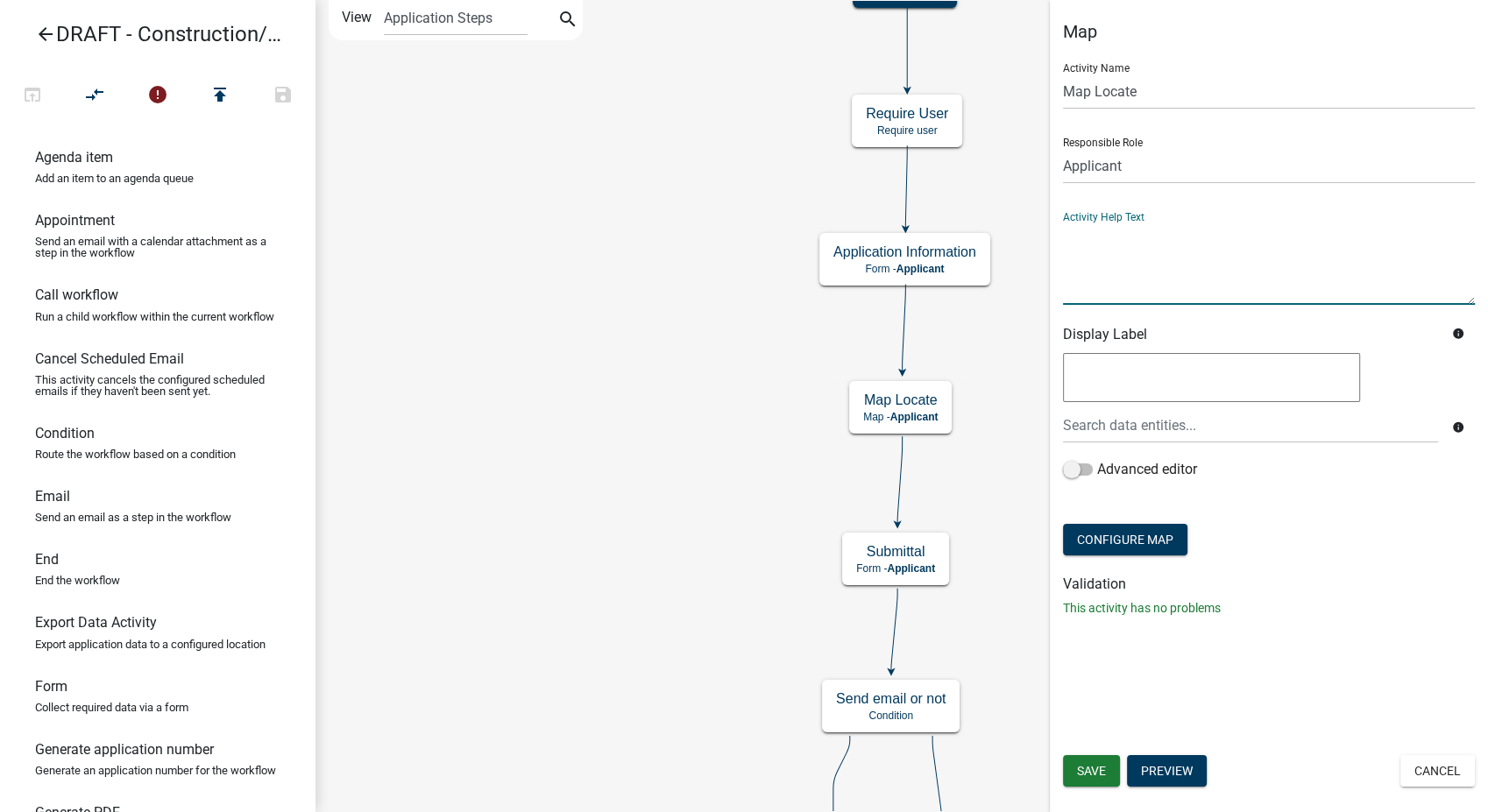
click at [1124, 263] on textarea at bounding box center [1268, 263] width 412 height 82
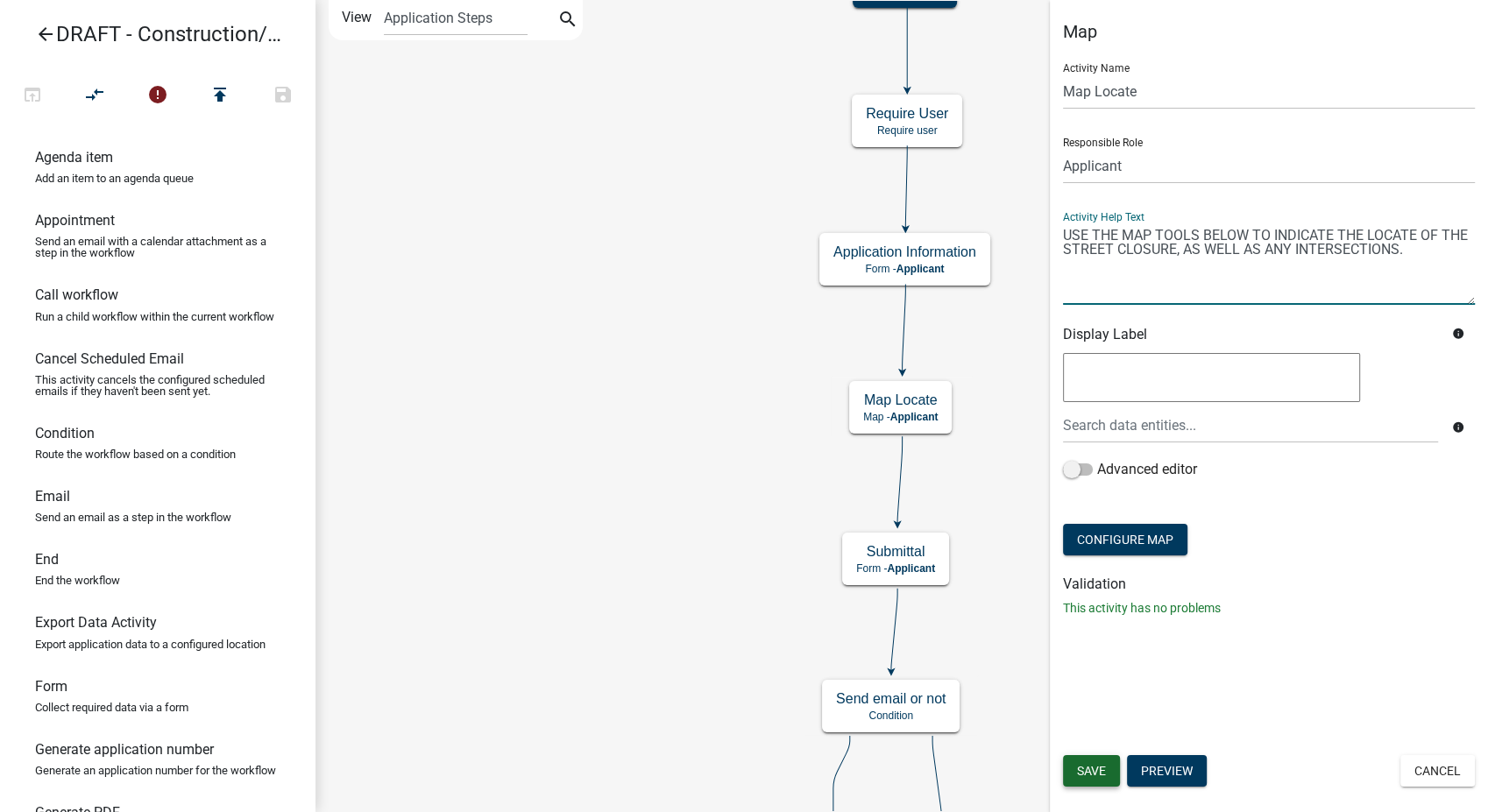
click at [1091, 766] on span "Save" at bounding box center [1092, 771] width 29 height 14
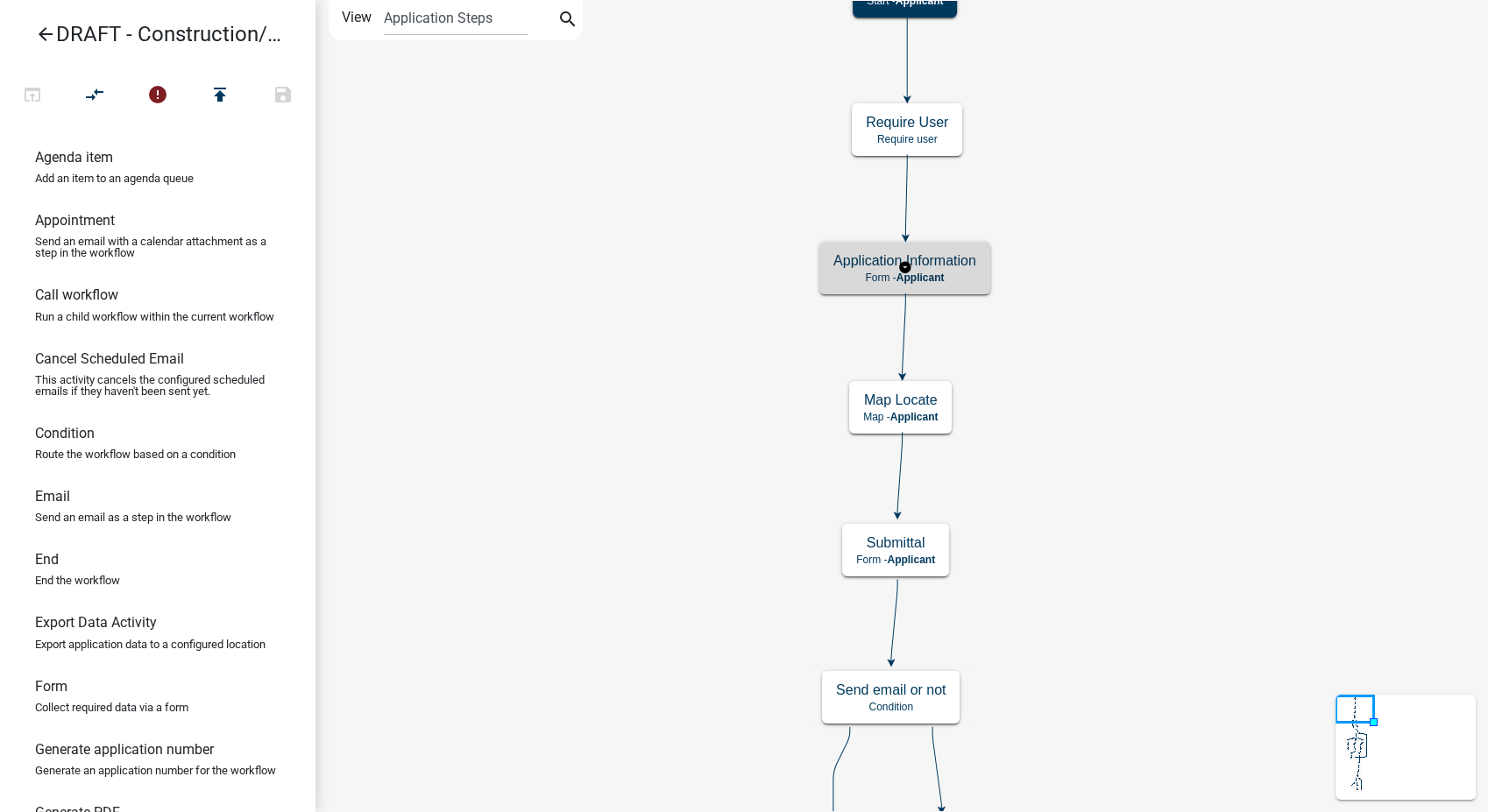
click at [943, 264] on h5 "Application Information" at bounding box center [905, 260] width 143 height 16
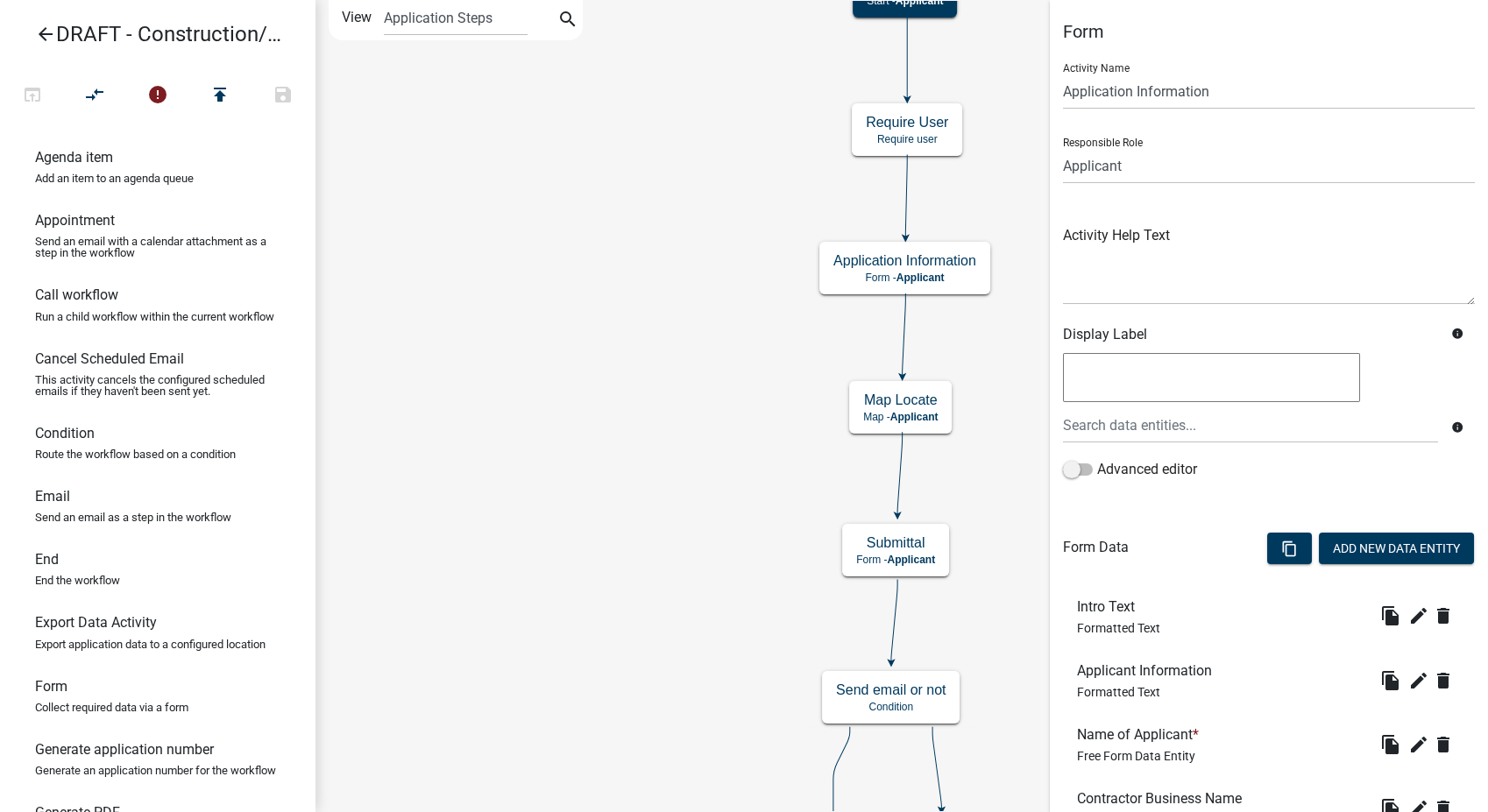
scroll to position [292, 0]
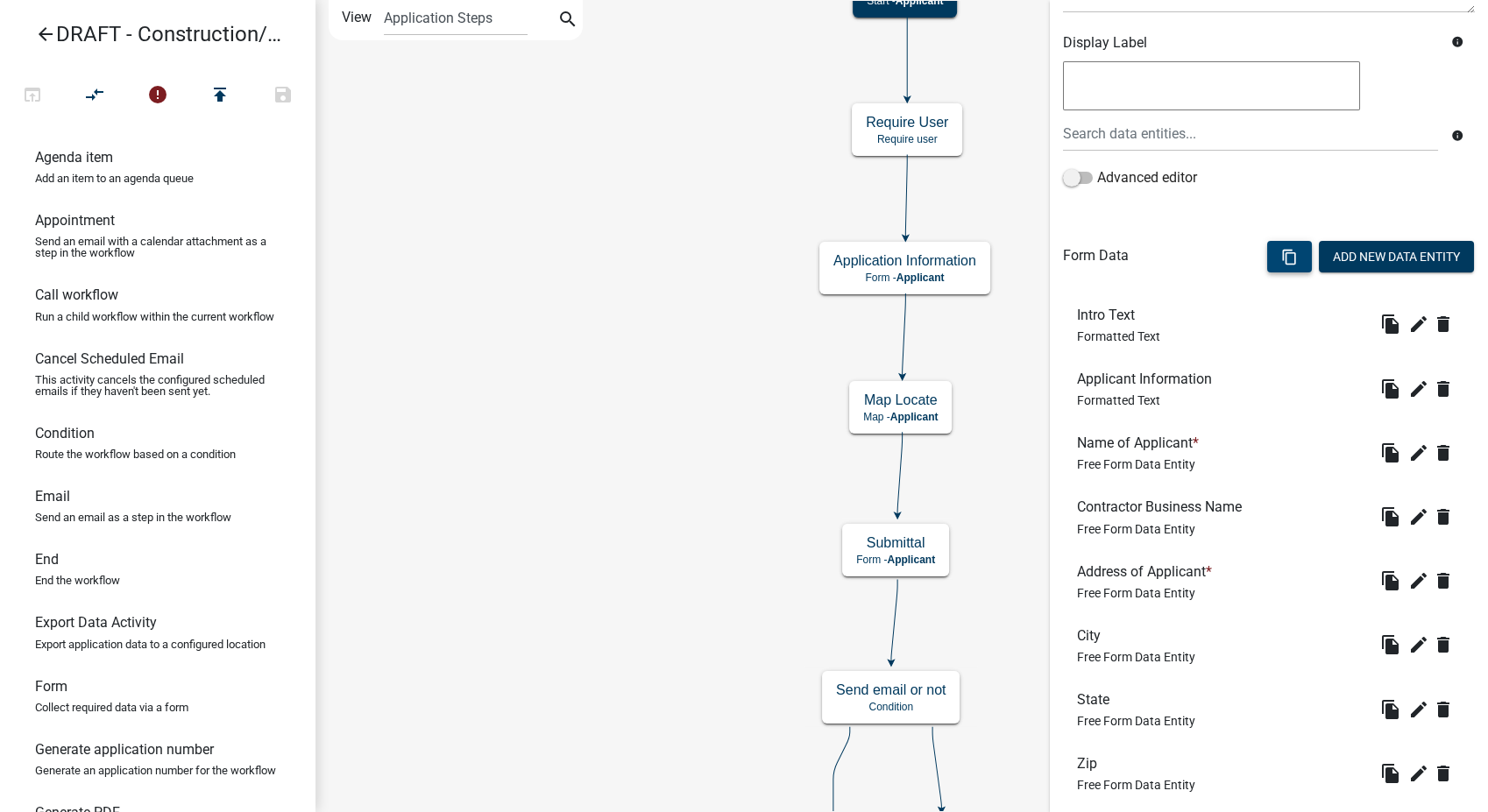
click at [1267, 260] on button "content_copy" at bounding box center [1289, 257] width 44 height 32
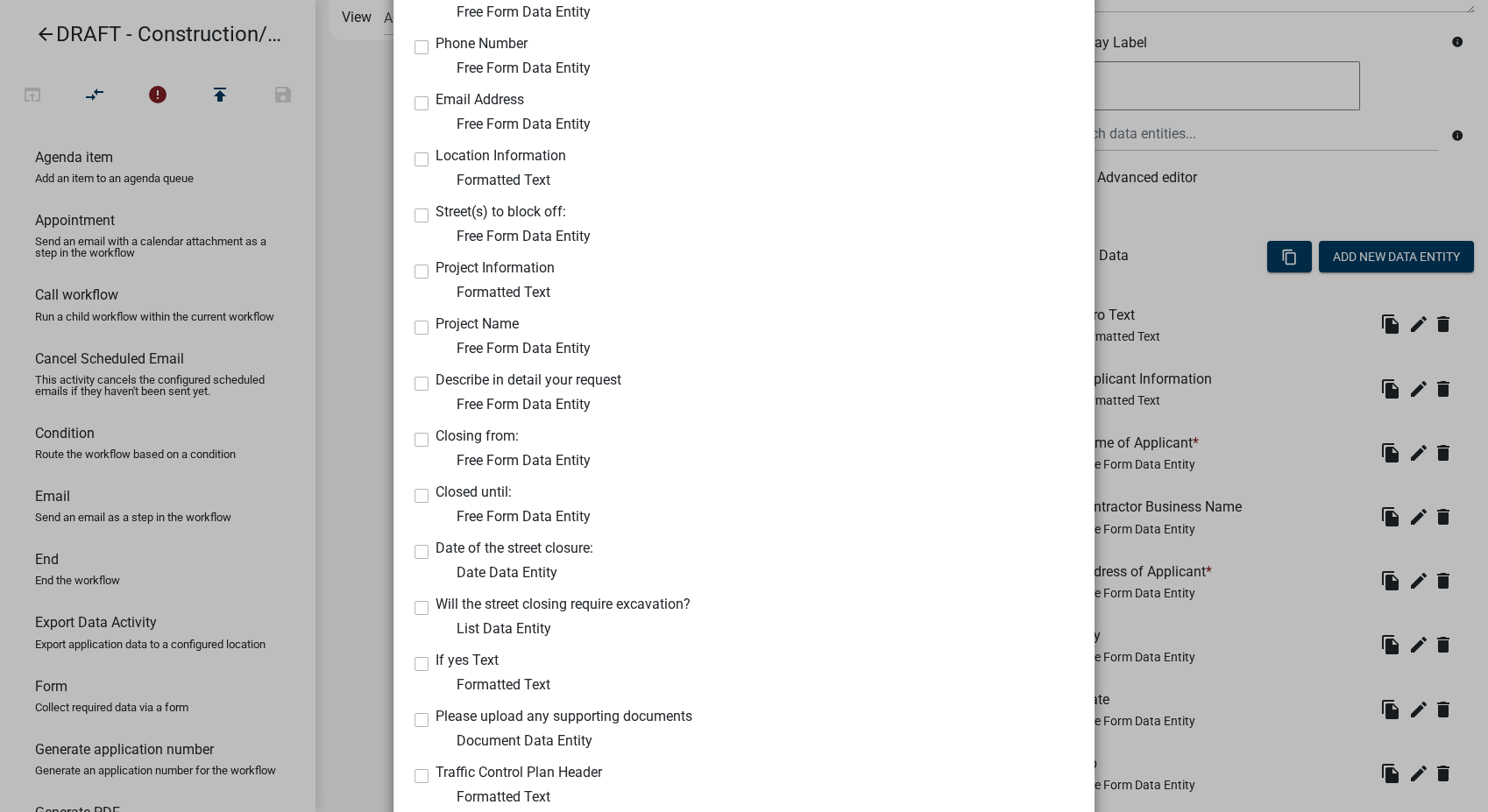
scroll to position [974, 0]
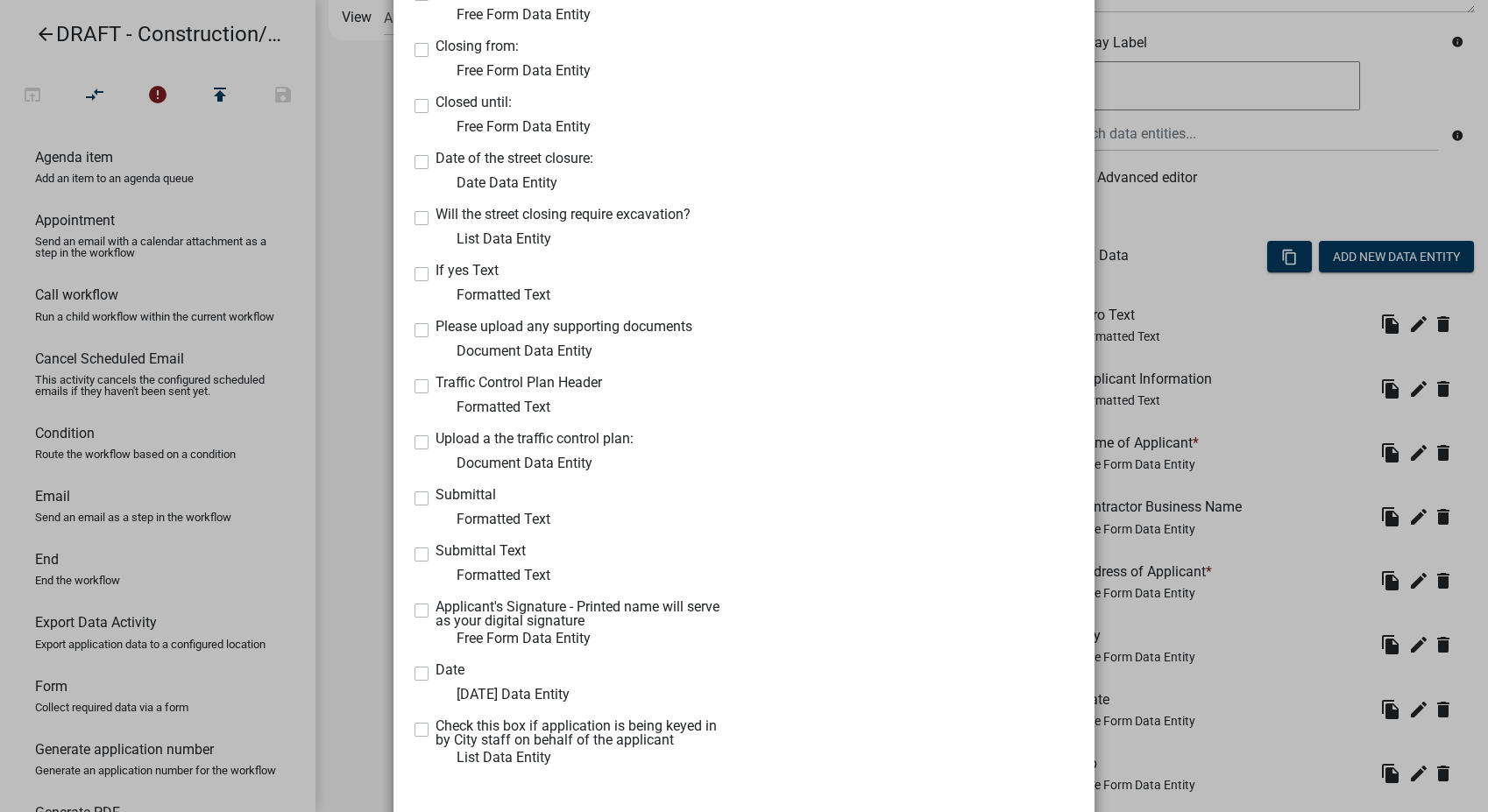
click at [436, 498] on label "Submittal" at bounding box center [466, 495] width 61 height 14
click at [436, 498] on input "Submittal" at bounding box center [442, 494] width 12 height 12
click at [436, 552] on label "Submittal Text" at bounding box center [481, 551] width 91 height 14
click at [436, 552] on input "Submittal Text" at bounding box center [442, 550] width 12 height 12
click at [436, 608] on label "Applicant's Signature - Printed name will serve as your digital signature" at bounding box center [583, 613] width 295 height 28
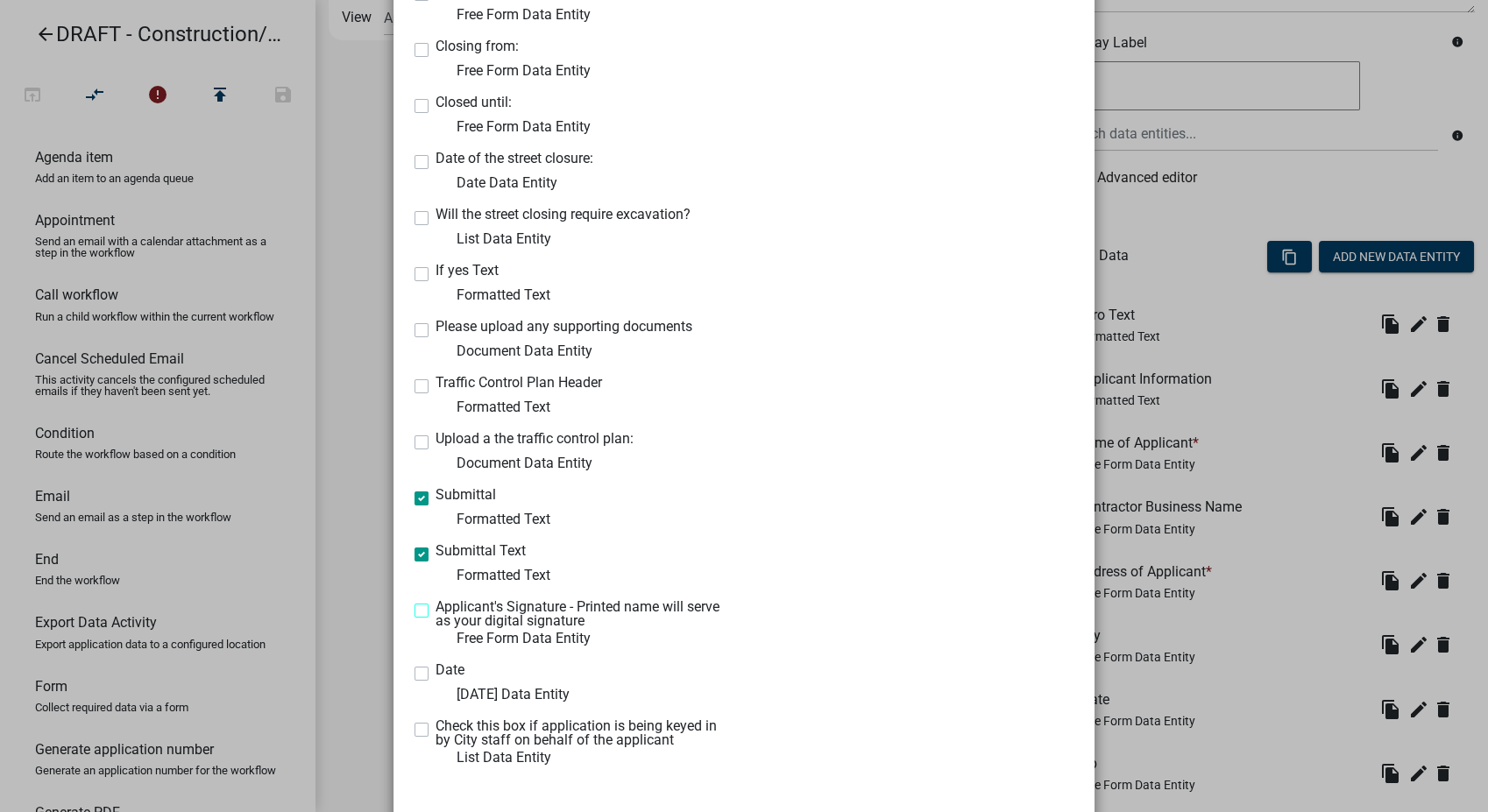
click at [436, 608] on input "Applicant's Signature - Printed name will serve as your digital signature" at bounding box center [442, 606] width 12 height 12
click at [436, 676] on label "Date" at bounding box center [450, 670] width 29 height 14
click at [436, 675] on input "Date" at bounding box center [442, 669] width 12 height 12
click at [436, 732] on label "Check this box if application is being keyed in by City staff on behalf of the …" at bounding box center [583, 733] width 295 height 28
click at [436, 731] on input "Check this box if application is being keyed in by City staff on behalf of the …" at bounding box center [442, 725] width 12 height 12
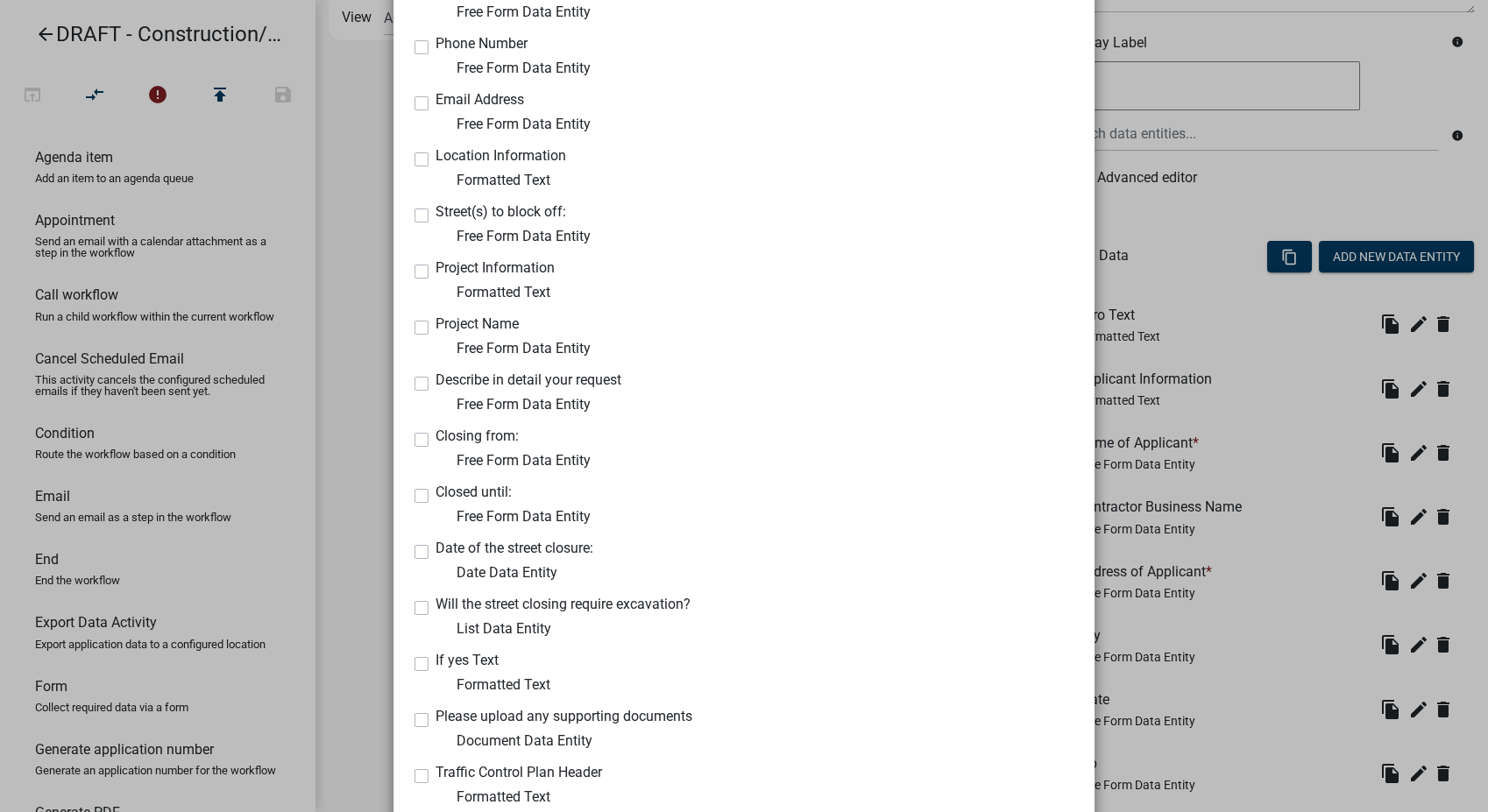
scroll to position [1070, 0]
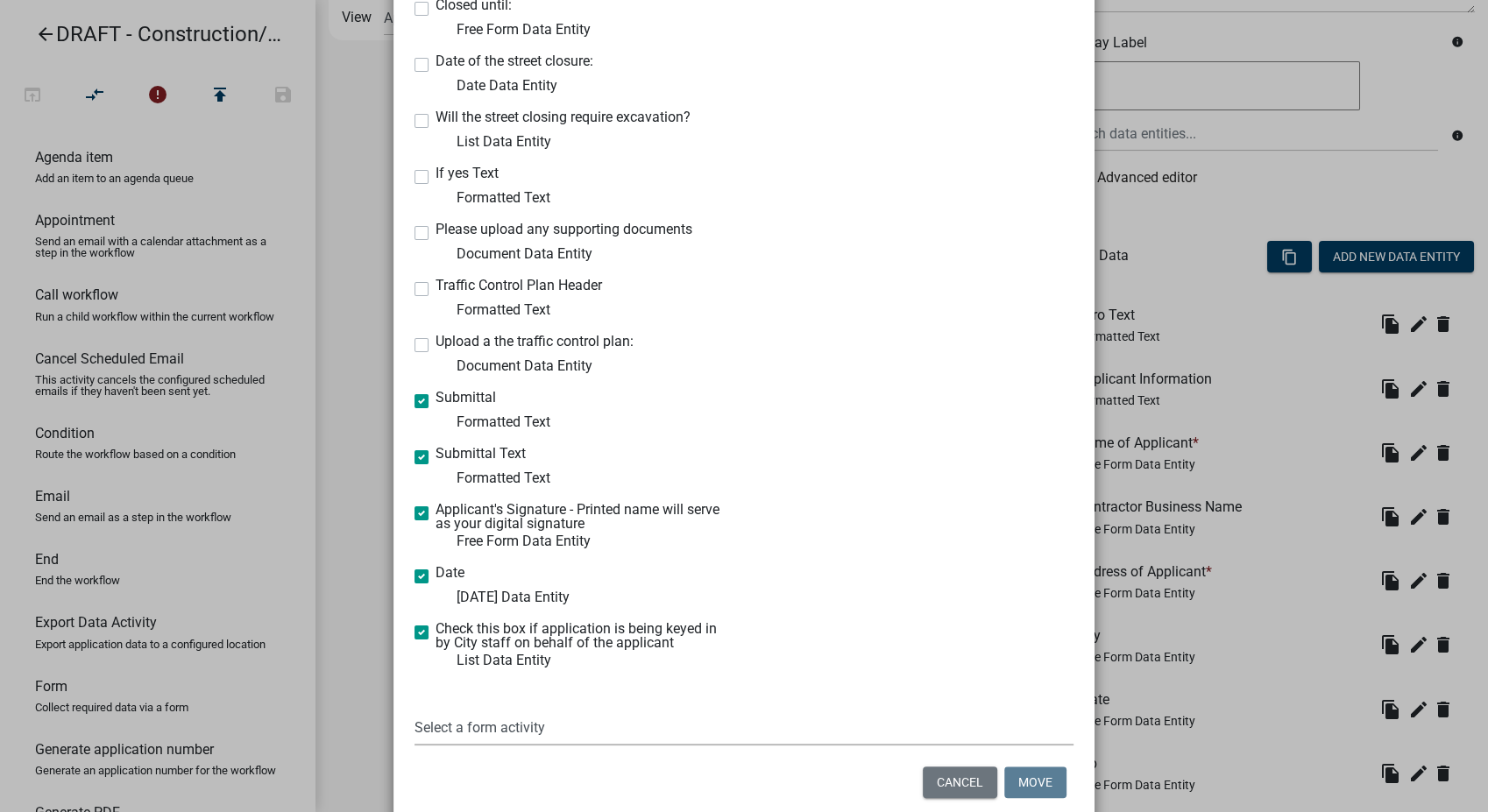
drag, startPoint x: 510, startPoint y: 743, endPoint x: 513, endPoint y: 715, distance: 28.2
click at [510, 743] on select "Select a form activity Denial Reason Initial Review Additional Information Revi…" at bounding box center [744, 727] width 659 height 36
click at [415, 710] on select "Select a form activity Denial Reason Initial Review Additional Information Revi…" at bounding box center [744, 727] width 659 height 36
click at [1028, 781] on button "Move" at bounding box center [1035, 782] width 63 height 32
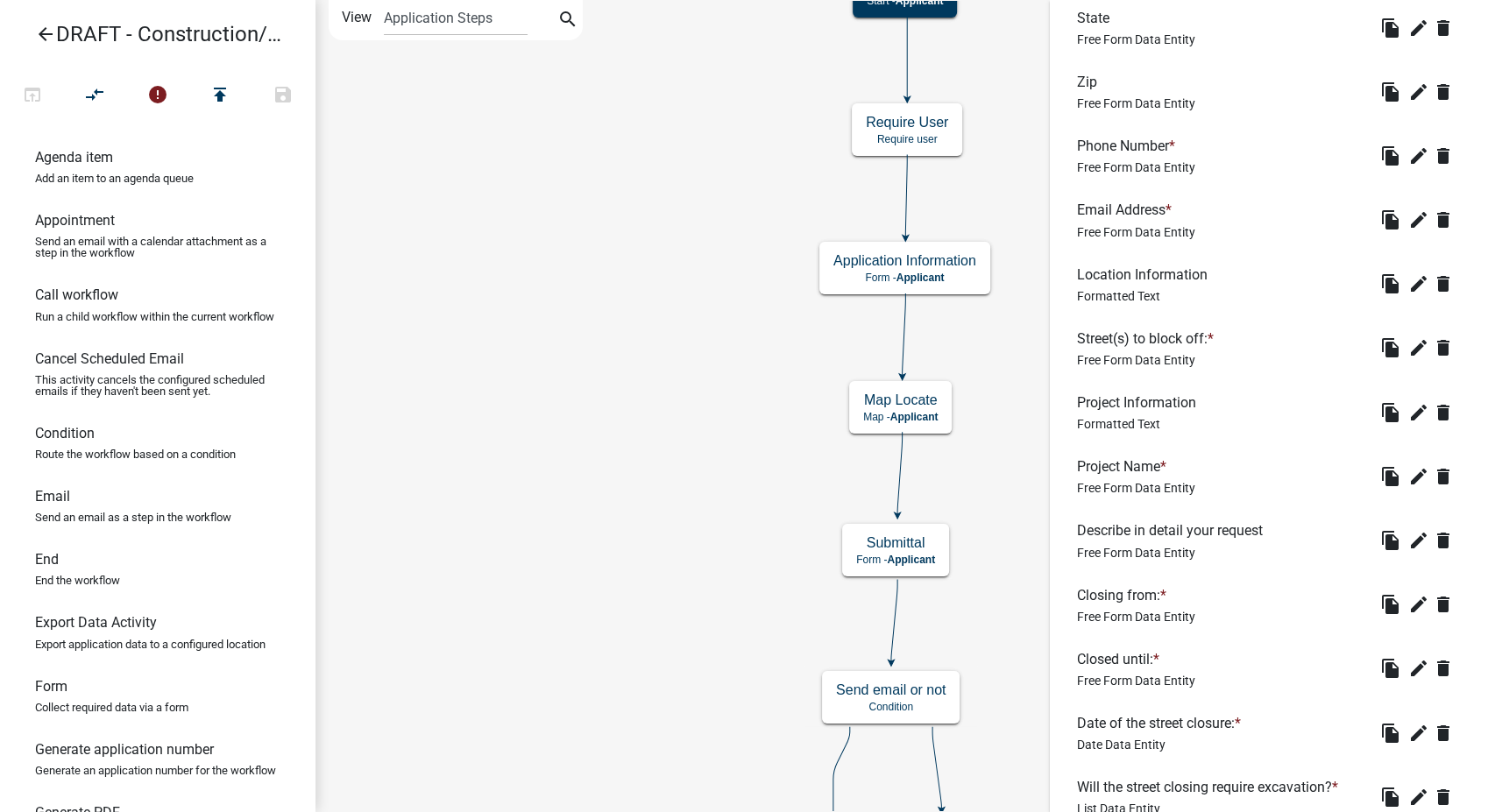
scroll to position [1361, 0]
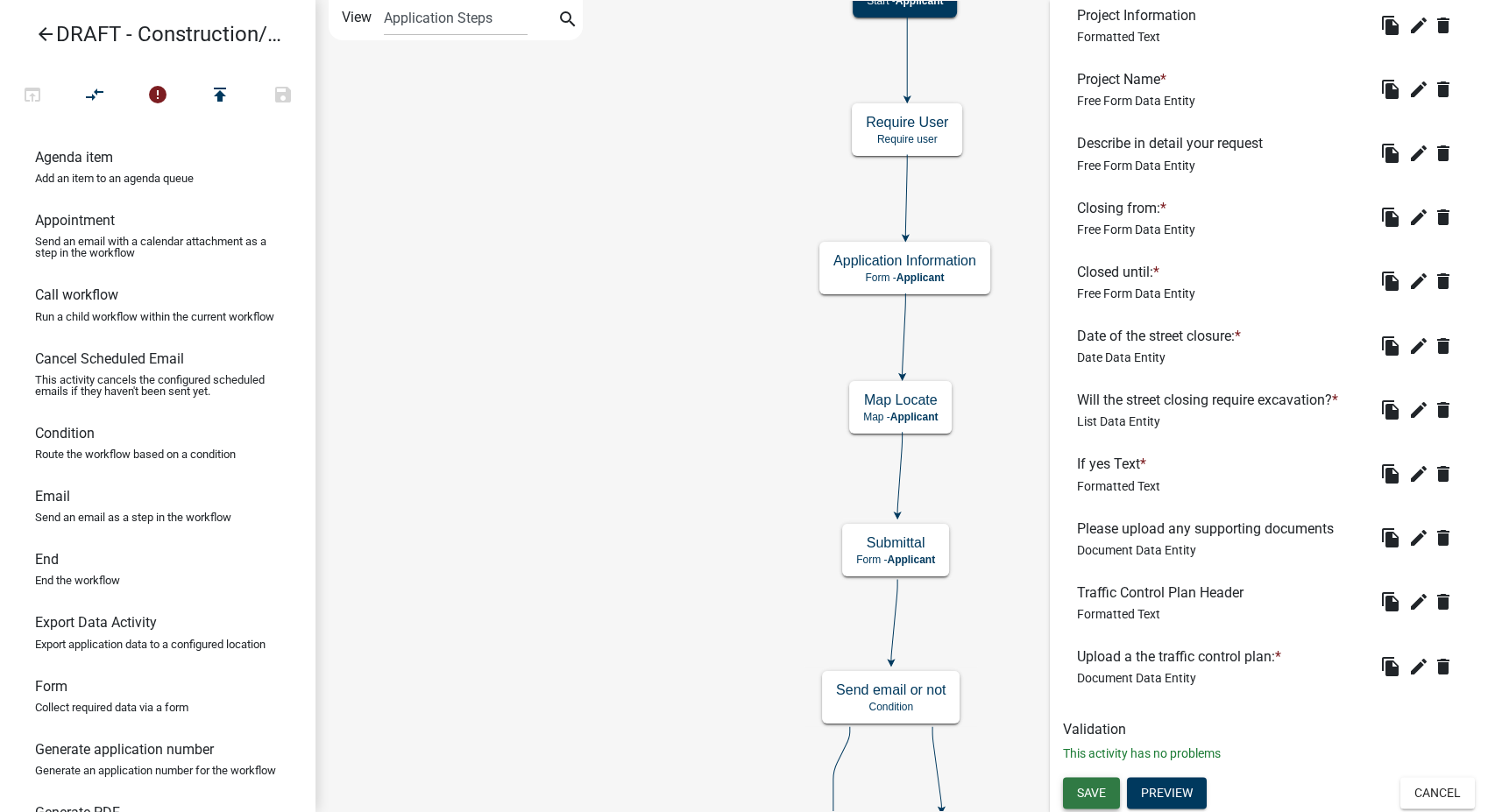
click at [1070, 798] on button "Save" at bounding box center [1091, 793] width 57 height 32
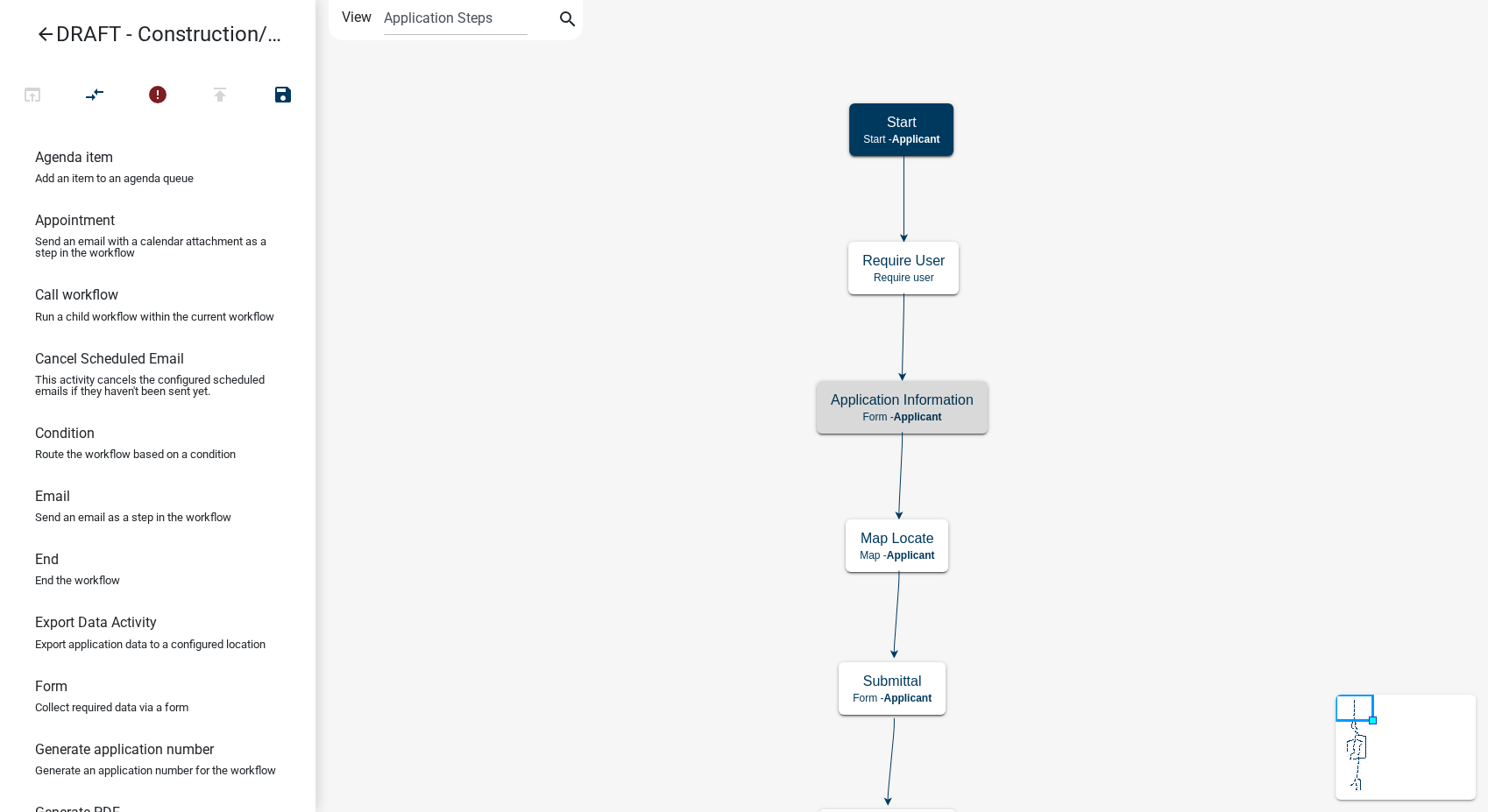
scroll to position [0, 0]
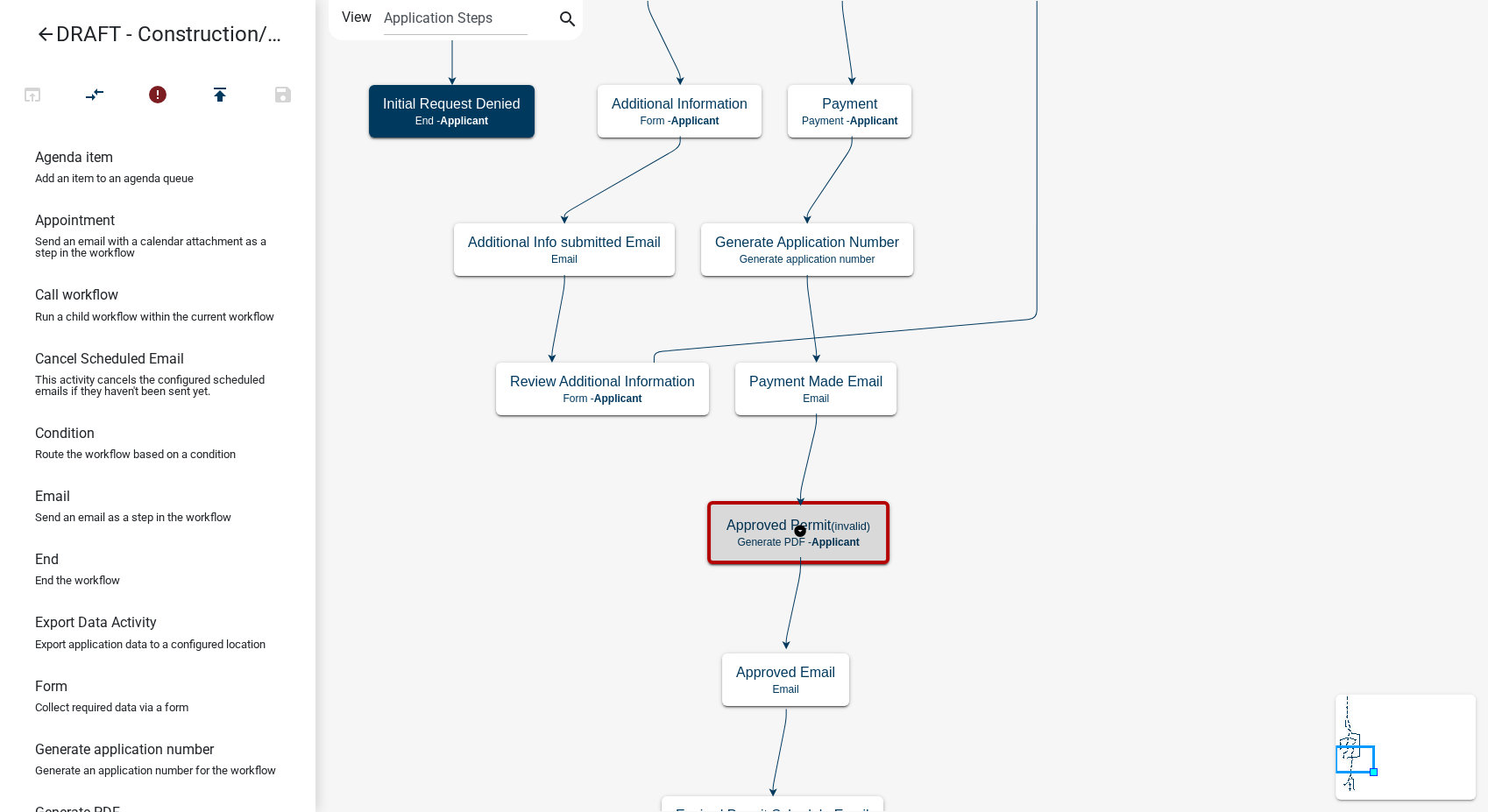
click at [860, 551] on div "Approved Permit (invalid) Generate PDF - Applicant" at bounding box center [798, 532] width 172 height 53
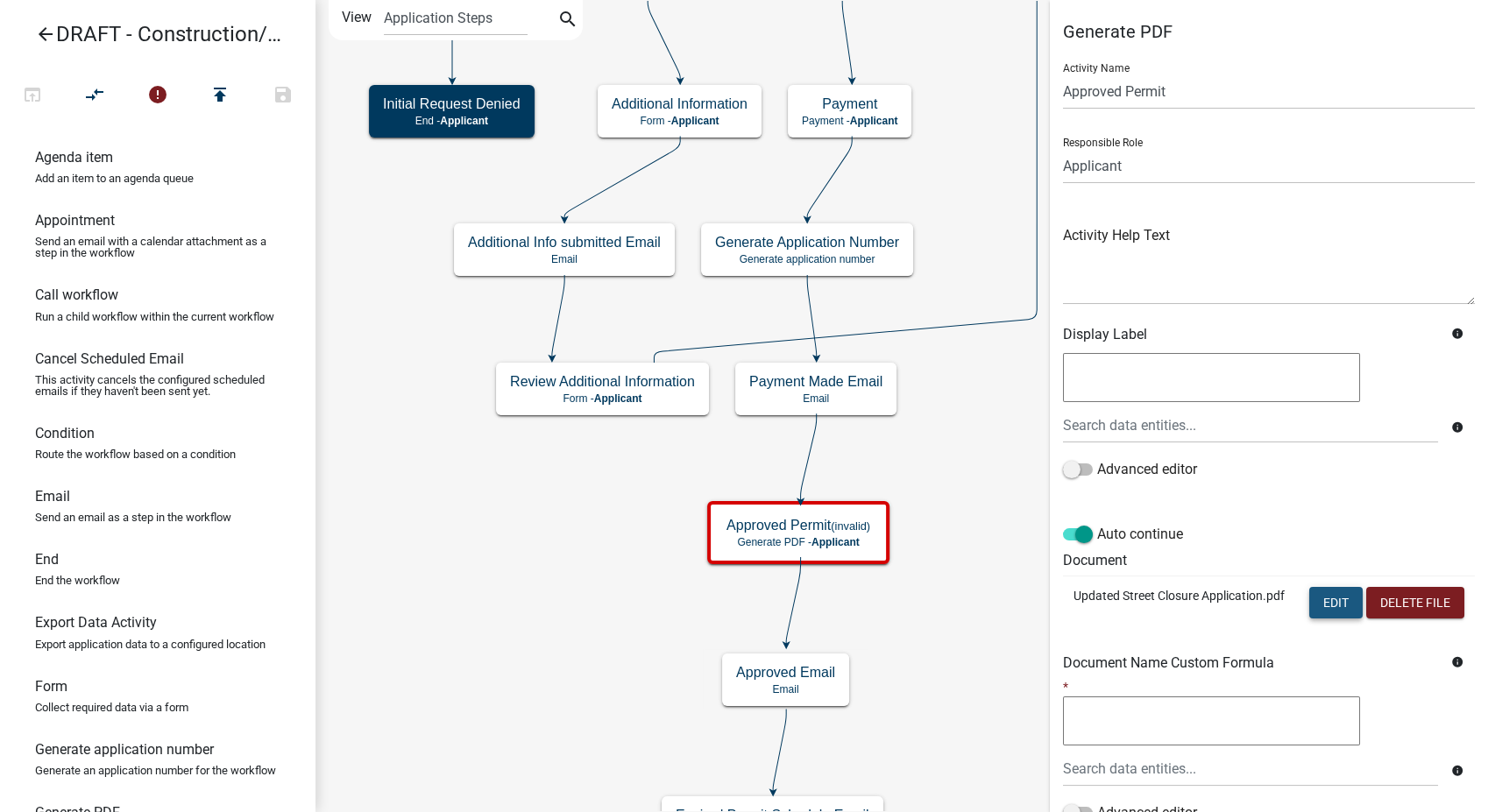
click at [1325, 611] on button "Edit" at bounding box center [1336, 603] width 53 height 32
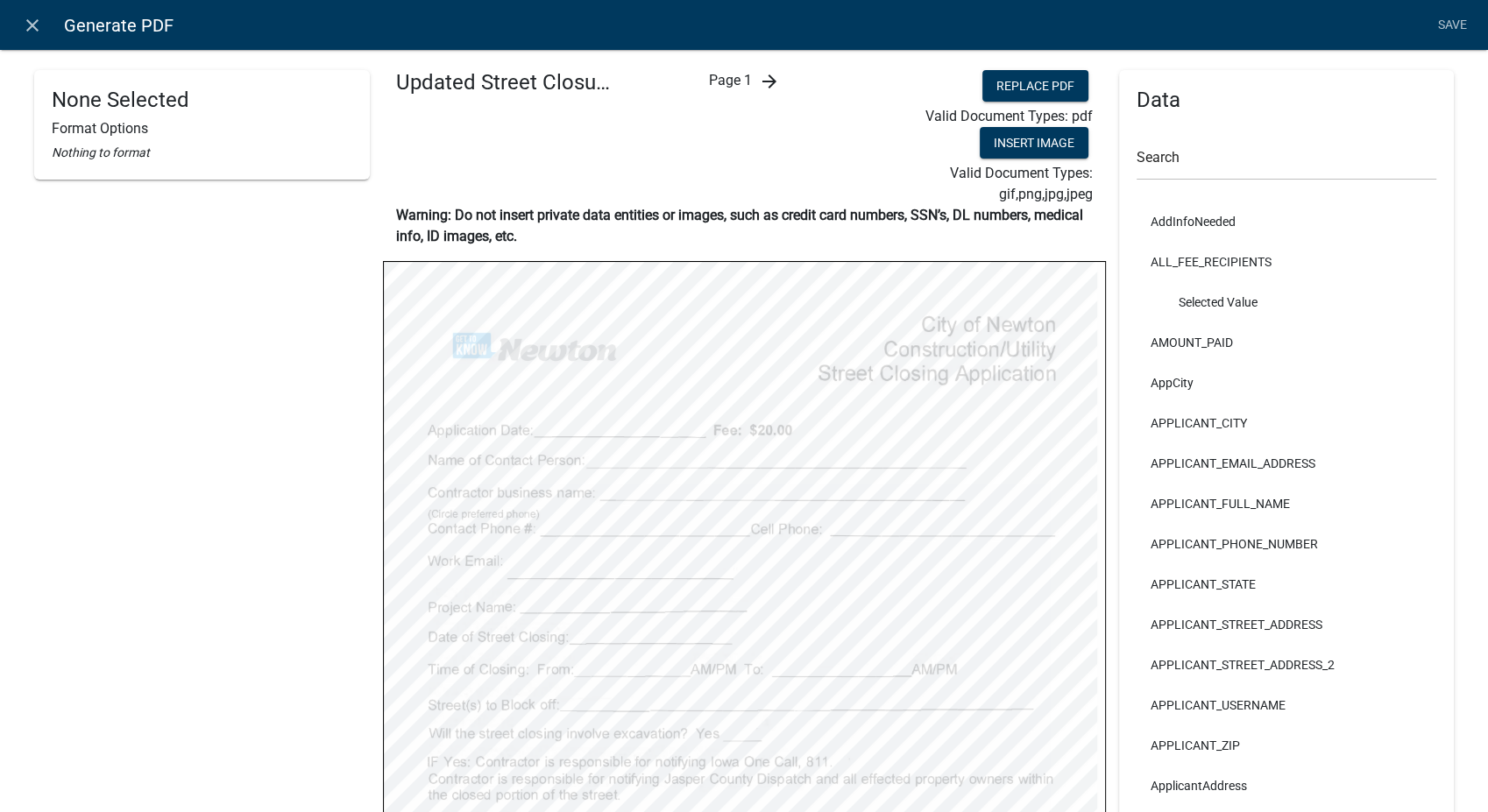
click at [768, 81] on icon "arrow_forward" at bounding box center [769, 82] width 21 height 21
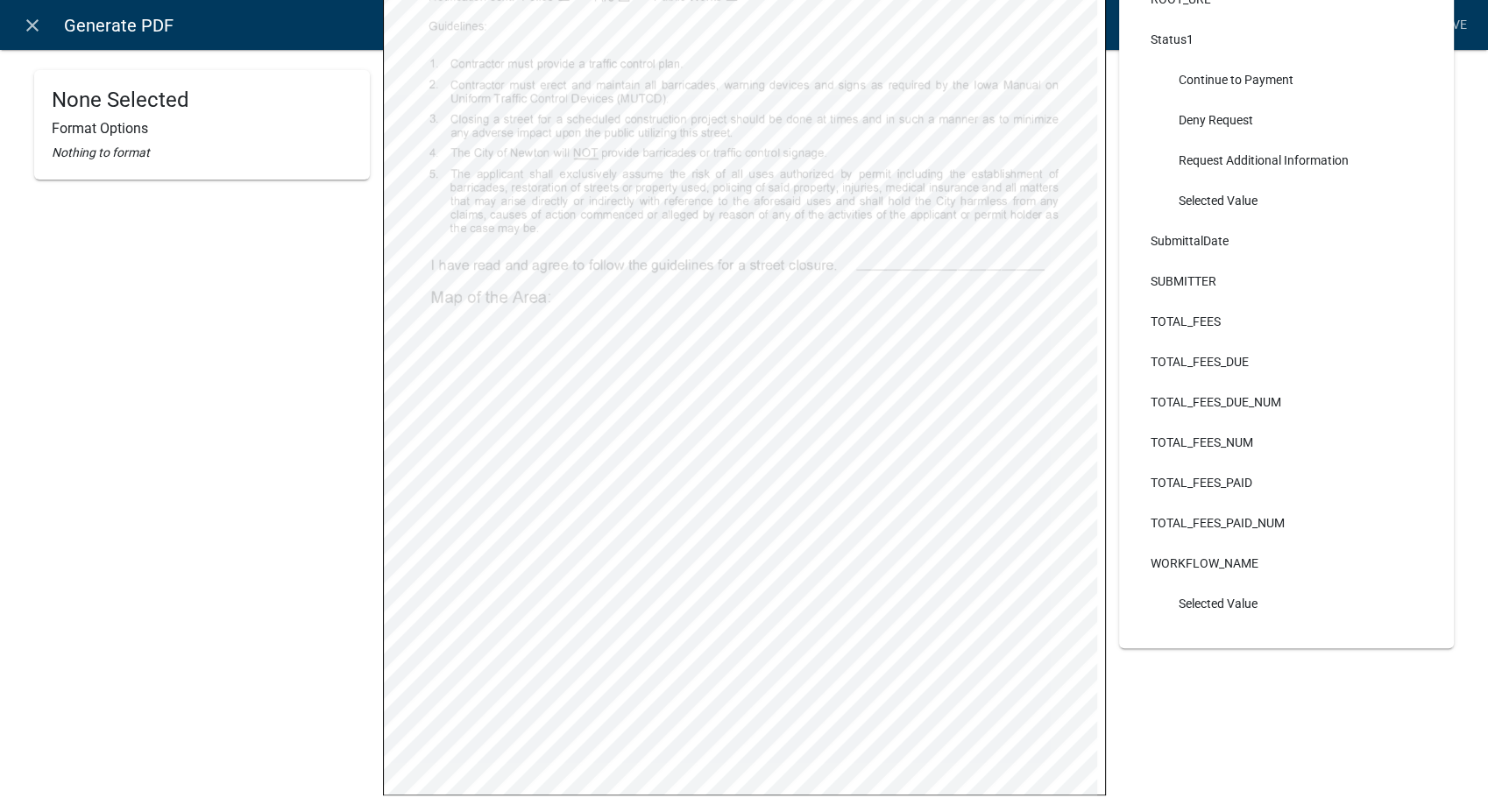
scroll to position [4136, 0]
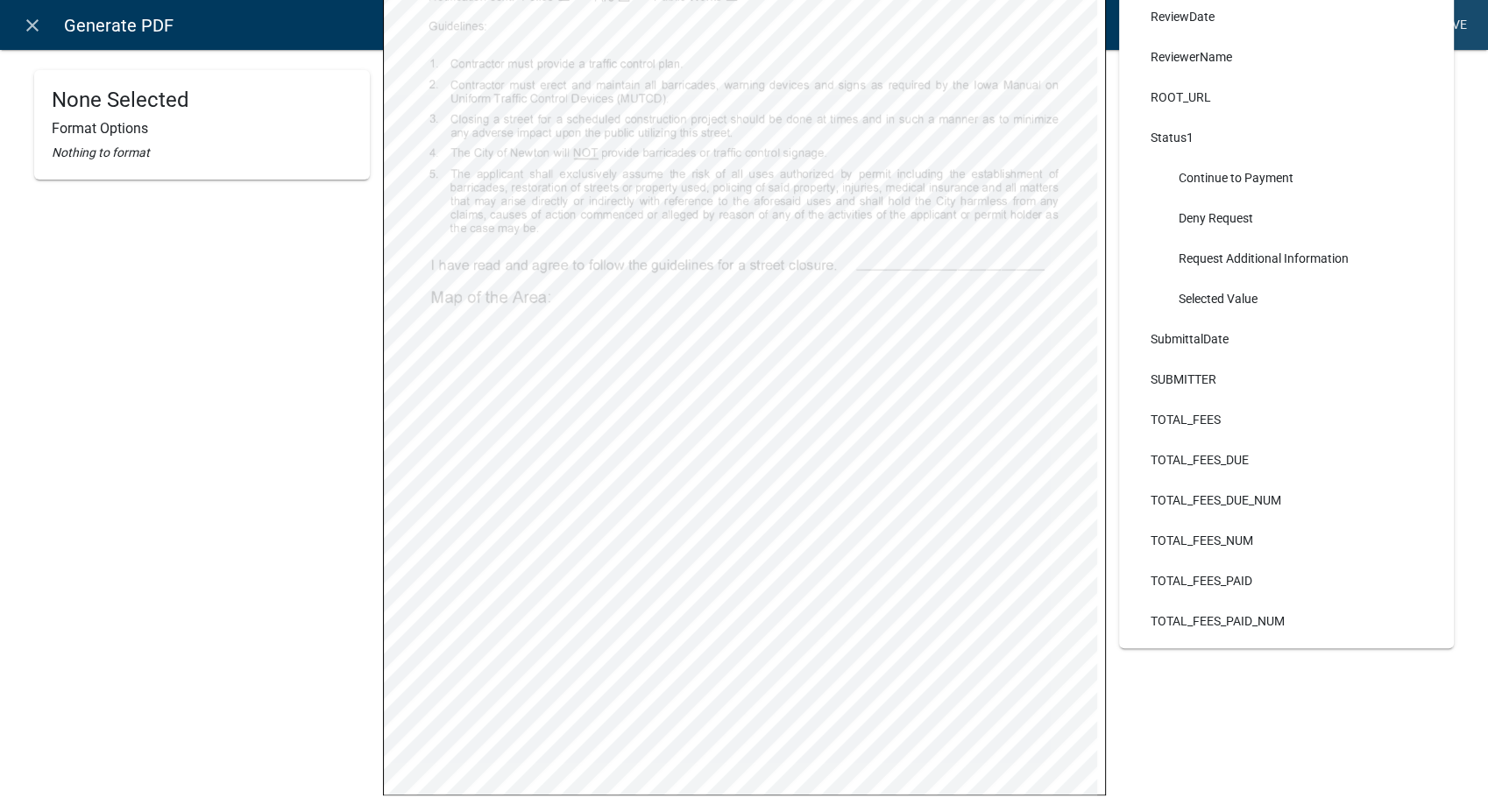
click at [1451, 24] on link "Save" at bounding box center [1451, 25] width 43 height 34
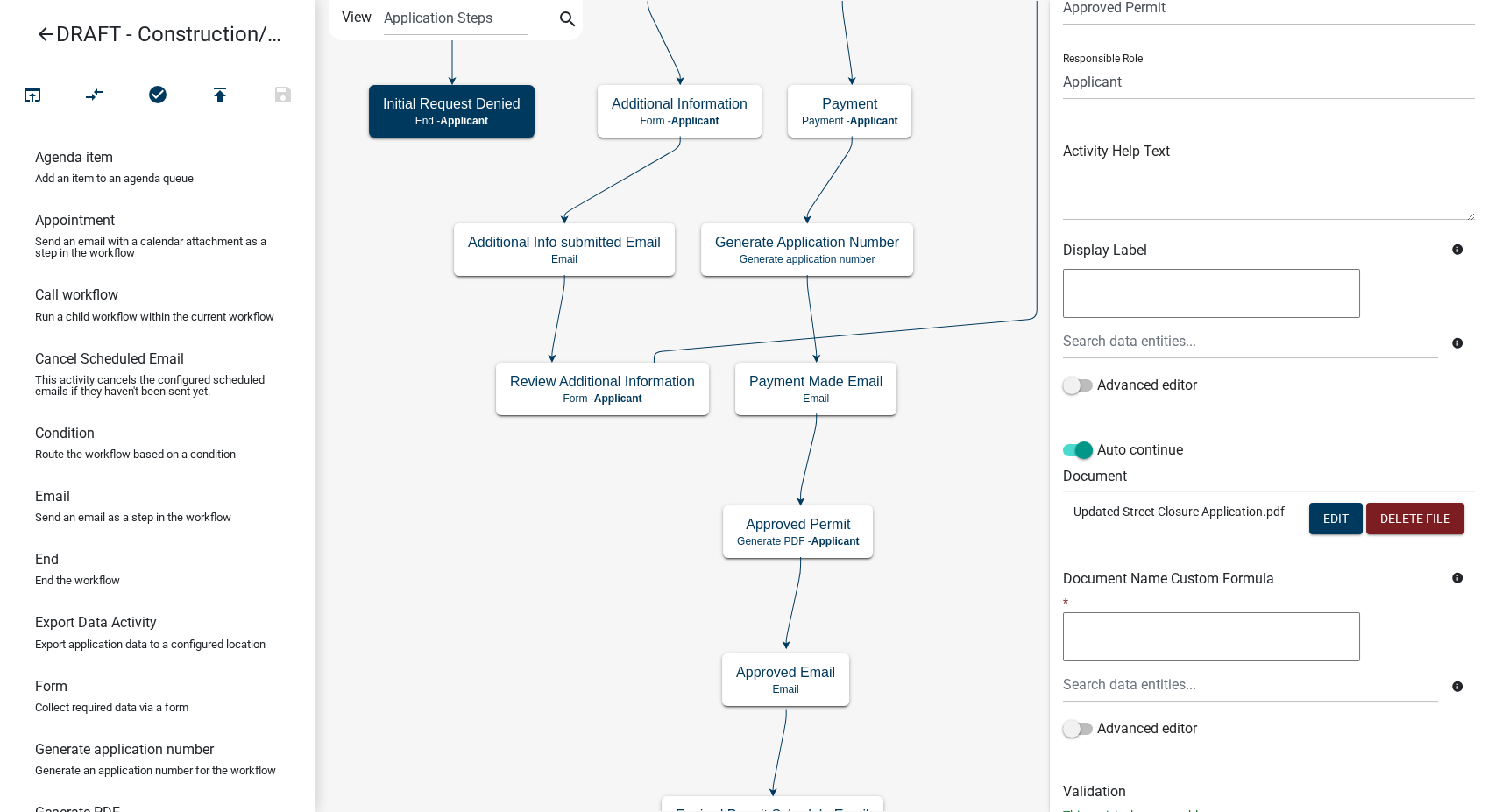
scroll to position [182, 0]
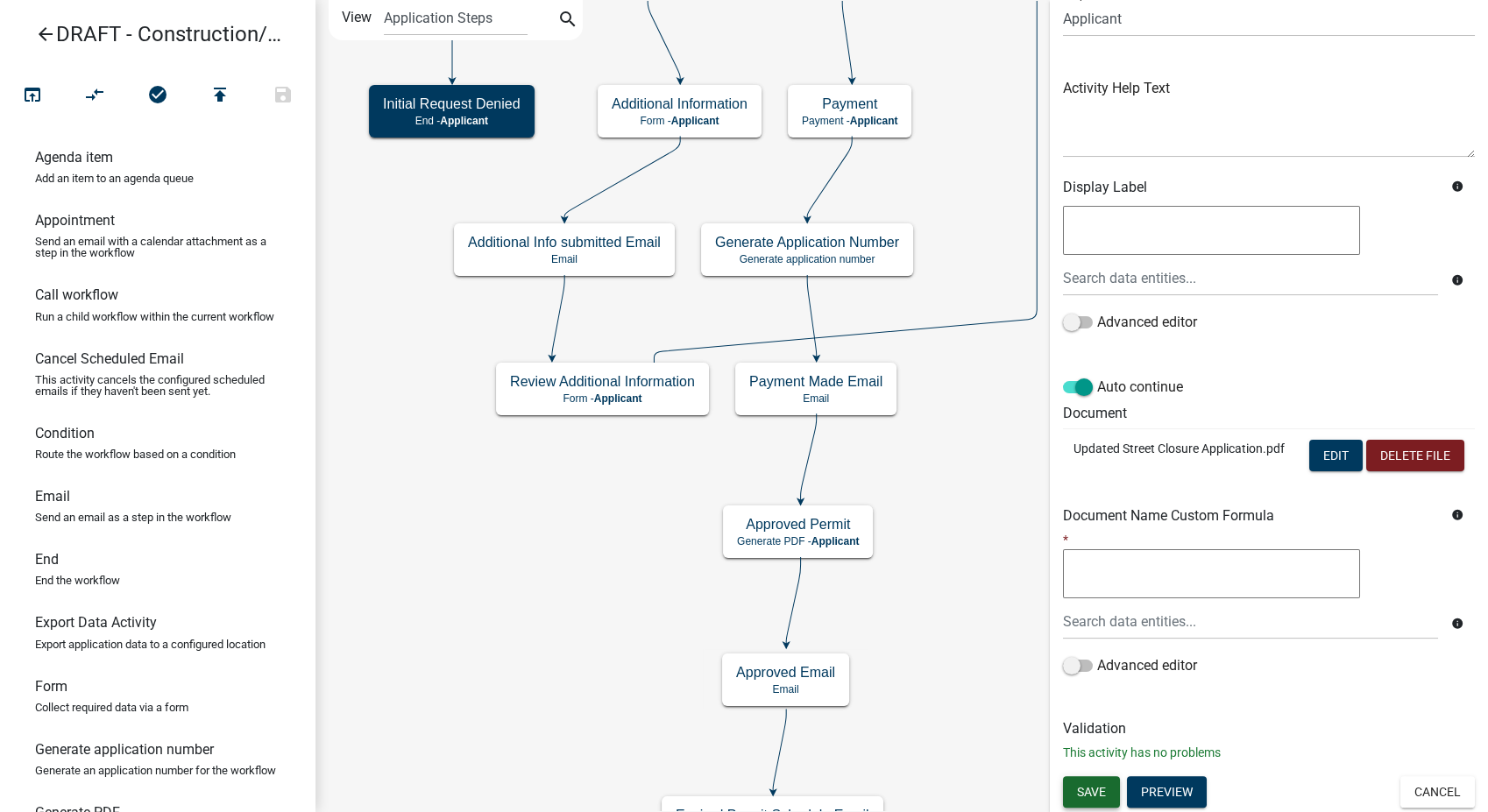
click at [1080, 784] on span "Save" at bounding box center [1092, 791] width 29 height 14
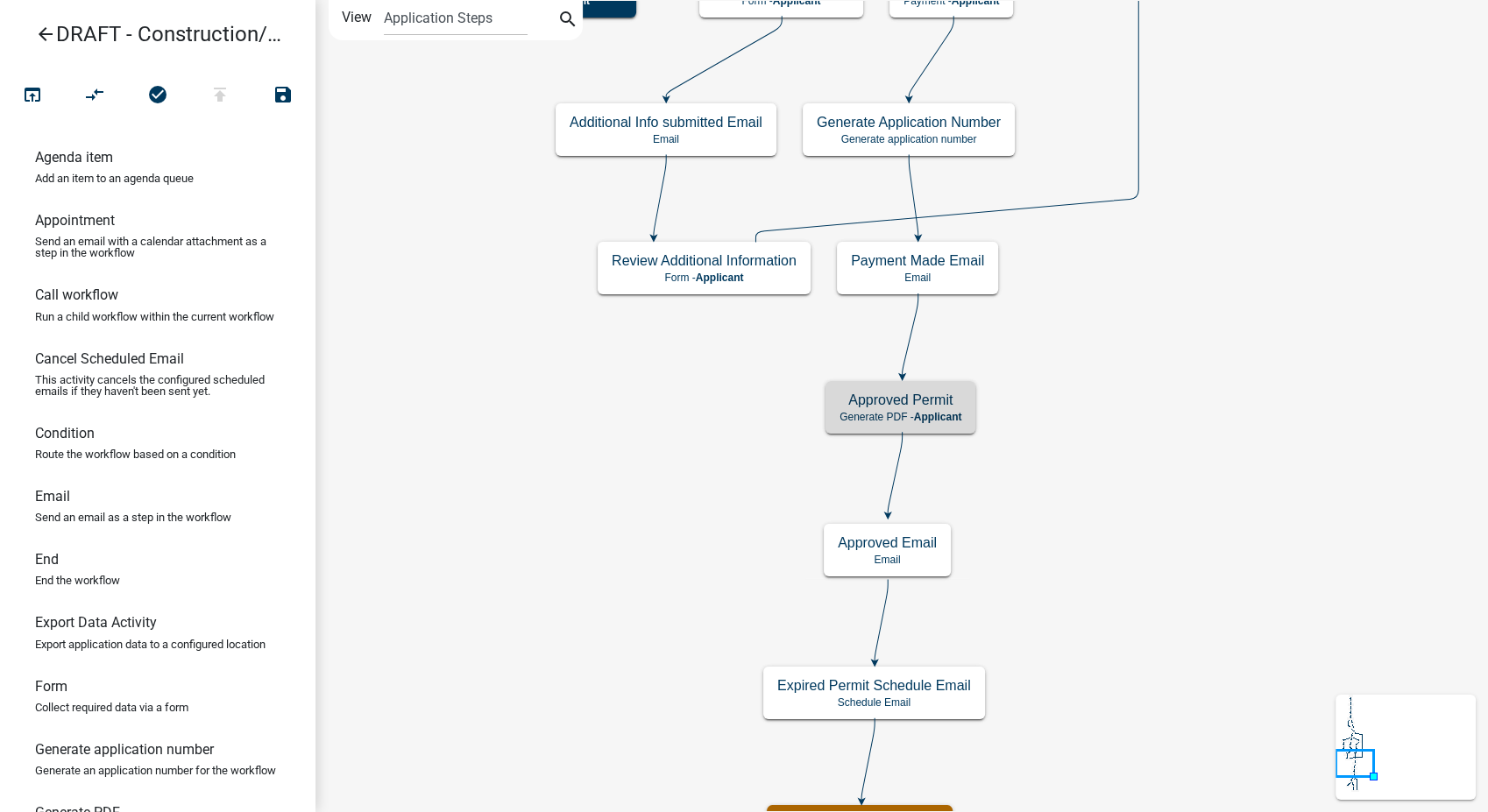
scroll to position [0, 0]
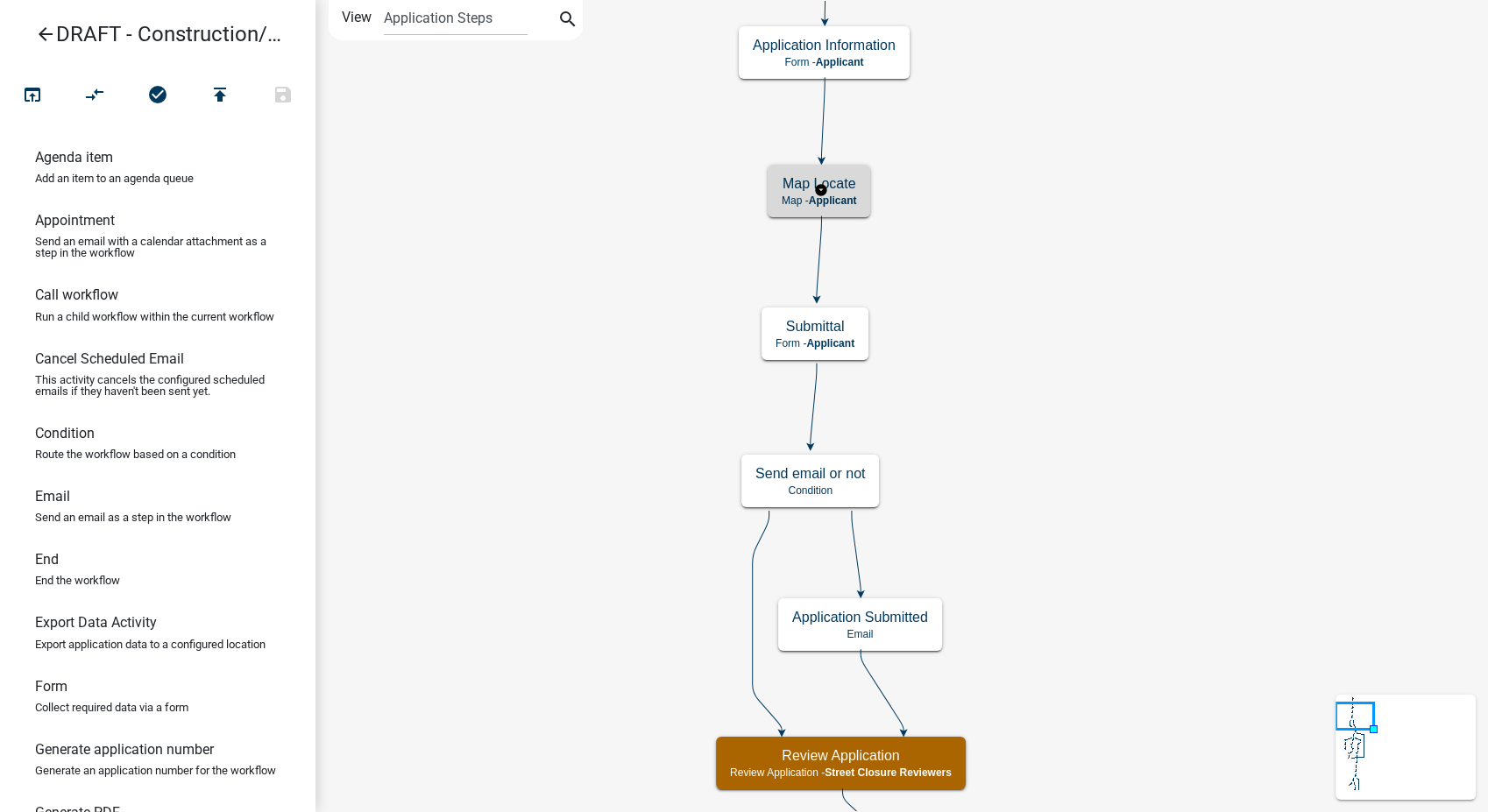
click at [836, 200] on span "Applicant" at bounding box center [833, 201] width 48 height 13
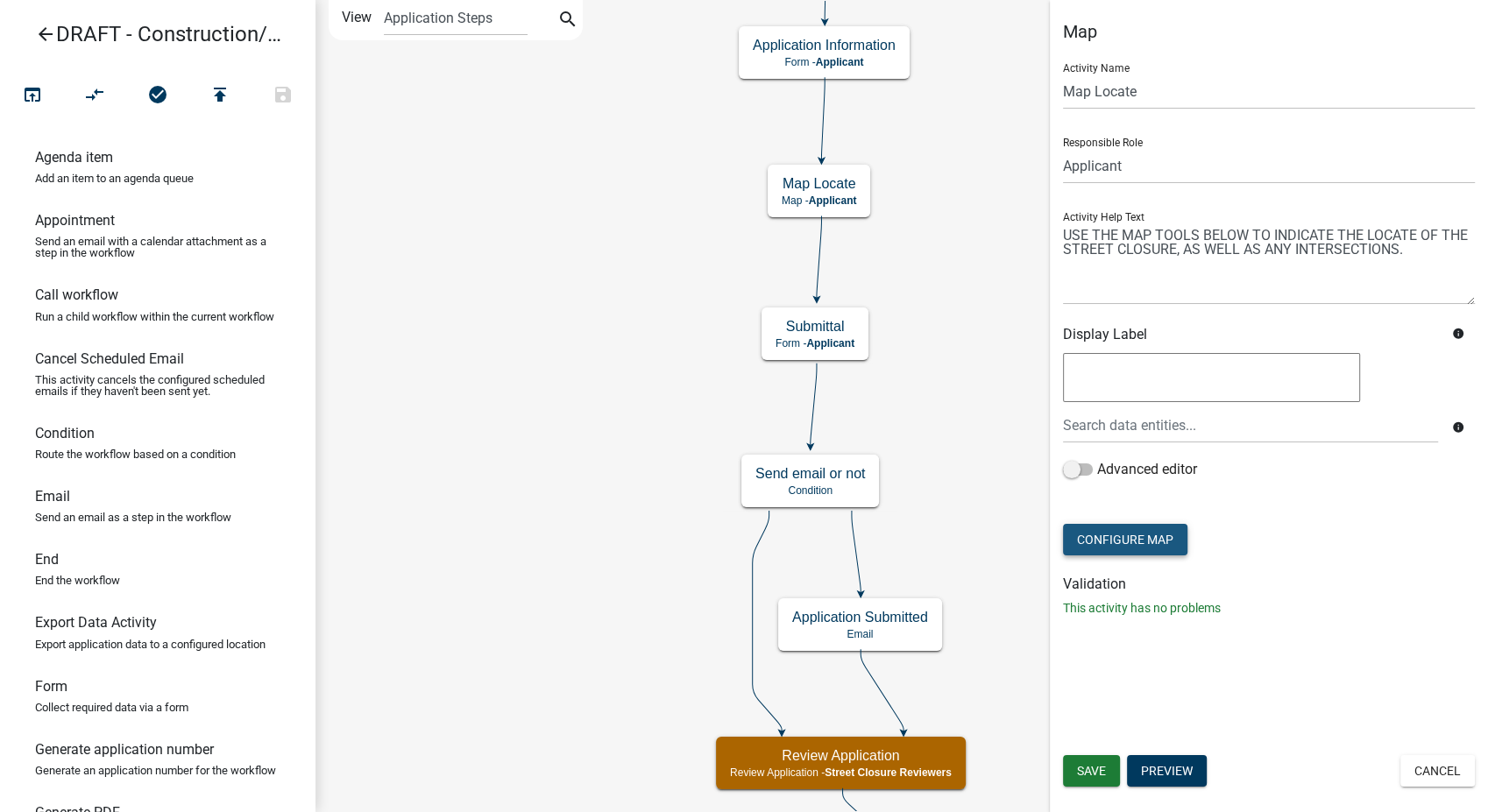
click at [1124, 531] on button "Configure Map" at bounding box center [1124, 539] width 124 height 32
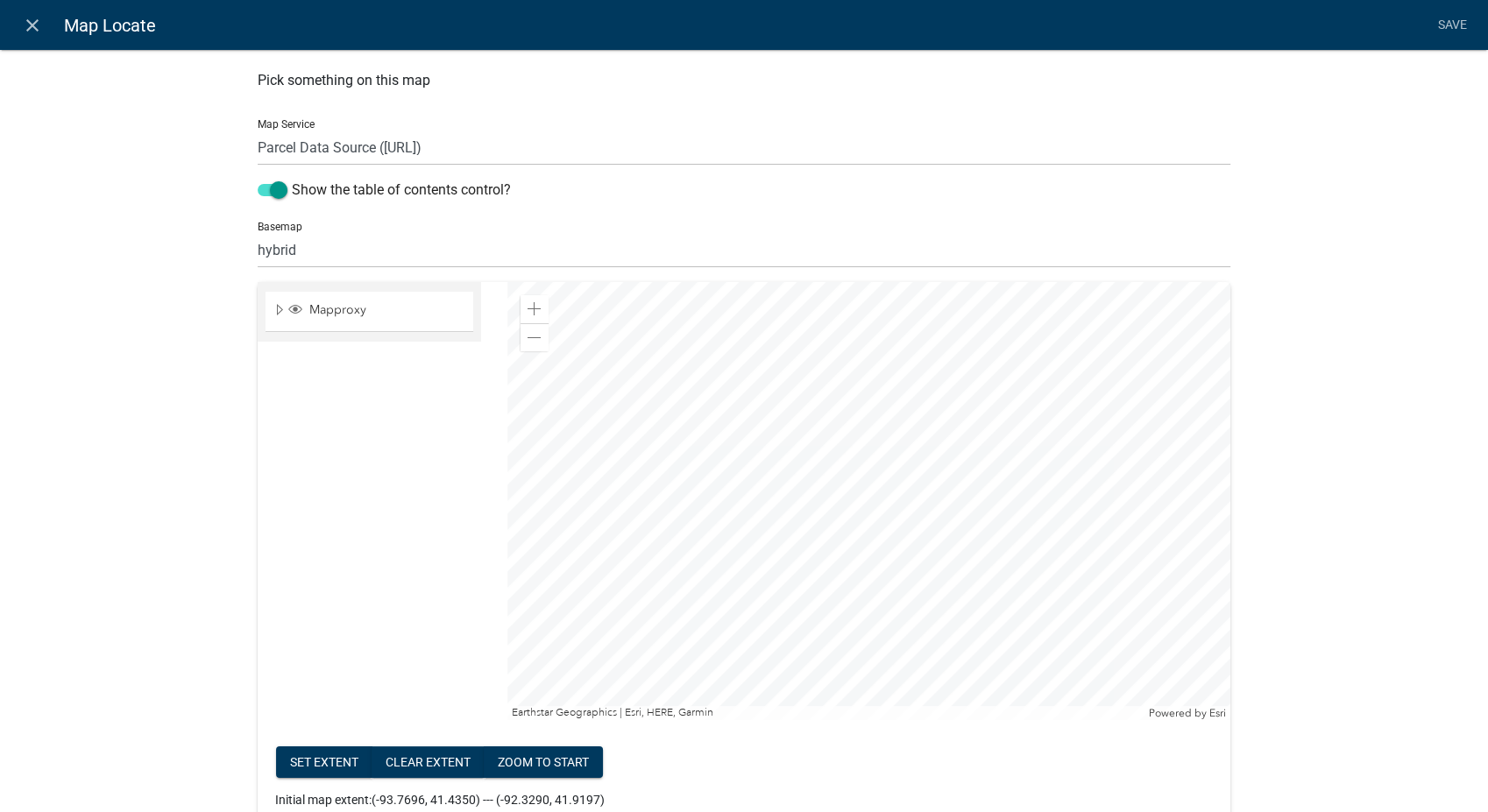
click at [848, 500] on div at bounding box center [869, 501] width 723 height 438
click at [316, 761] on button "Set extent" at bounding box center [324, 762] width 96 height 32
click at [274, 186] on span at bounding box center [272, 190] width 30 height 13
click at [292, 179] on input "Show the table of contents control?" at bounding box center [292, 179] width 0 height 0
click at [1452, 23] on link "Save" at bounding box center [1451, 25] width 43 height 34
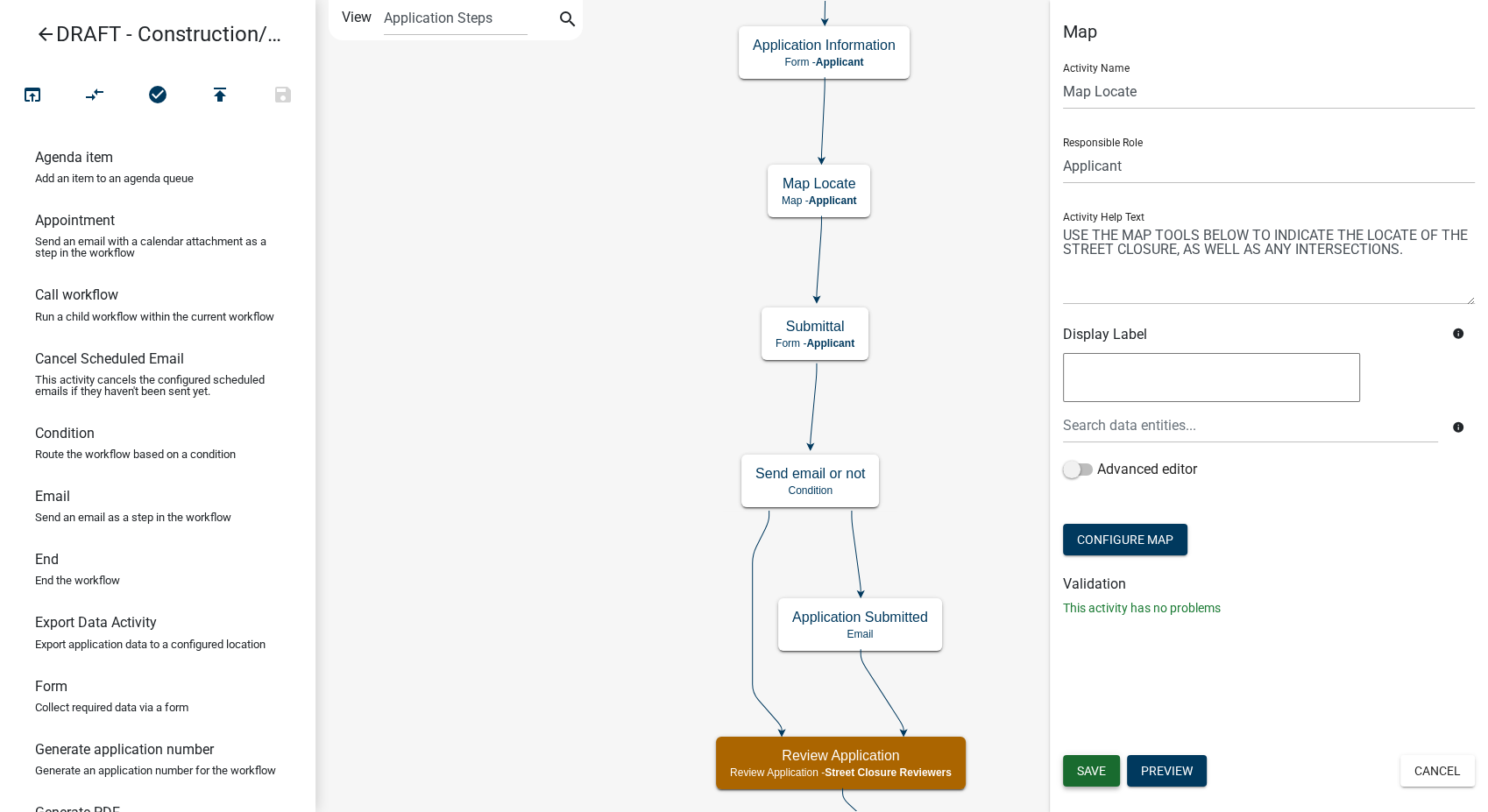
click at [1093, 773] on span "Save" at bounding box center [1092, 771] width 29 height 14
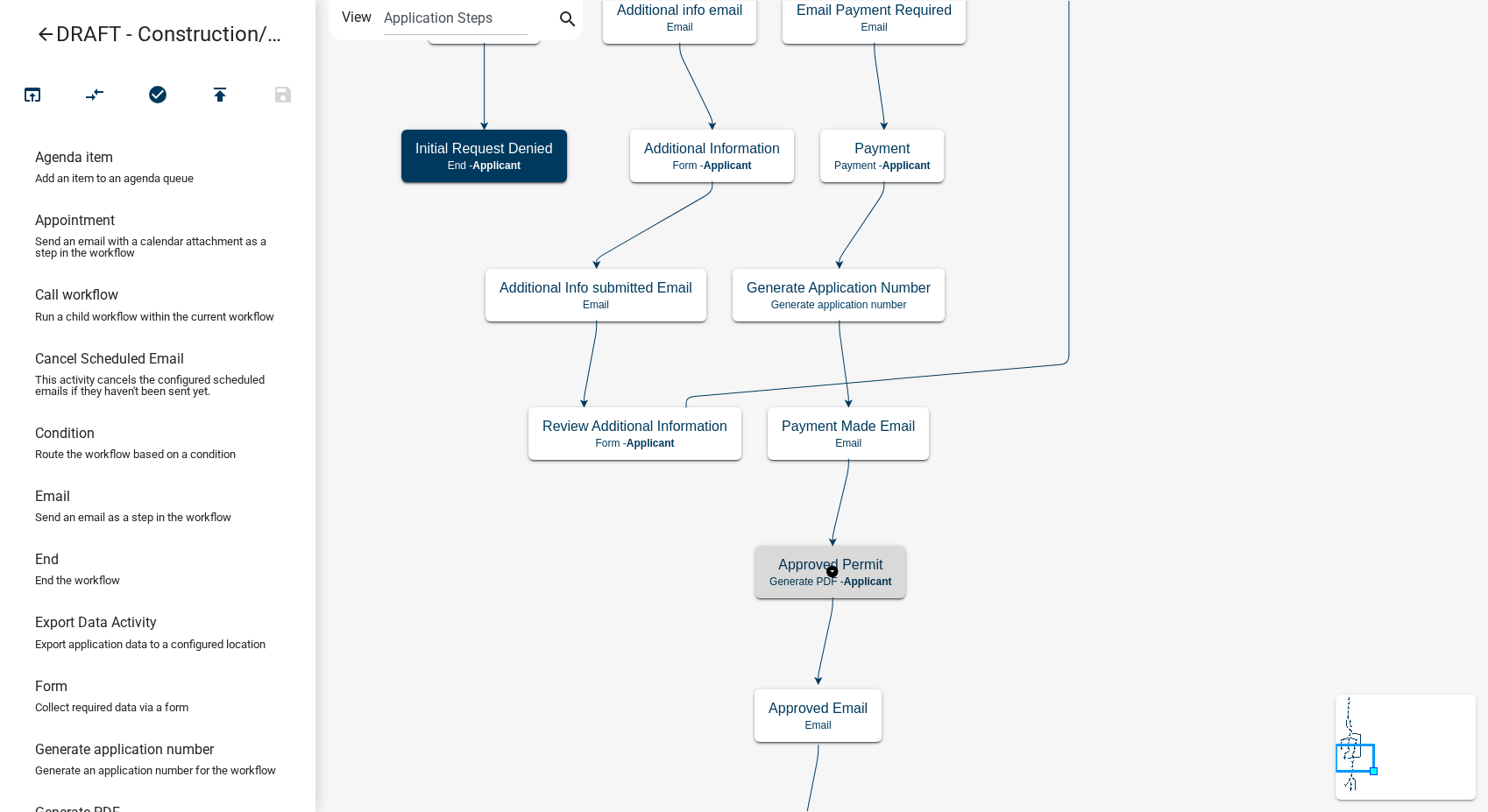
click at [876, 585] on span "Applicant" at bounding box center [868, 582] width 48 height 13
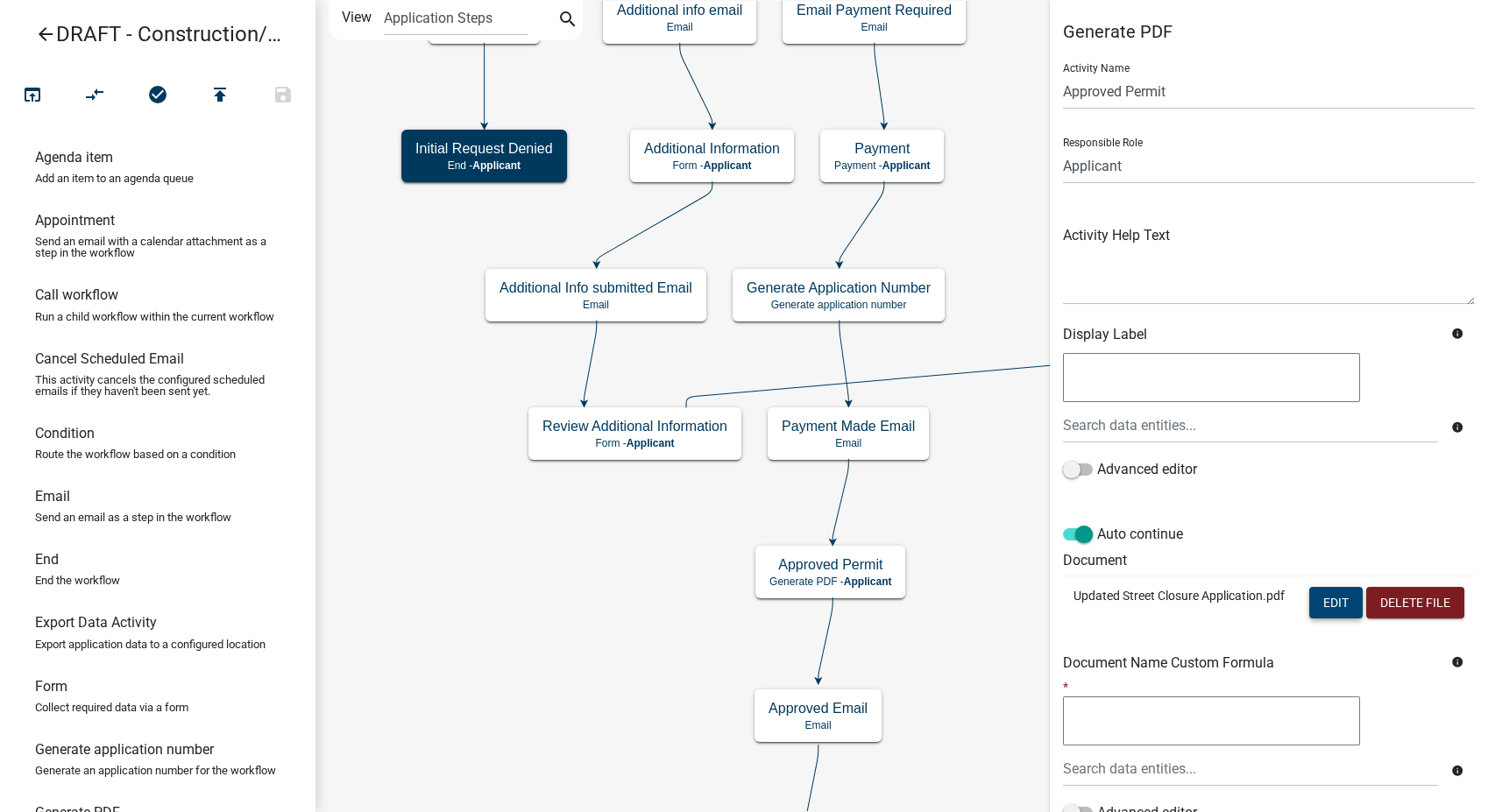
click at [1310, 603] on button "Edit" at bounding box center [1336, 603] width 53 height 32
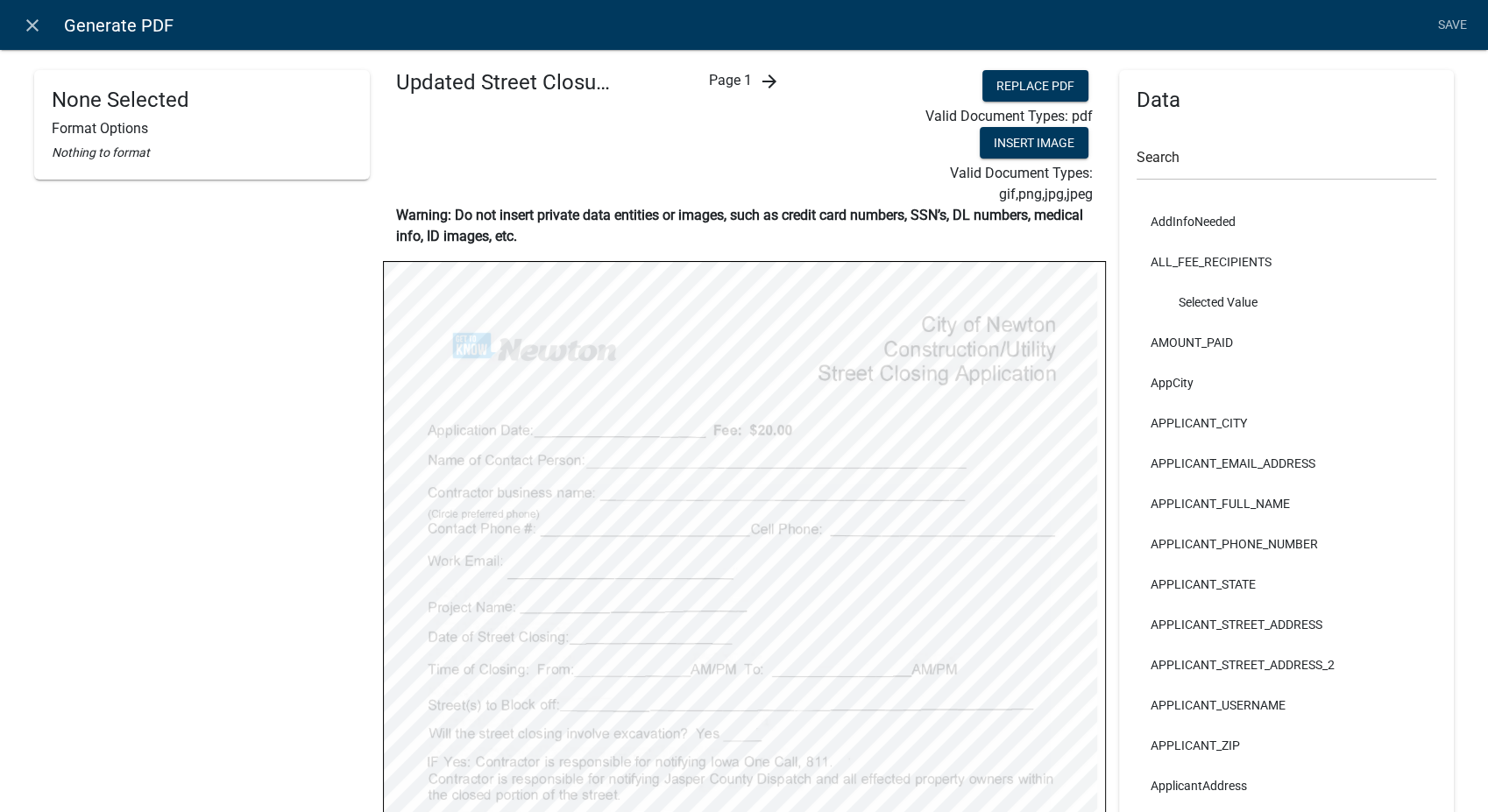
click at [762, 80] on icon "arrow_forward" at bounding box center [769, 82] width 21 height 21
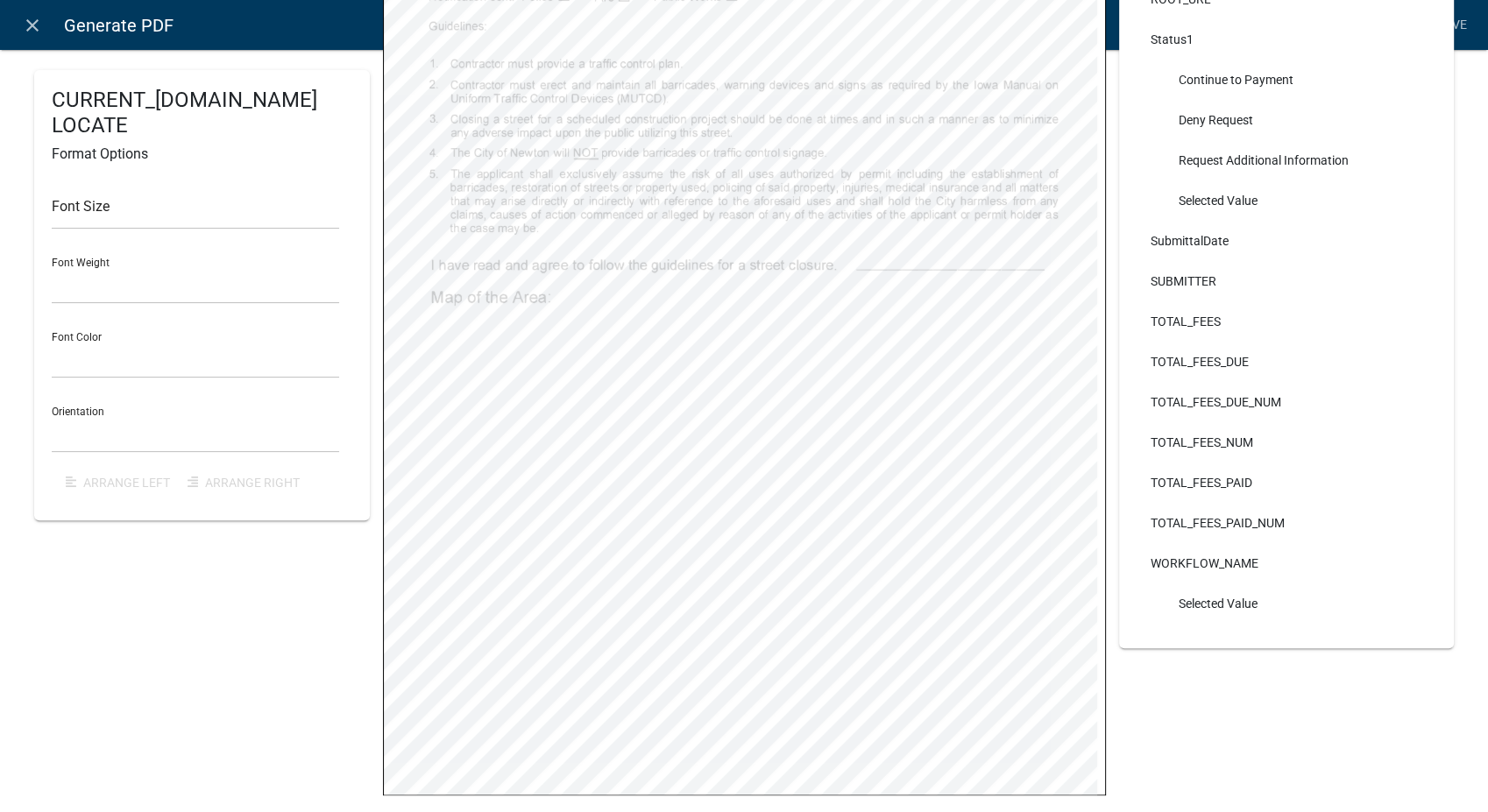
scroll to position [437, 0]
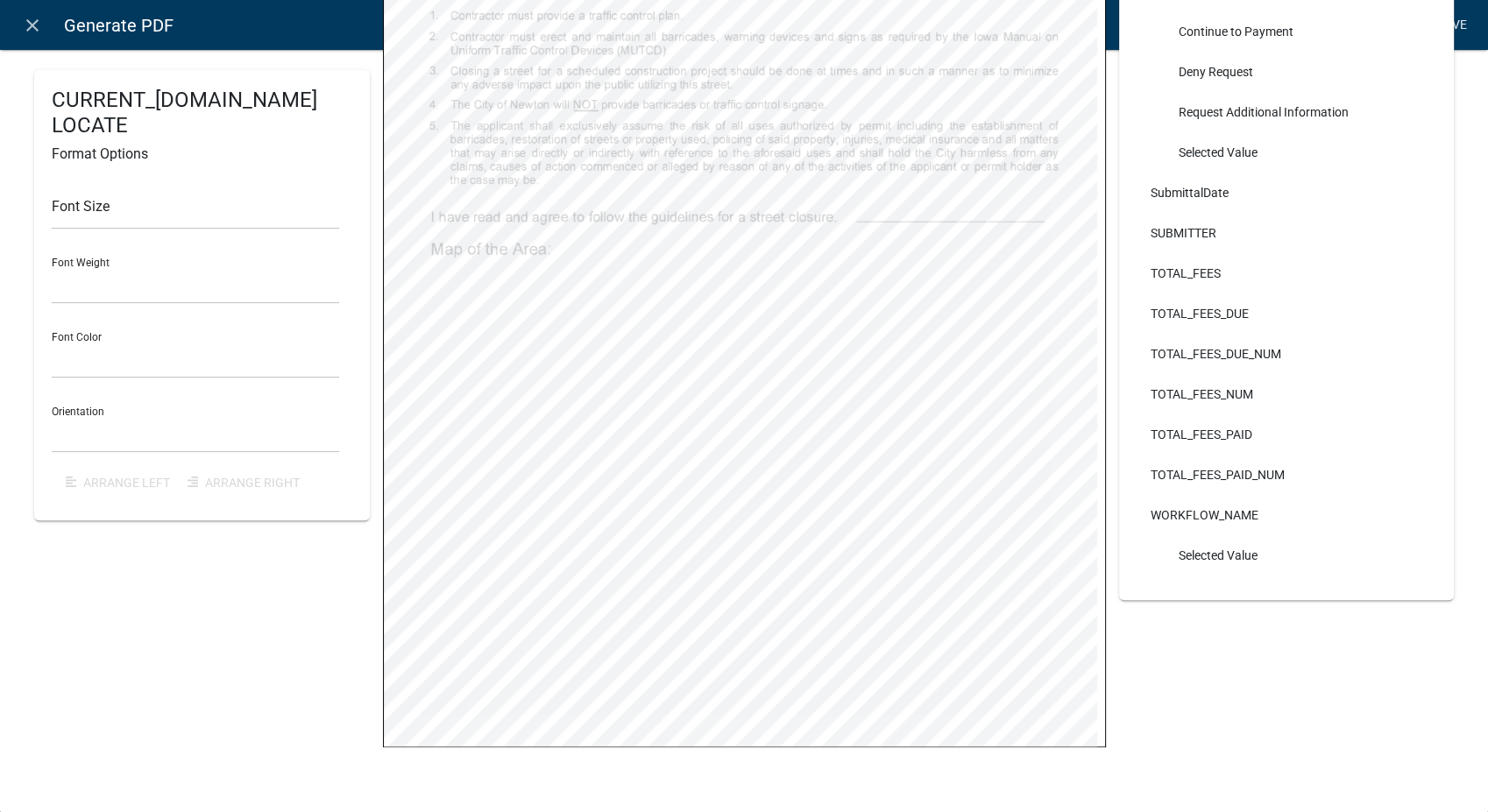
click at [1447, 30] on link "Save" at bounding box center [1451, 25] width 43 height 34
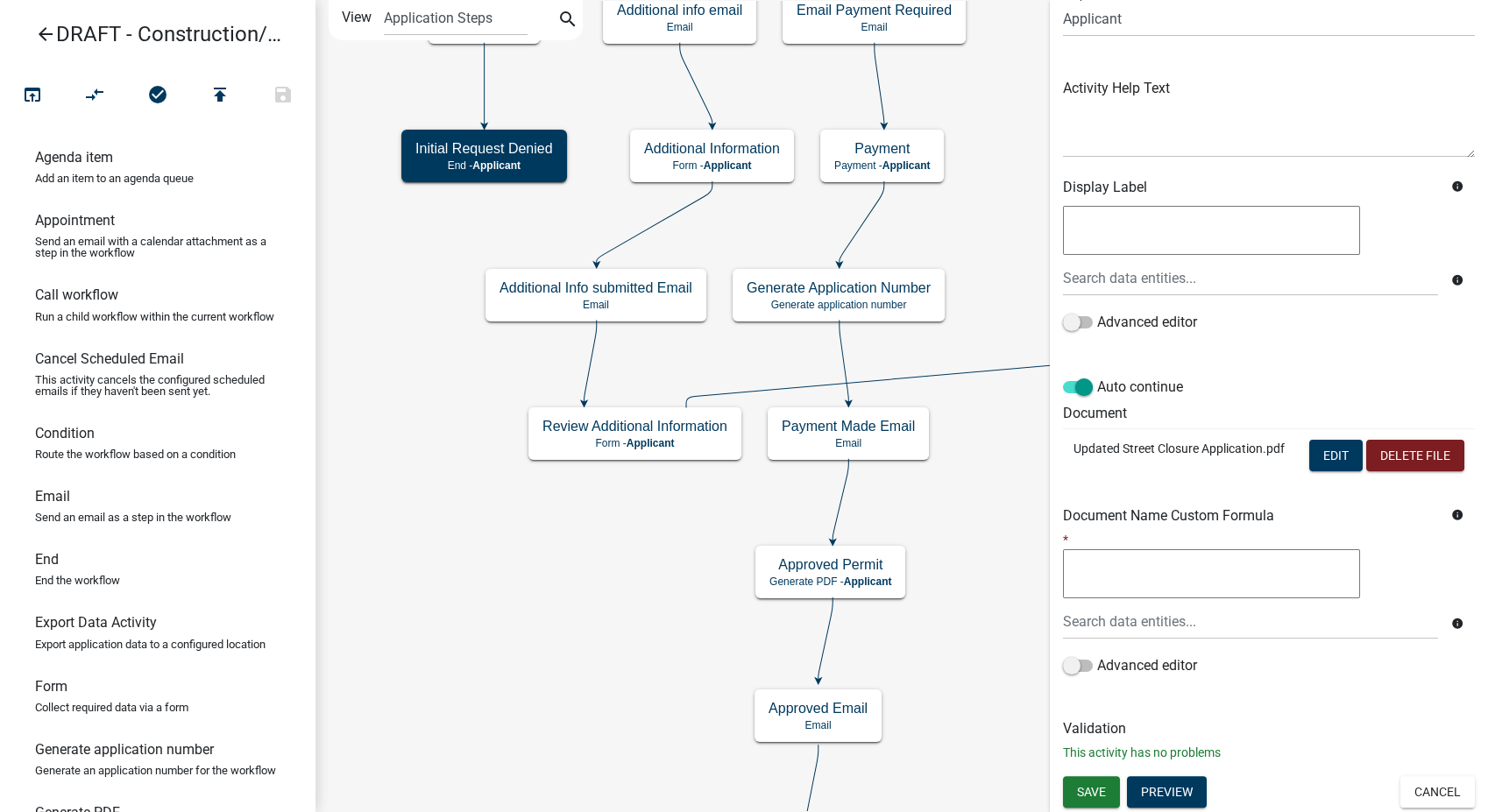
scroll to position [182, 0]
click at [1091, 788] on span "Save" at bounding box center [1092, 791] width 29 height 14
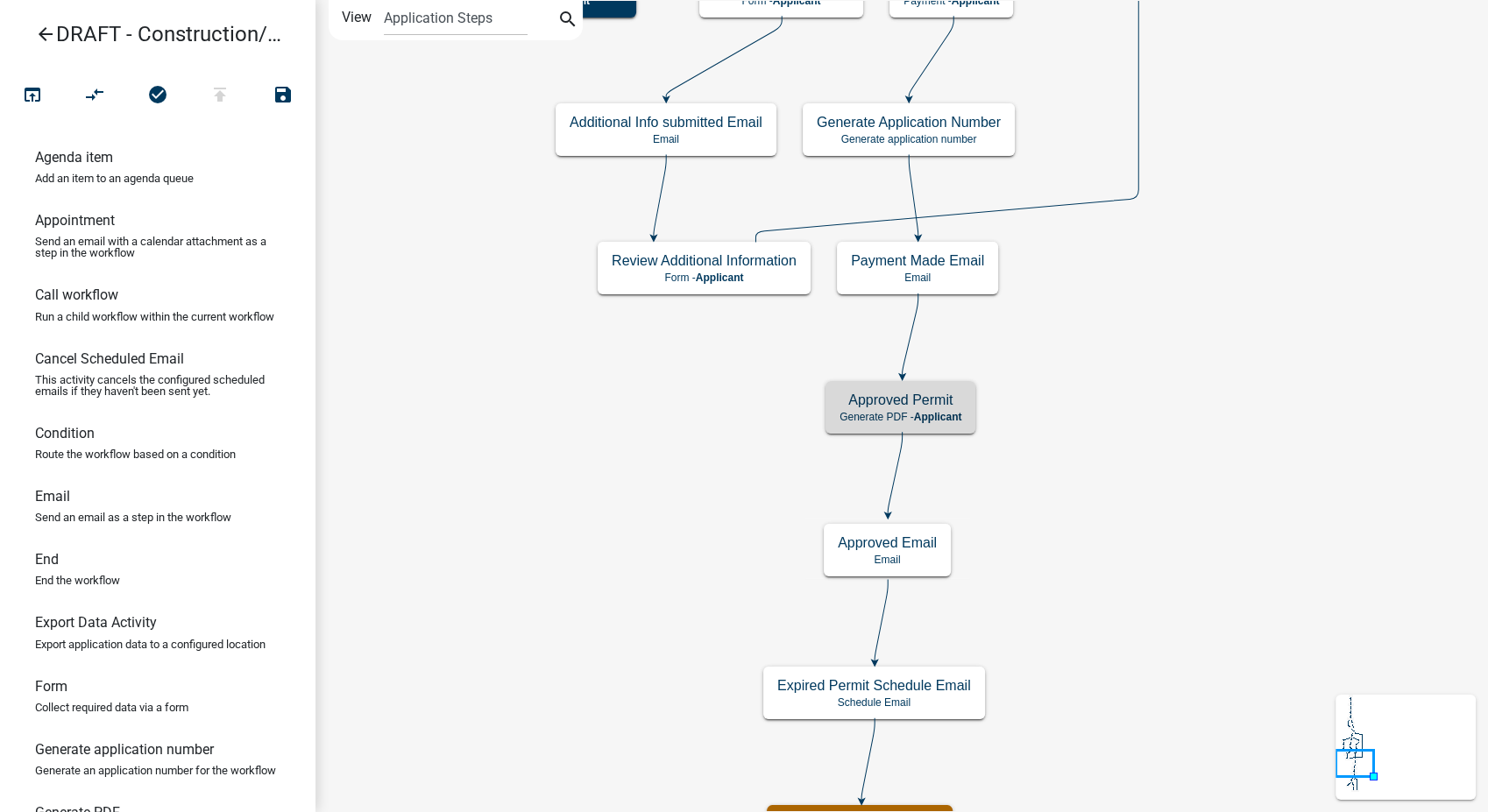
scroll to position [0, 0]
click at [34, 102] on icon "open_in_browser" at bounding box center [33, 95] width 21 height 24
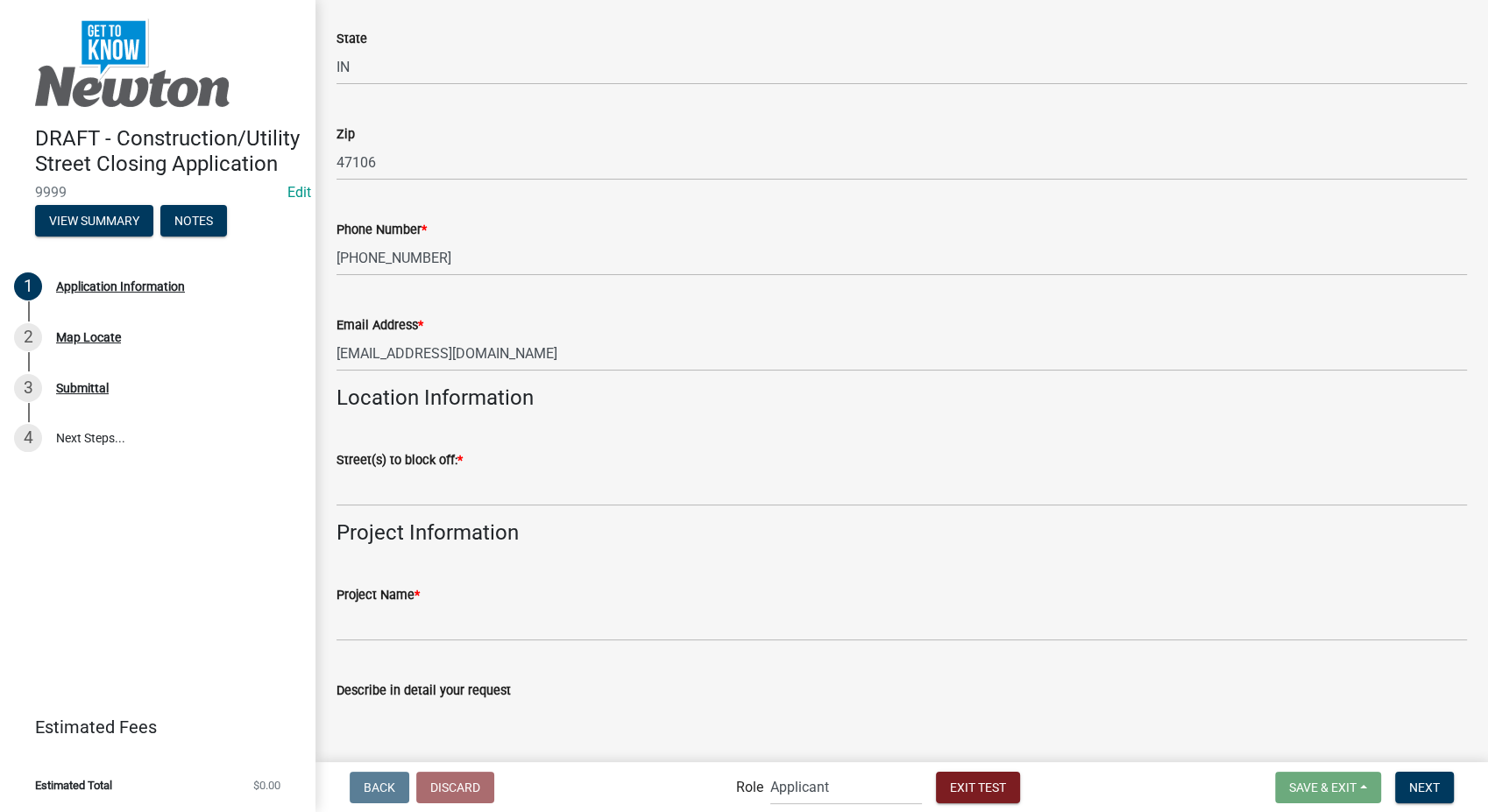
scroll to position [2142, 0]
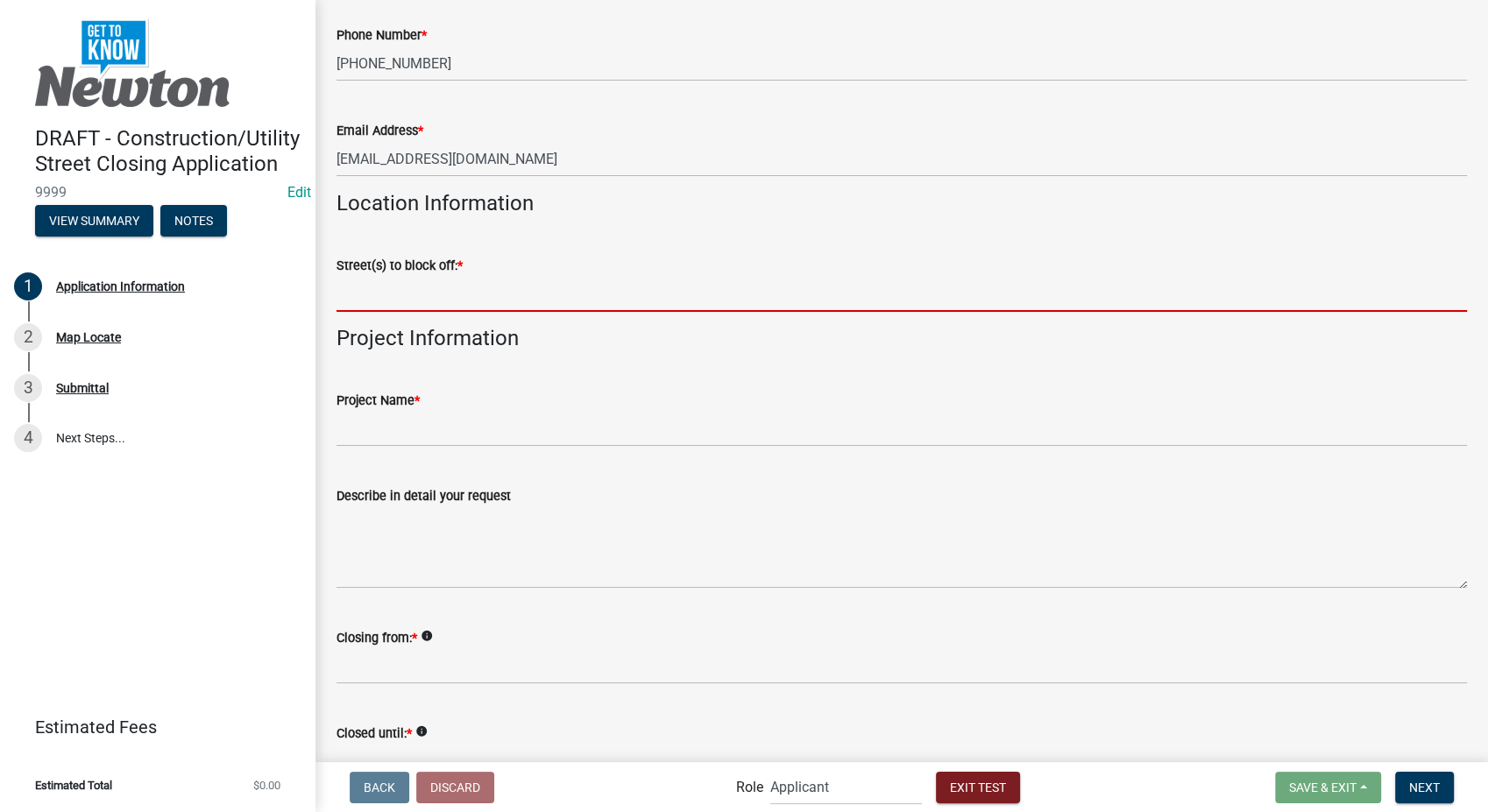
click at [373, 280] on input "Street(s) to block off: *" at bounding box center [902, 293] width 1130 height 36
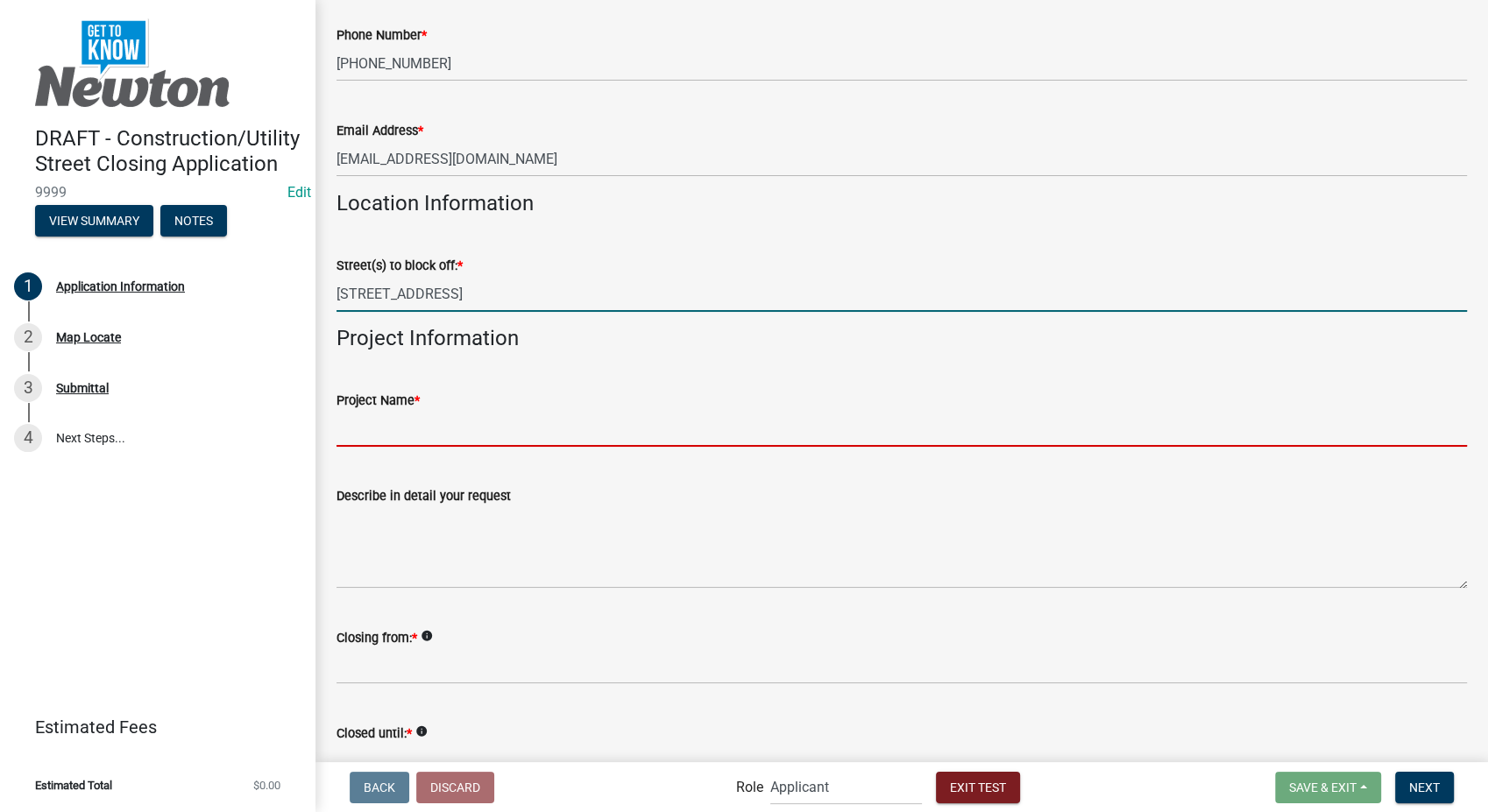
click at [398, 416] on input "Project Name *" at bounding box center [902, 428] width 1130 height 36
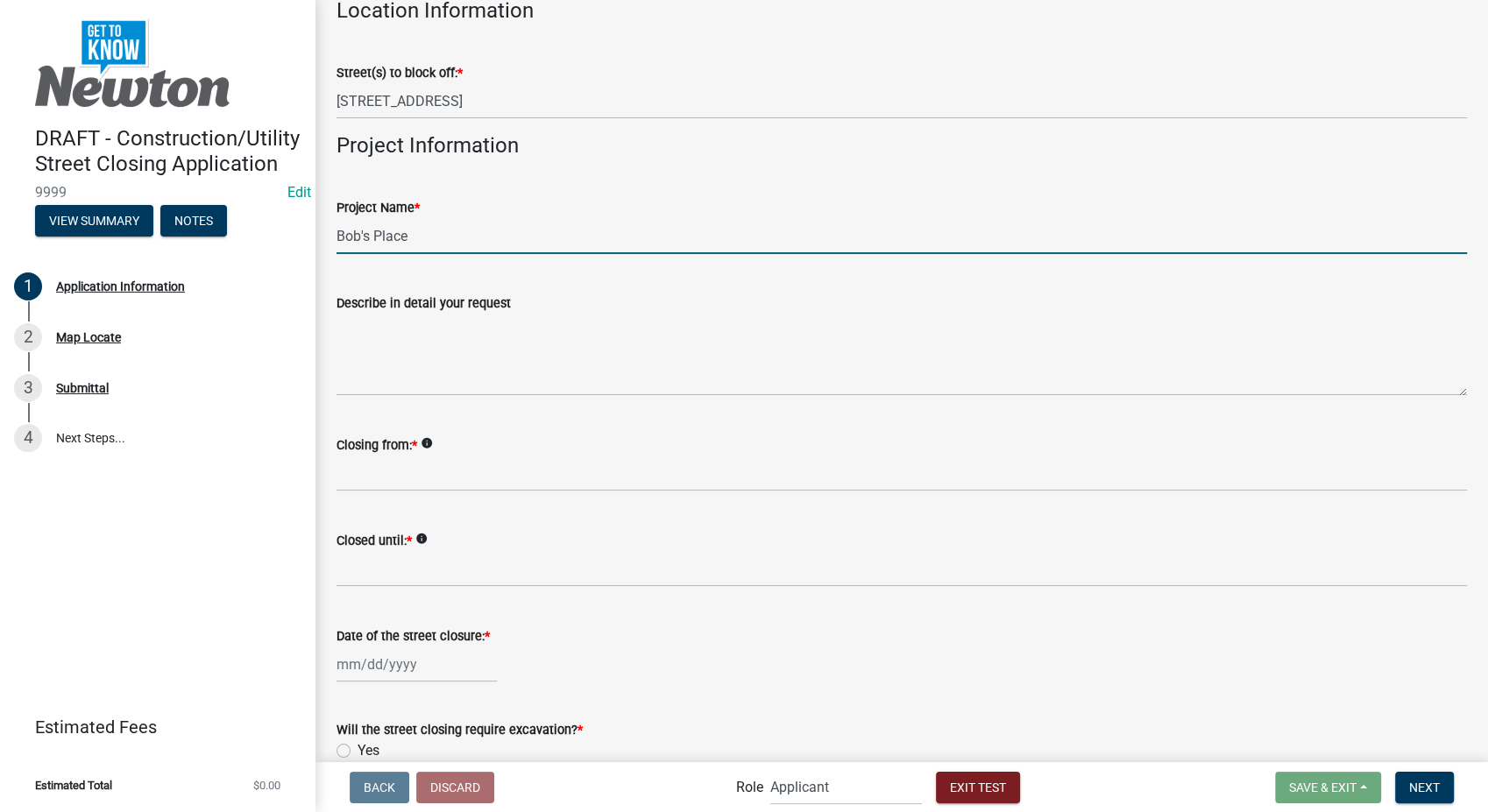
scroll to position [2433, 0]
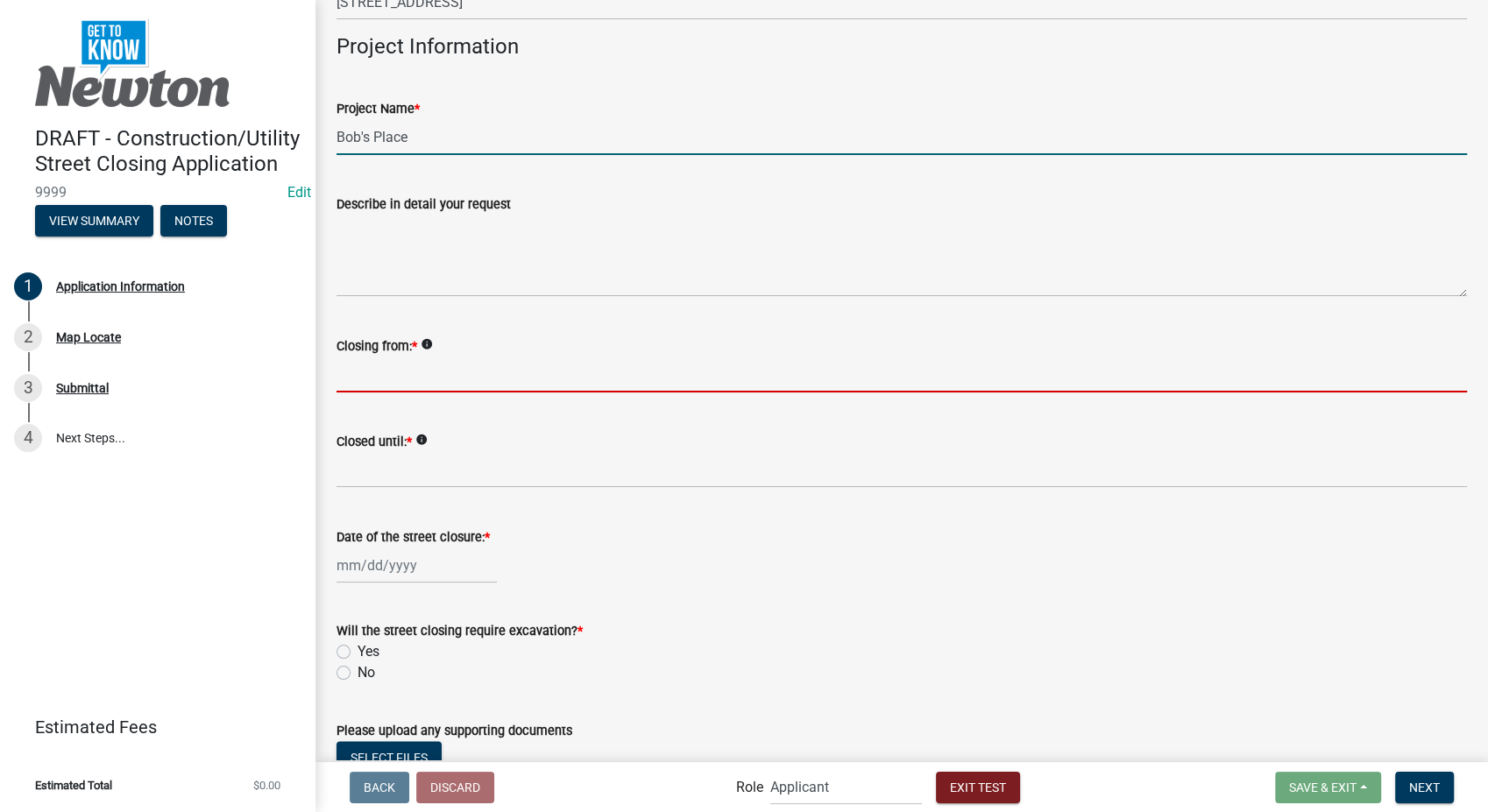
click at [378, 360] on input "Closing from: *" at bounding box center [902, 374] width 1130 height 36
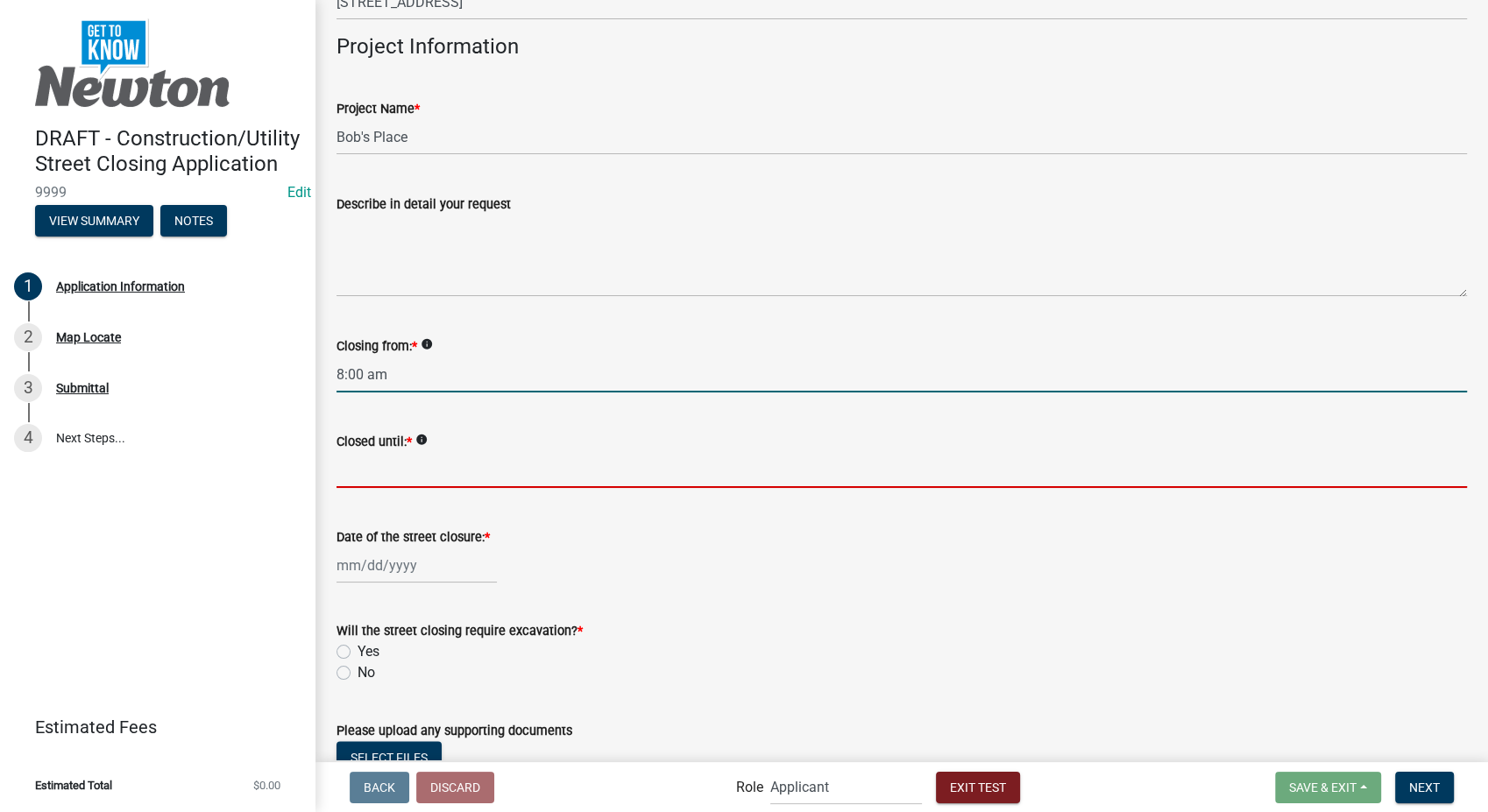
click at [398, 466] on input "Closed until: *" at bounding box center [902, 470] width 1130 height 36
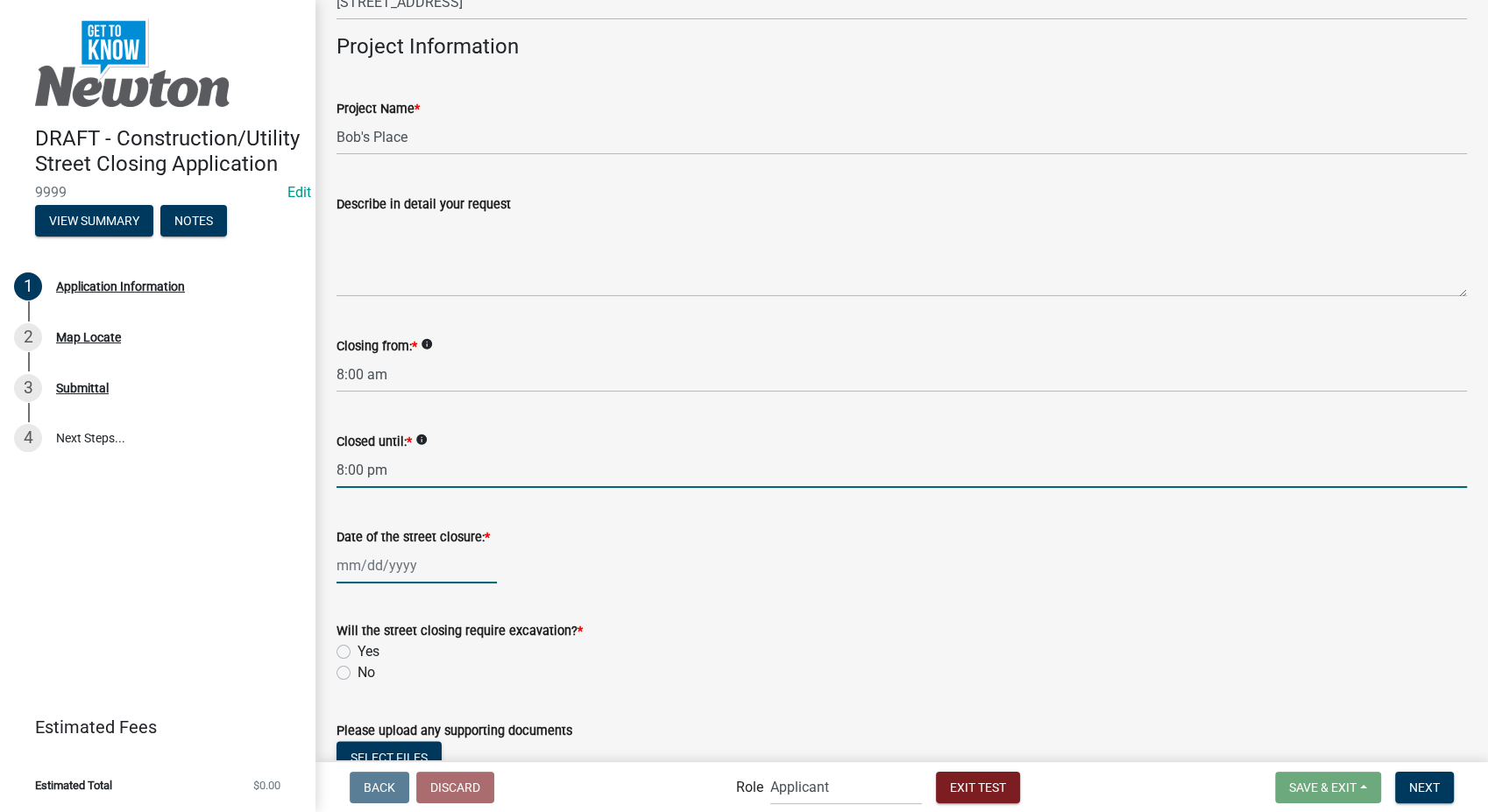
click at [402, 555] on div at bounding box center [417, 565] width 160 height 36
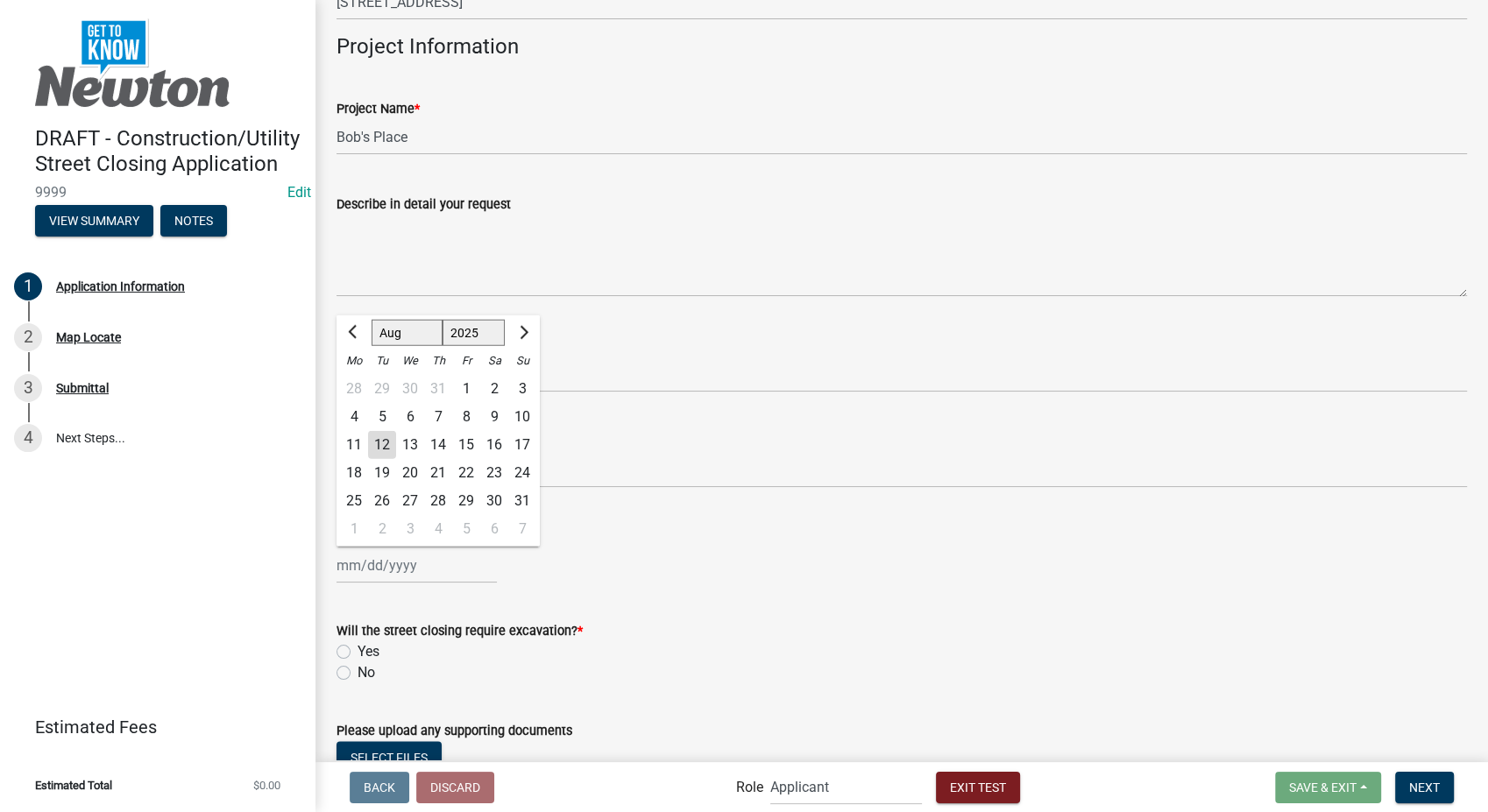
click at [501, 489] on div "30" at bounding box center [494, 500] width 28 height 28
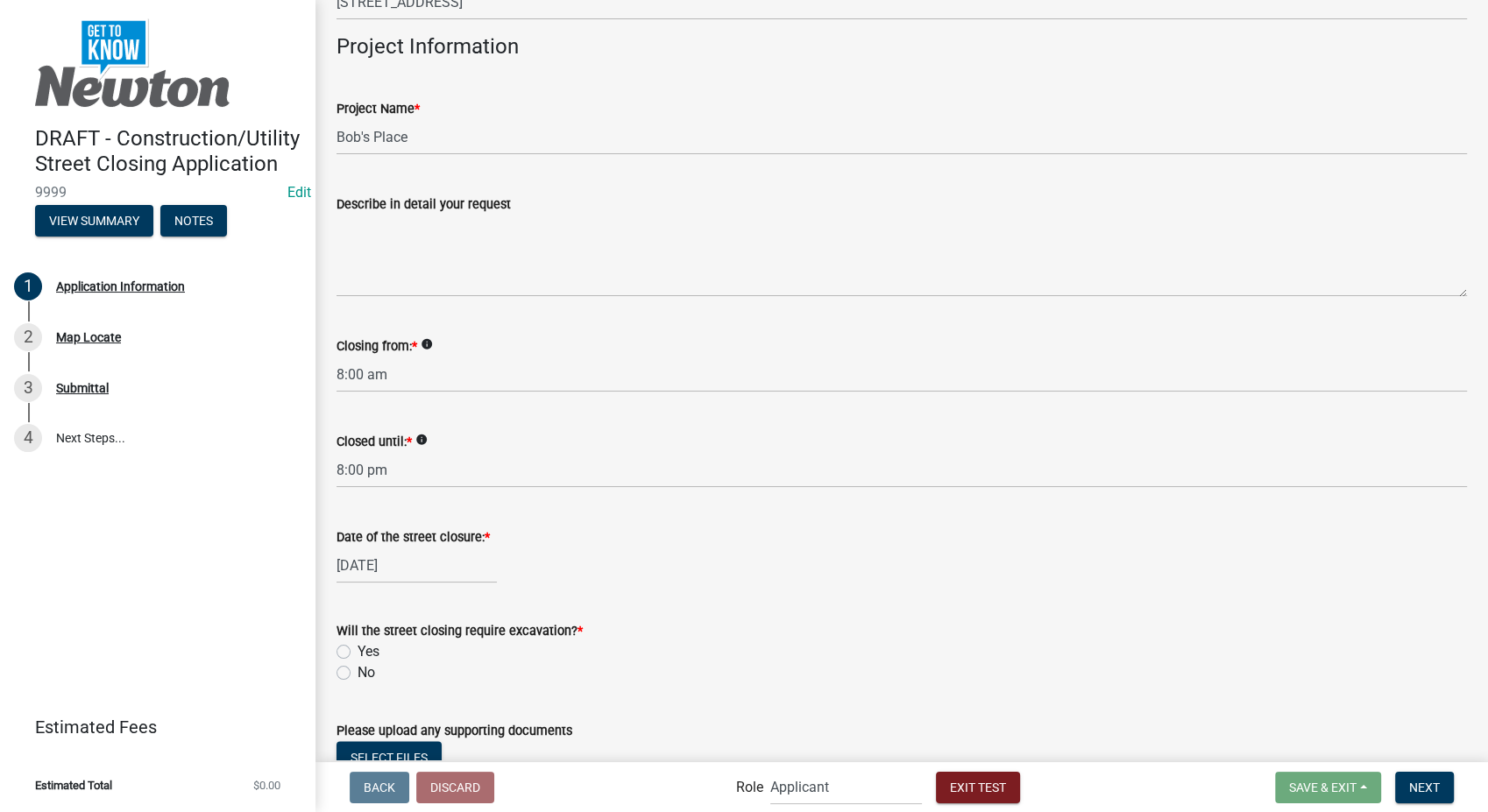
scroll to position [2723, 0]
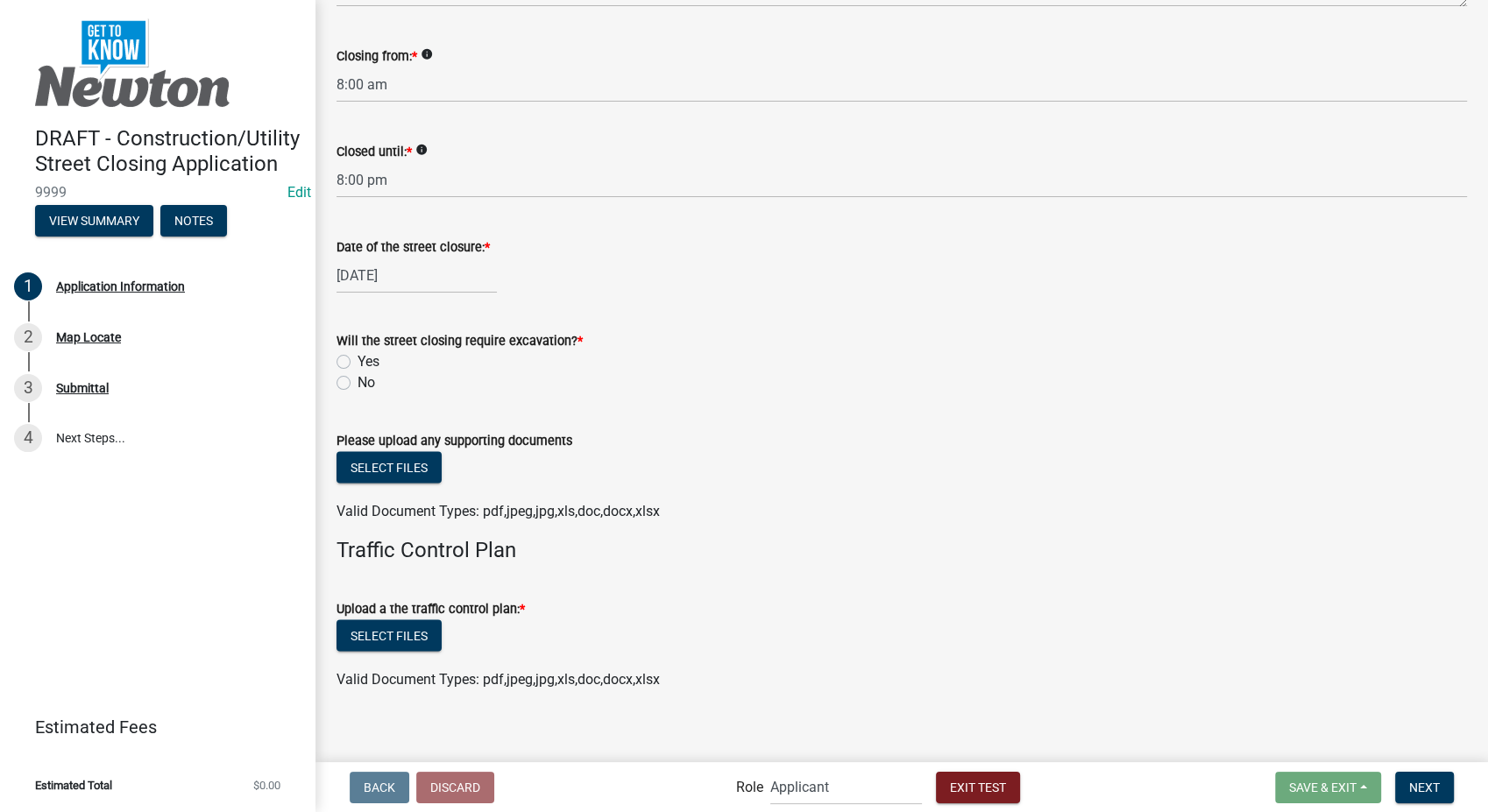
click at [358, 372] on label "No" at bounding box center [366, 383] width 17 height 21
click at [358, 372] on input "No" at bounding box center [364, 378] width 12 height 12
click at [392, 624] on button "Select files" at bounding box center [389, 635] width 105 height 32
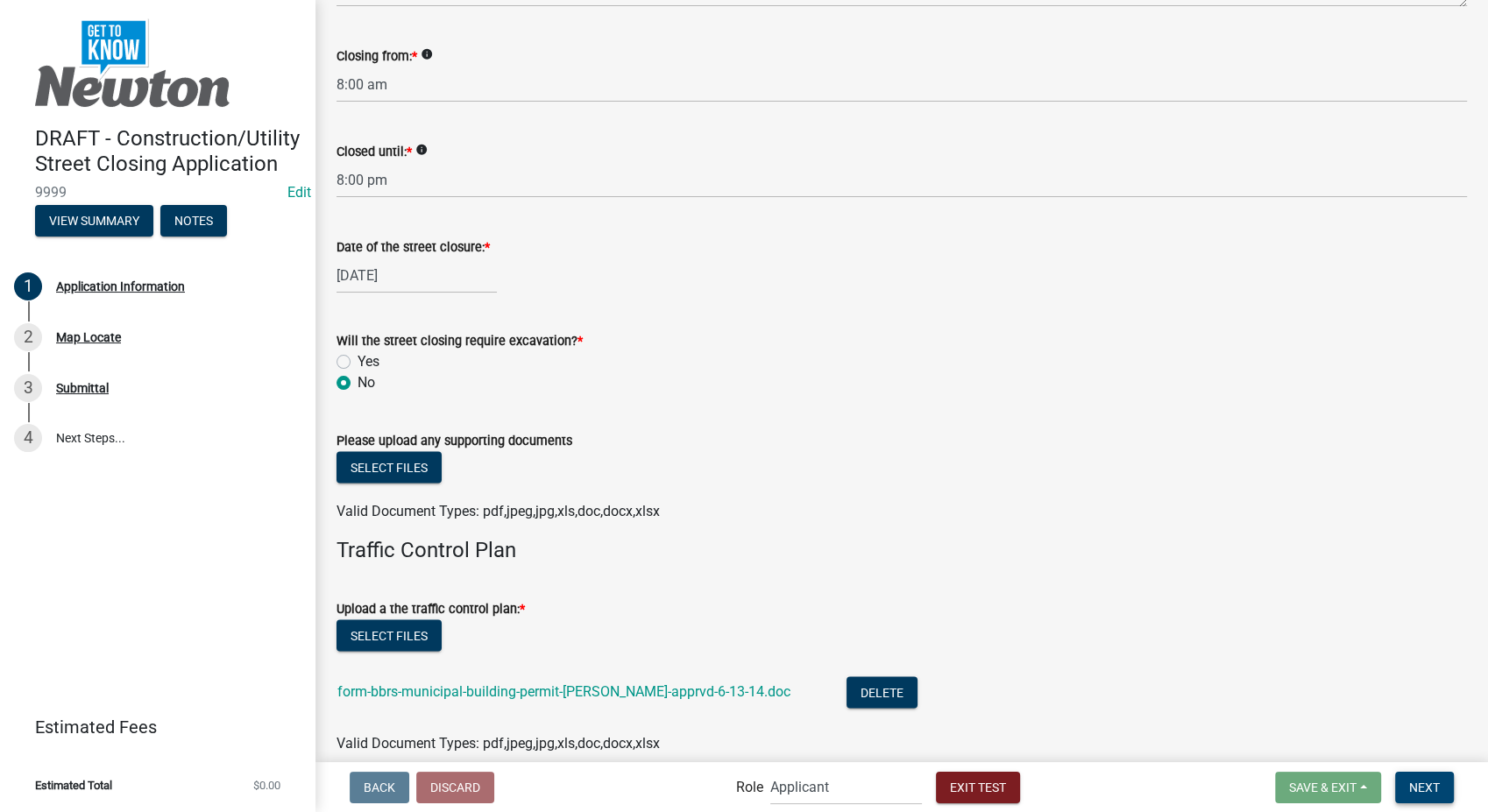
click at [1430, 792] on span "Next" at bounding box center [1424, 787] width 31 height 14
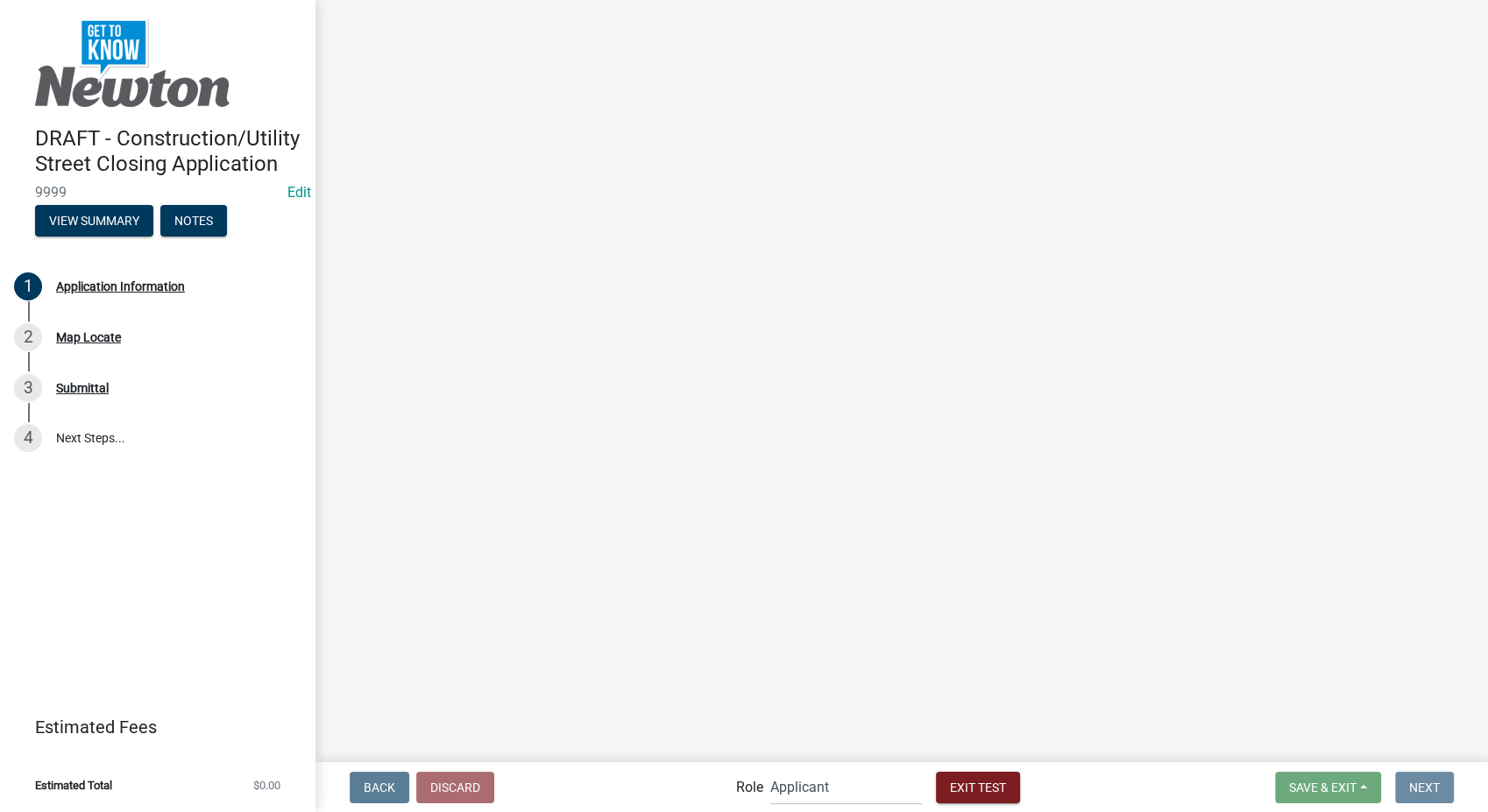
scroll to position [0, 0]
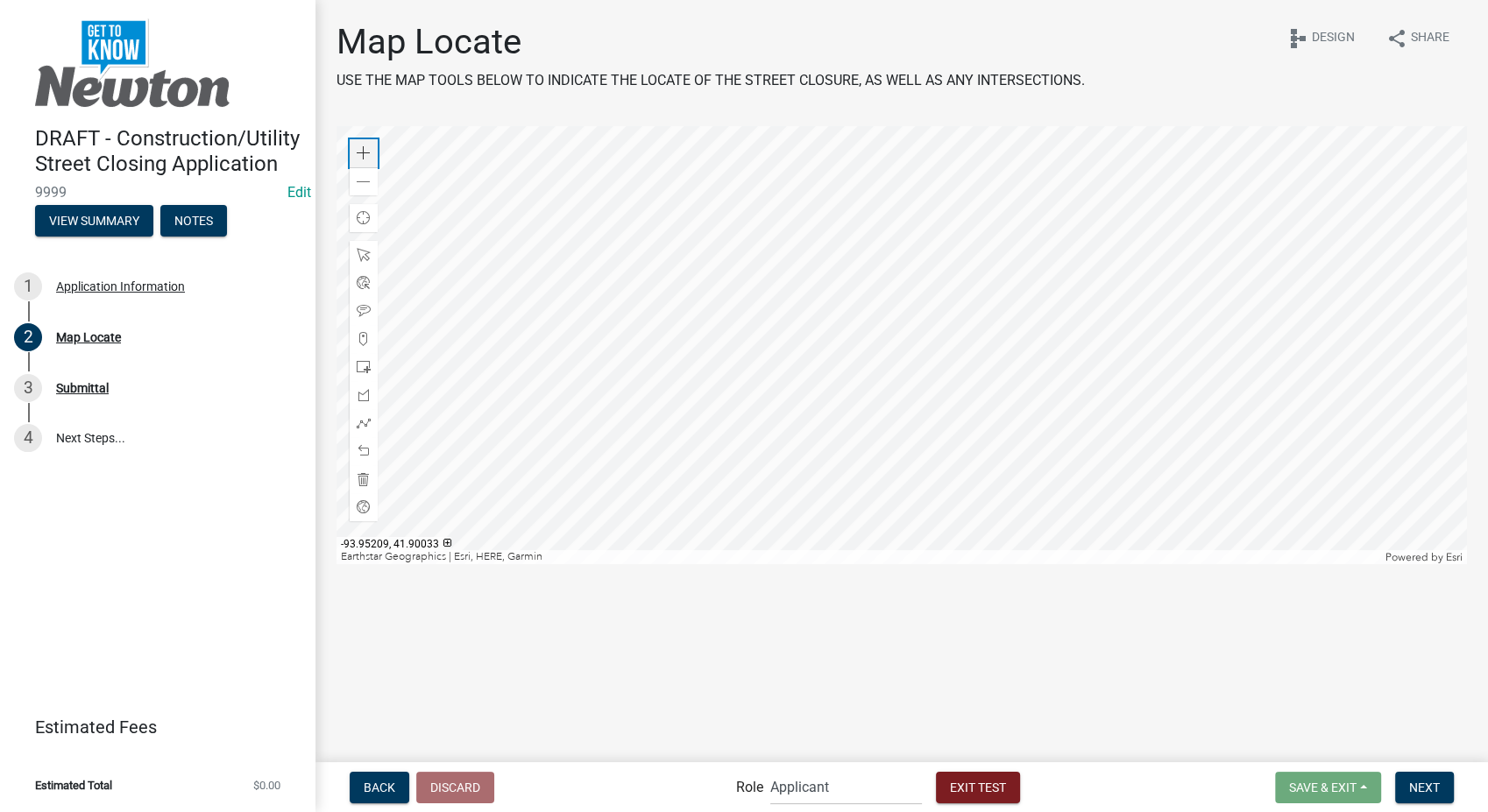
click at [367, 158] on span at bounding box center [364, 153] width 14 height 14
click at [791, 539] on div at bounding box center [902, 345] width 1130 height 438
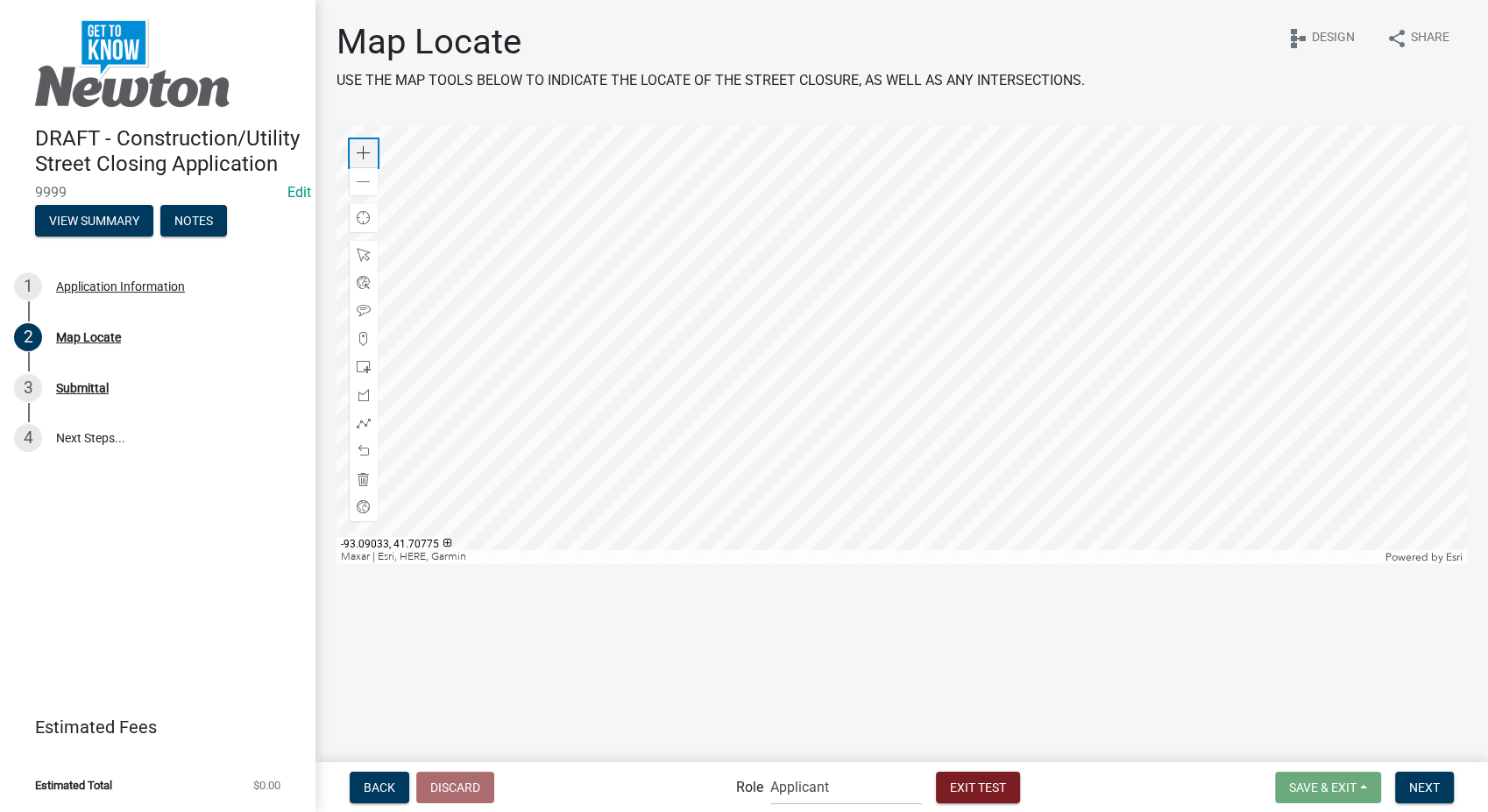
click at [359, 155] on span at bounding box center [364, 153] width 14 height 14
click at [832, 466] on div at bounding box center [902, 345] width 1130 height 438
click at [664, 303] on div at bounding box center [902, 345] width 1130 height 438
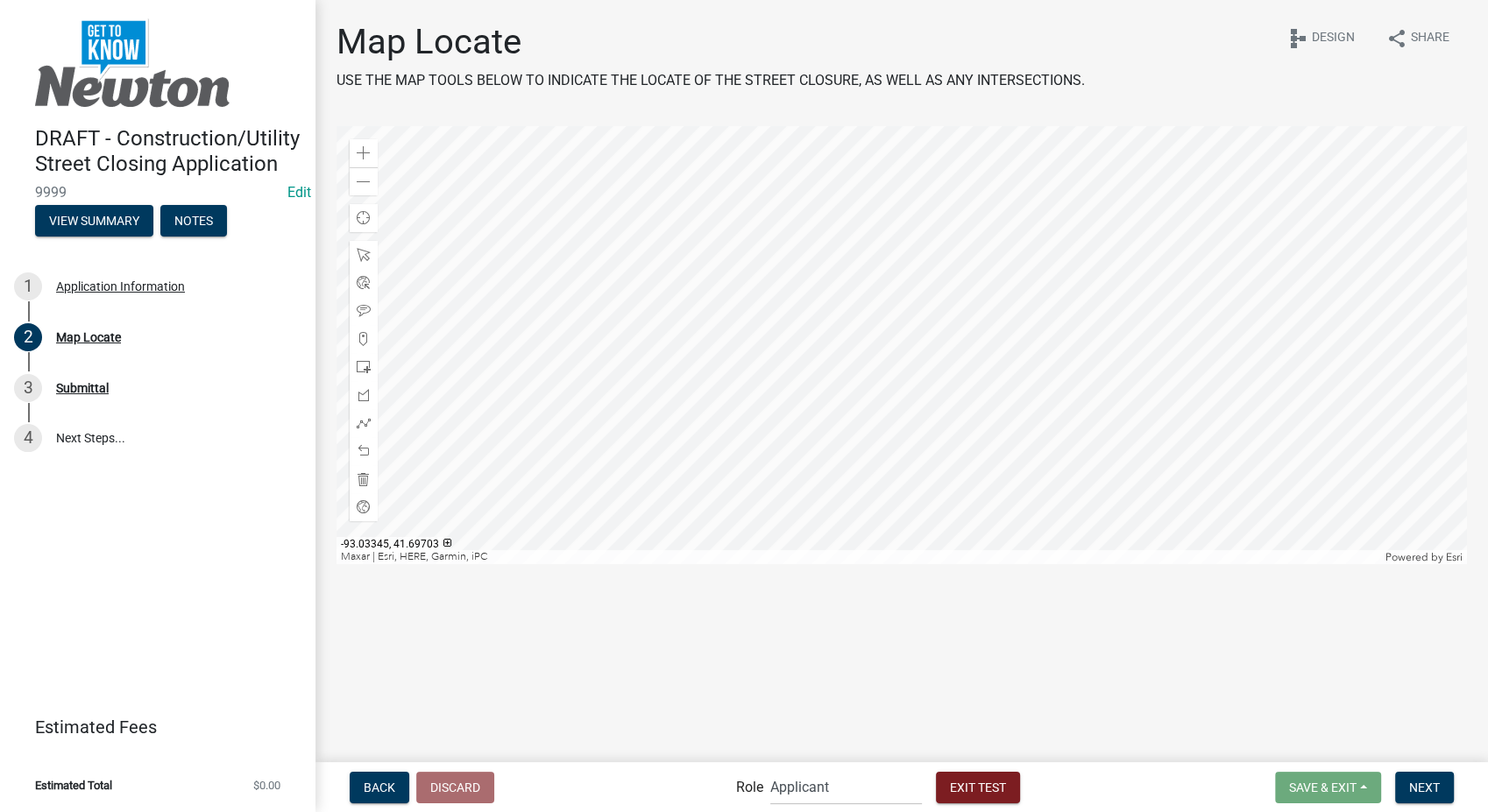
click at [742, 303] on div at bounding box center [902, 345] width 1130 height 438
click at [369, 419] on span at bounding box center [364, 423] width 14 height 14
click at [788, 409] on div at bounding box center [902, 345] width 1130 height 438
click at [1106, 411] on div at bounding box center [902, 345] width 1130 height 438
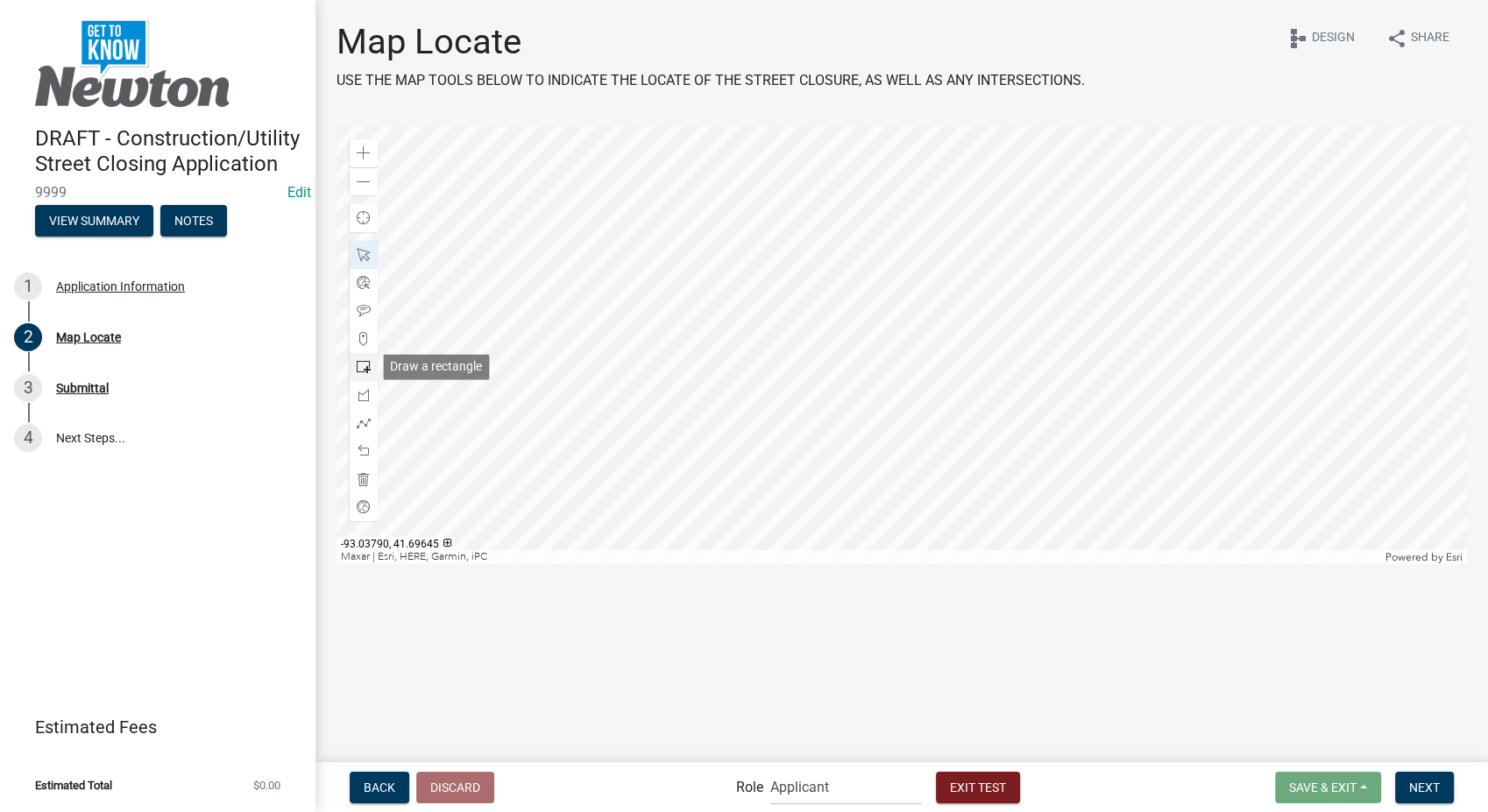
click at [365, 366] on span at bounding box center [364, 366] width 14 height 14
click at [806, 424] on div at bounding box center [902, 345] width 1130 height 438
click at [369, 369] on span at bounding box center [364, 366] width 14 height 14
click at [364, 419] on span at bounding box center [364, 423] width 14 height 14
click at [787, 410] on div at bounding box center [902, 345] width 1130 height 438
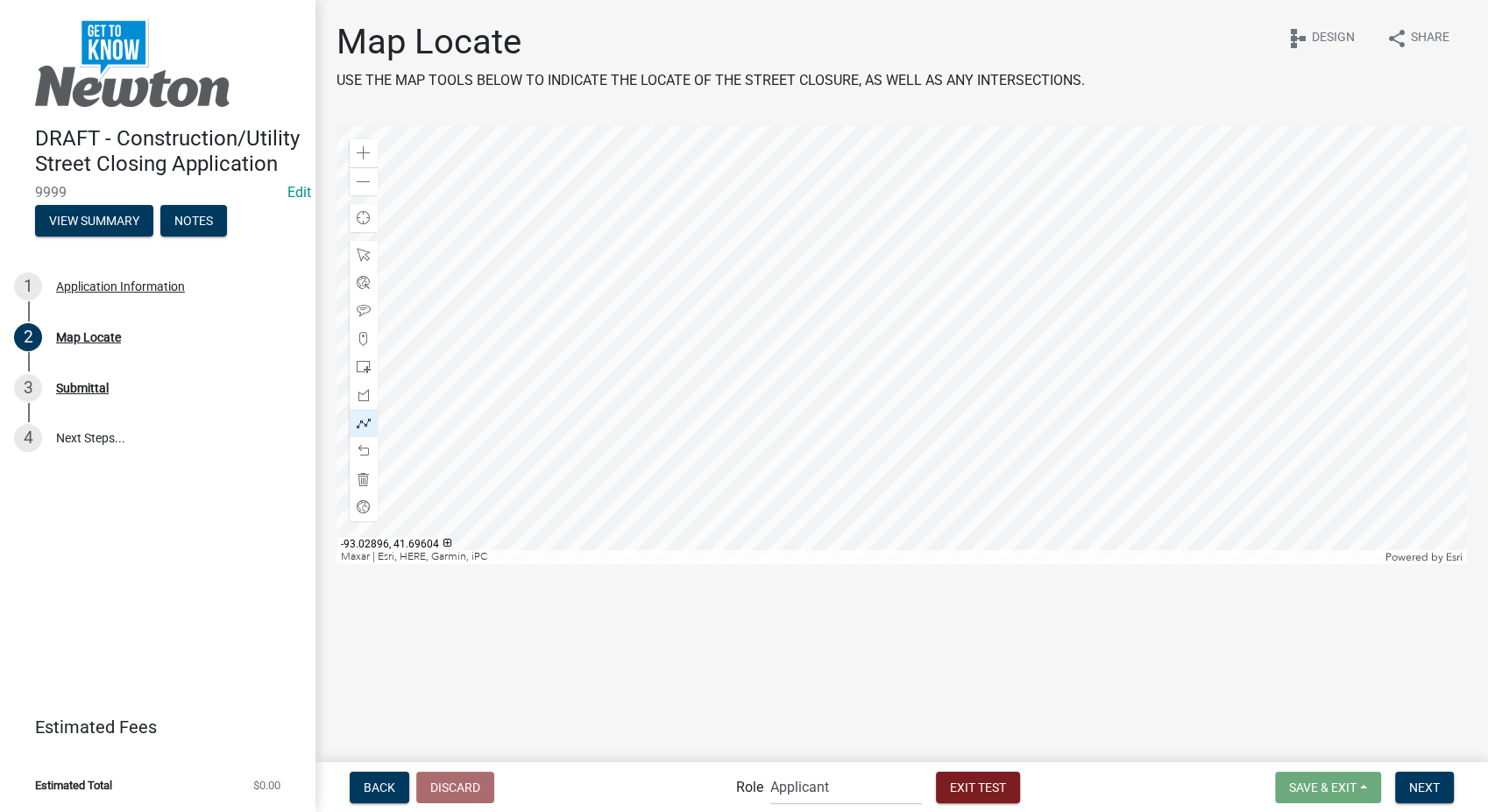
click at [1108, 411] on div at bounding box center [902, 345] width 1130 height 438
click at [1417, 784] on span "Next" at bounding box center [1424, 787] width 31 height 14
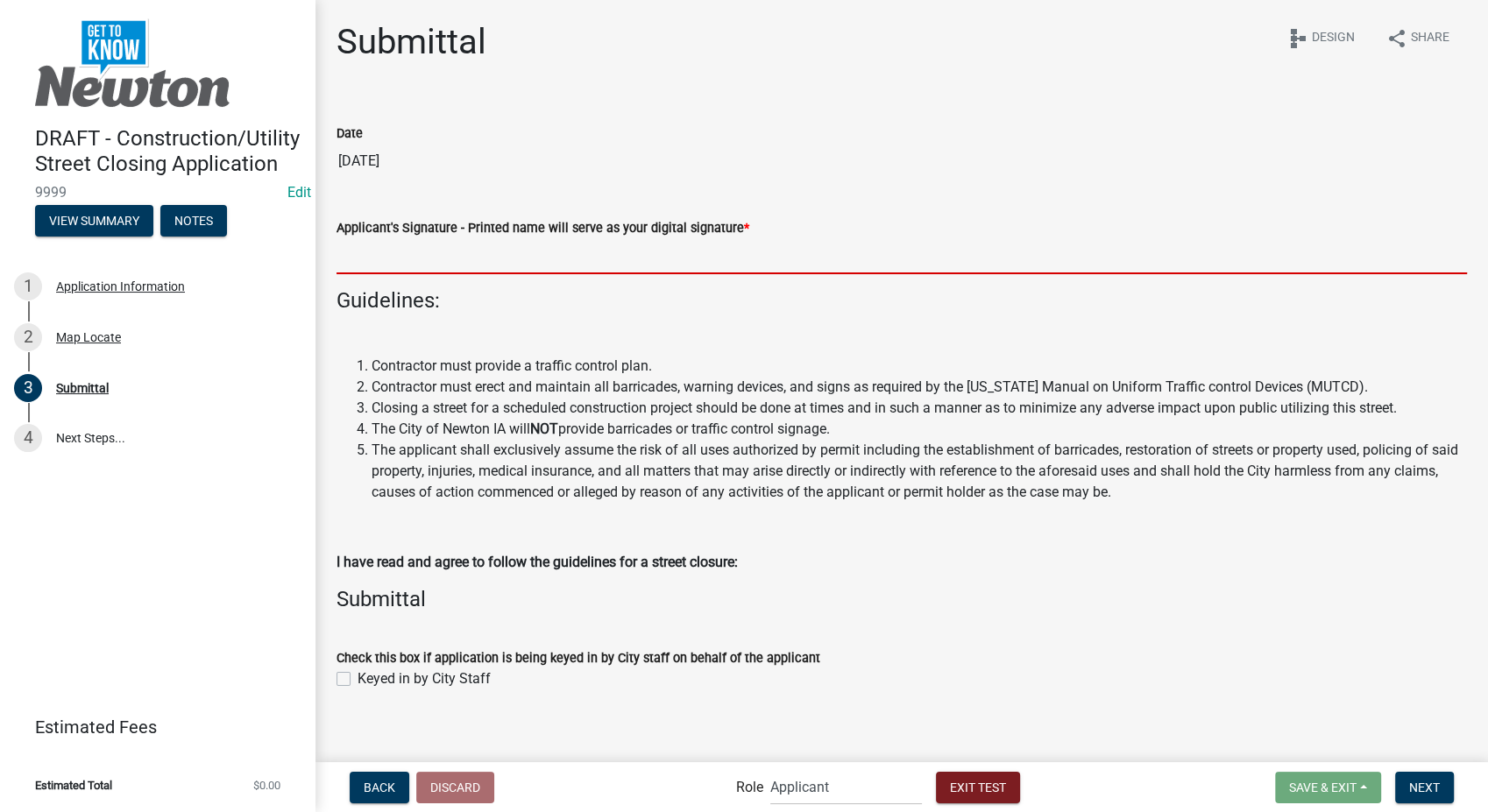
click at [489, 263] on input "Applicant's Signature - Printed name will serve as your digital signature *" at bounding box center [902, 256] width 1130 height 36
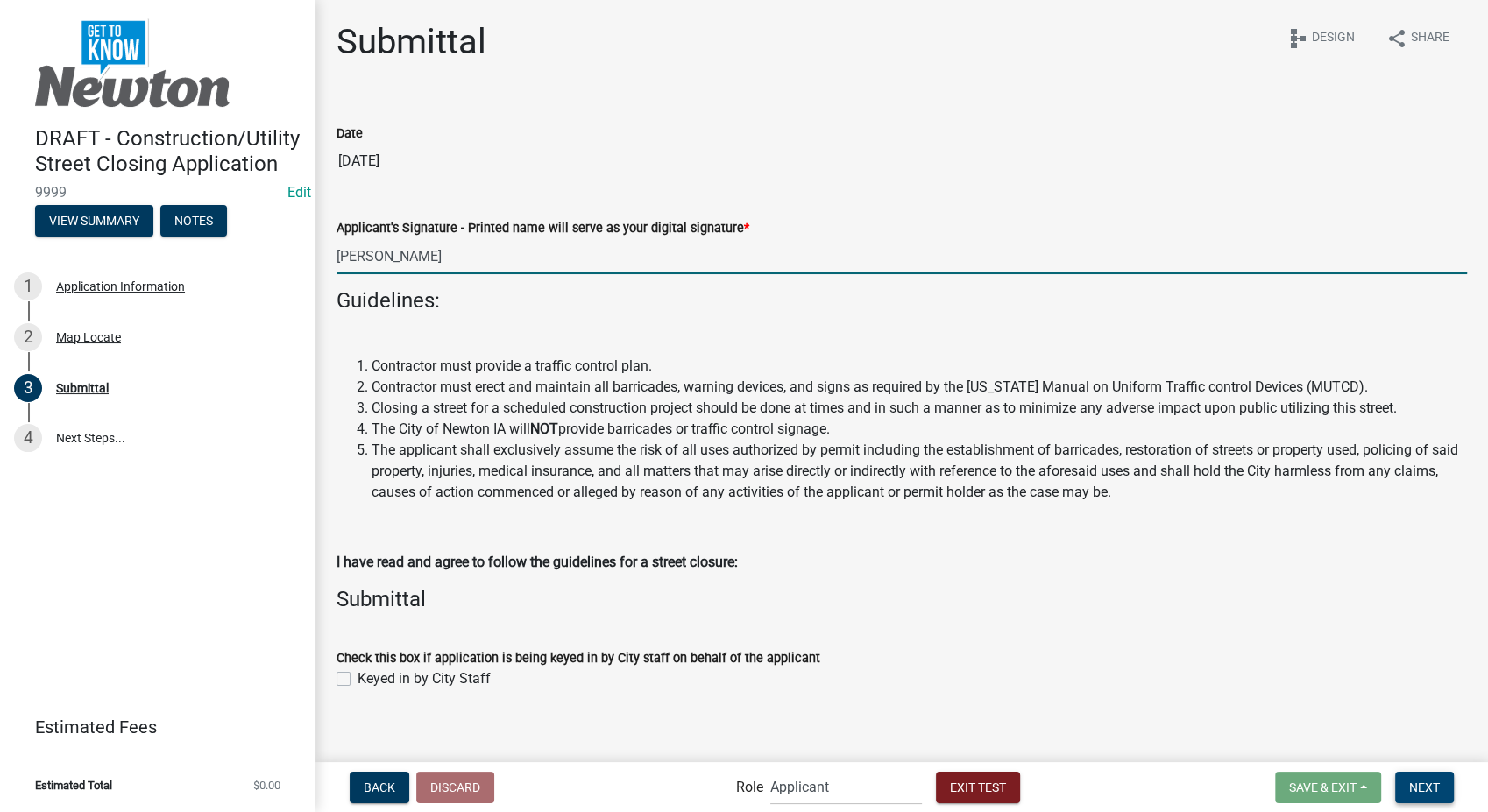
click at [1436, 798] on button "Next" at bounding box center [1424, 788] width 59 height 32
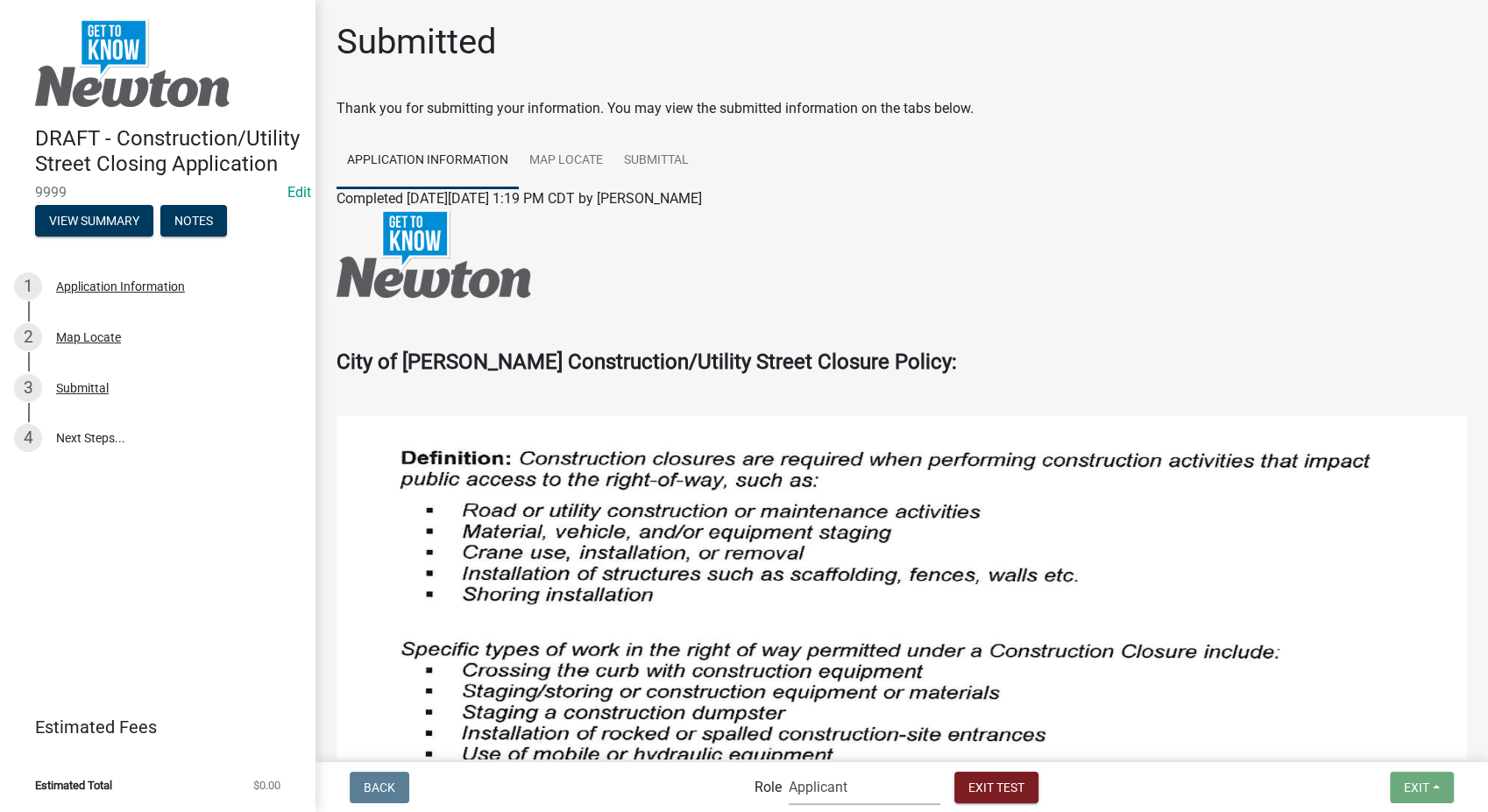
click at [879, 796] on select "Applicant Admin Street Closure Reviewers" at bounding box center [864, 787] width 151 height 36
click at [789, 770] on select "Applicant Admin Street Closure Reviewers" at bounding box center [864, 787] width 151 height 36
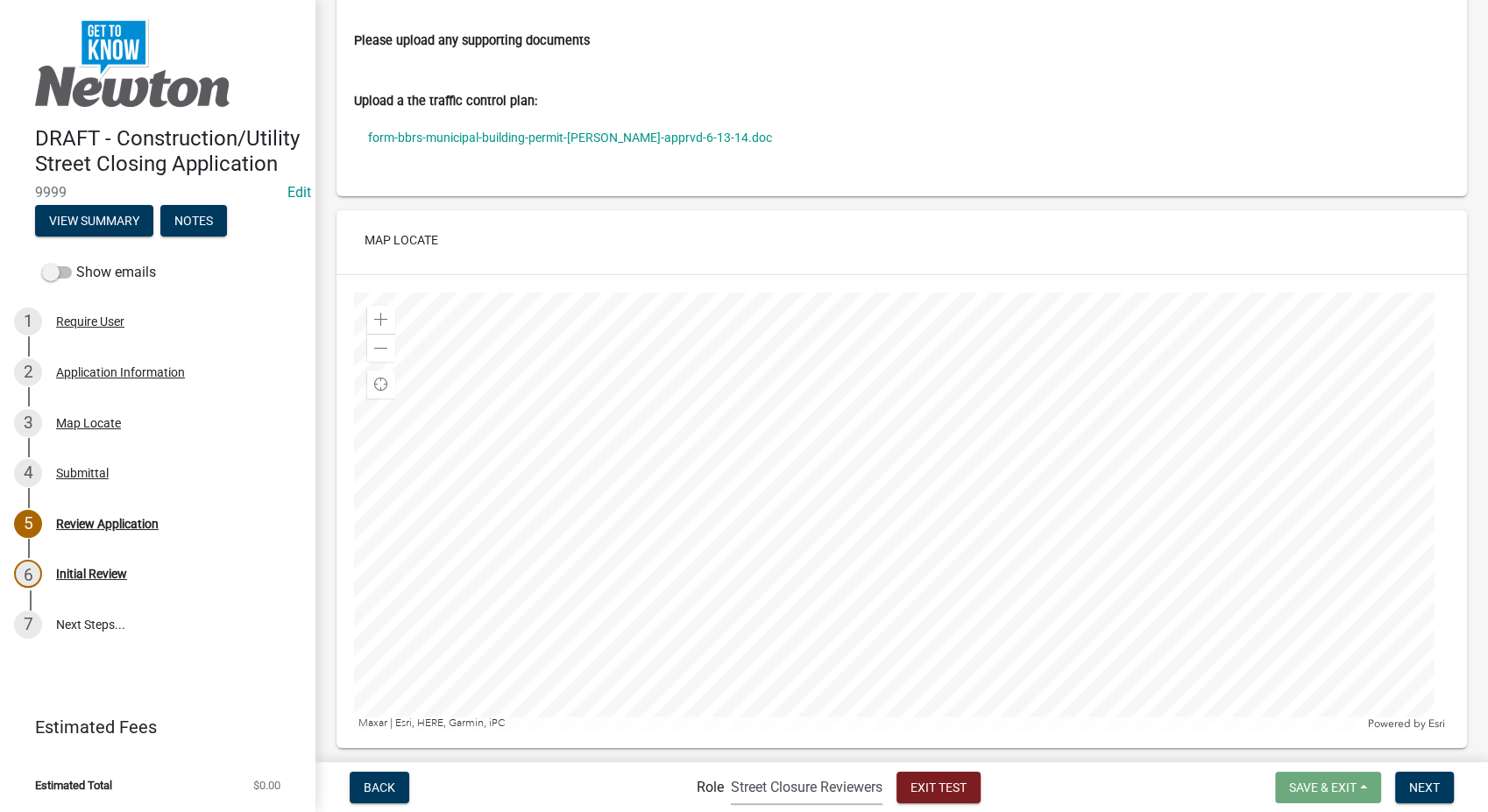
scroll to position [1850, 0]
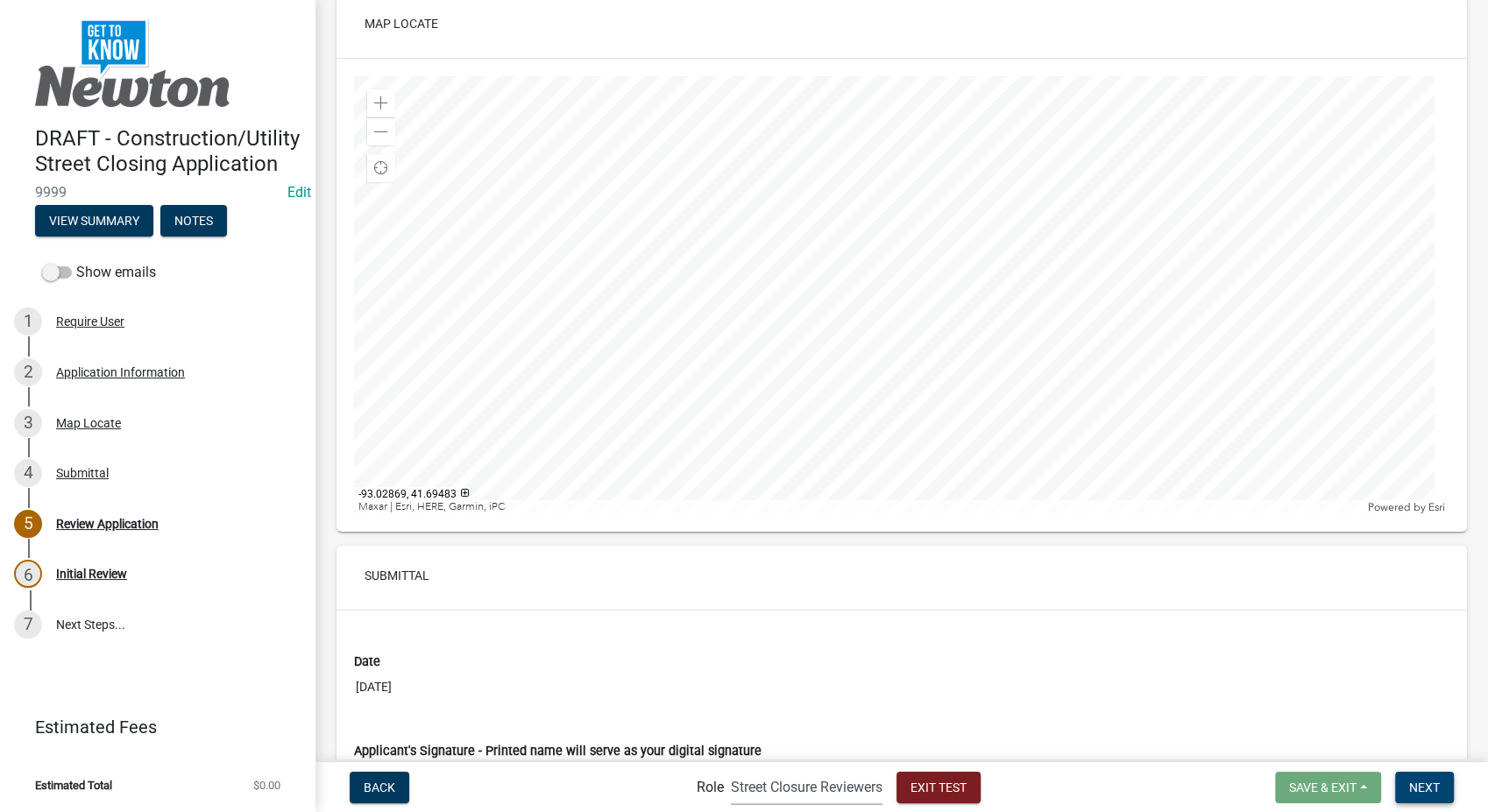
click at [1419, 789] on span "Next" at bounding box center [1424, 787] width 31 height 14
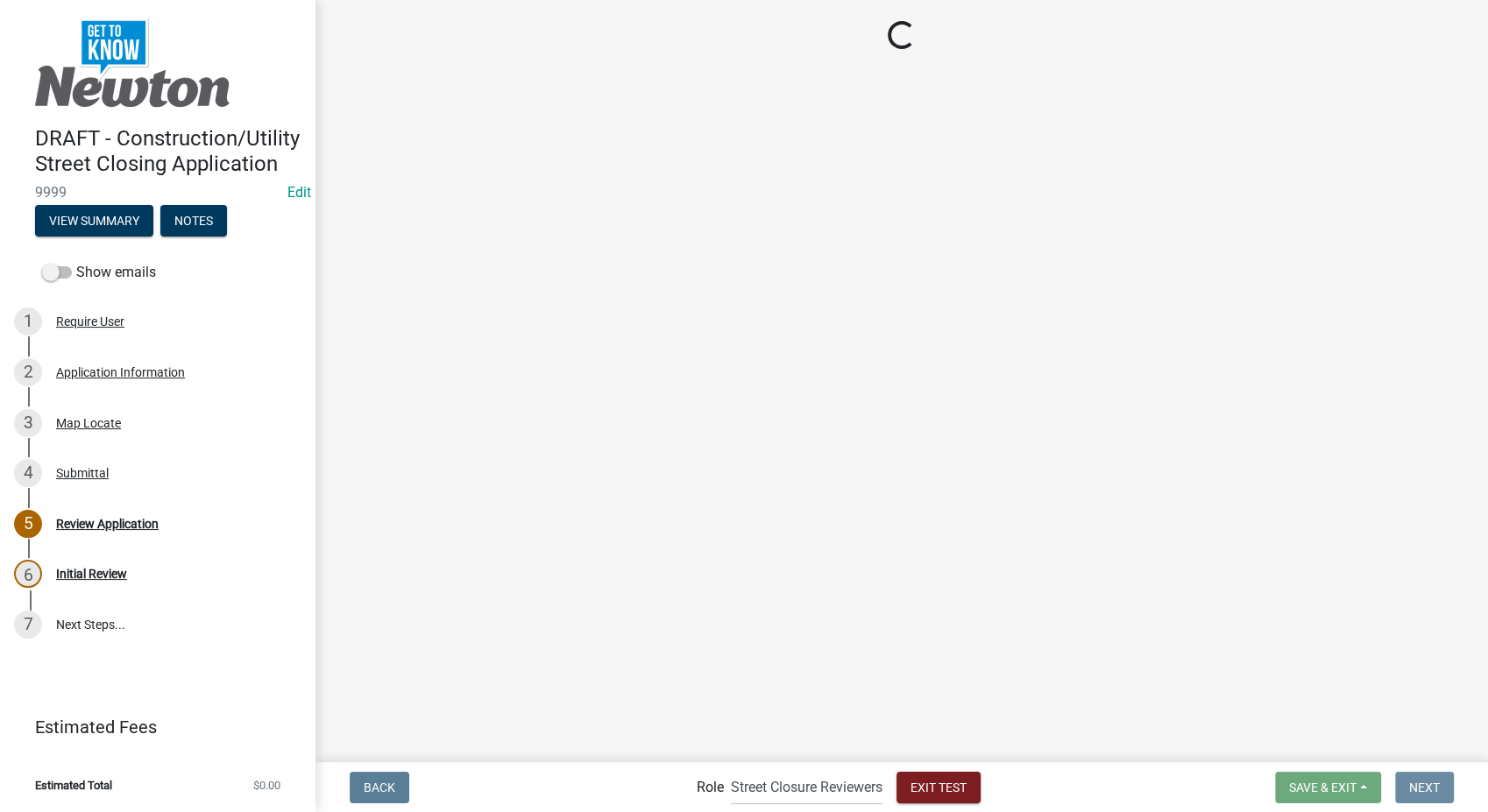
scroll to position [0, 0]
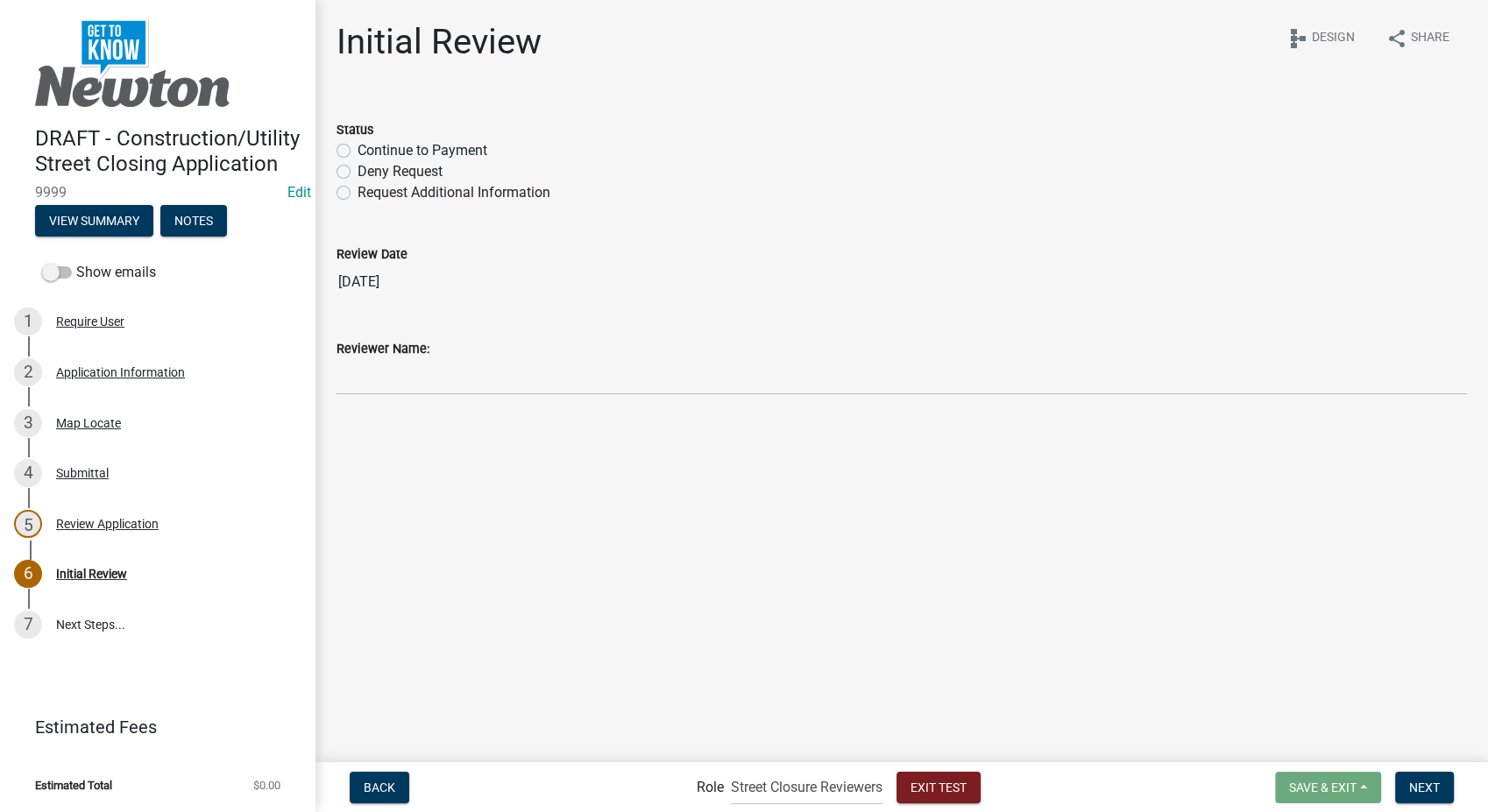
click at [358, 148] on label "Continue to Payment" at bounding box center [422, 150] width 129 height 21
click at [358, 148] on input "Continue to Payment" at bounding box center [364, 146] width 12 height 12
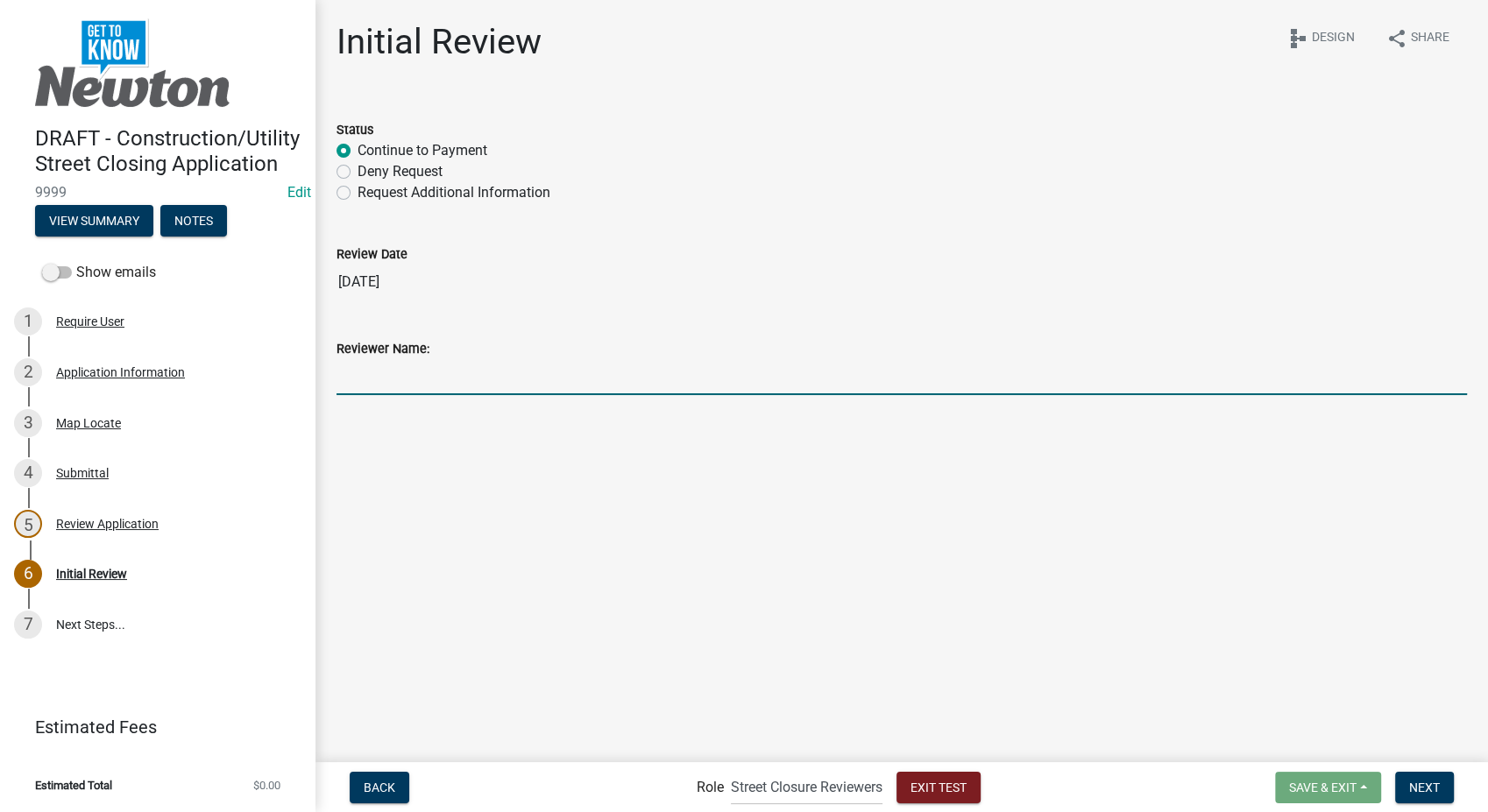
click at [390, 382] on input "Reviewer Name:" at bounding box center [902, 377] width 1130 height 36
click at [1403, 778] on button "Next" at bounding box center [1424, 788] width 59 height 32
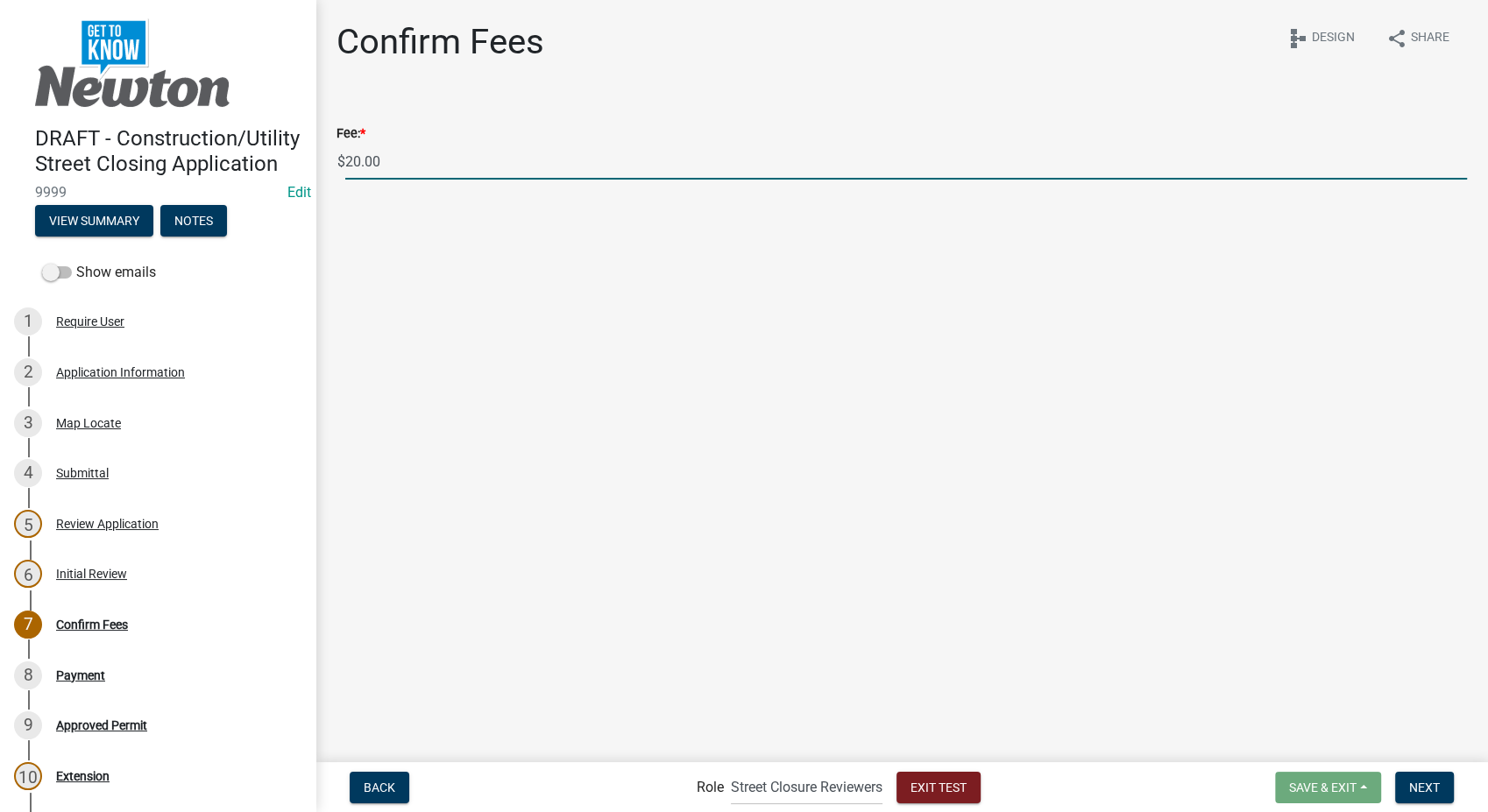
click at [355, 162] on input "20.00" at bounding box center [906, 161] width 1122 height 36
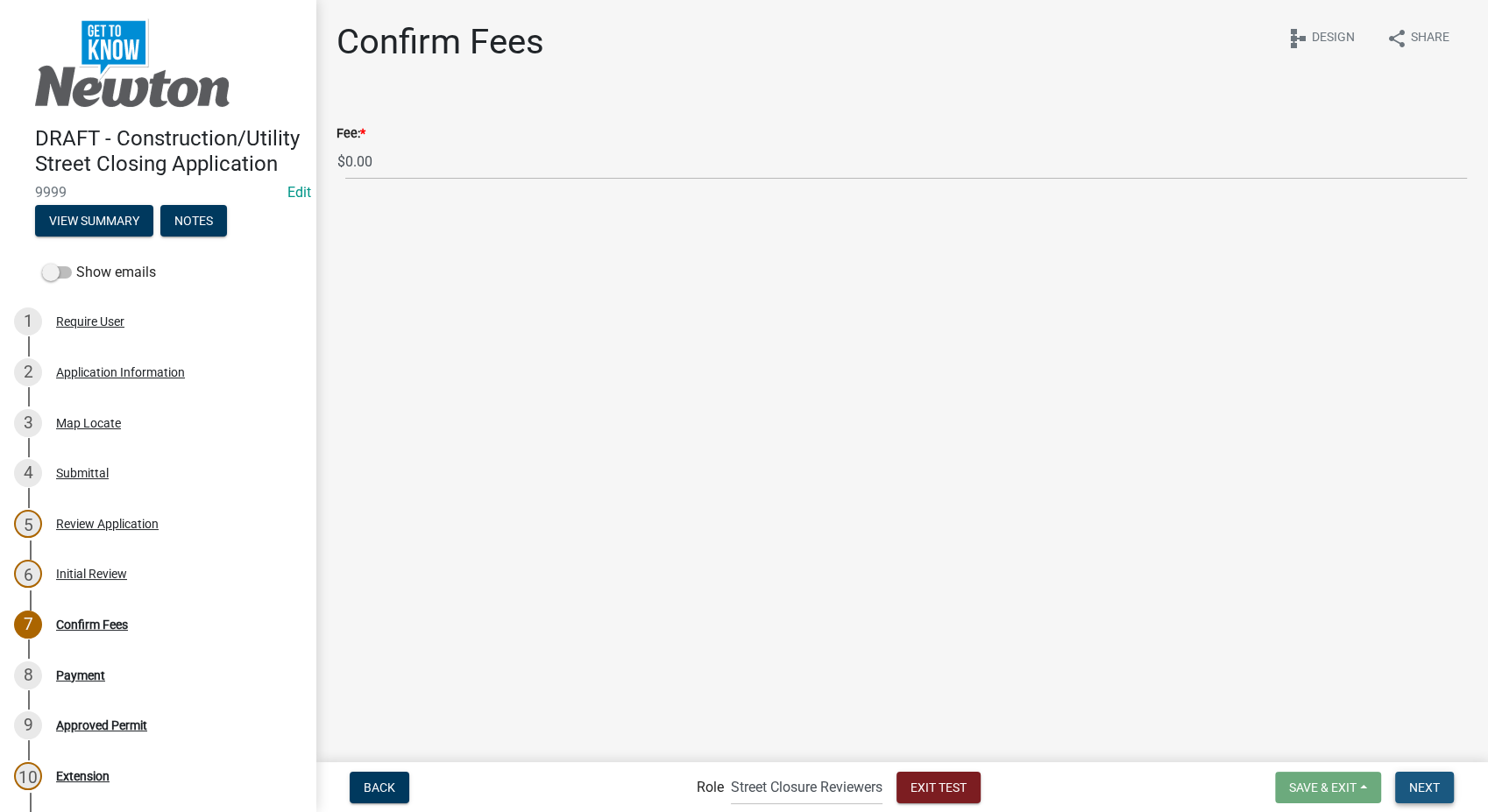
click at [1406, 789] on button "Next" at bounding box center [1424, 788] width 59 height 32
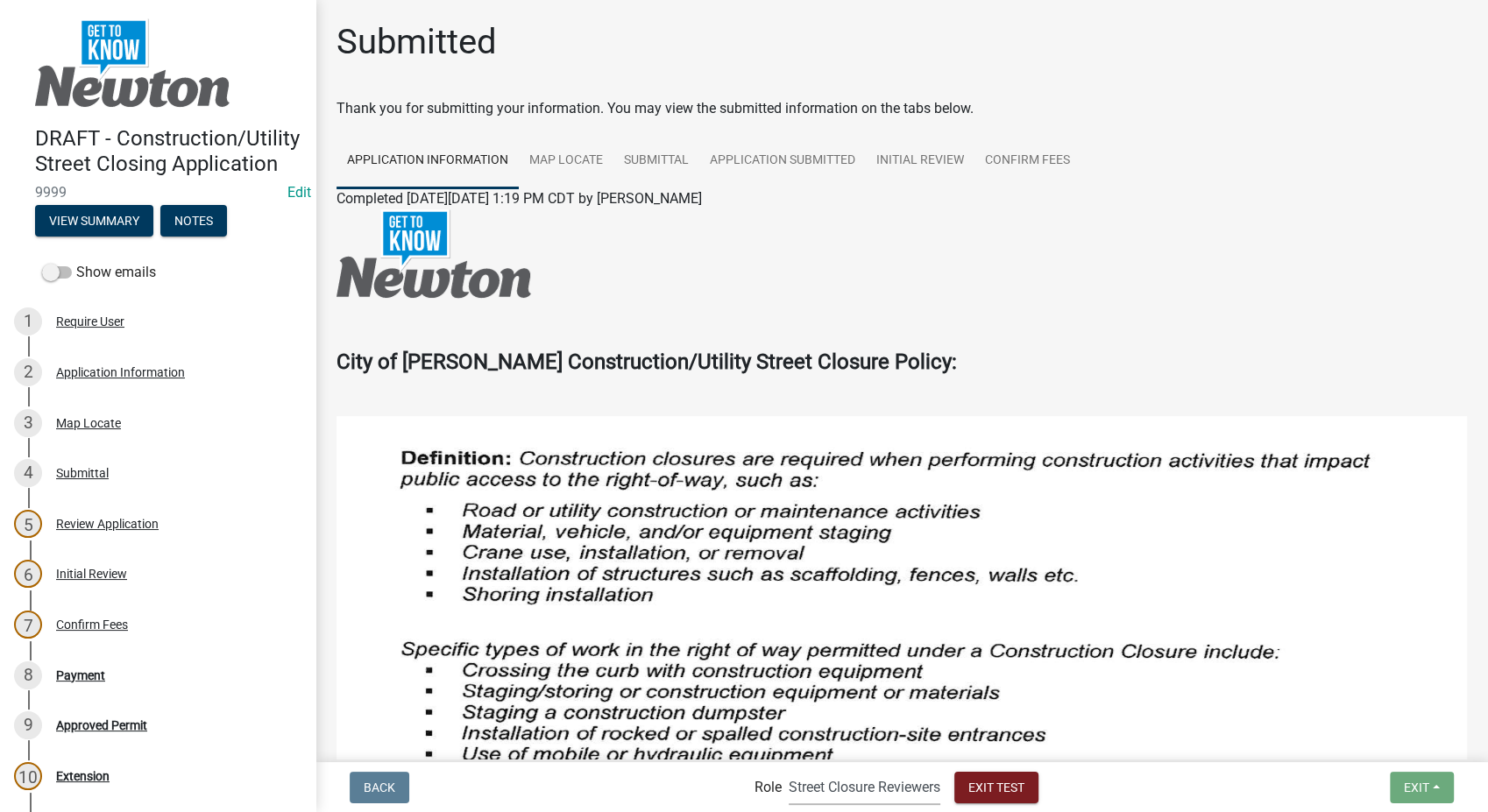
click at [889, 788] on select "Applicant Admin Street Closure Reviewers" at bounding box center [864, 787] width 151 height 36
click at [789, 770] on select "Applicant Admin Street Closure Reviewers" at bounding box center [864, 787] width 151 height 36
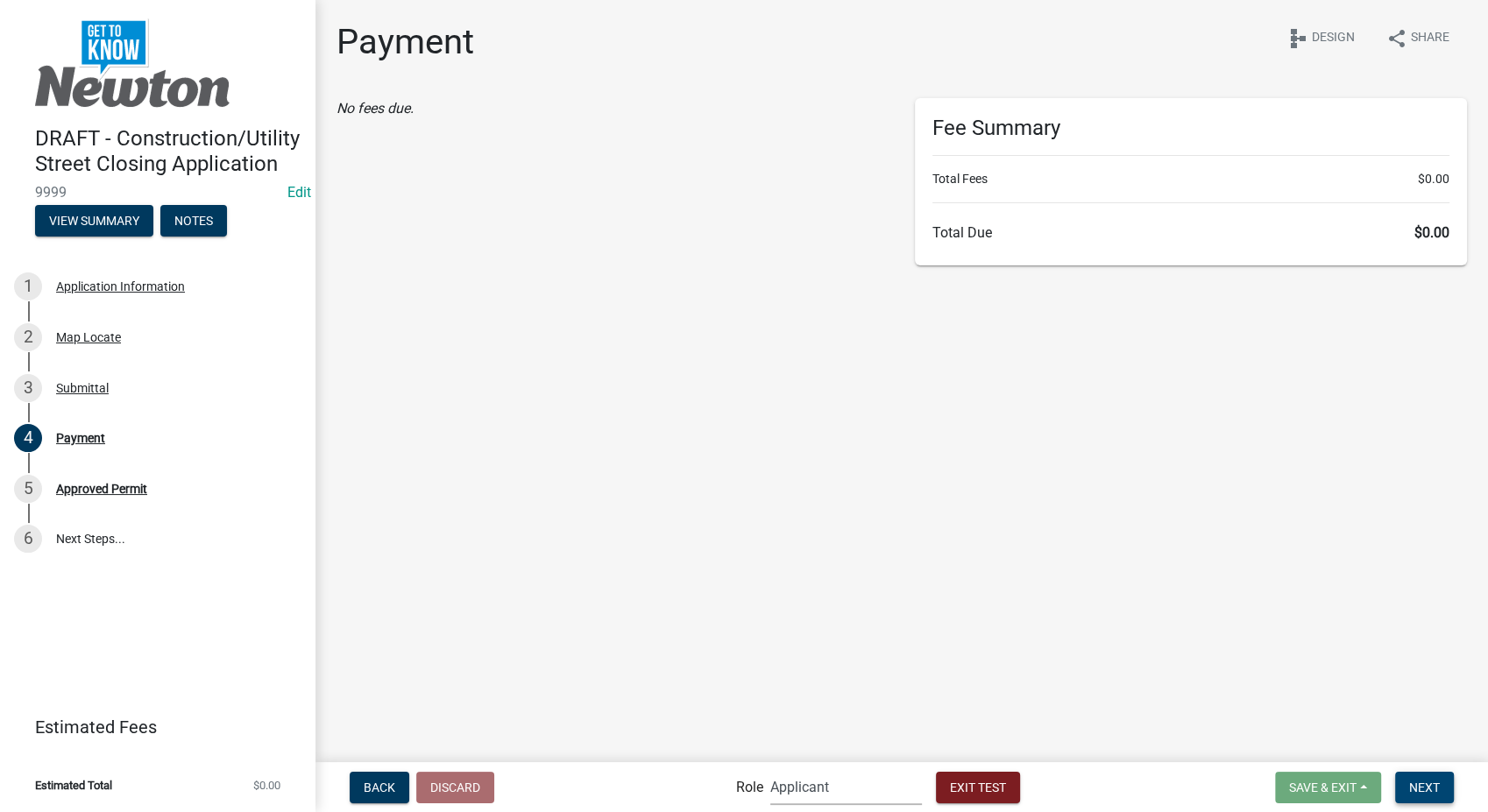
click at [1417, 790] on span "Next" at bounding box center [1424, 787] width 31 height 14
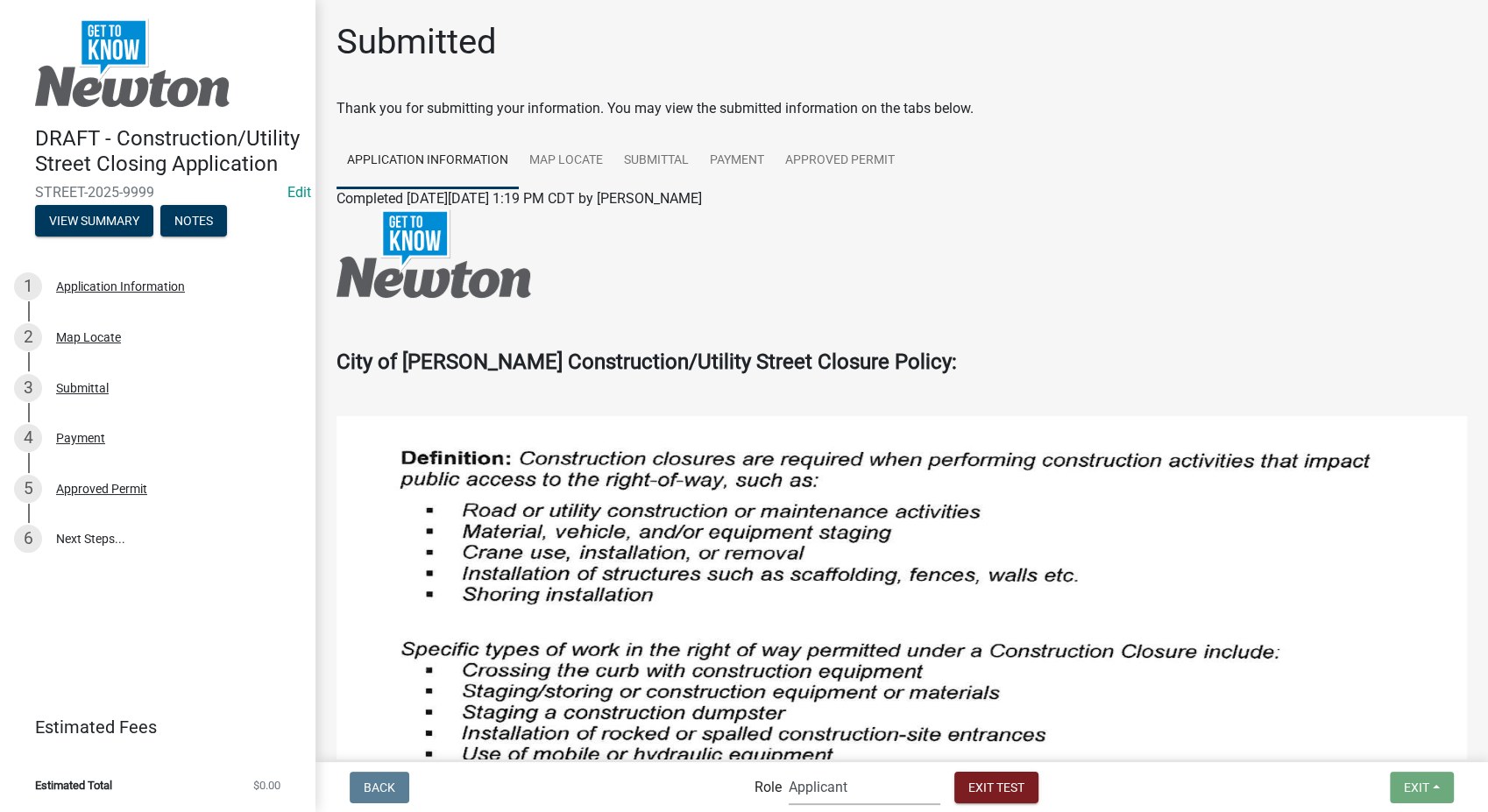
click at [869, 794] on select "Applicant Admin Street Closure Reviewers" at bounding box center [864, 787] width 151 height 36
click at [789, 770] on select "Applicant Admin Street Closure Reviewers" at bounding box center [864, 787] width 151 height 36
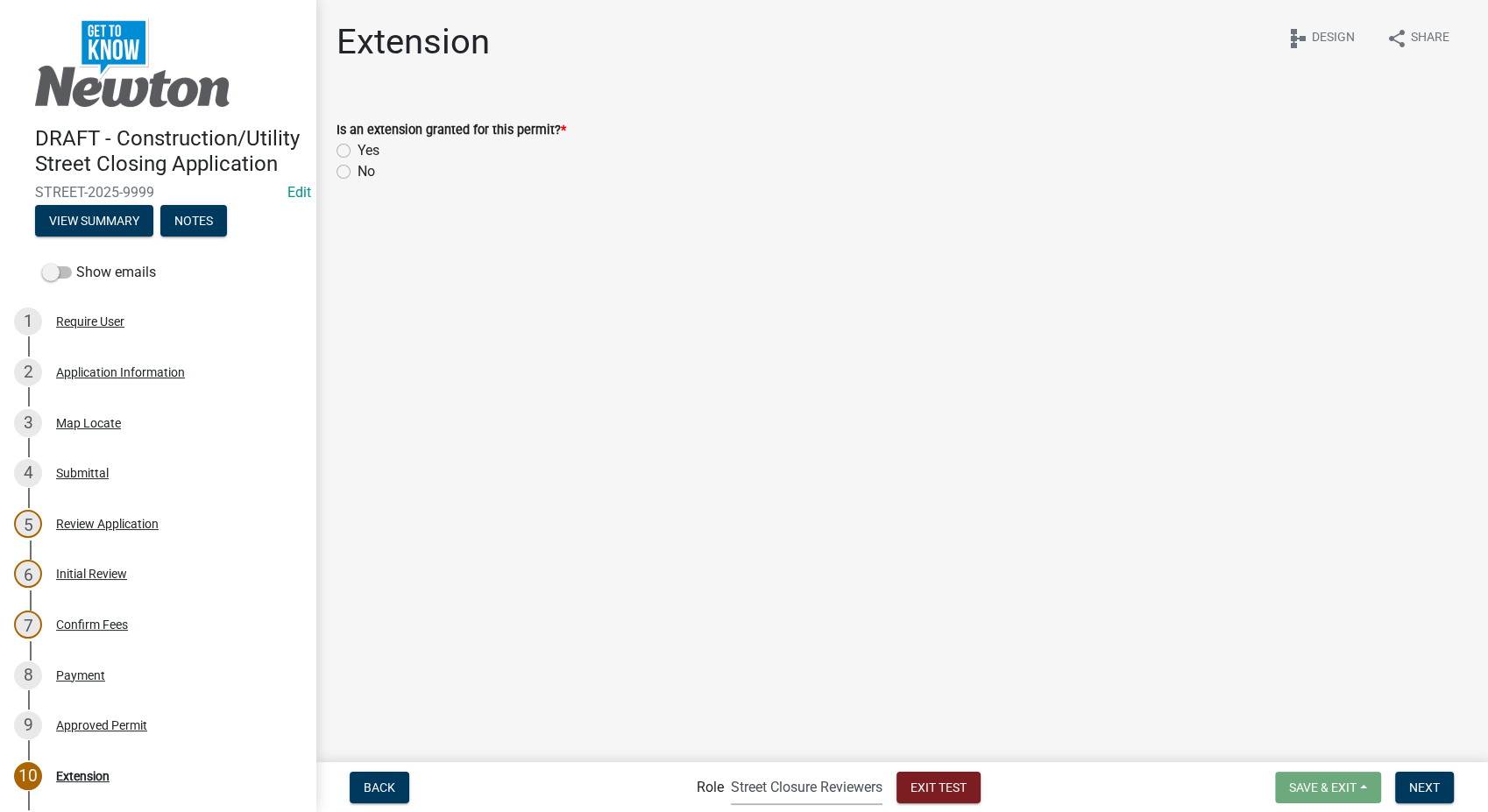
click at [358, 172] on label "No" at bounding box center [366, 172] width 17 height 21
click at [358, 172] on input "No" at bounding box center [364, 167] width 12 height 12
click at [1416, 782] on span "Next" at bounding box center [1424, 787] width 31 height 14
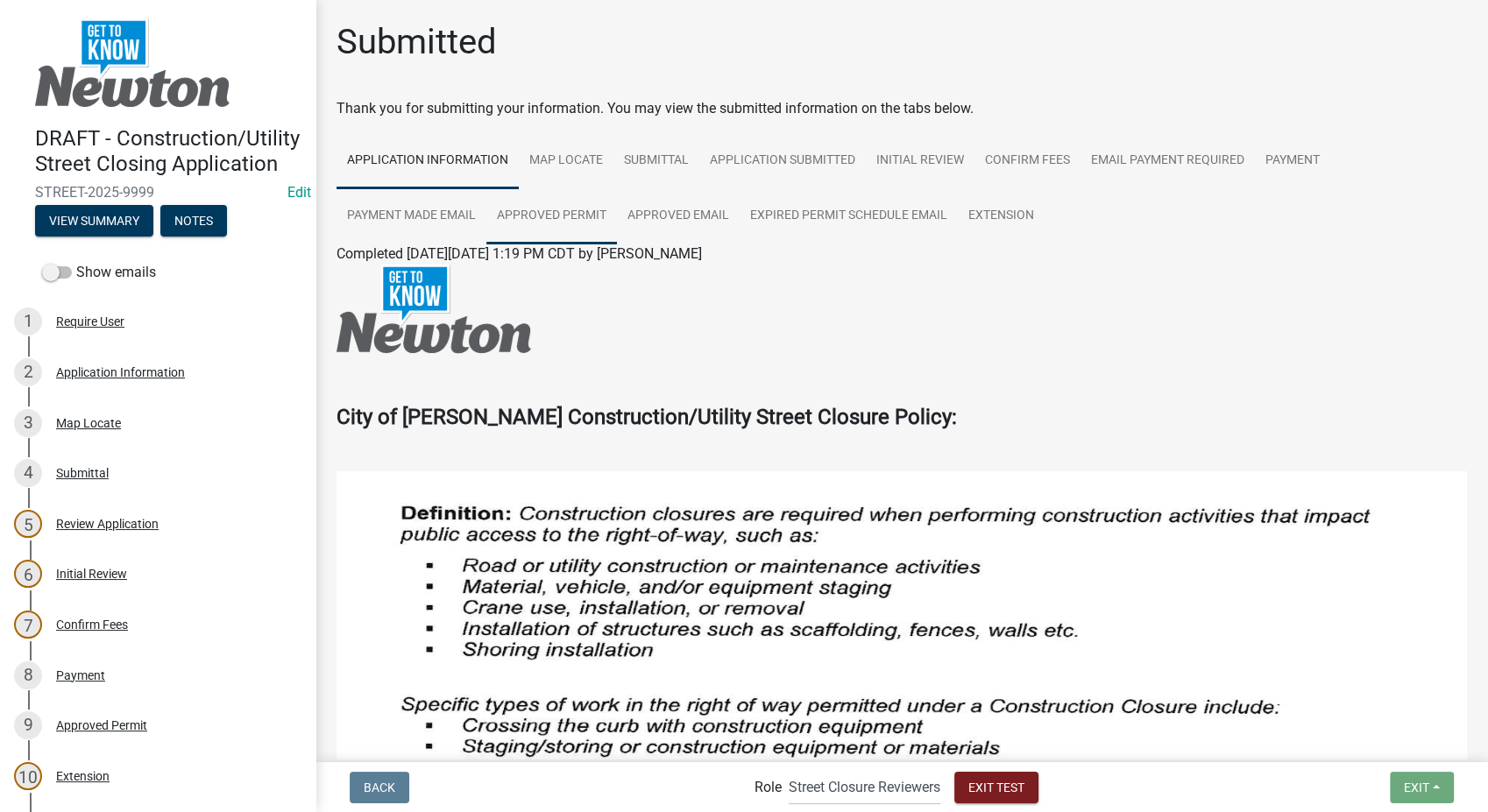
click at [550, 212] on link "Approved Permit" at bounding box center [551, 216] width 130 height 56
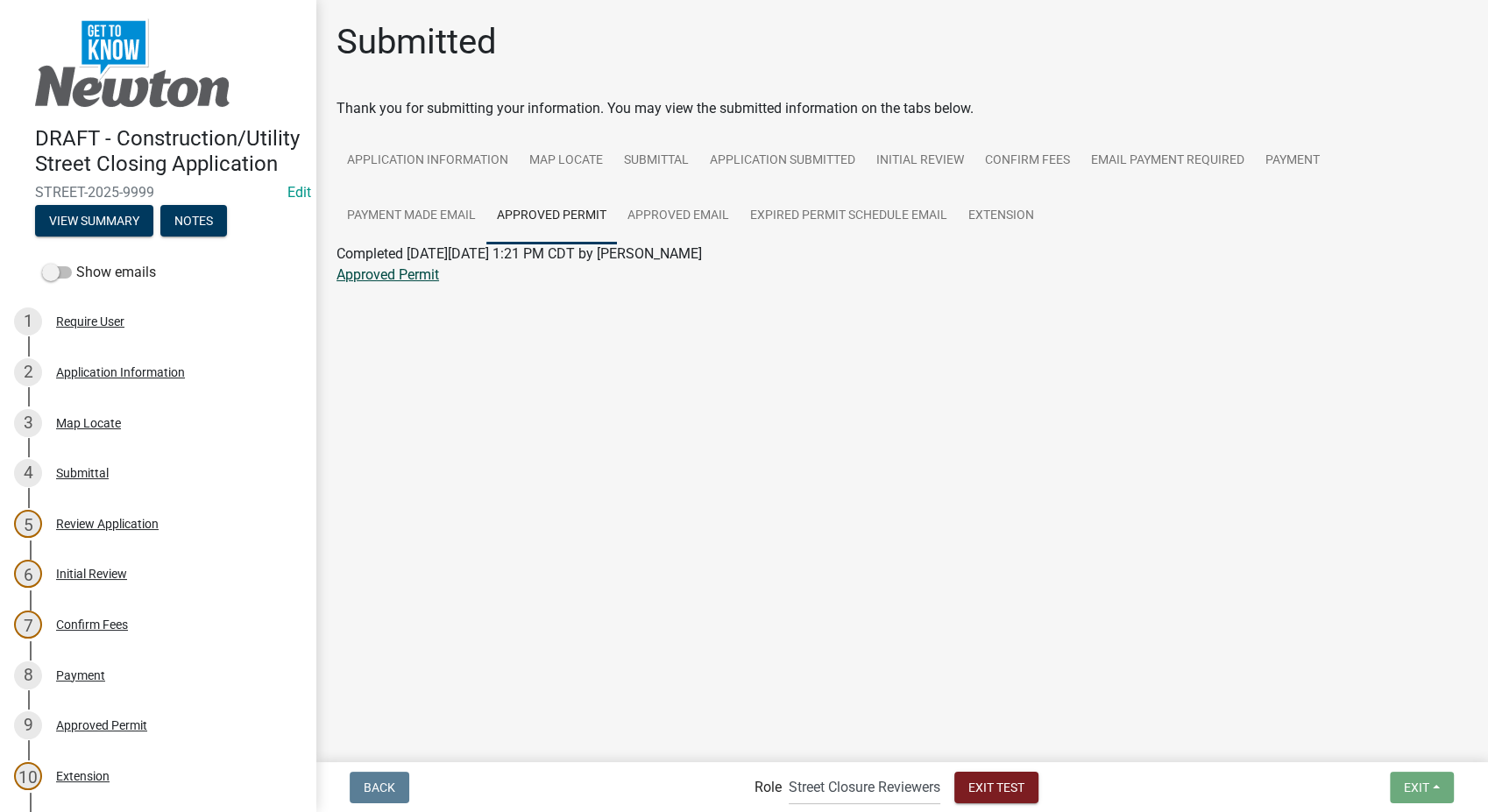
click at [410, 278] on link "Approved Permit" at bounding box center [388, 274] width 102 height 16
click at [997, 785] on span "Exit Test" at bounding box center [996, 787] width 56 height 14
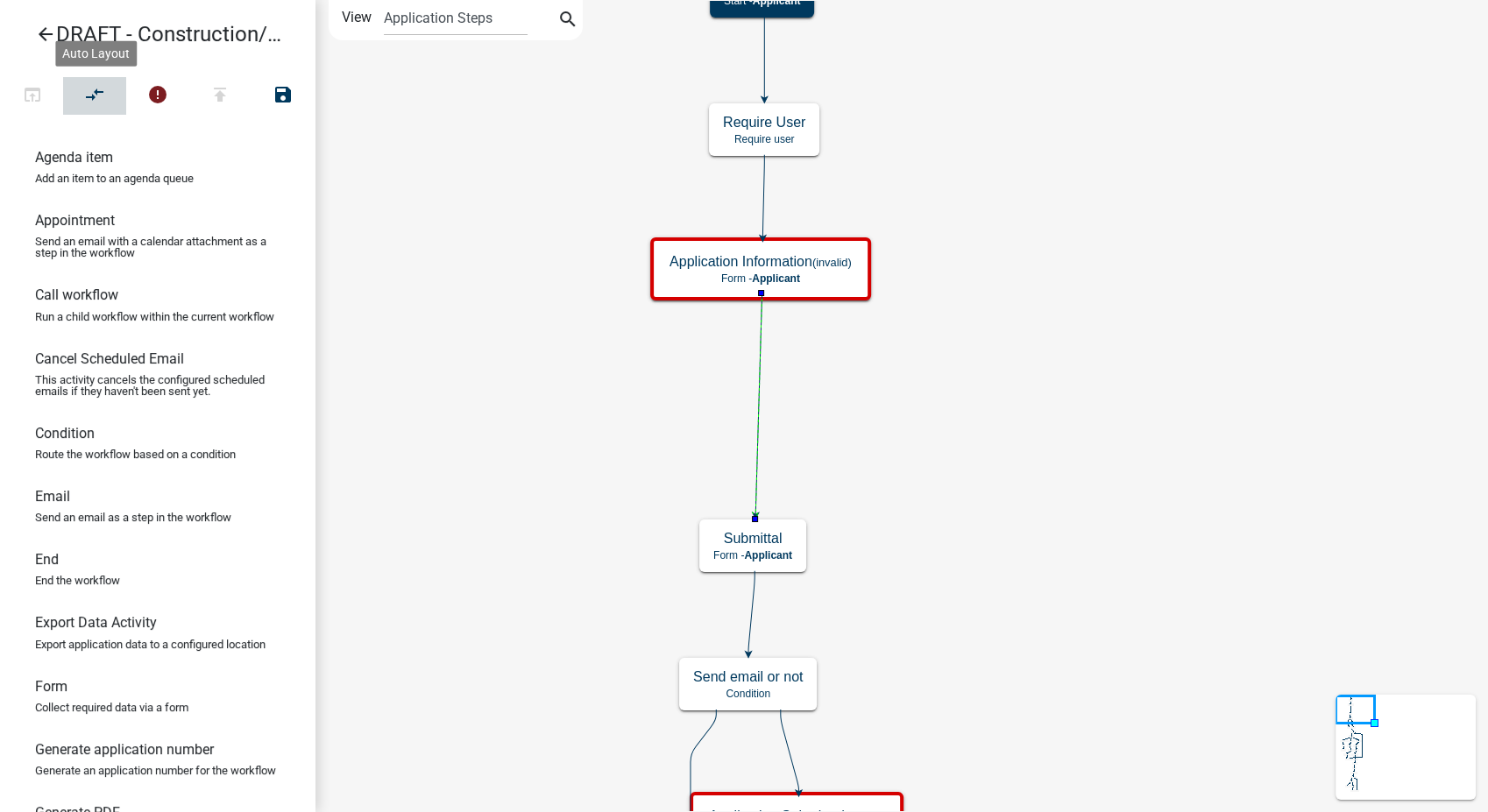
click at [85, 88] on icon "compare_arrows" at bounding box center [95, 95] width 21 height 24
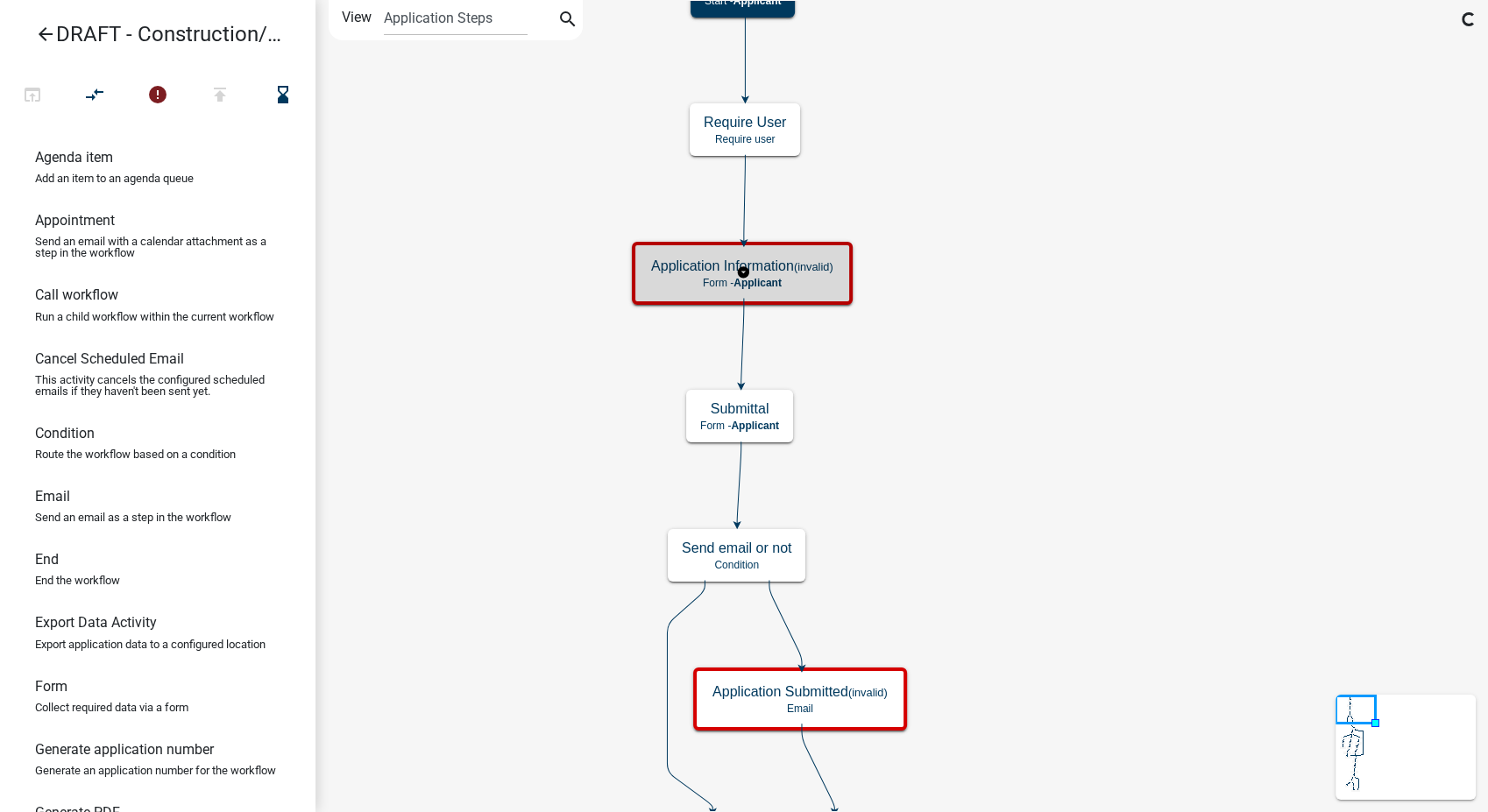
click at [778, 263] on h5 "Application Information (invalid)" at bounding box center [742, 265] width 182 height 16
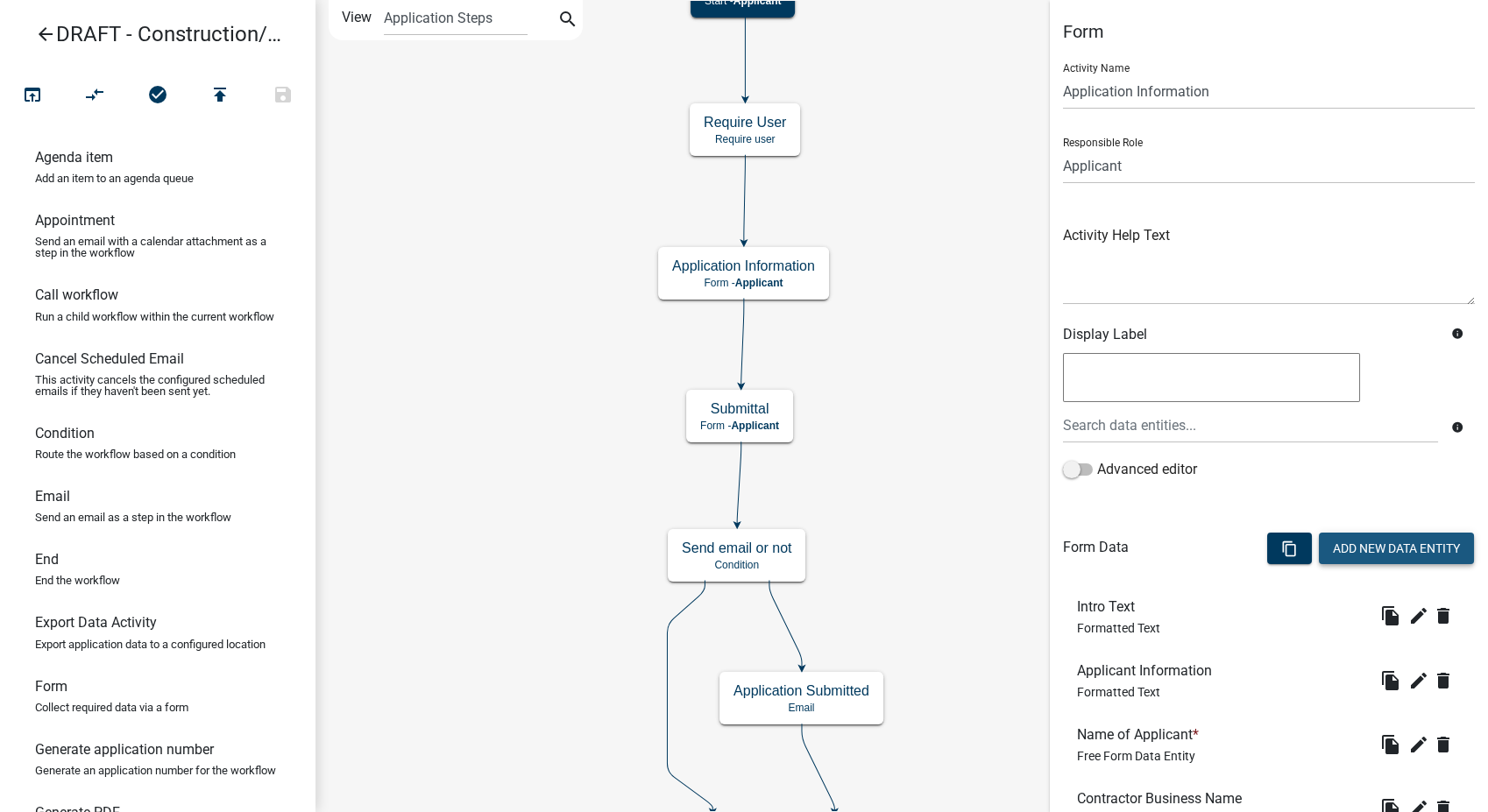
click at [1334, 544] on button "Add New Data Entity" at bounding box center [1396, 548] width 155 height 32
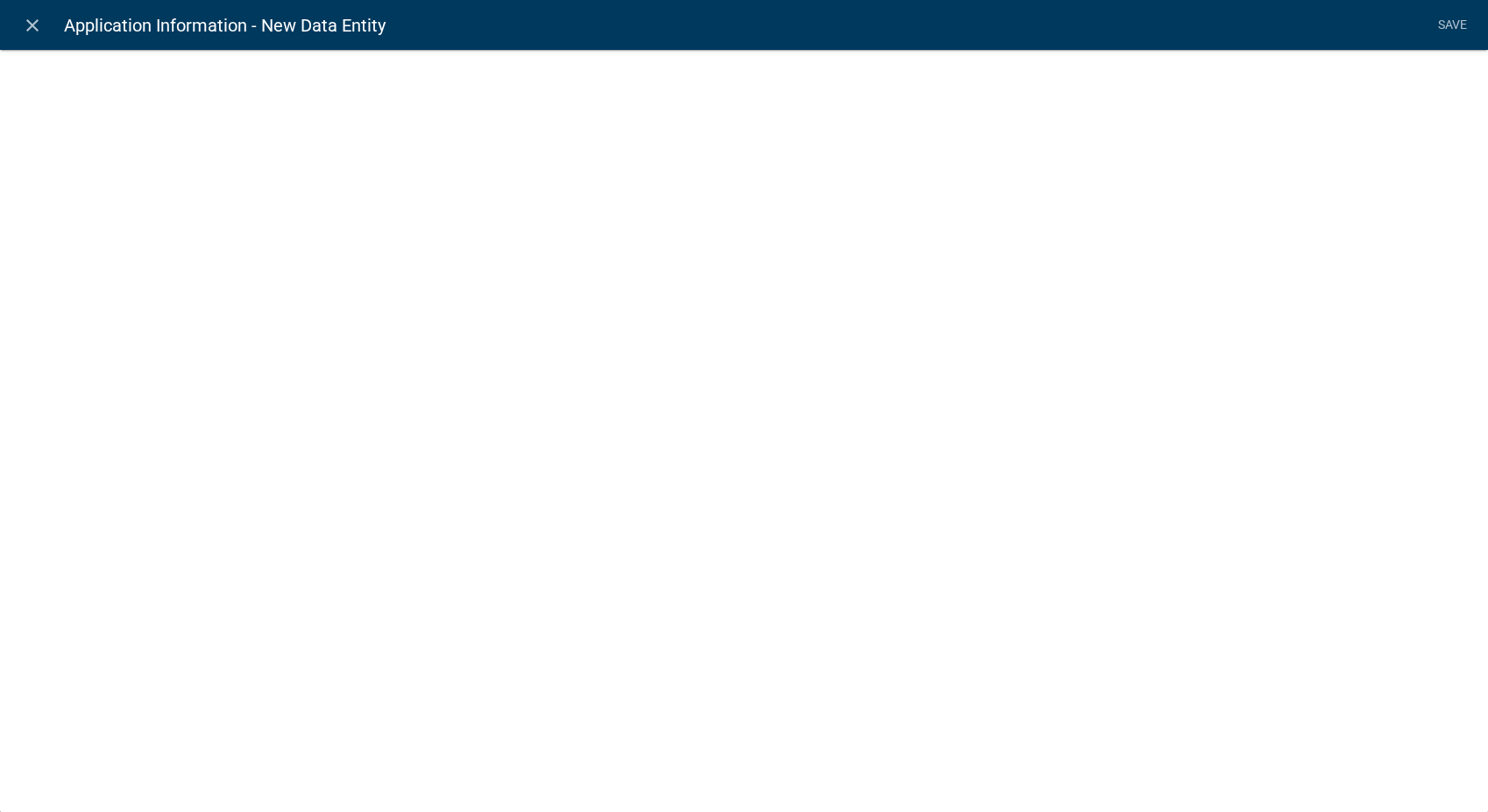
select select
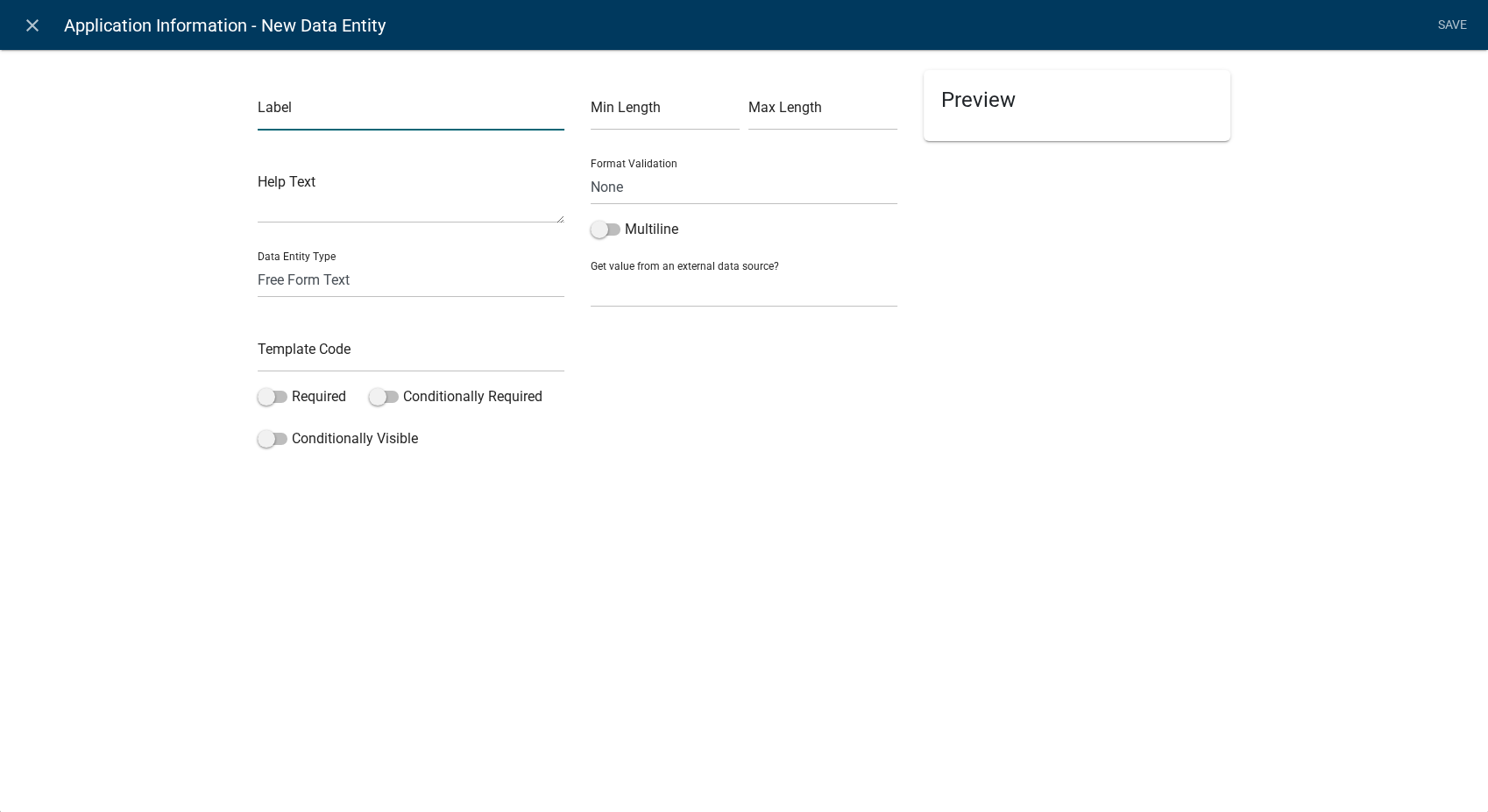
click at [323, 122] on input "text" at bounding box center [411, 112] width 307 height 36
type input "Map Tools"
click at [293, 287] on select "Free Form Text Document Display Entity Value Fee Numeric Data Date Map Sketch D…" at bounding box center [411, 280] width 307 height 36
select select "rich-text"
click at [257, 262] on select "Free Form Text Document Display Entity Value Fee Numeric Data Date Map Sketch D…" at bounding box center [411, 280] width 307 height 36
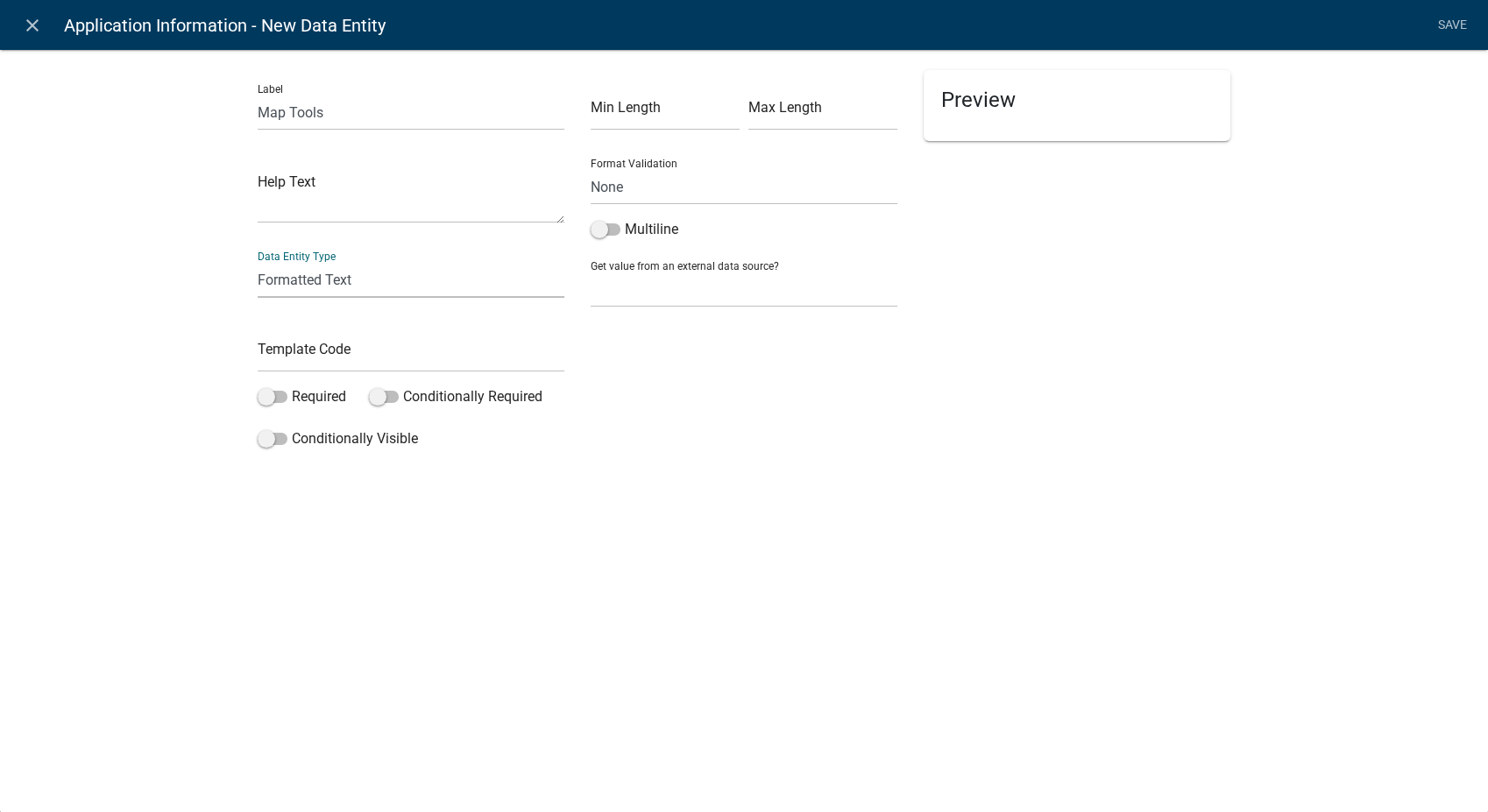
select select "rich-text"
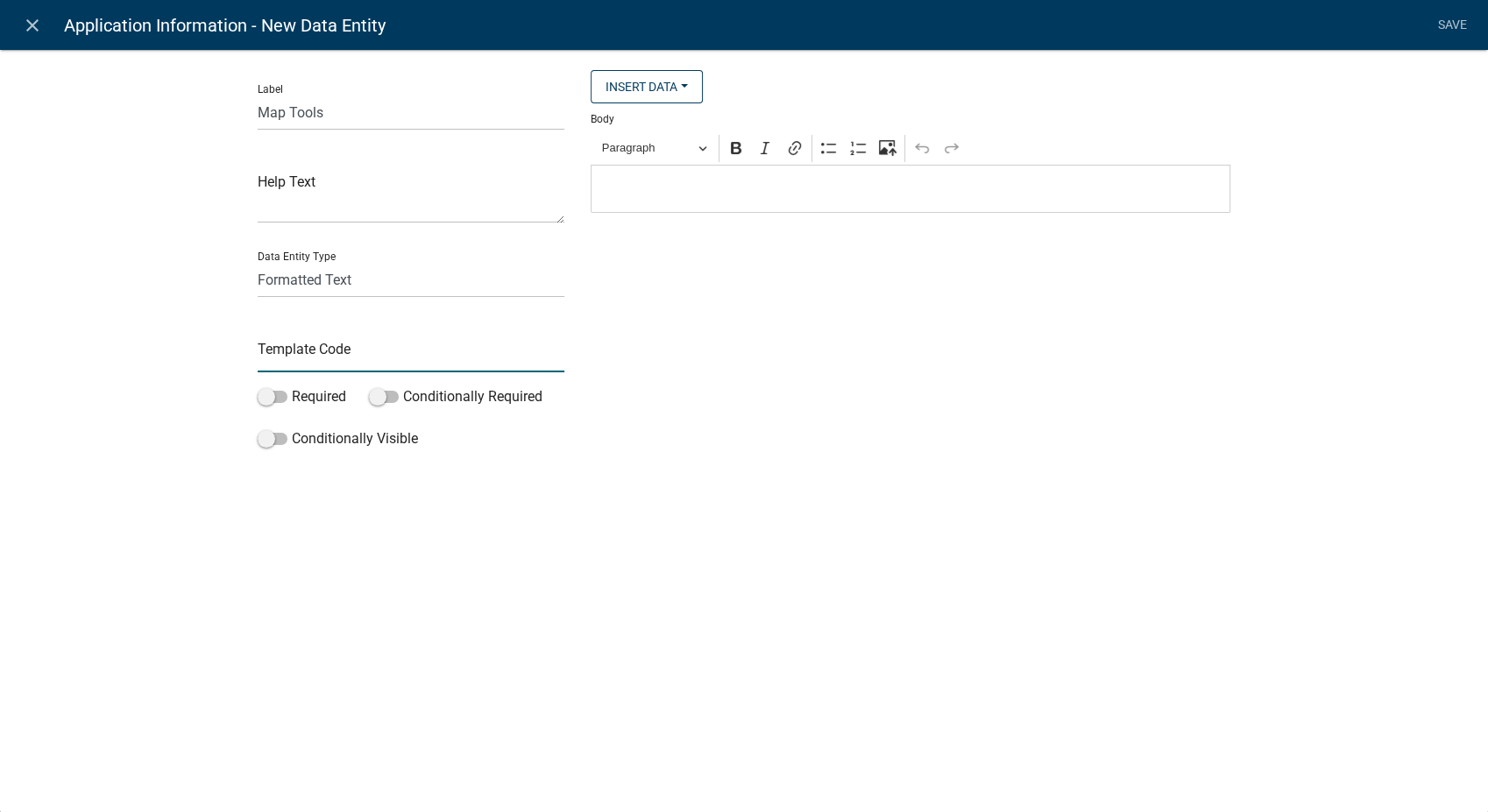
click at [267, 348] on input "text" at bounding box center [411, 354] width 307 height 36
type input "MapTools"
click at [704, 159] on button "Paragraph" at bounding box center [654, 149] width 121 height 27
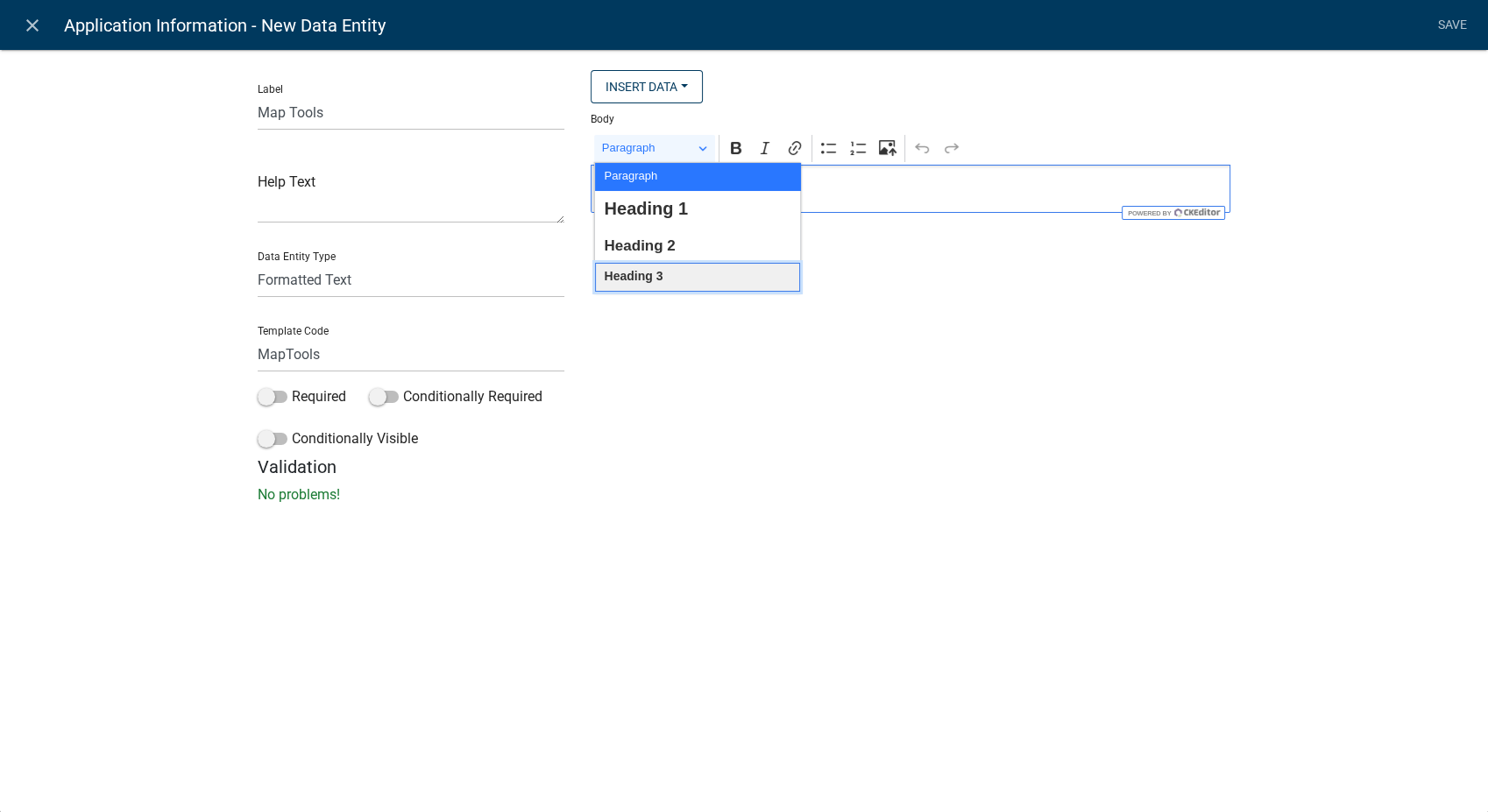
click at [688, 278] on button "Heading 3" at bounding box center [697, 278] width 205 height 29
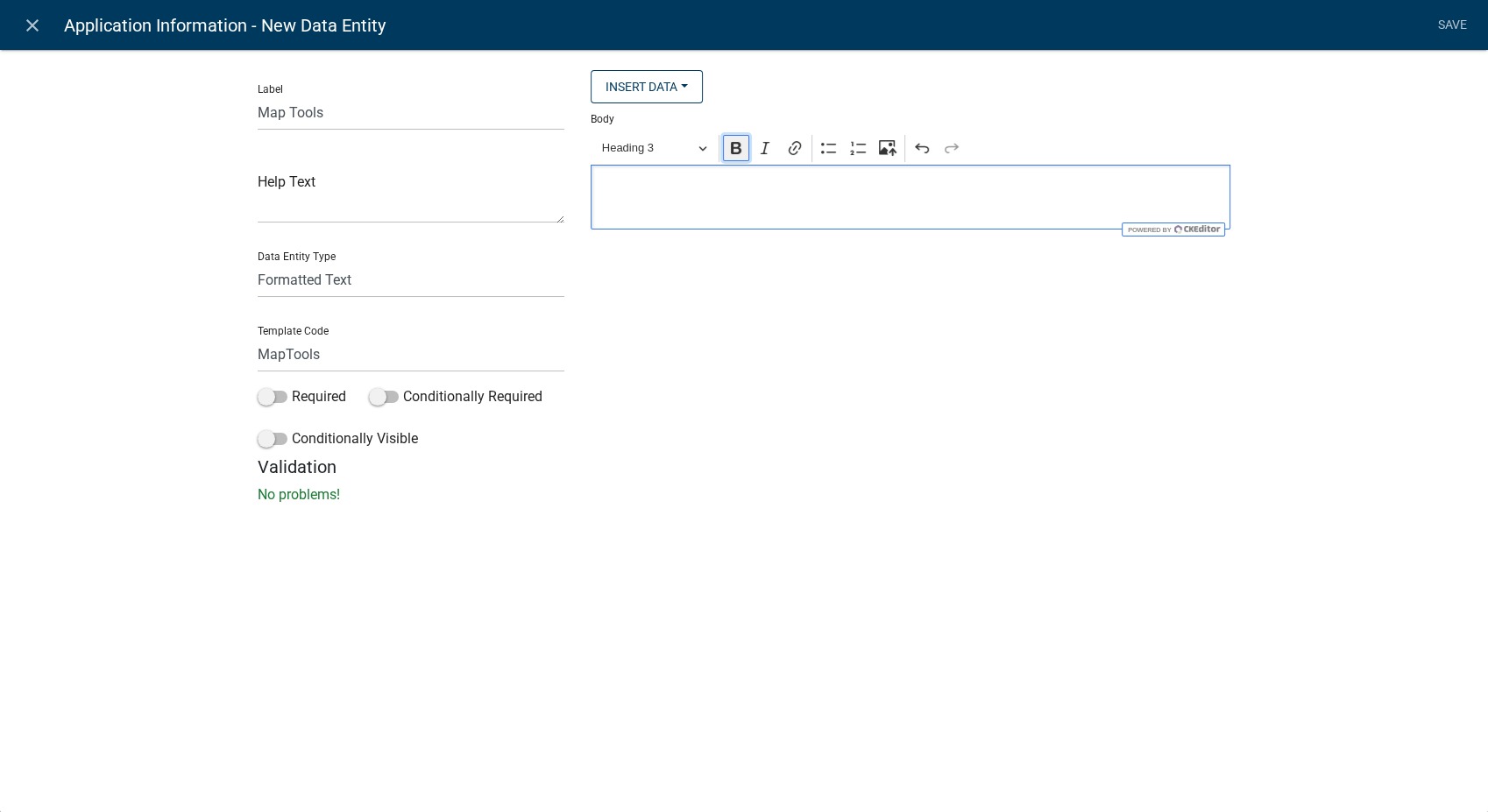
click at [734, 149] on icon "Editor toolbar" at bounding box center [736, 148] width 11 height 13
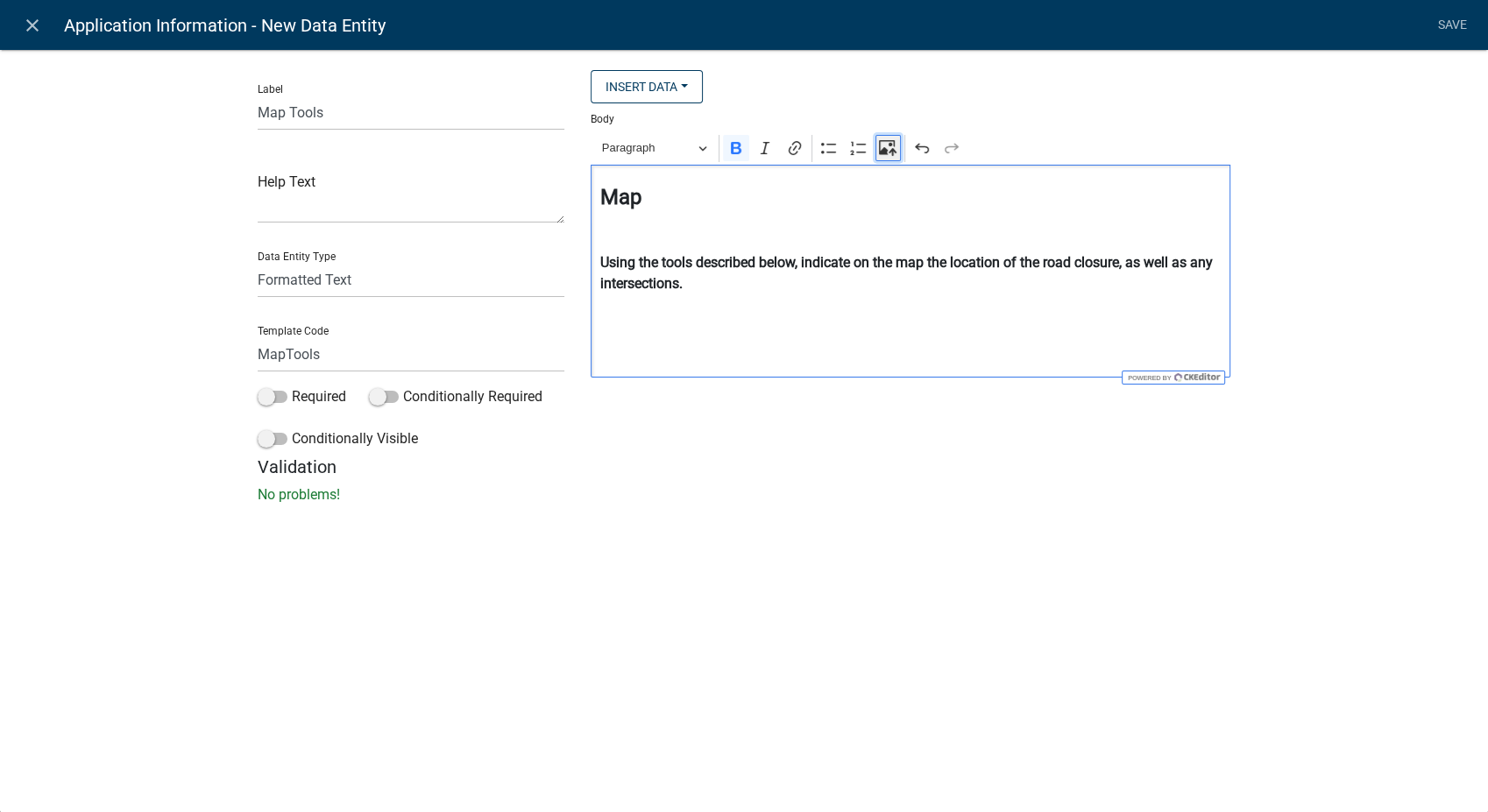
click at [886, 148] on icon "Editor toolbar" at bounding box center [887, 148] width 17 height 17
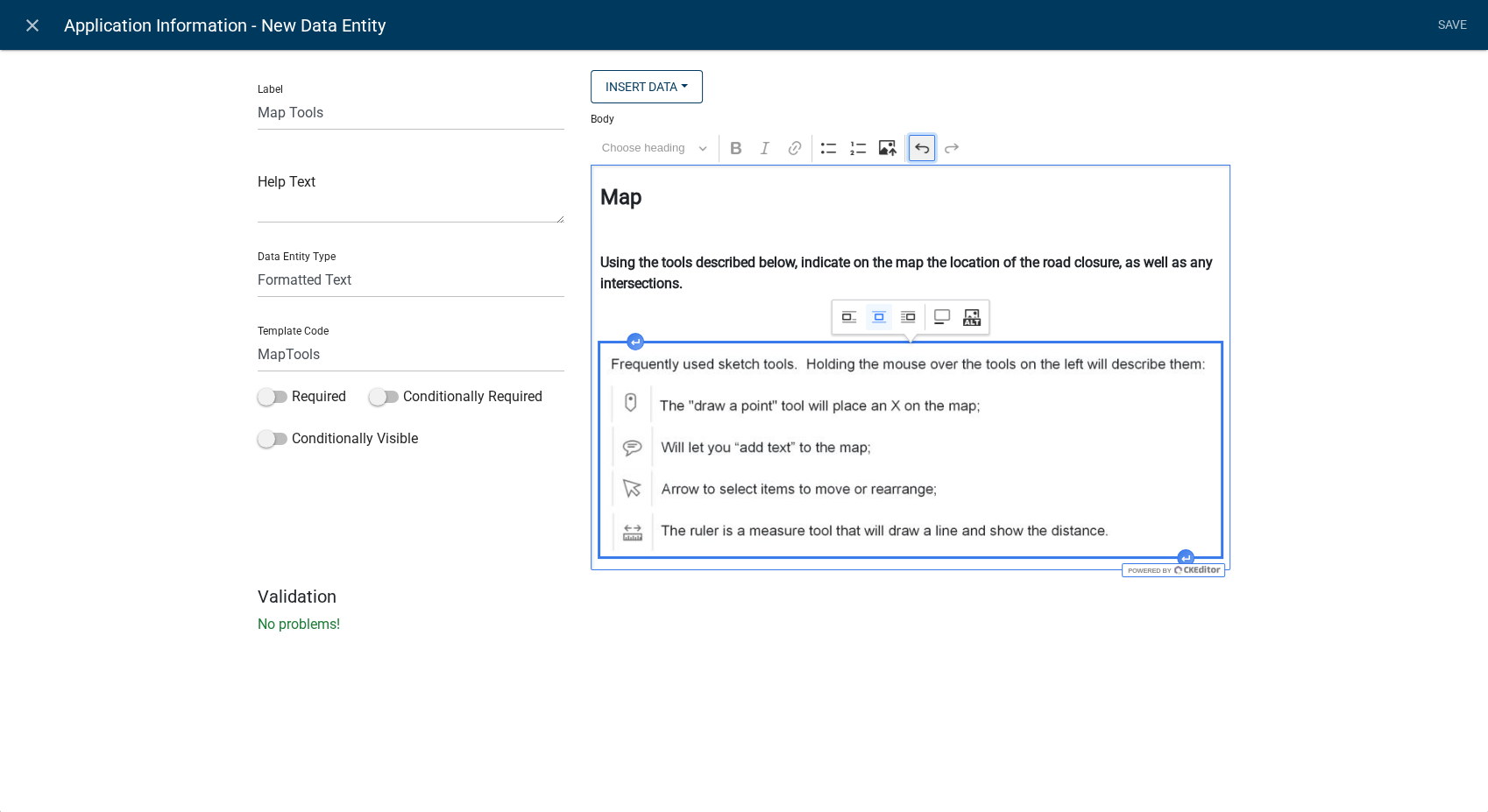
click at [922, 148] on icon "Editor toolbar" at bounding box center [922, 149] width 14 height 10
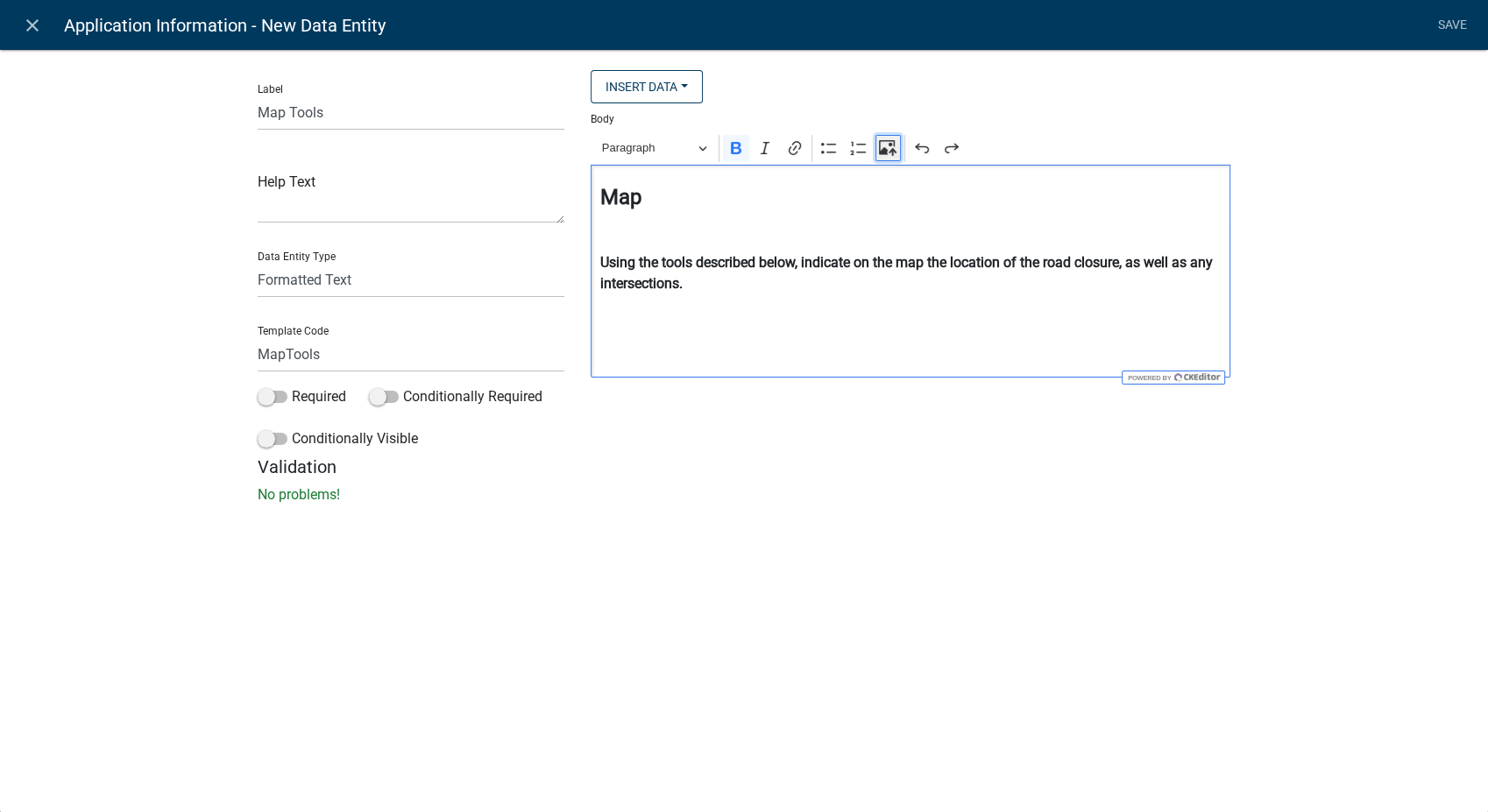
click at [886, 146] on icon "Editor toolbar" at bounding box center [887, 148] width 17 height 17
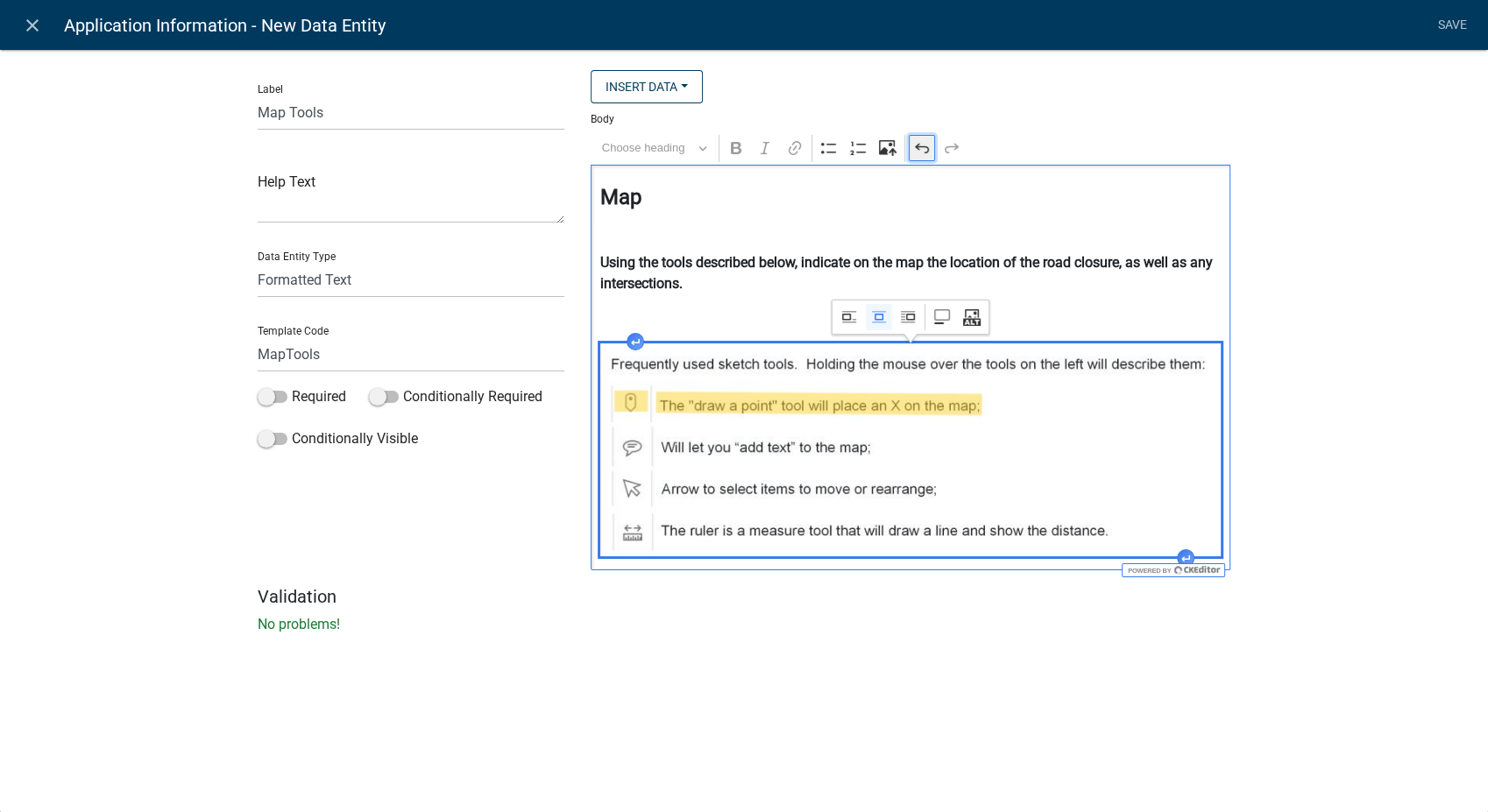
click at [917, 147] on icon "Editor toolbar" at bounding box center [922, 149] width 14 height 10
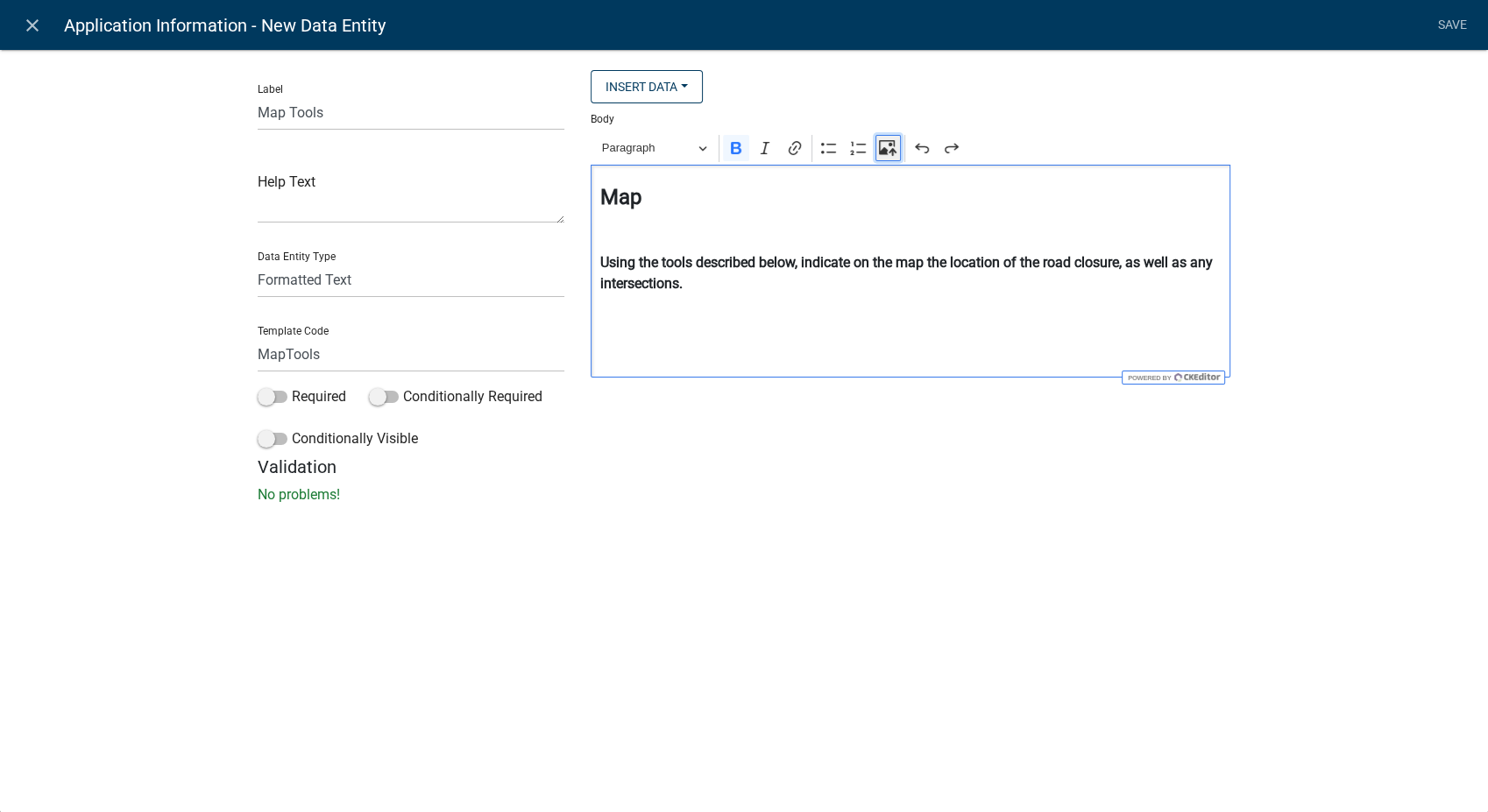
click at [888, 149] on icon "Editor toolbar" at bounding box center [887, 148] width 17 height 17
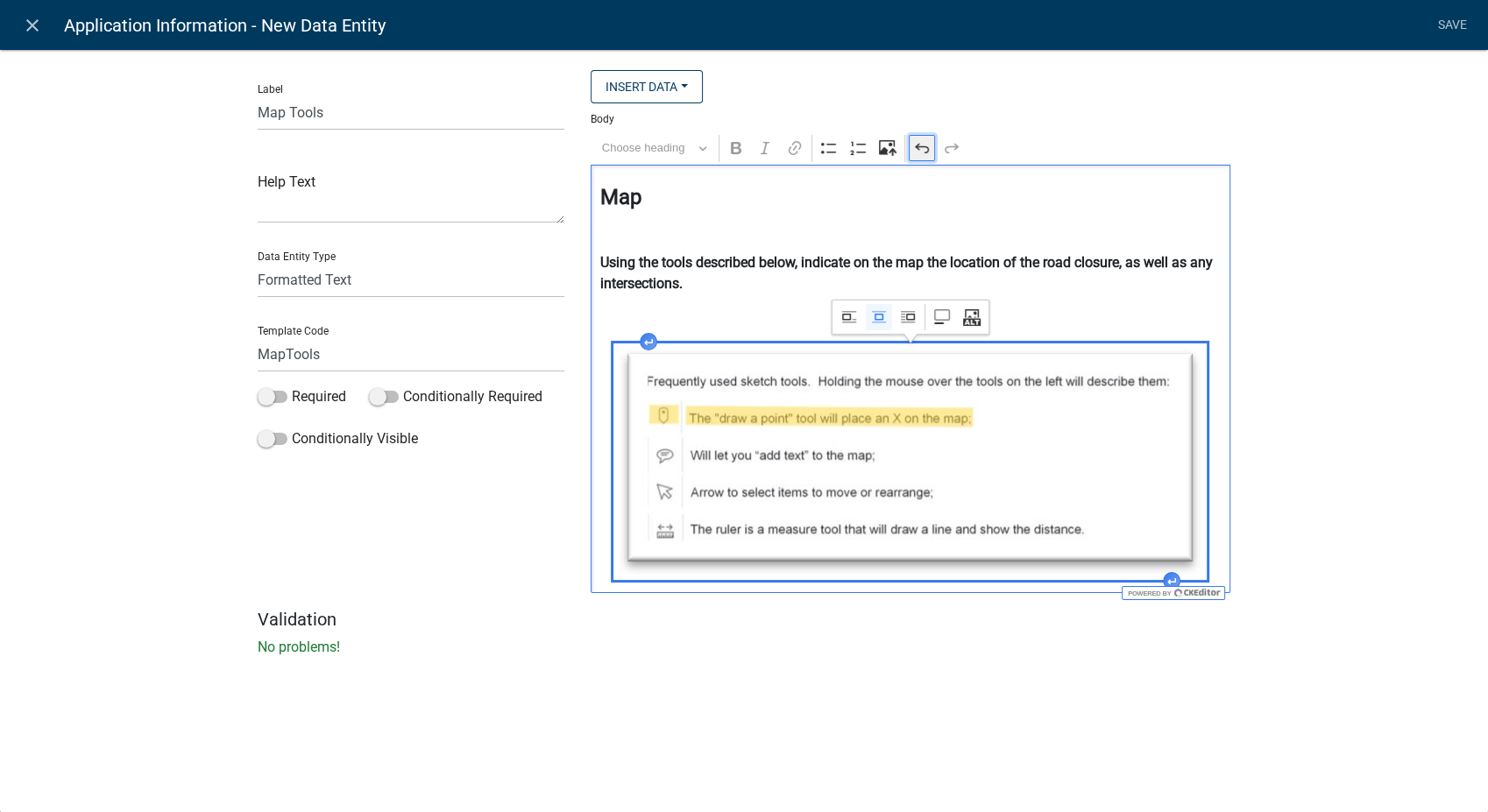
click at [924, 150] on icon "Editor toolbar" at bounding box center [922, 148] width 17 height 17
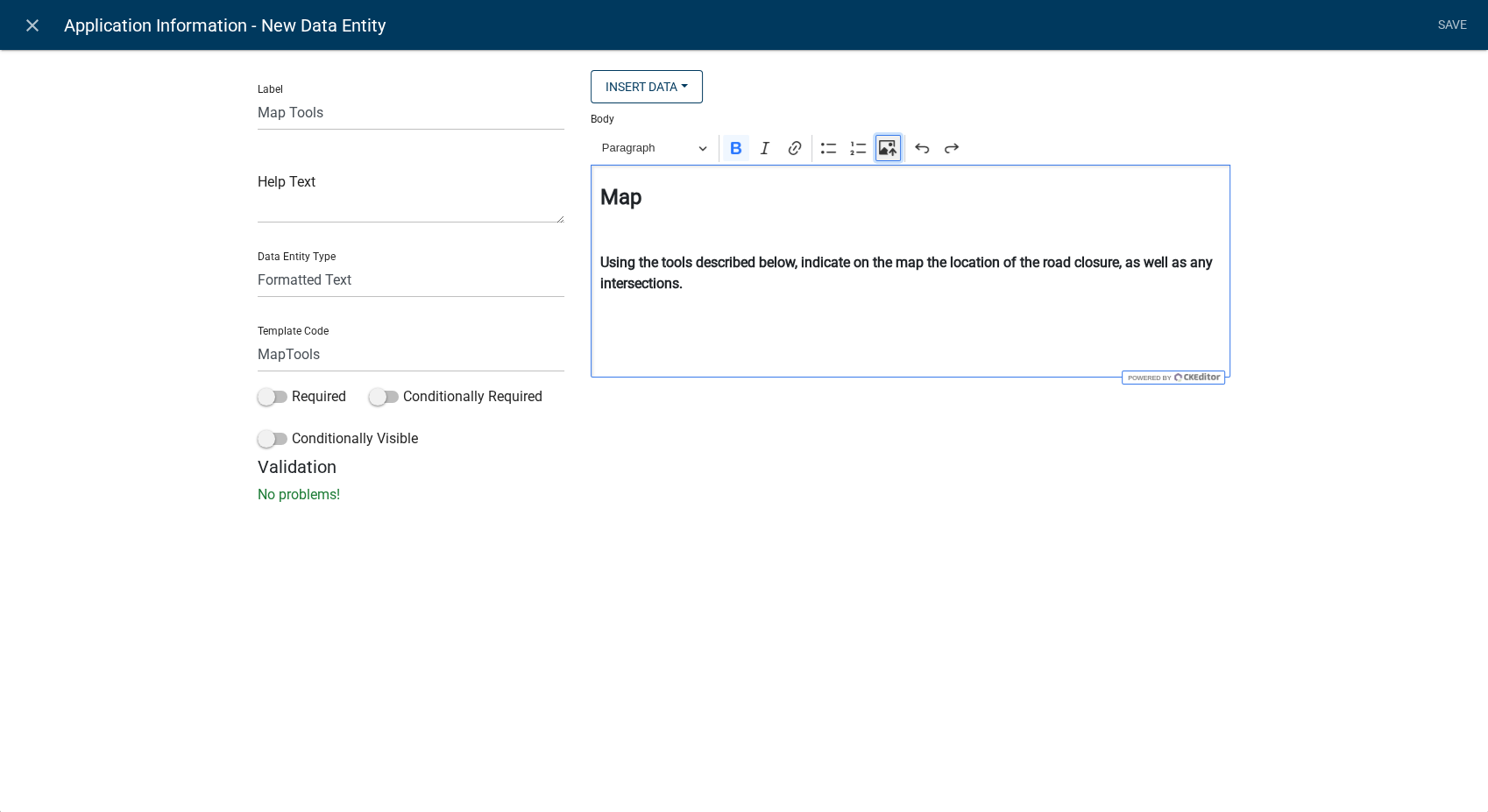
click at [886, 149] on icon "Editor toolbar" at bounding box center [886, 147] width 15 height 14
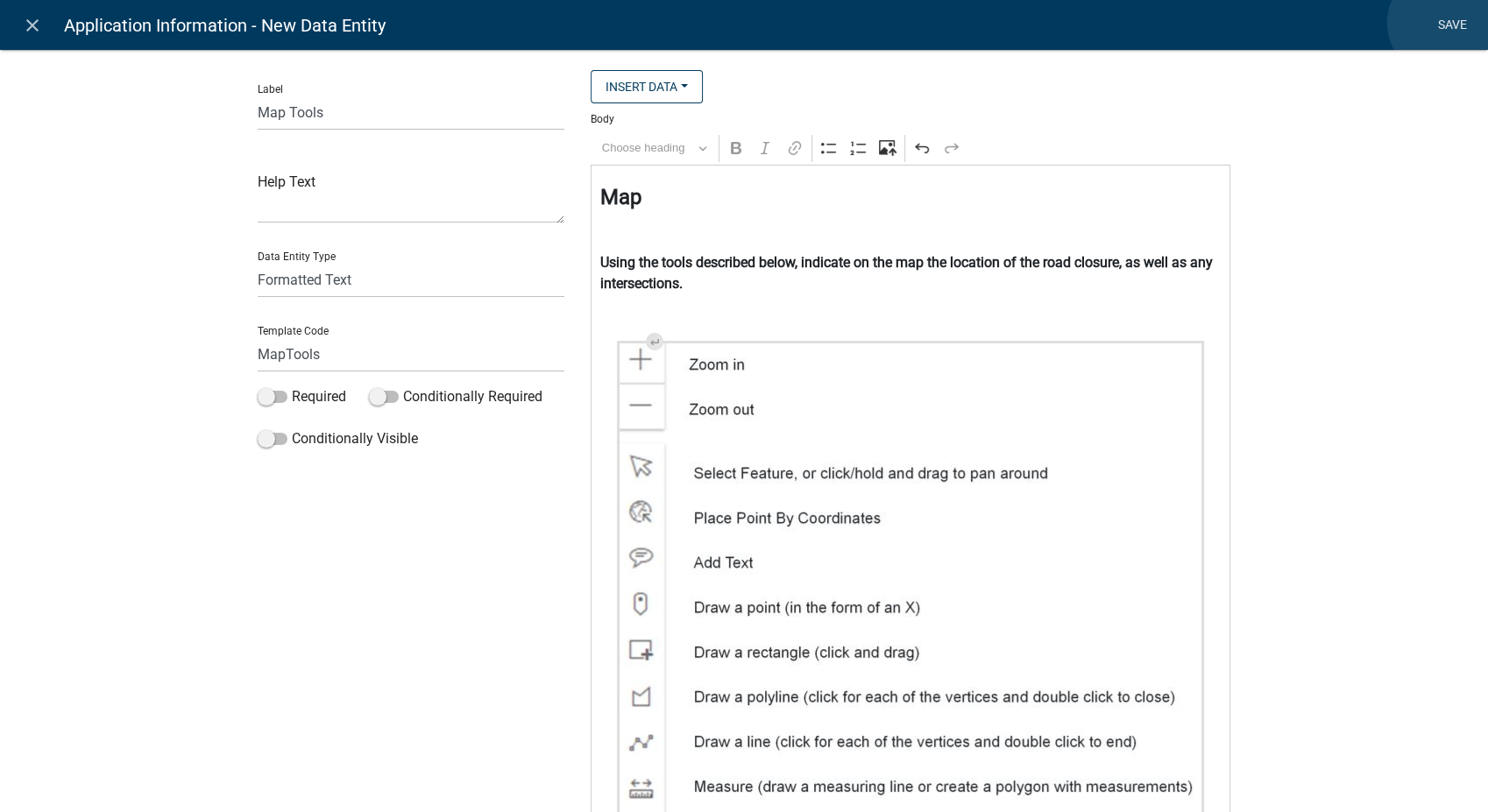
click at [1443, 23] on link "Save" at bounding box center [1451, 25] width 43 height 34
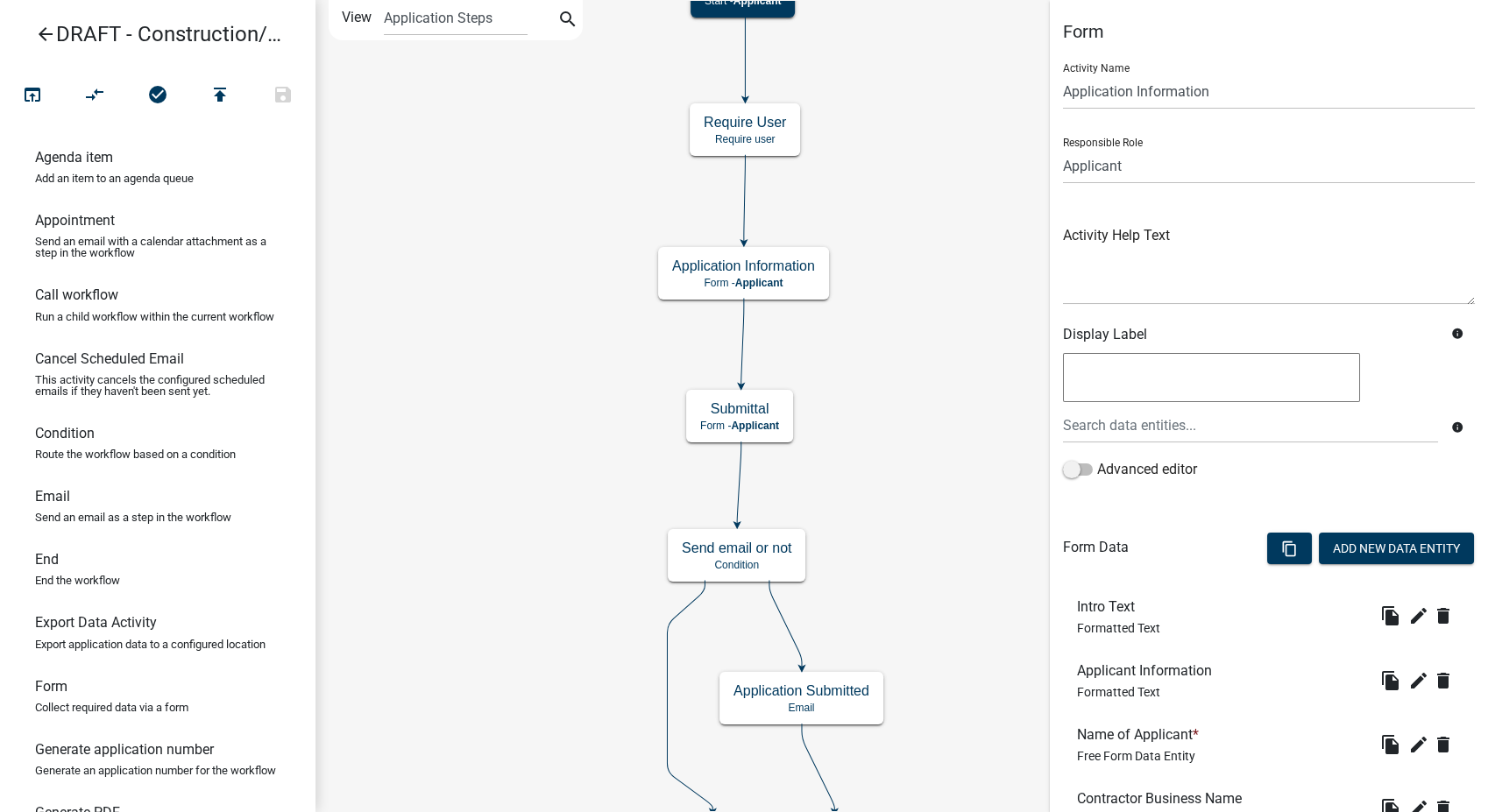
click at [1347, 530] on div "content_copy Add New Data Entity" at bounding box center [1370, 550] width 235 height 53
click at [1347, 536] on button "Add New Data Entity" at bounding box center [1396, 548] width 155 height 32
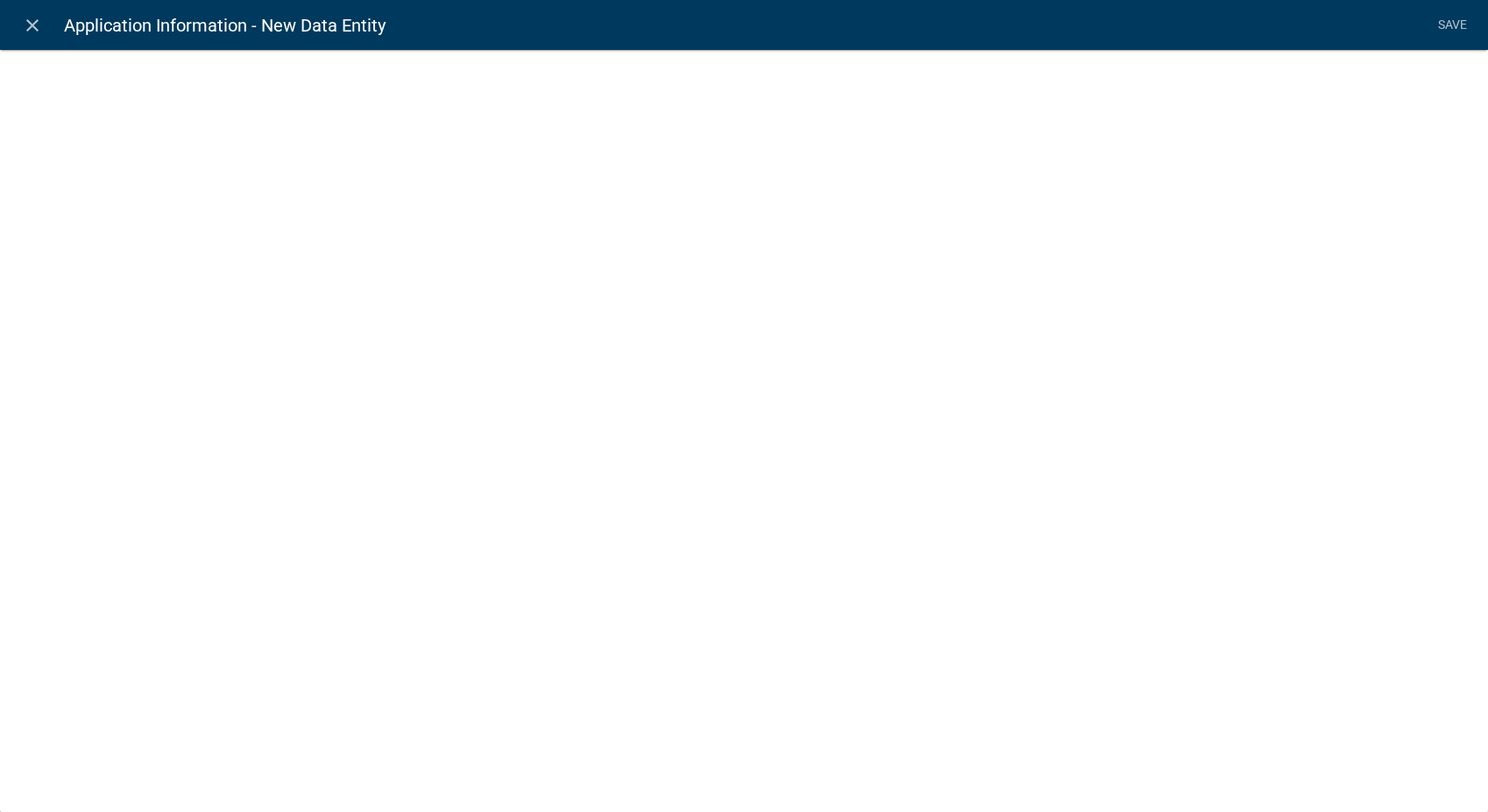
select select
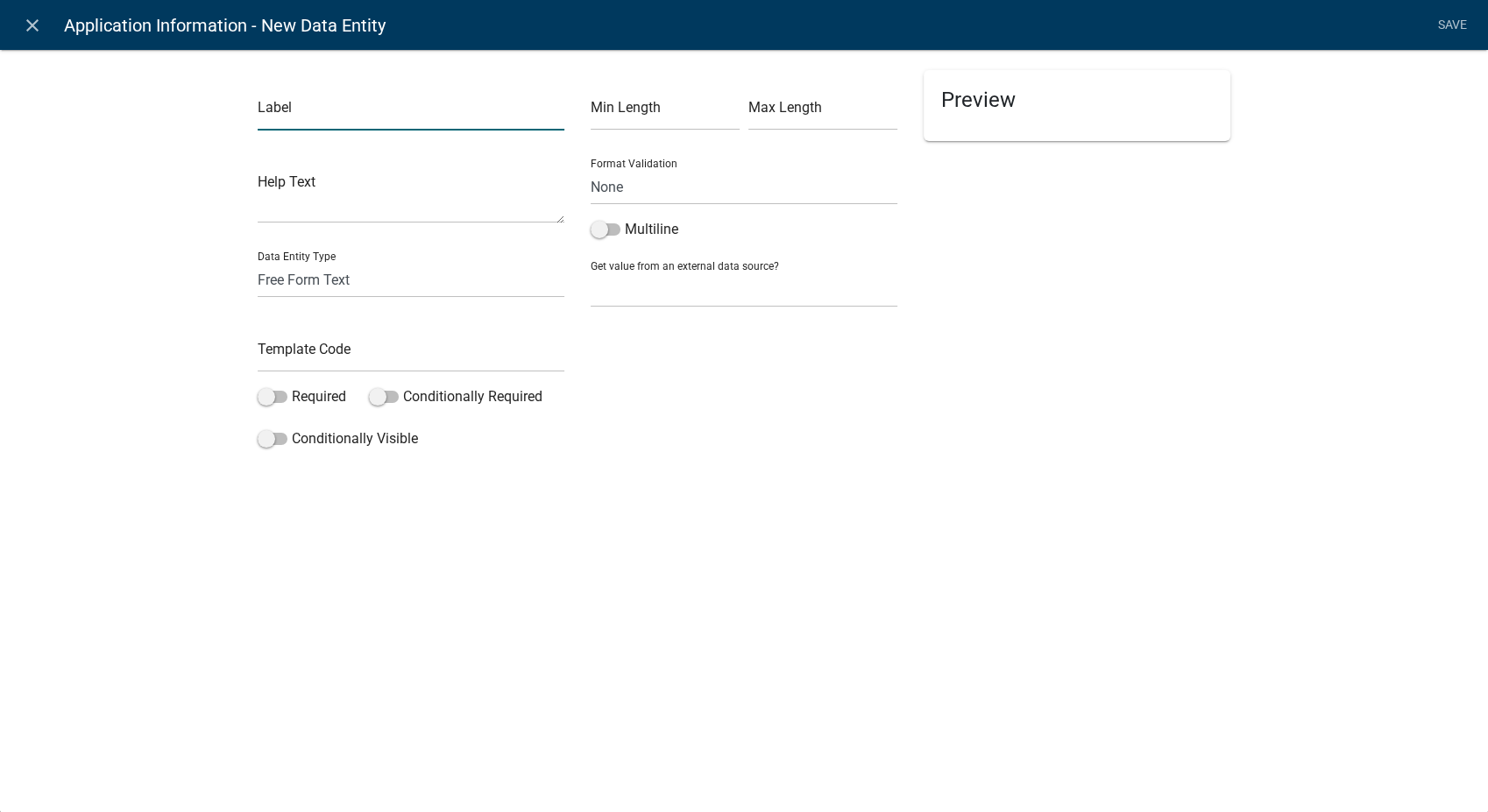
click at [290, 111] on input "text" at bounding box center [411, 112] width 307 height 36
type input "Map Sketch"
click at [320, 277] on select "Free Form Text Document Display Entity Value Fee Numeric Data Date Map Sketch D…" at bounding box center [411, 280] width 307 height 36
click at [257, 262] on select "Free Form Text Document Display Entity Value Fee Numeric Data Date Map Sketch D…" at bounding box center [411, 280] width 307 height 36
select select
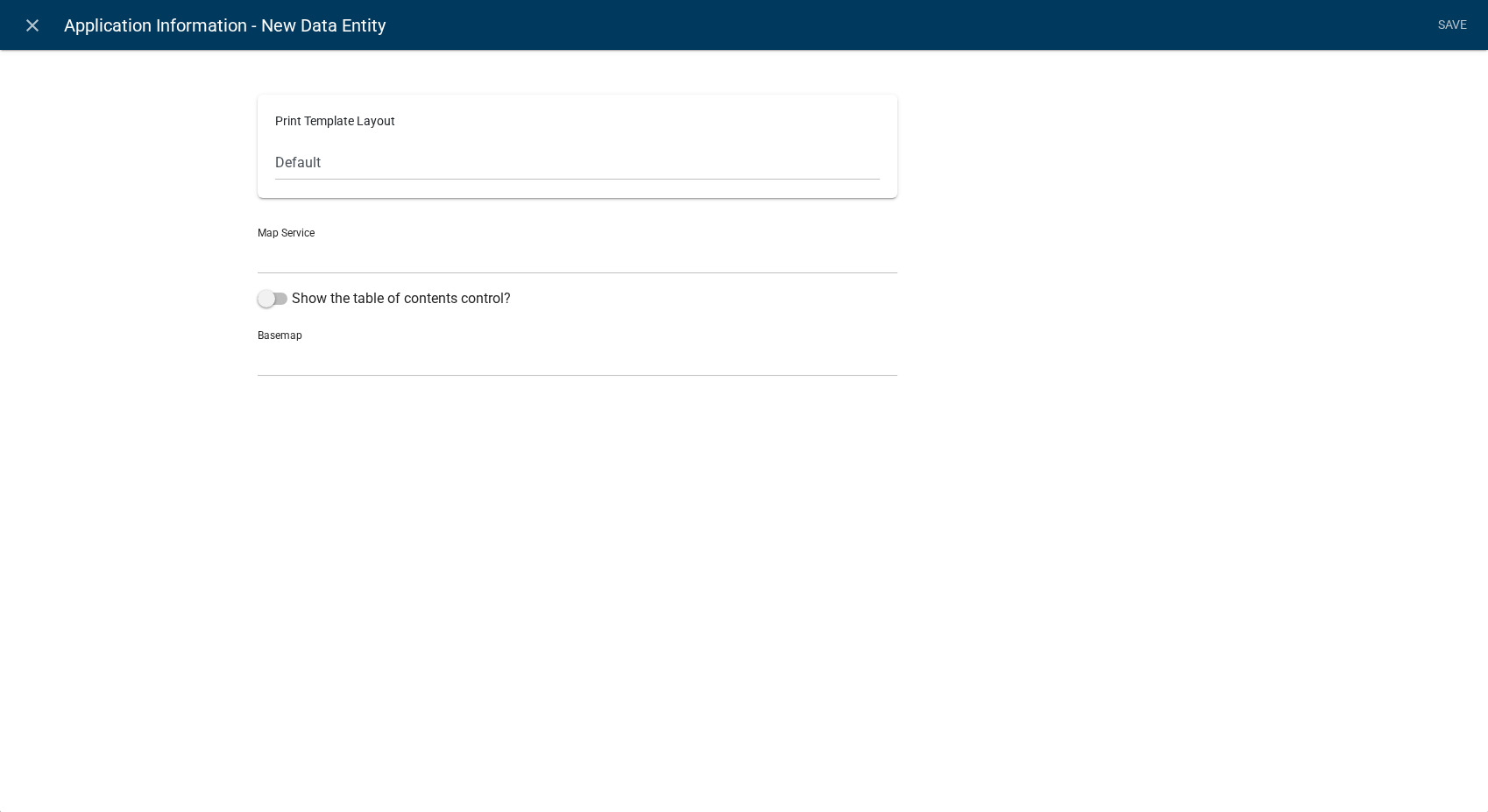
select select "mapsketch-data"
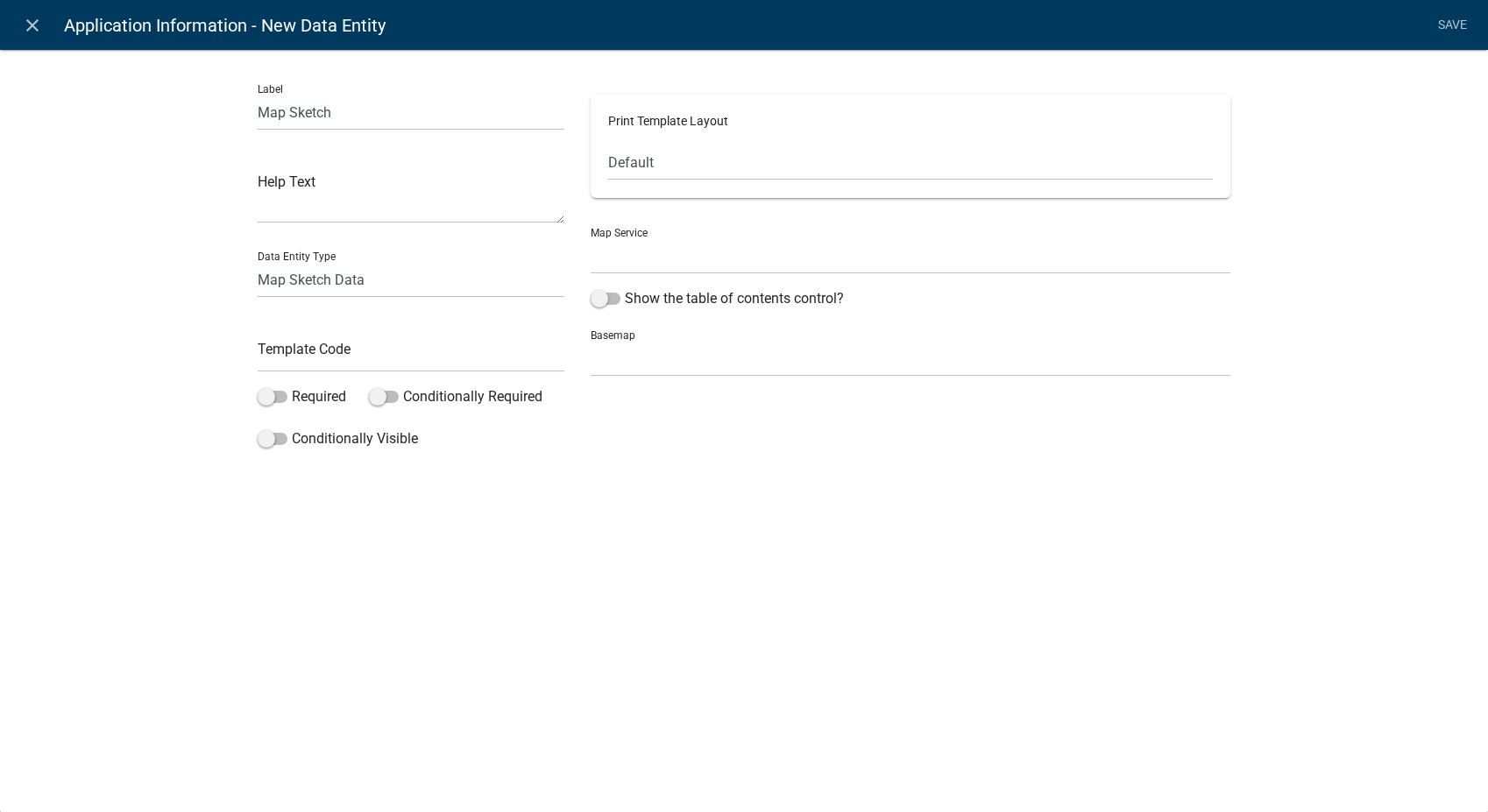
select select
click at [282, 353] on input "text" at bounding box center [411, 354] width 307 height 36
type input "MapSketch"
click at [662, 261] on select "Parcel Data Source (http://permits-map-01:6080/arcgis/rest/services/PermittingS…" at bounding box center [909, 256] width 639 height 36
select select "0: Object"
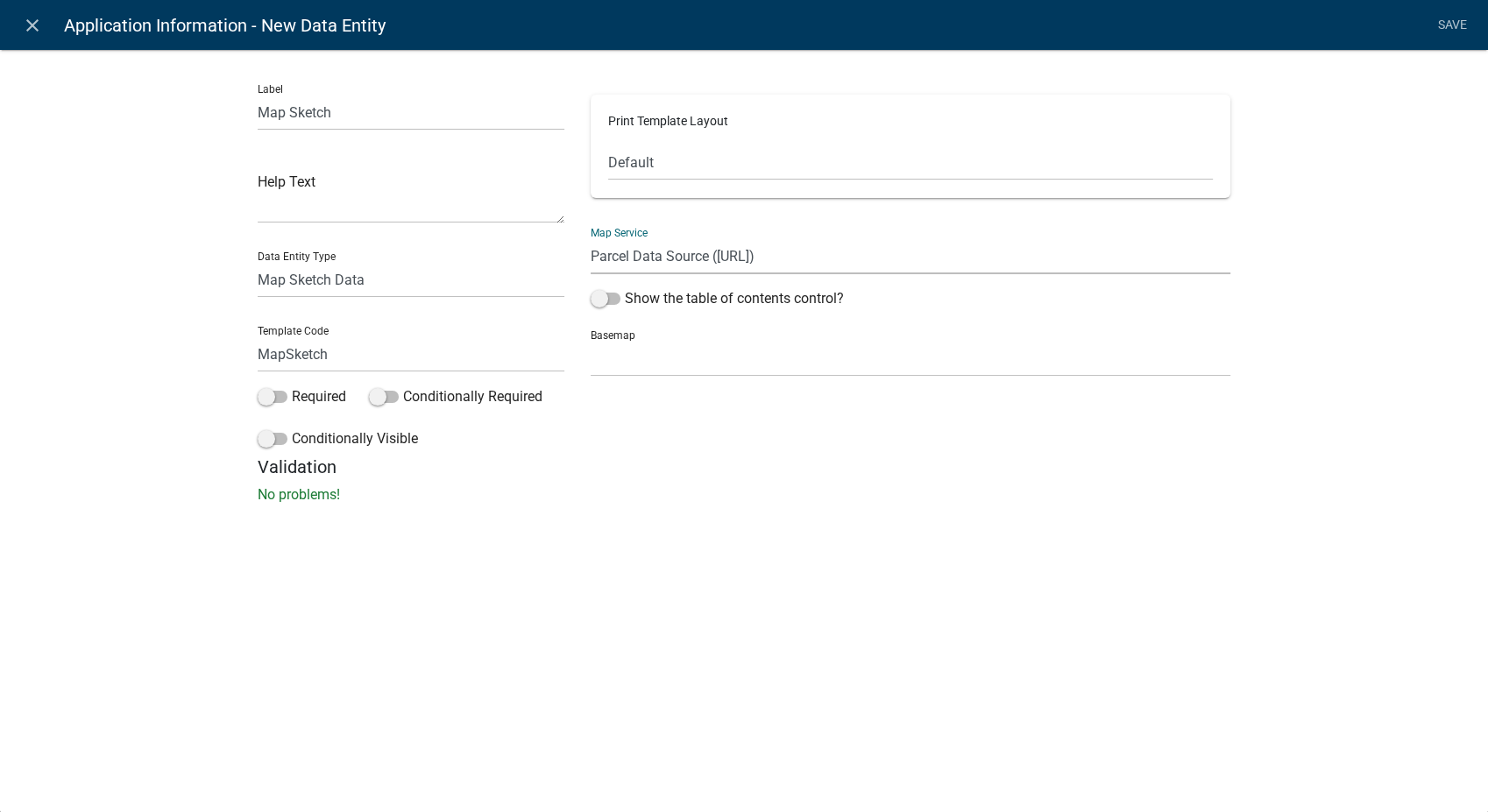
click at [590, 238] on select "Parcel Data Source (http://permits-map-01:6080/arcgis/rest/services/PermittingS…" at bounding box center [909, 256] width 639 height 36
click at [637, 357] on select "no basemap topo satellite hybrid gray terrain osm topo-vector streets-relief-ve…" at bounding box center [909, 358] width 639 height 36
select select "hybrid"
click at [590, 340] on select "no basemap topo satellite hybrid gray terrain osm topo-vector streets-relief-ve…" at bounding box center [909, 358] width 639 height 36
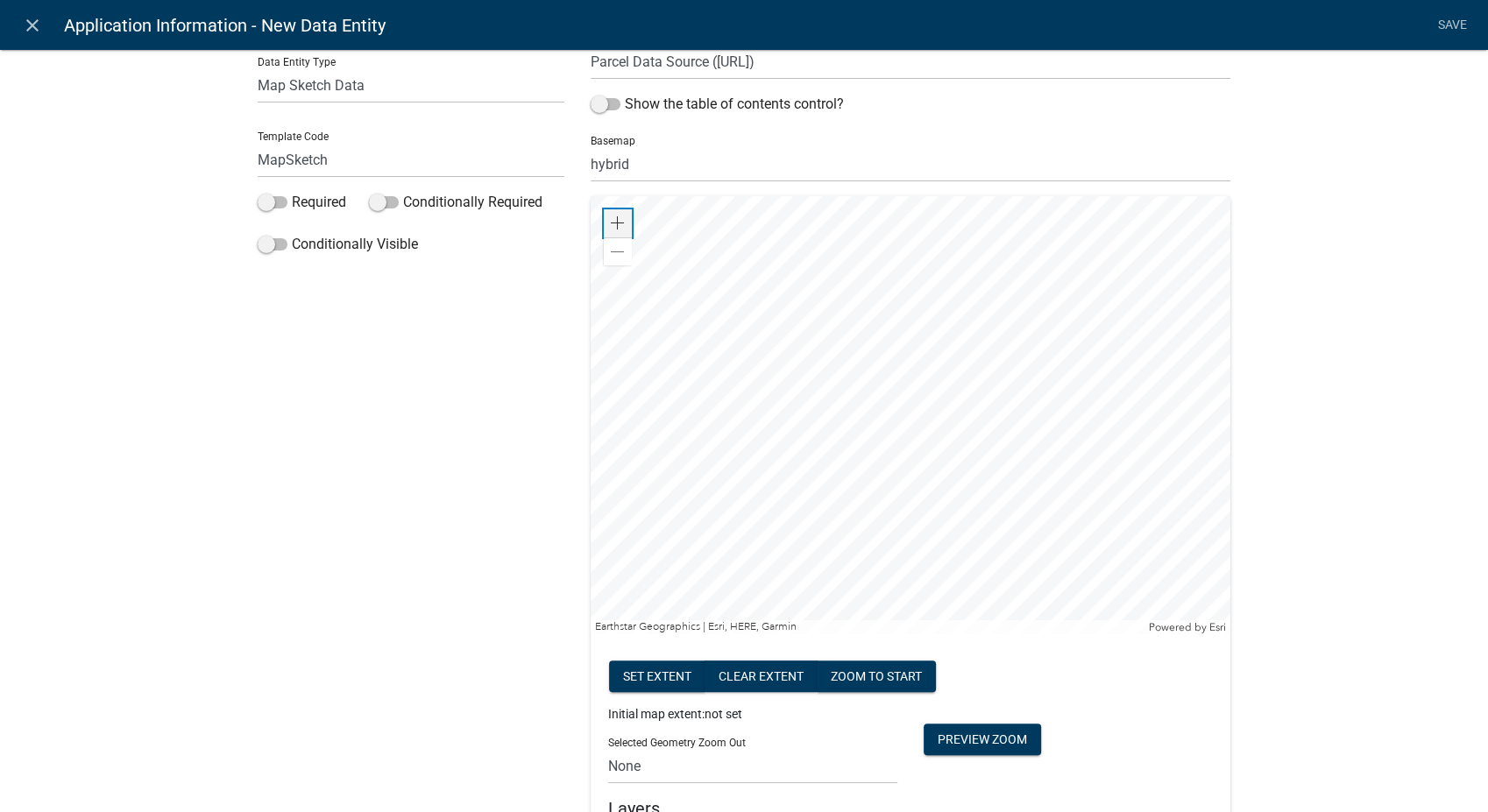
click at [610, 221] on span at bounding box center [617, 223] width 14 height 14
click at [907, 558] on div at bounding box center [909, 416] width 639 height 438
click at [619, 676] on button "Set extent" at bounding box center [658, 676] width 96 height 32
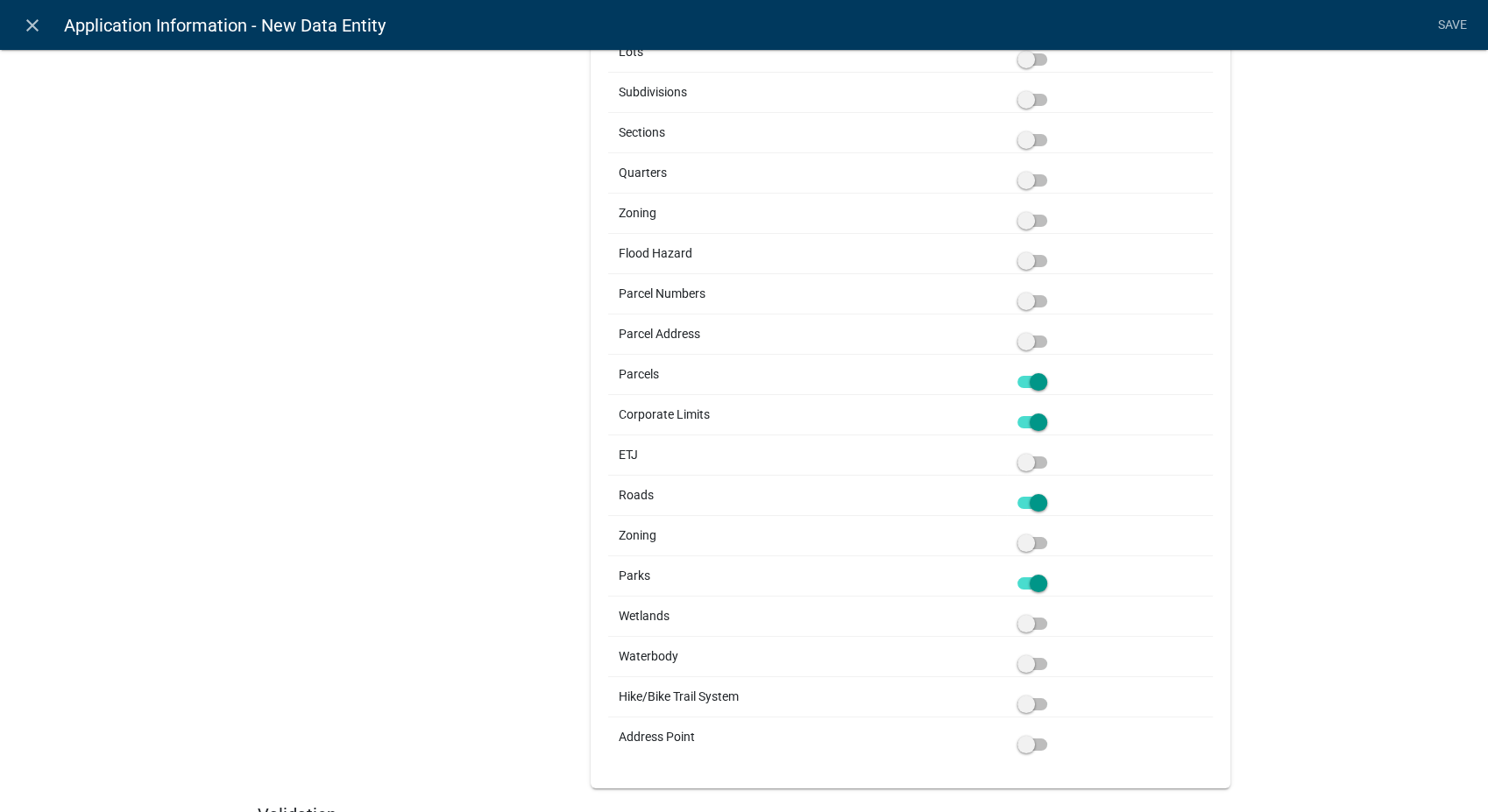
scroll to position [1162, 0]
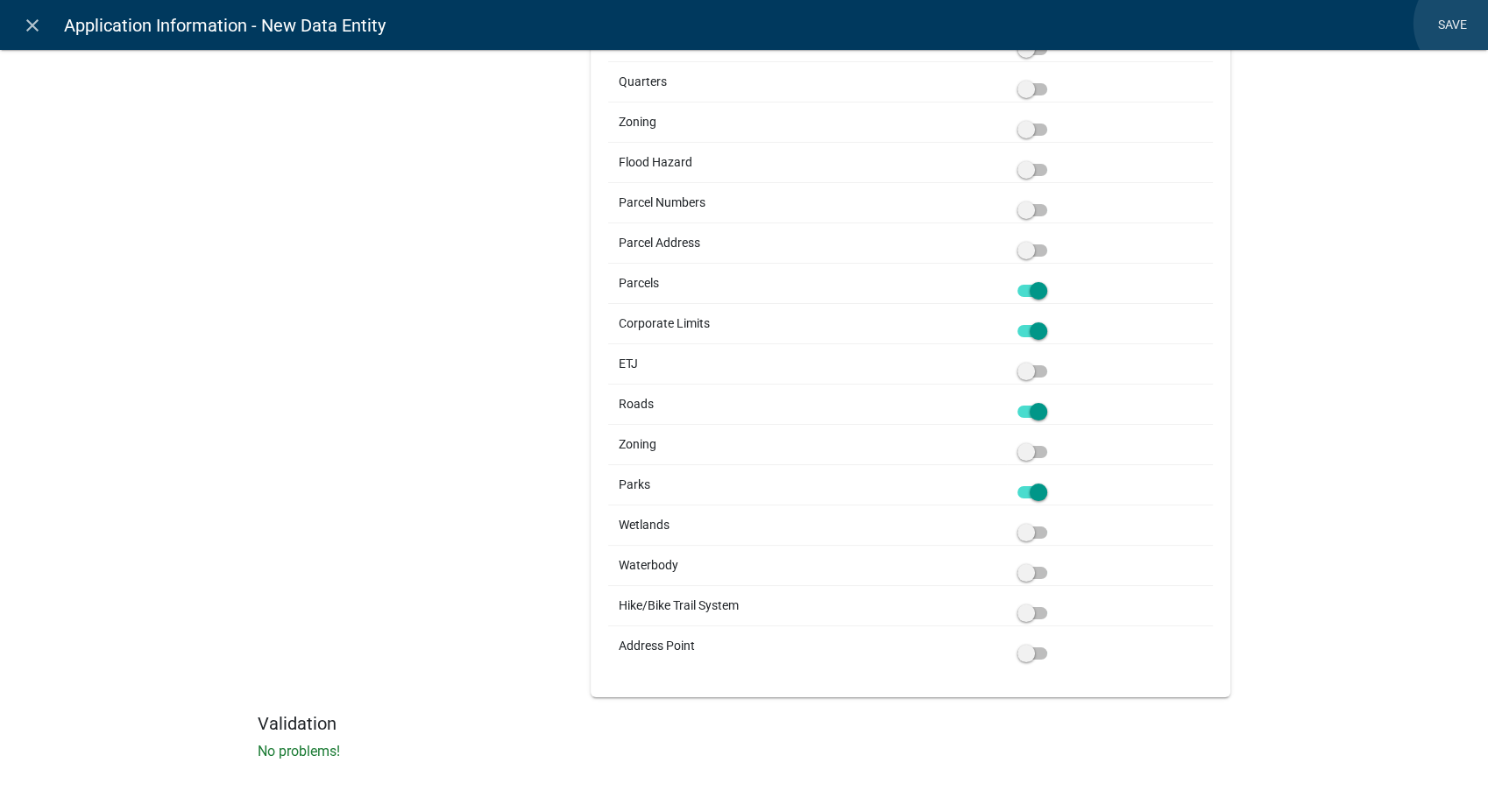
click at [1469, 24] on link "Save" at bounding box center [1451, 25] width 43 height 34
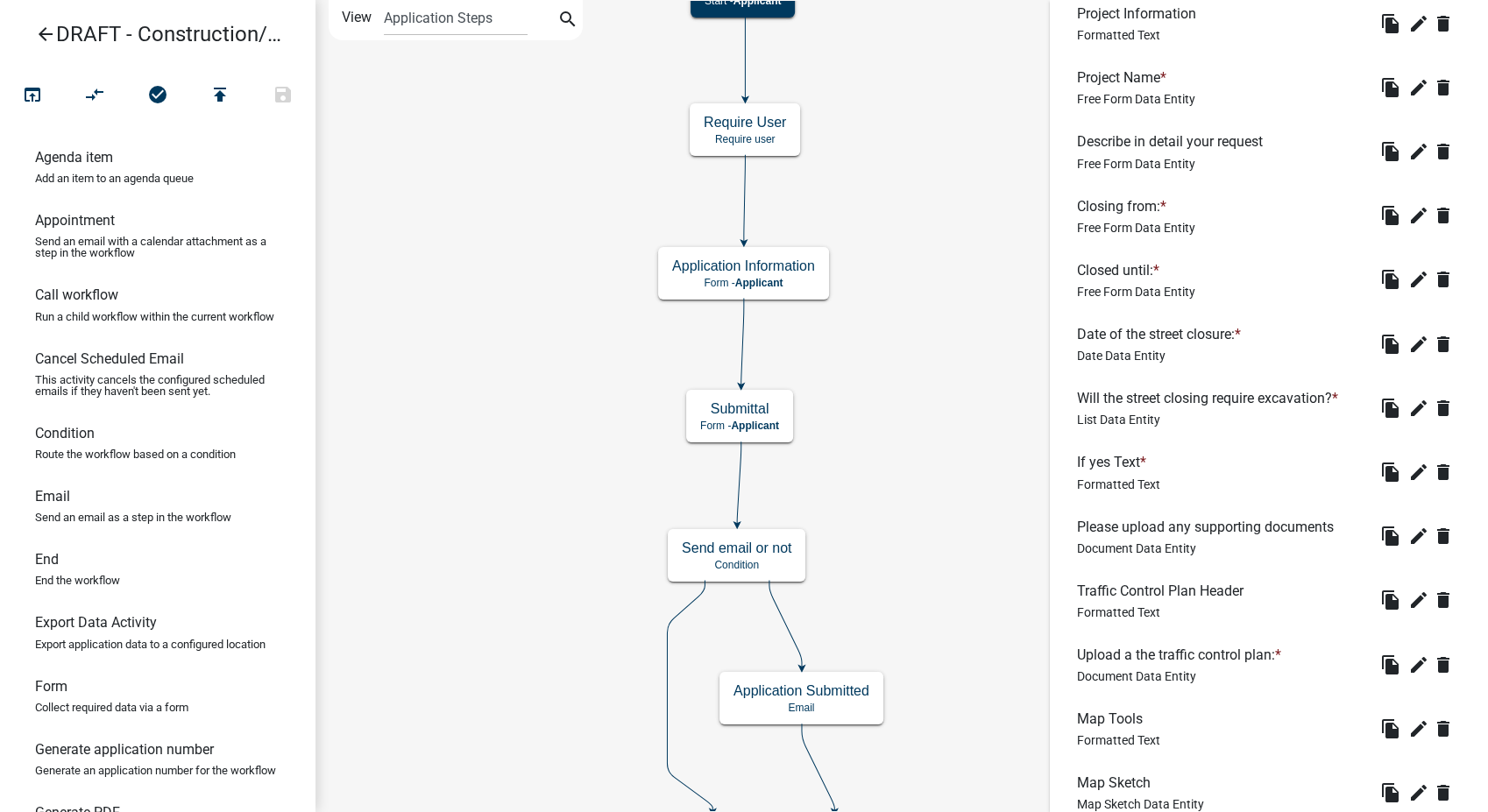
scroll to position [1490, 0]
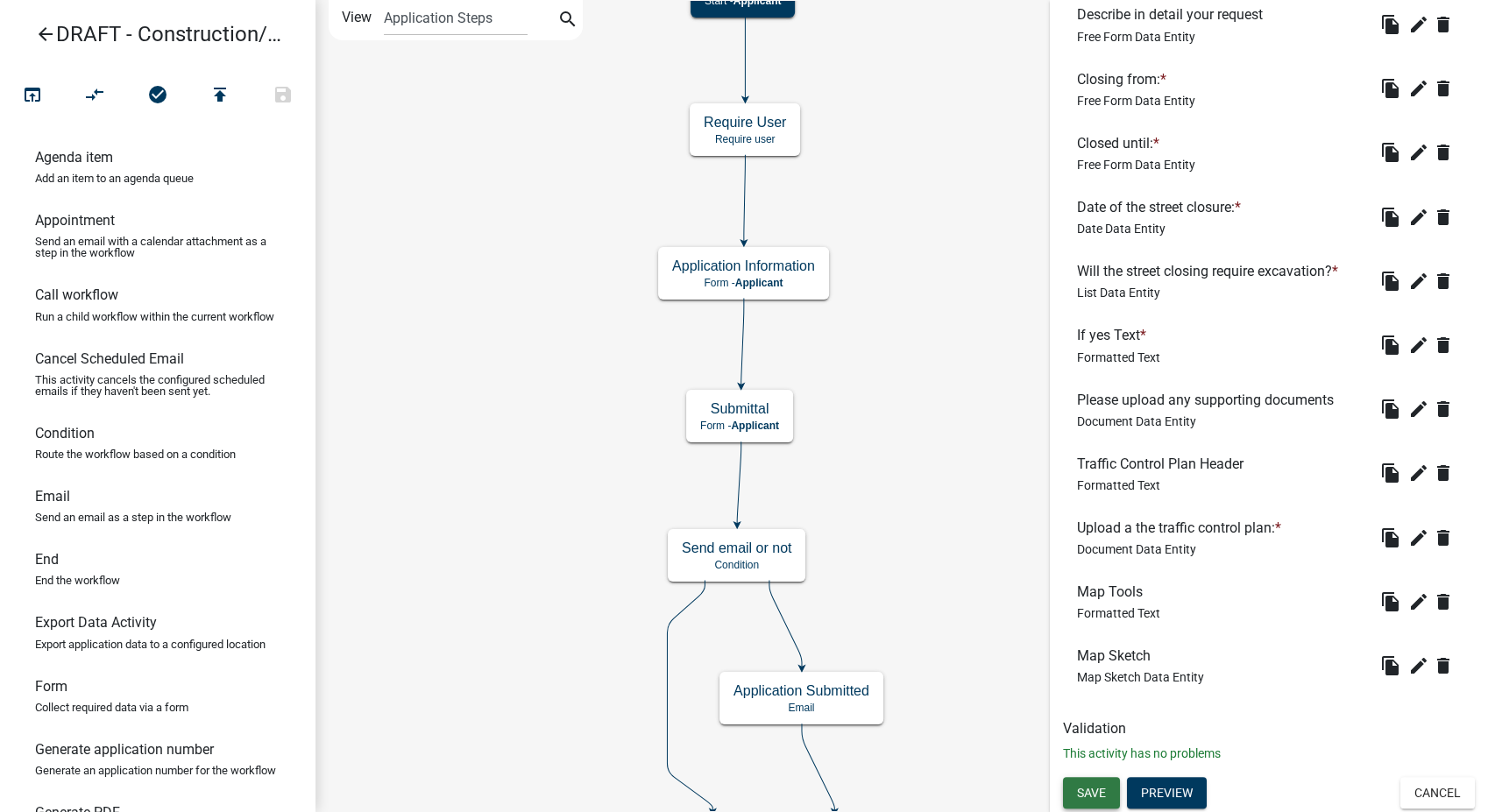
click at [1084, 785] on span "Save" at bounding box center [1092, 792] width 29 height 14
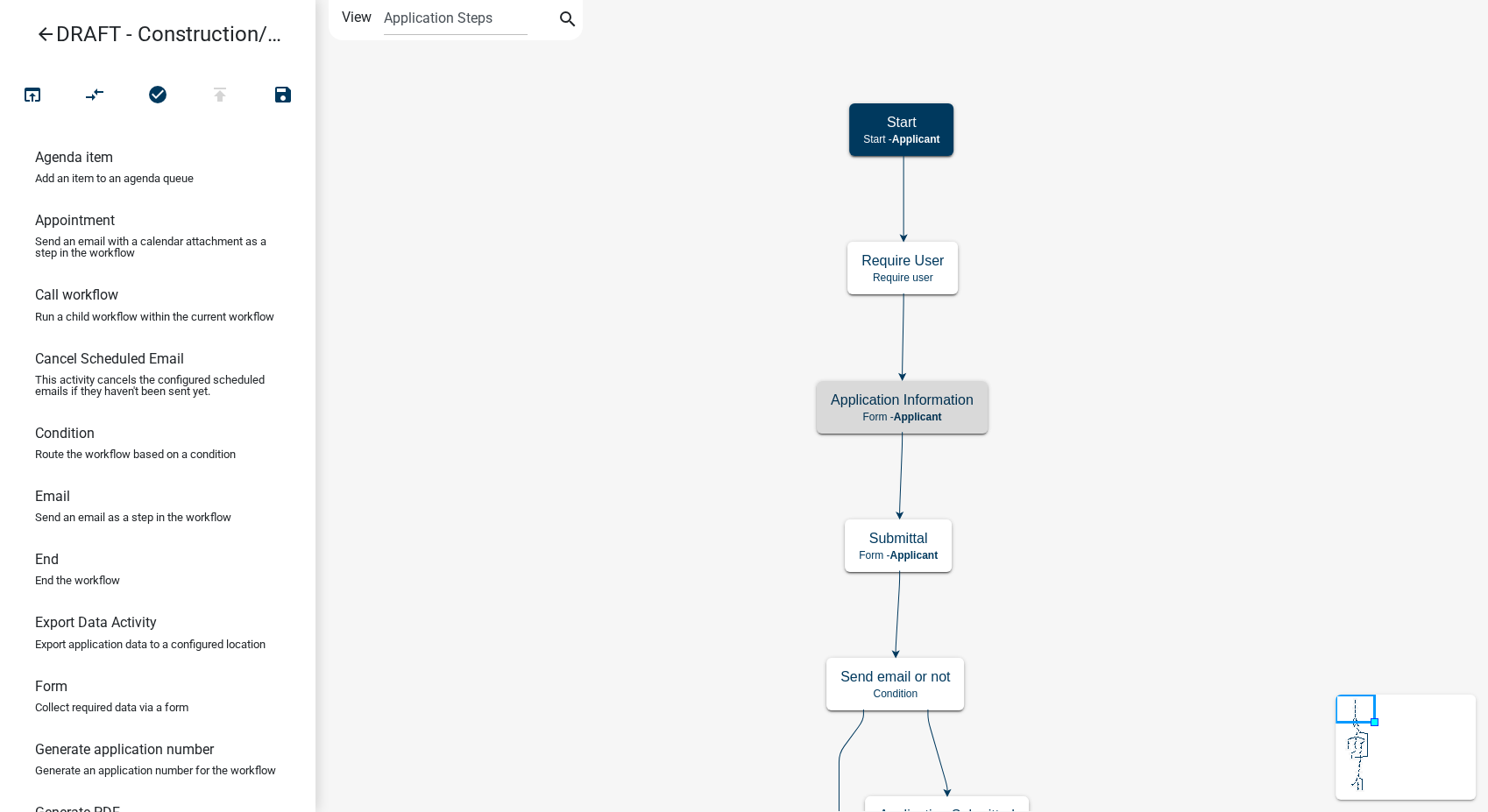
scroll to position [0, 0]
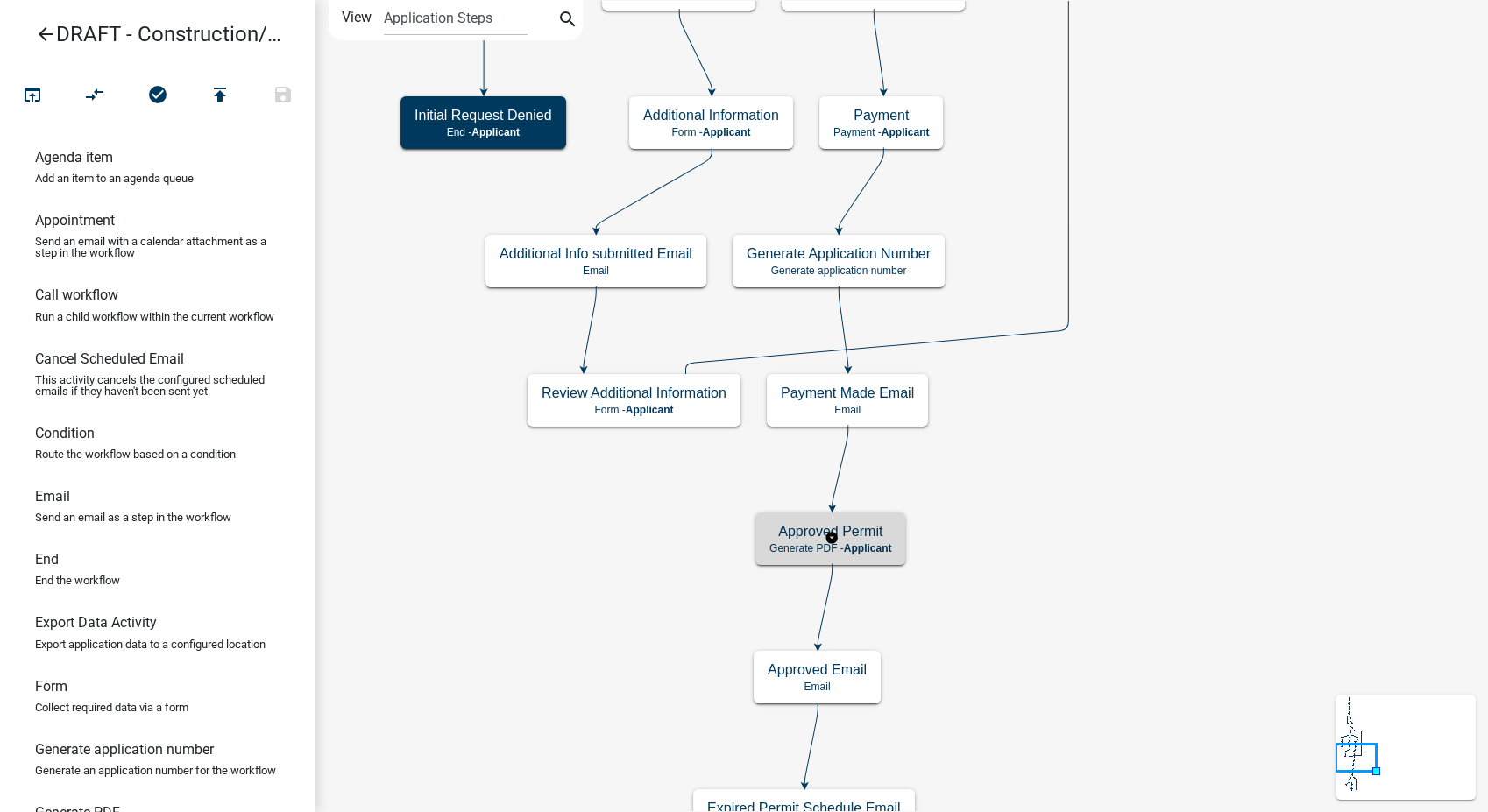
click at [868, 535] on h5 "Approved Permit" at bounding box center [830, 530] width 122 height 16
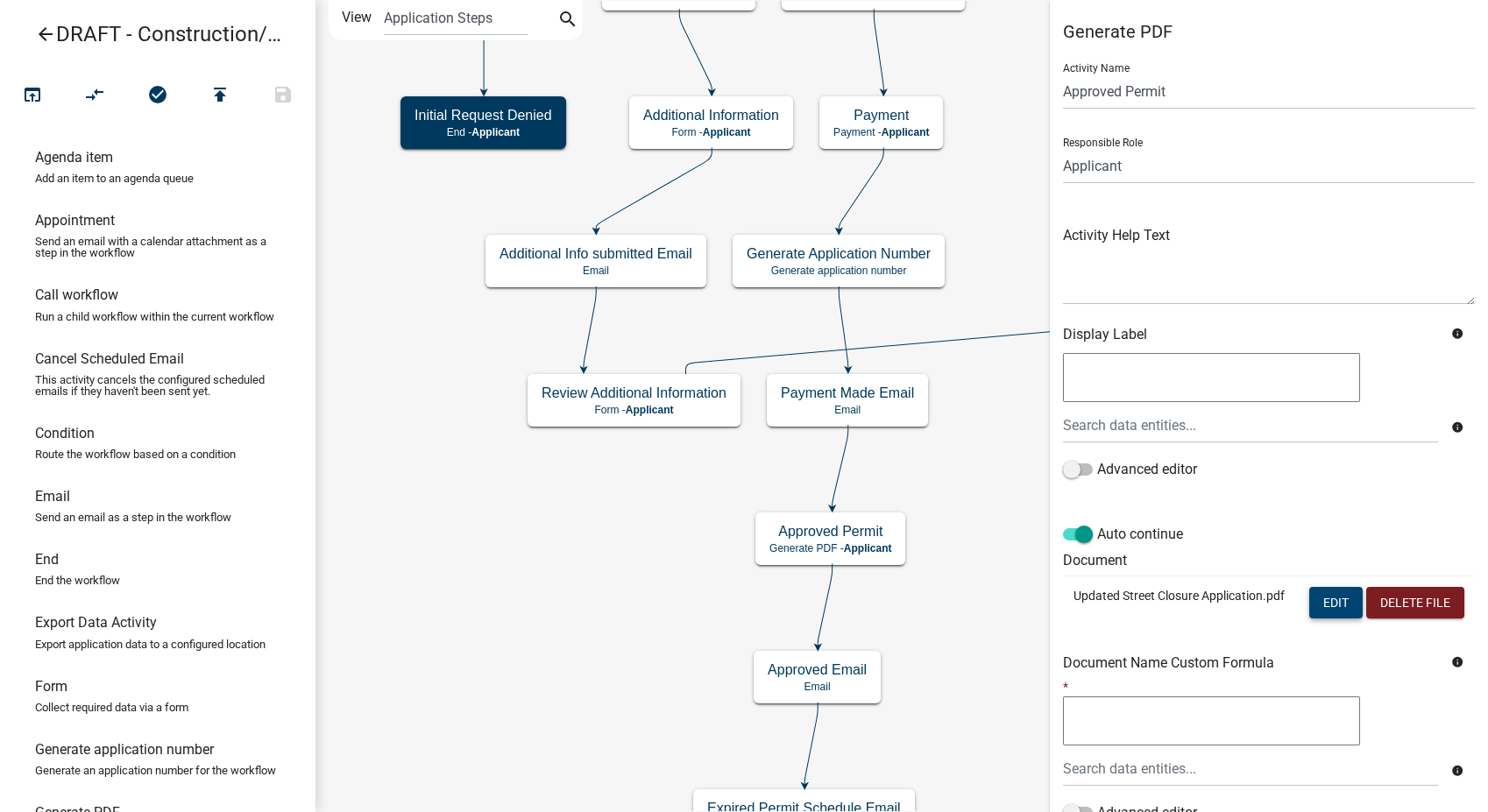
click at [1310, 604] on button "Edit" at bounding box center [1336, 603] width 53 height 32
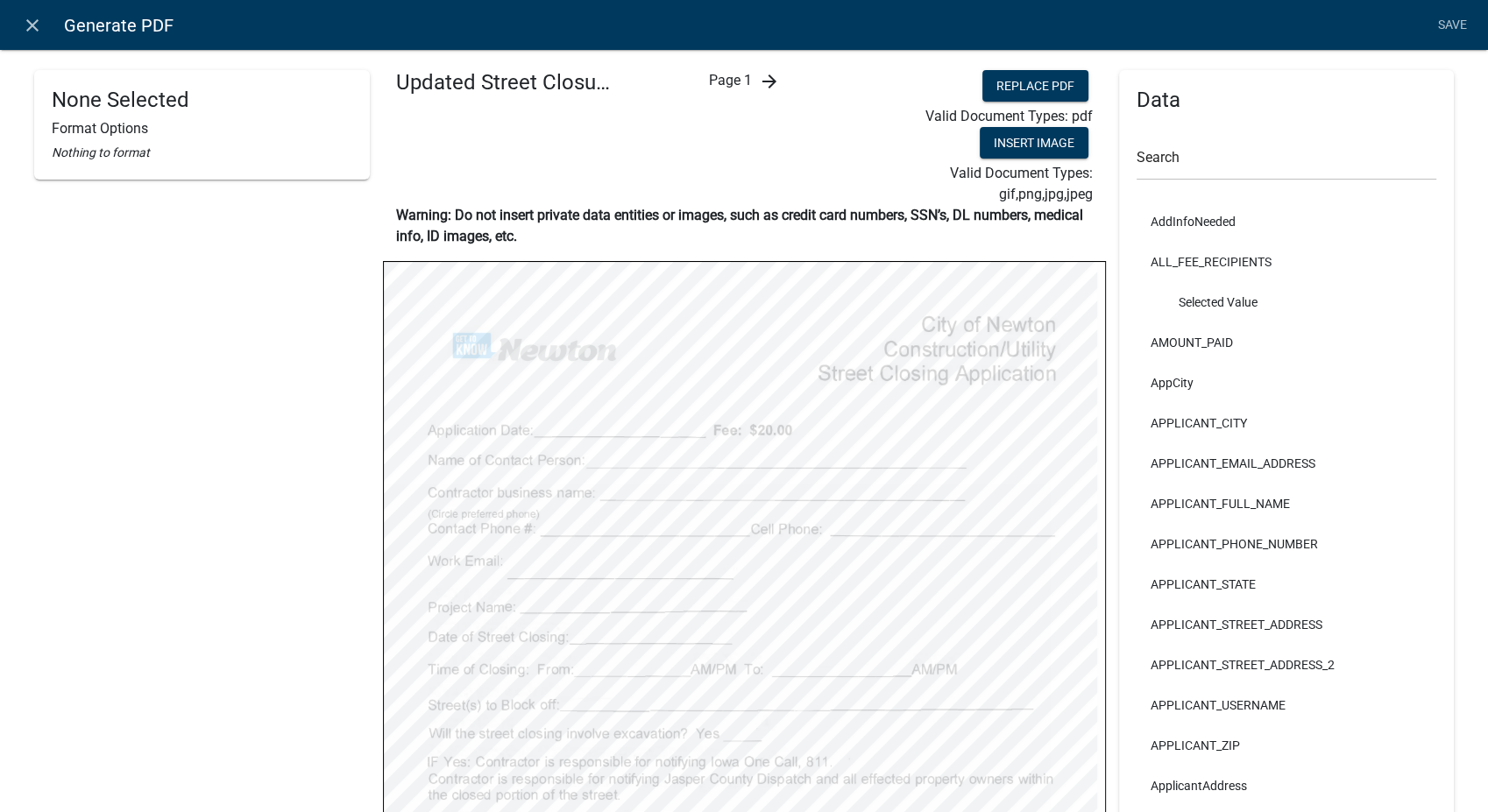
click at [764, 84] on icon "arrow_forward" at bounding box center [769, 82] width 21 height 21
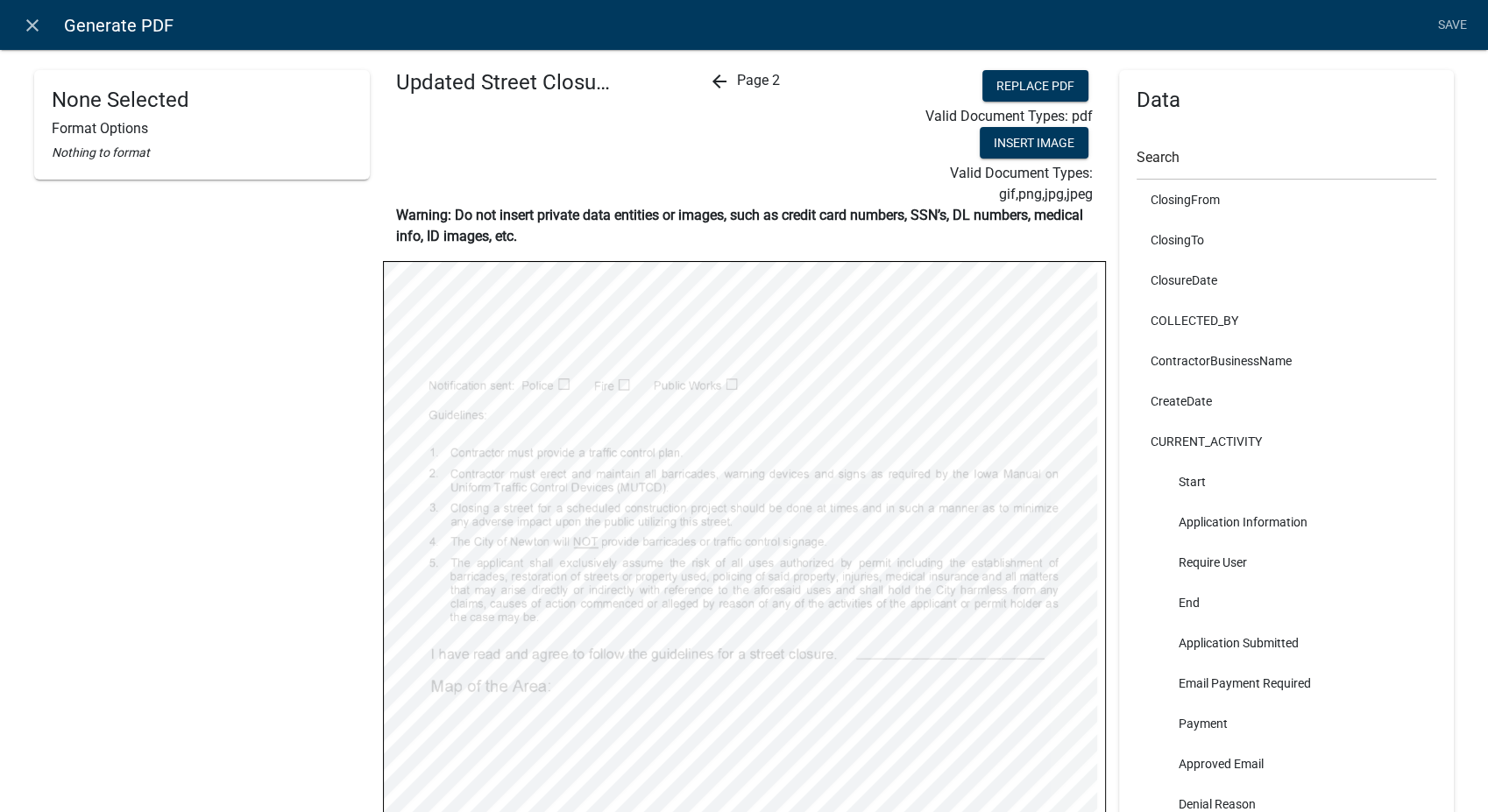
scroll to position [1363, 0]
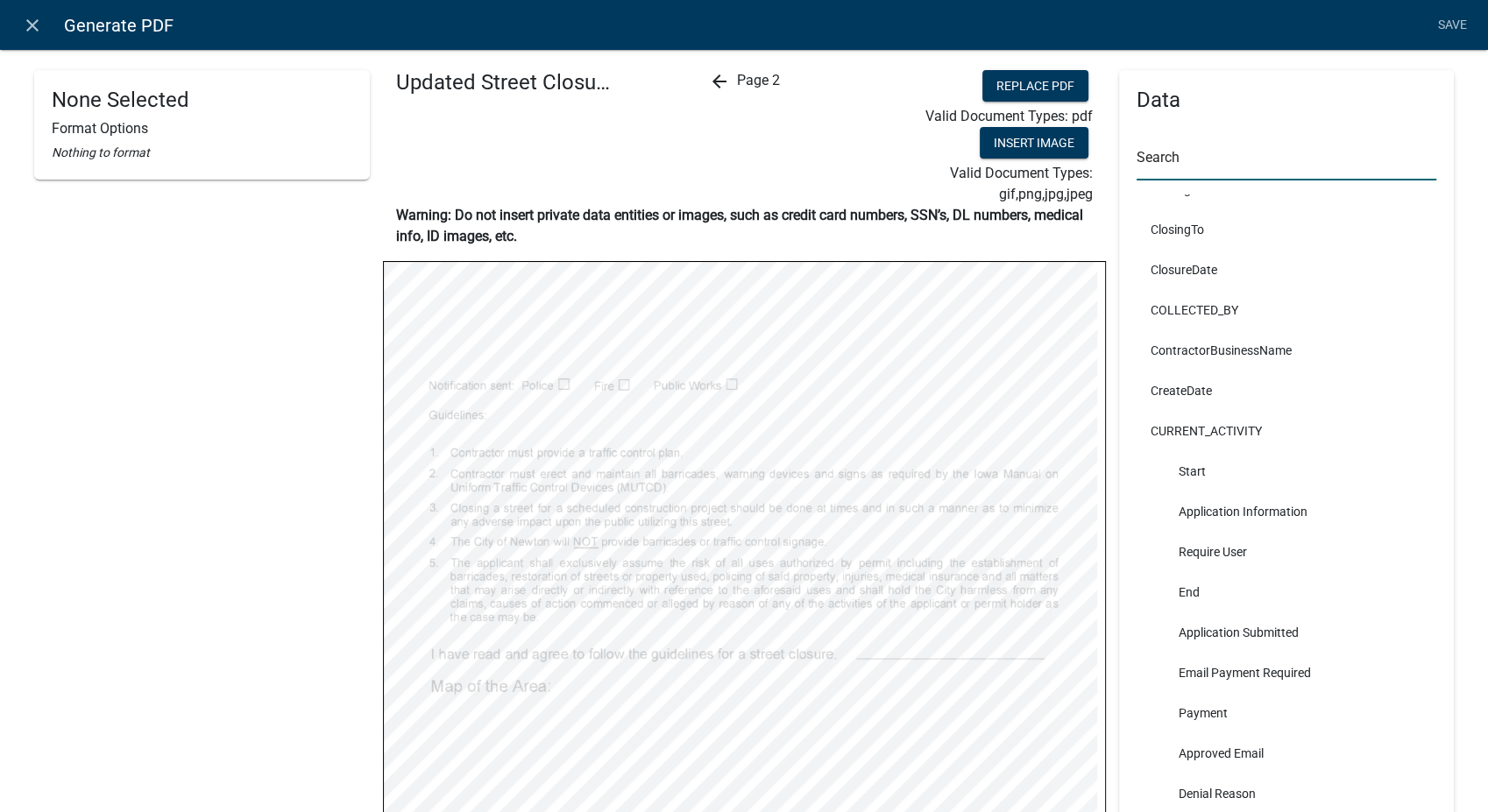
click at [1160, 170] on input "text" at bounding box center [1287, 162] width 301 height 36
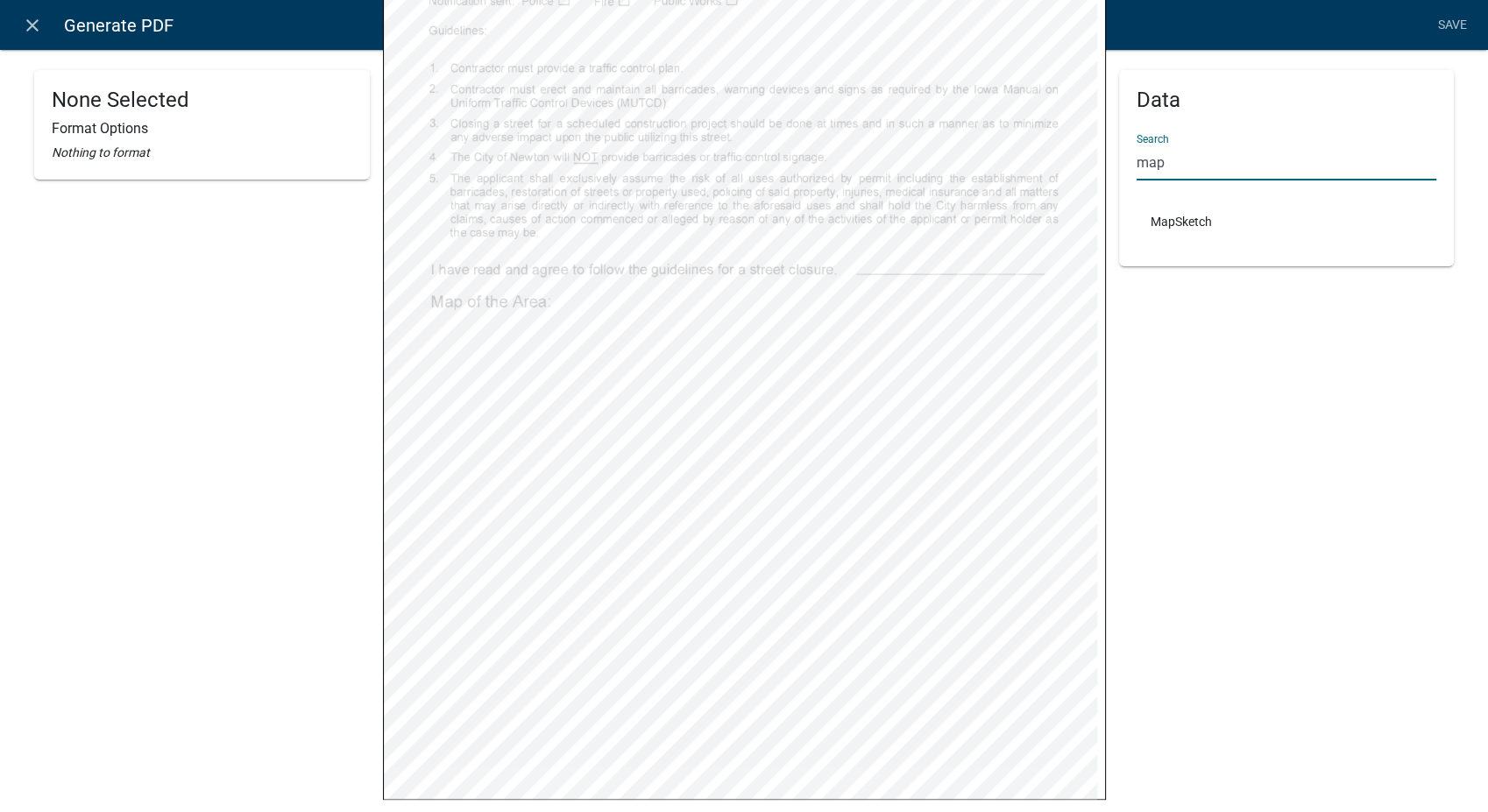
scroll to position [389, 0]
type input "map"
select select
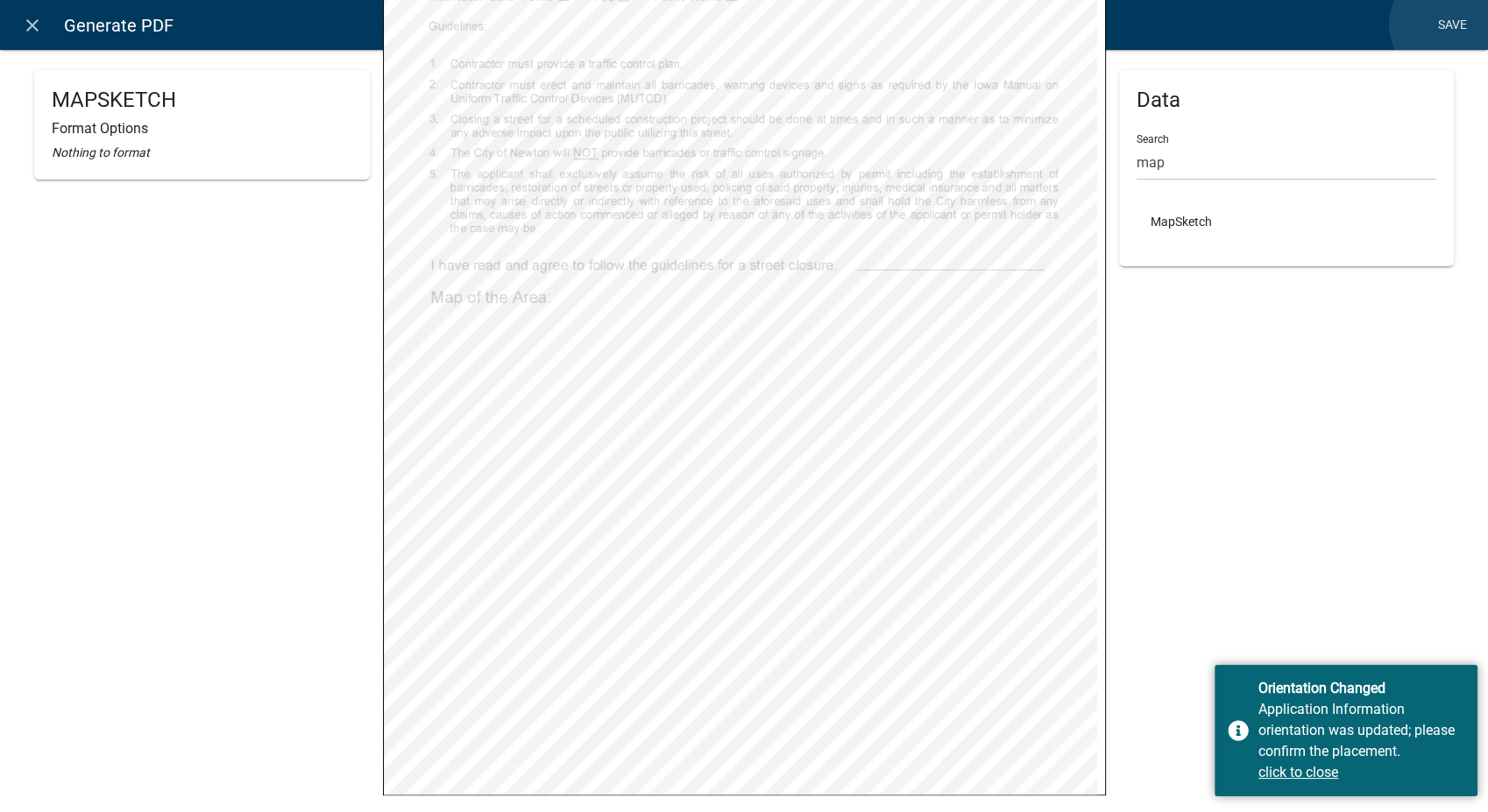
click at [1444, 24] on link "Save" at bounding box center [1451, 25] width 43 height 34
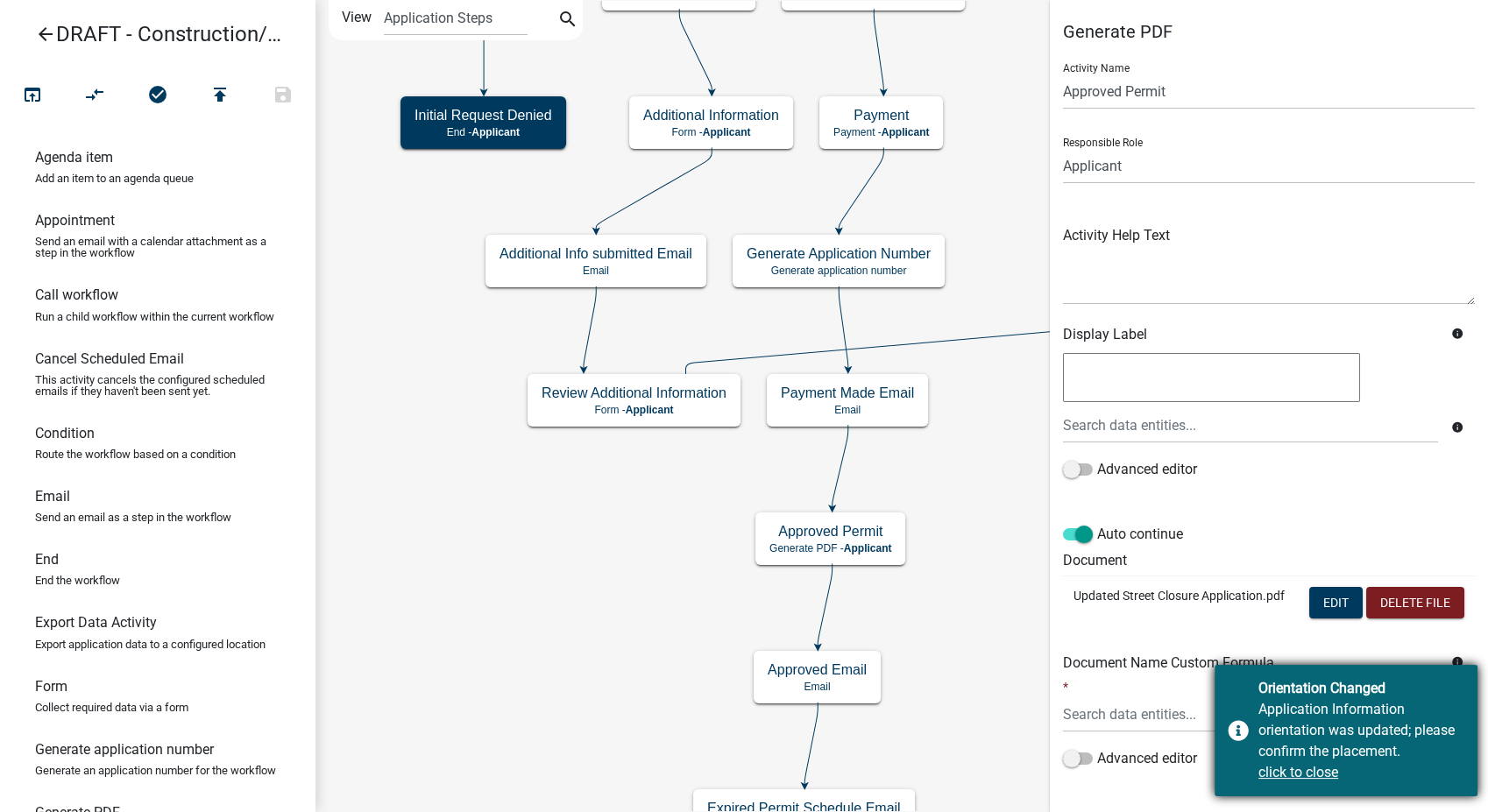
click at [1278, 770] on u "click to close" at bounding box center [1298, 771] width 80 height 16
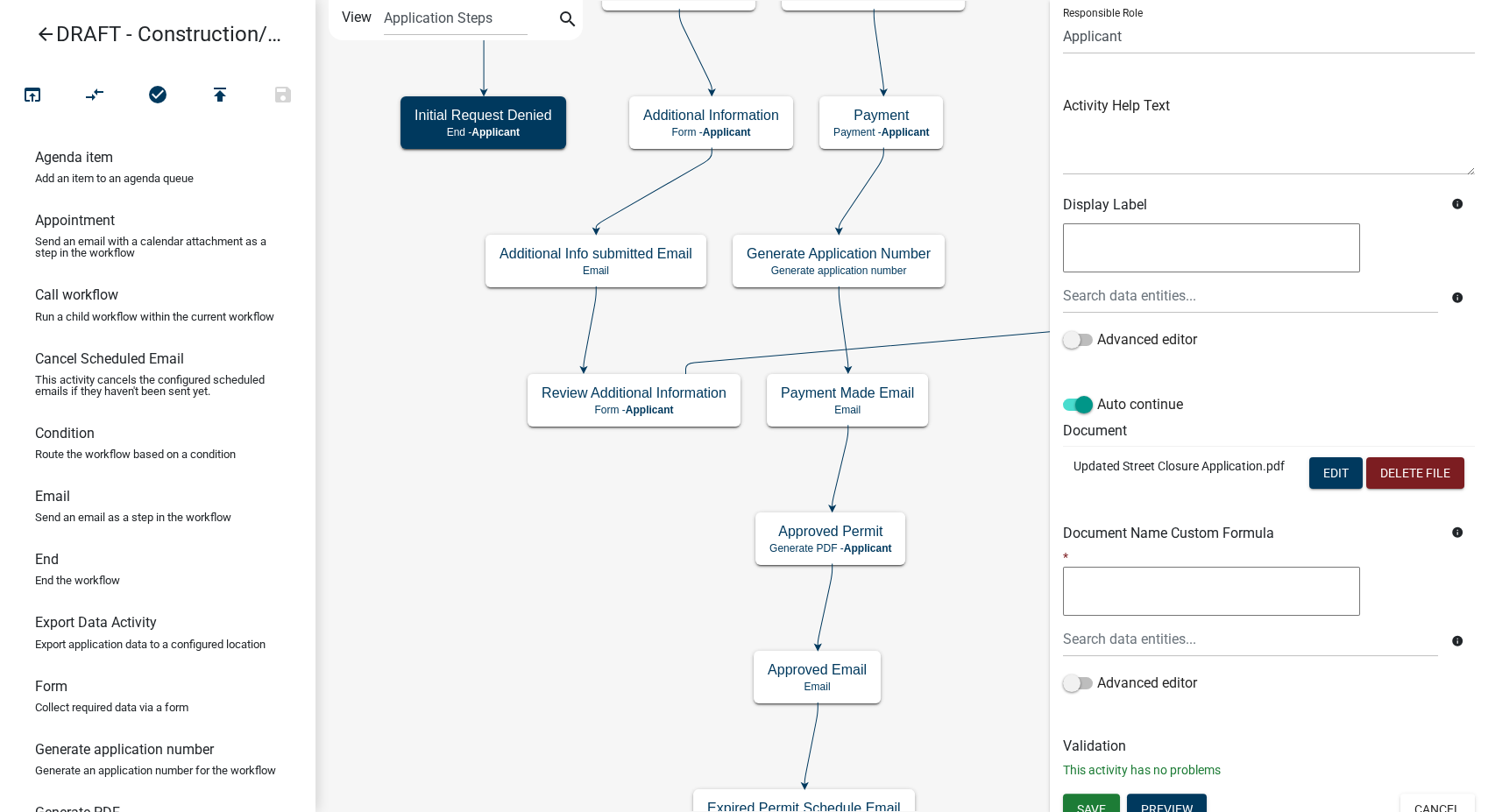
scroll to position [182, 0]
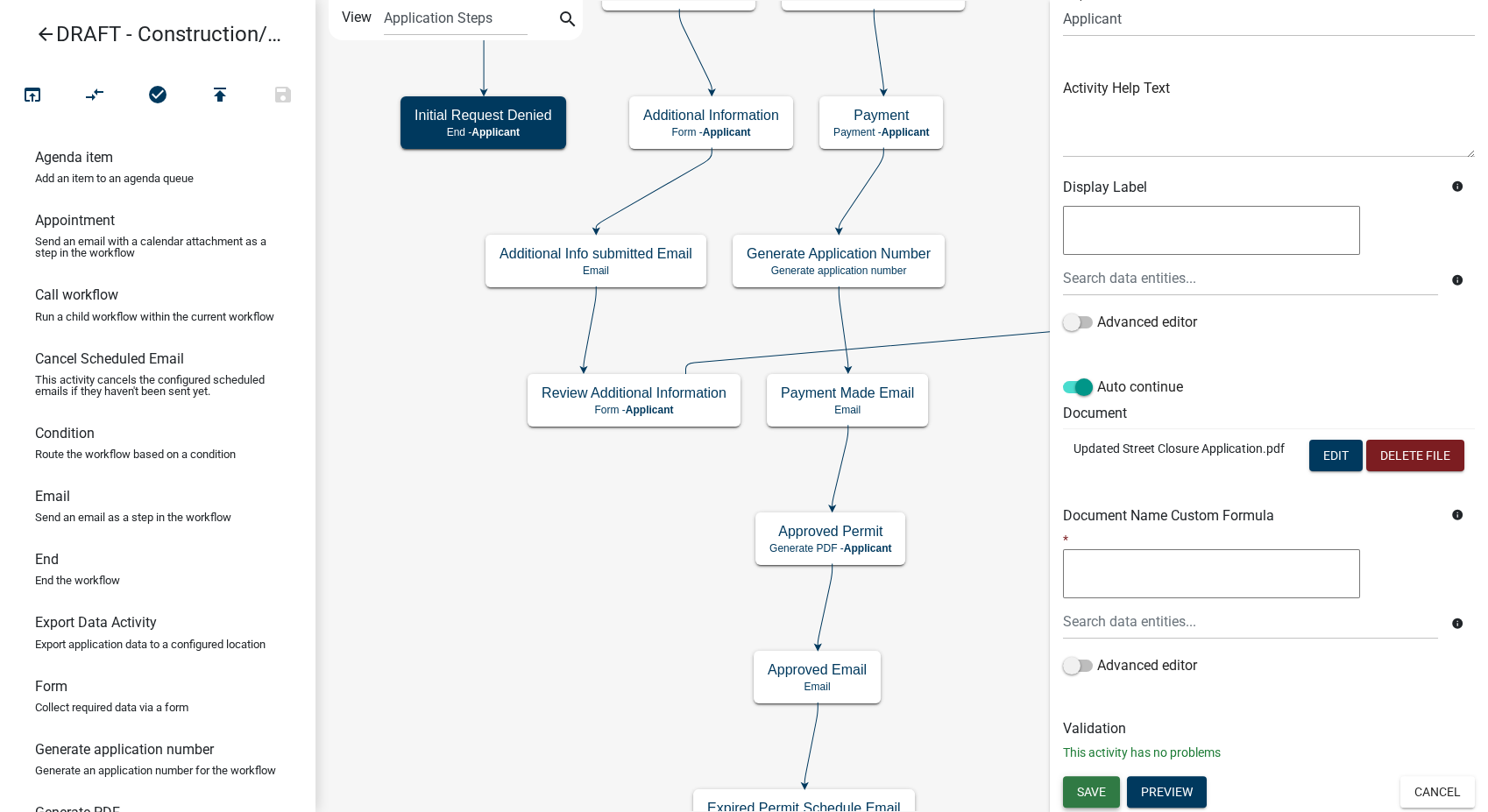
click at [1092, 796] on span "Save" at bounding box center [1092, 791] width 29 height 14
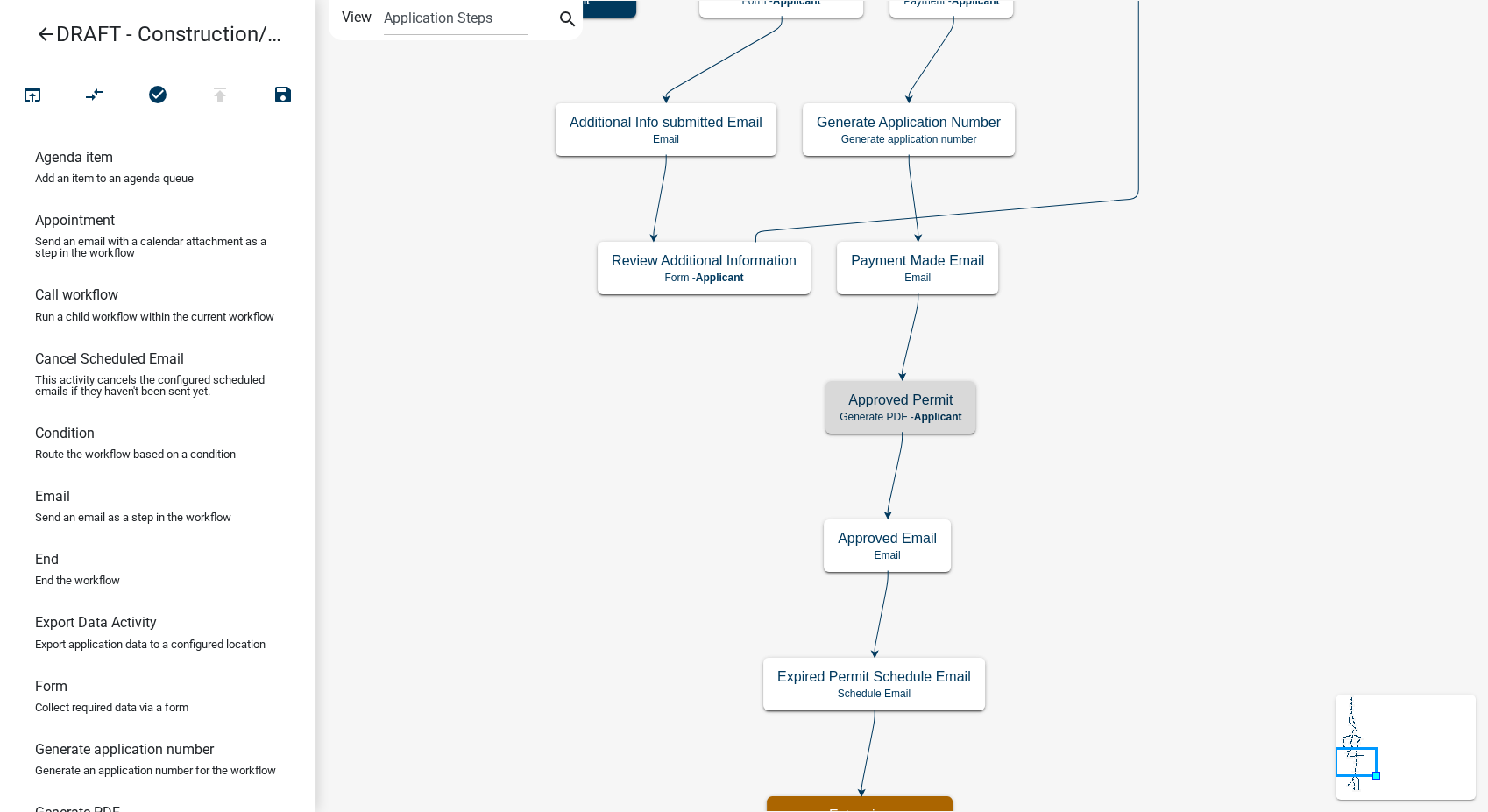
scroll to position [0, 0]
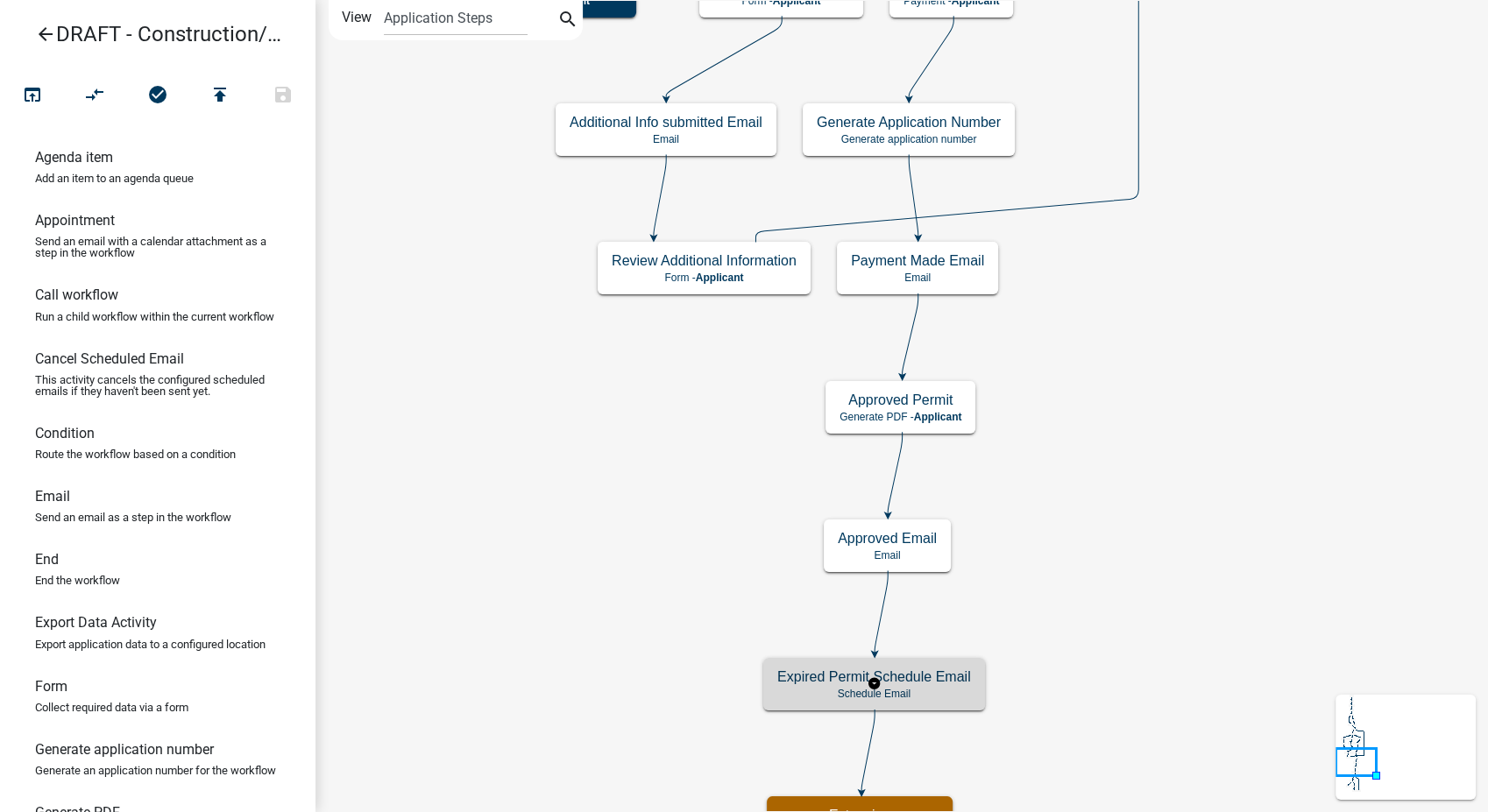
click at [926, 690] on p "Schedule Email" at bounding box center [874, 693] width 194 height 13
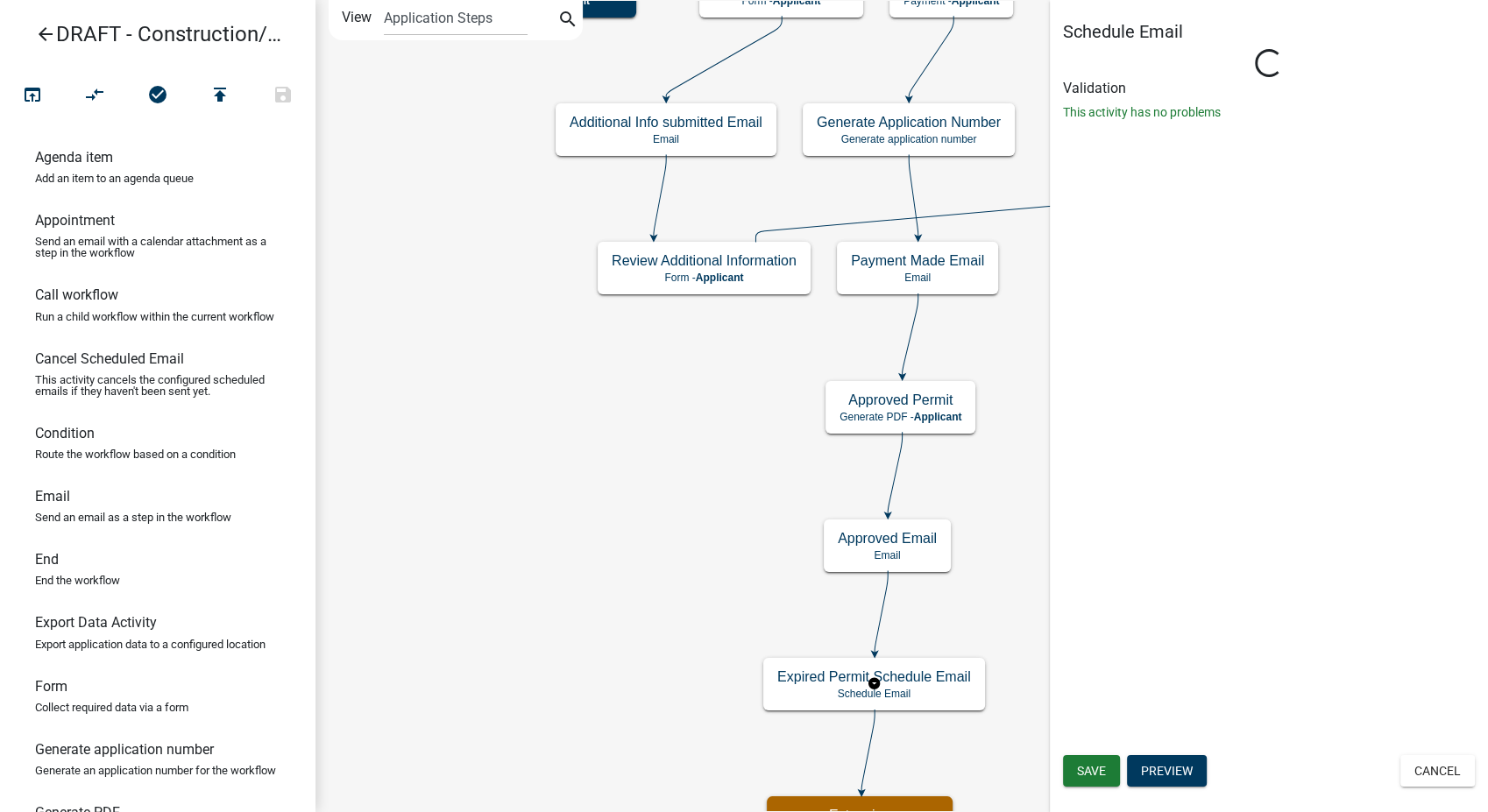
select select "10: 10:00 AM"
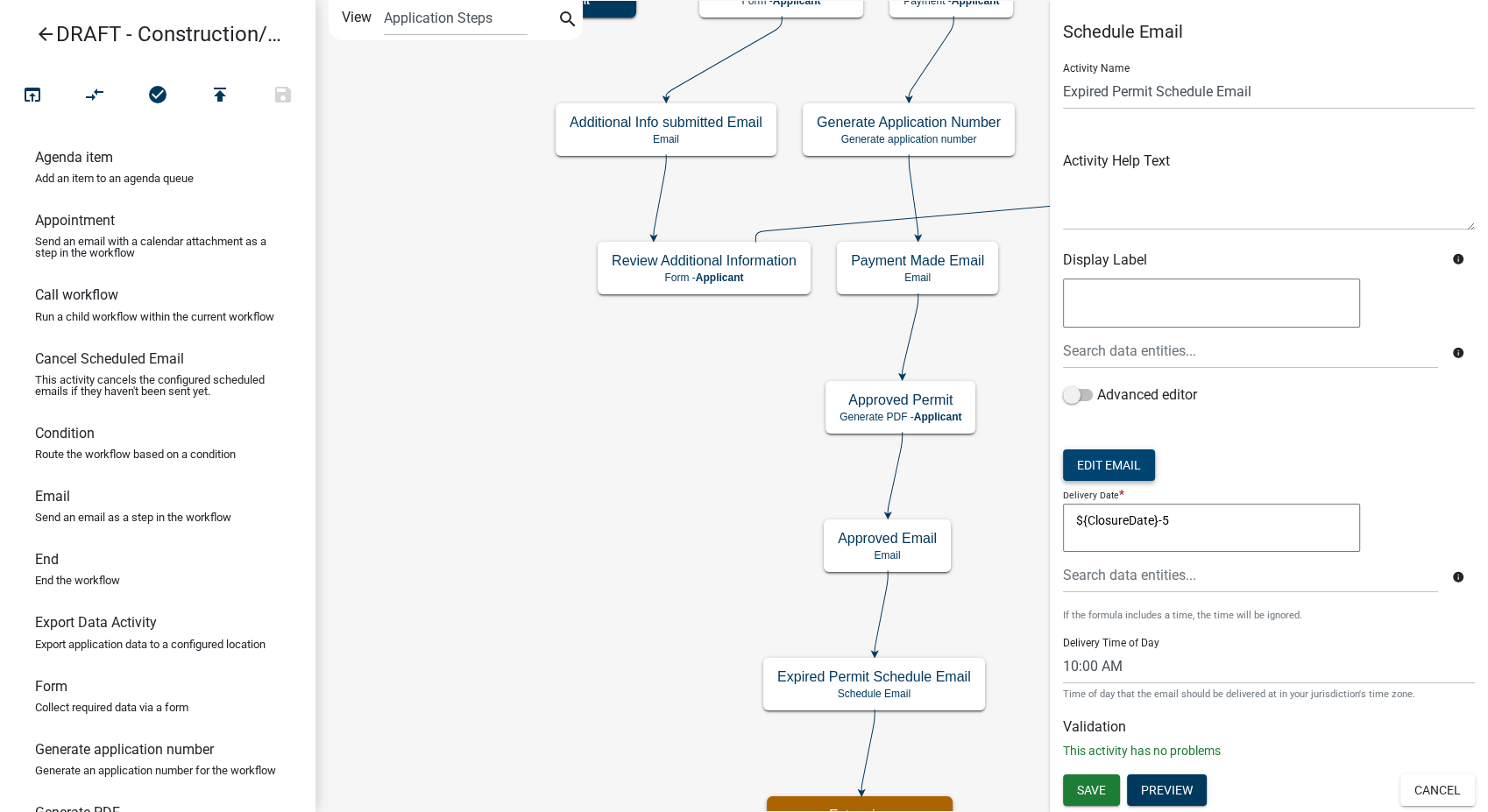
click at [1106, 470] on button "Edit Email" at bounding box center [1108, 465] width 92 height 32
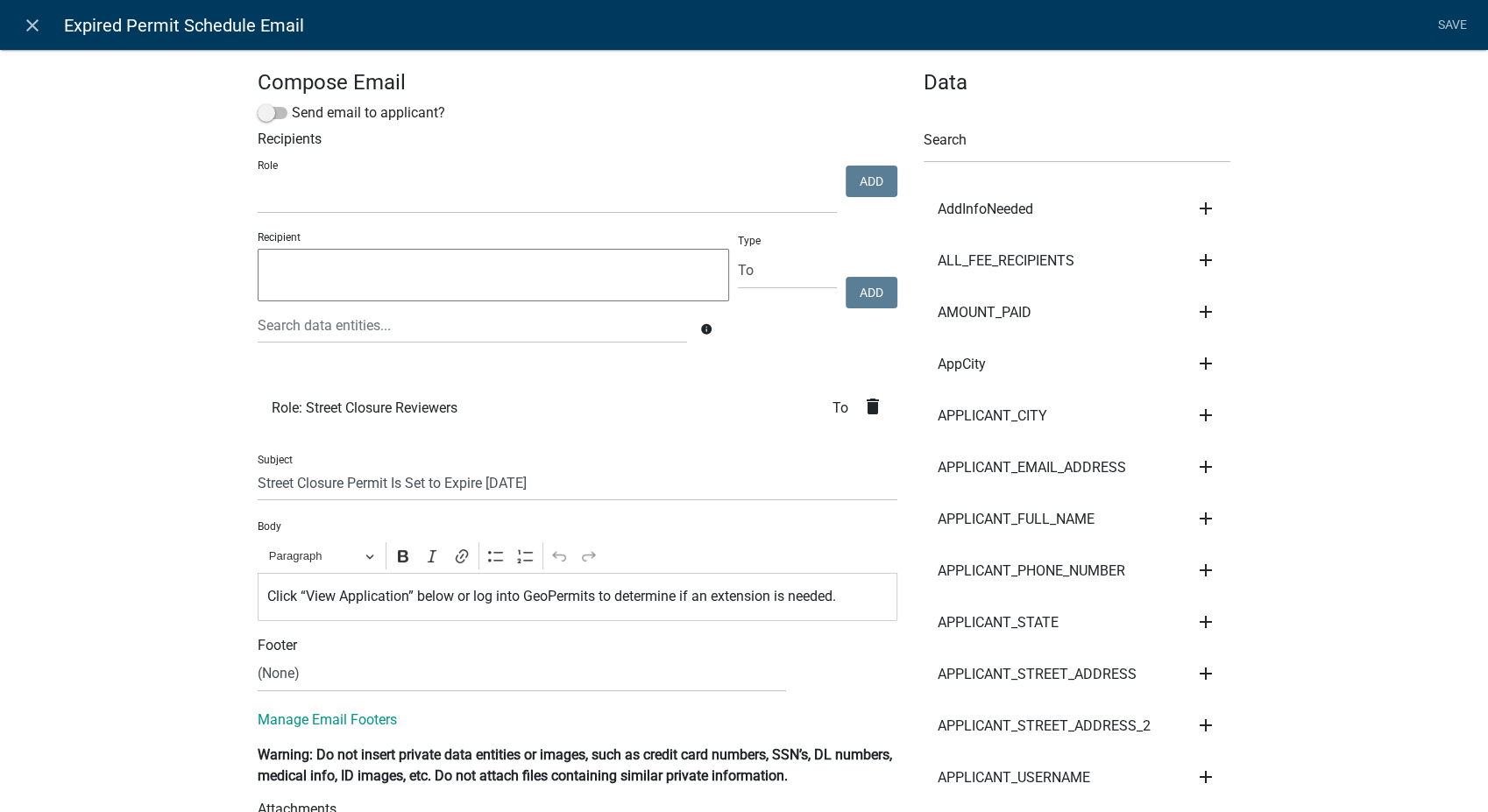
select select
click at [34, 24] on icon "close" at bounding box center [33, 25] width 21 height 21
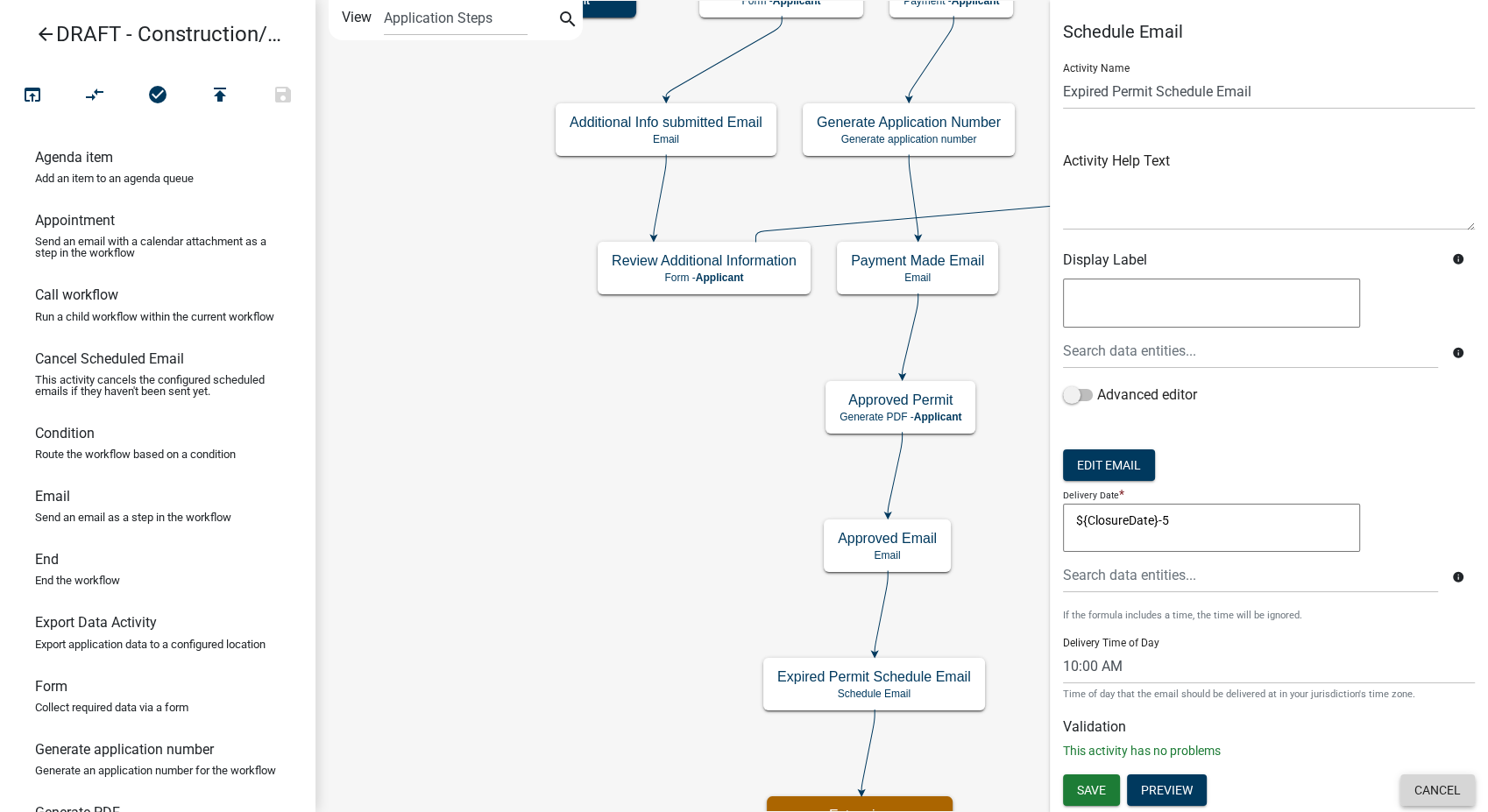
click at [1458, 795] on button "Cancel" at bounding box center [1437, 790] width 74 height 32
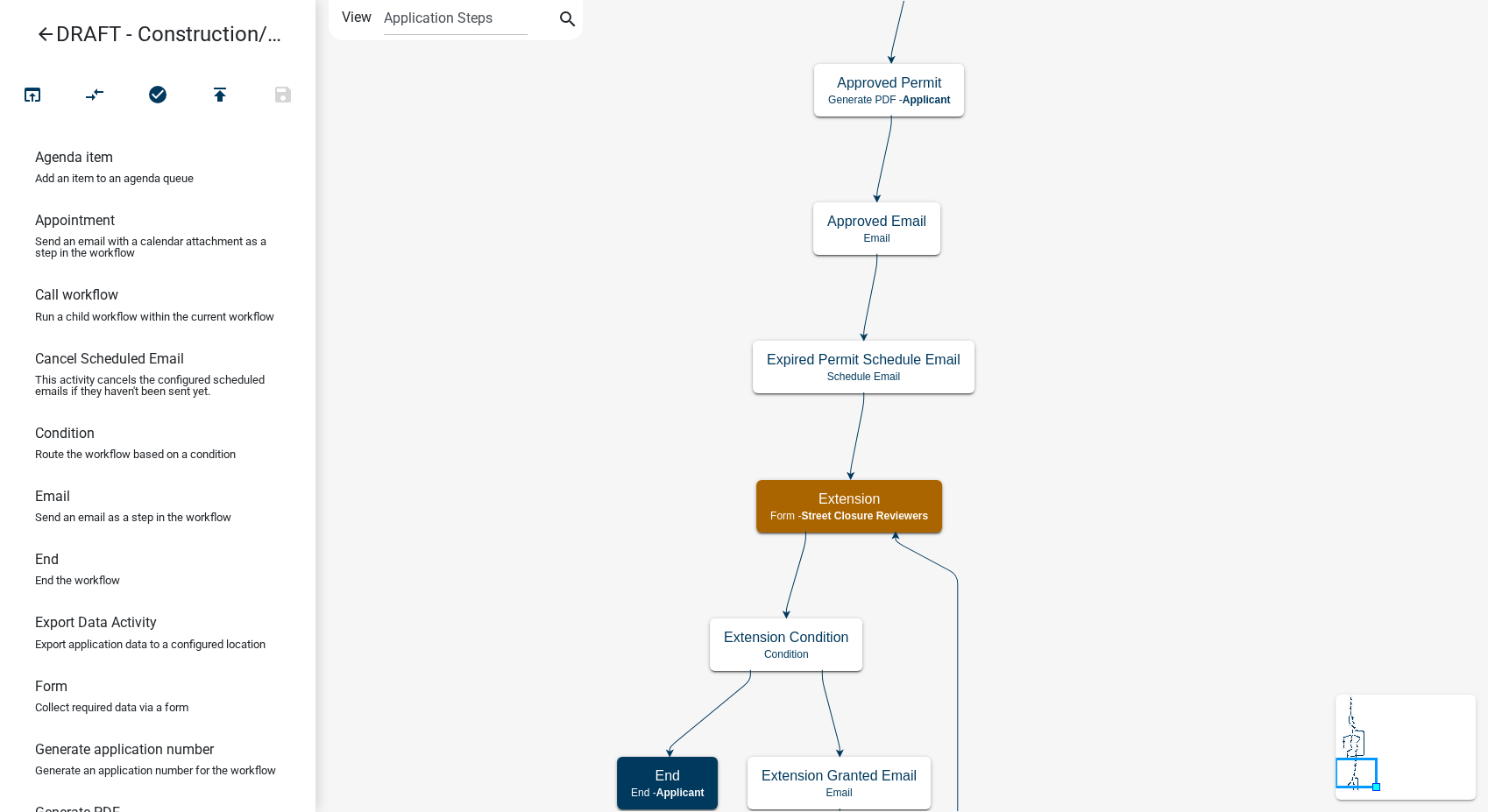
click at [43, 36] on icon "arrow_back" at bounding box center [45, 36] width 21 height 24
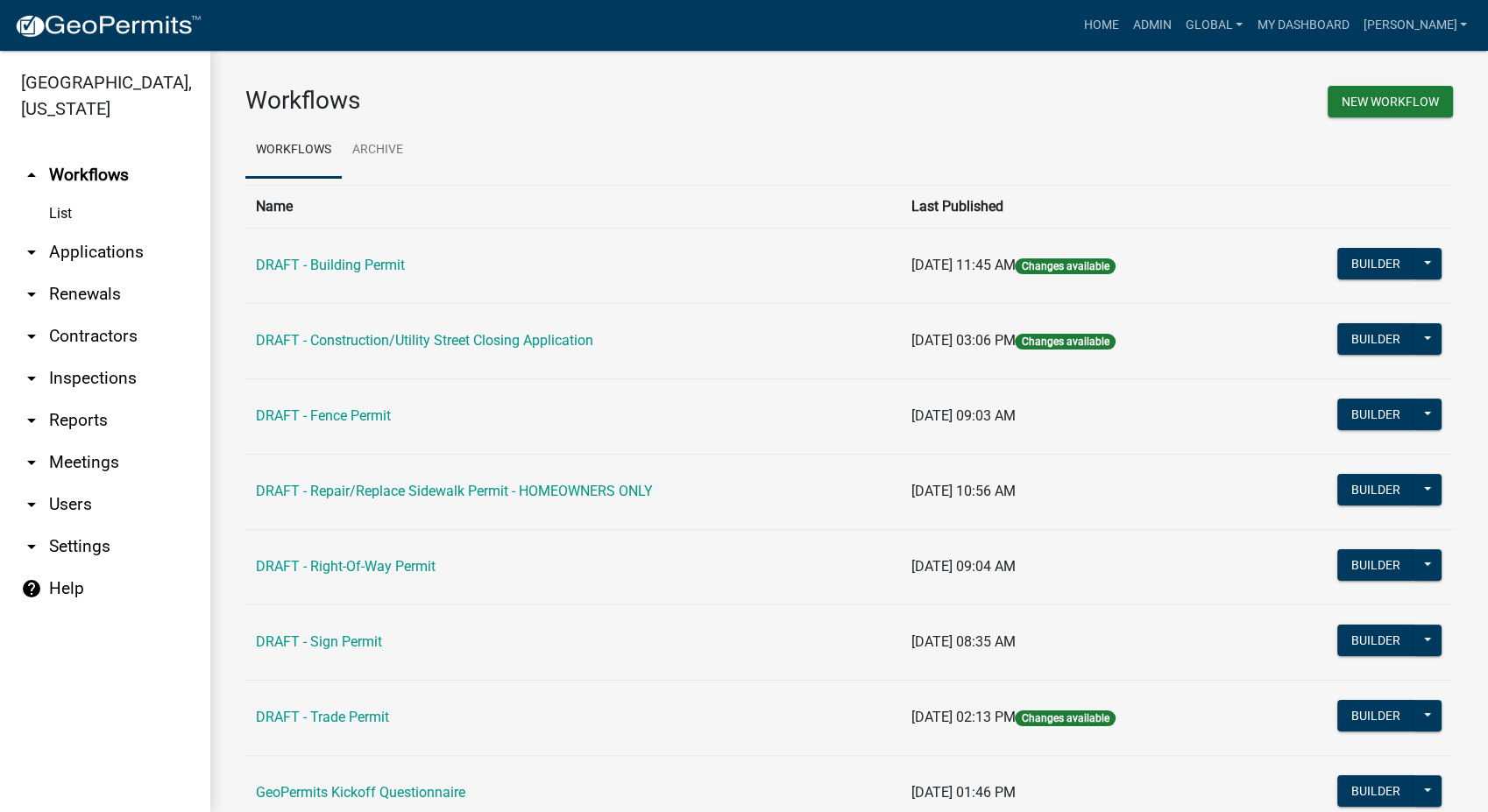
click at [67, 526] on link "arrow_drop_down Settings" at bounding box center [105, 547] width 210 height 42
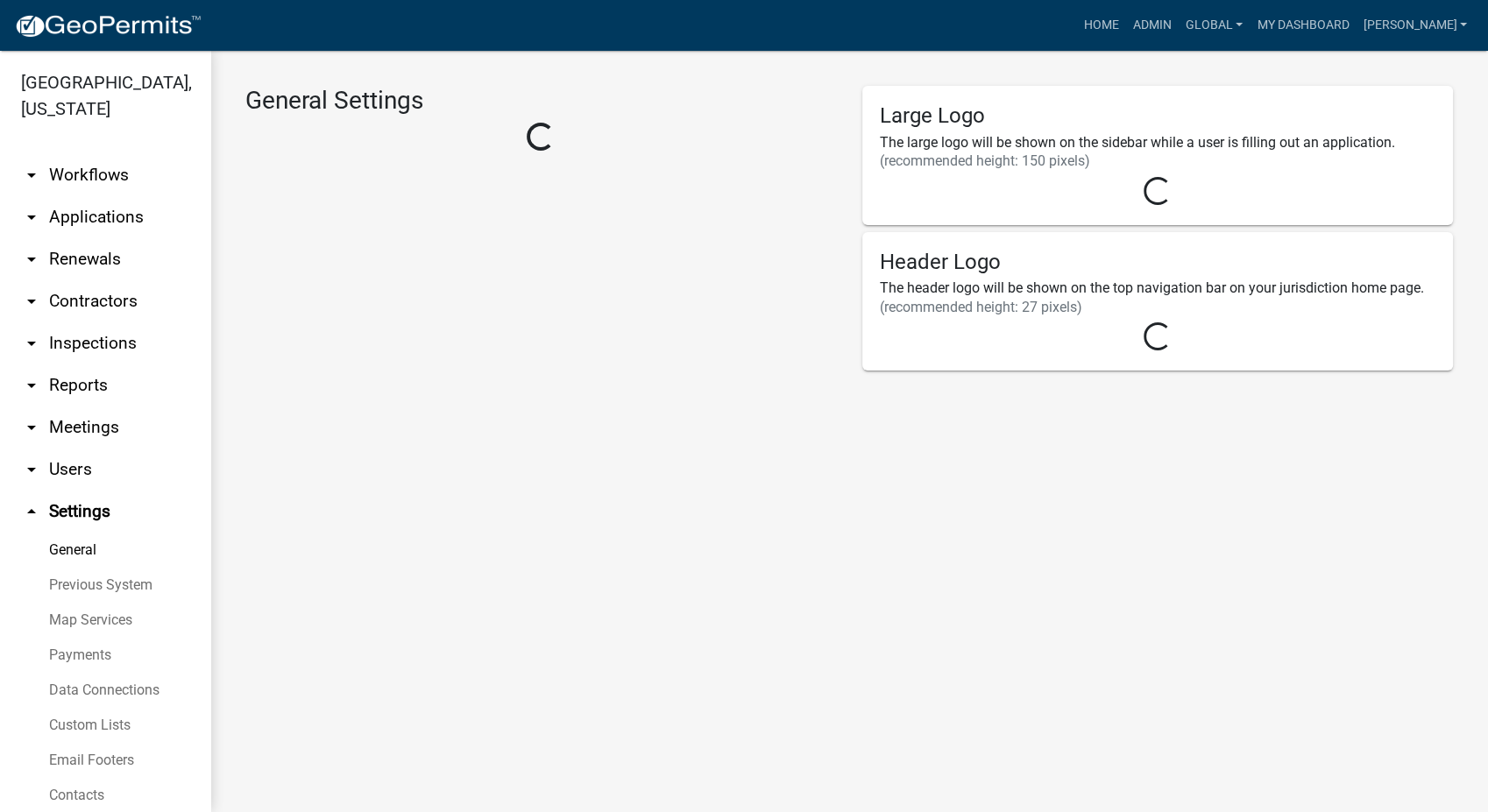
select select "IA"
select select "Central Standard Time"
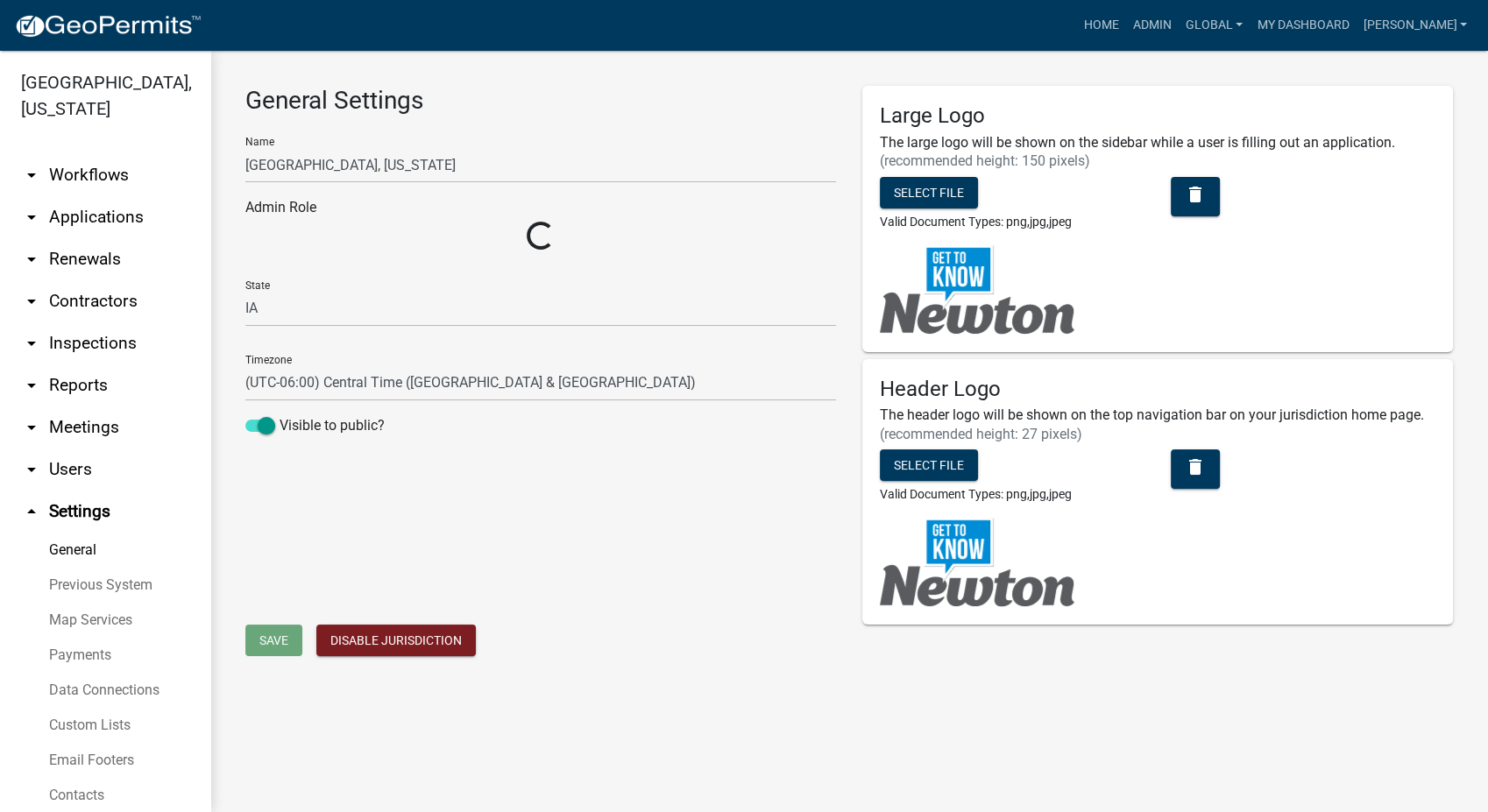
select select "5355c76e-d333-4ae7-ad4c-4a073e072dbd"
click at [79, 708] on link "Custom Lists" at bounding box center [105, 725] width 210 height 35
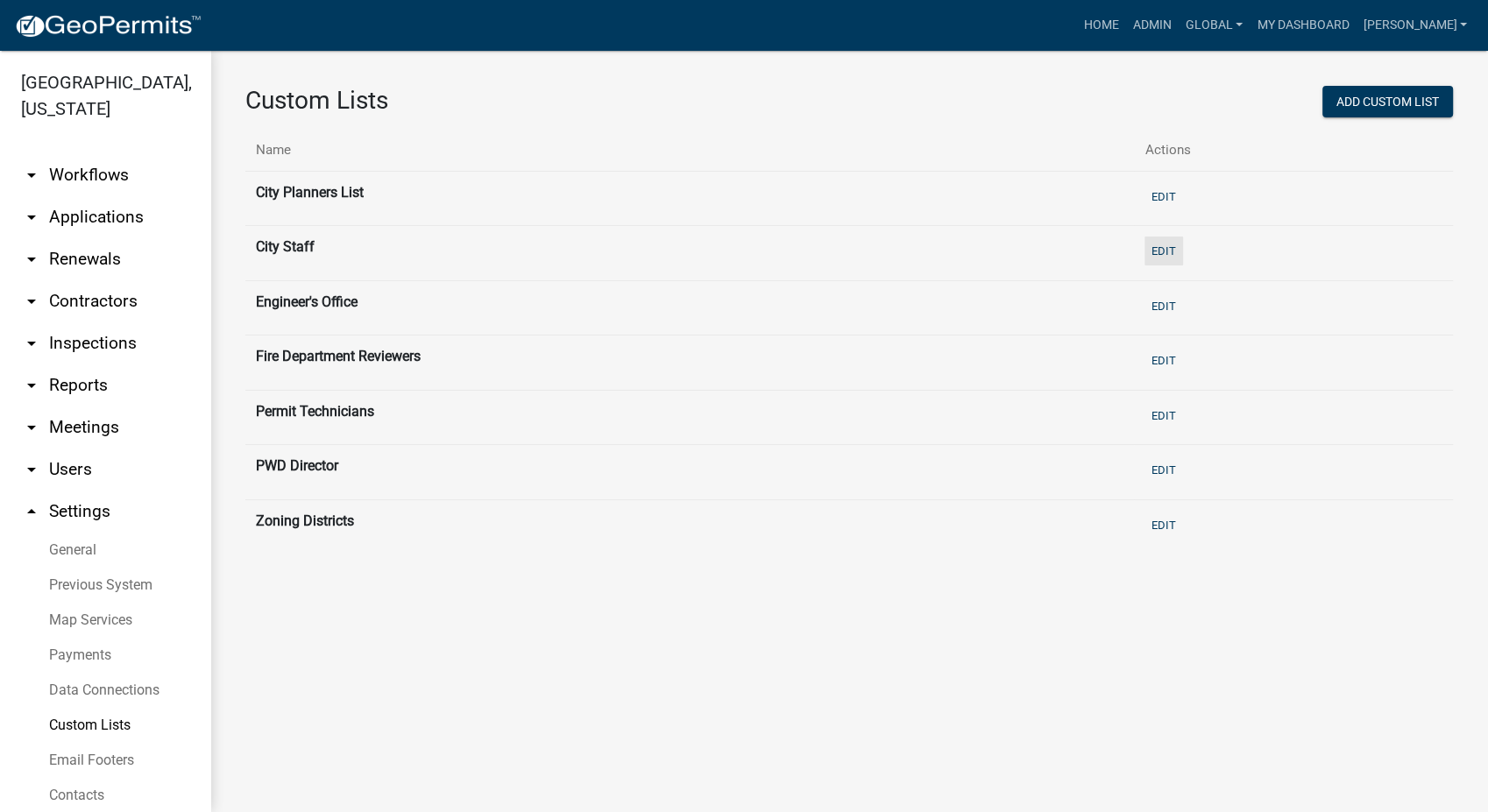
click at [1164, 248] on button "Edit" at bounding box center [1164, 251] width 39 height 29
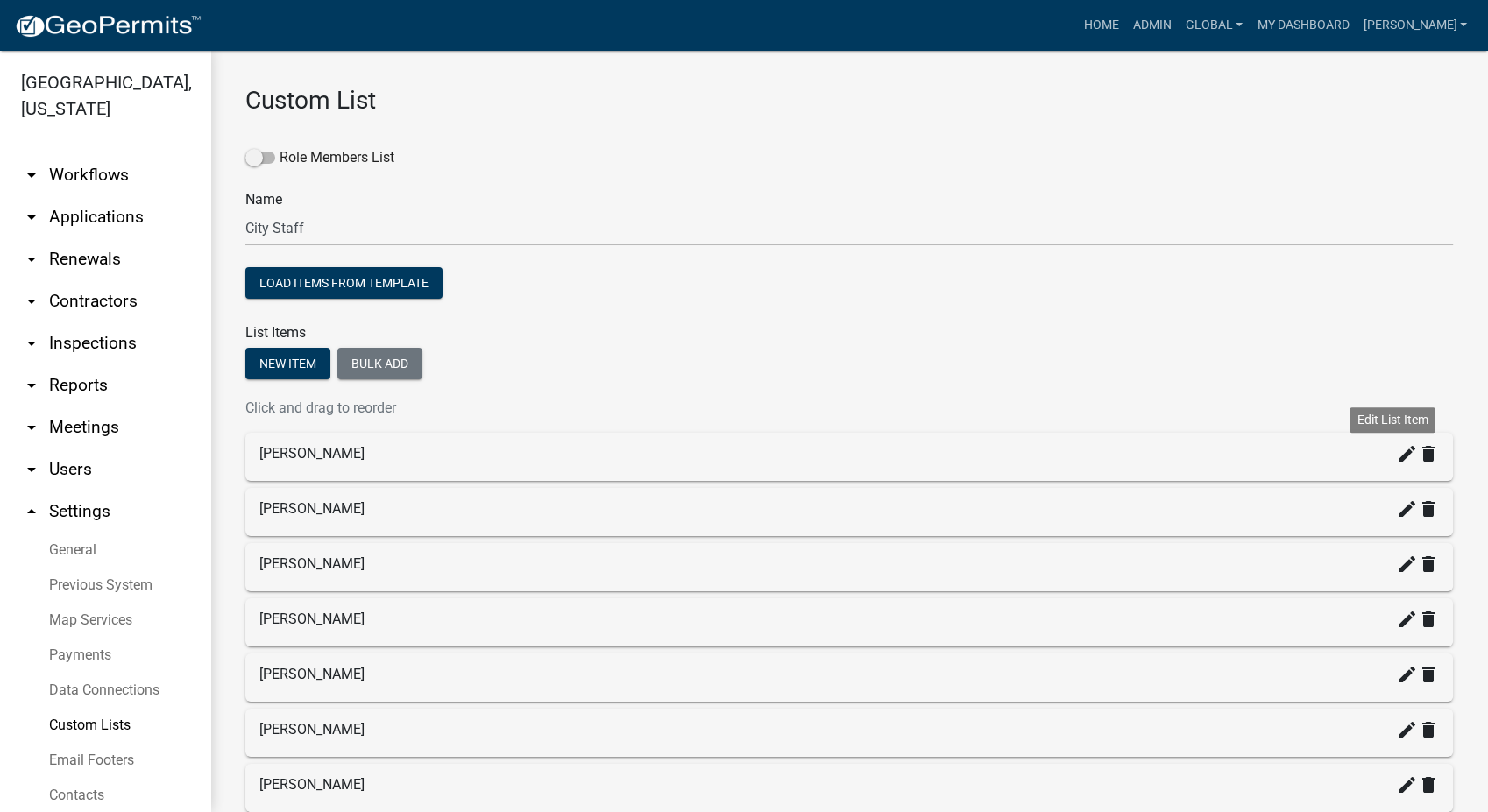
click at [1396, 461] on icon "create" at bounding box center [1407, 454] width 21 height 21
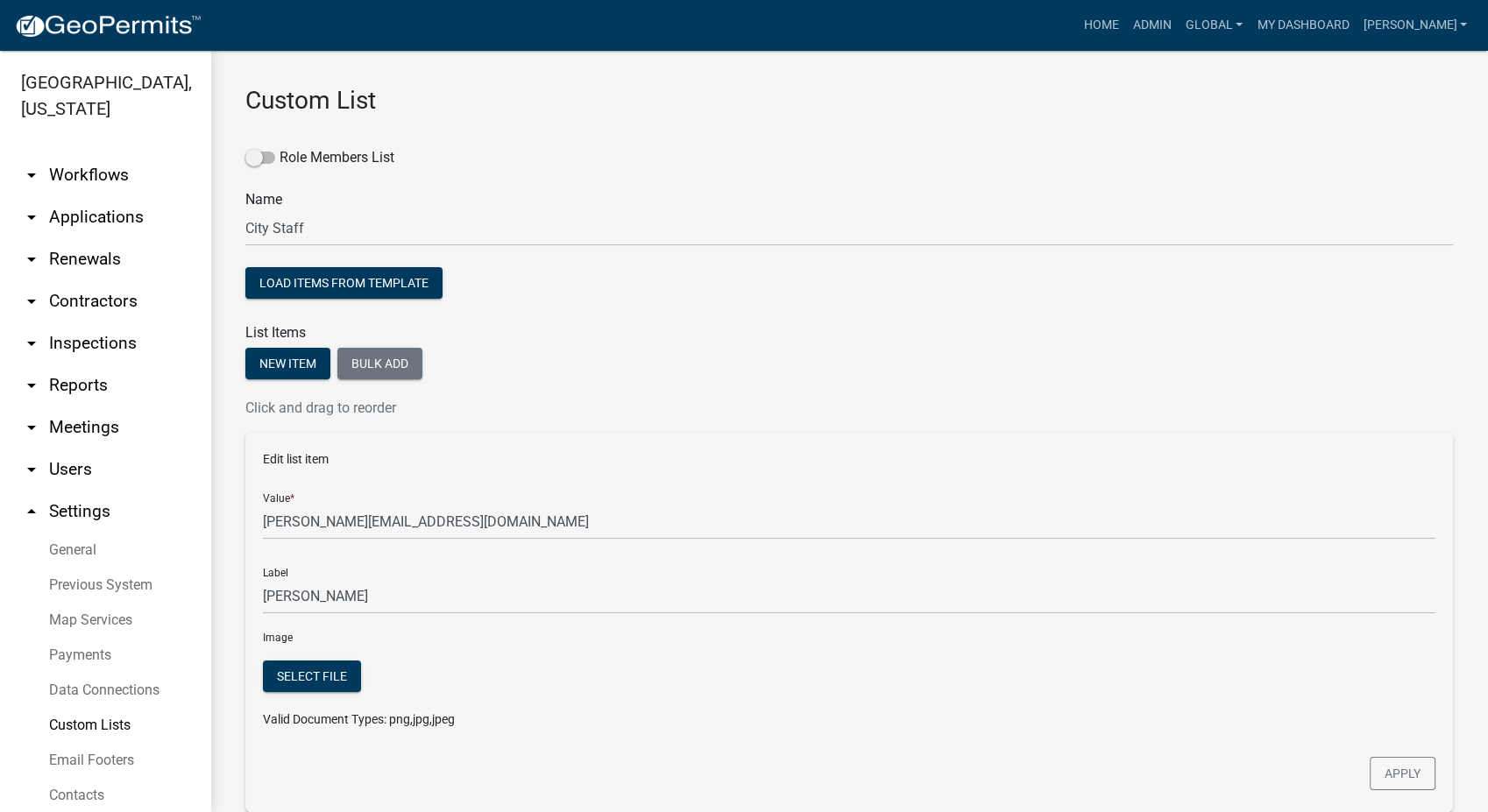
click at [42, 448] on link "arrow_drop_down Users" at bounding box center [105, 470] width 210 height 42
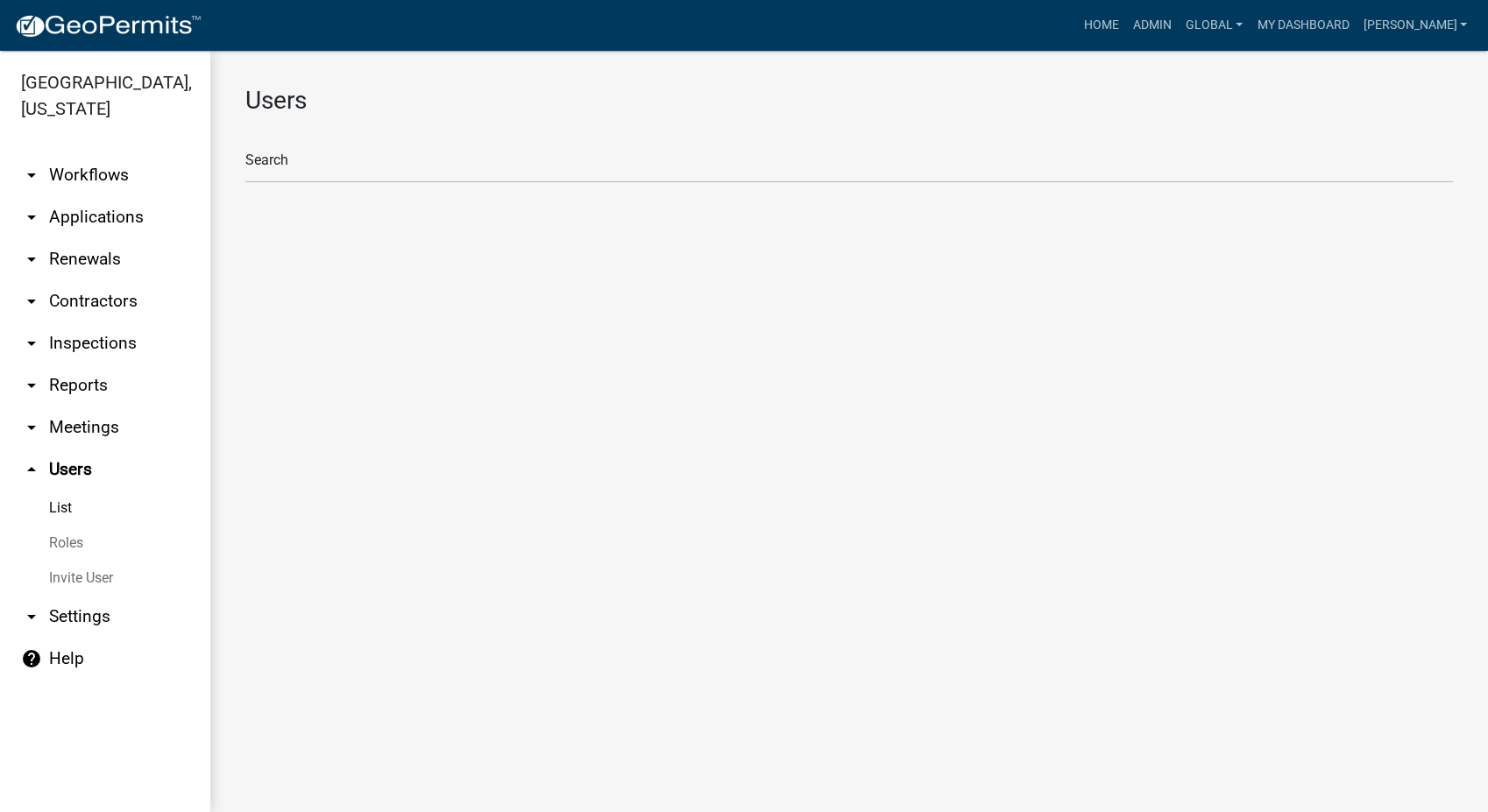
click at [45, 526] on link "Roles" at bounding box center [105, 543] width 210 height 35
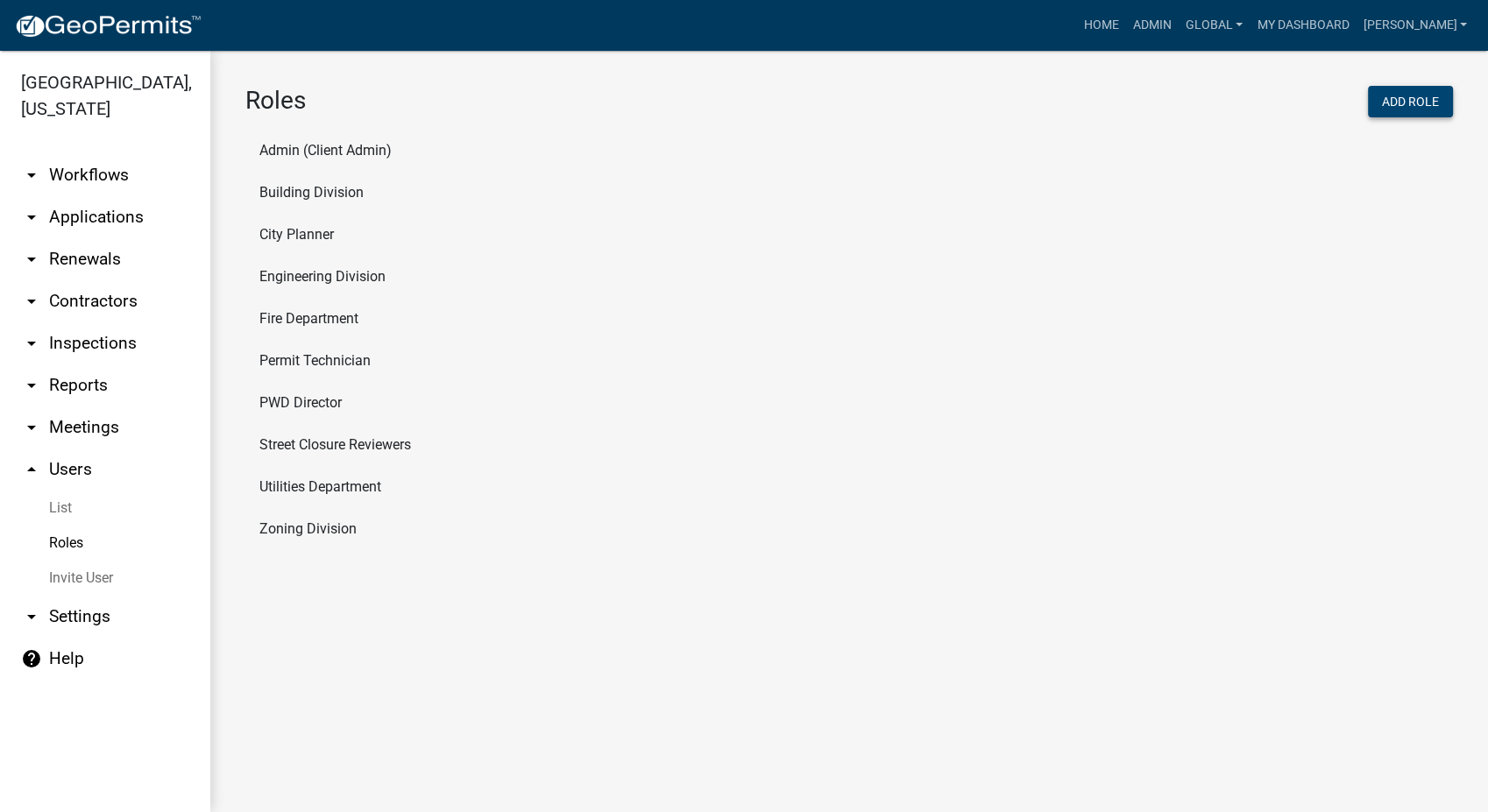
click at [1422, 104] on button "Add Role" at bounding box center [1410, 101] width 85 height 32
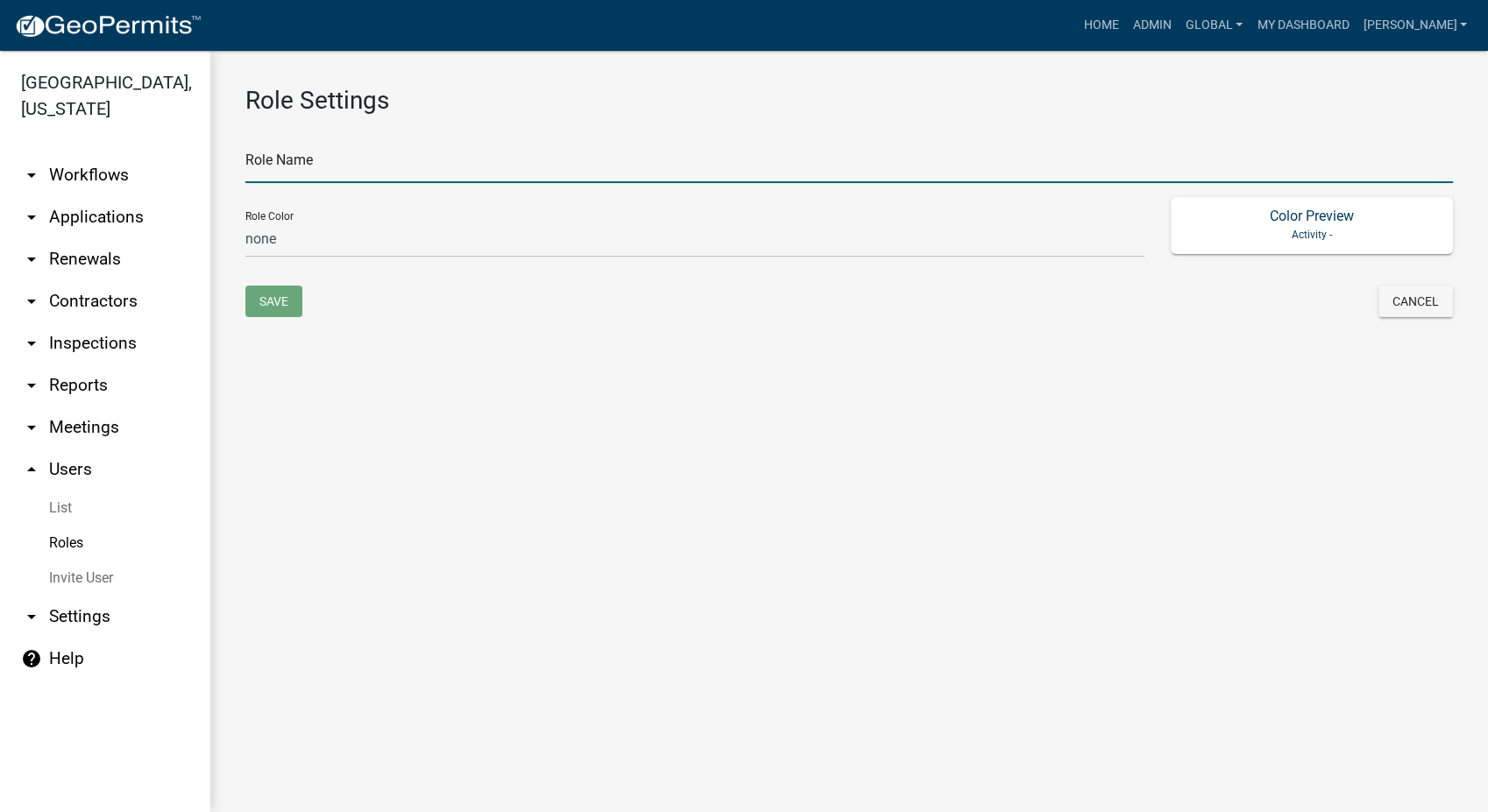
click at [317, 159] on input "text" at bounding box center [849, 165] width 1207 height 36
type input "City Staff"
click at [268, 301] on button "Save" at bounding box center [273, 301] width 57 height 32
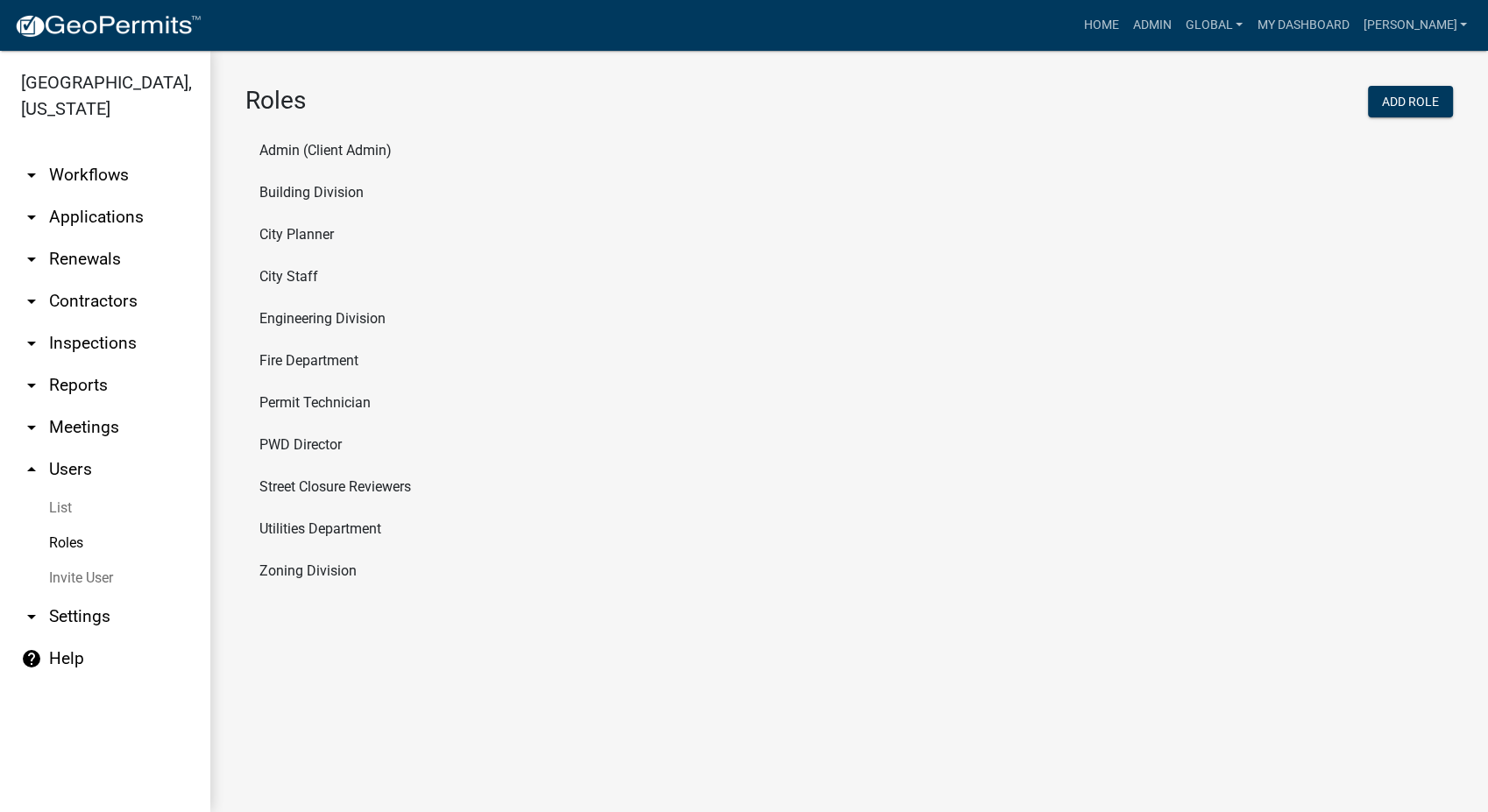
click at [297, 272] on li "City Staff" at bounding box center [849, 277] width 1207 height 42
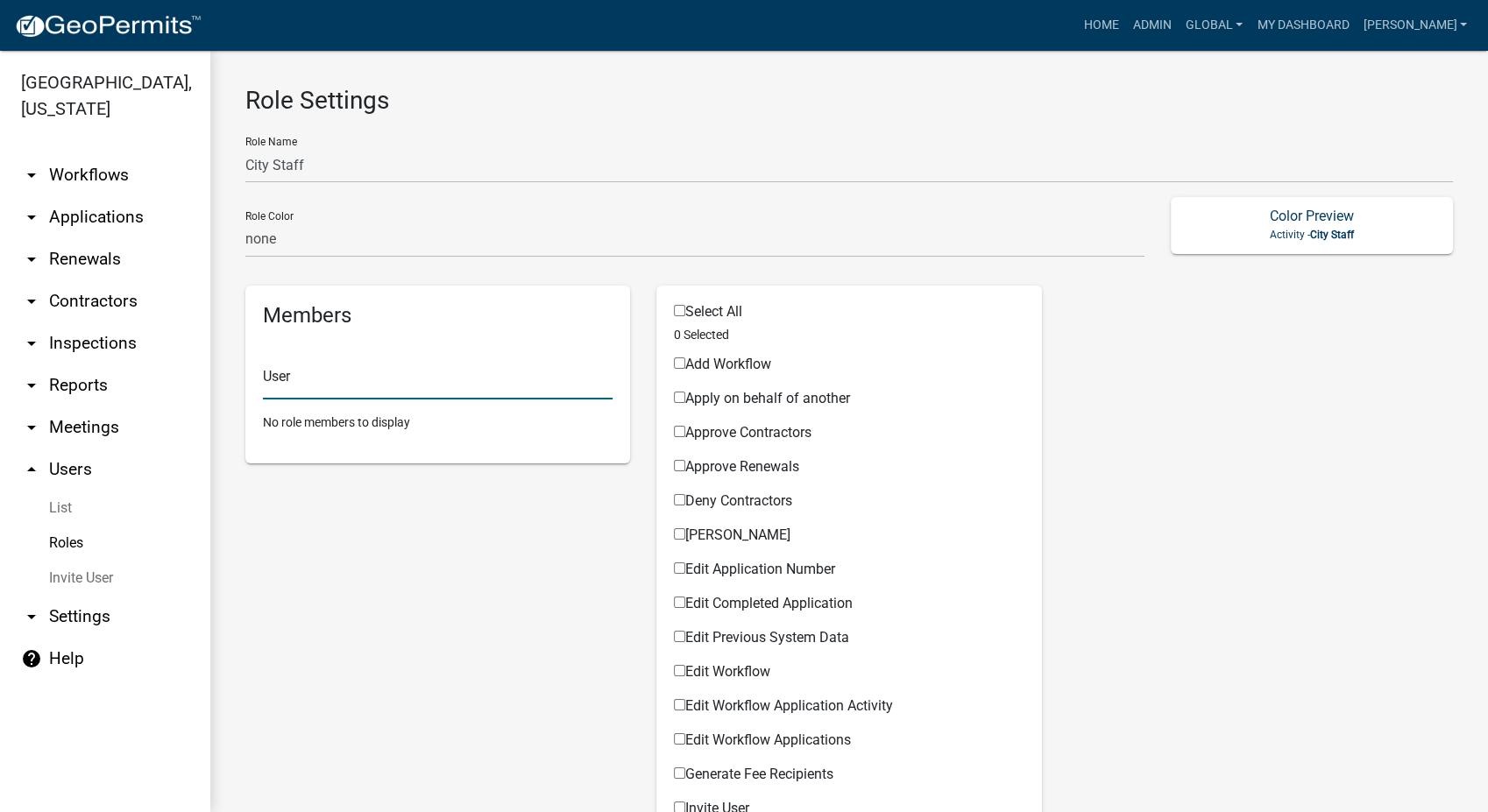
click at [284, 375] on input "text" at bounding box center [438, 381] width 350 height 36
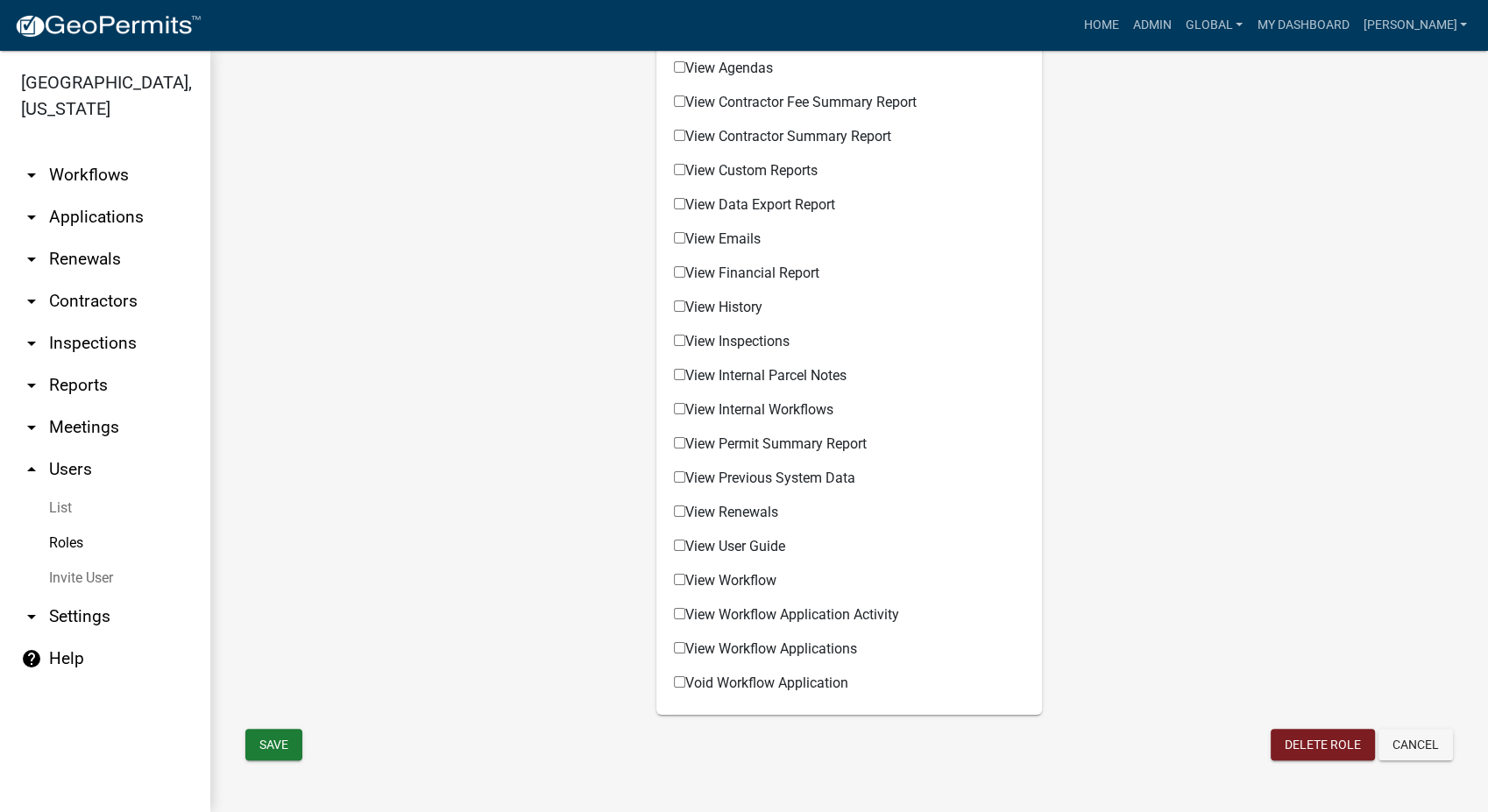
scroll to position [1358, 0]
click at [1310, 728] on button "Delete Role" at bounding box center [1323, 742] width 104 height 32
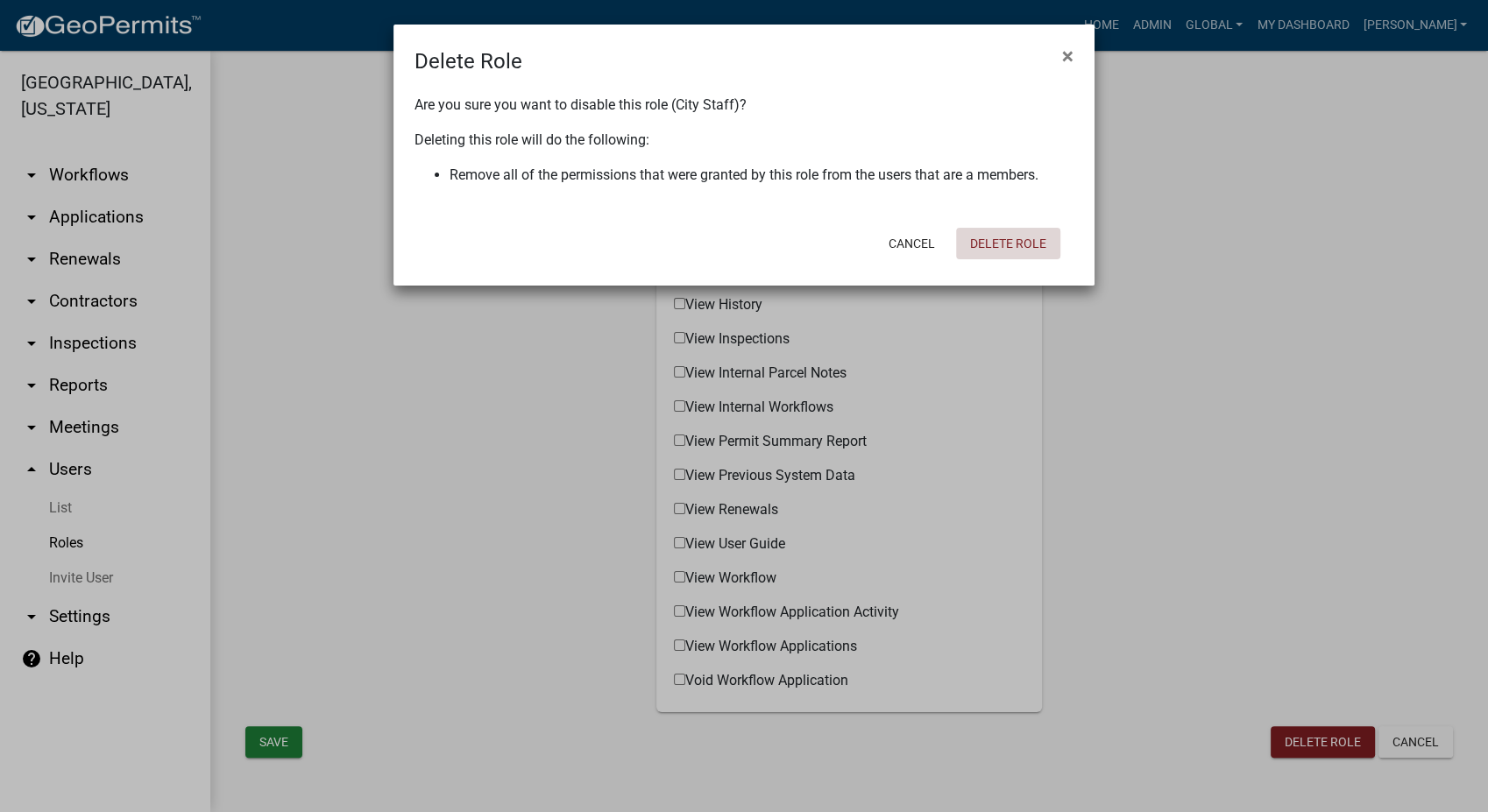
click at [1015, 248] on button "Delete Role" at bounding box center [1008, 243] width 104 height 32
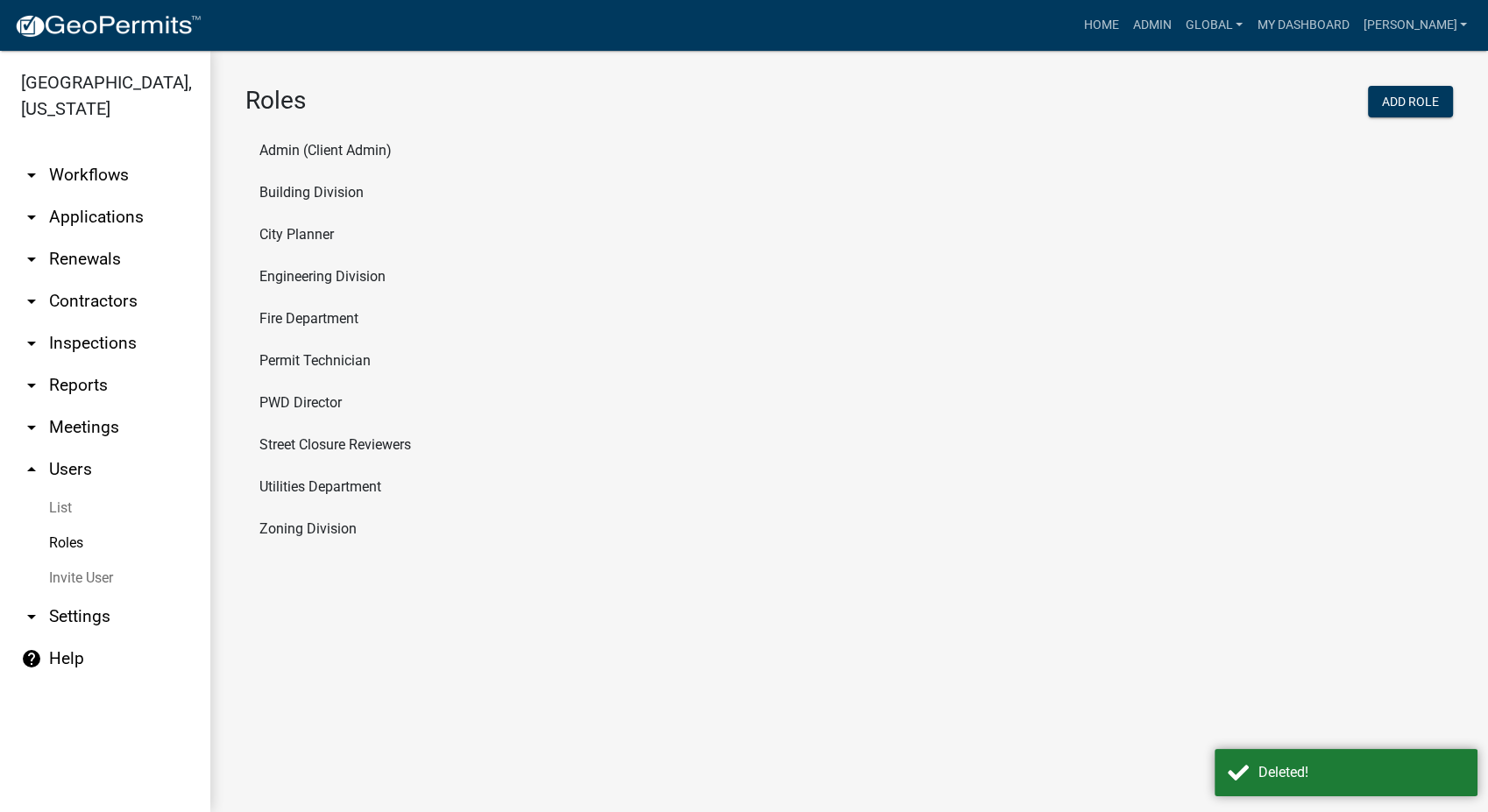
click at [72, 154] on link "arrow_drop_down Workflows" at bounding box center [105, 176] width 210 height 42
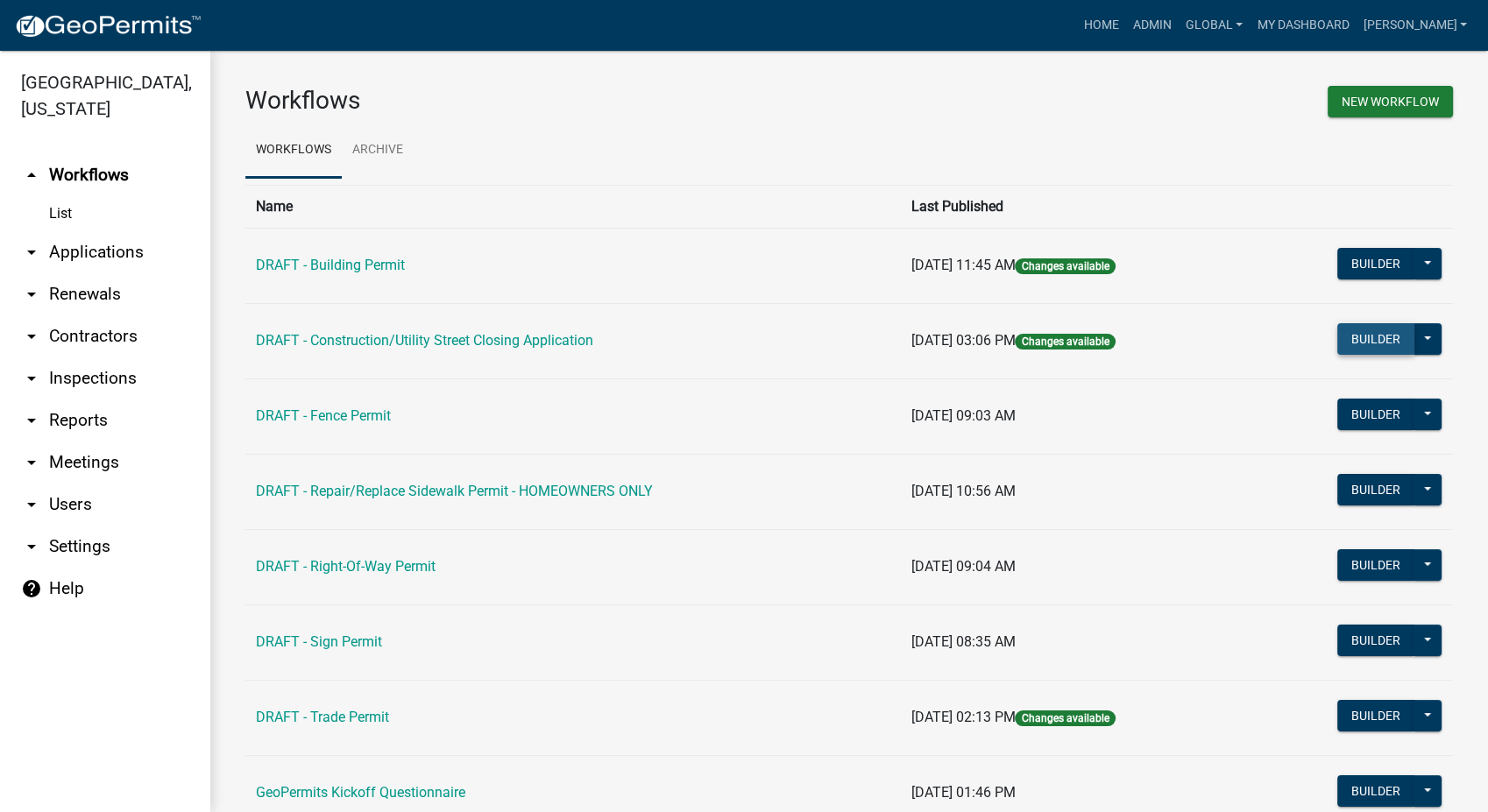
click at [1357, 332] on button "Builder" at bounding box center [1376, 338] width 77 height 32
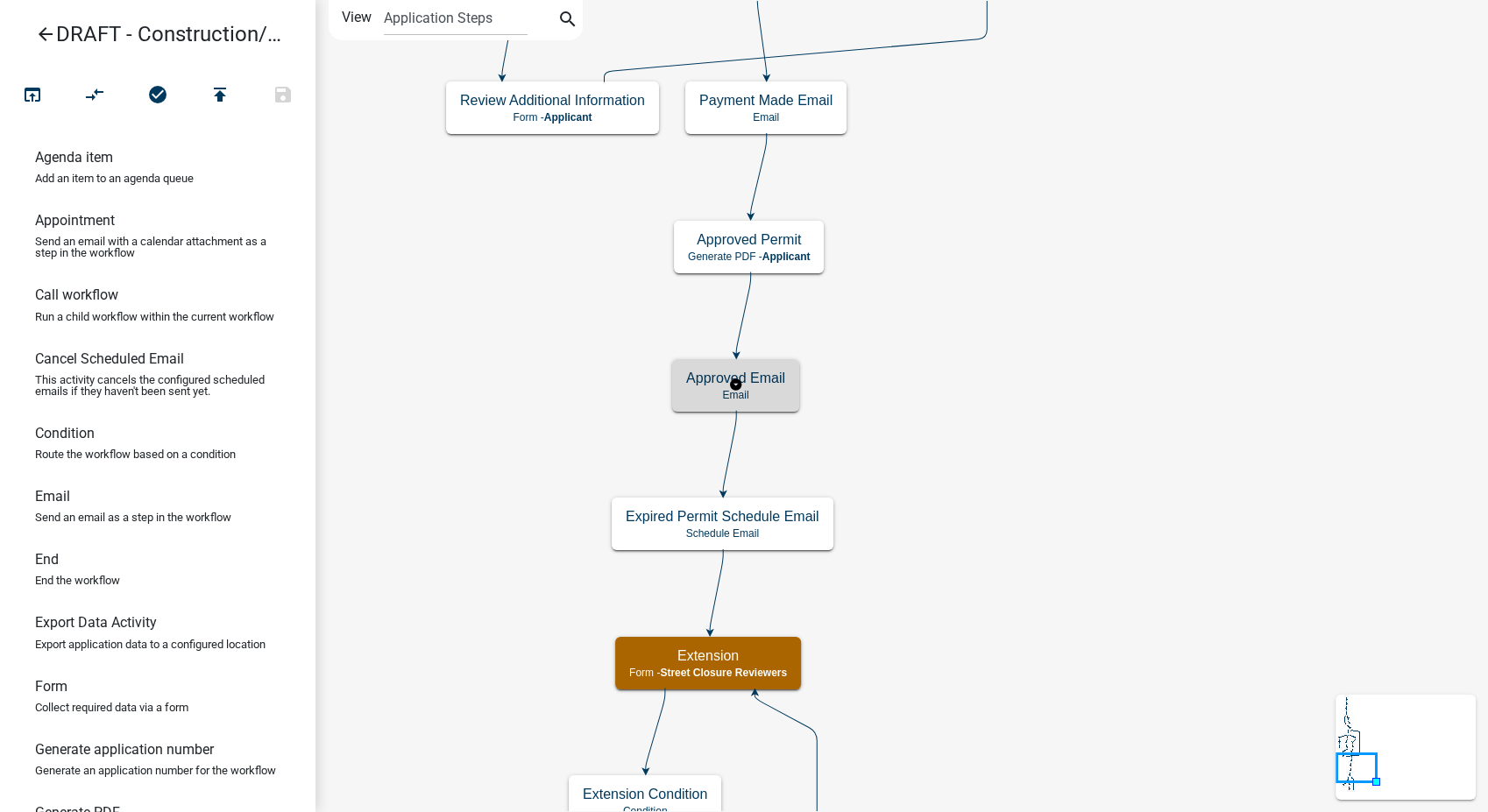
click at [778, 391] on p "Email" at bounding box center [735, 394] width 99 height 13
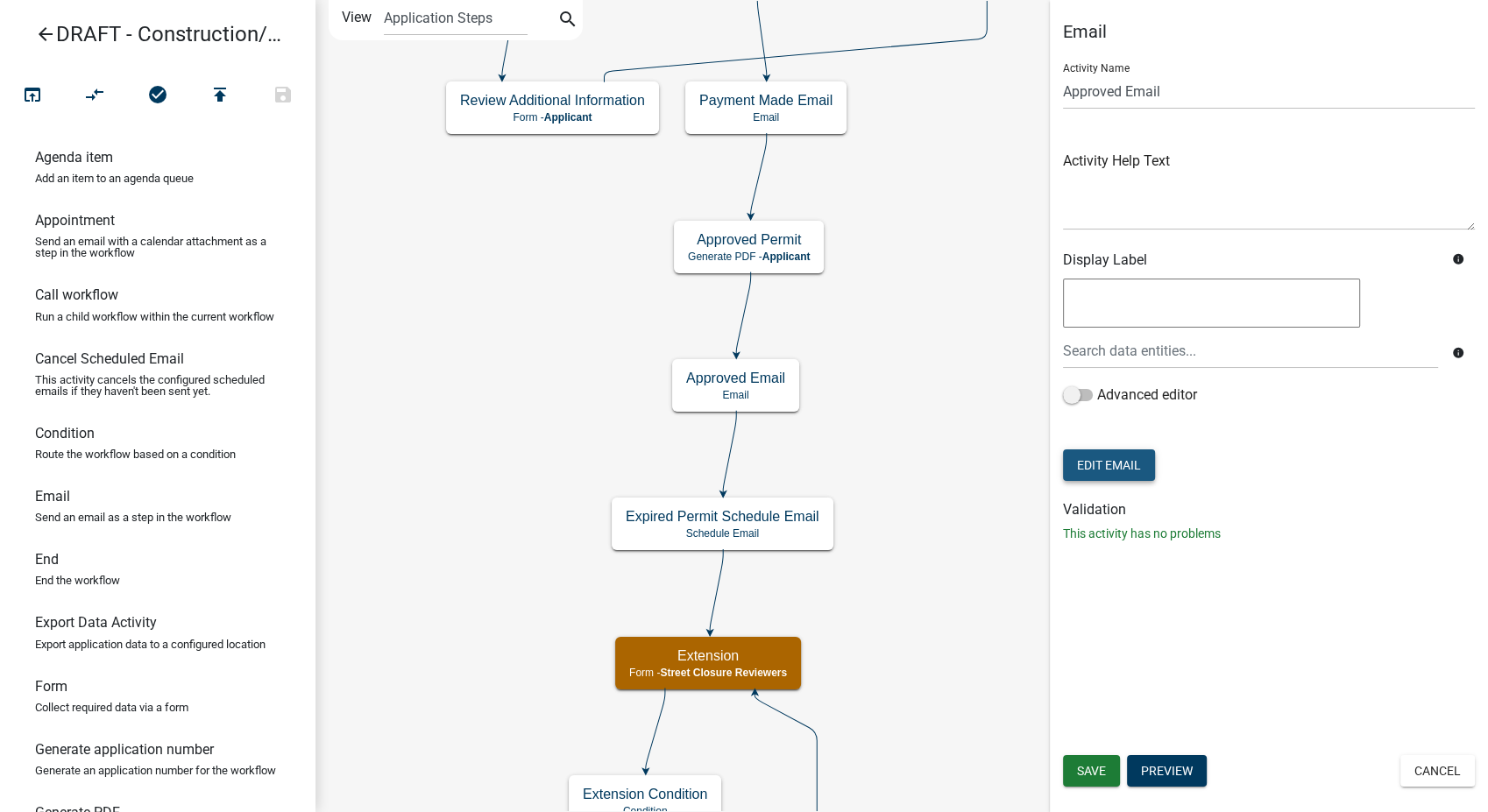
click at [1100, 475] on button "Edit Email" at bounding box center [1108, 465] width 92 height 32
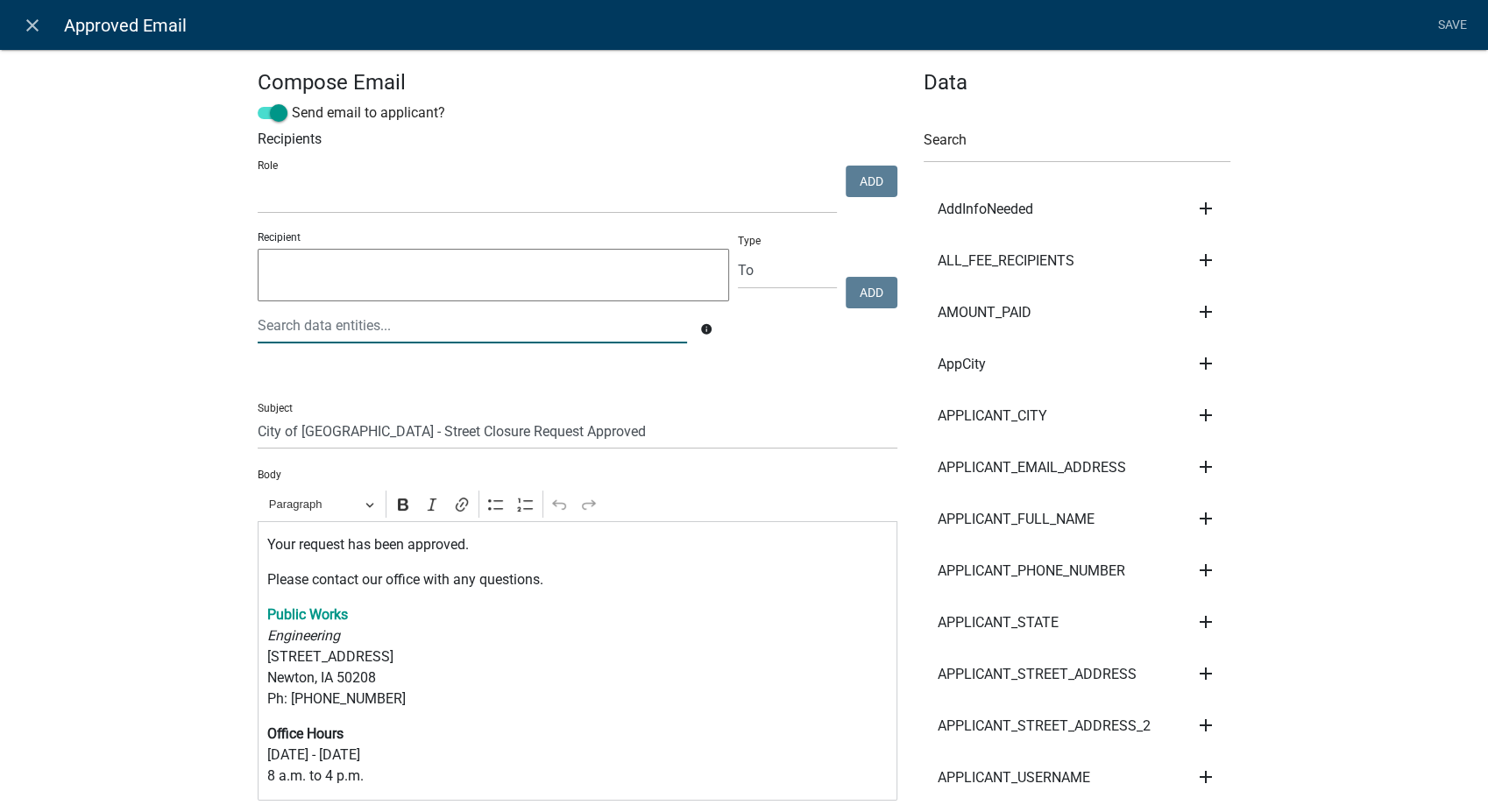
click at [309, 326] on div at bounding box center [473, 325] width 455 height 36
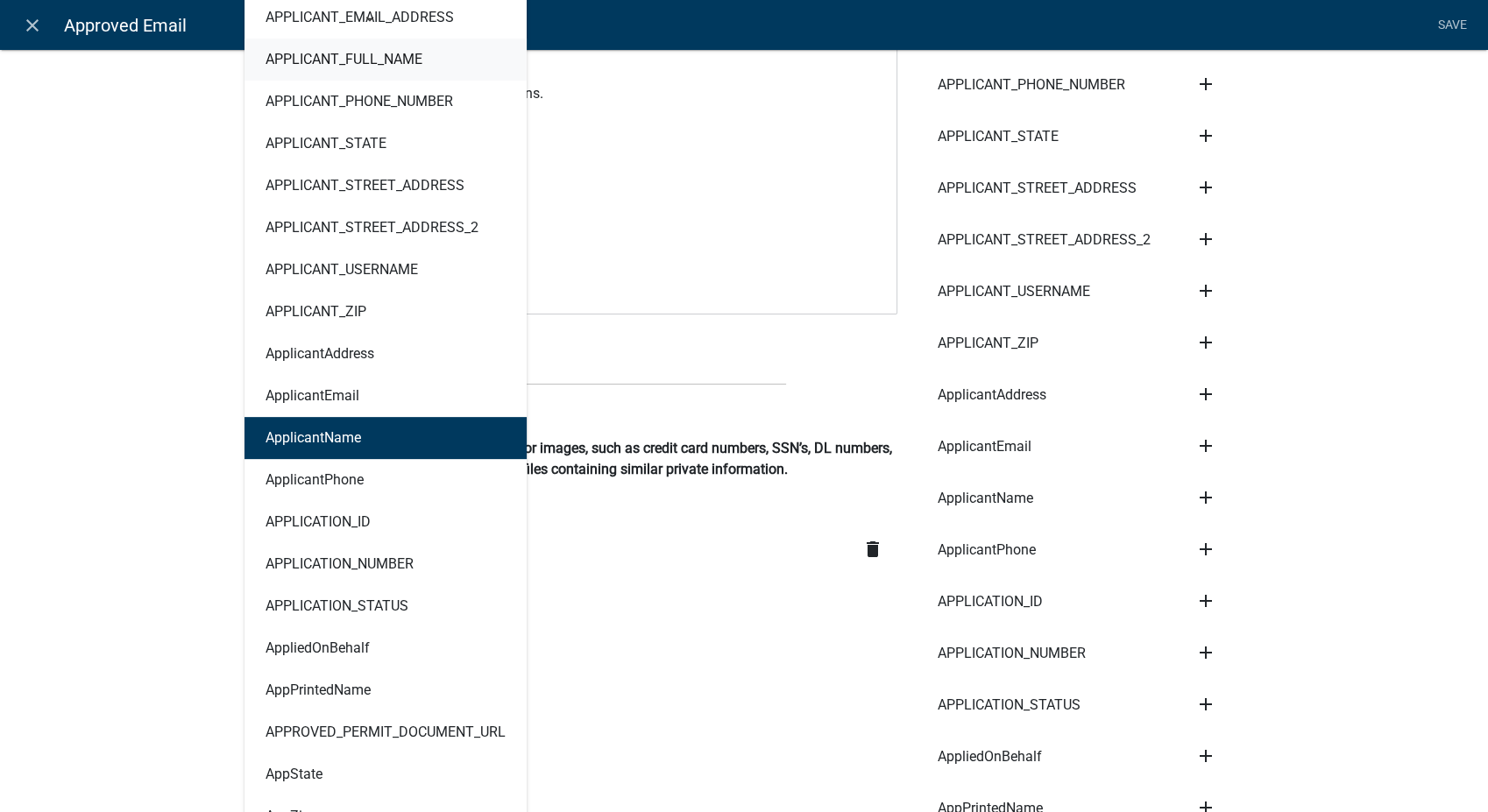
scroll to position [1070, 0]
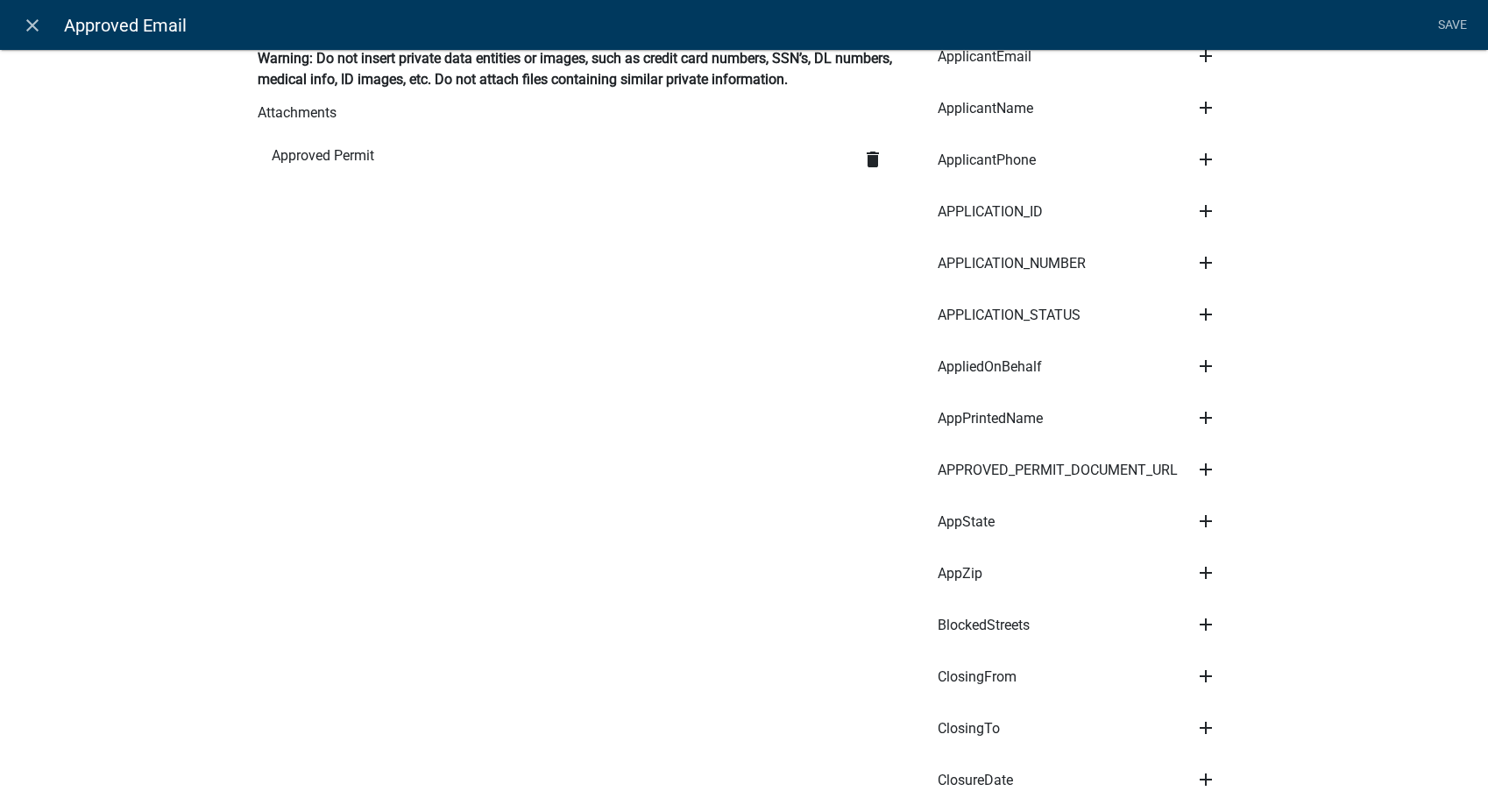
scroll to position [292, 0]
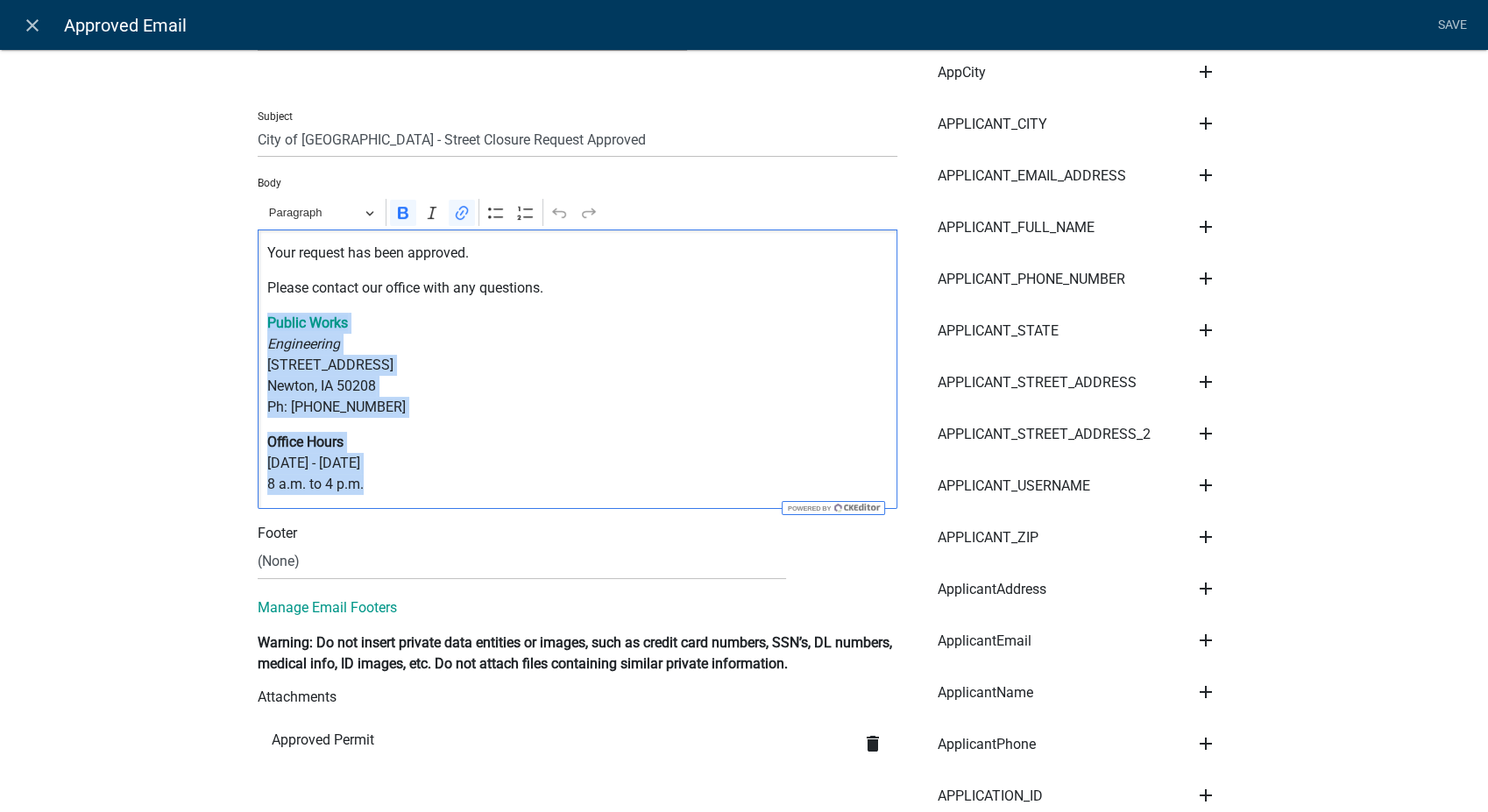
drag, startPoint x: 365, startPoint y: 493, endPoint x: 238, endPoint y: 321, distance: 213.8
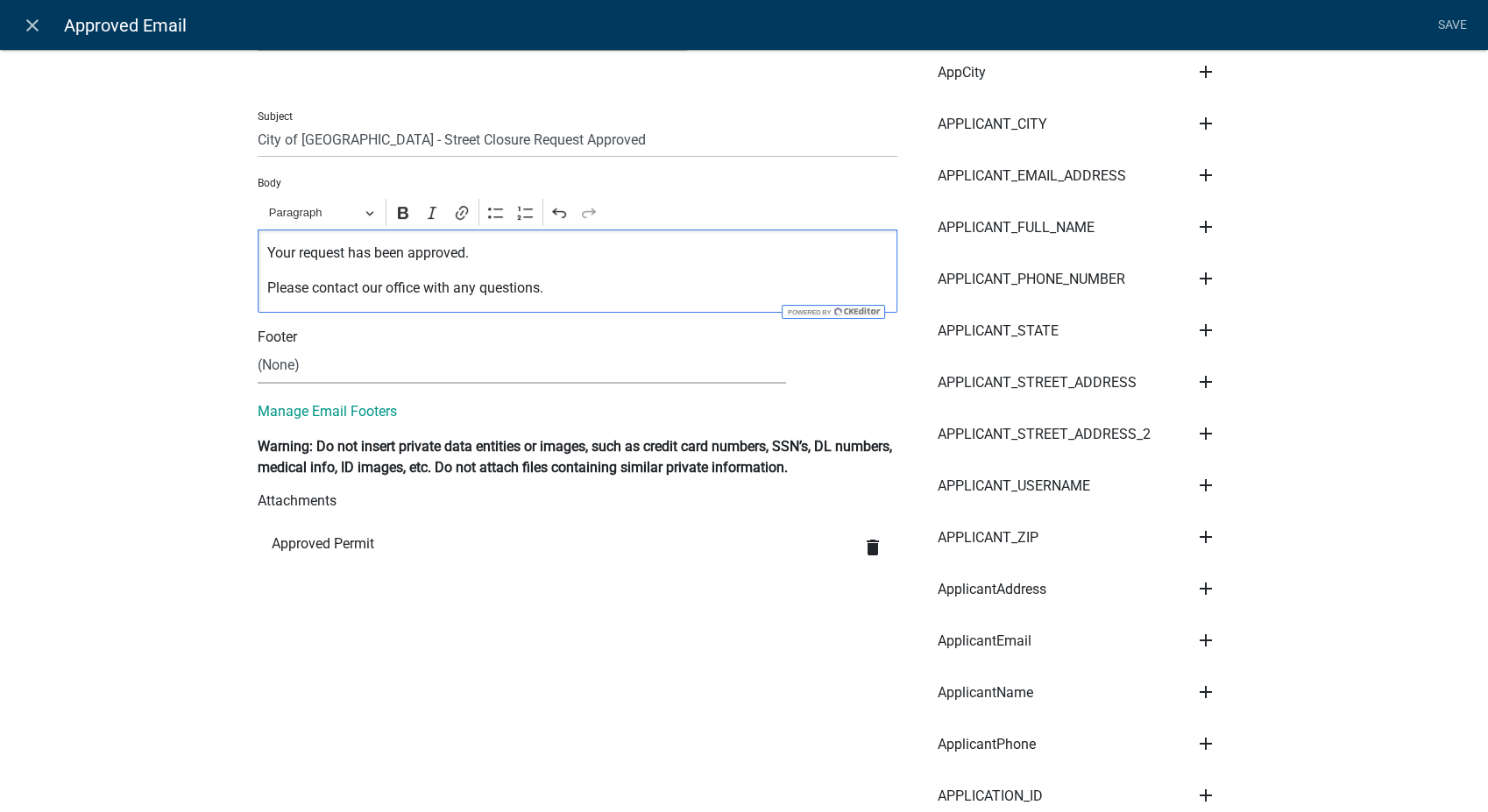
click at [294, 364] on select "(None) Community Development Public Works" at bounding box center [522, 365] width 528 height 36
select select "61e258e5-db64-4740-999e-677e1390fc72"
click at [257, 348] on select "(None) Community Development Public Works" at bounding box center [522, 365] width 528 height 36
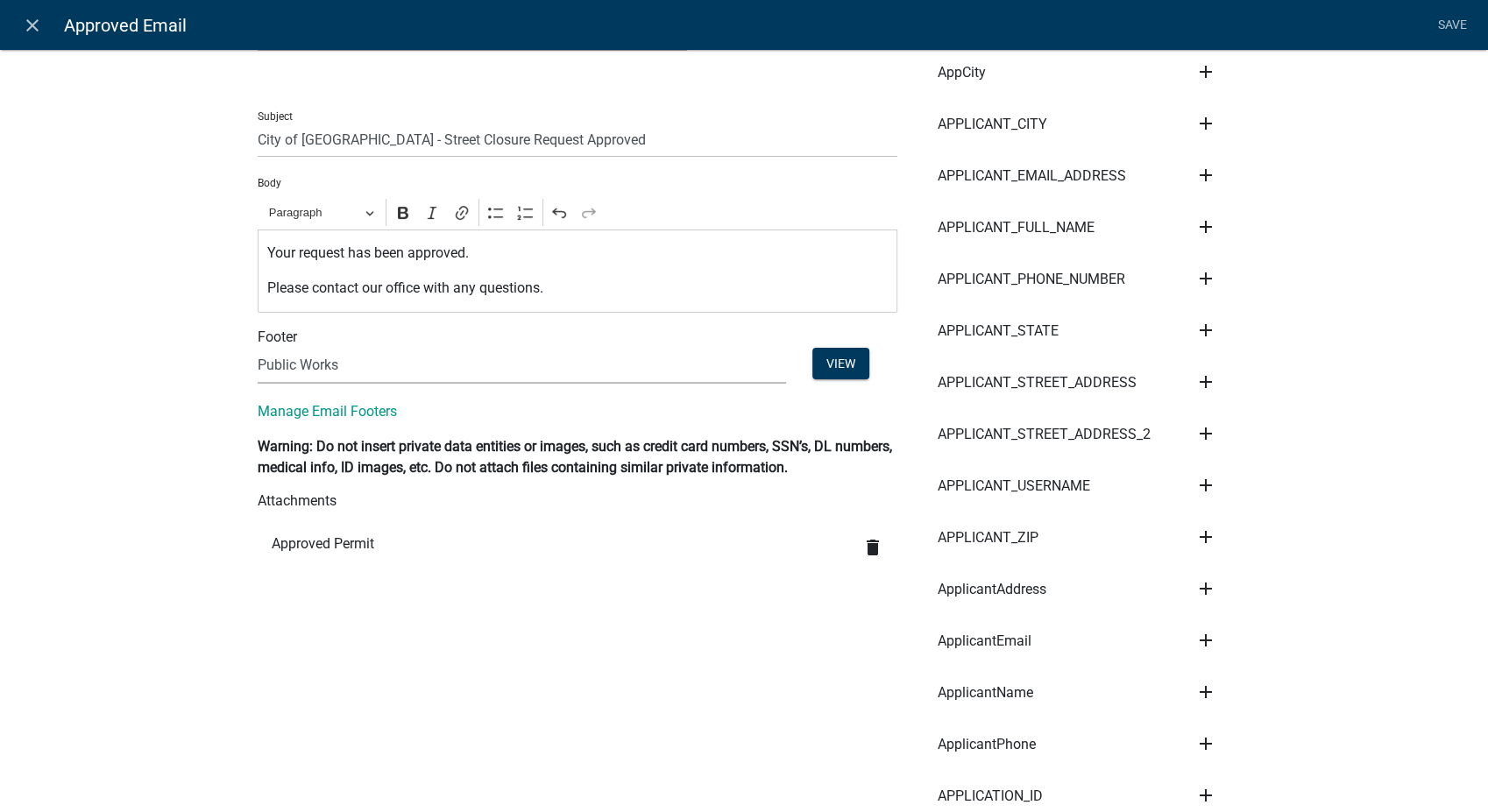
scroll to position [0, 0]
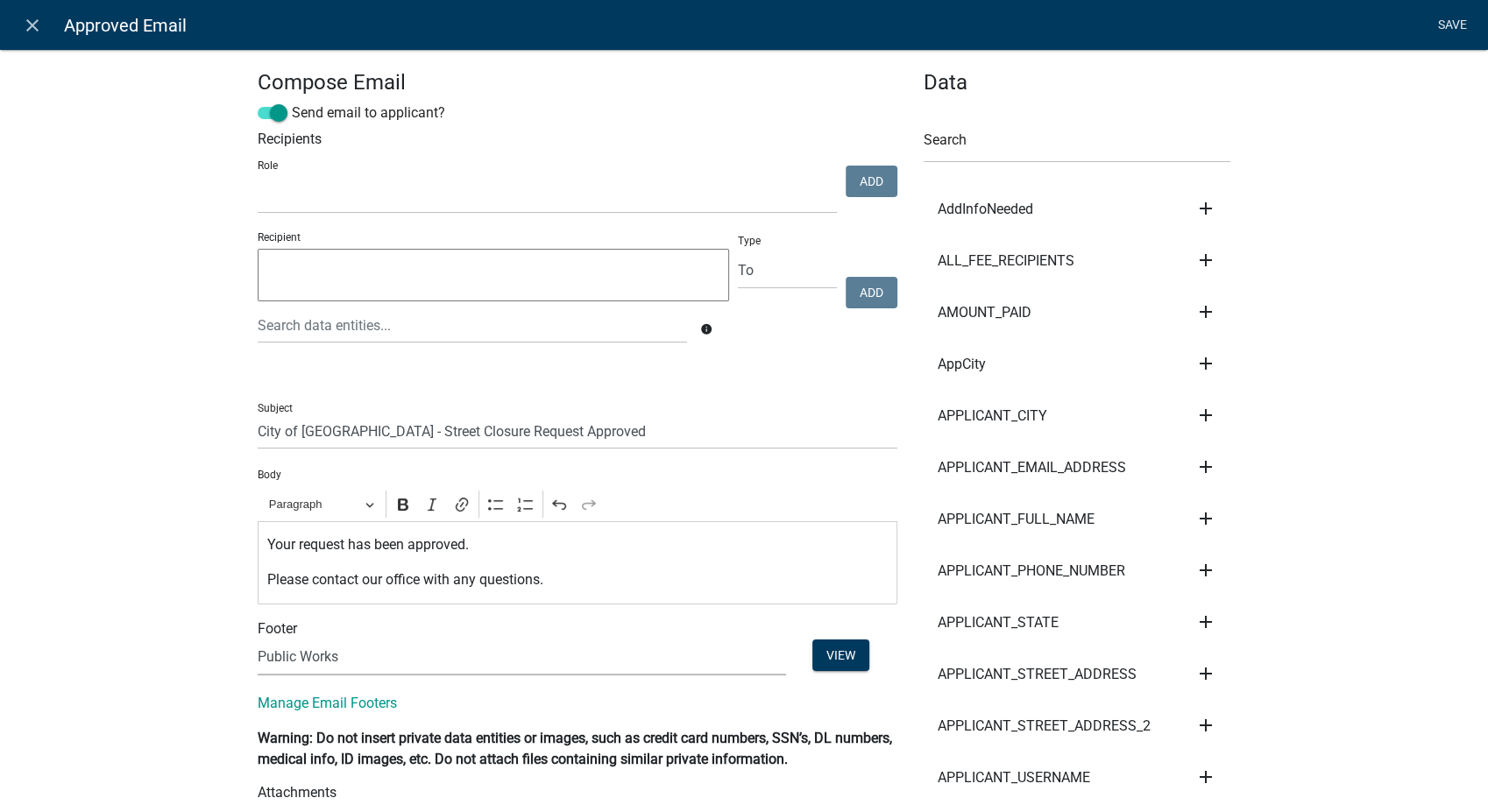
click at [1443, 24] on link "Save" at bounding box center [1451, 25] width 43 height 34
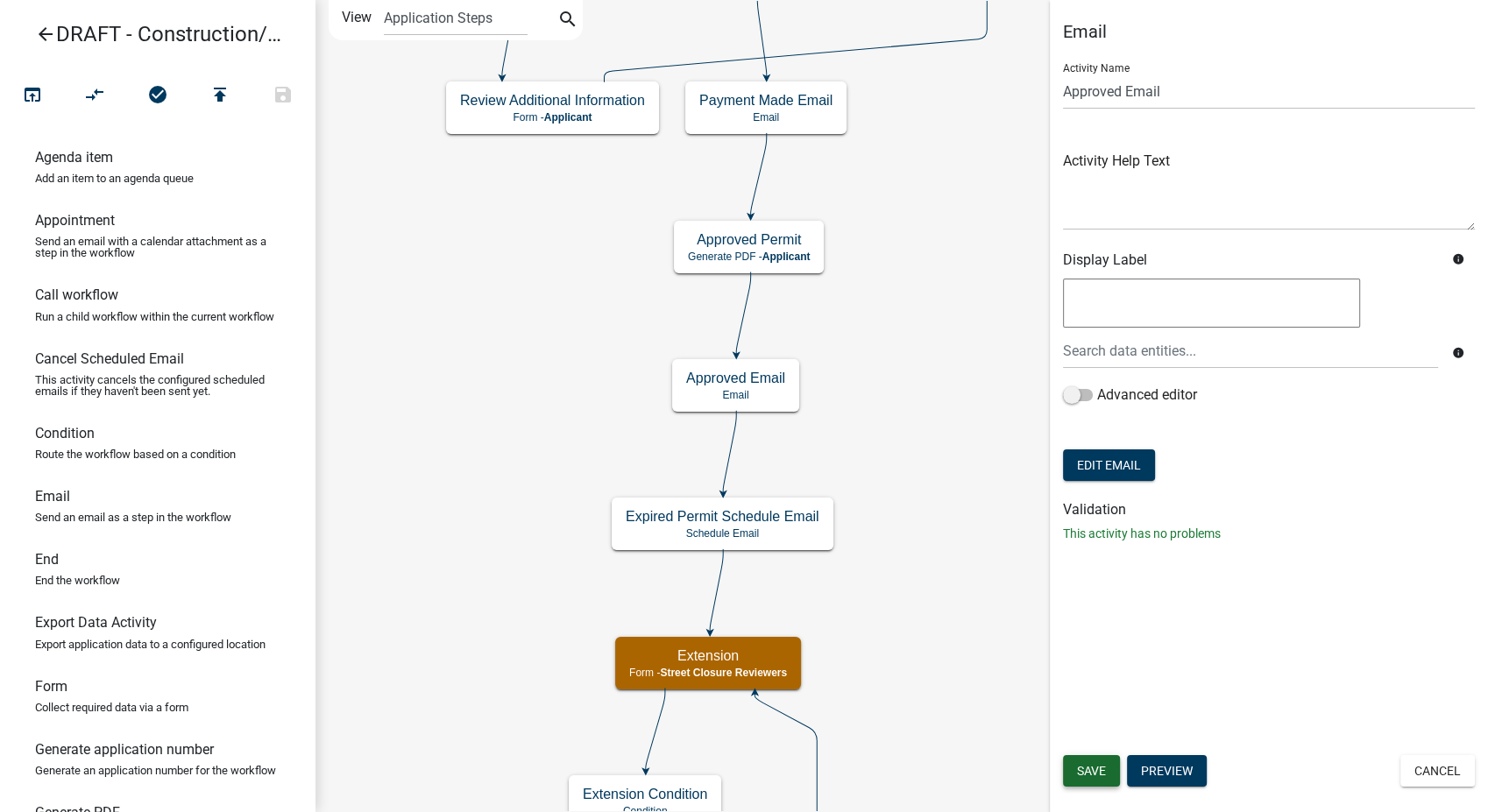
click at [1083, 764] on span "Save" at bounding box center [1092, 771] width 29 height 14
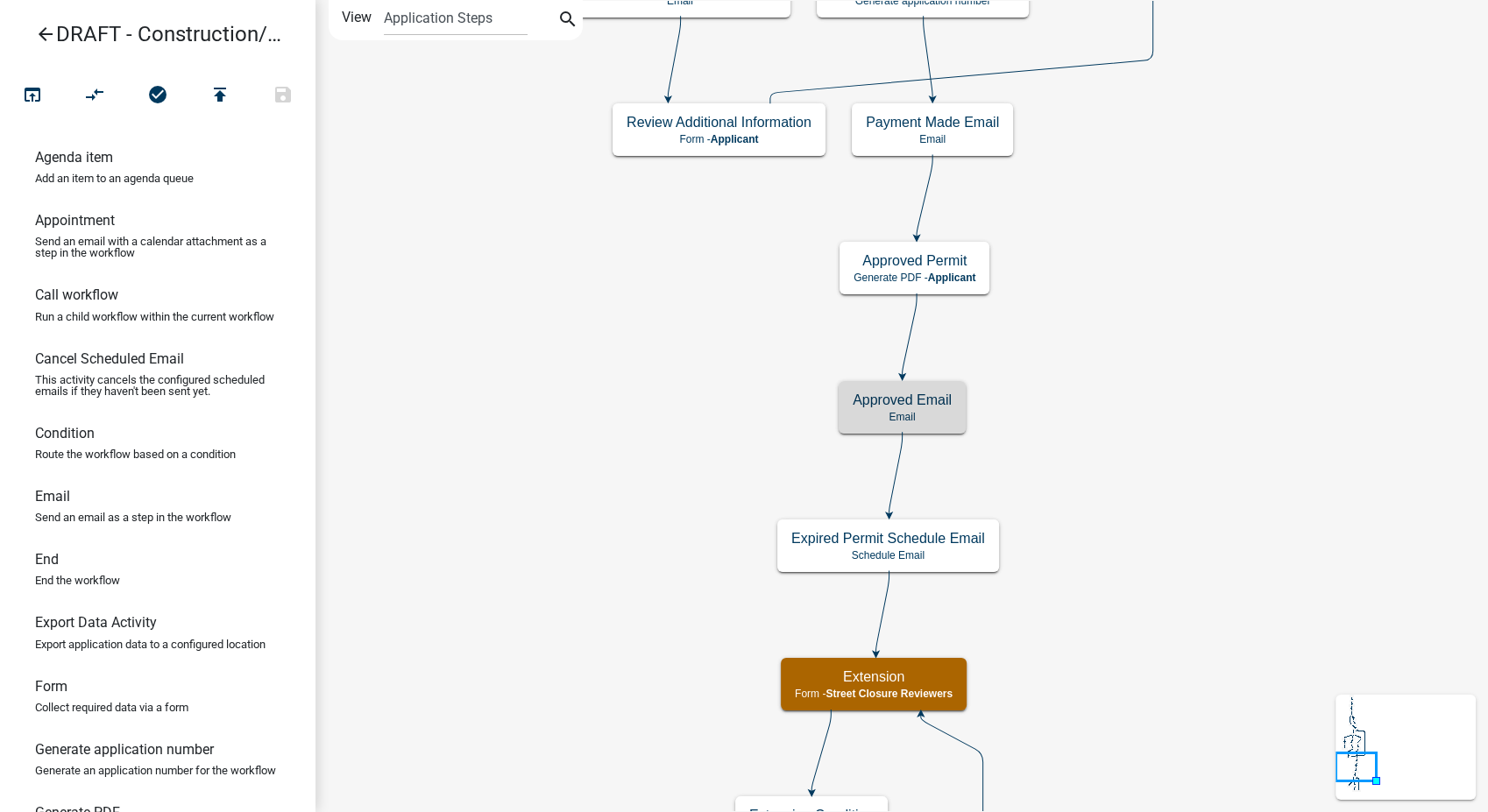
click at [40, 24] on icon "arrow_back" at bounding box center [45, 36] width 21 height 24
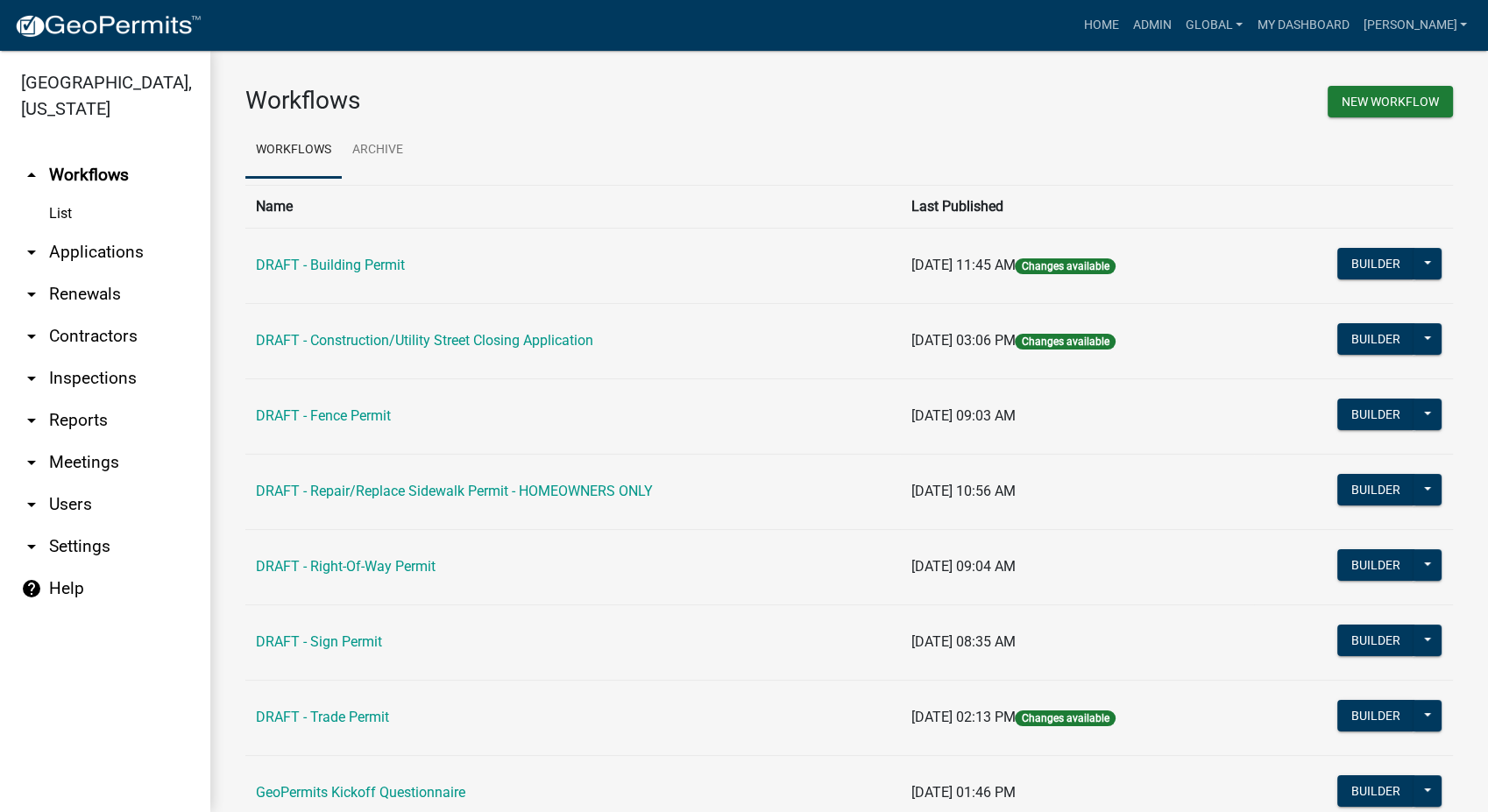
click at [53, 526] on link "arrow_drop_down Settings" at bounding box center [105, 547] width 210 height 42
select select "IA"
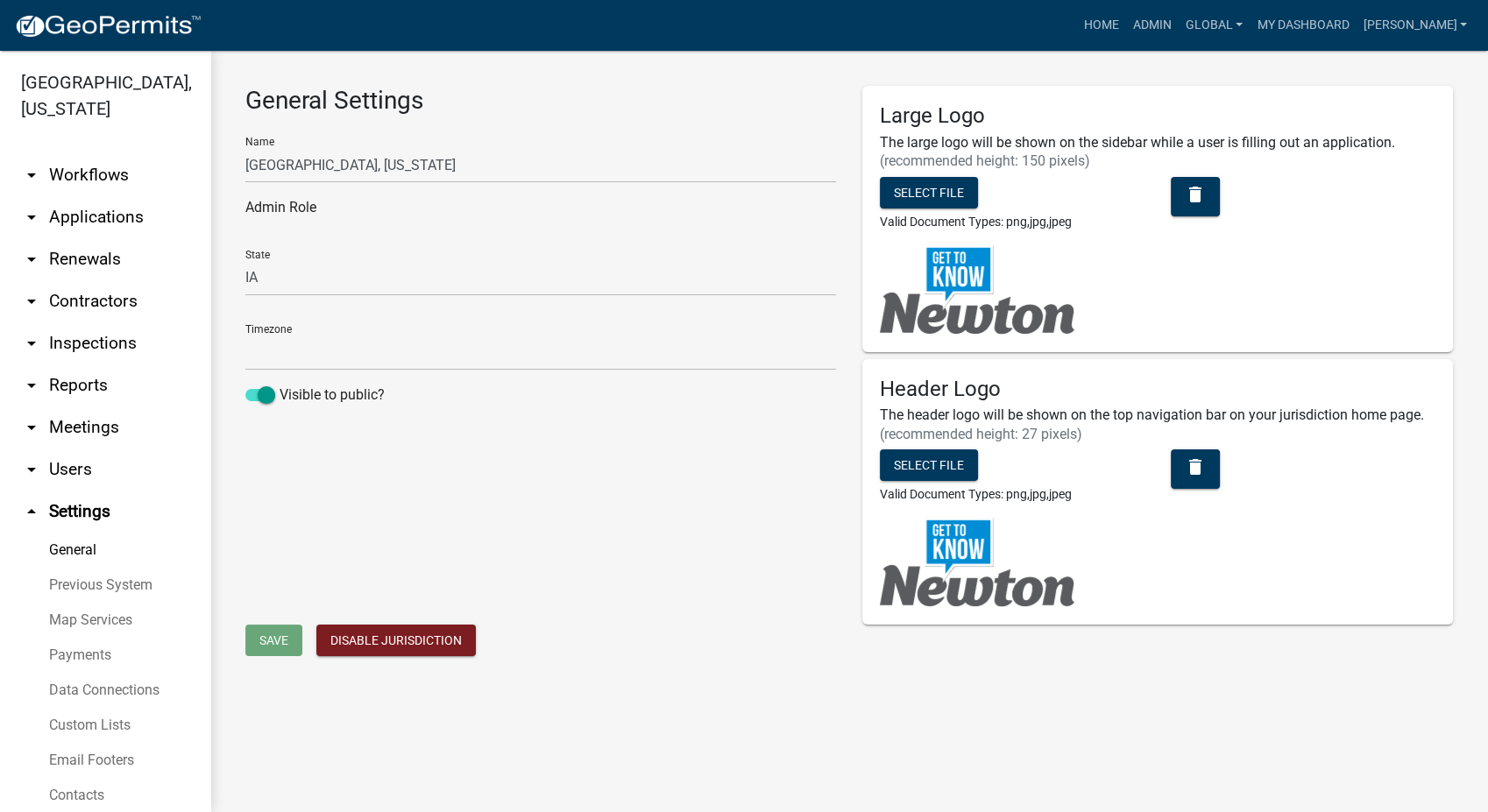
select select "Central Standard Time"
select select "5355c76e-d333-4ae7-ad4c-4a073e072dbd"
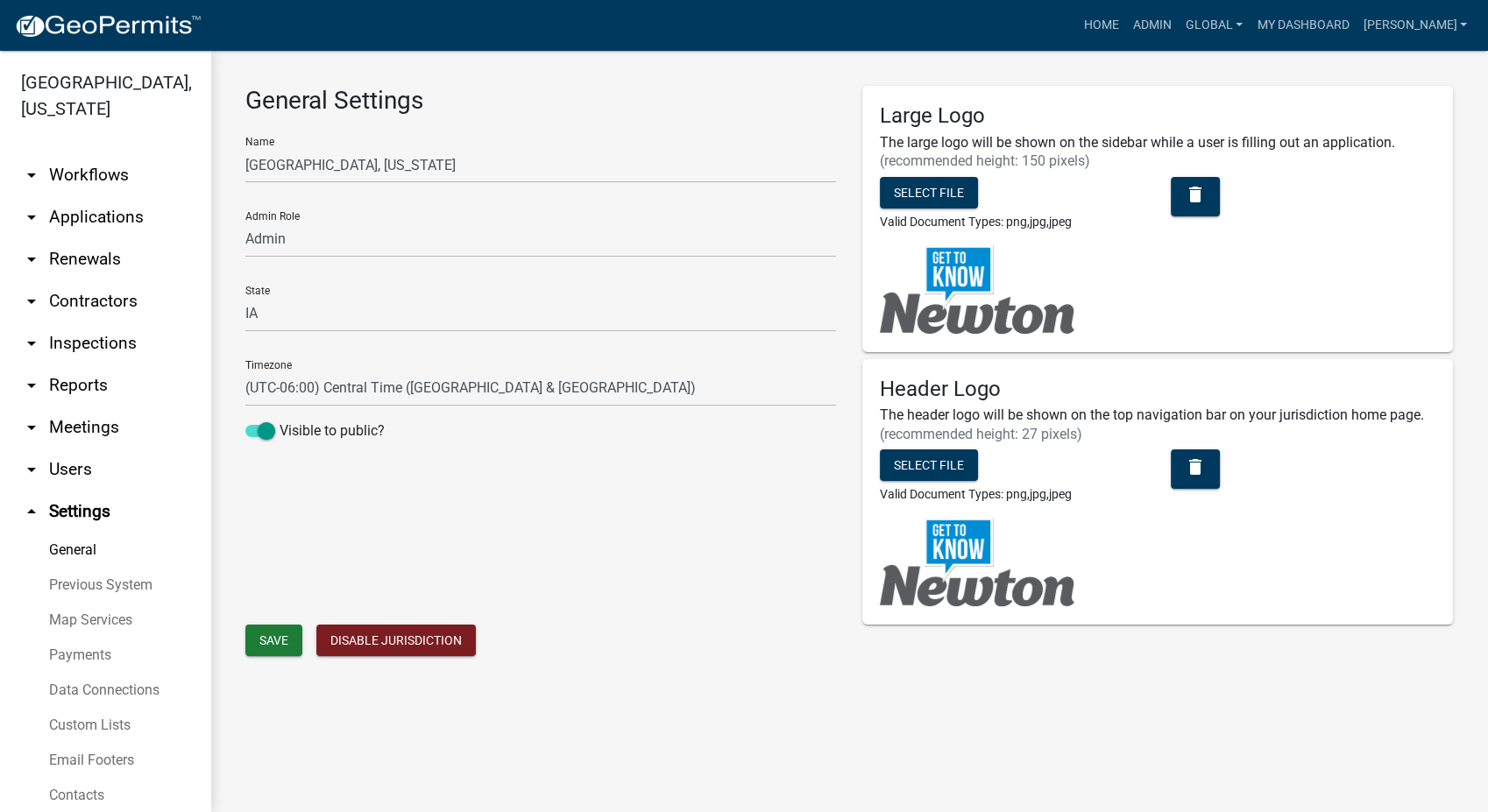
click at [65, 708] on link "Custom Lists" at bounding box center [105, 725] width 210 height 35
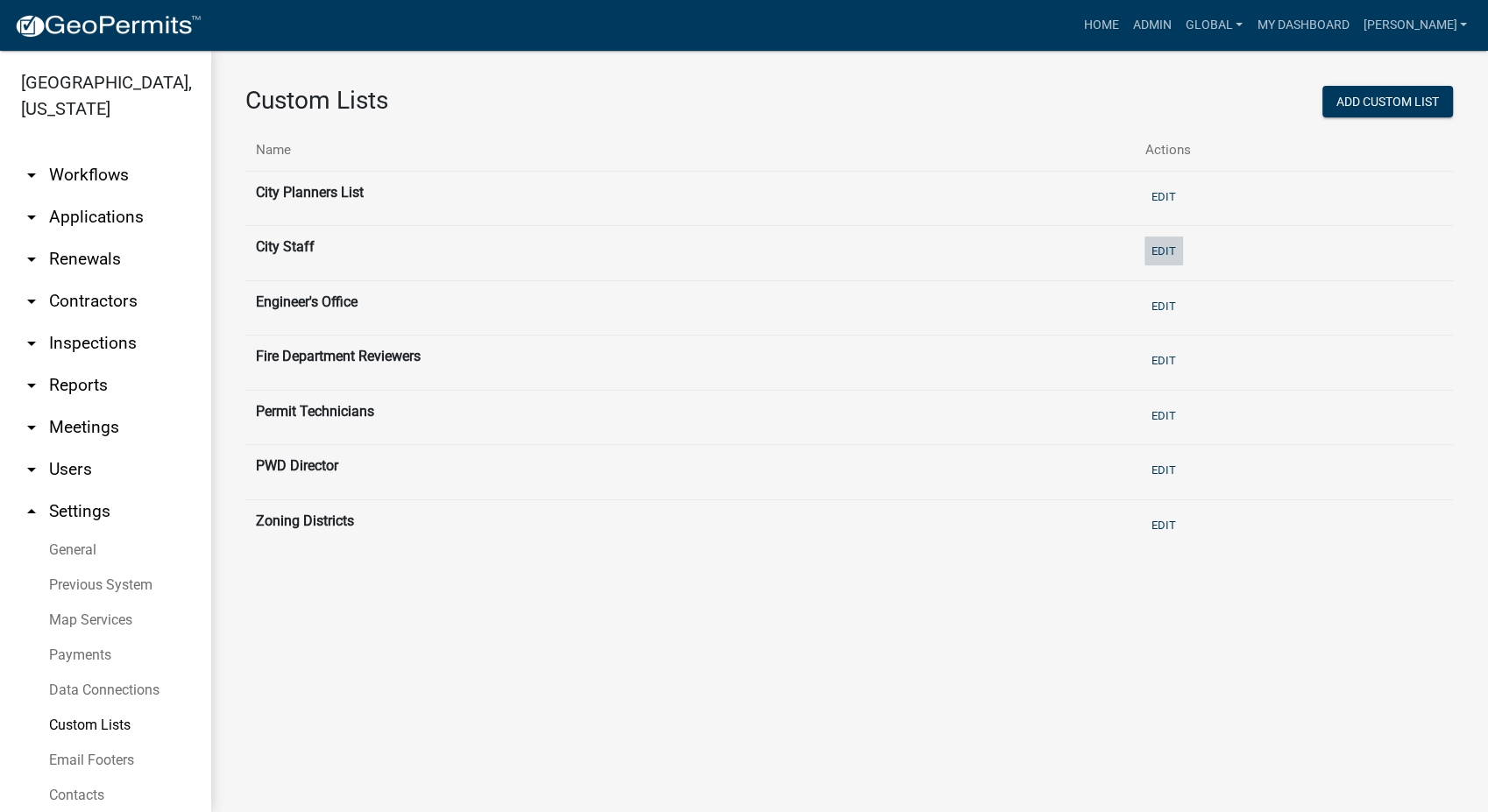
click at [1169, 254] on button "Edit" at bounding box center [1164, 251] width 39 height 29
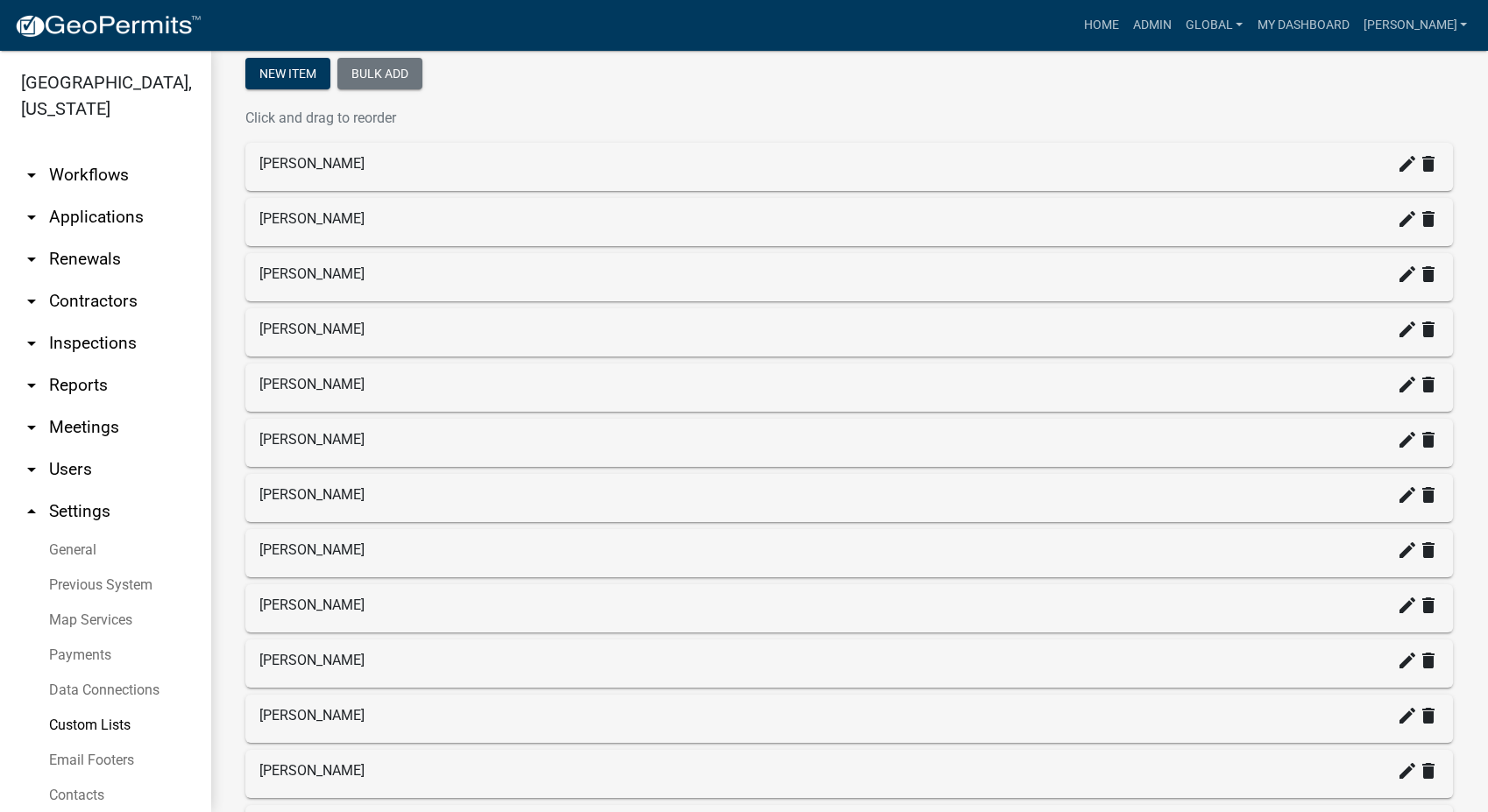
scroll to position [292, 0]
click at [1396, 329] on icon "create" at bounding box center [1407, 328] width 21 height 21
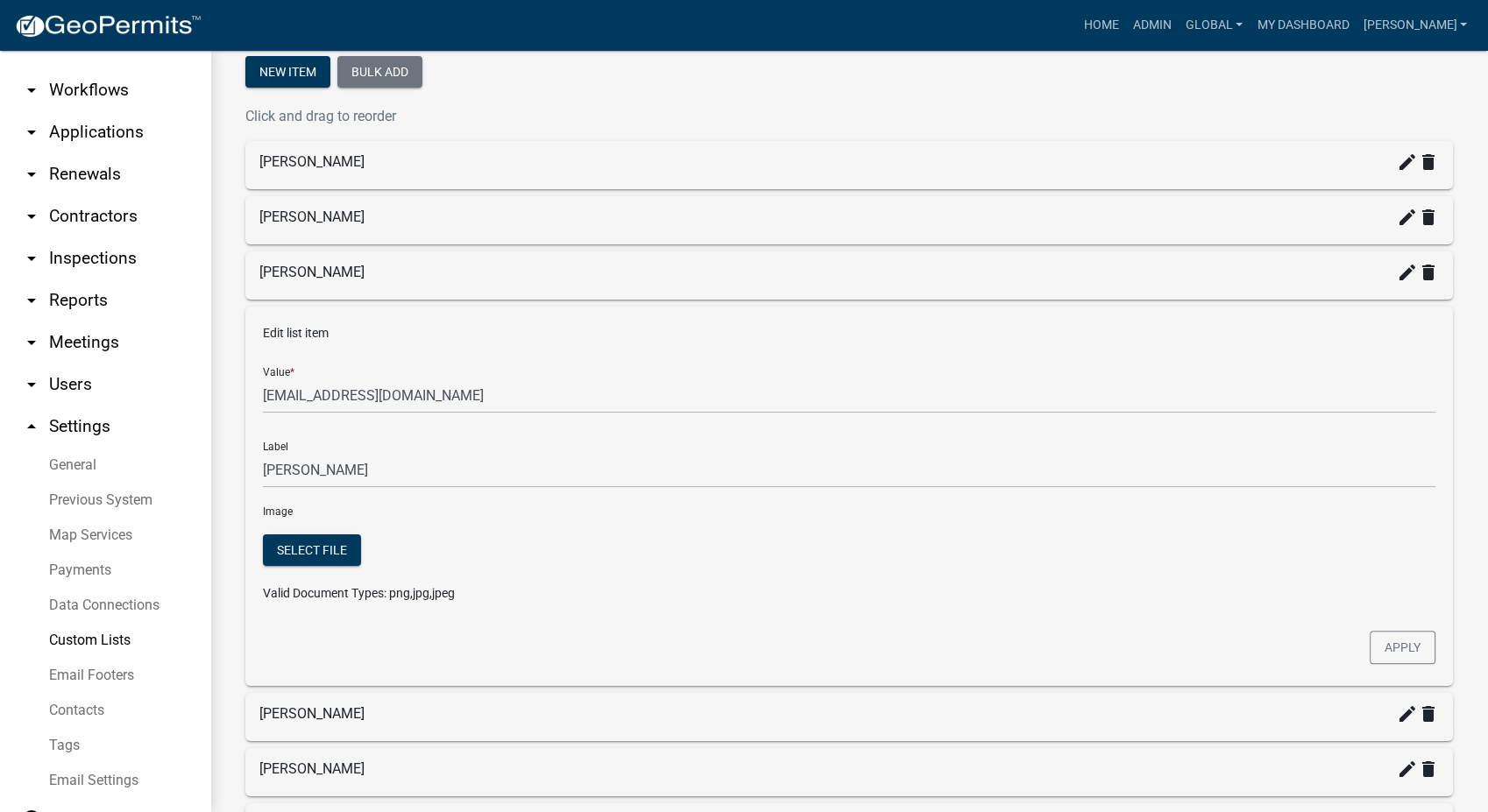
scroll to position [94, 0]
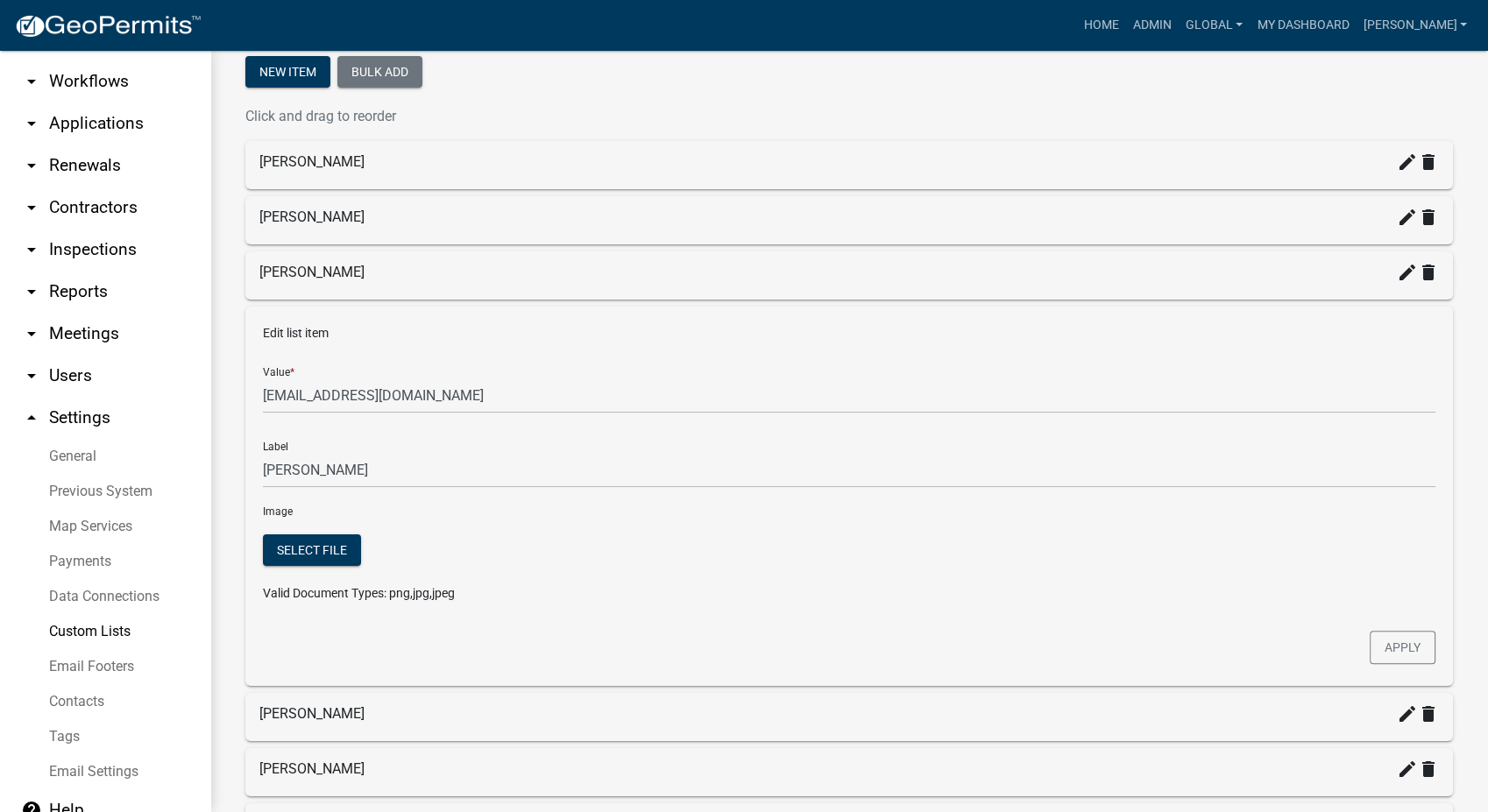
click at [59, 355] on link "arrow_drop_down Users" at bounding box center [105, 376] width 210 height 42
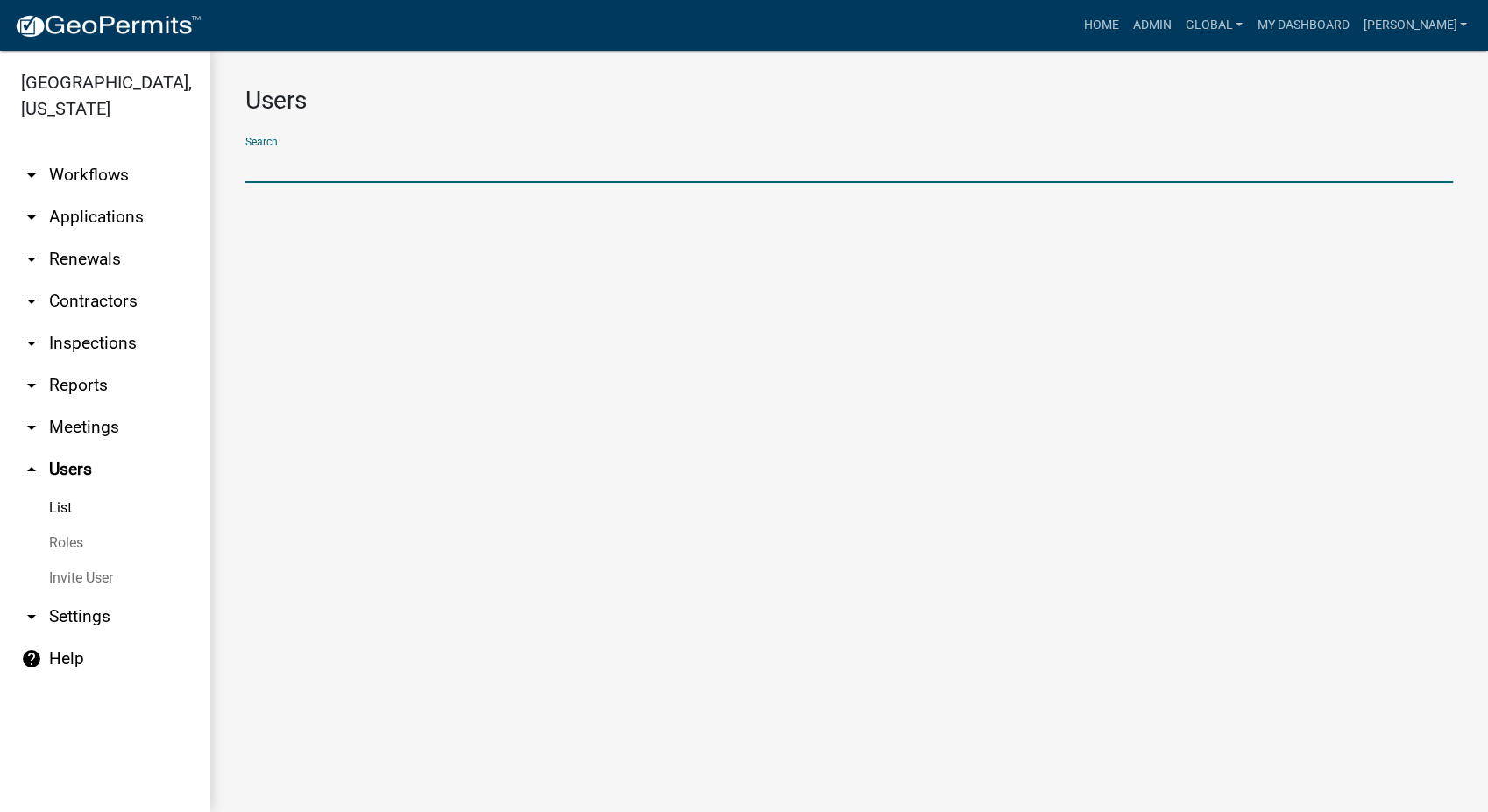
click at [318, 150] on input "text" at bounding box center [849, 165] width 1207 height 36
type input "p"
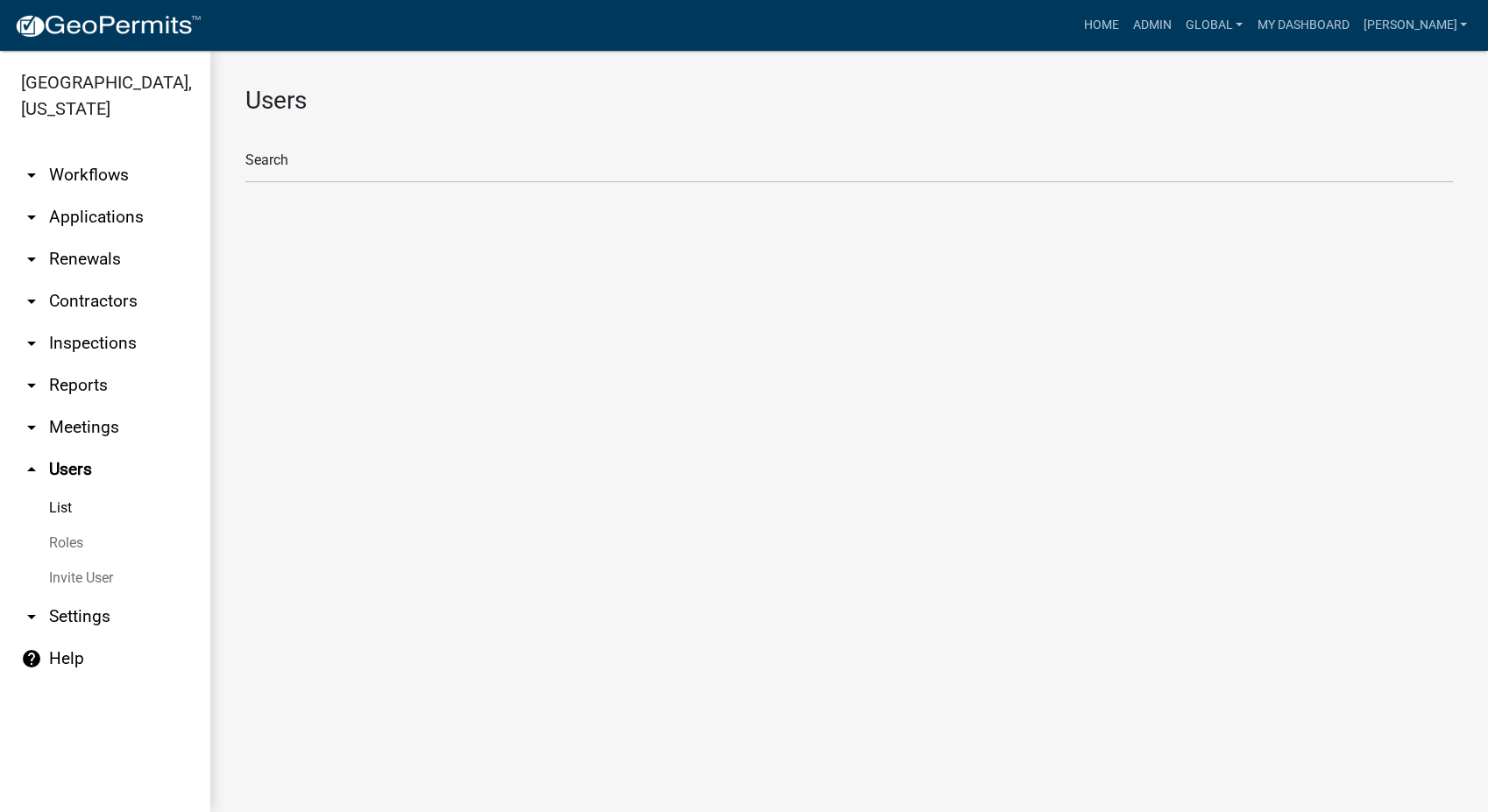
click at [73, 526] on link "Roles" at bounding box center [105, 543] width 210 height 35
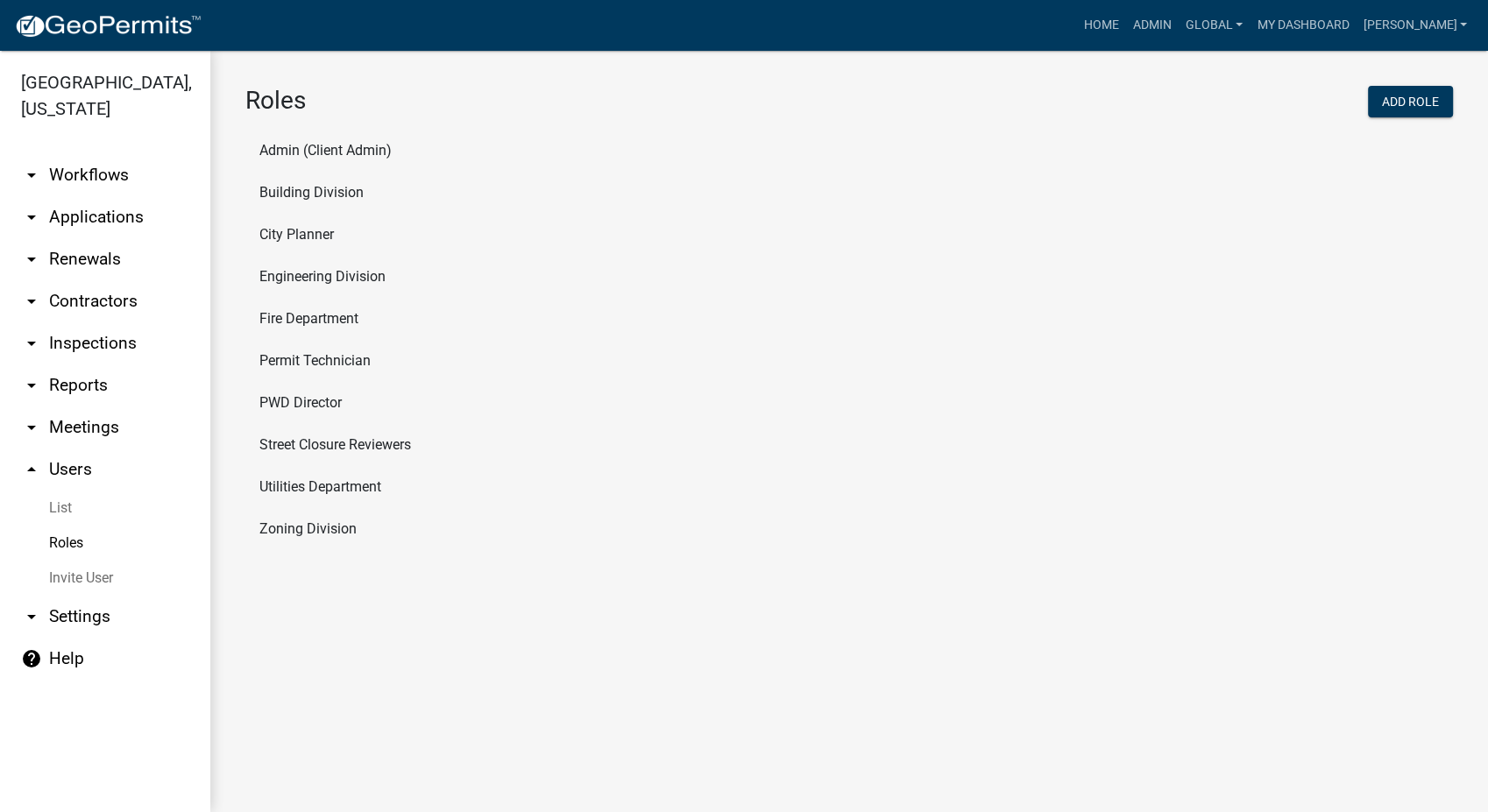
click at [105, 154] on link "arrow_drop_down Workflows" at bounding box center [105, 176] width 210 height 42
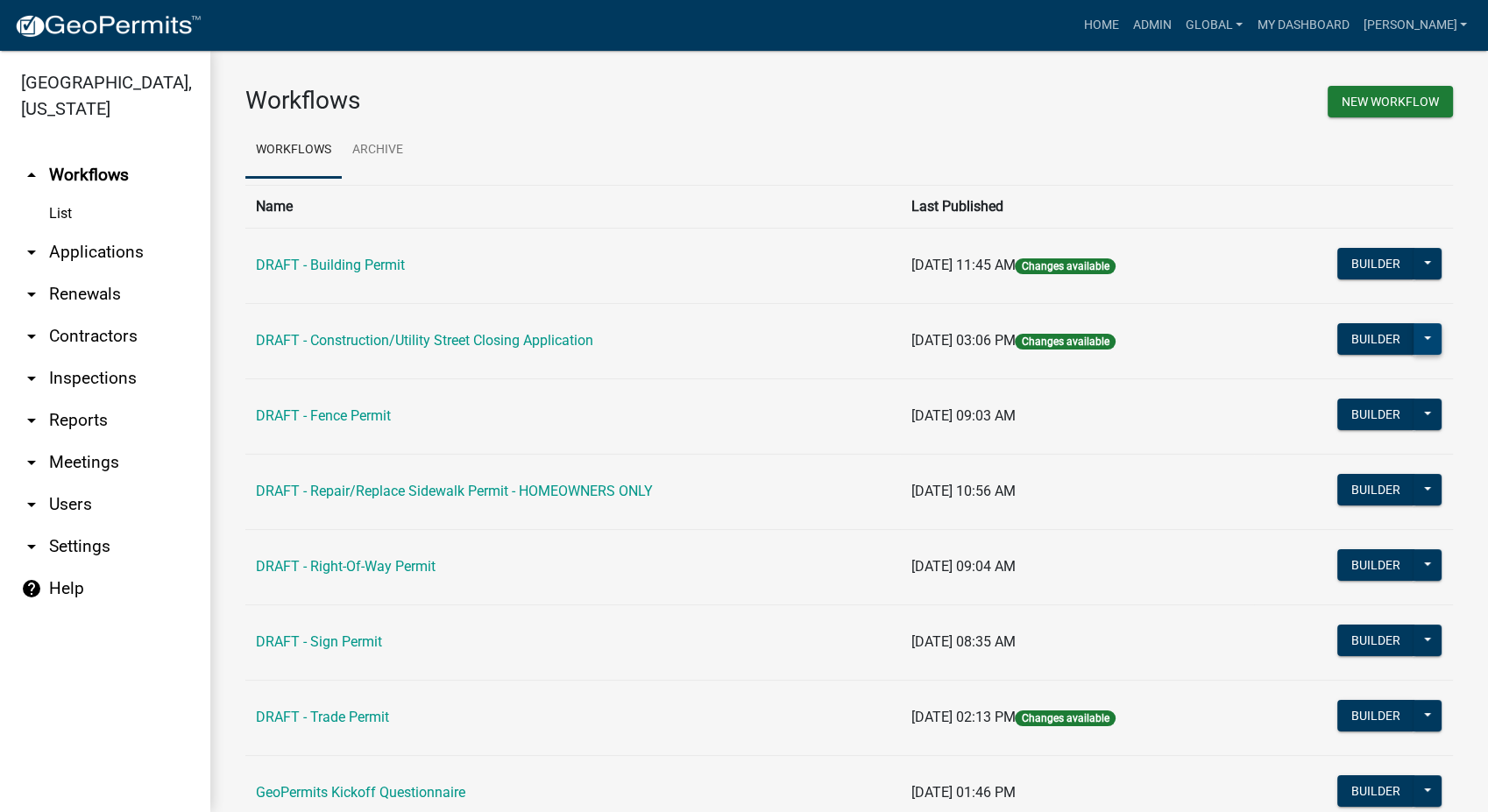
click at [1414, 340] on button at bounding box center [1427, 338] width 28 height 32
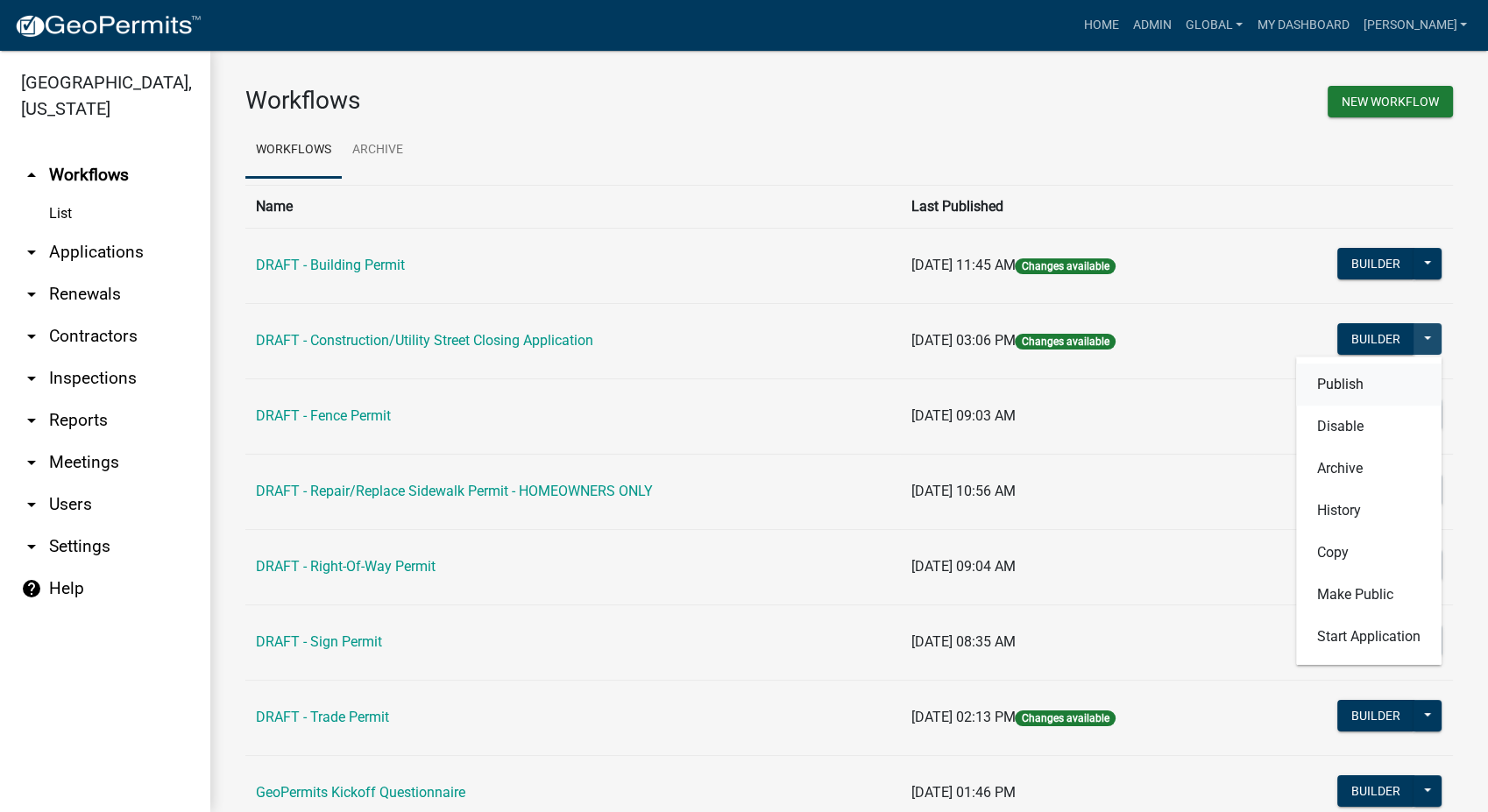
click at [1314, 391] on button "Publish" at bounding box center [1368, 385] width 146 height 42
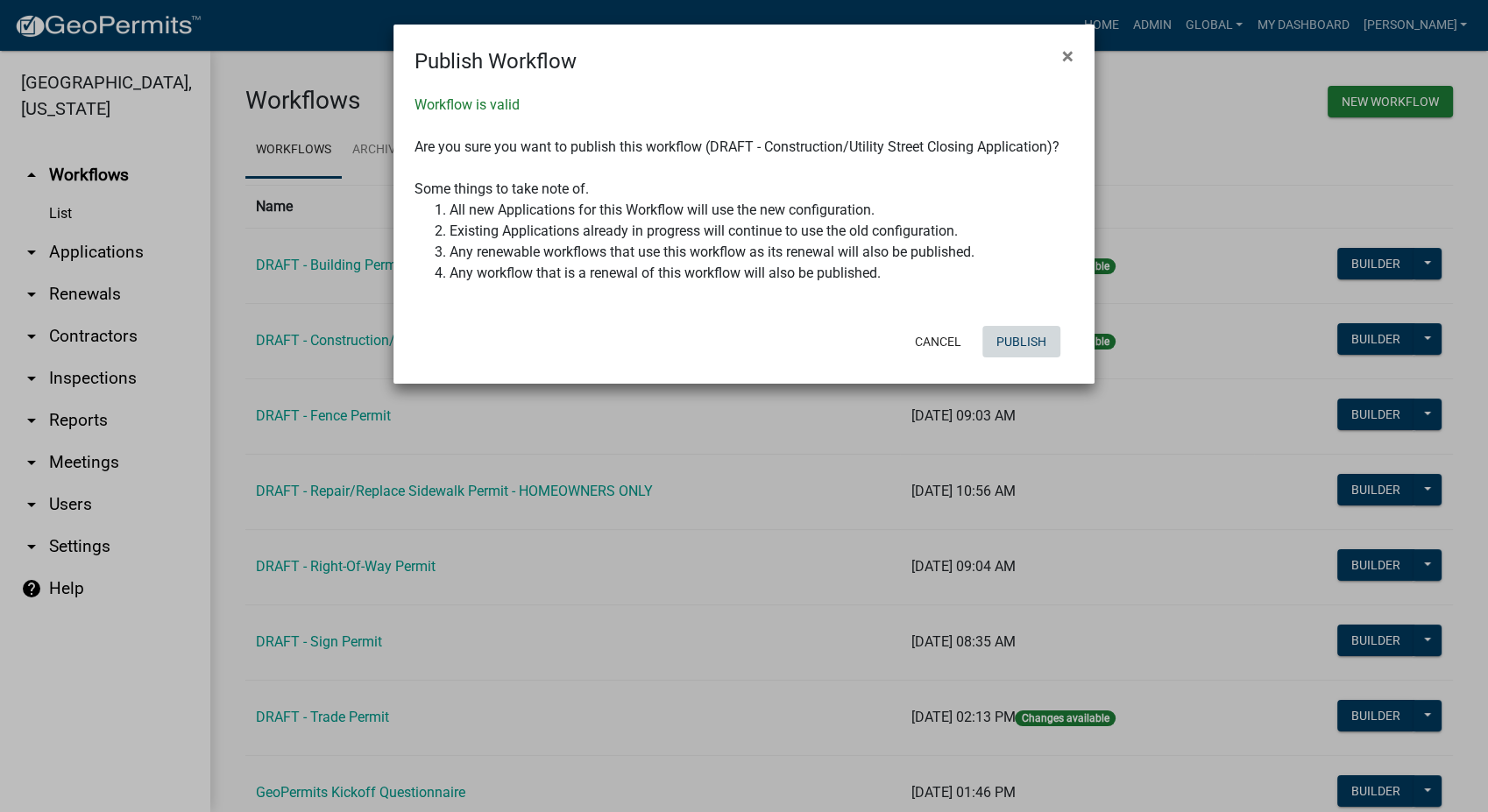
click at [1004, 337] on button "Publish" at bounding box center [1021, 341] width 78 height 32
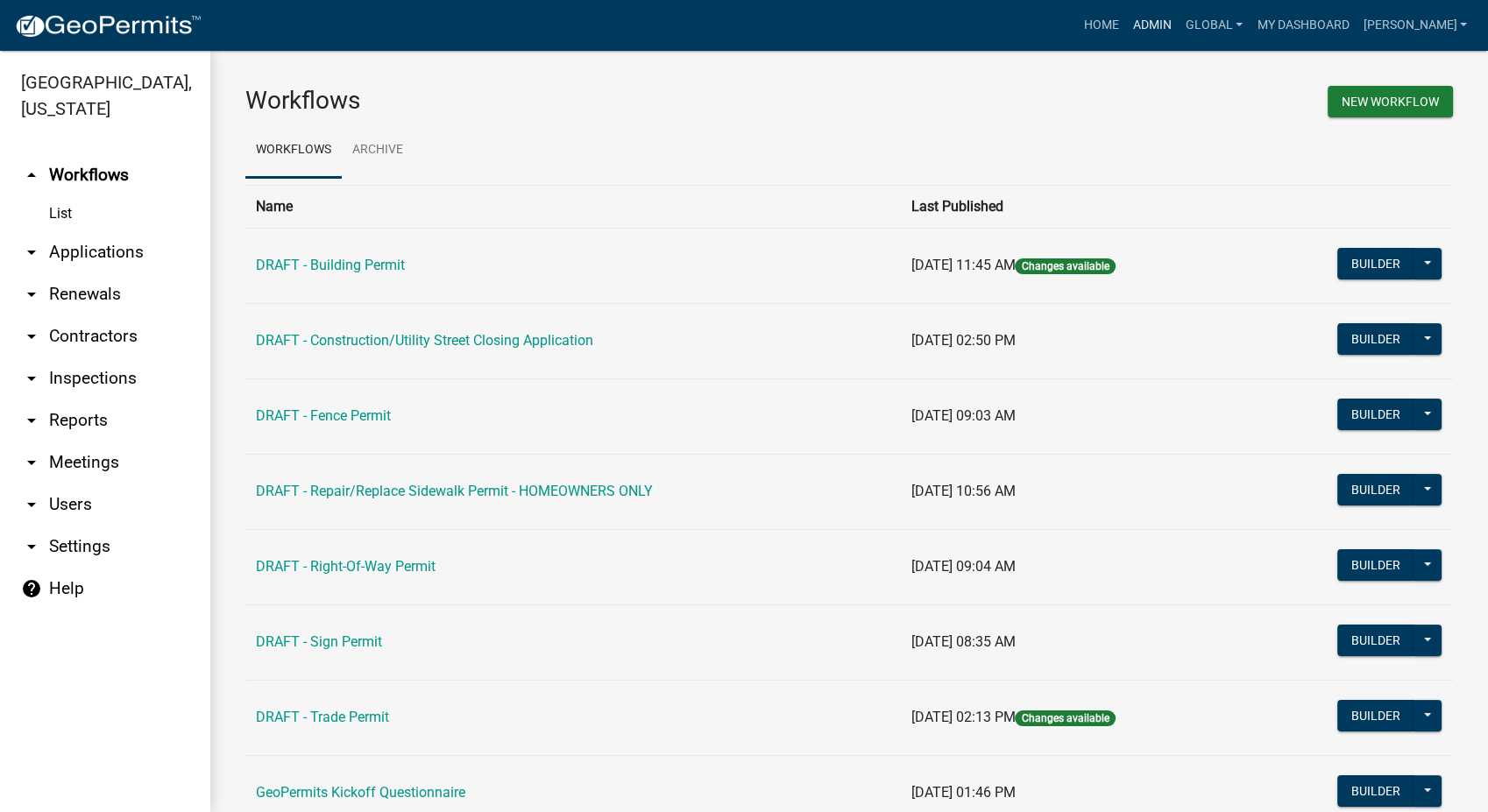
click at [1171, 30] on link "Admin" at bounding box center [1152, 25] width 53 height 34
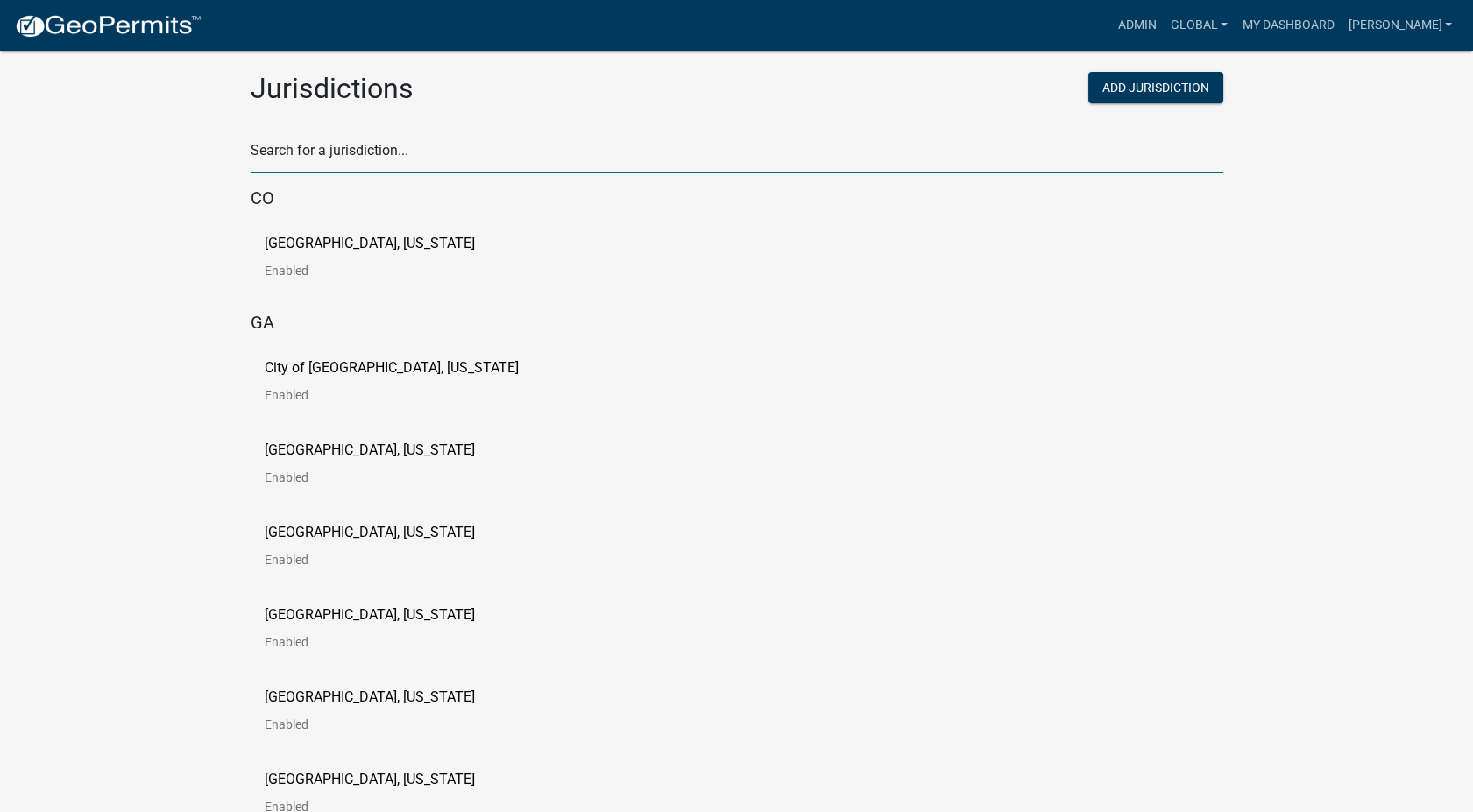
click at [389, 148] on input "text" at bounding box center [737, 155] width 973 height 36
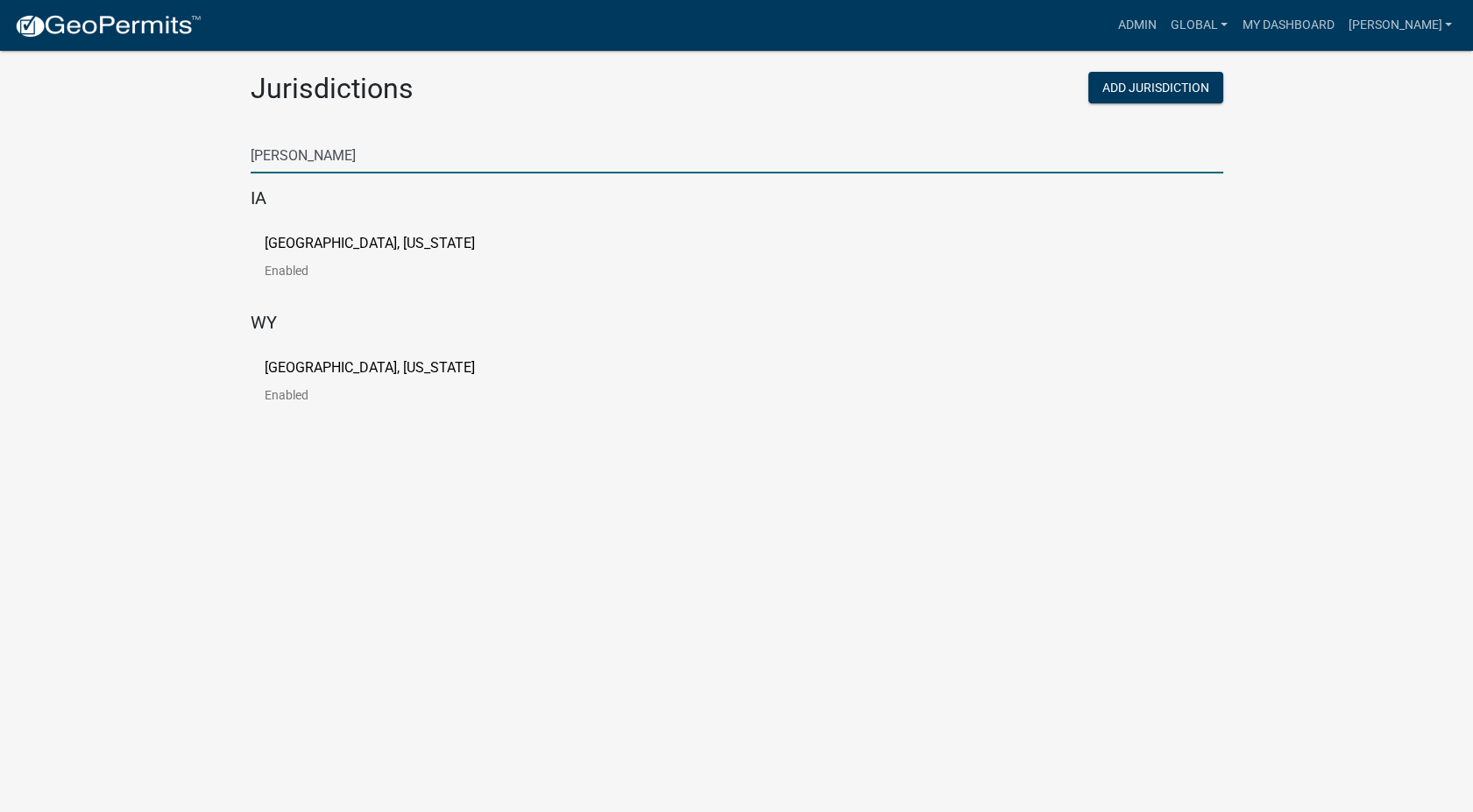
type input "buchana"
click at [267, 241] on p "[GEOGRAPHIC_DATA], [US_STATE]" at bounding box center [369, 243] width 210 height 14
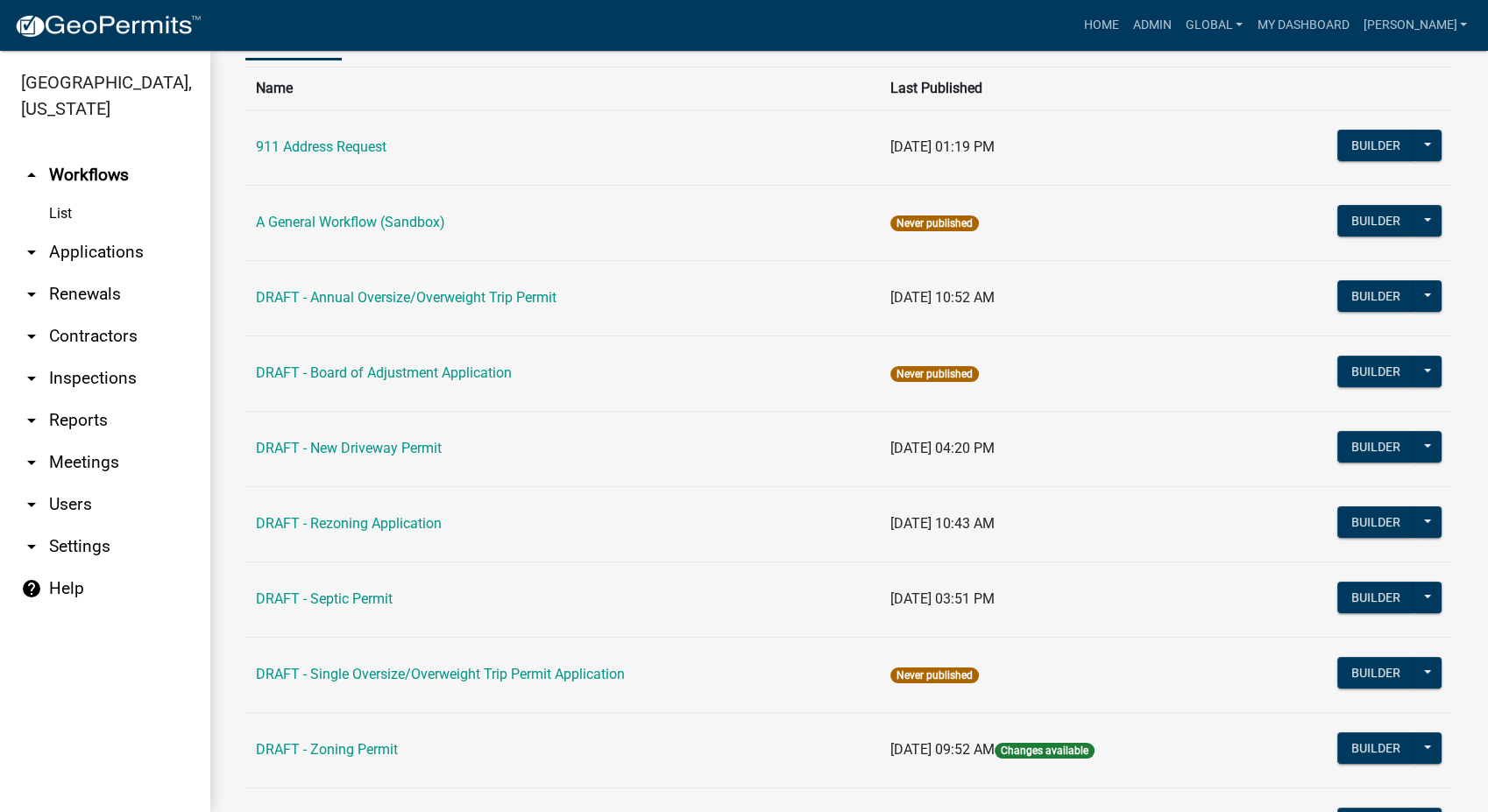
scroll to position [97, 0]
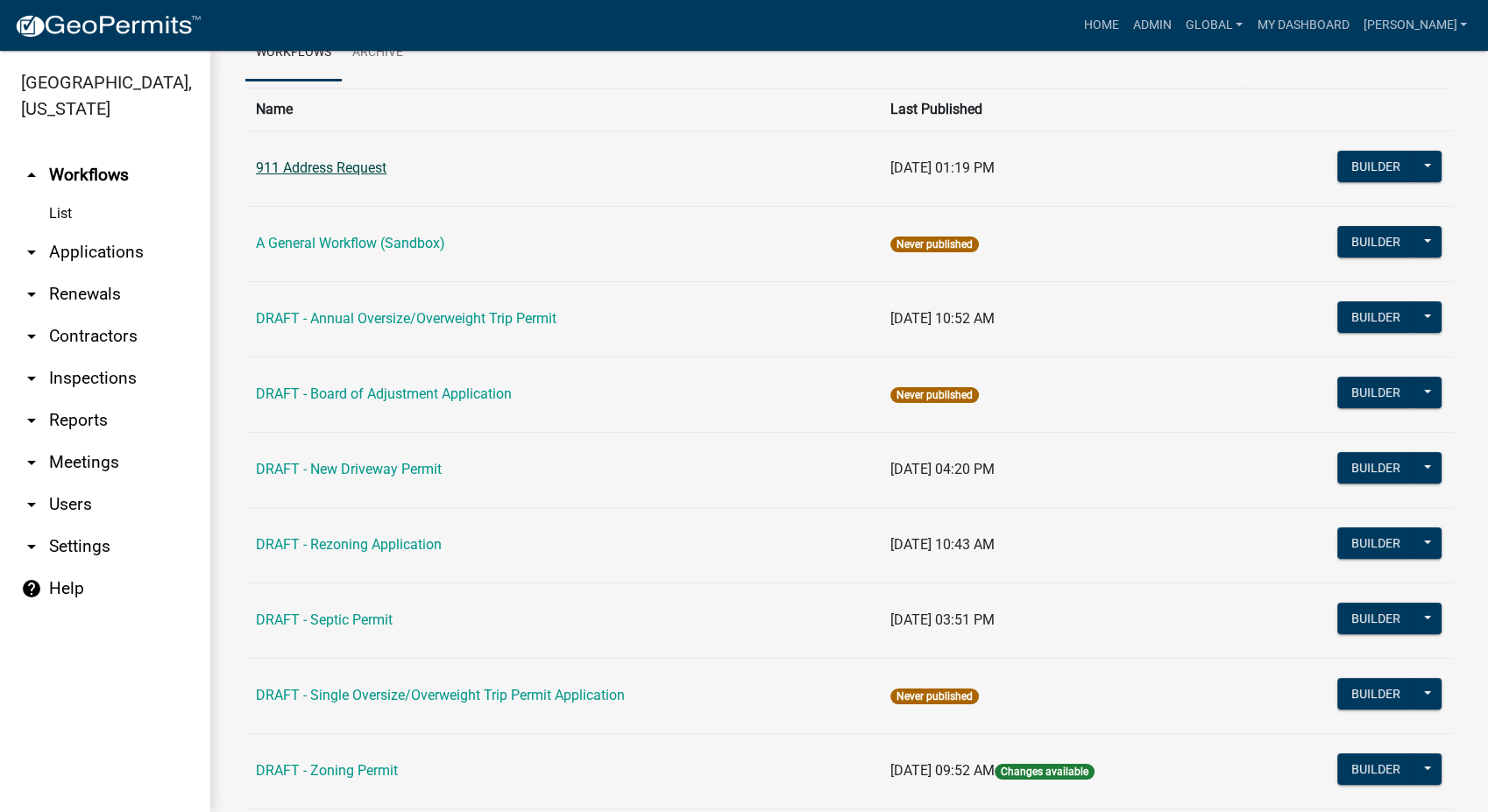
click at [343, 168] on link "911 Address Request" at bounding box center [320, 167] width 130 height 16
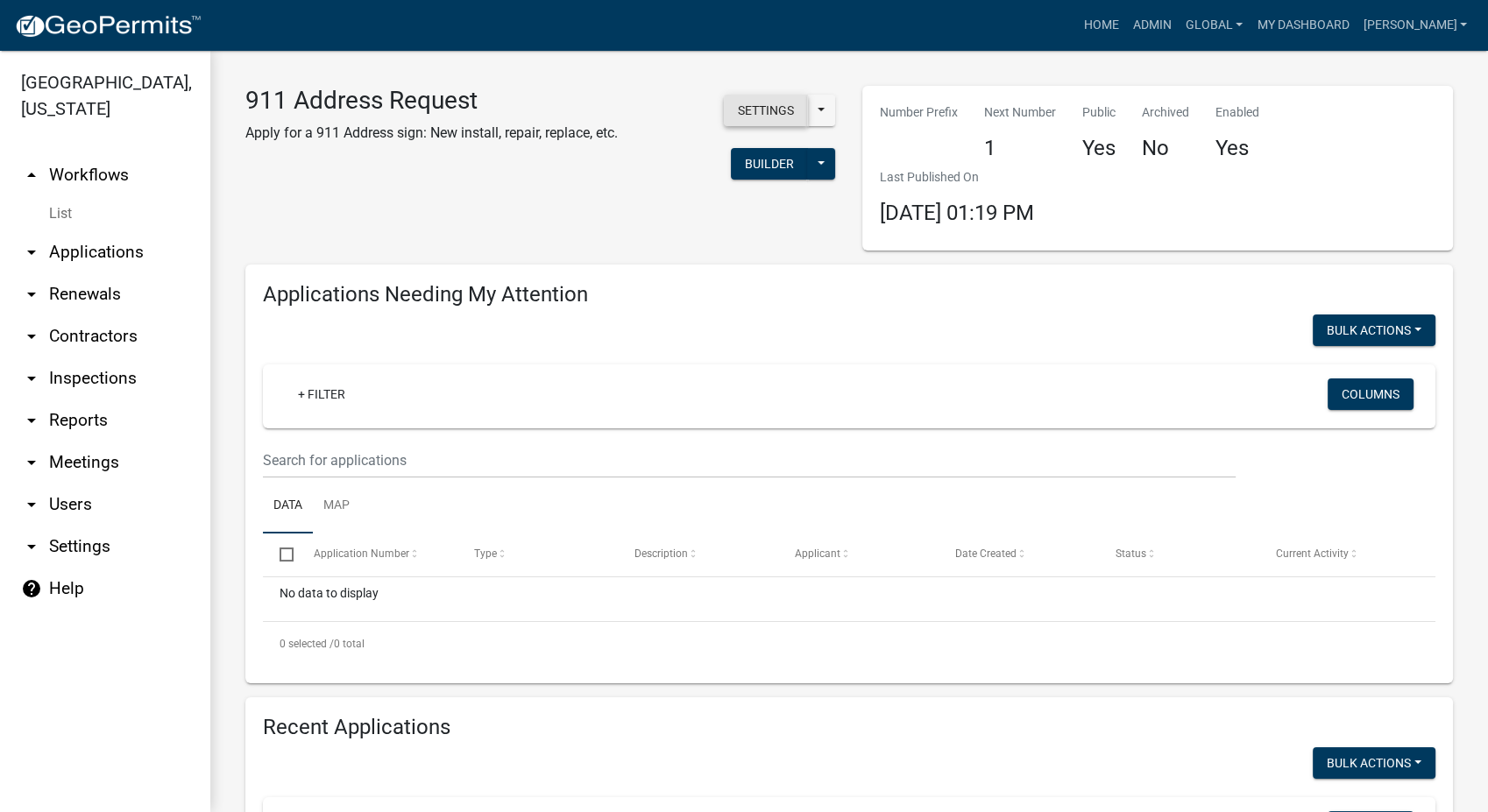
click at [750, 109] on button "Settings" at bounding box center [766, 110] width 84 height 32
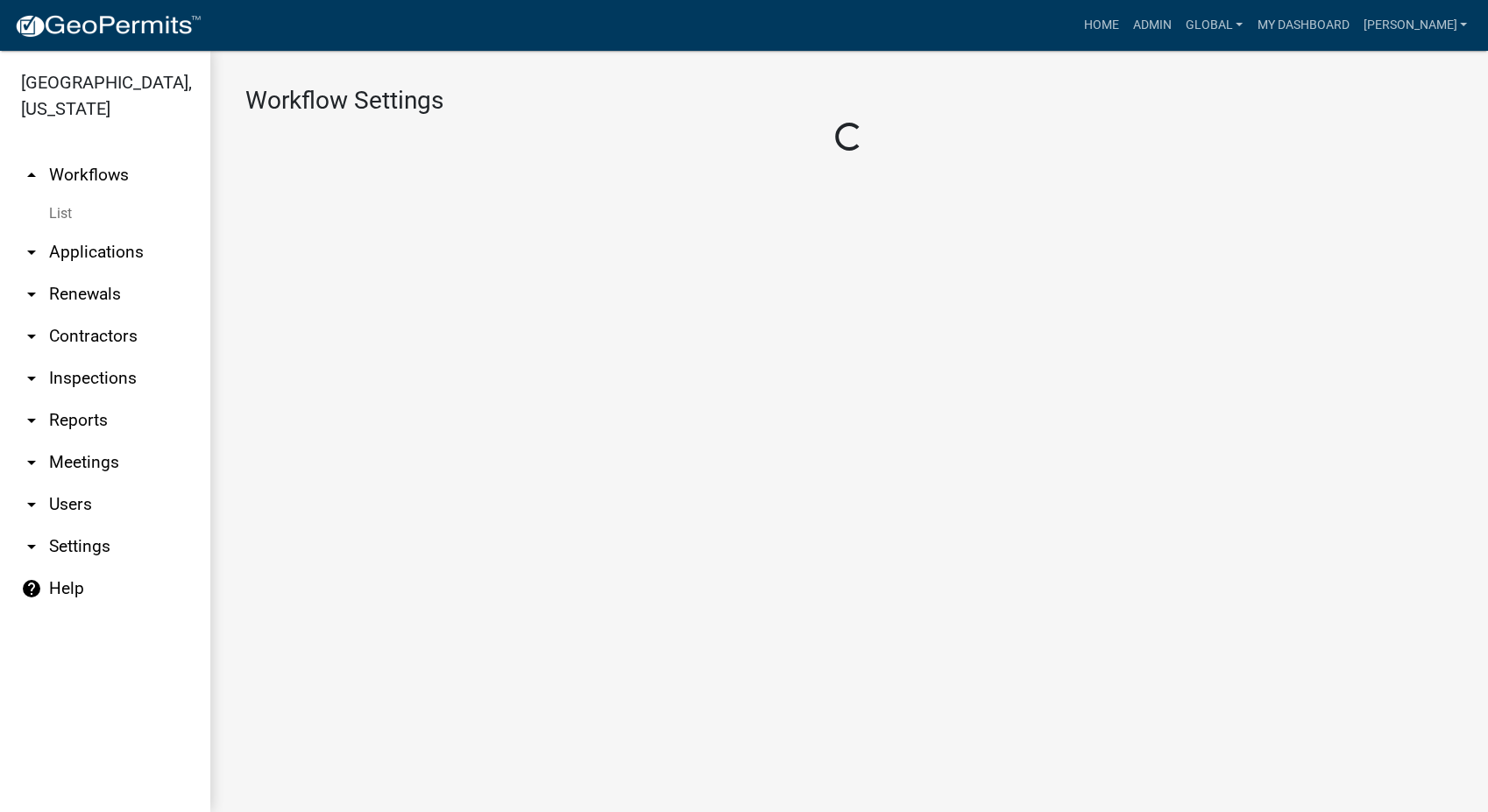
select select "1391071d-6f7f-4099-9d25-cc754e88637d"
select select "8e8c8011-0d91-47c3-972c-731b40738ef4"
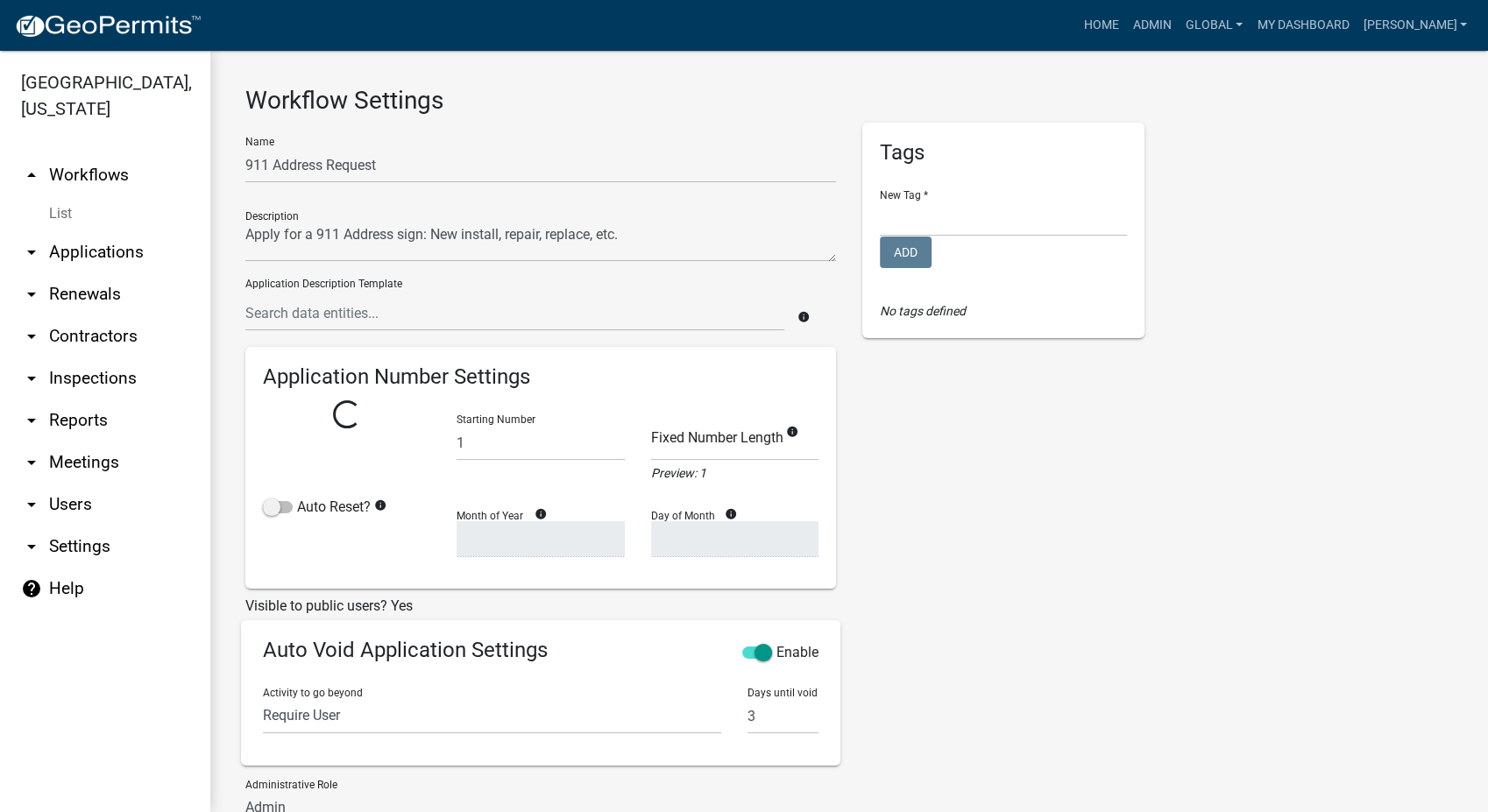
select select
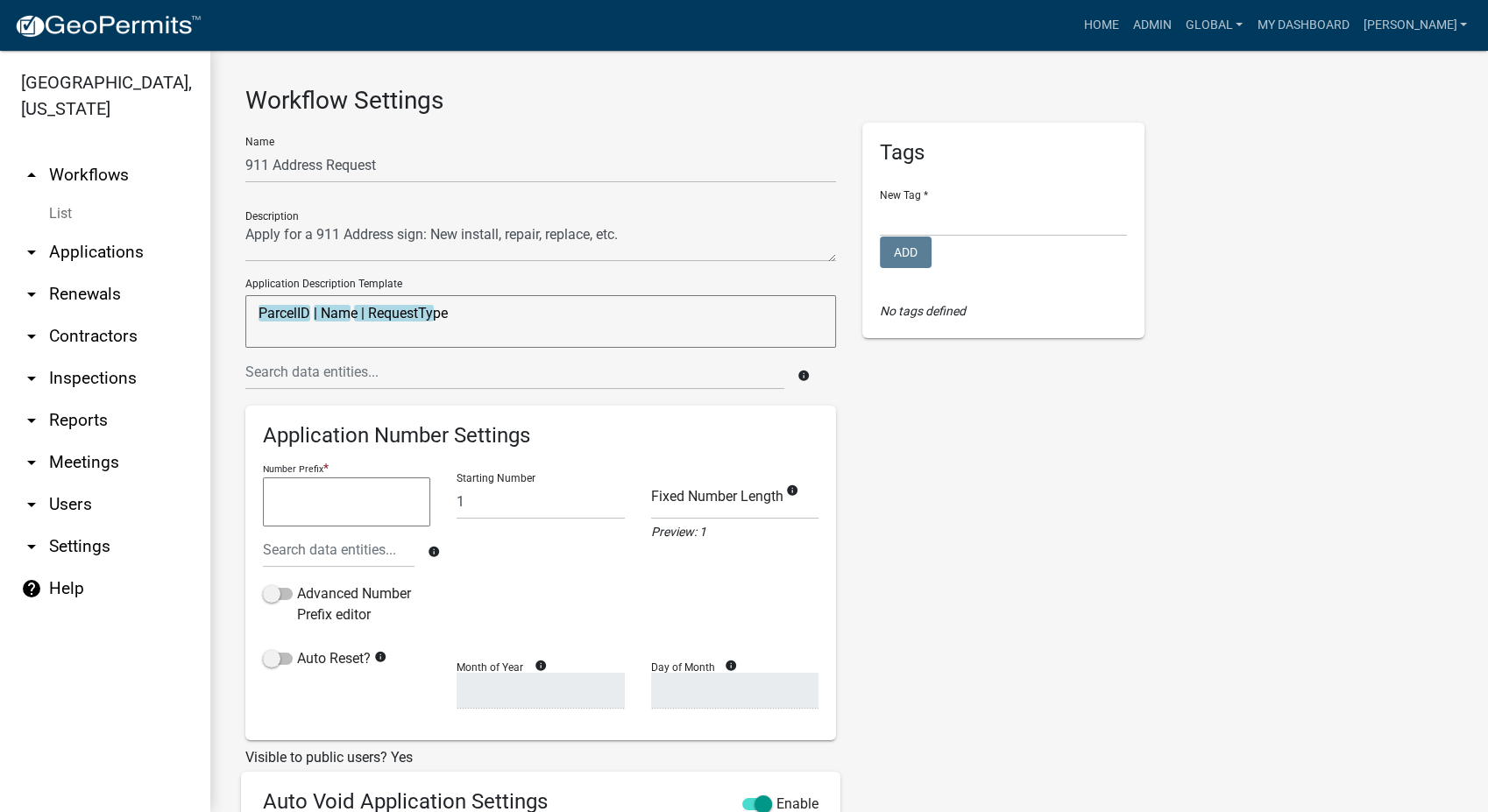
click at [66, 209] on link "List" at bounding box center [105, 214] width 210 height 35
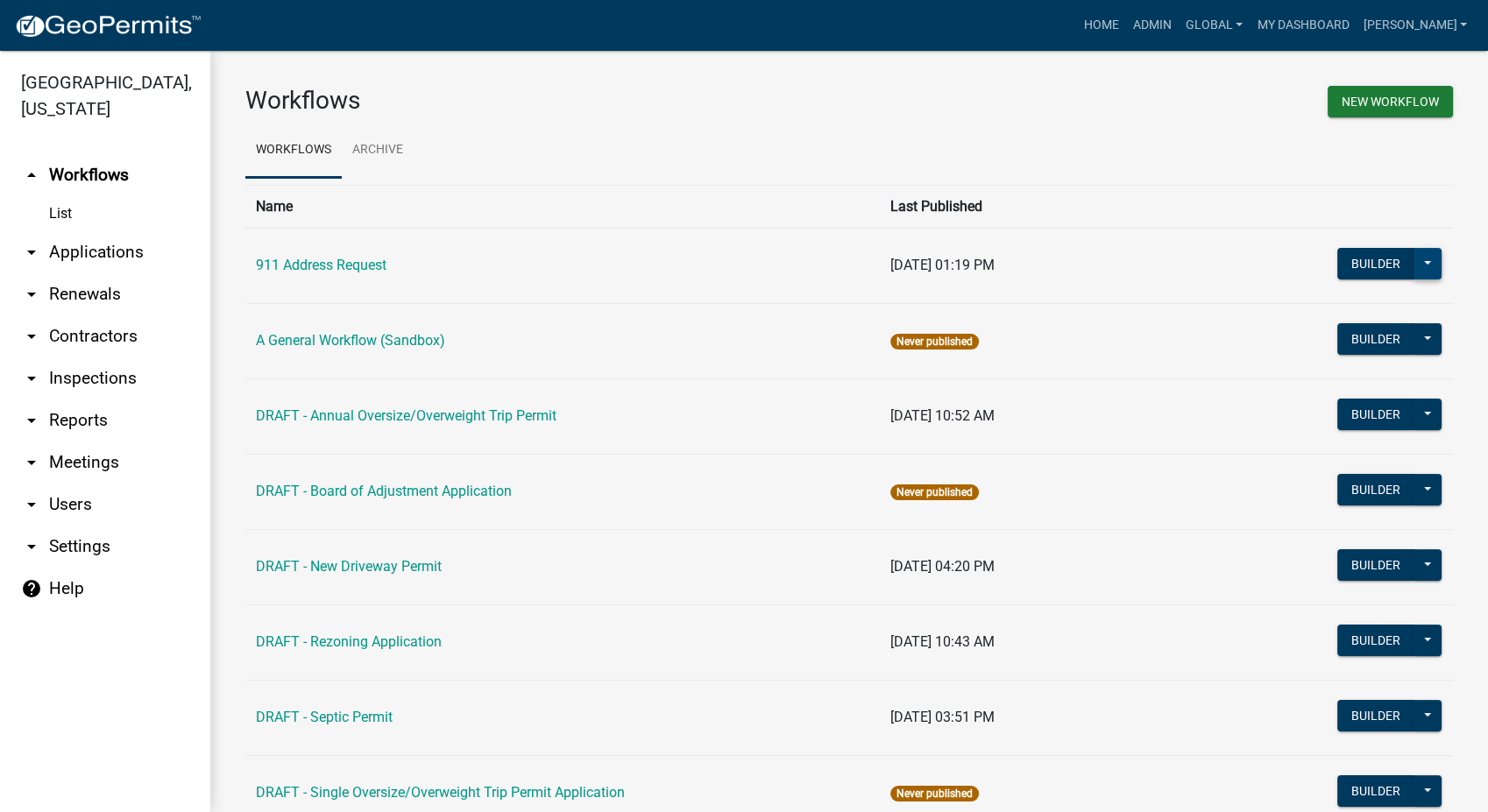
click at [1423, 273] on button at bounding box center [1427, 263] width 28 height 32
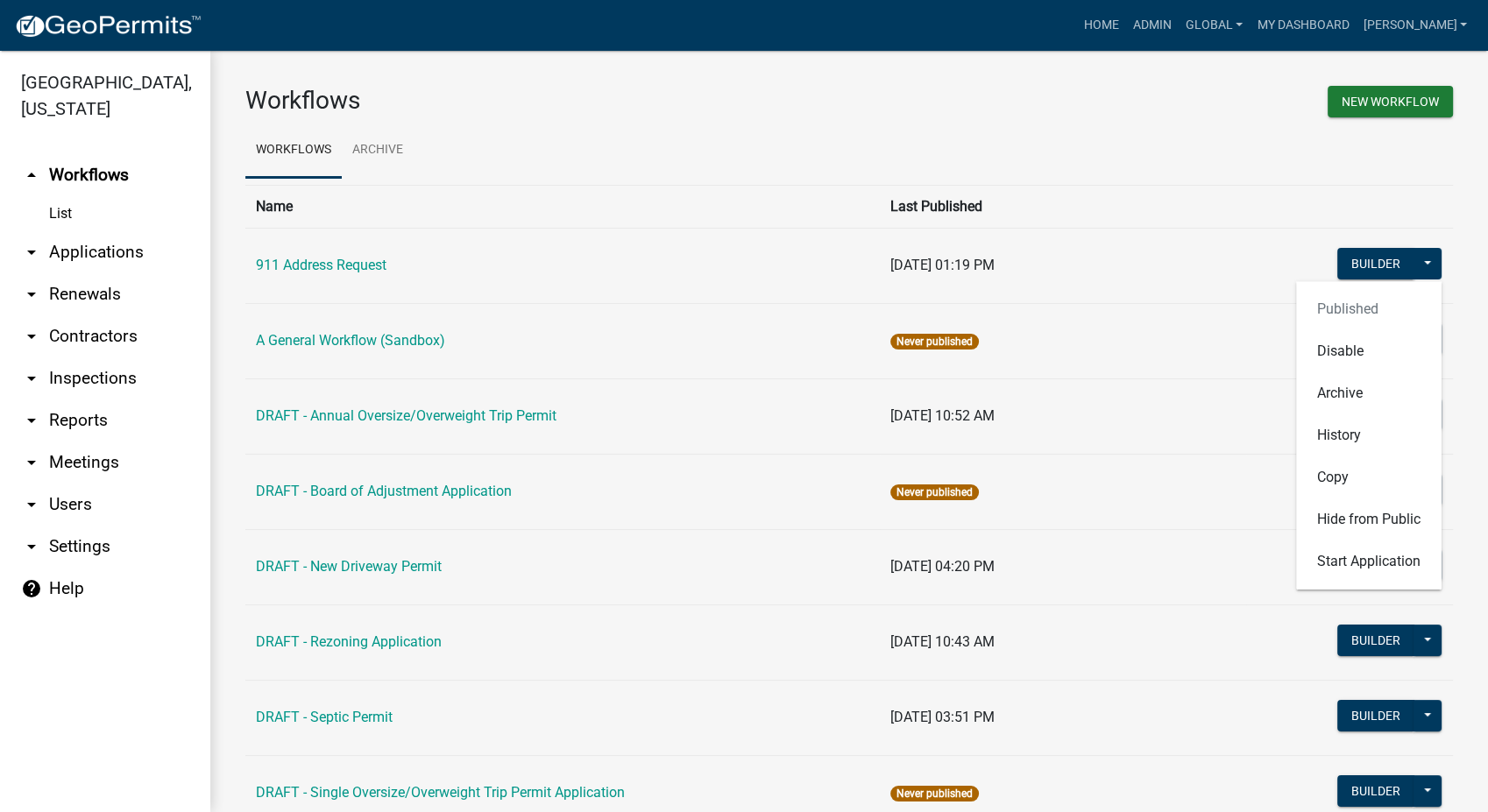
click at [1130, 250] on td "[DATE] 01:19 PM" at bounding box center [1063, 265] width 367 height 75
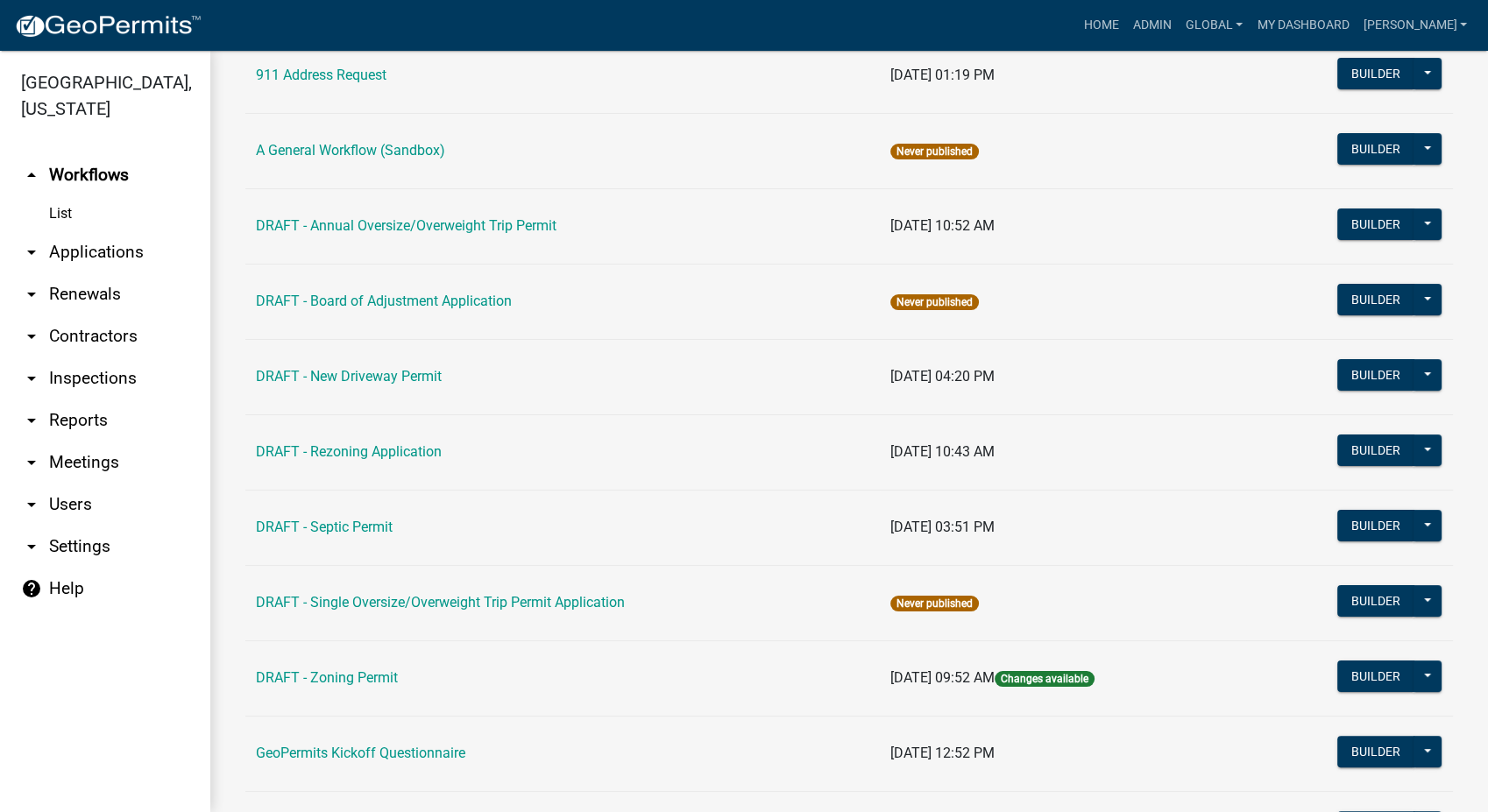
scroll to position [195, 0]
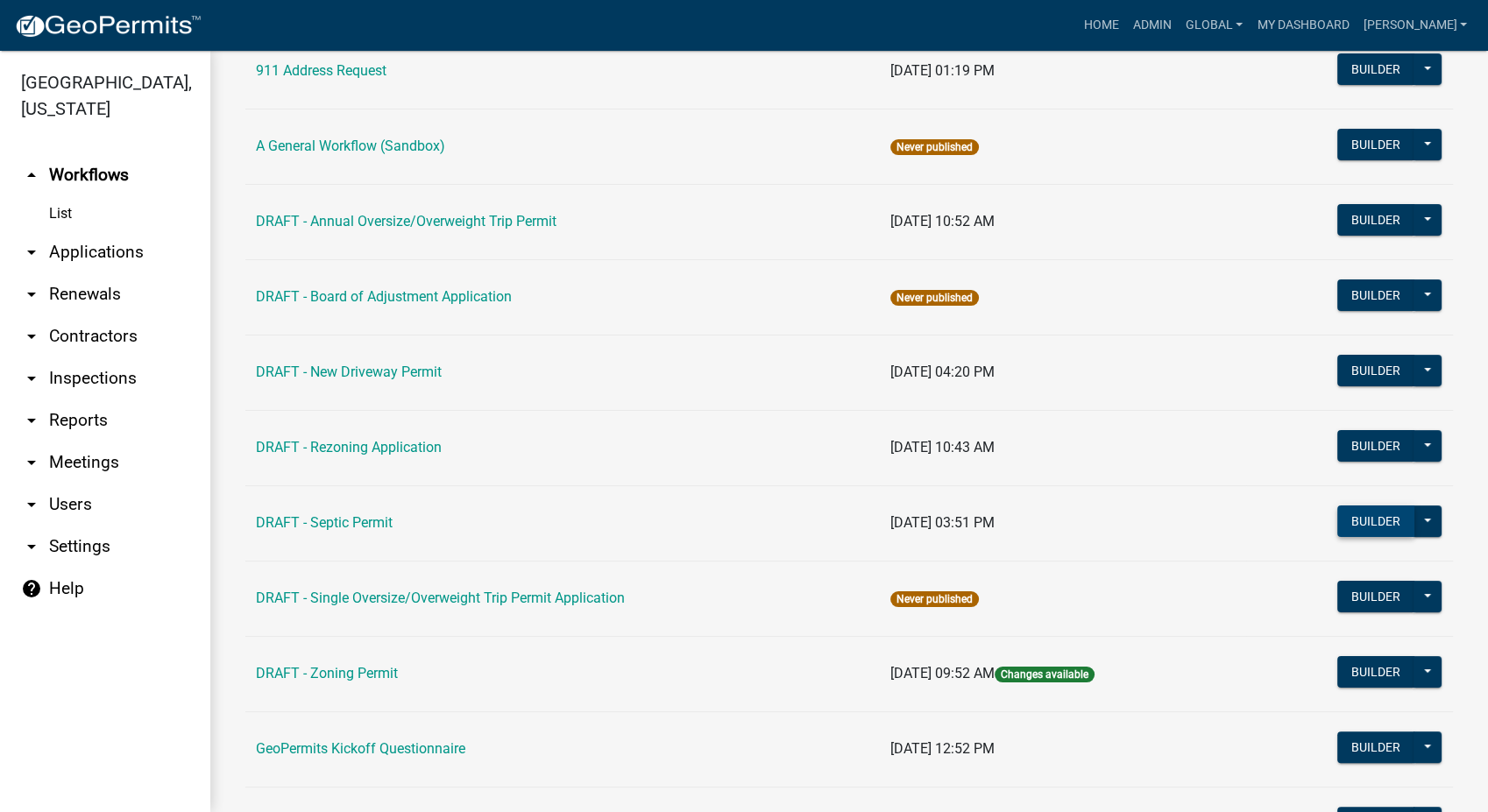
click at [1366, 519] on button "Builder" at bounding box center [1376, 521] width 77 height 32
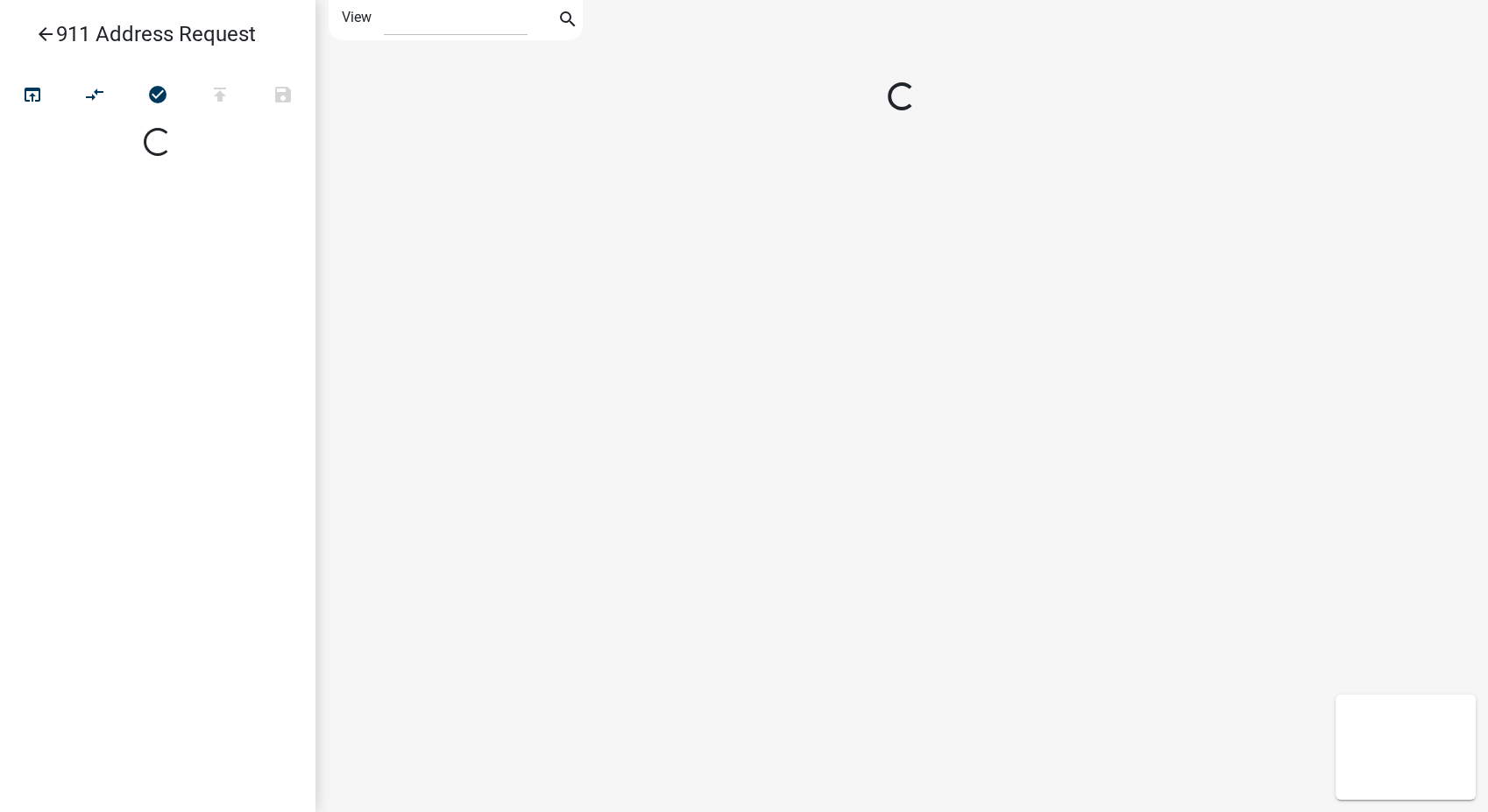
select select "1"
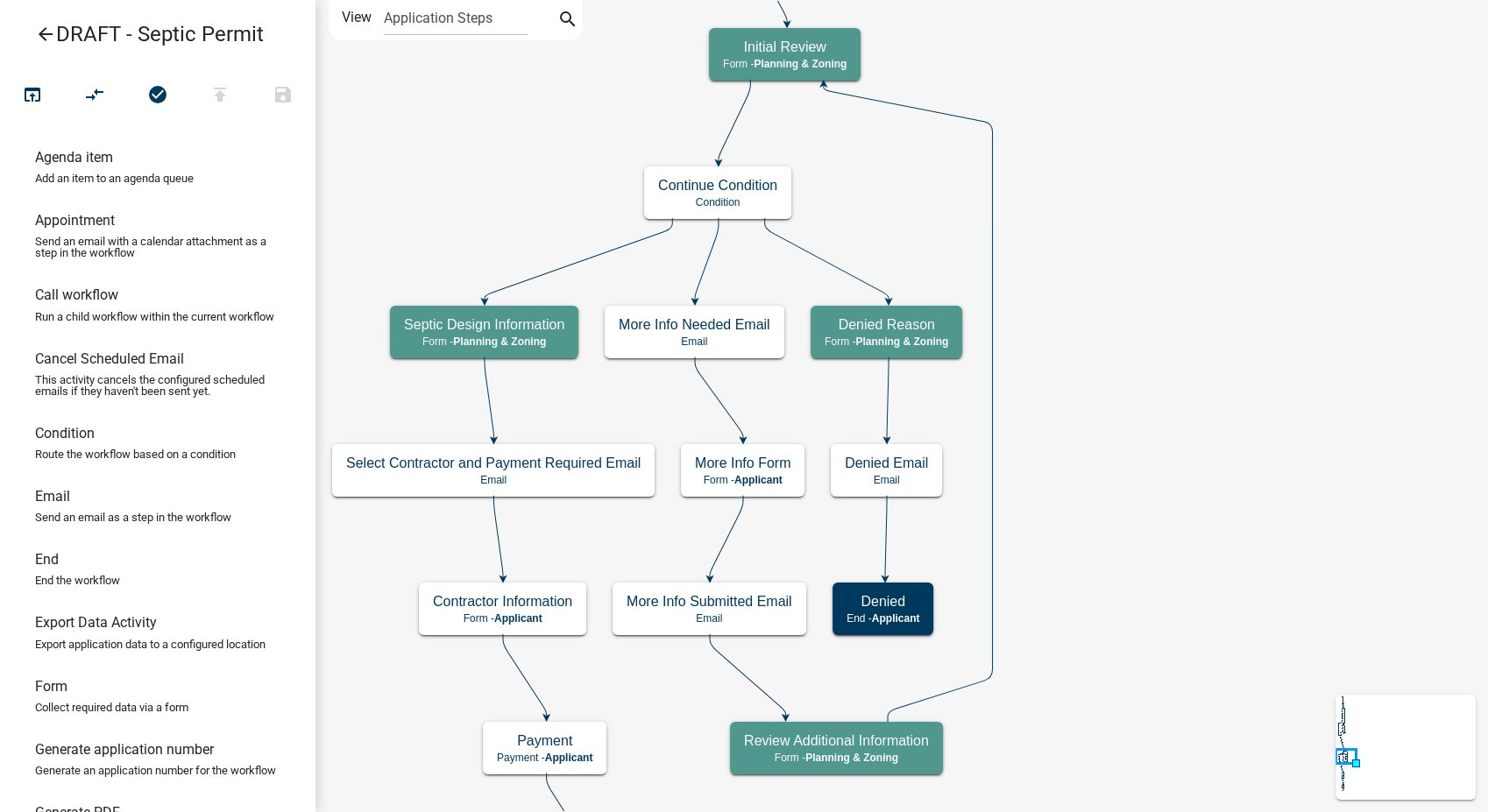
click at [44, 25] on icon "arrow_back" at bounding box center [45, 36] width 21 height 24
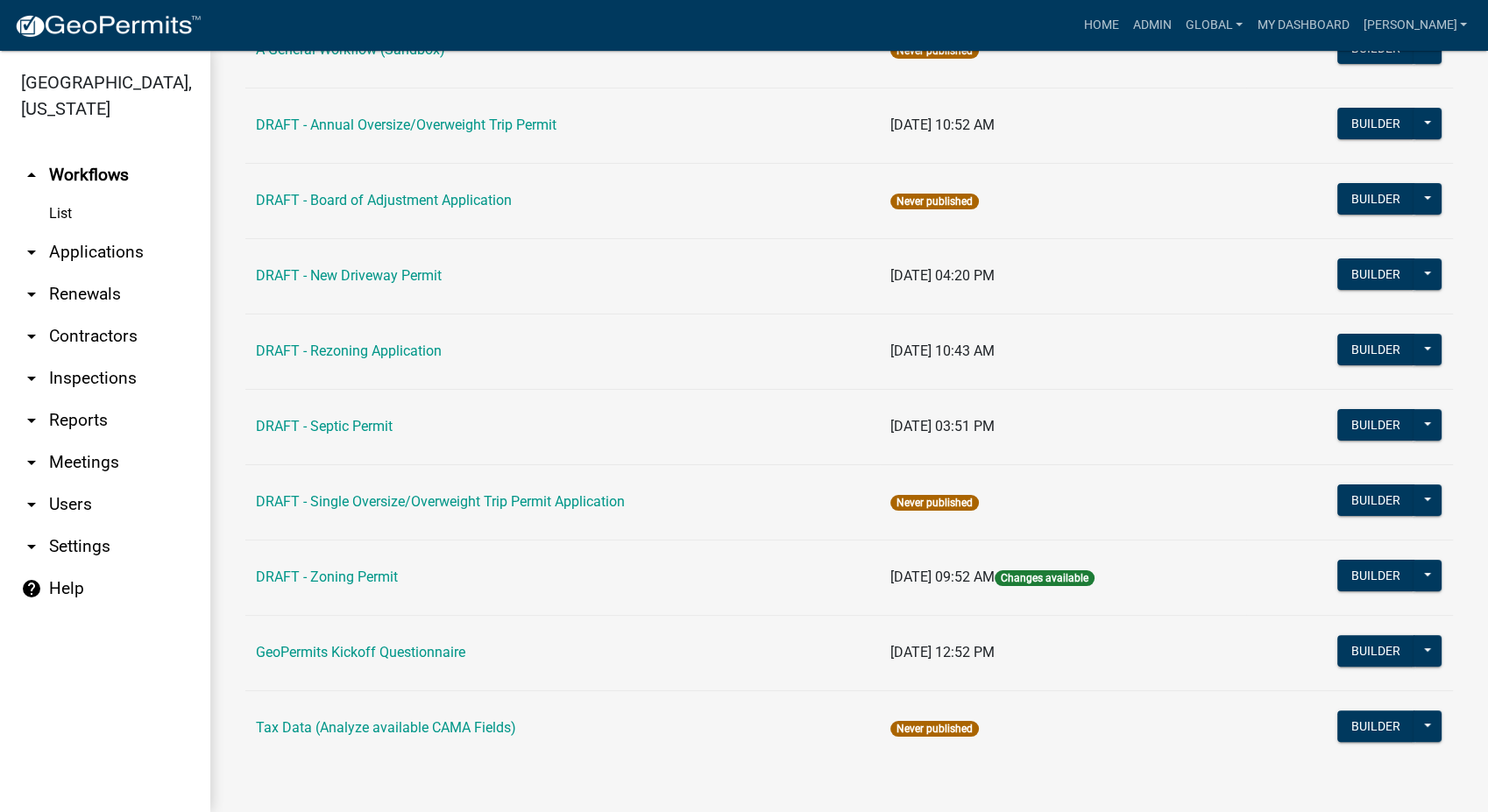
scroll to position [292, 0]
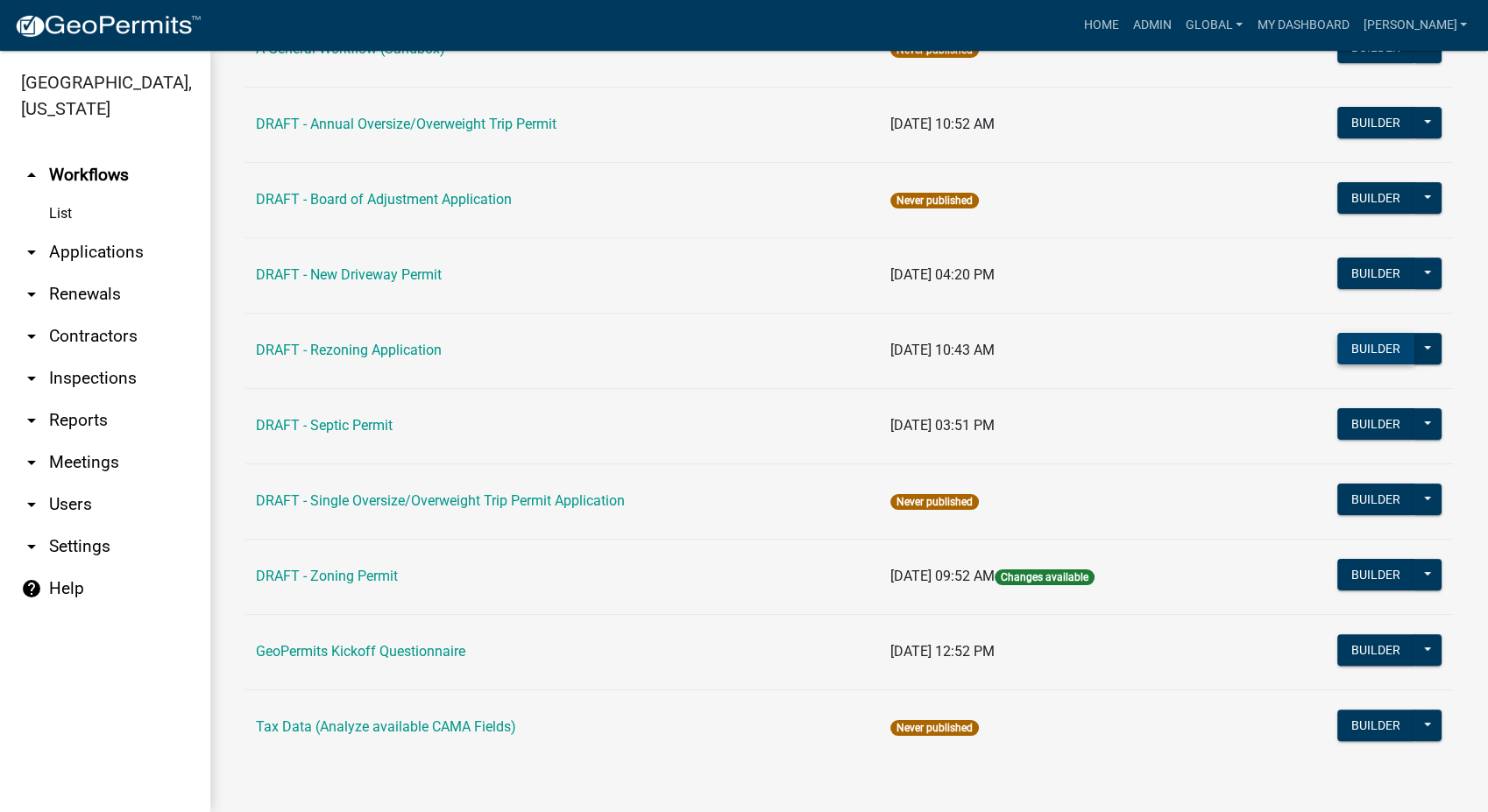
click at [1344, 347] on button "Builder" at bounding box center [1376, 348] width 77 height 32
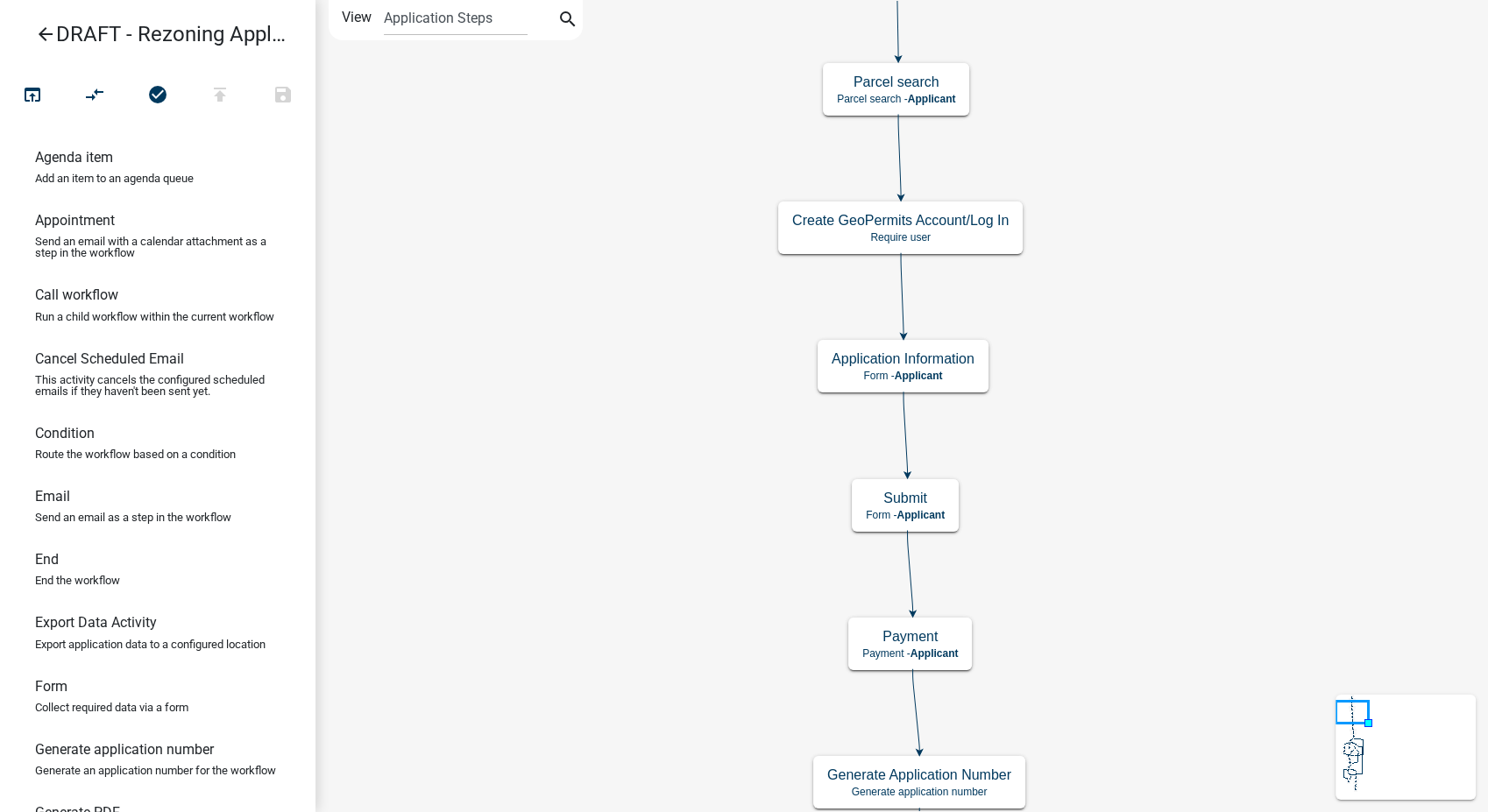
click at [42, 34] on icon "arrow_back" at bounding box center [45, 36] width 21 height 24
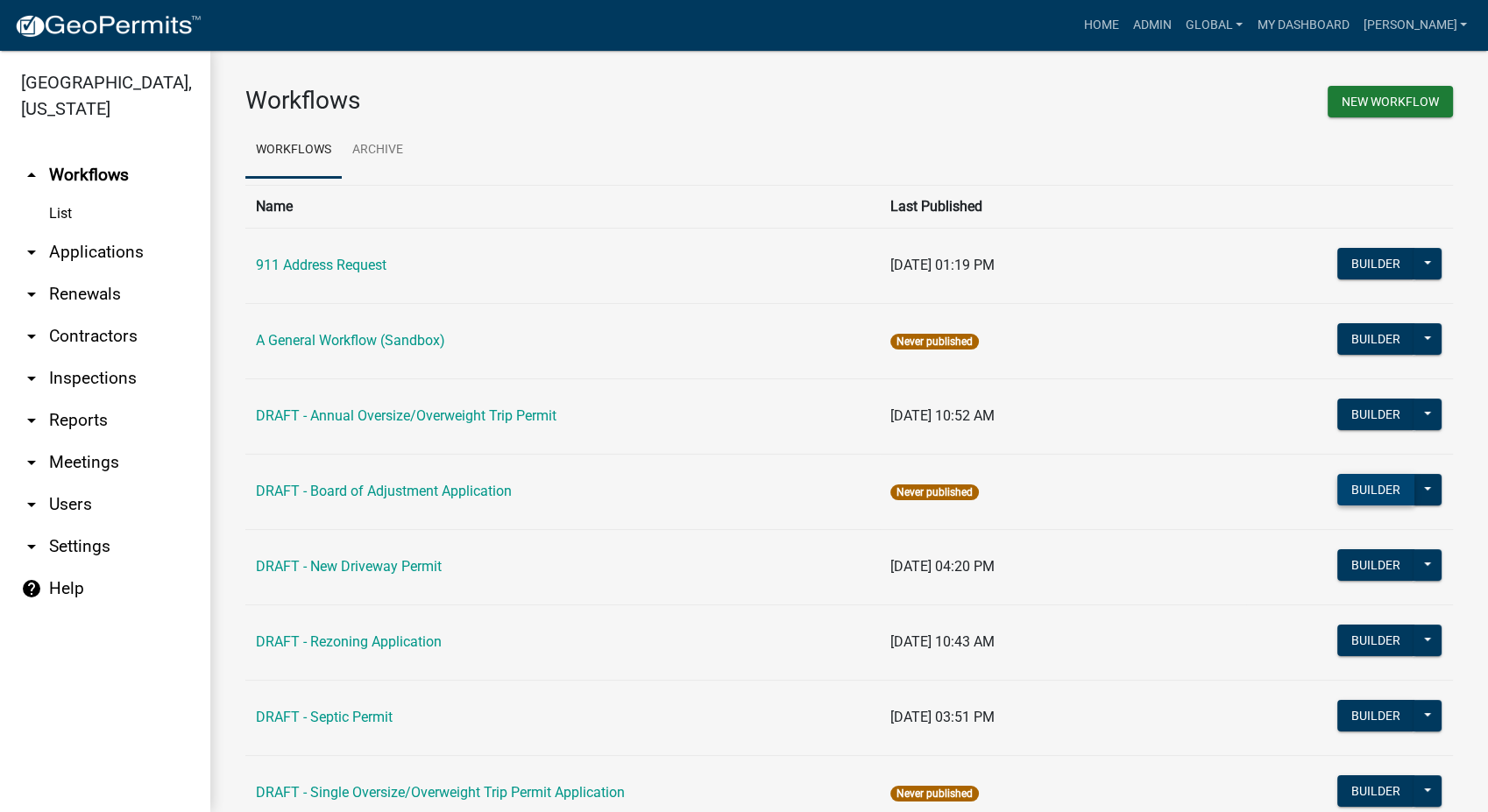
click at [1366, 492] on button "Builder" at bounding box center [1376, 490] width 77 height 32
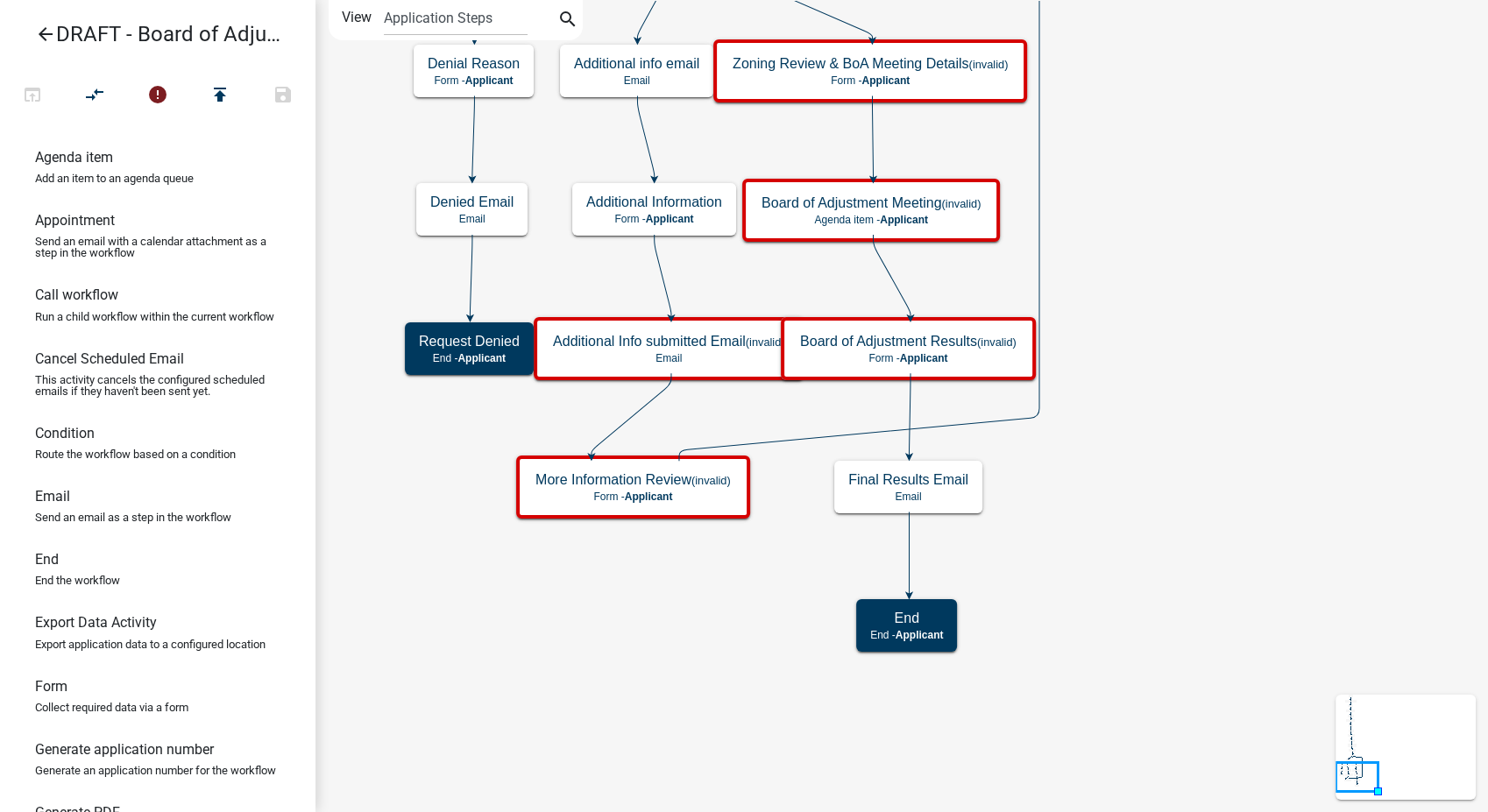
click at [41, 35] on icon "arrow_back" at bounding box center [45, 36] width 21 height 24
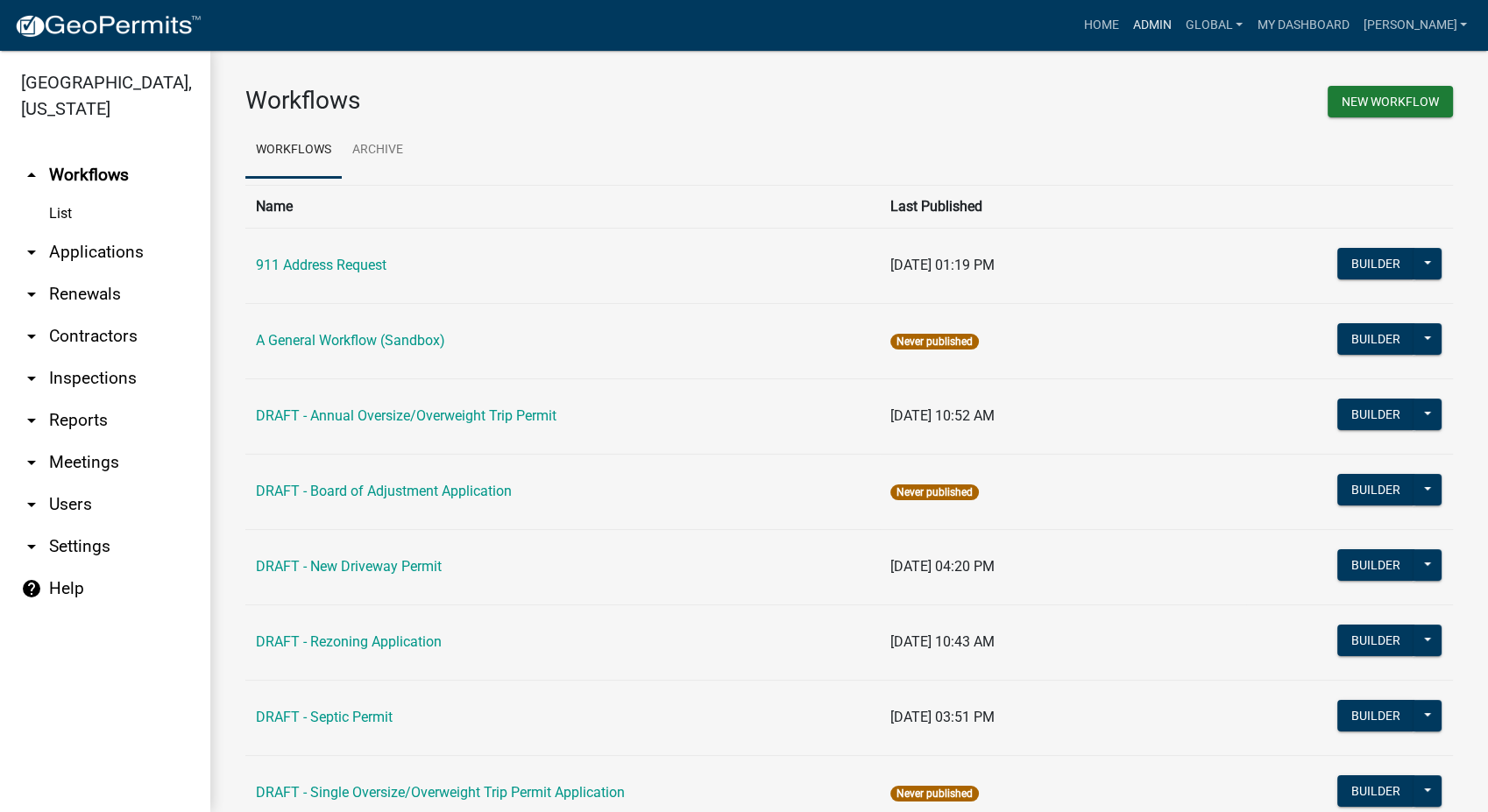
click at [1178, 20] on link "Admin" at bounding box center [1152, 25] width 53 height 34
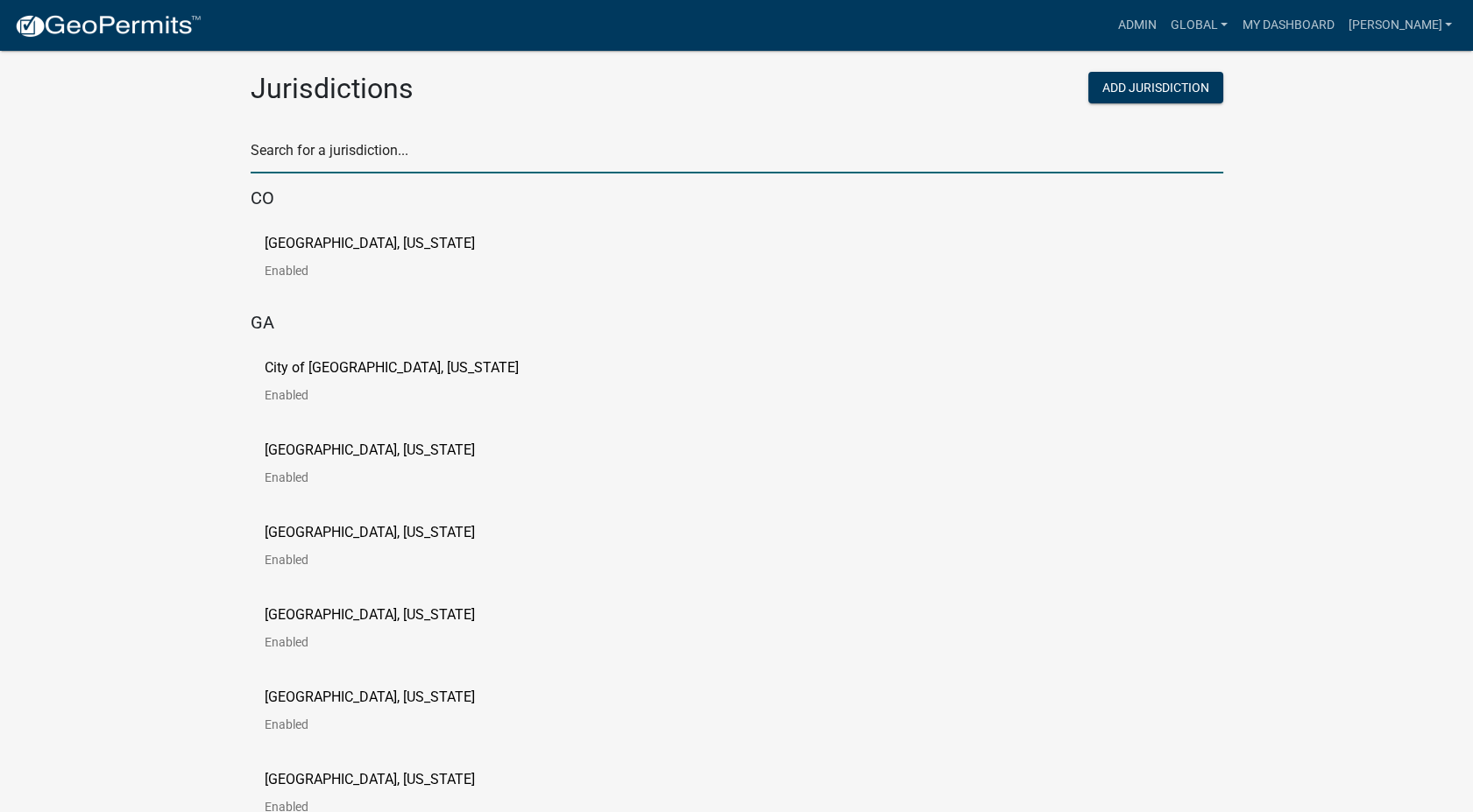
click at [382, 157] on input "text" at bounding box center [737, 155] width 973 height 36
type input "schneider"
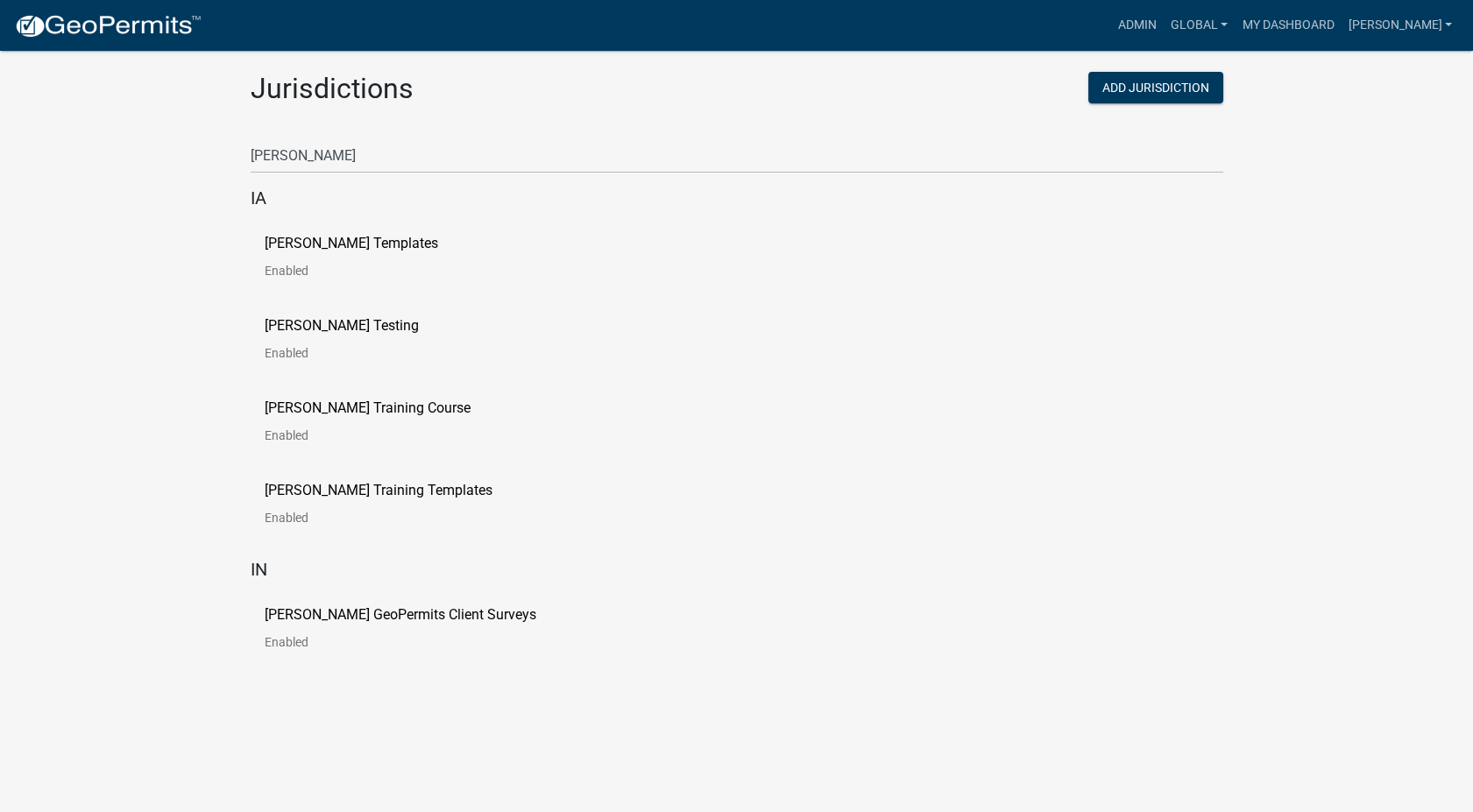
click at [355, 236] on p "Schneider Templates" at bounding box center [351, 243] width 174 height 14
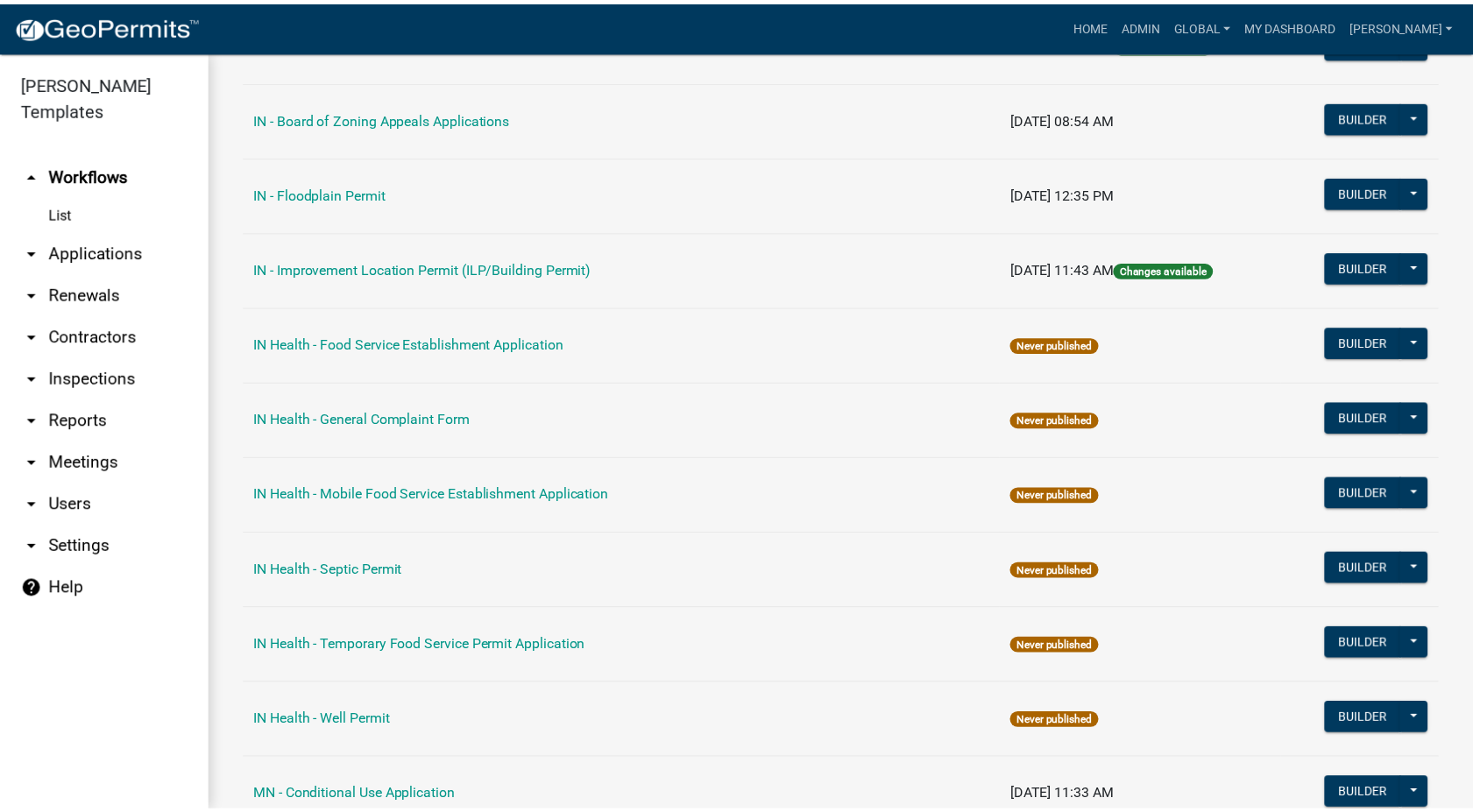
scroll to position [1850, 0]
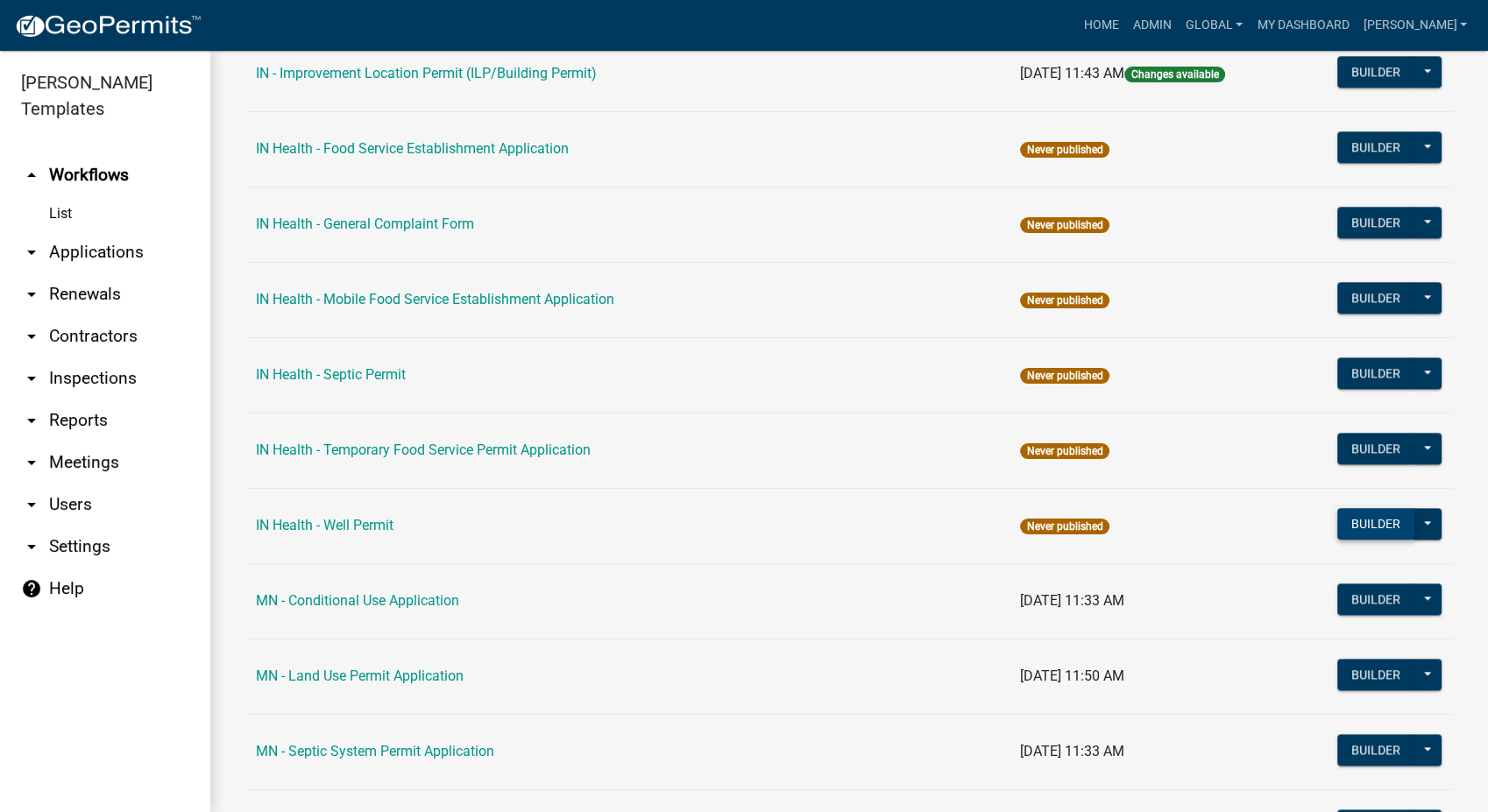
click at [1359, 523] on button "Builder" at bounding box center [1376, 524] width 77 height 32
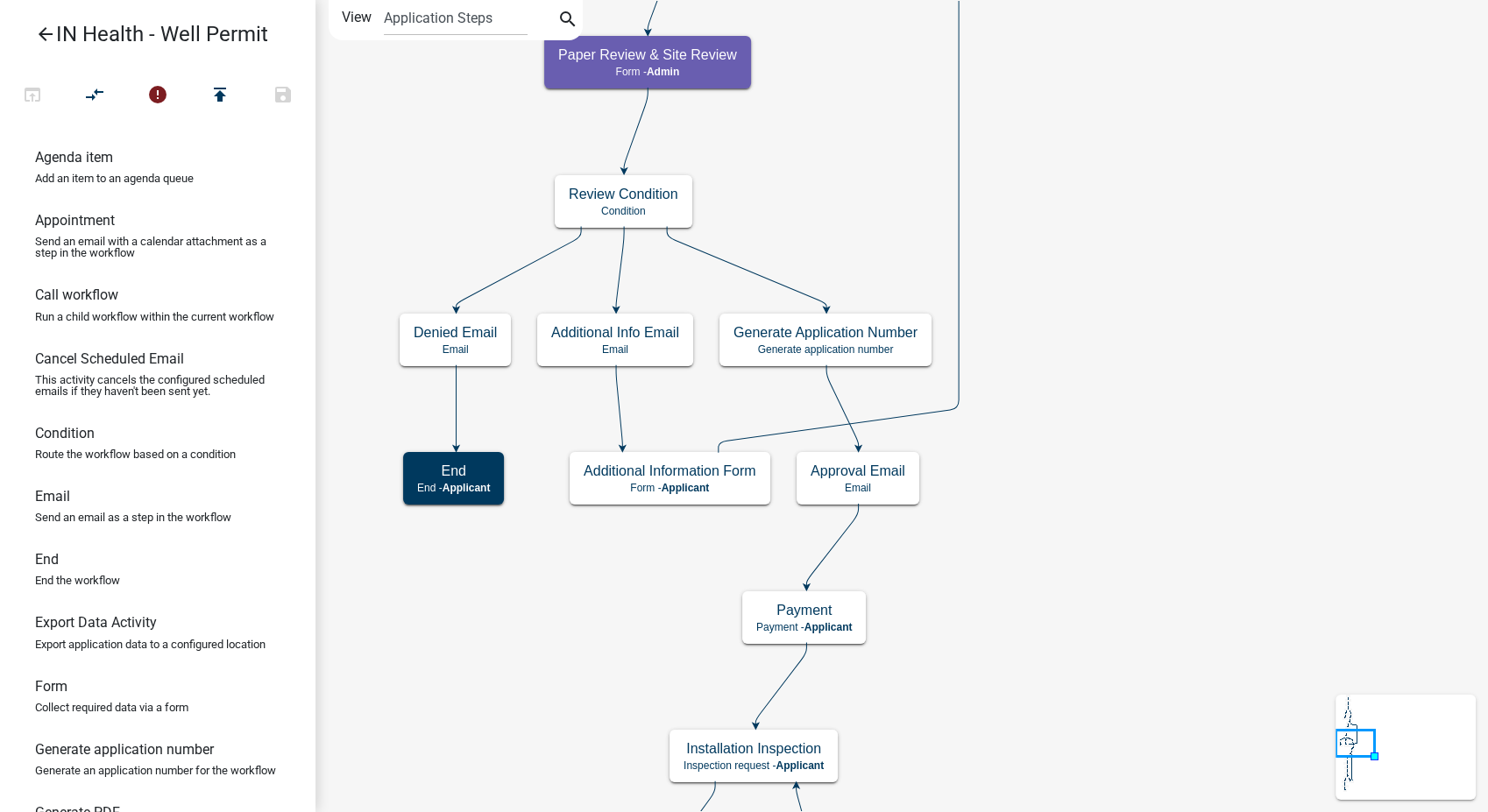
click at [46, 29] on icon "arrow_back" at bounding box center [45, 36] width 21 height 24
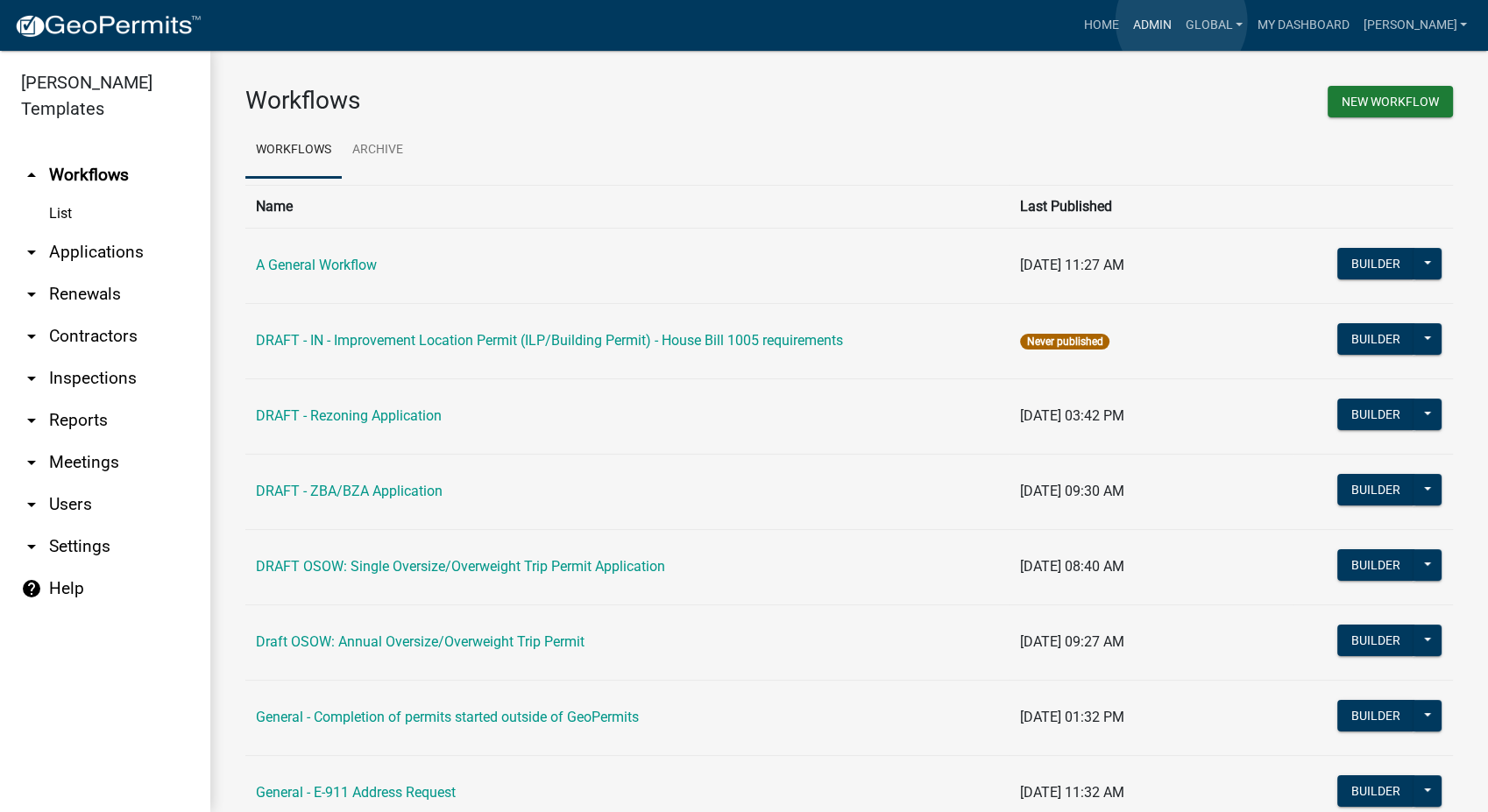
click at [1178, 21] on link "Admin" at bounding box center [1152, 25] width 53 height 34
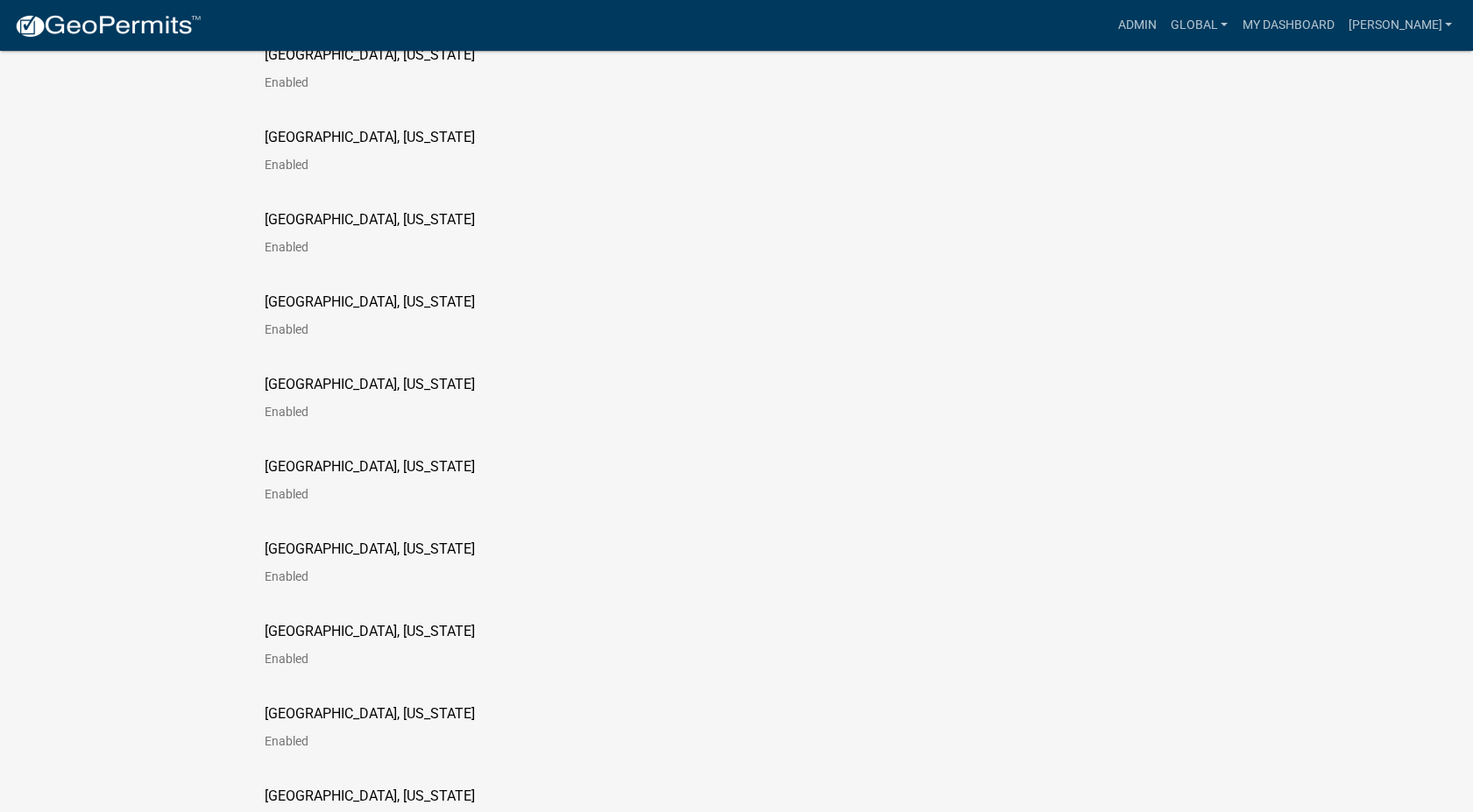
scroll to position [1850, 0]
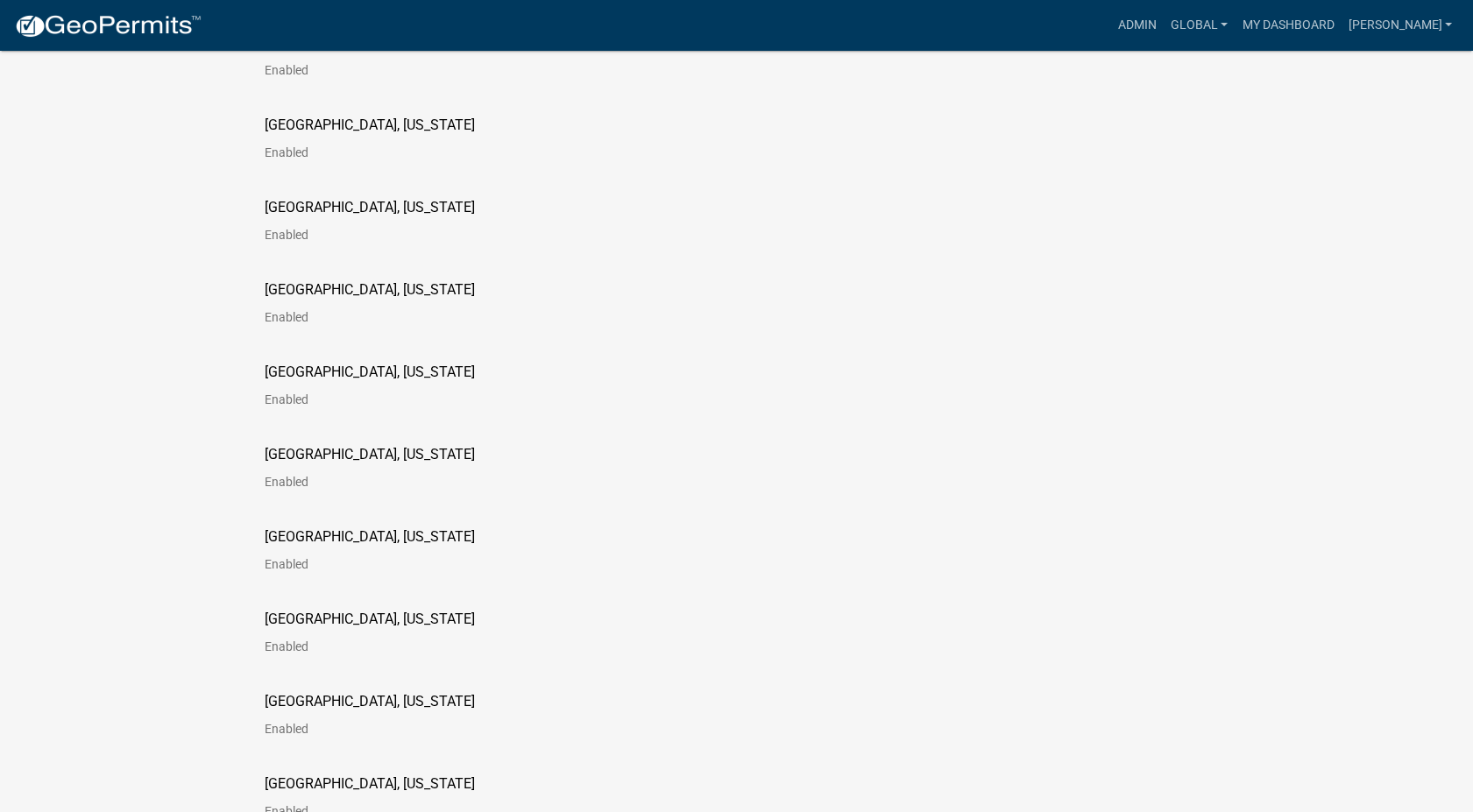
click at [306, 624] on p "Jackson County, Iowa" at bounding box center [369, 619] width 210 height 14
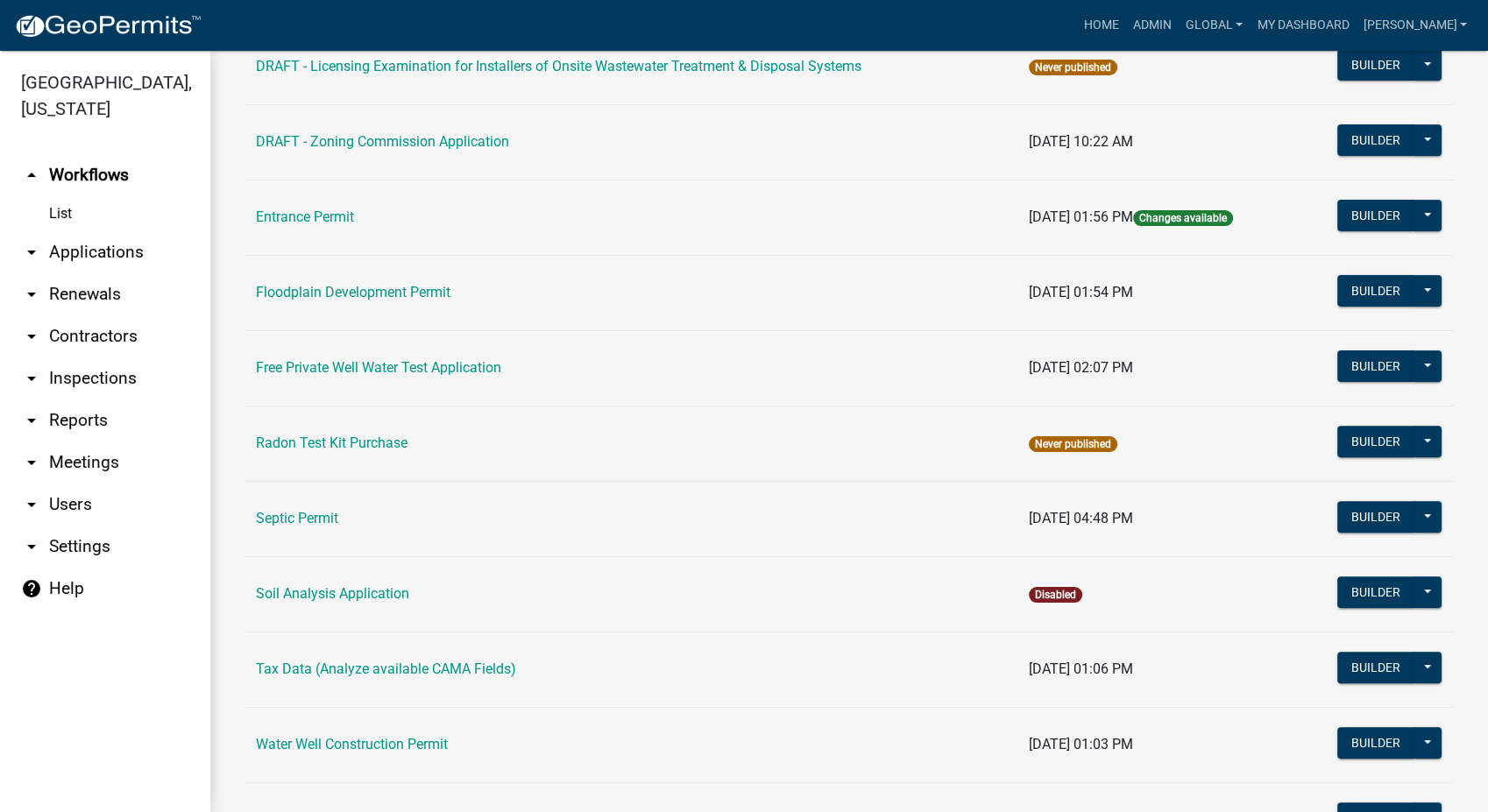
scroll to position [592, 0]
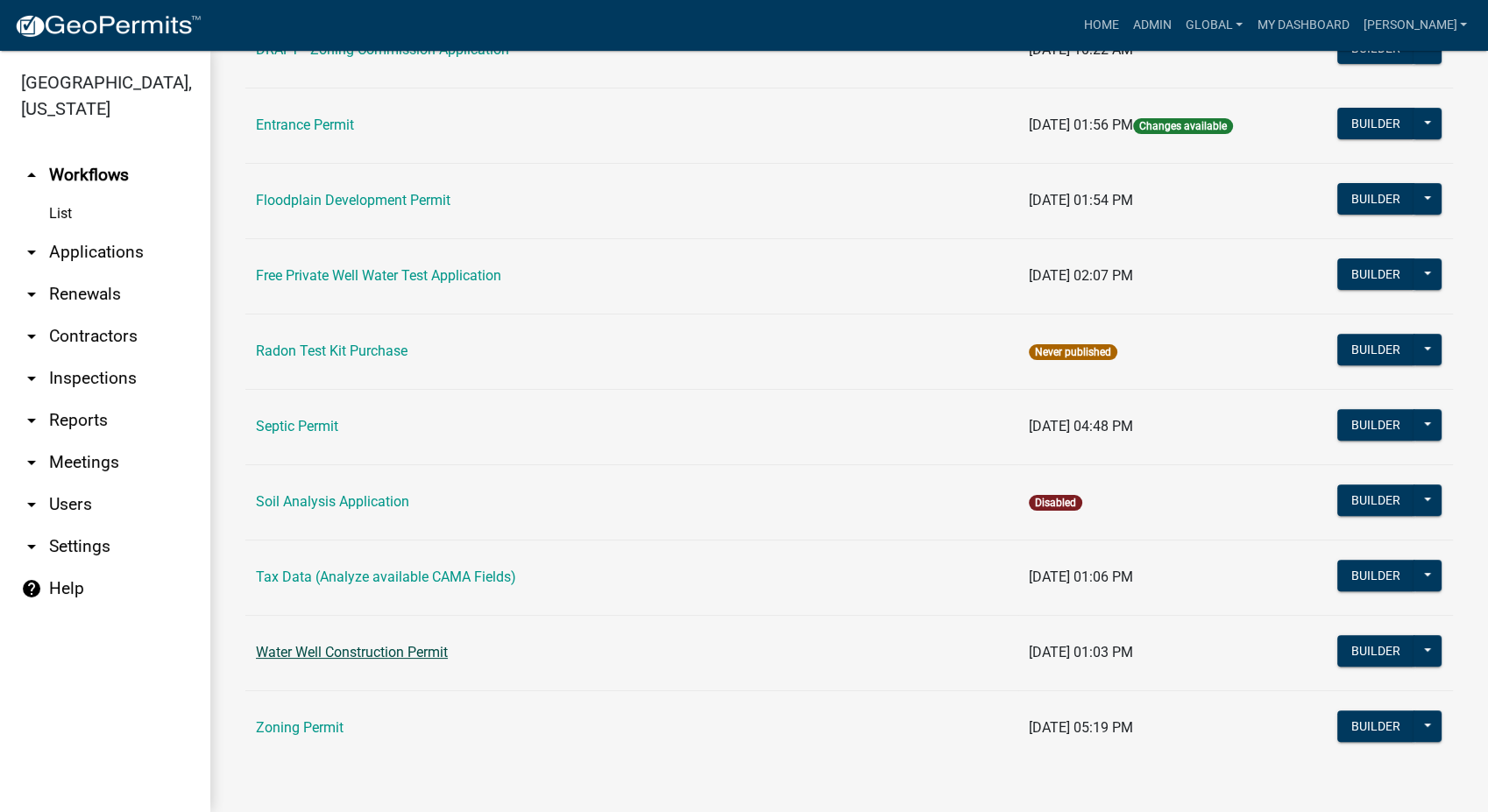
click at [340, 657] on link "Water Well Construction Permit" at bounding box center [351, 652] width 192 height 16
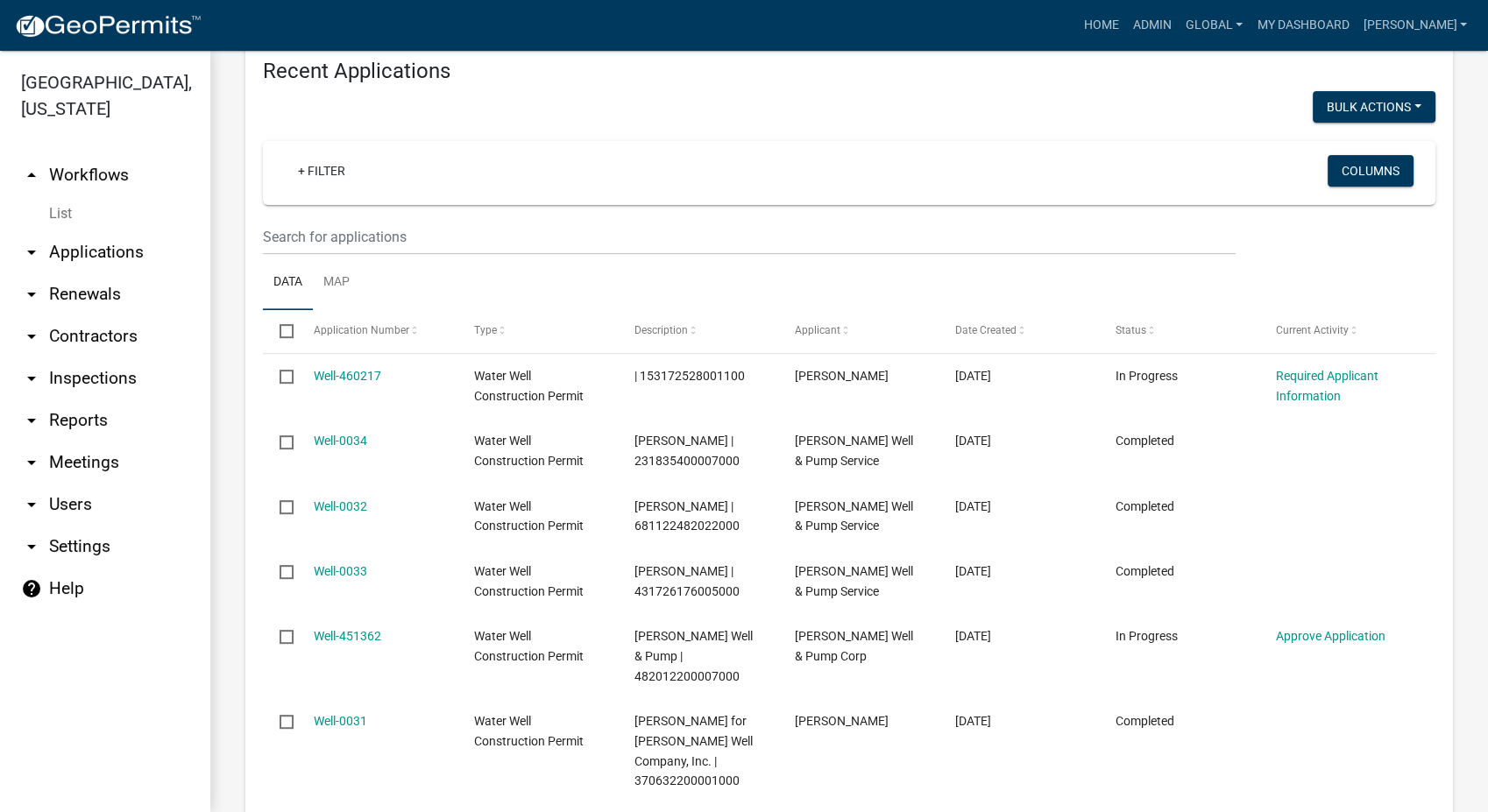
scroll to position [778, 0]
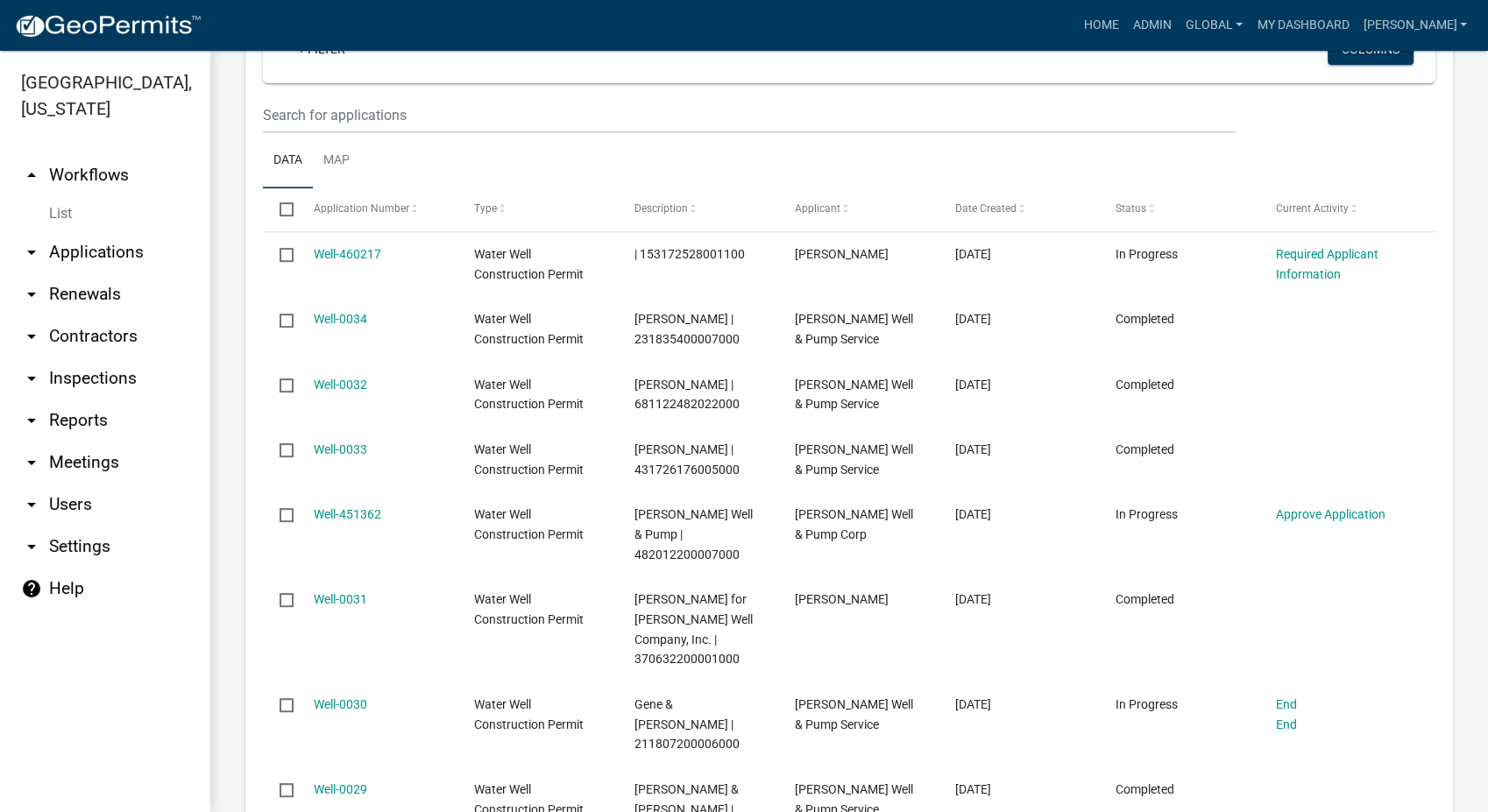
click at [69, 197] on link "List" at bounding box center [105, 214] width 210 height 35
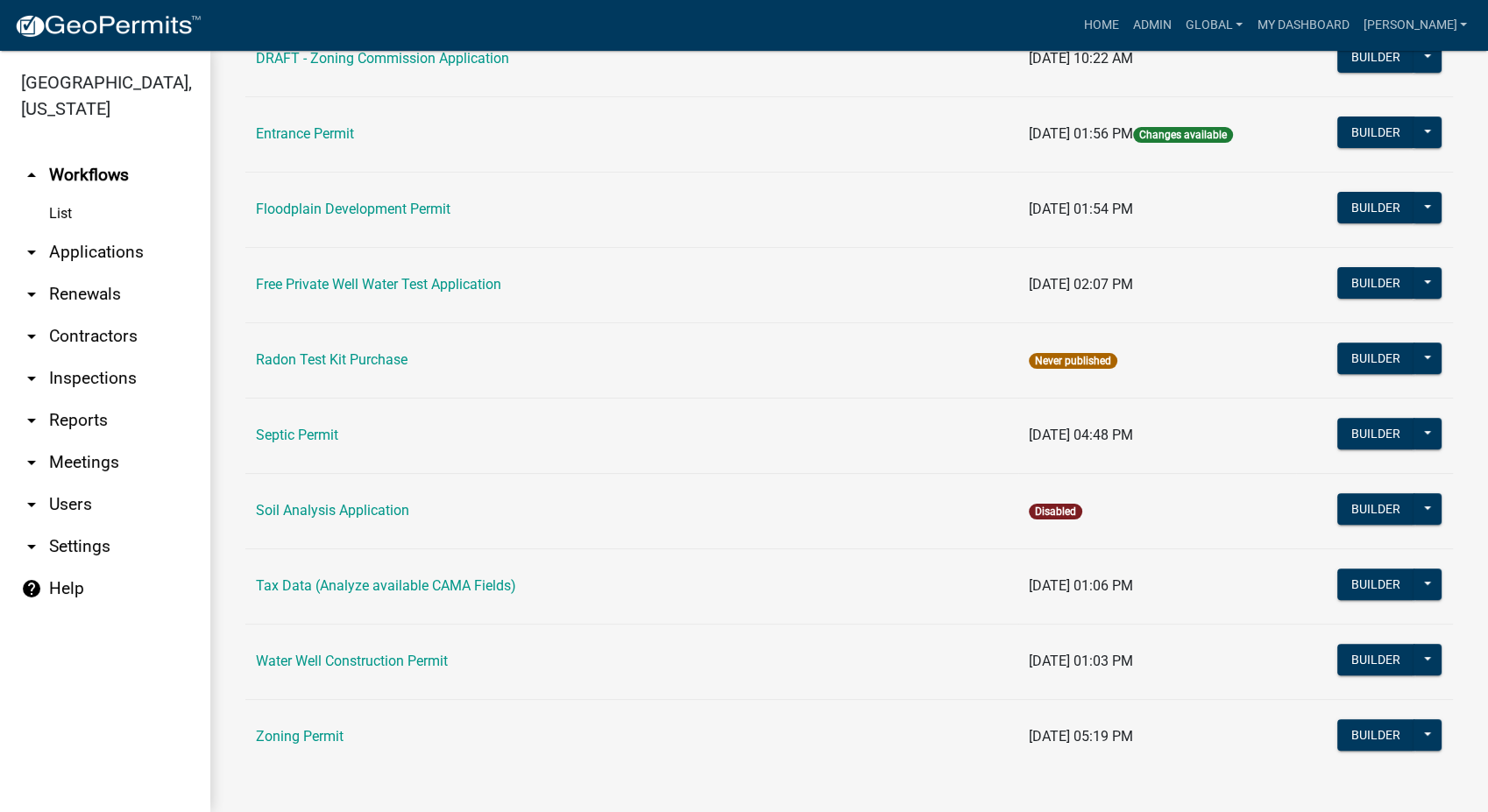
scroll to position [592, 0]
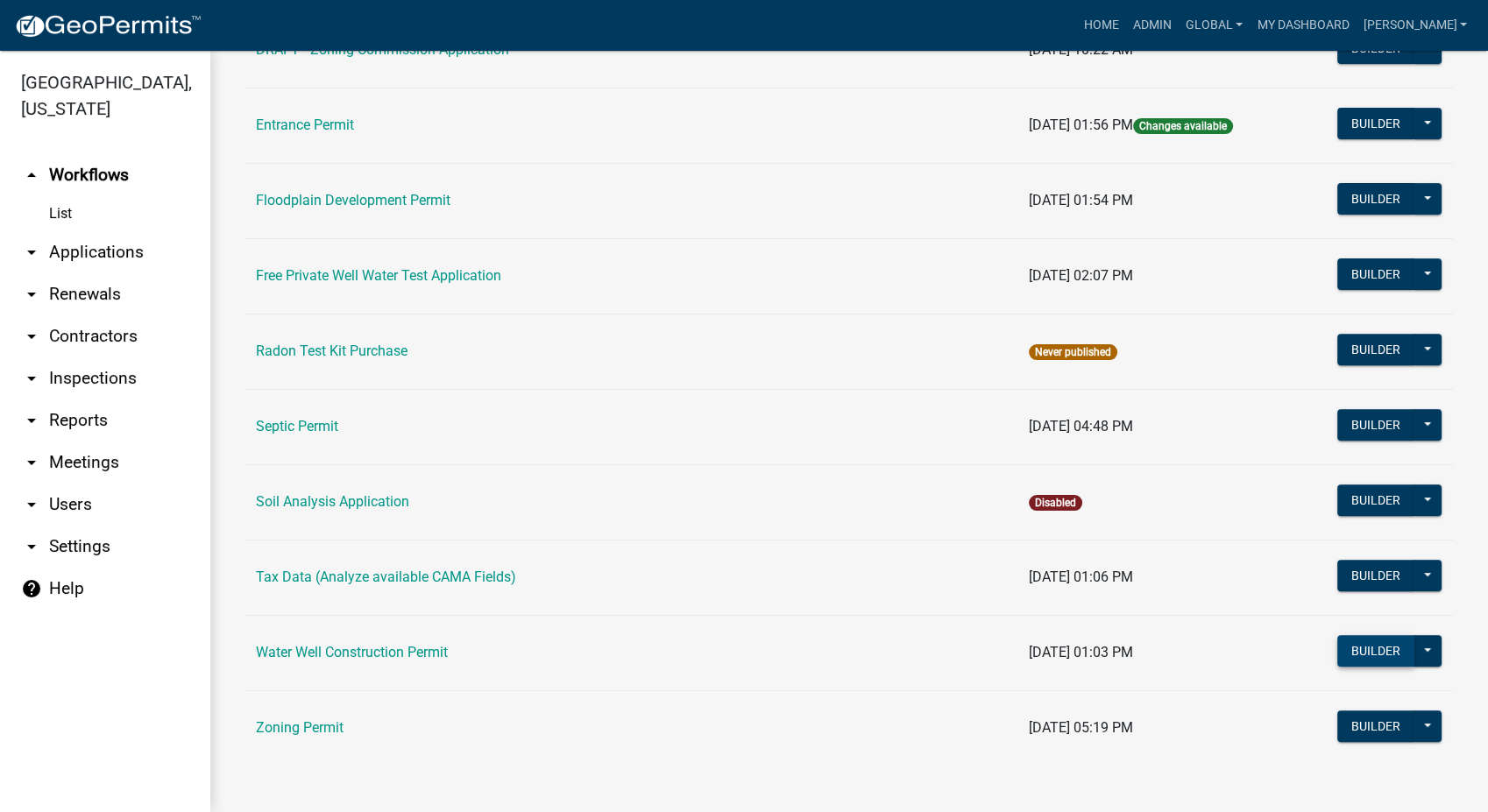
click at [1353, 646] on button "Builder" at bounding box center [1376, 651] width 77 height 32
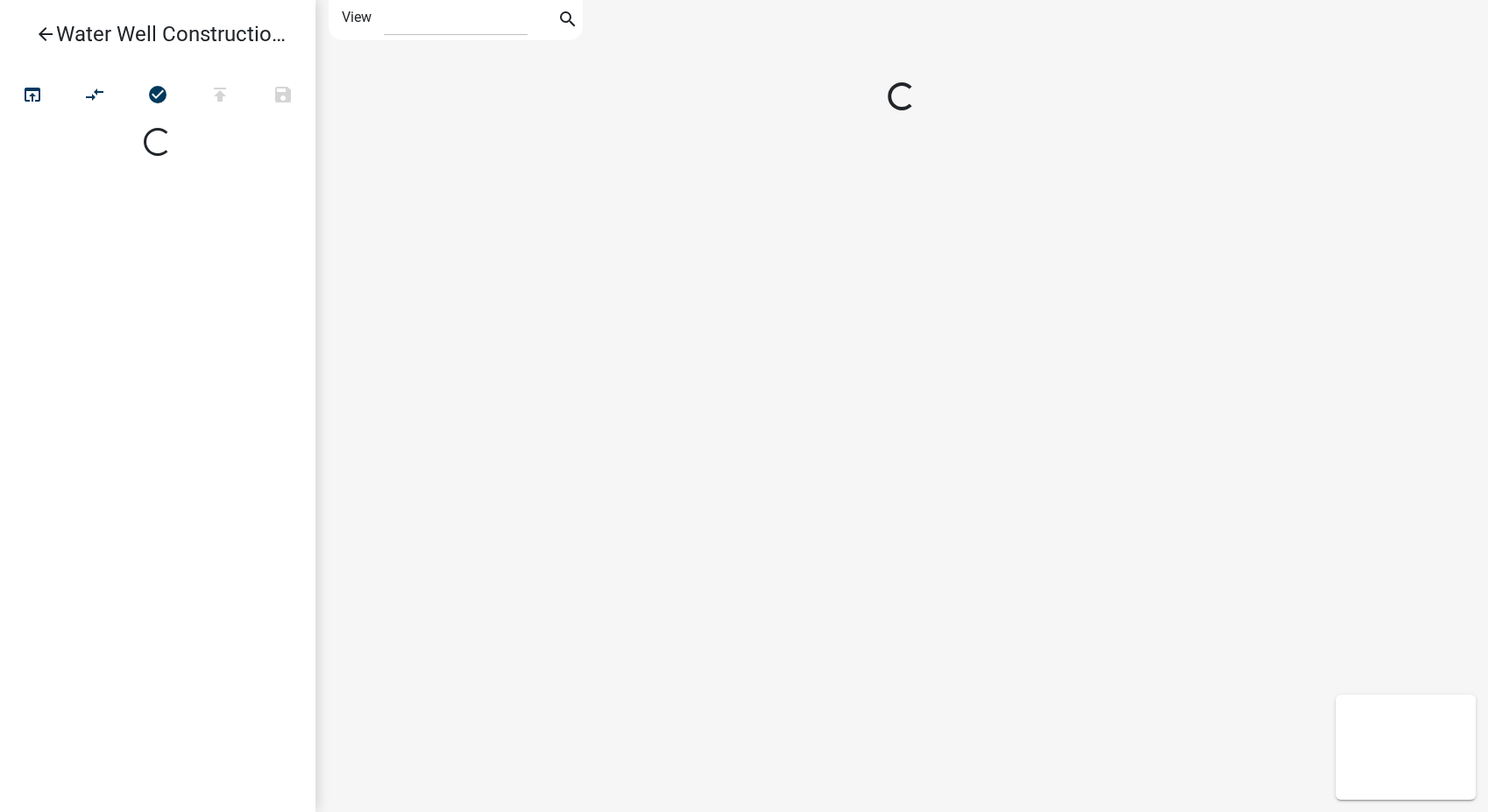
select select "1"
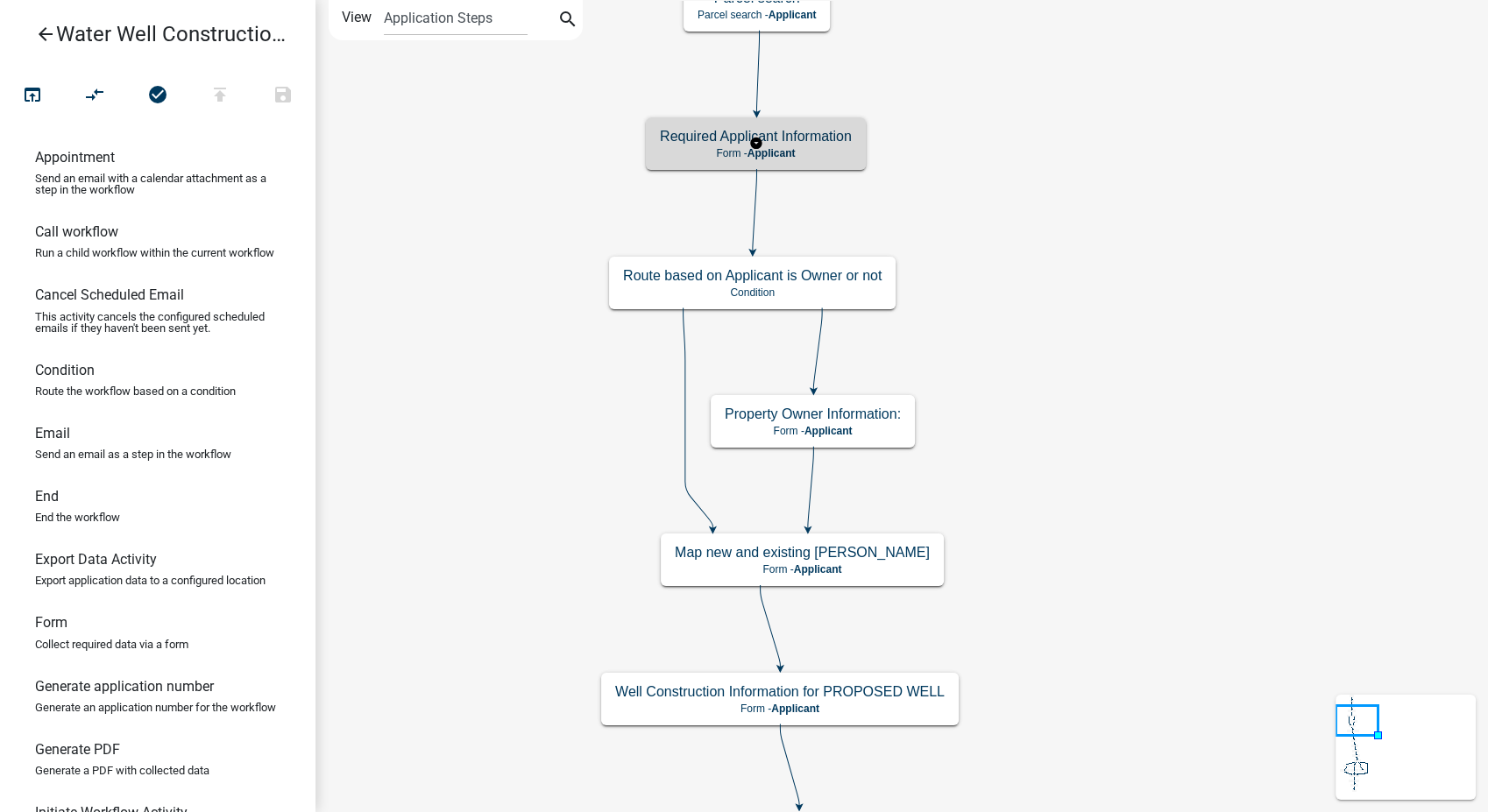
click at [834, 149] on p "Form - Applicant" at bounding box center [755, 153] width 192 height 13
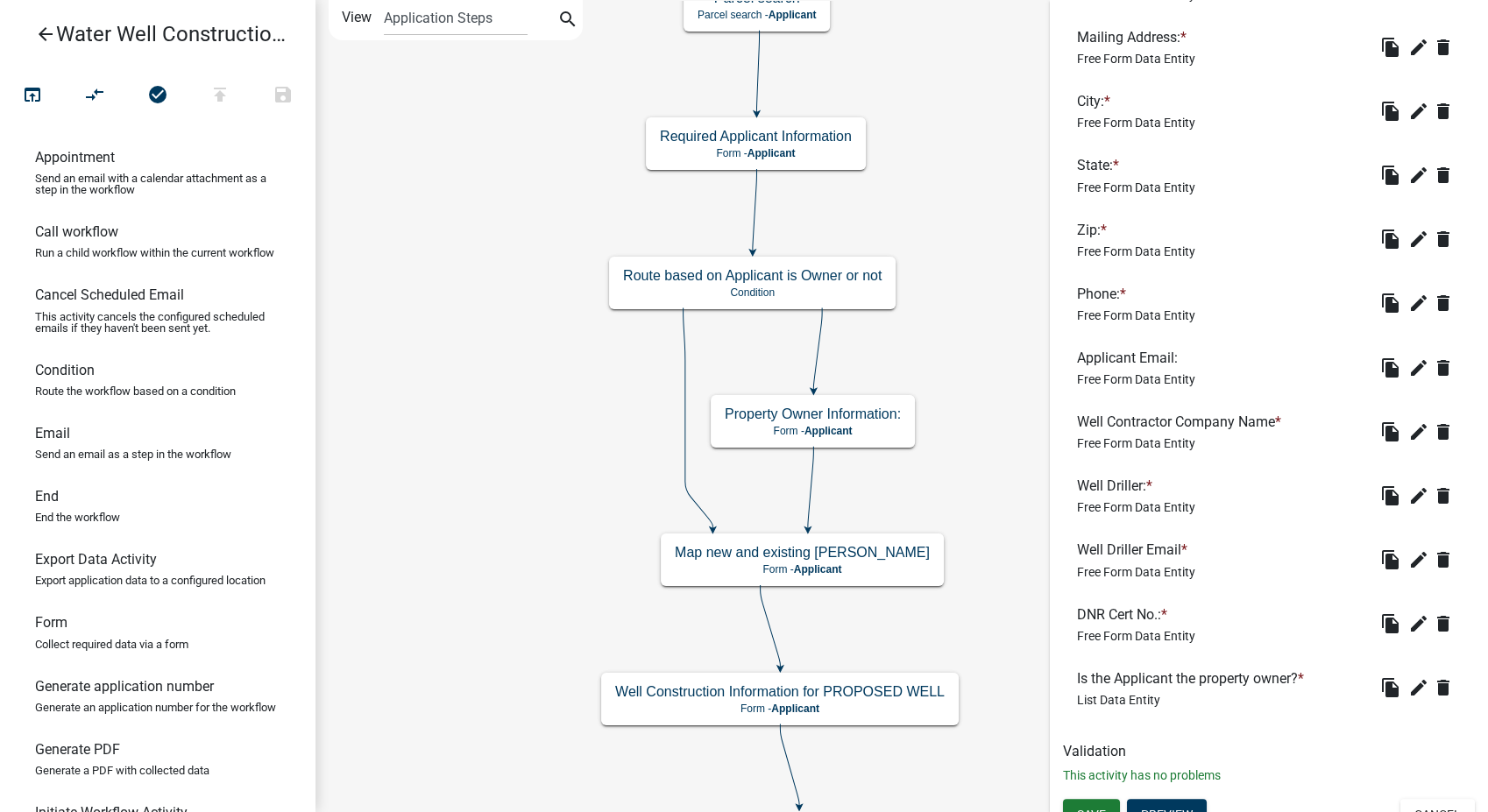
scroll to position [656, 0]
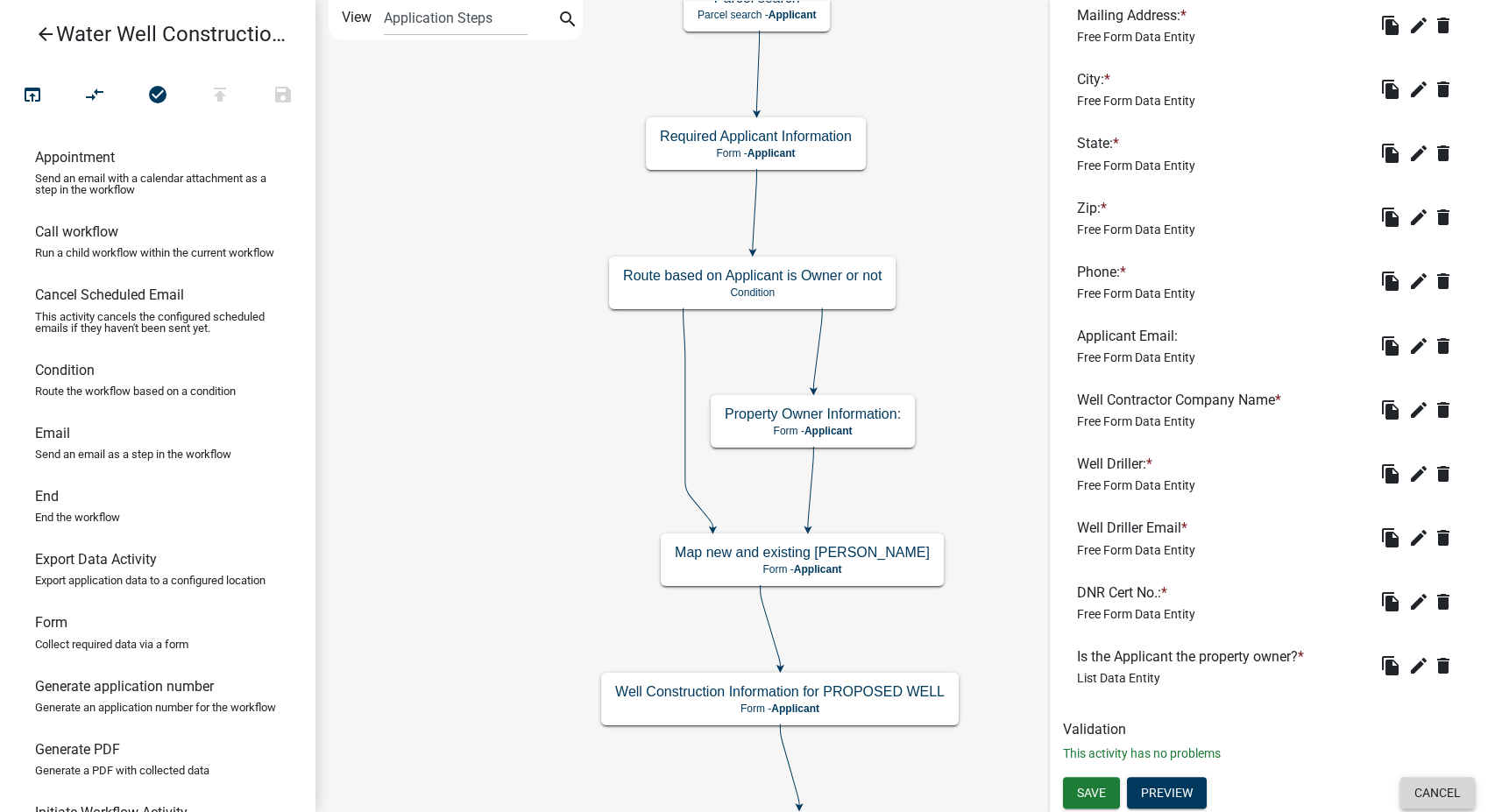
click at [1417, 794] on button "Cancel" at bounding box center [1437, 793] width 74 height 32
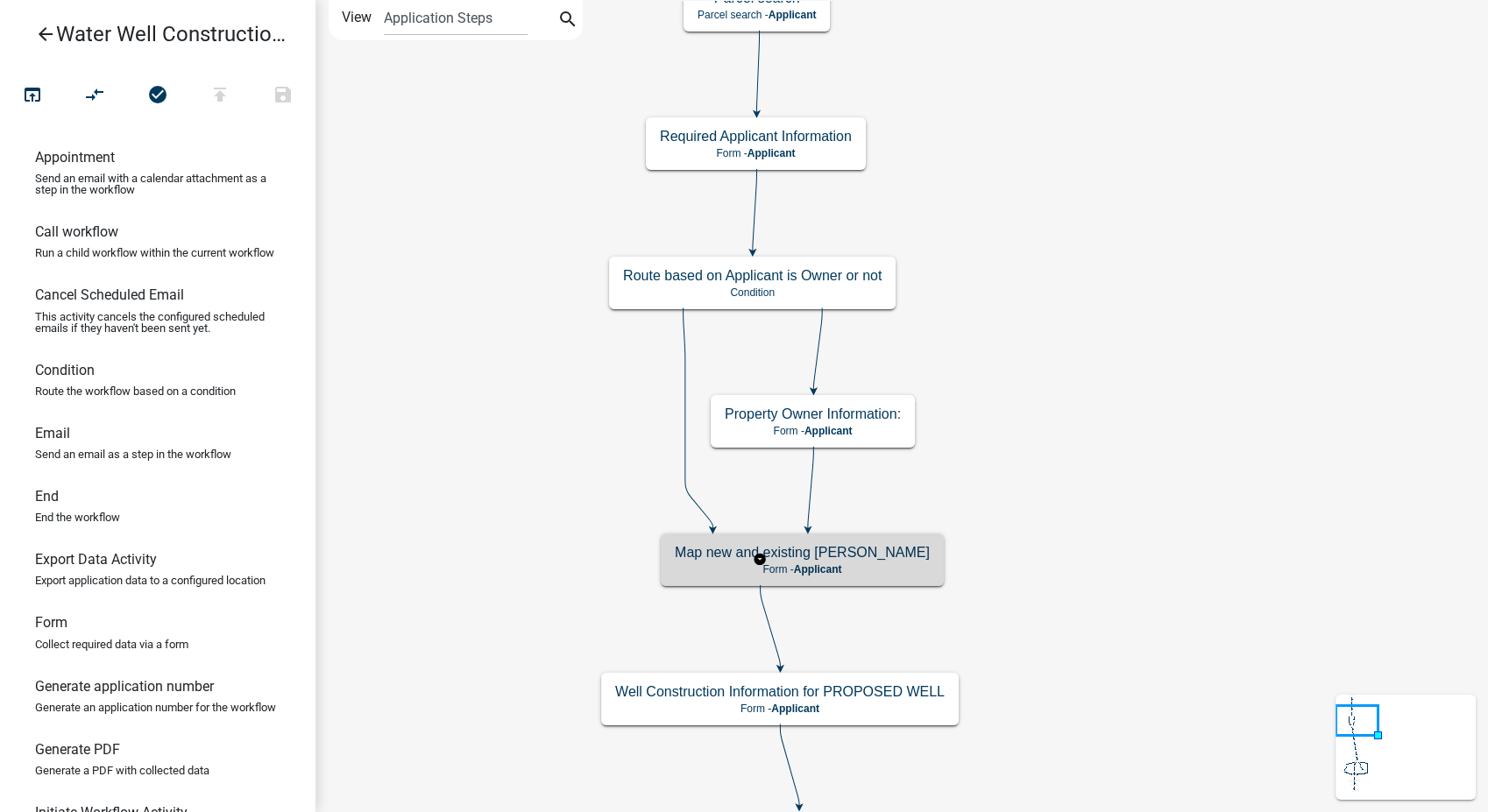
click at [807, 549] on h5 "Map new and existing [PERSON_NAME]" at bounding box center [802, 552] width 255 height 16
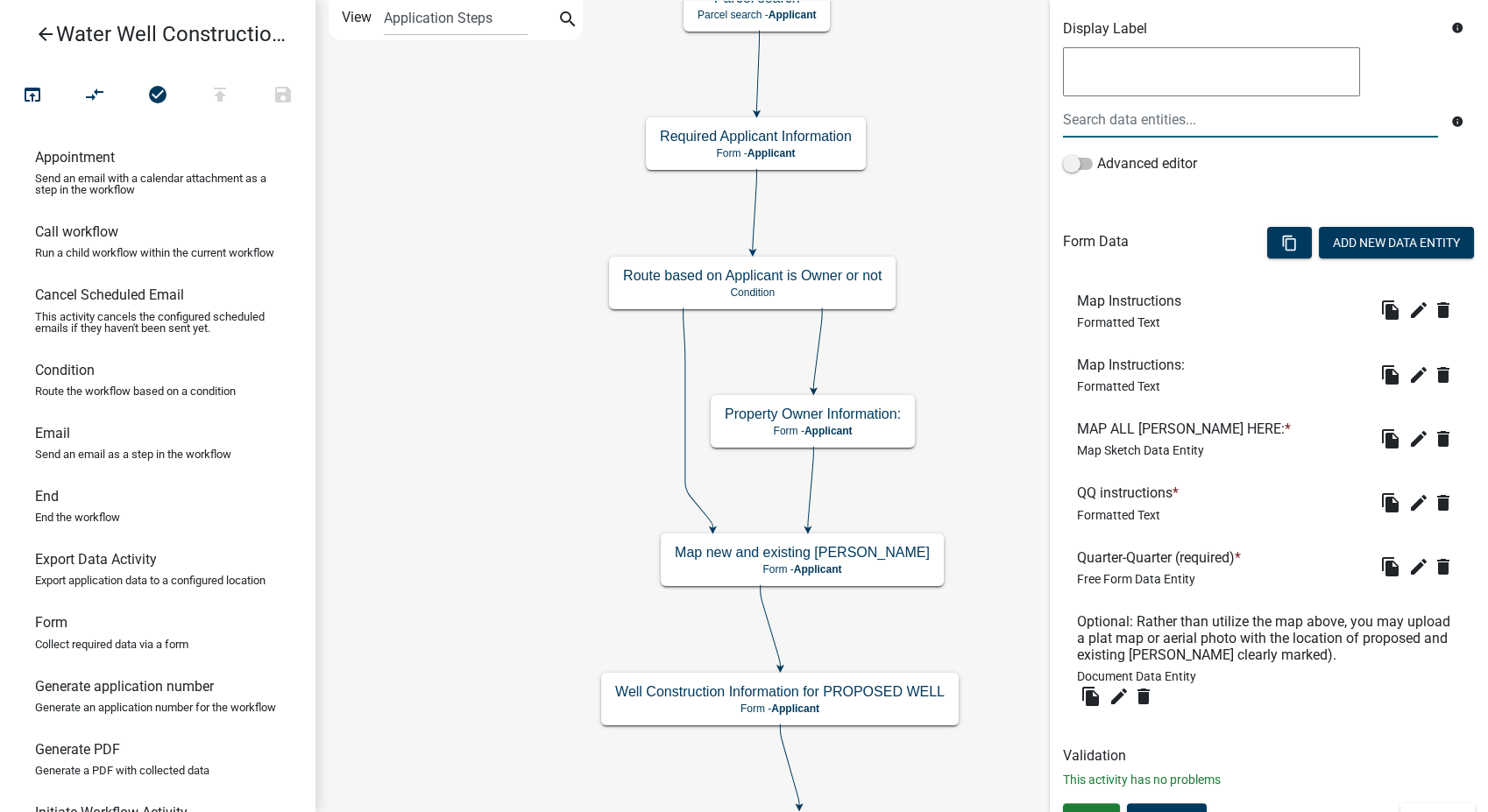
scroll to position [333, 0]
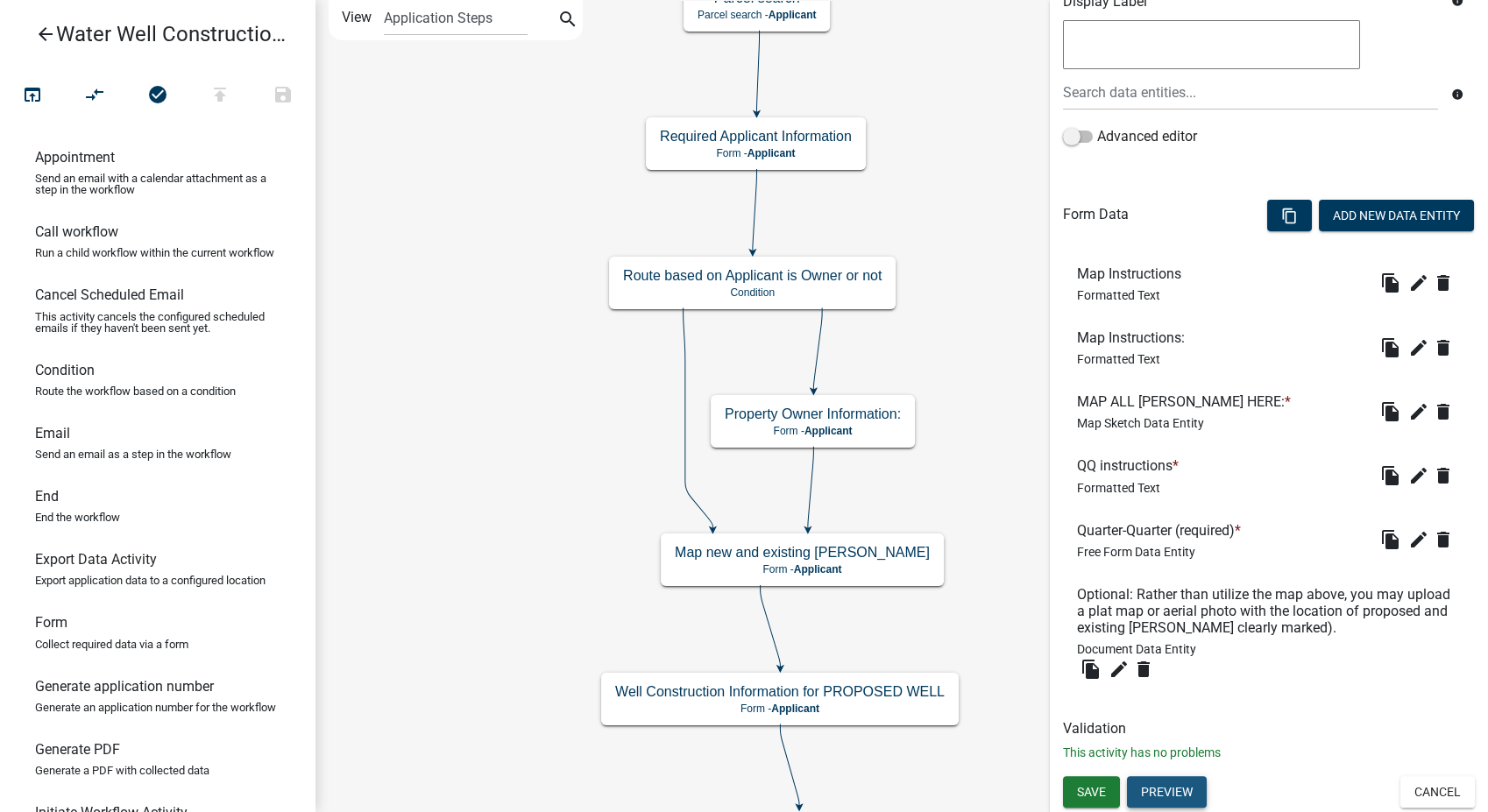
click at [1170, 782] on button "Preview" at bounding box center [1167, 792] width 80 height 32
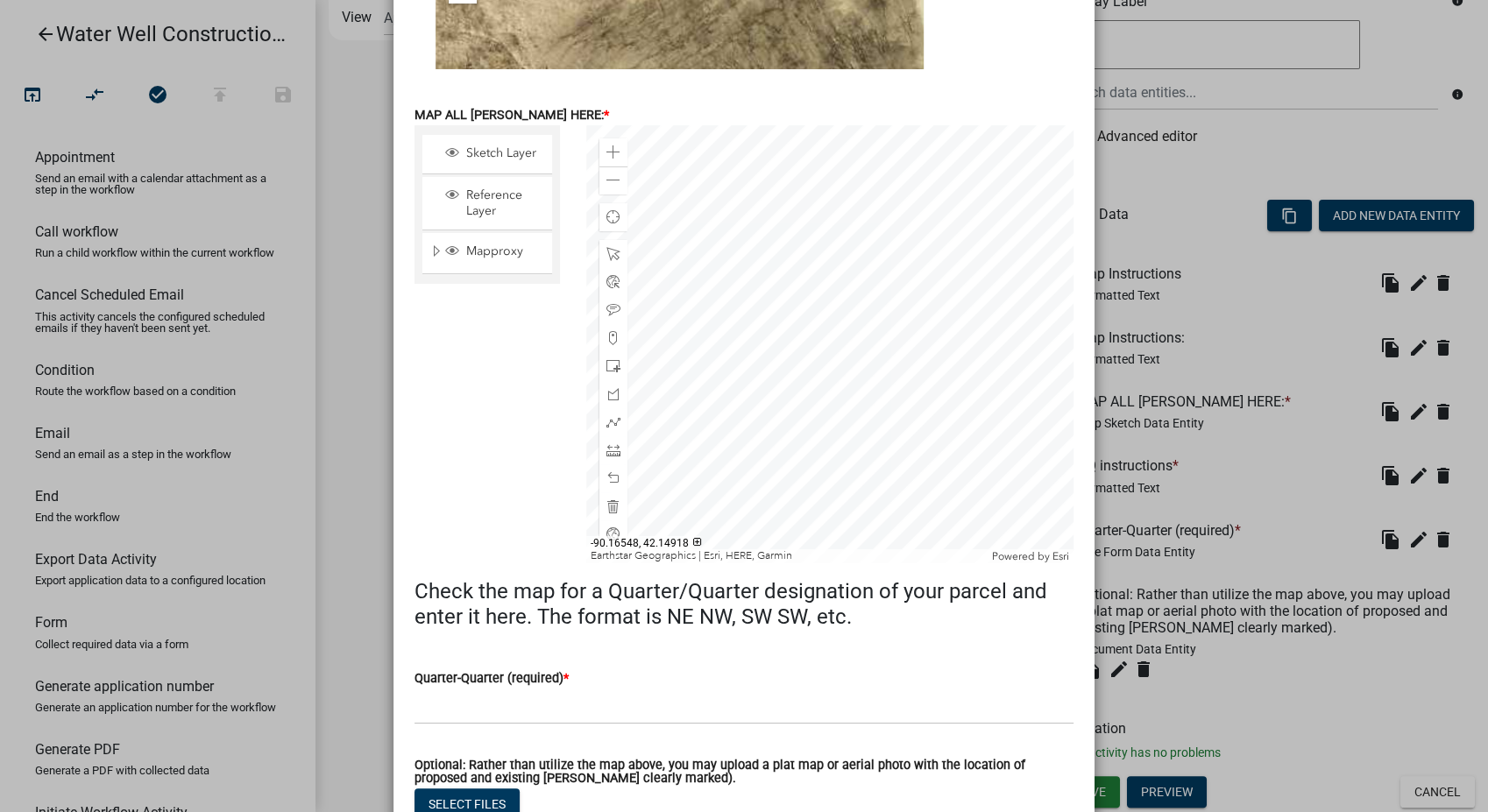
scroll to position [894, 0]
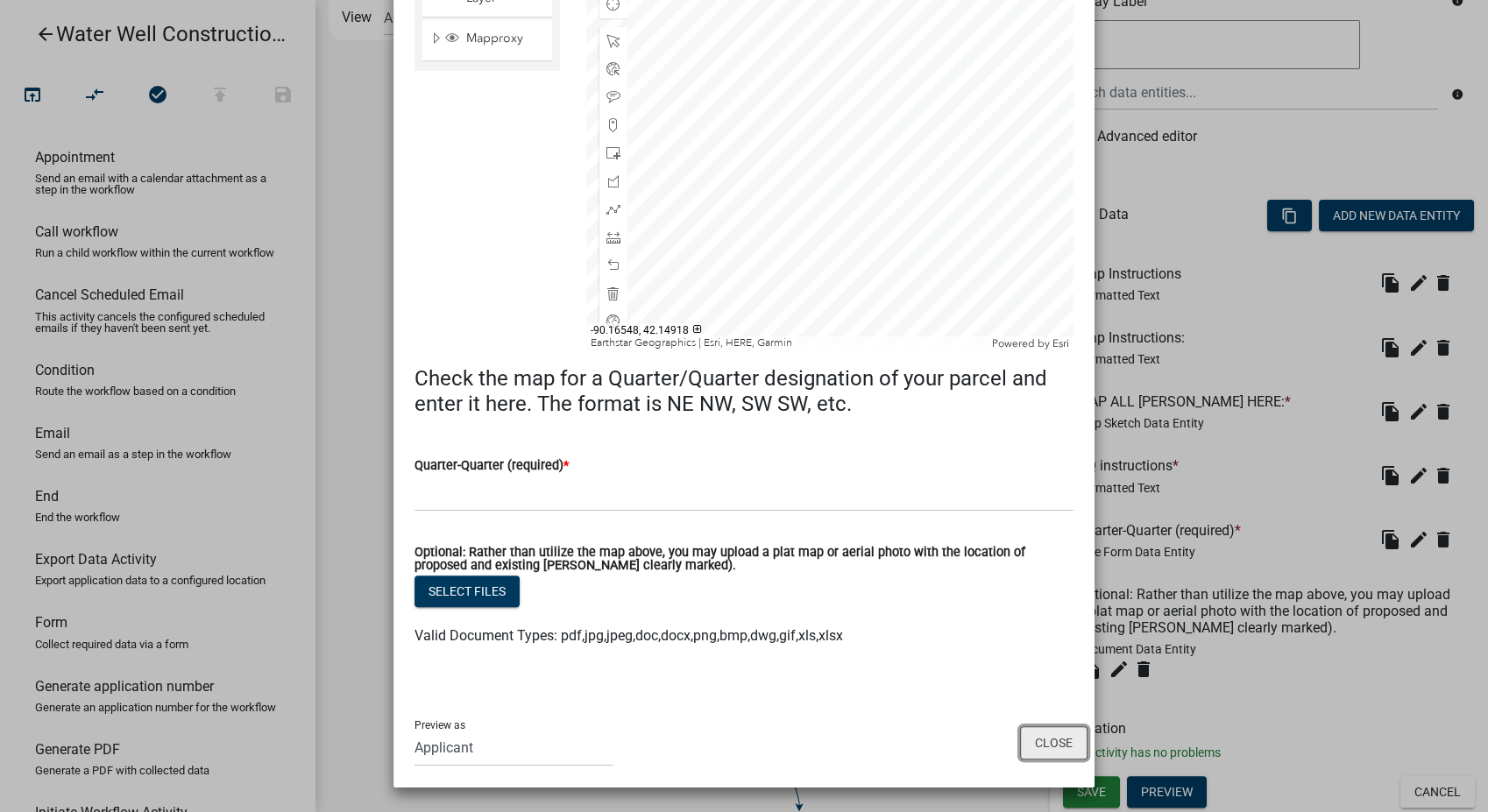
click at [1034, 734] on button "Close" at bounding box center [1054, 743] width 68 height 34
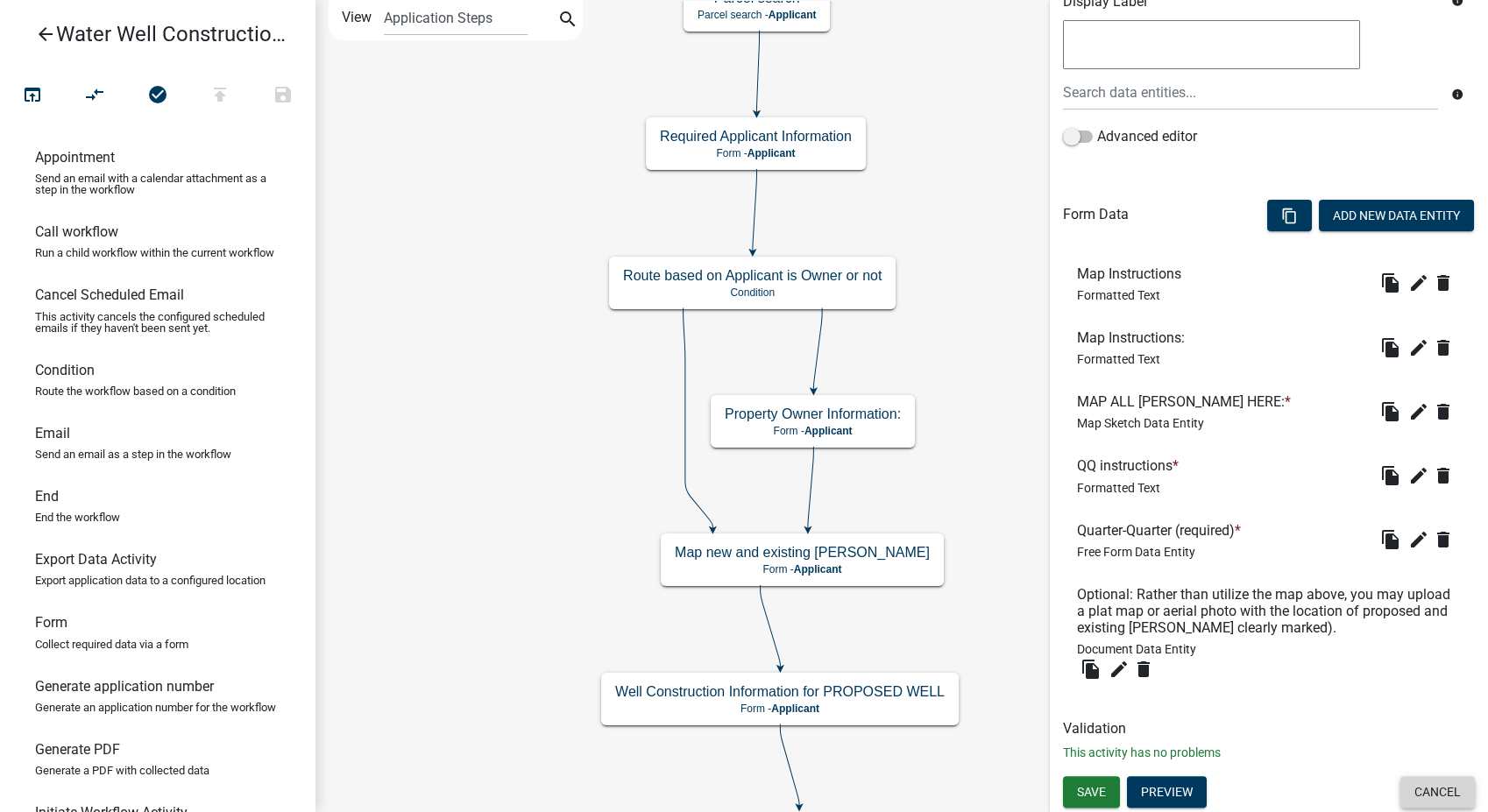
click at [1418, 789] on button "Cancel" at bounding box center [1437, 792] width 74 height 32
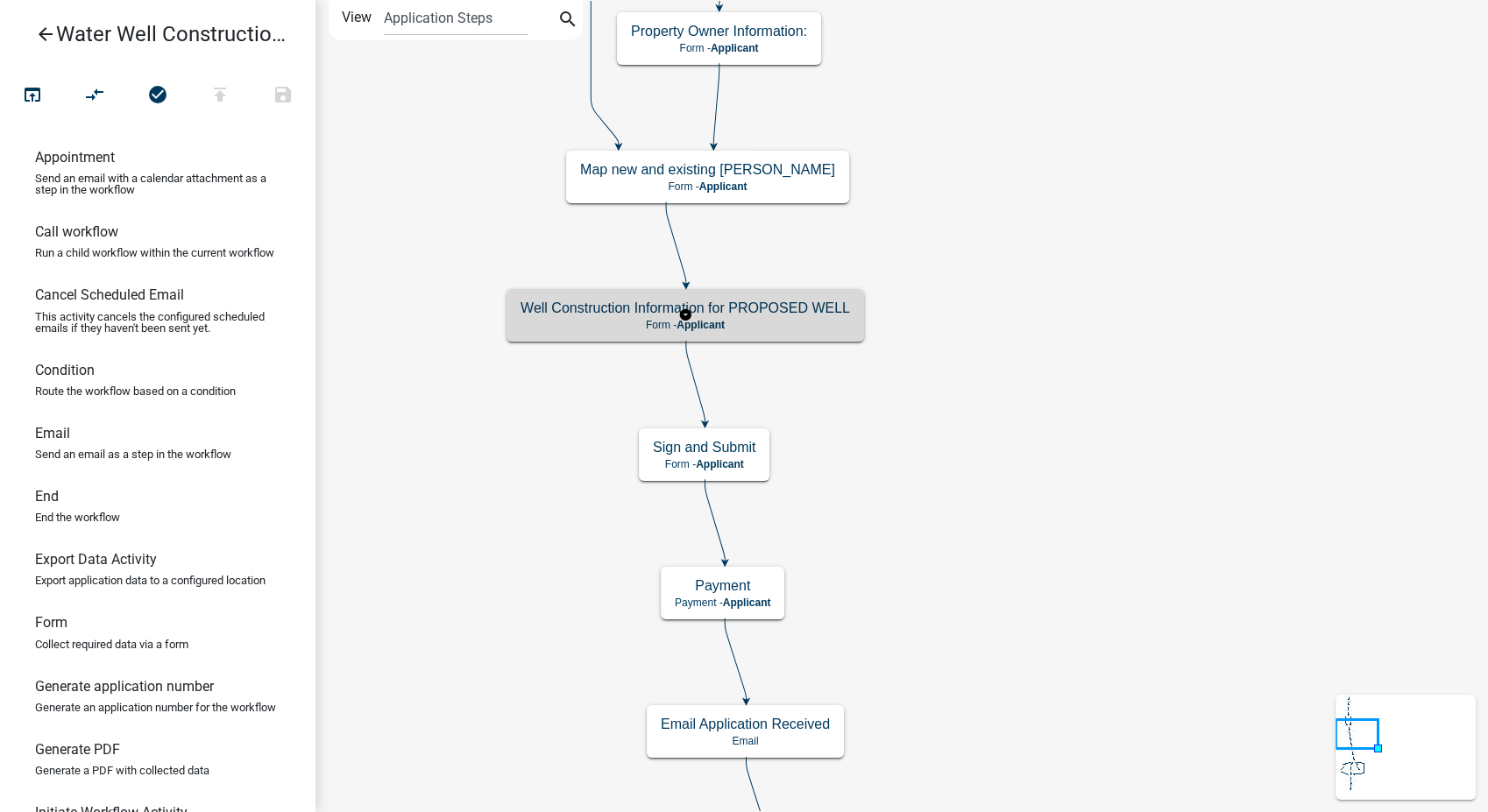
click at [768, 305] on h5 "Well Construction Information for PROPOSED WELL" at bounding box center [686, 308] width 330 height 16
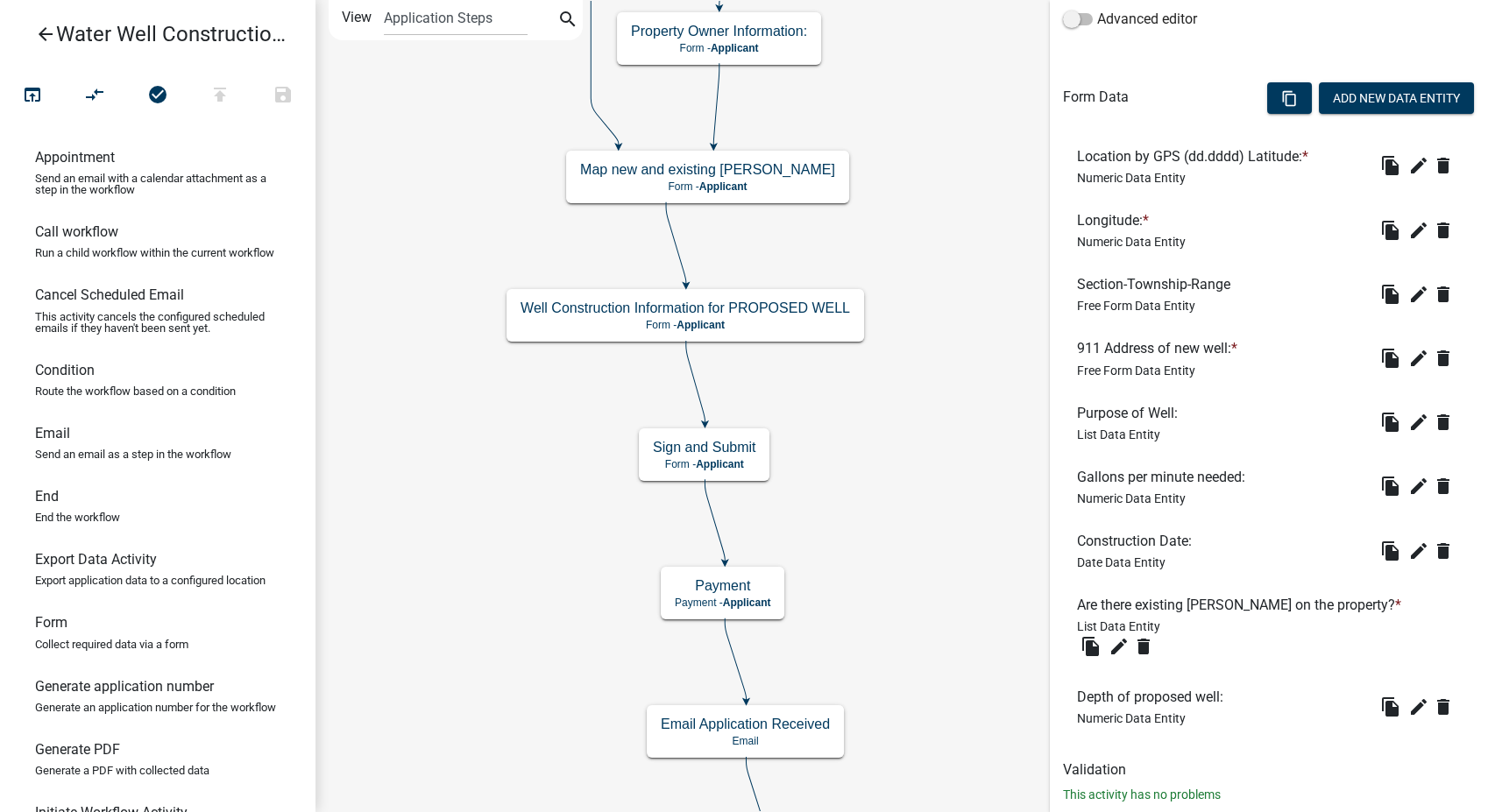
scroll to position [463, 0]
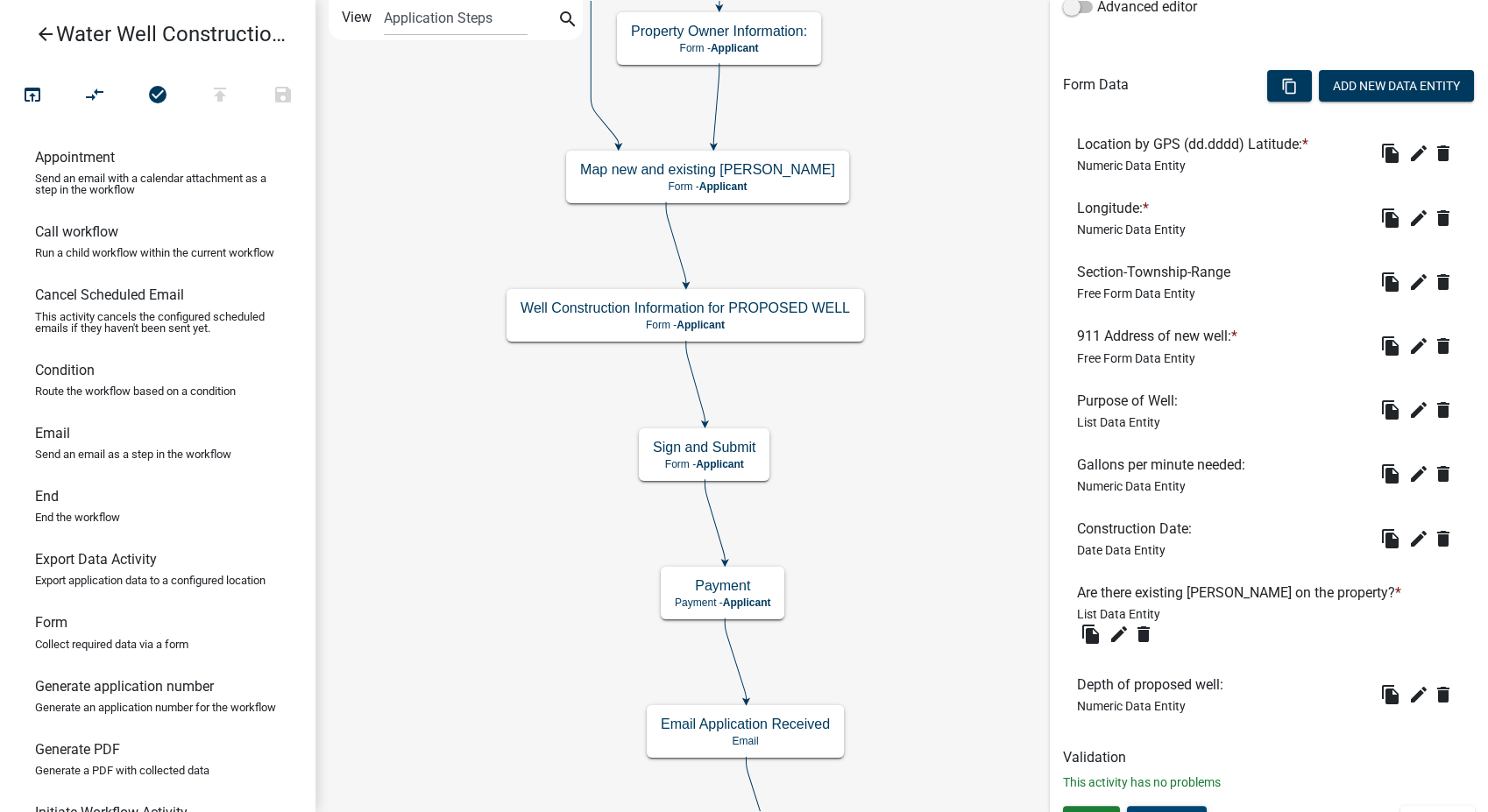
click at [1175, 806] on button "Preview" at bounding box center [1167, 822] width 80 height 32
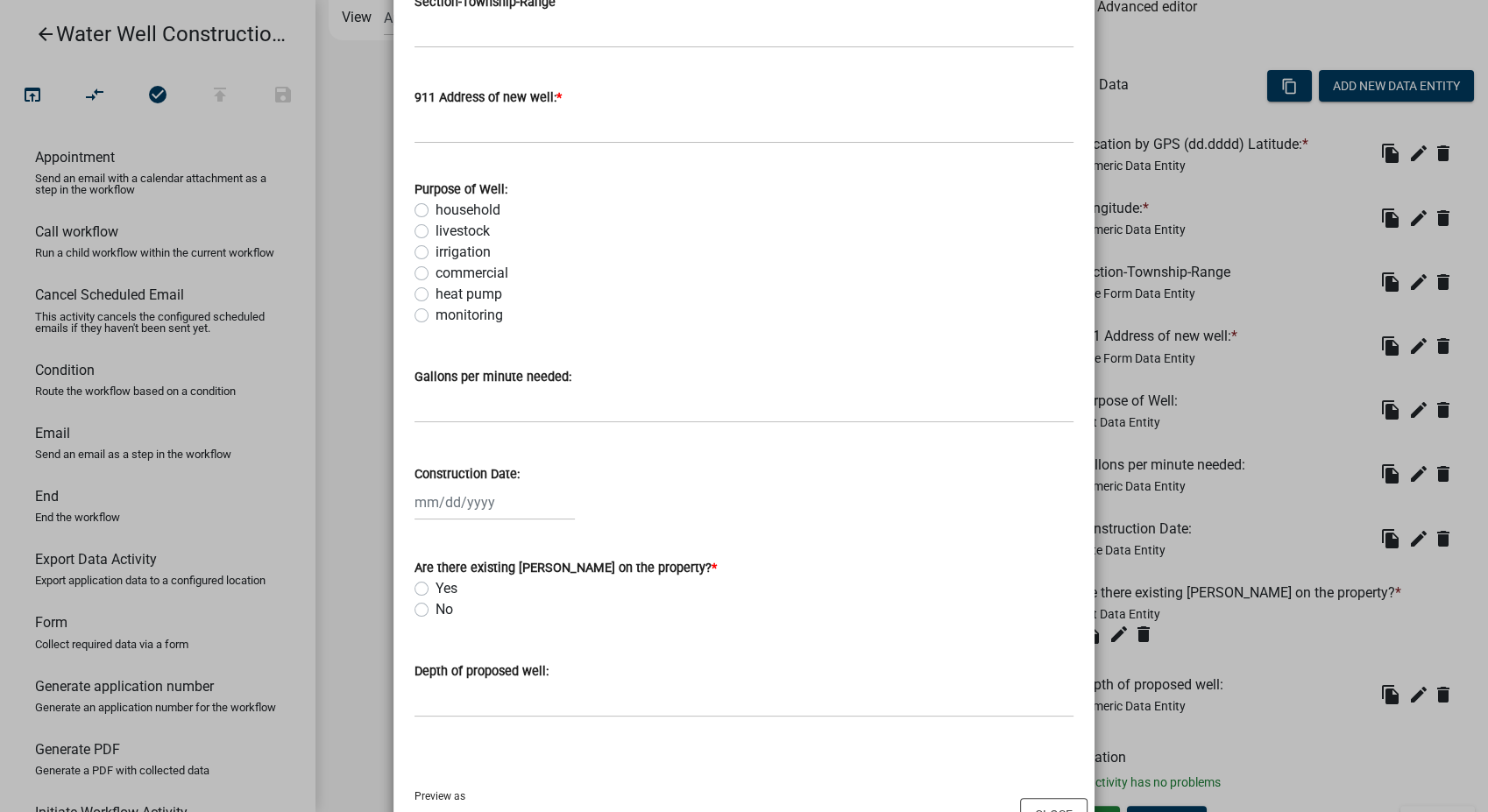
scroll to position [460, 0]
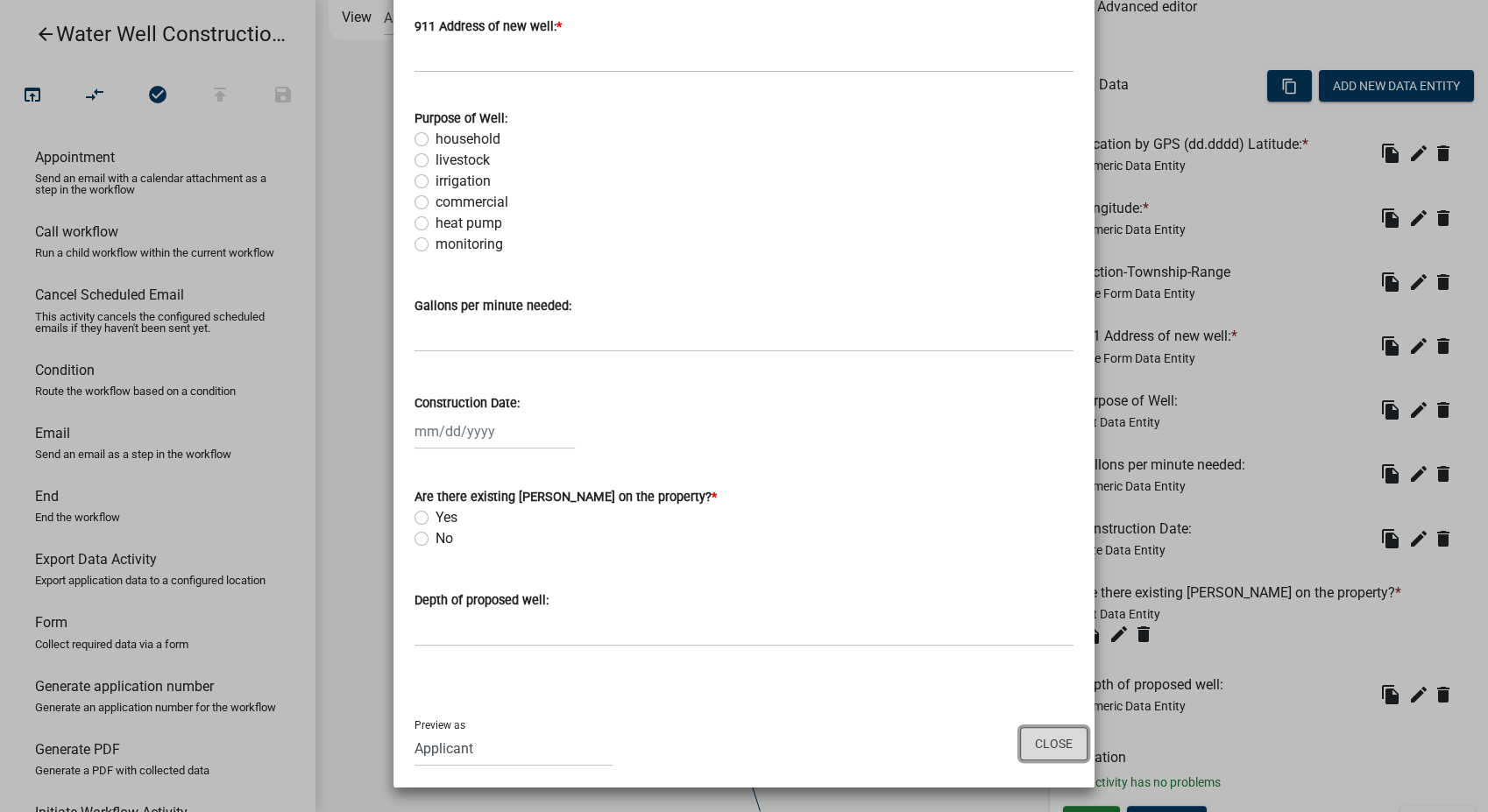
click at [1030, 740] on button "Close" at bounding box center [1054, 744] width 68 height 34
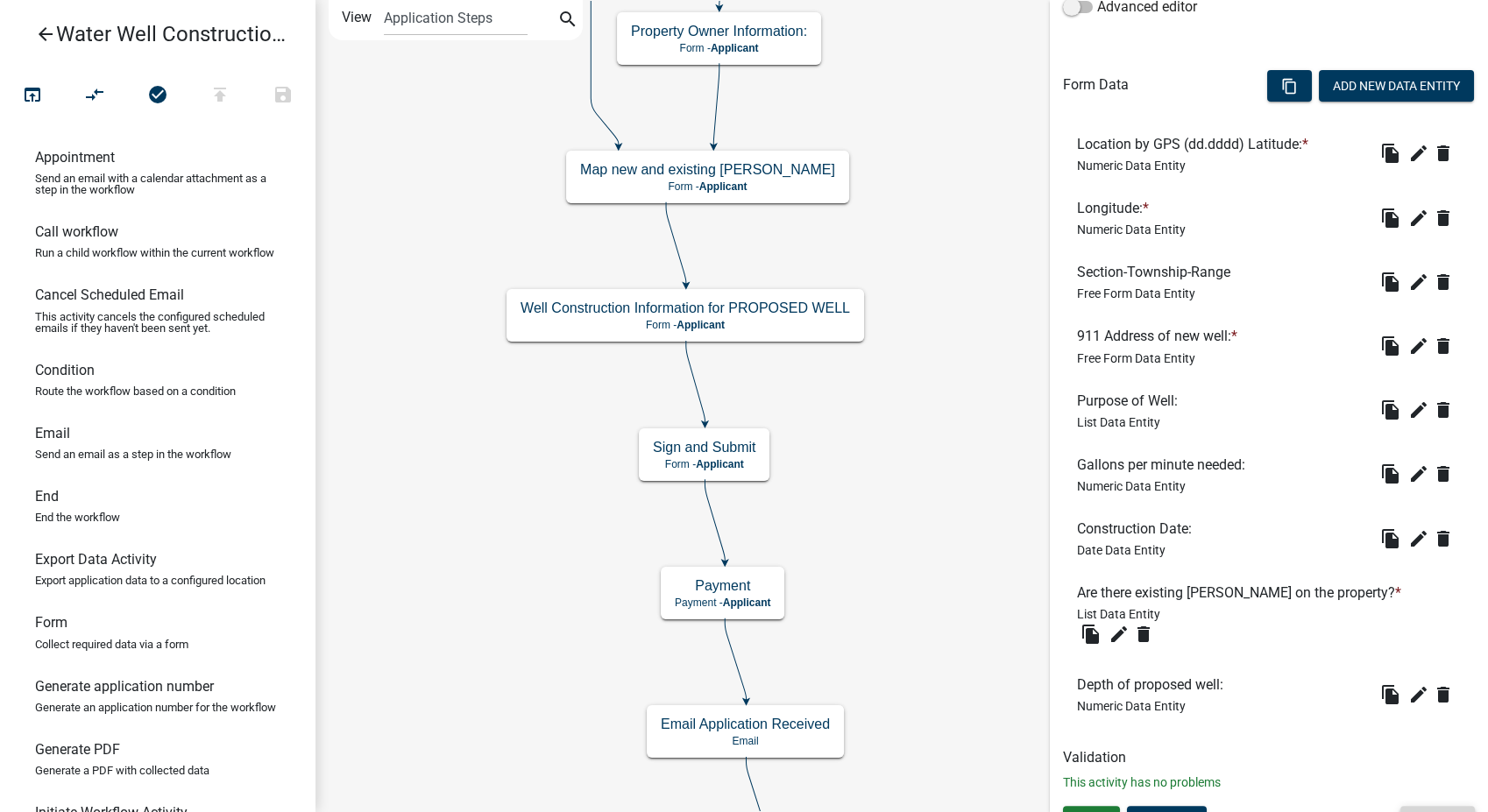
click at [1400, 806] on button "Cancel" at bounding box center [1437, 822] width 74 height 32
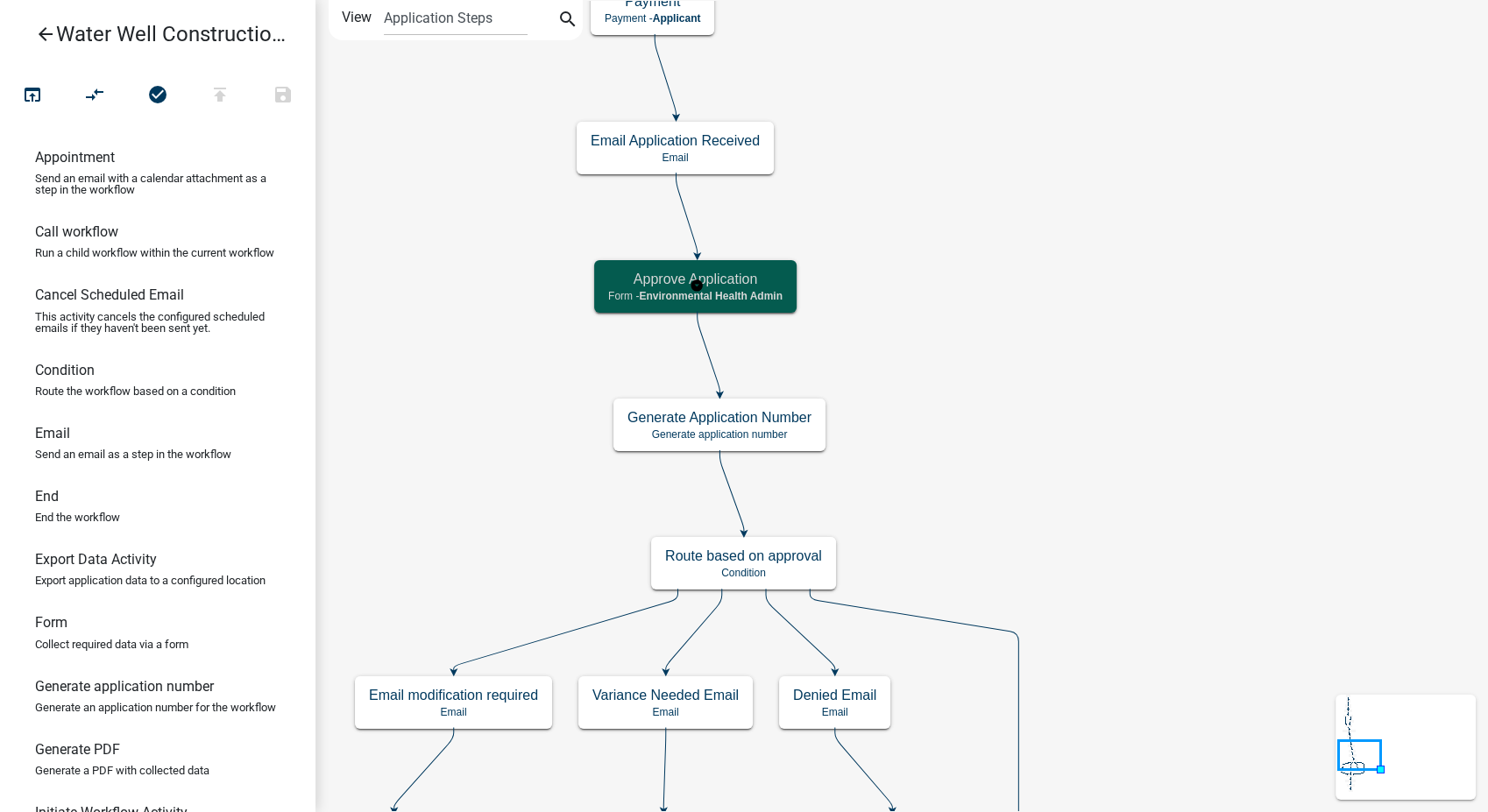
click at [749, 281] on h5 "Approve Application" at bounding box center [695, 279] width 175 height 16
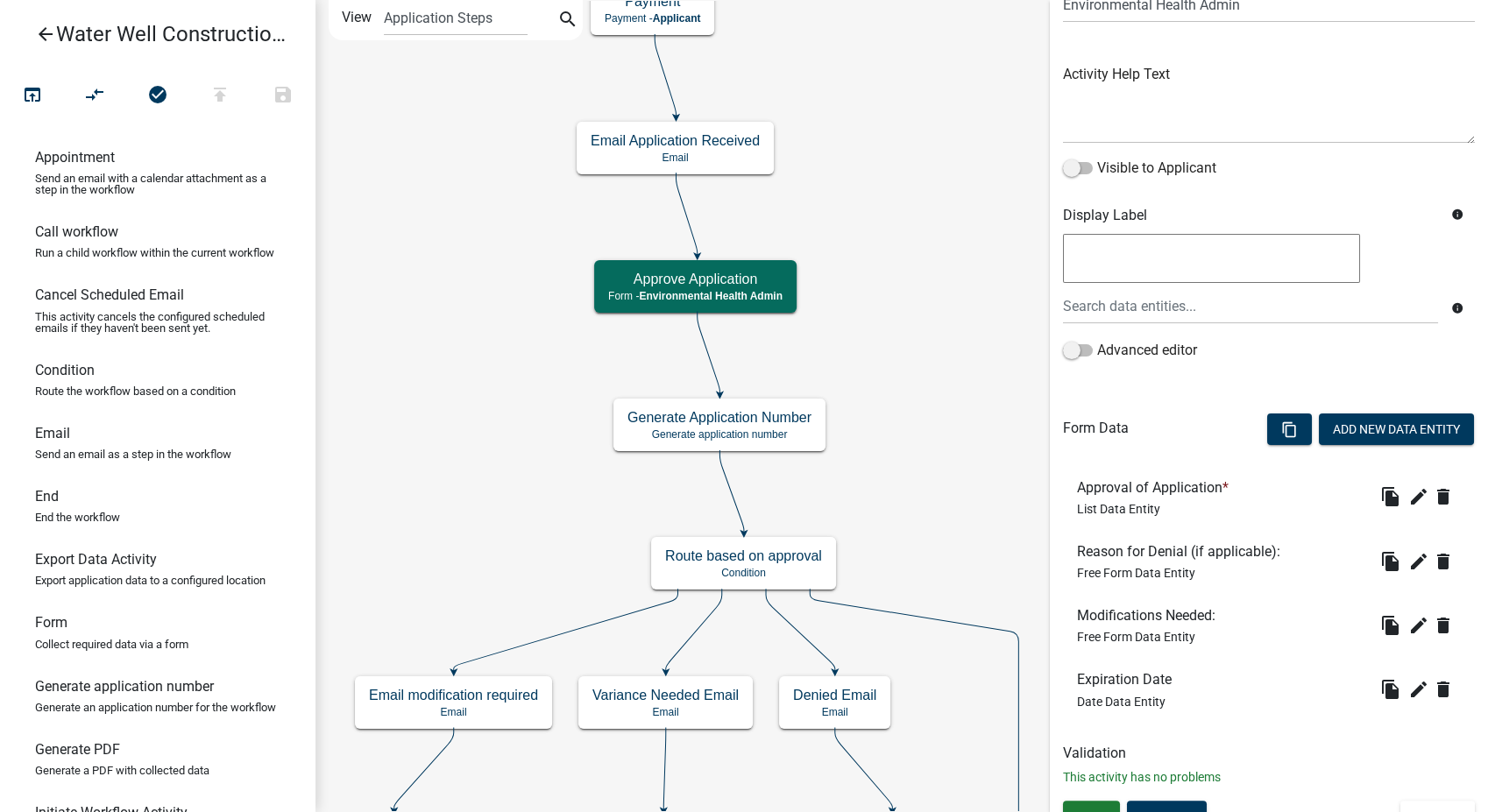
scroll to position [185, 0]
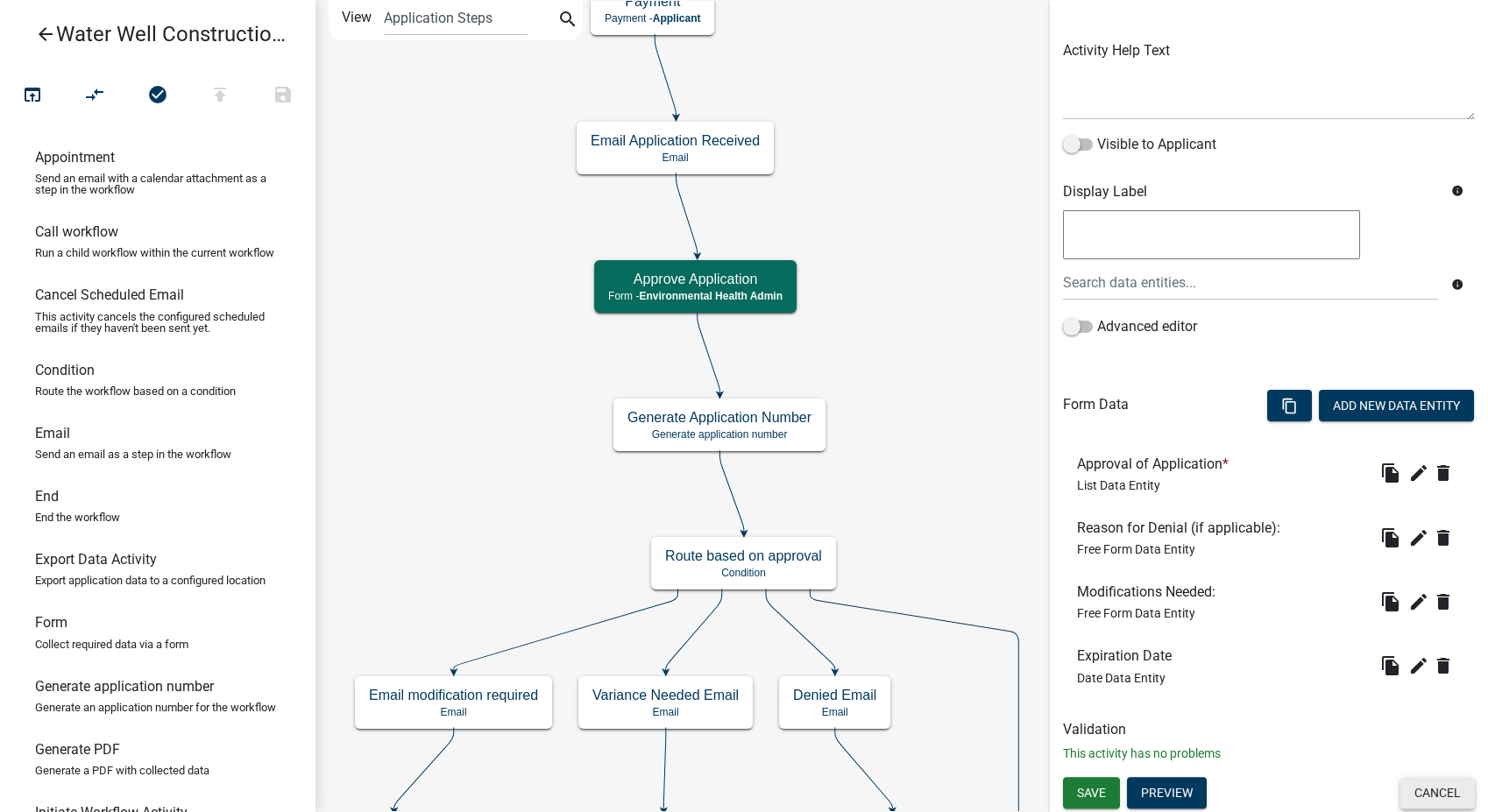
click at [1411, 792] on button "Cancel" at bounding box center [1437, 793] width 74 height 32
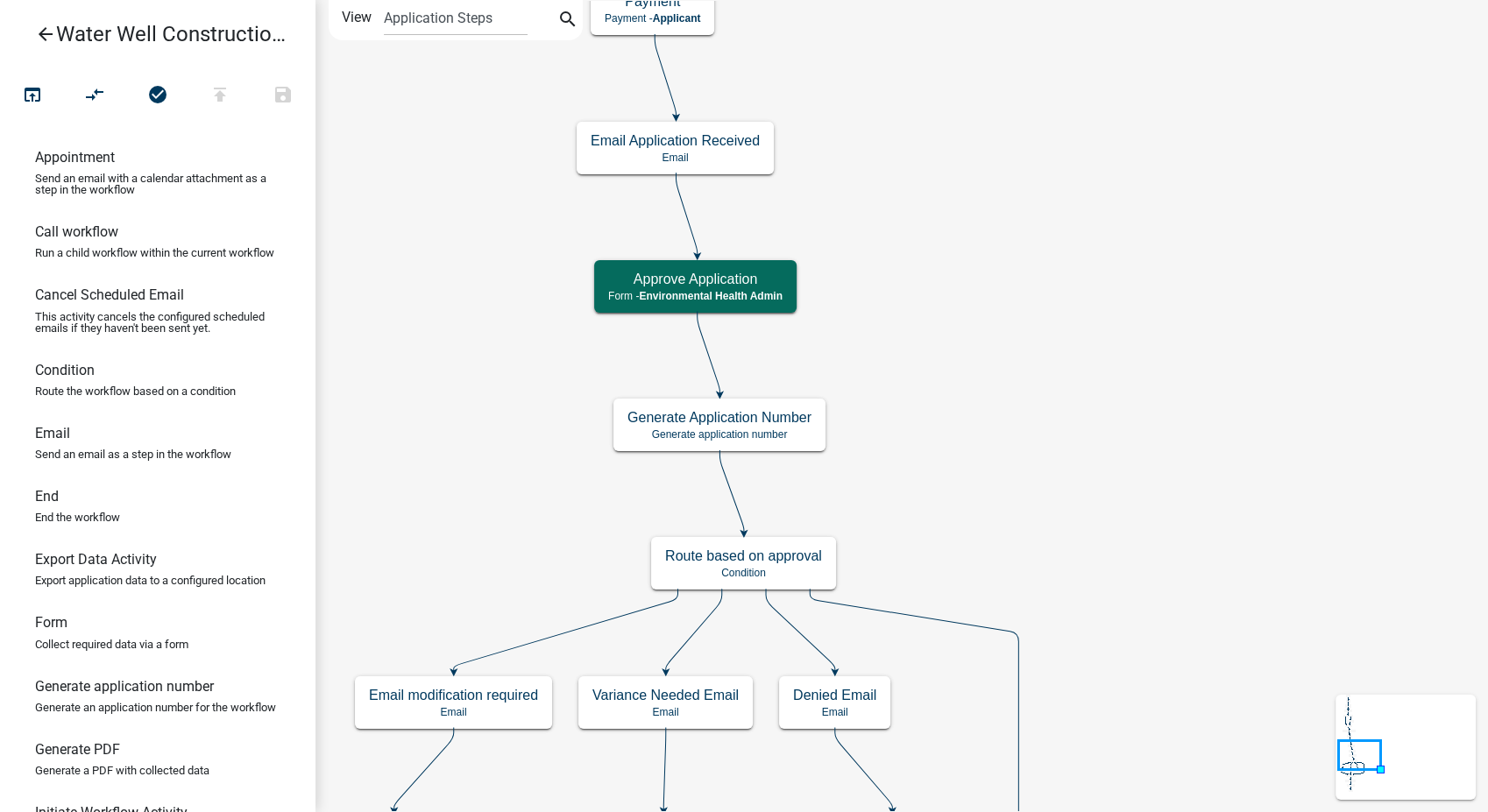
scroll to position [0, 0]
click at [40, 31] on icon "arrow_back" at bounding box center [45, 36] width 21 height 24
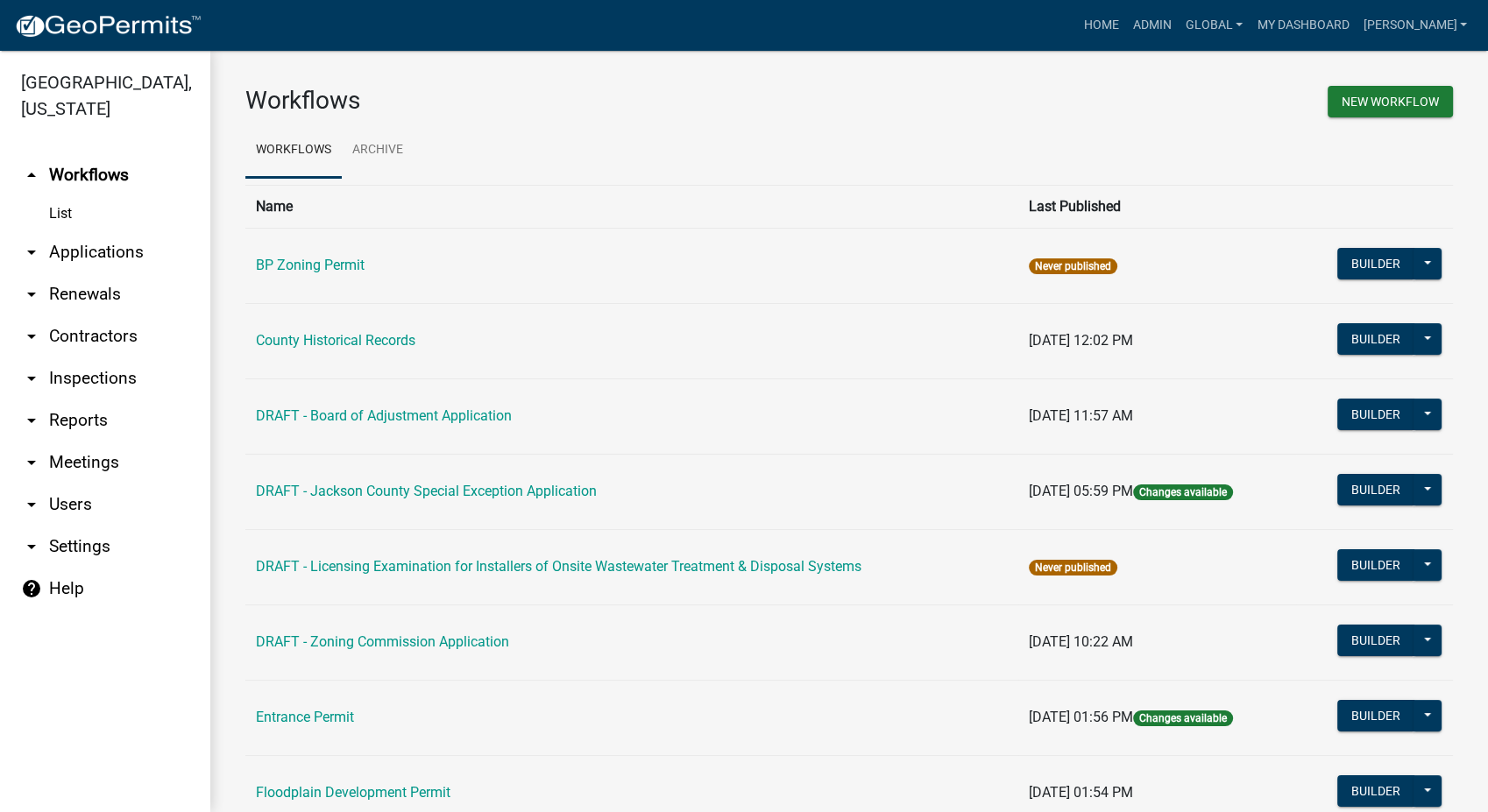
scroll to position [592, 0]
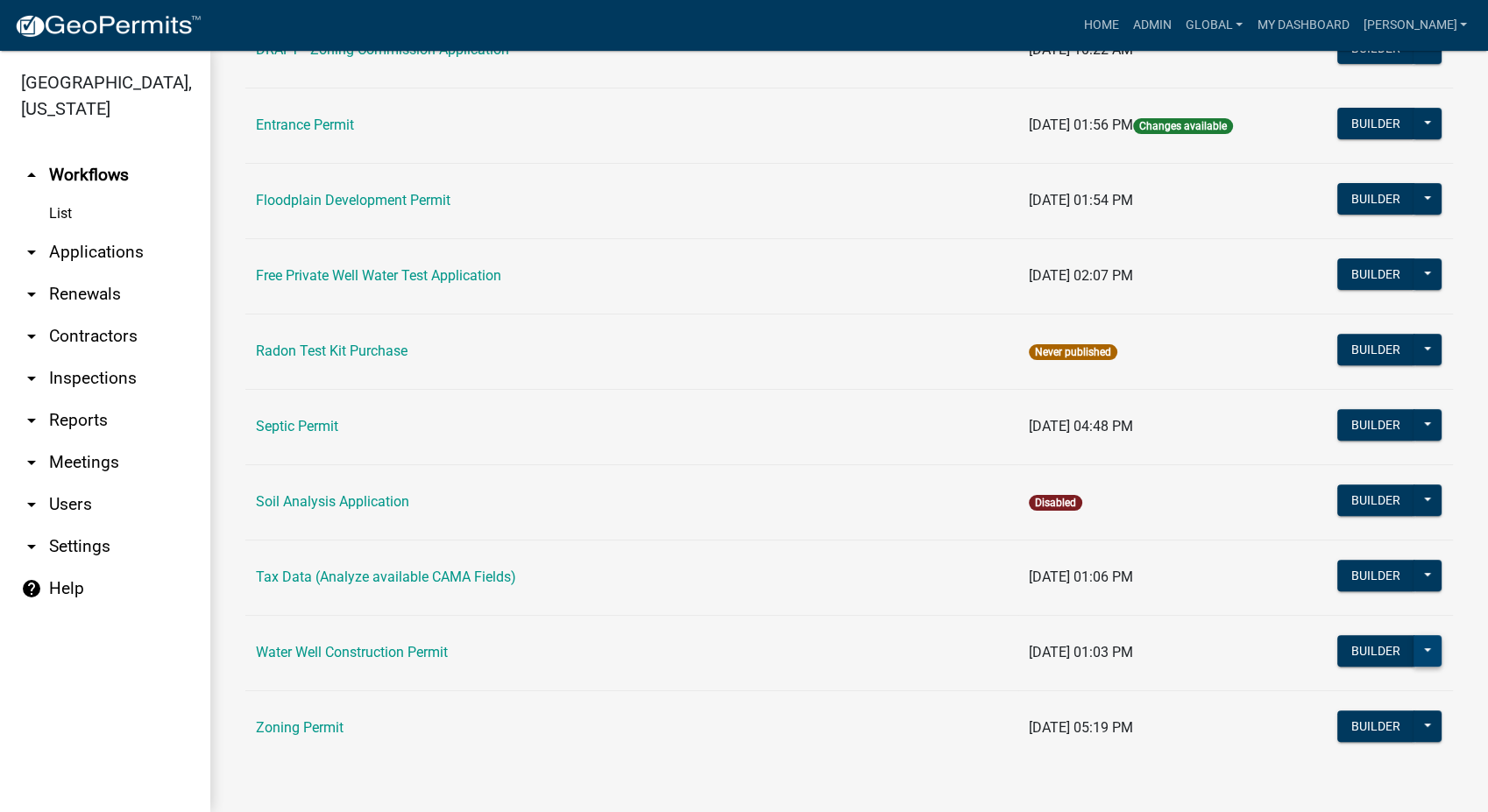
click at [1416, 646] on button at bounding box center [1427, 651] width 28 height 32
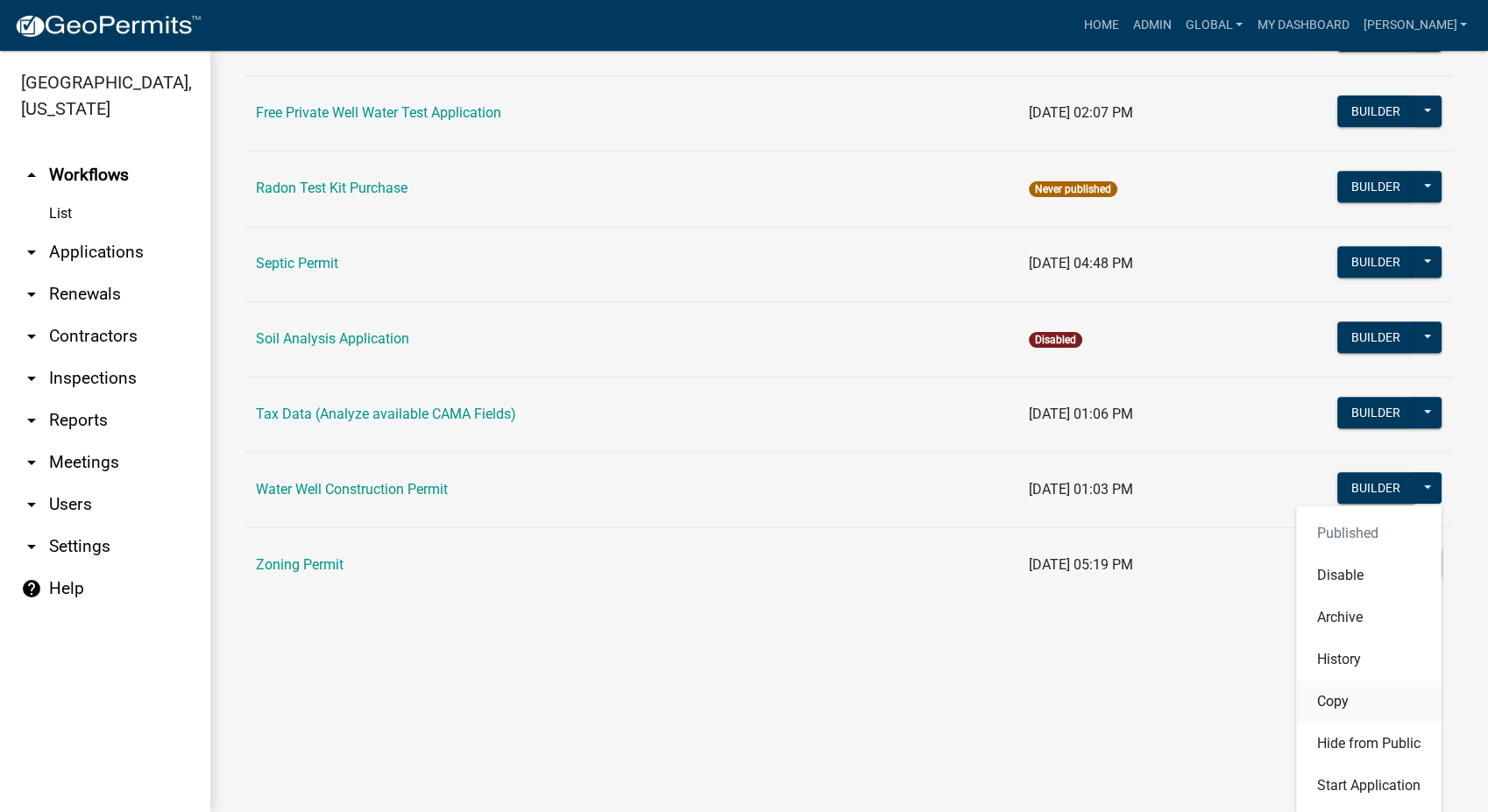
click at [1304, 695] on button "Copy" at bounding box center [1368, 702] width 146 height 42
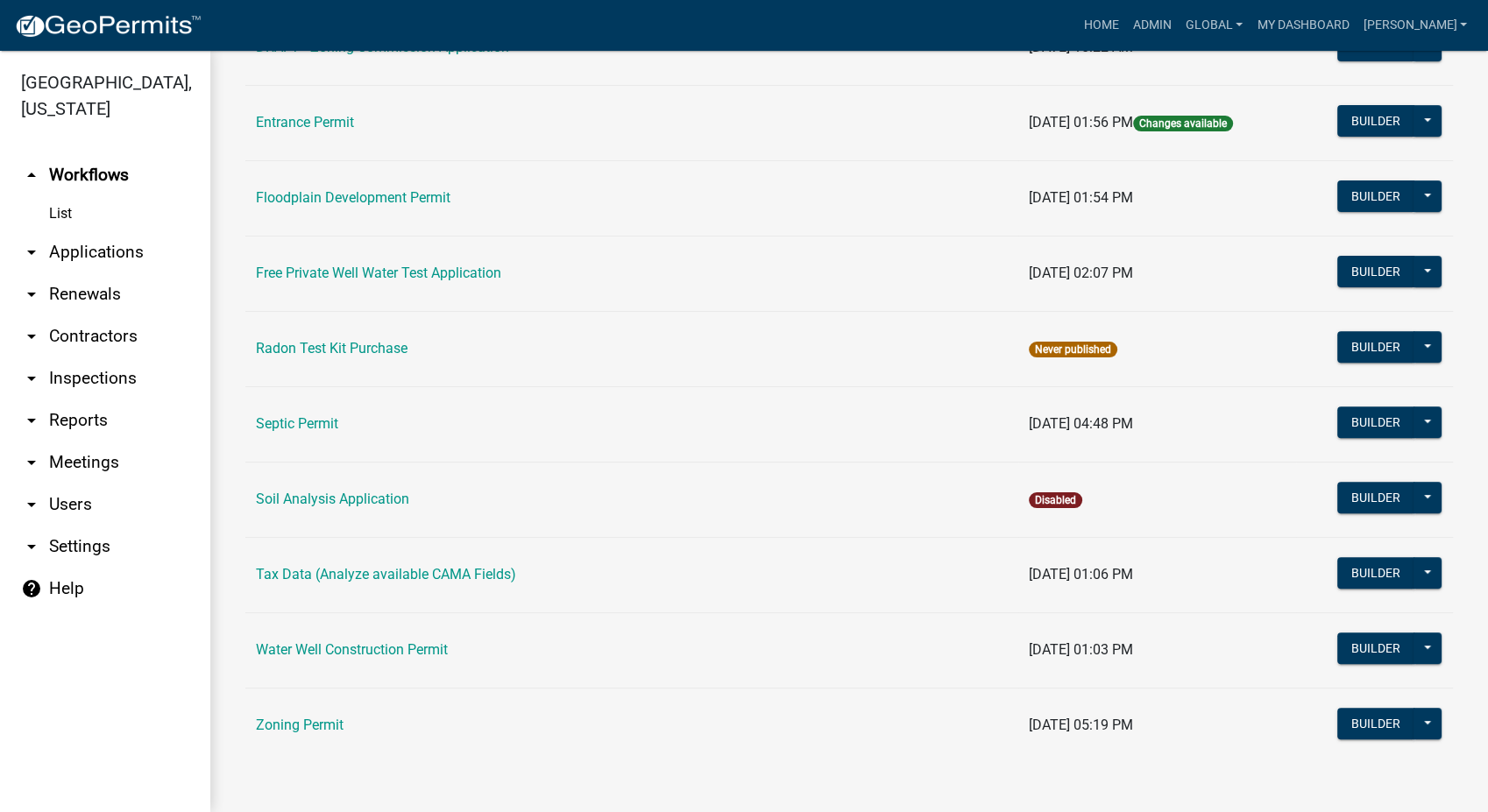
scroll to position [593, 0]
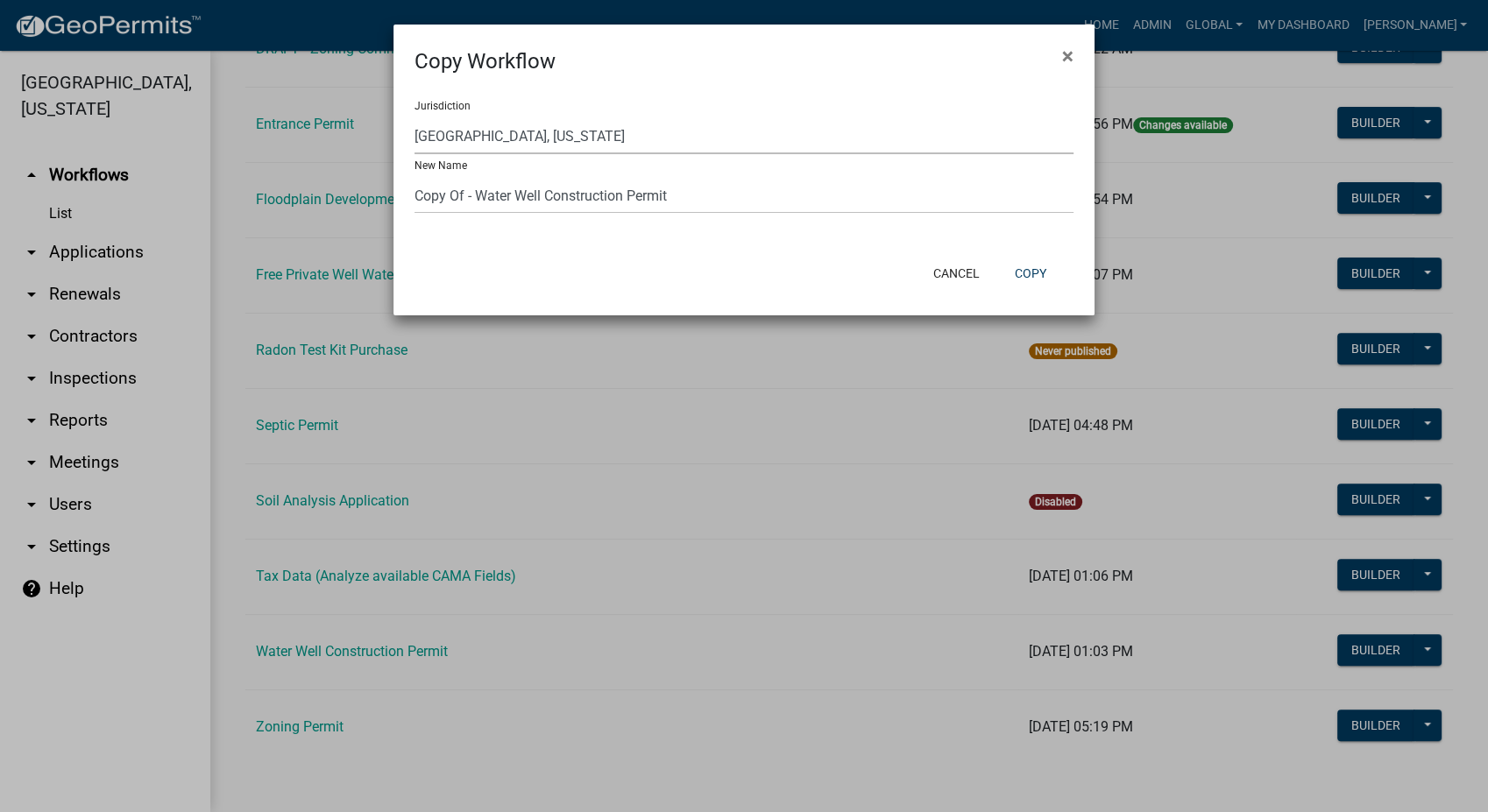
click at [581, 139] on select "Yankton County, South Dakota (Canceled) Wright County, Iowa Winneshiek County, …" at bounding box center [744, 136] width 659 height 36
select select "d03747c0-31c3-4d6a-9105-b0c2e3240189"
click at [415, 119] on select "Yankton County, South Dakota (Canceled) Wright County, Iowa Winneshiek County, …" at bounding box center [744, 136] width 659 height 36
click at [473, 197] on input "Copy Of - Water Well Construction Permit" at bounding box center [744, 195] width 659 height 36
type input "DRAFT - Water Well Construction Permit"
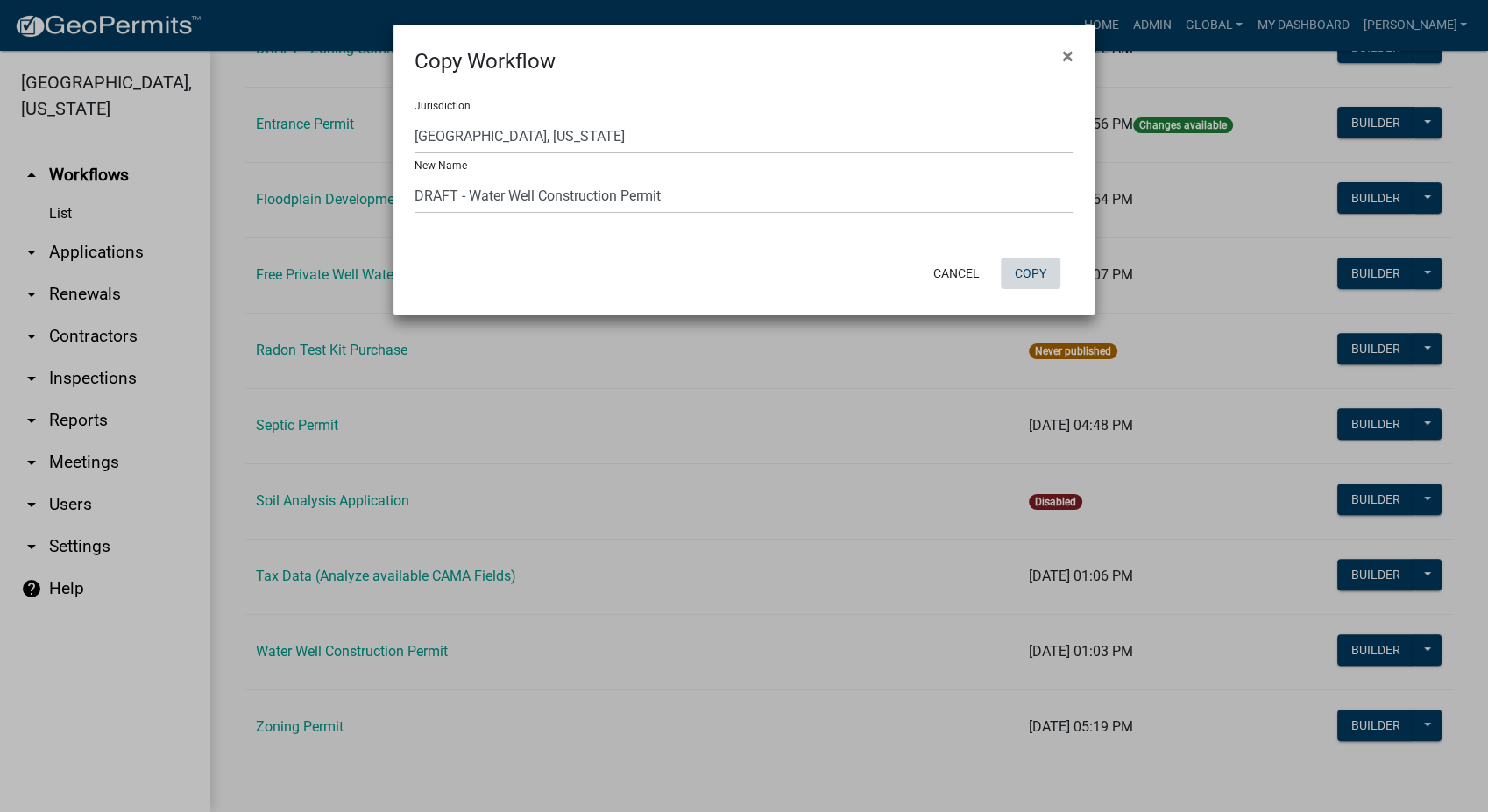
click at [1033, 274] on button "Copy" at bounding box center [1031, 273] width 60 height 32
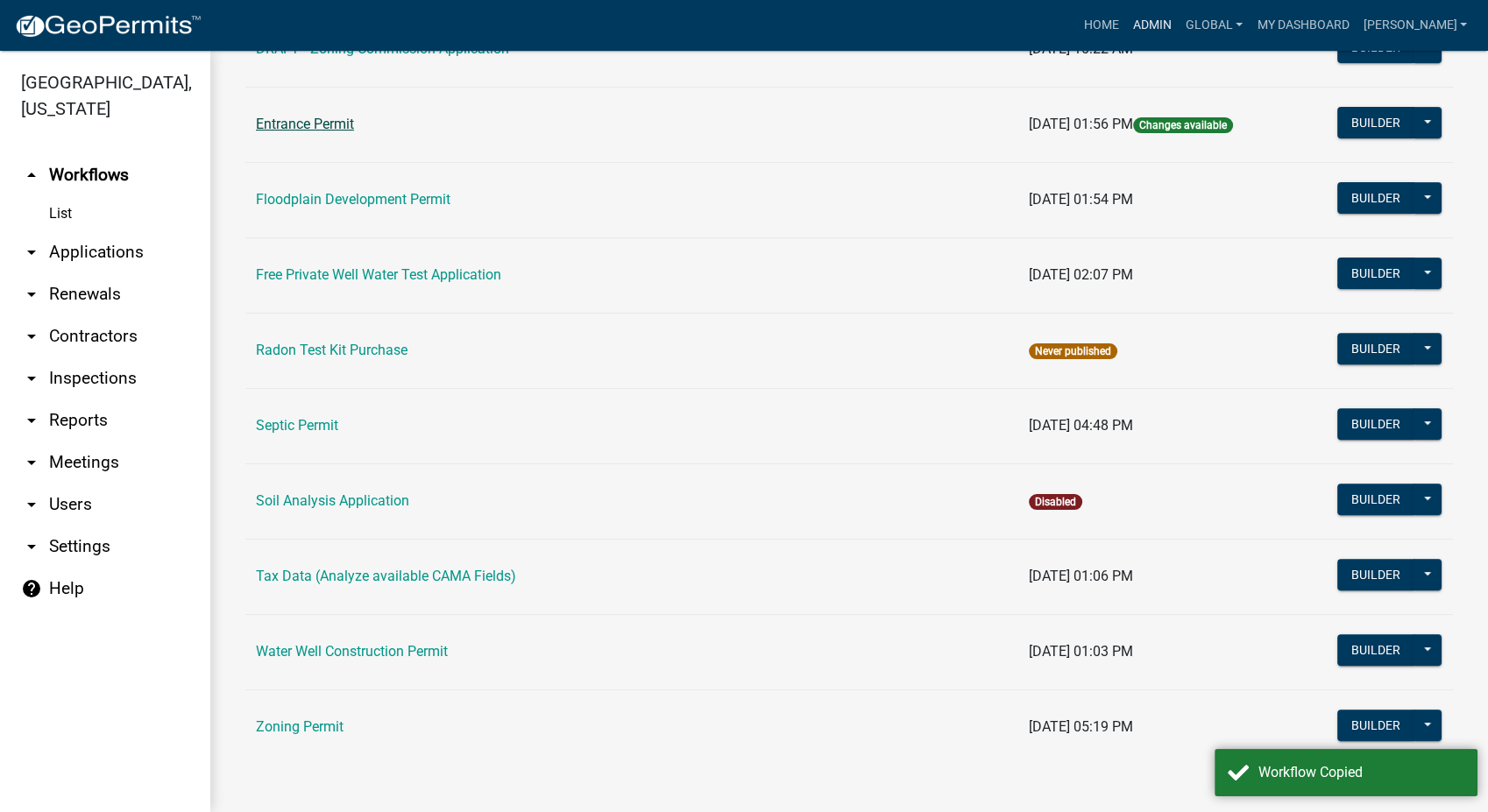
drag, startPoint x: 1184, startPoint y: 24, endPoint x: 274, endPoint y: 129, distance: 916.0
click at [1178, 24] on link "Admin" at bounding box center [1152, 25] width 53 height 34
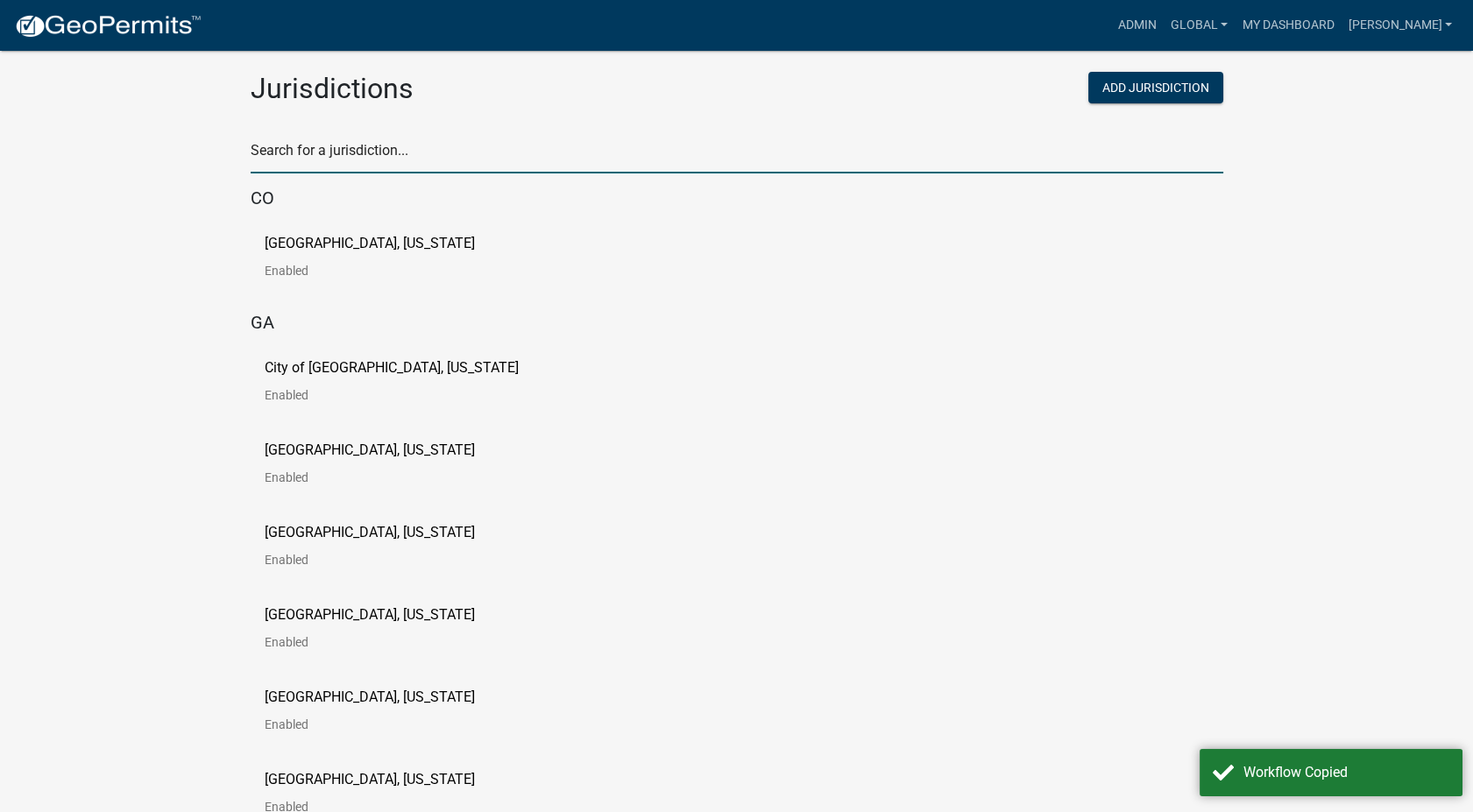
click at [322, 147] on input "text" at bounding box center [737, 155] width 973 height 36
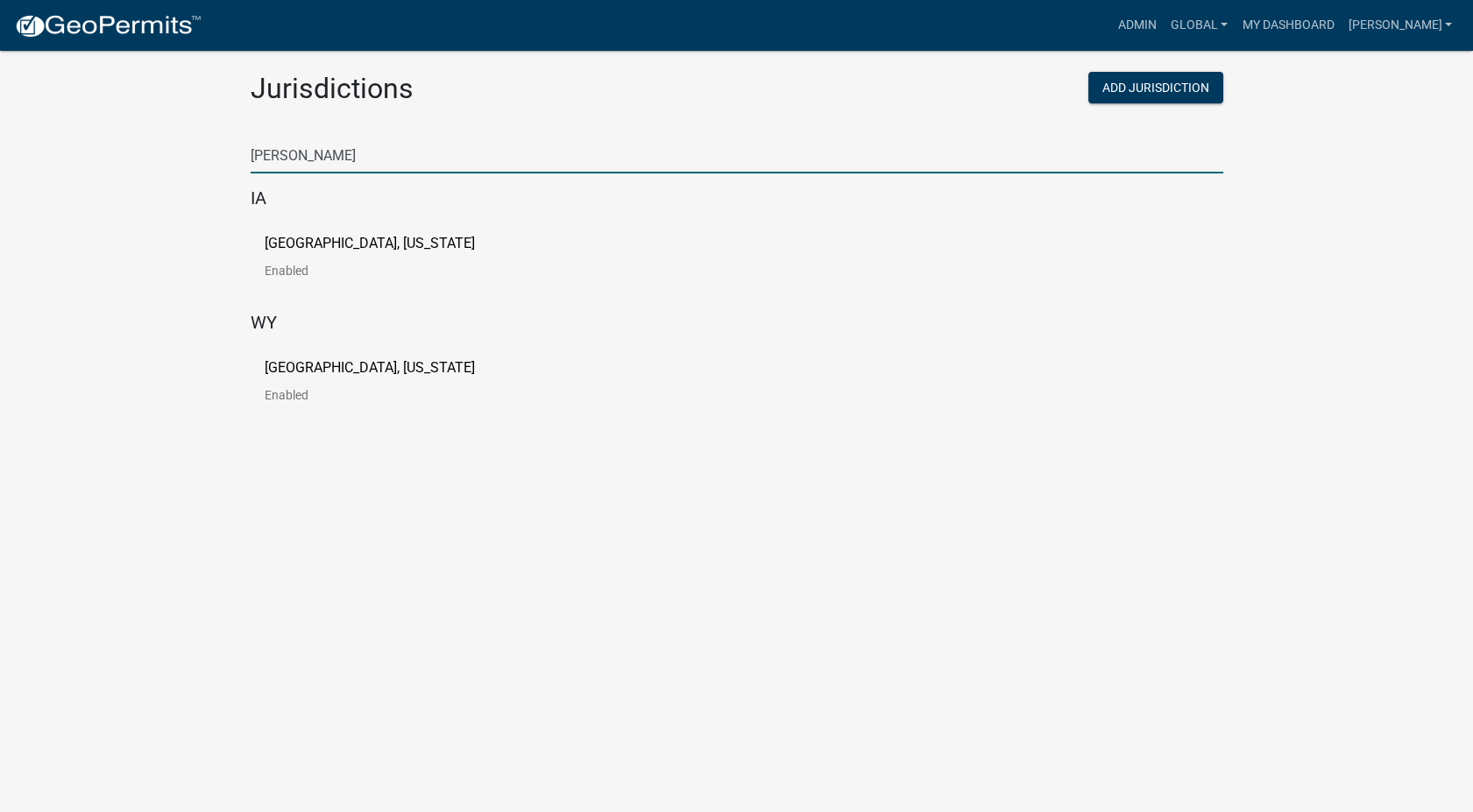
type input "buchanan"
click at [395, 244] on p "[GEOGRAPHIC_DATA], [US_STATE]" at bounding box center [369, 243] width 210 height 14
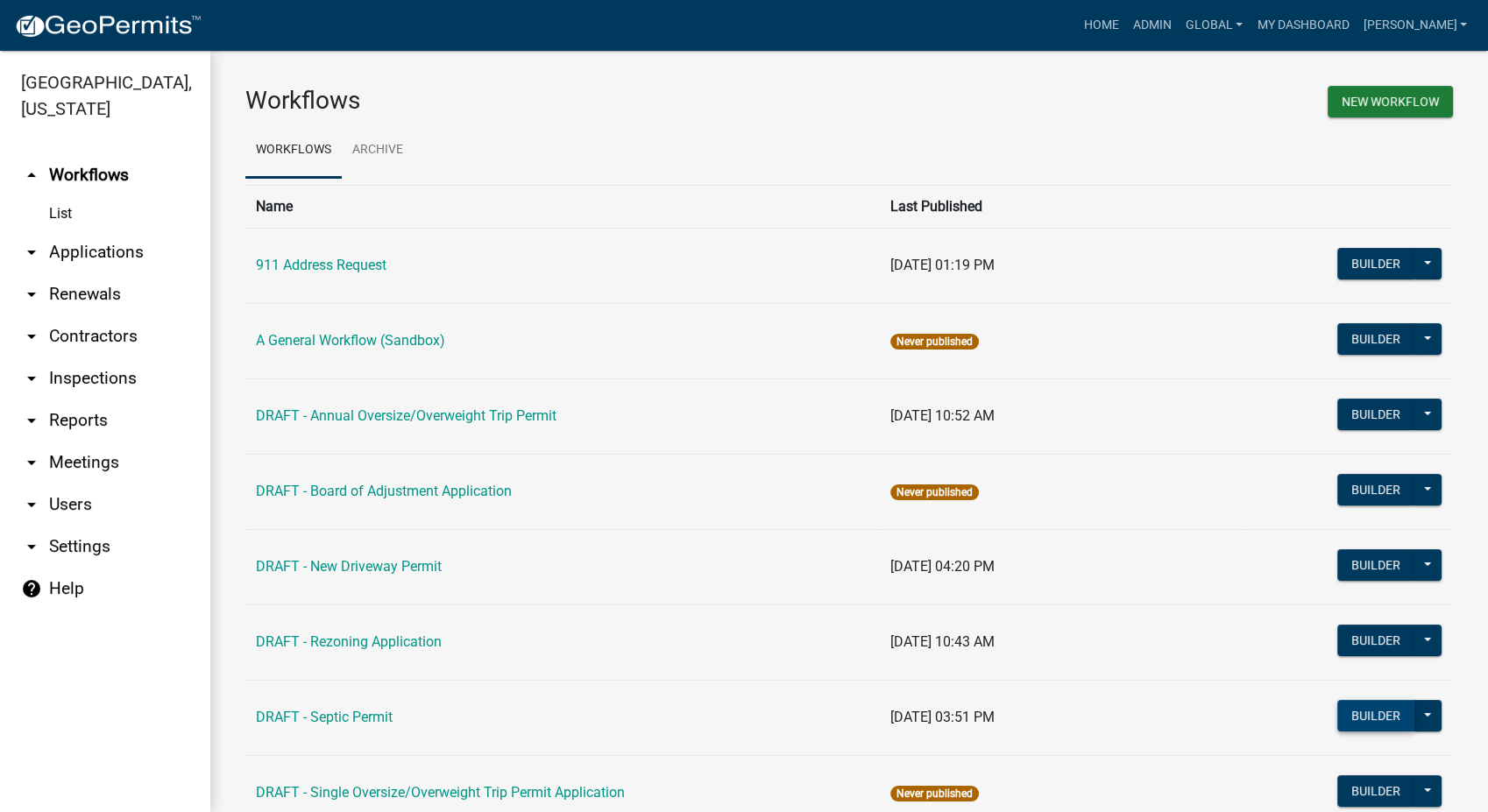
click at [1338, 710] on button "Builder" at bounding box center [1376, 716] width 77 height 32
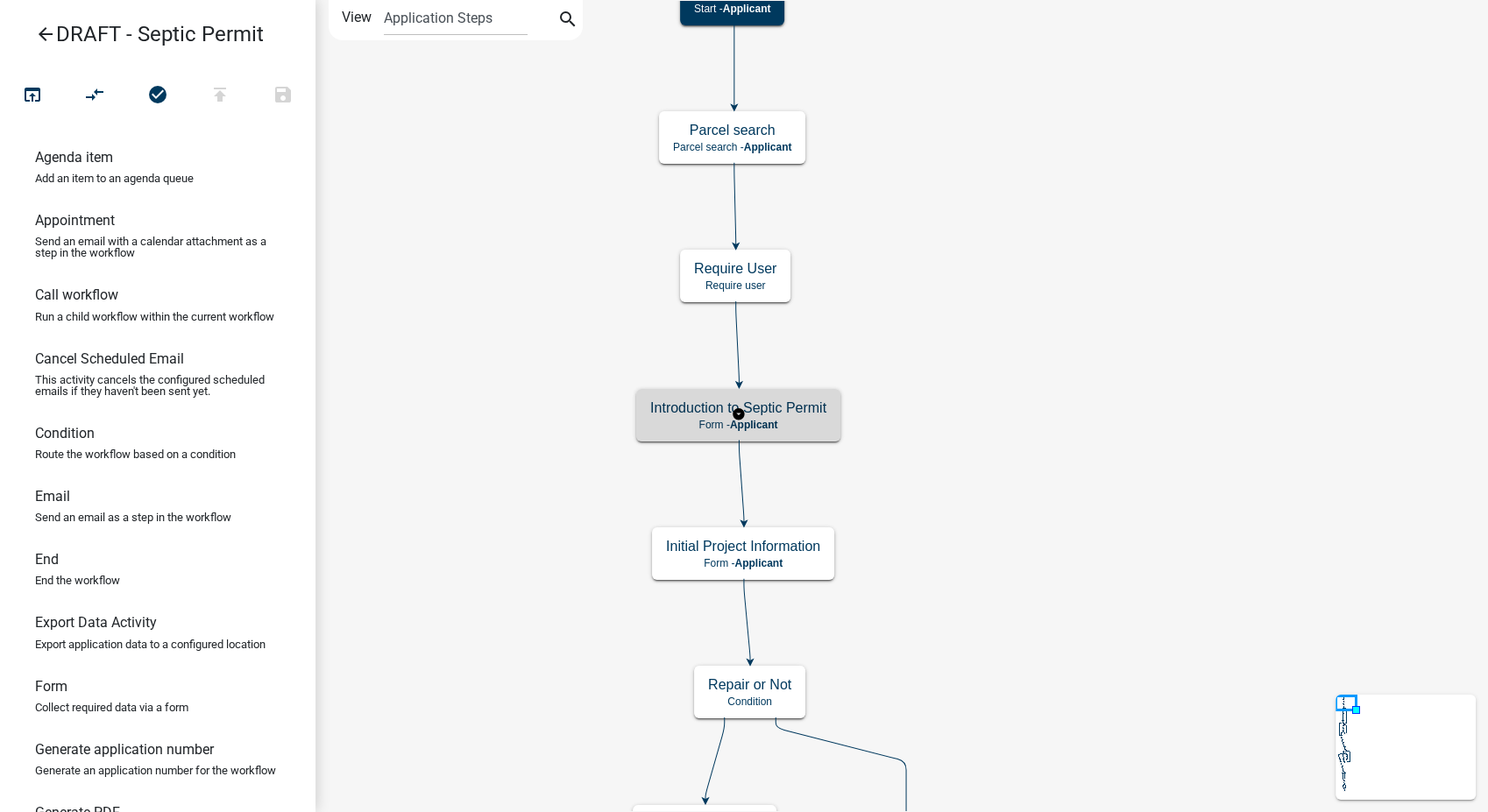
click at [792, 413] on h5 "Introduction to Septic Permit" at bounding box center [738, 407] width 176 height 16
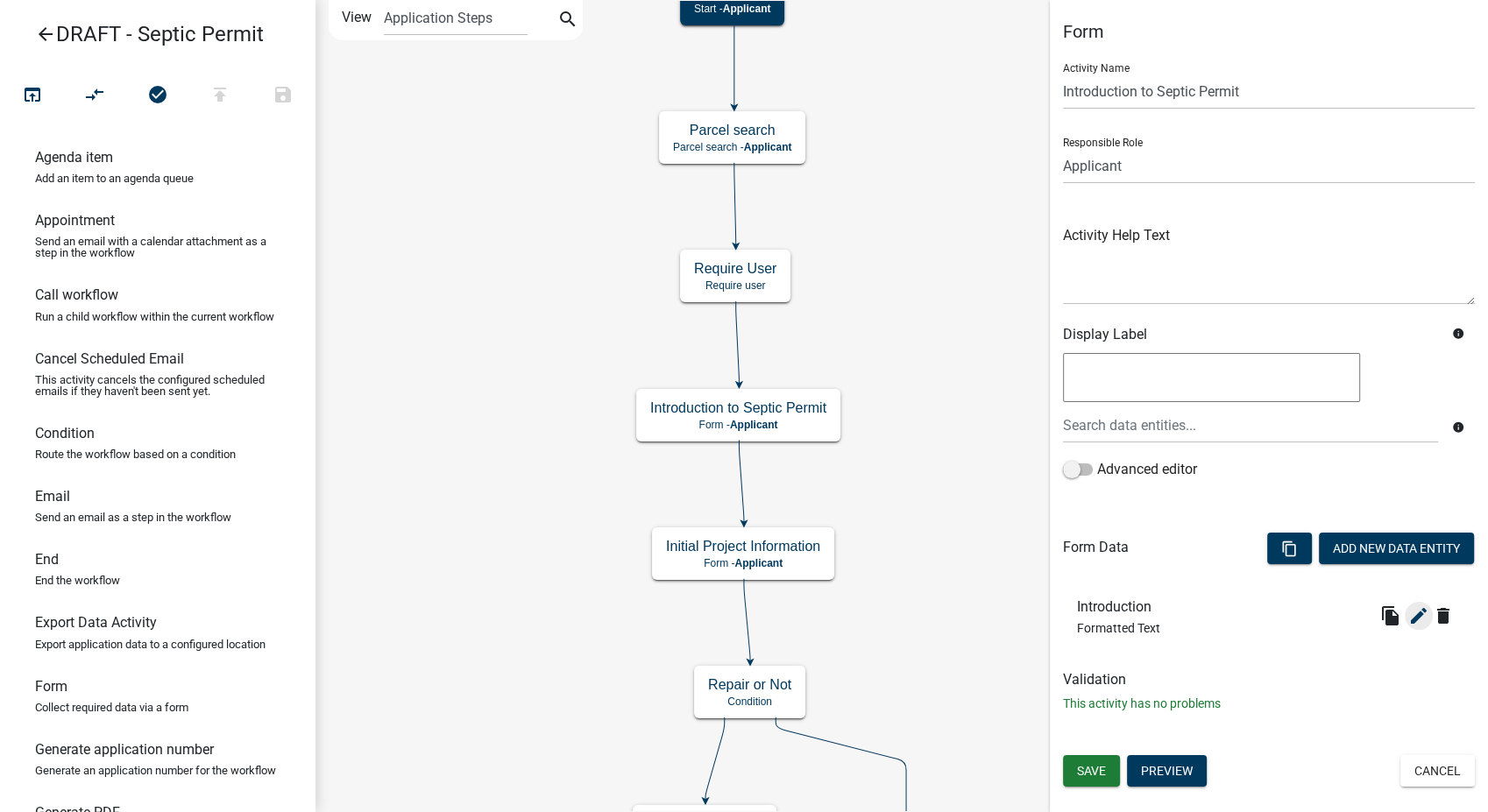
click at [1416, 618] on icon "edit" at bounding box center [1419, 616] width 21 height 21
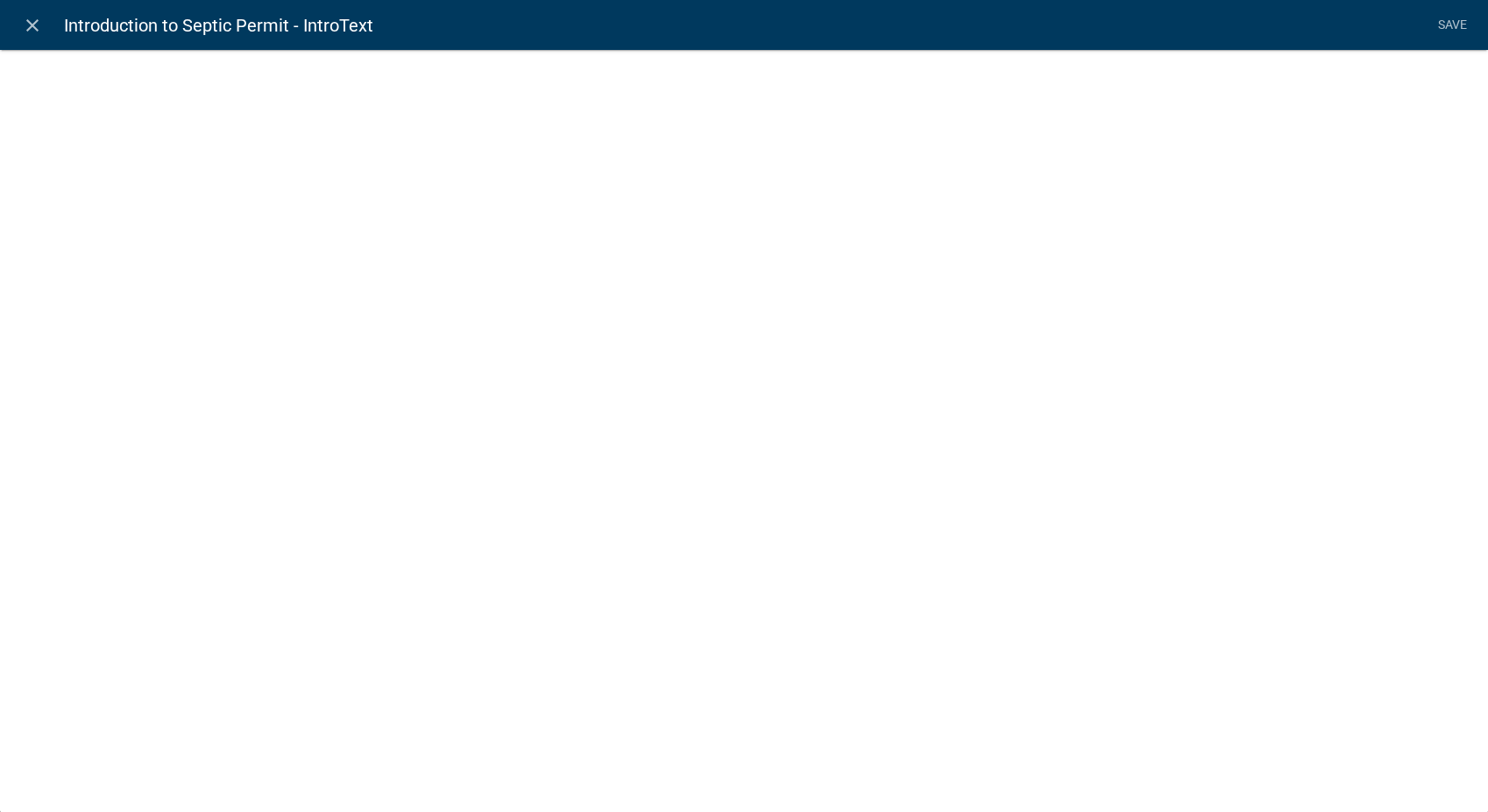
select select "rich-text"
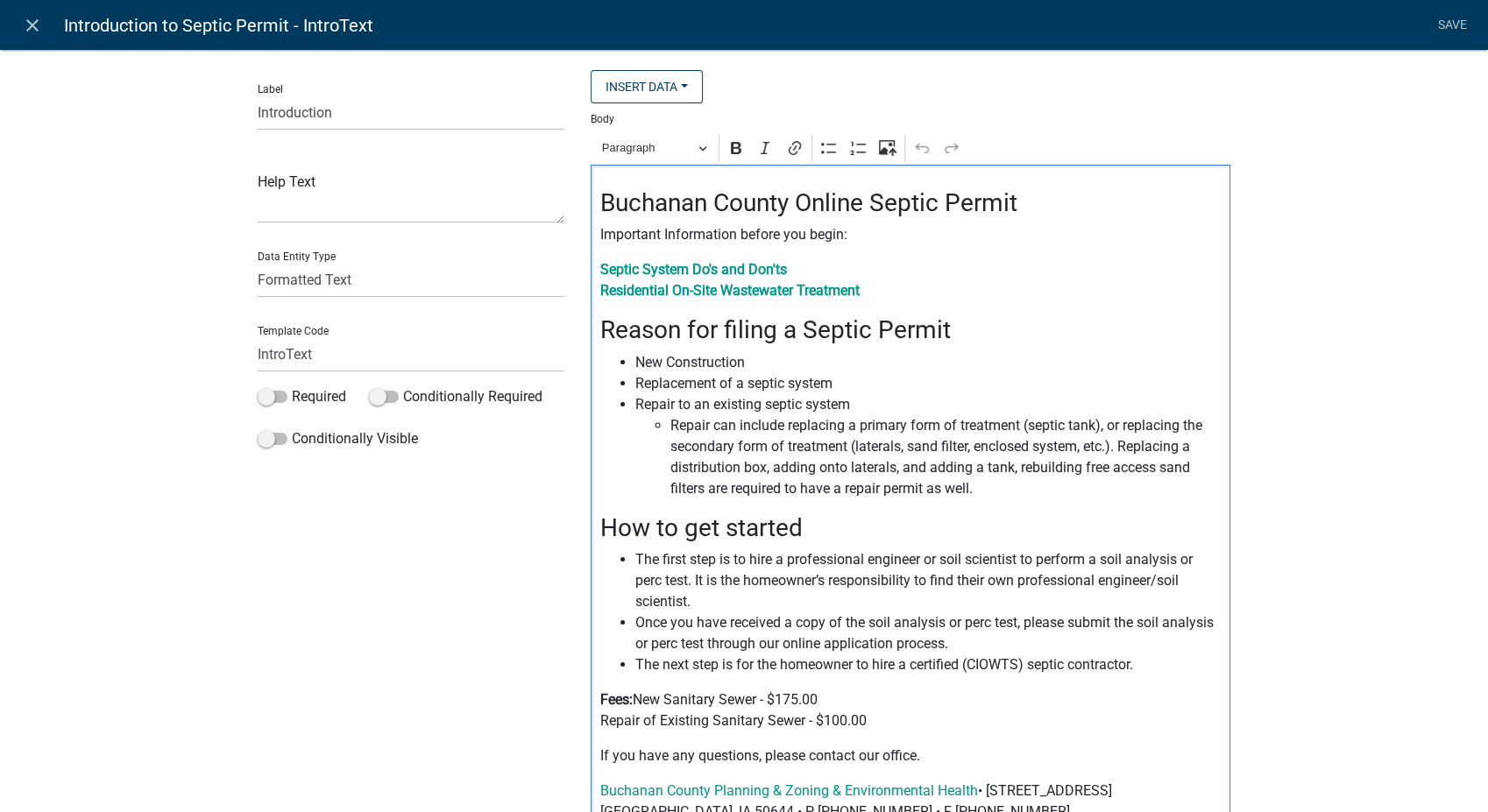
click at [799, 704] on p "Fees: New Sanitary Sewer - $175.00 Repair of Existing Sanitary Sewer - $100.00" at bounding box center [910, 711] width 621 height 42
click at [1452, 25] on link "Save" at bounding box center [1451, 25] width 43 height 34
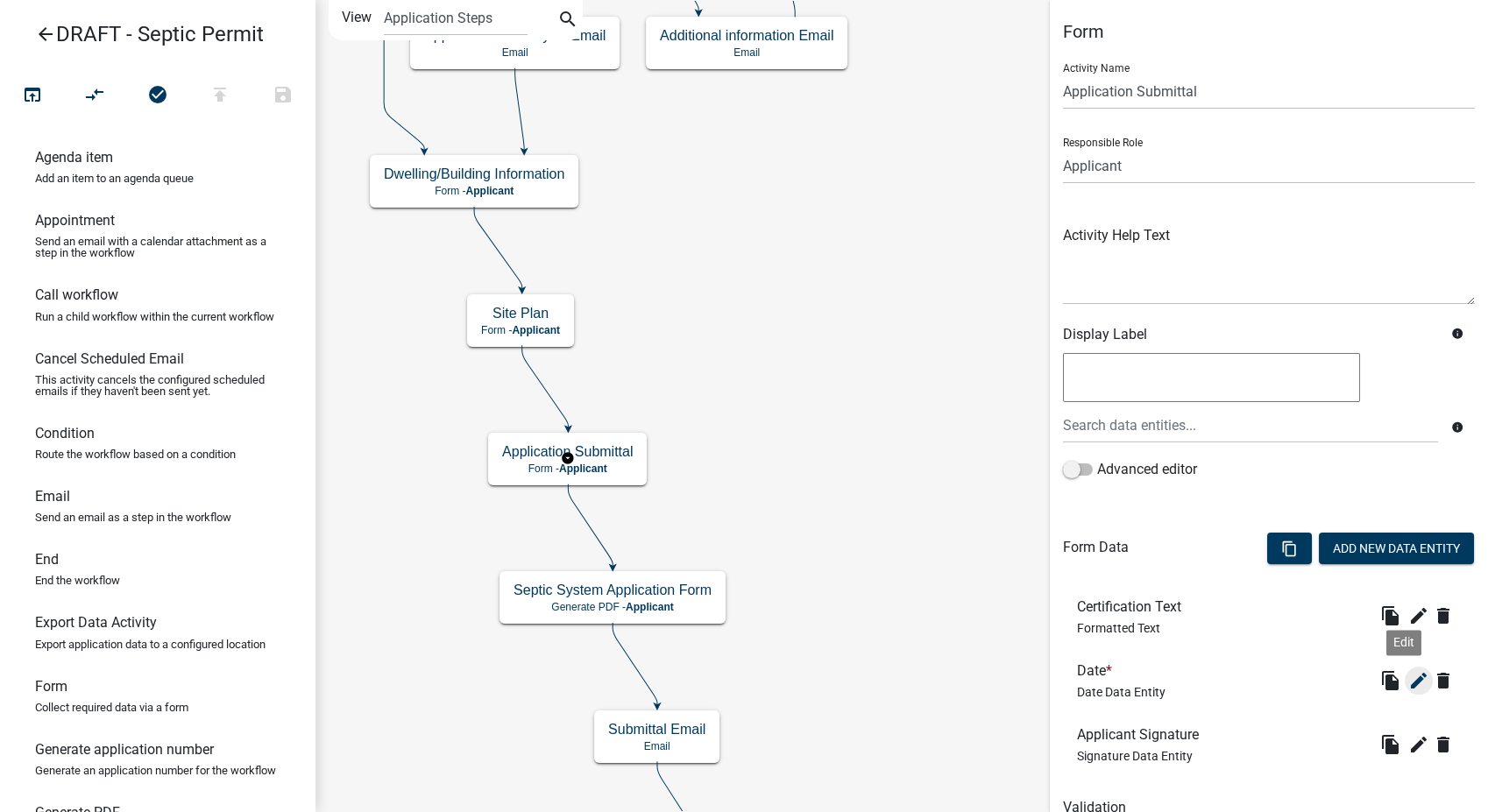
click at [1408, 679] on icon "edit" at bounding box center [1419, 681] width 21 height 21
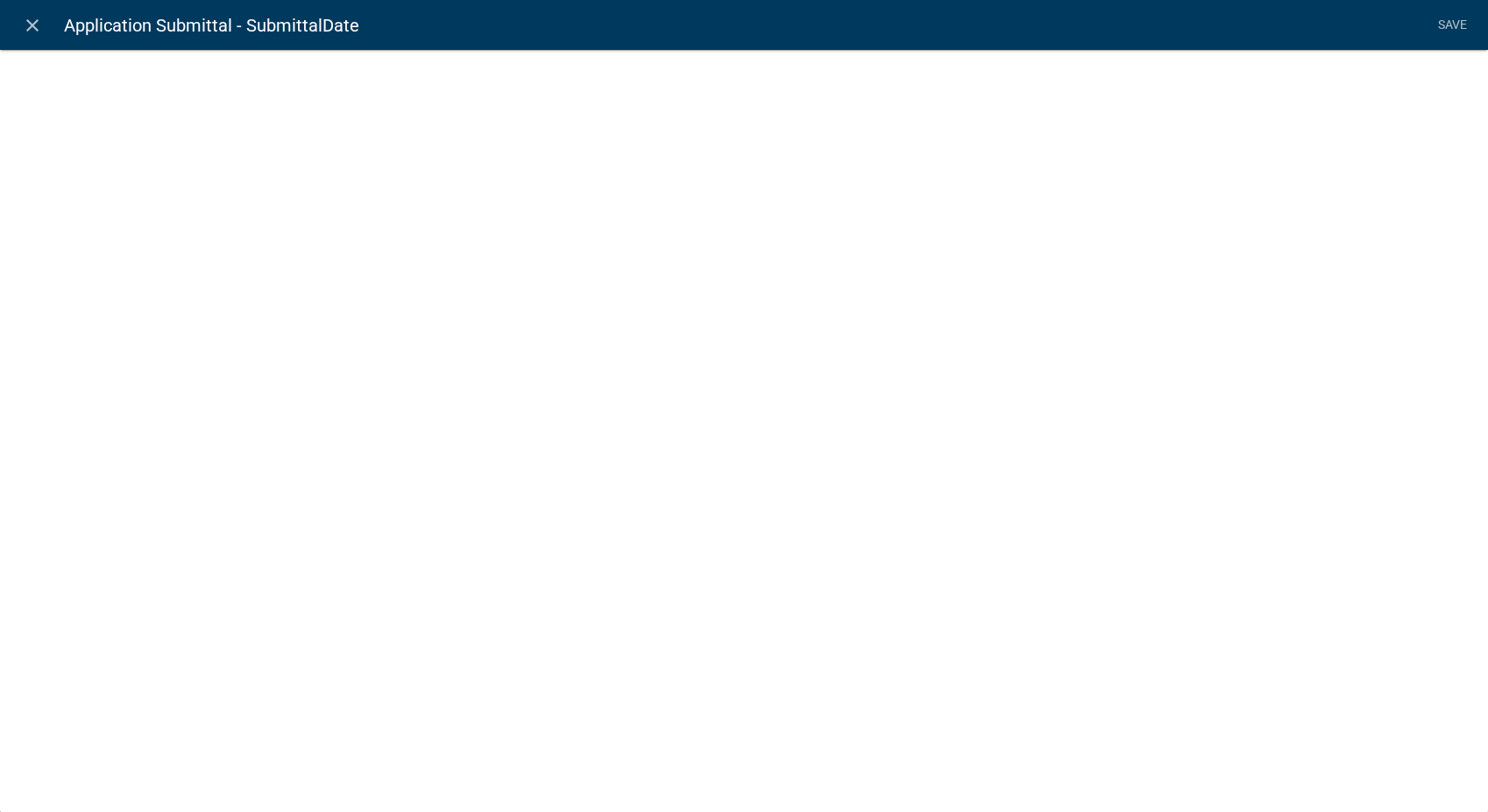
select select "date"
select select
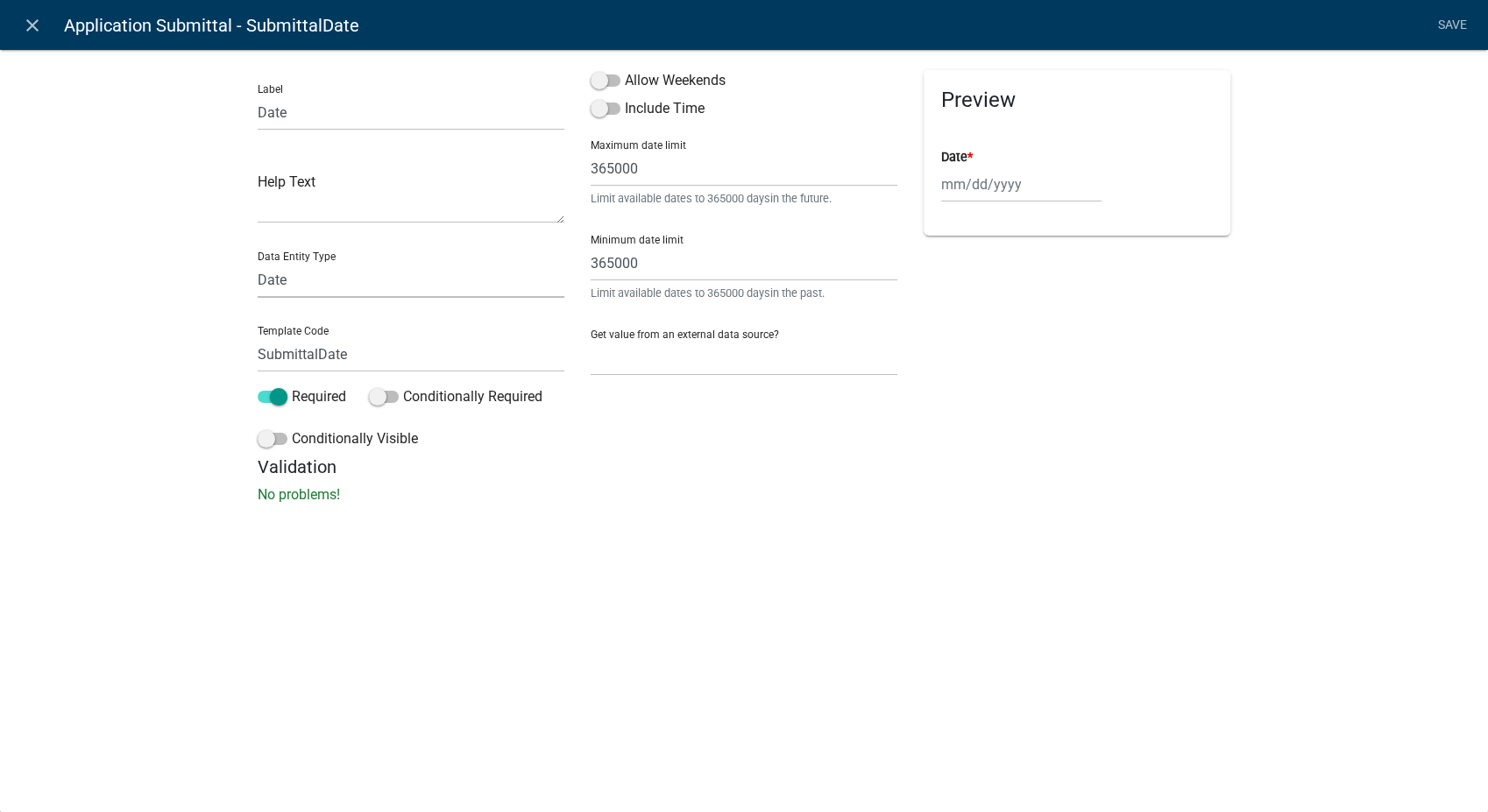
click at [309, 287] on select "Free Form Text Document Display Entity Value Fee Numeric Data Date Map Sketch D…" at bounding box center [411, 280] width 307 height 36
click at [257, 262] on select "Free Form Text Document Display Entity Value Fee Numeric Data Date Map Sketch D…" at bounding box center [411, 280] width 307 height 36
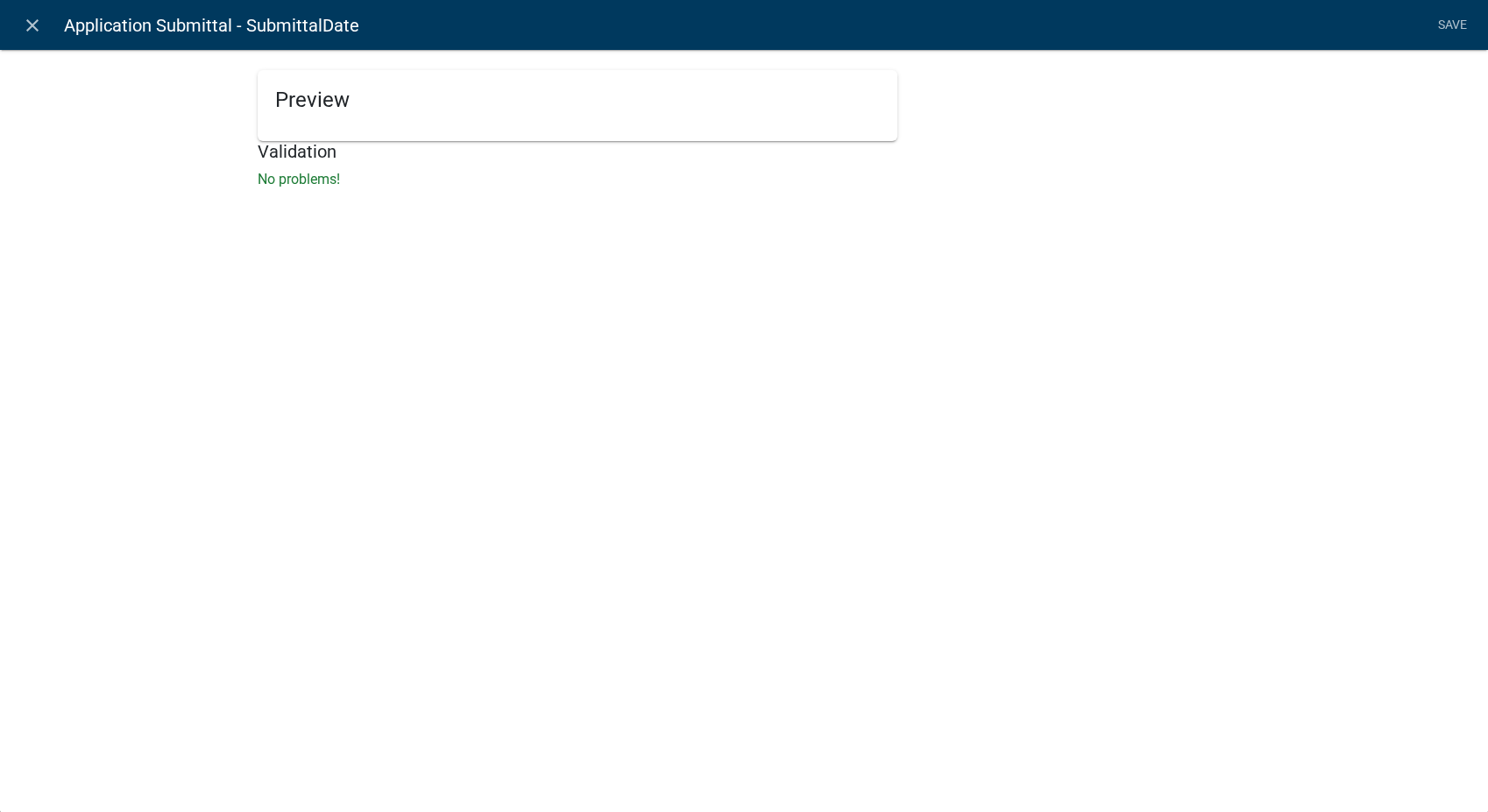
select select "today"
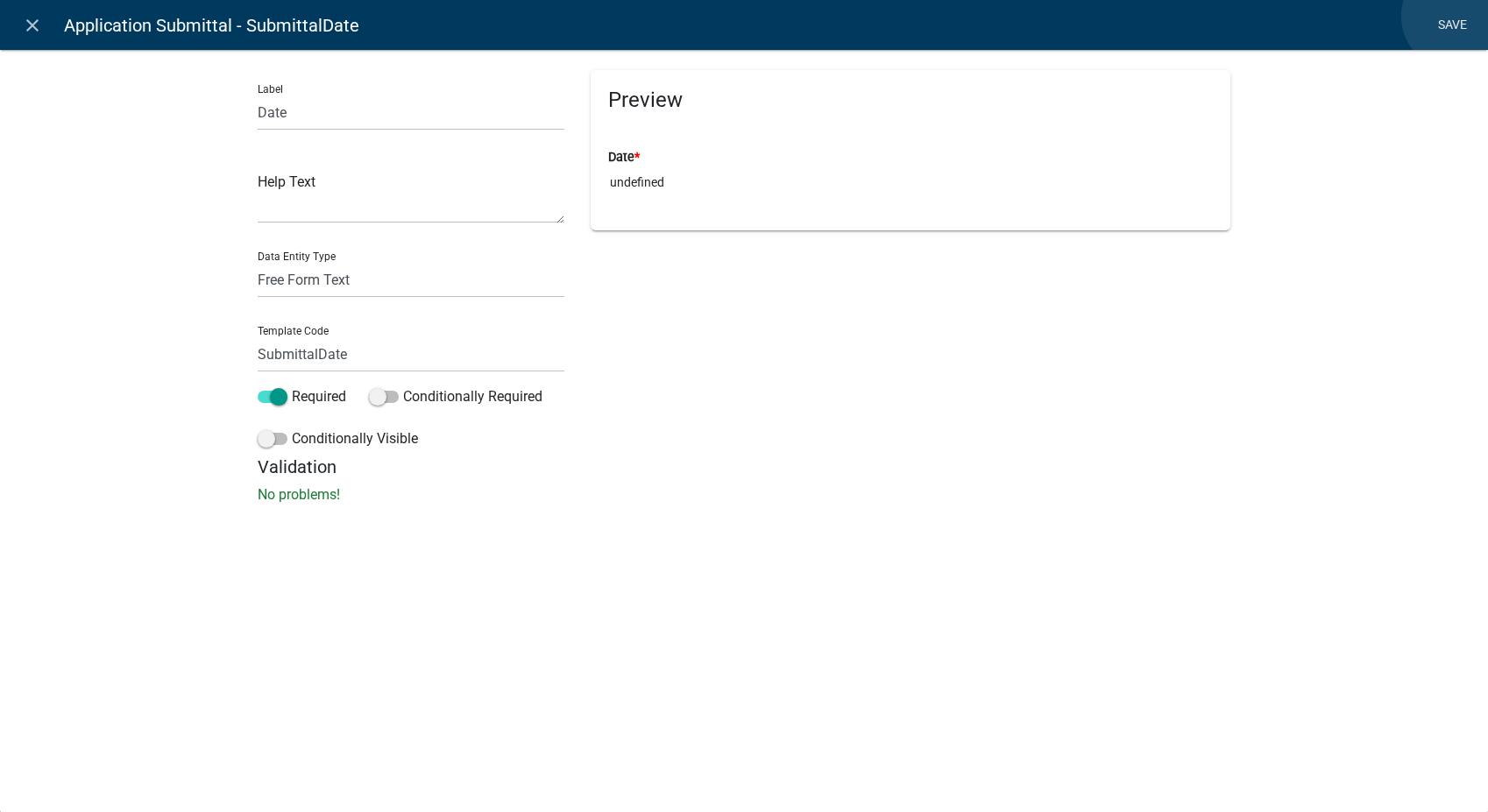
click at [1456, 15] on link "Save" at bounding box center [1451, 25] width 43 height 34
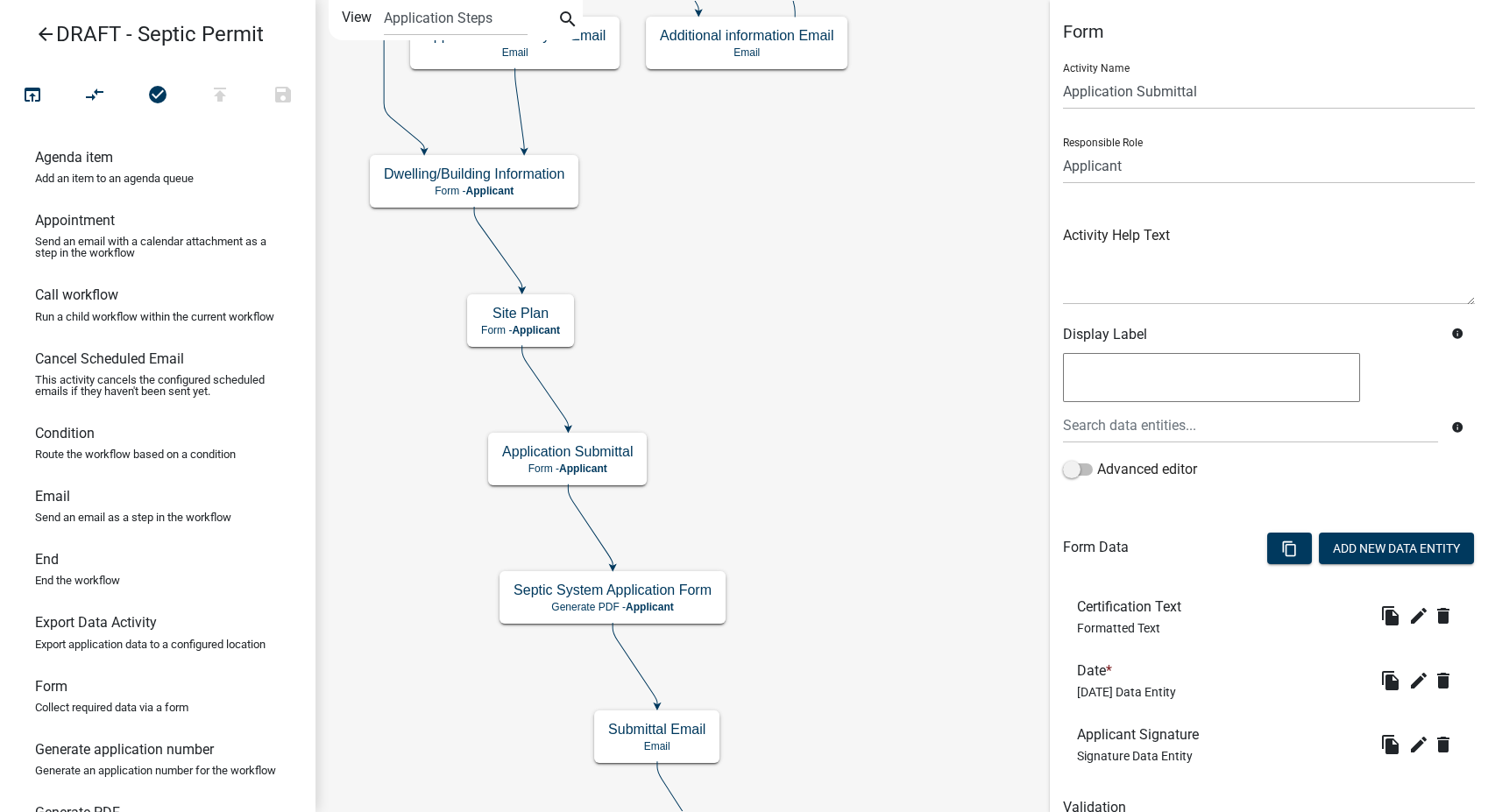
scroll to position [78, 0]
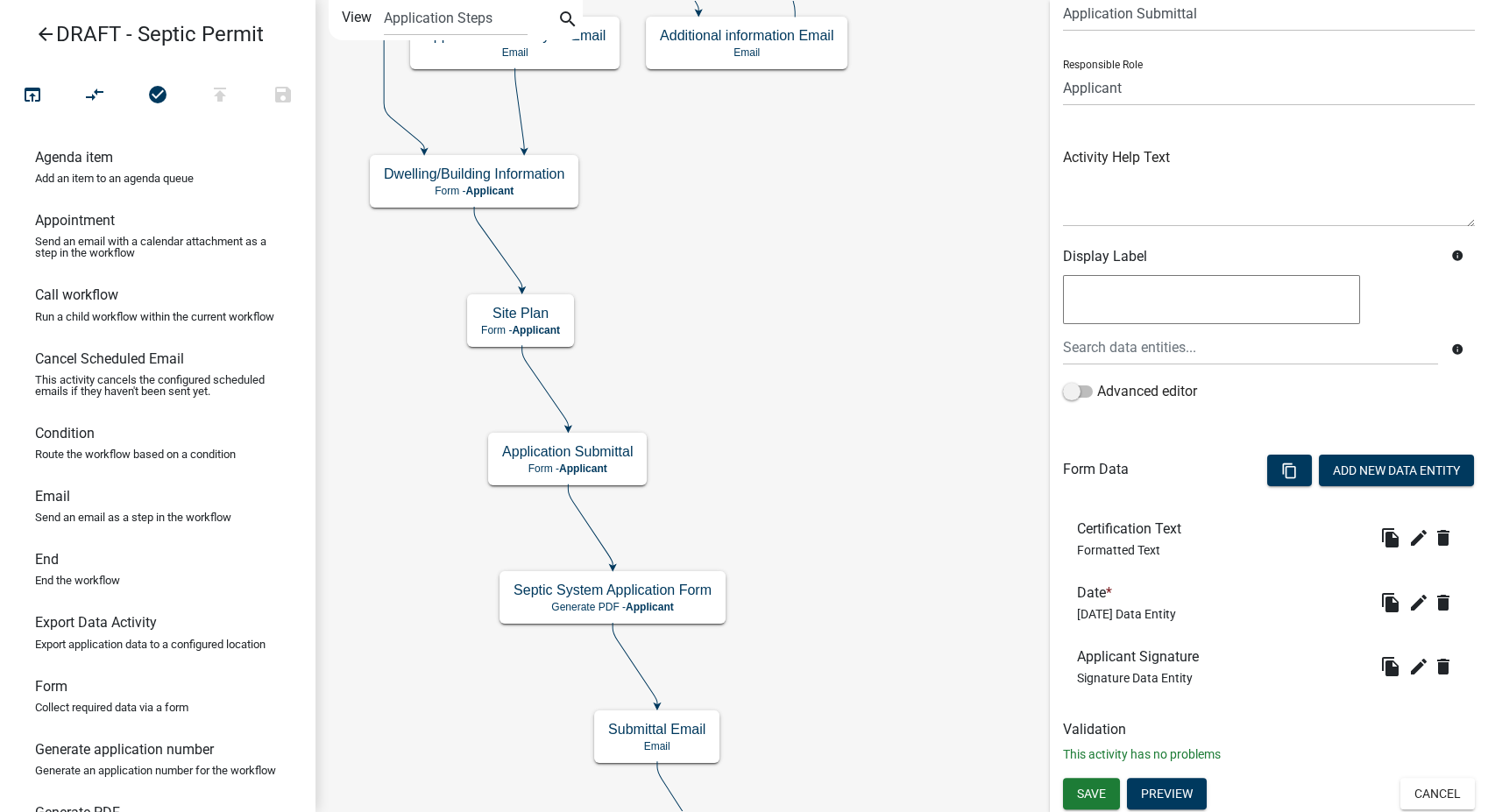
click at [41, 34] on icon "arrow_back" at bounding box center [45, 36] width 21 height 24
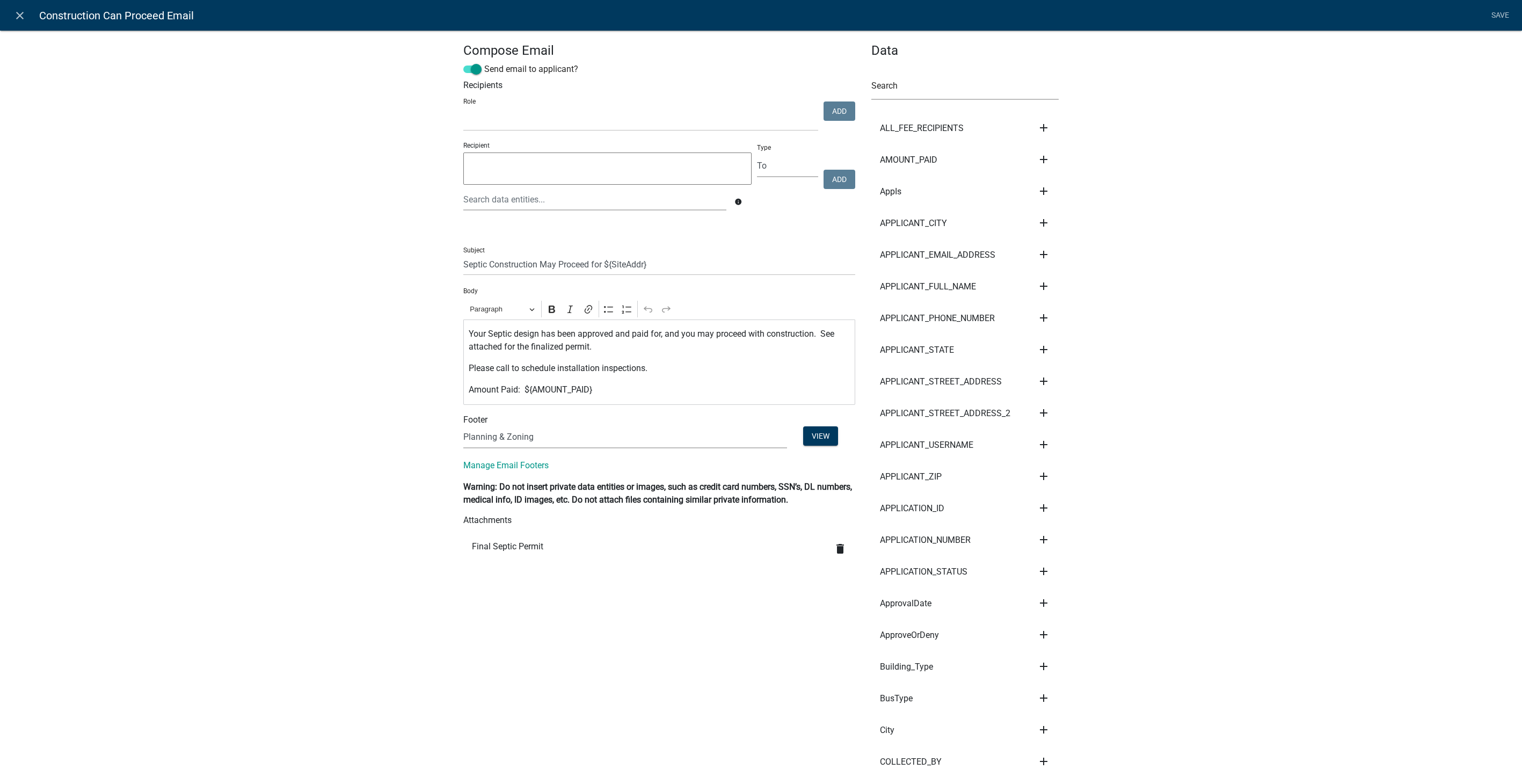
select select "d25eac50-9e33-4320-bcec-5f827307f14a"
click at [25, 15] on icon "close" at bounding box center [20, 15] width 13 height 13
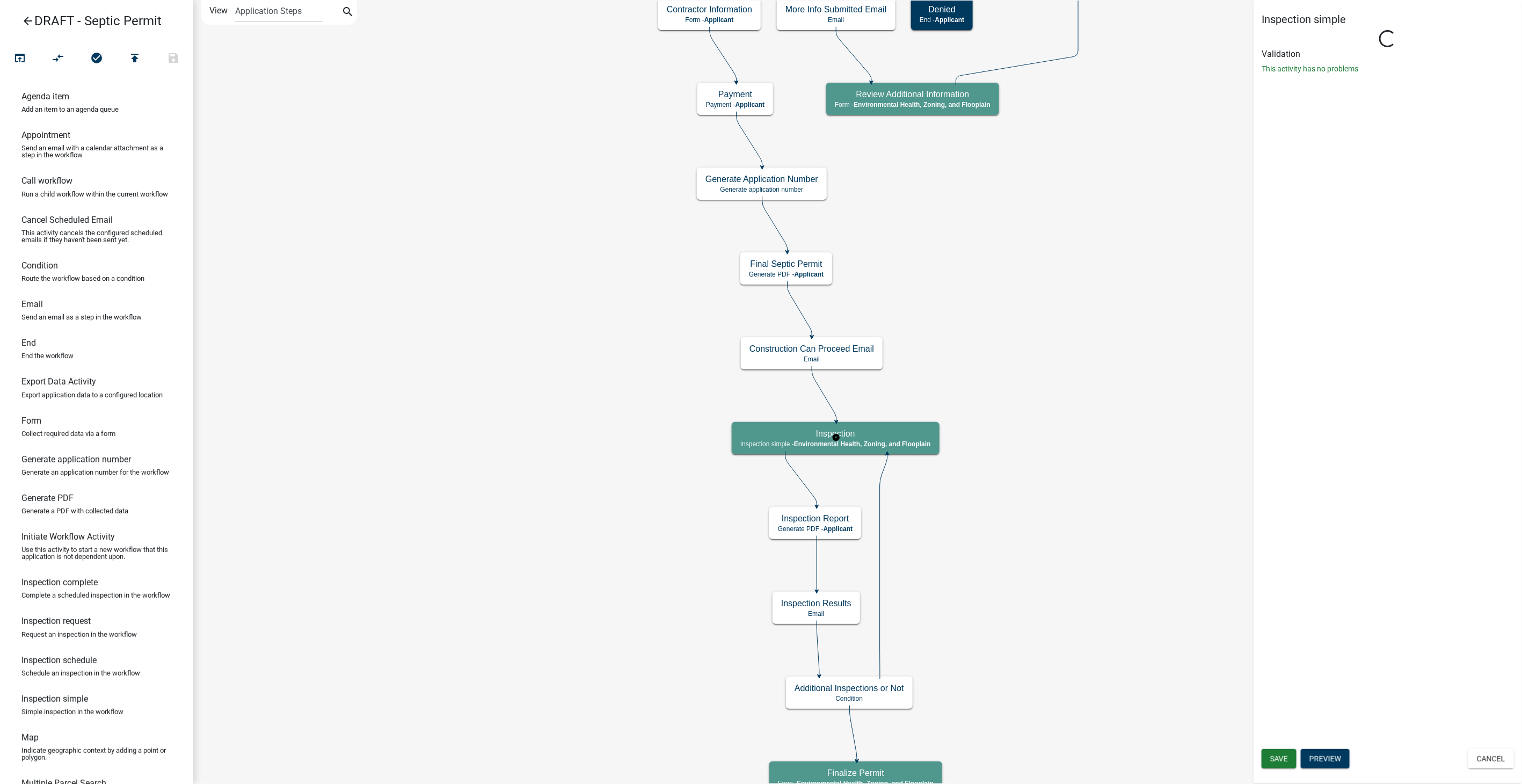
select select "6e93b631-5c72-41a2-84af-86c9c077baf0"
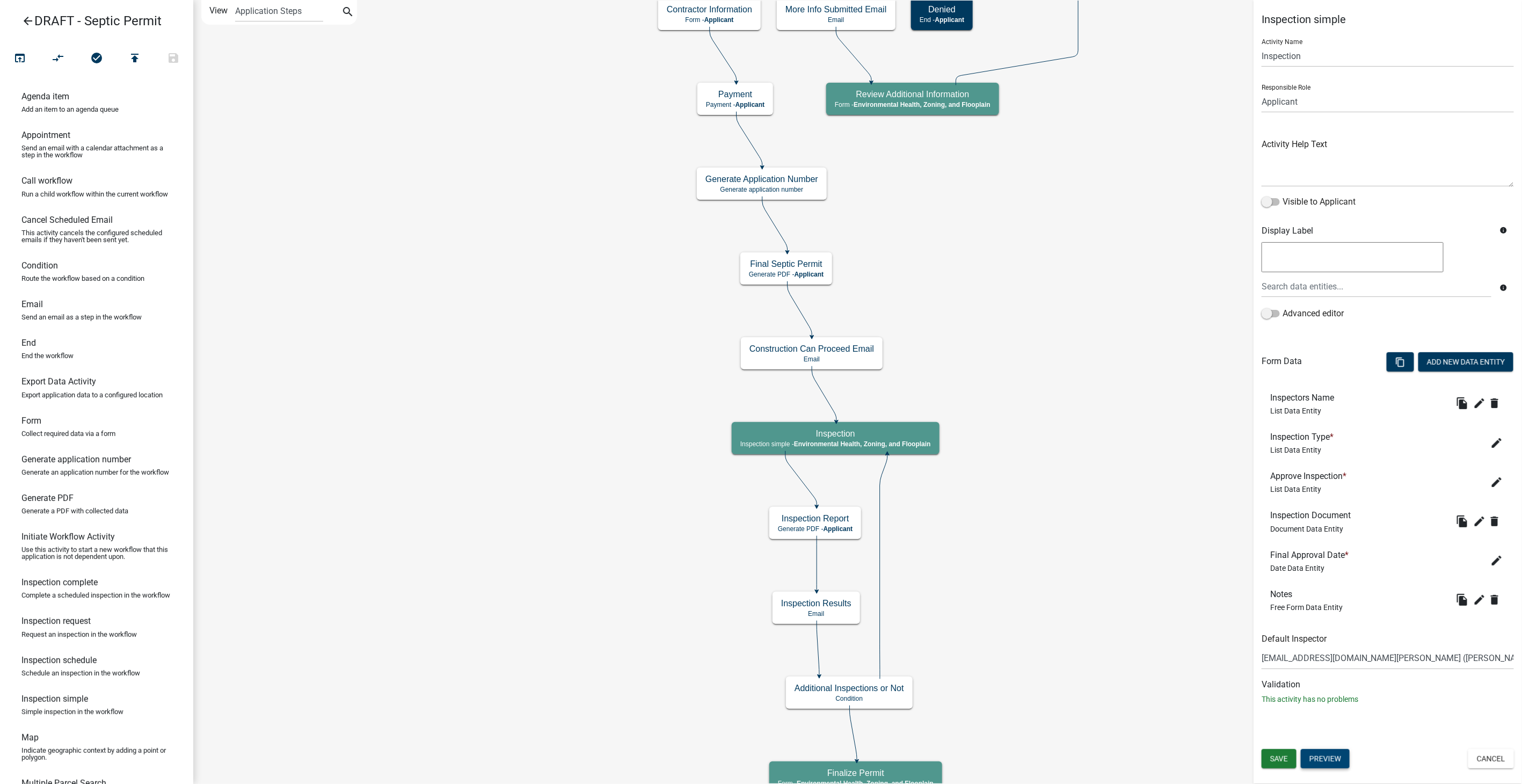
click at [1327, 759] on button "Preview" at bounding box center [1325, 759] width 49 height 19
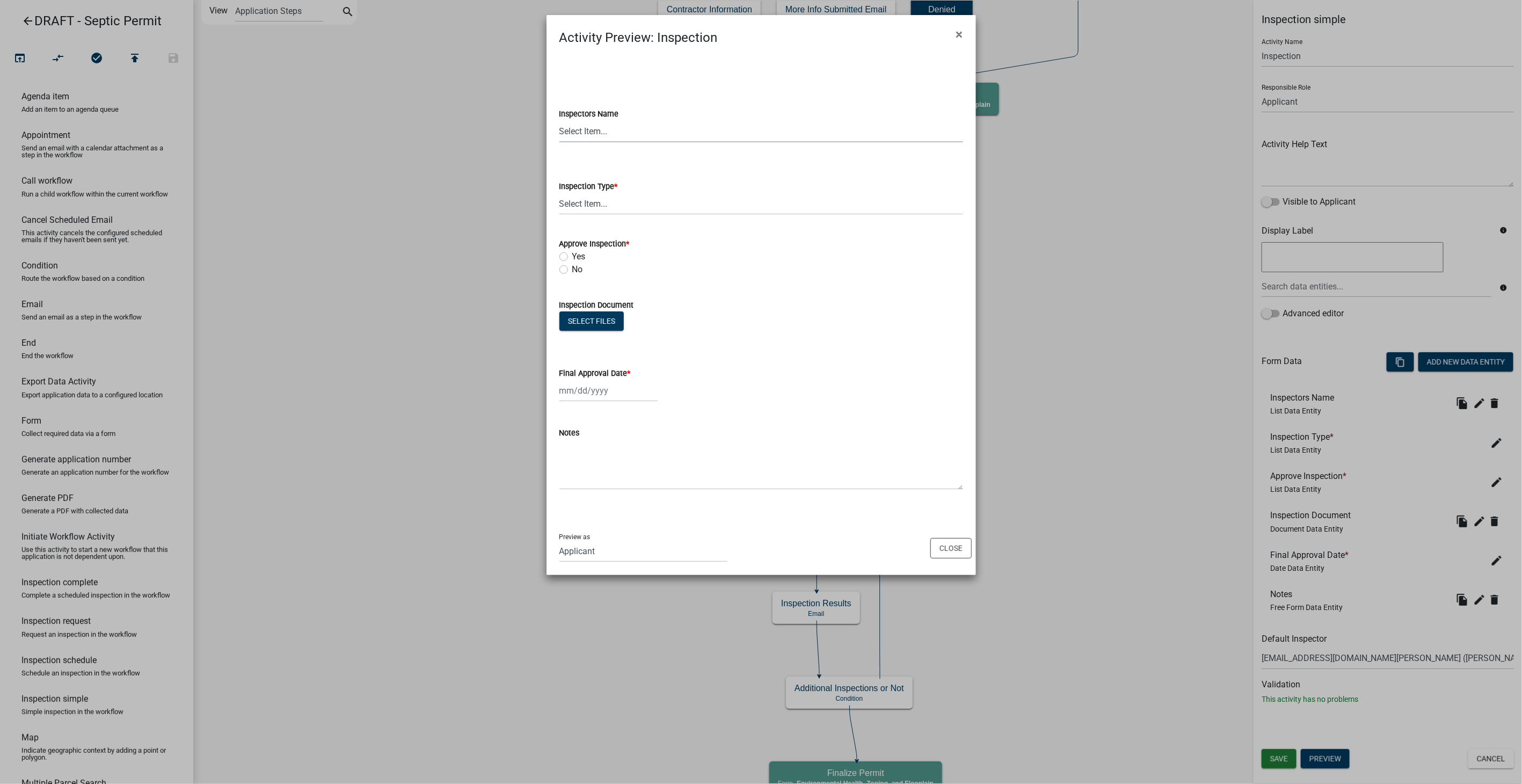
click at [638, 121] on select "Select Item... [EMAIL_ADDRESS][DOMAIN_NAME][PERSON_NAME] ([PERSON_NAME])" at bounding box center [761, 131] width 404 height 22
click at [633, 125] on select "Select Item... [EMAIL_ADDRESS][DOMAIN_NAME][PERSON_NAME] ([PERSON_NAME])" at bounding box center [761, 131] width 404 height 22
click at [627, 131] on select "Select Item... [EMAIL_ADDRESS][DOMAIN_NAME][PERSON_NAME] ([PERSON_NAME])" at bounding box center [761, 131] width 404 height 22
click at [578, 209] on select "Select Item... Septic Inspection" at bounding box center [761, 203] width 404 height 22
drag, startPoint x: 905, startPoint y: 332, endPoint x: 581, endPoint y: 261, distance: 331.7
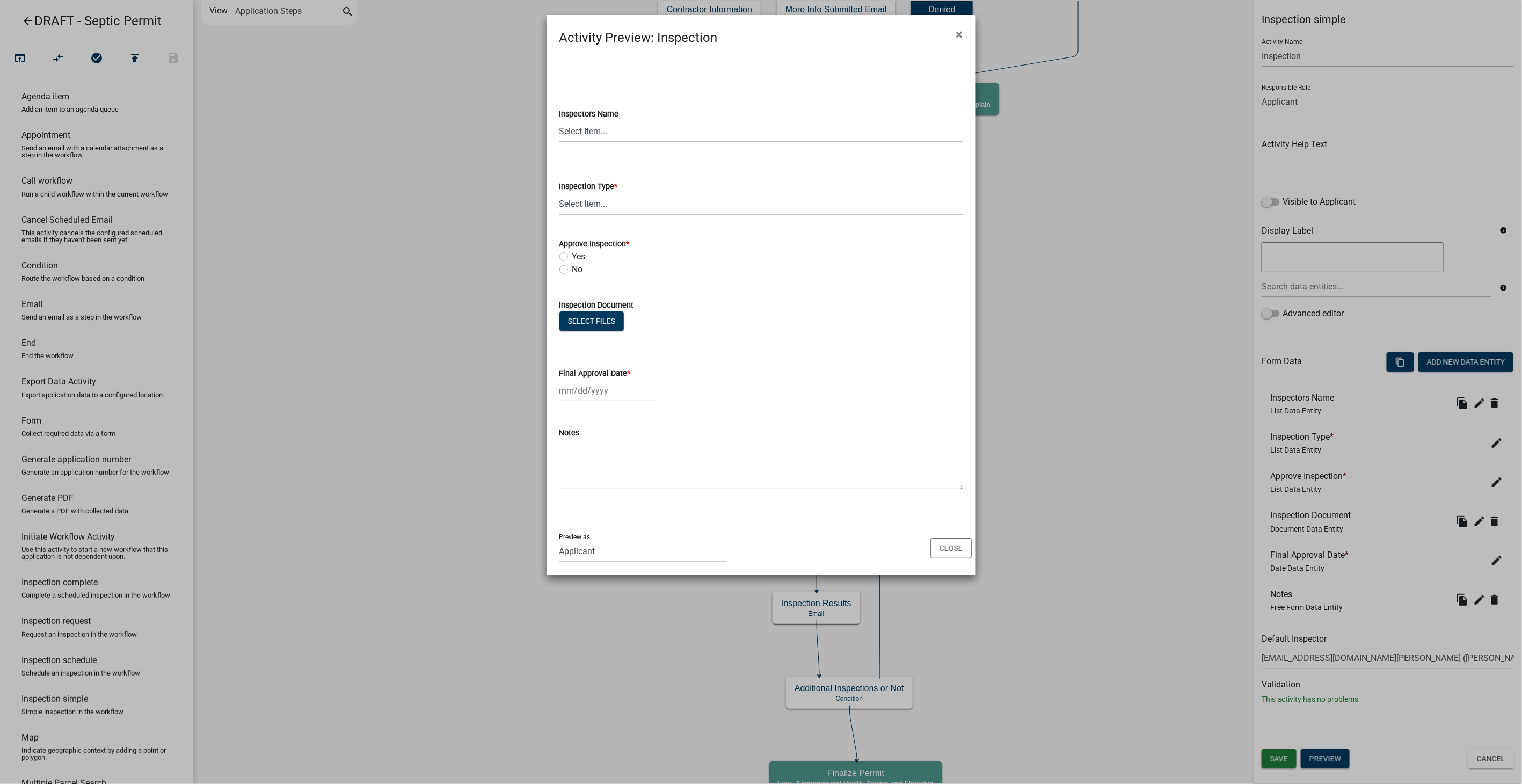
click at [905, 332] on div "Select files" at bounding box center [761, 322] width 404 height 22
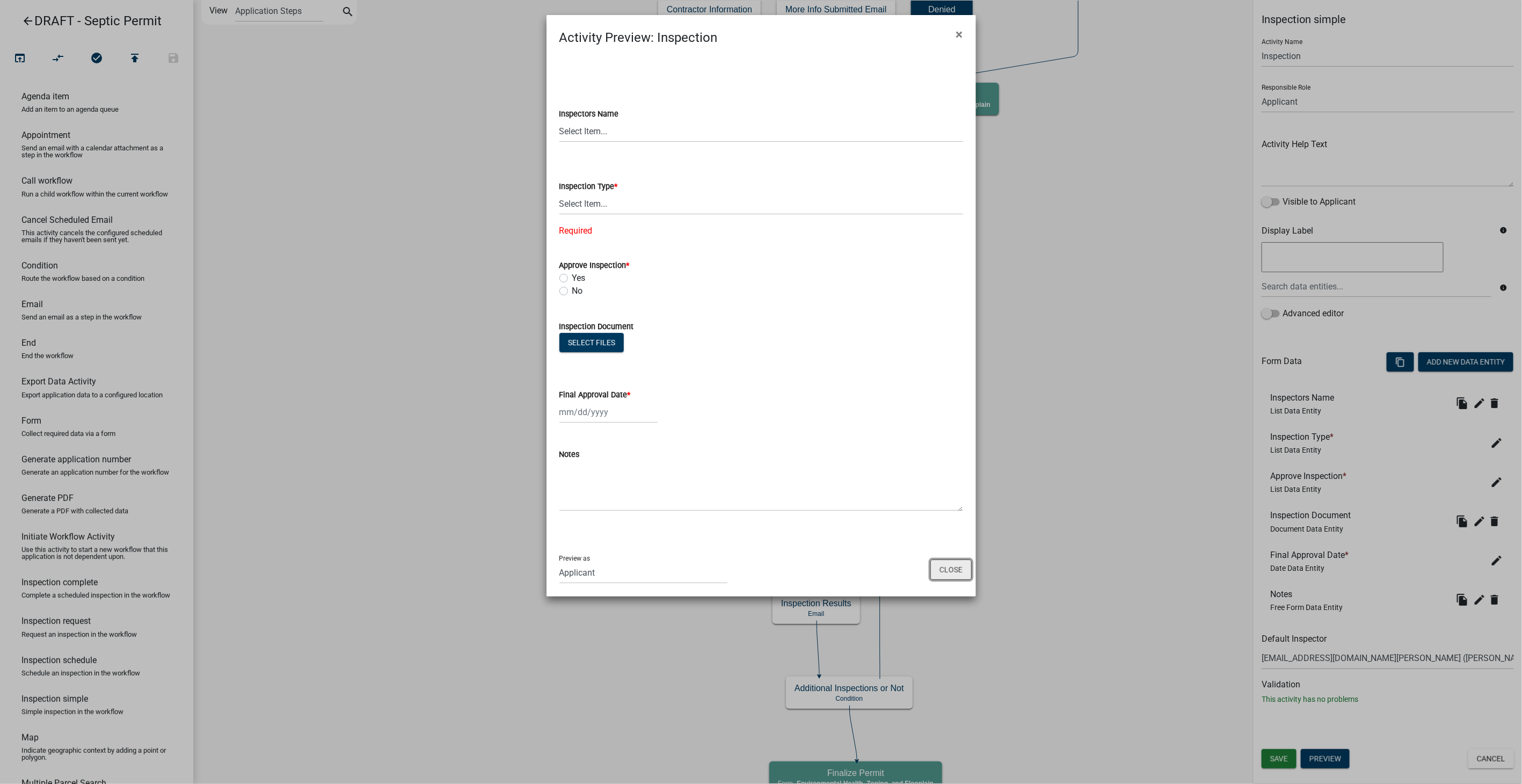
click at [939, 563] on button "Close" at bounding box center [951, 570] width 41 height 21
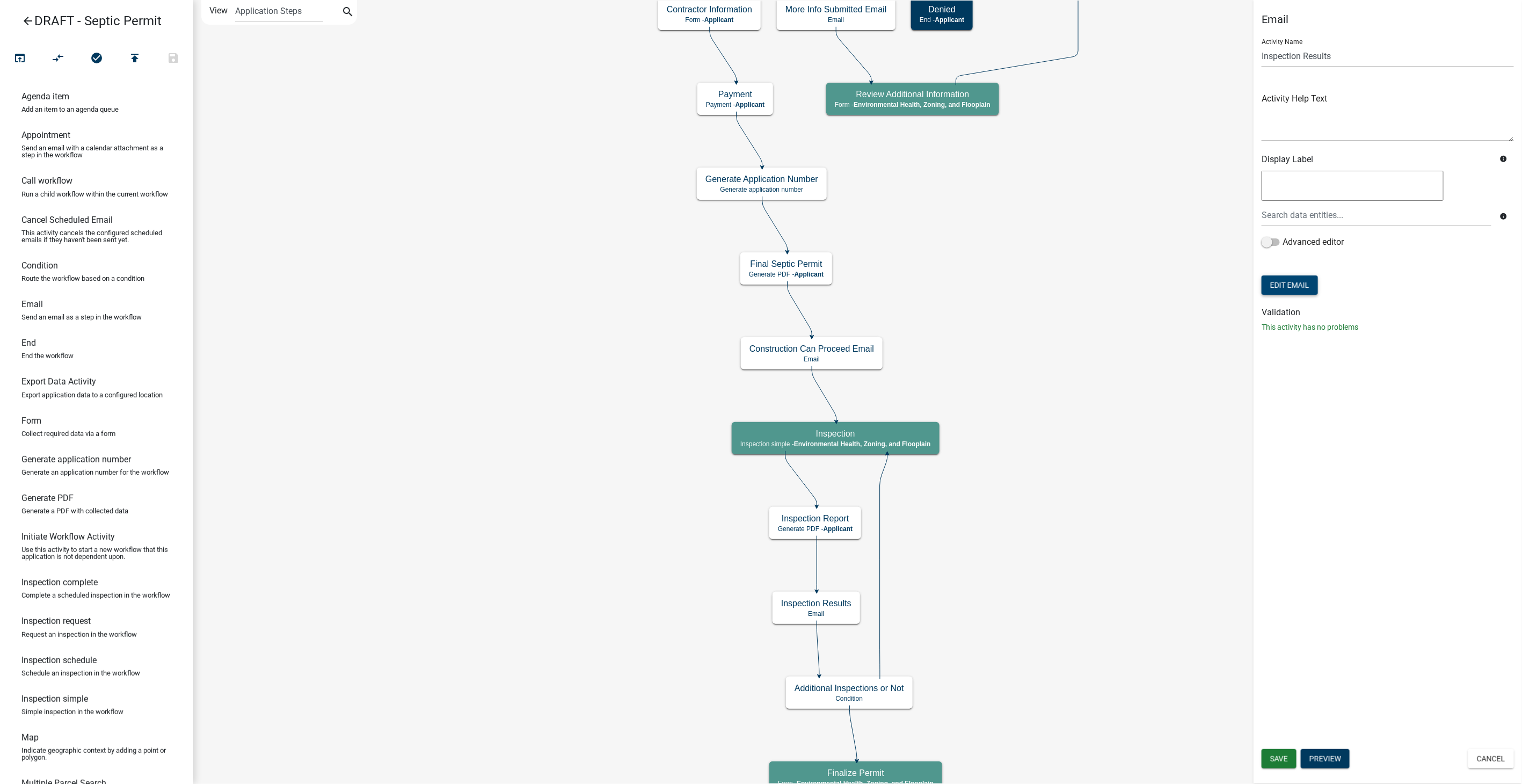
click at [1297, 288] on button "Edit Email" at bounding box center [1289, 285] width 56 height 19
select select "d25eac50-9e33-4320-bcec-5f827307f14a"
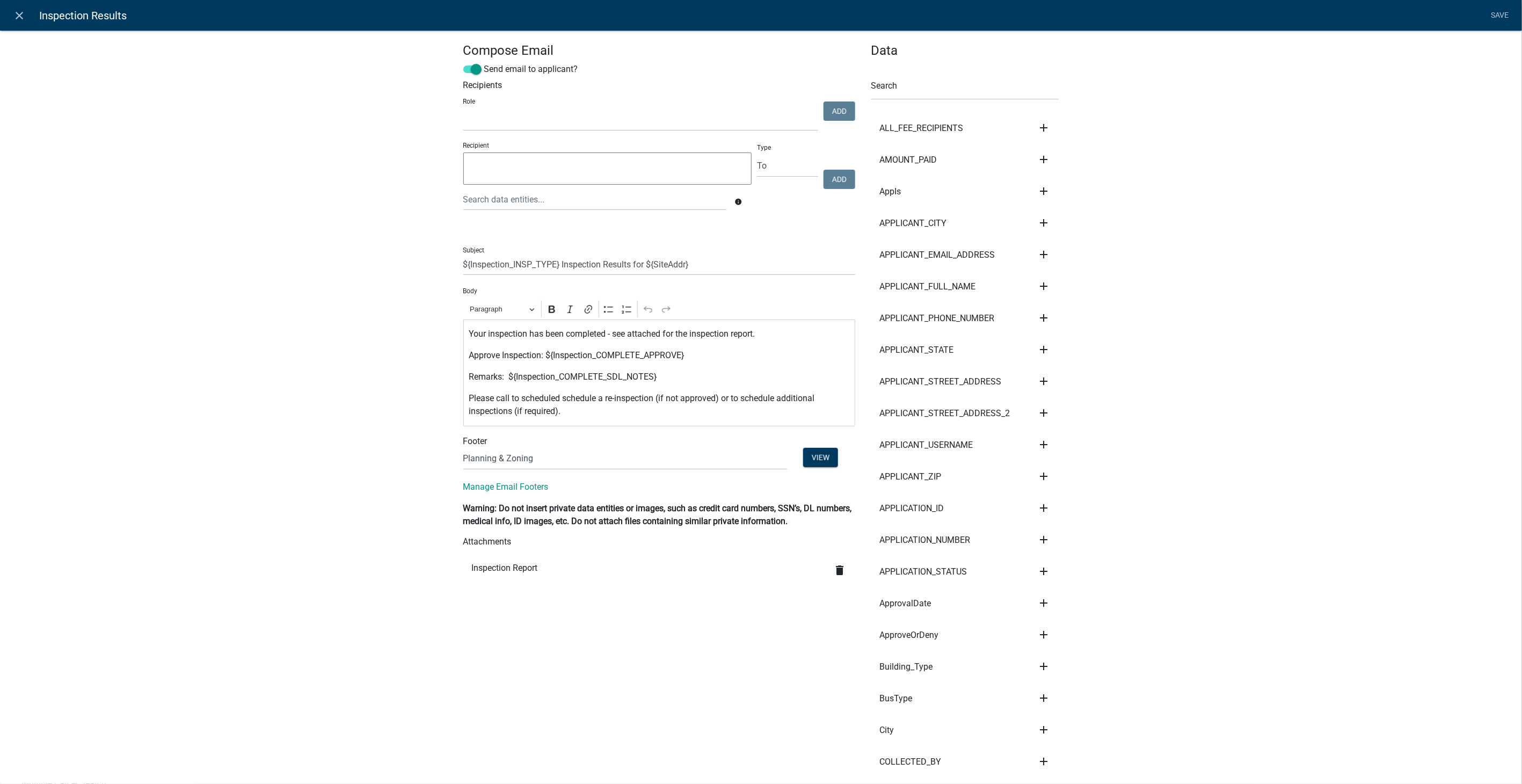
select select
click at [21, 17] on icon "close" at bounding box center [20, 15] width 13 height 13
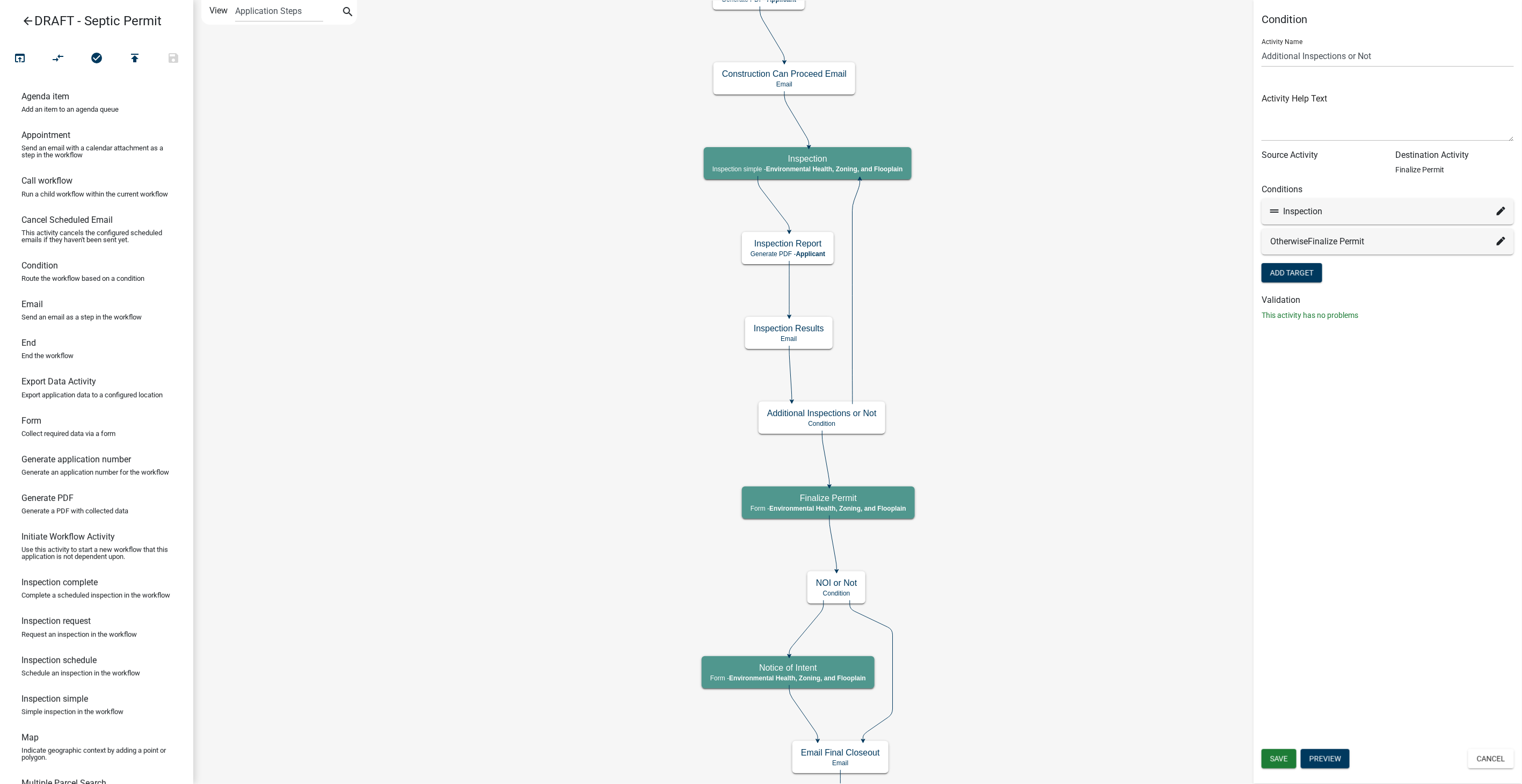
click at [1503, 209] on icon at bounding box center [1501, 211] width 9 height 9
select select "42: eeb5898e-18c0-415c-9ca8-cc62e3e99ada"
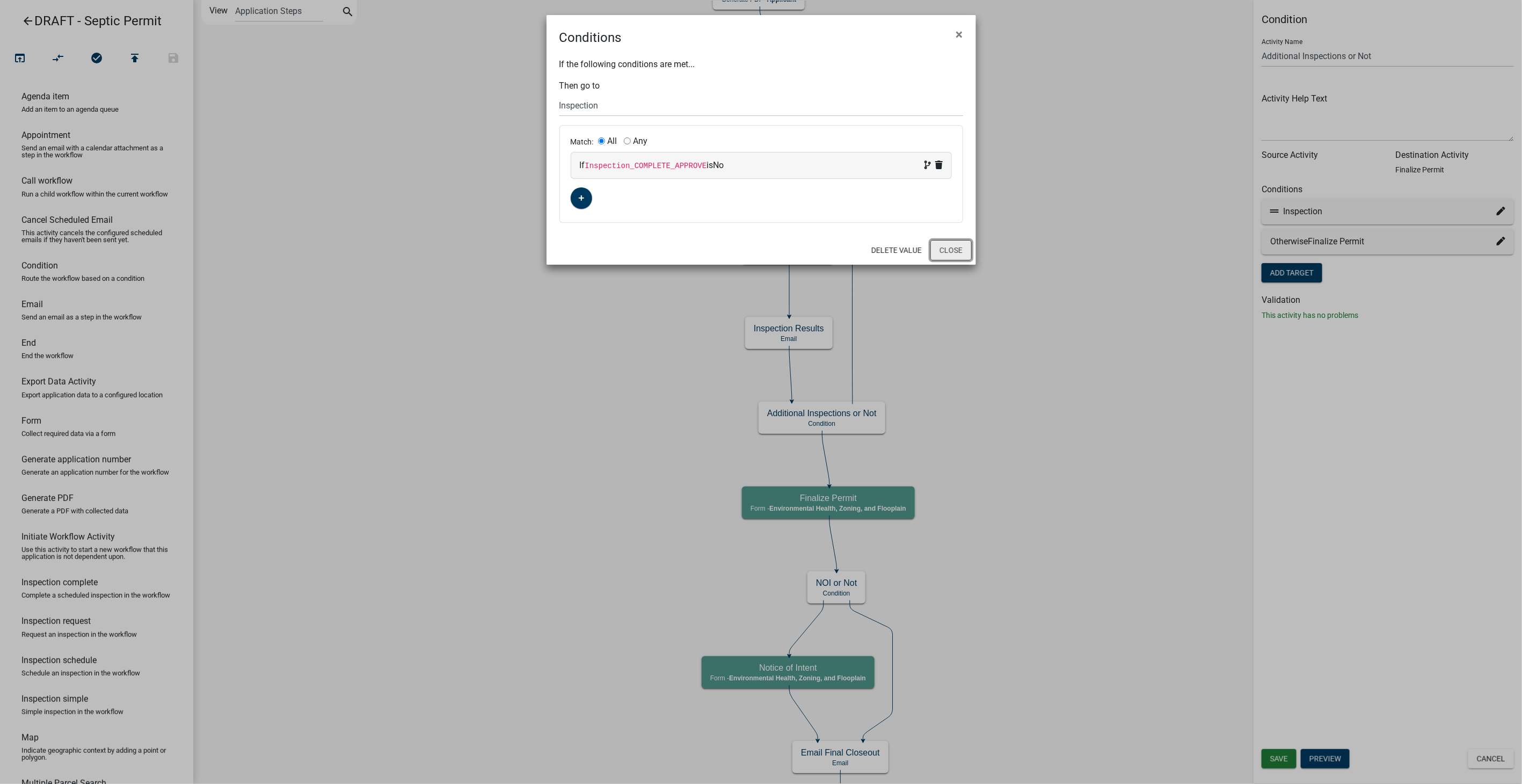
click at [958, 250] on button "Close" at bounding box center [951, 250] width 41 height 21
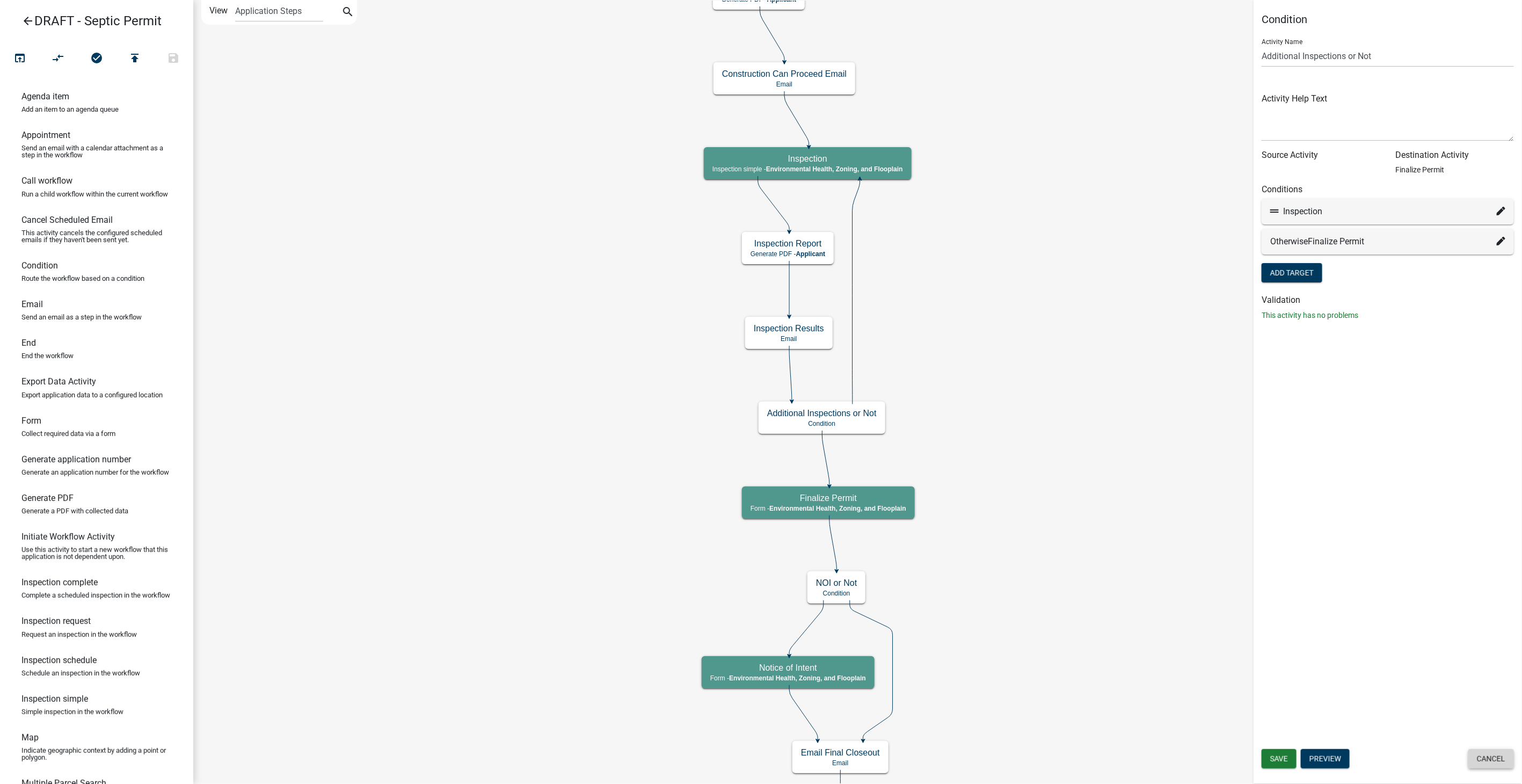
click at [1477, 757] on button "Cancel" at bounding box center [1491, 759] width 45 height 19
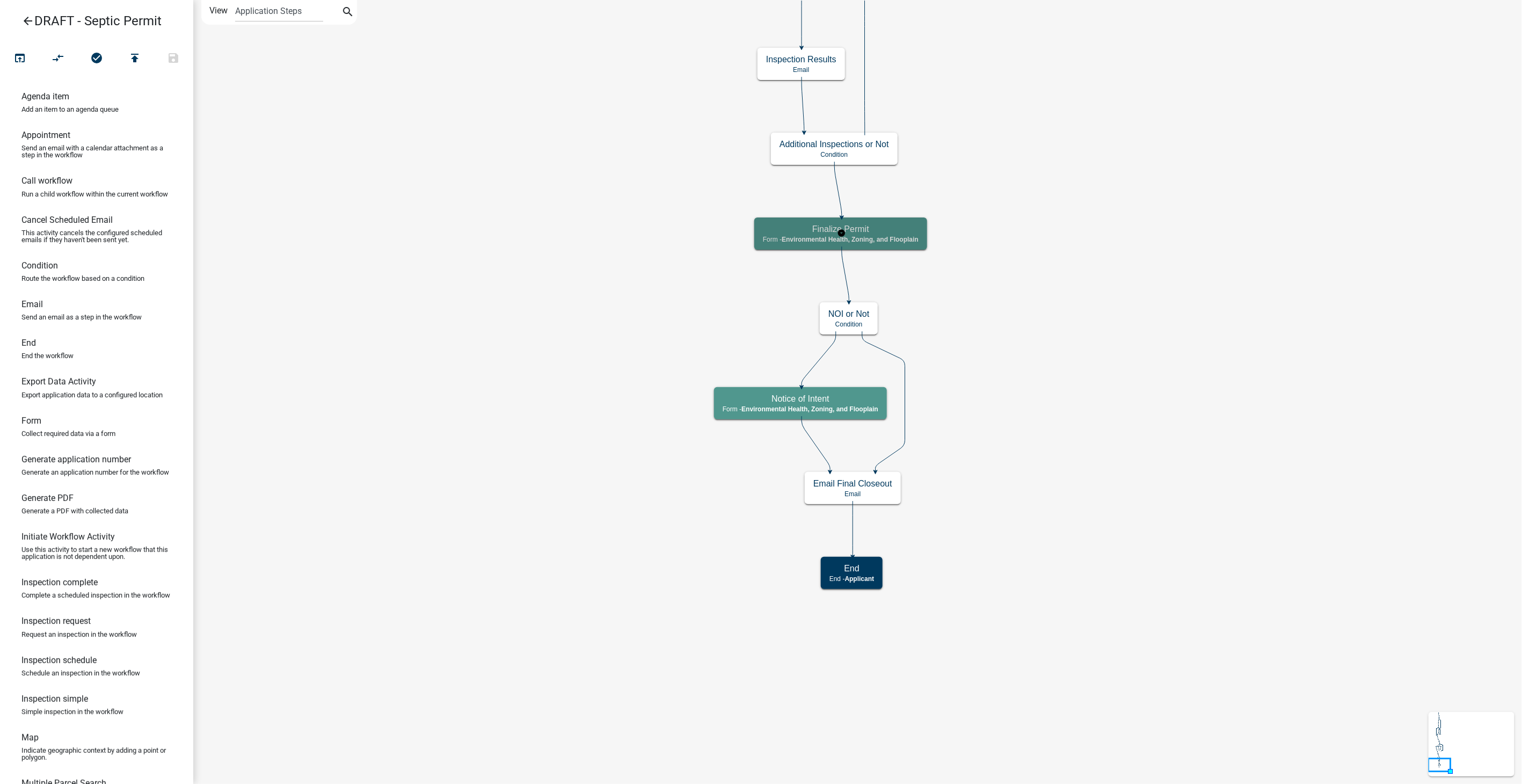
click at [868, 249] on div "Finalize Permit Form - Environmental Health, Zoning, and Flooplain" at bounding box center [841, 233] width 173 height 32
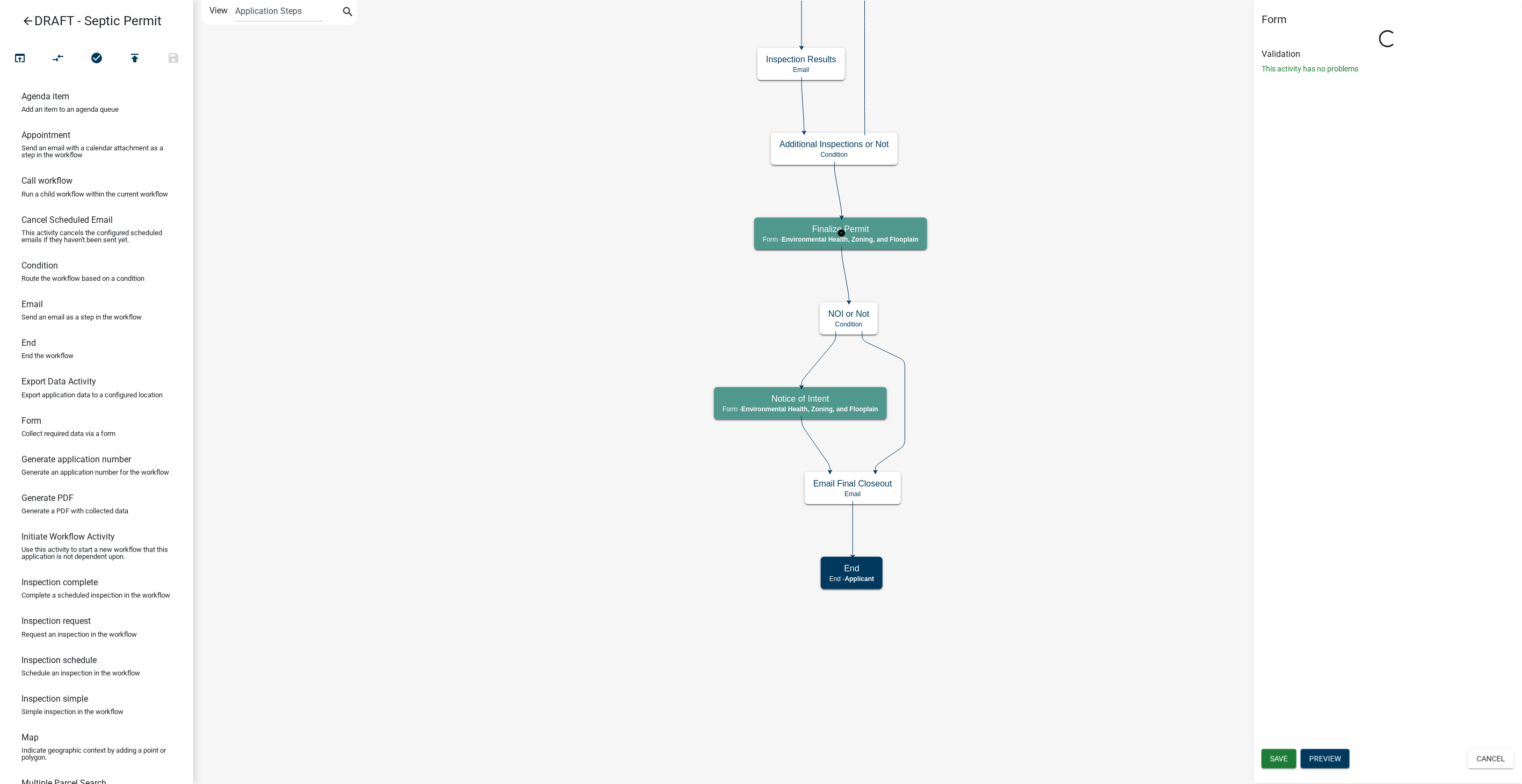
select select "3A482E95-251E-4A38-AB9D-AB9F785FB168"
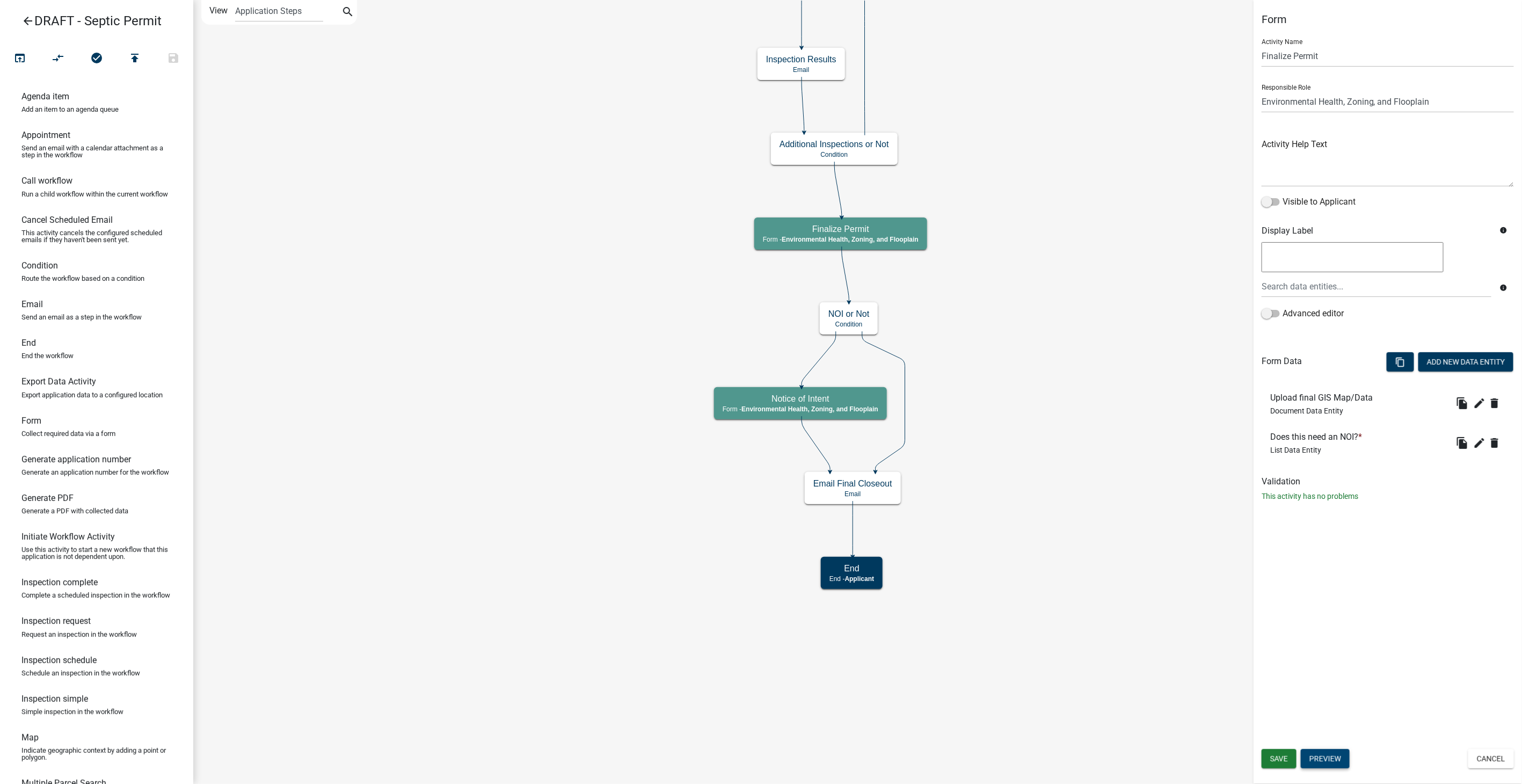
click at [1319, 754] on button "Preview" at bounding box center [1325, 759] width 49 height 19
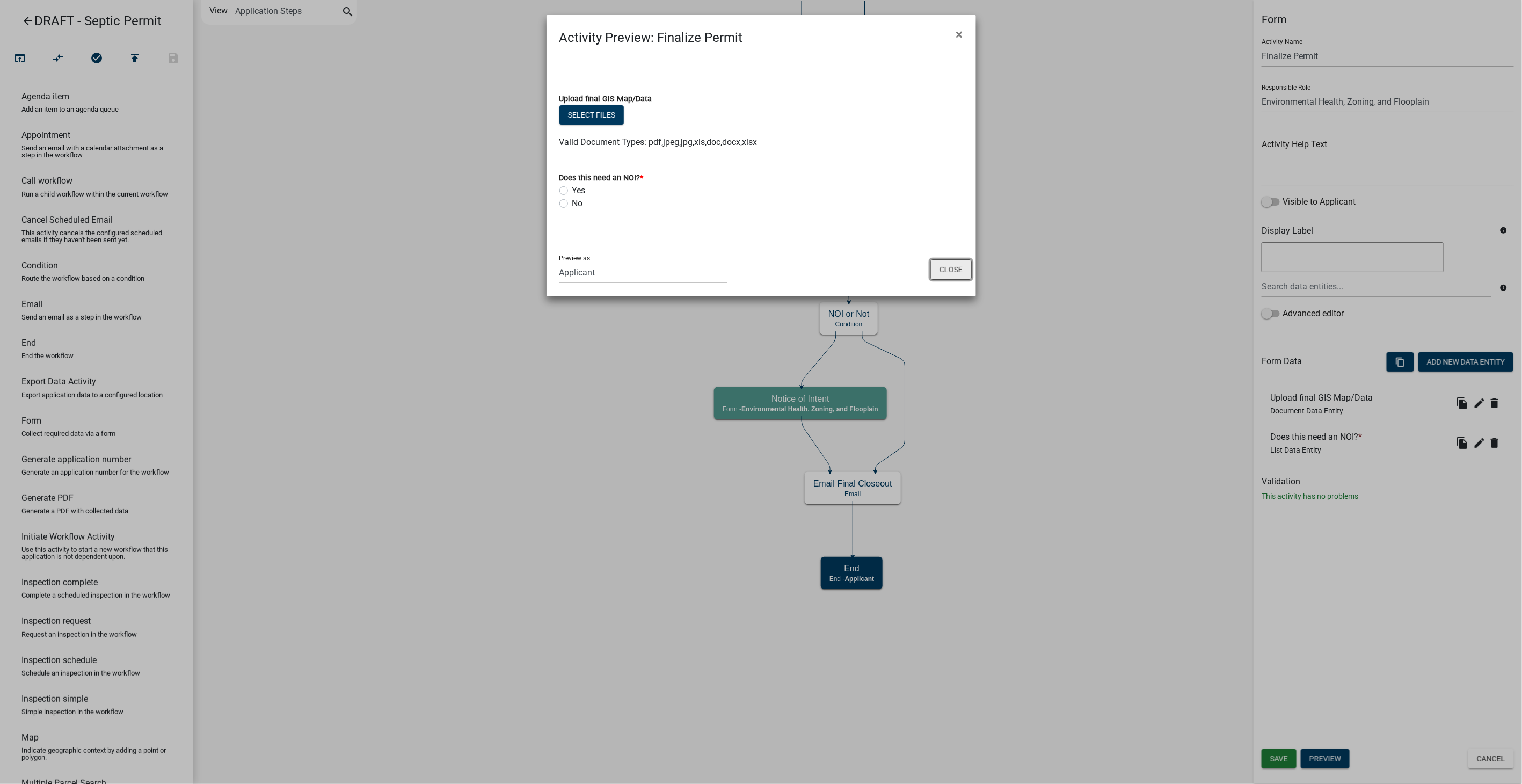
click at [944, 269] on button "Close" at bounding box center [951, 269] width 41 height 21
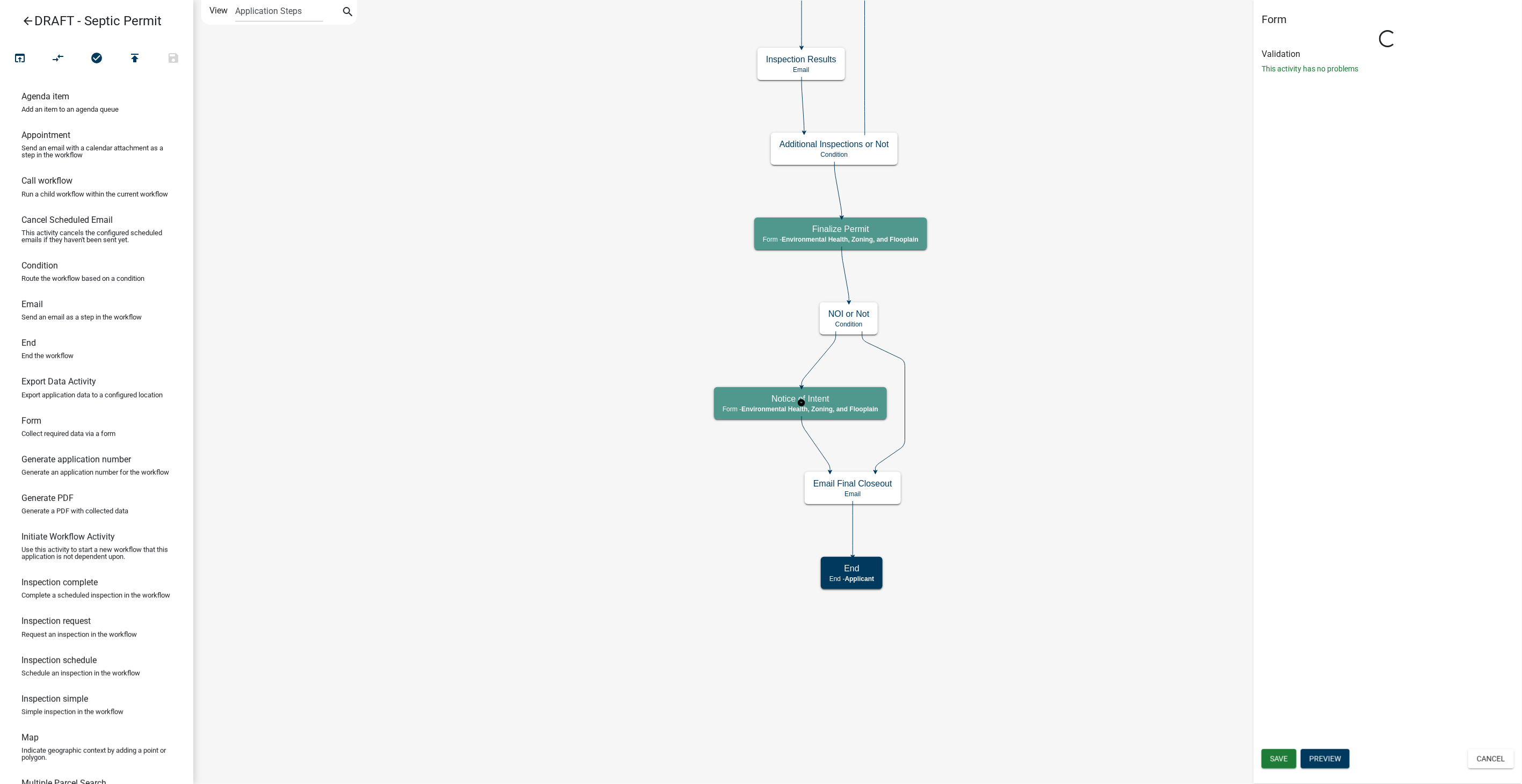
select select "3A482E95-251E-4A38-AB9D-AB9F785FB168"
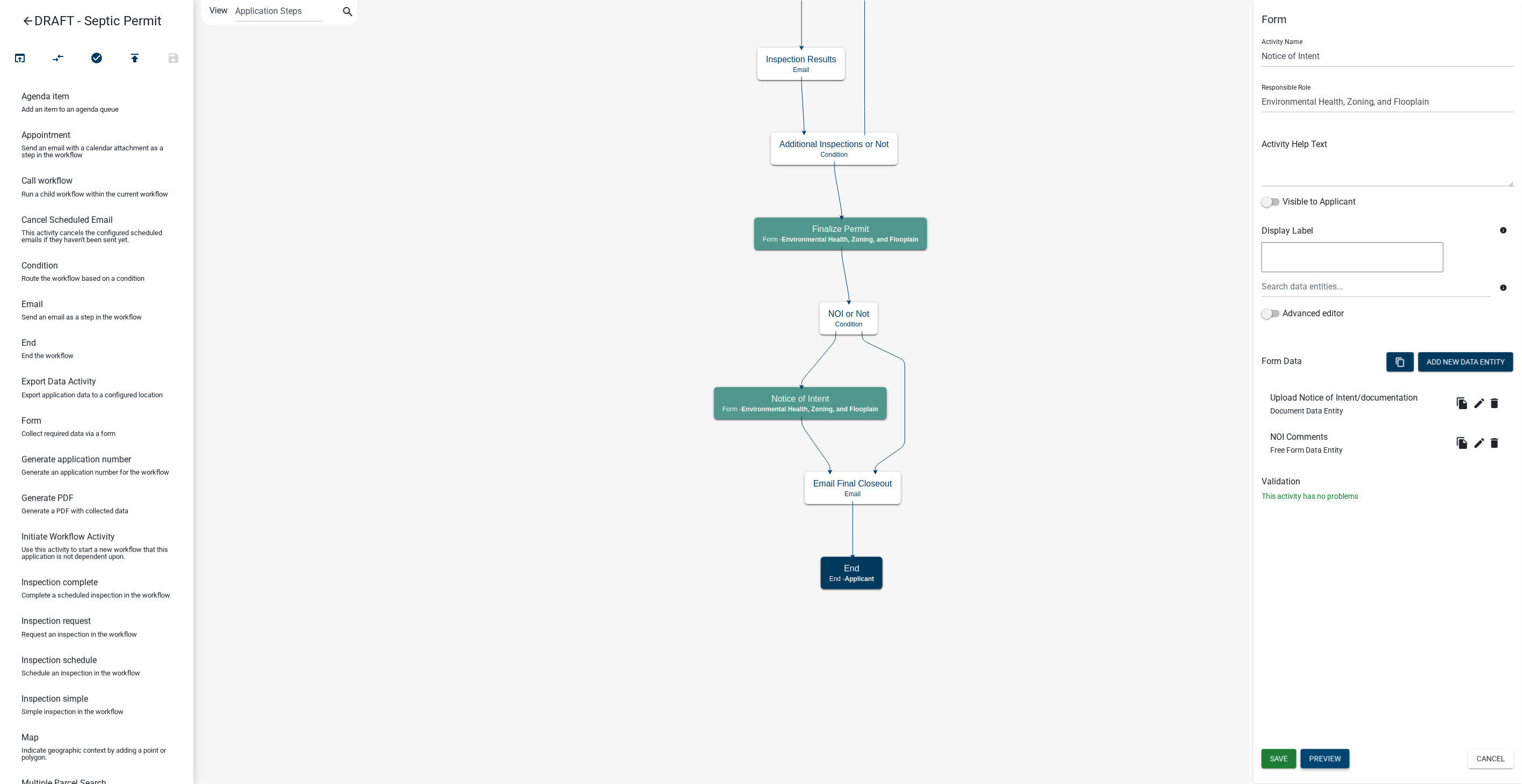
click at [1316, 762] on button "Preview" at bounding box center [1325, 759] width 49 height 19
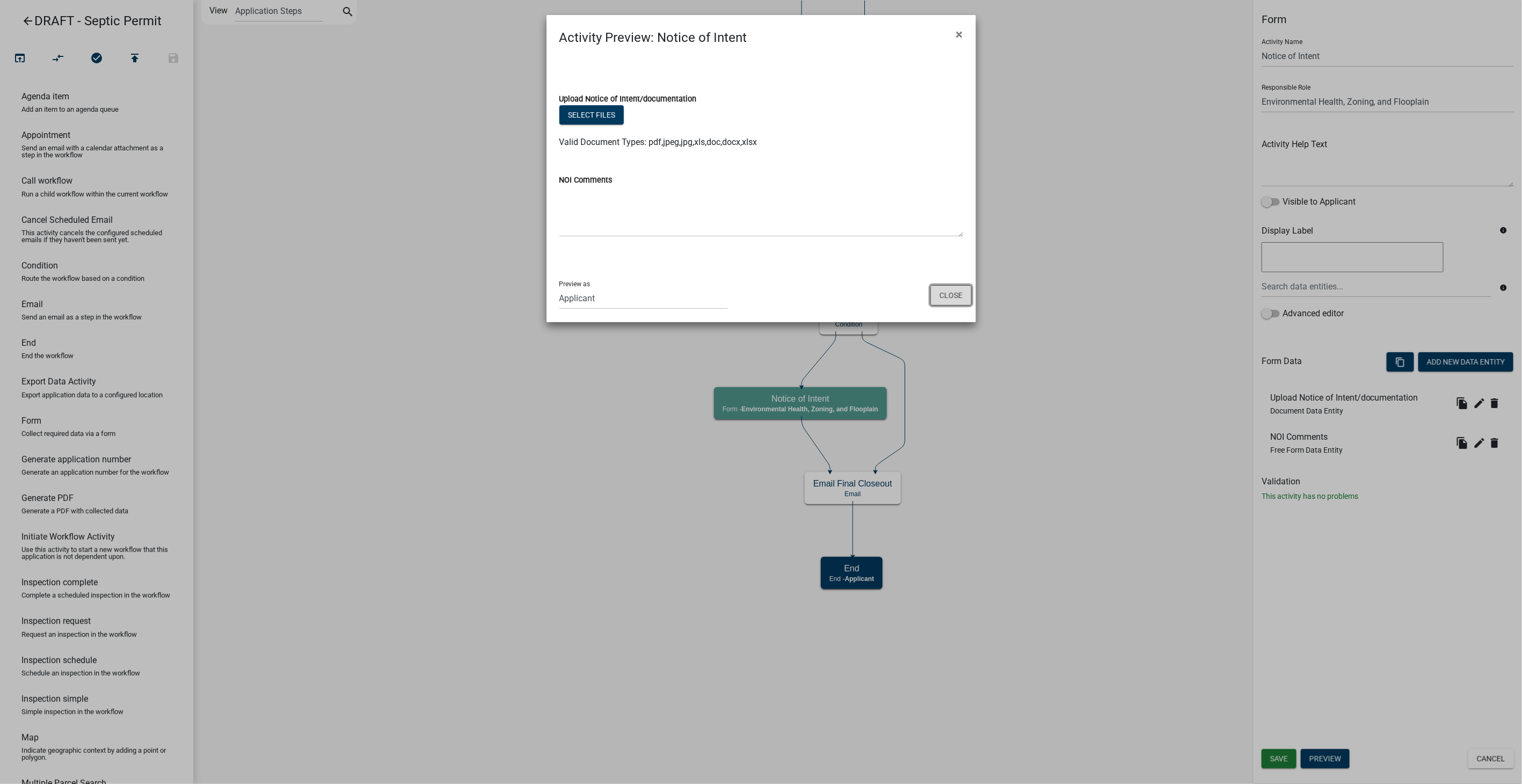
click at [937, 301] on button "Close" at bounding box center [951, 295] width 41 height 21
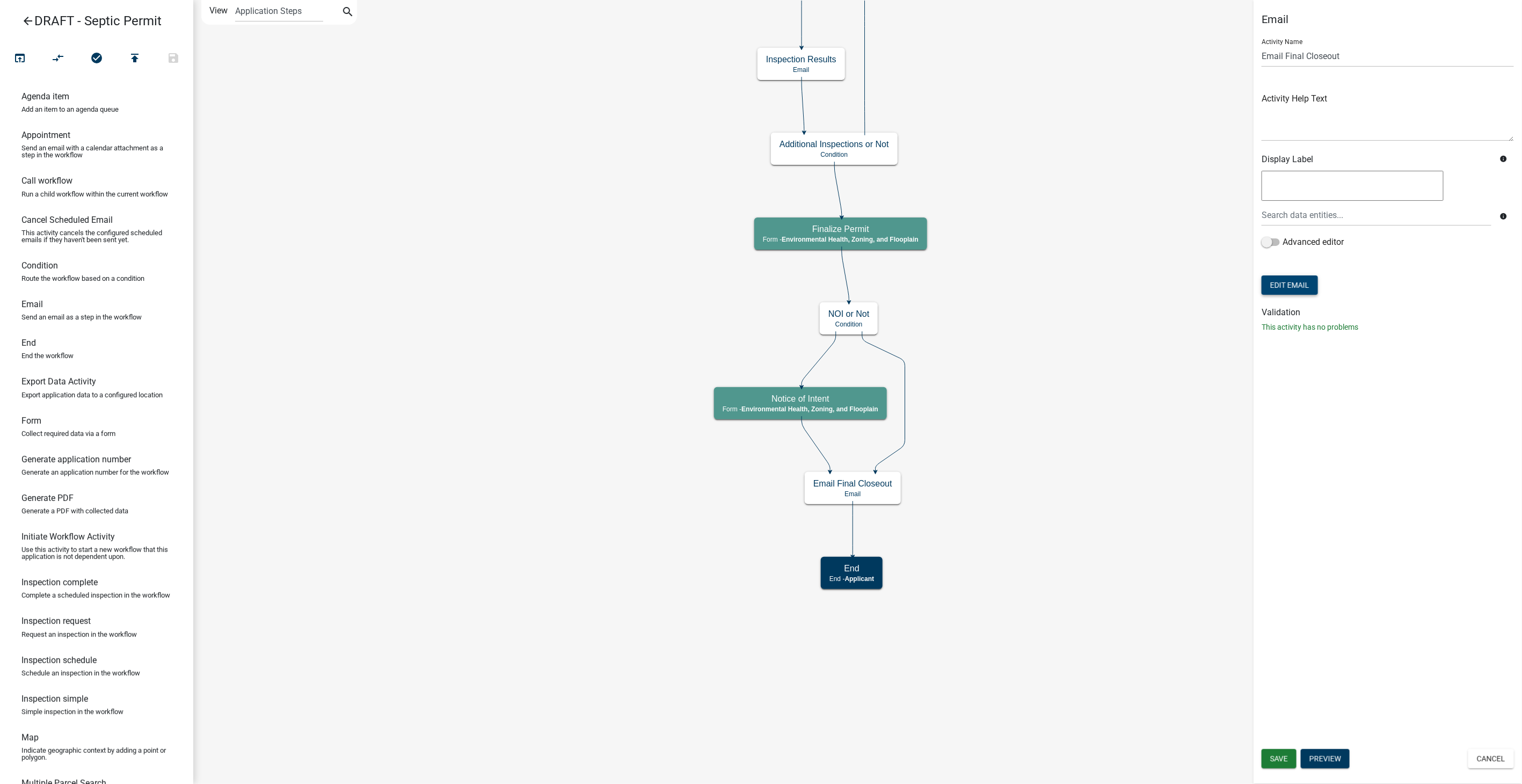
click at [1282, 279] on button "Edit Email" at bounding box center [1289, 285] width 56 height 19
select select "d25eac50-9e33-4320-bcec-5f827307f14a"
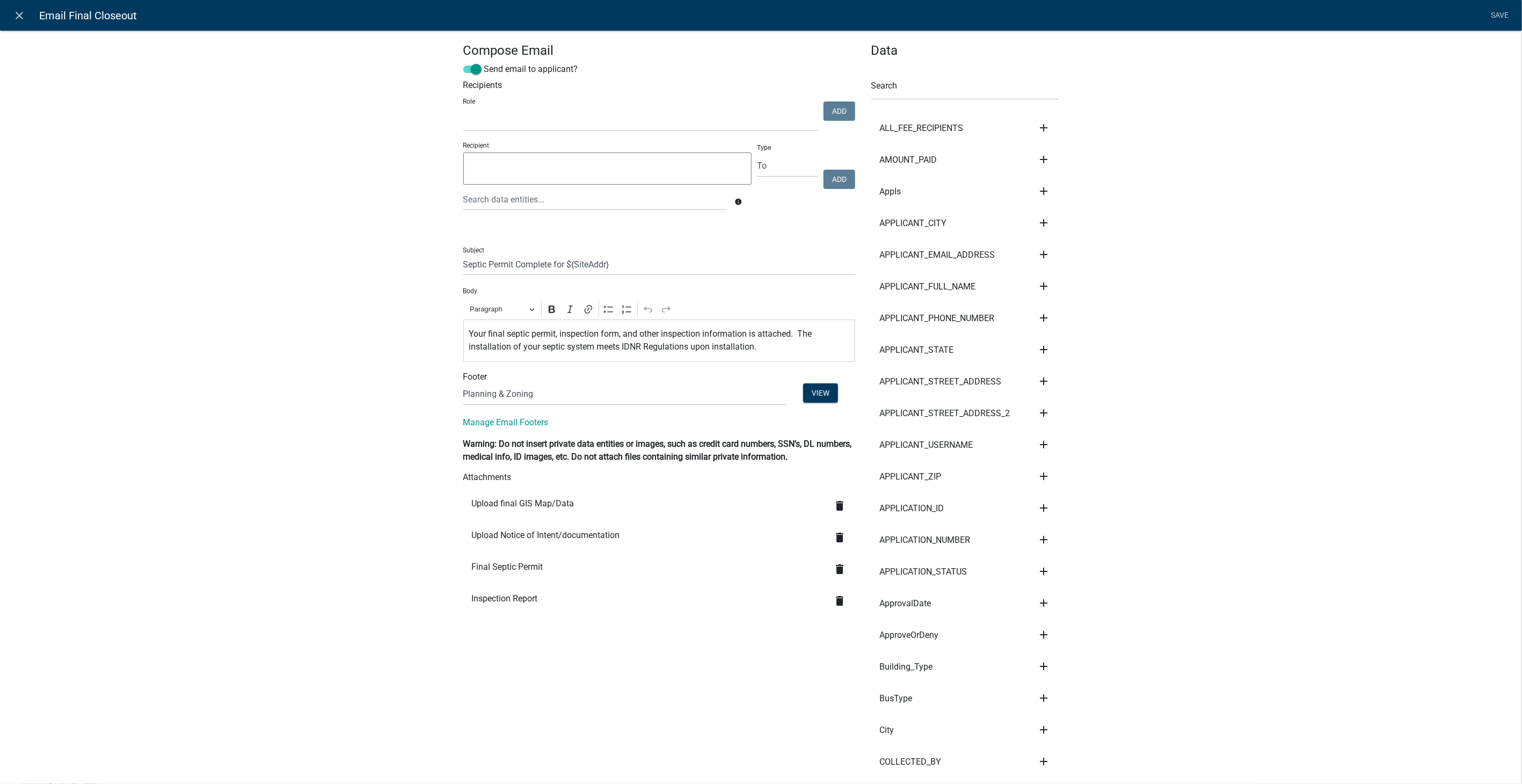
select select
click at [20, 10] on icon "close" at bounding box center [20, 15] width 13 height 13
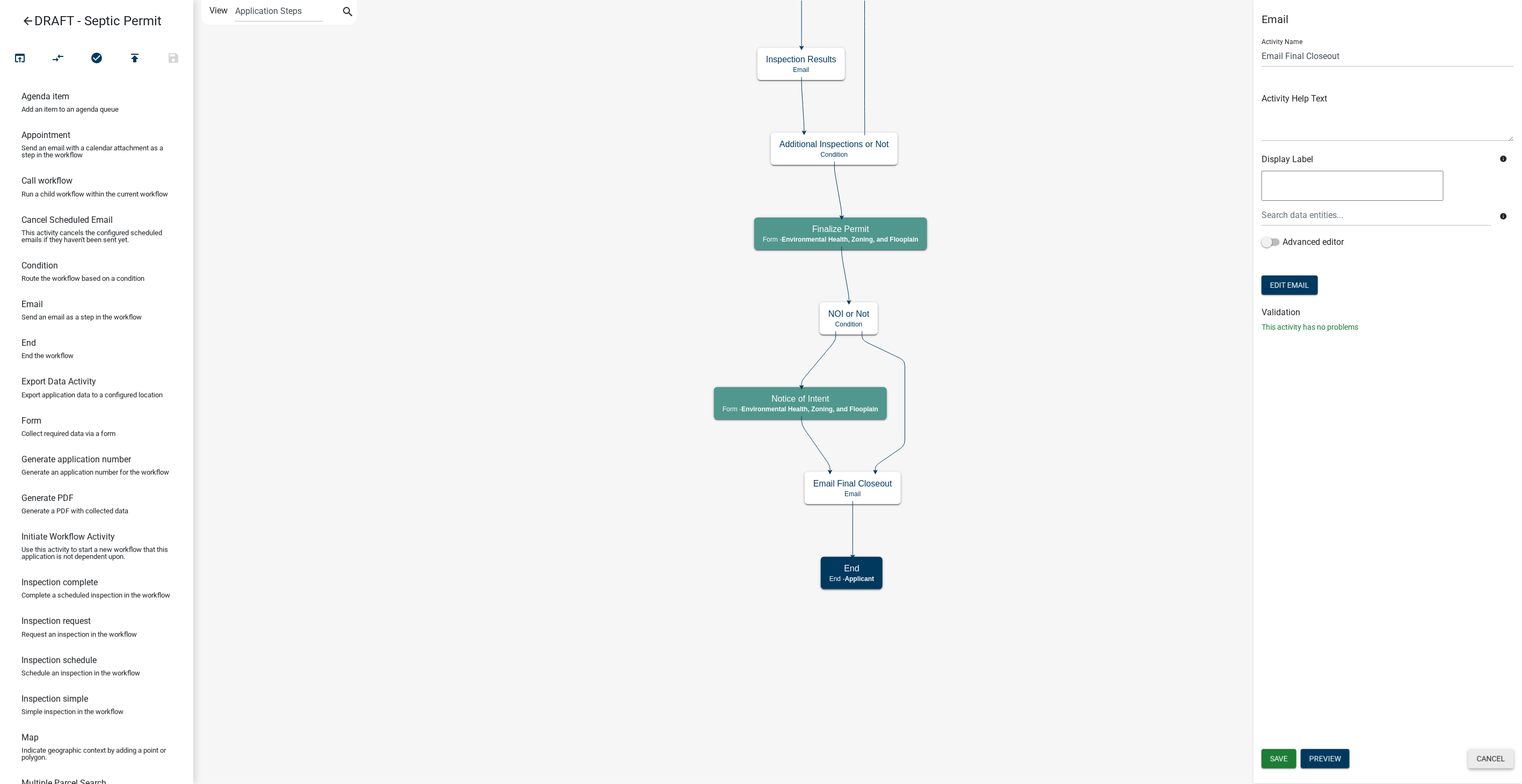
click at [1500, 754] on button "Cancel" at bounding box center [1491, 759] width 45 height 19
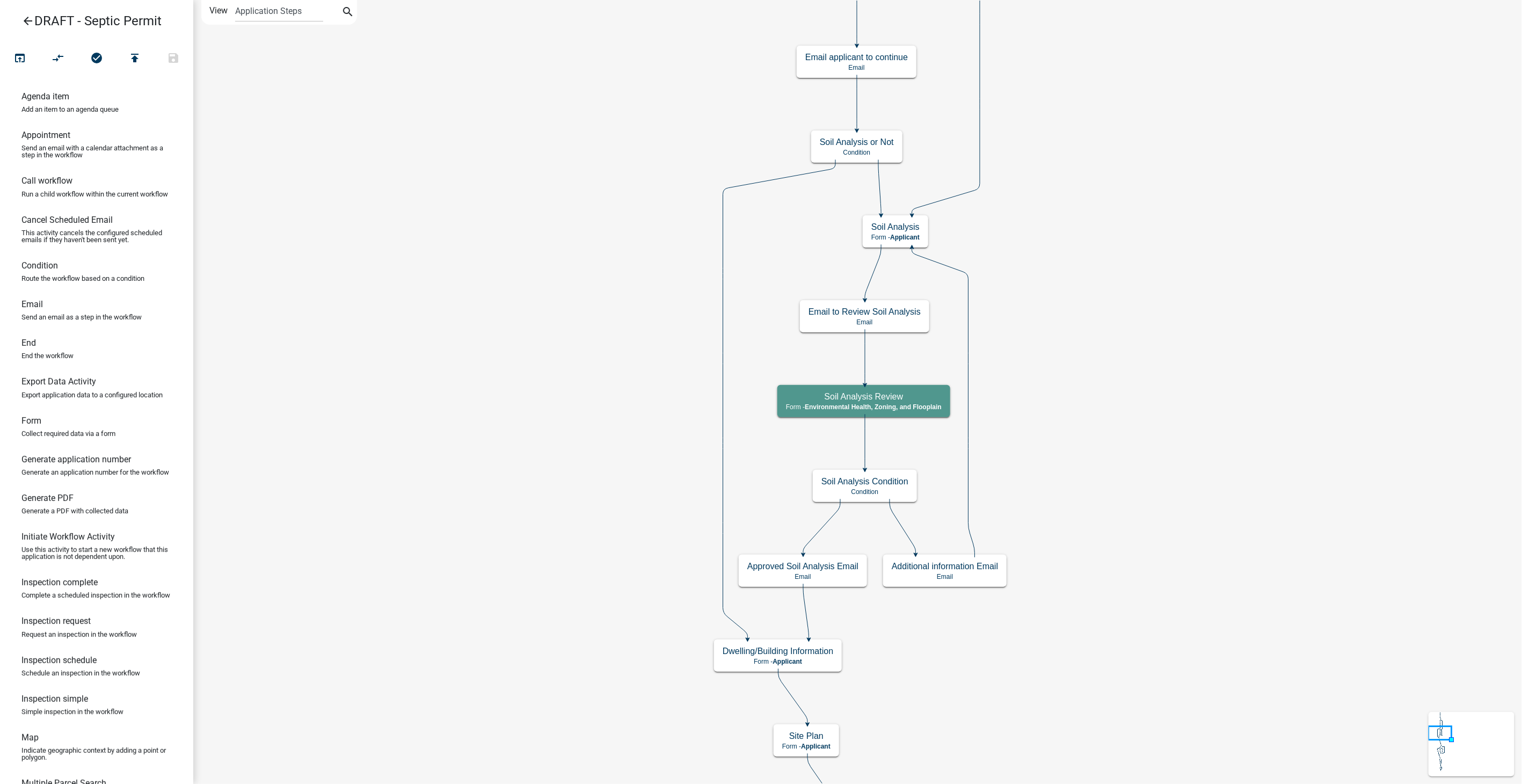
click at [29, 21] on icon "arrow_back" at bounding box center [28, 22] width 13 height 15
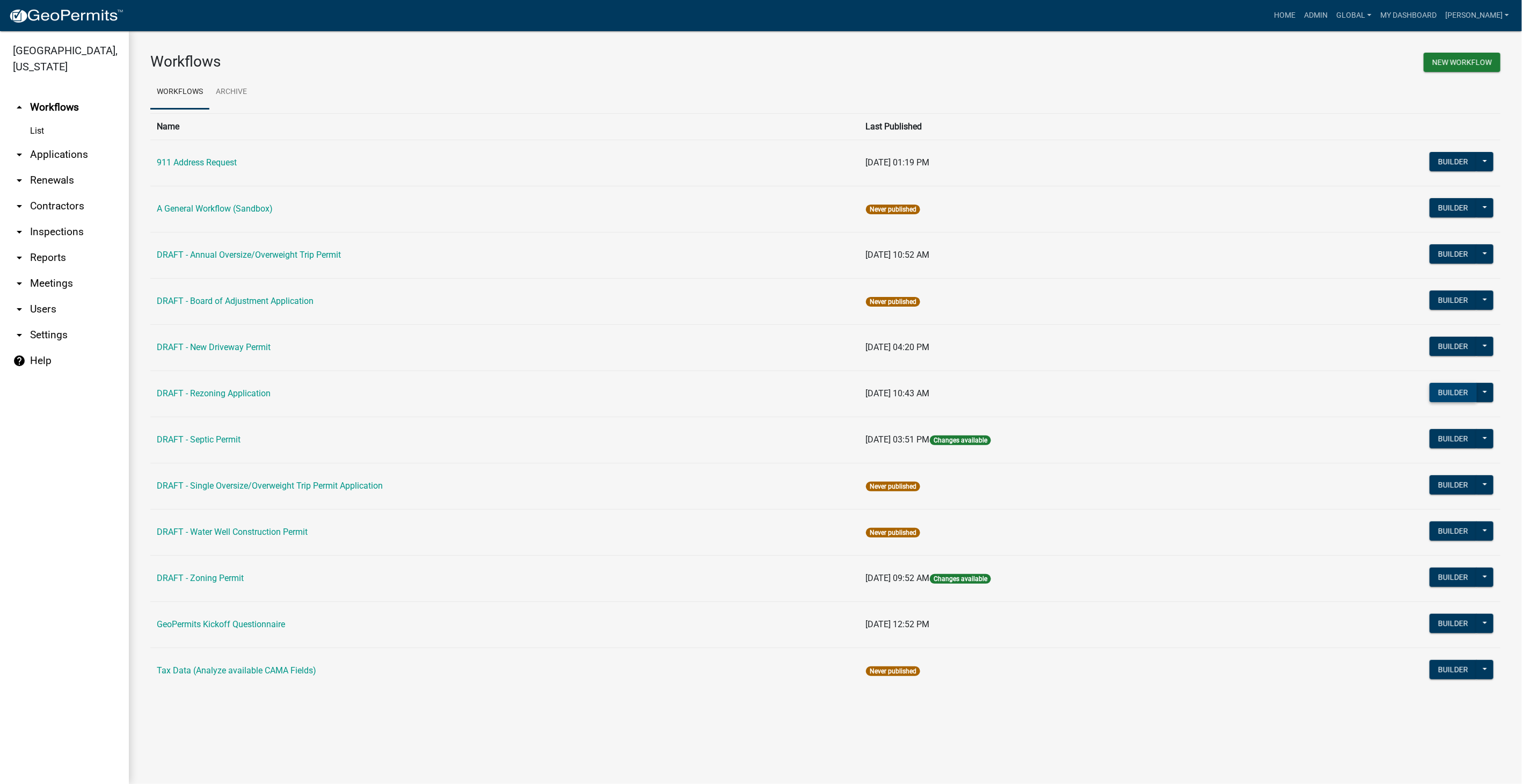
click at [1448, 388] on button "Builder" at bounding box center [1453, 392] width 47 height 19
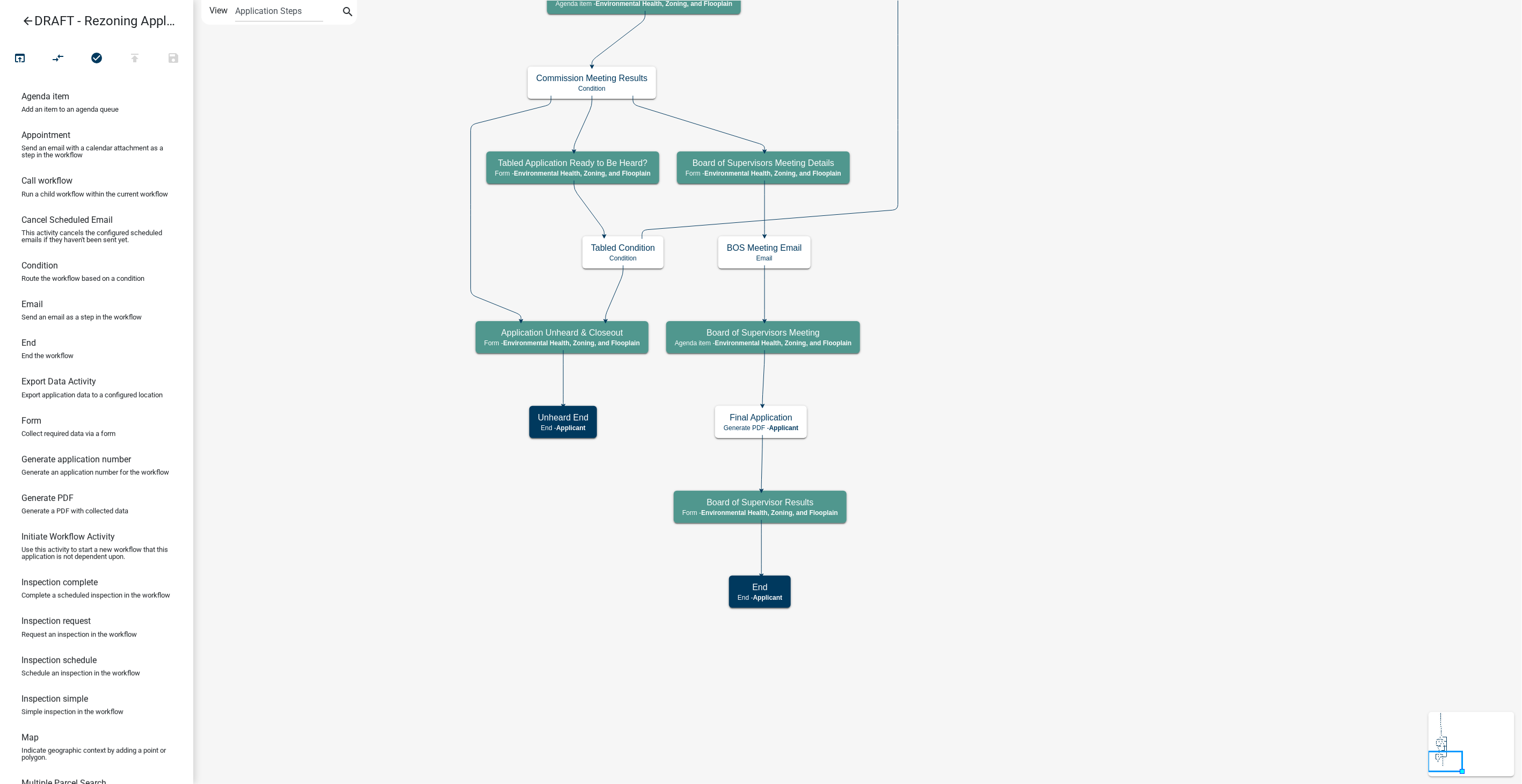
click at [27, 15] on icon "arrow_back" at bounding box center [28, 22] width 13 height 15
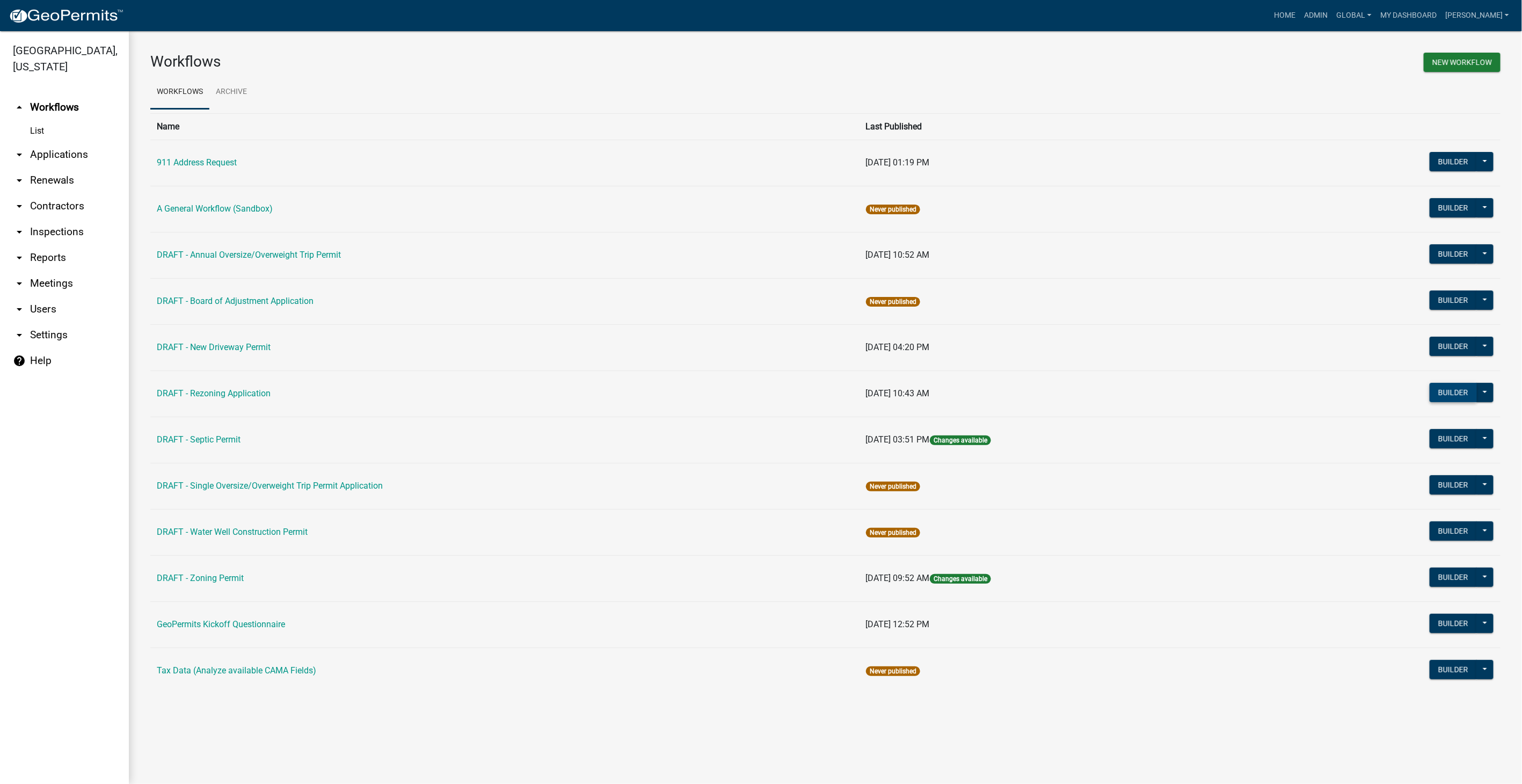
click at [1445, 395] on button "Builder" at bounding box center [1453, 392] width 47 height 19
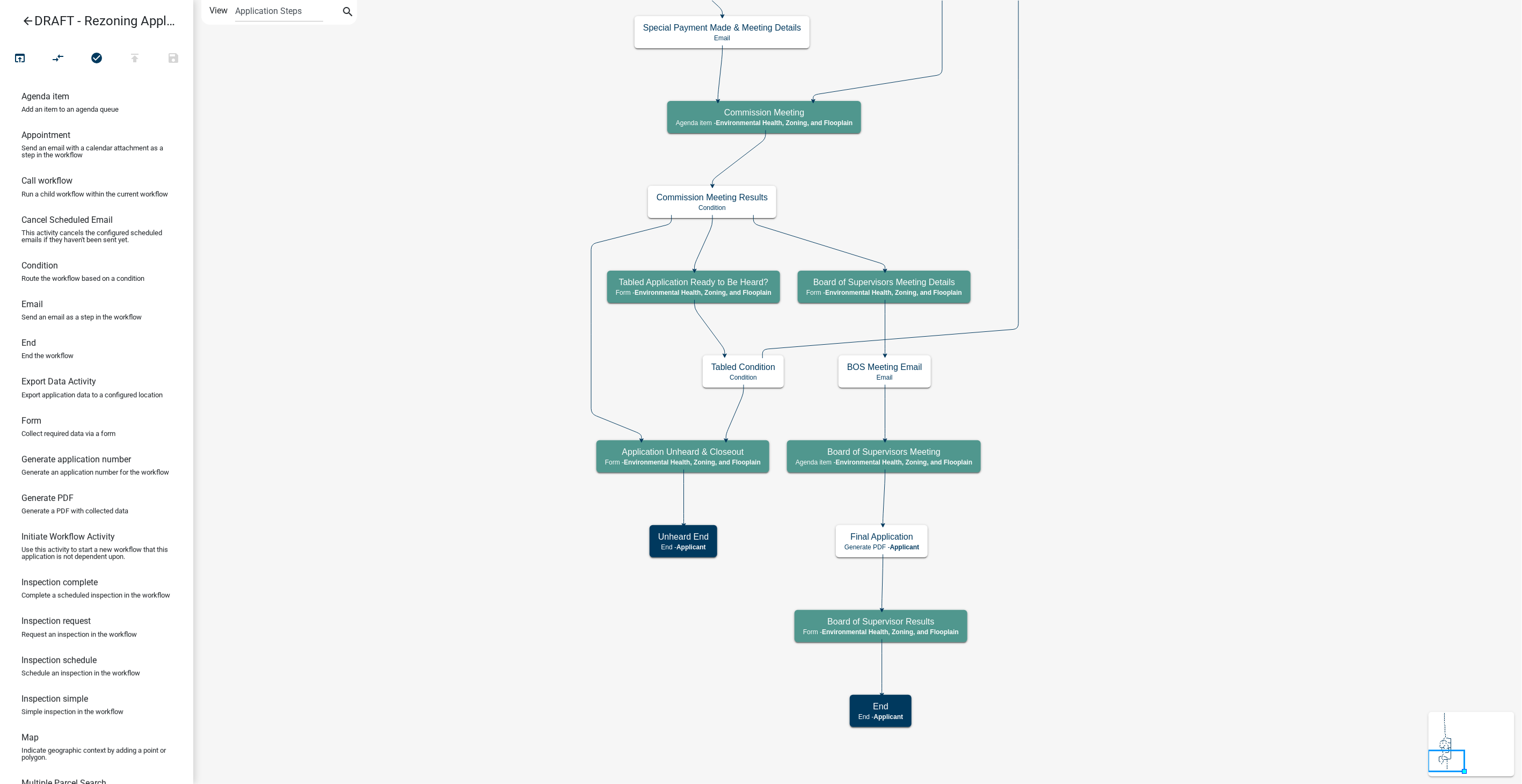
click at [29, 17] on icon "arrow_back" at bounding box center [28, 22] width 13 height 15
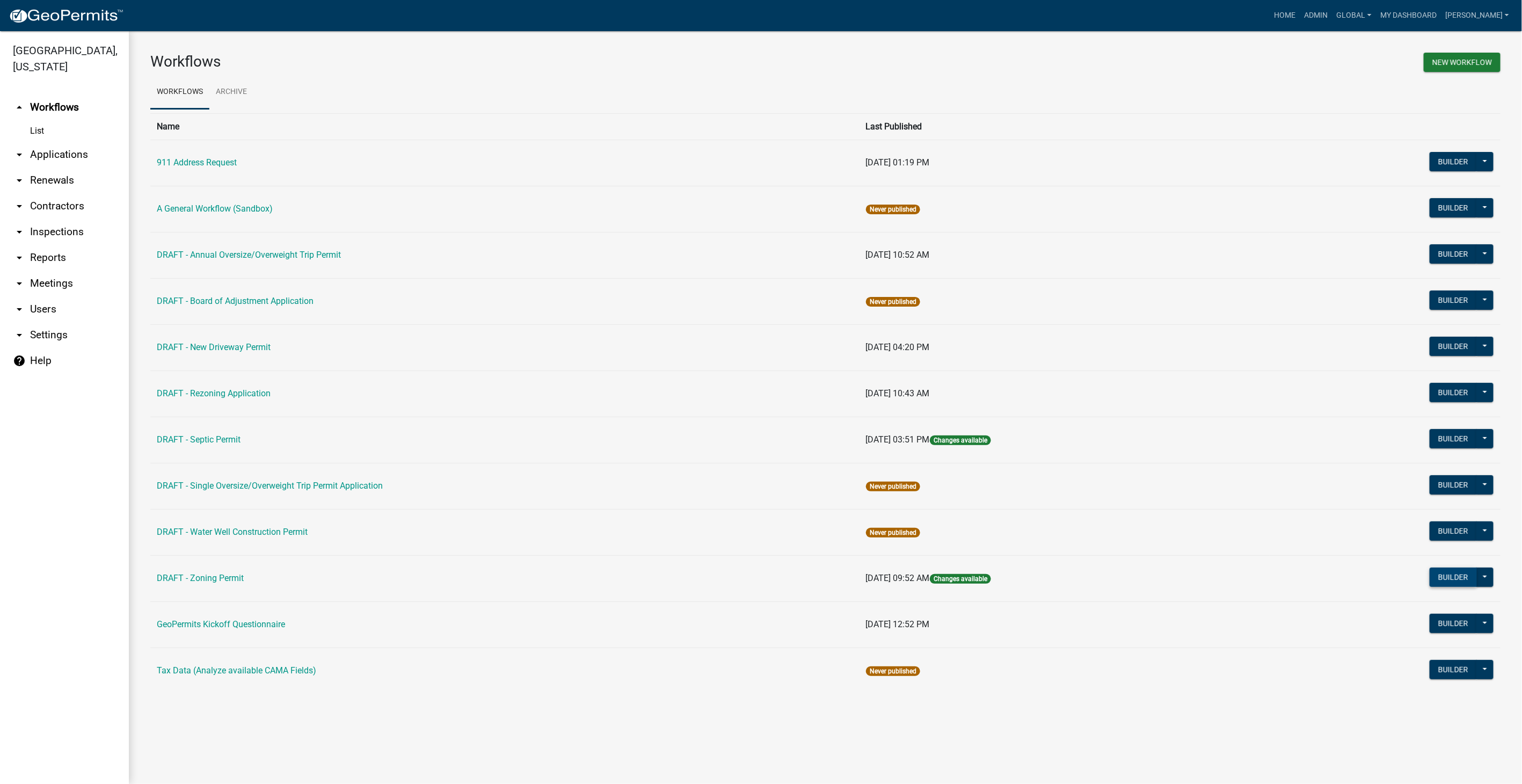
click at [1448, 578] on button "Builder" at bounding box center [1453, 577] width 47 height 19
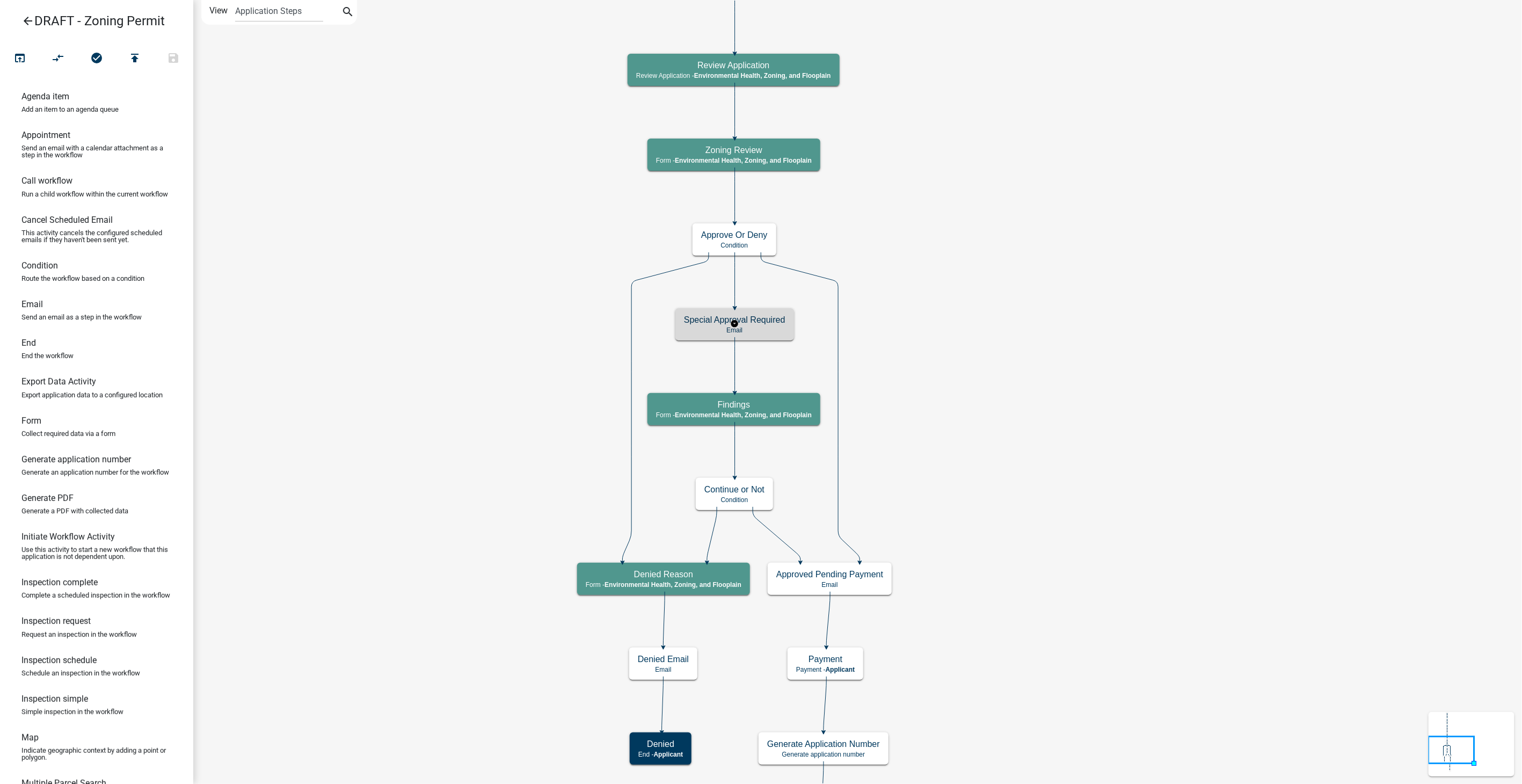
click at [765, 336] on div "Special Approval Required Email" at bounding box center [734, 324] width 119 height 32
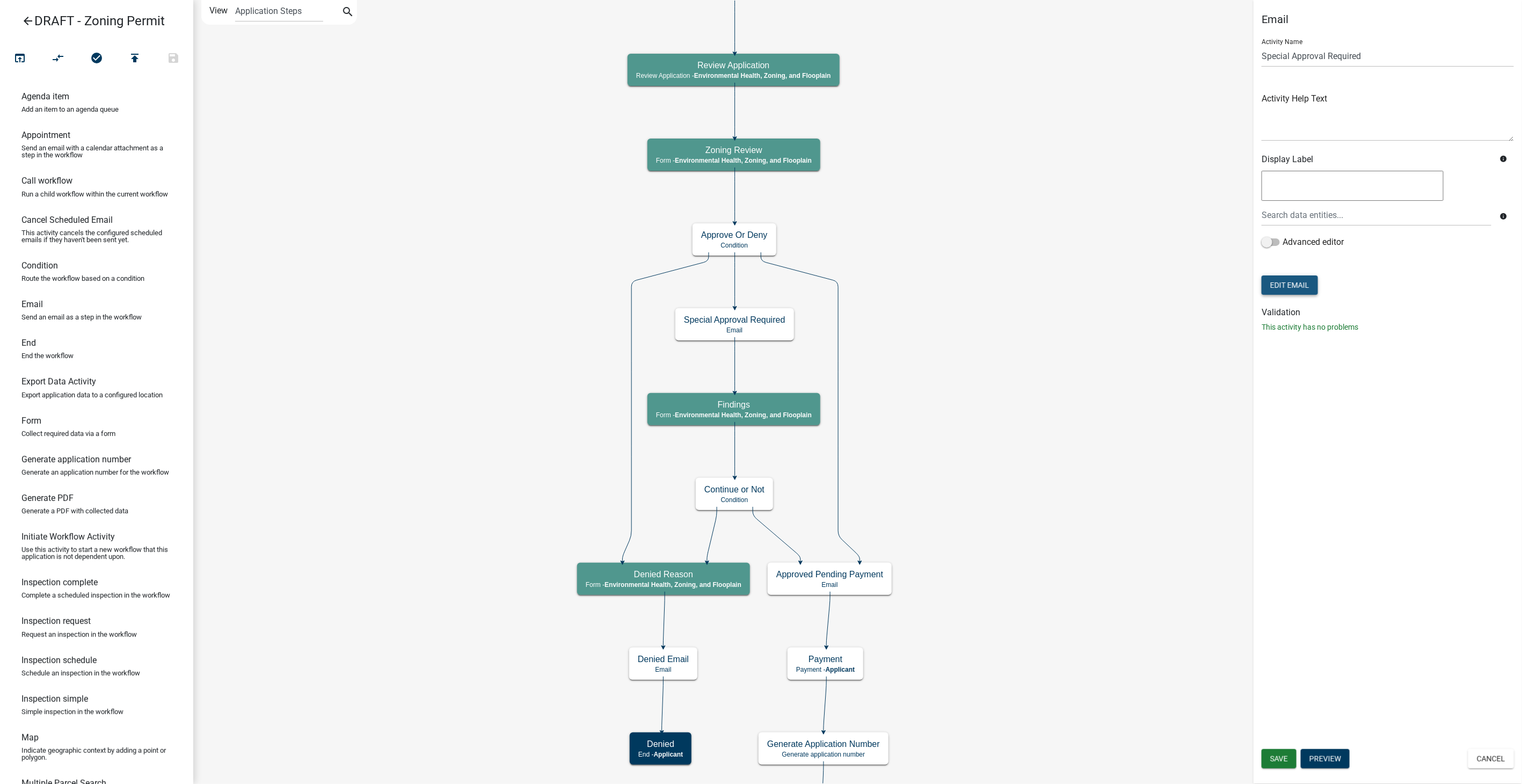
click at [1288, 278] on button "Edit Email" at bounding box center [1289, 285] width 56 height 19
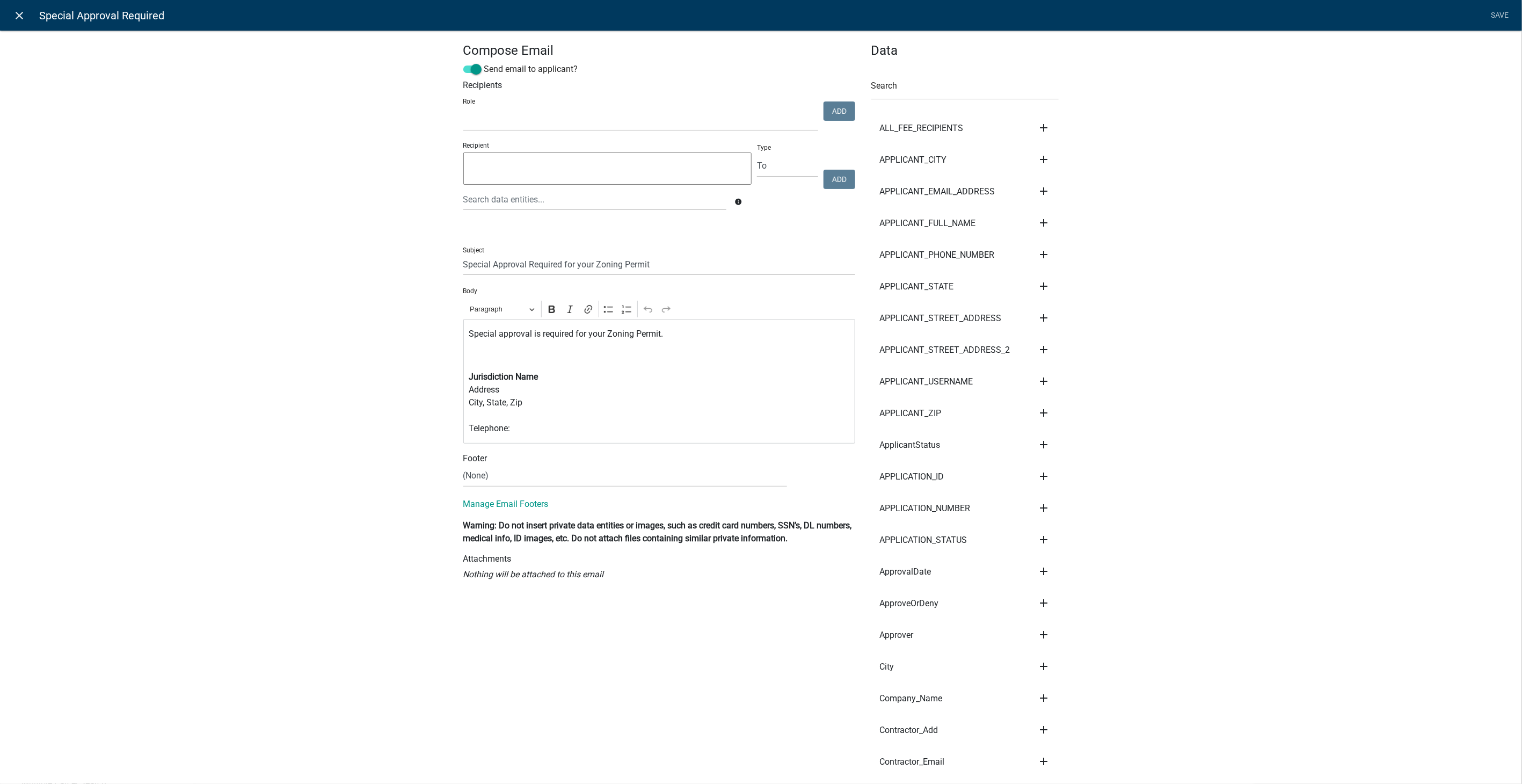
click at [18, 13] on icon "close" at bounding box center [20, 15] width 13 height 13
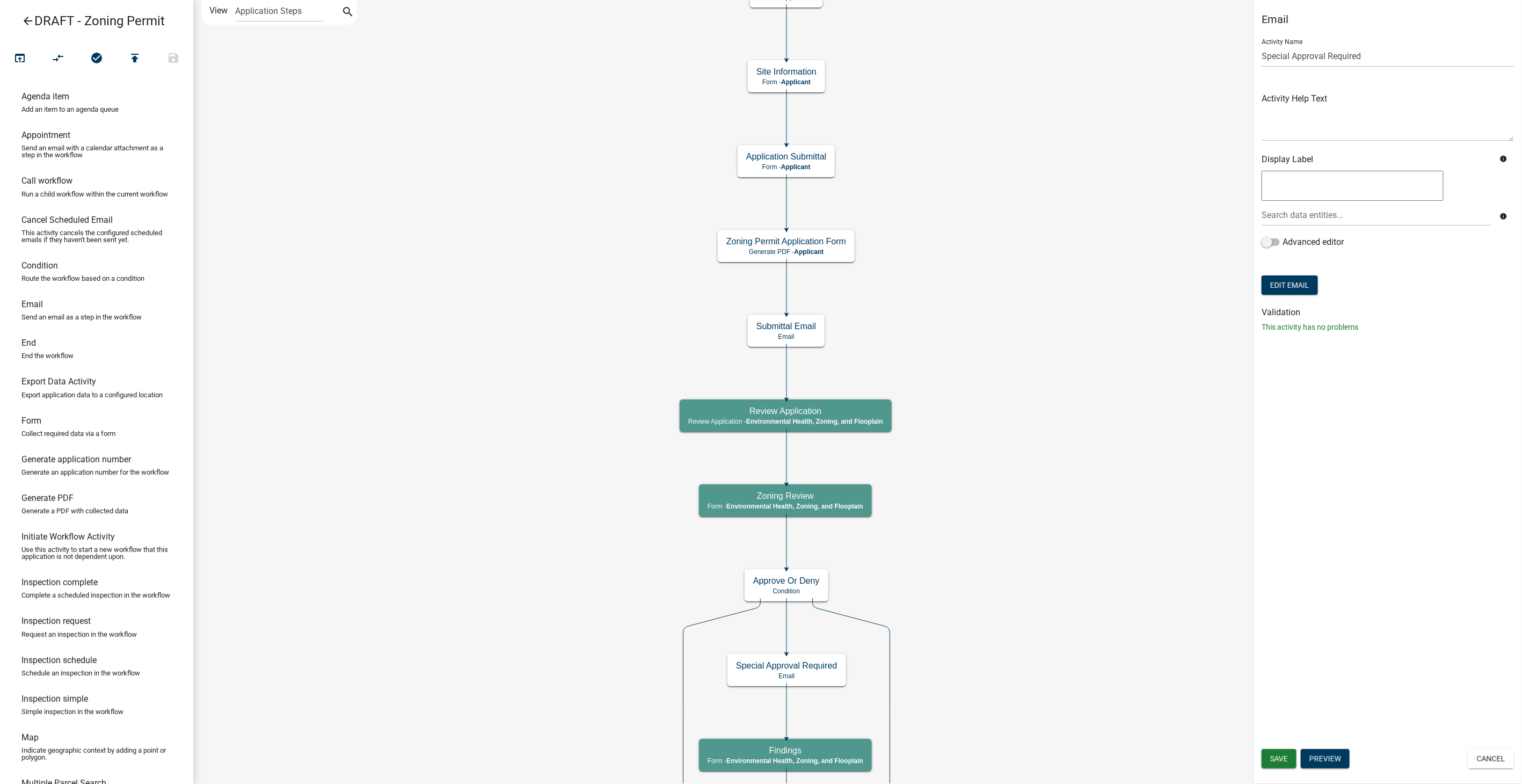
click at [24, 18] on icon "arrow_back" at bounding box center [28, 22] width 13 height 15
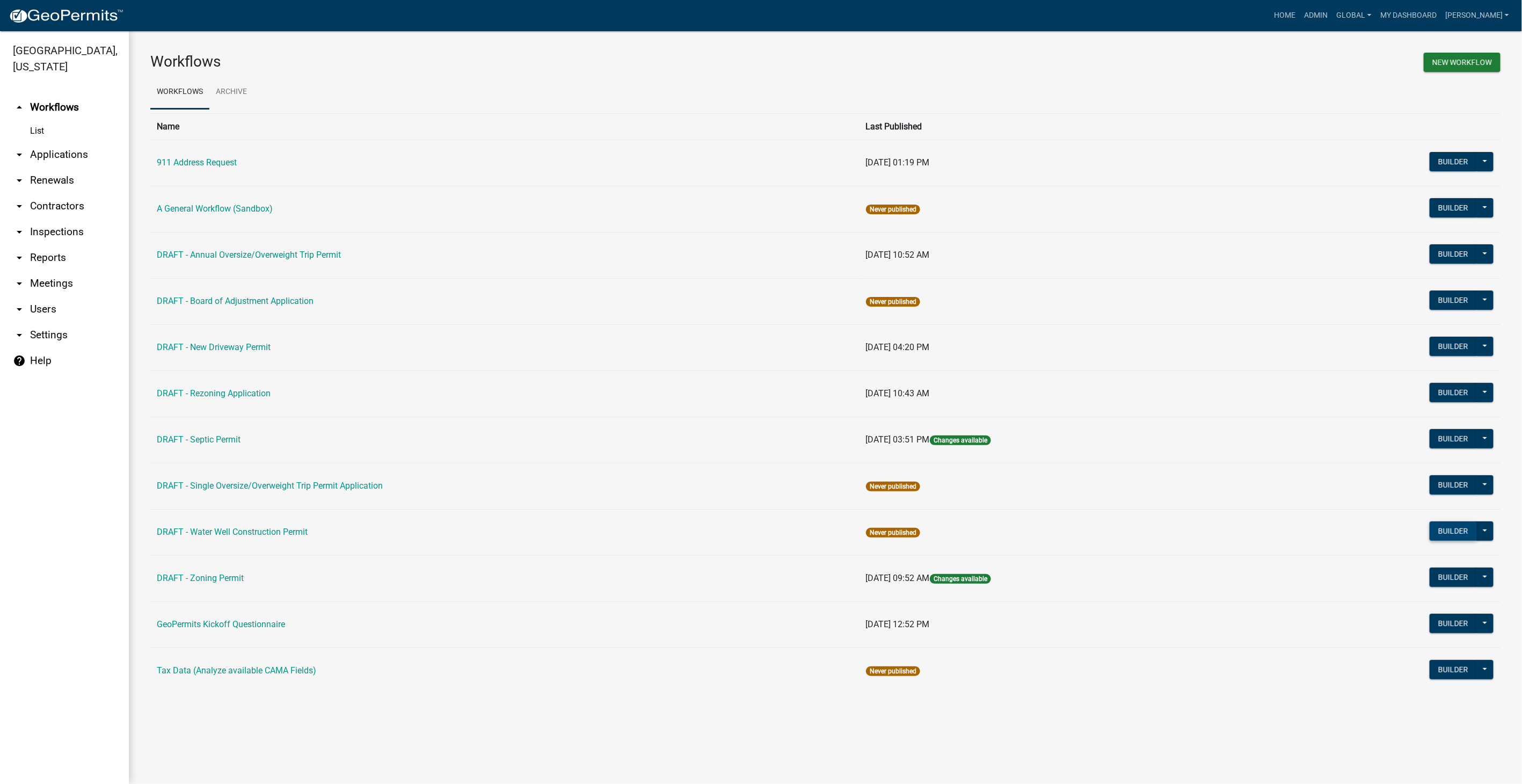
click at [1446, 527] on button "Builder" at bounding box center [1453, 531] width 47 height 19
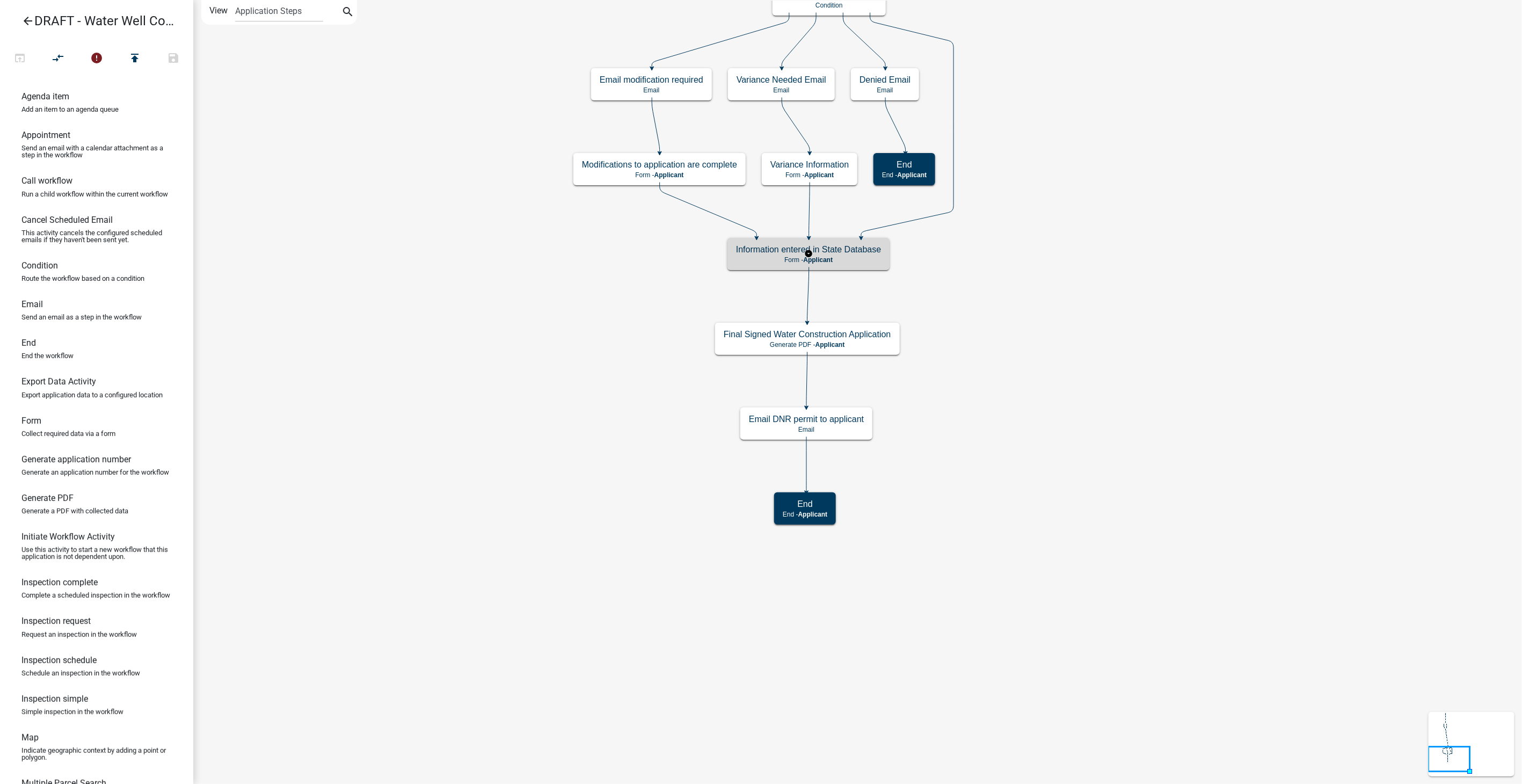
click at [850, 248] on h5 "Information entered in State Database" at bounding box center [808, 249] width 145 height 10
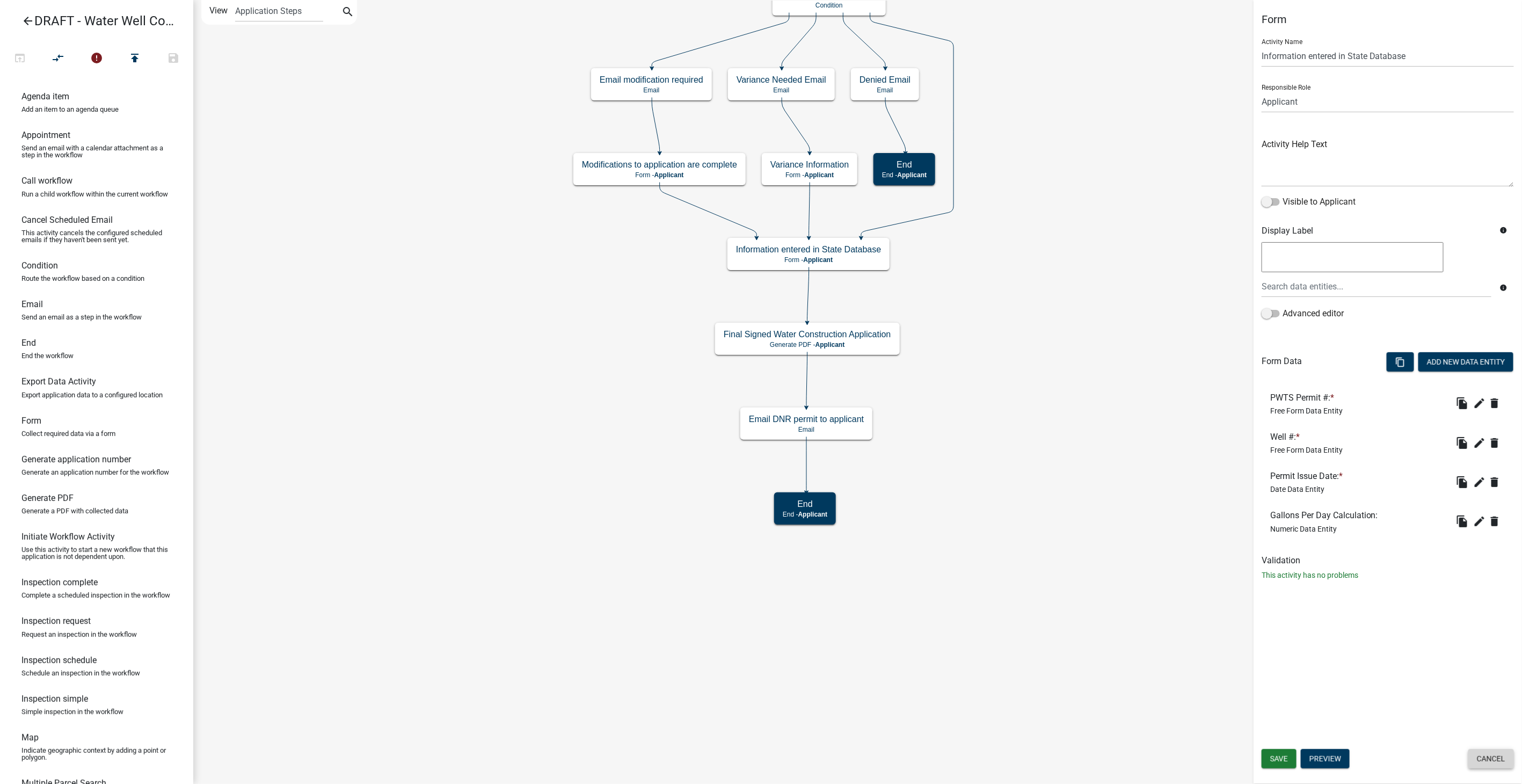
click at [1497, 757] on button "Cancel" at bounding box center [1491, 759] width 45 height 19
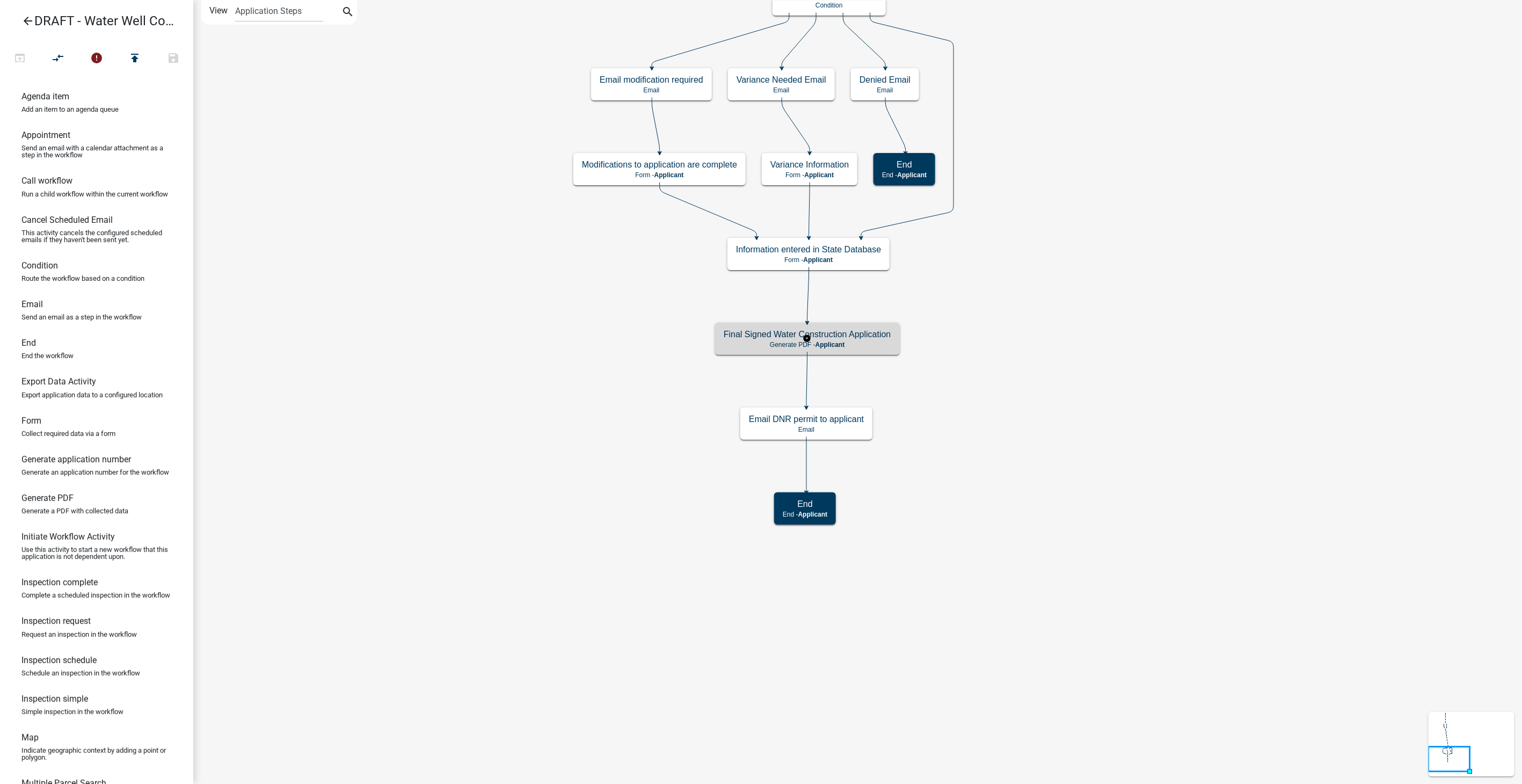
click at [884, 349] on div "Final Signed Water Construction Application Generate PDF - Applicant" at bounding box center [807, 339] width 185 height 32
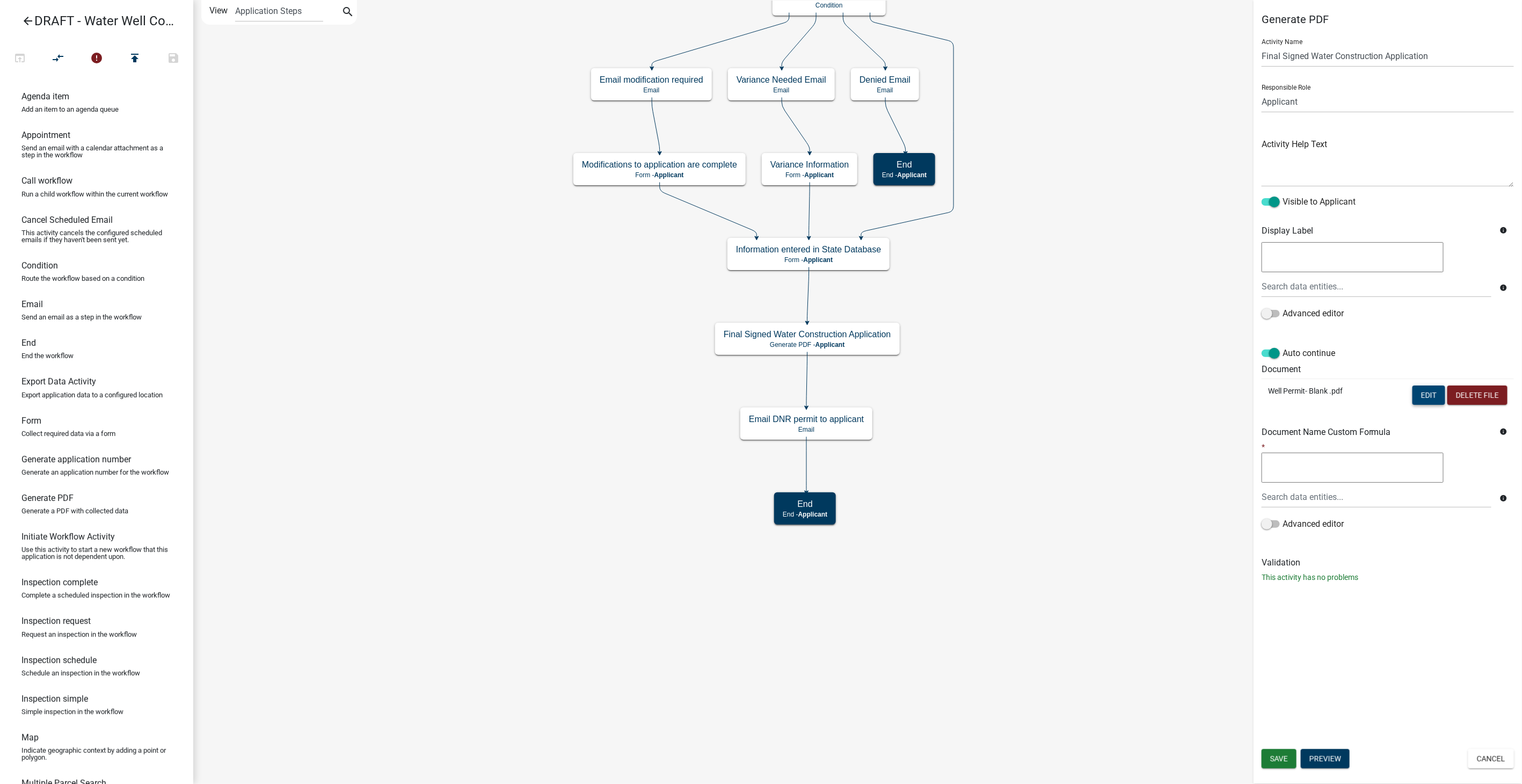
click at [1422, 385] on button "Edit" at bounding box center [1429, 395] width 32 height 19
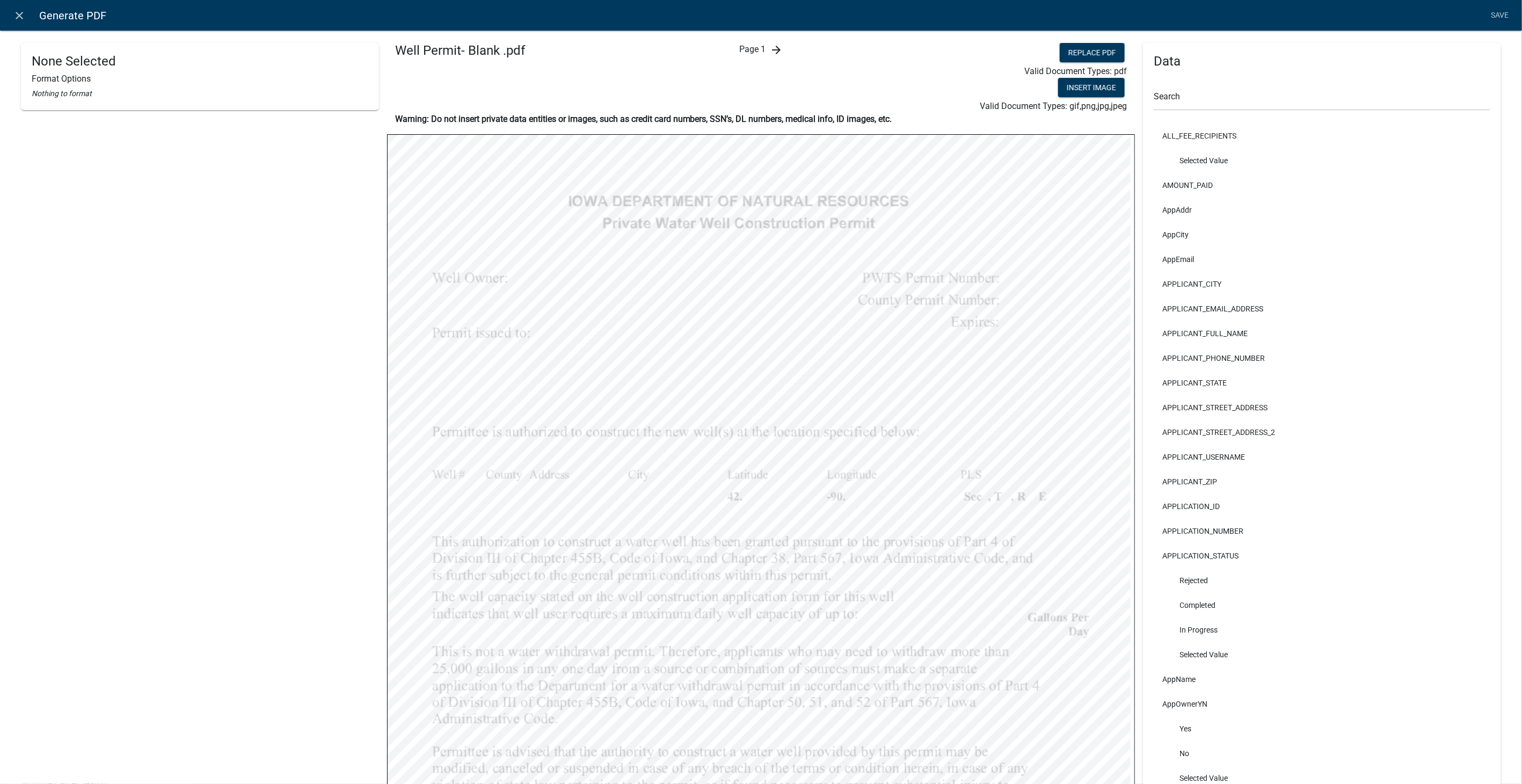
click at [771, 53] on icon "arrow_forward" at bounding box center [776, 50] width 13 height 13
click at [739, 47] on icon "arrow_back" at bounding box center [746, 50] width 13 height 13
click at [22, 11] on icon "close" at bounding box center [20, 15] width 13 height 13
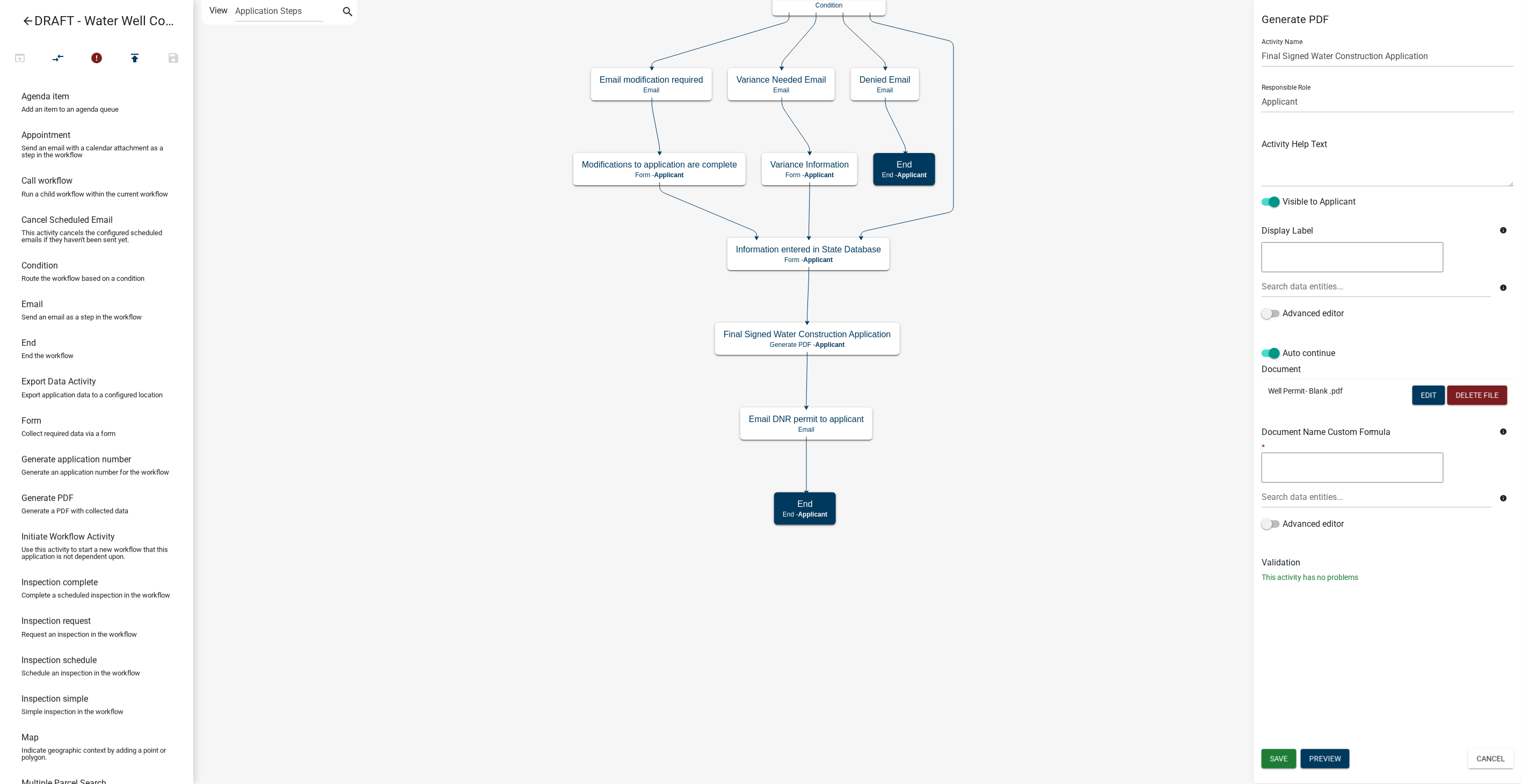
click at [24, 24] on icon "arrow_back" at bounding box center [28, 22] width 13 height 15
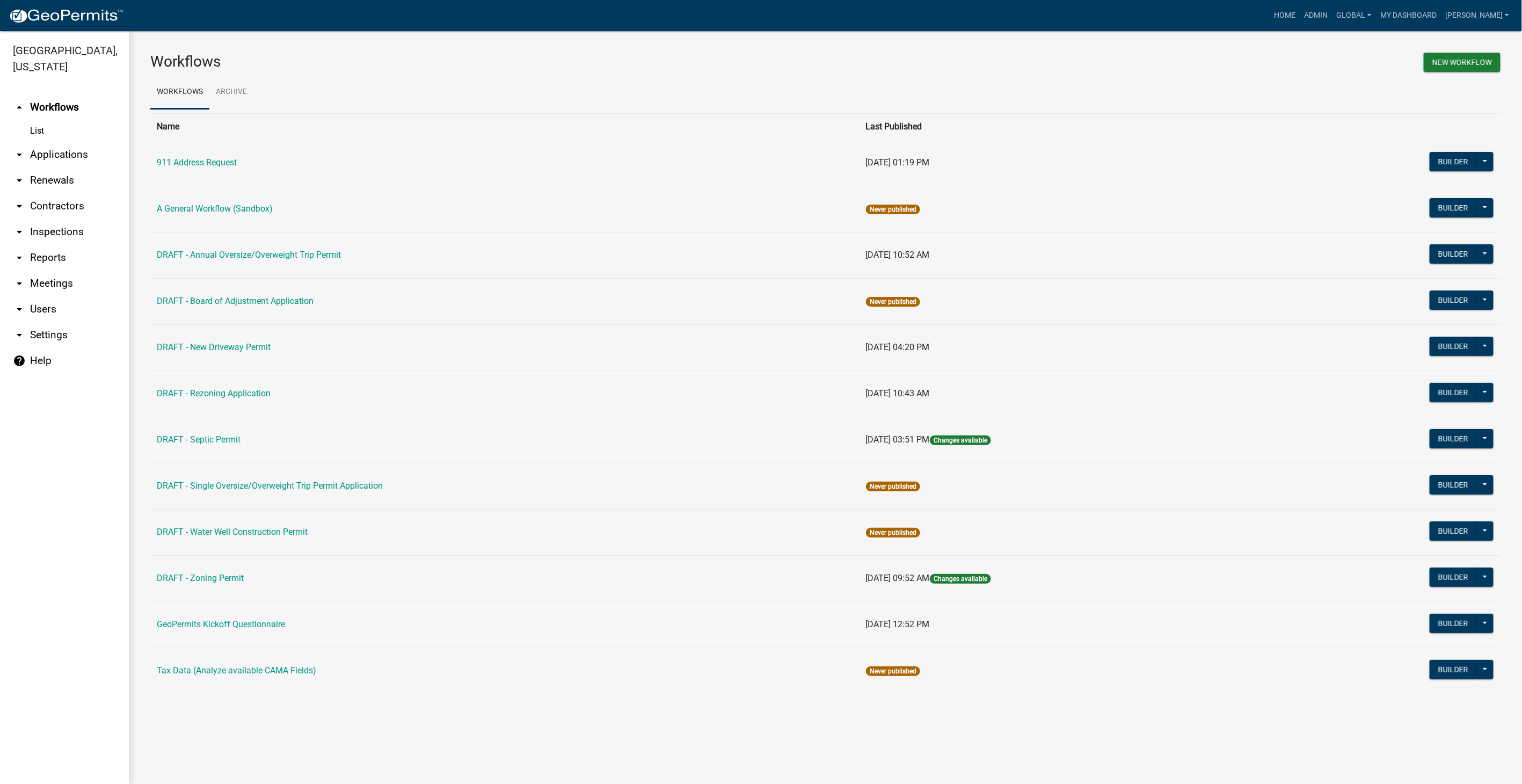
click at [38, 360] on link "help Help" at bounding box center [64, 361] width 129 height 26
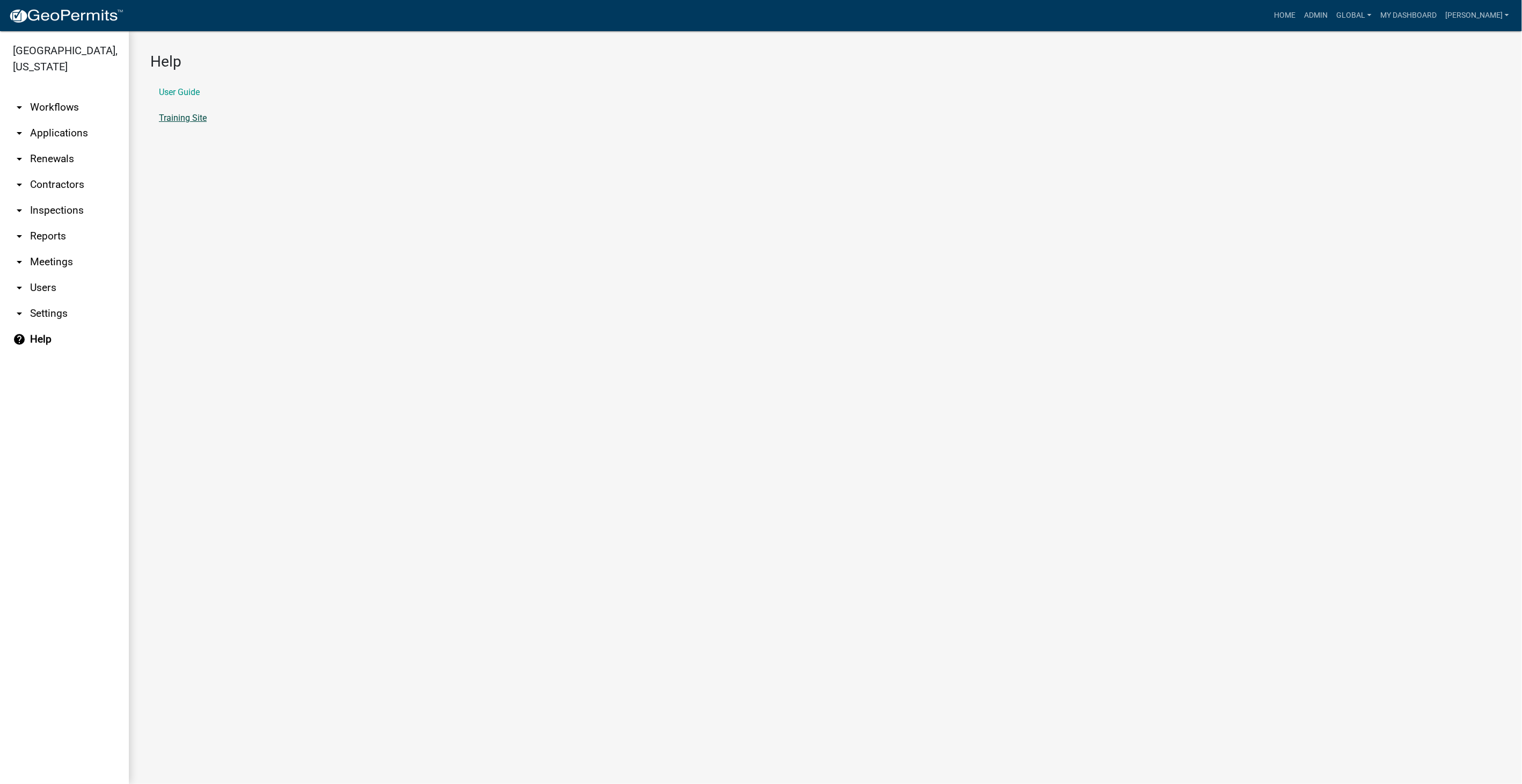
click at [170, 116] on link "Training Site" at bounding box center [183, 118] width 48 height 9
click at [58, 109] on link "arrow_drop_down Workflows" at bounding box center [64, 108] width 129 height 26
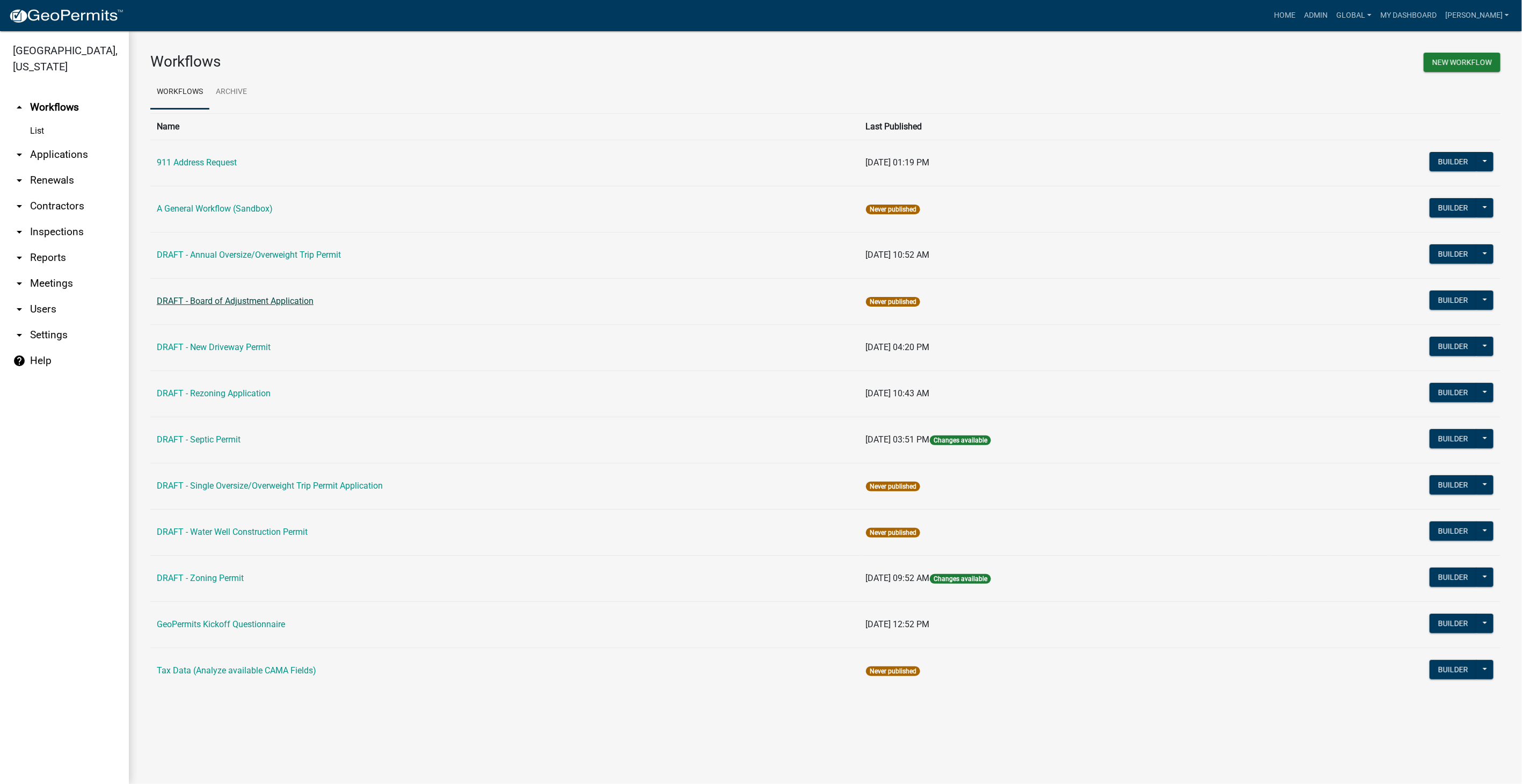
click at [206, 299] on link "DRAFT - Board of Adjustment Application" at bounding box center [235, 301] width 157 height 10
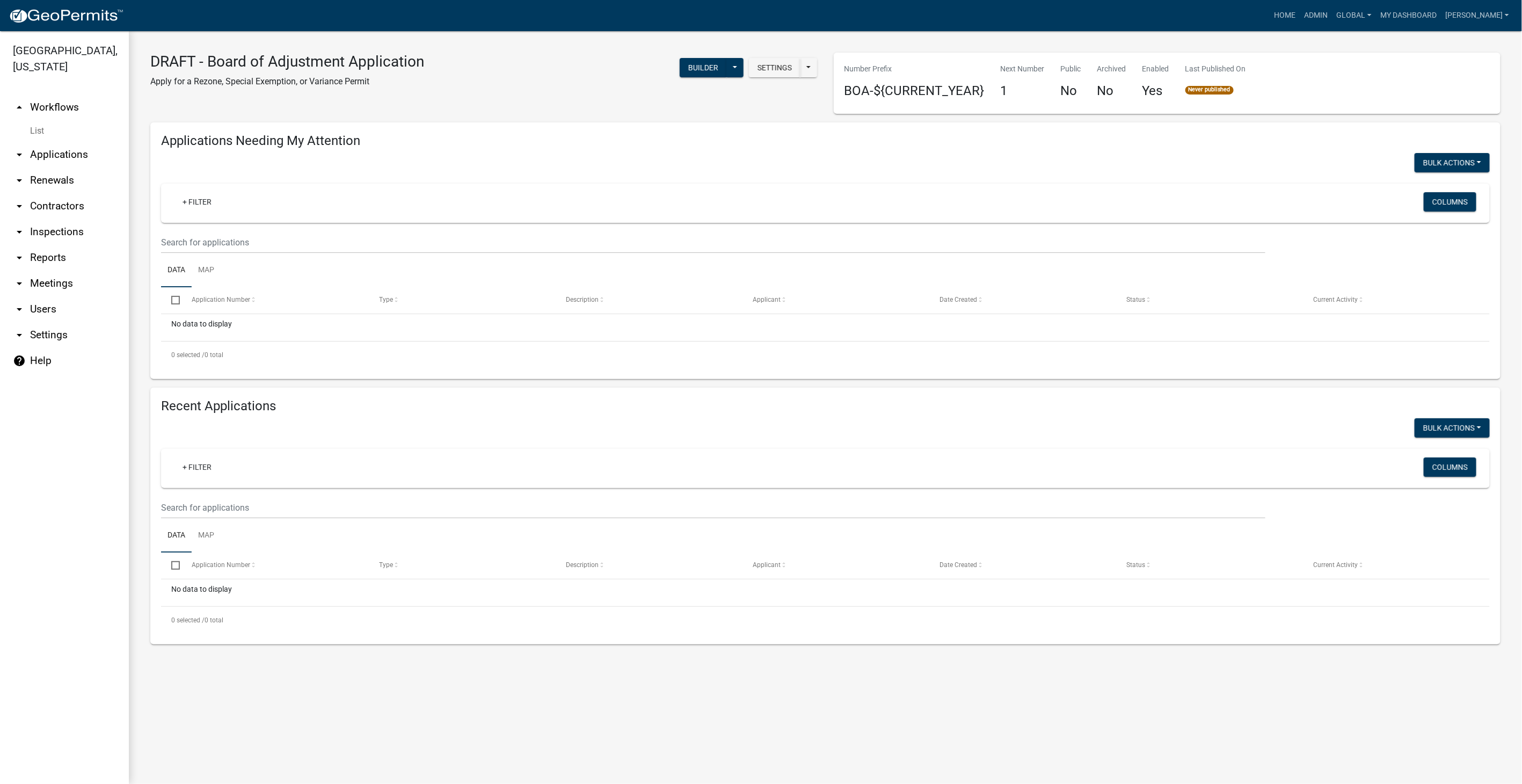
click at [44, 131] on link "List" at bounding box center [64, 131] width 129 height 21
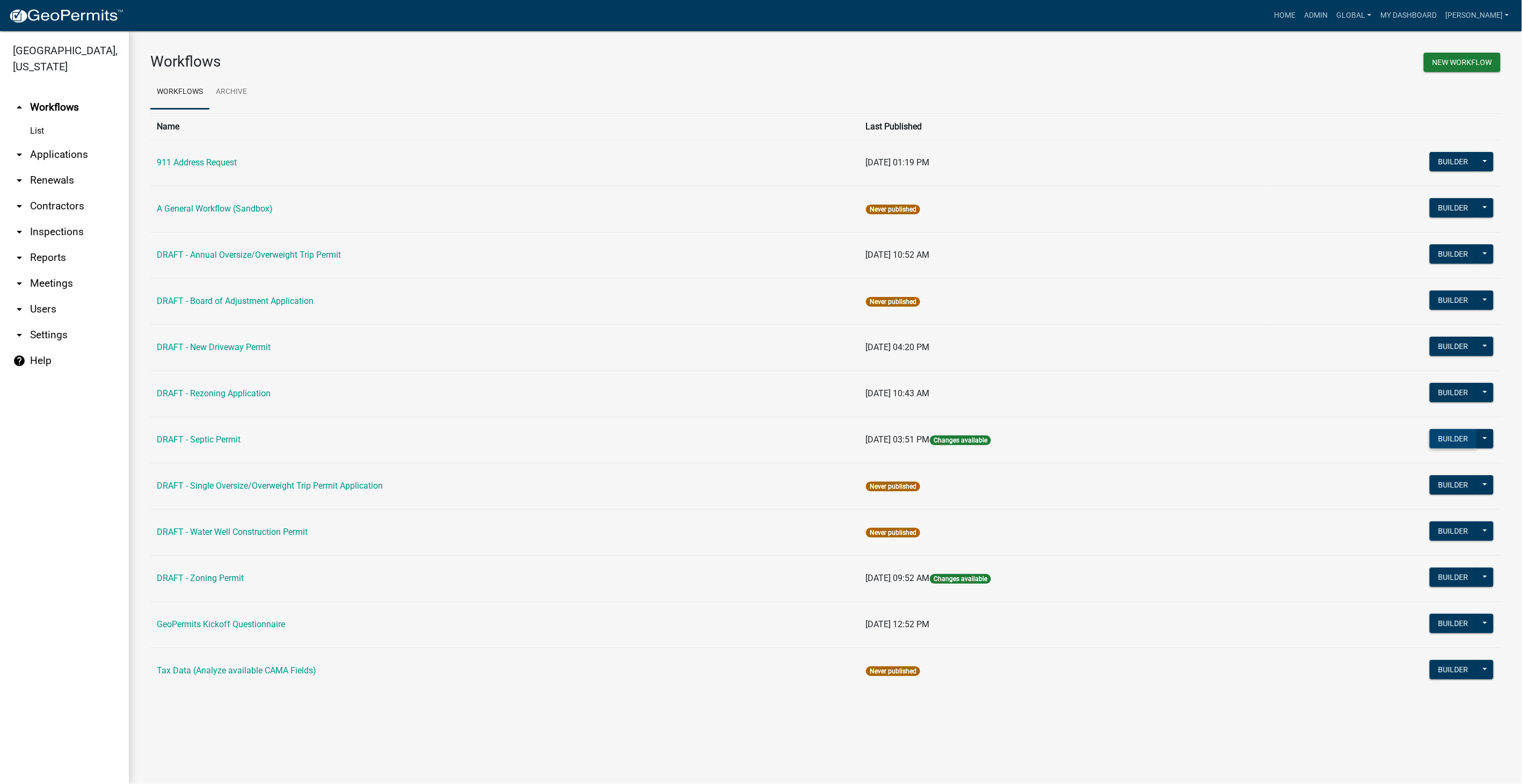
click at [1448, 435] on button "Builder" at bounding box center [1453, 438] width 47 height 19
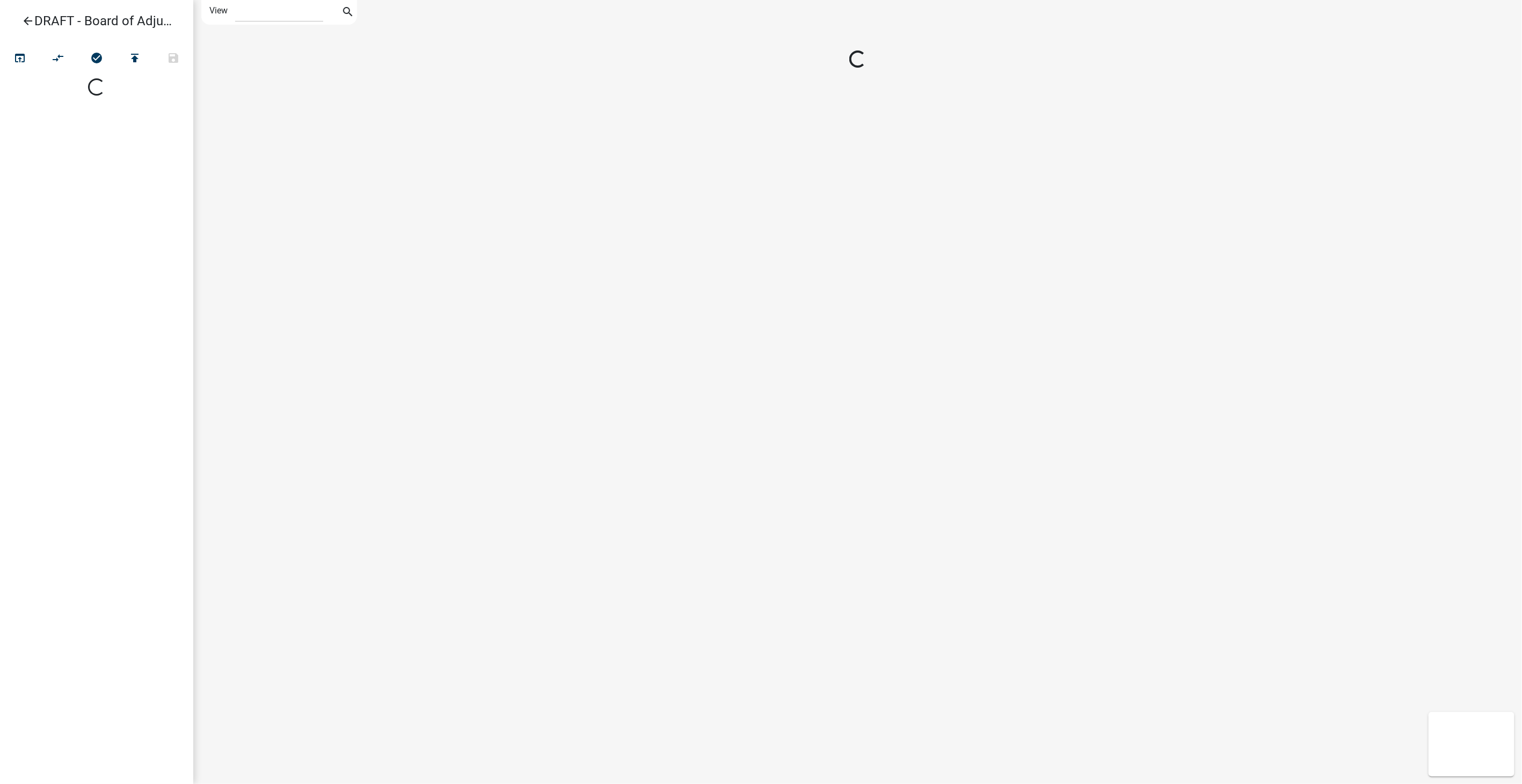
select select "1"
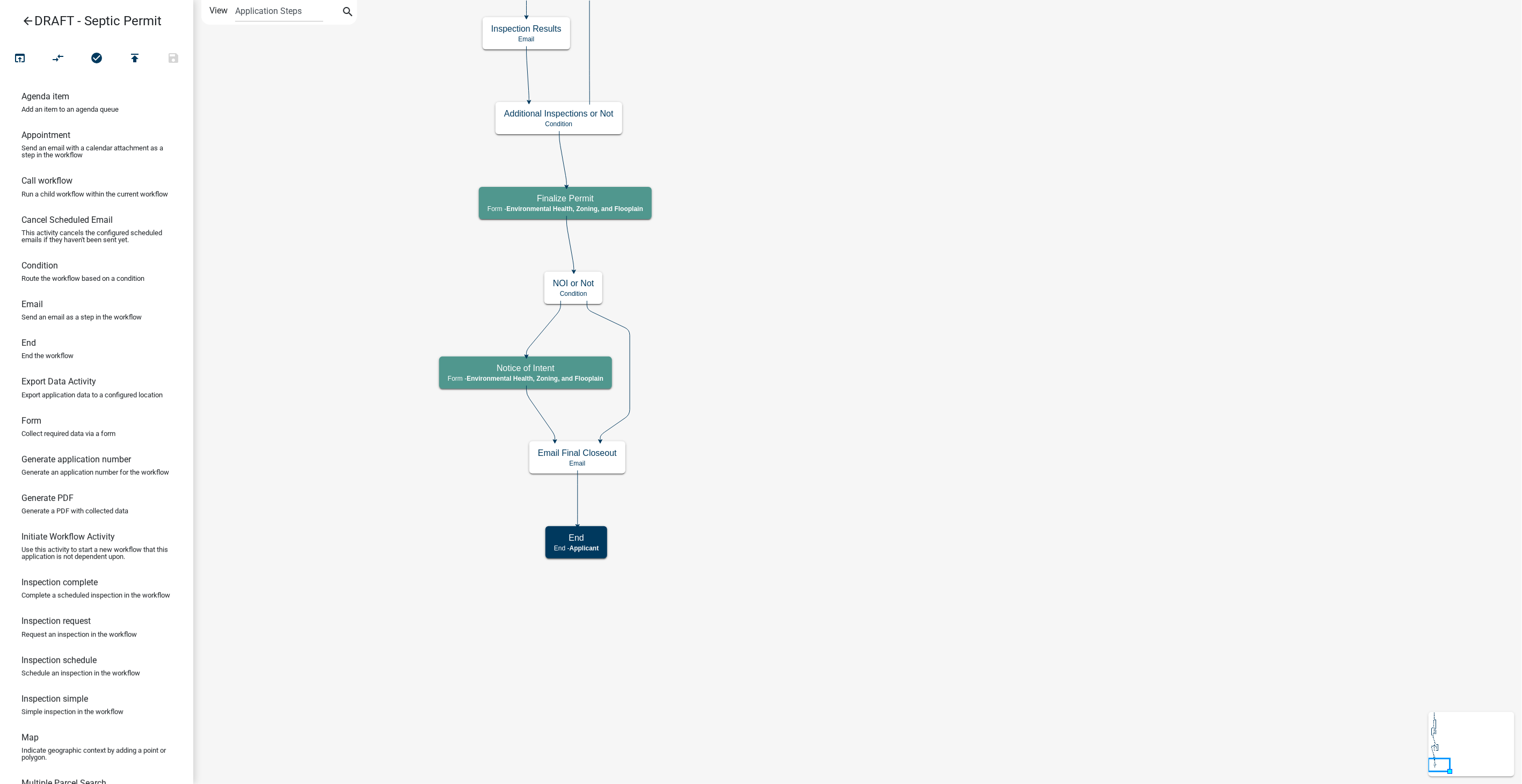
click at [25, 22] on icon "arrow_back" at bounding box center [28, 22] width 13 height 15
